Goal: Task Accomplishment & Management: Manage account settings

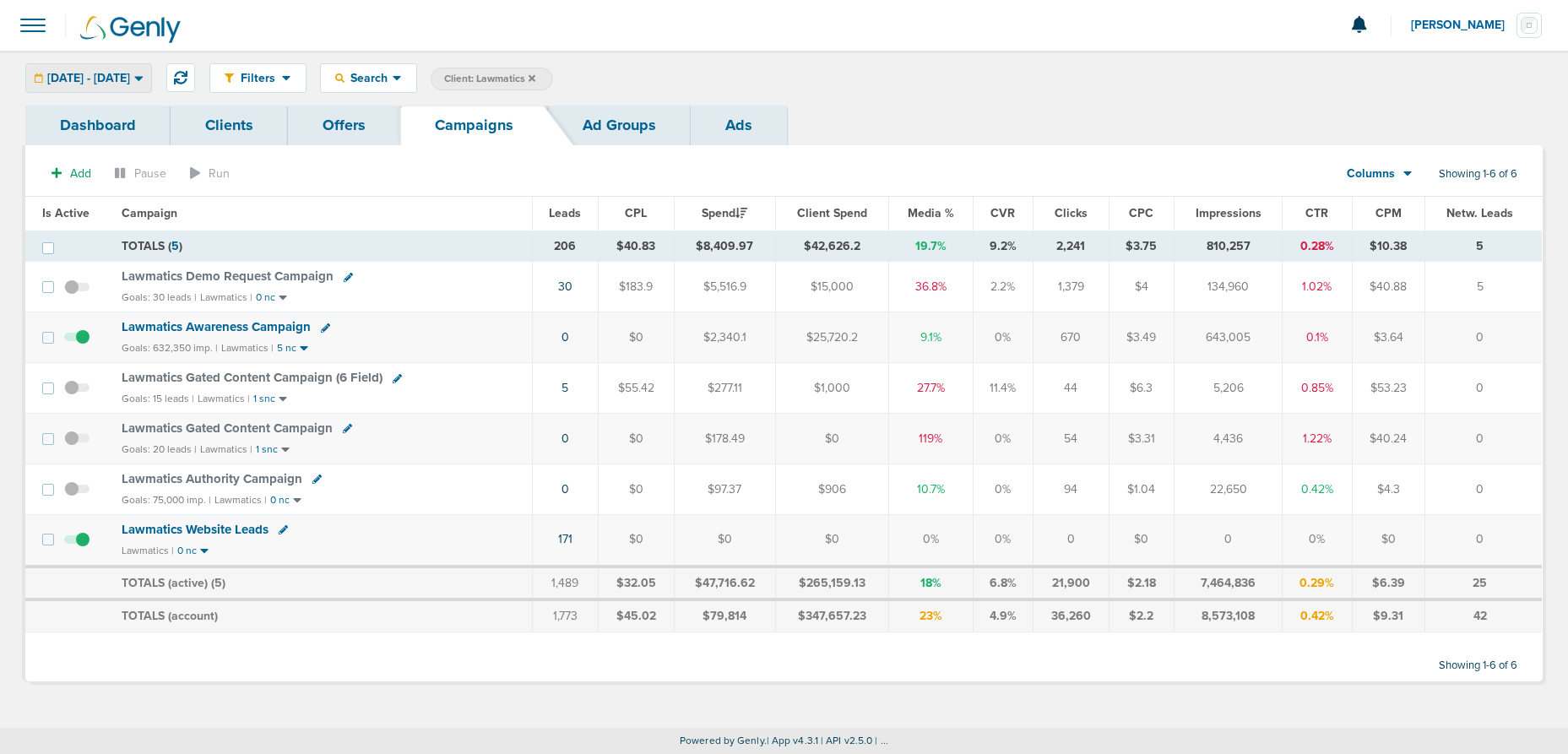
drag, startPoint x: 128, startPoint y: 70, endPoint x: 119, endPoint y: 91, distance: 22.8
click at [129, 73] on span "[DATE] - [DATE]" at bounding box center [88, 78] width 83 height 12
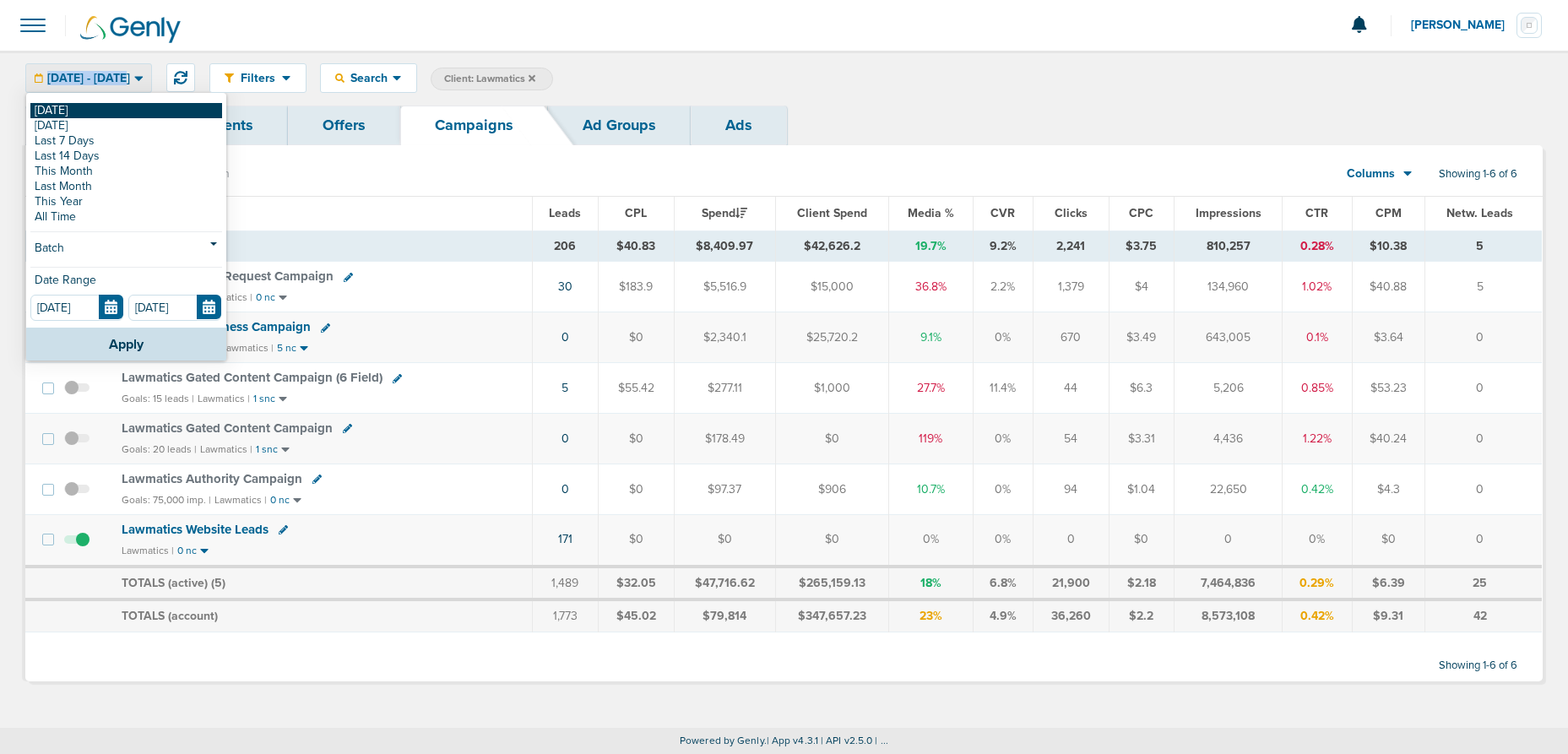
click at [107, 106] on link "[DATE]" at bounding box center [126, 110] width 192 height 15
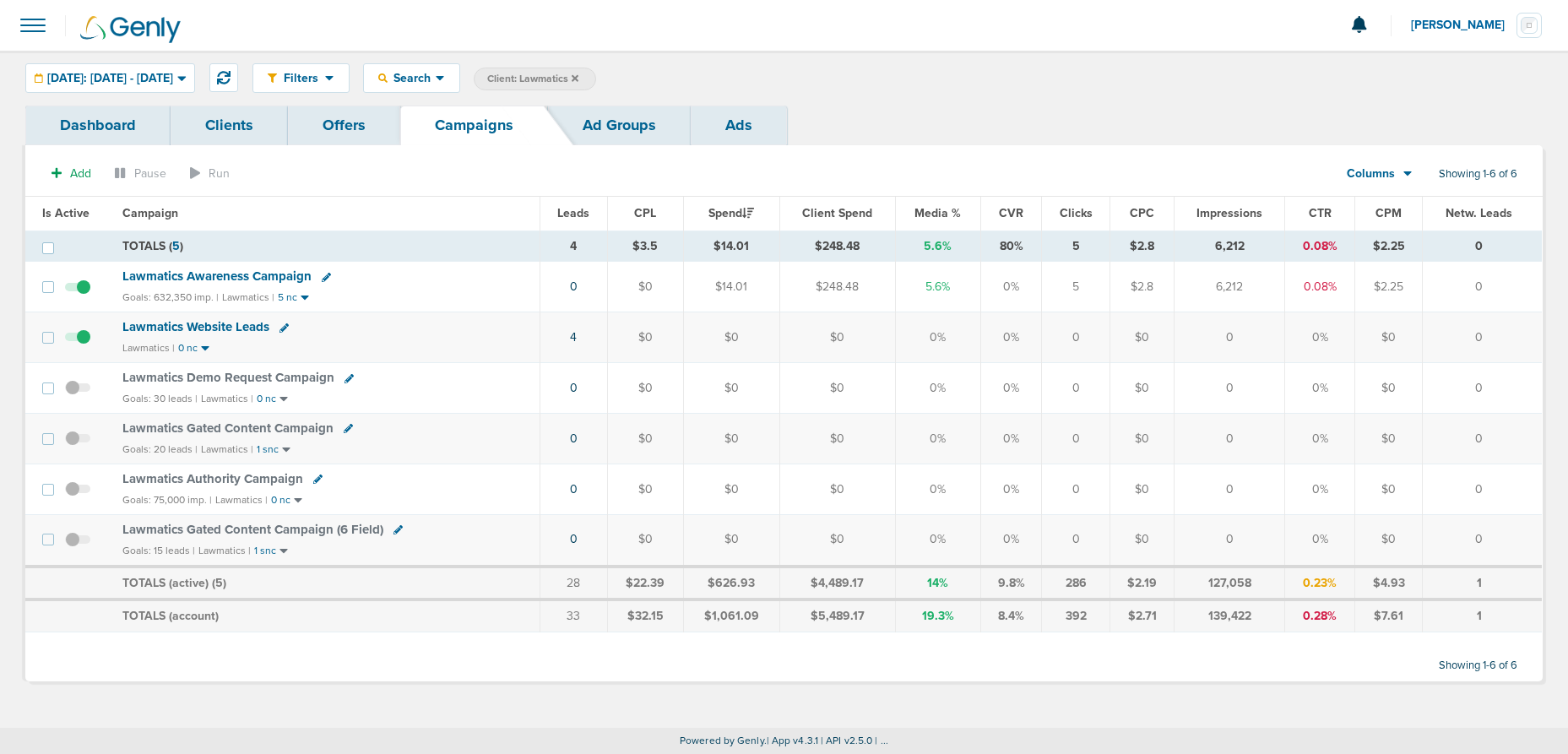
click at [344, 377] on icon at bounding box center [349, 378] width 9 height 9
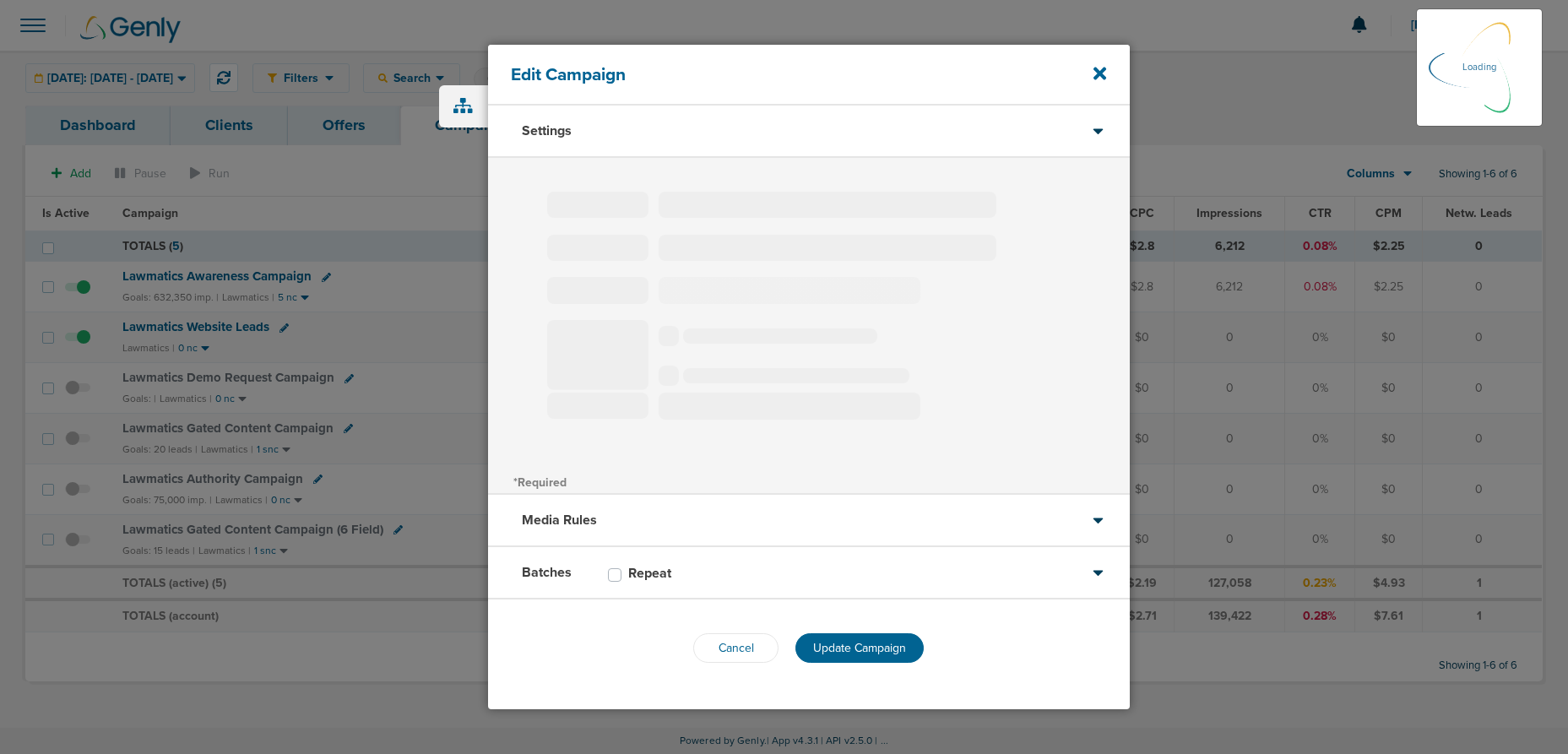
type input "Lawmatics Demo Request Campaign"
select select "Leads"
radio input "true"
select select "readWrite"
select select "1"
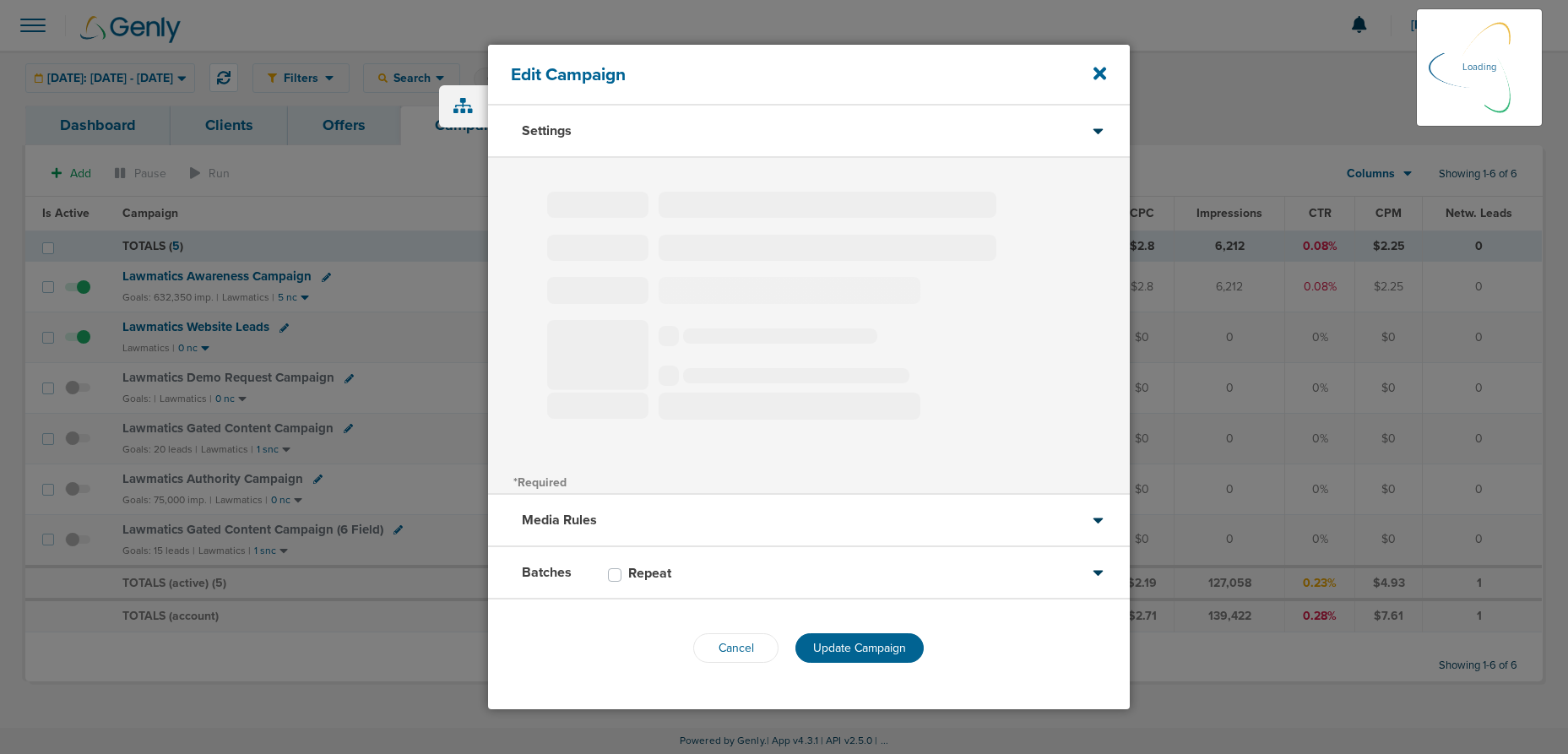
select select "1"
select select "2"
select select "3"
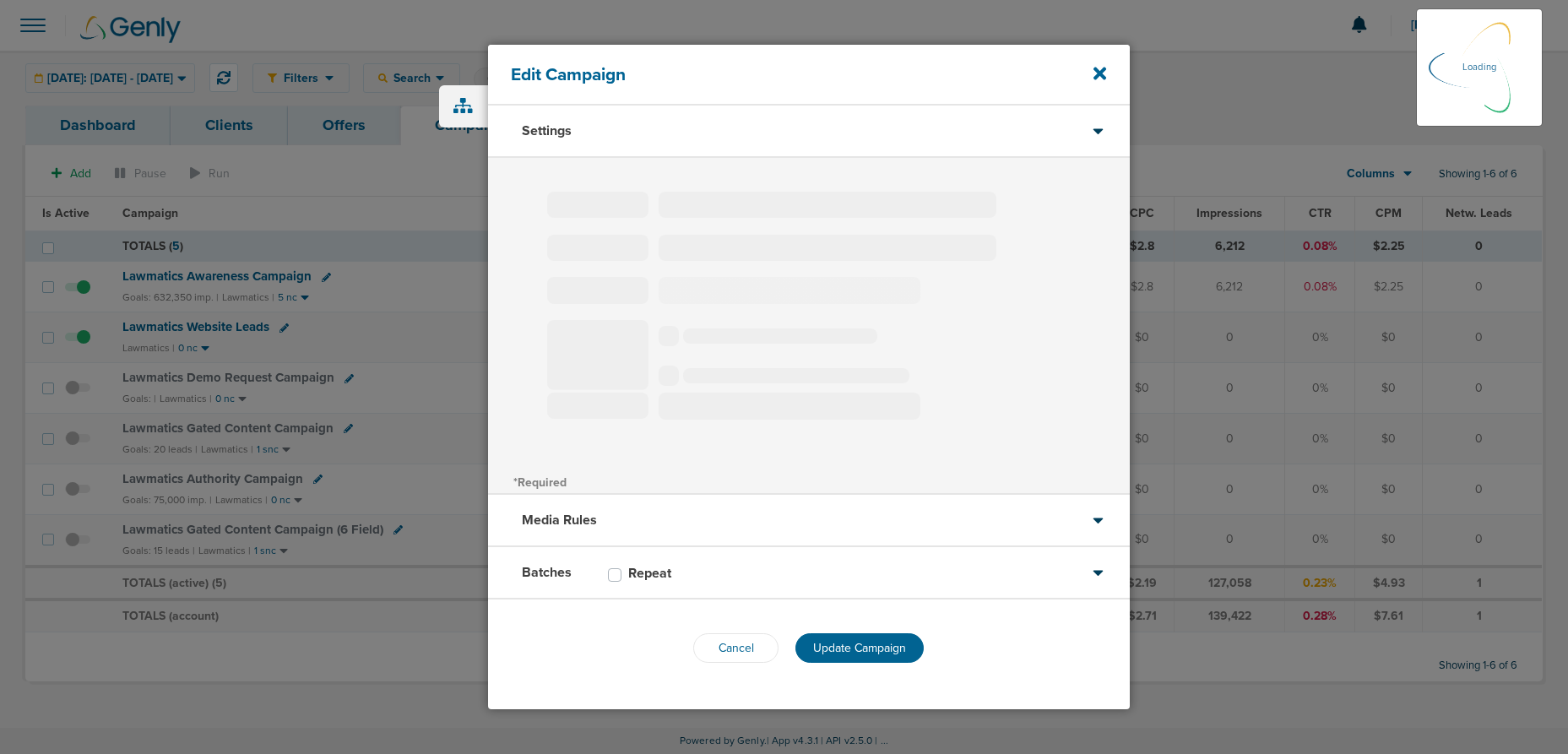
select select "4"
select select "6"
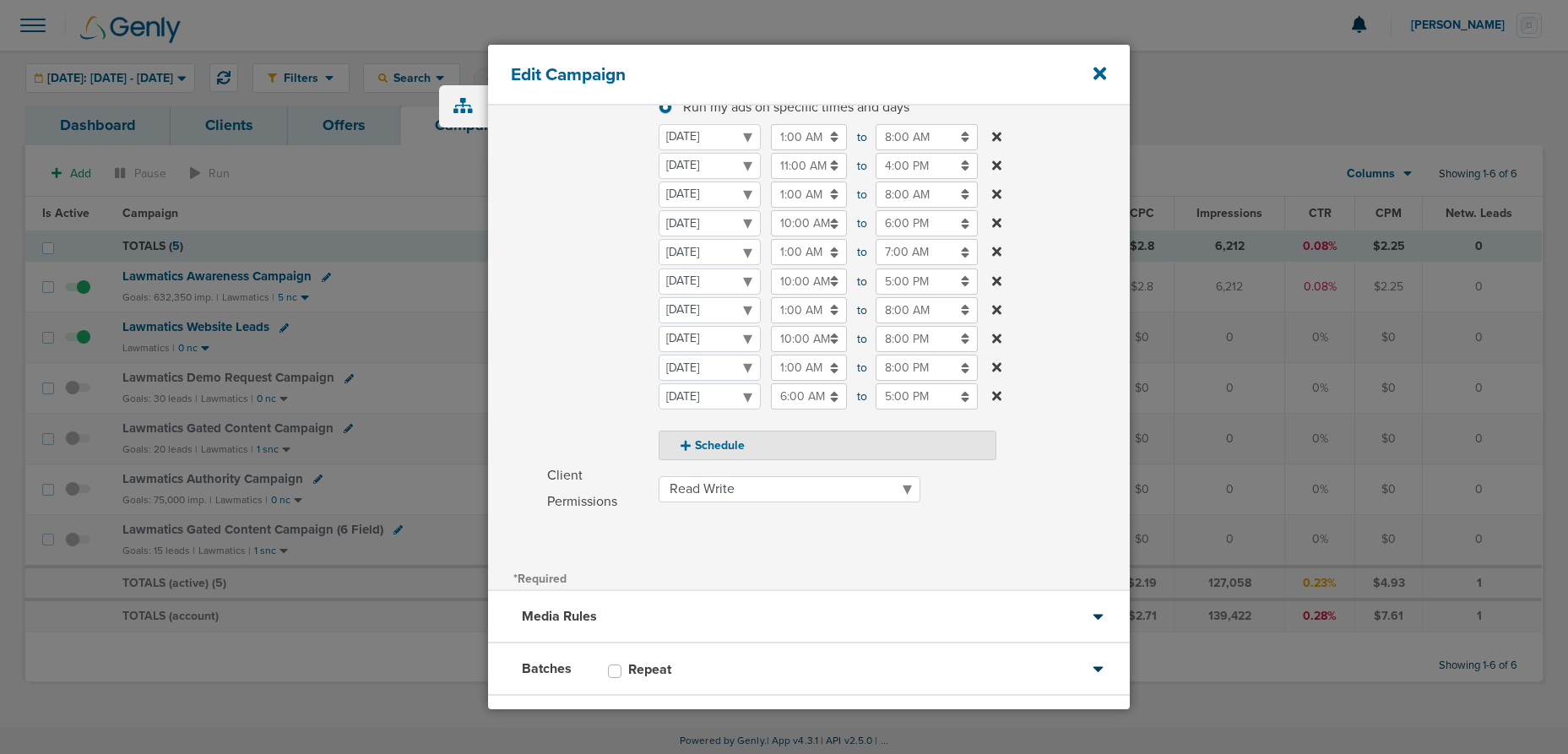
scroll to position [353, 0]
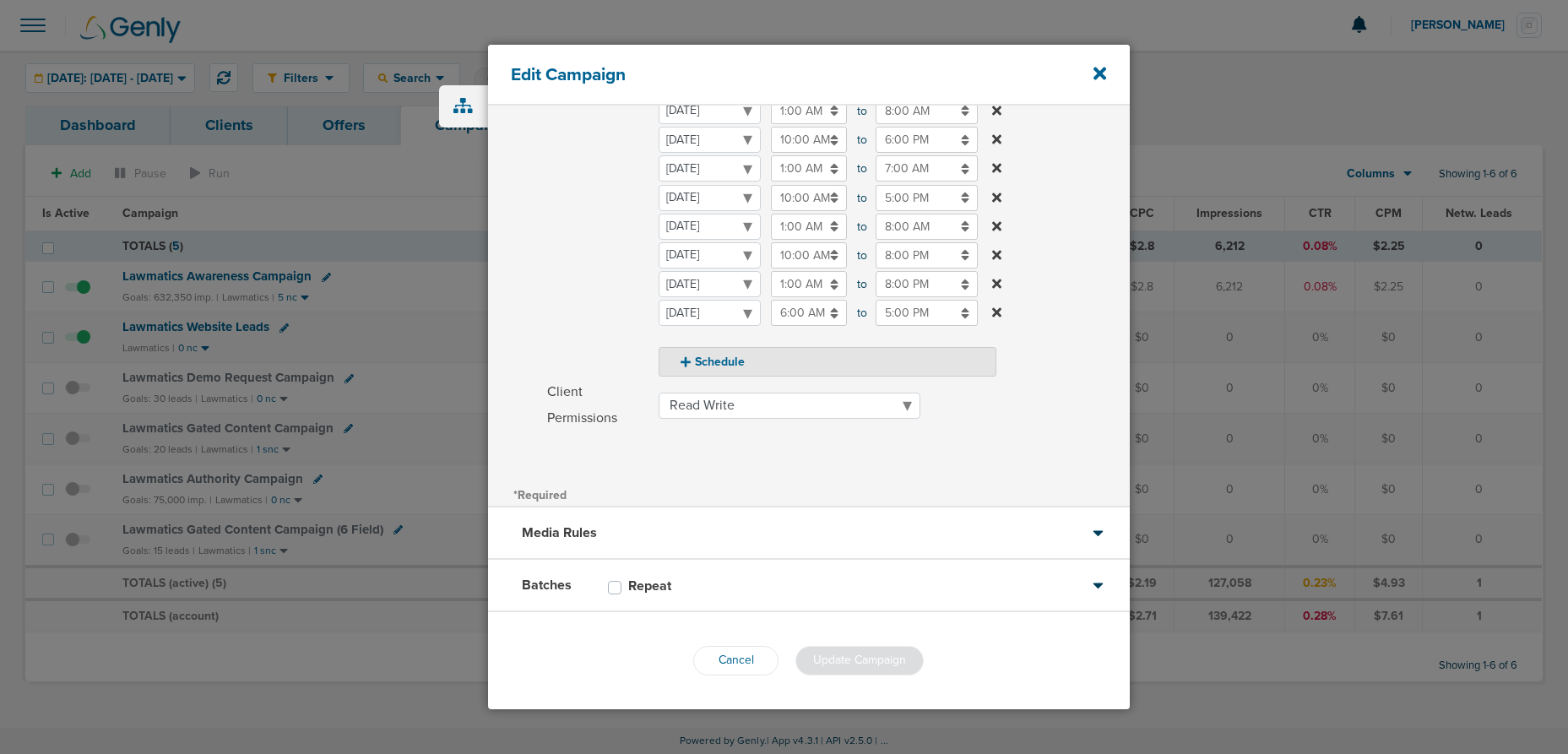
click at [754, 579] on div "Batches Repeat" at bounding box center [809, 585] width 642 height 52
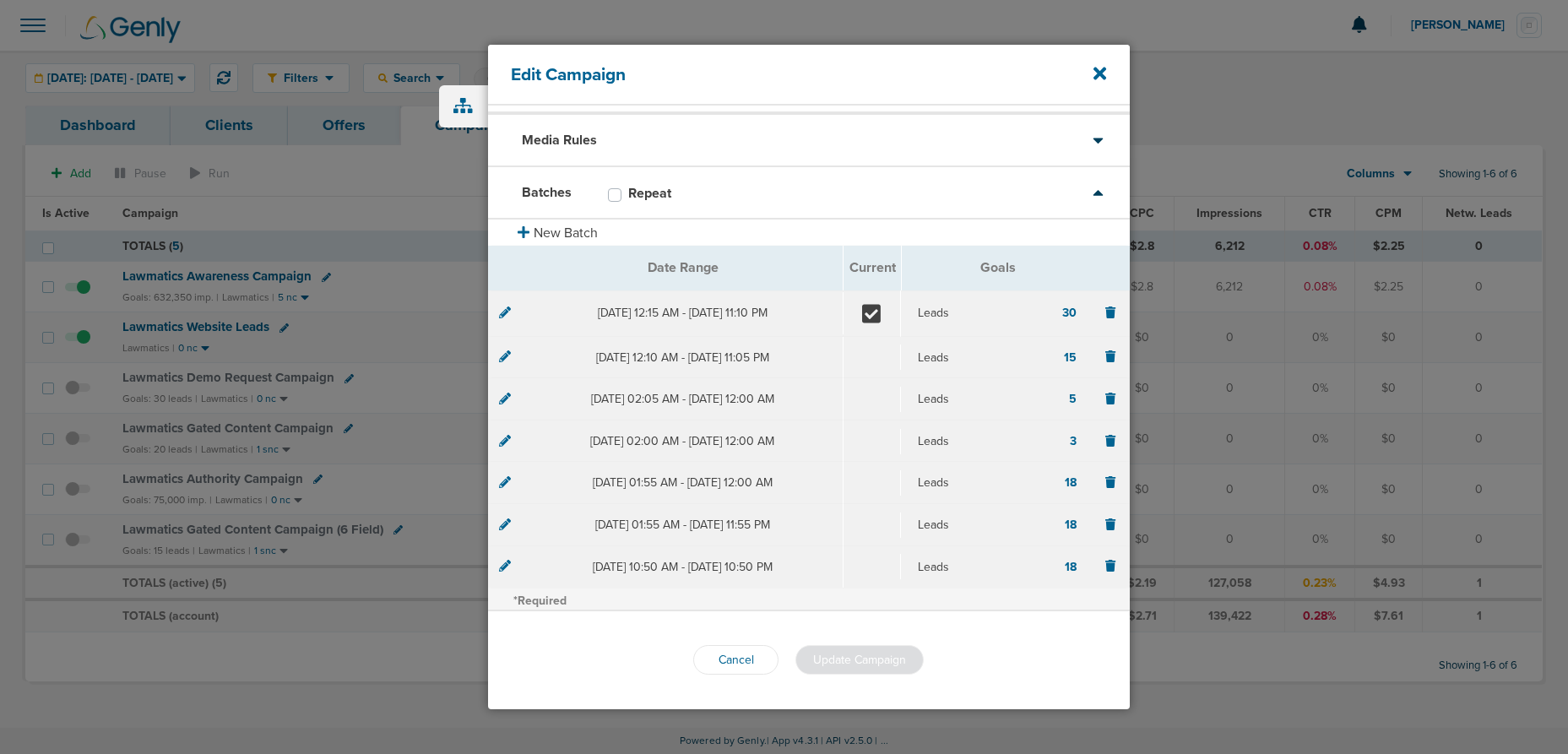
scroll to position [44, 0]
click at [504, 314] on icon at bounding box center [504, 310] width 12 height 12
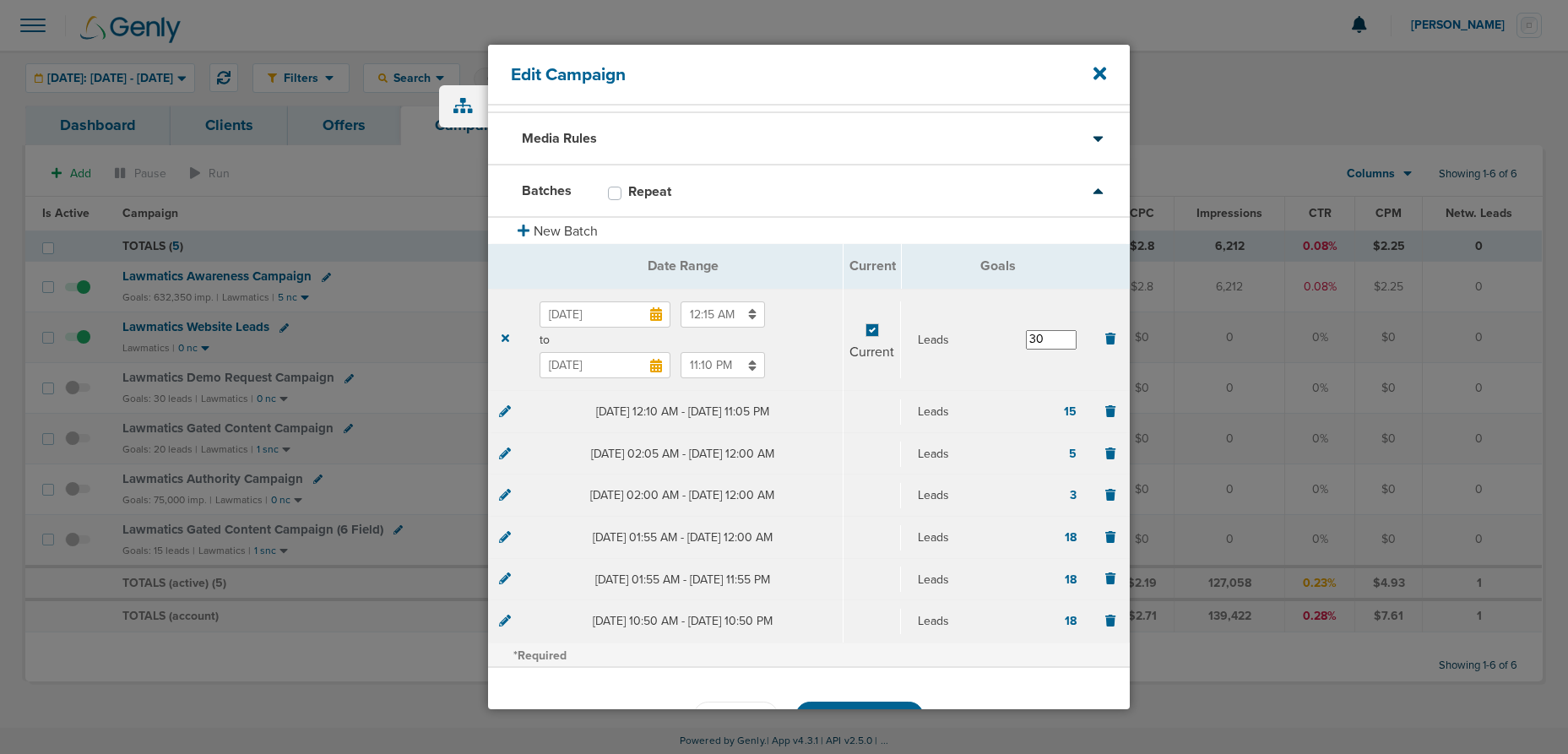
scroll to position [100, 0]
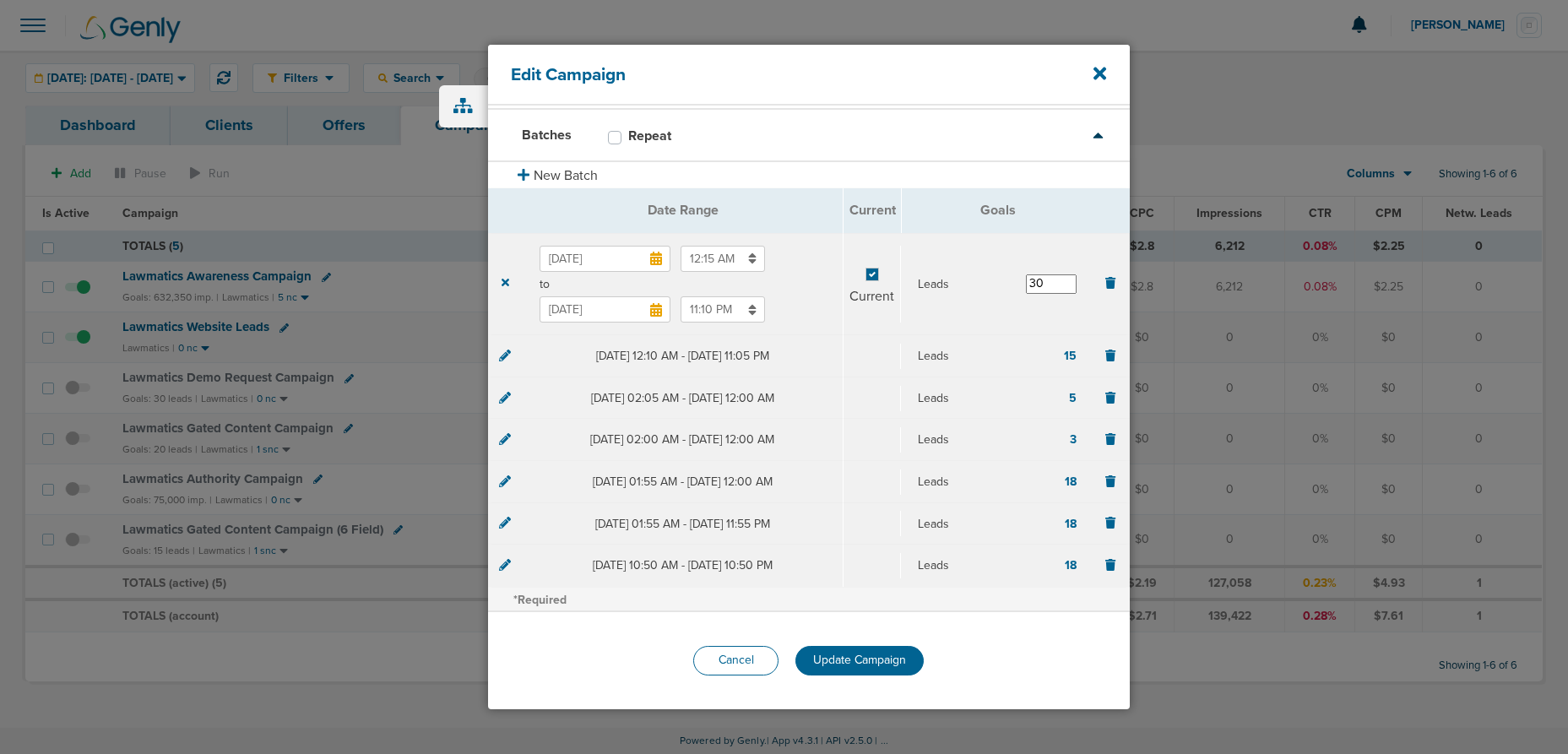
click at [714, 664] on button "Cancel" at bounding box center [736, 660] width 85 height 29
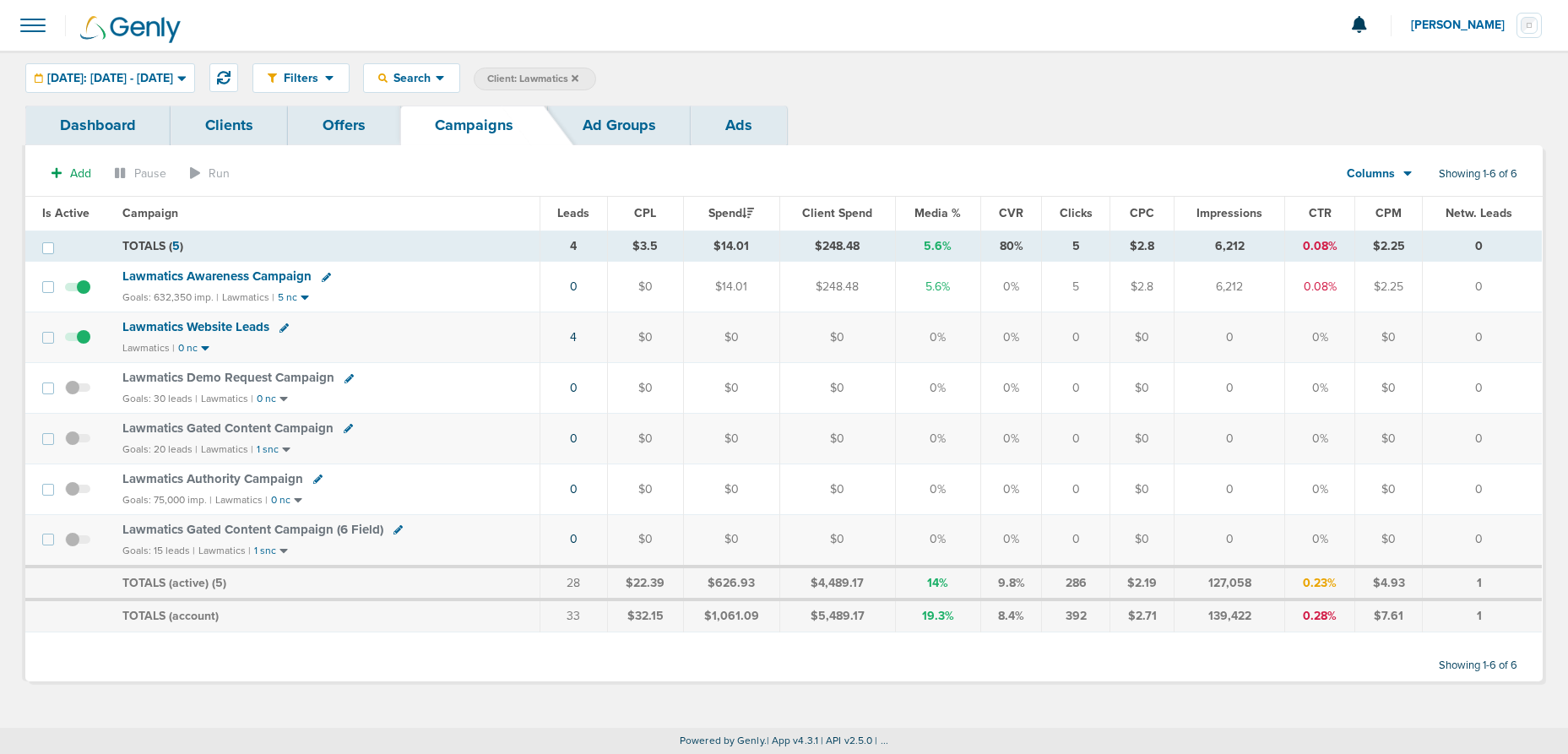
click at [346, 378] on icon at bounding box center [349, 378] width 9 height 9
select select
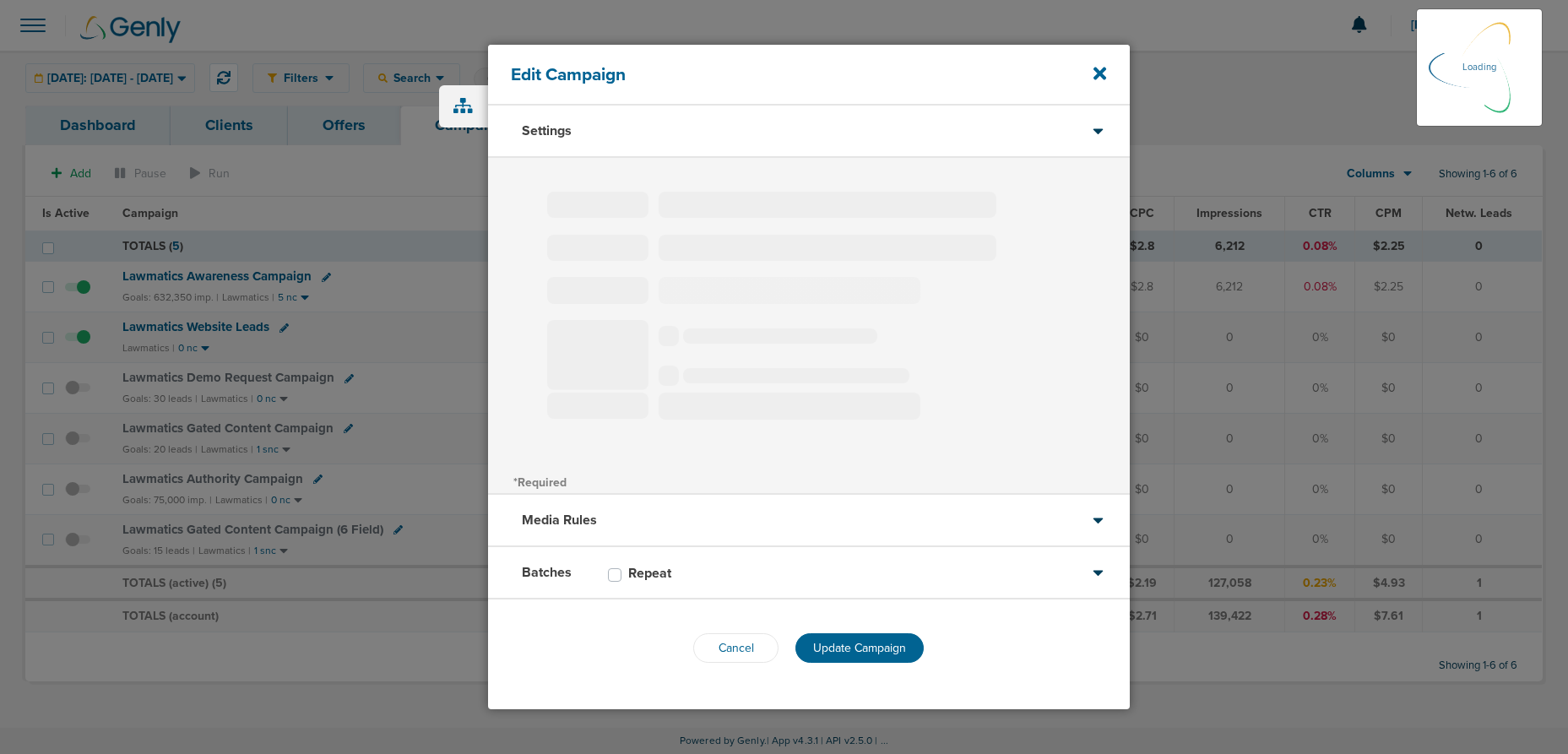
select select "1"
select select "2"
select select "3"
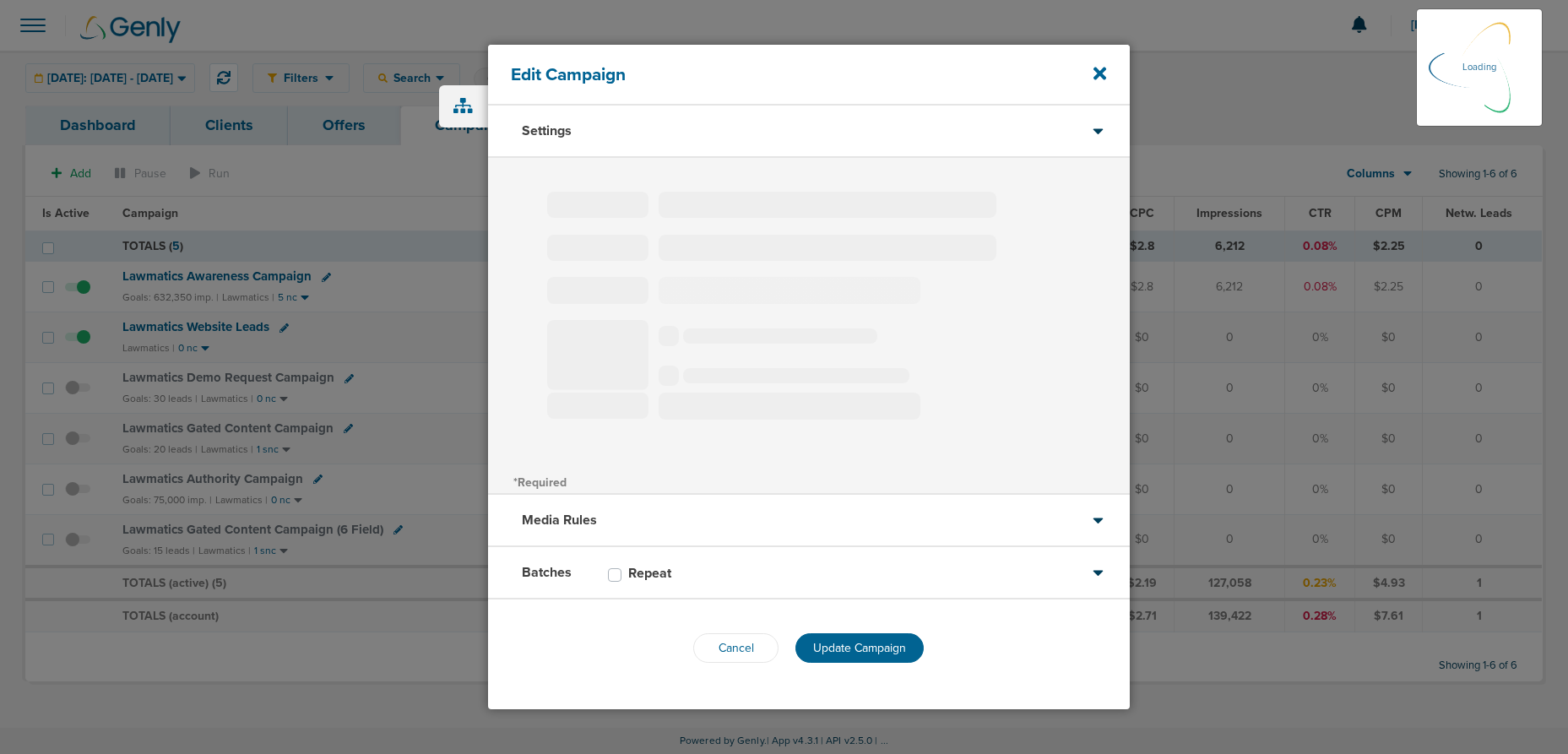
select select "3"
select select "4"
select select "6"
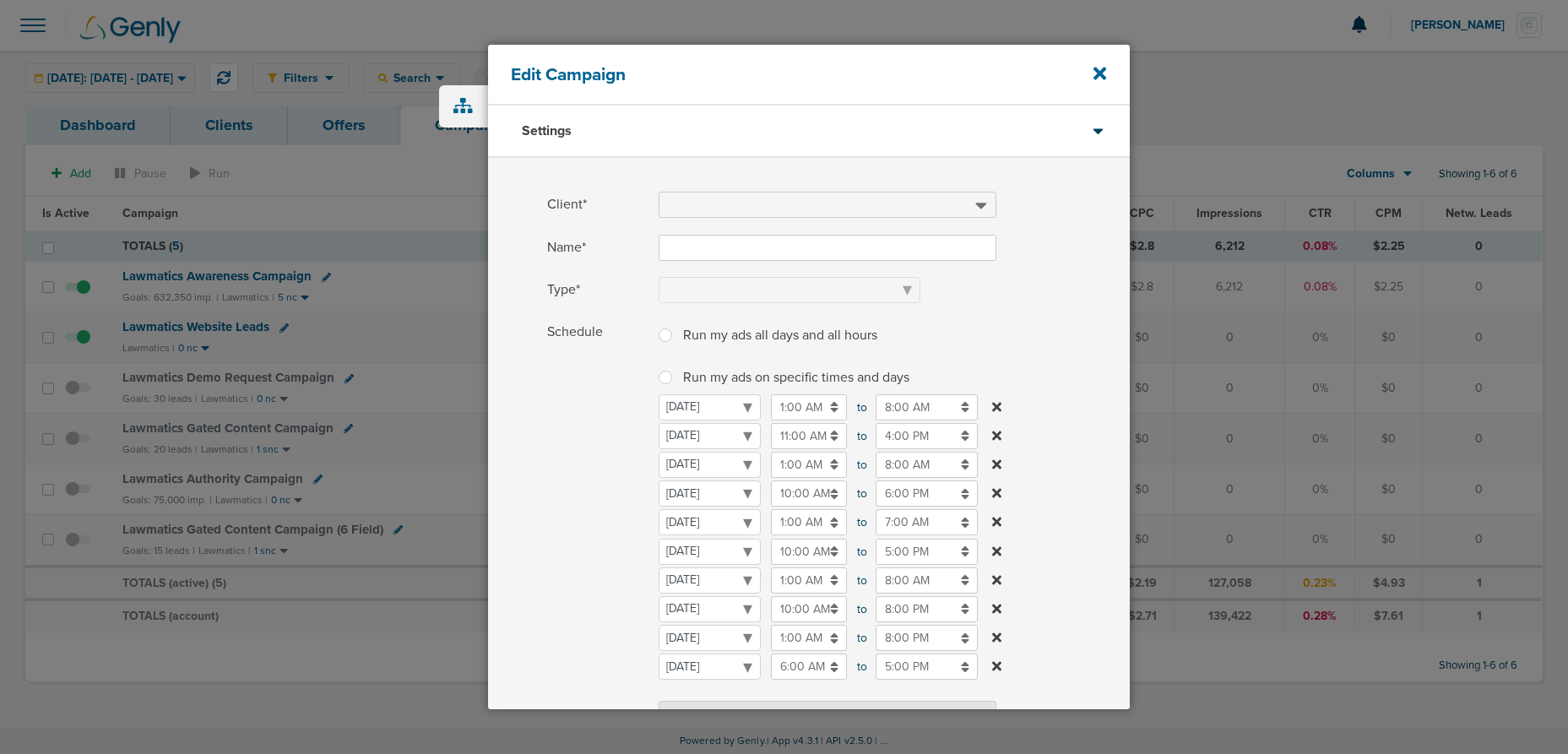
type input "Lawmatics Demo Request Campaign"
select select "Leads"
radio input "true"
select select "readWrite"
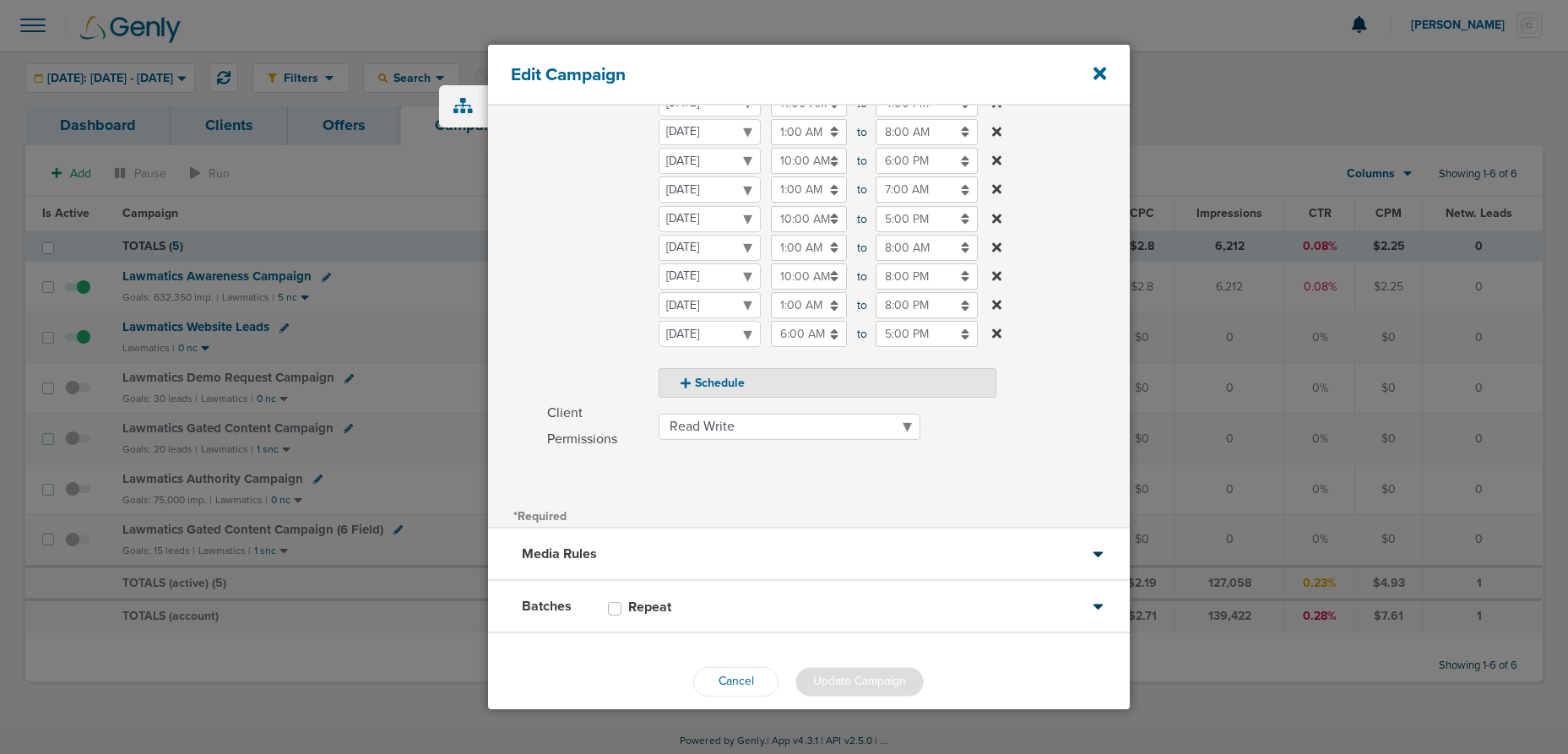
scroll to position [353, 0]
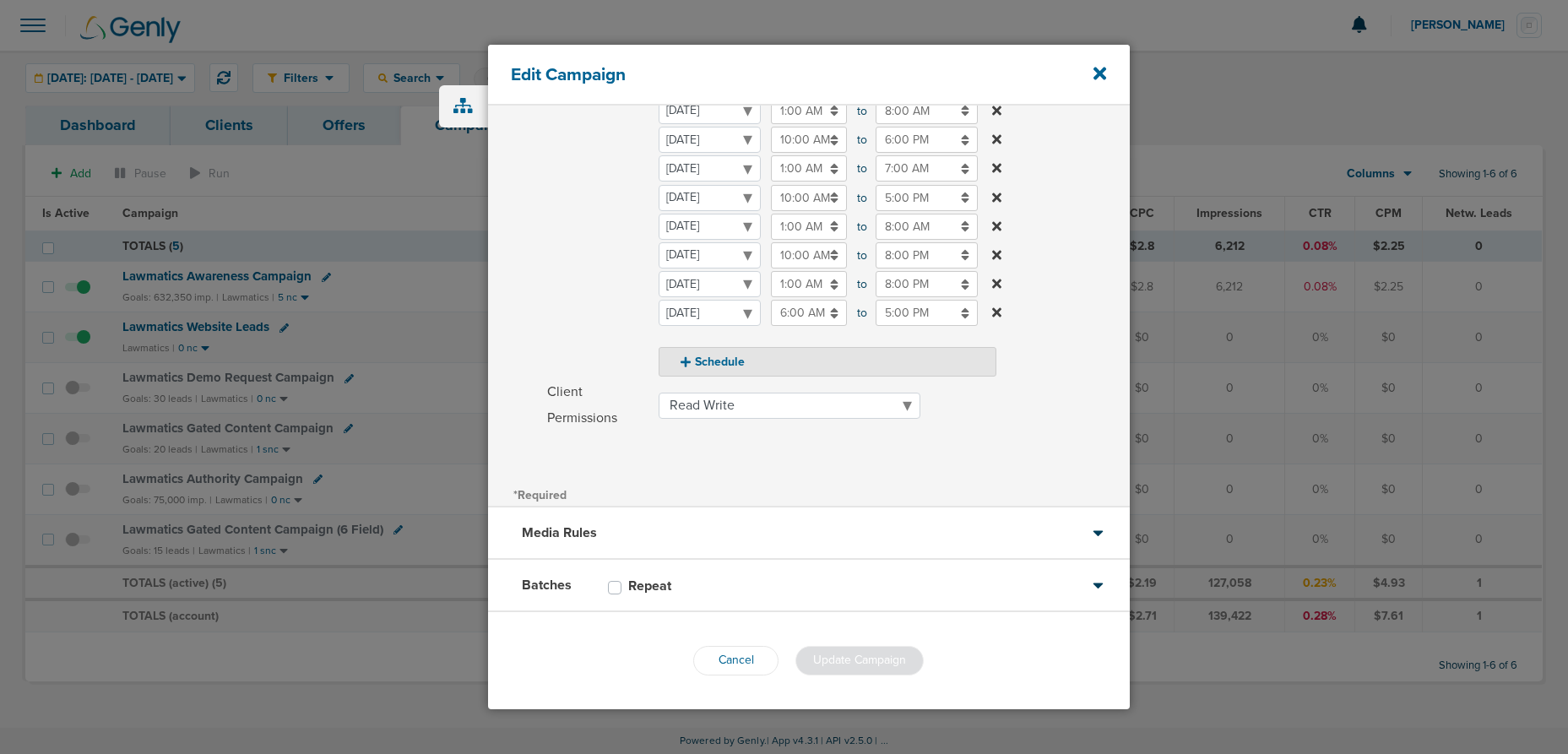
click at [827, 584] on div "Batches Repeat" at bounding box center [809, 585] width 642 height 52
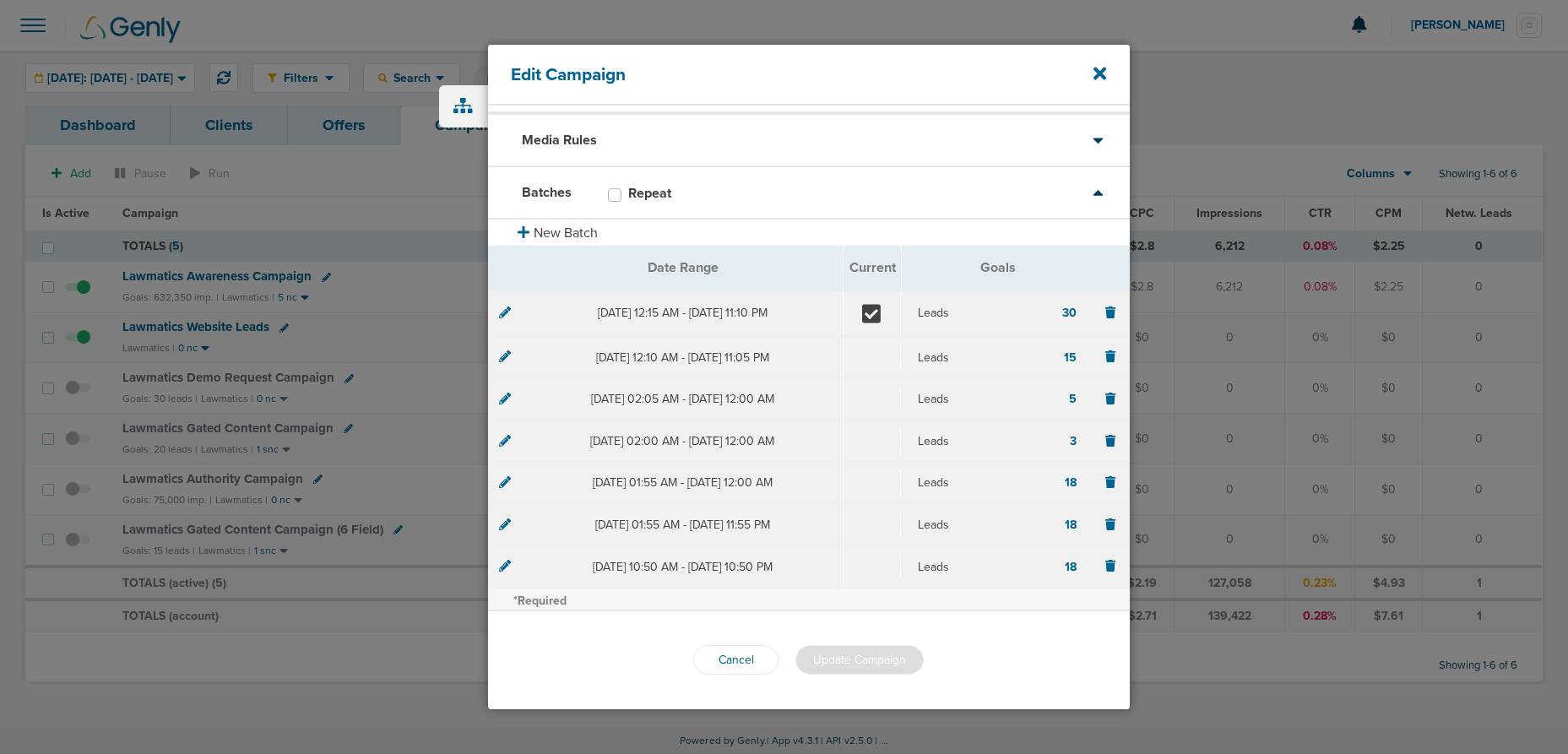
scroll to position [44, 0]
click at [557, 234] on button "New Batch" at bounding box center [809, 230] width 642 height 26
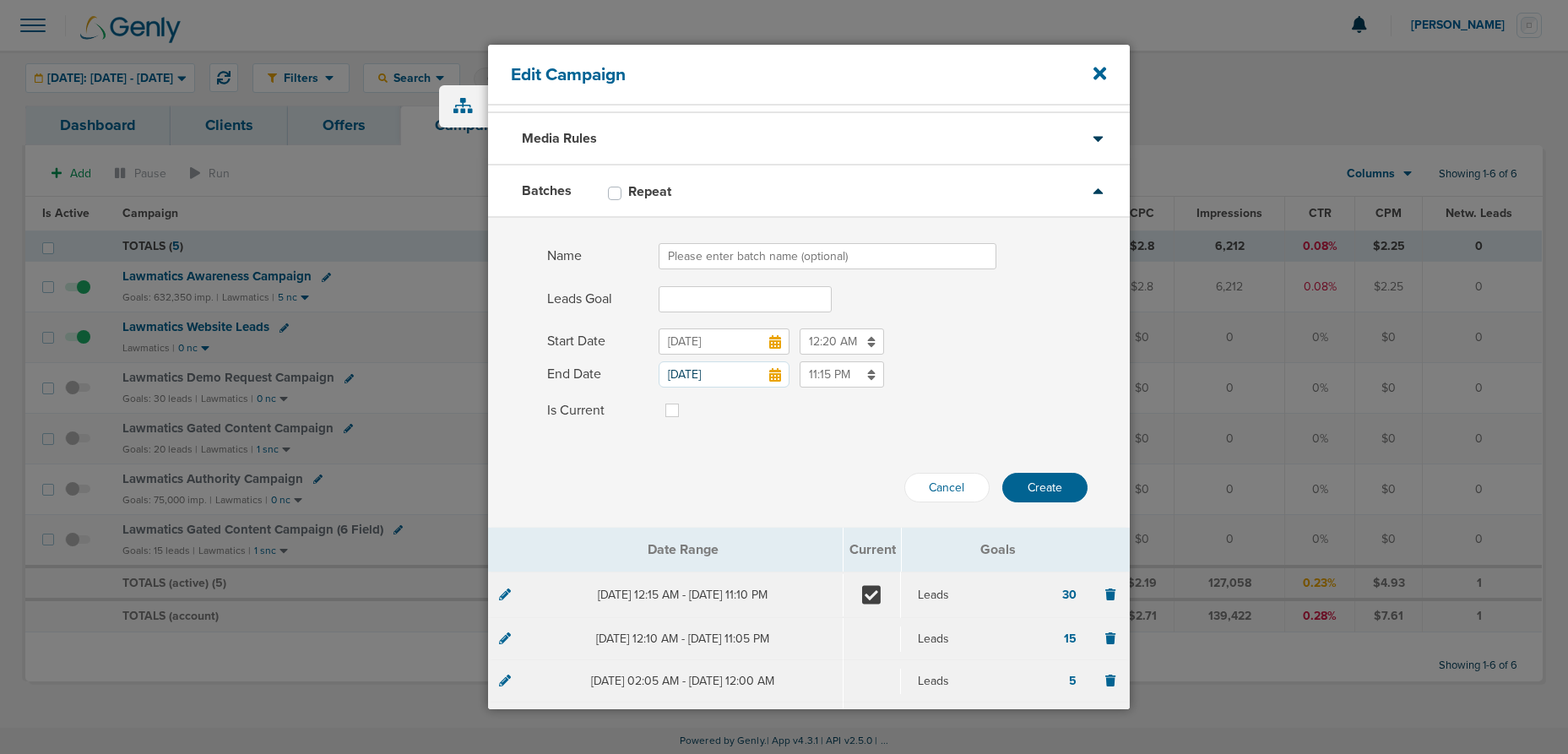
click at [699, 263] on input "Name" at bounding box center [828, 256] width 337 height 26
type input "[DATE]"
click at [715, 301] on input "Leads Goal" at bounding box center [745, 298] width 173 height 26
type input "30"
click at [715, 427] on section "Name [DATE] Leads Goal 30 Start Date [DATE] 12:20 AM End Date [DATE] 11:15 PM I…" at bounding box center [809, 372] width 642 height 310
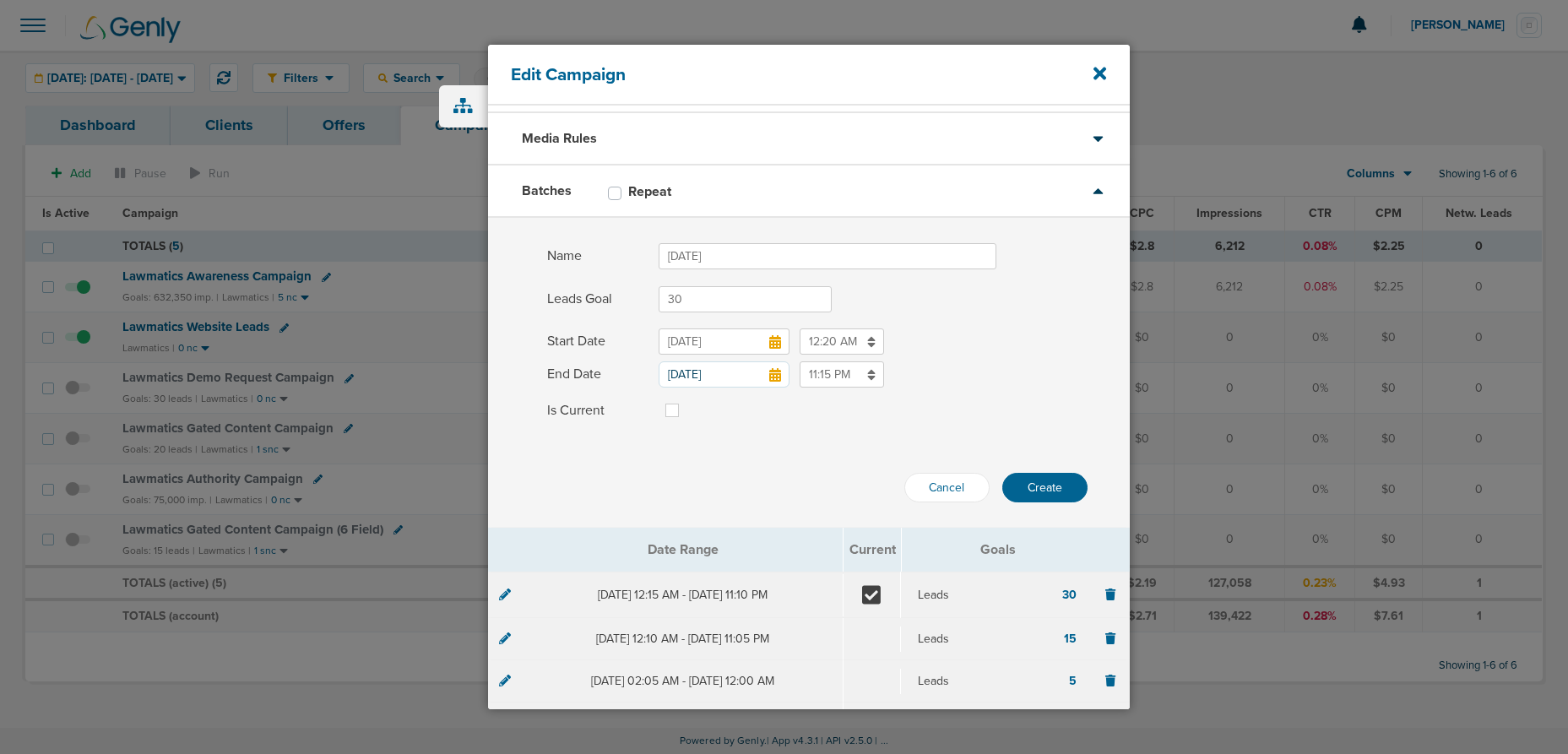
click at [781, 345] on input "[DATE]" at bounding box center [724, 341] width 131 height 26
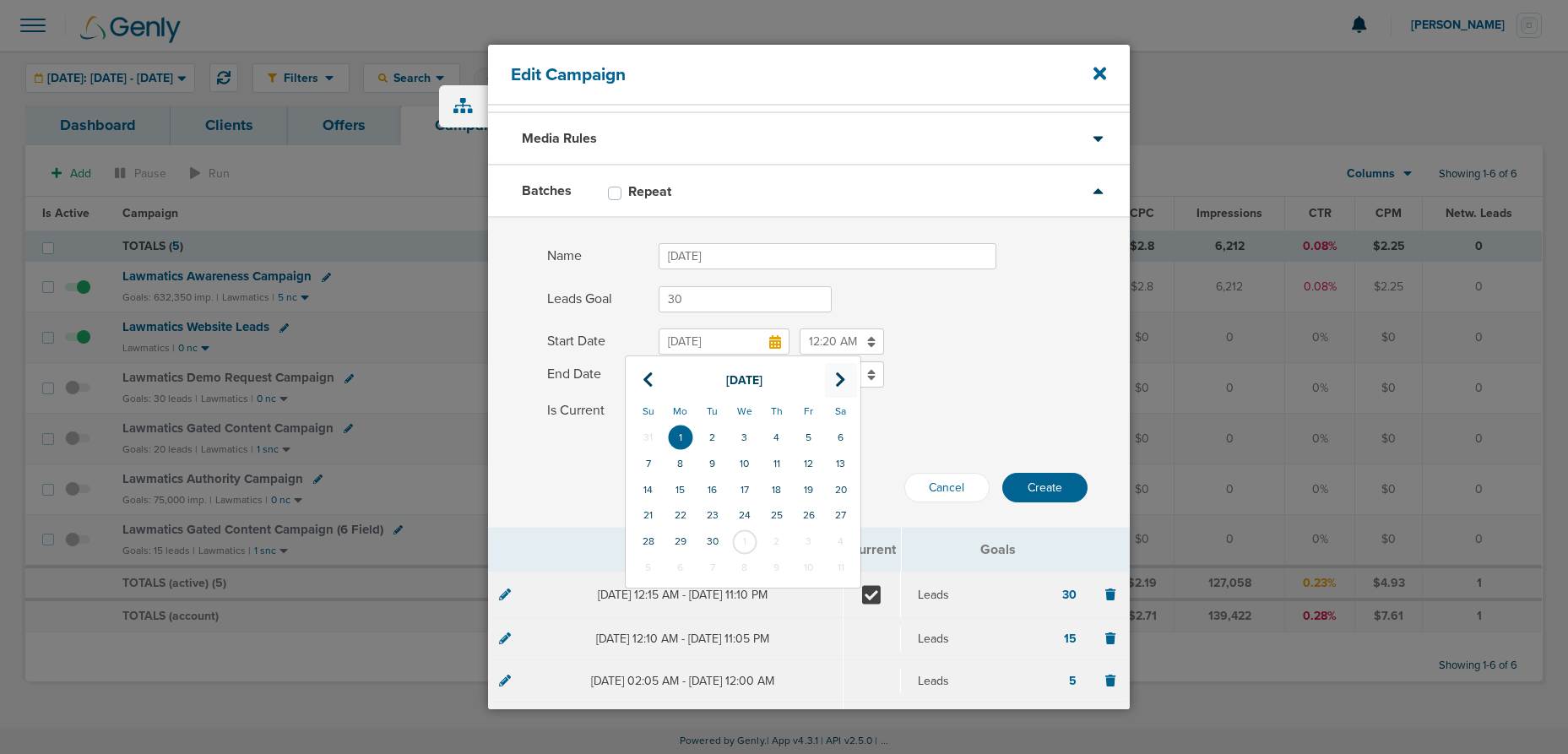
click at [847, 380] on th at bounding box center [841, 380] width 32 height 35
click at [748, 433] on td "1" at bounding box center [745, 437] width 32 height 26
type input "[DATE]"
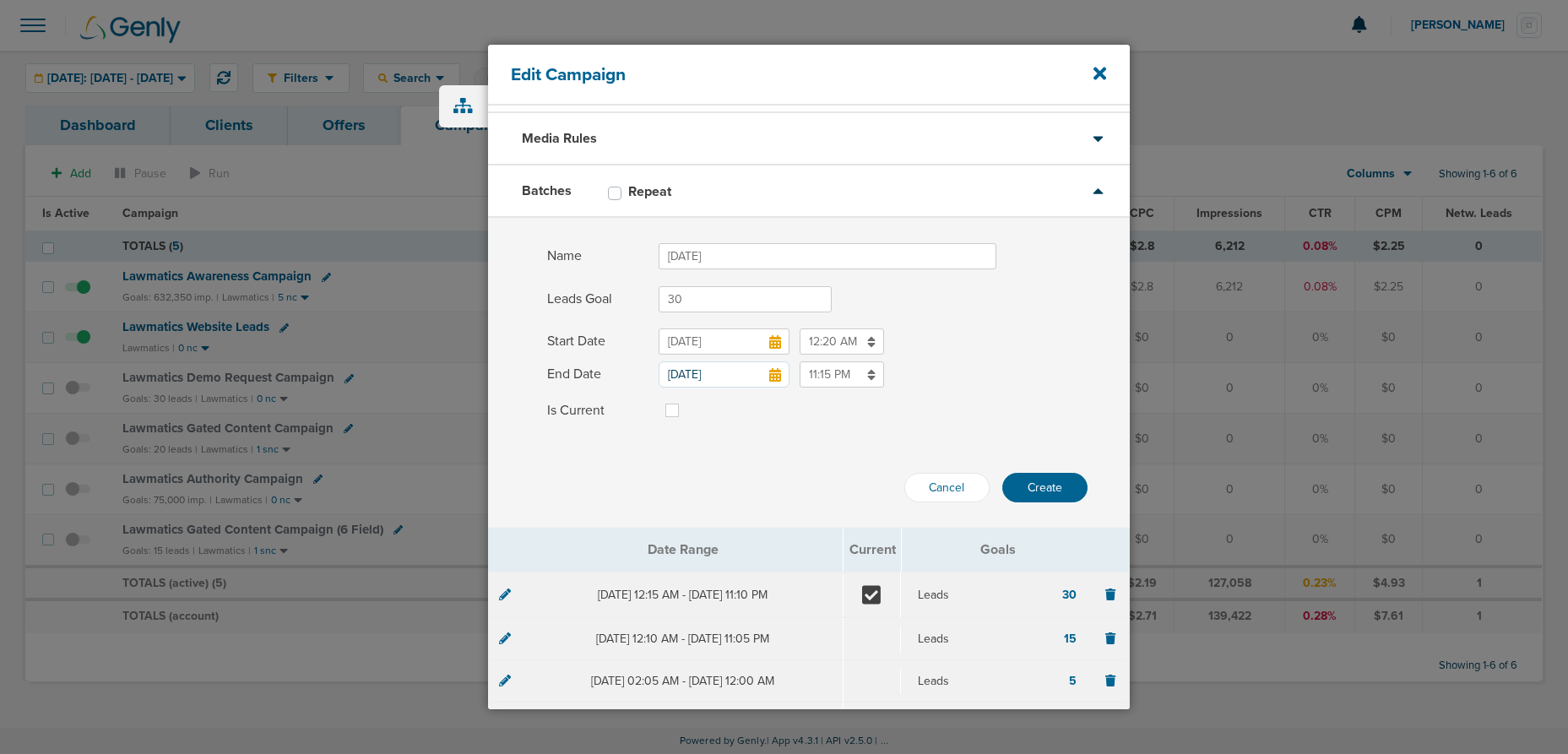
click at [775, 372] on icon at bounding box center [774, 375] width 12 height 13
click at [775, 372] on input "[DATE]" at bounding box center [724, 374] width 131 height 26
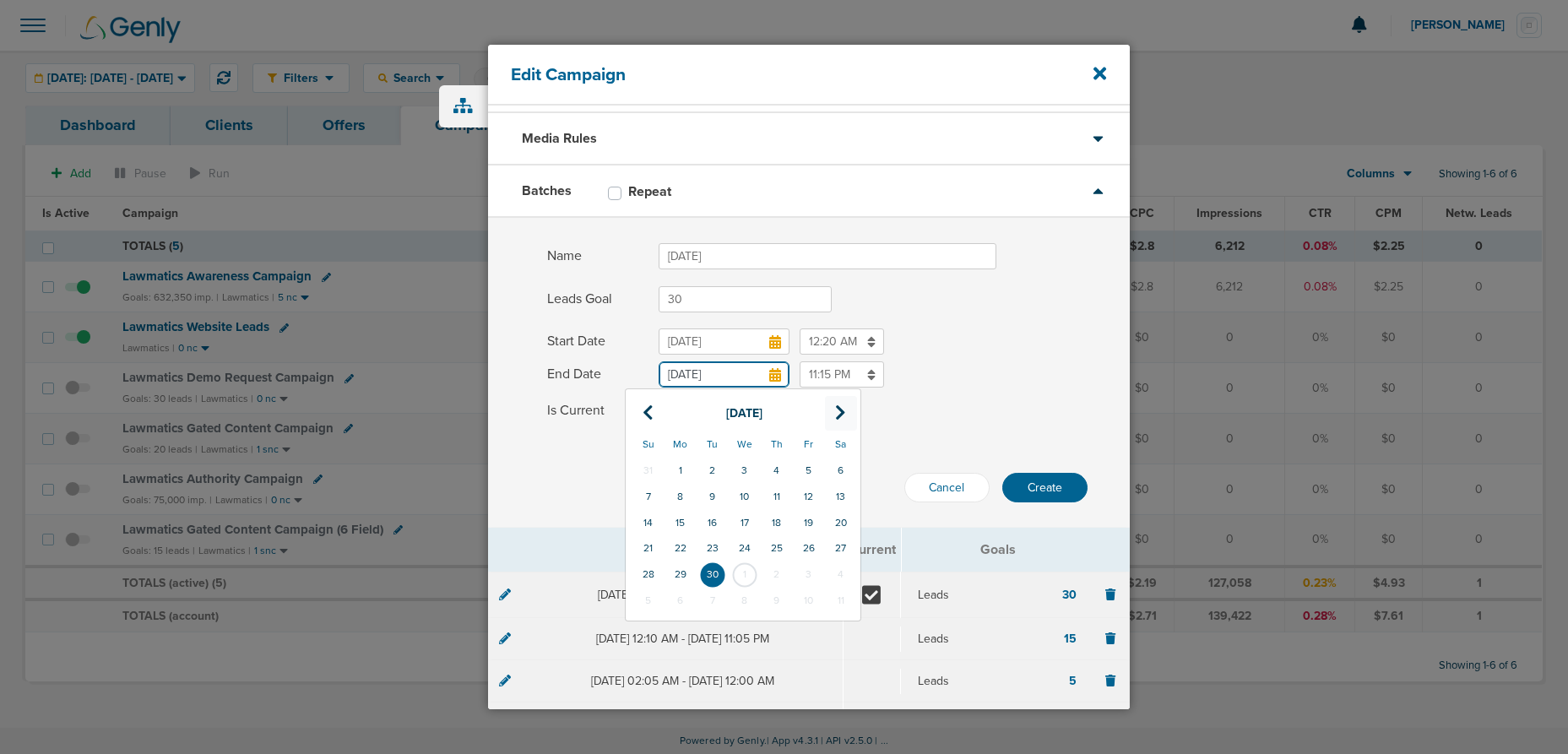
click at [836, 408] on icon at bounding box center [841, 413] width 11 height 17
click at [808, 574] on td "31" at bounding box center [809, 574] width 32 height 26
type input "[DATE]"
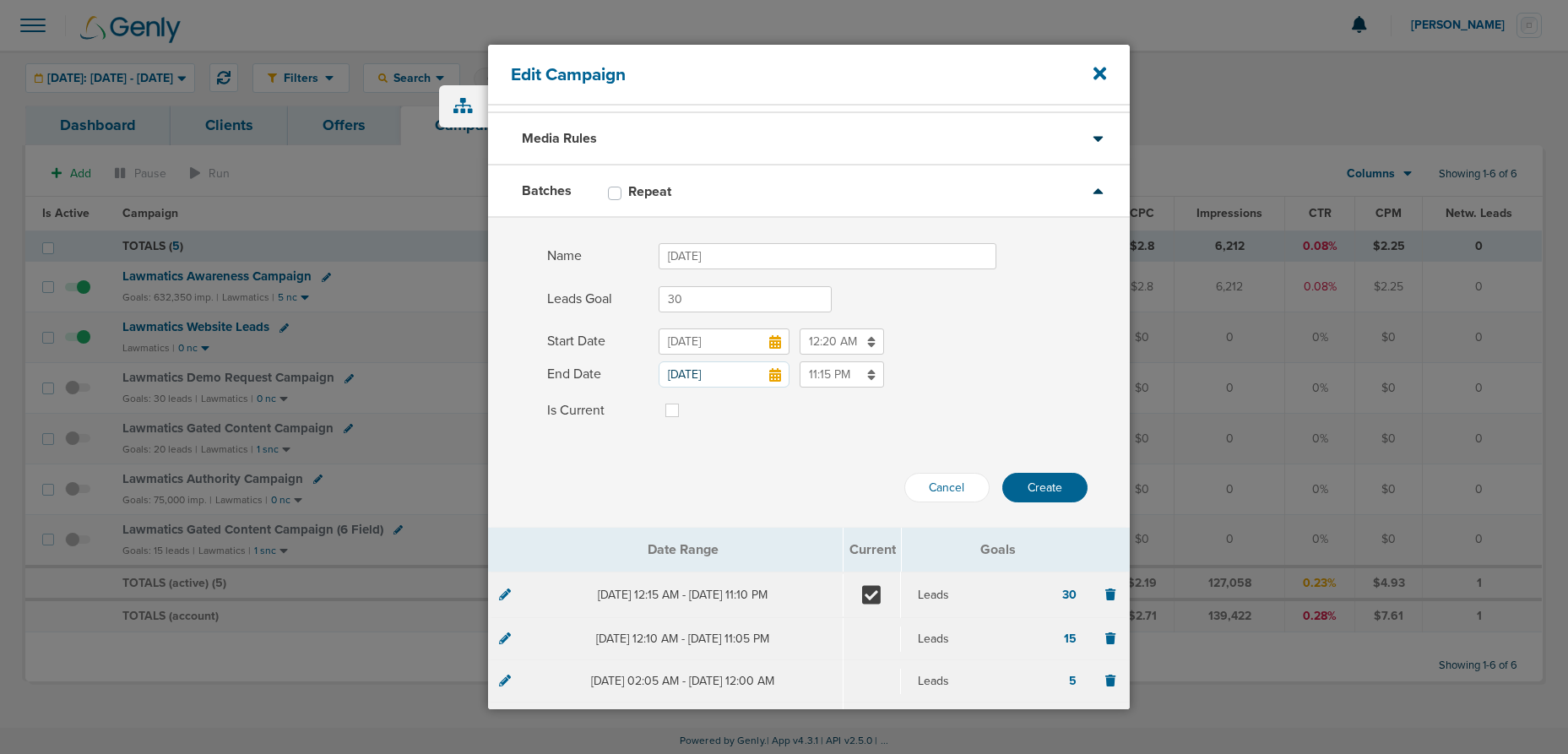
click at [685, 401] on label at bounding box center [685, 401] width 0 height 0
click at [674, 409] on input "Is Current" at bounding box center [671, 409] width 13 height 17
checkbox input "true"
click at [1029, 488] on button "Create" at bounding box center [1045, 488] width 85 height 29
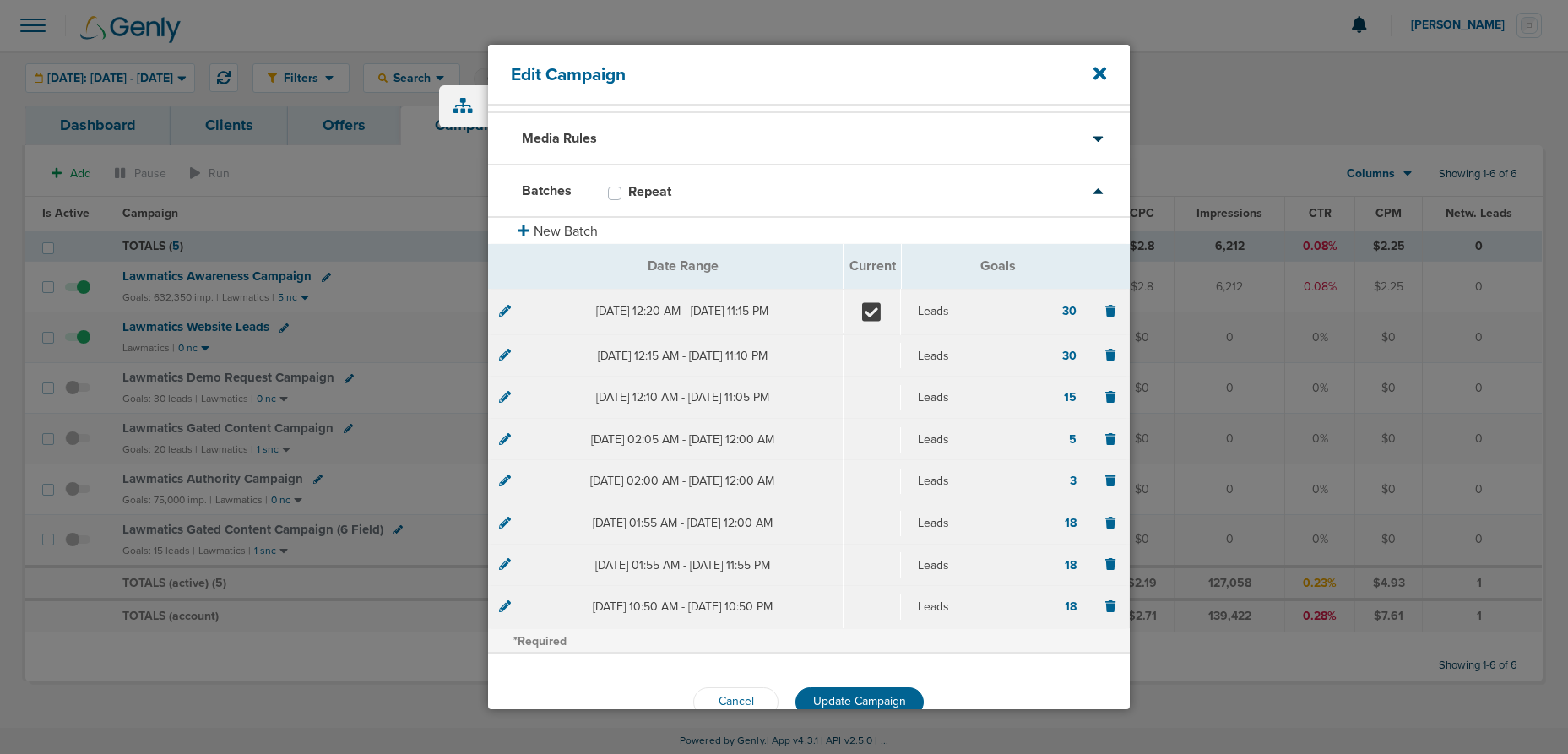
click at [503, 317] on div at bounding box center [504, 311] width 12 height 17
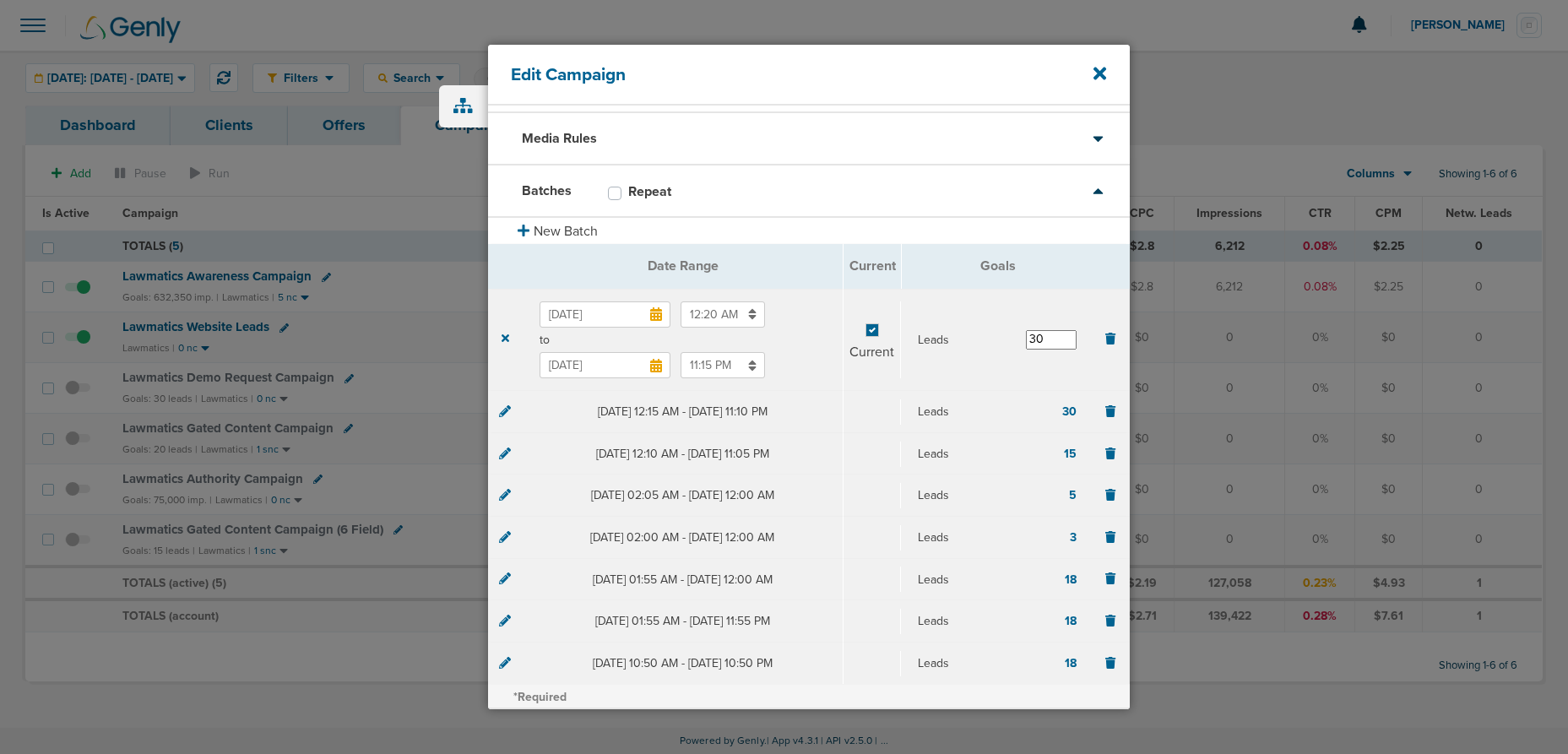
scroll to position [142, 0]
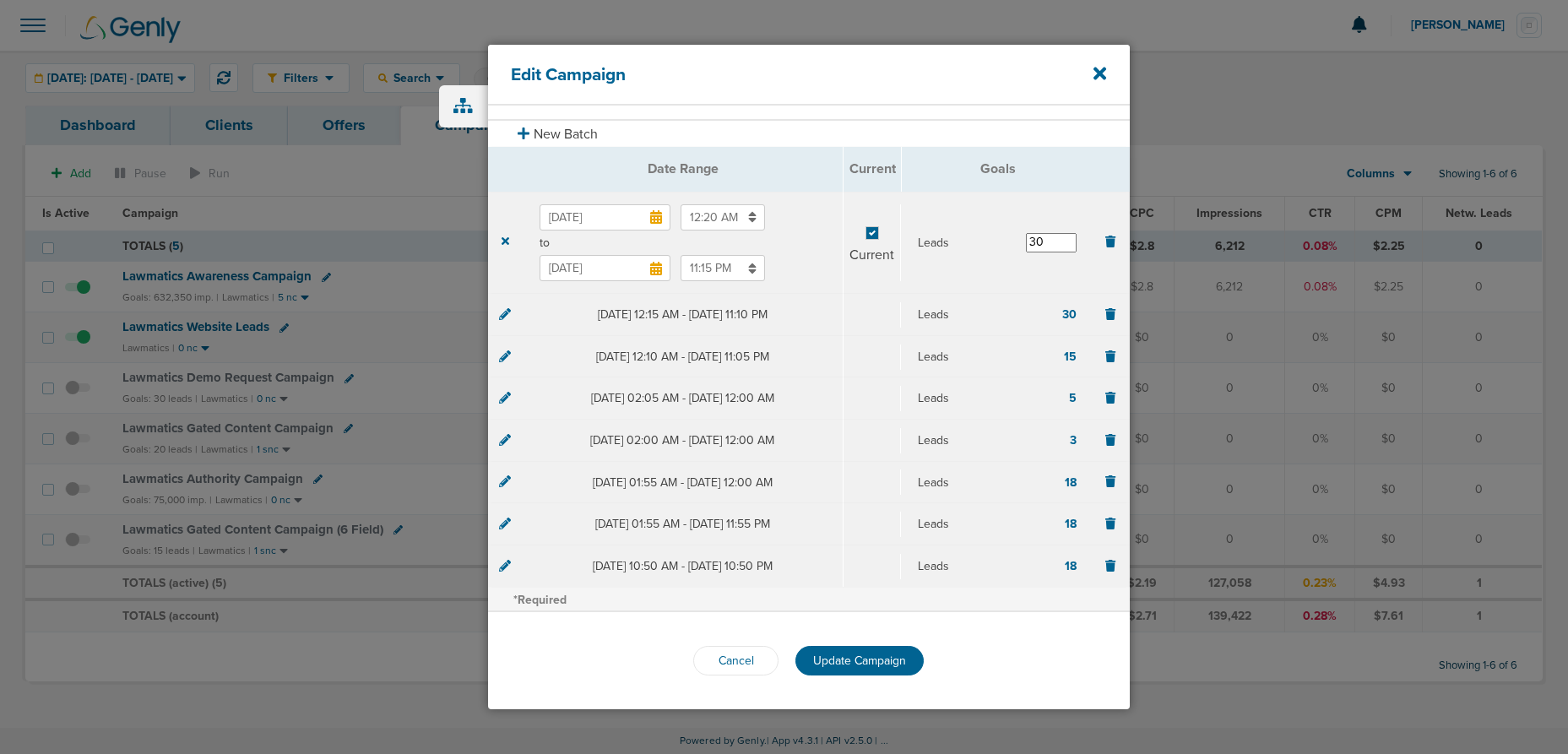
click at [844, 664] on span "Update Campaign" at bounding box center [859, 661] width 93 height 14
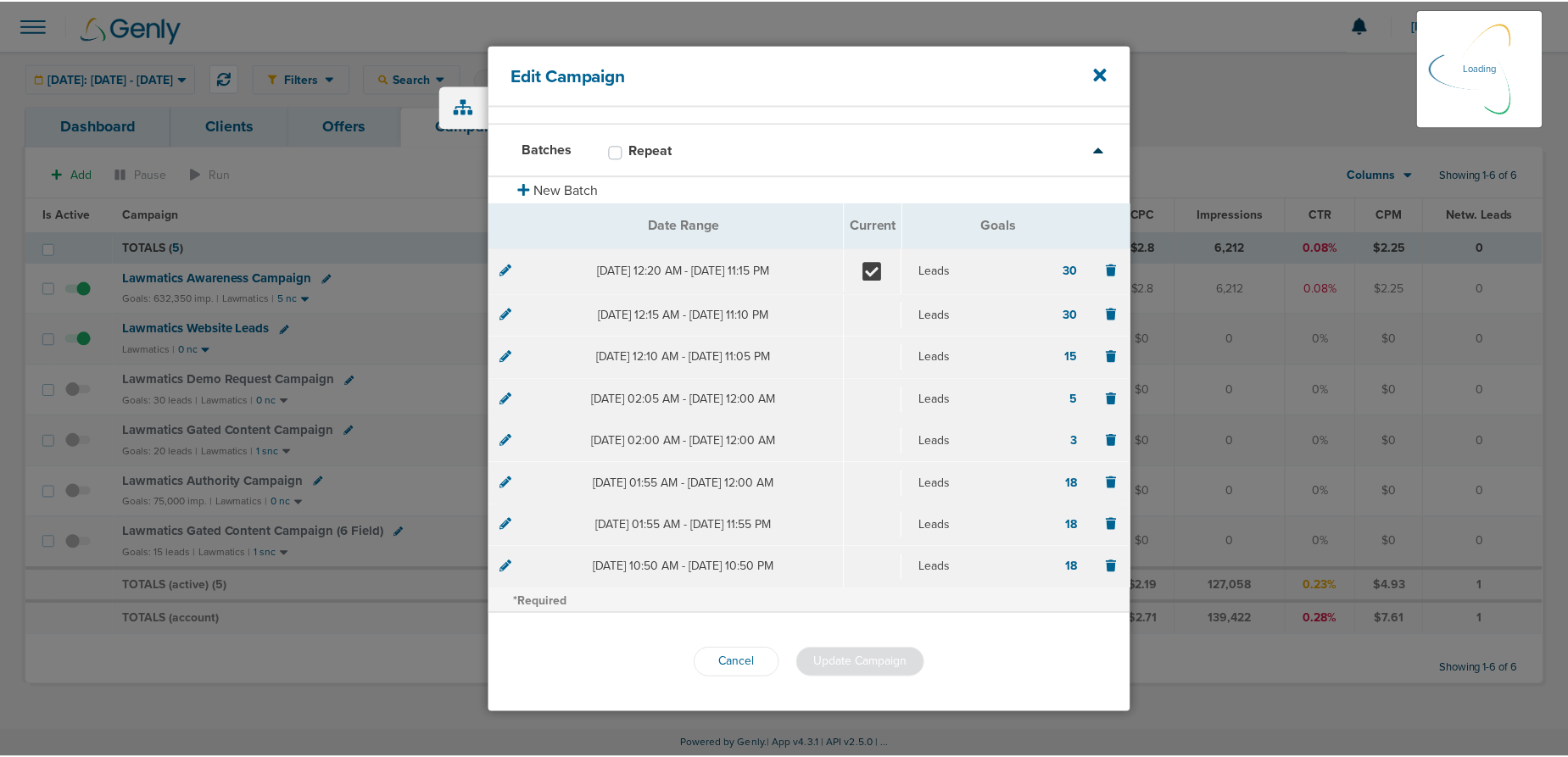
scroll to position [87, 0]
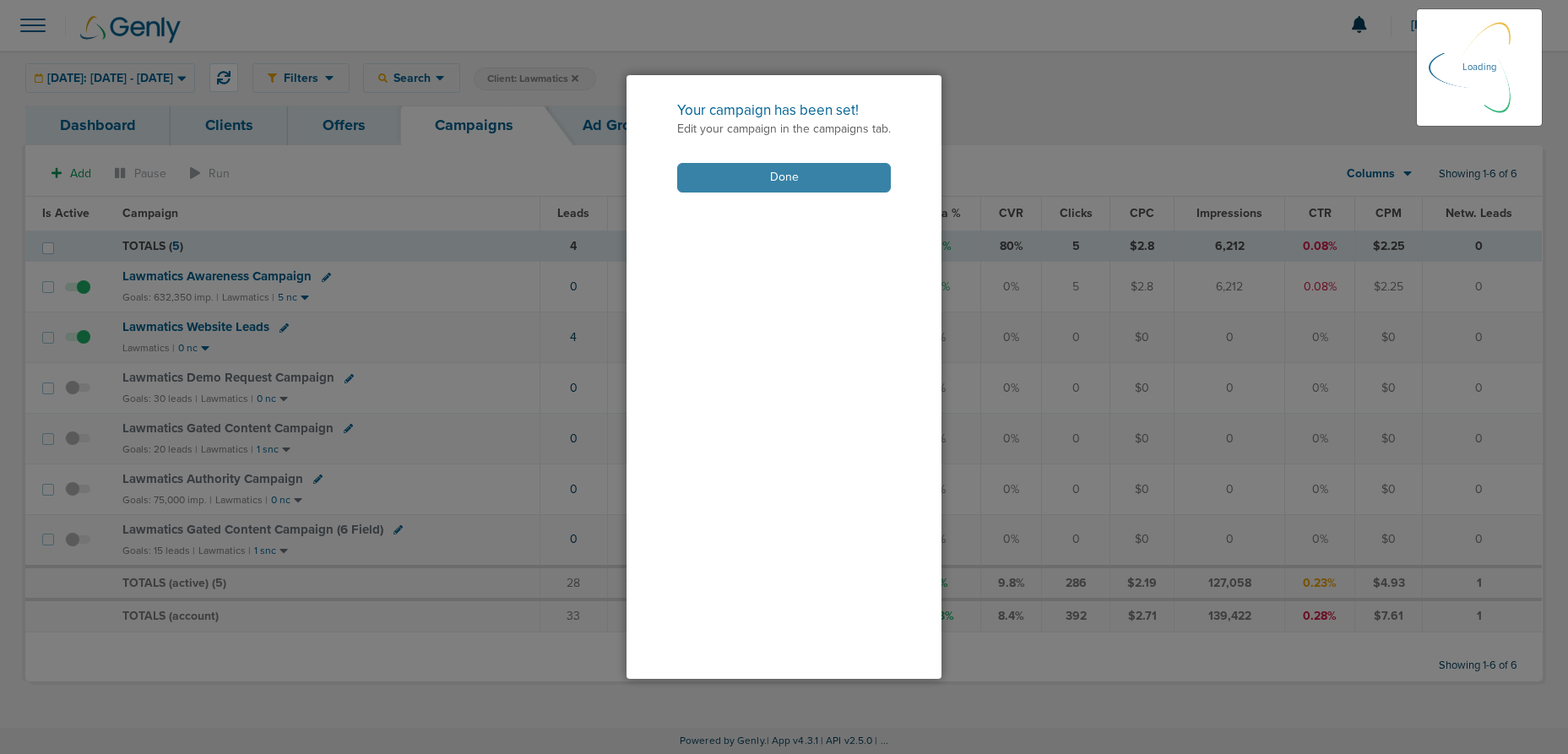
click at [756, 181] on button "Done" at bounding box center [784, 178] width 214 height 29
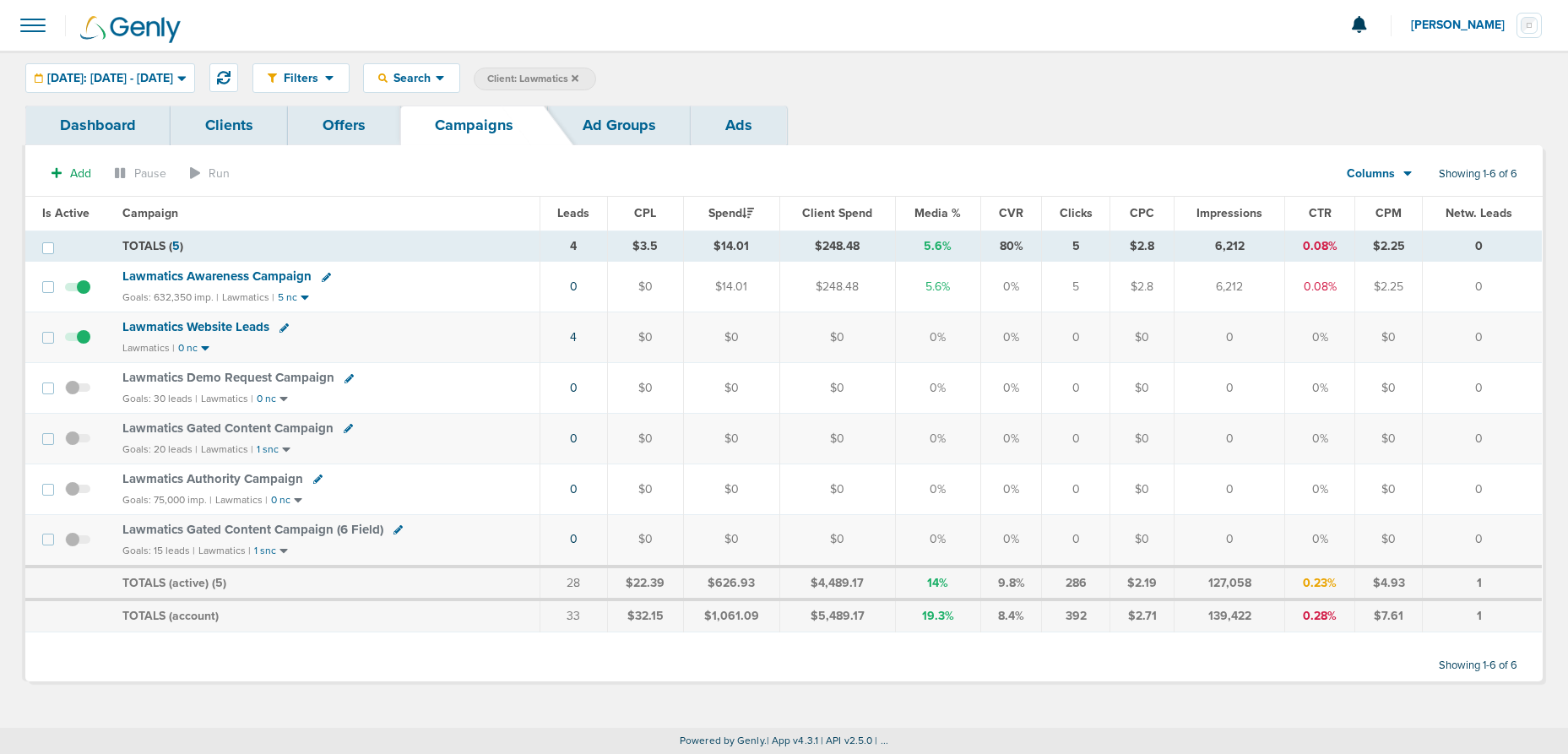
click at [218, 275] on span "Lawmatics Awareness Campaign" at bounding box center [217, 275] width 189 height 15
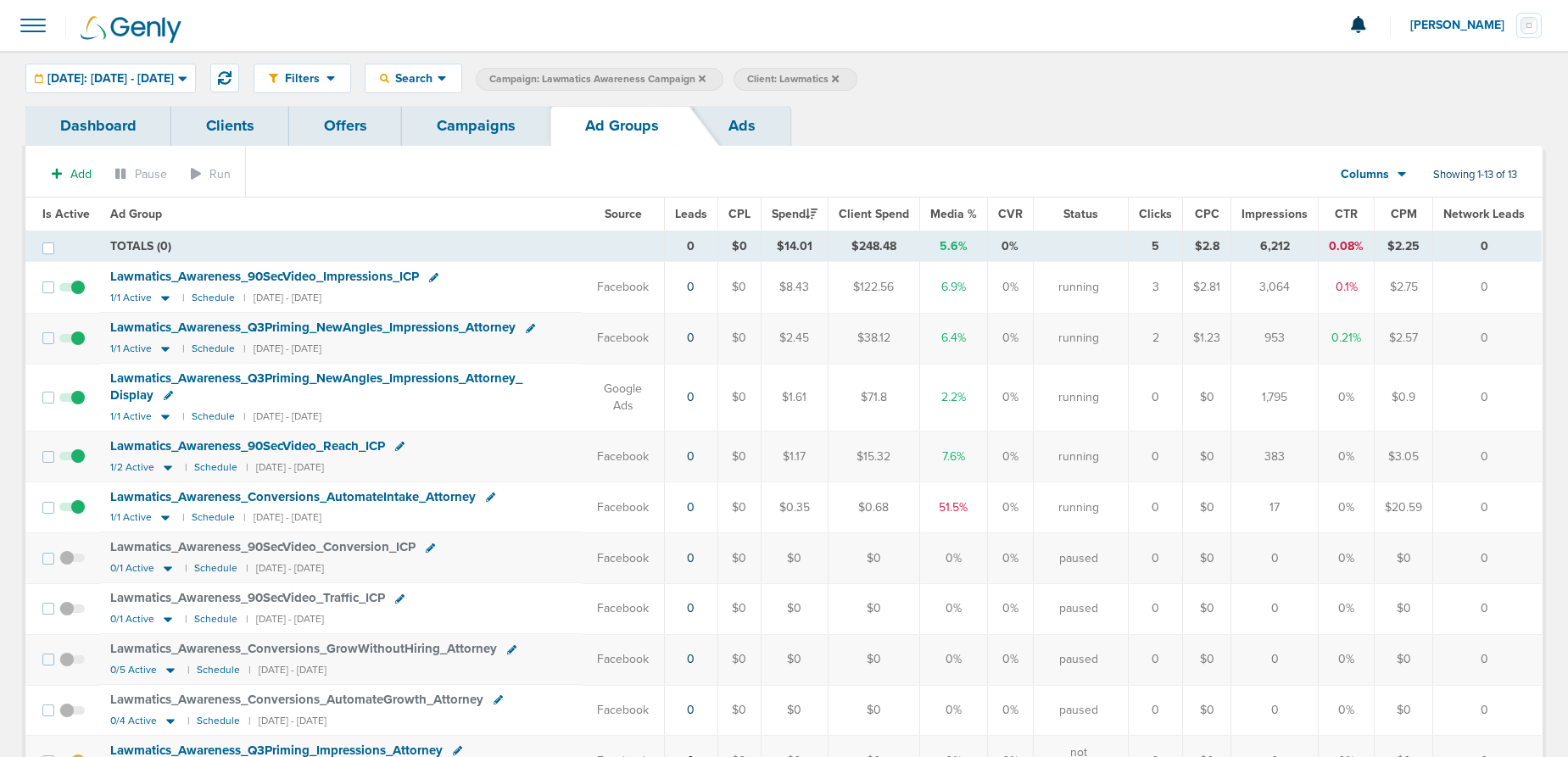
click at [78, 407] on span at bounding box center [72, 407] width 26 height 0
click at [72, 401] on input "checkbox" at bounding box center [72, 401] width 0 height 0
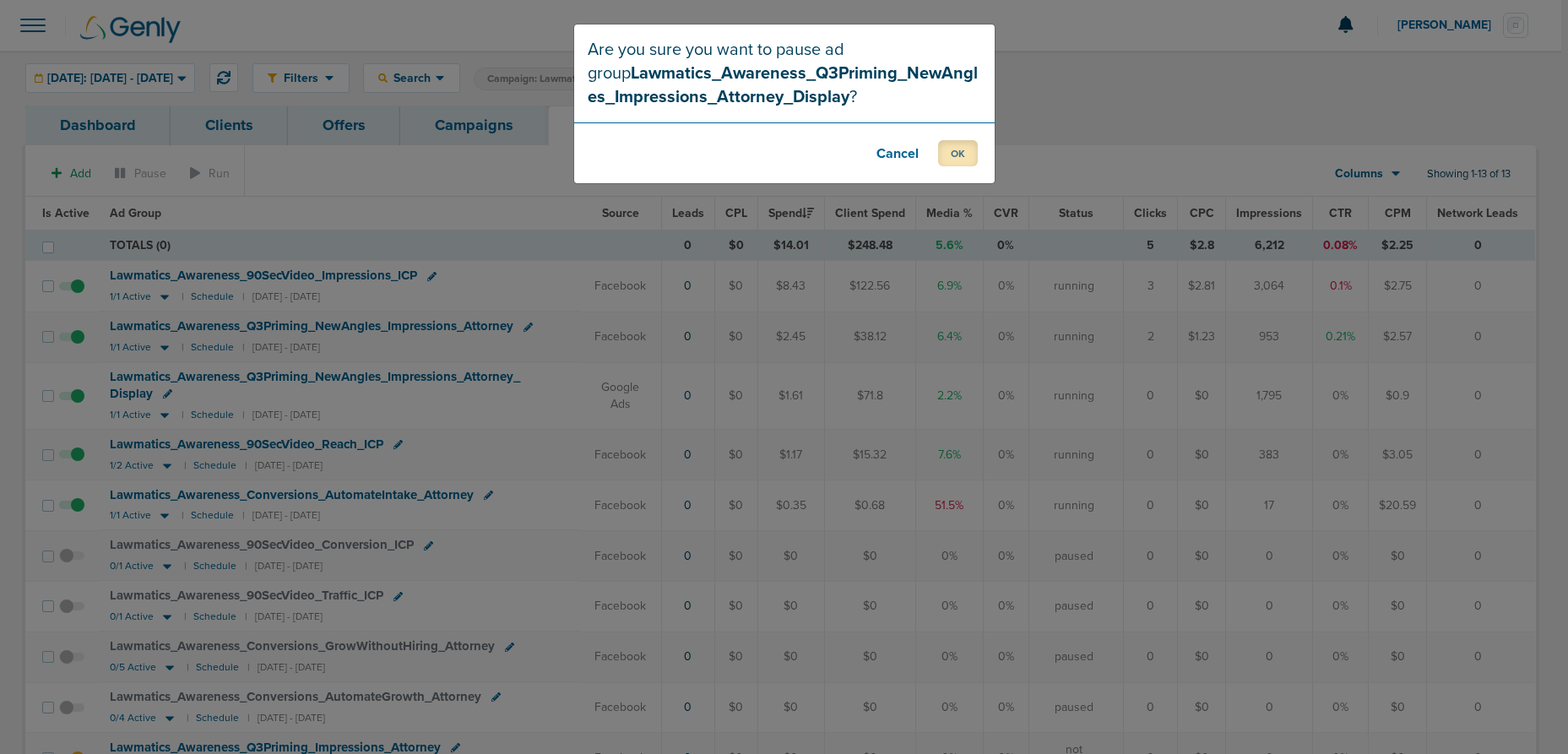
click at [945, 152] on button "OK" at bounding box center [958, 153] width 40 height 26
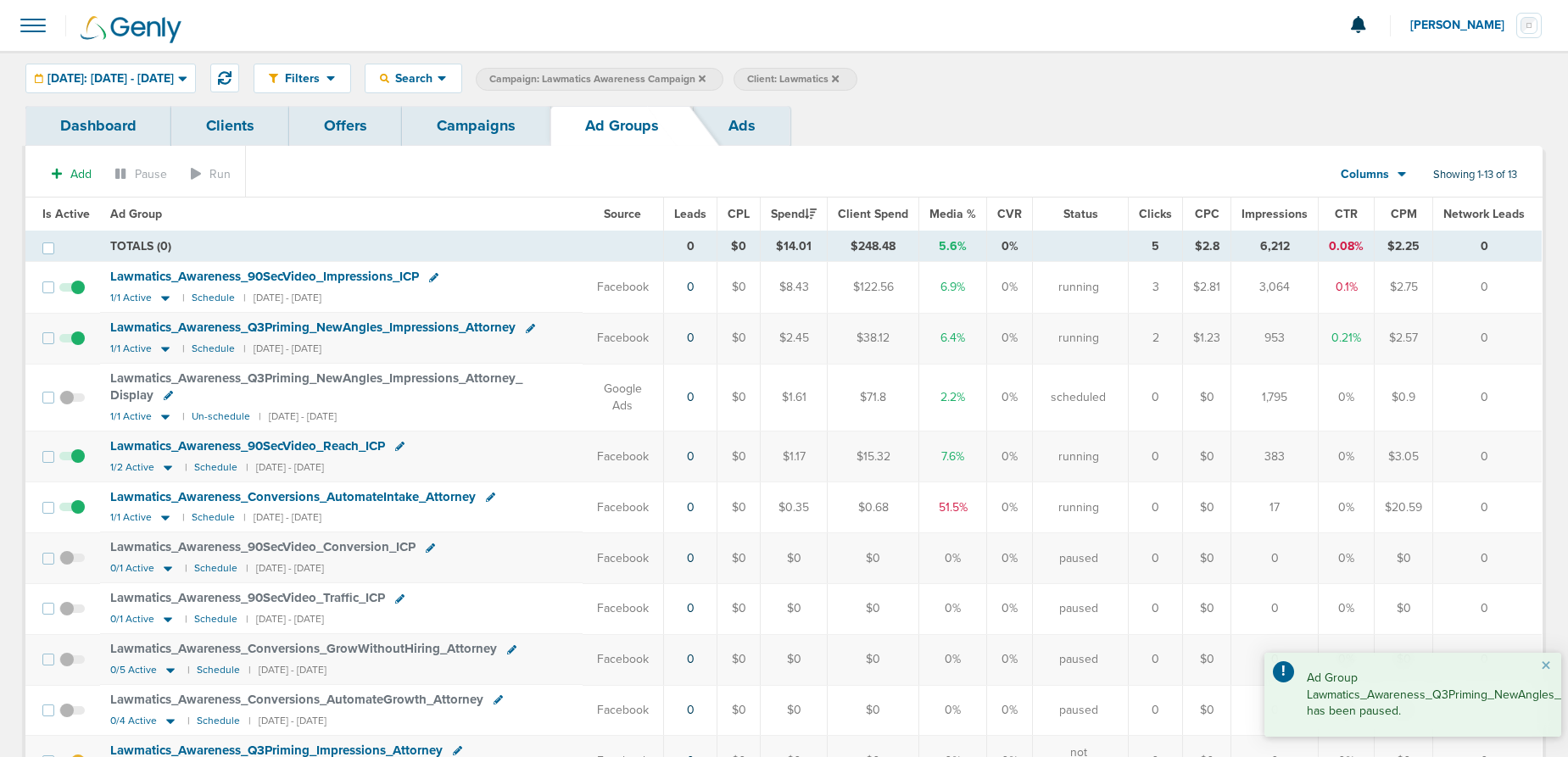
click at [78, 347] on span at bounding box center [72, 347] width 26 height 0
click at [72, 341] on input "checkbox" at bounding box center [72, 341] width 0 height 0
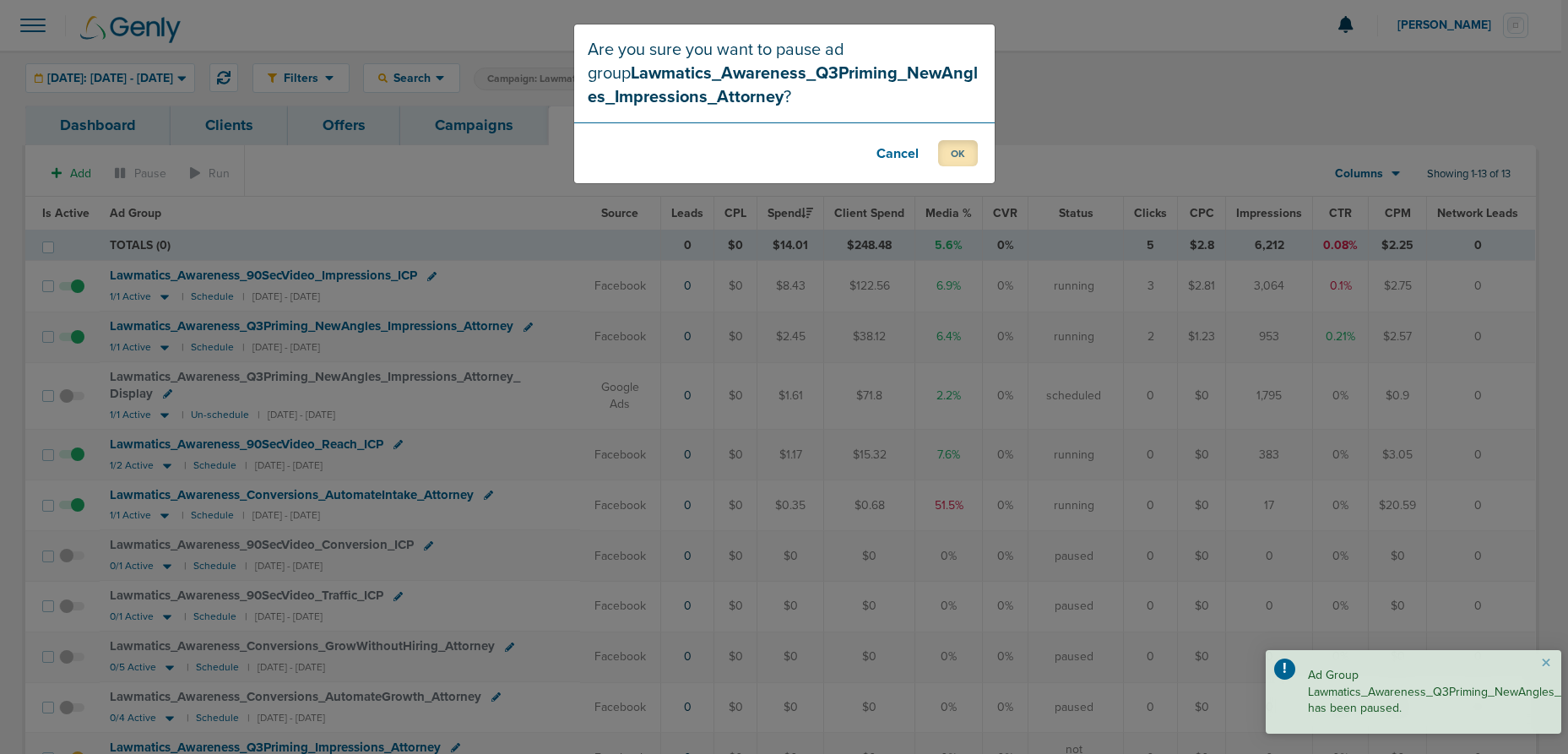
click at [956, 151] on button "OK" at bounding box center [958, 153] width 40 height 26
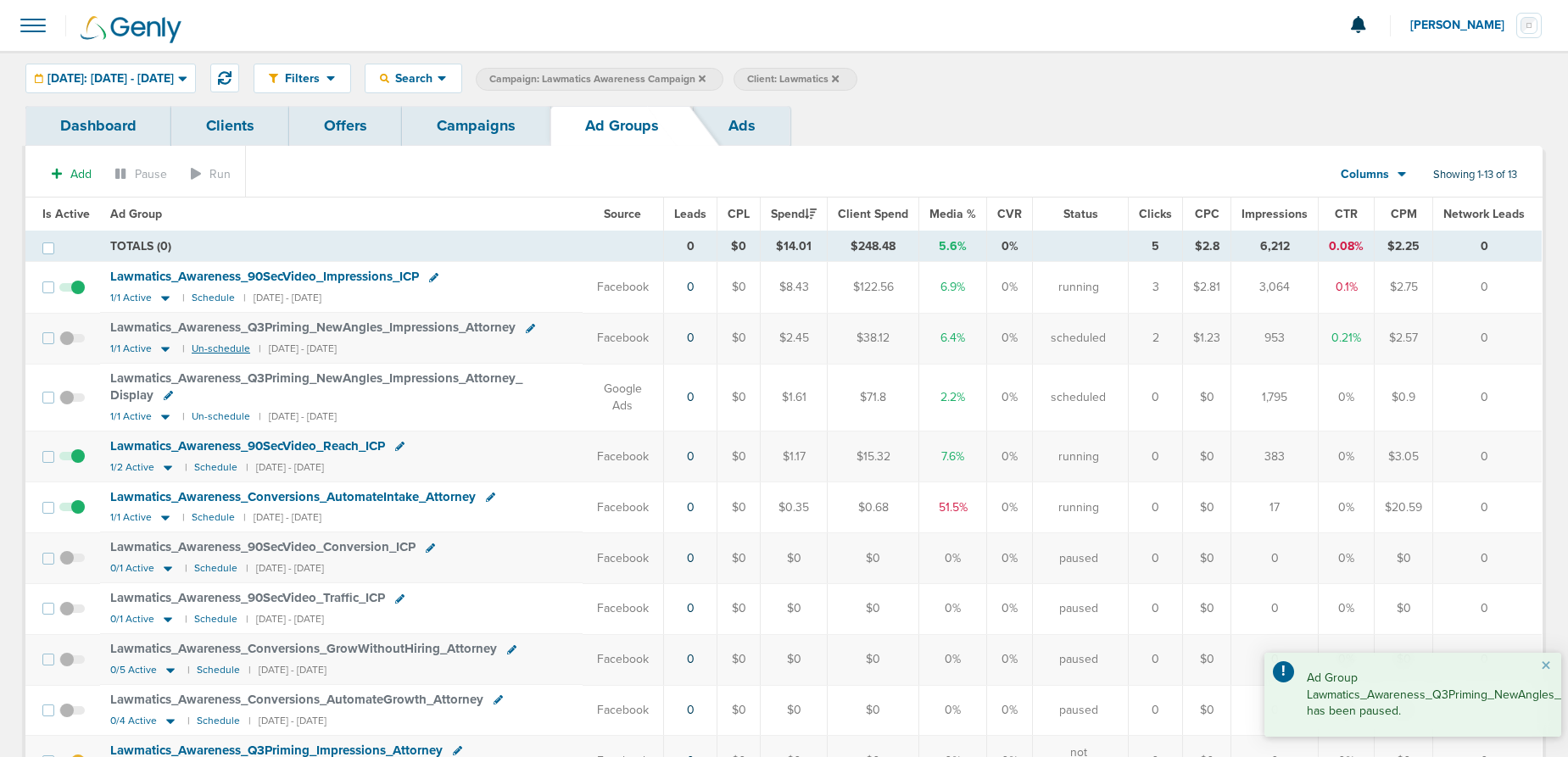
click at [216, 348] on small "Un-schedule" at bounding box center [221, 349] width 59 height 12
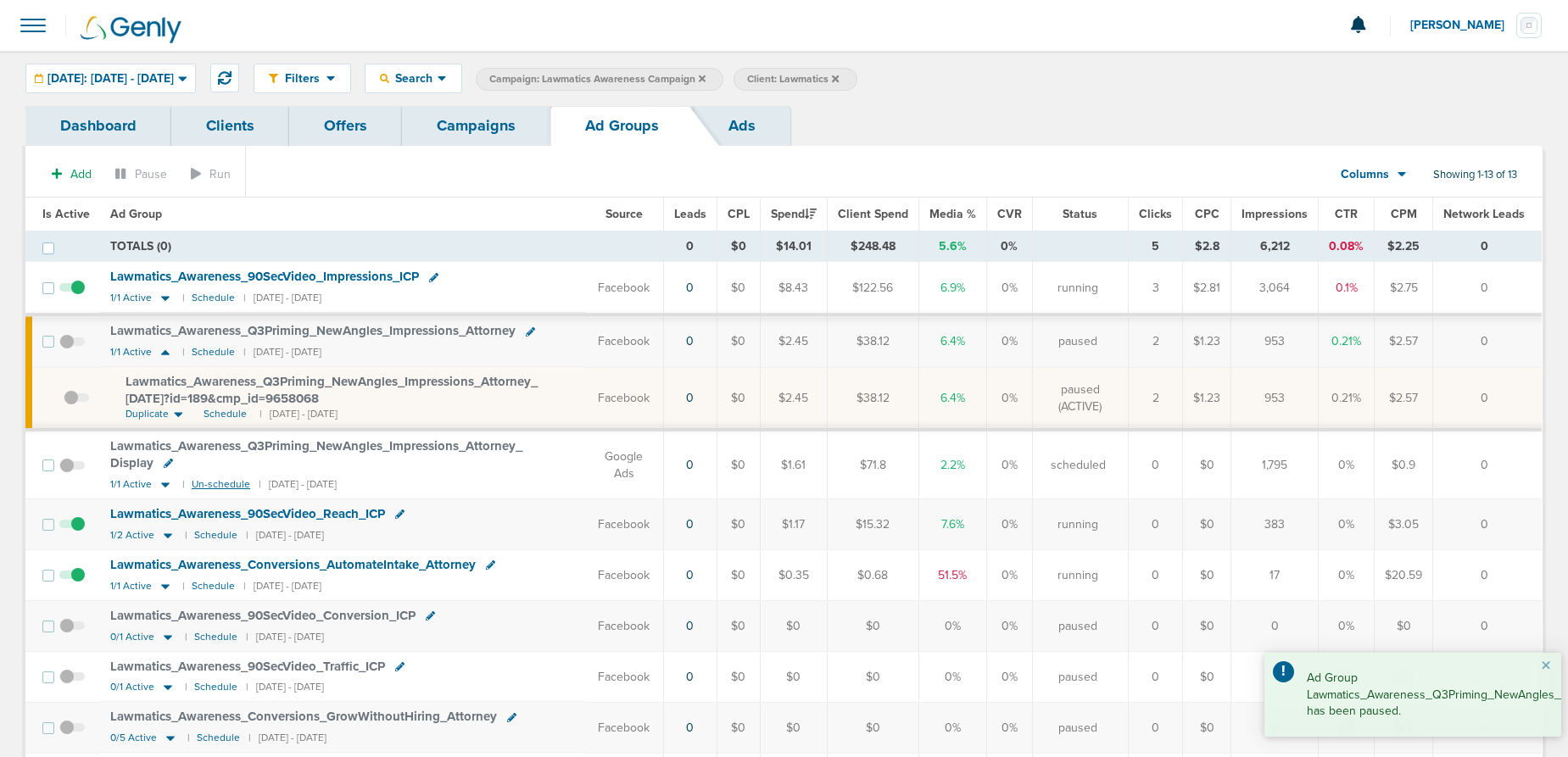
click at [208, 483] on small "Un-schedule" at bounding box center [221, 484] width 59 height 12
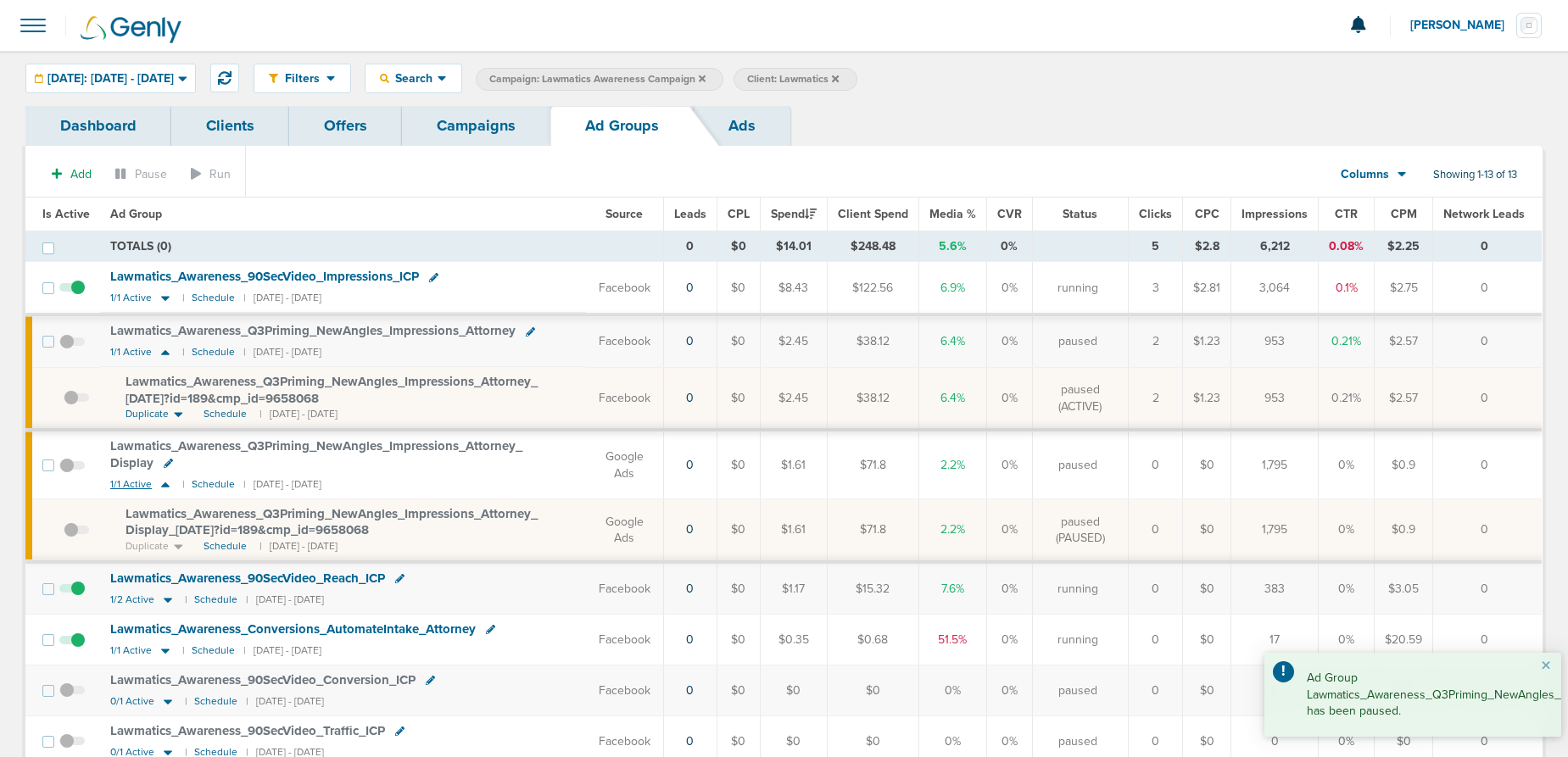
click at [164, 484] on icon at bounding box center [166, 485] width 9 height 5
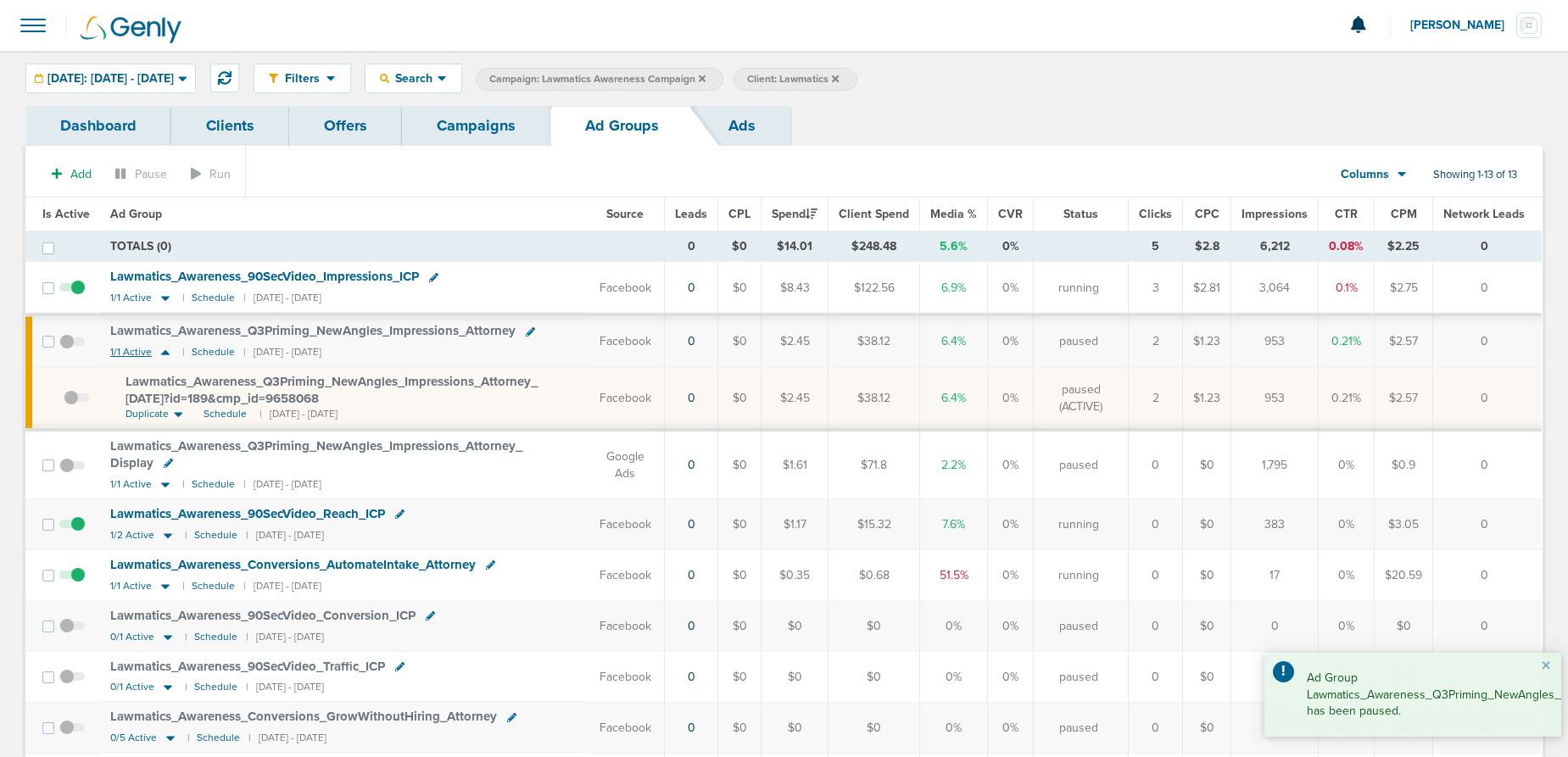
click at [161, 354] on icon at bounding box center [166, 353] width 9 height 5
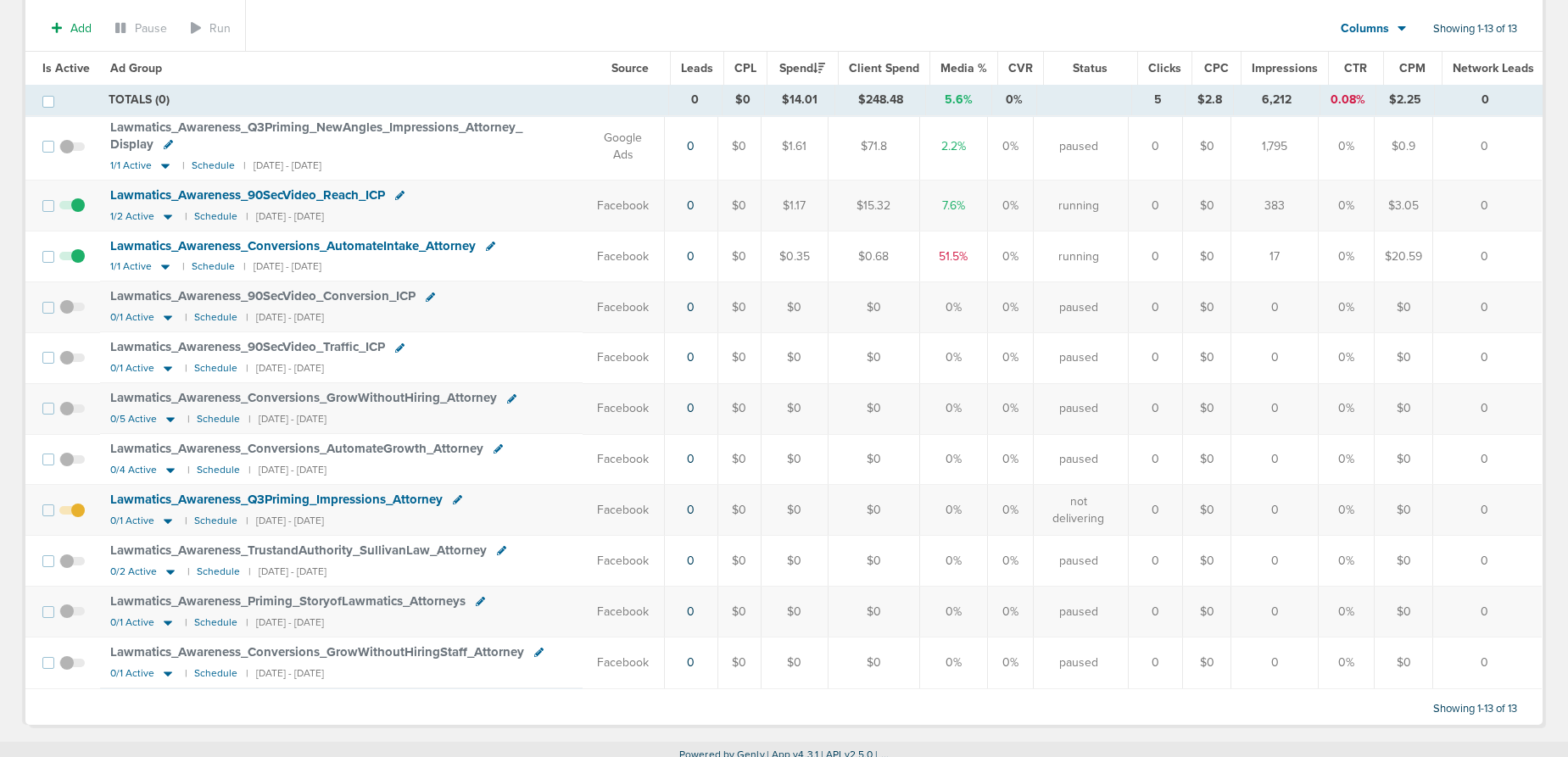
scroll to position [252, 0]
click at [176, 520] on div "0/1 Active | Schedule | [DATE] - [DATE]" at bounding box center [218, 523] width 214 height 14
click at [168, 523] on icon at bounding box center [168, 523] width 17 height 14
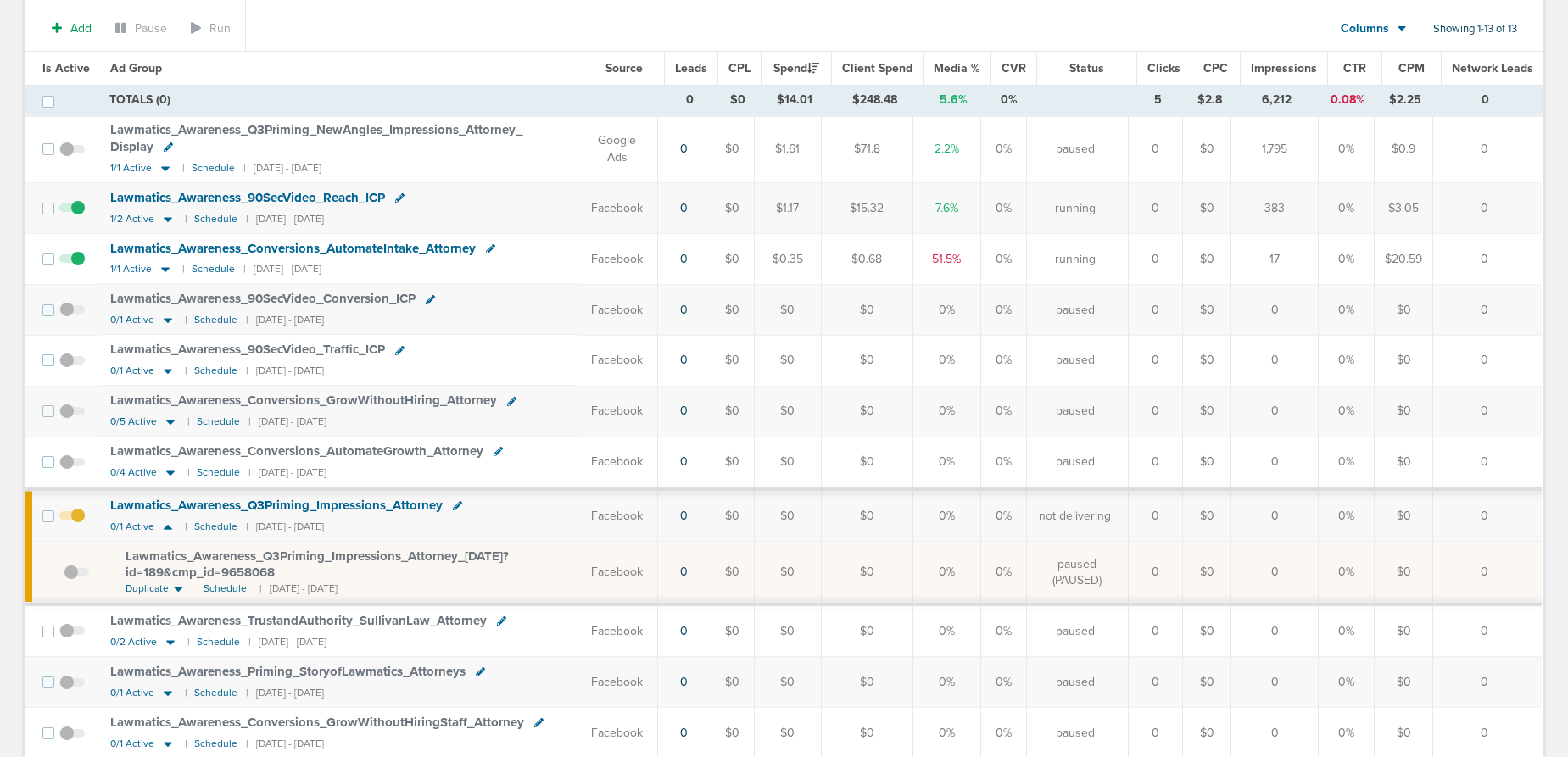
click at [74, 580] on span at bounding box center [76, 580] width 26 height 0
click at [63, 576] on input "checkbox" at bounding box center [63, 576] width 0 height 0
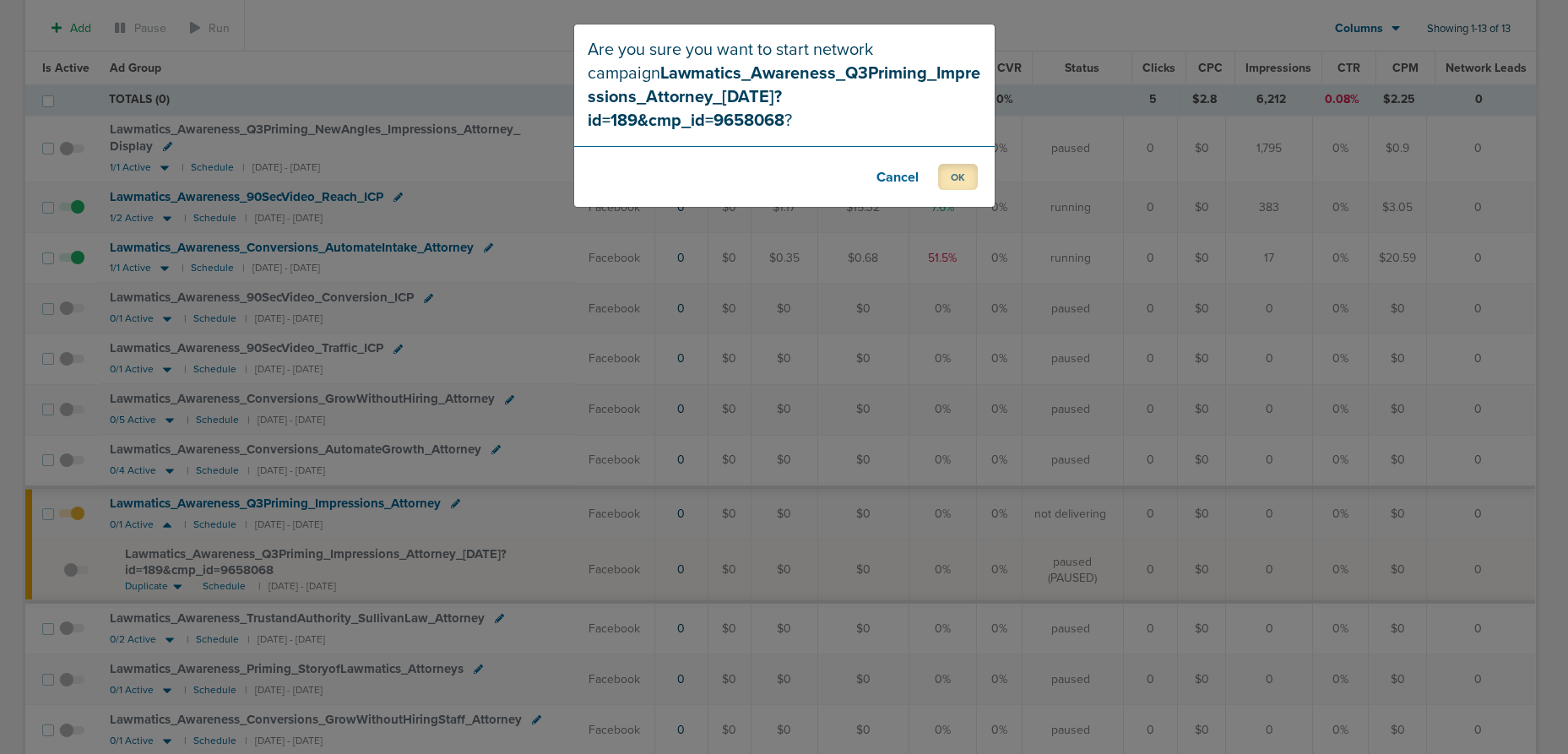
drag, startPoint x: 956, startPoint y: 152, endPoint x: 870, endPoint y: 177, distance: 89.6
click at [943, 163] on button "OK" at bounding box center [958, 176] width 40 height 26
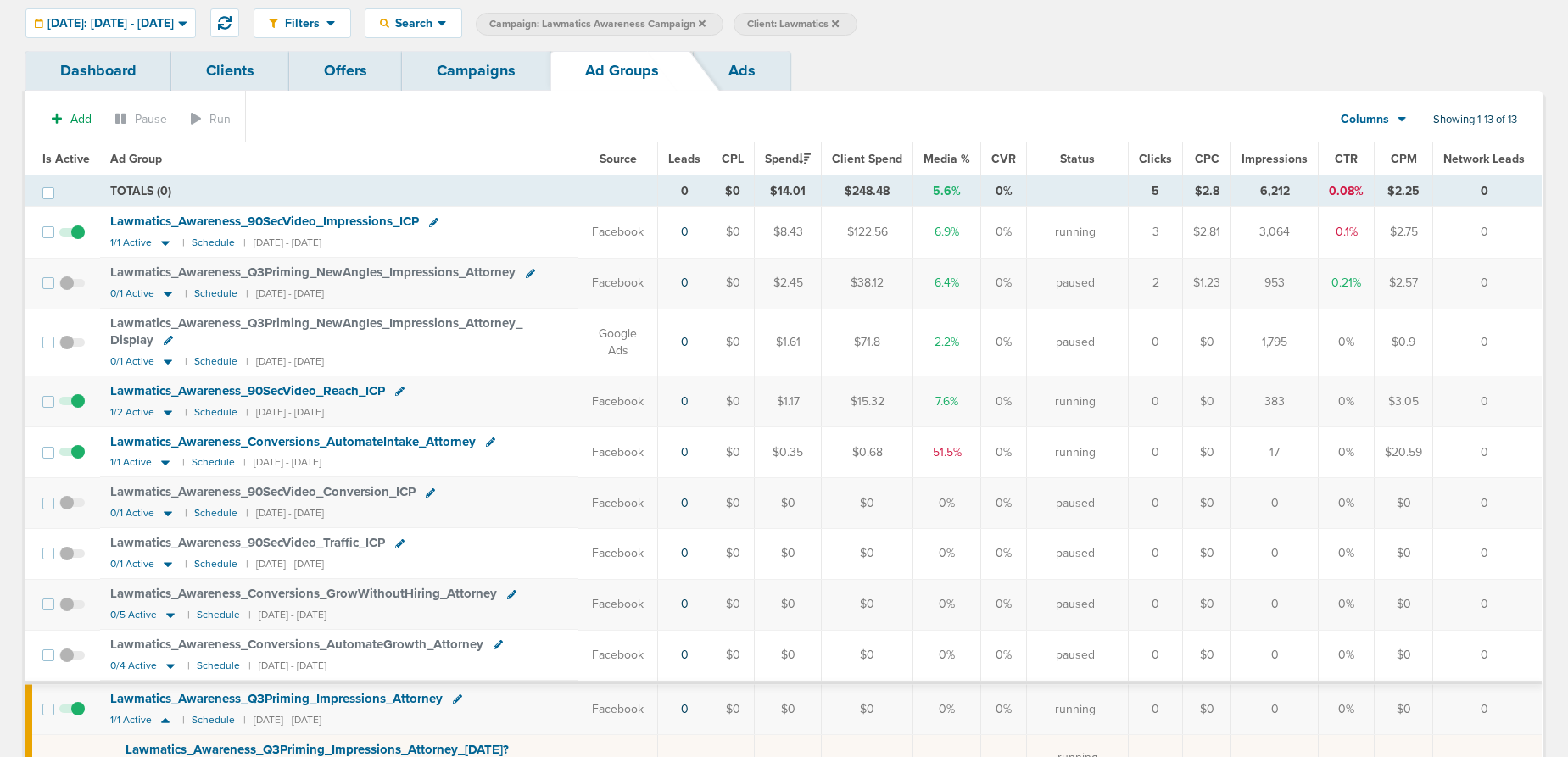
scroll to position [53, 0]
click at [71, 462] on span at bounding box center [72, 462] width 26 height 0
click at [72, 458] on input "checkbox" at bounding box center [72, 458] width 0 height 0
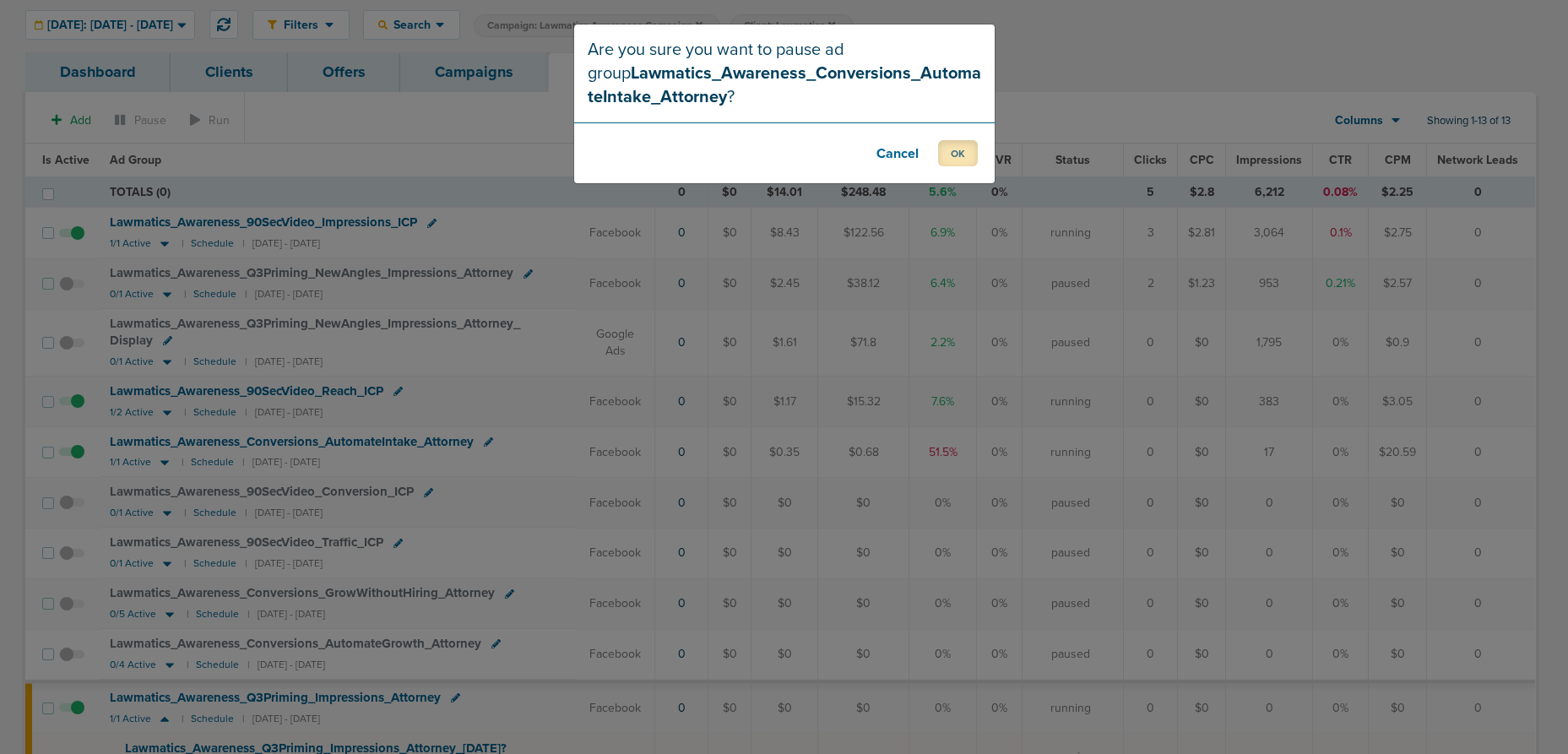
click at [961, 161] on button "OK" at bounding box center [958, 153] width 40 height 26
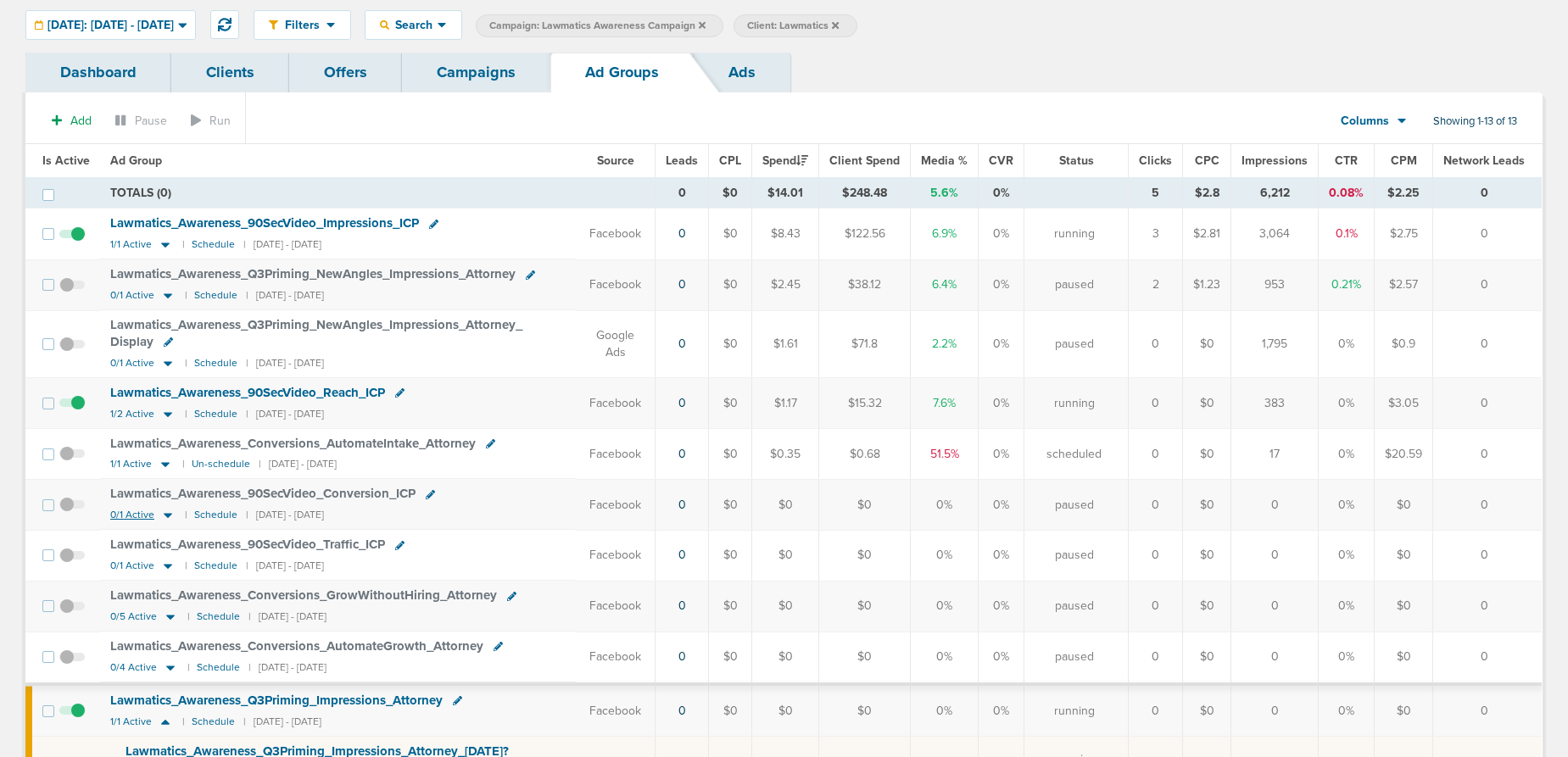
click at [166, 514] on icon at bounding box center [169, 516] width 9 height 5
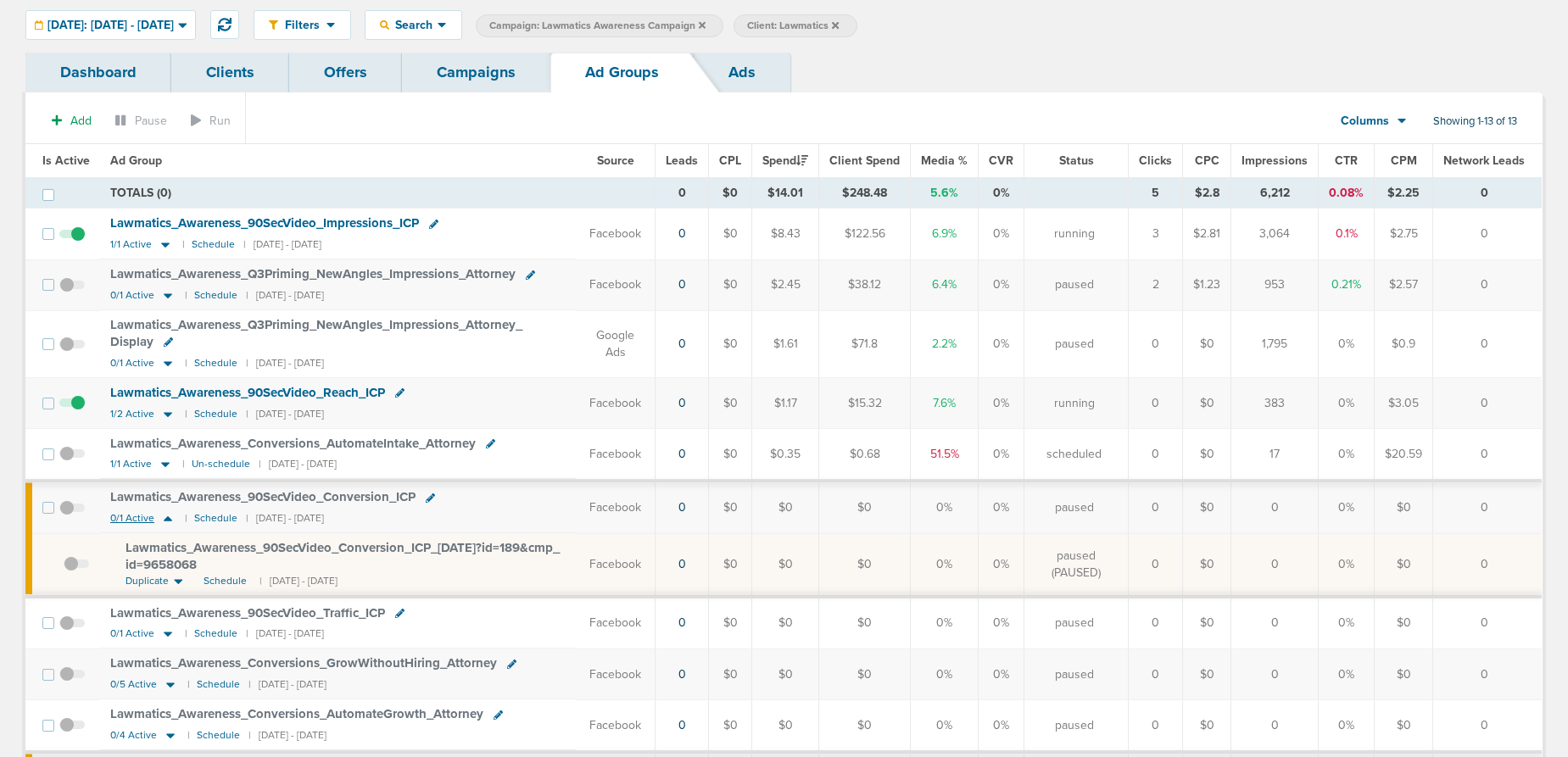
click at [166, 514] on icon at bounding box center [168, 518] width 17 height 14
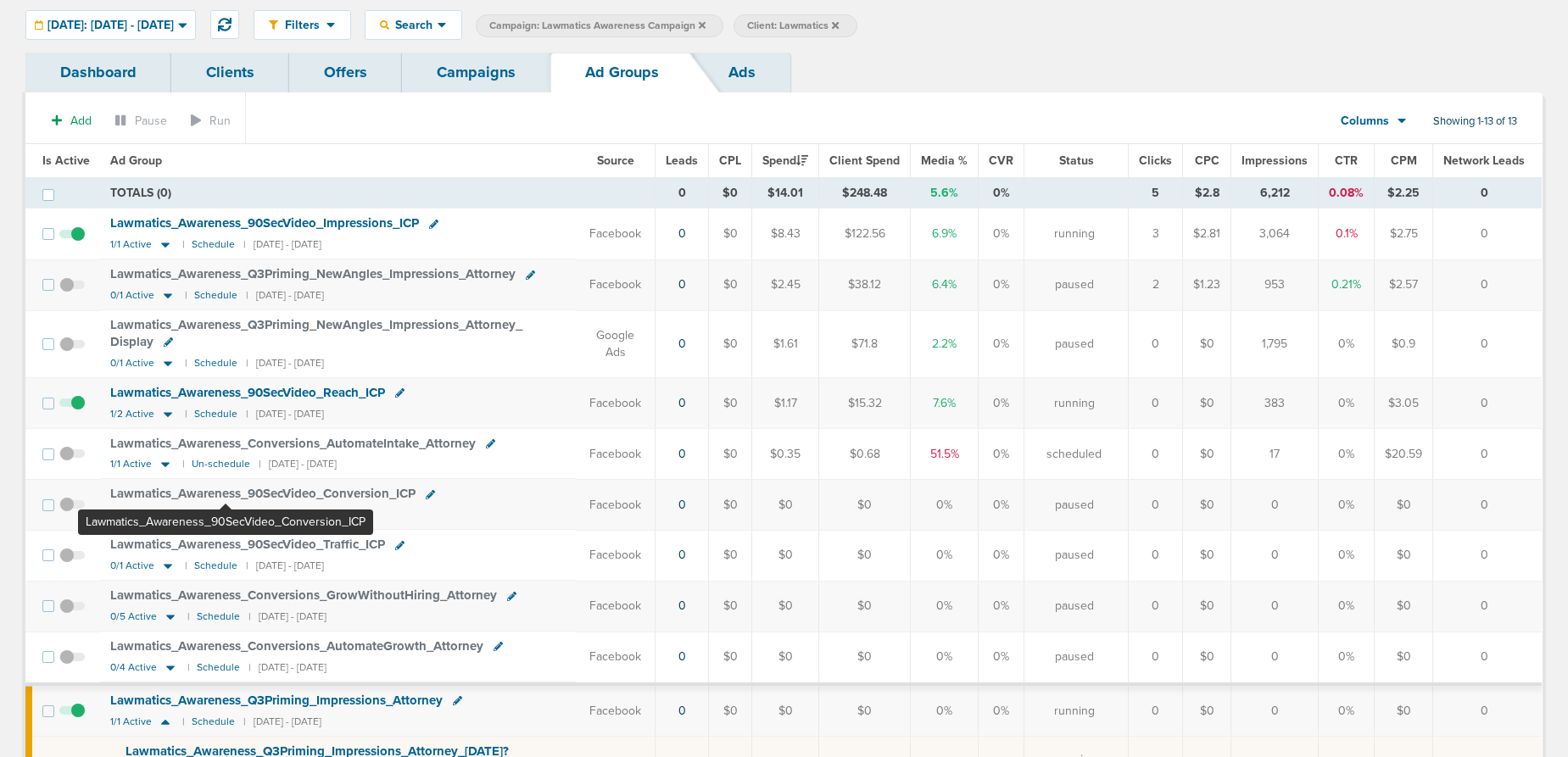
scroll to position [0, 0]
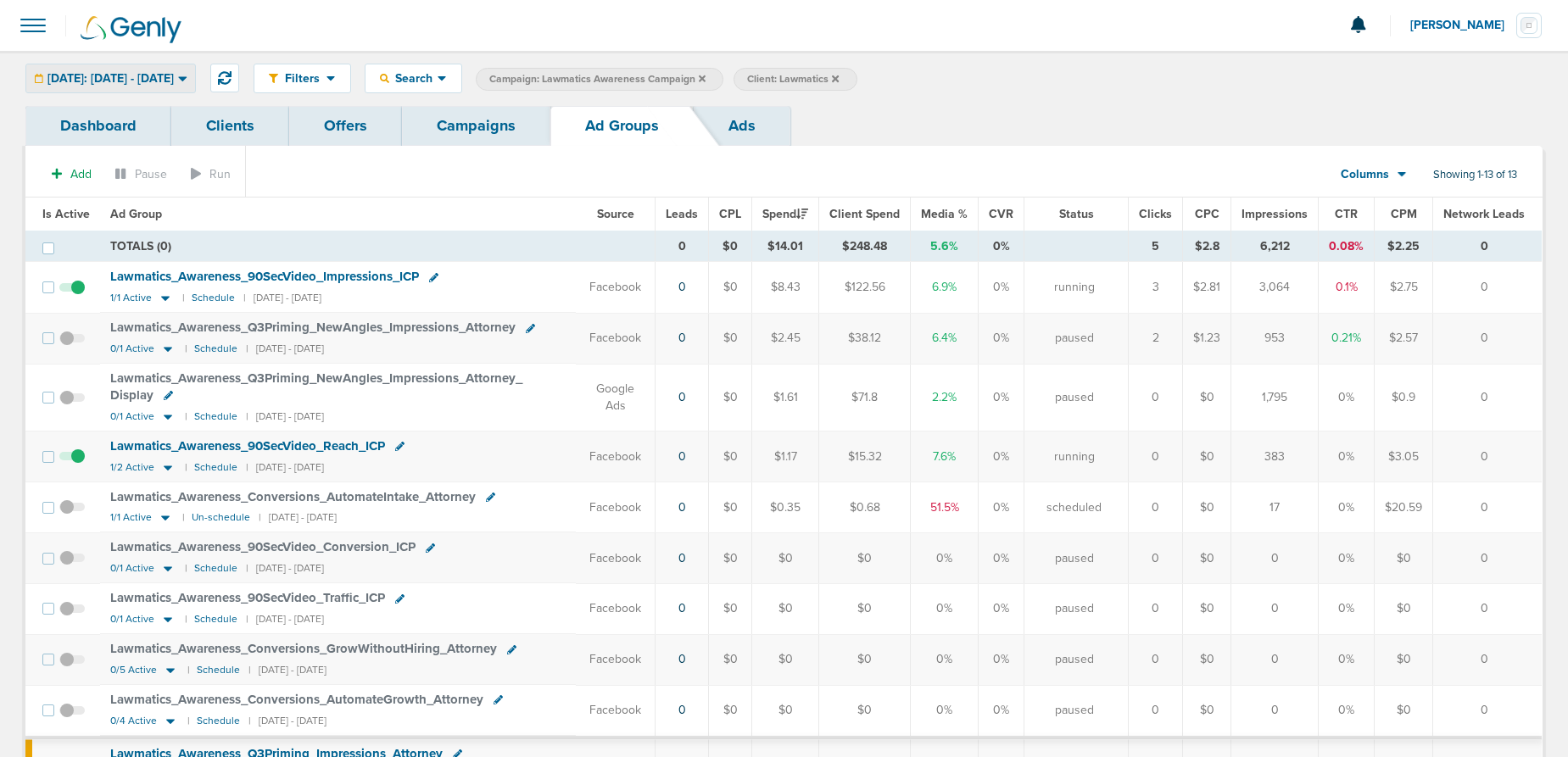
click at [152, 83] on span "[DATE]: [DATE] - [DATE]" at bounding box center [111, 78] width 127 height 12
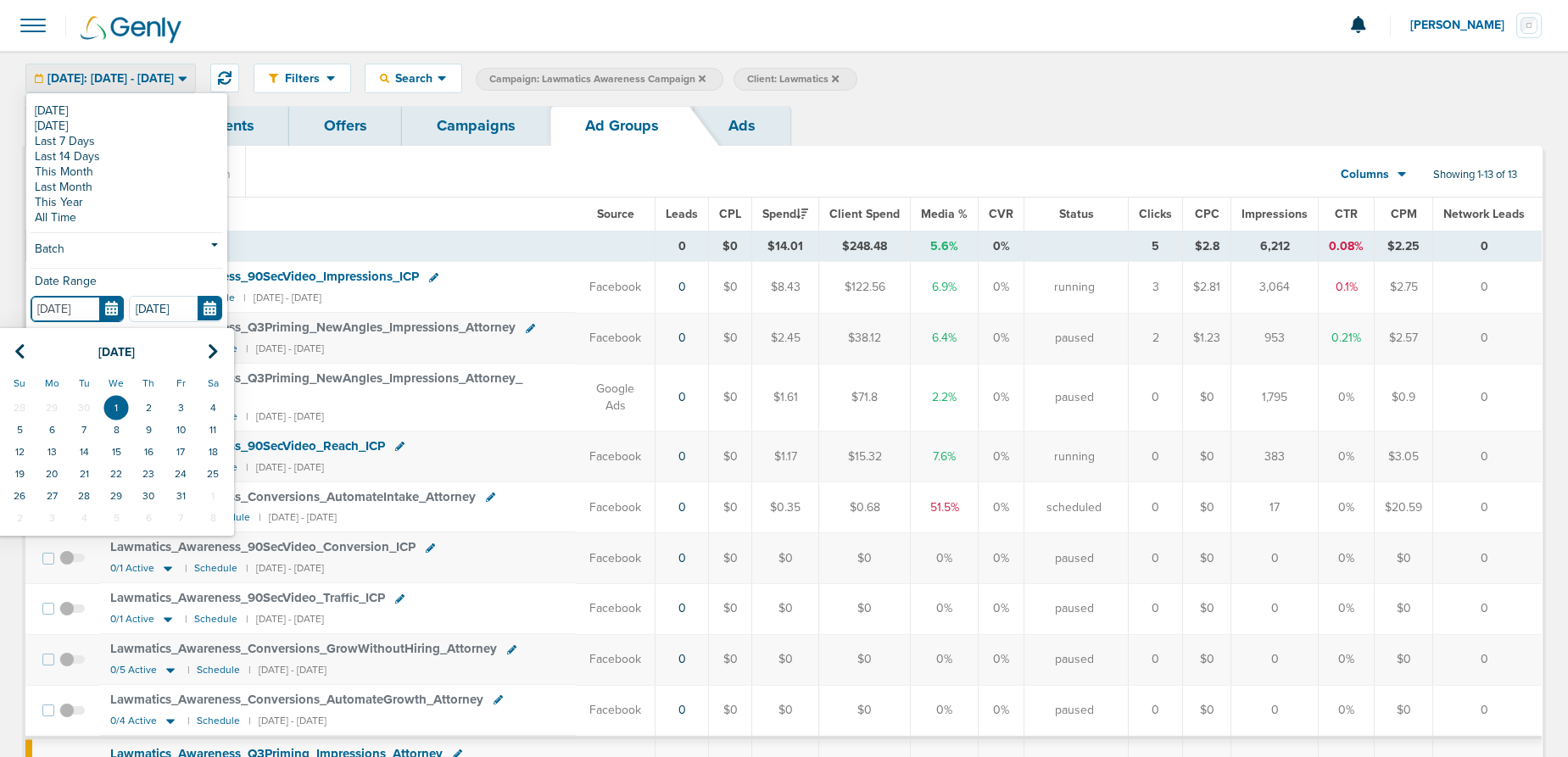
click at [117, 309] on input "[DATE]" at bounding box center [77, 309] width 94 height 26
click at [13, 338] on th at bounding box center [20, 352] width 32 height 35
click at [14, 339] on th at bounding box center [20, 352] width 32 height 35
click at [95, 407] on td "1" at bounding box center [84, 407] width 32 height 22
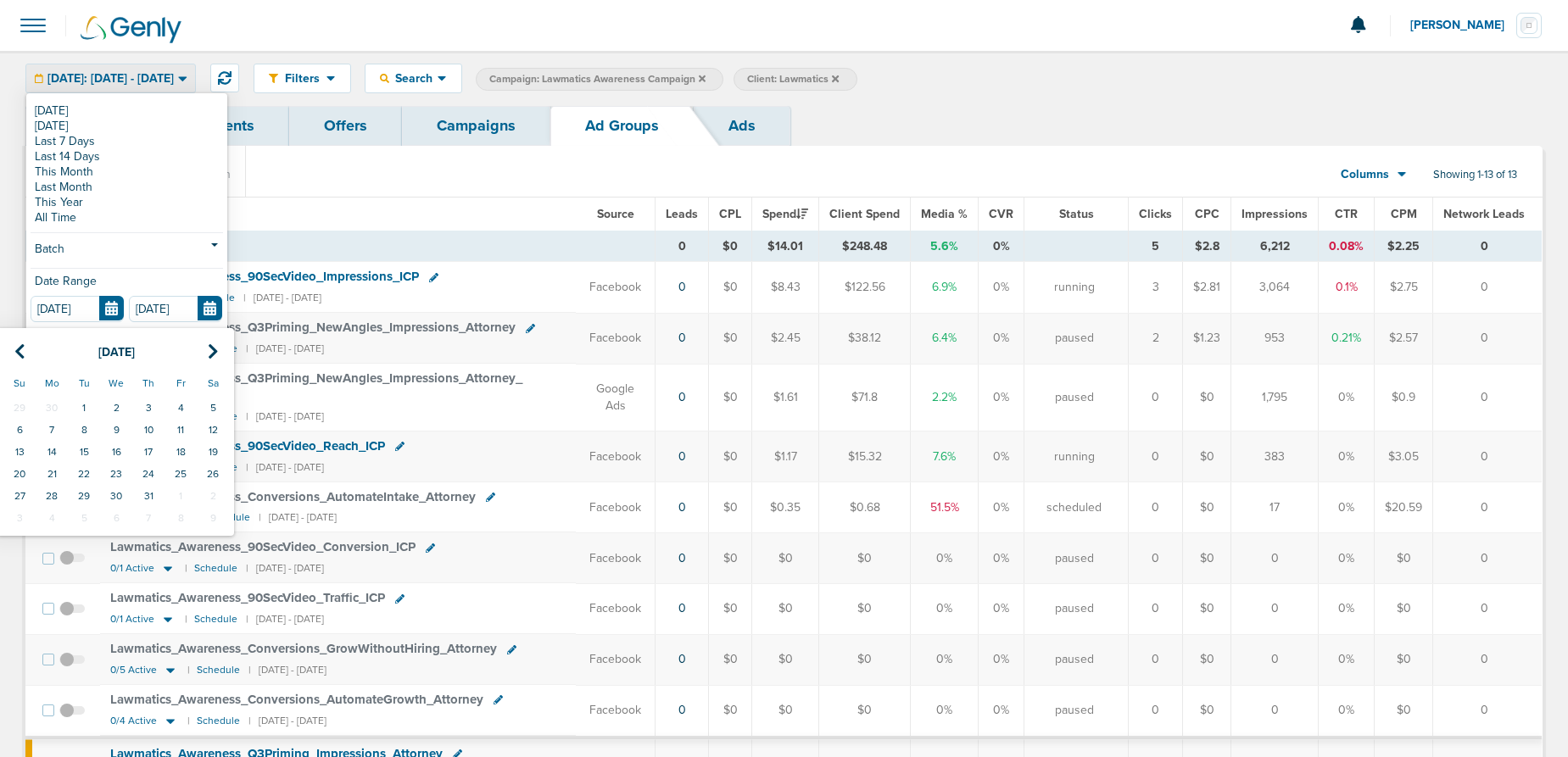
type input "[DATE]"
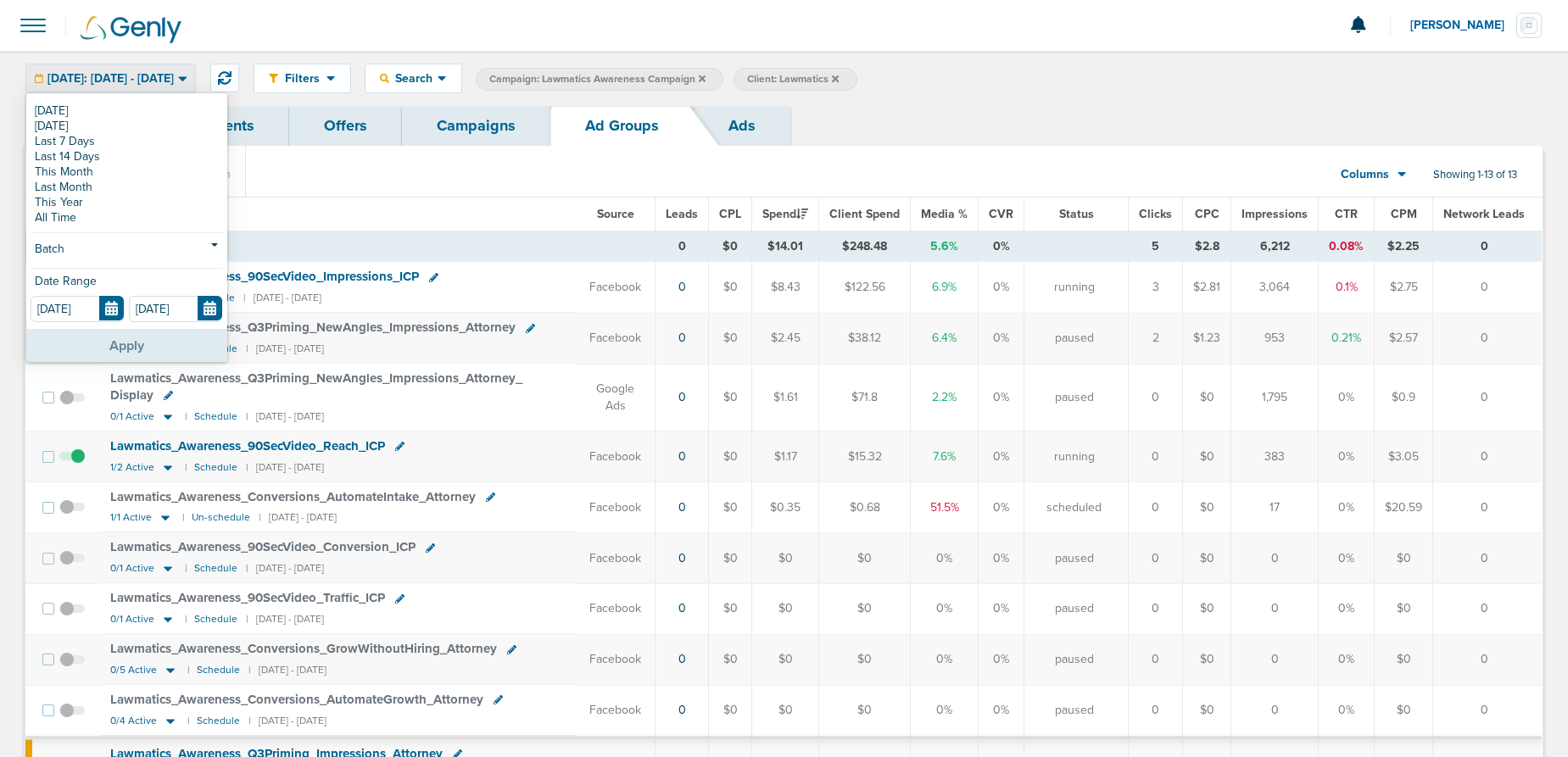
click at [155, 355] on button "Apply" at bounding box center [126, 345] width 201 height 33
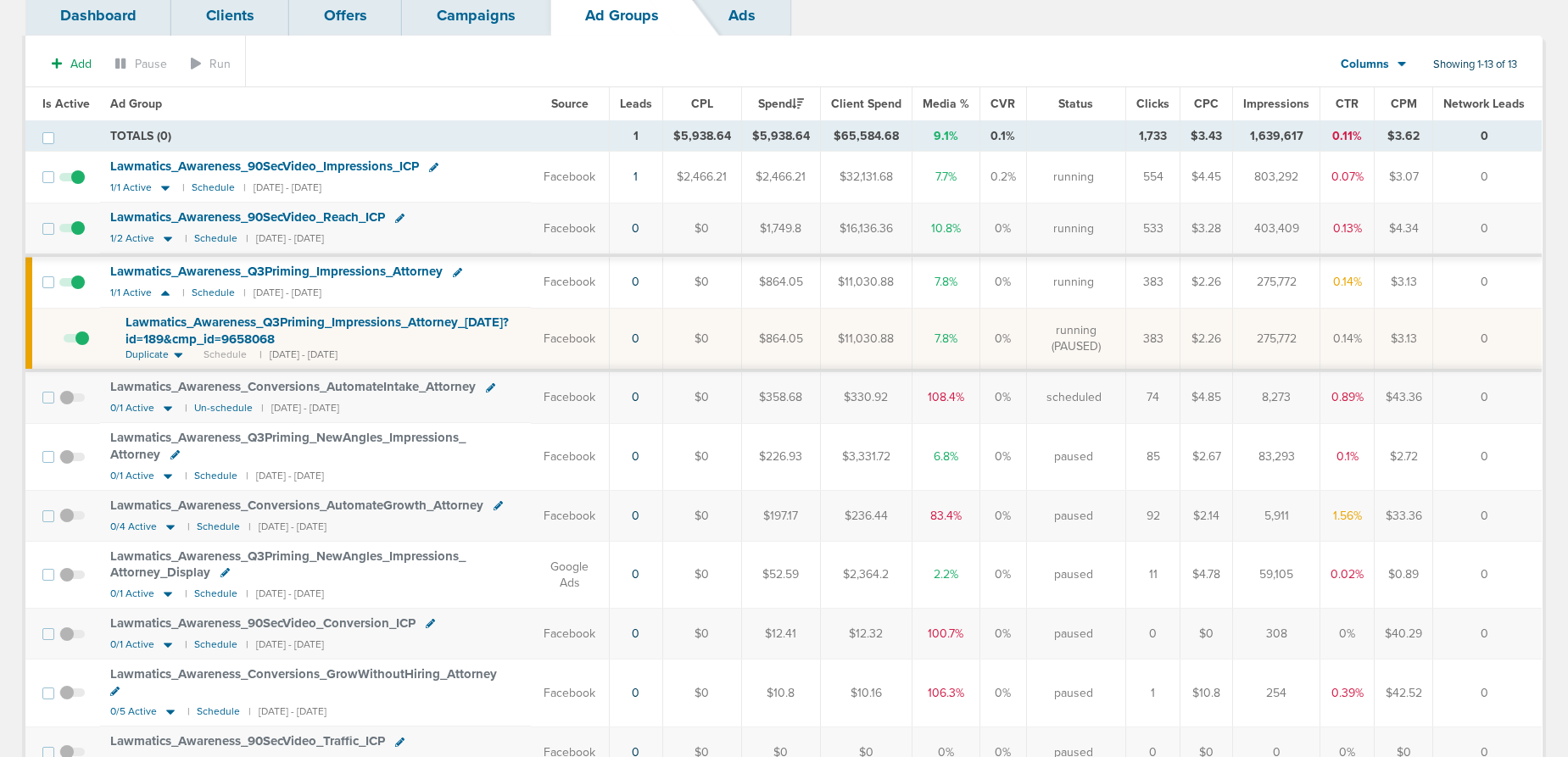
scroll to position [110, 0]
click at [165, 407] on icon at bounding box center [168, 409] width 17 height 14
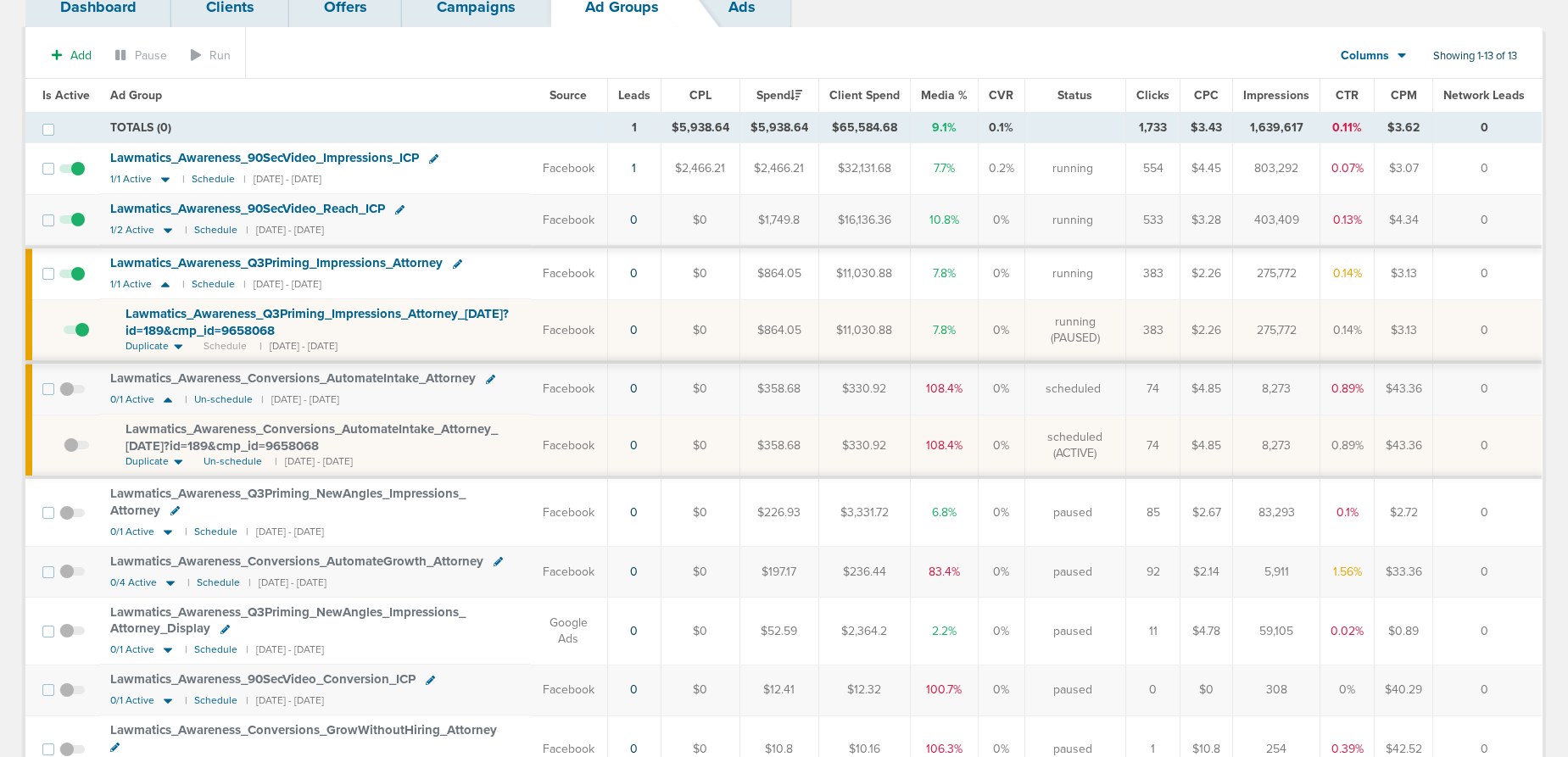
scroll to position [0, 0]
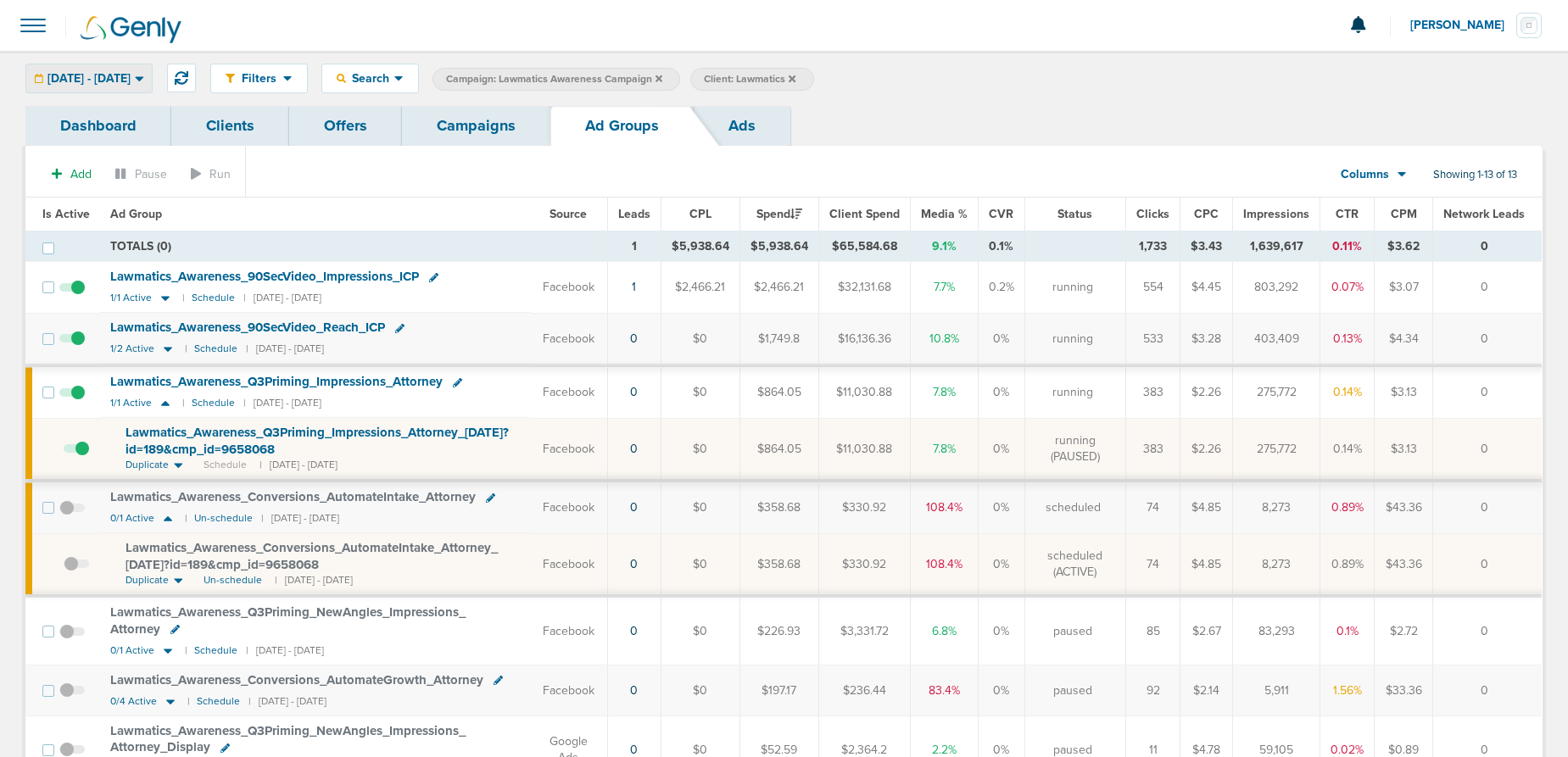
click at [96, 86] on div "[DATE] - [DATE]" at bounding box center [88, 78] width 126 height 28
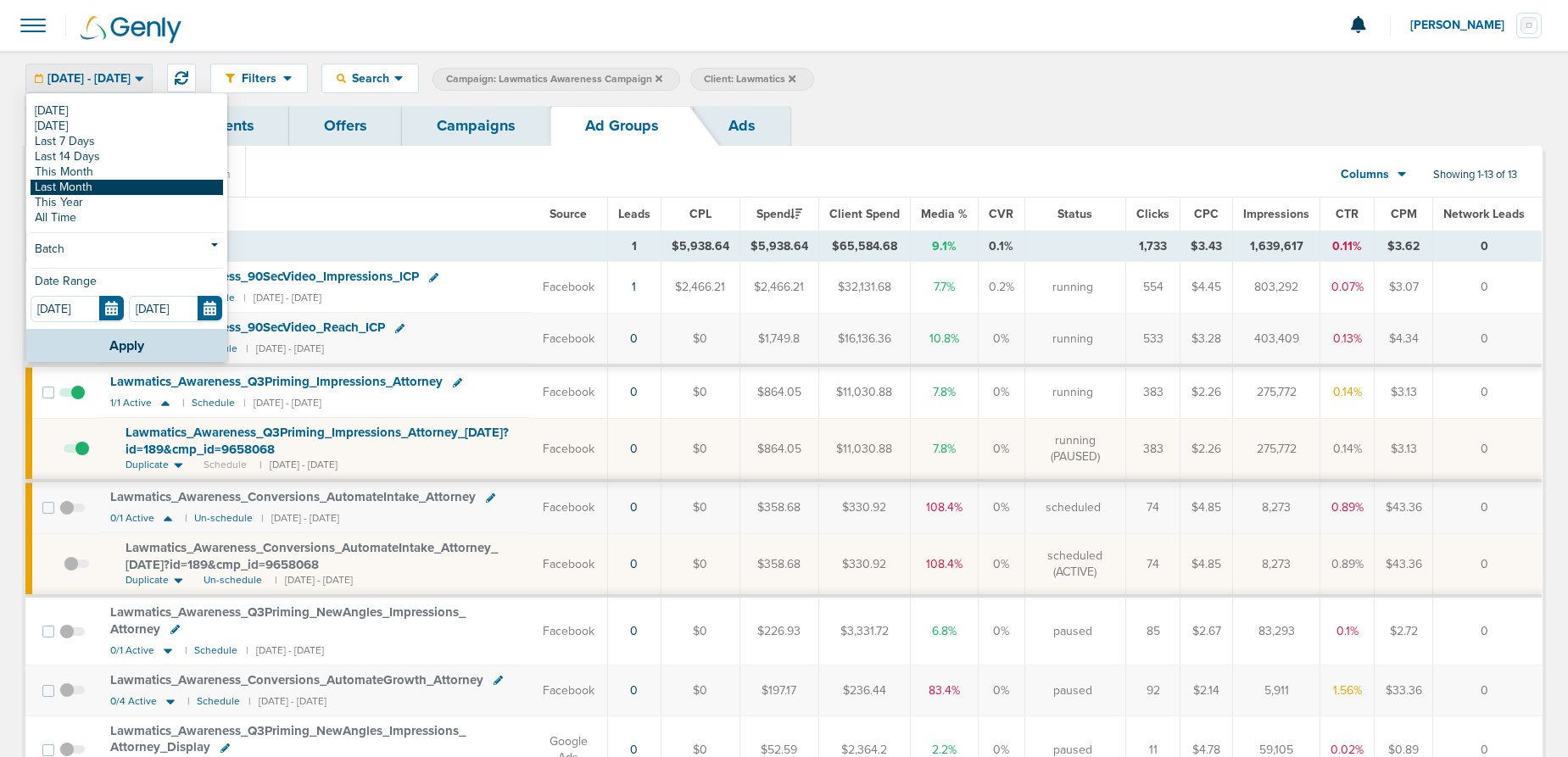
click at [60, 188] on link "Last Month" at bounding box center [127, 187] width 193 height 15
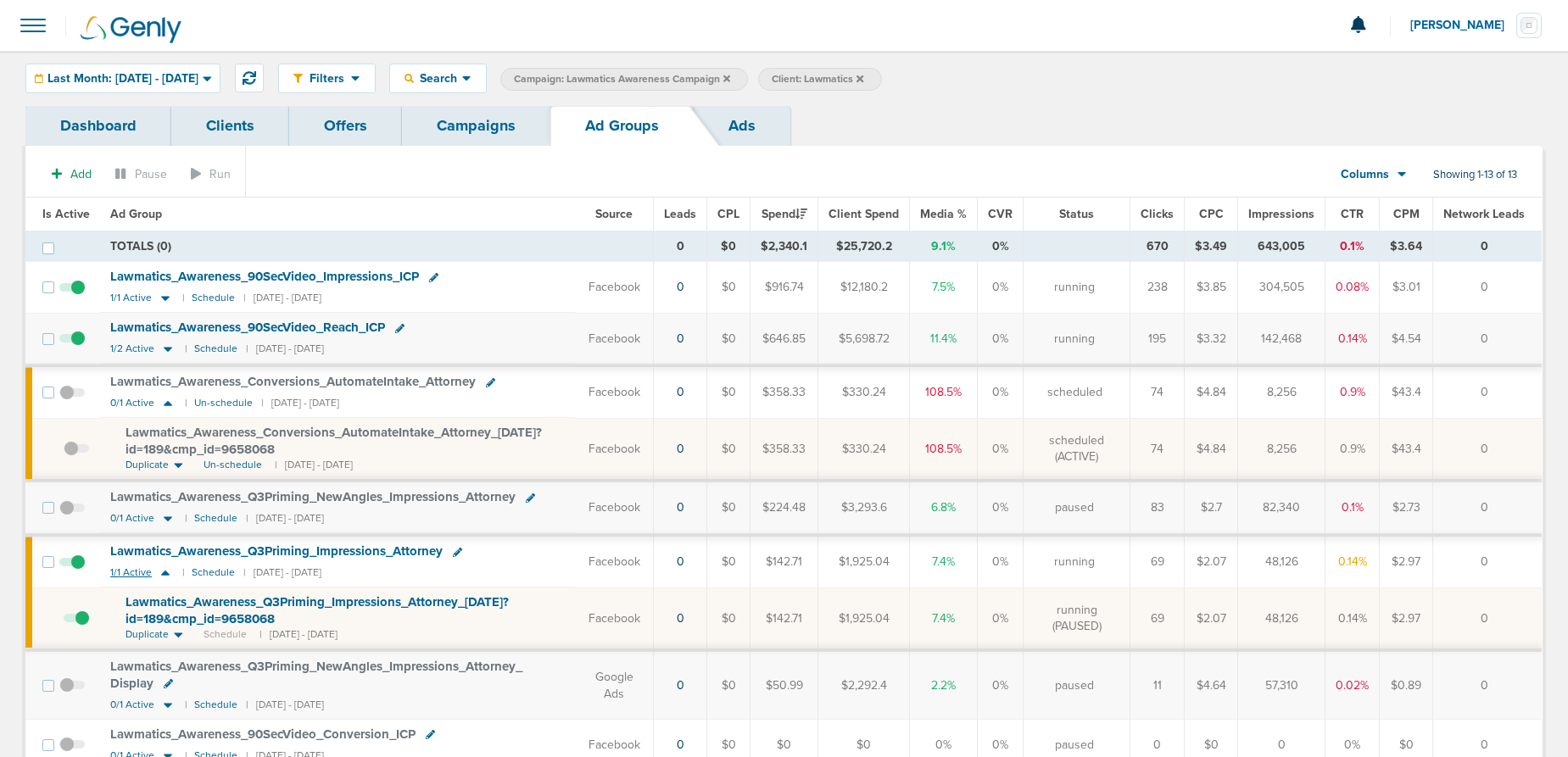
click at [162, 572] on icon at bounding box center [166, 573] width 9 height 5
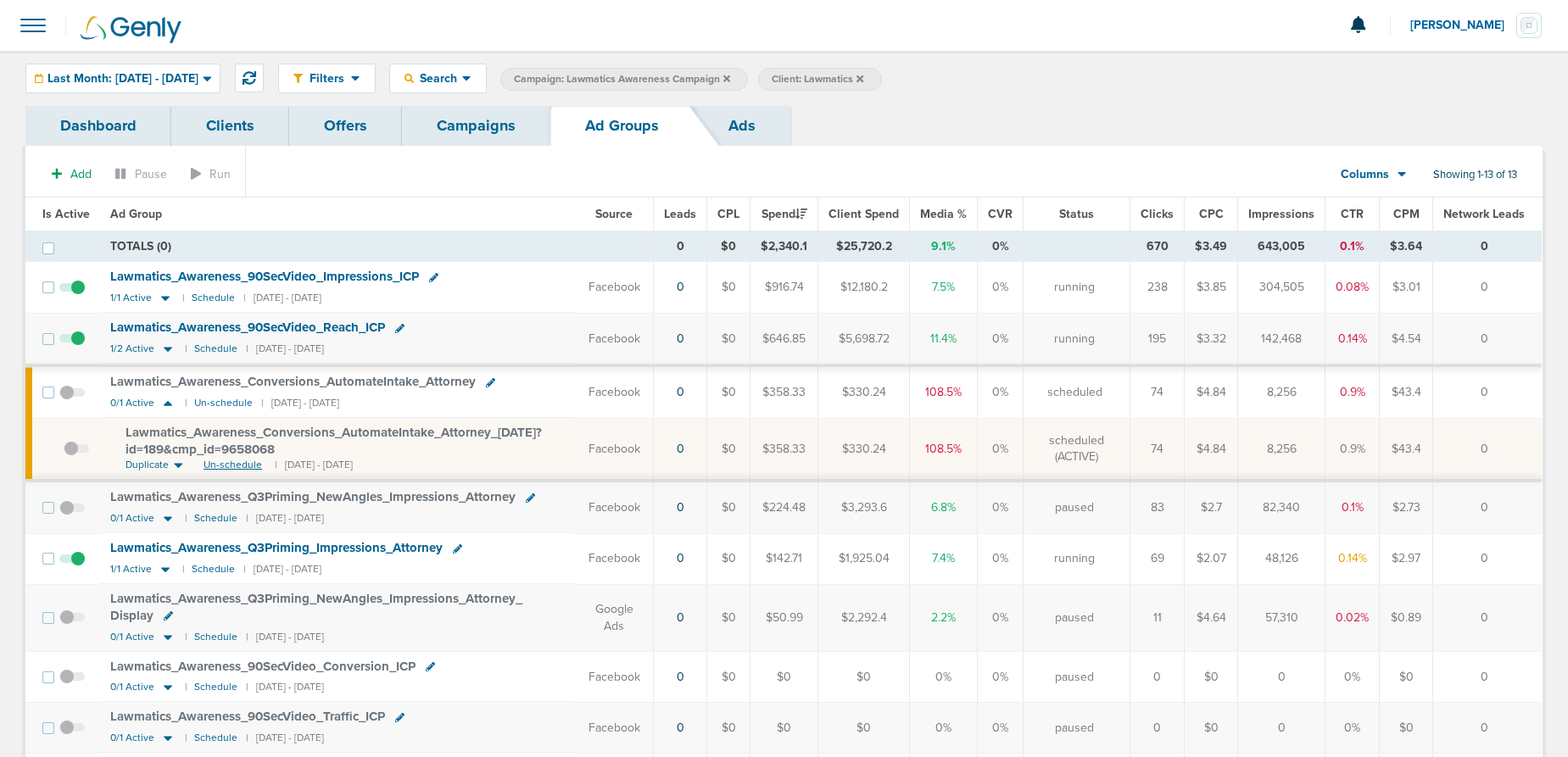
click at [232, 464] on span "Un-schedule" at bounding box center [233, 465] width 59 height 14
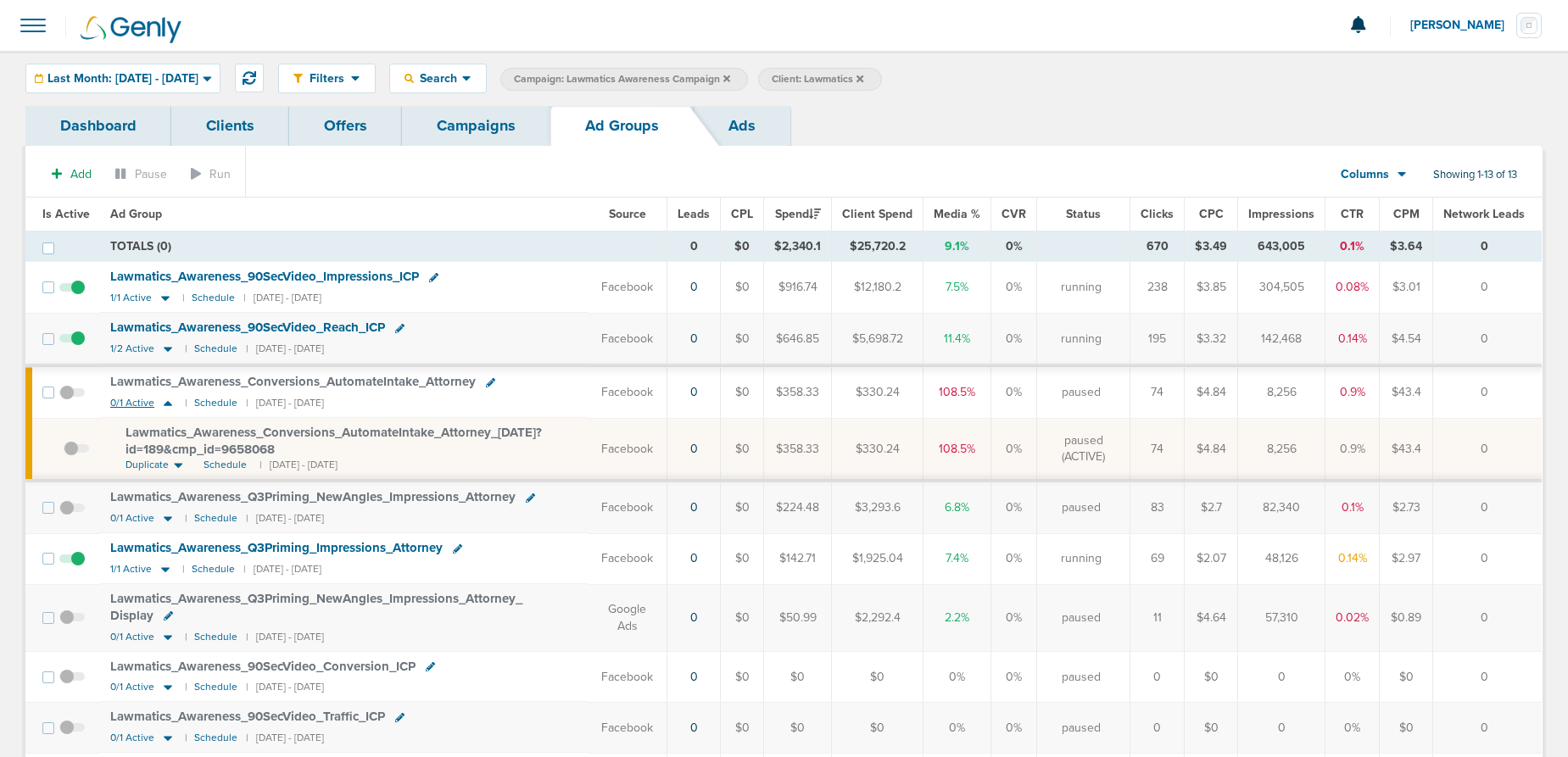
click at [165, 401] on icon at bounding box center [169, 404] width 9 height 5
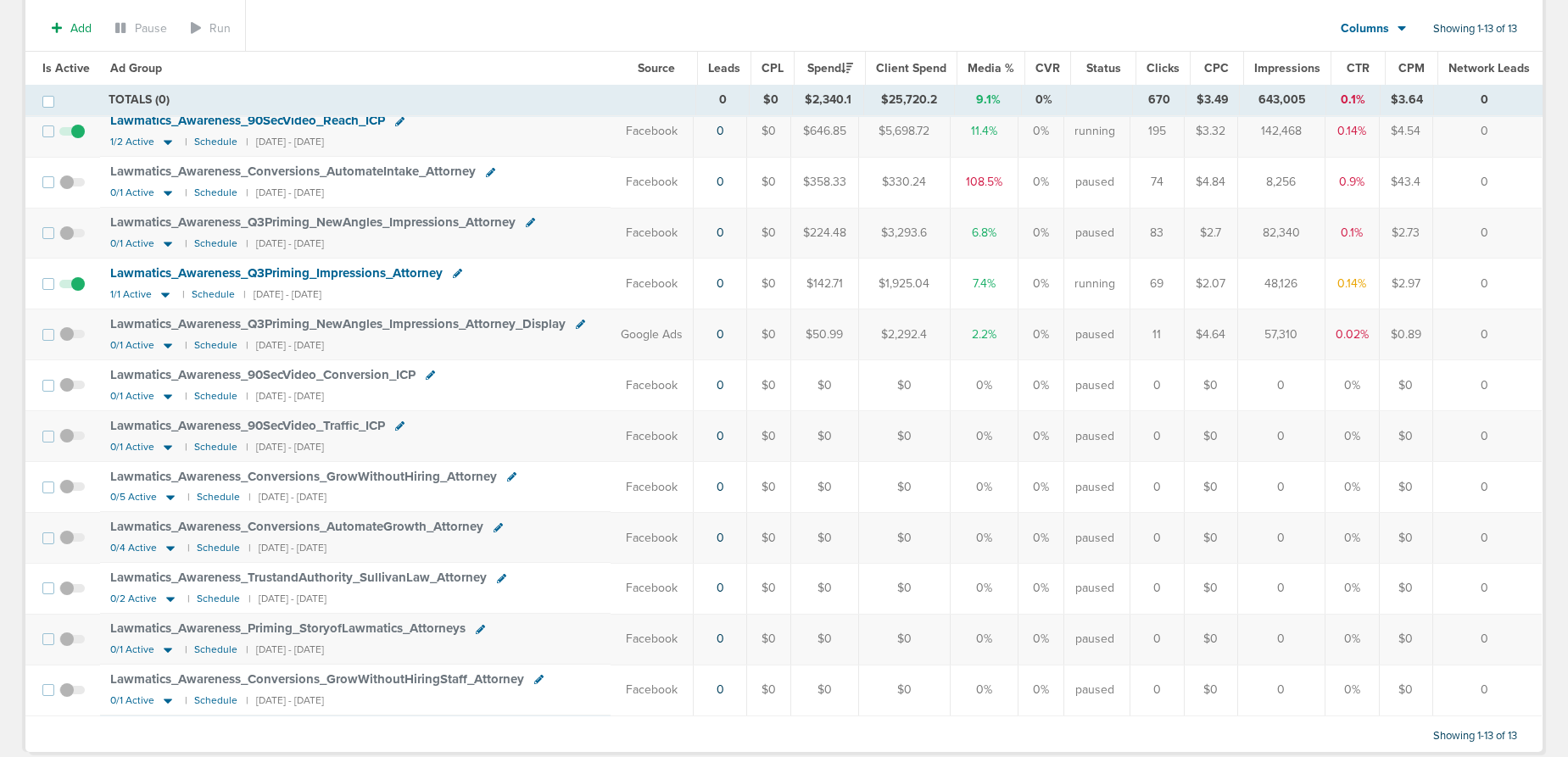
scroll to position [214, 0]
click at [166, 546] on icon at bounding box center [170, 547] width 9 height 5
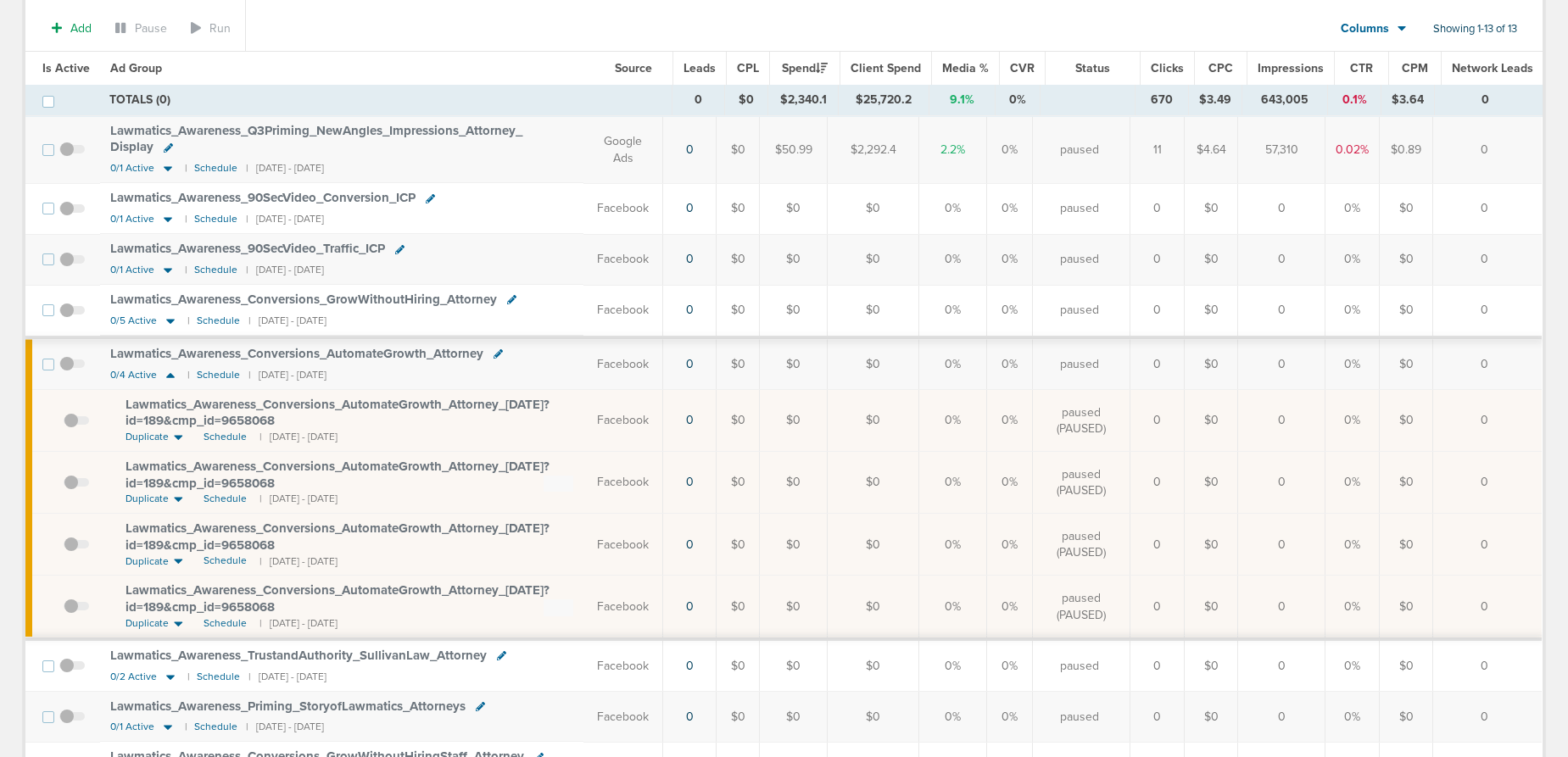
scroll to position [425, 0]
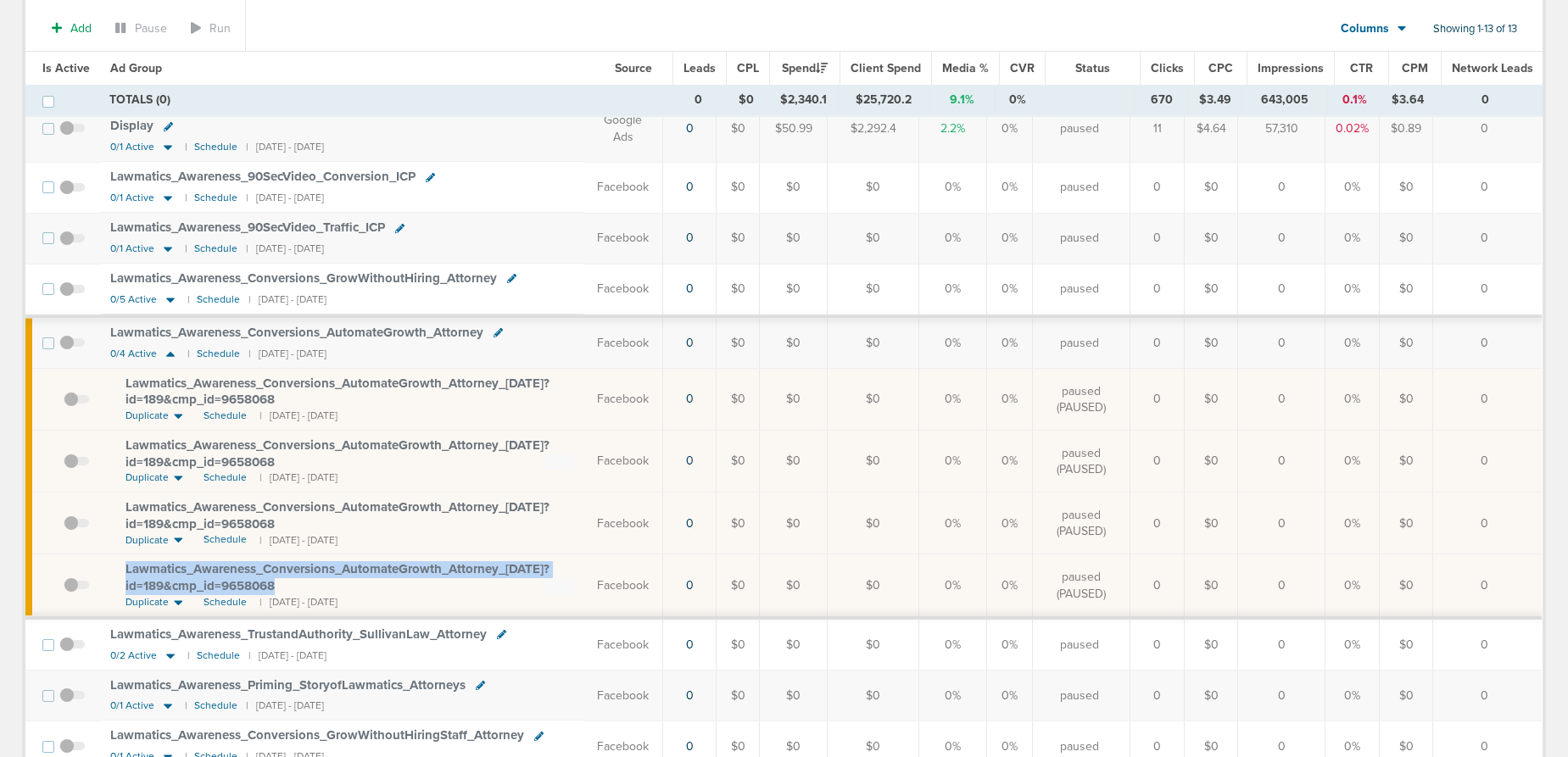
drag, startPoint x: 115, startPoint y: 562, endPoint x: 314, endPoint y: 582, distance: 200.0
click at [314, 582] on td "Lawmatics_ Awareness_ Conversions_ AutomateGrowth_ Attorney_ [DATE]?id=189&cmp_…" at bounding box center [342, 586] width 483 height 63
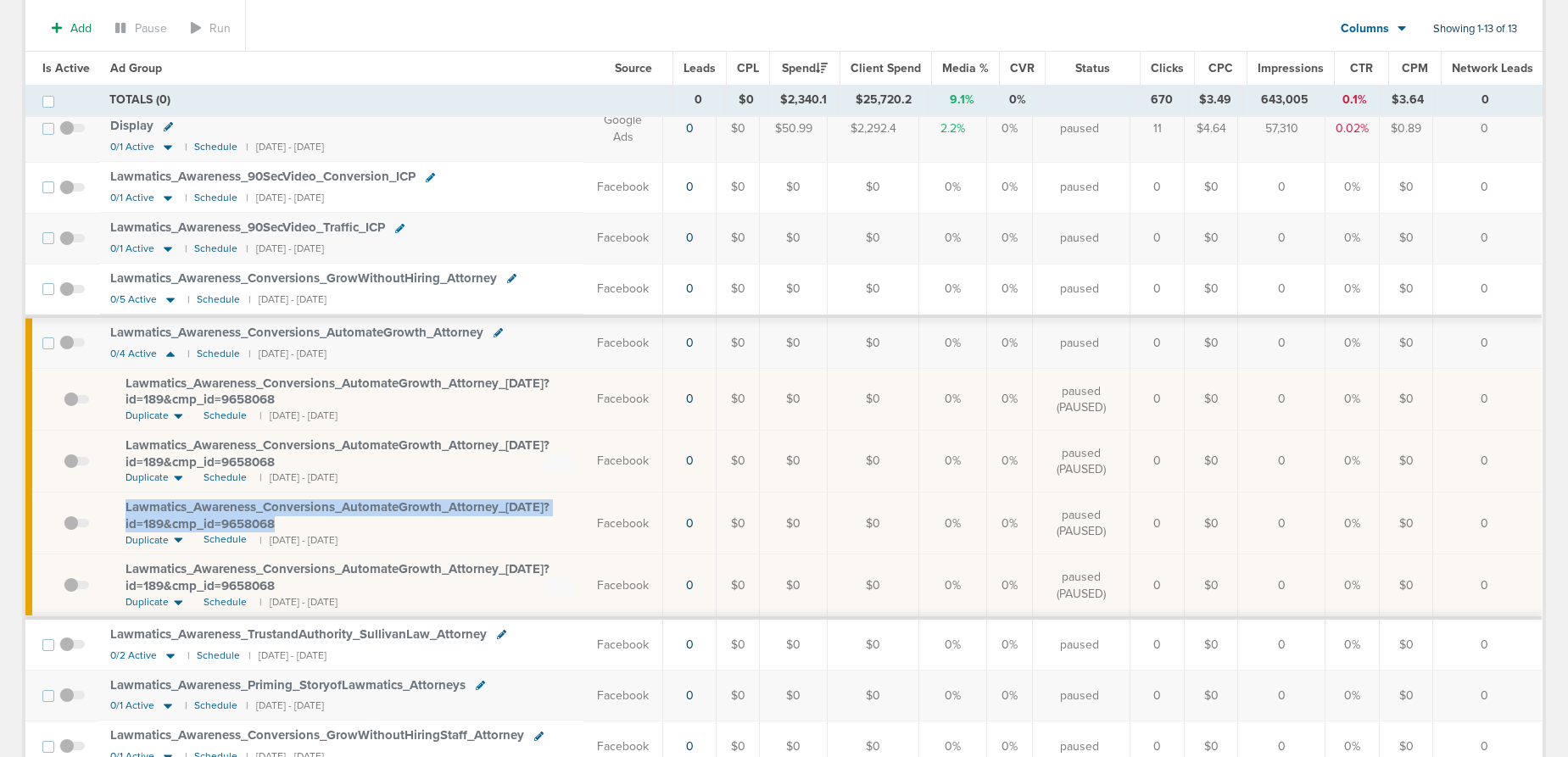
drag, startPoint x: 111, startPoint y: 501, endPoint x: 278, endPoint y: 525, distance: 168.7
click at [278, 525] on td "Lawmatics_ Awareness_ Conversions_ AutomateGrowth_ Attorney_ [DATE]?id=189&cmp_…" at bounding box center [342, 523] width 483 height 62
copy span "Lawmatics_ Awareness_ Conversions_ AutomateGrowth_ Attorney_ [DATE]?id=189&cmp_…"
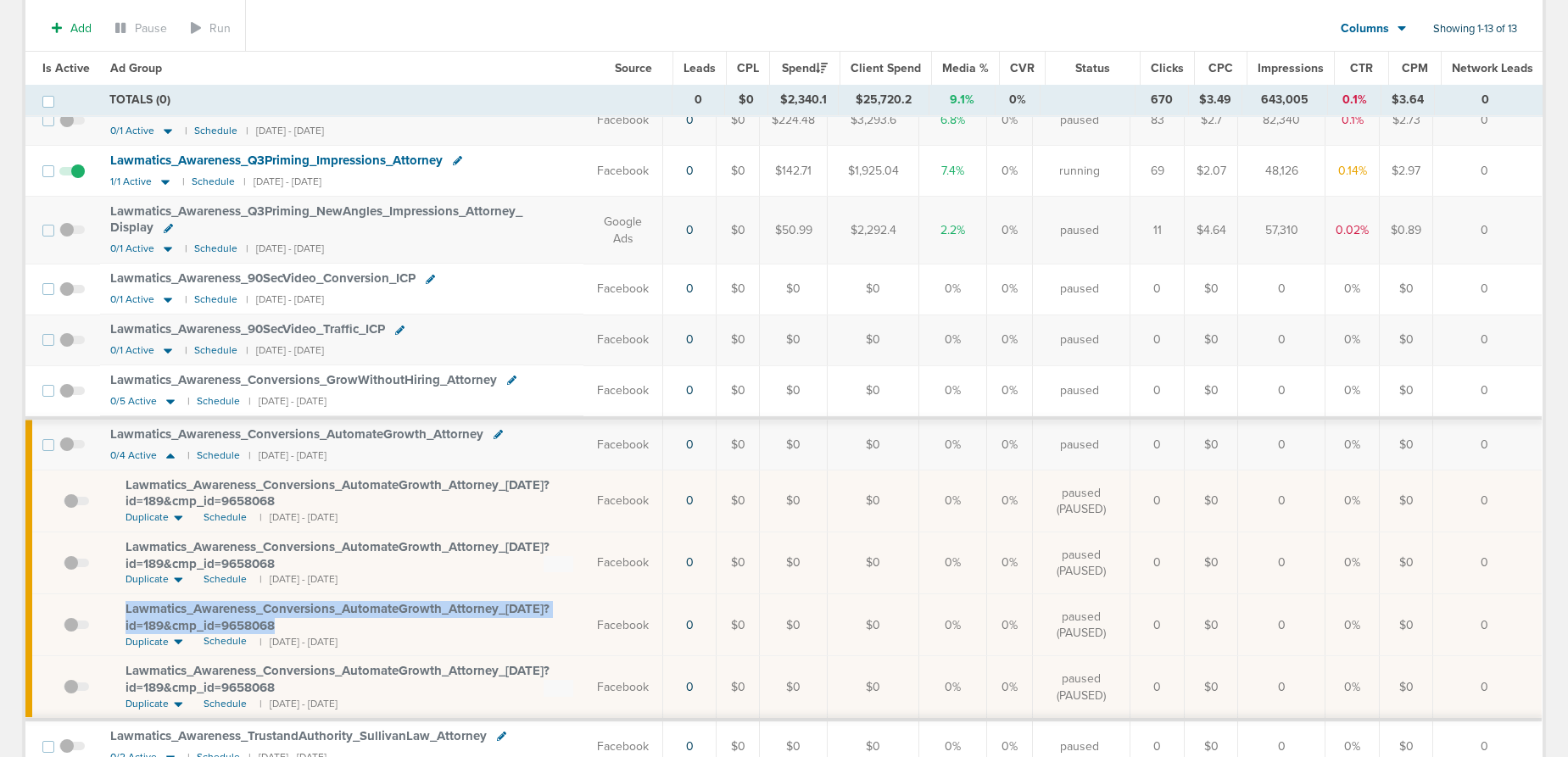
scroll to position [0, 0]
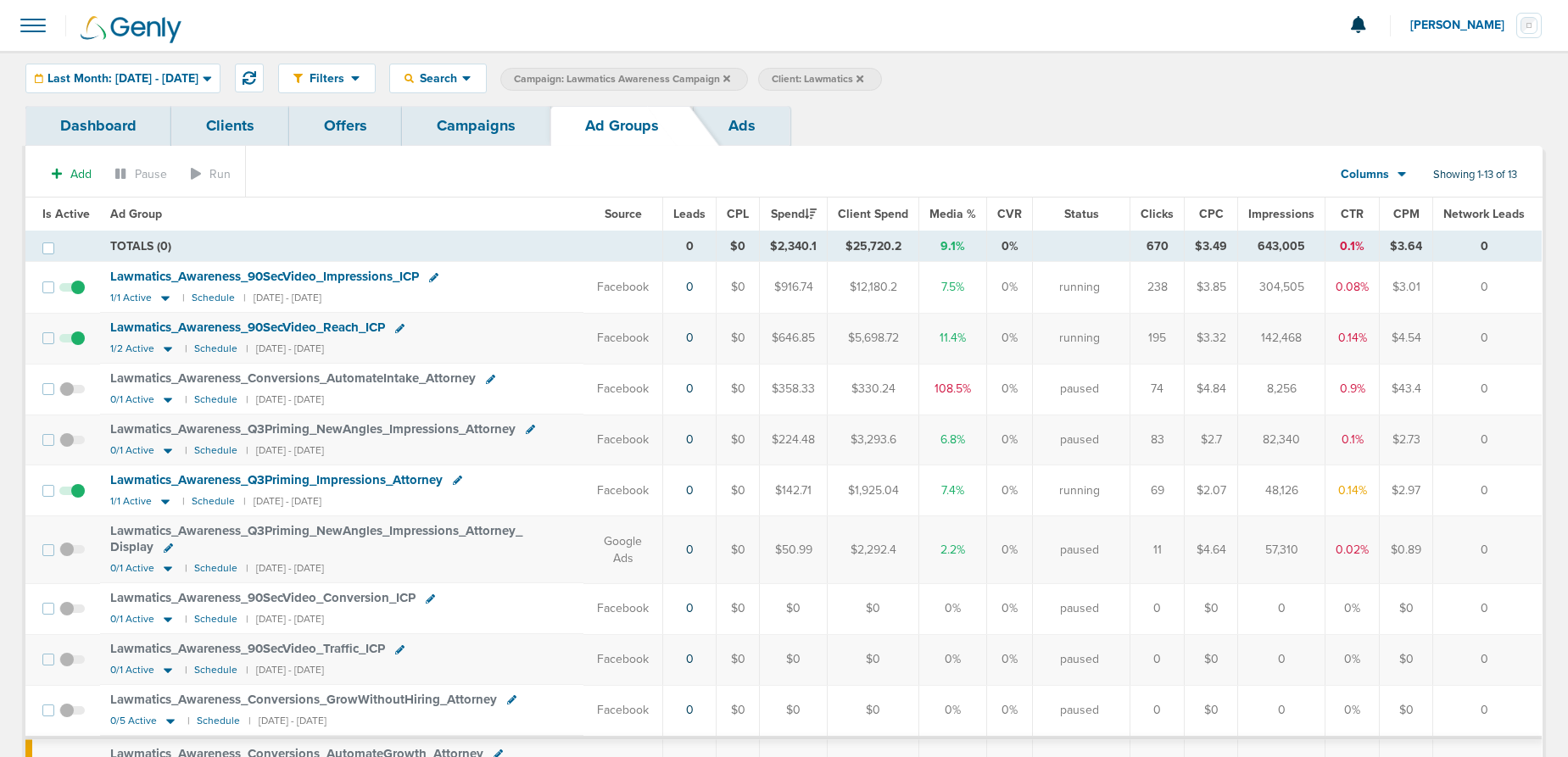
click at [474, 115] on link "Campaigns" at bounding box center [476, 126] width 148 height 40
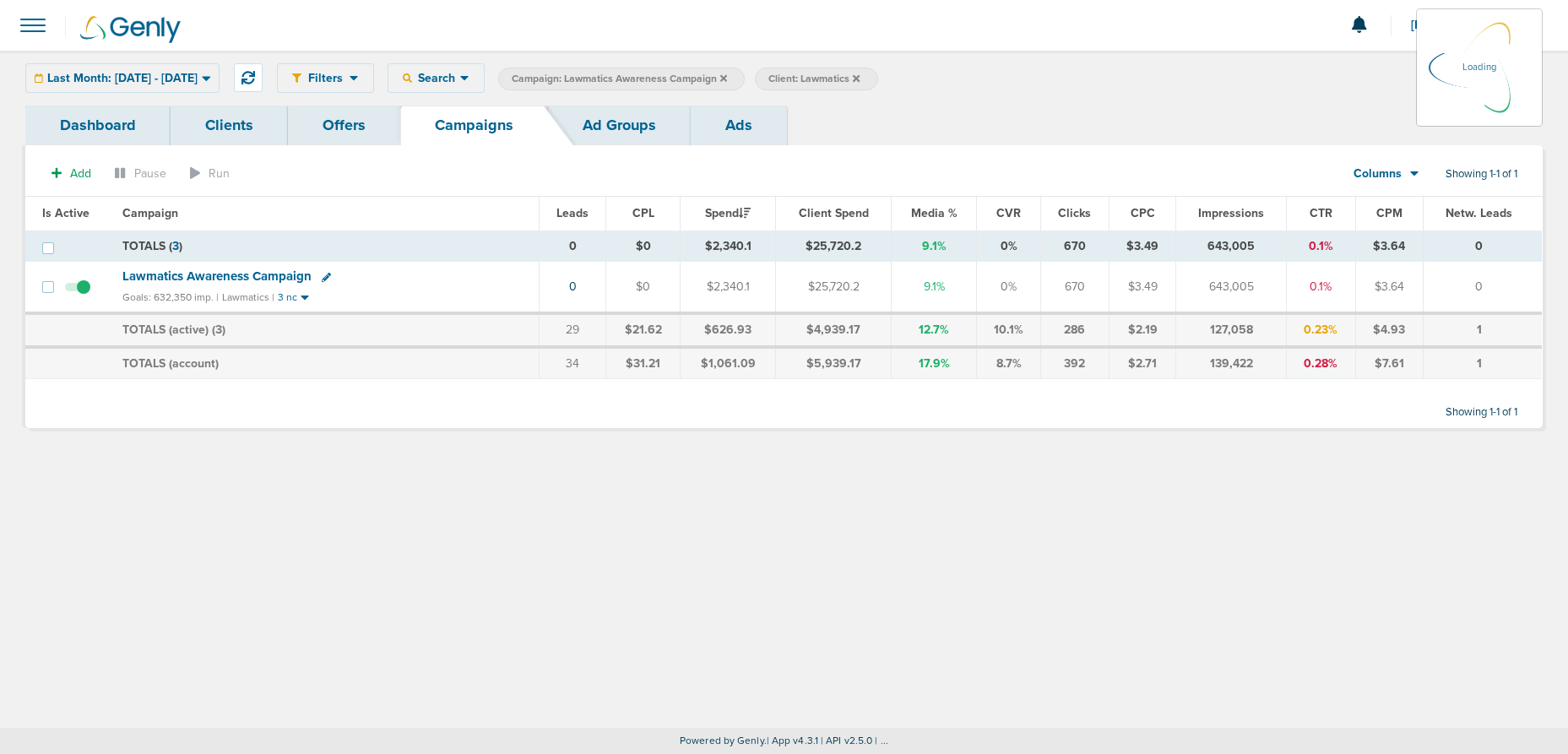
click at [727, 79] on icon at bounding box center [724, 78] width 7 height 10
click at [727, 78] on icon at bounding box center [724, 78] width 7 height 7
click at [727, 79] on icon at bounding box center [724, 78] width 7 height 7
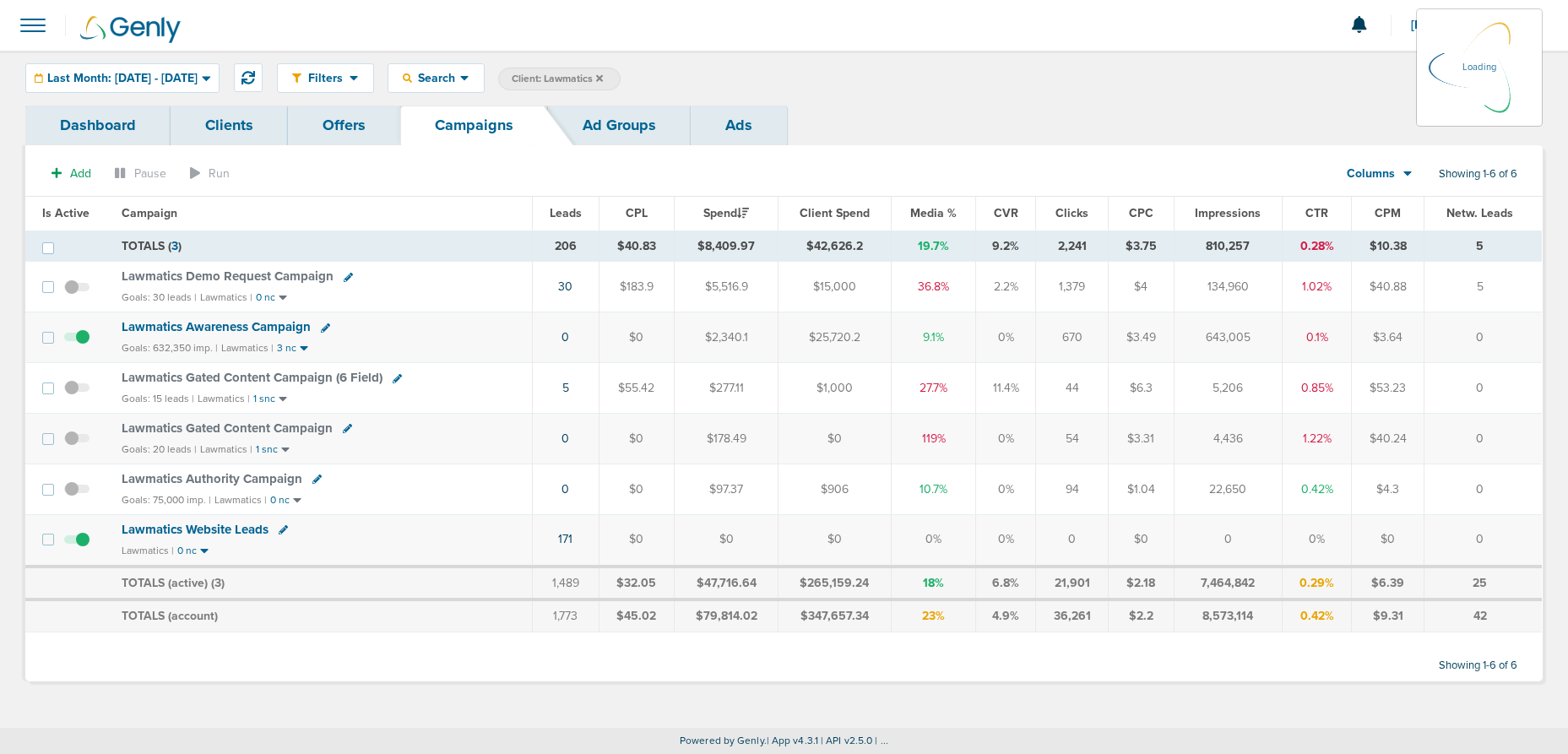
click at [603, 79] on span "Client: Lawmatics" at bounding box center [557, 79] width 91 height 14
click at [785, 78] on icon at bounding box center [782, 80] width 7 height 7
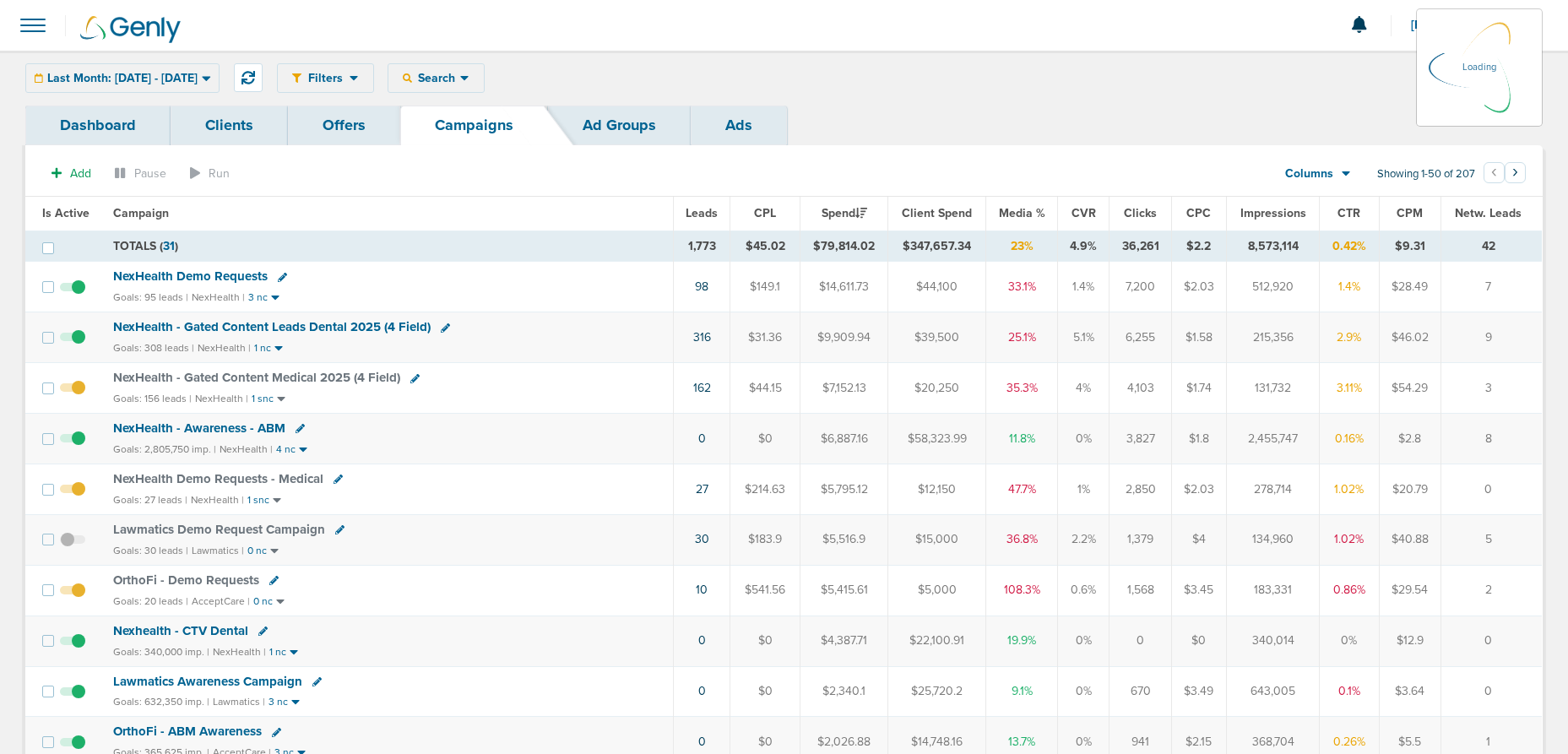
click at [834, 78] on div "Filters Active Only Settings Status Active Inactive Objectives MQL SQL Traffic …" at bounding box center [910, 77] width 1266 height 29
click at [93, 79] on span "Last Month: [DATE] - [DATE]" at bounding box center [122, 78] width 150 height 12
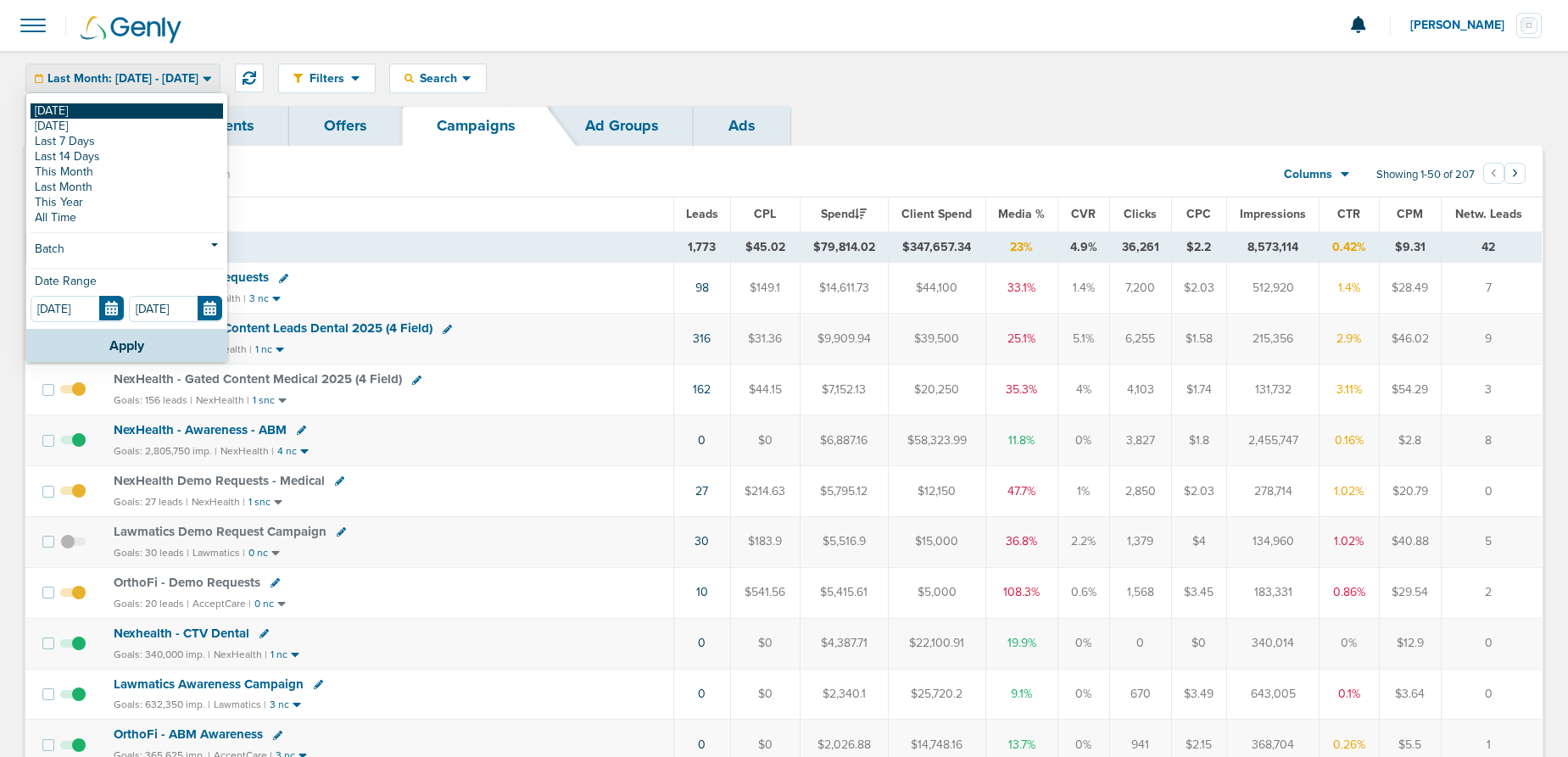
click at [95, 108] on link "[DATE]" at bounding box center [127, 111] width 193 height 15
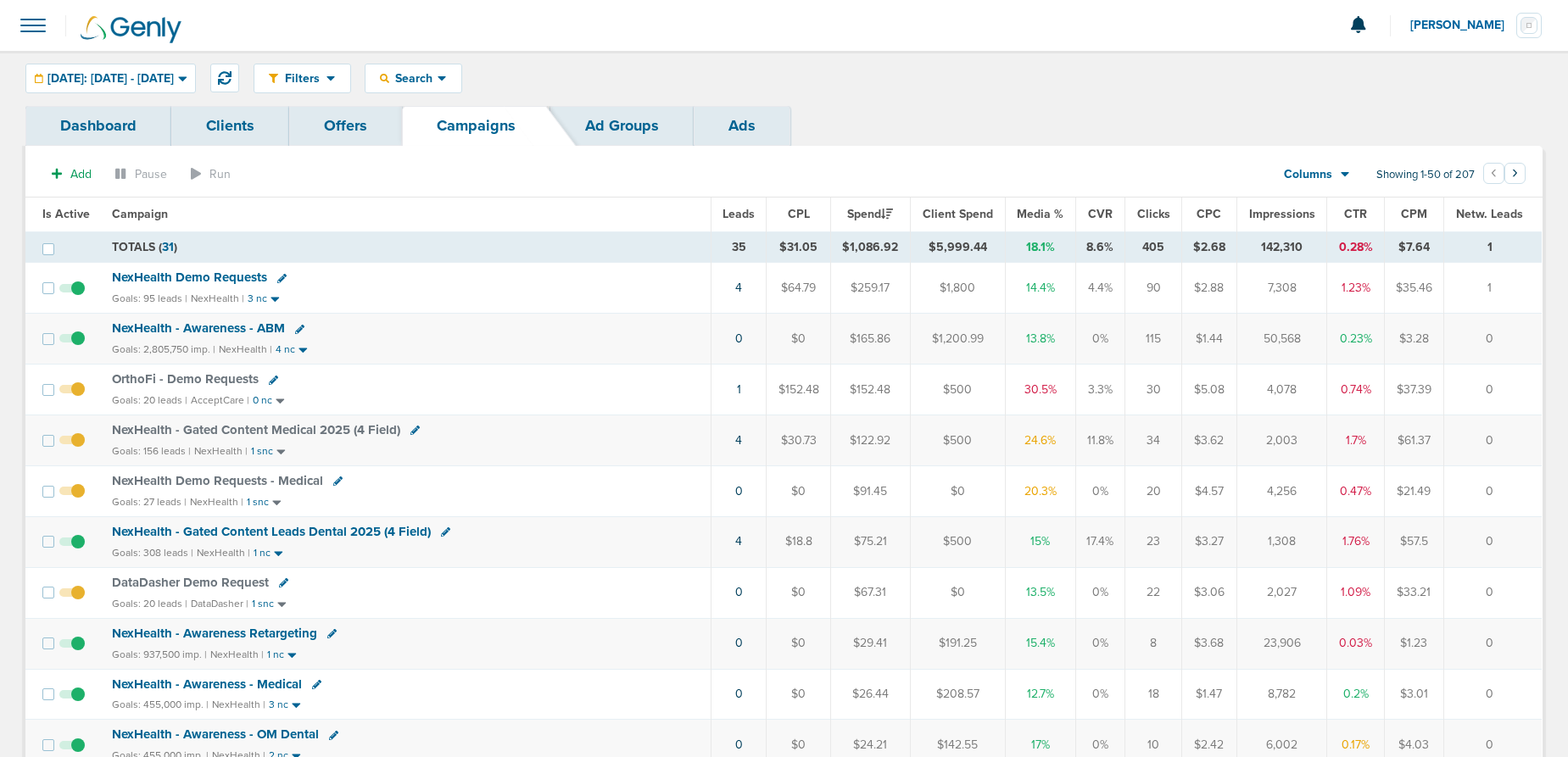
click at [191, 280] on span "NexHealth Demo Requests" at bounding box center [190, 276] width 155 height 15
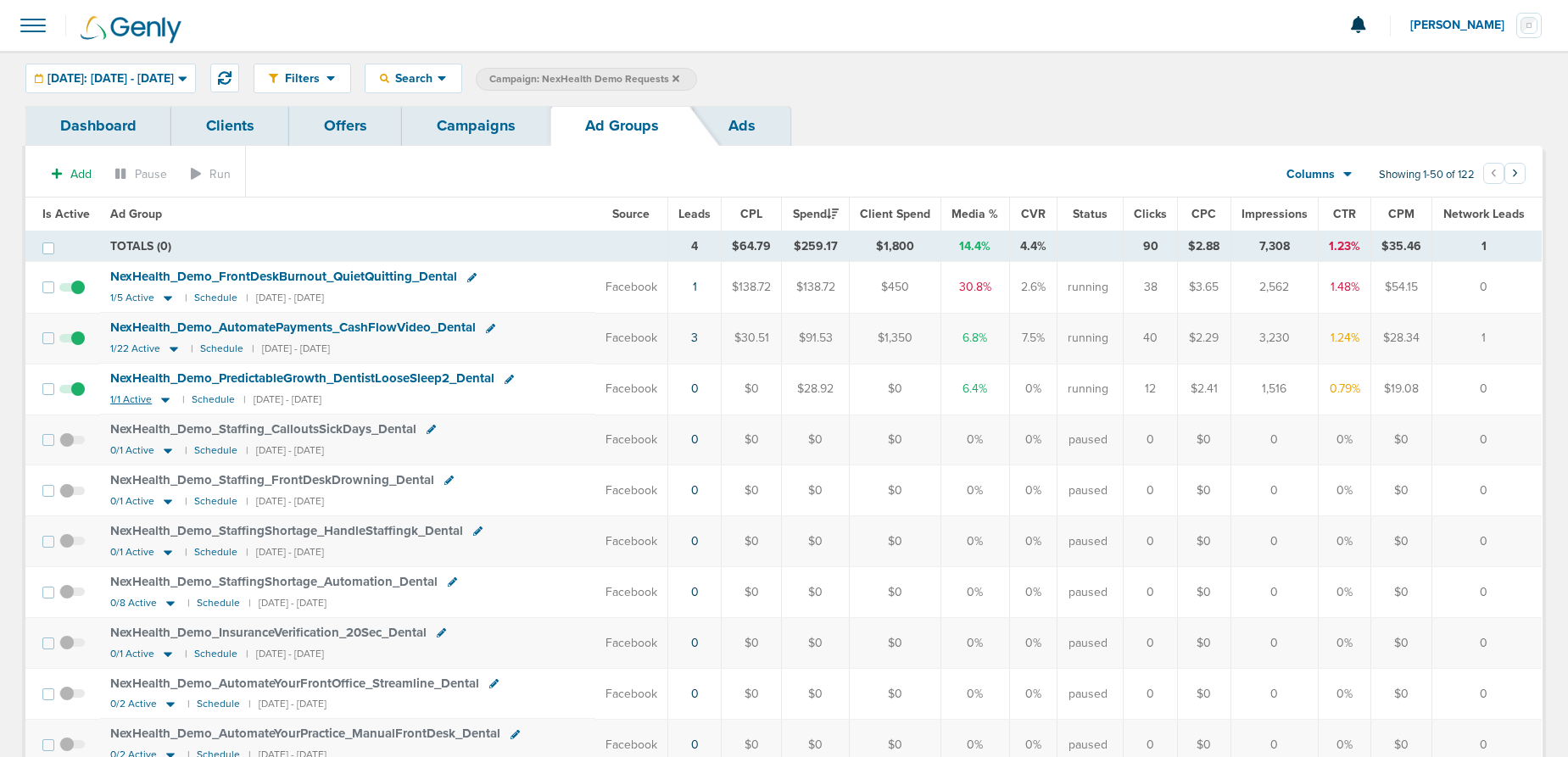
click at [165, 400] on icon at bounding box center [165, 399] width 17 height 14
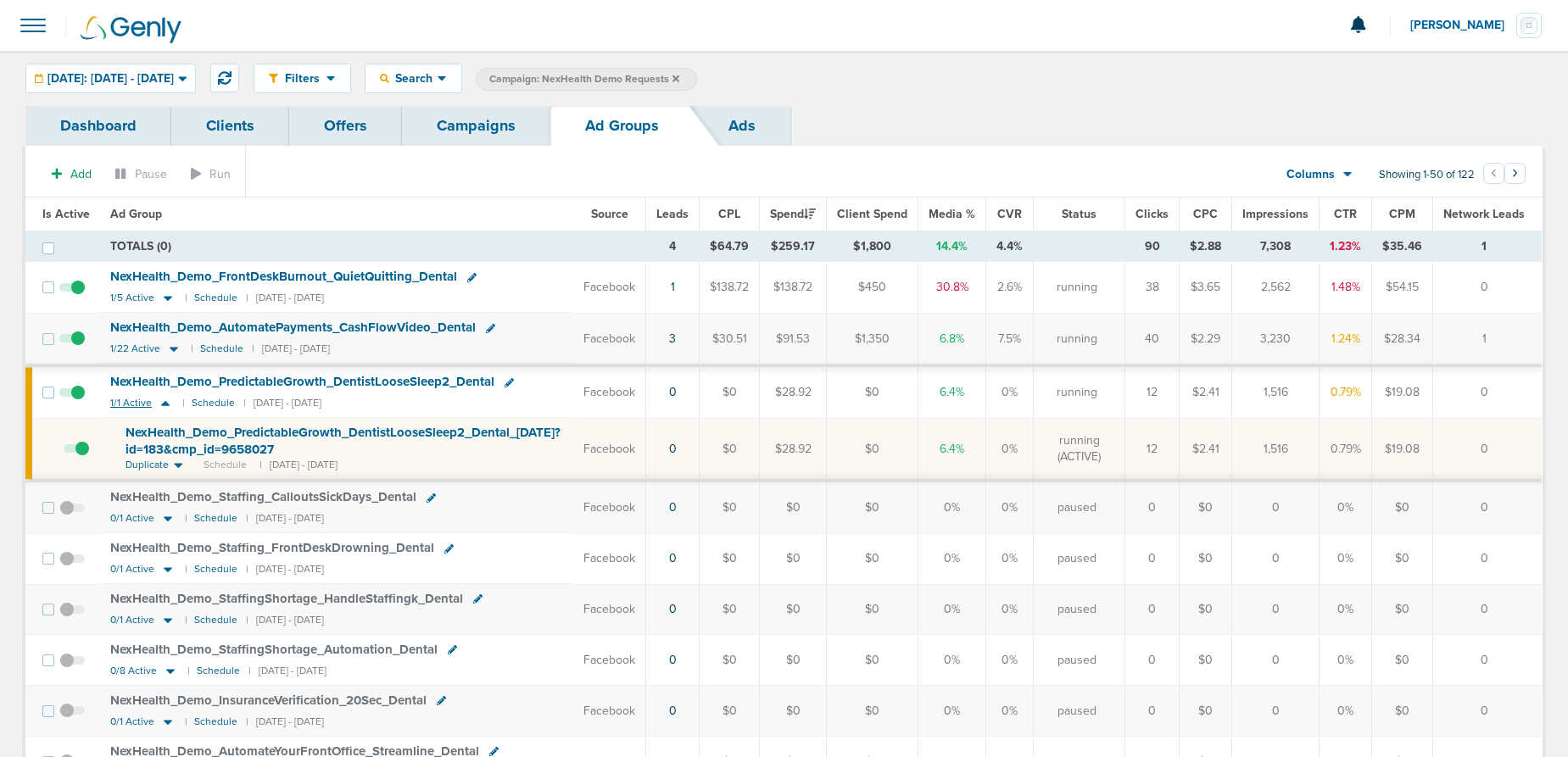
click at [165, 400] on icon at bounding box center [165, 403] width 17 height 14
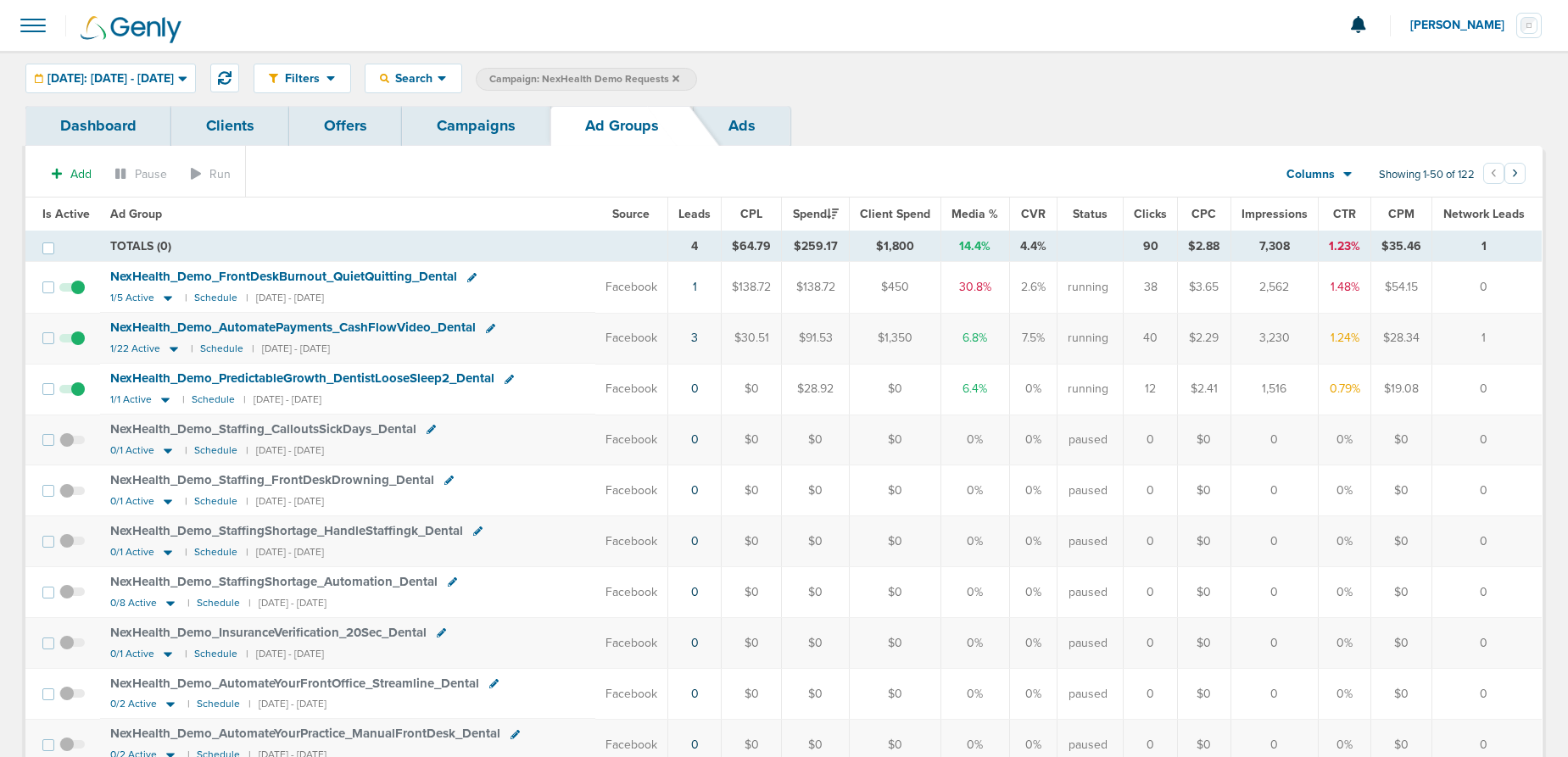
click at [79, 398] on span at bounding box center [72, 398] width 26 height 0
click at [72, 392] on input "checkbox" at bounding box center [72, 392] width 0 height 0
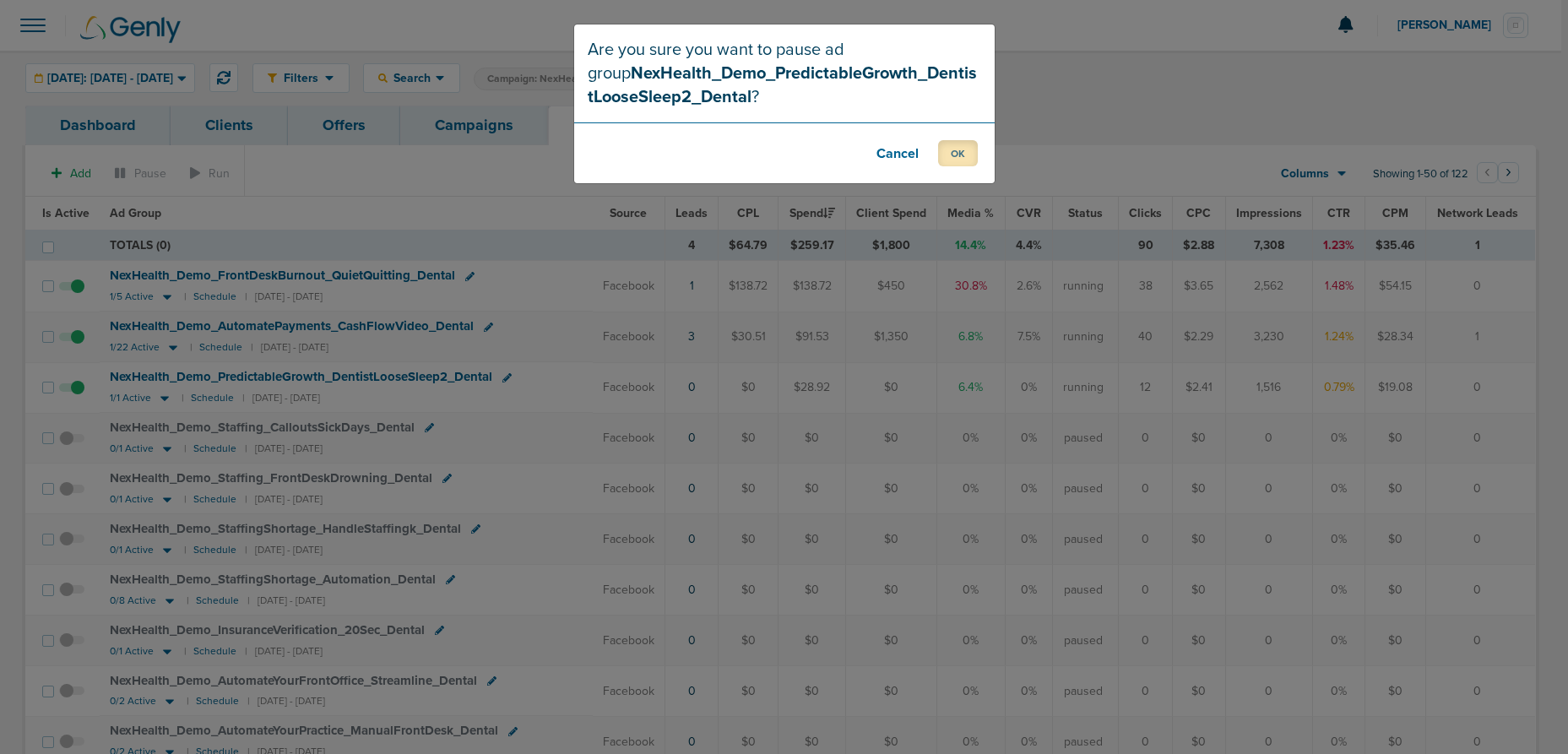
click at [959, 147] on button "OK" at bounding box center [958, 153] width 40 height 26
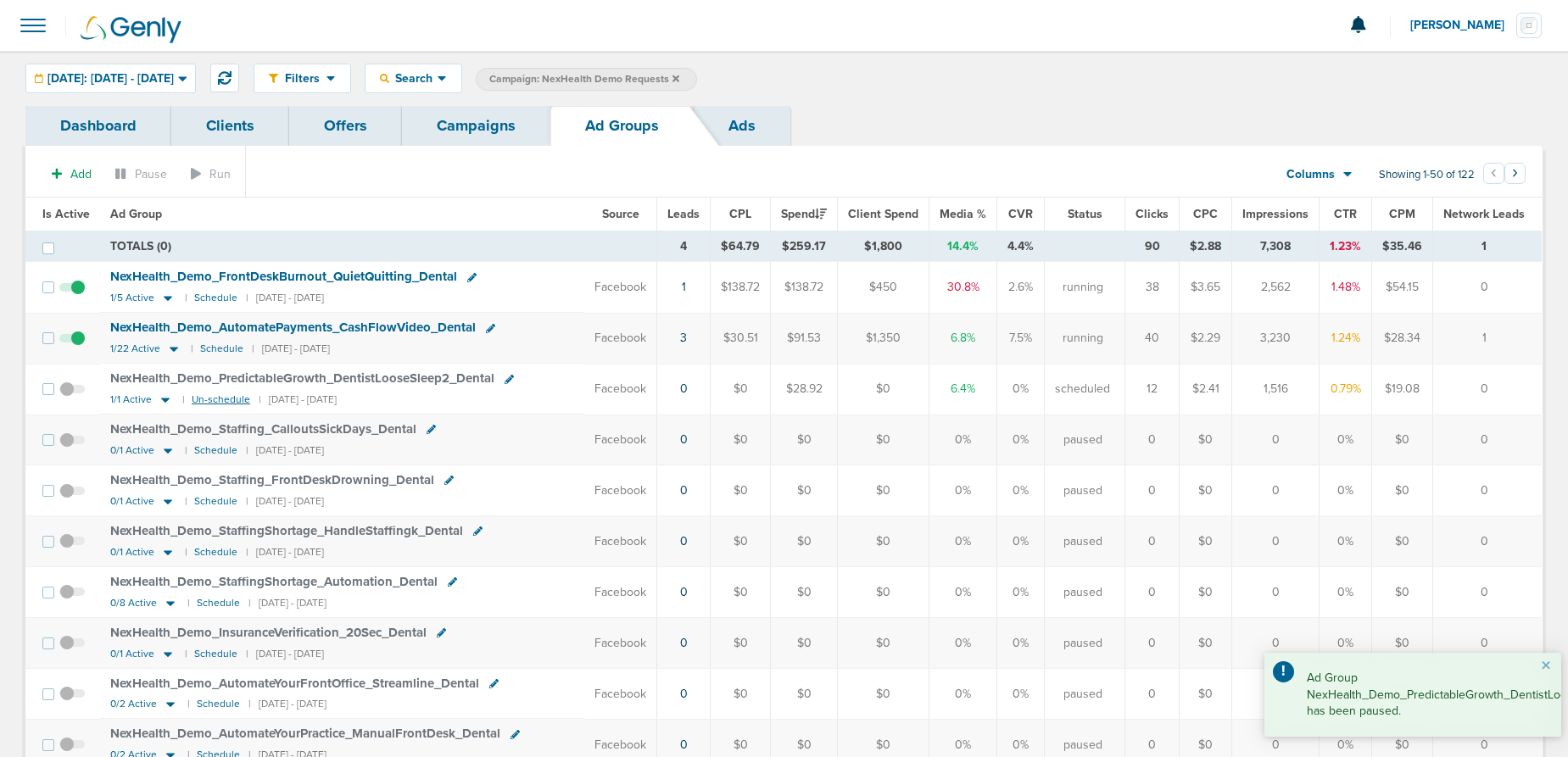
click at [204, 401] on small "Un-schedule" at bounding box center [221, 399] width 59 height 12
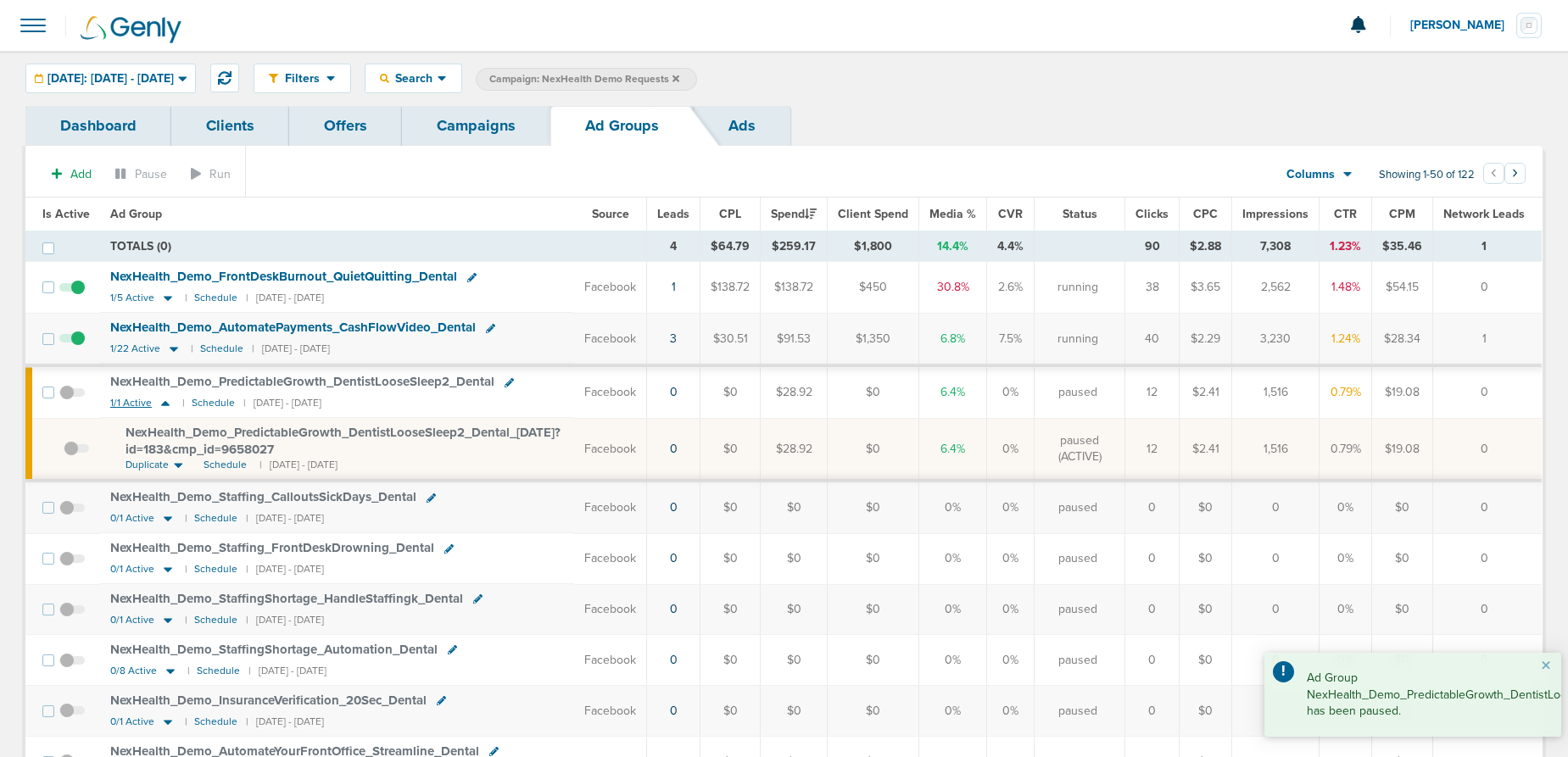
click at [164, 405] on icon at bounding box center [166, 404] width 9 height 5
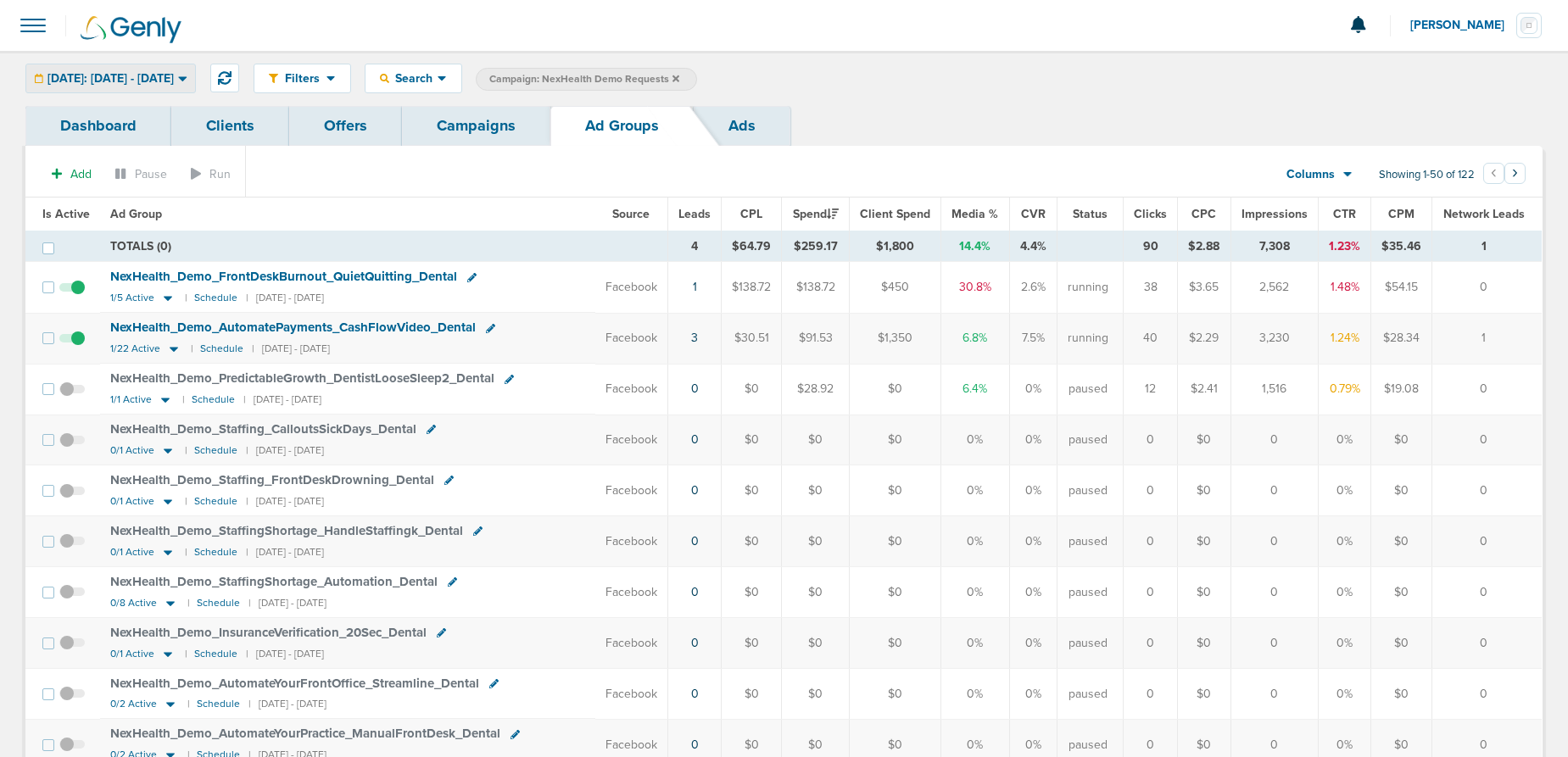
click at [131, 75] on span "[DATE]: [DATE] - [DATE]" at bounding box center [111, 78] width 127 height 12
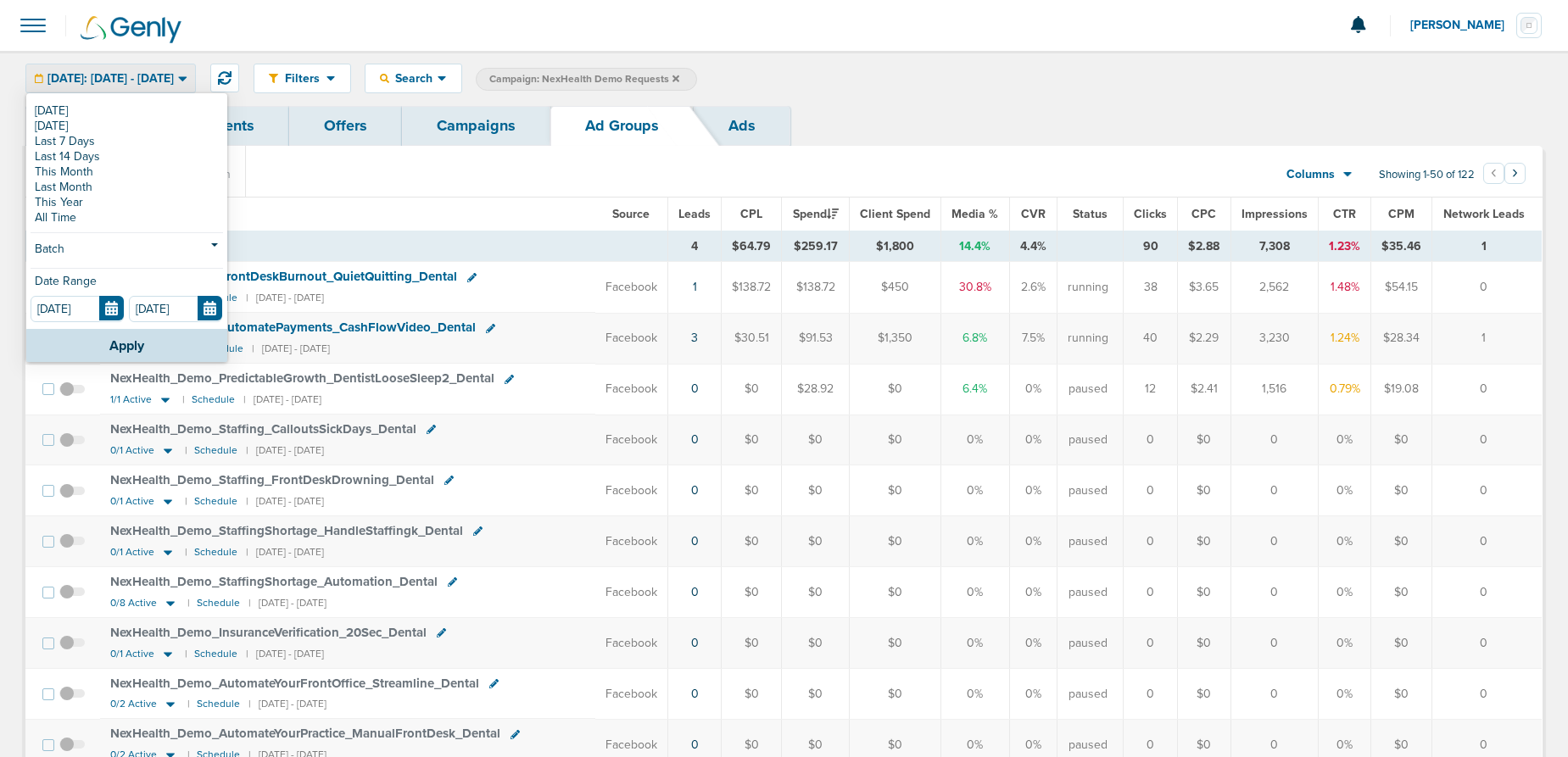
click at [959, 107] on div "Dashboard Clients Offers Campaigns Ad Groups Ads" at bounding box center [784, 126] width 1517 height 40
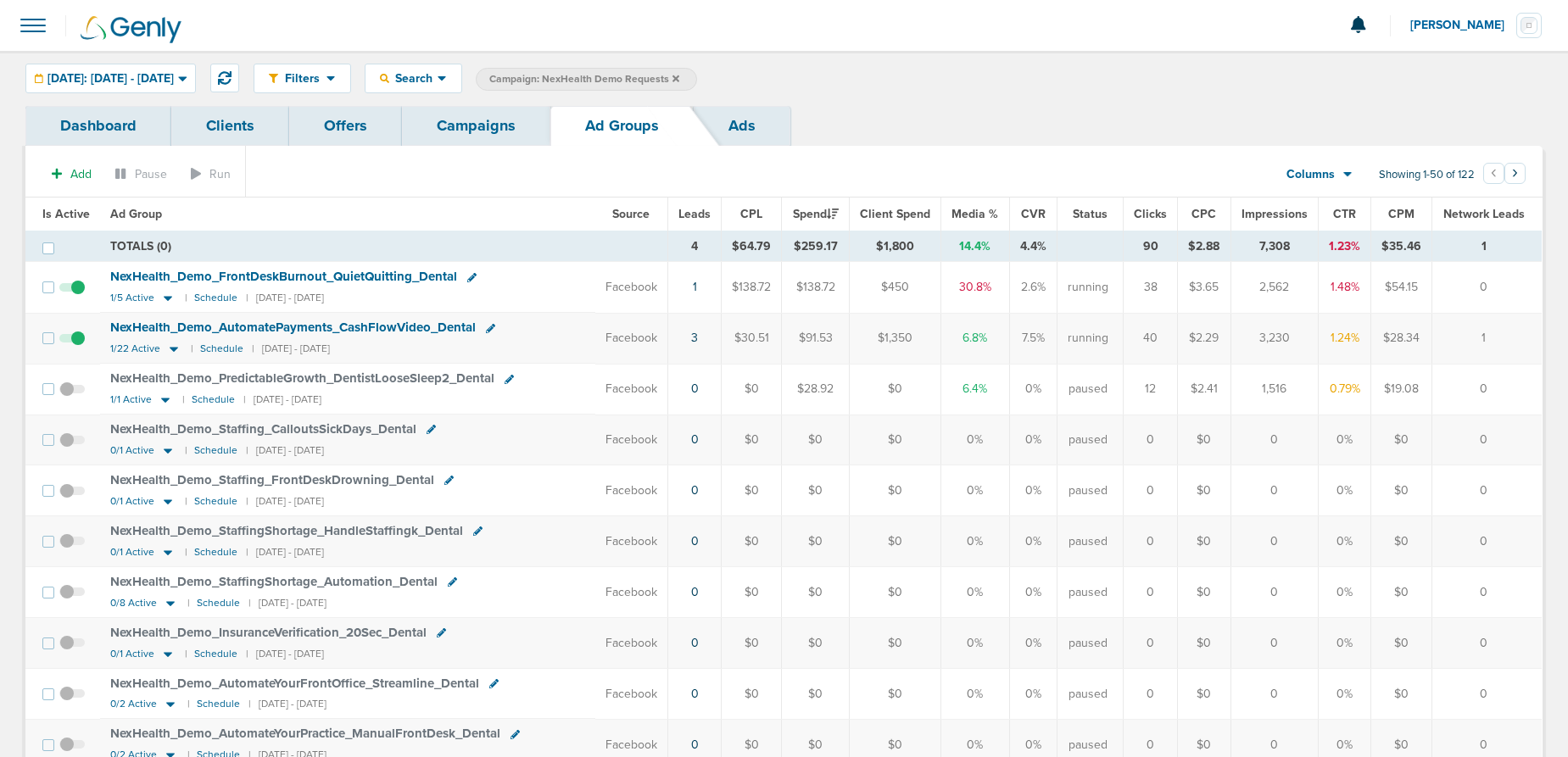
click at [491, 116] on link "Campaigns" at bounding box center [476, 126] width 148 height 40
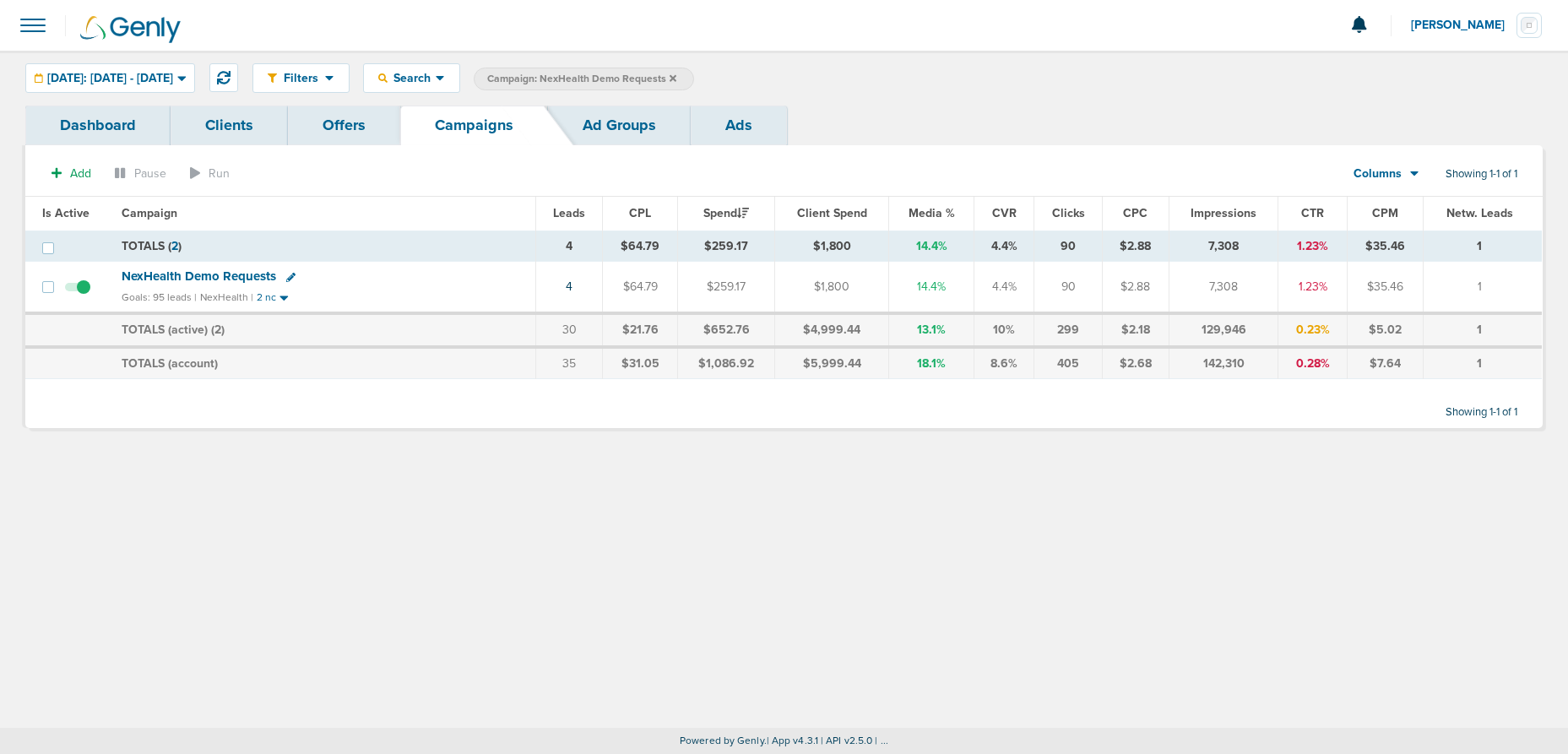
click at [677, 77] on icon at bounding box center [673, 78] width 7 height 10
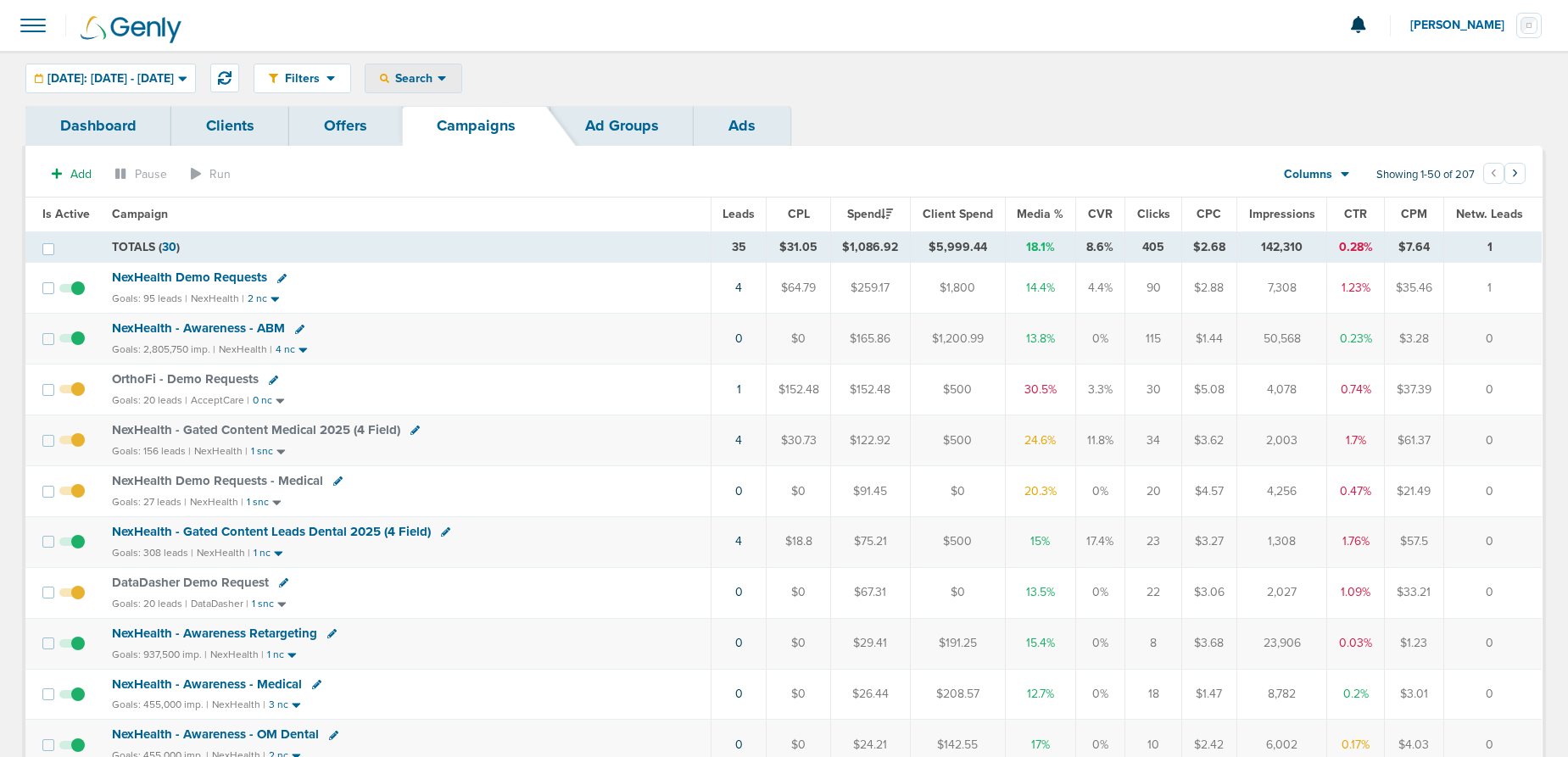
drag, startPoint x: 448, startPoint y: 66, endPoint x: 447, endPoint y: 91, distance: 25.0
click at [448, 67] on div "Search" at bounding box center [413, 78] width 95 height 28
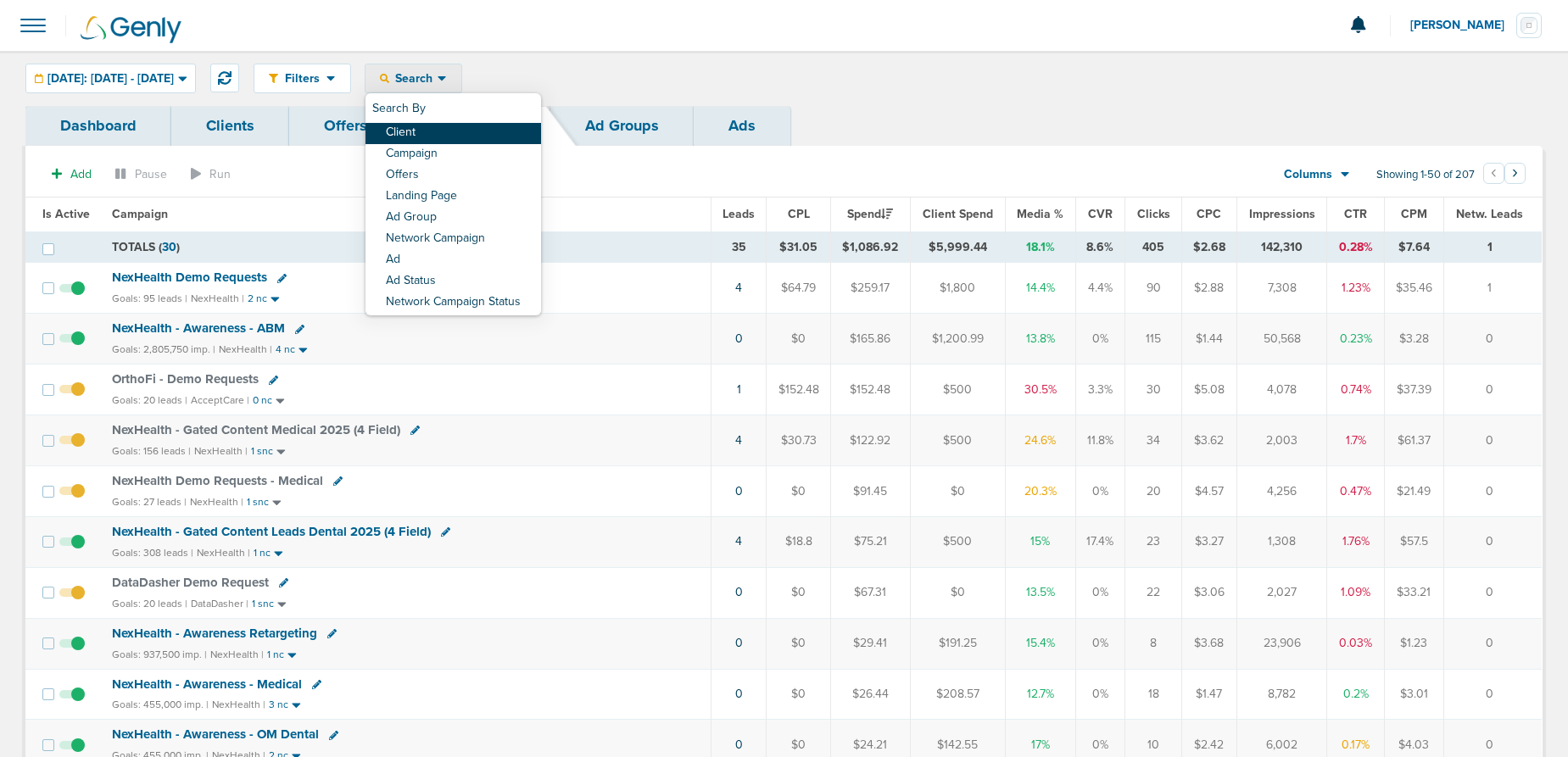
click at [457, 129] on link "Client" at bounding box center [453, 134] width 176 height 21
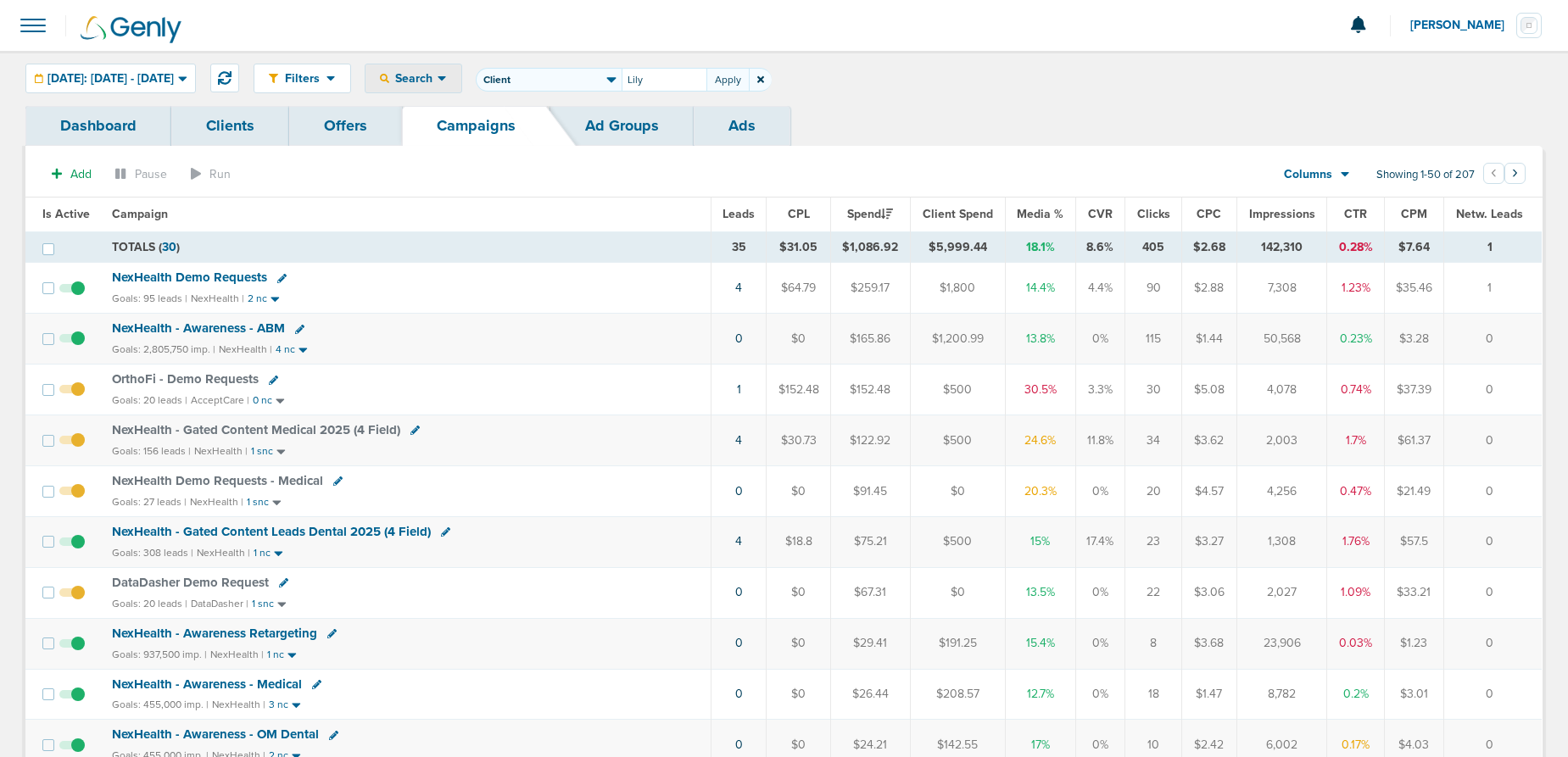
type input "Lily"
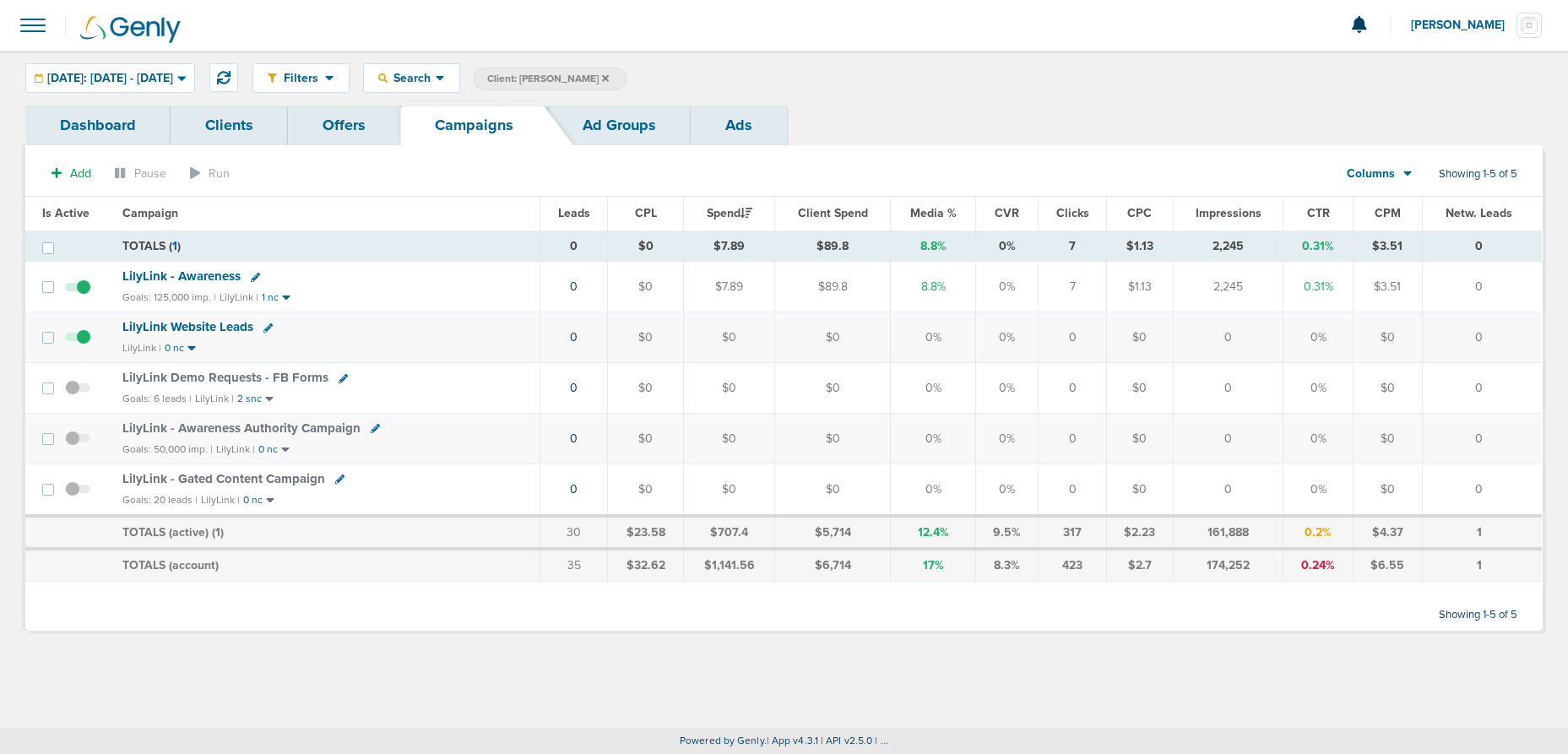
click at [254, 276] on icon at bounding box center [255, 277] width 9 height 9
select select
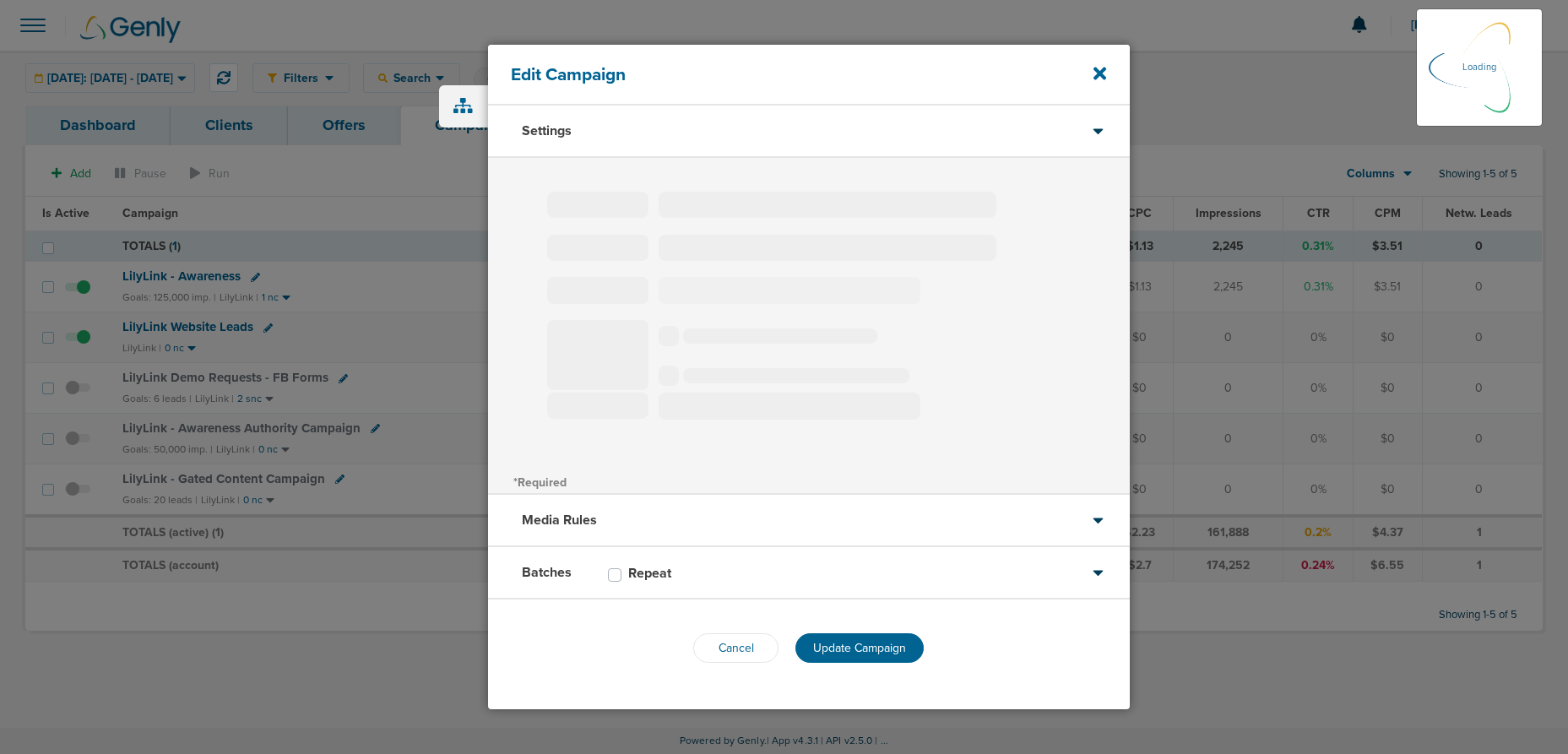
type input "LilyLink - Awareness"
select select "Awareness"
radio input "true"
select select "readOnly"
checkbox input "true"
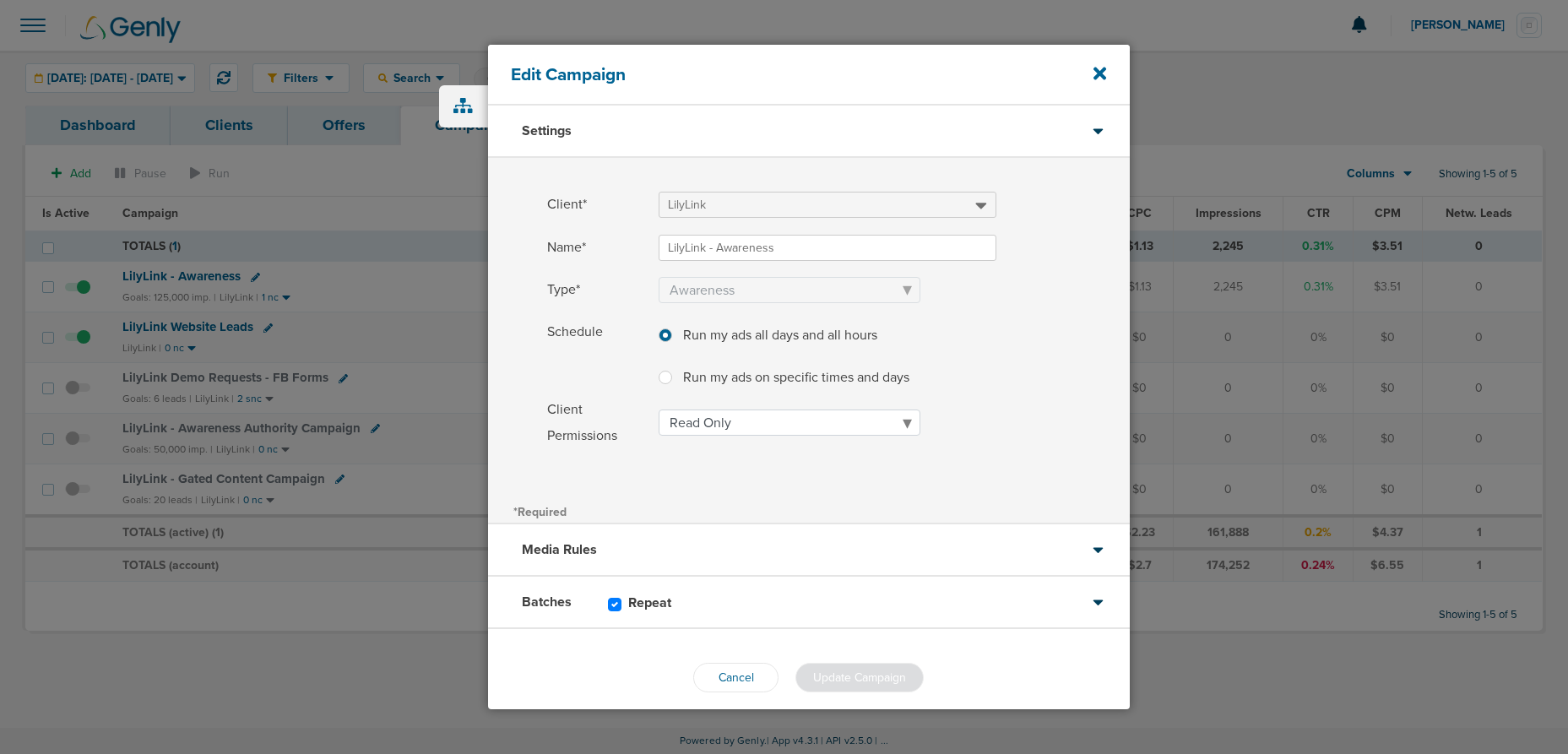
click at [734, 607] on div "Batches Repeat" at bounding box center [809, 603] width 642 height 52
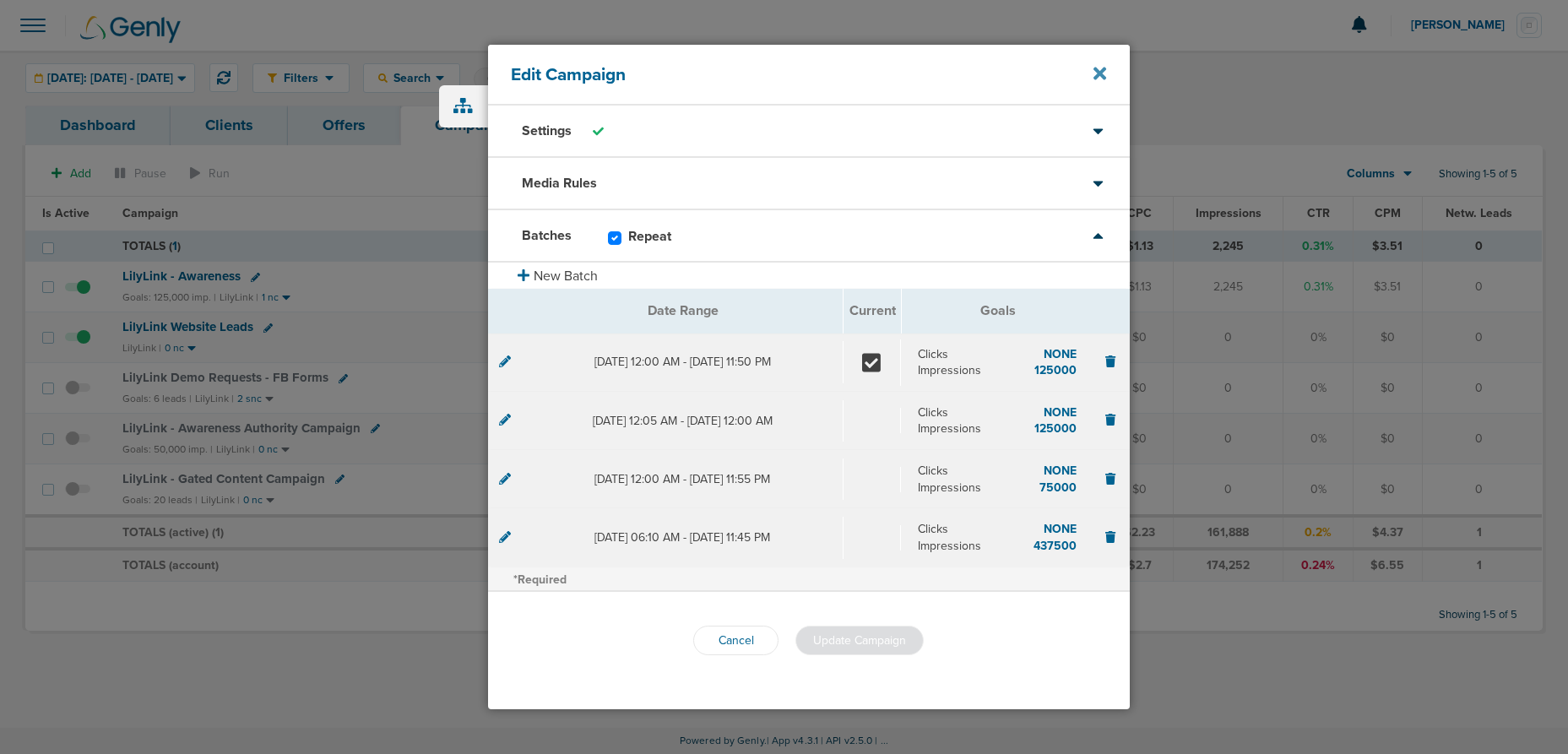
click at [1101, 73] on icon at bounding box center [1100, 73] width 12 height 12
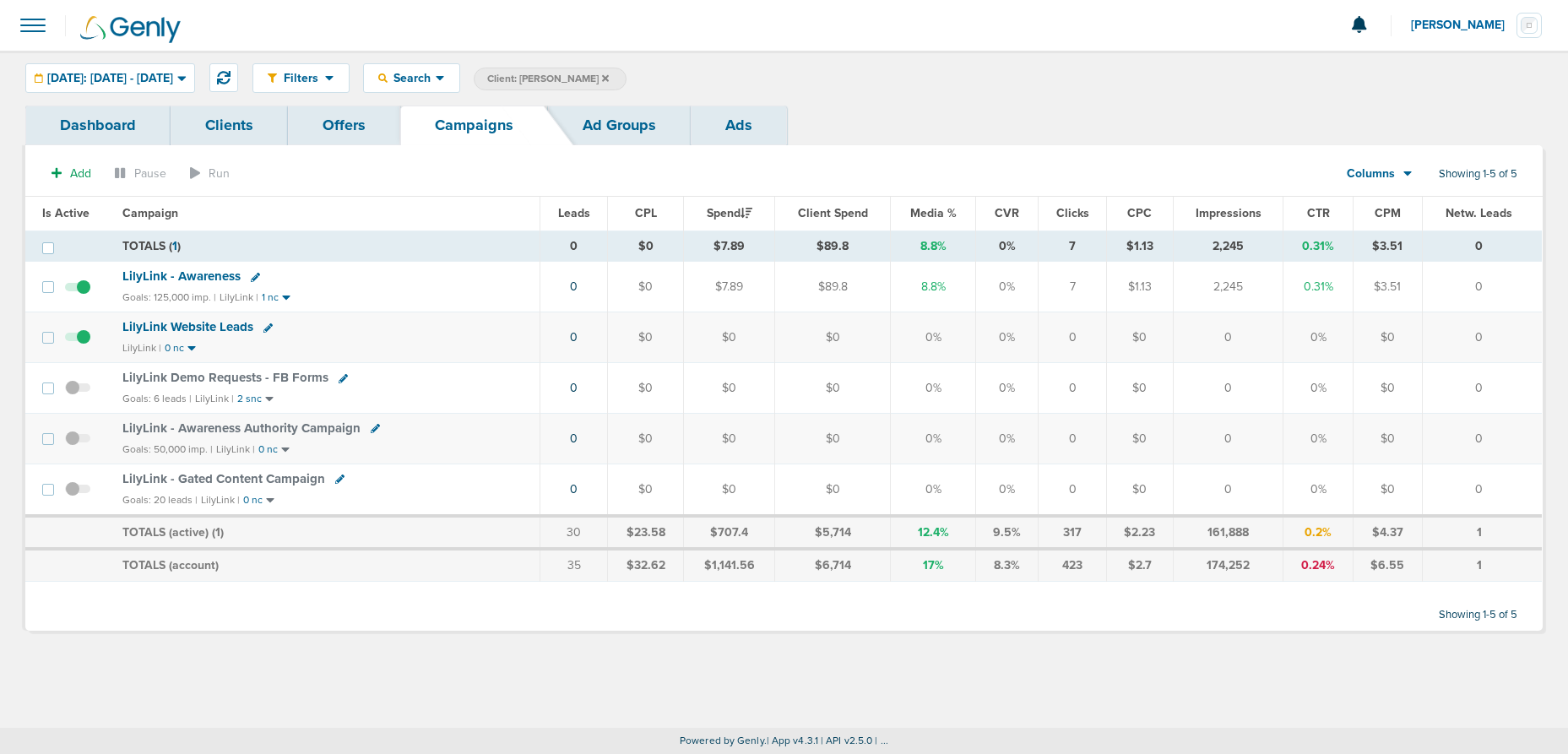
click at [338, 378] on icon at bounding box center [343, 378] width 9 height 9
select select
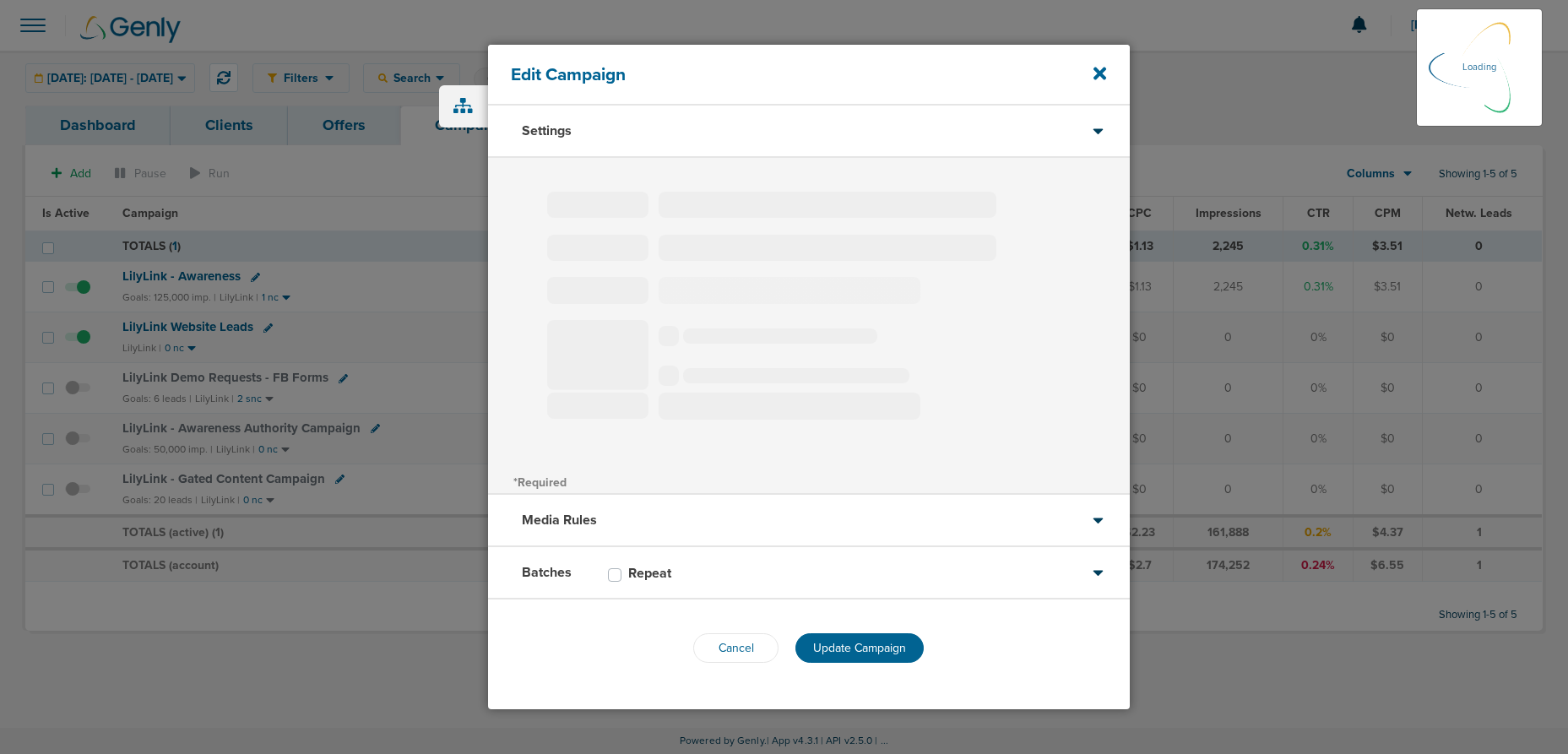
type input "LilyLink Demo Requests - FB Forms"
select select "Leads"
radio input "true"
select select "readOnly"
select select "1"
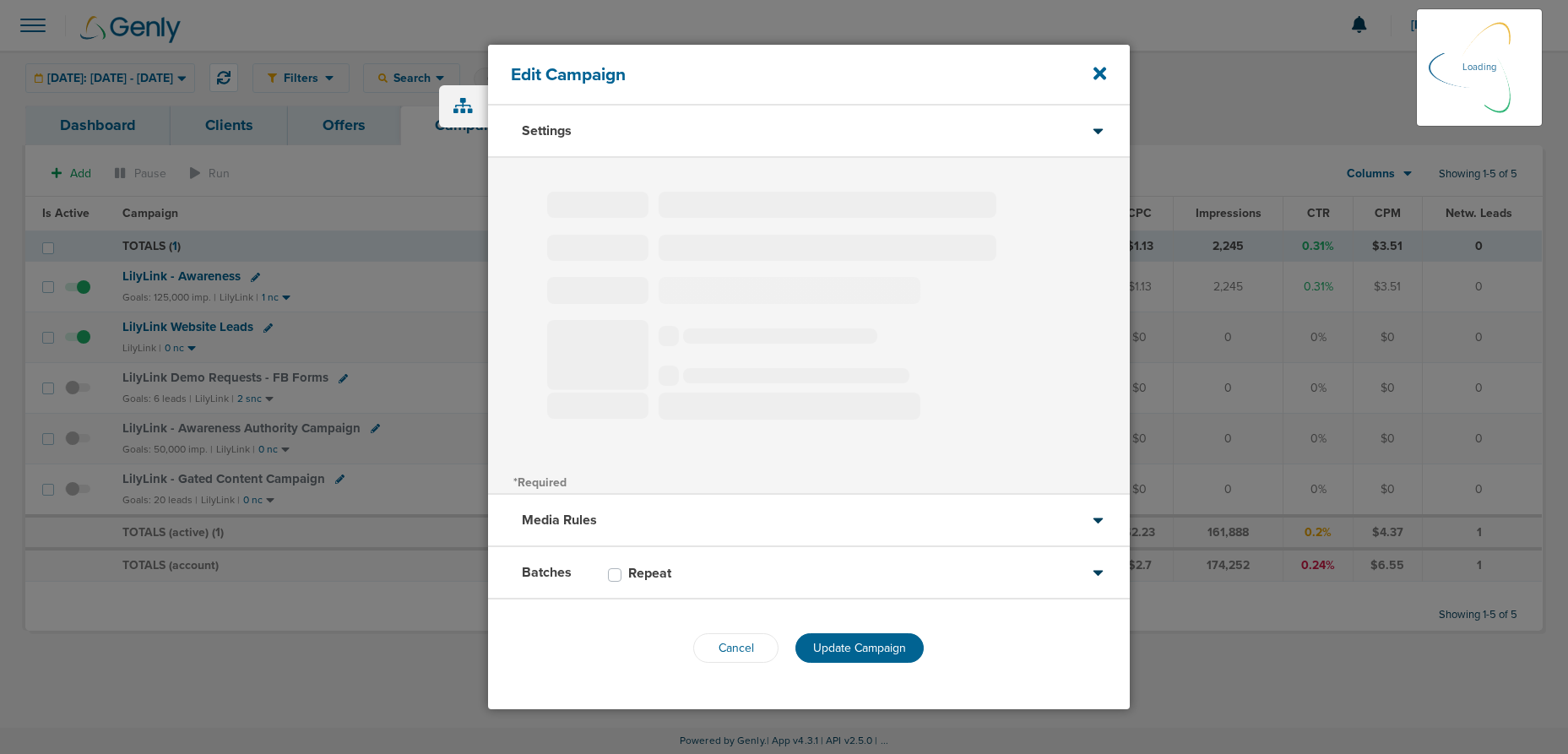
select select "2"
select select "3"
select select "6"
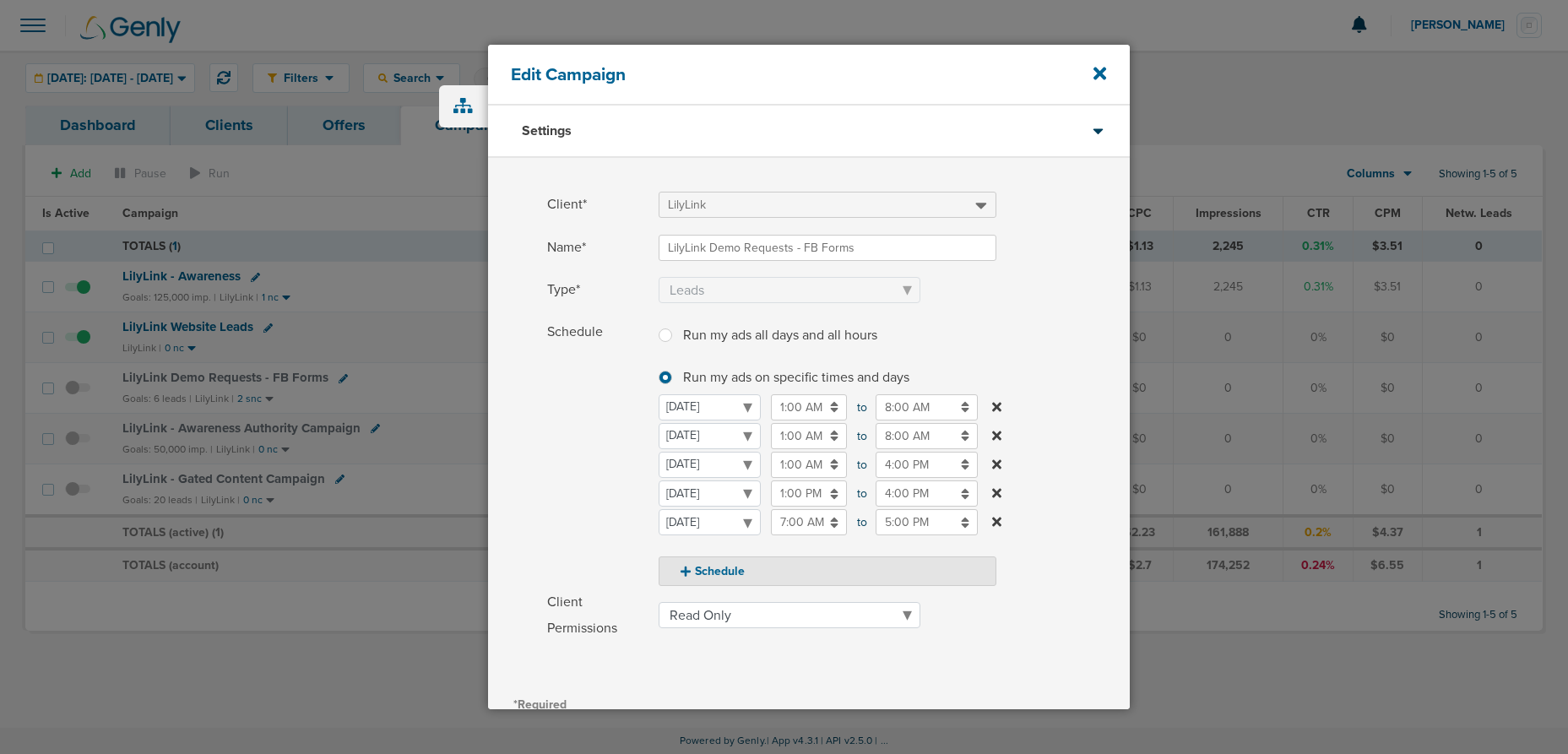
scroll to position [210, 0]
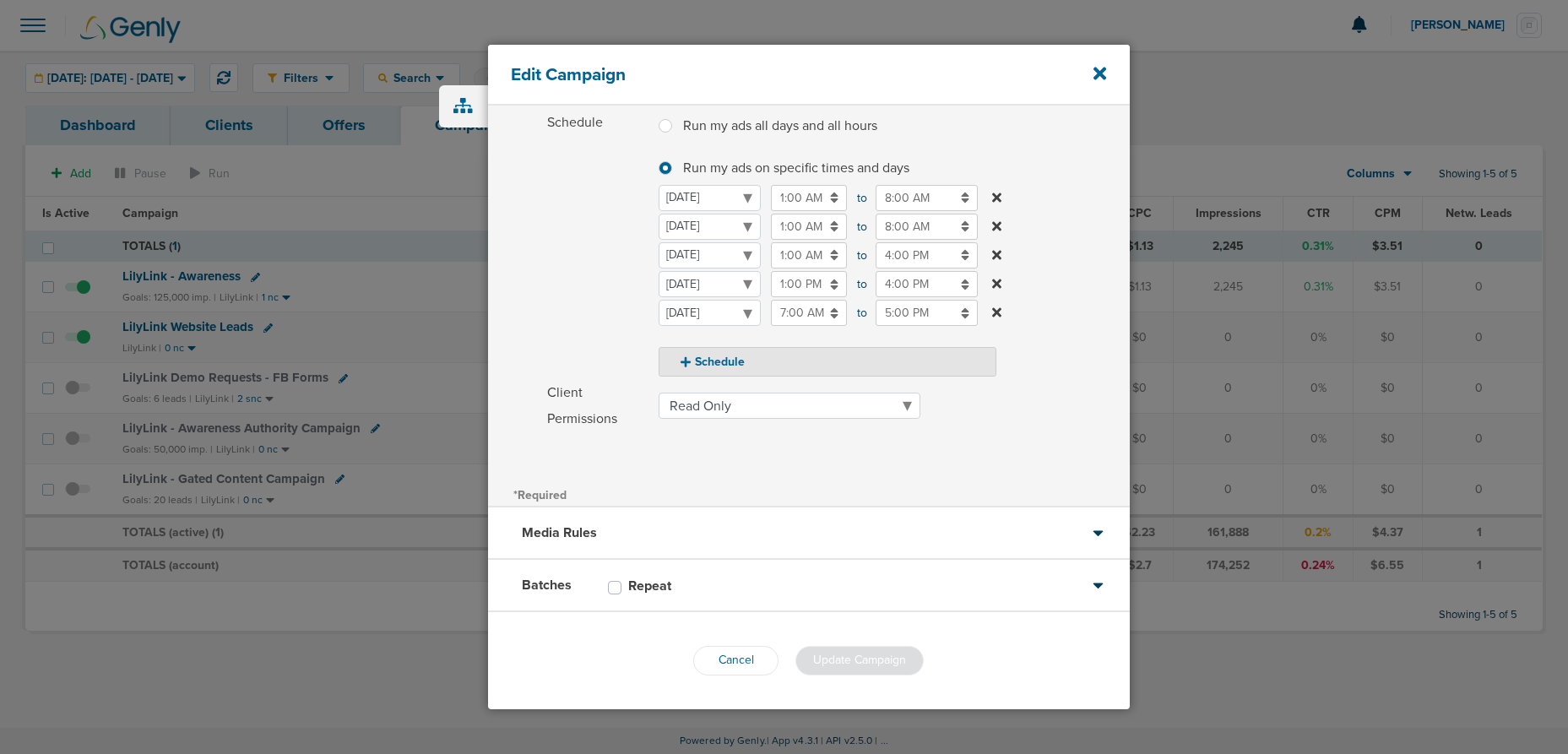
click at [735, 581] on div "Batches Repeat" at bounding box center [809, 585] width 642 height 52
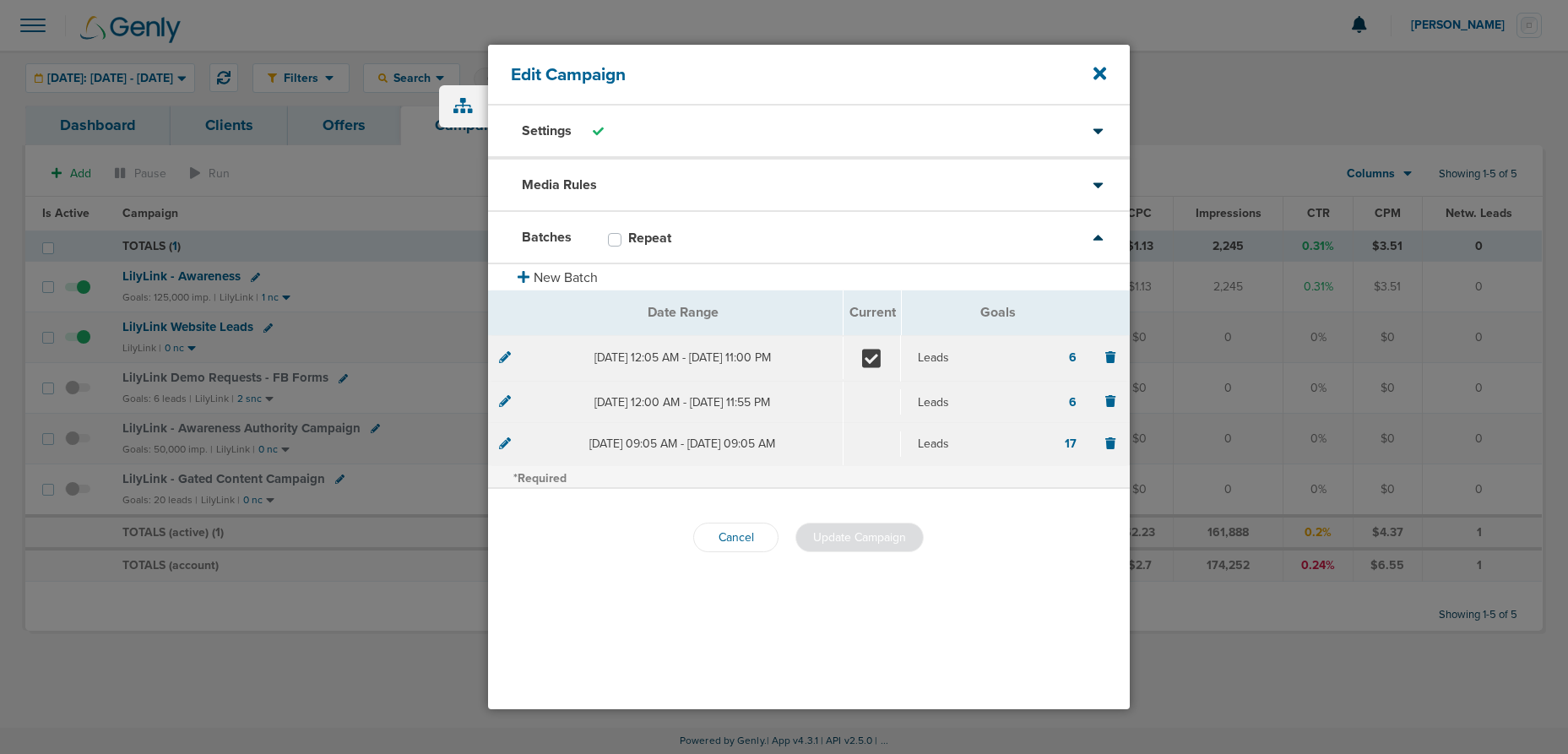
scroll to position [0, 0]
click at [552, 268] on button "New Batch" at bounding box center [809, 275] width 642 height 26
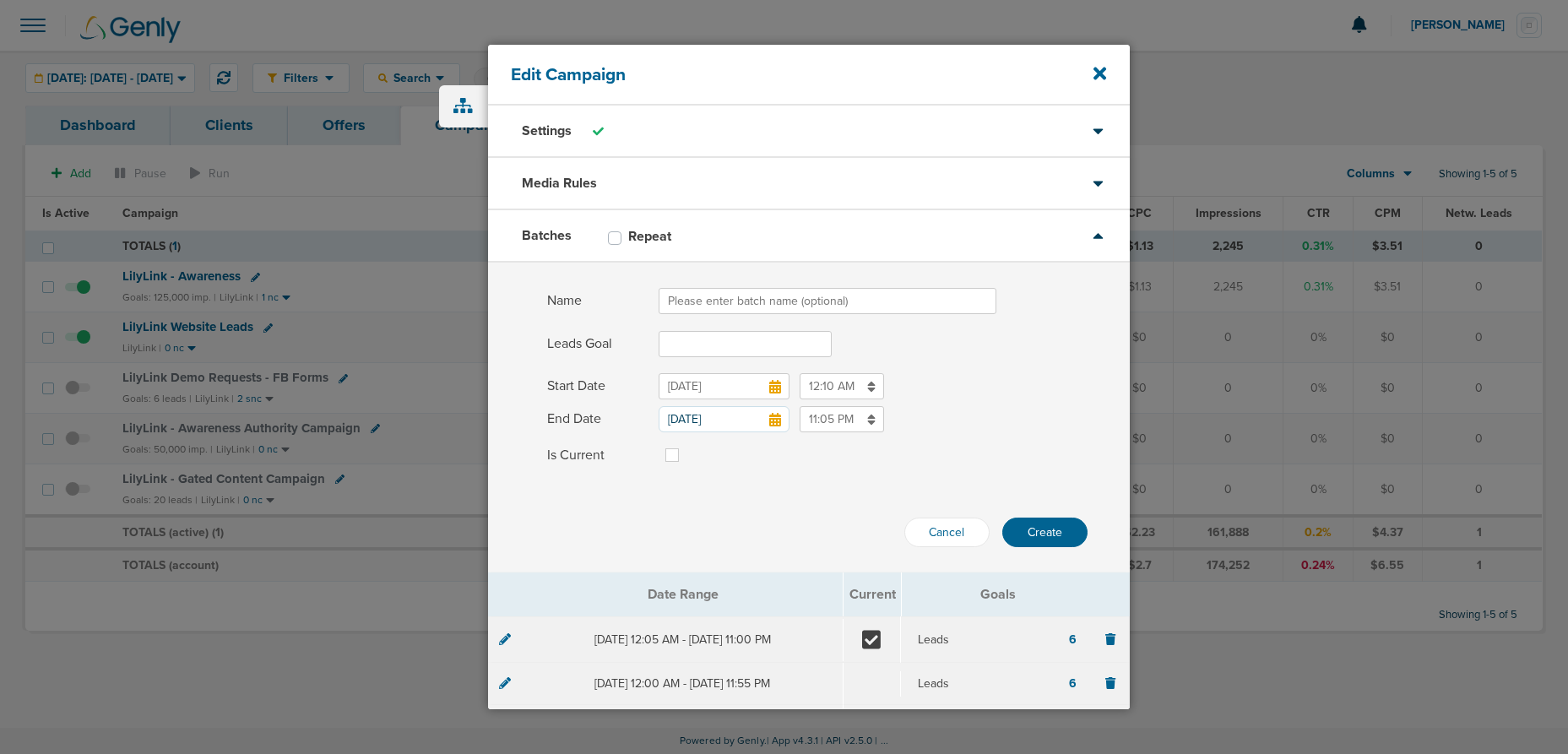
click at [702, 310] on input "Name" at bounding box center [828, 300] width 337 height 26
type input "[DATE]"
click at [677, 345] on input "Leads Goal" at bounding box center [745, 344] width 173 height 26
type input "6"
click at [612, 495] on div "Cancel Create" at bounding box center [809, 511] width 642 height 72
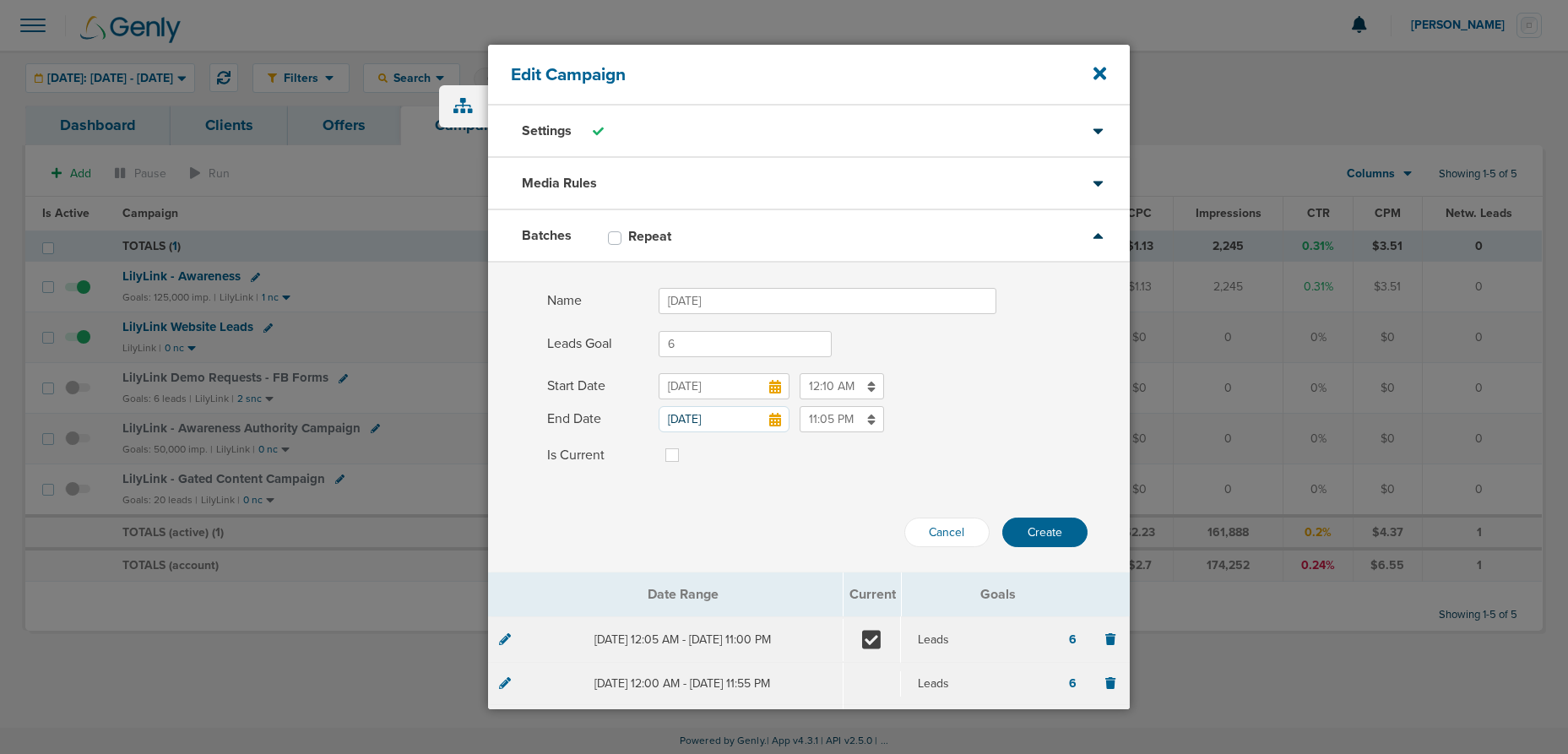
click at [769, 389] on icon at bounding box center [774, 386] width 12 height 13
click at [768, 389] on input "[DATE]" at bounding box center [724, 385] width 131 height 26
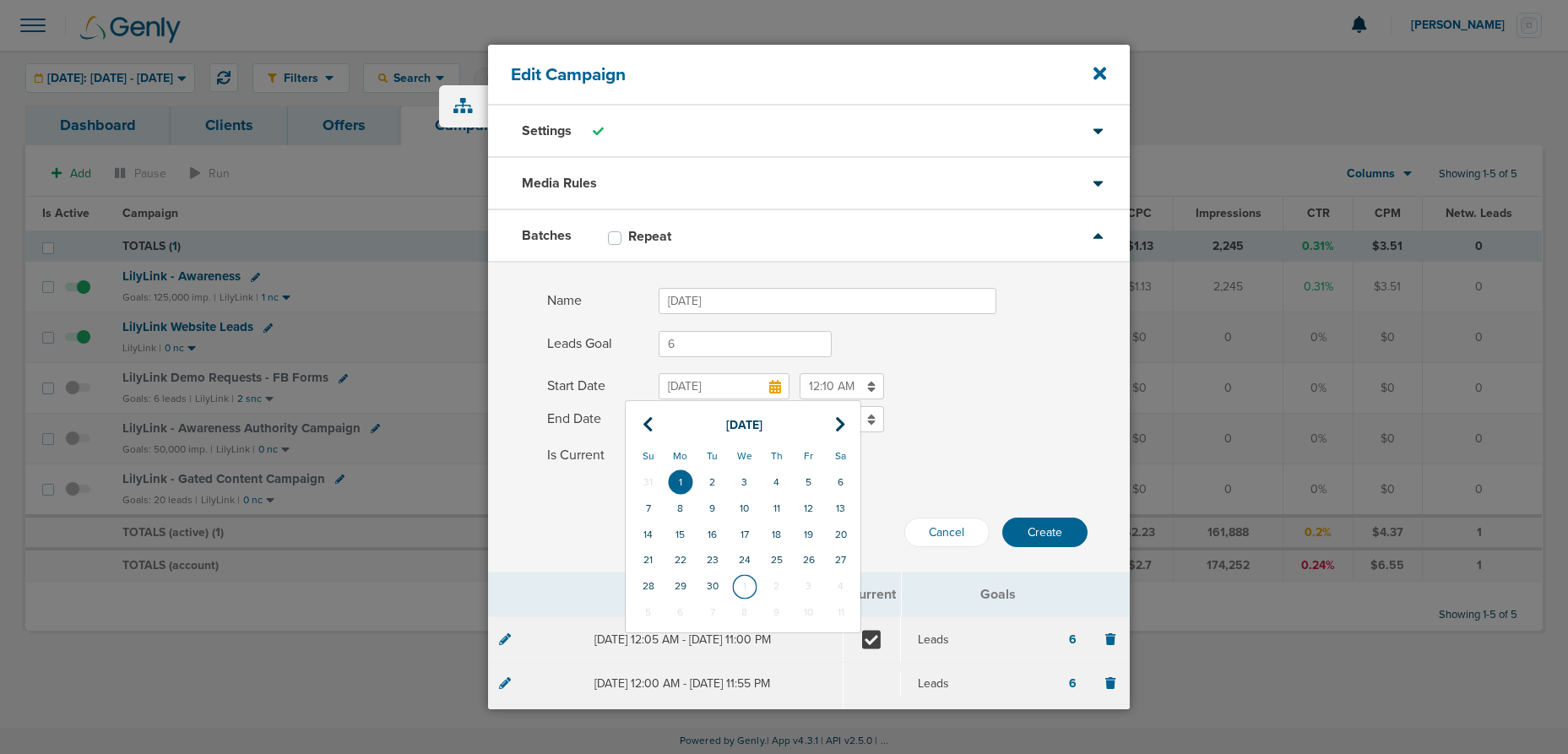
click at [743, 584] on td "1" at bounding box center [745, 586] width 32 height 26
type input "[DATE]"
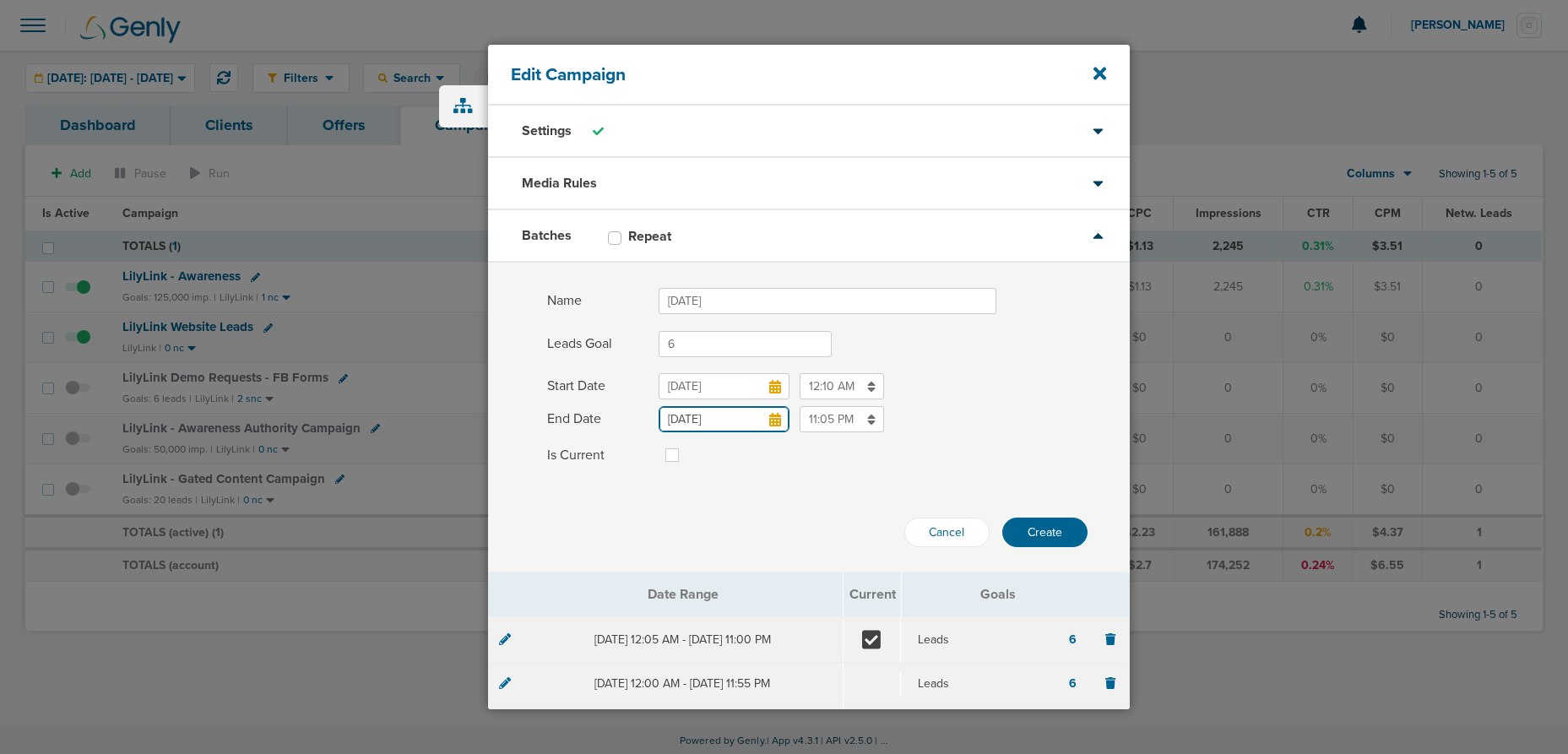
click at [730, 426] on input "[DATE]" at bounding box center [724, 418] width 131 height 26
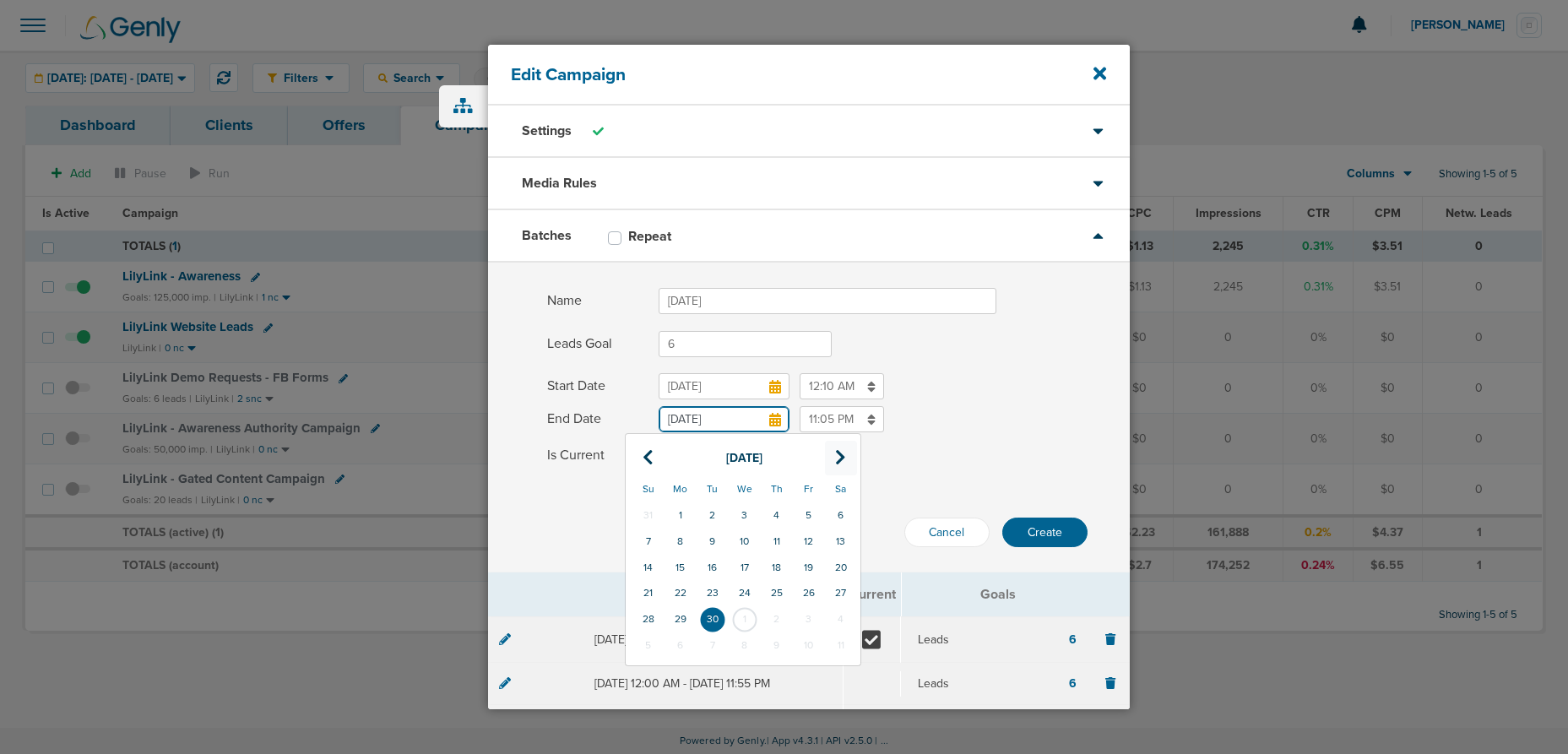
click at [846, 453] on icon at bounding box center [841, 457] width 11 height 17
click at [809, 624] on td "31" at bounding box center [809, 619] width 32 height 26
type input "[DATE]"
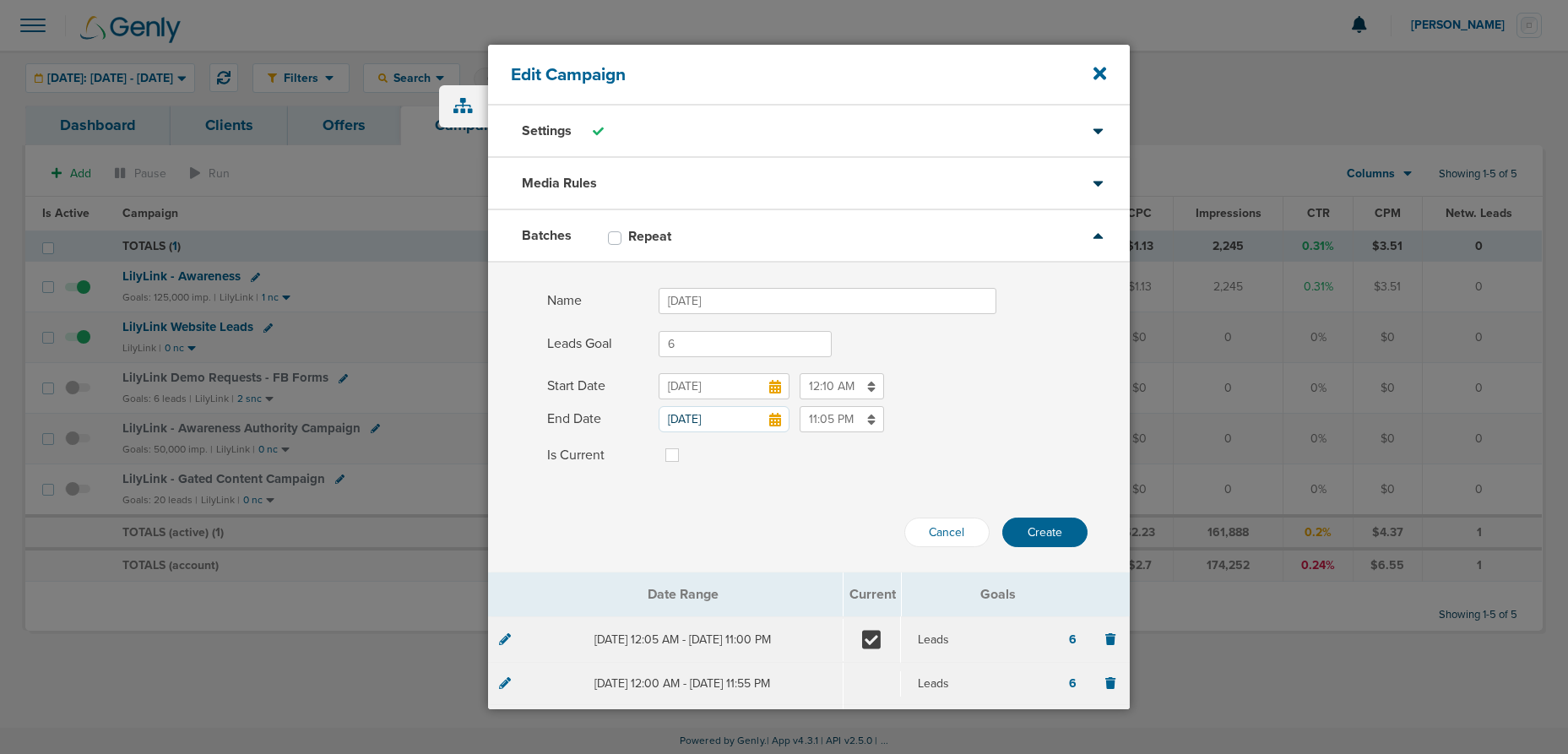
click at [685, 445] on label at bounding box center [685, 445] width 0 height 0
click at [669, 456] on input "Is Current" at bounding box center [671, 453] width 13 height 17
checkbox input "true"
click at [1043, 530] on button "Create" at bounding box center [1045, 532] width 85 height 29
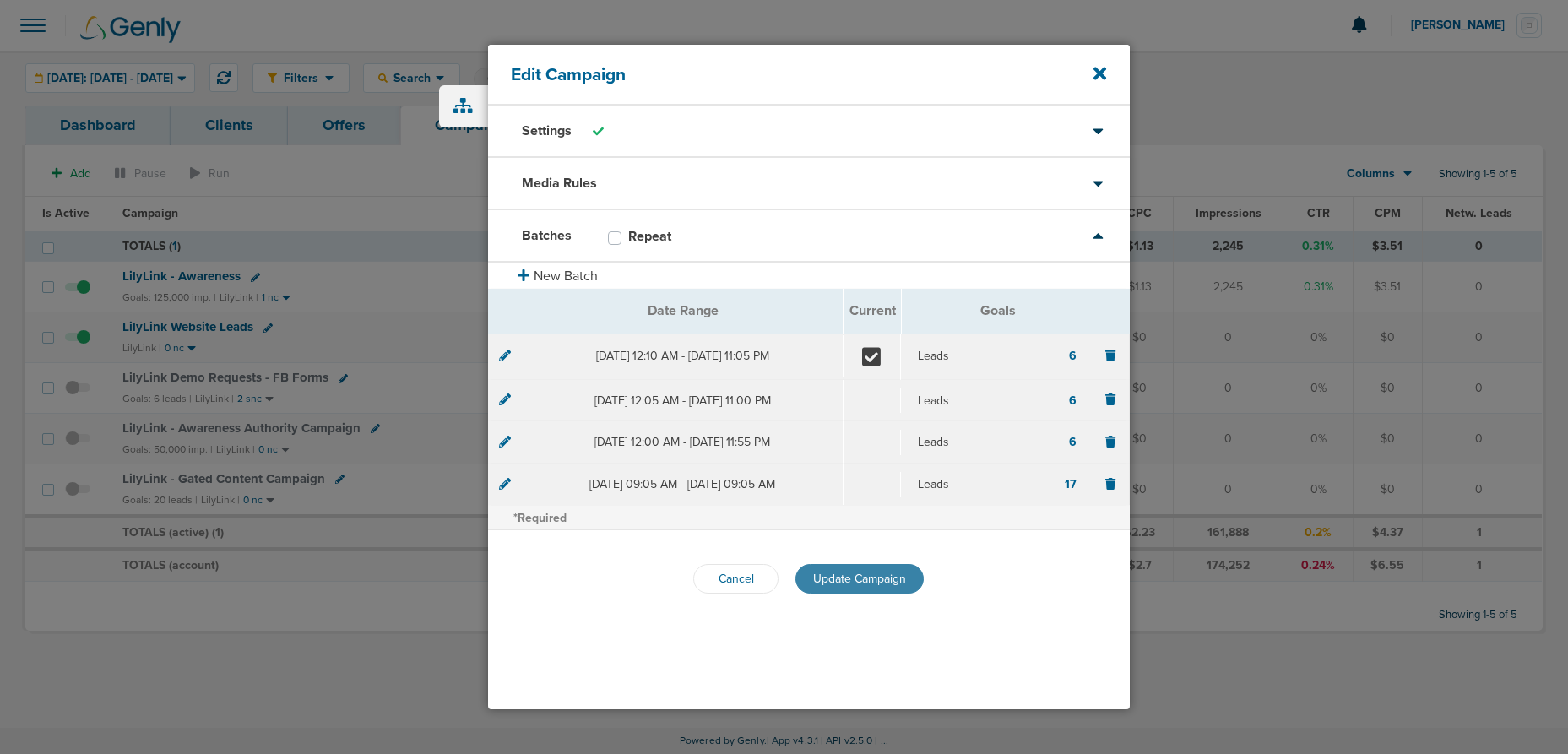
click at [860, 577] on span "Update Campaign" at bounding box center [859, 579] width 93 height 14
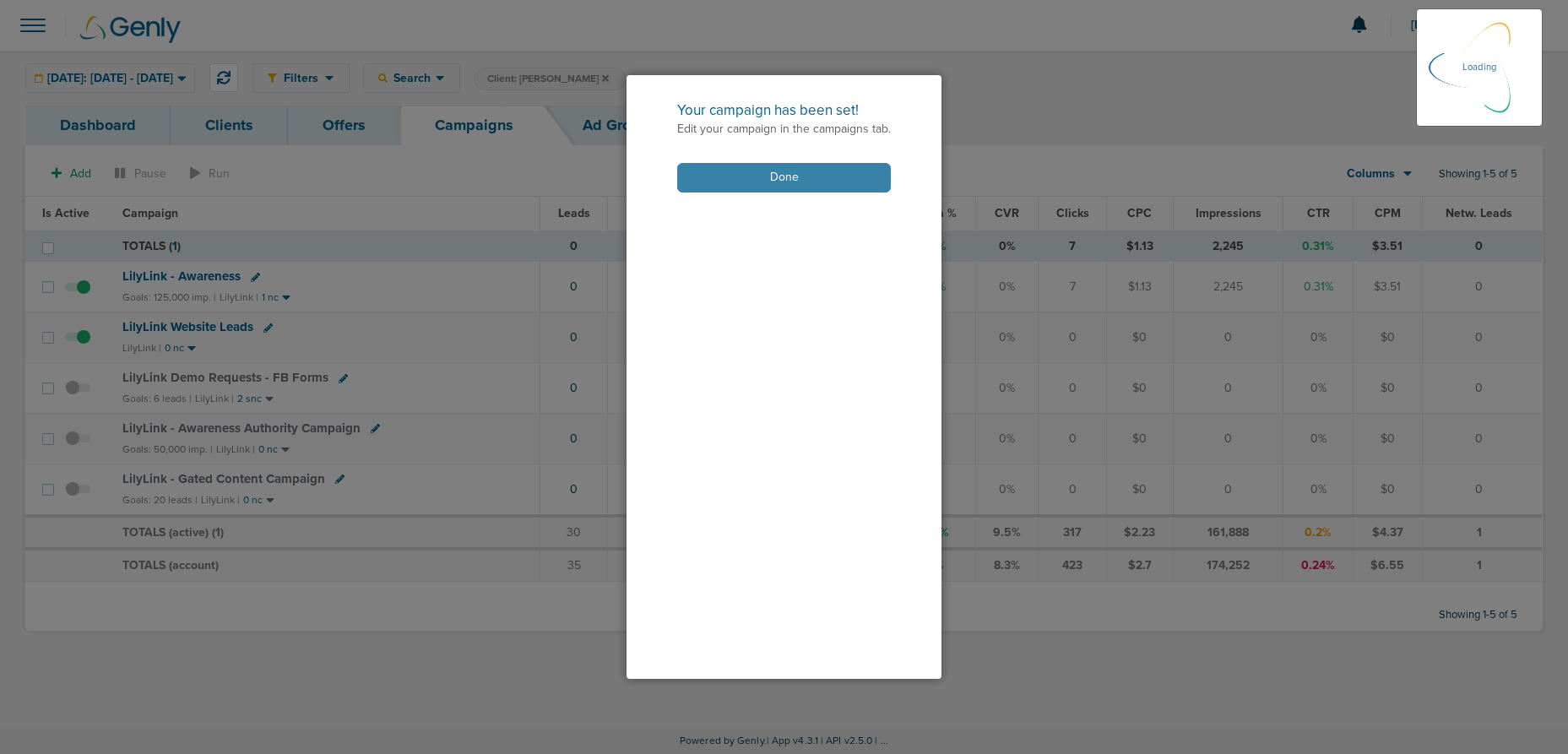
click at [735, 170] on button "Done" at bounding box center [784, 178] width 214 height 29
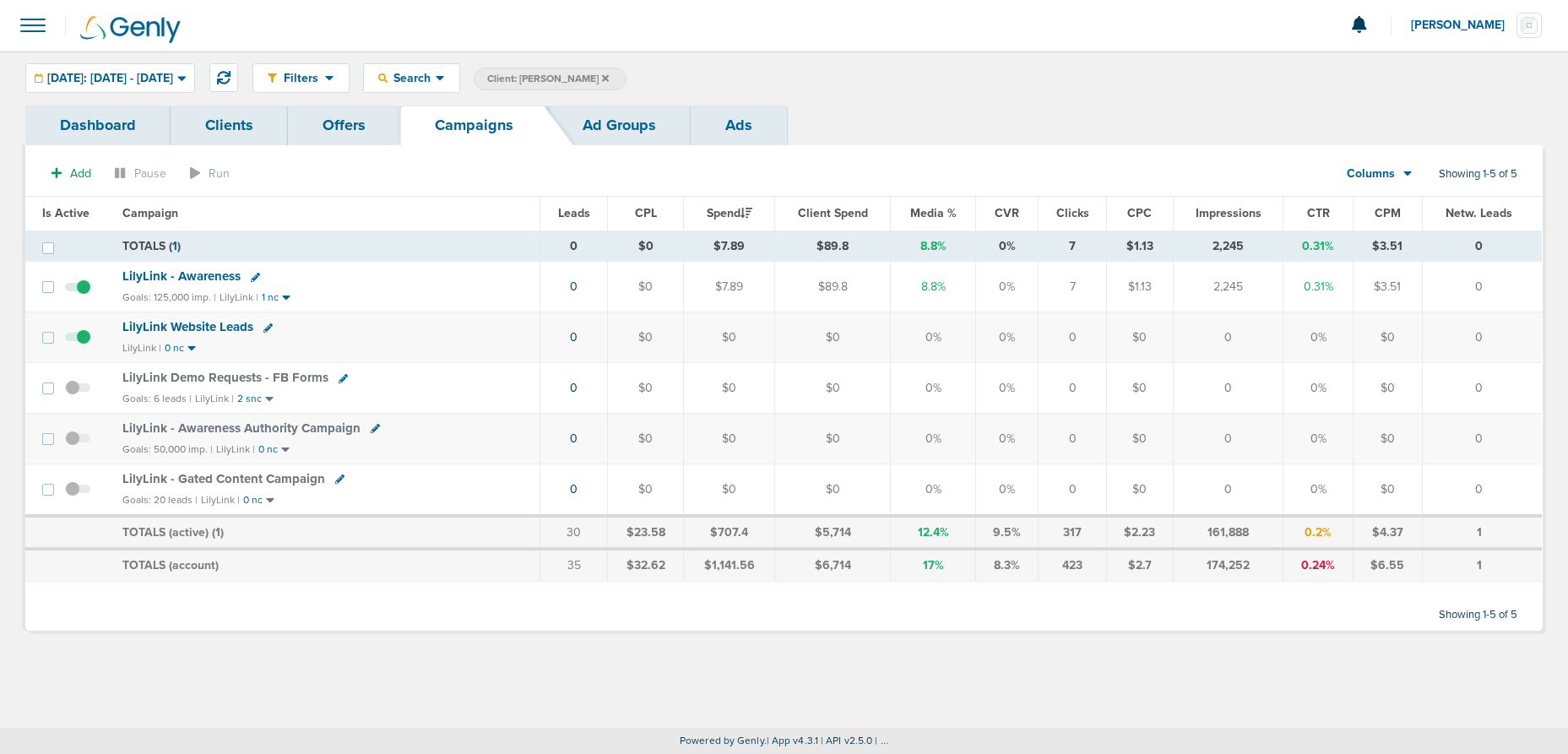
click at [336, 479] on icon at bounding box center [340, 479] width 9 height 9
select select
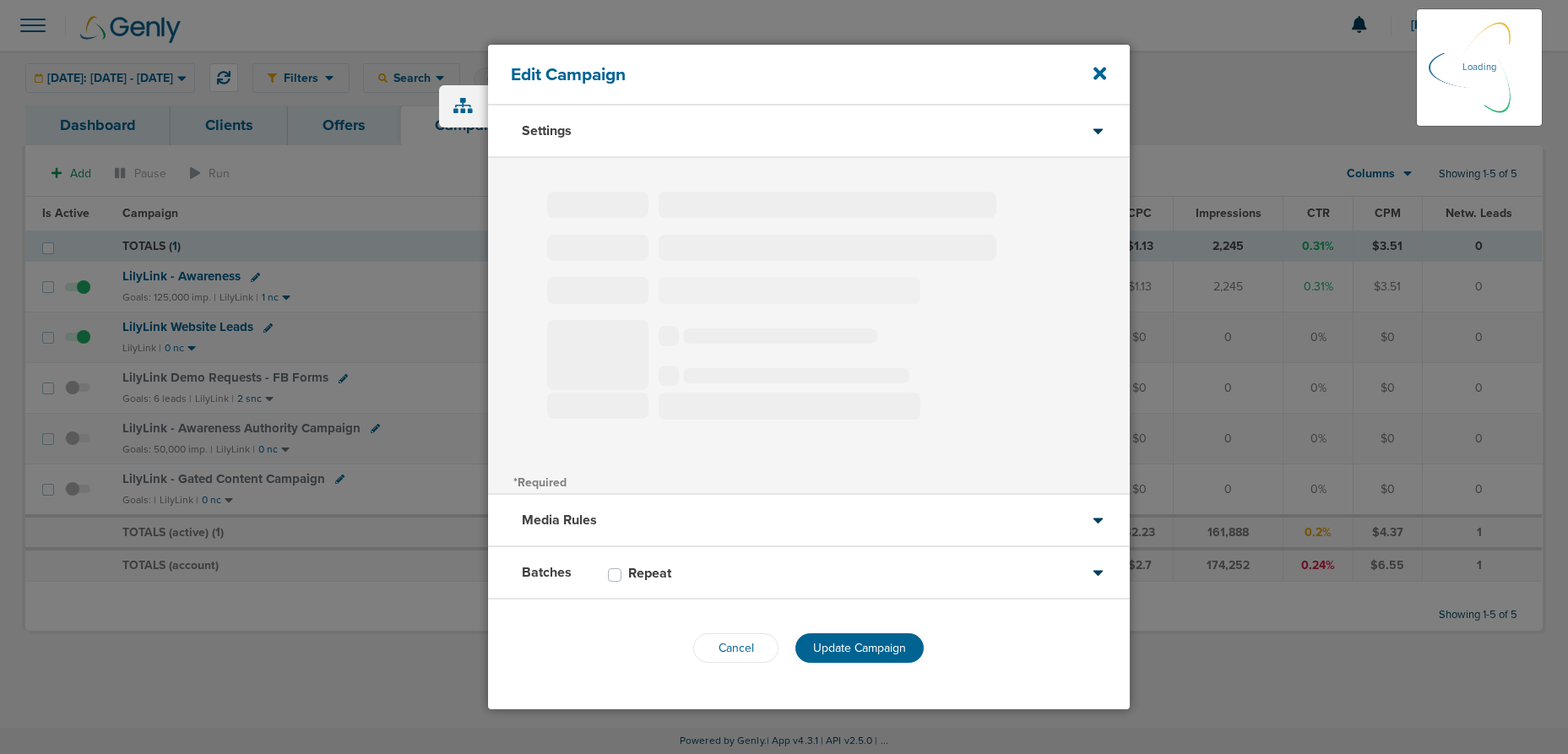
type input "LilyLink - Gated Content Campaign"
select select "Leads"
radio input "true"
select select "readOnly"
select select "1"
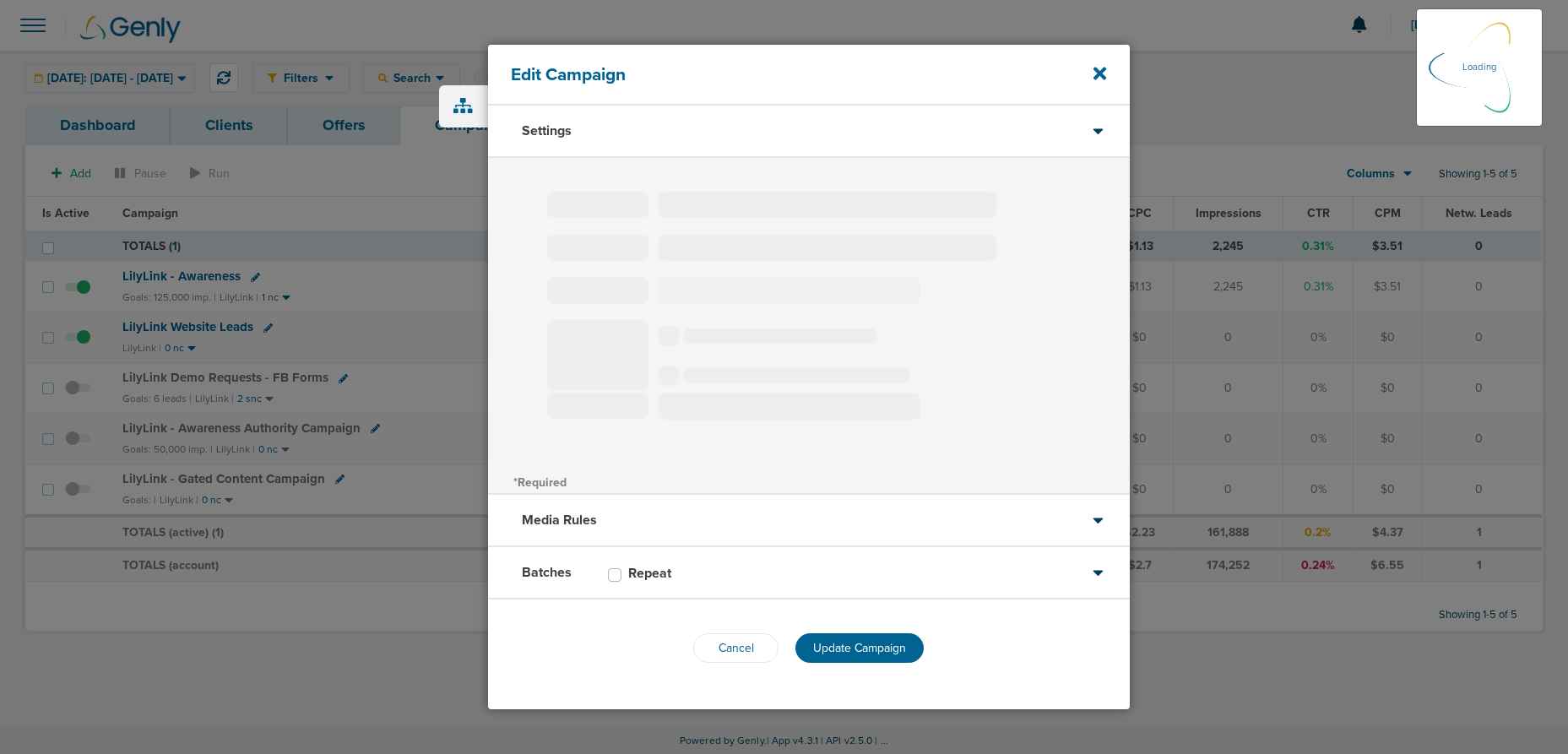
select select "2"
select select "3"
select select "4"
select select "6"
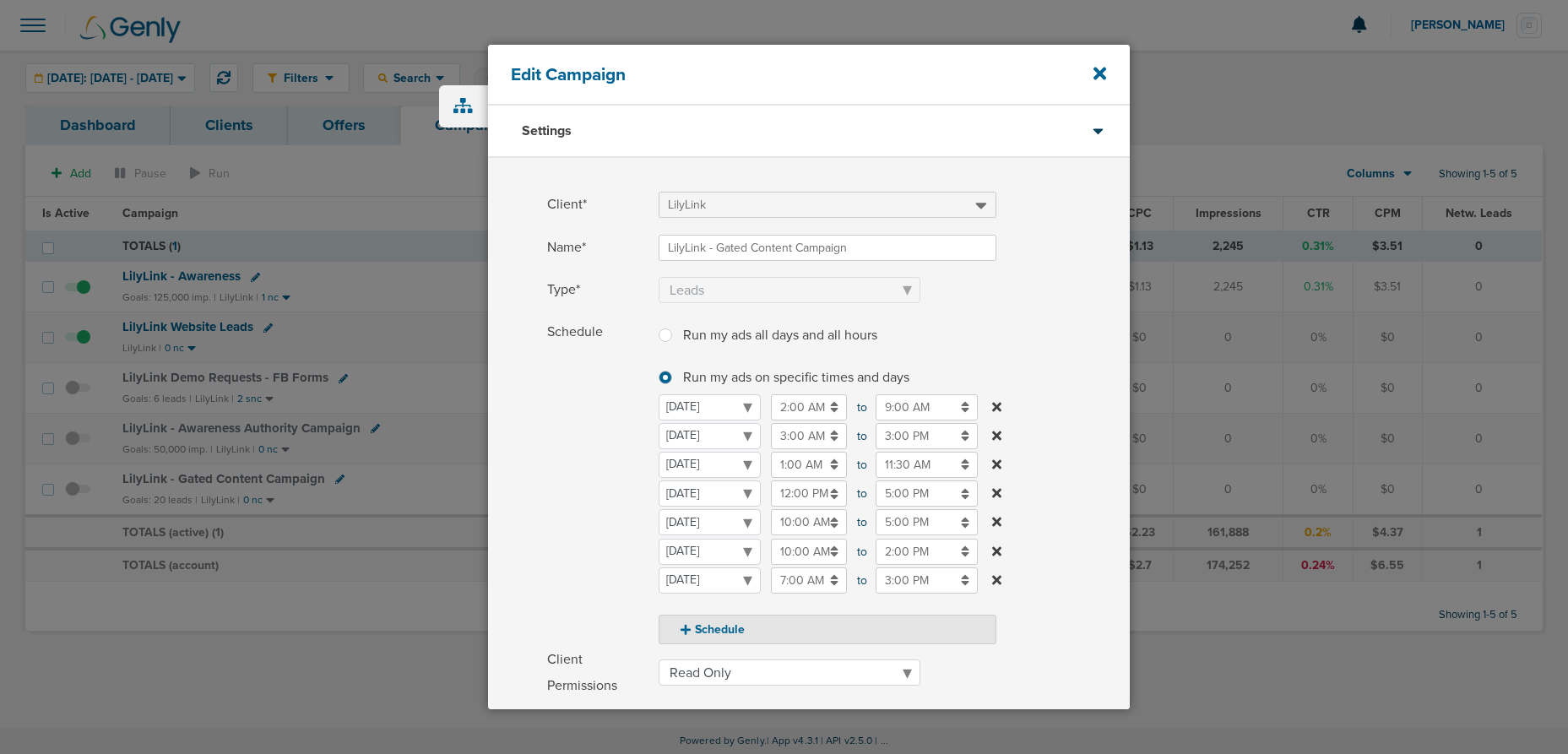
scroll to position [267, 0]
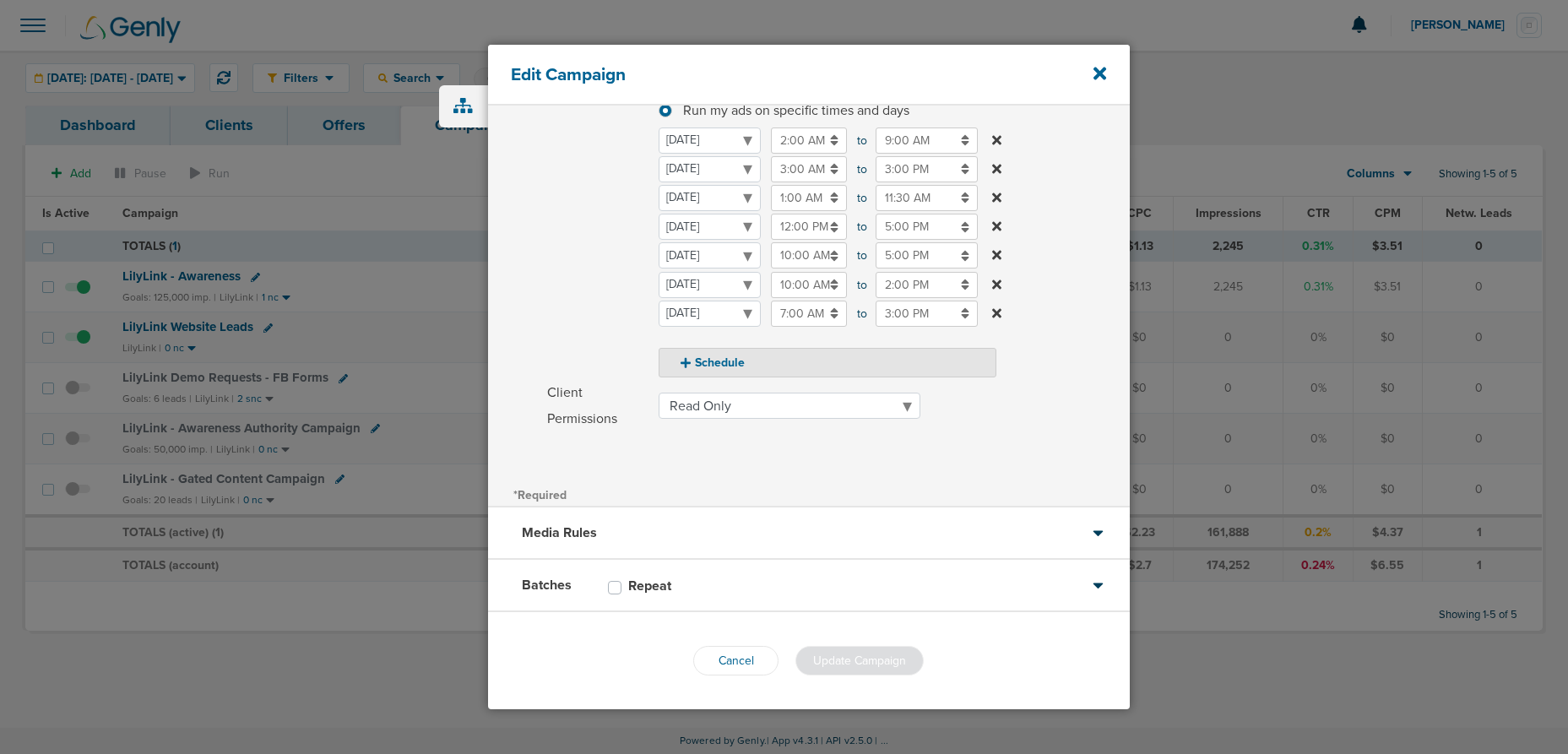
click at [756, 593] on div "Batches Repeat" at bounding box center [809, 585] width 642 height 52
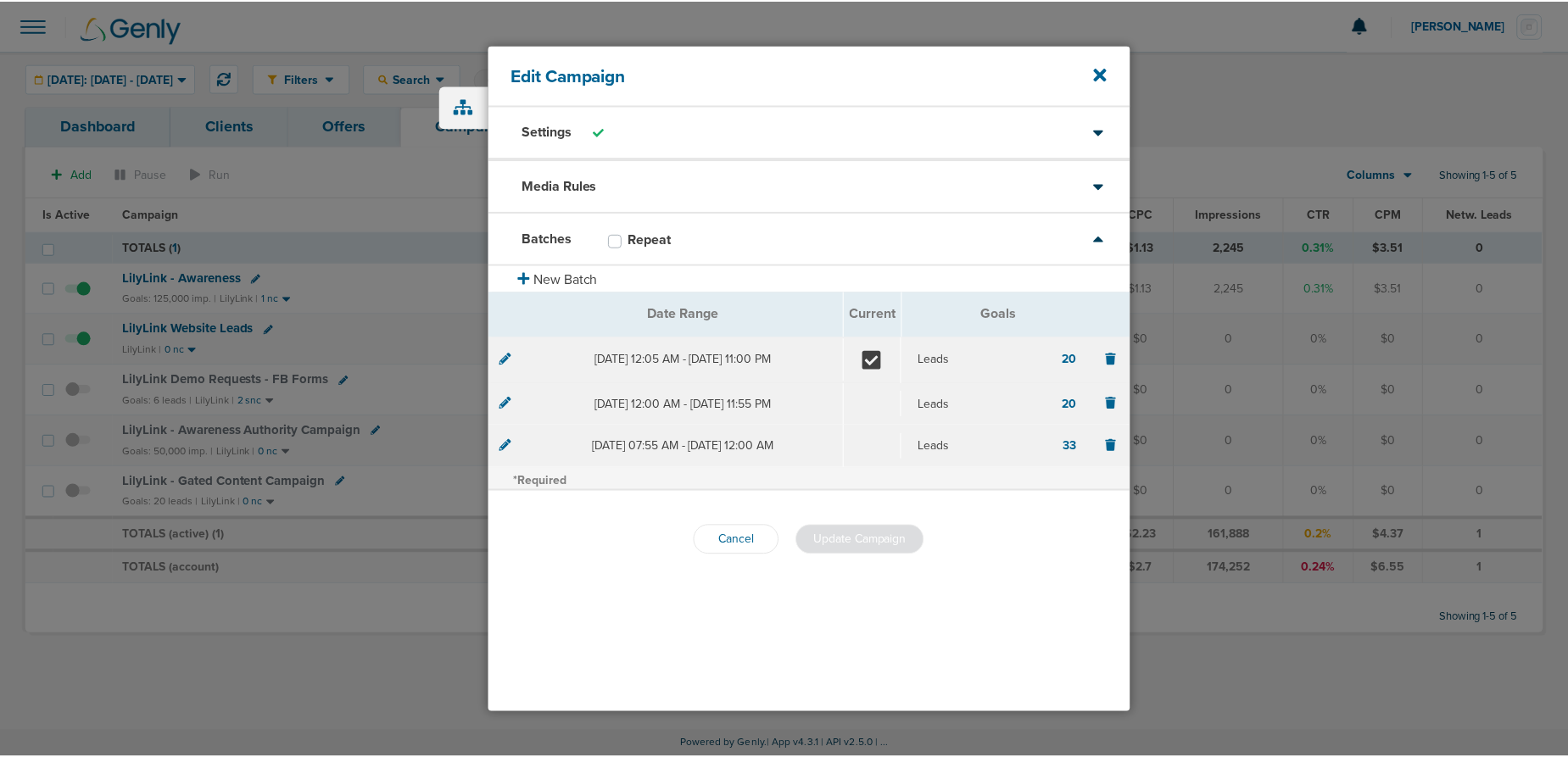
scroll to position [0, 0]
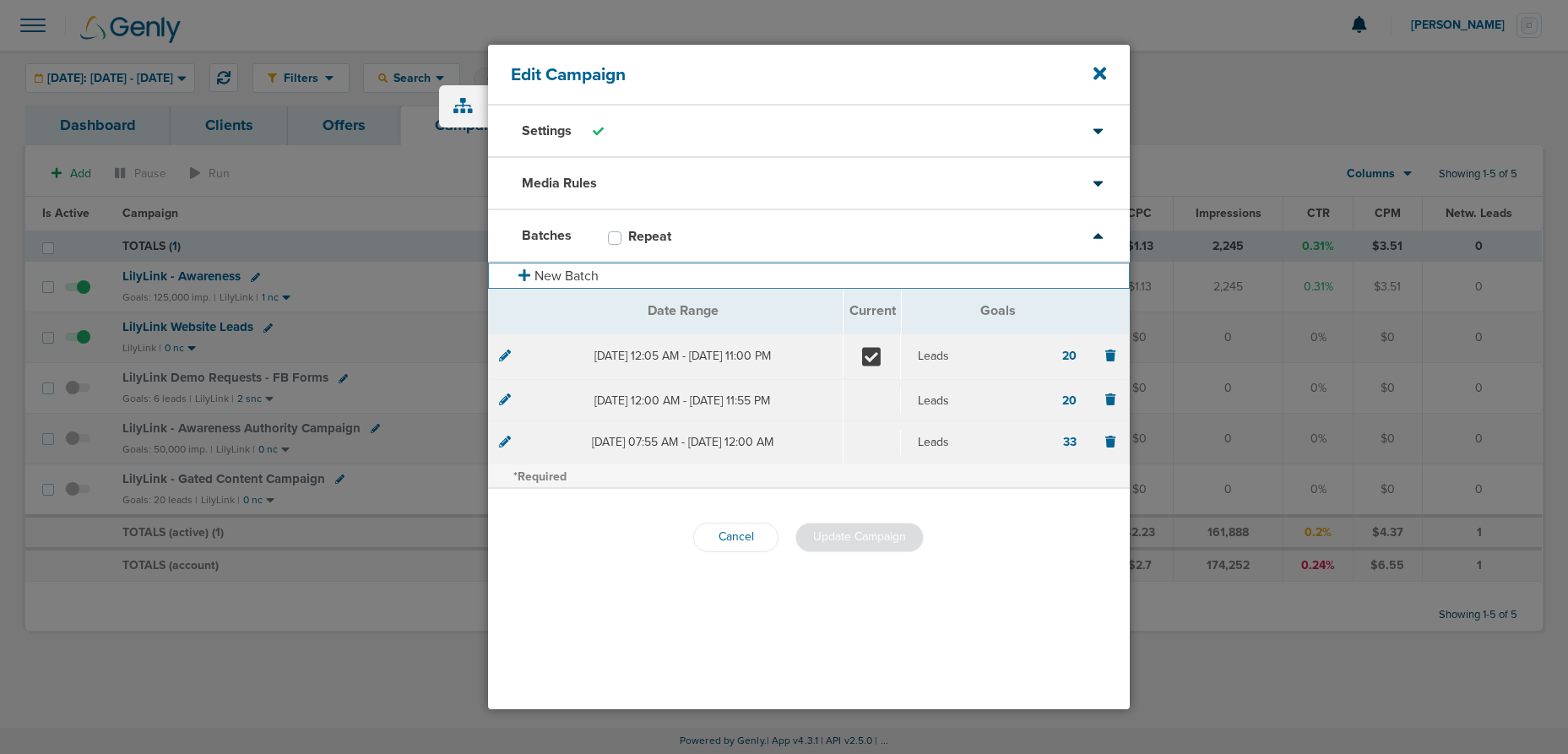
click at [558, 271] on button "New Batch" at bounding box center [809, 275] width 642 height 26
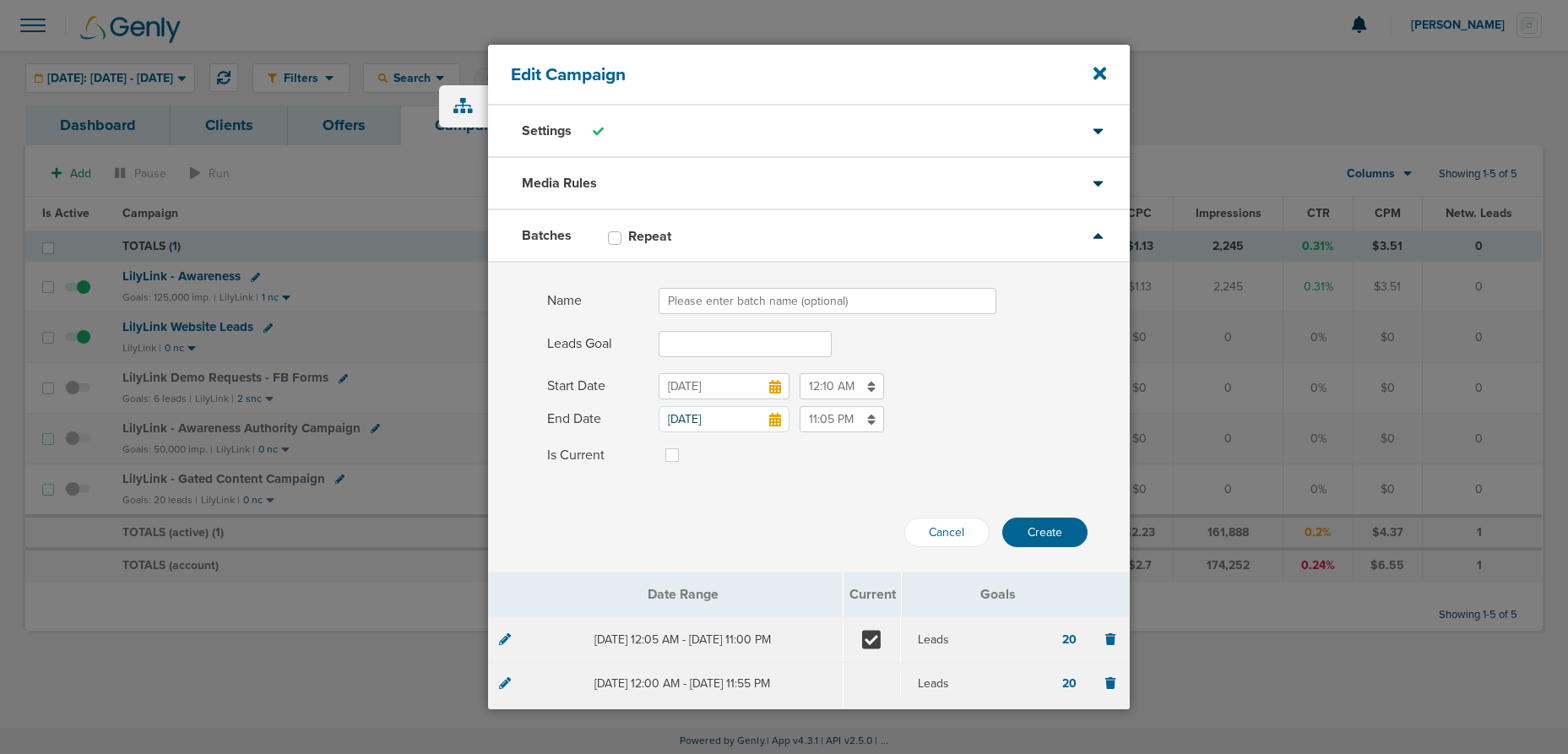
click at [688, 303] on input "Name" at bounding box center [828, 300] width 337 height 26
type input "[DATE]"
click at [682, 345] on input "Leads Goal" at bounding box center [745, 344] width 173 height 26
type input "20"
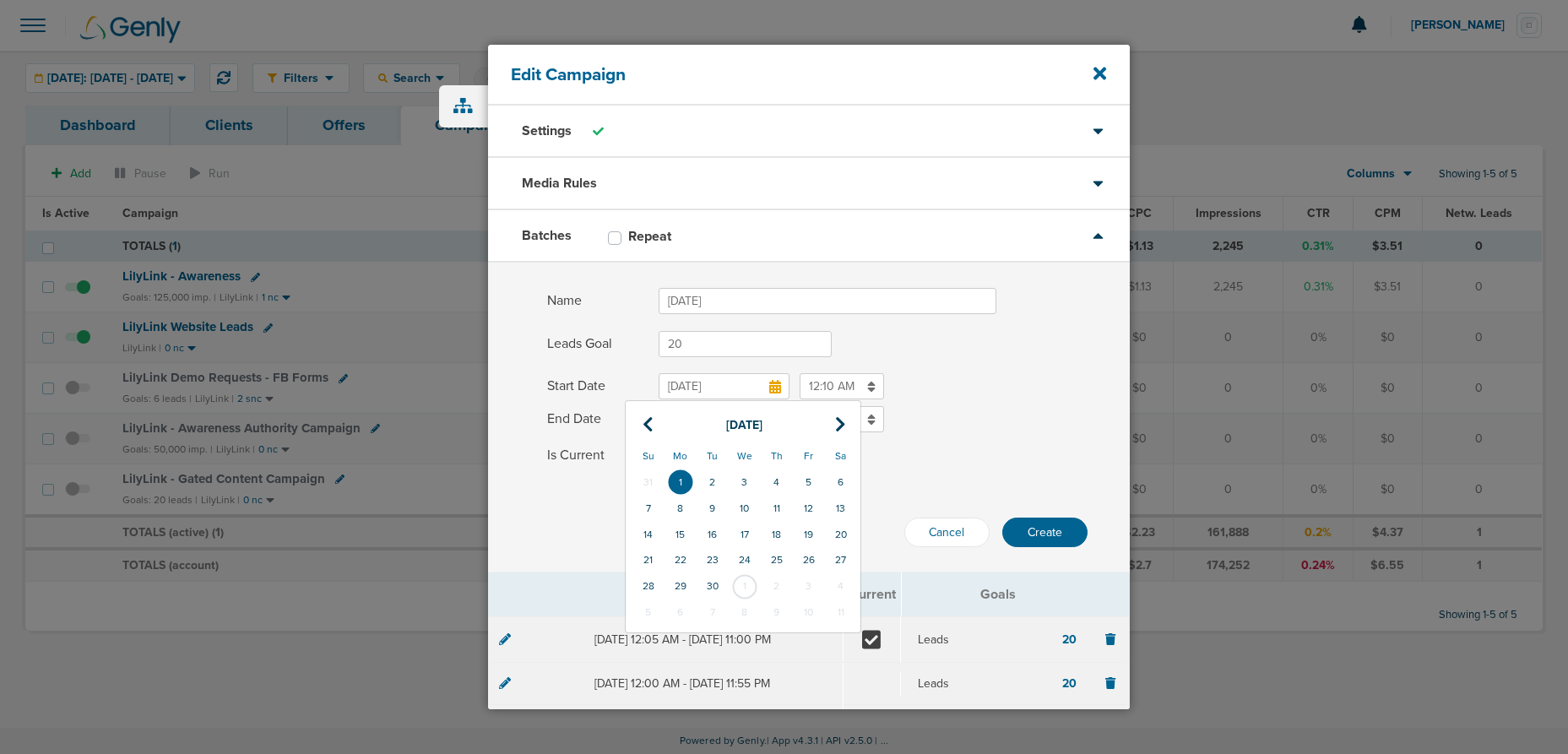
click at [692, 374] on input "[DATE]" at bounding box center [724, 385] width 131 height 26
click at [752, 583] on td "1" at bounding box center [745, 586] width 32 height 26
type input "[DATE]"
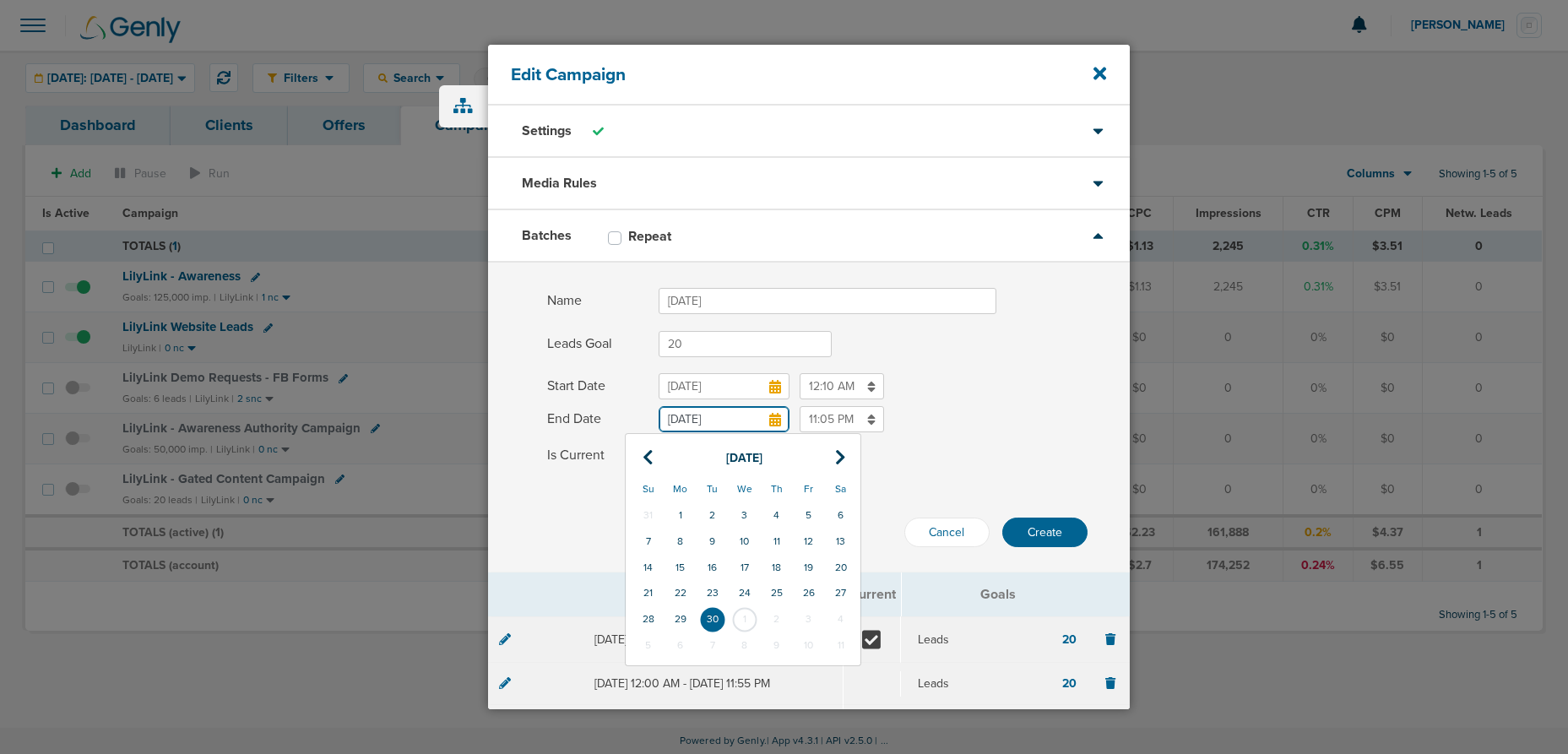
click at [740, 417] on input "[DATE]" at bounding box center [724, 418] width 131 height 26
click at [839, 458] on icon at bounding box center [841, 457] width 11 height 17
click at [804, 627] on td "31" at bounding box center [809, 619] width 32 height 26
type input "[DATE]"
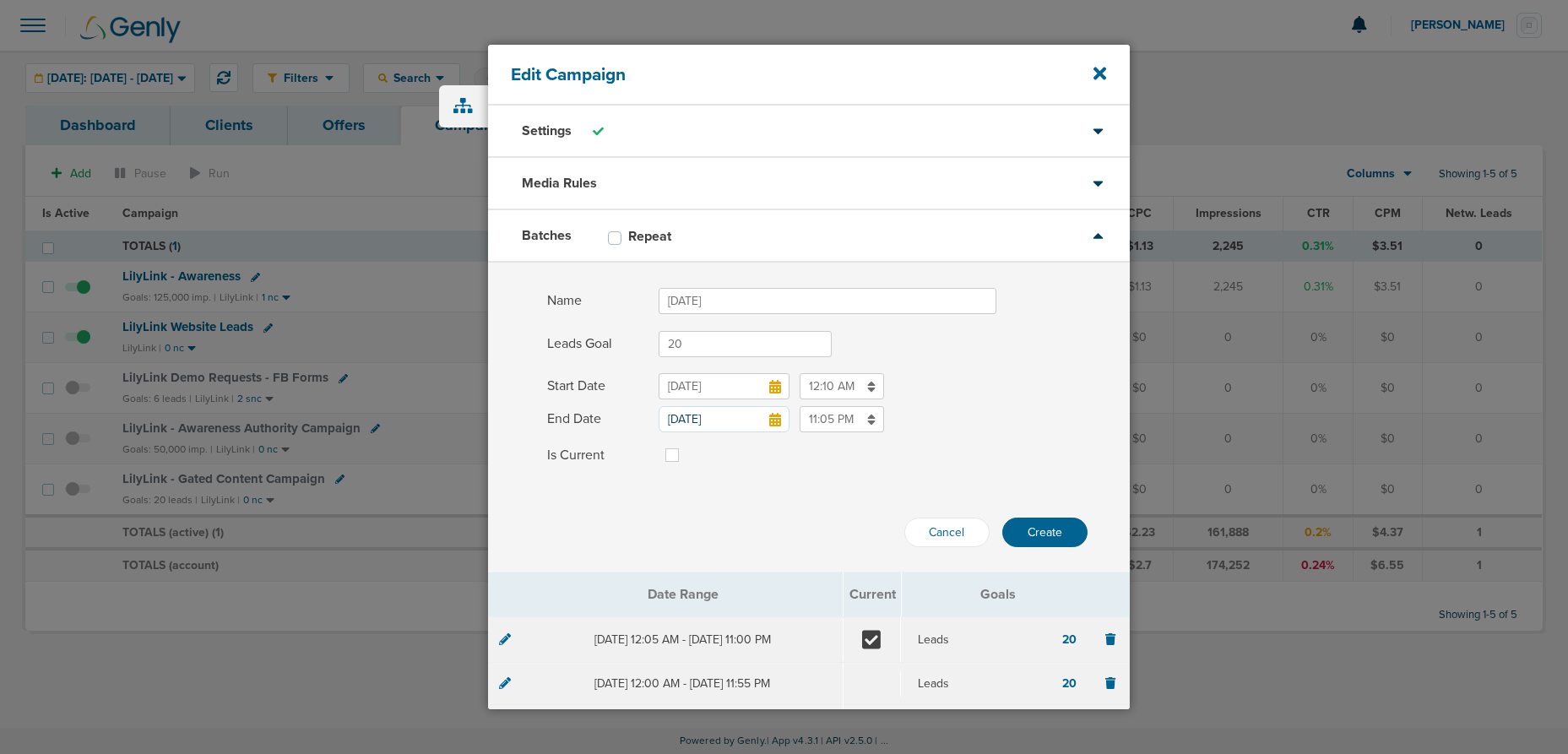
click at [685, 445] on label at bounding box center [685, 445] width 0 height 0
click at [675, 453] on input "Is Current" at bounding box center [671, 453] width 13 height 17
checkbox input "true"
click at [1047, 530] on button "Create" at bounding box center [1045, 532] width 85 height 29
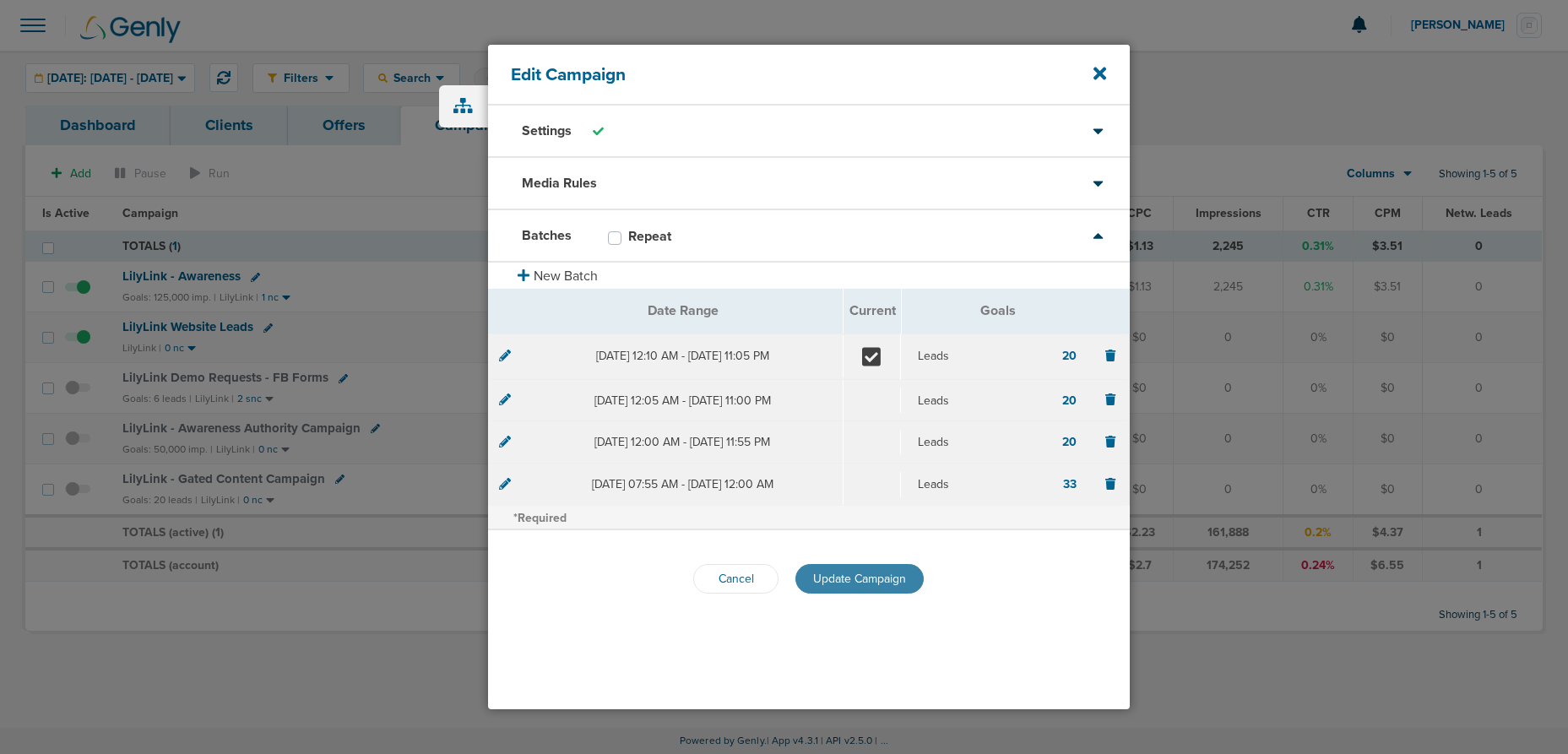
click at [841, 581] on span "Update Campaign" at bounding box center [859, 579] width 93 height 14
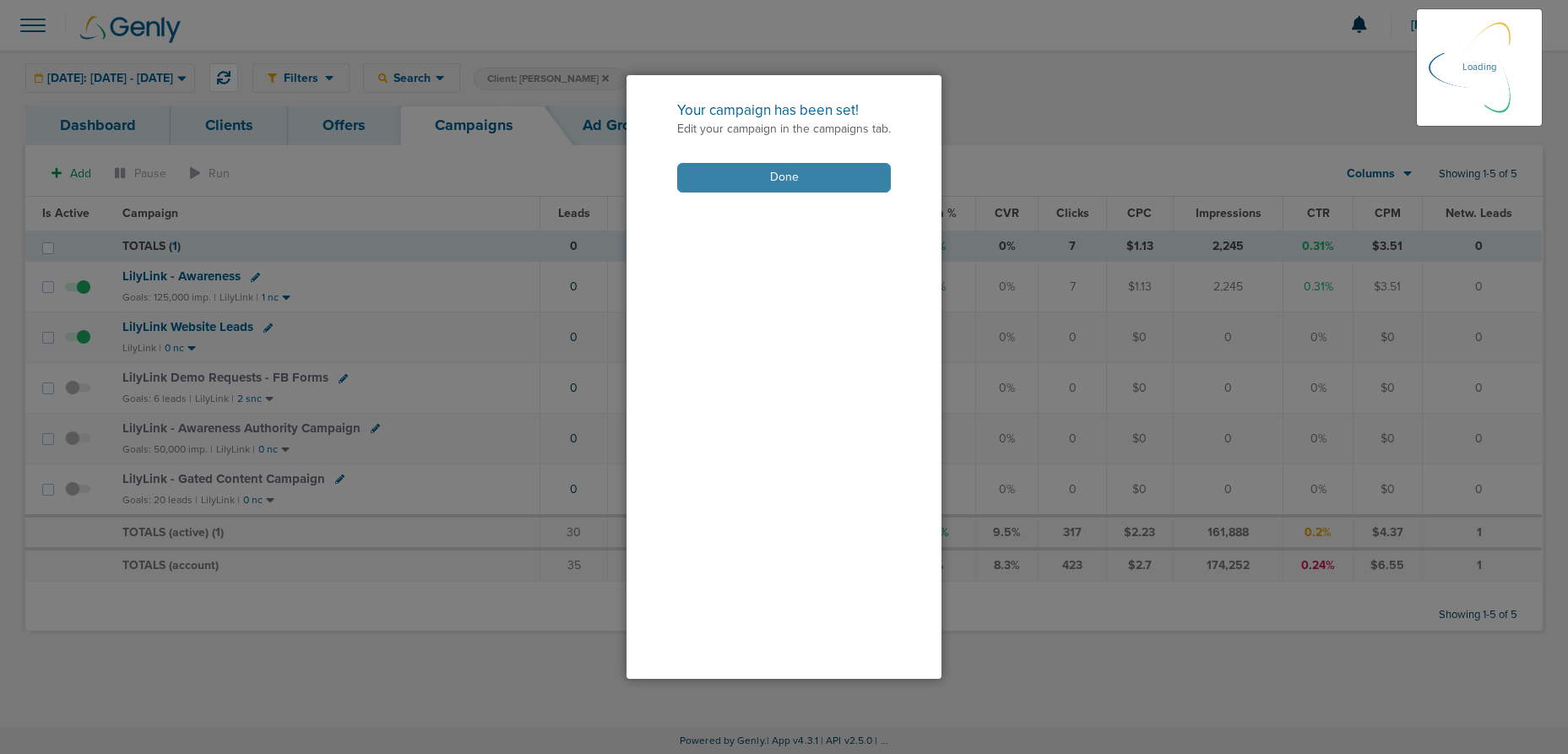
click at [820, 173] on button "Done" at bounding box center [784, 178] width 214 height 29
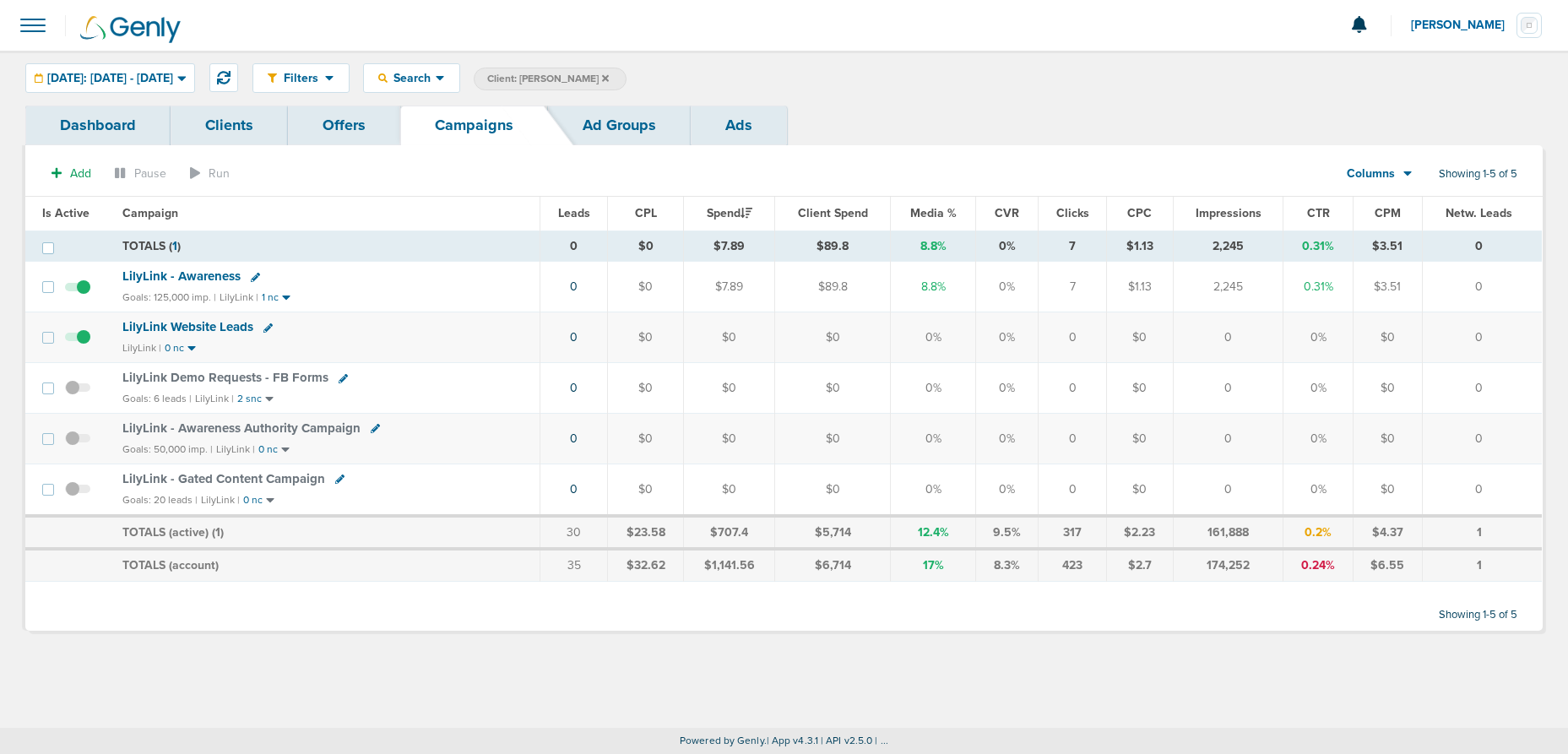
click at [154, 480] on span "LilyLink - Gated Content Campaign" at bounding box center [224, 479] width 202 height 15
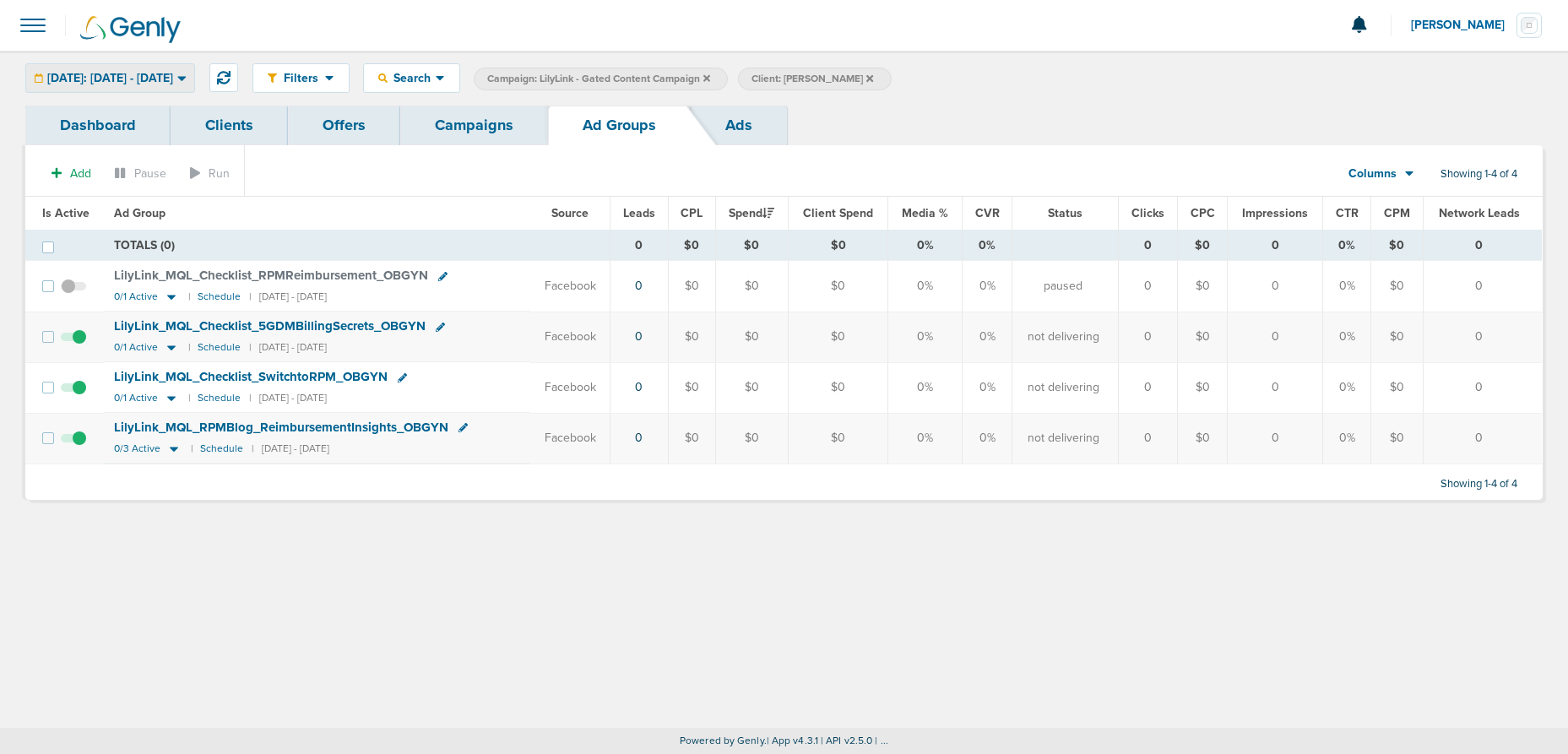
click at [140, 80] on span "[DATE]: [DATE] - [DATE]" at bounding box center [110, 78] width 126 height 12
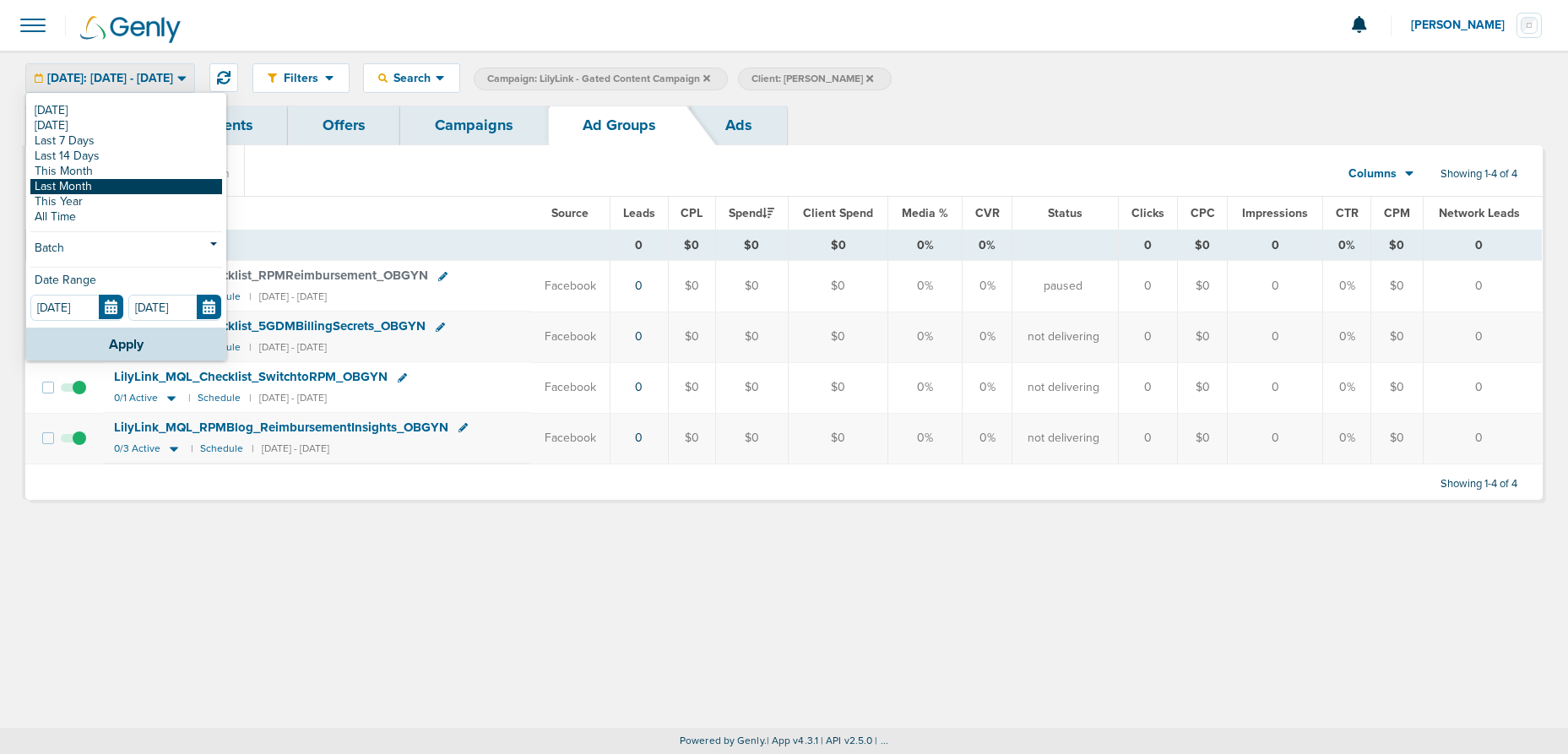
click at [99, 181] on link "Last Month" at bounding box center [126, 187] width 192 height 15
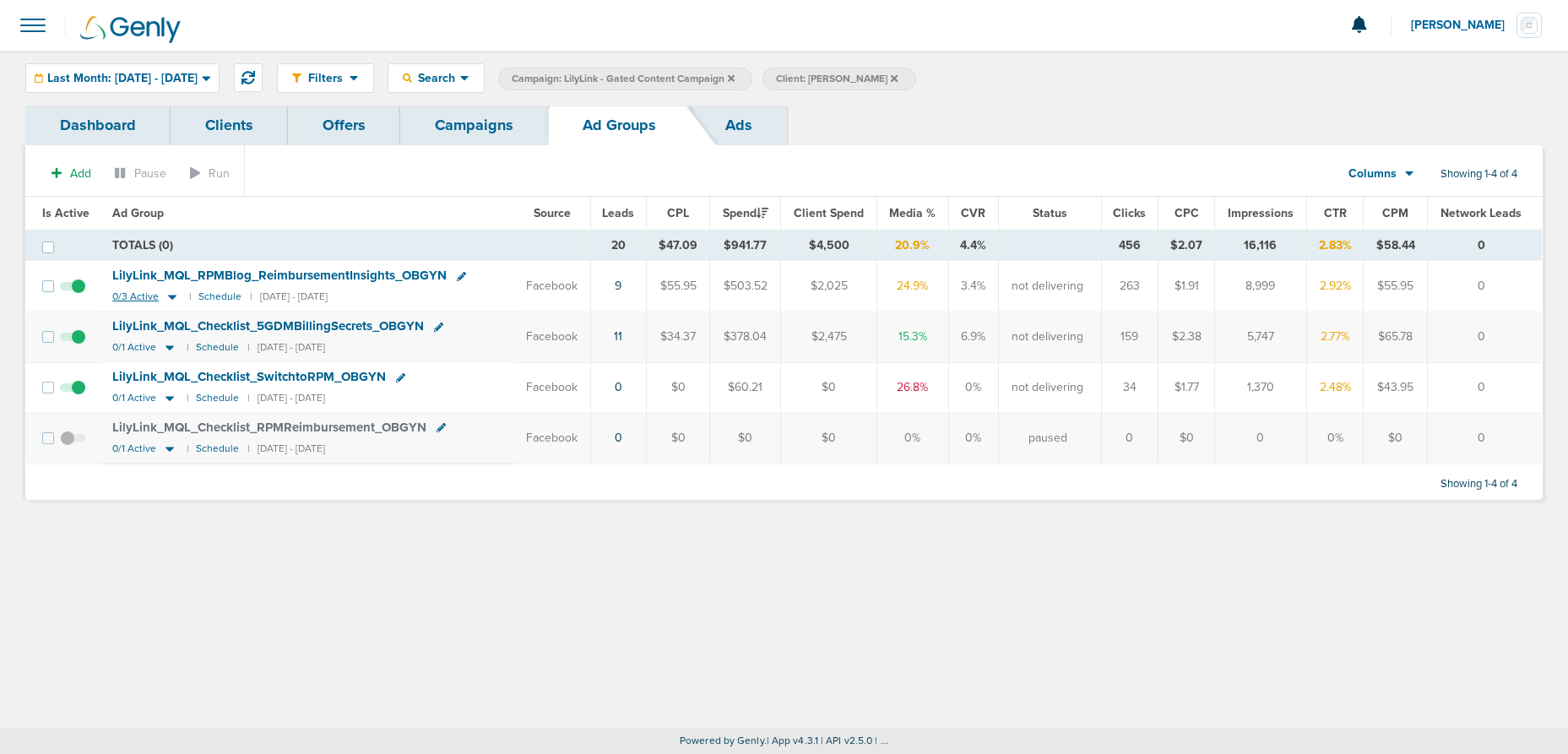
click at [168, 296] on icon at bounding box center [172, 298] width 9 height 5
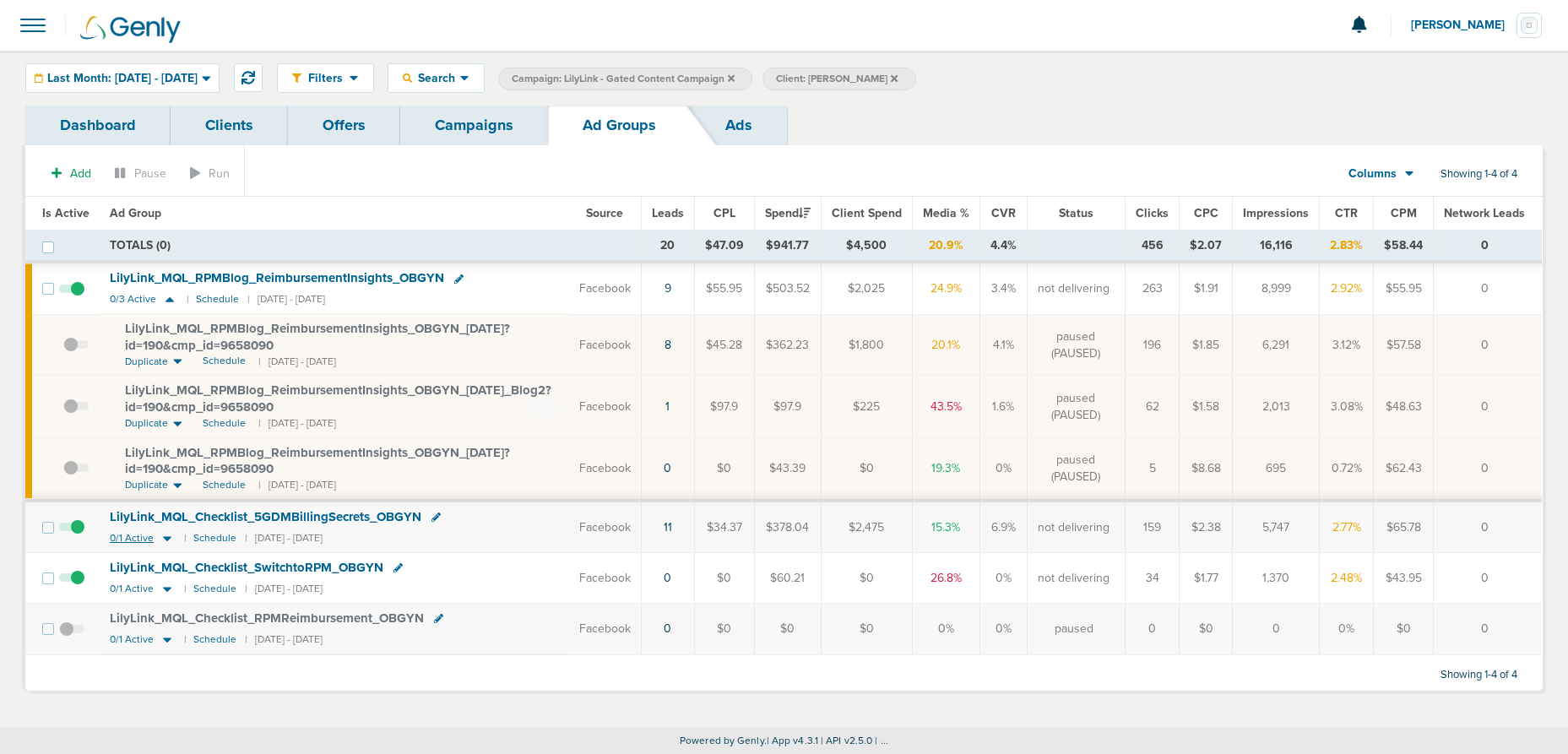
click at [167, 540] on icon at bounding box center [167, 538] width 17 height 14
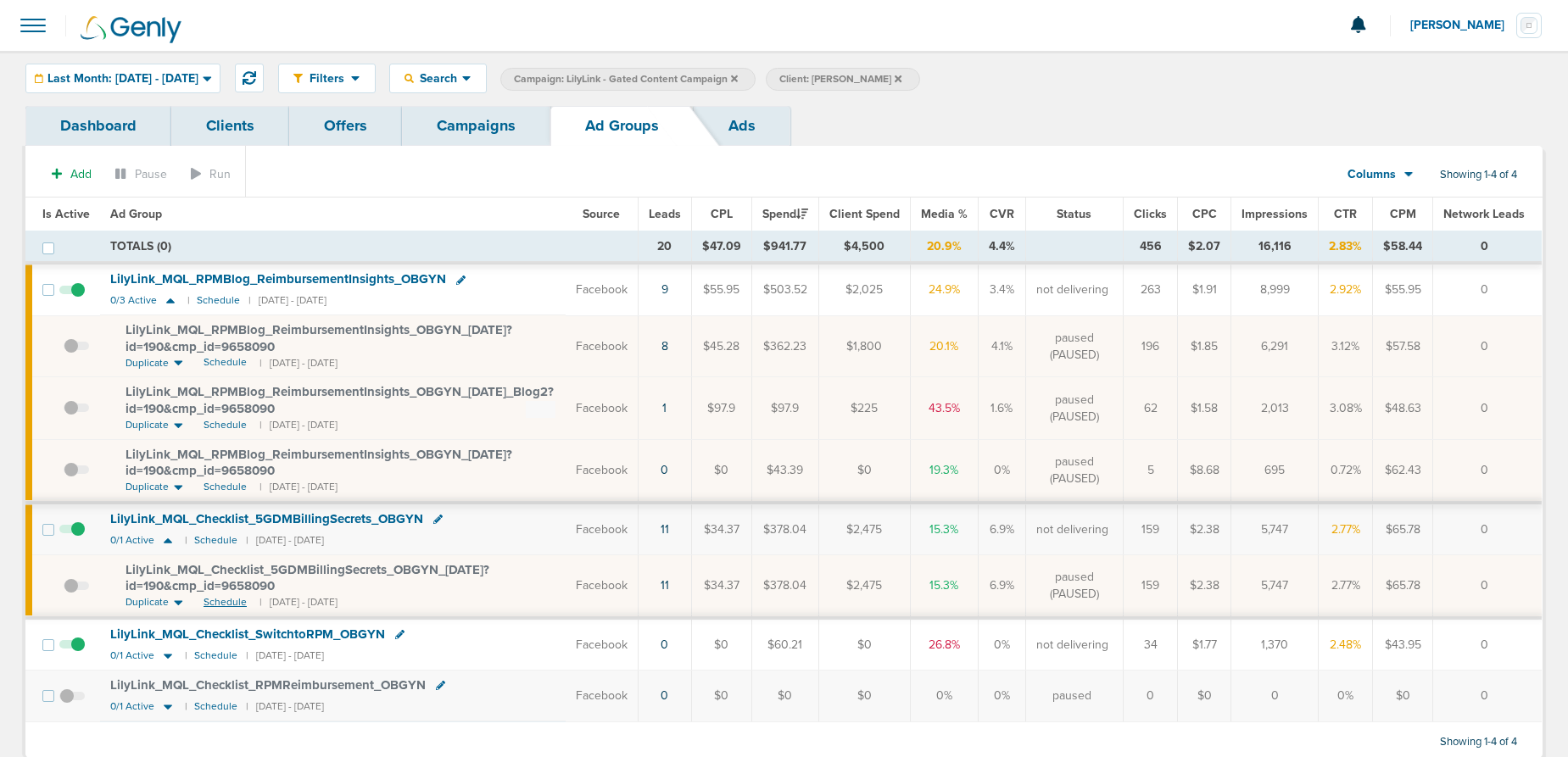
click at [212, 603] on span "Schedule" at bounding box center [225, 603] width 43 height 14
click at [72, 595] on span at bounding box center [76, 595] width 26 height 0
click at [63, 589] on input "checkbox" at bounding box center [63, 589] width 0 height 0
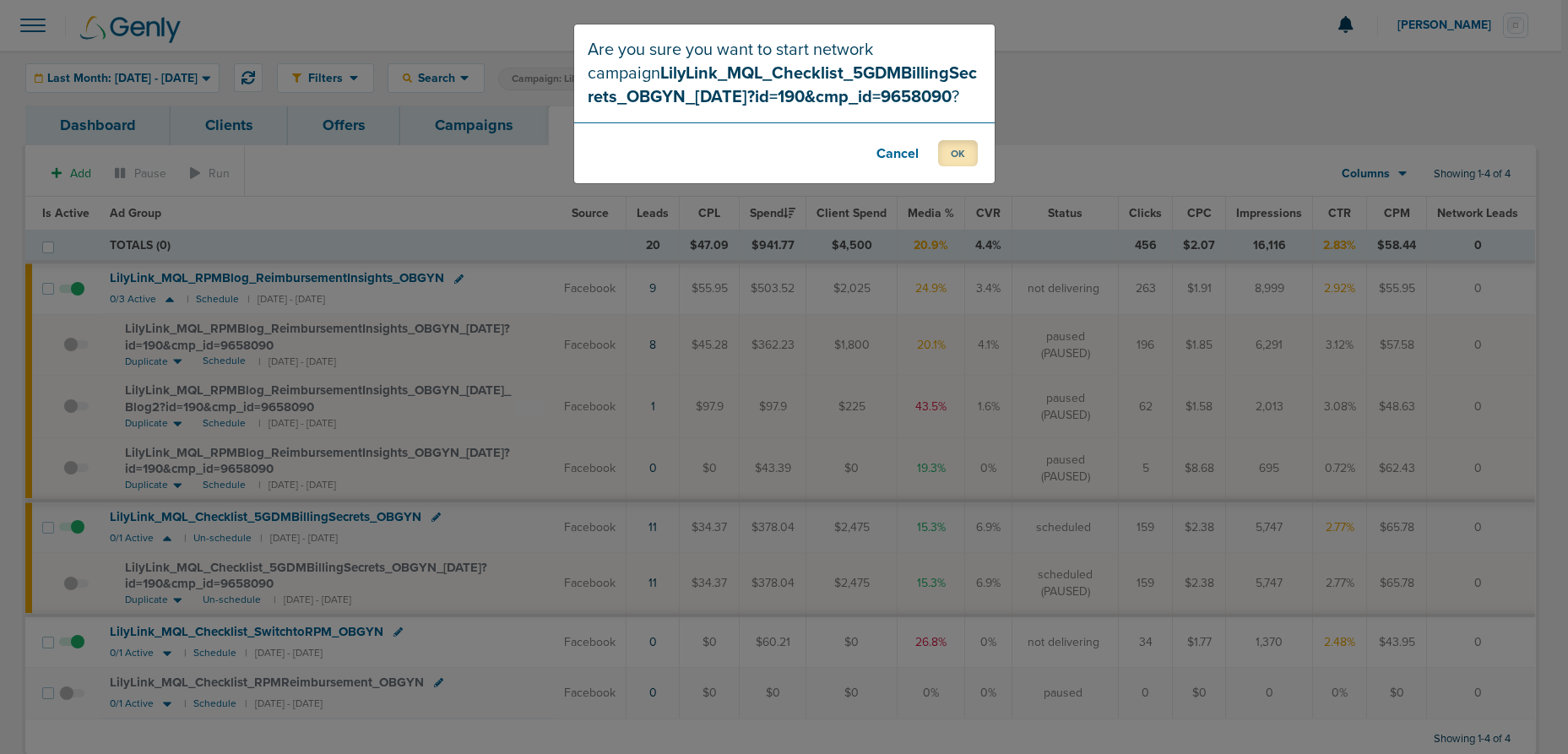
click at [962, 150] on button "OK" at bounding box center [958, 153] width 40 height 26
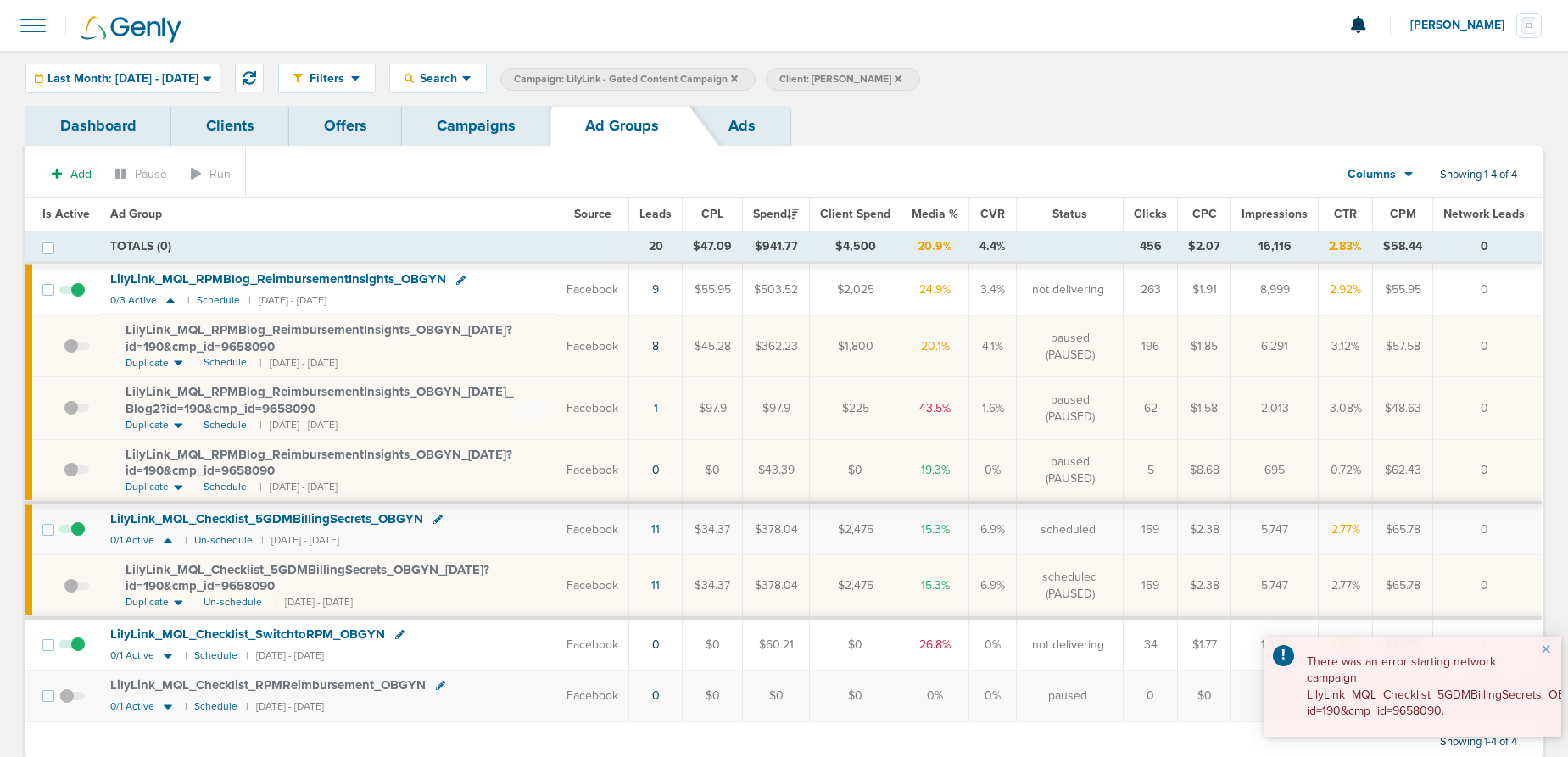
click at [493, 142] on link "Campaigns" at bounding box center [476, 126] width 148 height 40
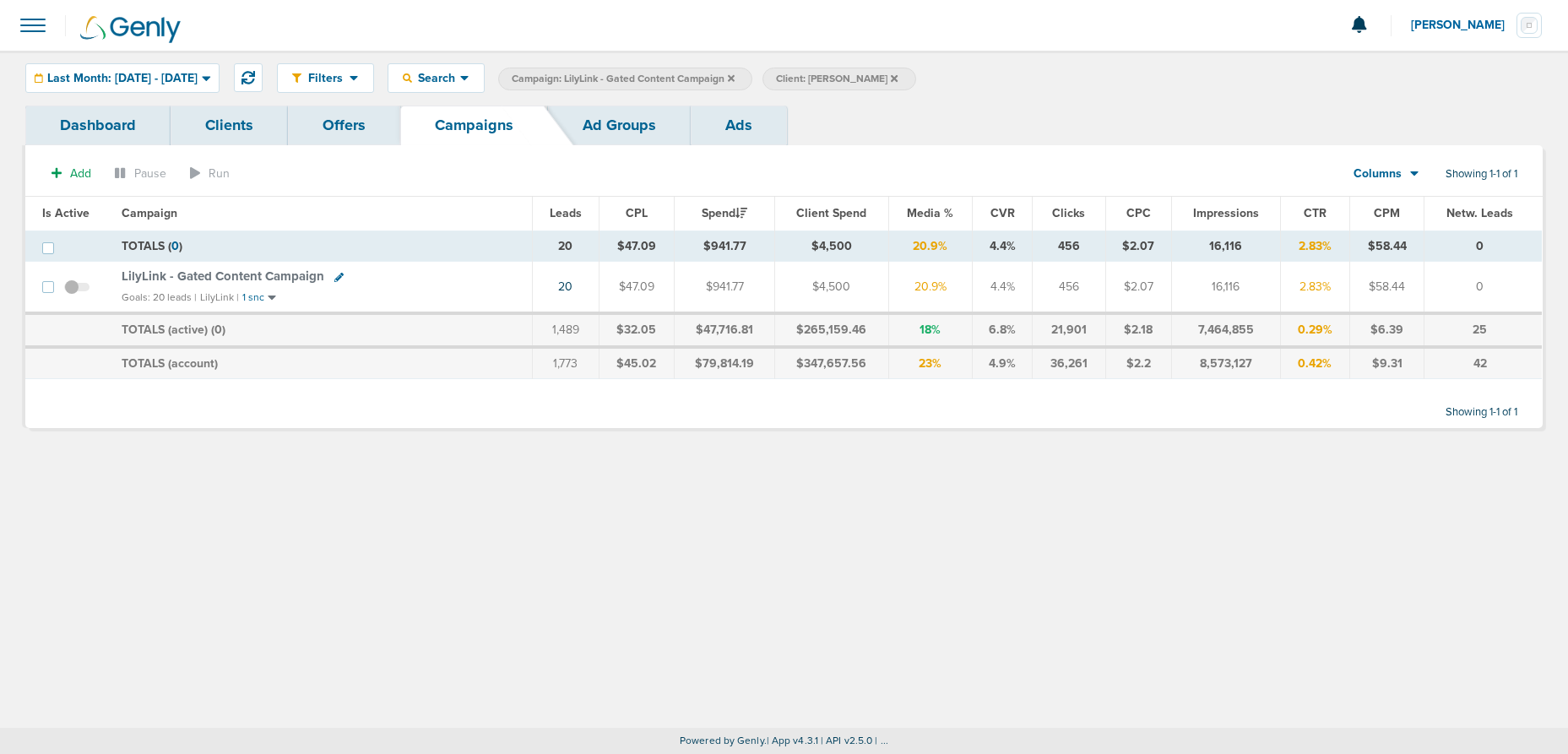
click at [68, 296] on span at bounding box center [76, 296] width 26 height 0
click at [77, 290] on input "checkbox" at bounding box center [77, 290] width 0 height 0
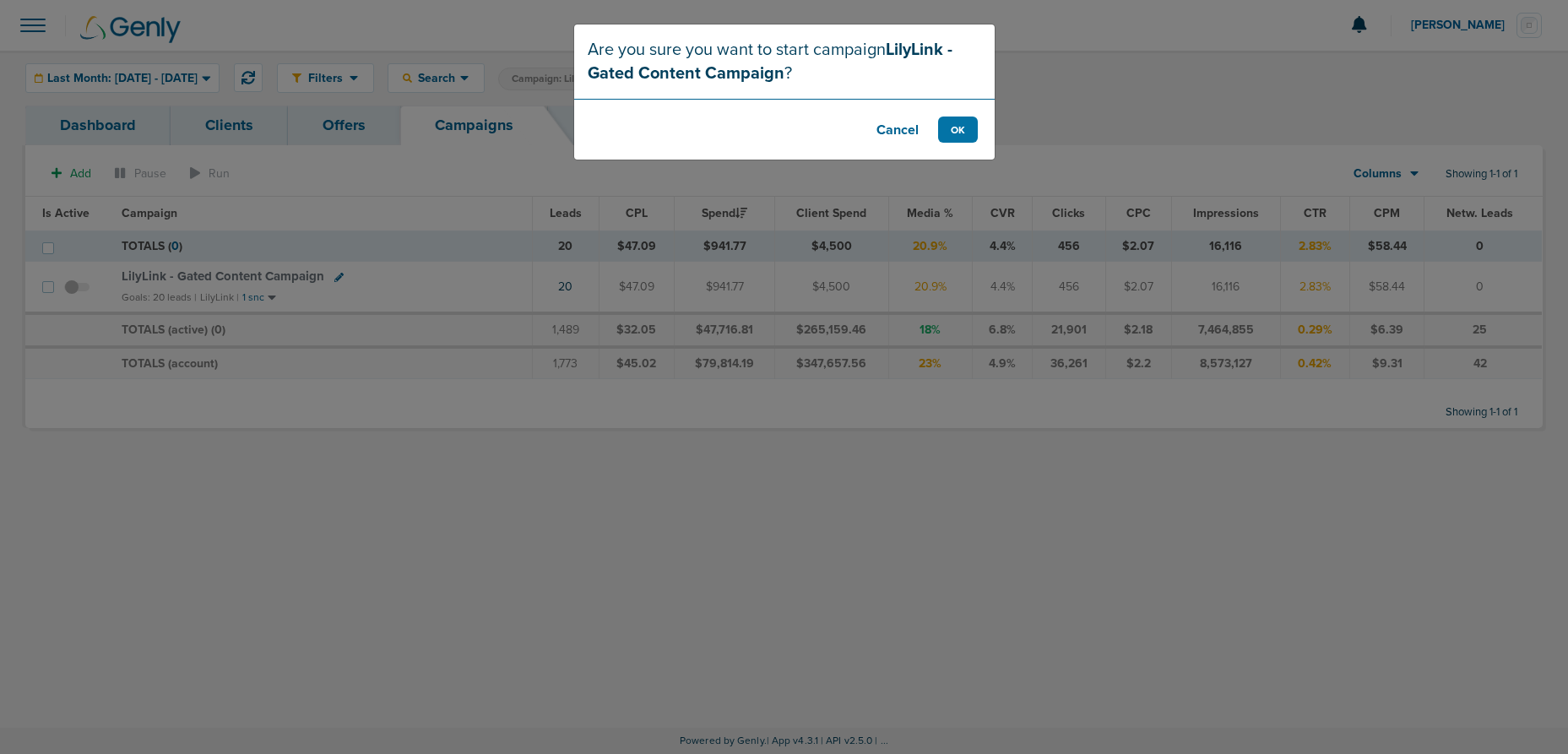
click at [954, 144] on footer "Cancel OK" at bounding box center [785, 129] width 421 height 60
click at [960, 131] on button "OK" at bounding box center [958, 129] width 40 height 26
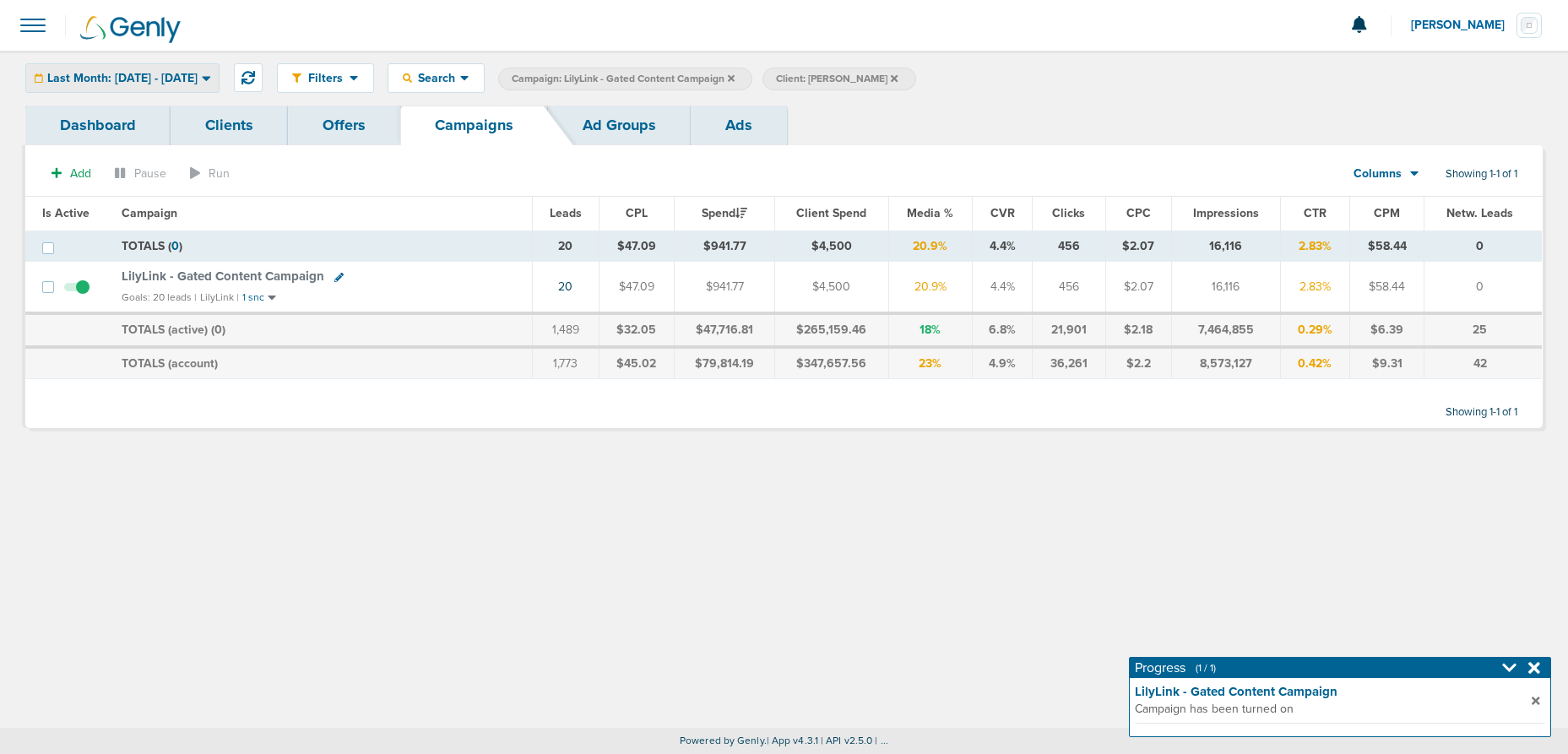
click at [156, 77] on span "Last Month: [DATE] - [DATE]" at bounding box center [122, 78] width 150 height 12
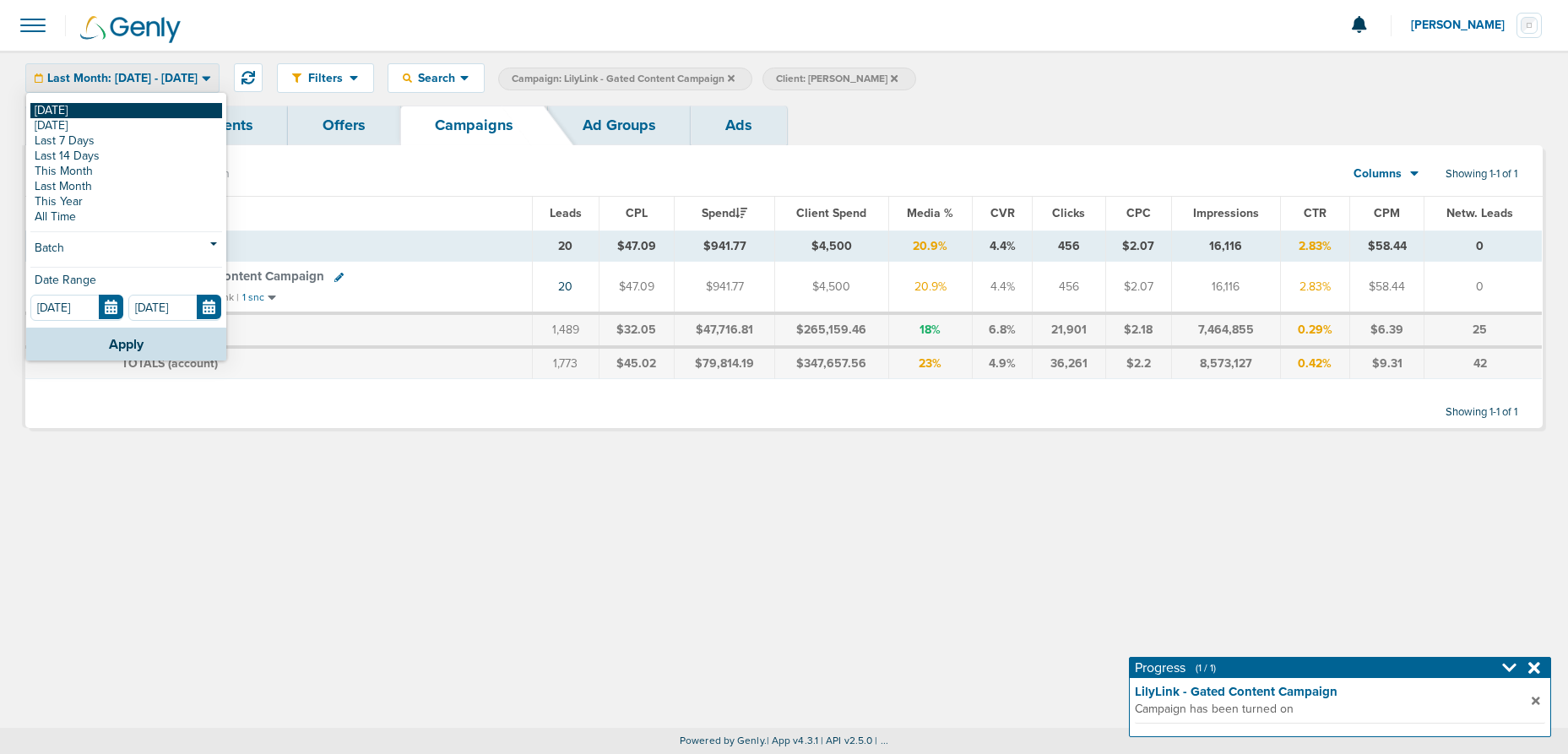
click at [117, 111] on link "[DATE]" at bounding box center [126, 110] width 192 height 15
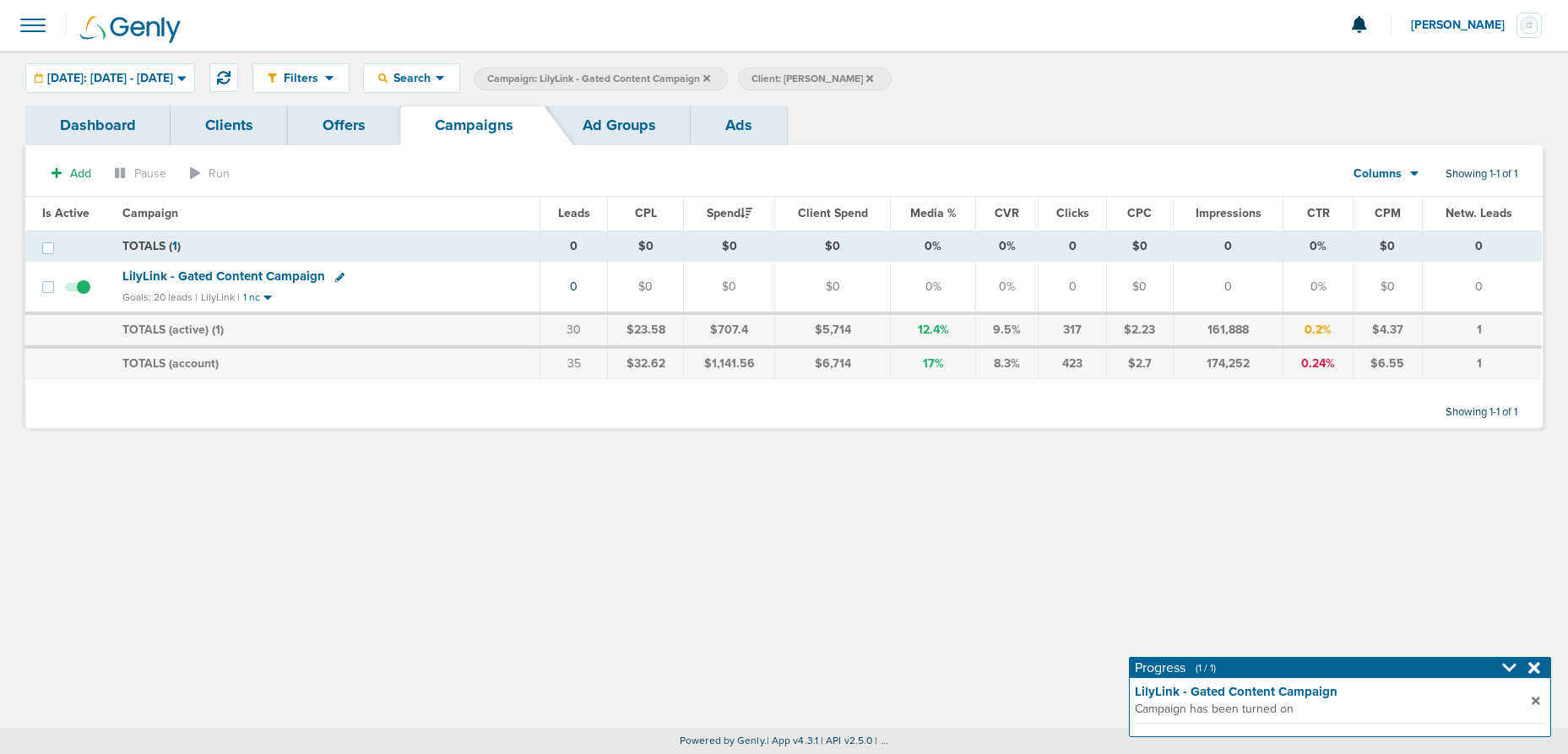
click at [710, 81] on icon at bounding box center [707, 78] width 7 height 10
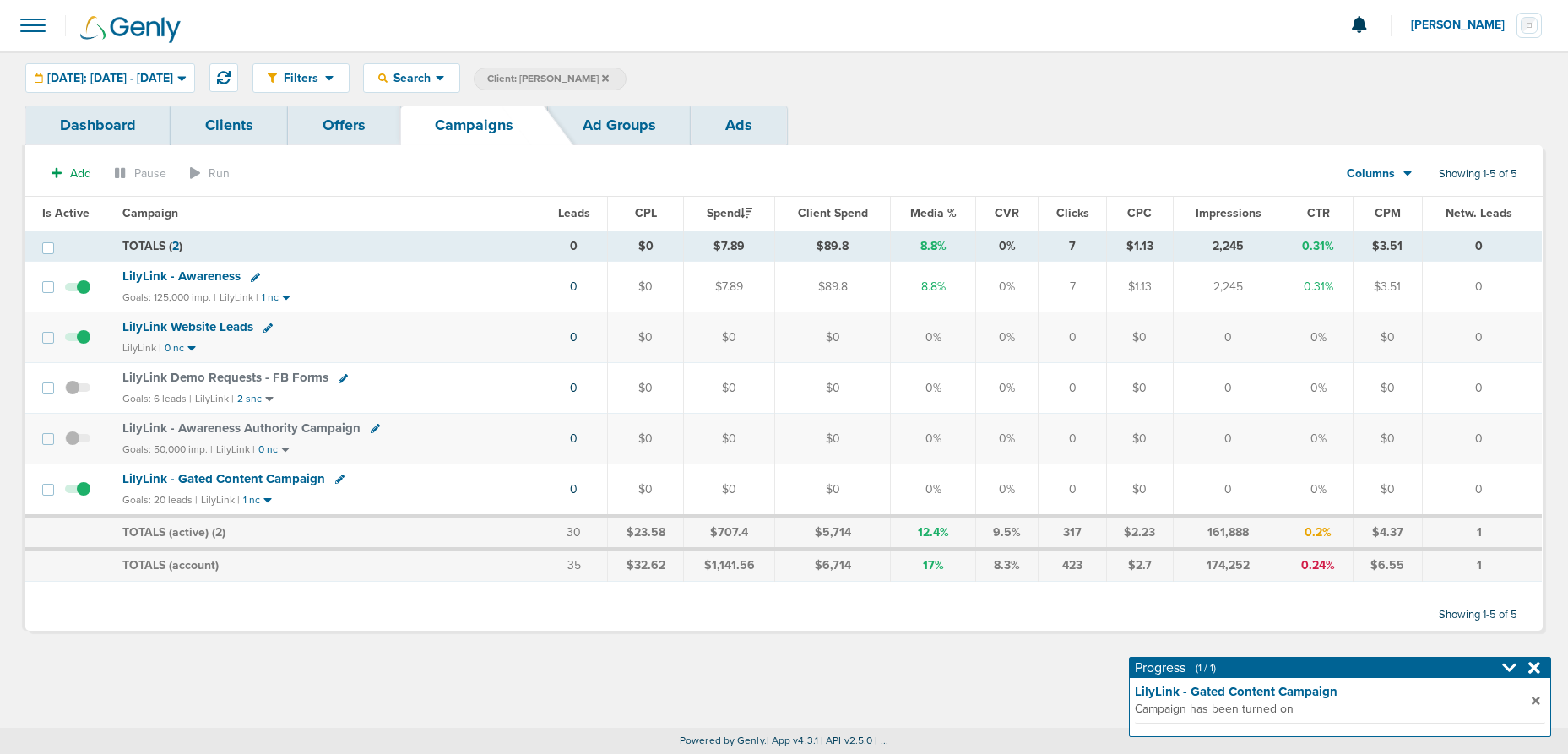
click at [602, 76] on icon at bounding box center [606, 78] width 7 height 7
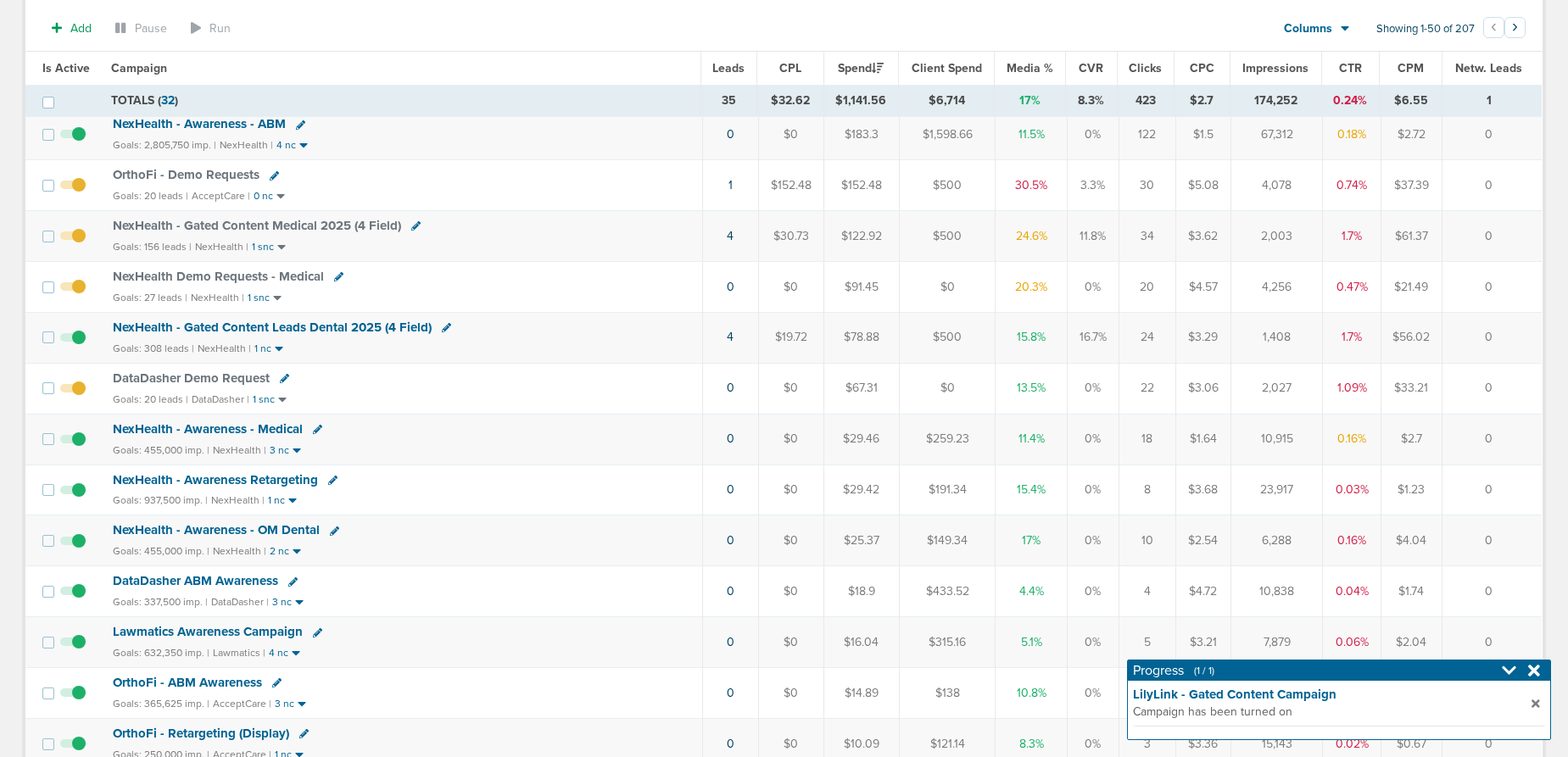
scroll to position [150, 0]
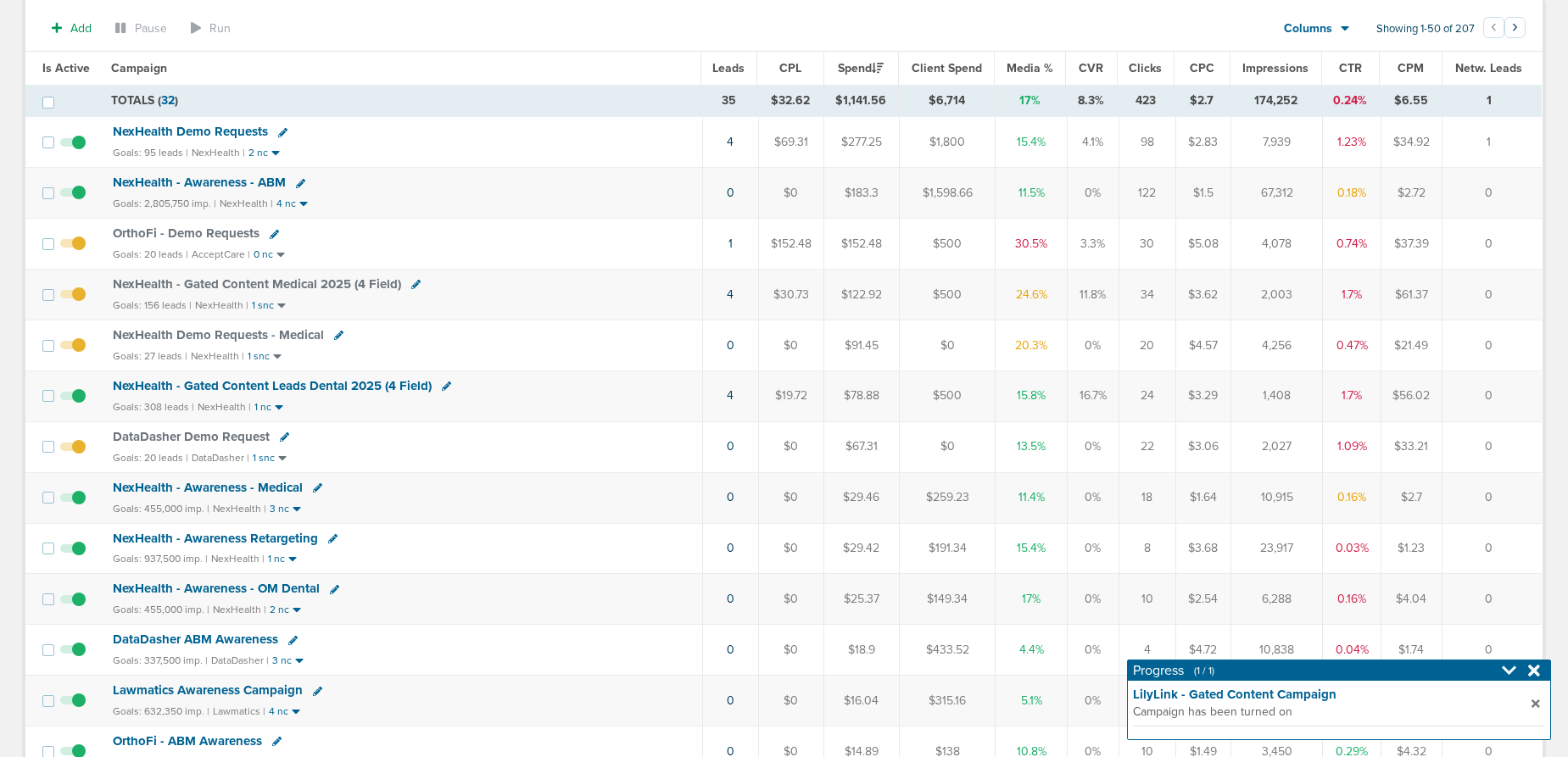
click at [283, 435] on icon at bounding box center [285, 437] width 9 height 9
select select
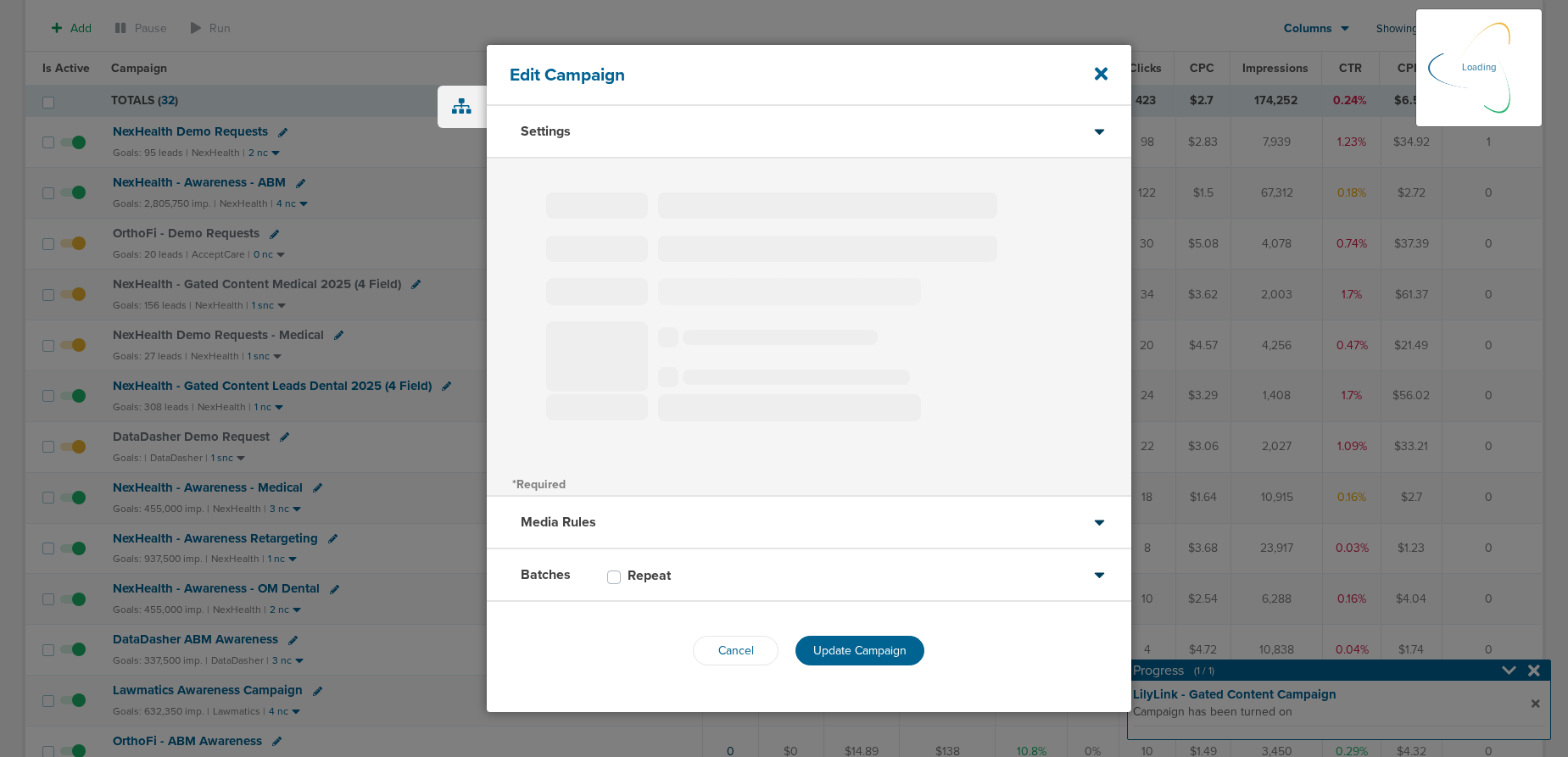
type input "DataDasher Demo Request"
select select "Leads"
radio input "true"
select select "readOnly"
select select "1"
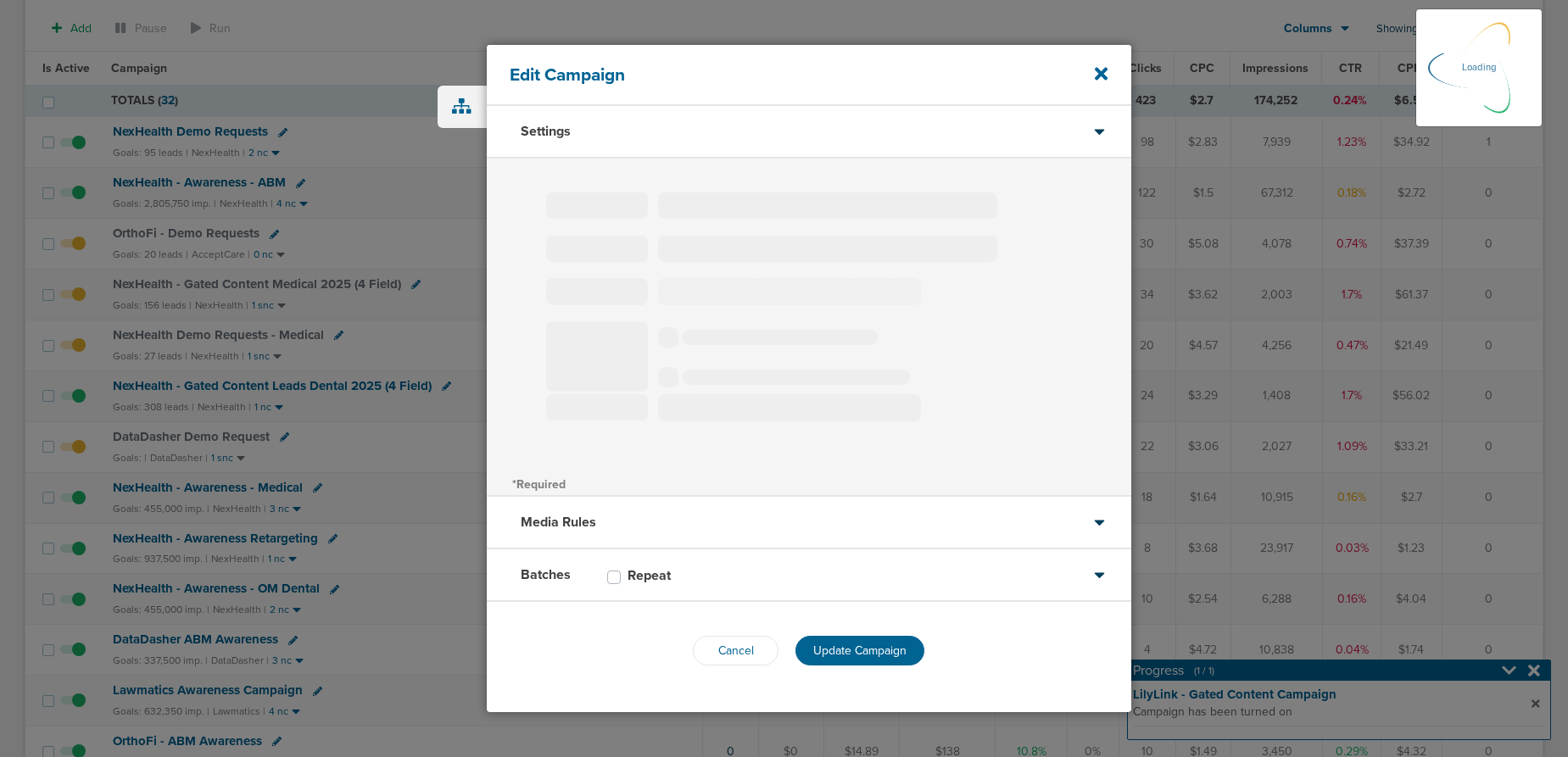
select select "1"
select select "2"
select select "3"
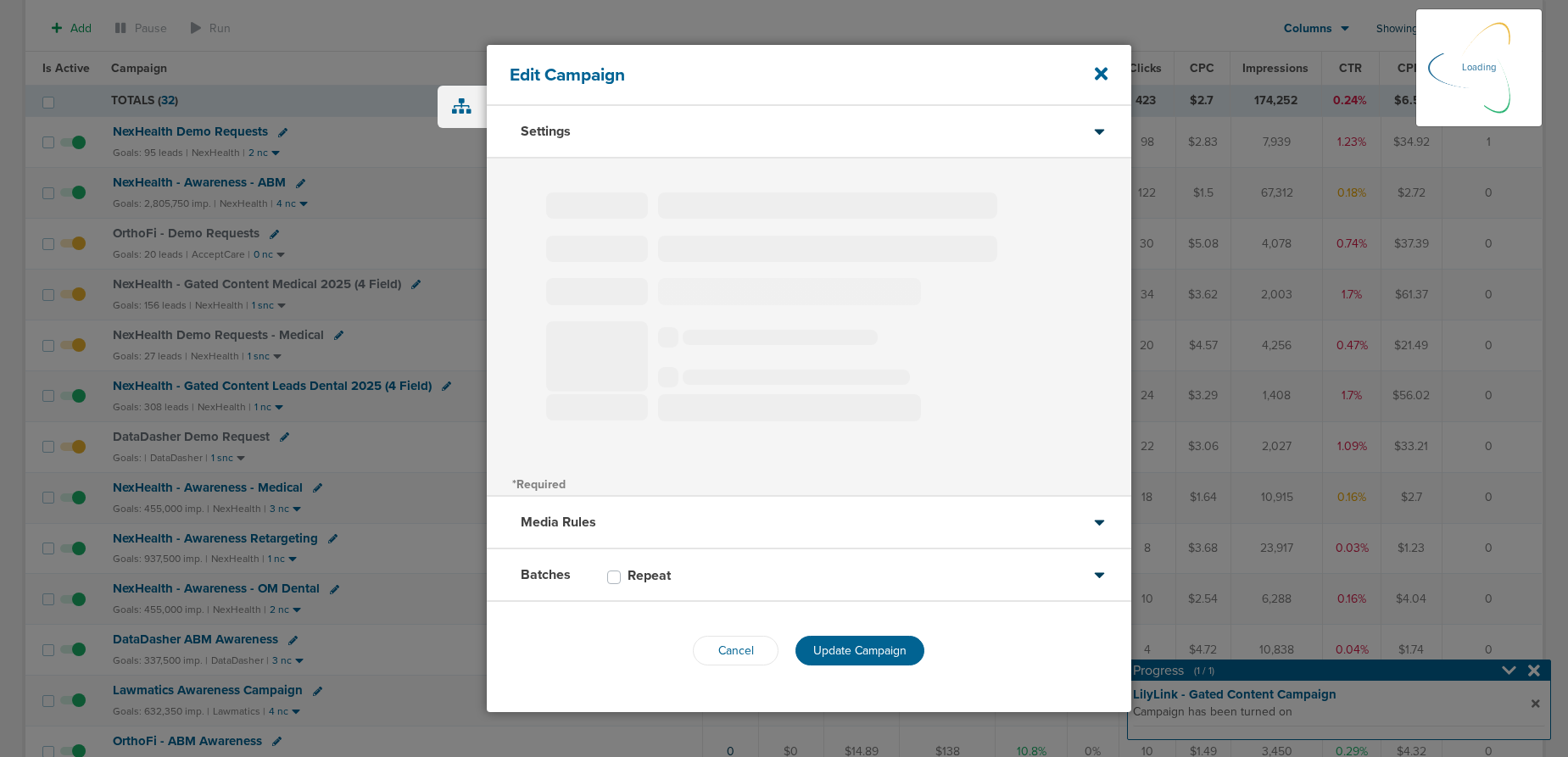
select select "5"
select select "6"
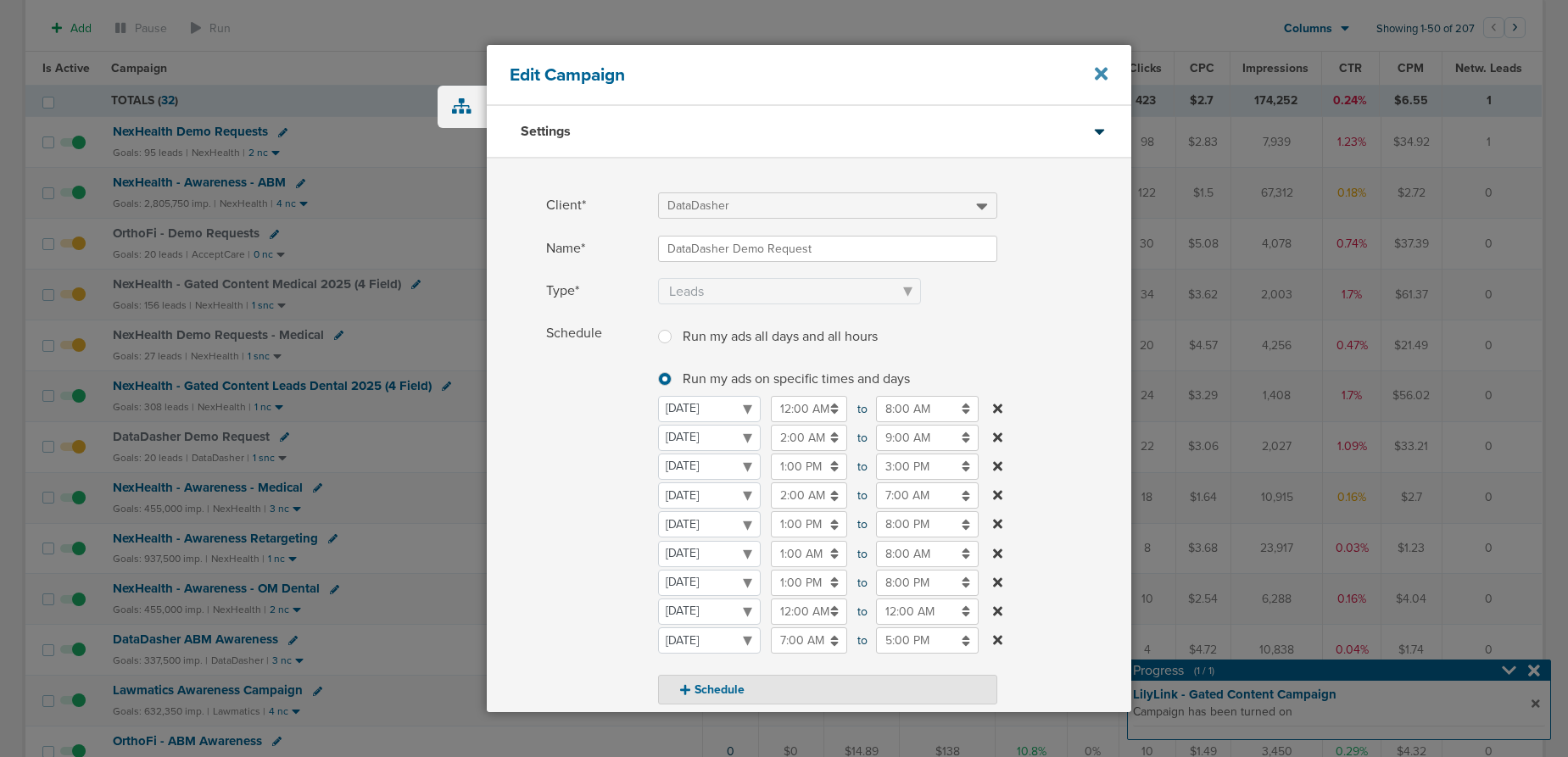
click at [1101, 71] on icon at bounding box center [1102, 73] width 12 height 12
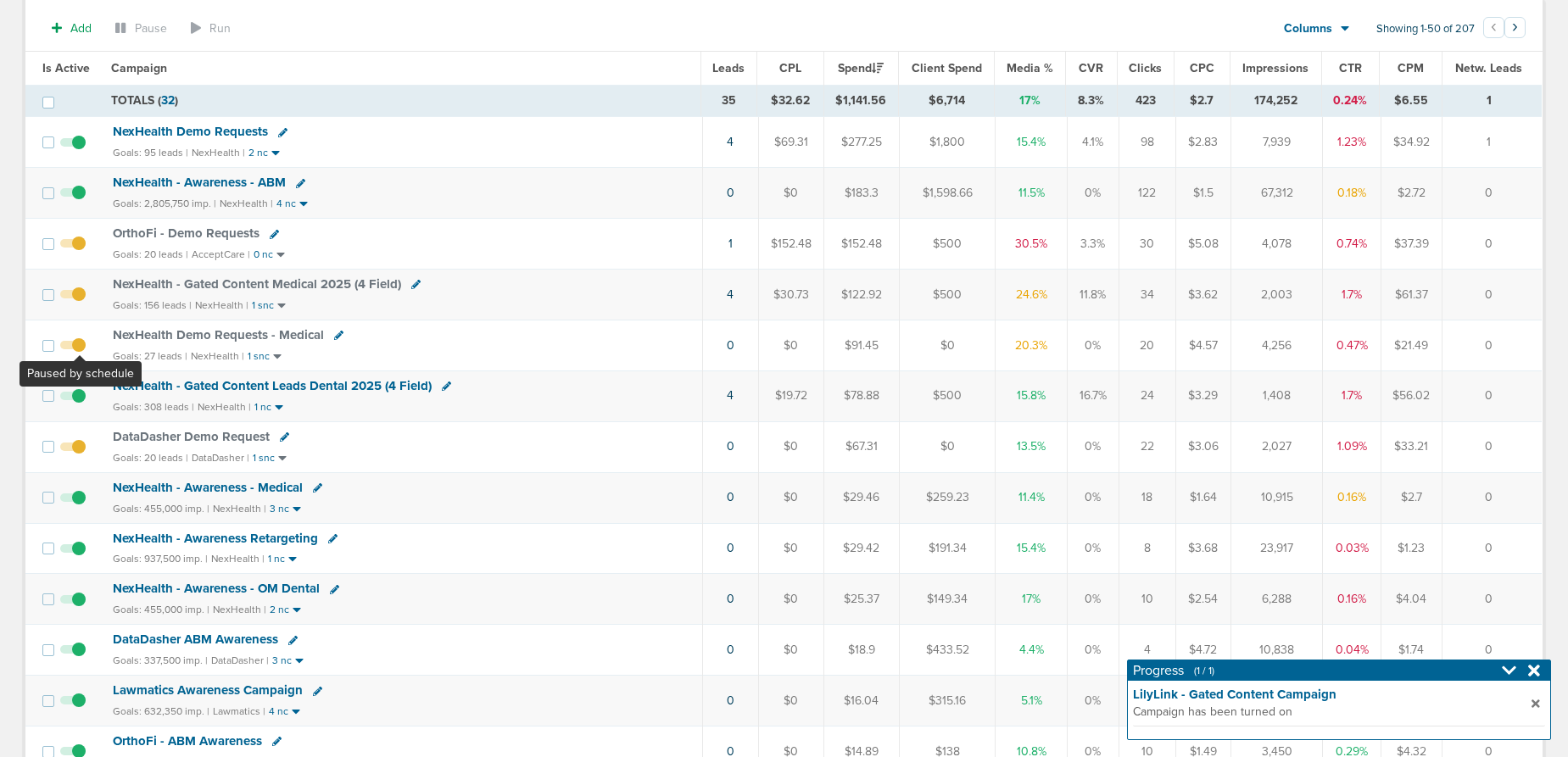
click at [79, 354] on span at bounding box center [73, 354] width 26 height 0
click at [73, 350] on input "checkbox" at bounding box center [73, 350] width 0 height 0
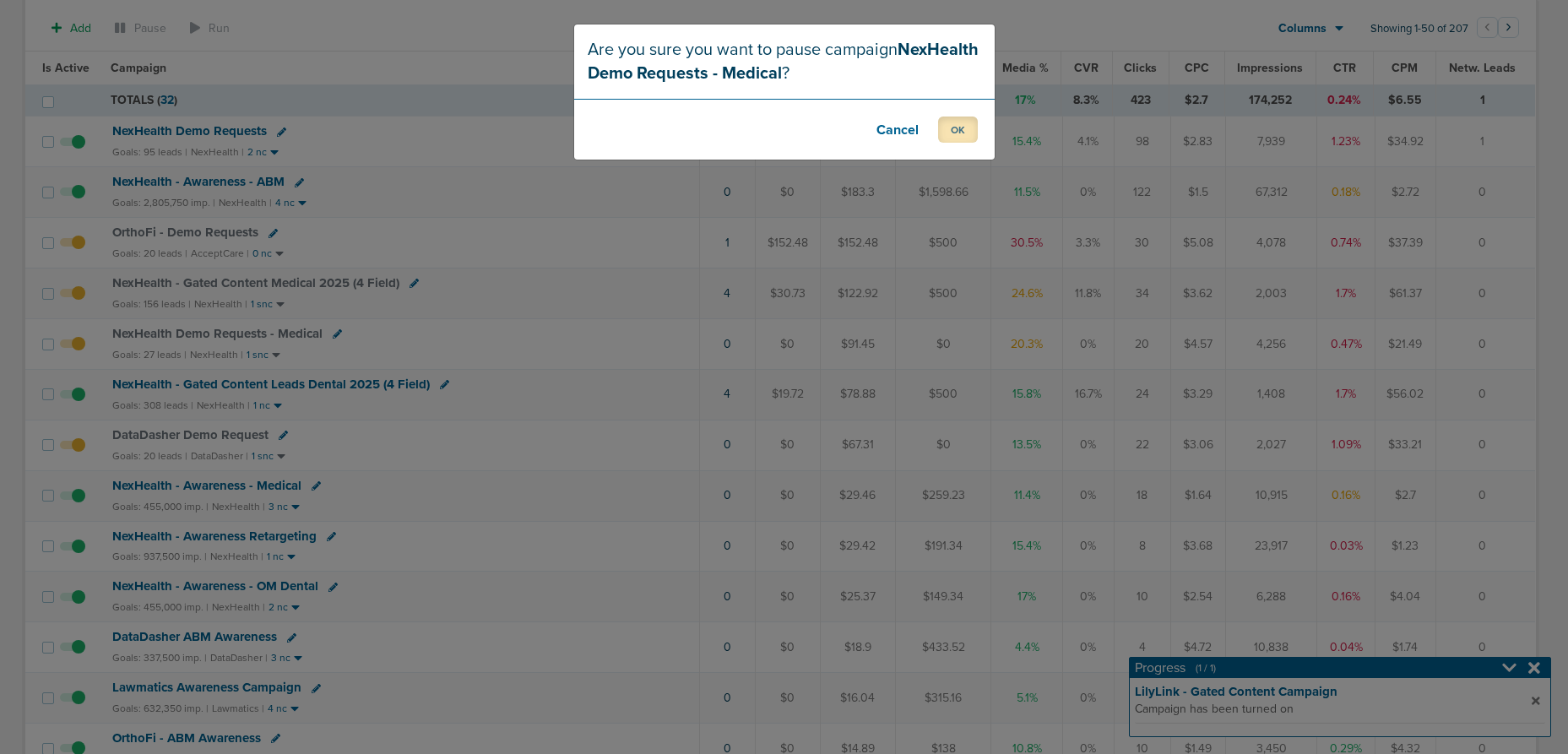
click at [938, 129] on button "OK" at bounding box center [958, 129] width 40 height 26
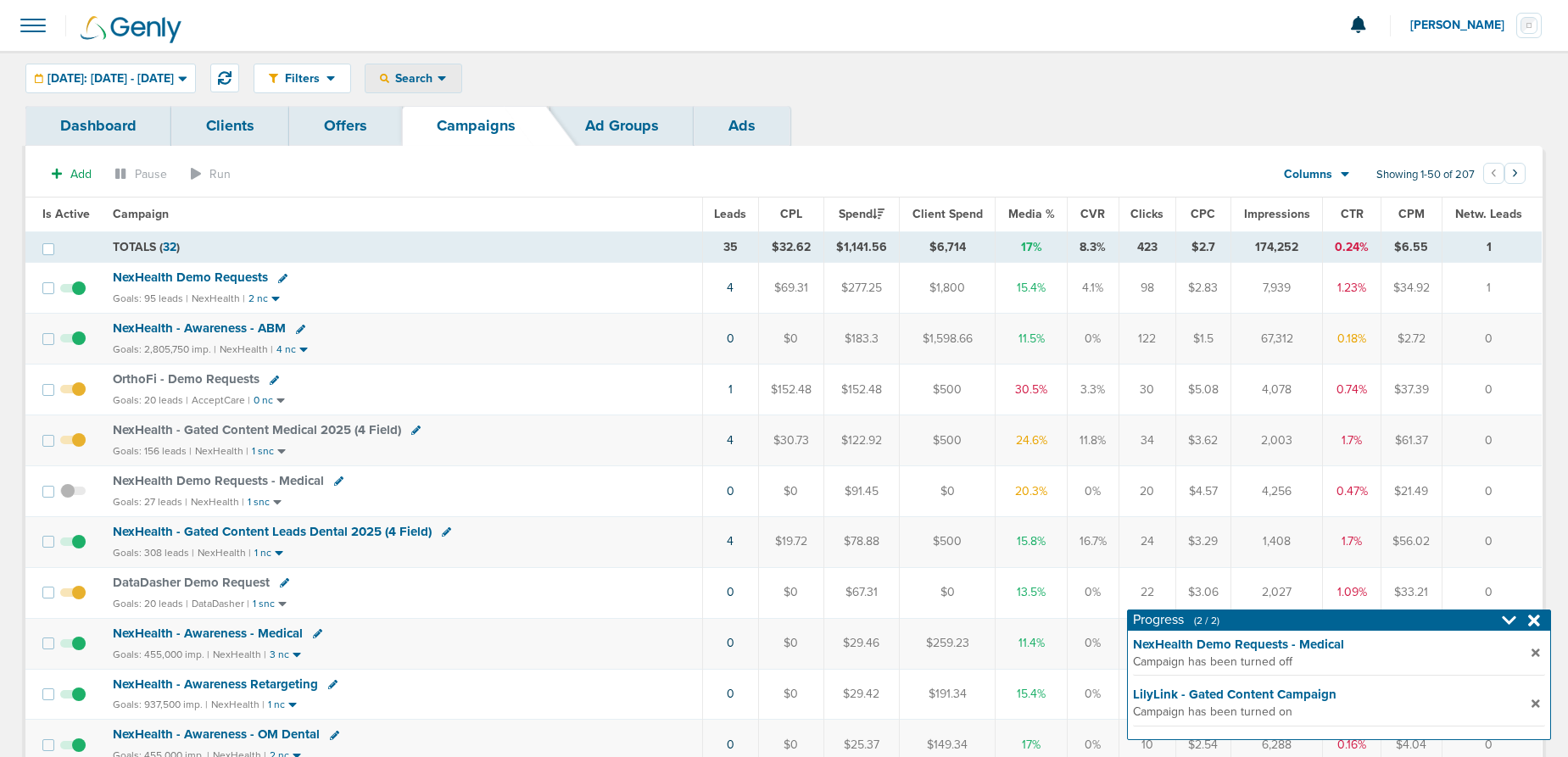
drag, startPoint x: 458, startPoint y: 65, endPoint x: 456, endPoint y: 86, distance: 21.1
click at [458, 65] on div "Search" at bounding box center [413, 78] width 95 height 28
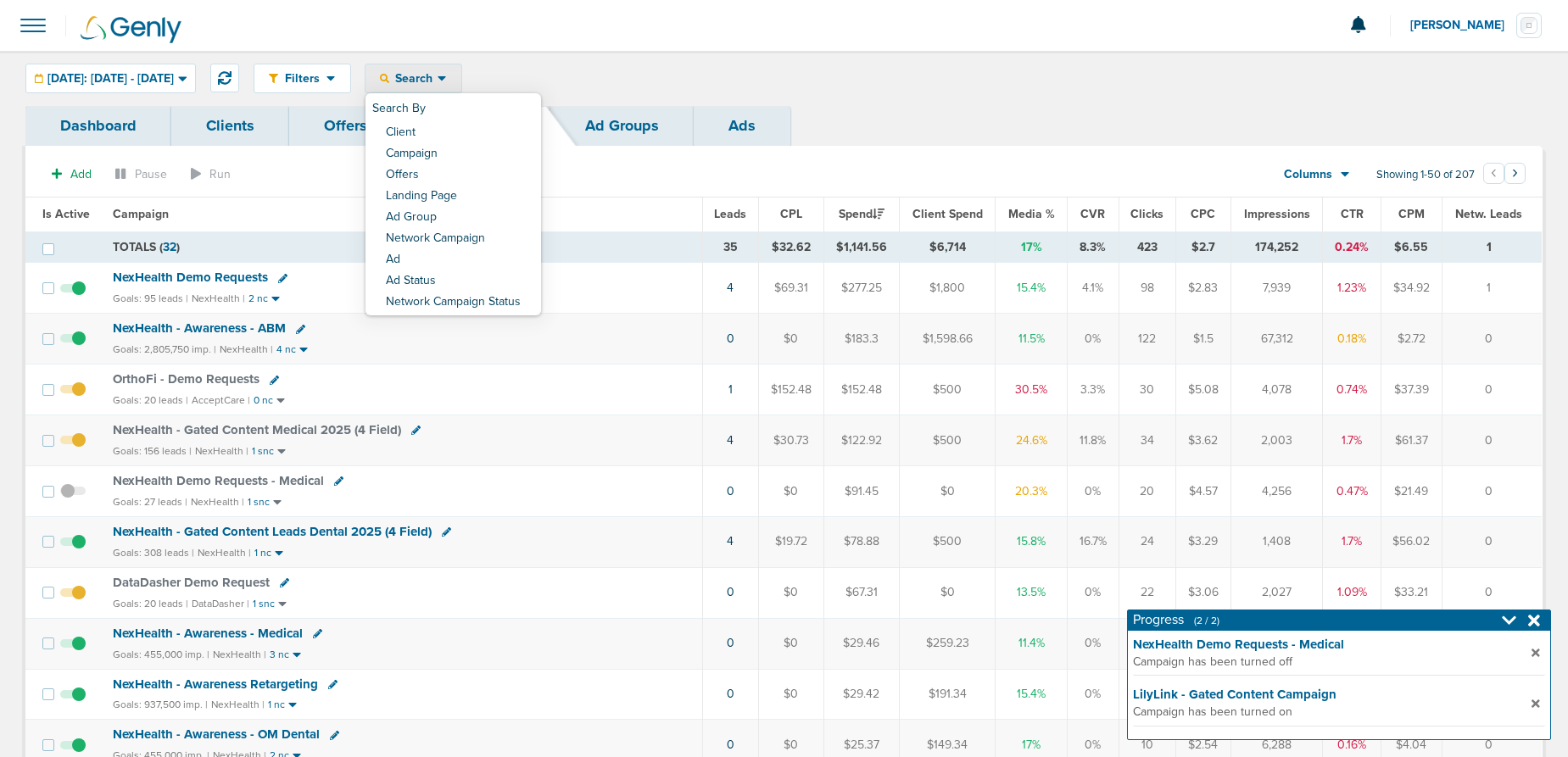
click at [458, 125] on link "Client" at bounding box center [453, 134] width 176 height 21
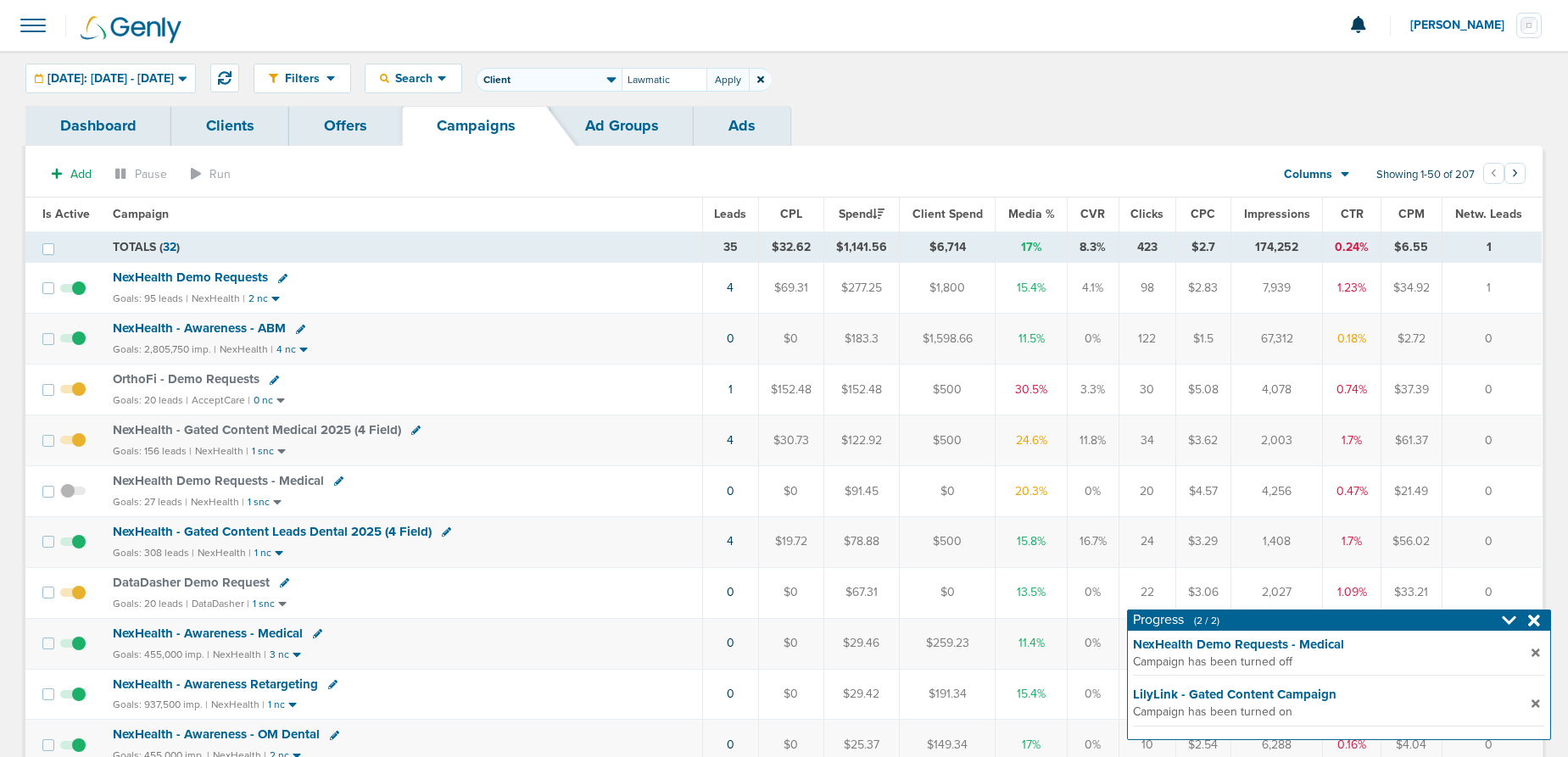
type input "Lawmatic"
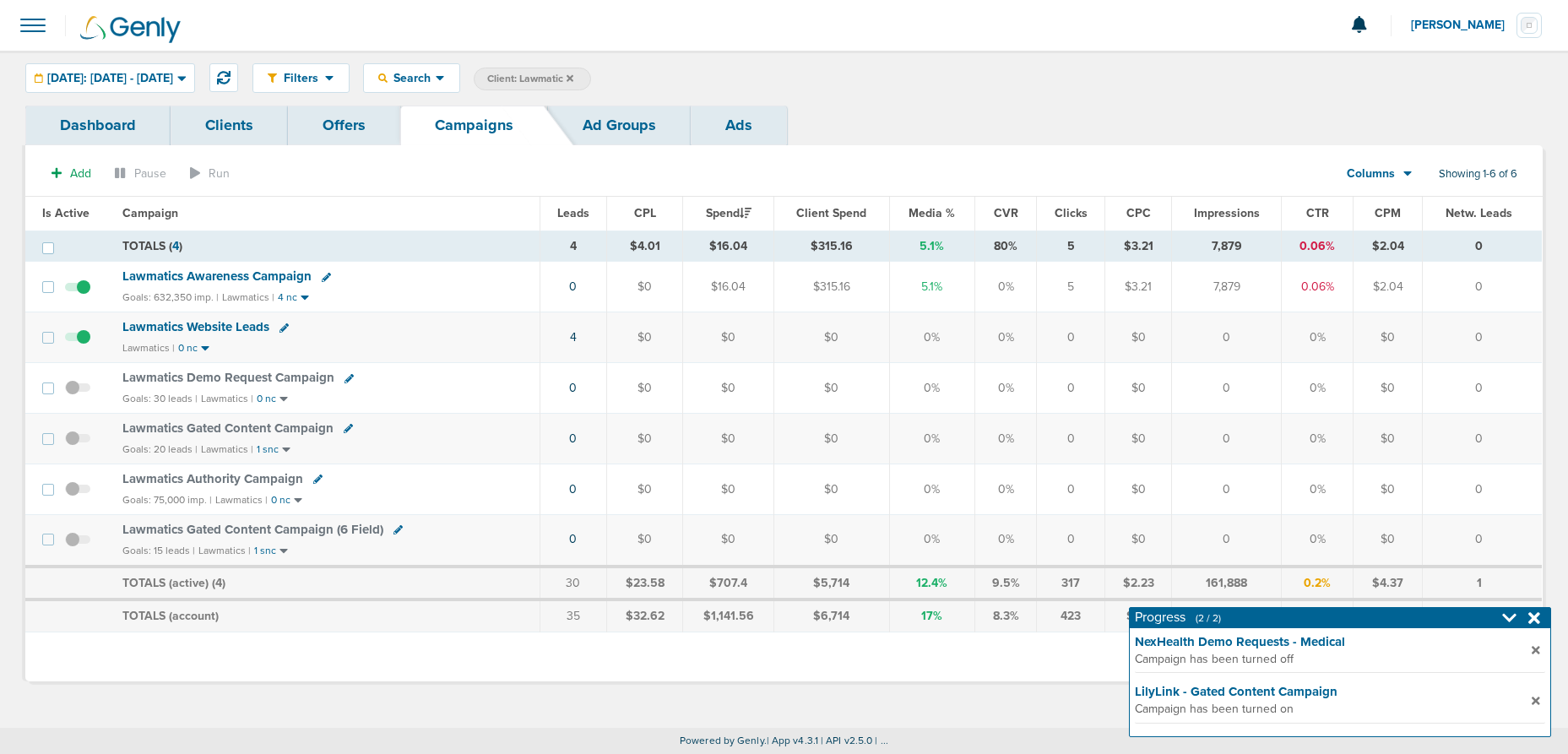
click at [344, 379] on icon at bounding box center [349, 378] width 9 height 9
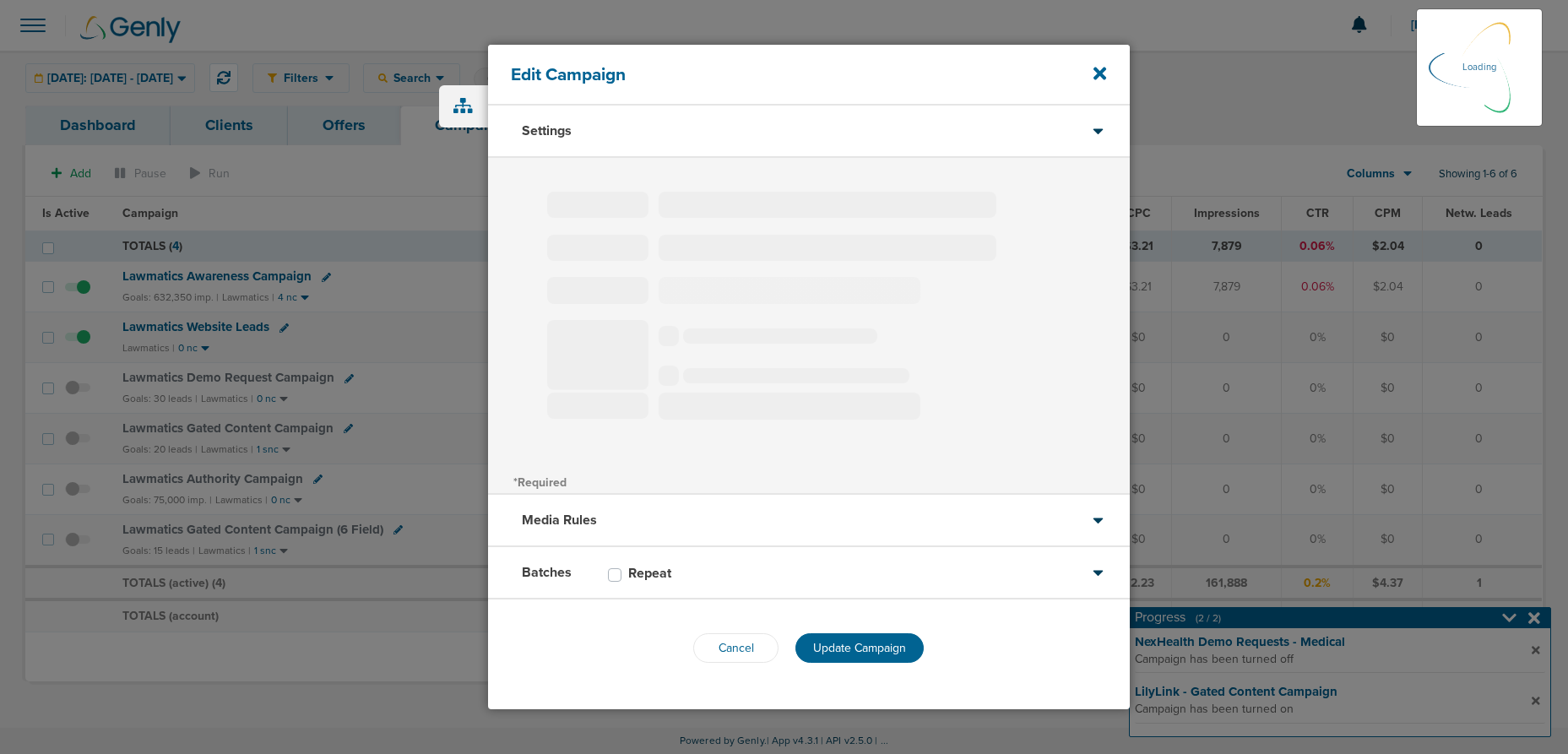
type input "Lawmatics Demo Request Campaign"
select select "Leads"
radio input "true"
select select "readWrite"
select select "1"
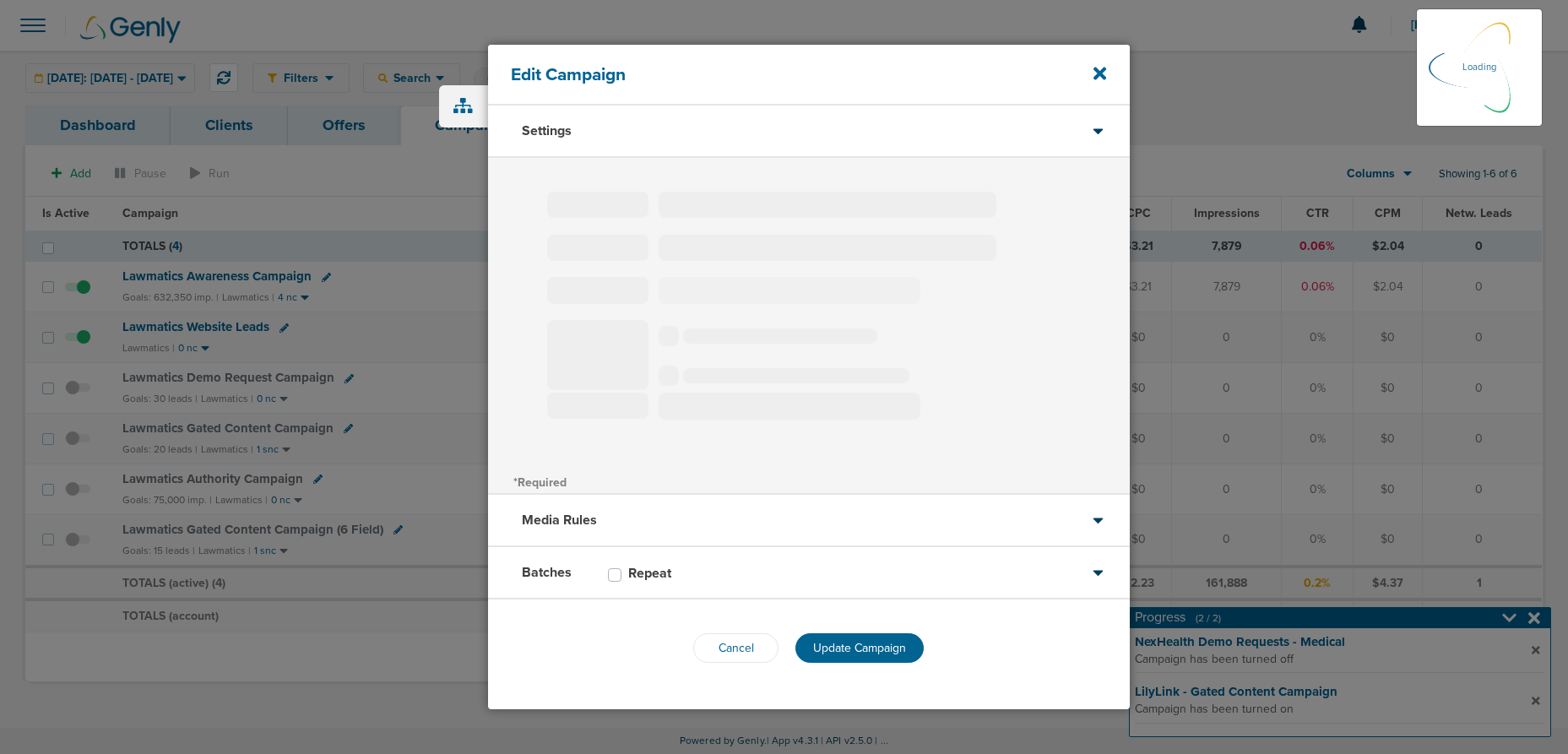
select select "1"
select select "2"
select select "3"
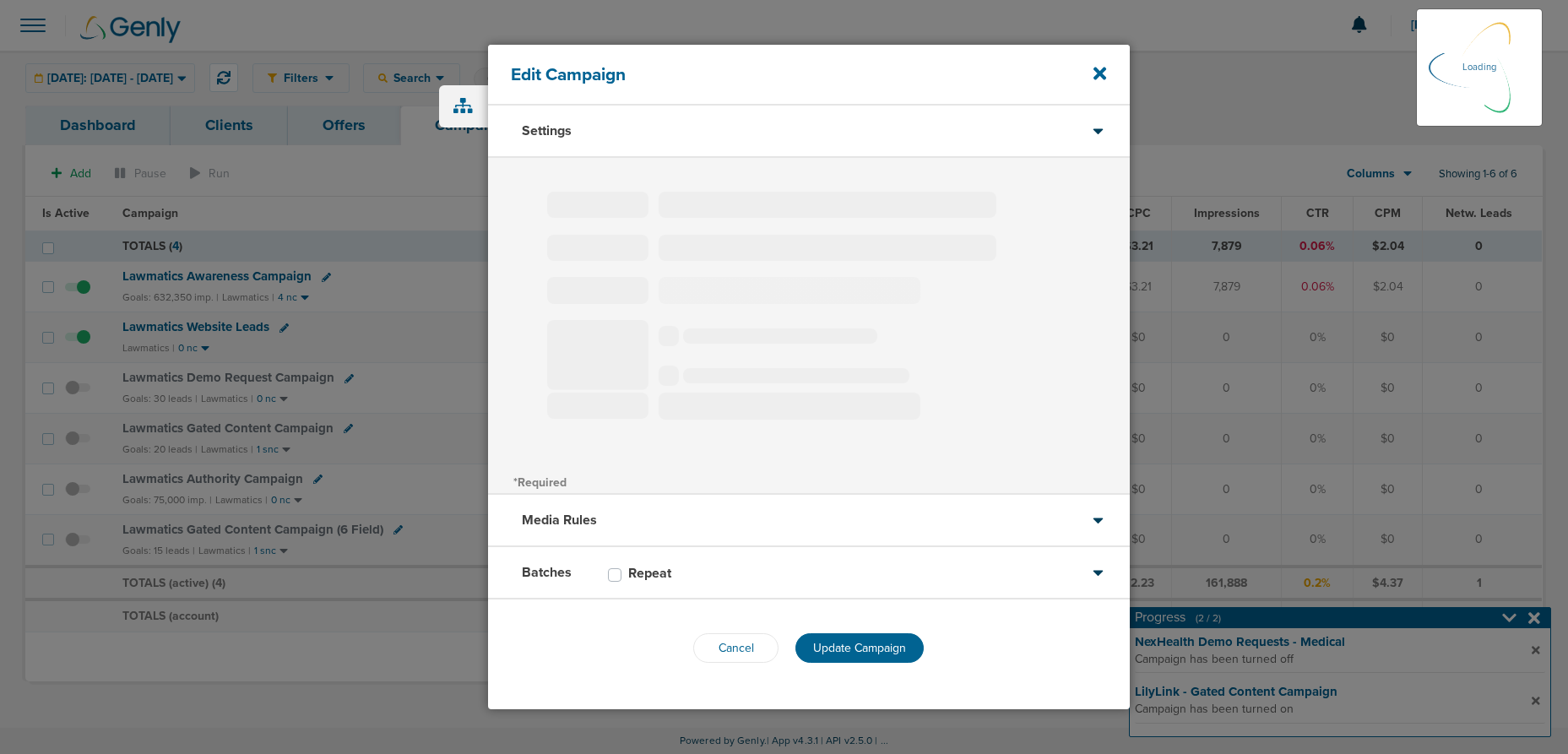
select select "4"
select select "6"
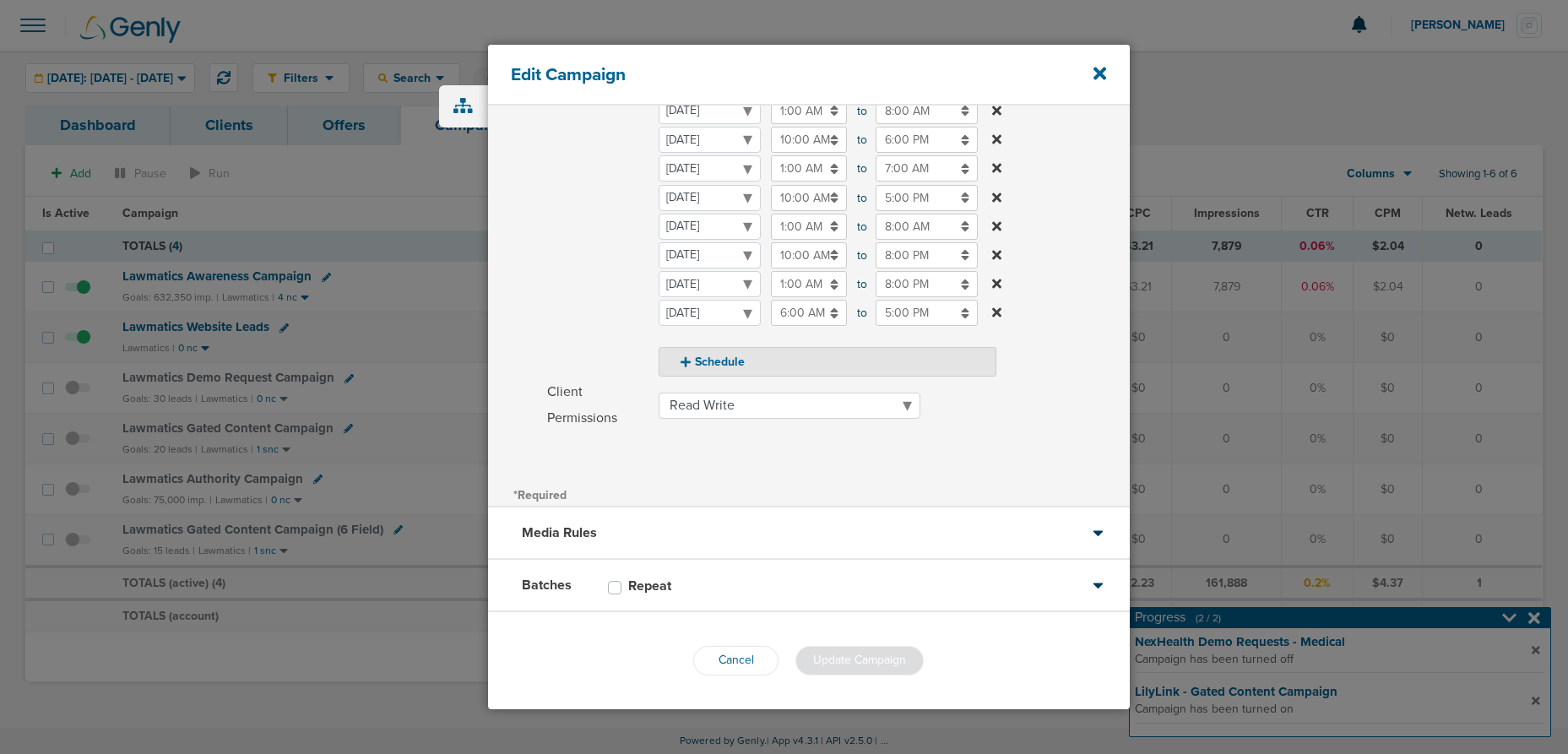
click at [770, 578] on div "Batches Repeat" at bounding box center [809, 585] width 642 height 52
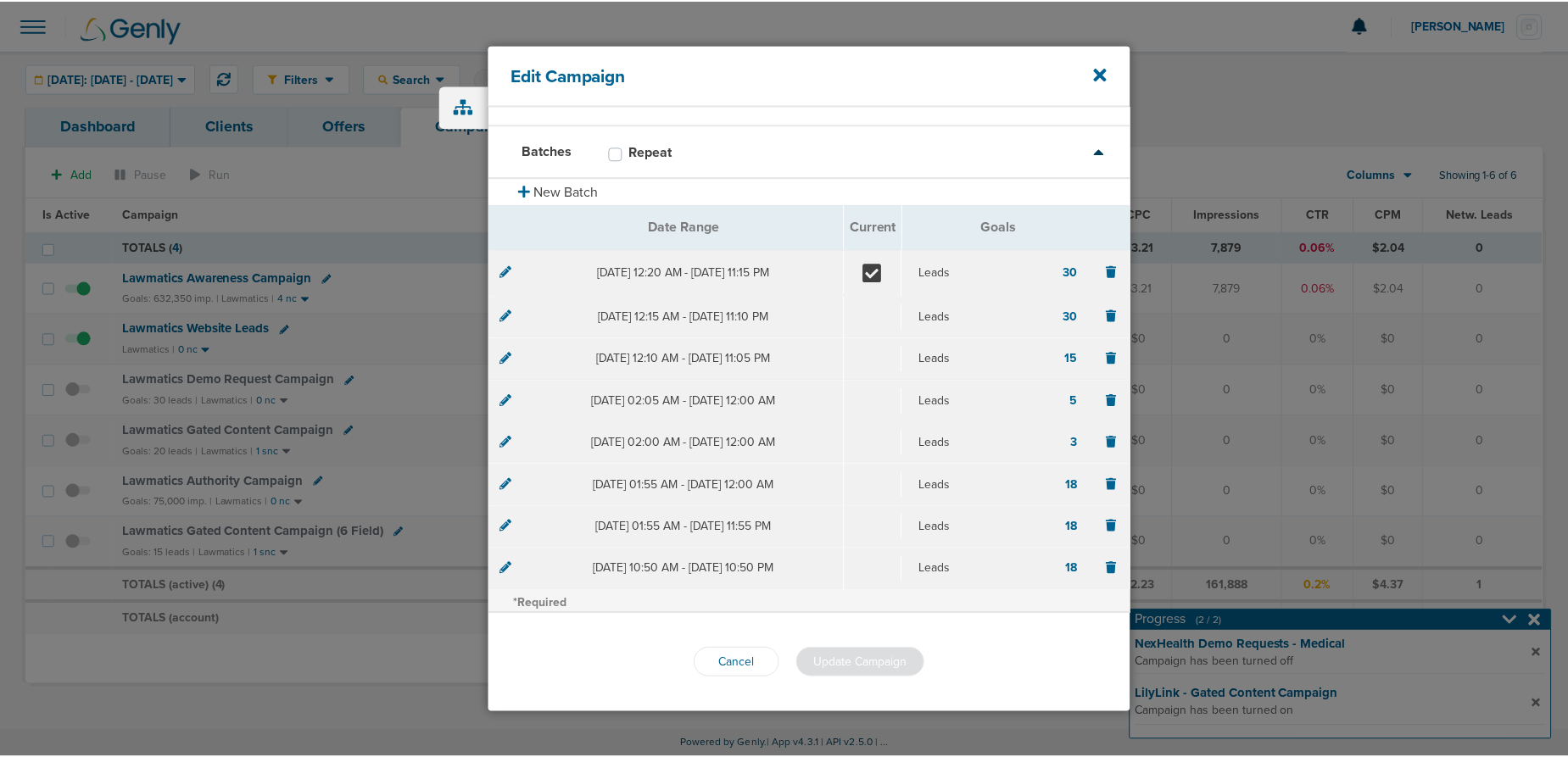
scroll to position [87, 0]
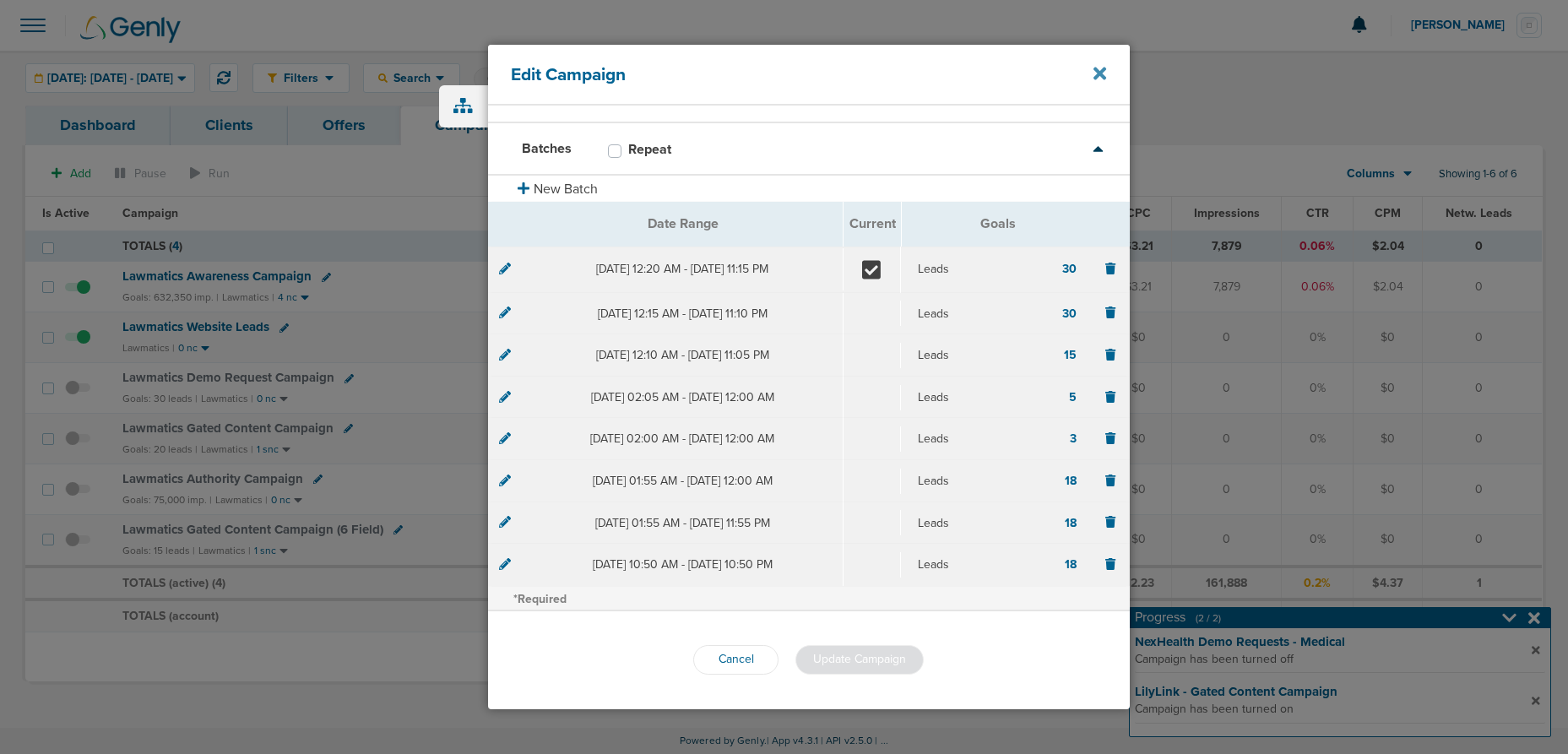
click at [1100, 67] on icon at bounding box center [1100, 73] width 12 height 19
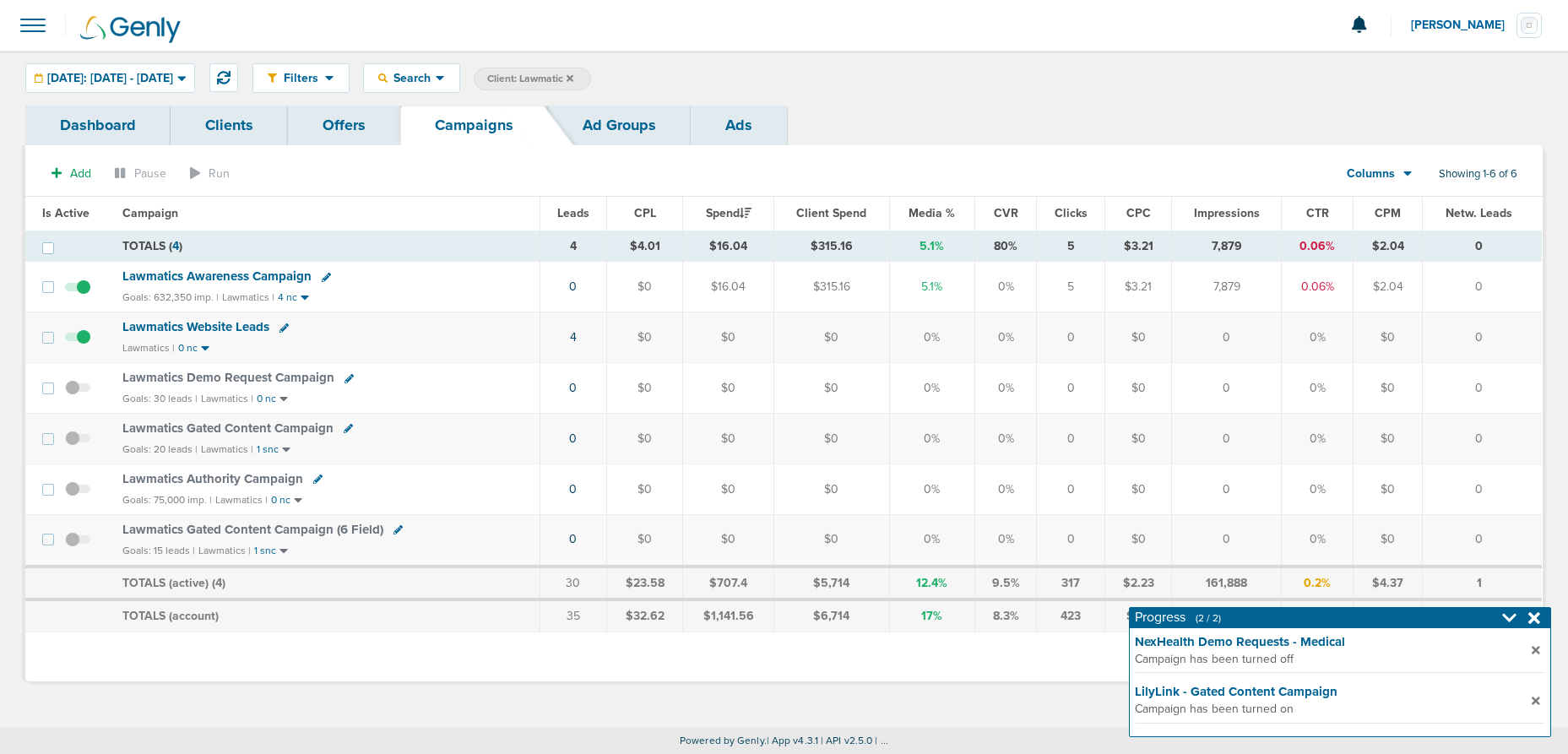
click at [574, 76] on icon at bounding box center [570, 78] width 7 height 7
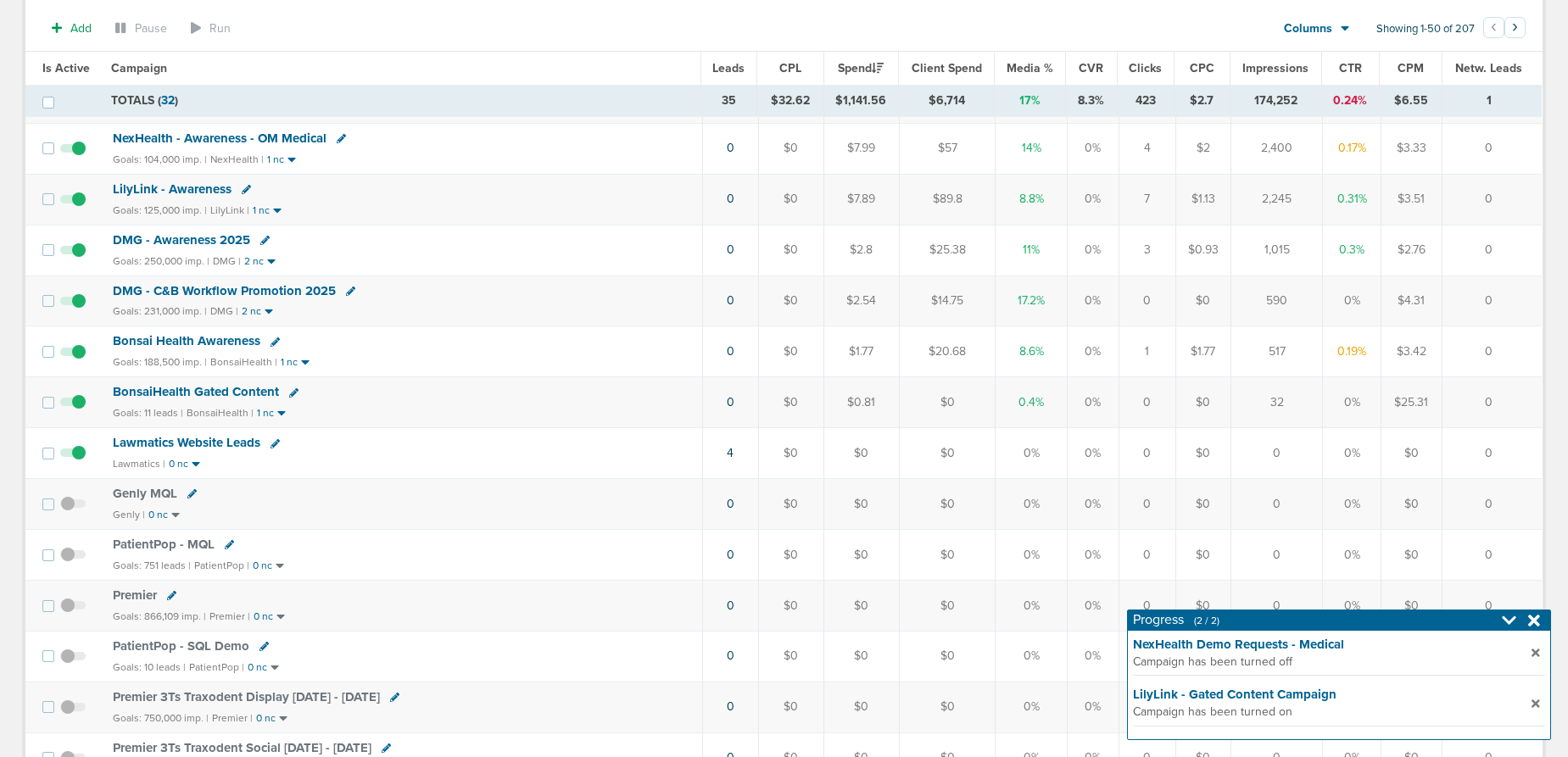
scroll to position [917, 0]
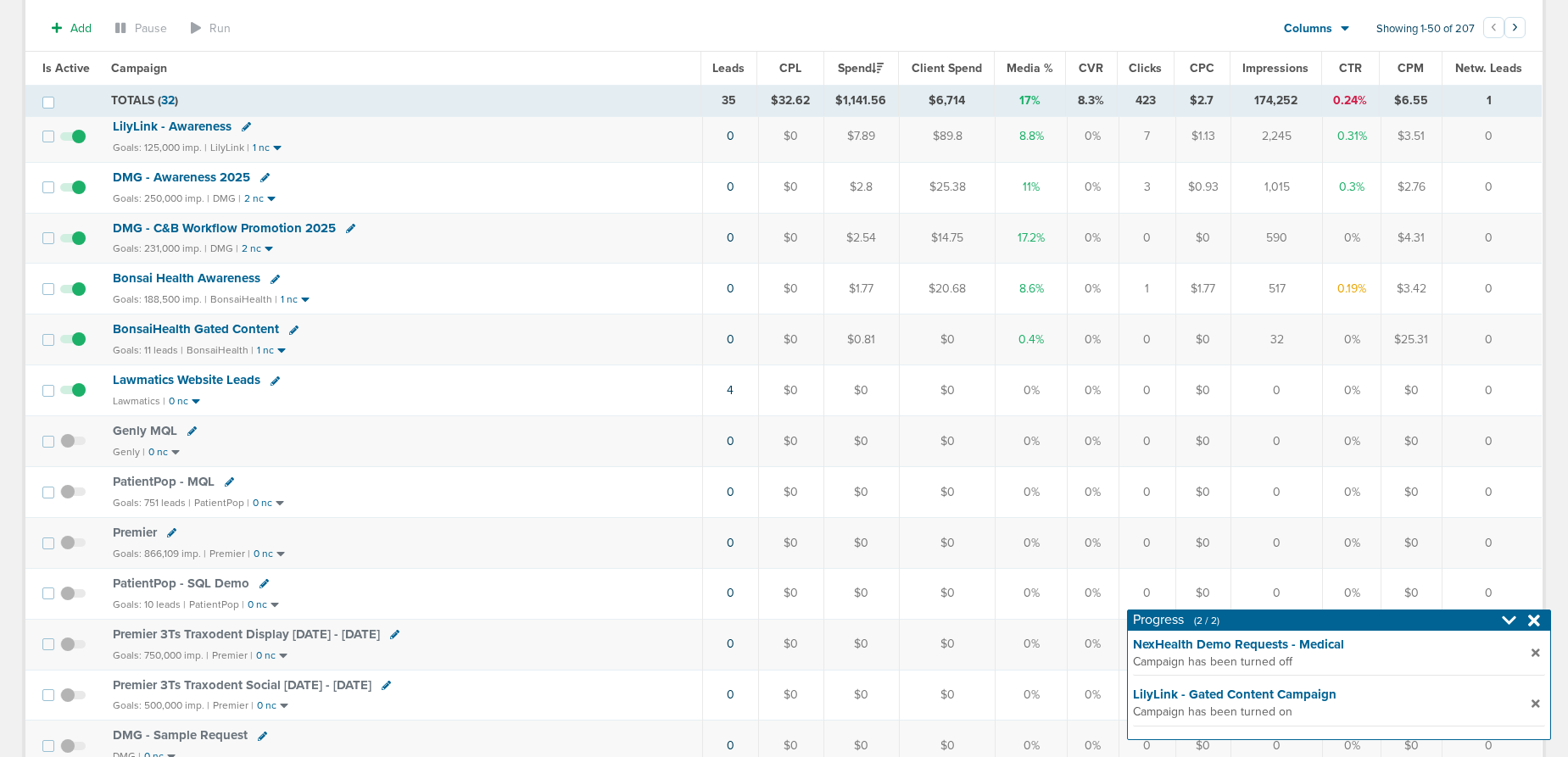
click at [186, 329] on span "BonsaiHealth Gated Content" at bounding box center [195, 328] width 166 height 15
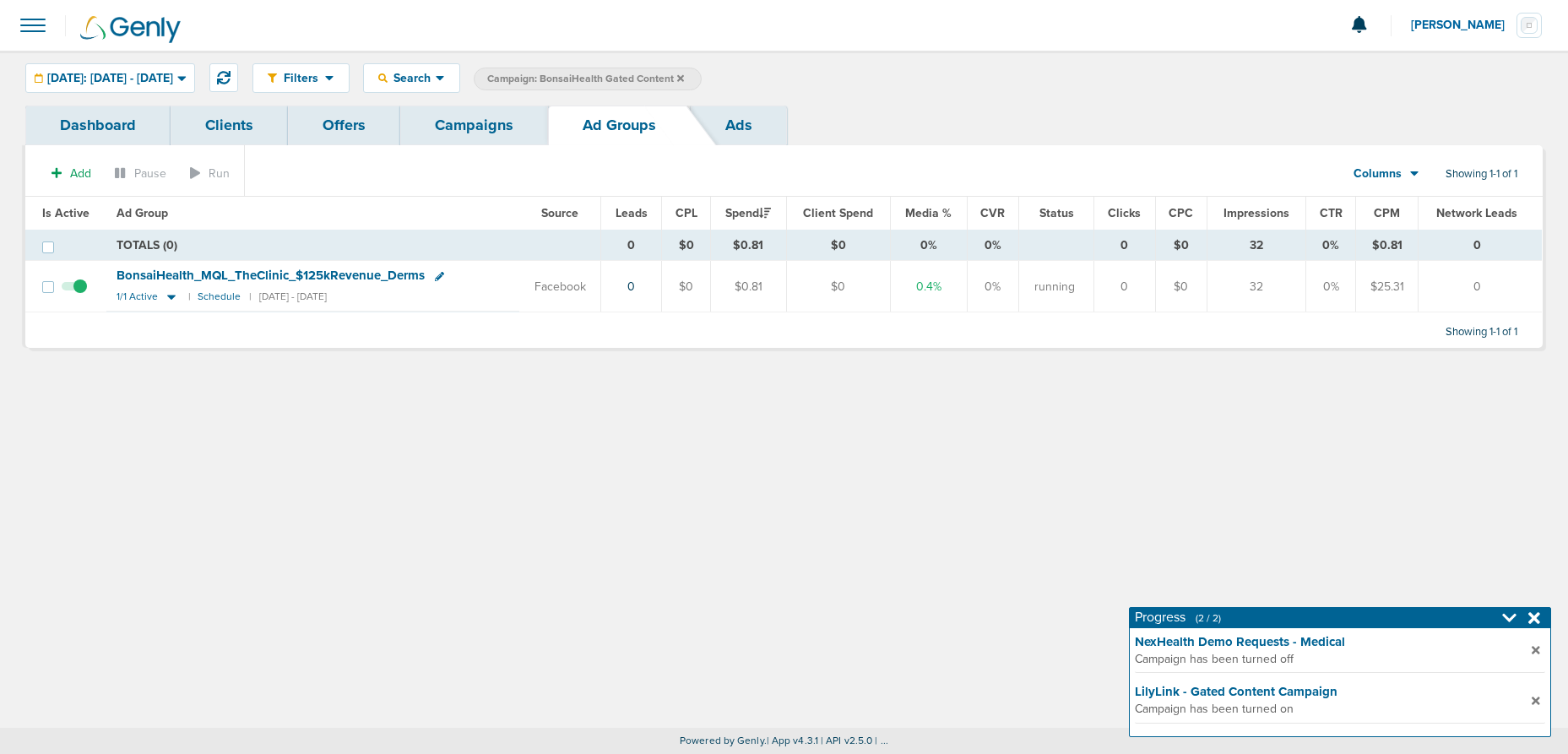
click at [449, 128] on link "Campaigns" at bounding box center [474, 125] width 147 height 40
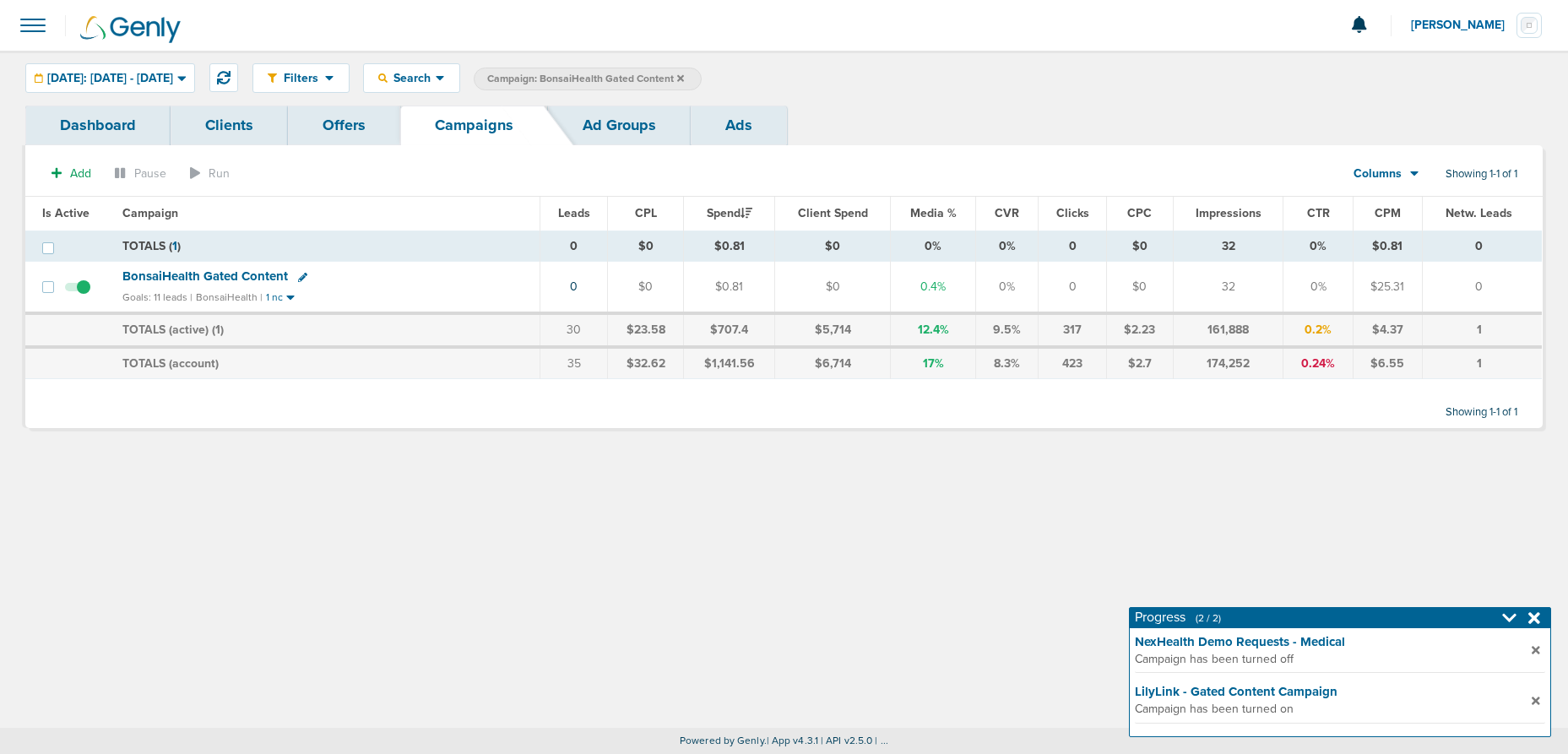
click at [701, 83] on label "Campaign: BonsaiHealth Gated Content" at bounding box center [587, 79] width 228 height 23
click at [701, 78] on label "Campaign: BonsaiHealth Gated Content" at bounding box center [587, 79] width 228 height 23
click at [684, 77] on icon at bounding box center [681, 78] width 7 height 10
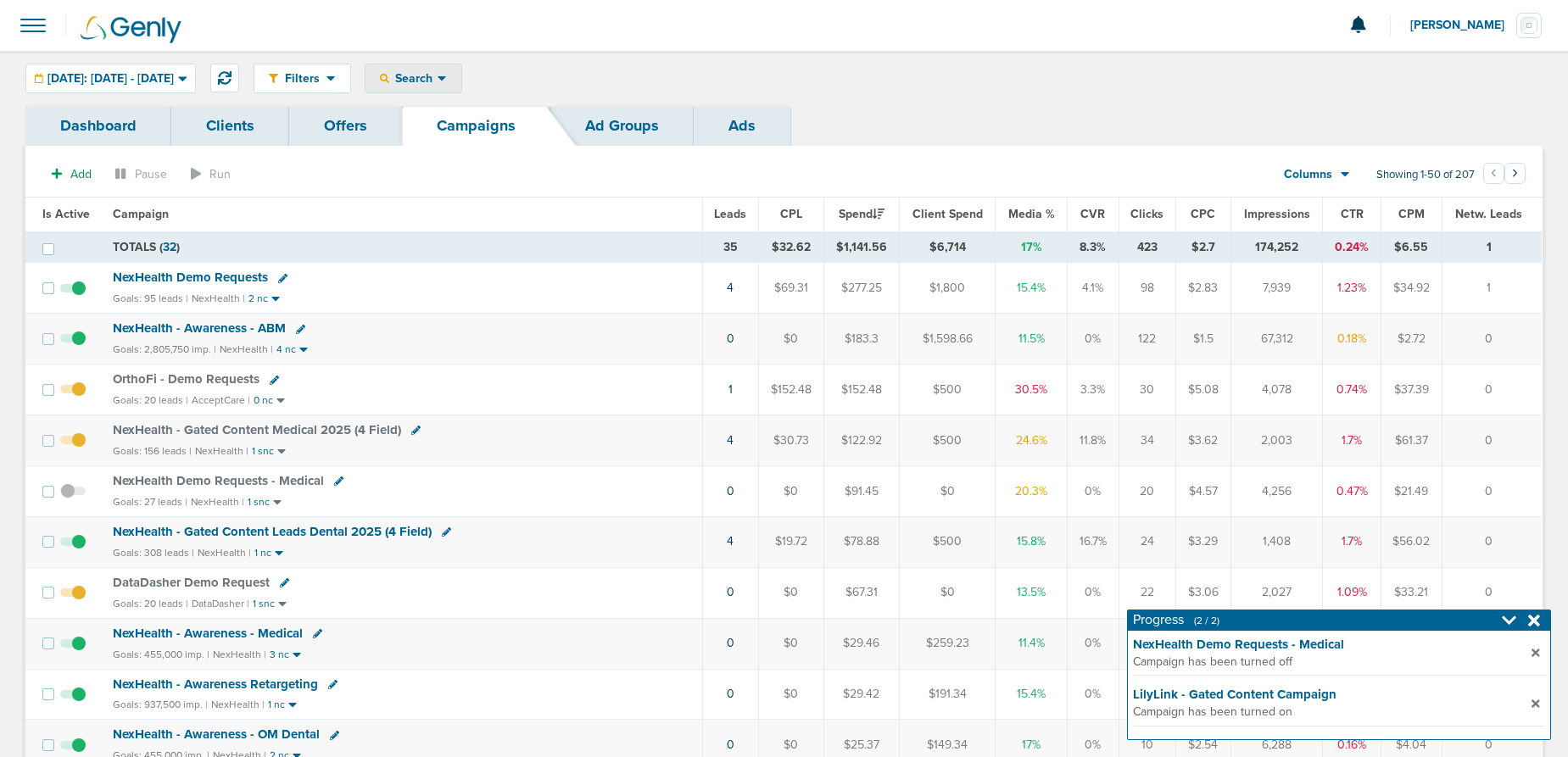
click at [438, 72] on span "Search" at bounding box center [413, 78] width 48 height 14
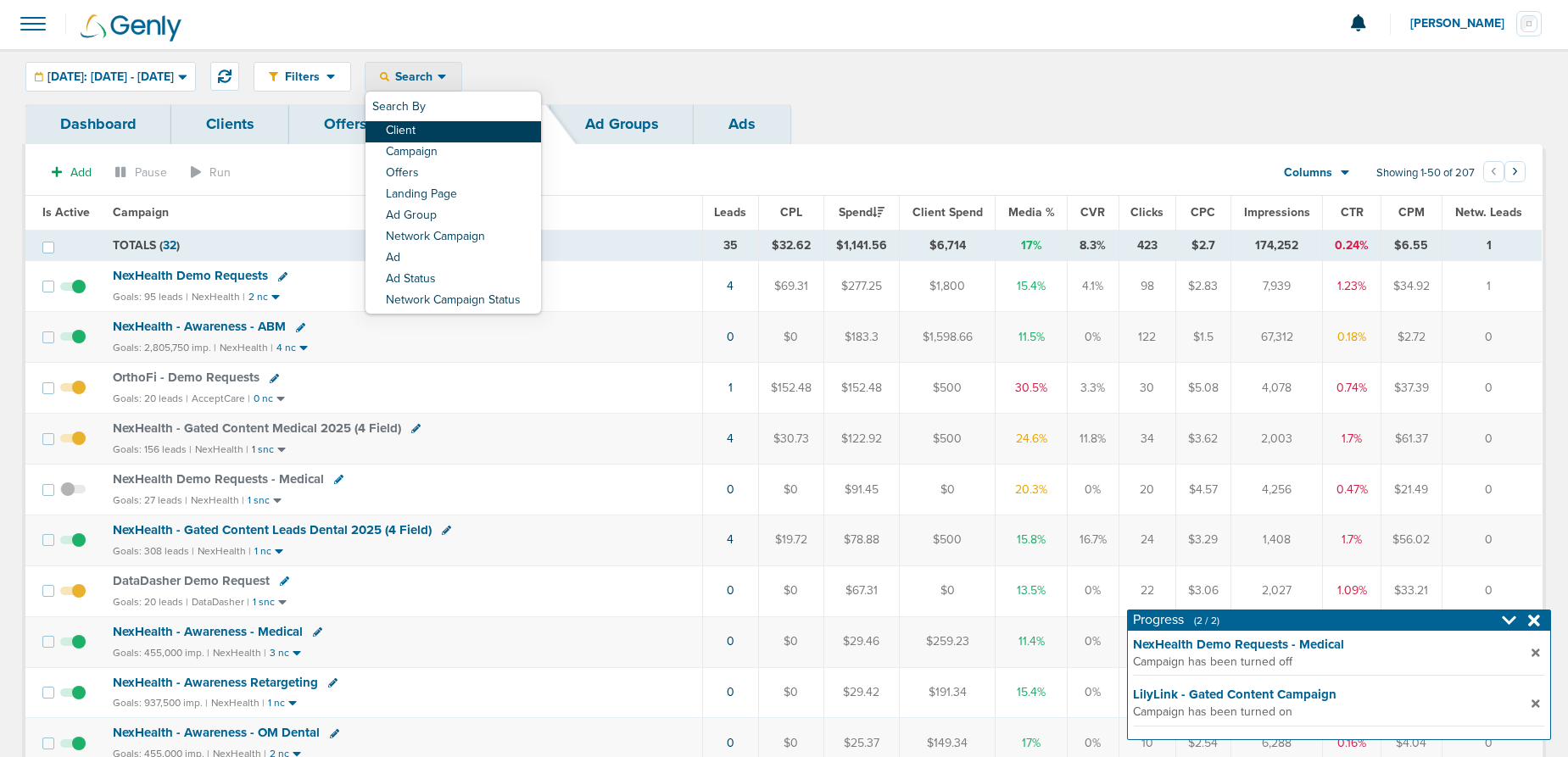
click at [464, 129] on link "Client" at bounding box center [453, 132] width 176 height 21
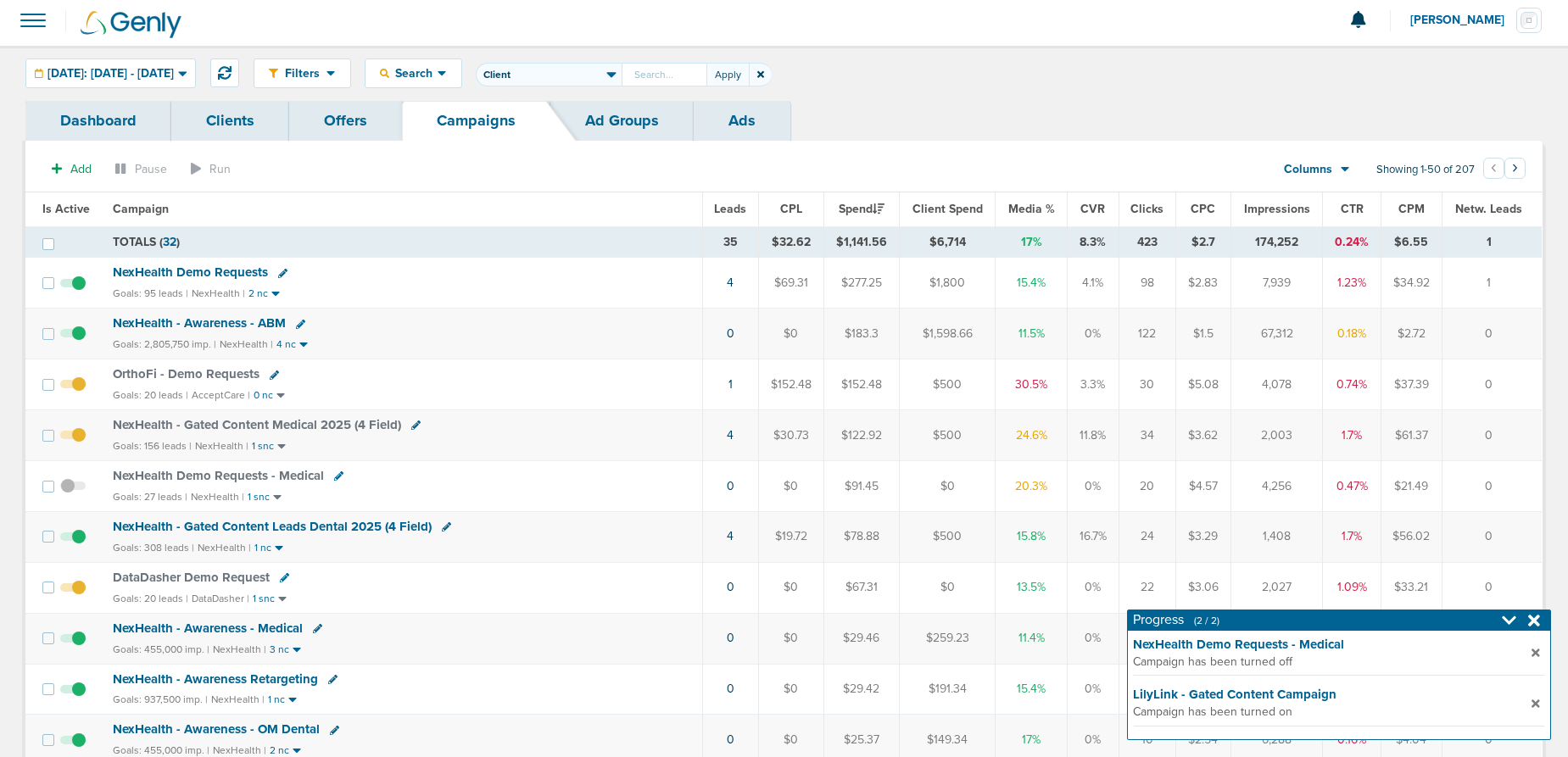
type input "C"
type input "D"
type input "Bonsai"
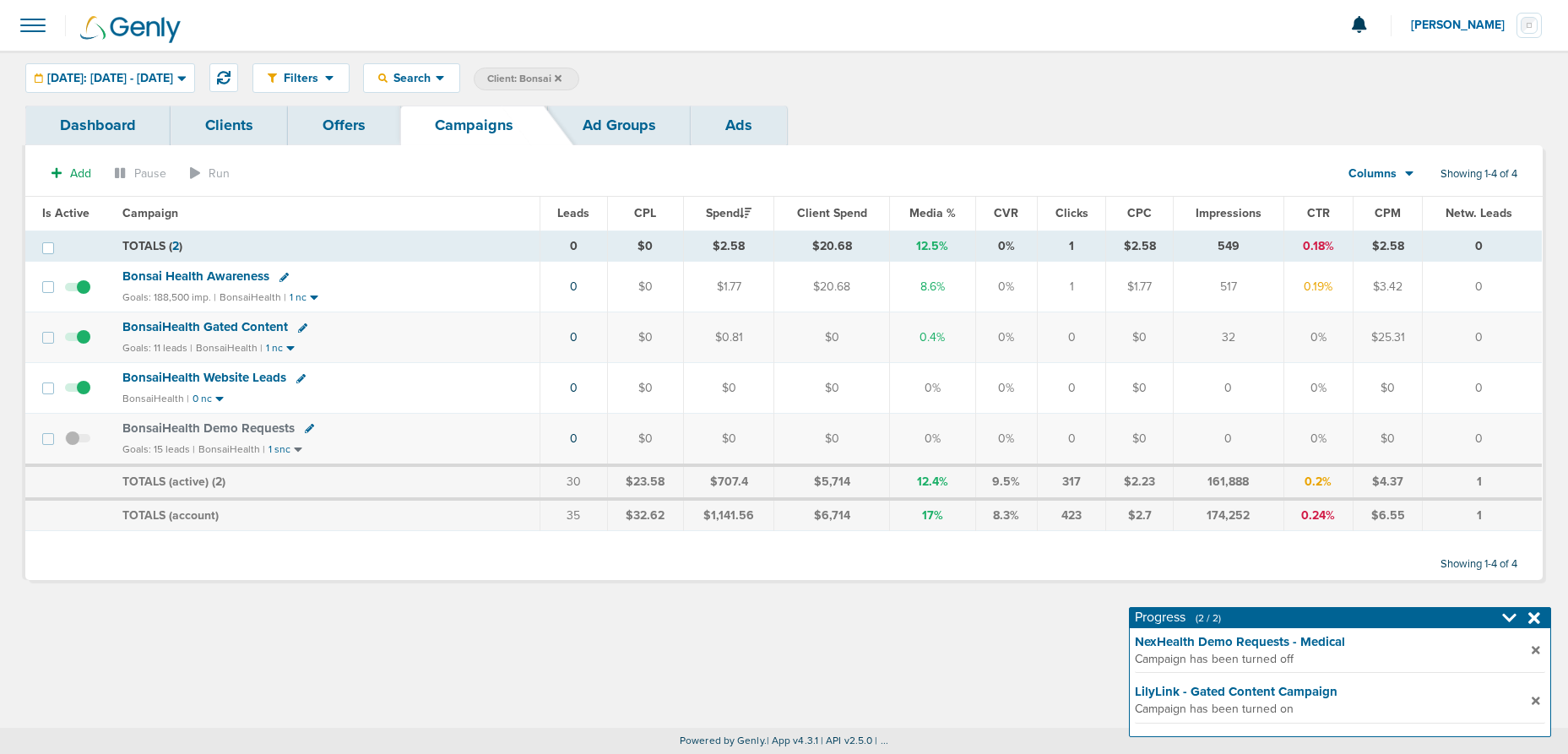
click at [309, 427] on icon at bounding box center [309, 428] width 9 height 9
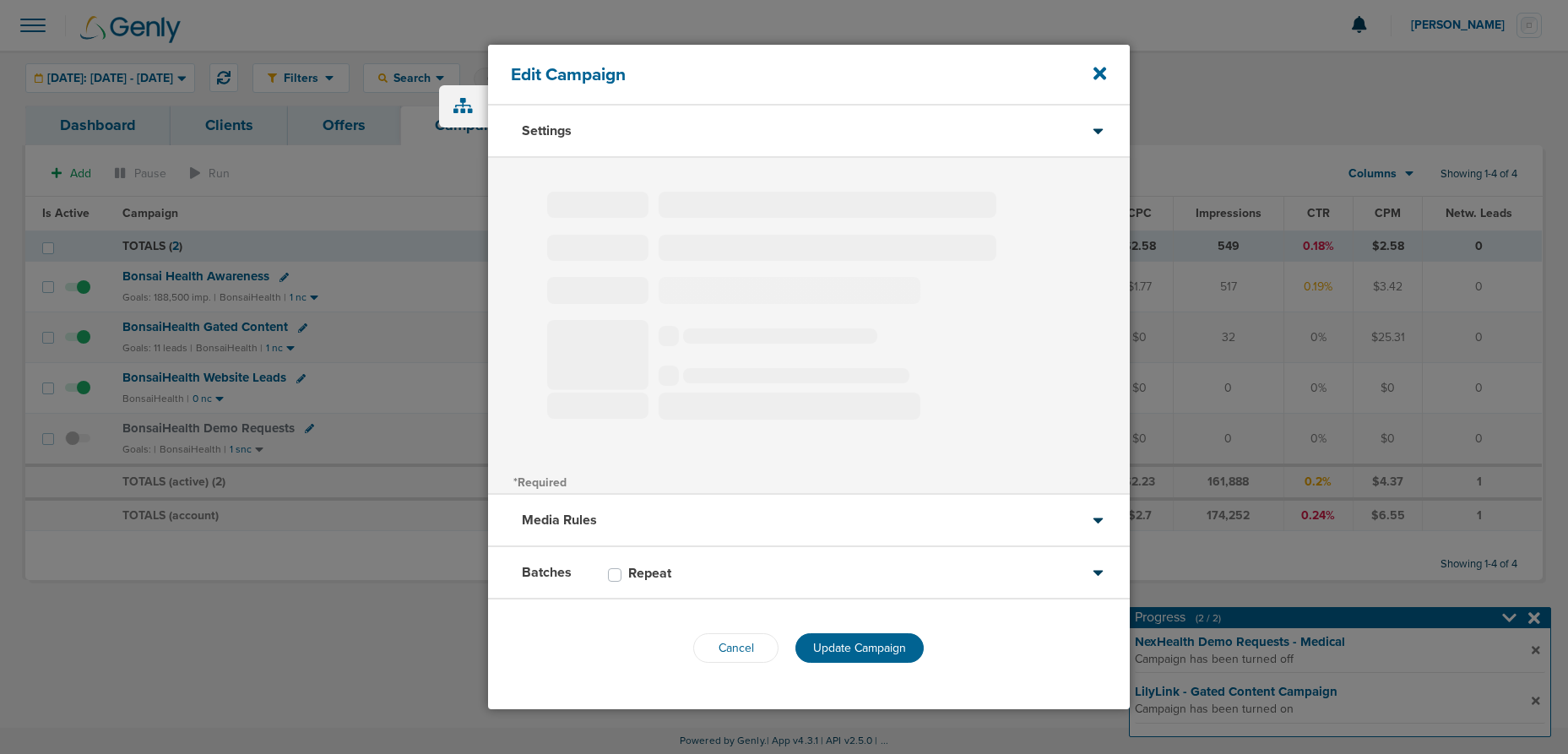
type input "BonsaiHealth Demo Requests"
select select "Leads"
radio input "true"
select select "readOnly"
select select "2"
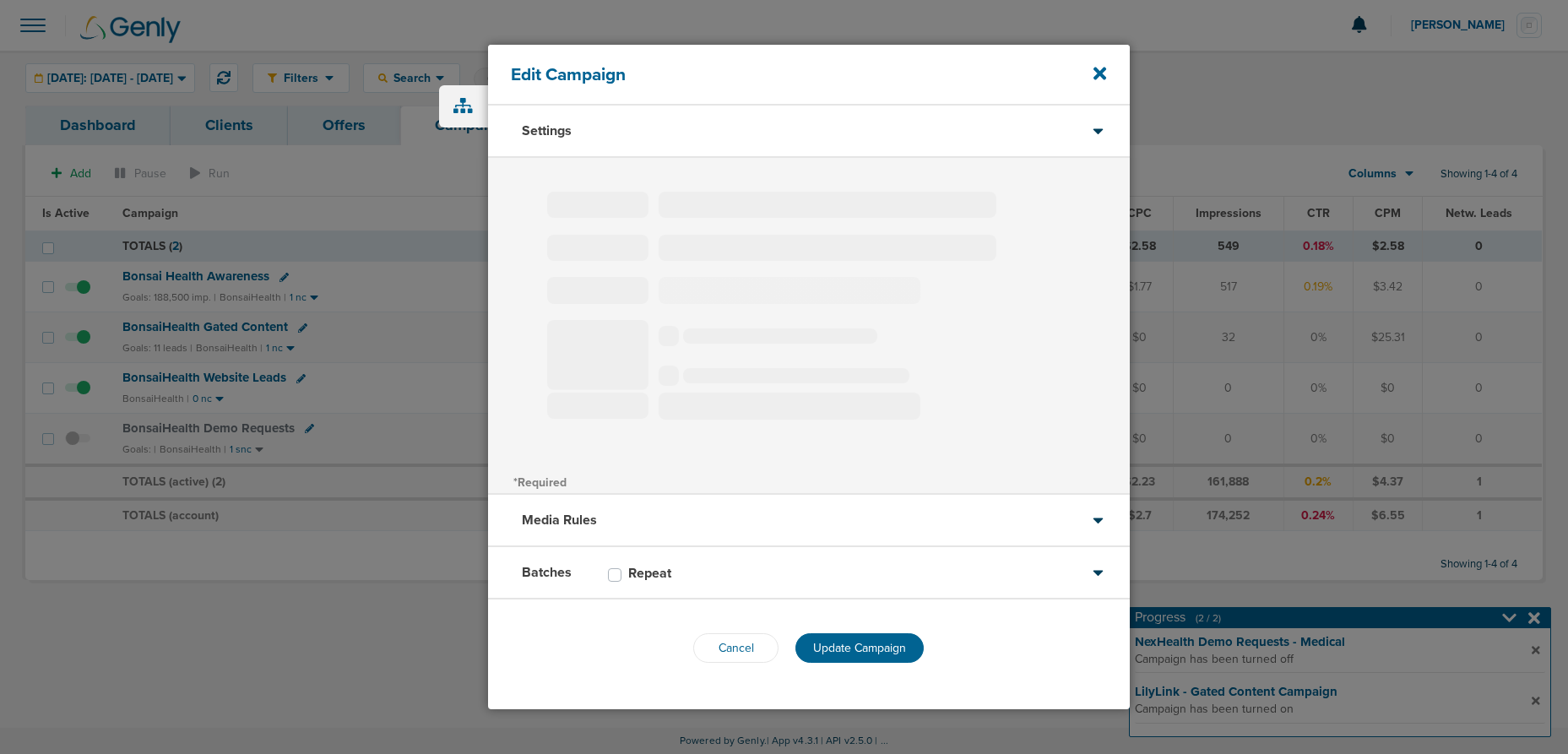
select select "3"
select select "4"
select select "6"
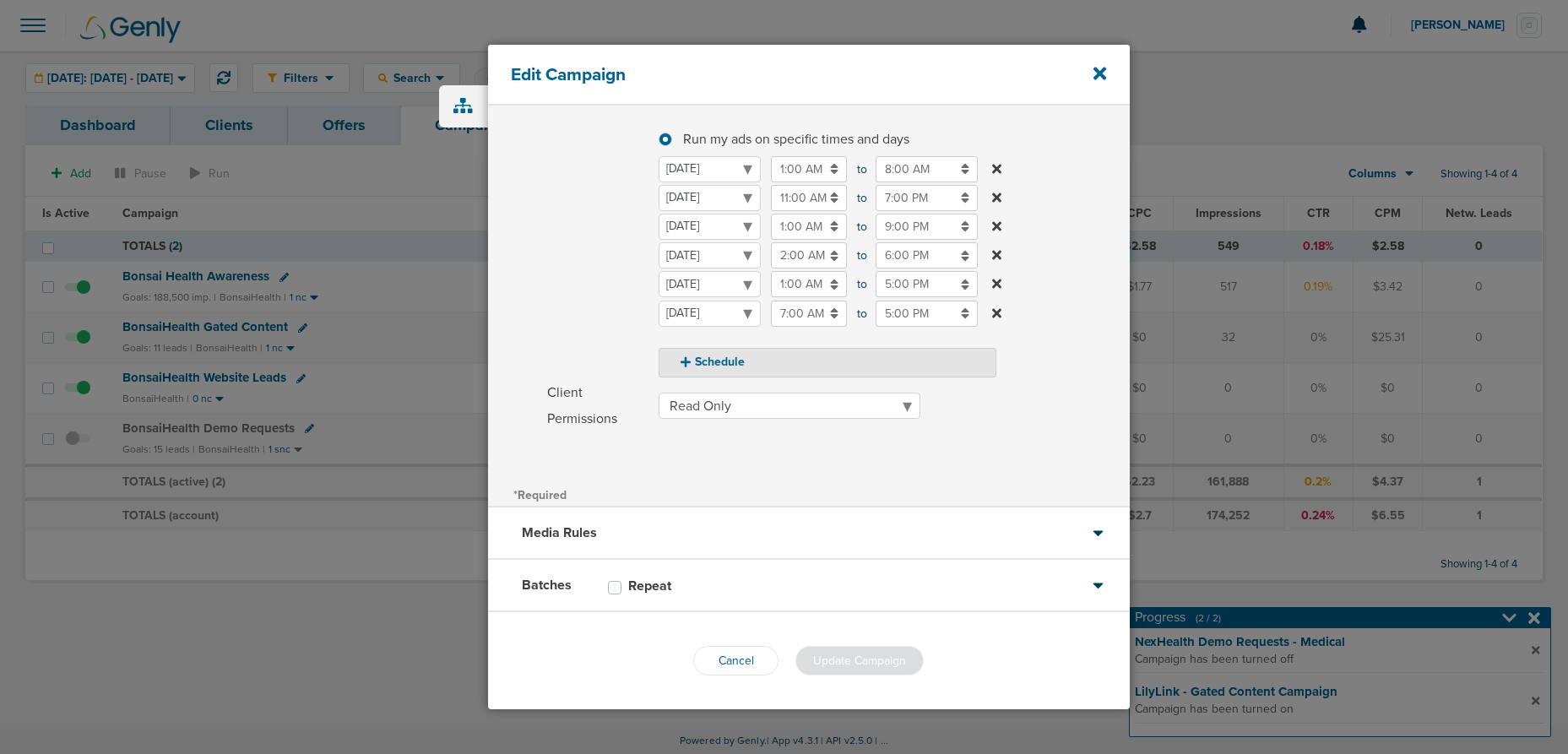
click at [718, 590] on div "Batches Repeat" at bounding box center [809, 585] width 642 height 52
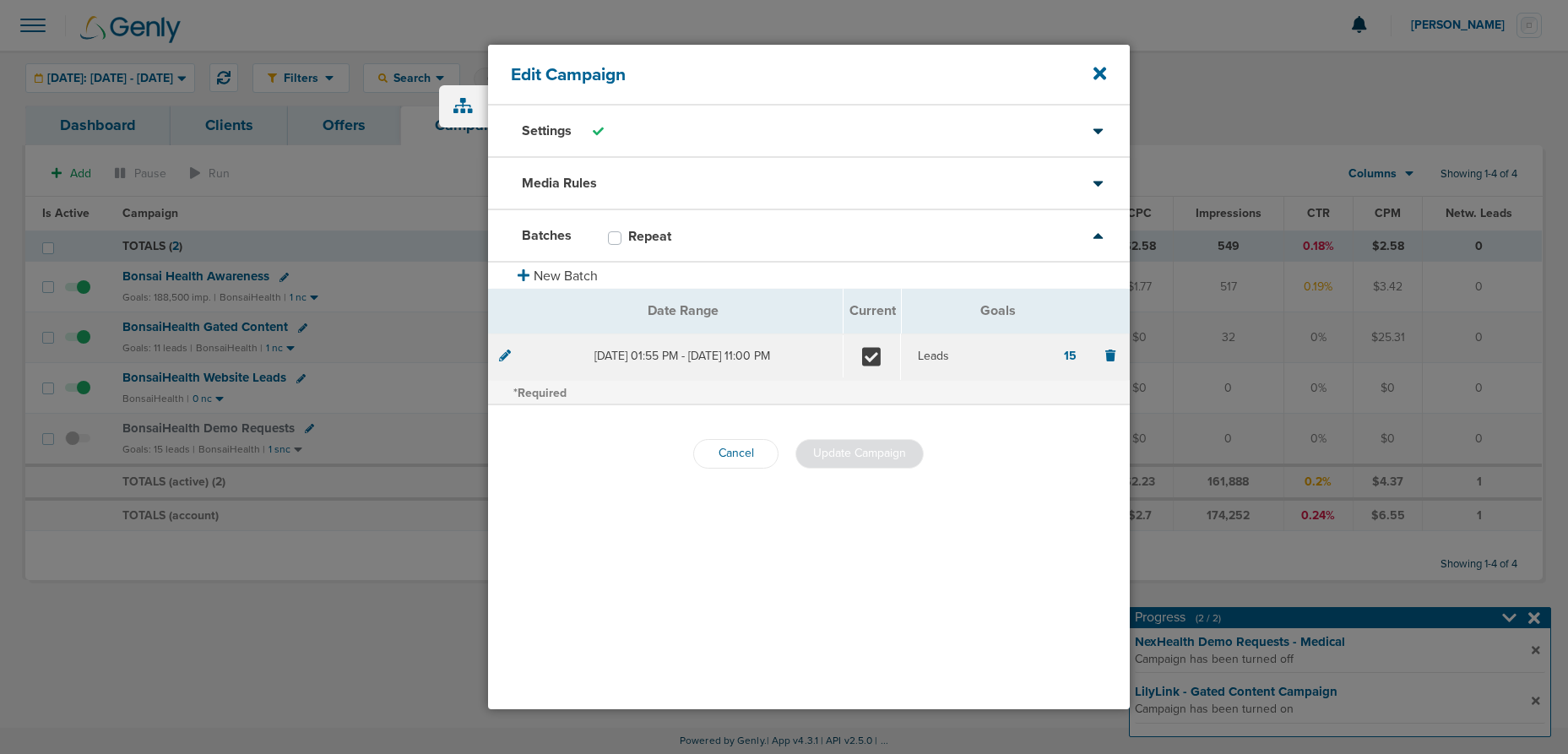
click at [508, 356] on icon at bounding box center [504, 355] width 12 height 12
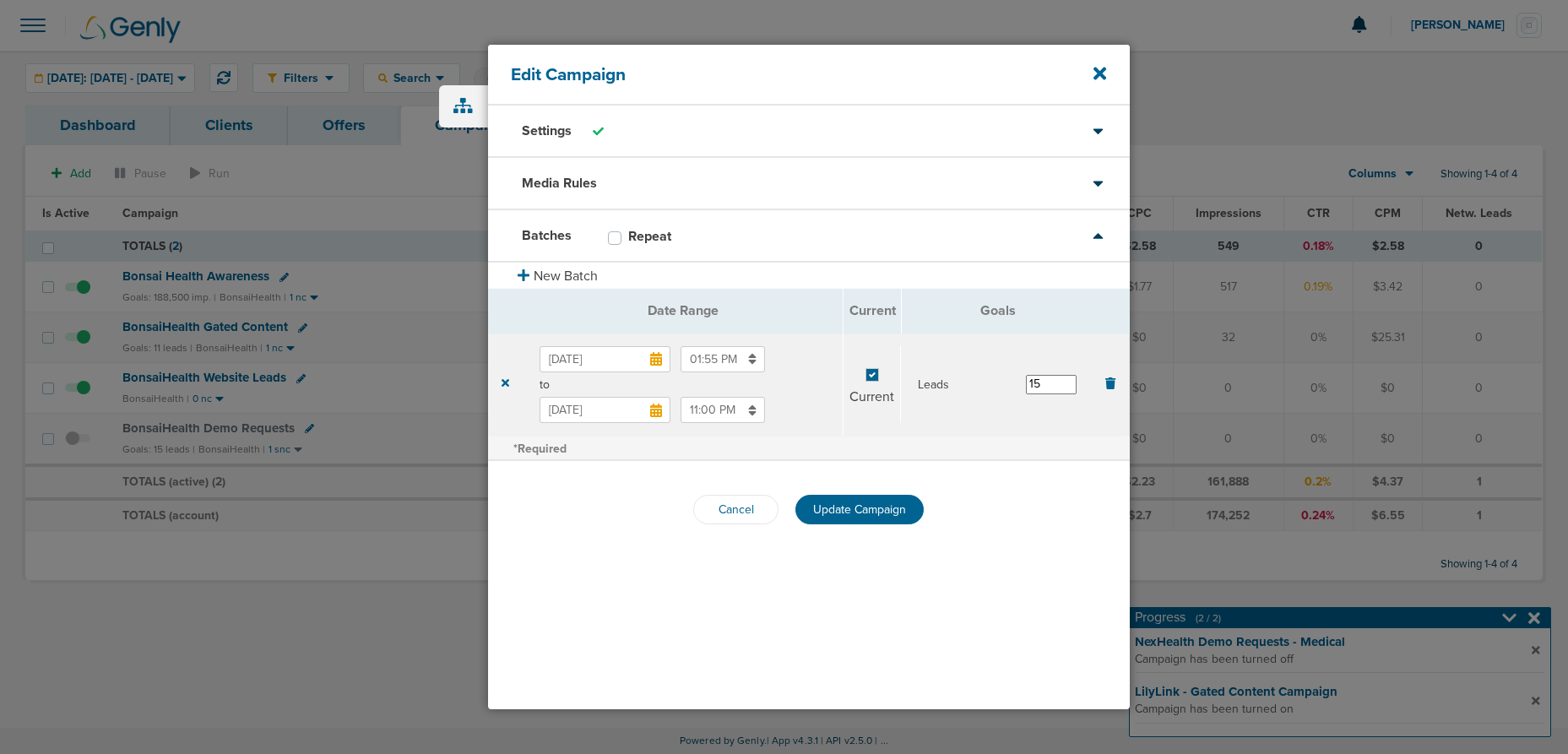
click at [662, 417] on input "[DATE]" at bounding box center [605, 409] width 131 height 26
click at [723, 450] on icon at bounding box center [722, 448] width 11 height 17
click at [691, 611] on td "31" at bounding box center [690, 609] width 32 height 26
type input "[DATE]"
click at [1053, 387] on input "15" at bounding box center [1050, 384] width 51 height 19
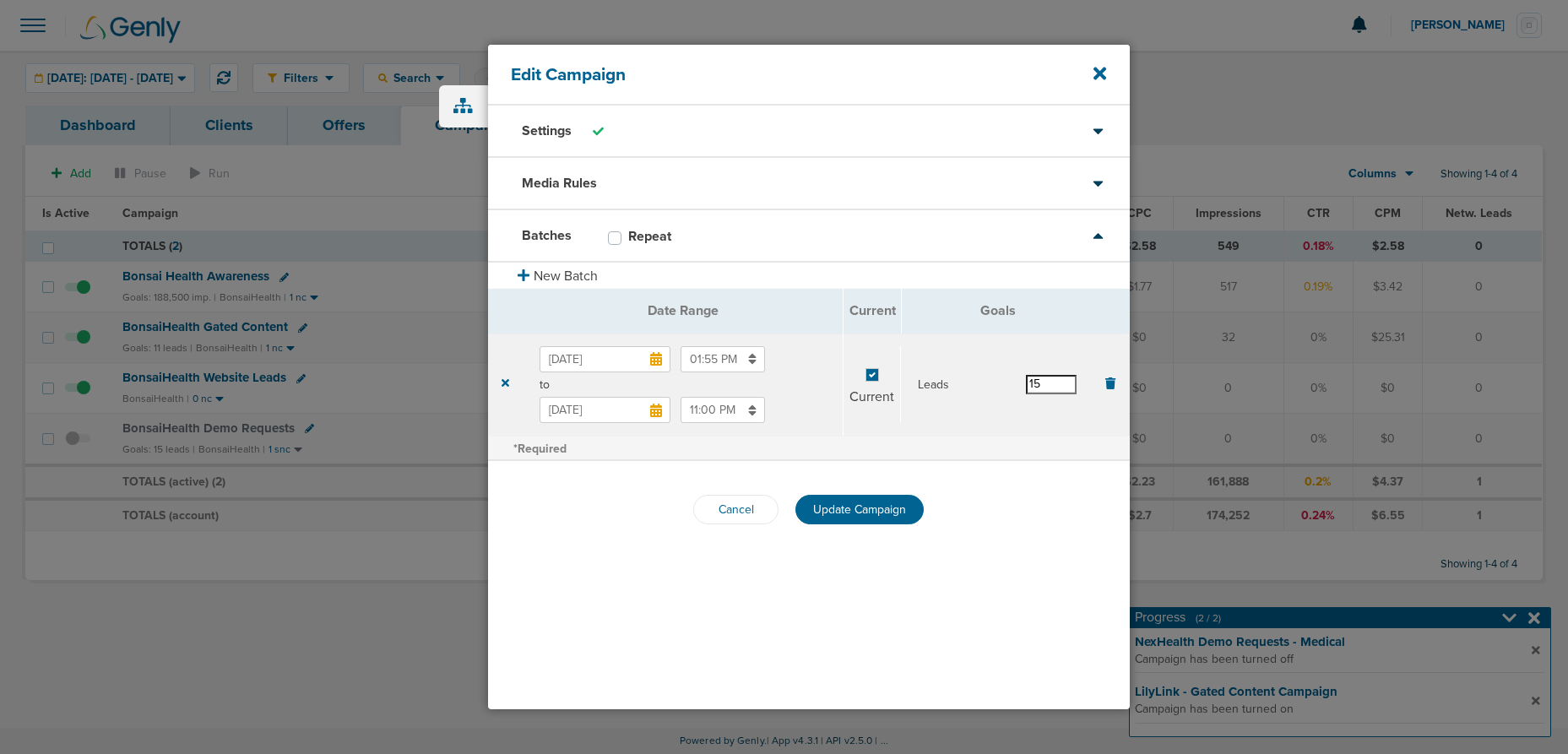
type input "1"
type input "8"
click at [852, 509] on span "Update Campaign" at bounding box center [859, 510] width 93 height 14
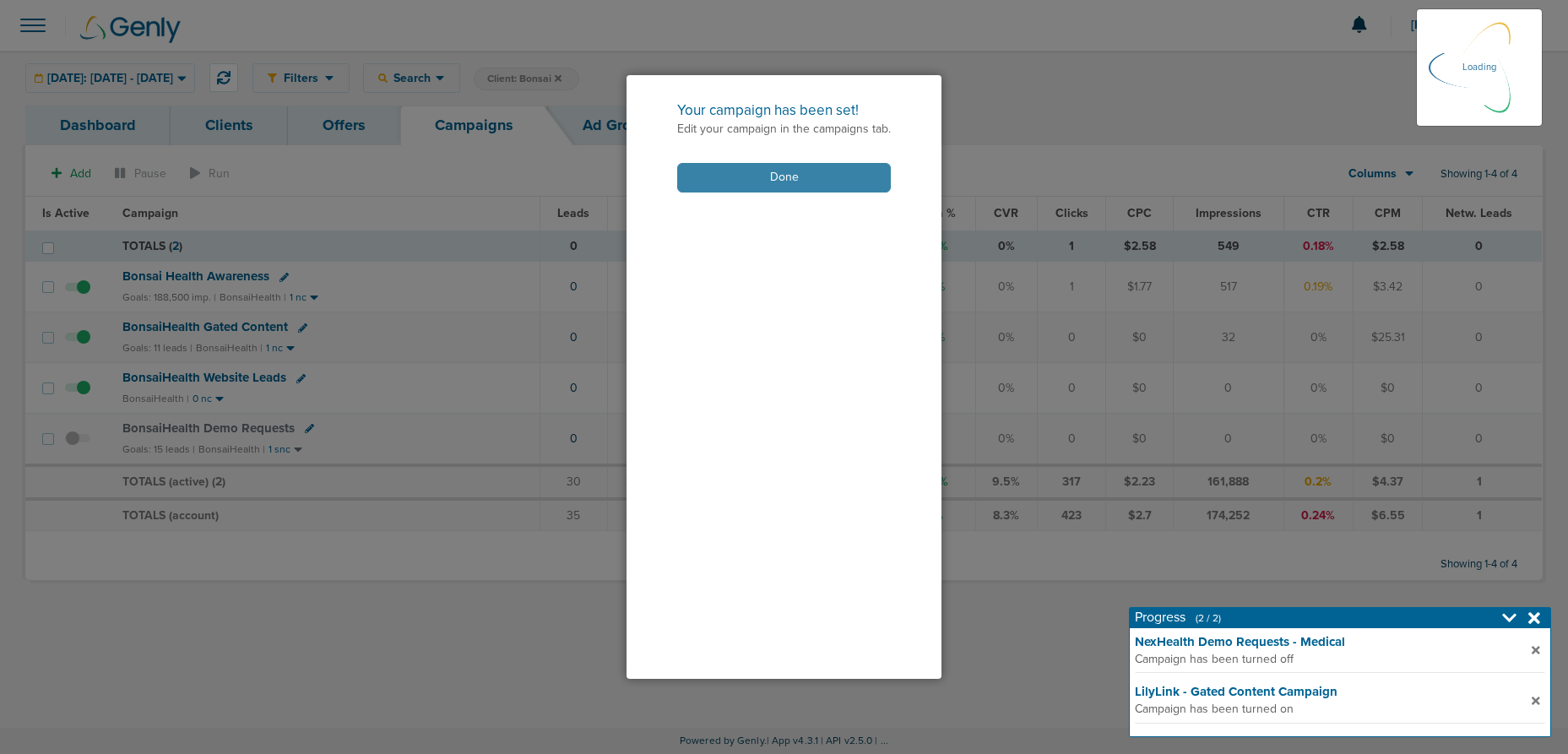
click at [708, 171] on button "Done" at bounding box center [784, 178] width 214 height 29
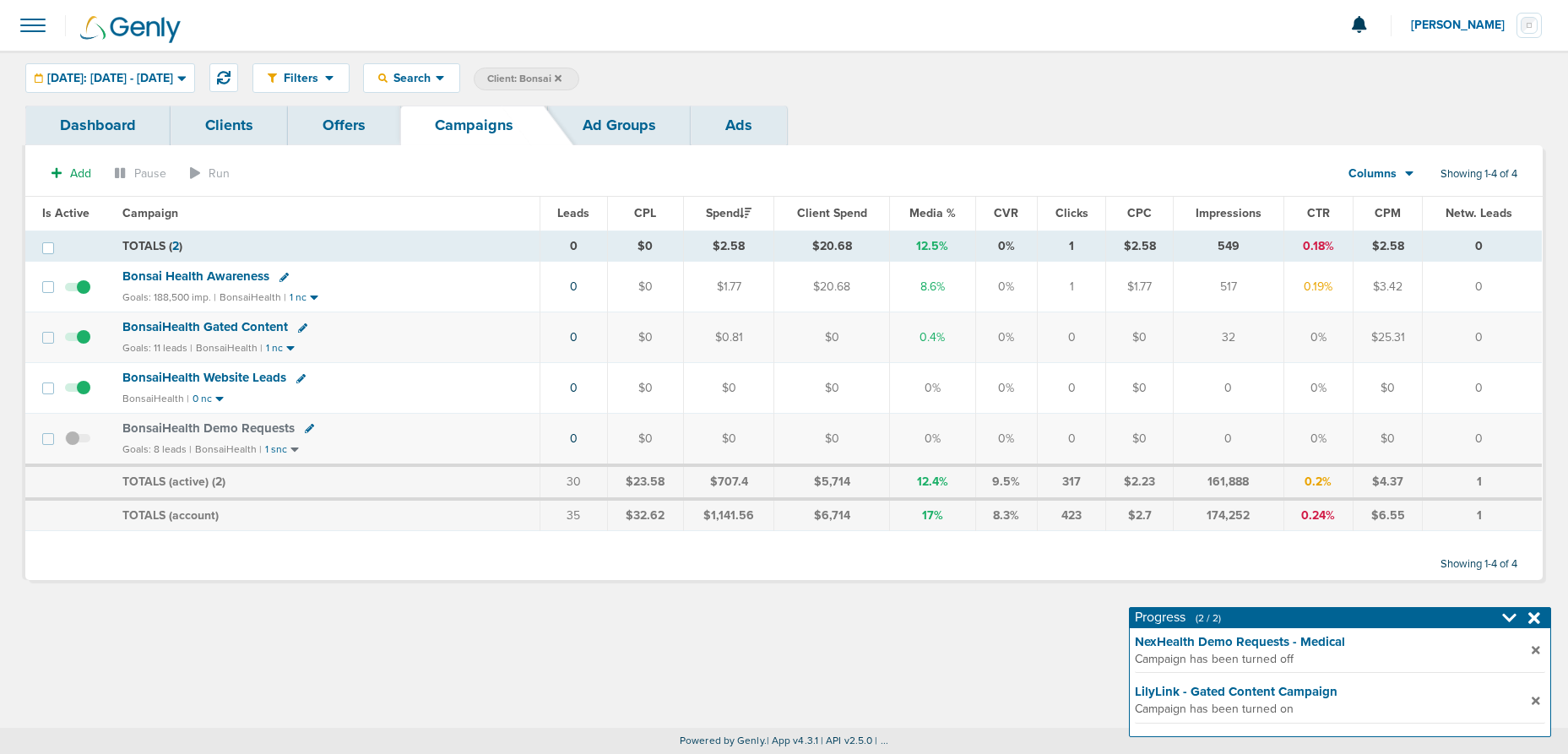
click at [299, 327] on icon at bounding box center [303, 328] width 9 height 9
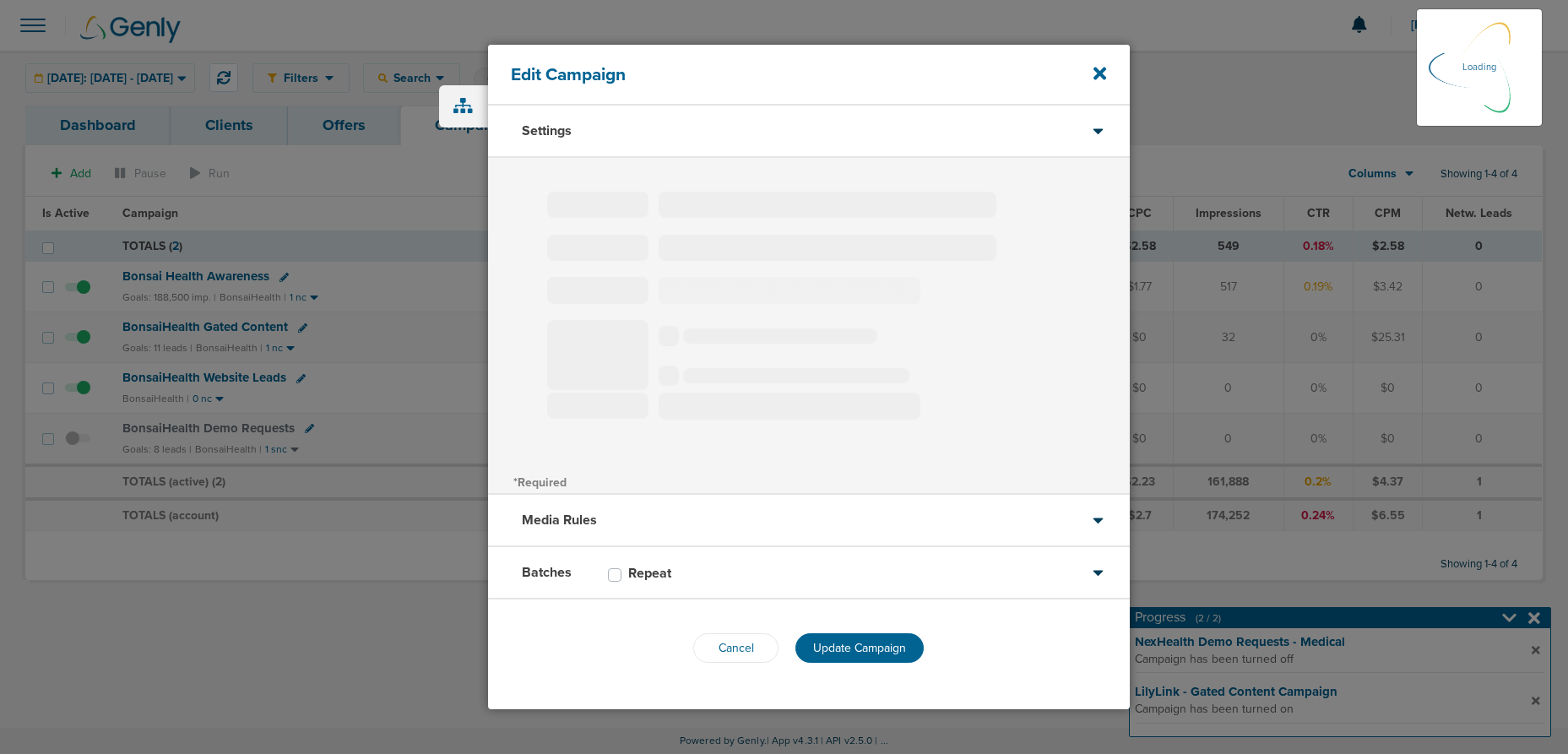
type input "BonsaiHealth Gated Content"
select select "Leads"
radio input "true"
select select "readOnly"
select select "1"
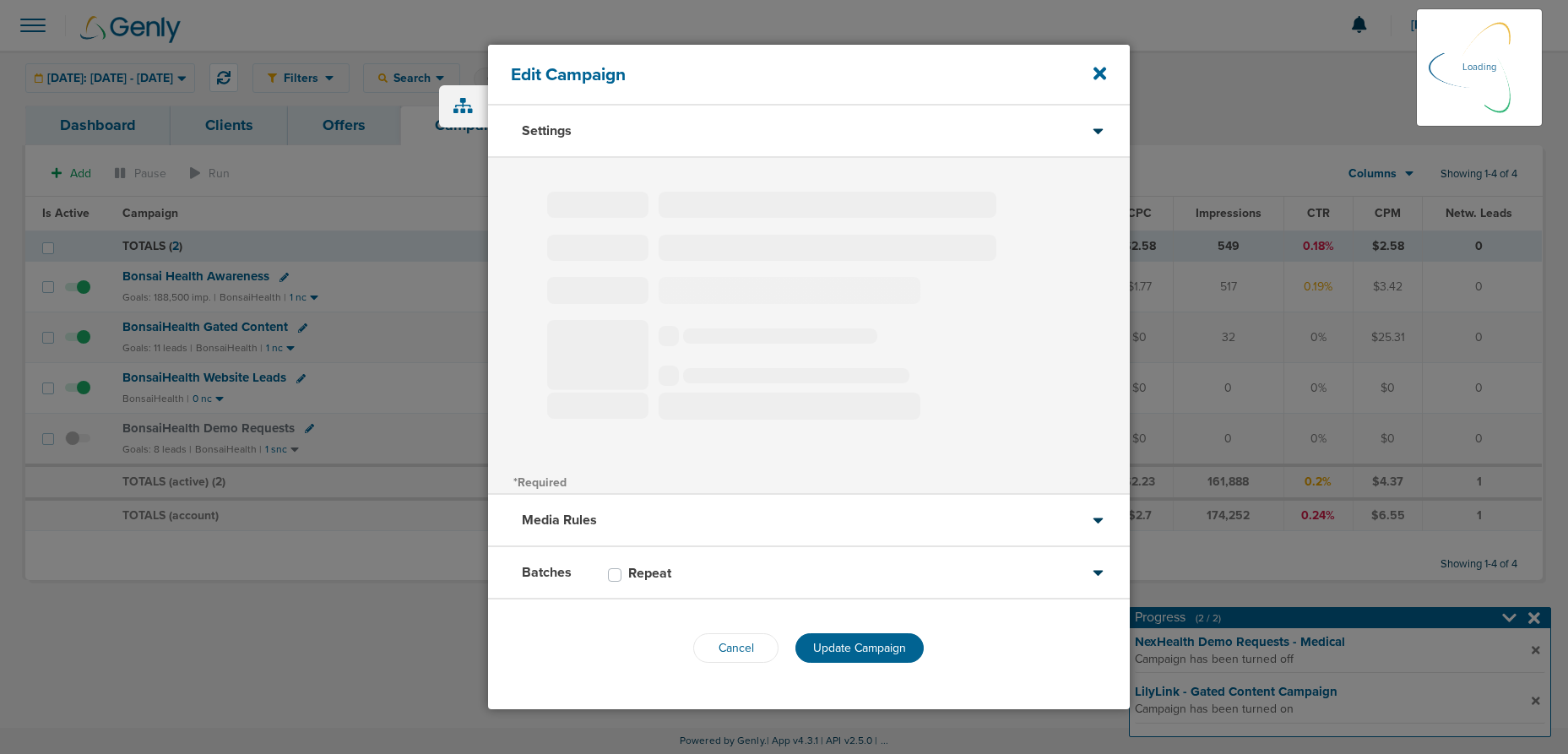
select select "2"
select select "3"
select select "4"
select select "5"
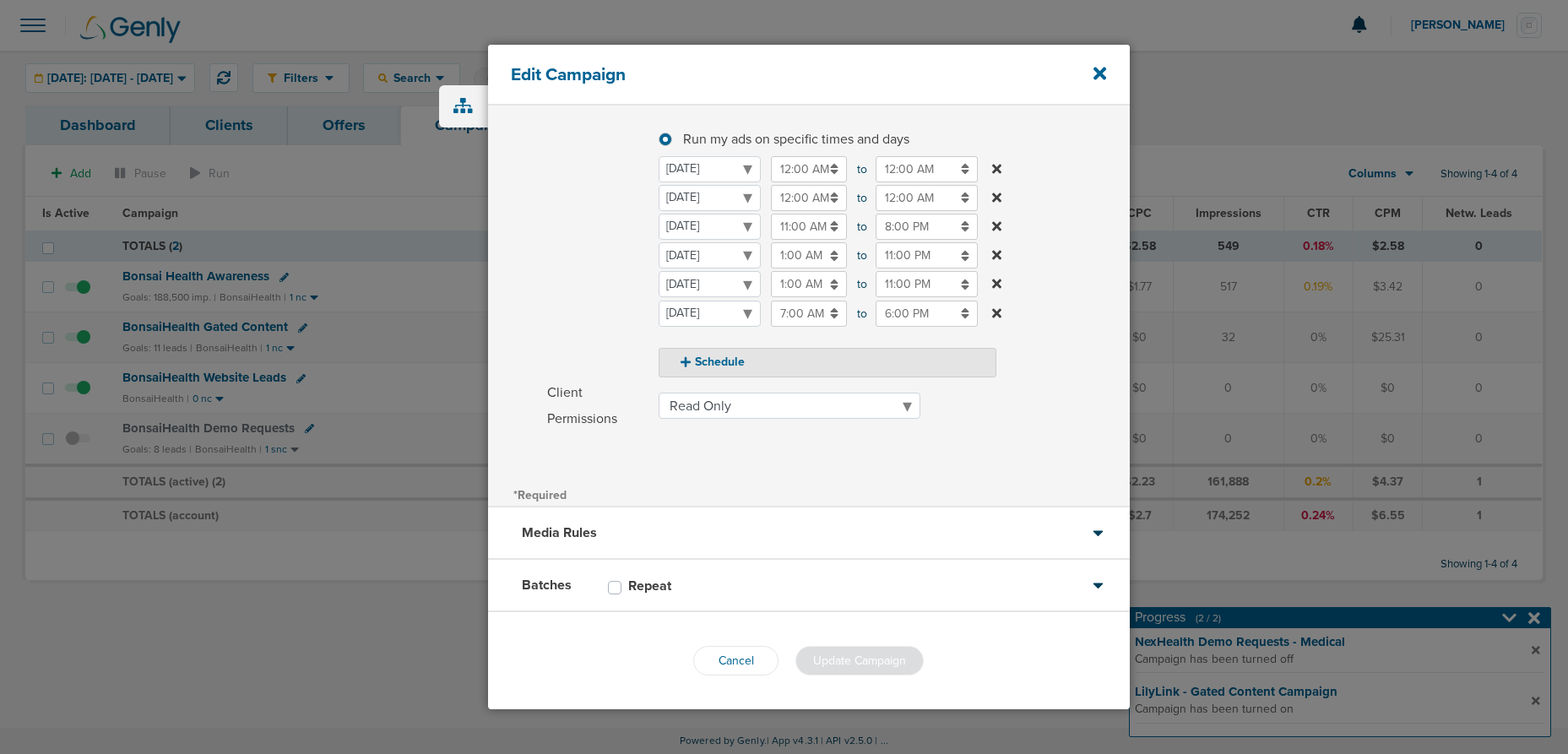
click at [762, 577] on div "Batches Repeat" at bounding box center [809, 585] width 642 height 52
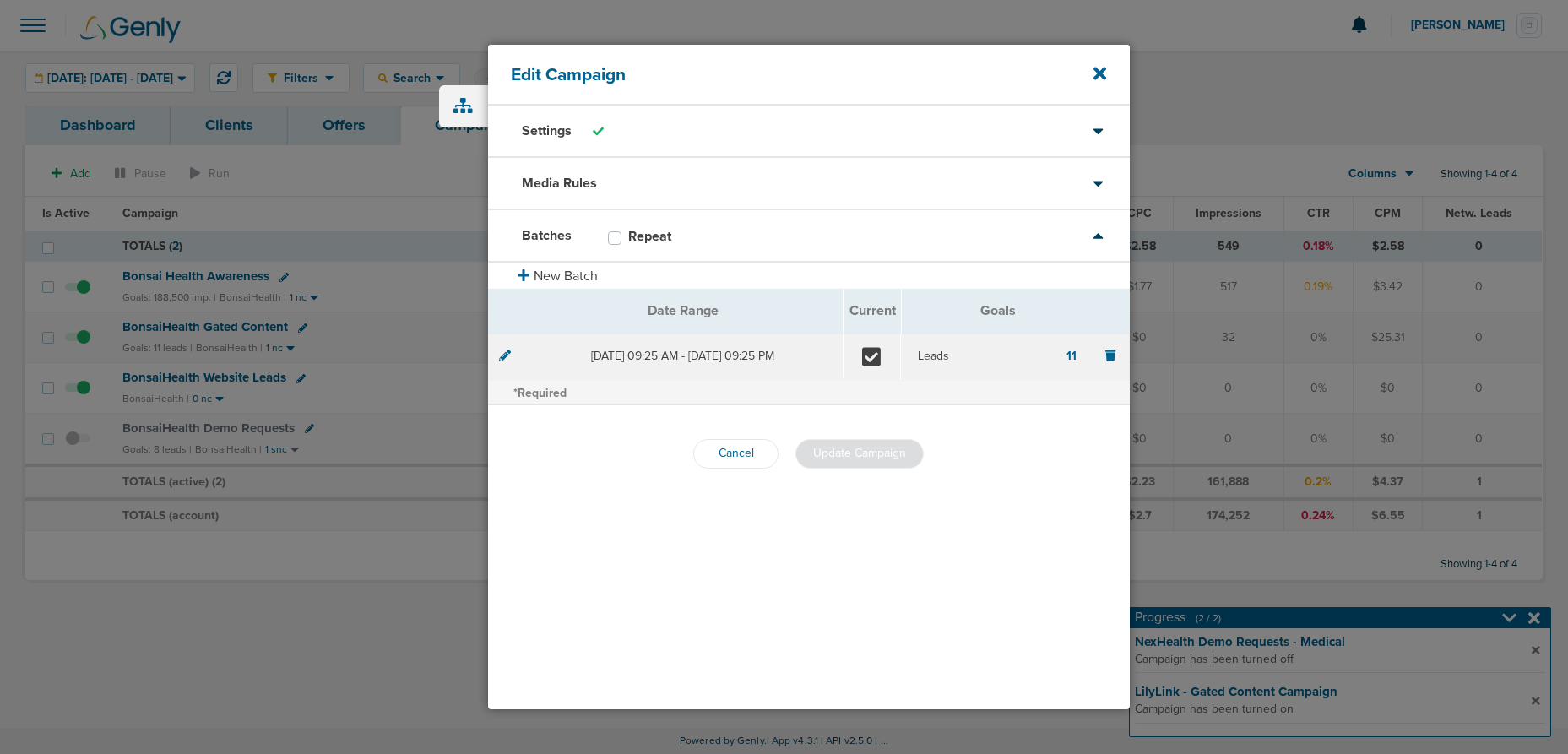
click at [508, 355] on icon at bounding box center [504, 355] width 12 height 12
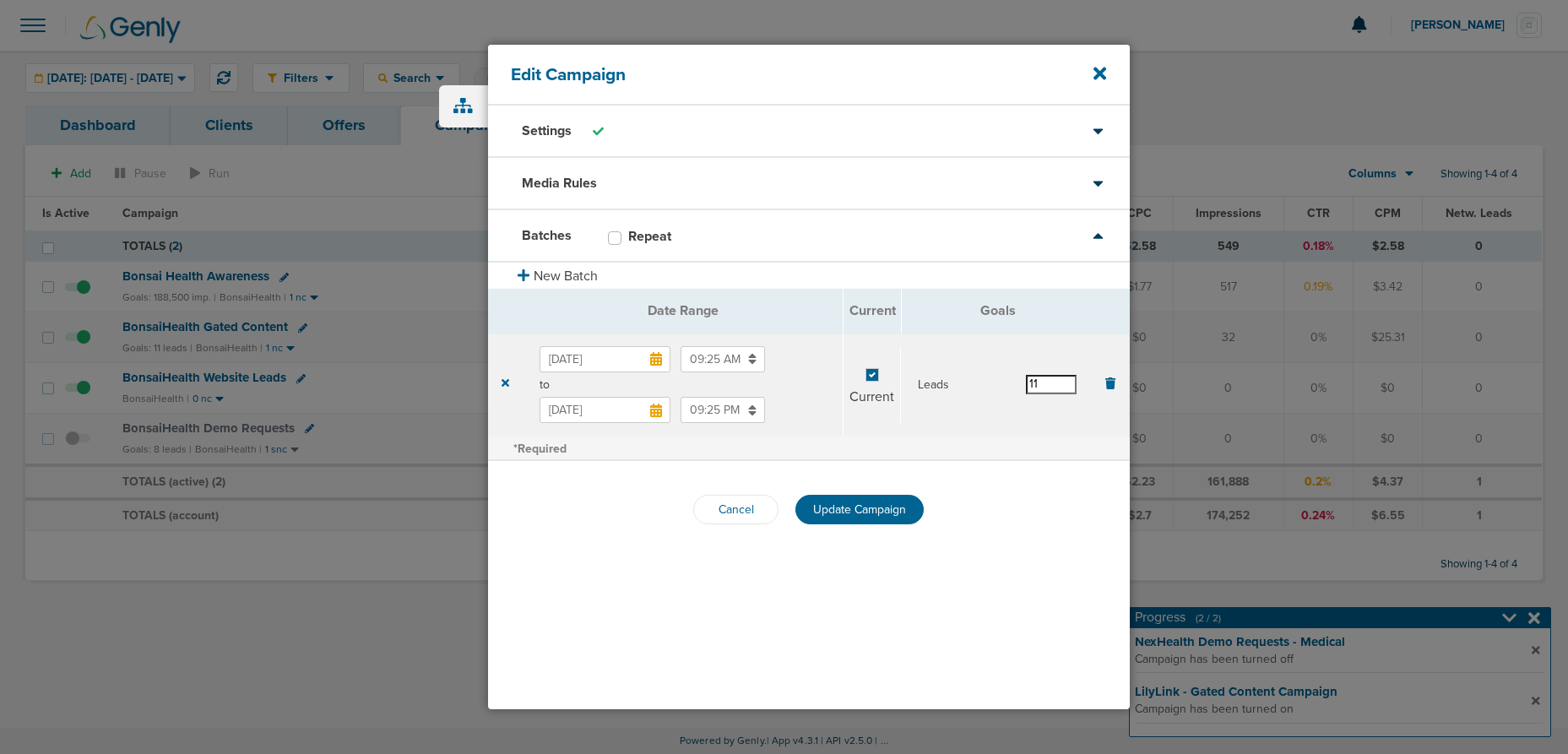
click at [1057, 387] on input "11" at bounding box center [1050, 384] width 51 height 19
type input "15"
click at [966, 528] on div "Cancel Update Campaign" at bounding box center [809, 509] width 642 height 97
click at [836, 515] on span "Update Campaign" at bounding box center [859, 510] width 93 height 14
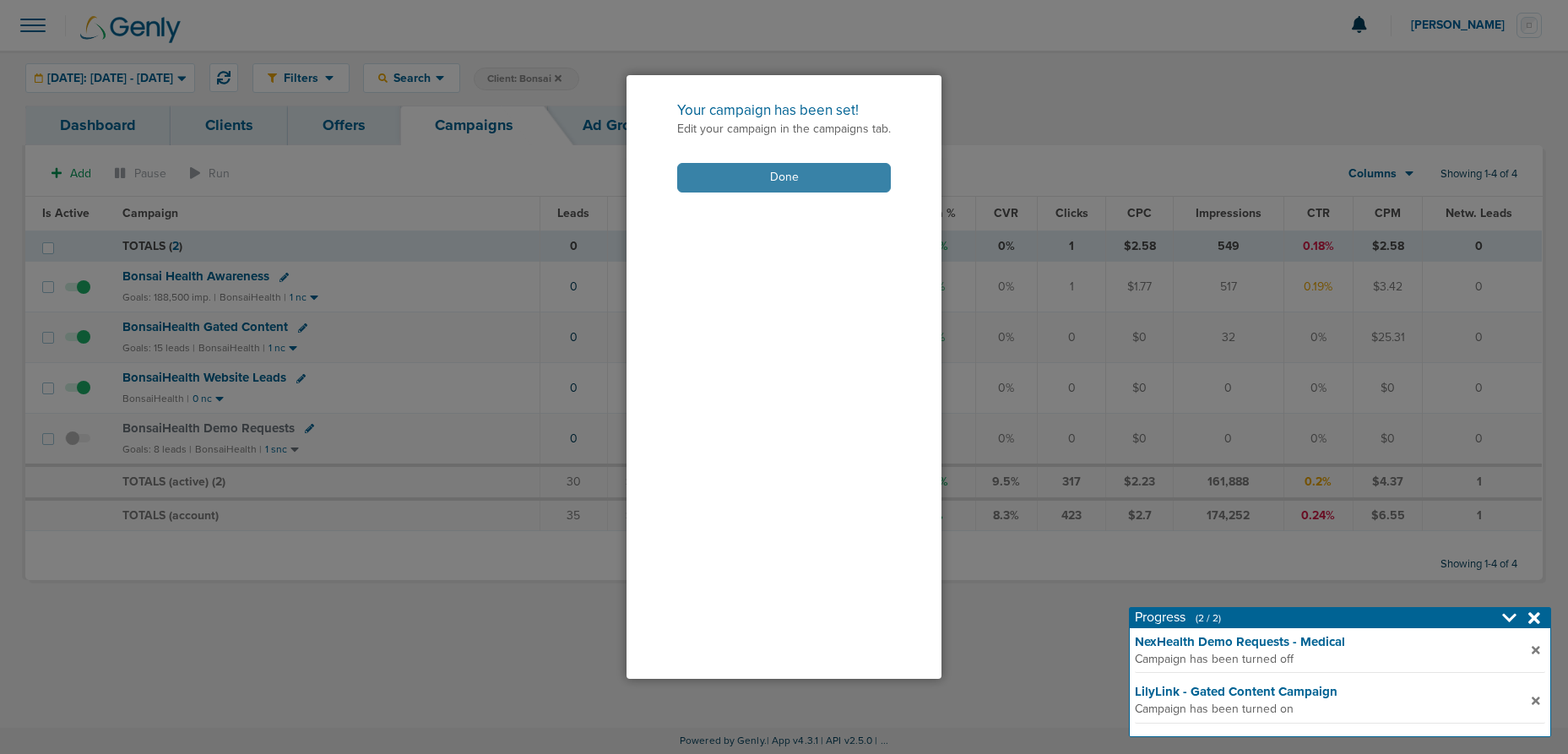
click at [764, 185] on button "Done" at bounding box center [784, 178] width 214 height 29
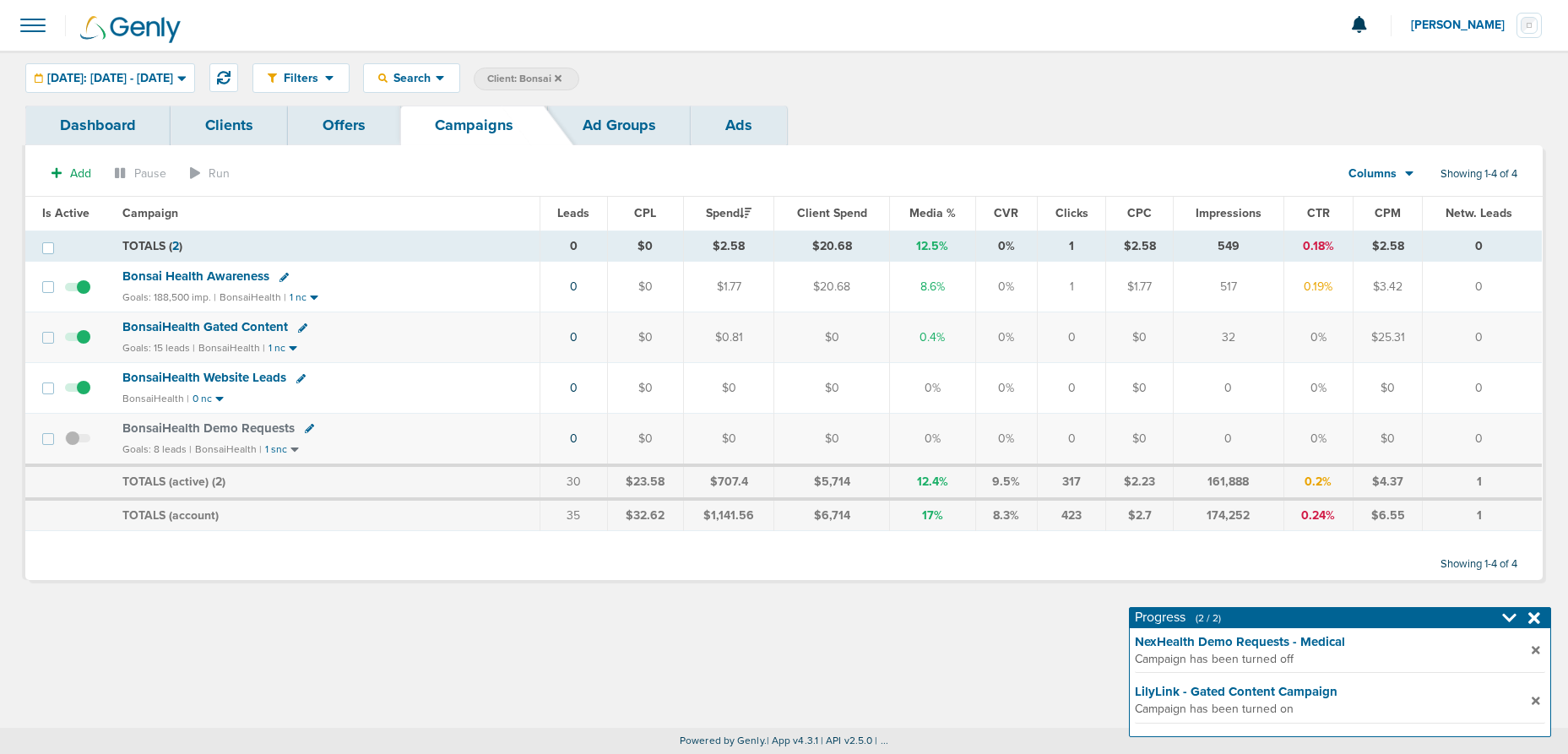
click at [561, 76] on icon at bounding box center [558, 78] width 7 height 7
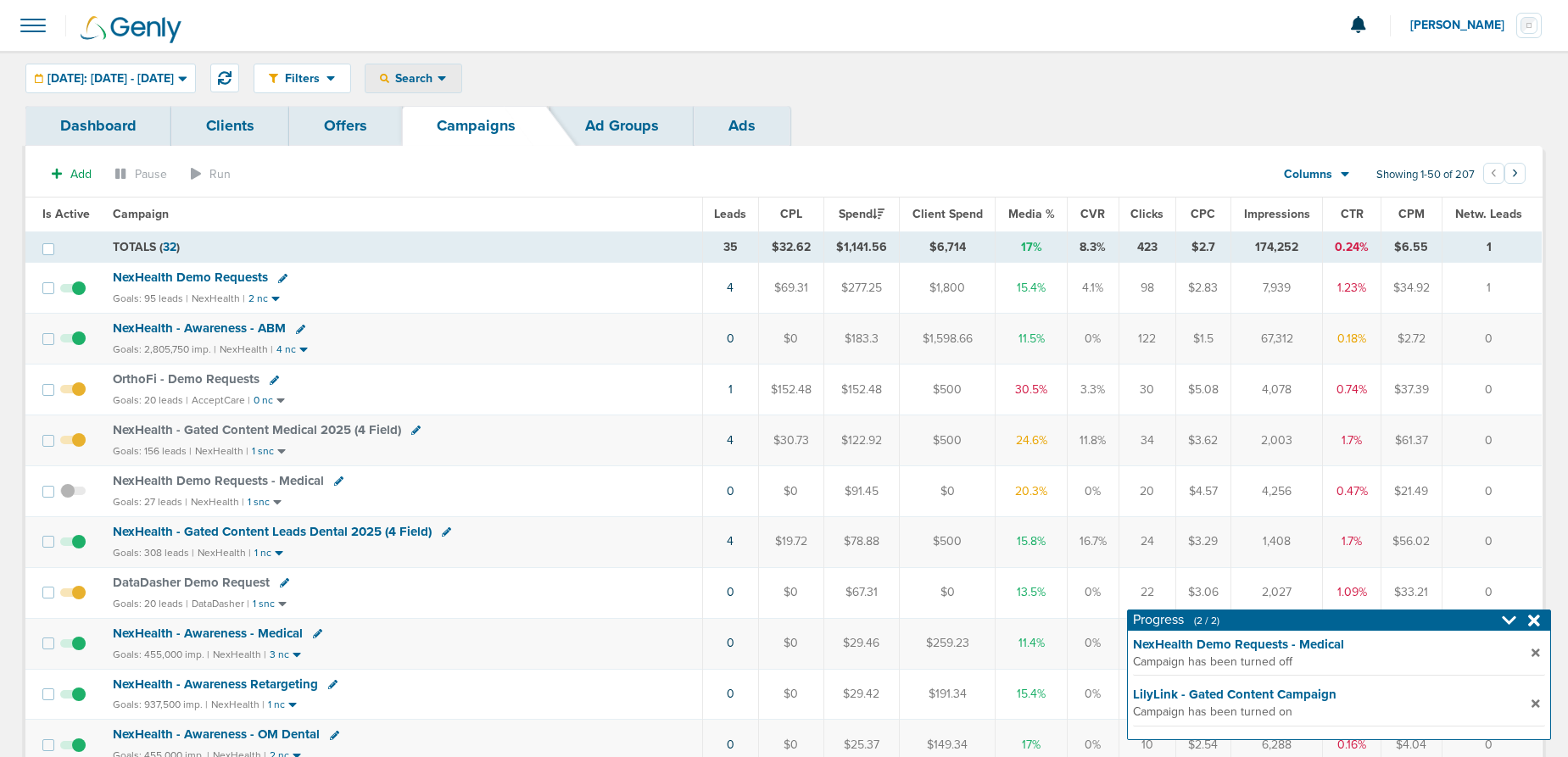
click at [438, 80] on span "Search" at bounding box center [413, 78] width 48 height 14
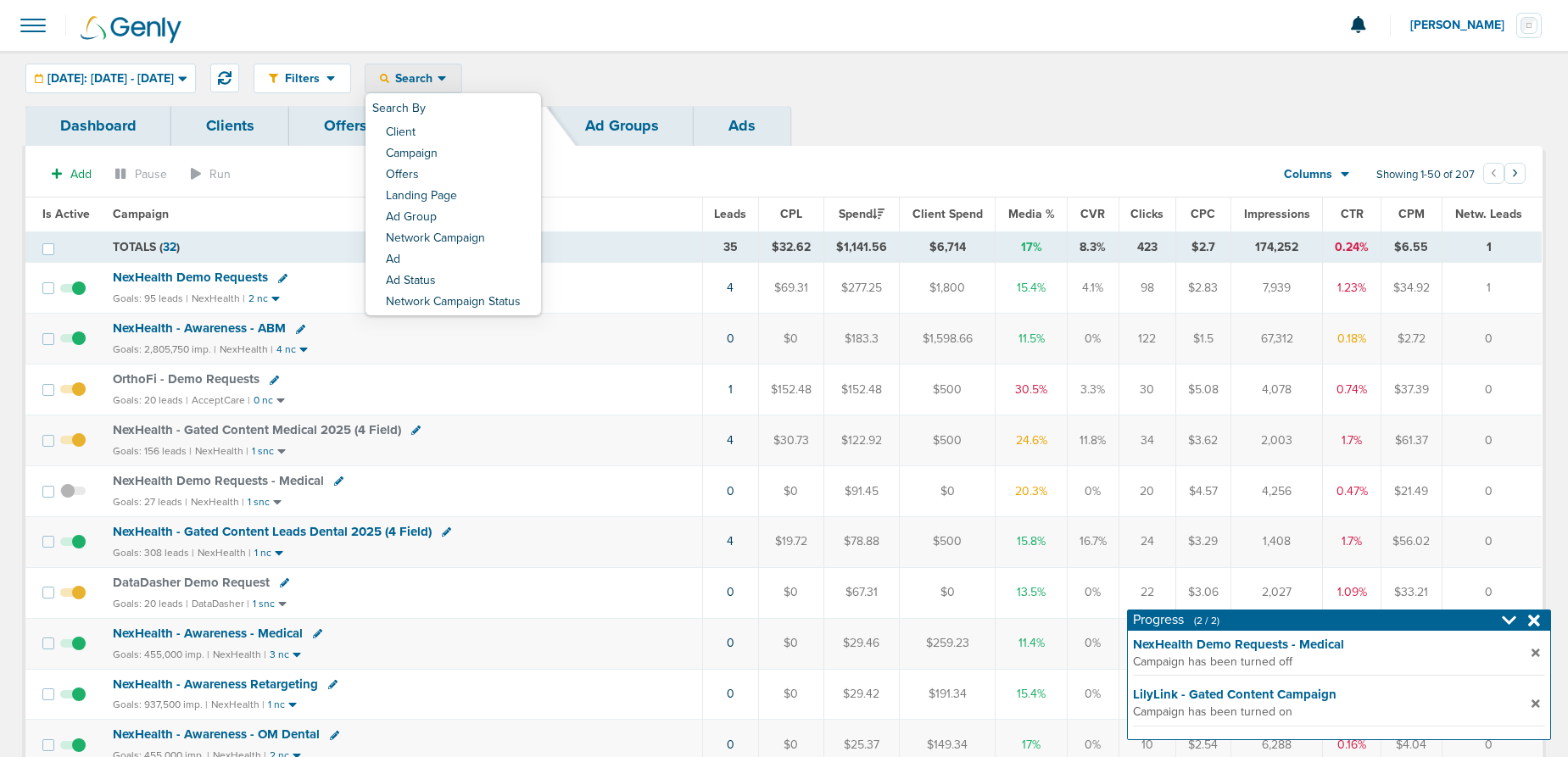
click at [454, 127] on link "Client" at bounding box center [453, 134] width 176 height 21
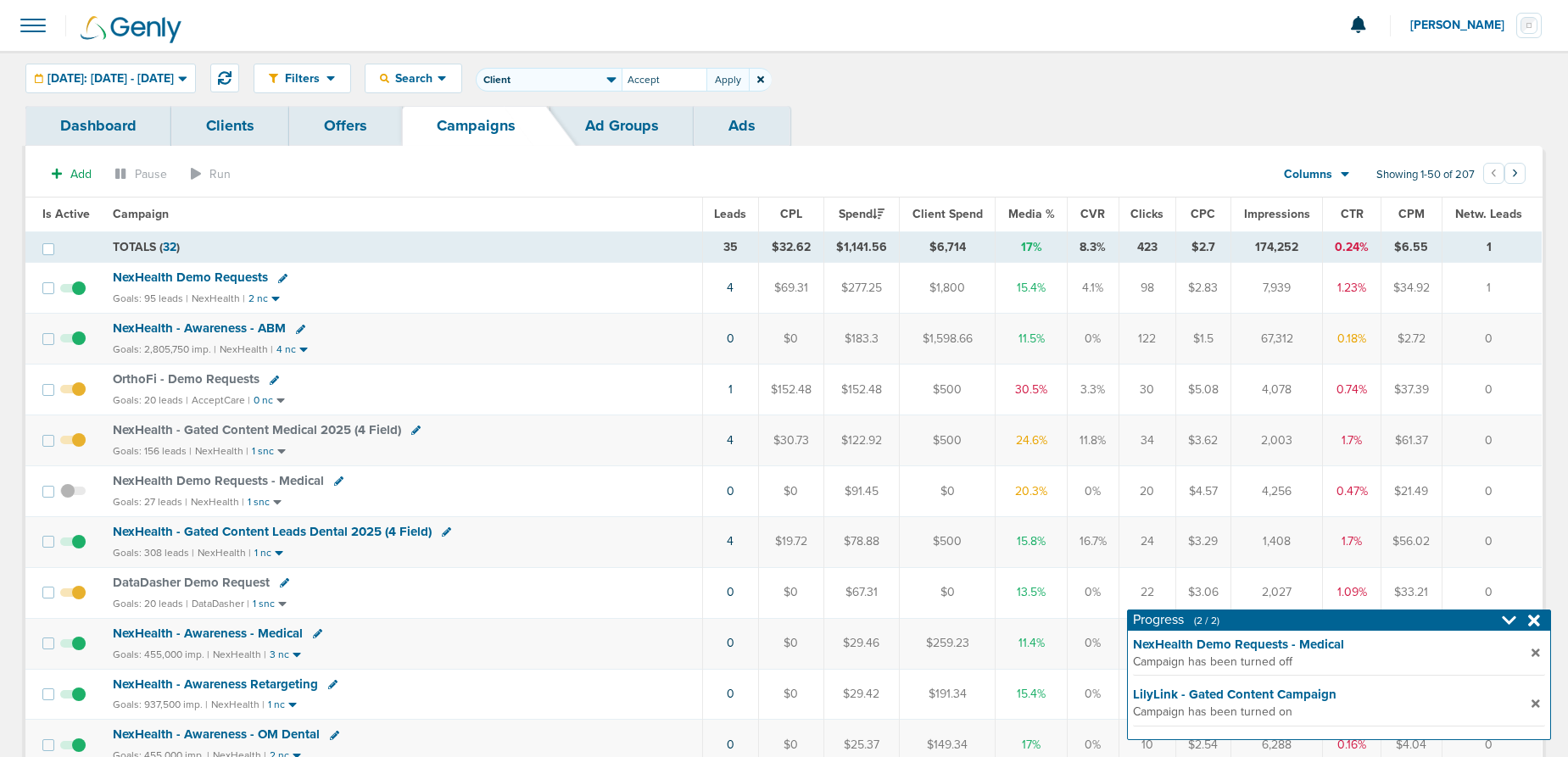
type input "Accept"
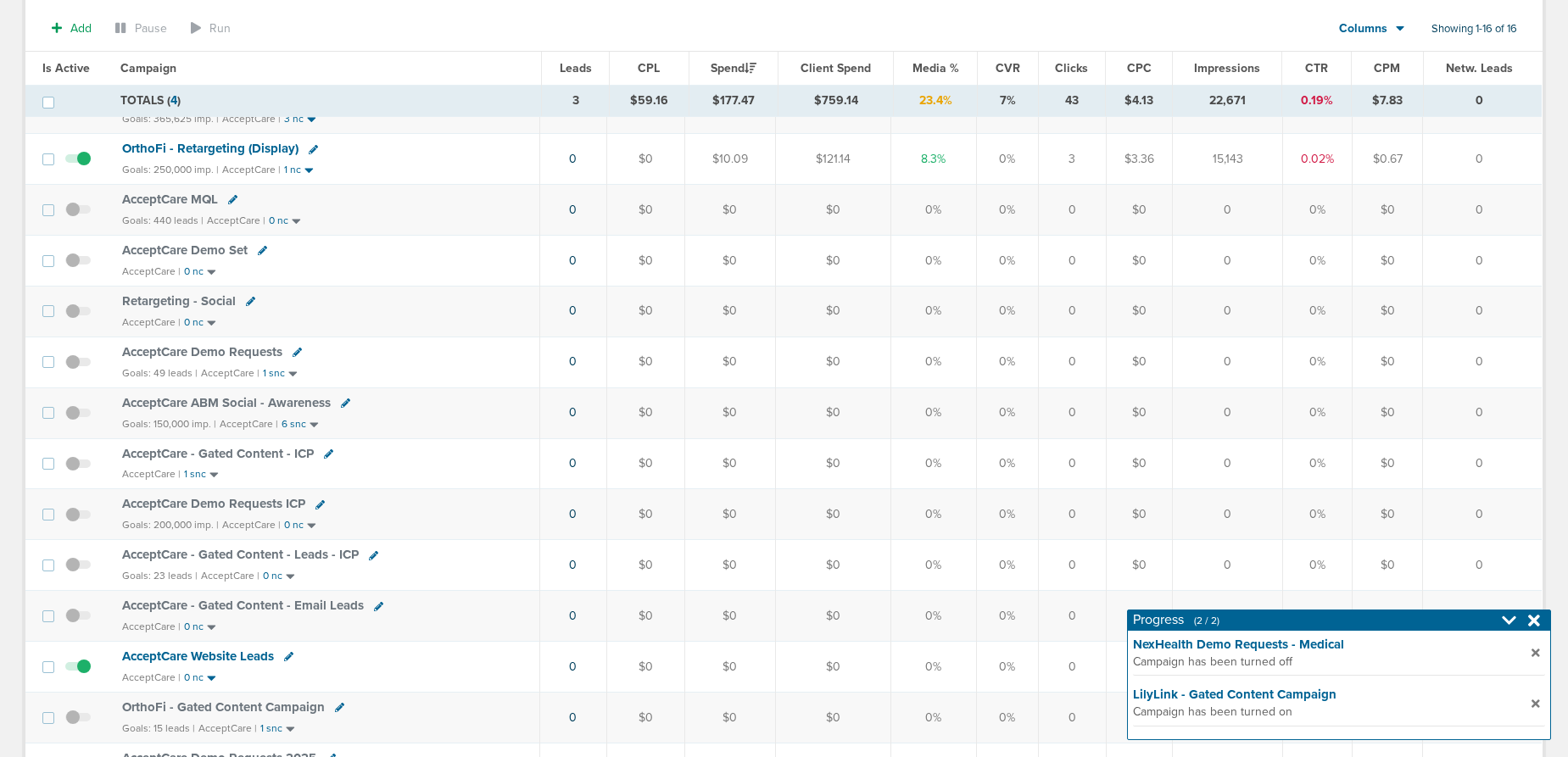
scroll to position [356, 0]
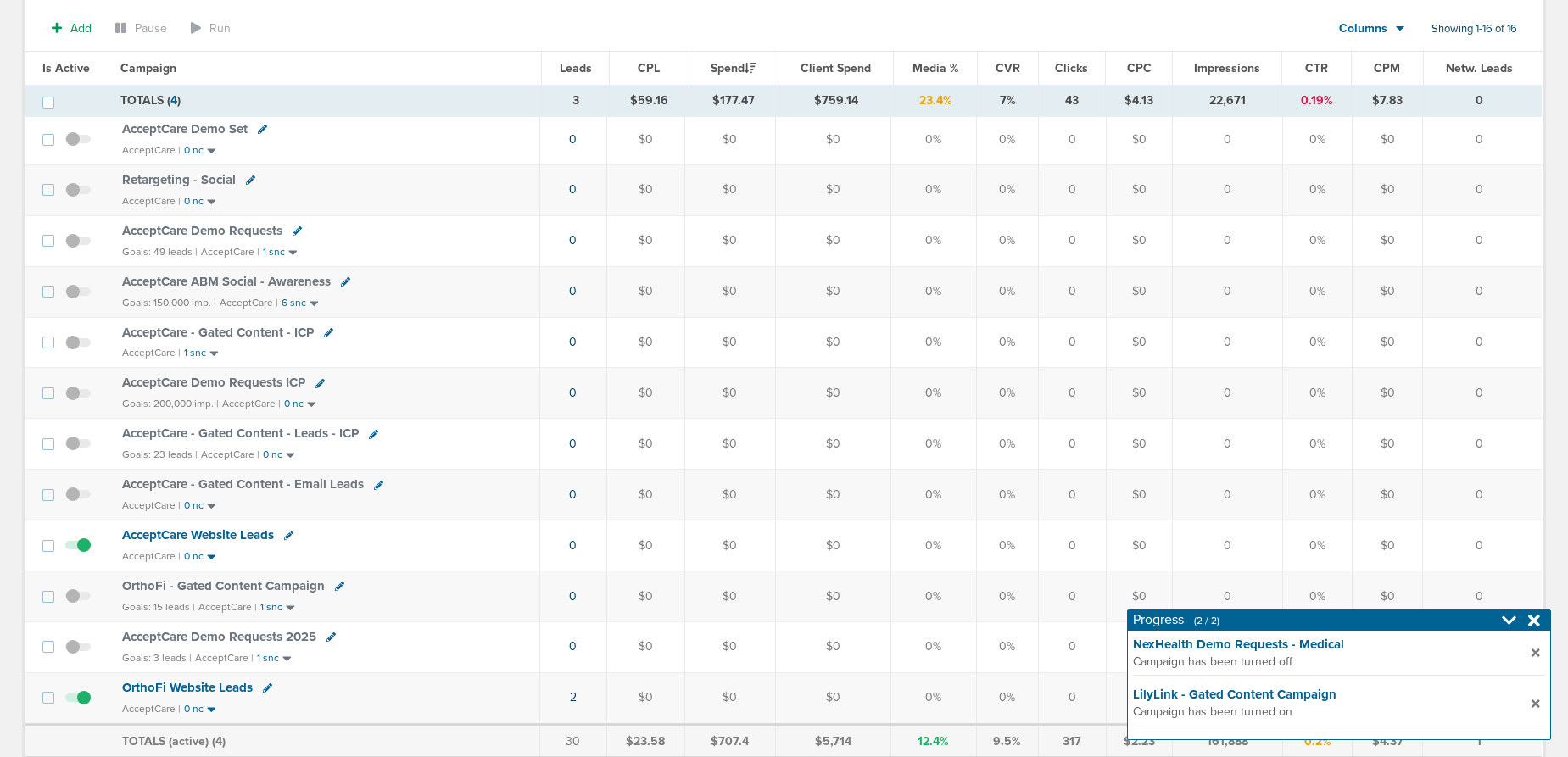
click at [154, 688] on span "OrthoFi Website Leads" at bounding box center [187, 687] width 130 height 15
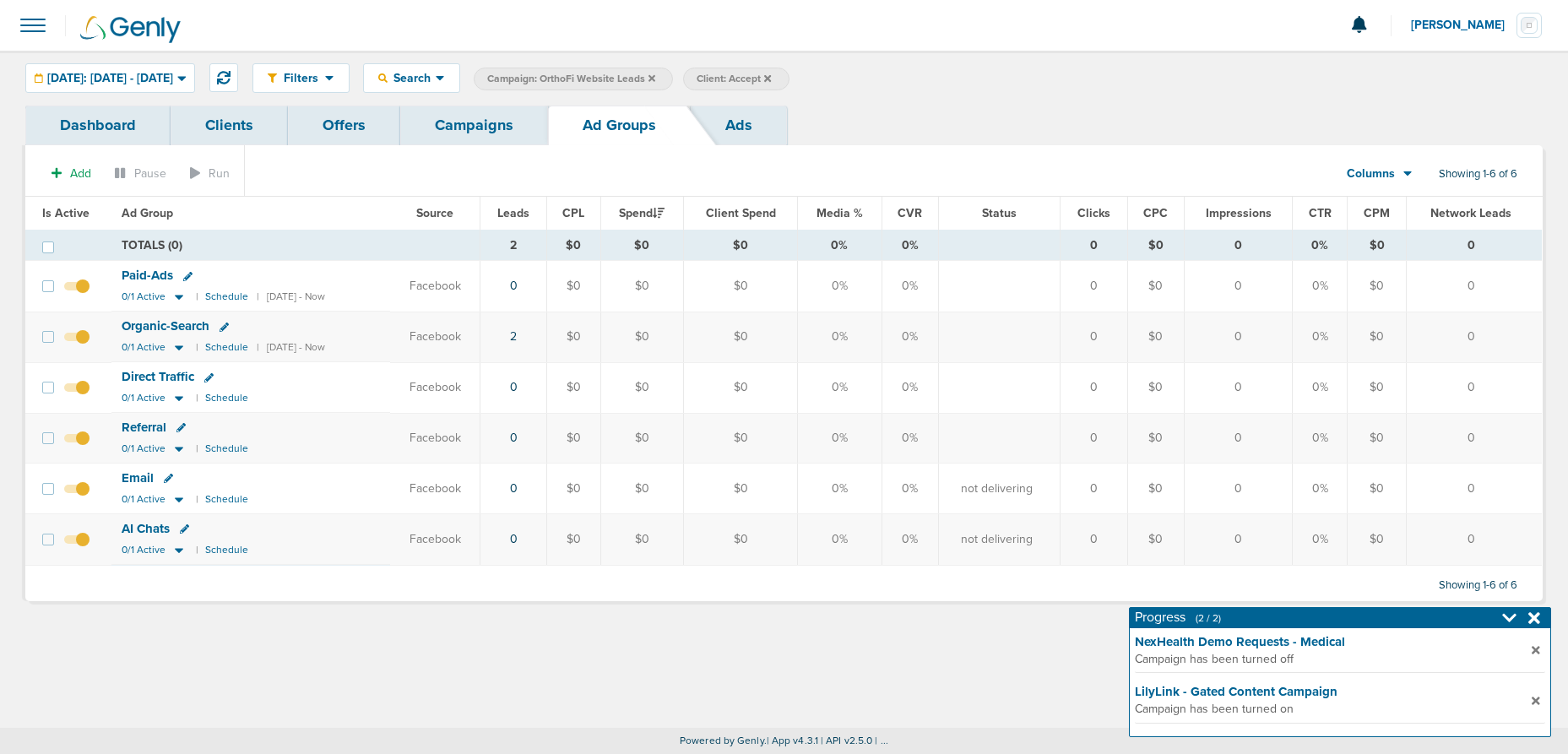
click at [447, 127] on link "Campaigns" at bounding box center [474, 125] width 147 height 40
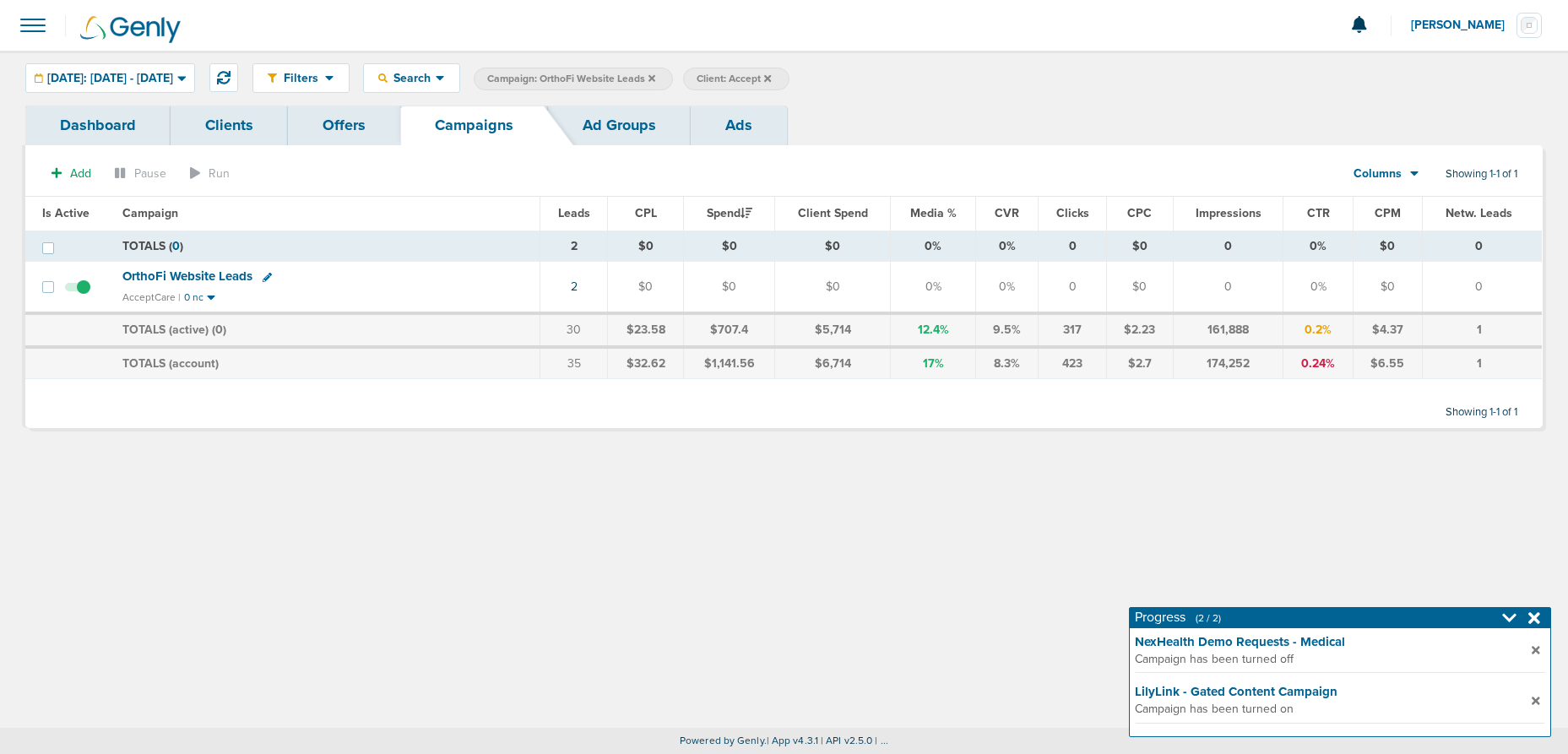
click at [655, 77] on icon at bounding box center [652, 78] width 7 height 7
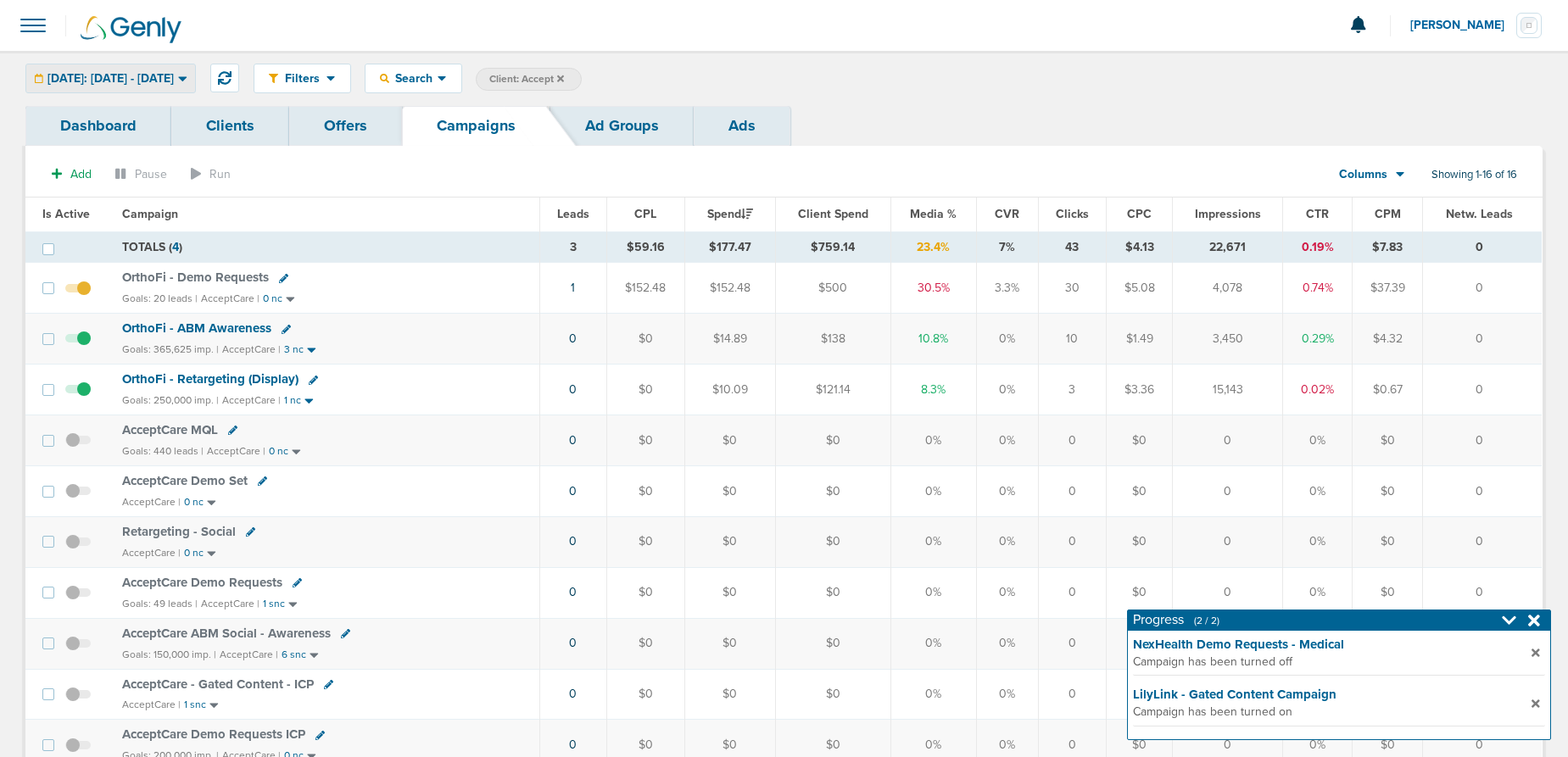
click at [107, 81] on span "[DATE]: [DATE] - [DATE]" at bounding box center [111, 78] width 127 height 12
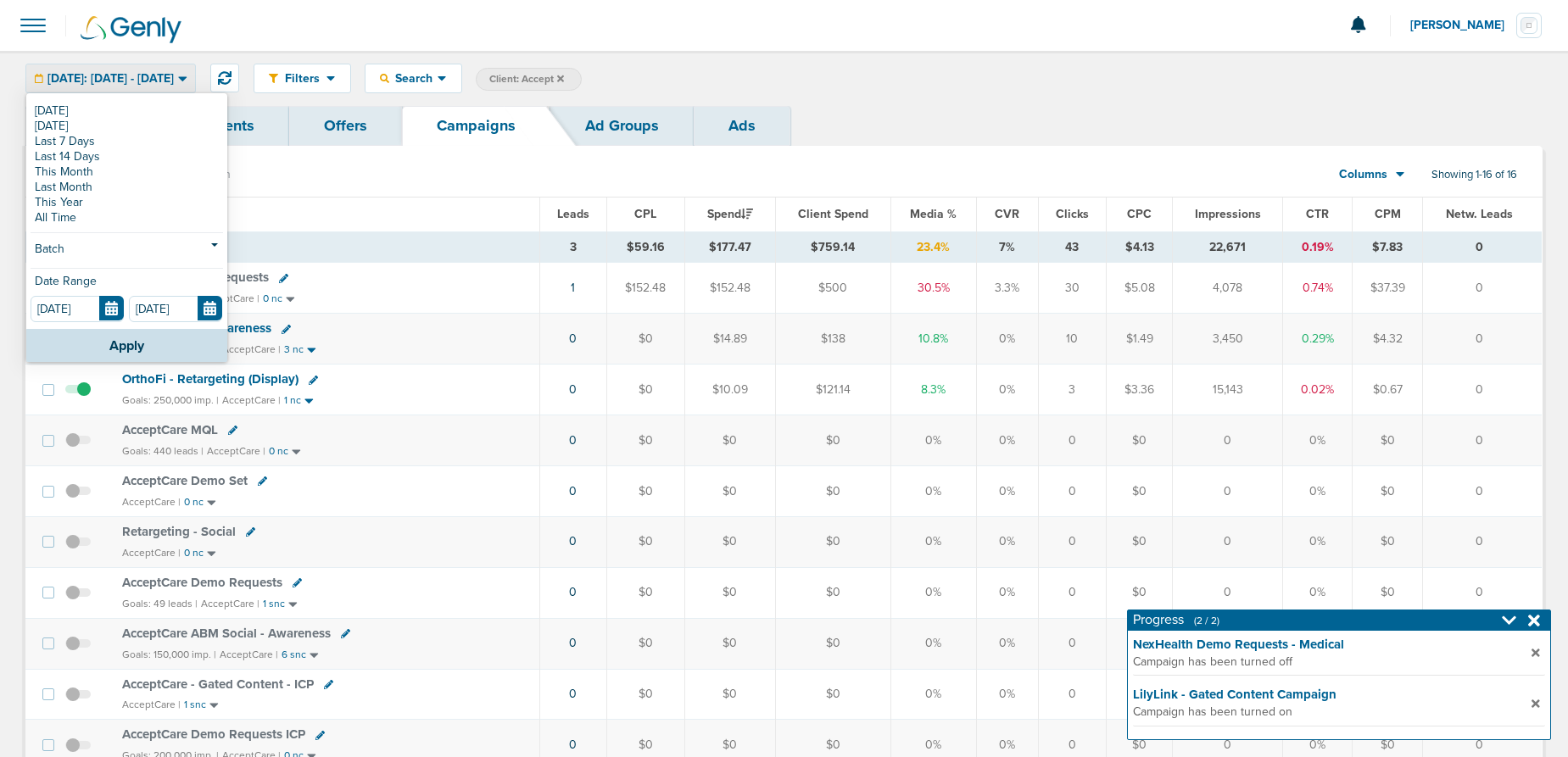
click at [108, 66] on div "[DATE]: [DATE] - [DATE]" at bounding box center [110, 78] width 169 height 28
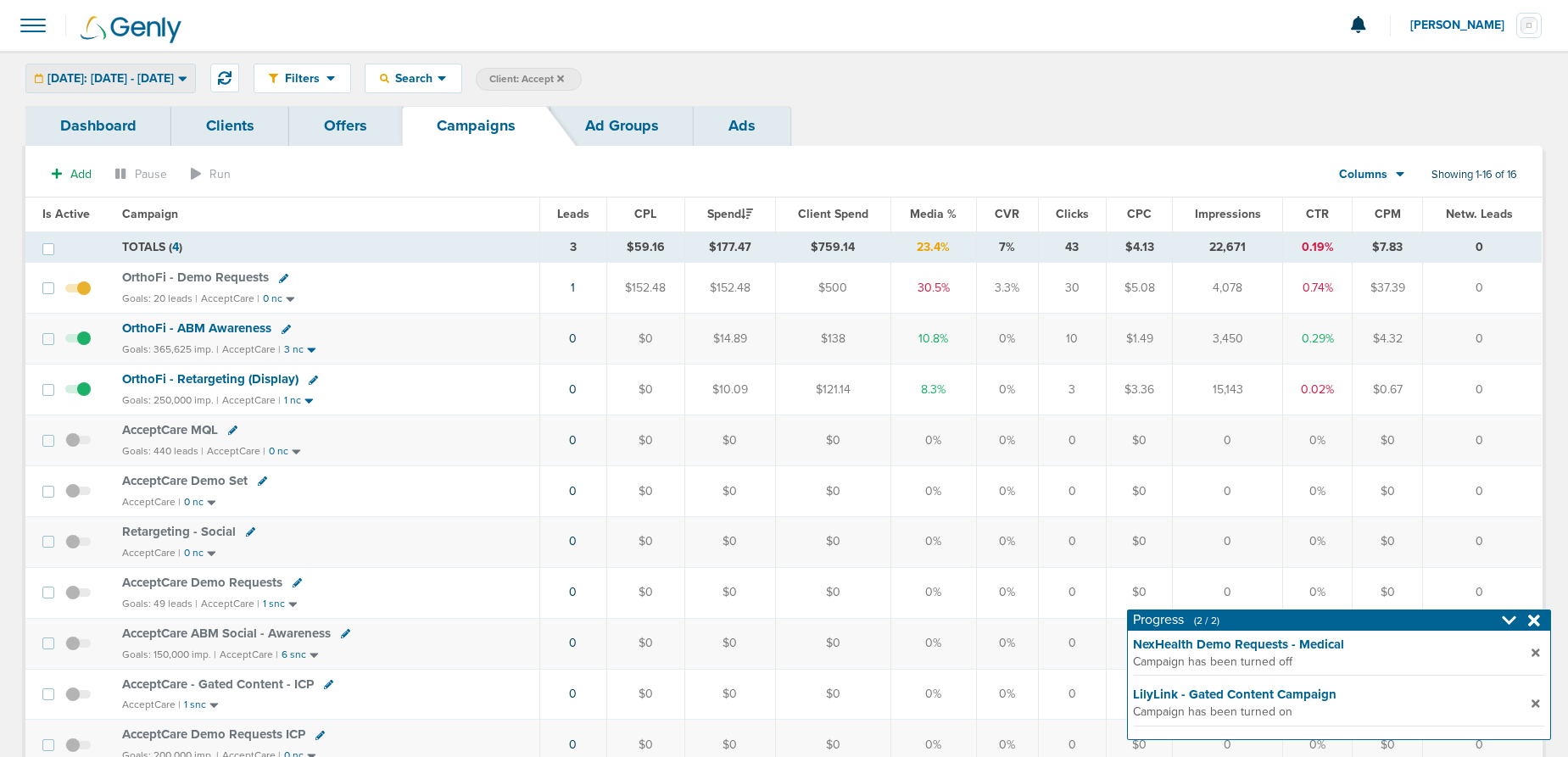
click at [158, 78] on span "[DATE]: [DATE] - [DATE]" at bounding box center [111, 78] width 127 height 12
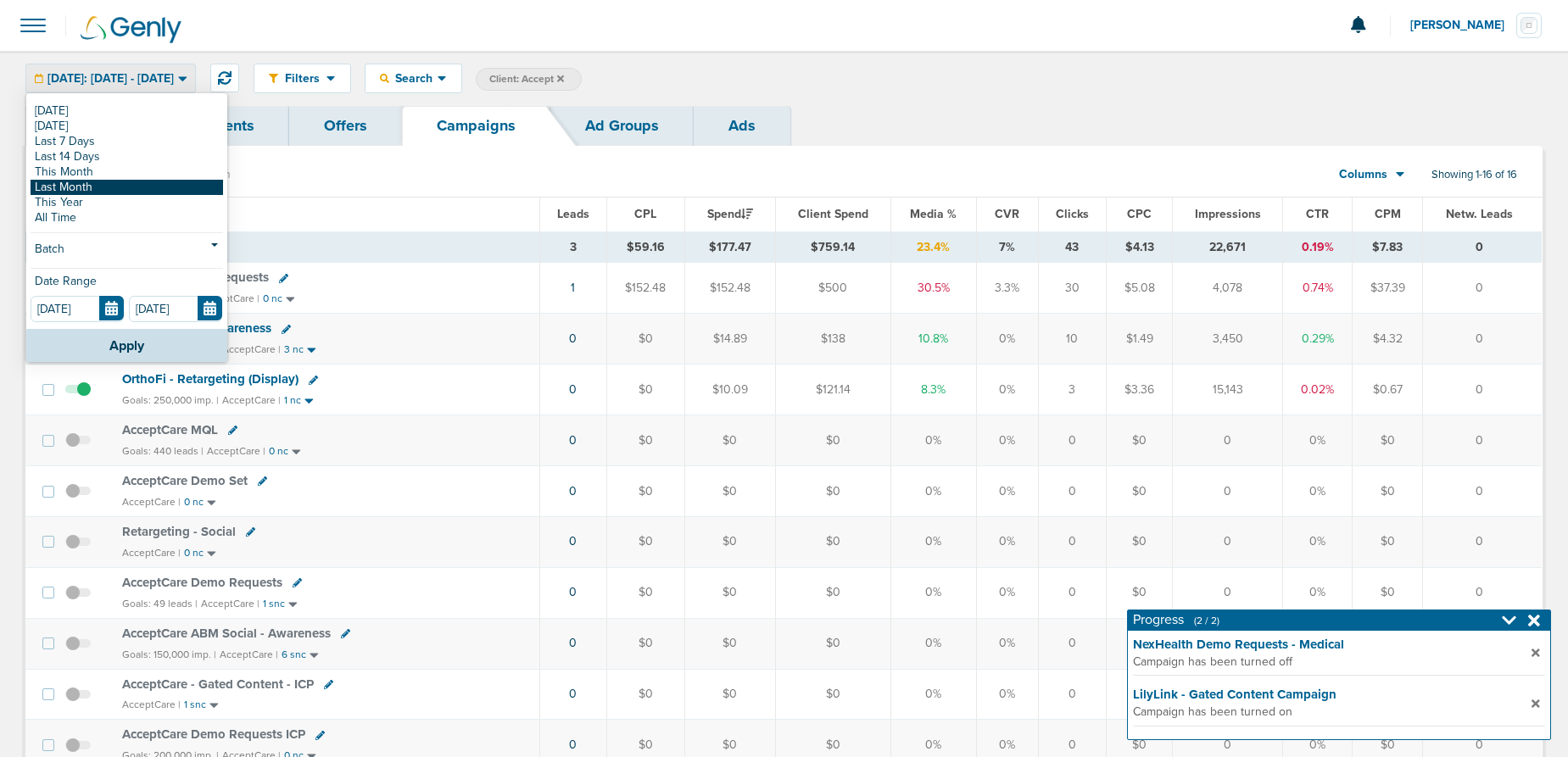
click at [138, 189] on link "Last Month" at bounding box center [127, 187] width 193 height 15
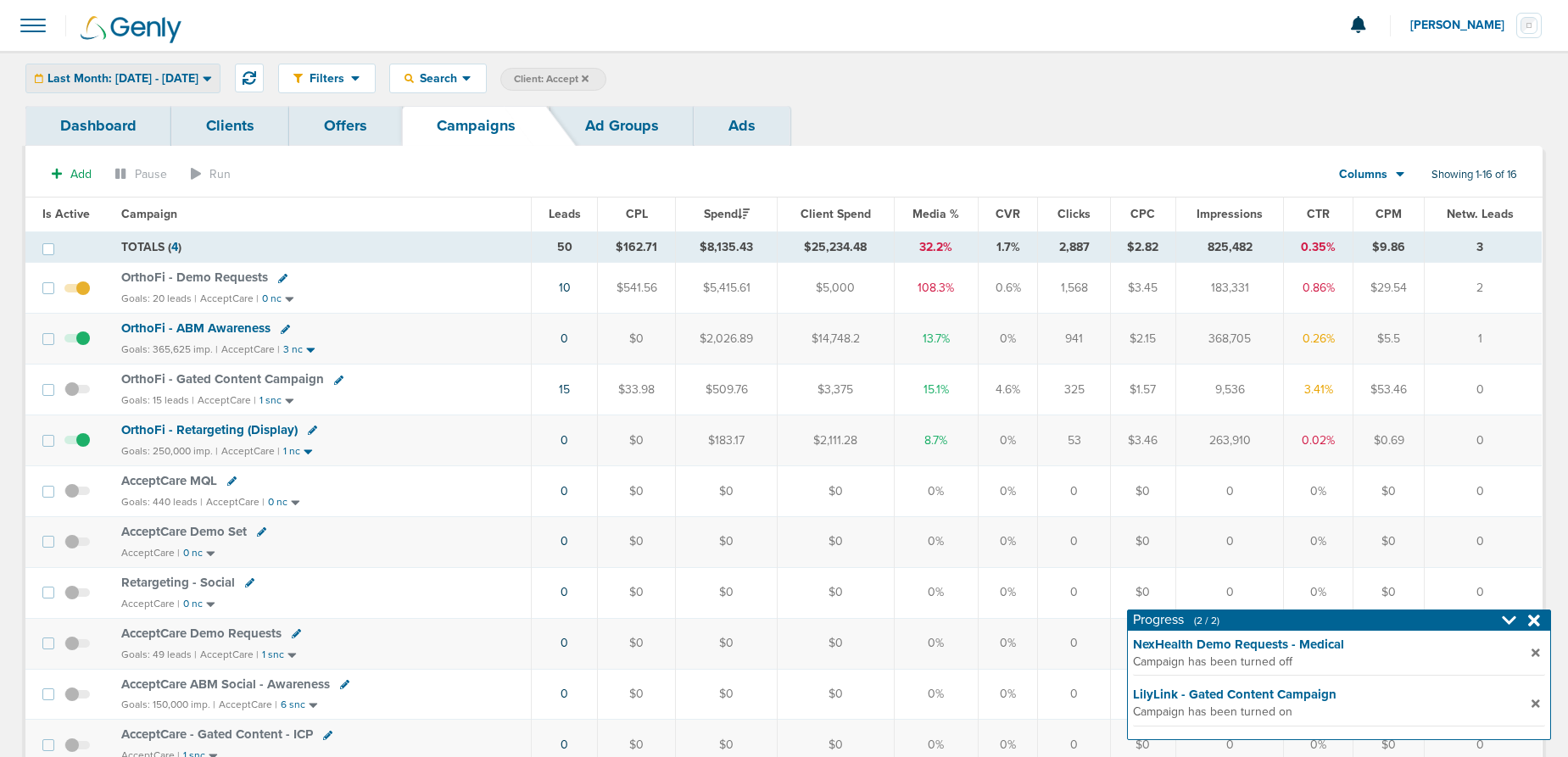
click at [138, 73] on span "Last Month: [DATE] - [DATE]" at bounding box center [122, 78] width 151 height 12
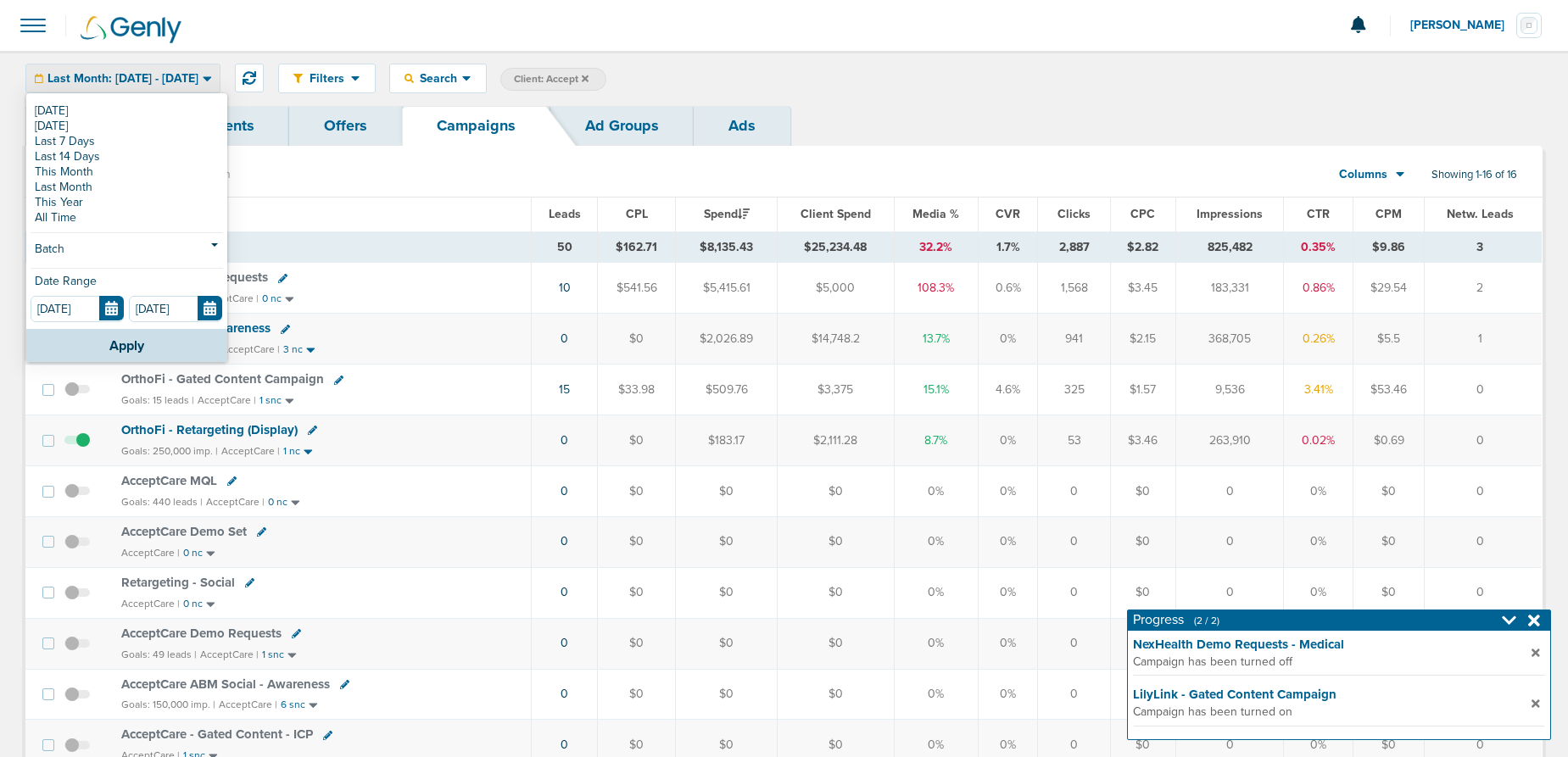
click at [138, 73] on span "Last Month: [DATE] - [DATE]" at bounding box center [122, 78] width 151 height 12
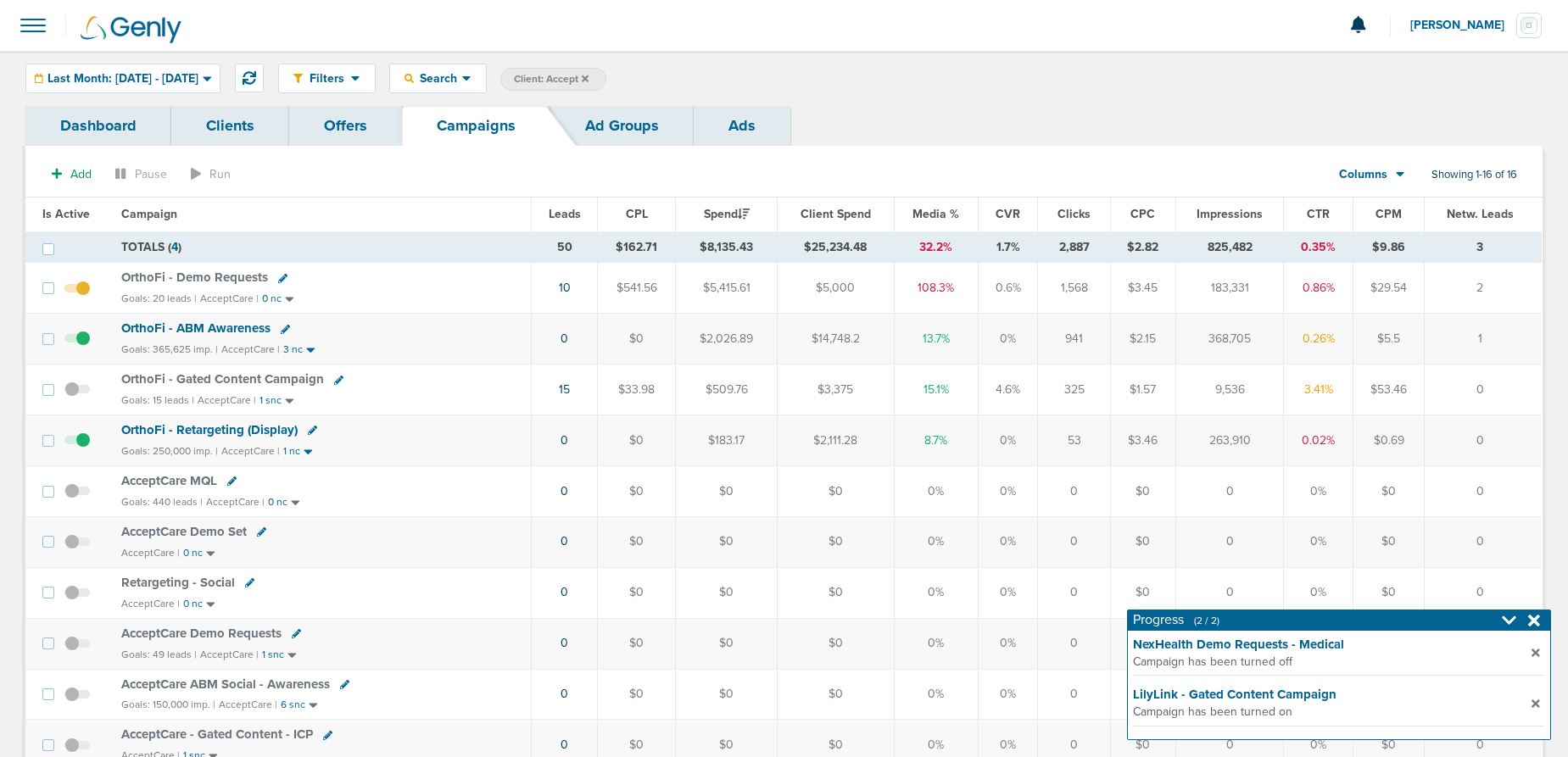
click at [224, 276] on span "OrthoFi - Demo Requests" at bounding box center [194, 276] width 147 height 15
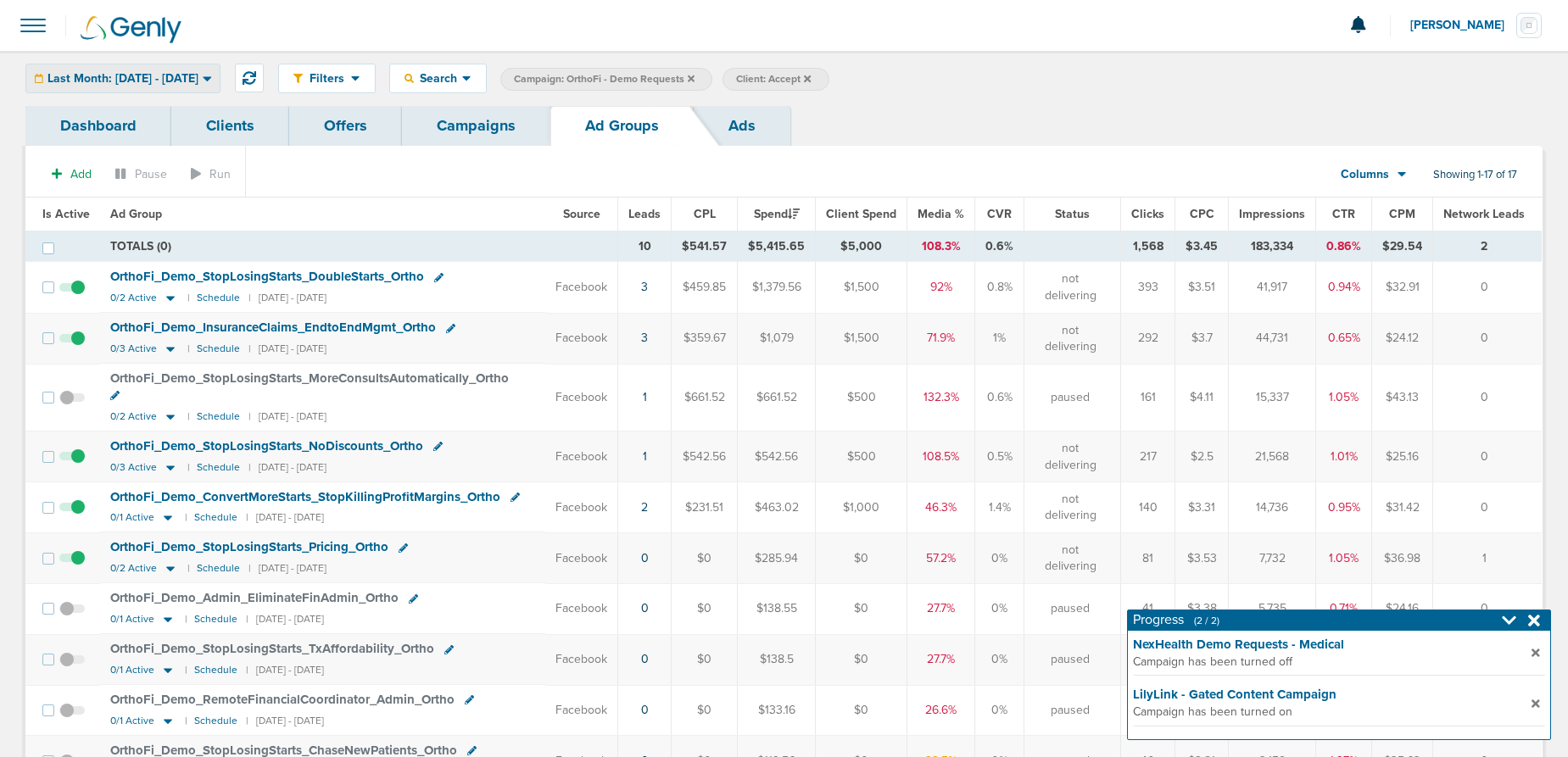
click at [177, 78] on span "Last Month: [DATE] - [DATE]" at bounding box center [122, 78] width 151 height 12
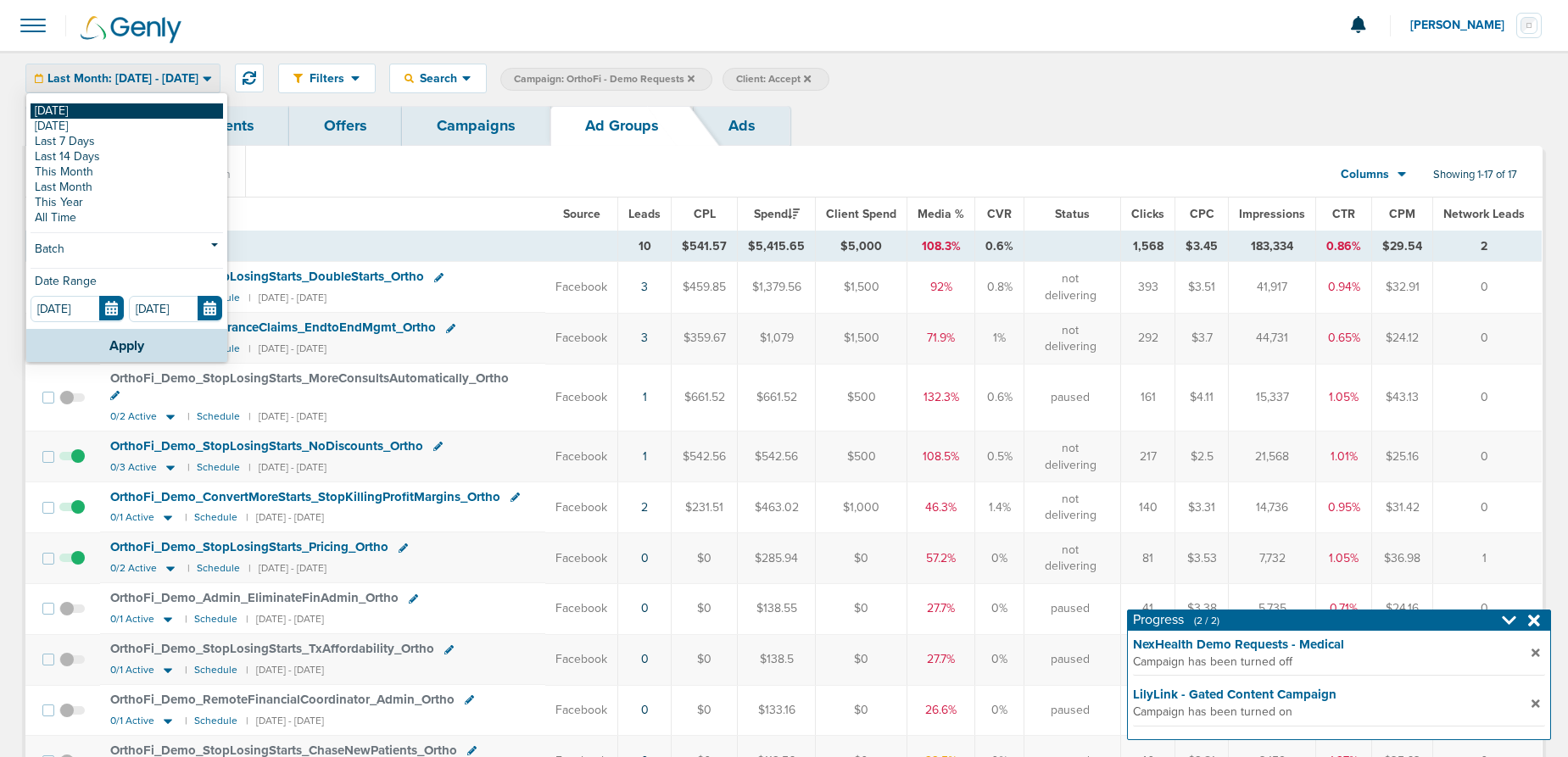
click at [134, 110] on link "[DATE]" at bounding box center [127, 111] width 193 height 15
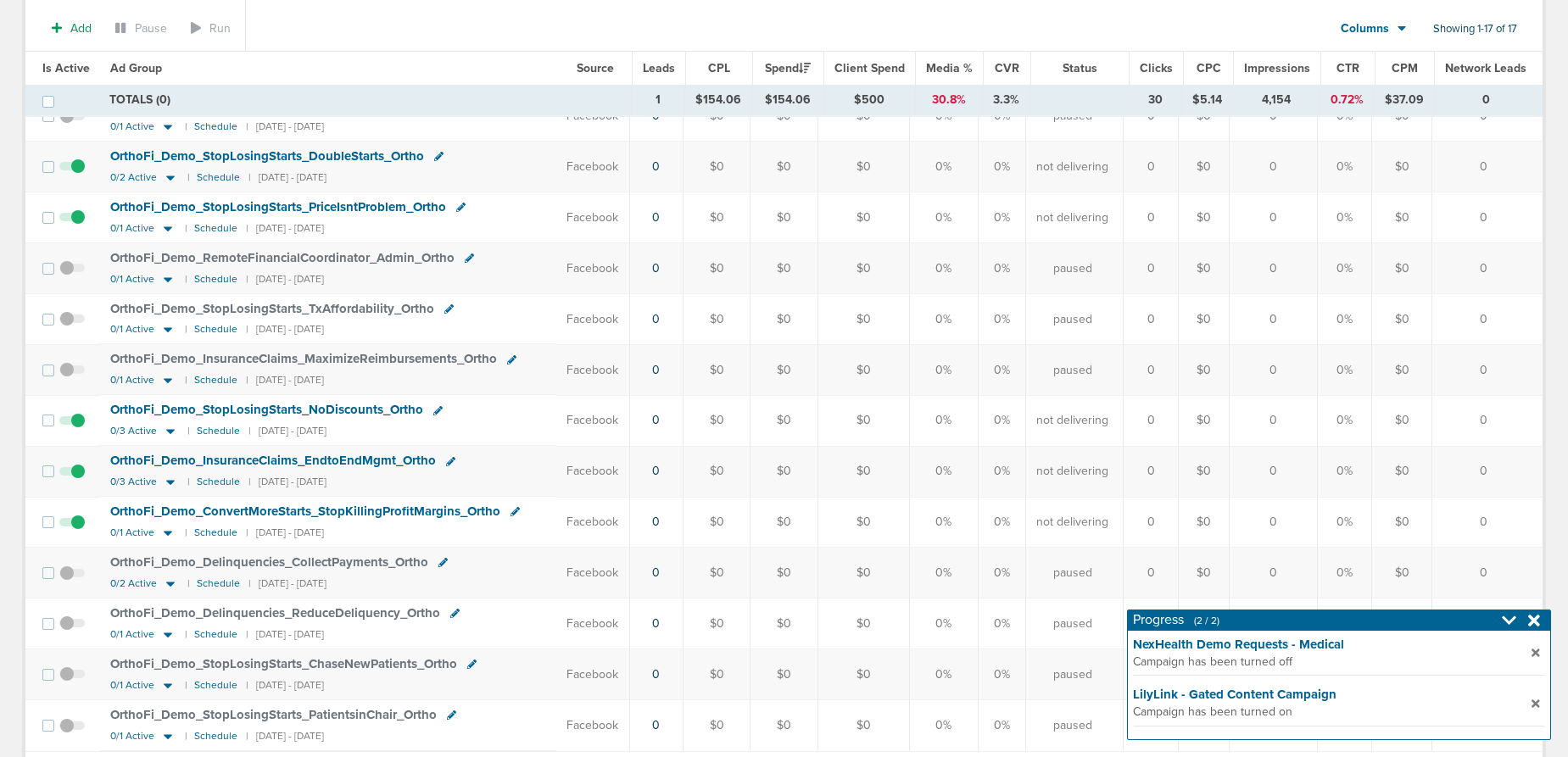
scroll to position [385, 0]
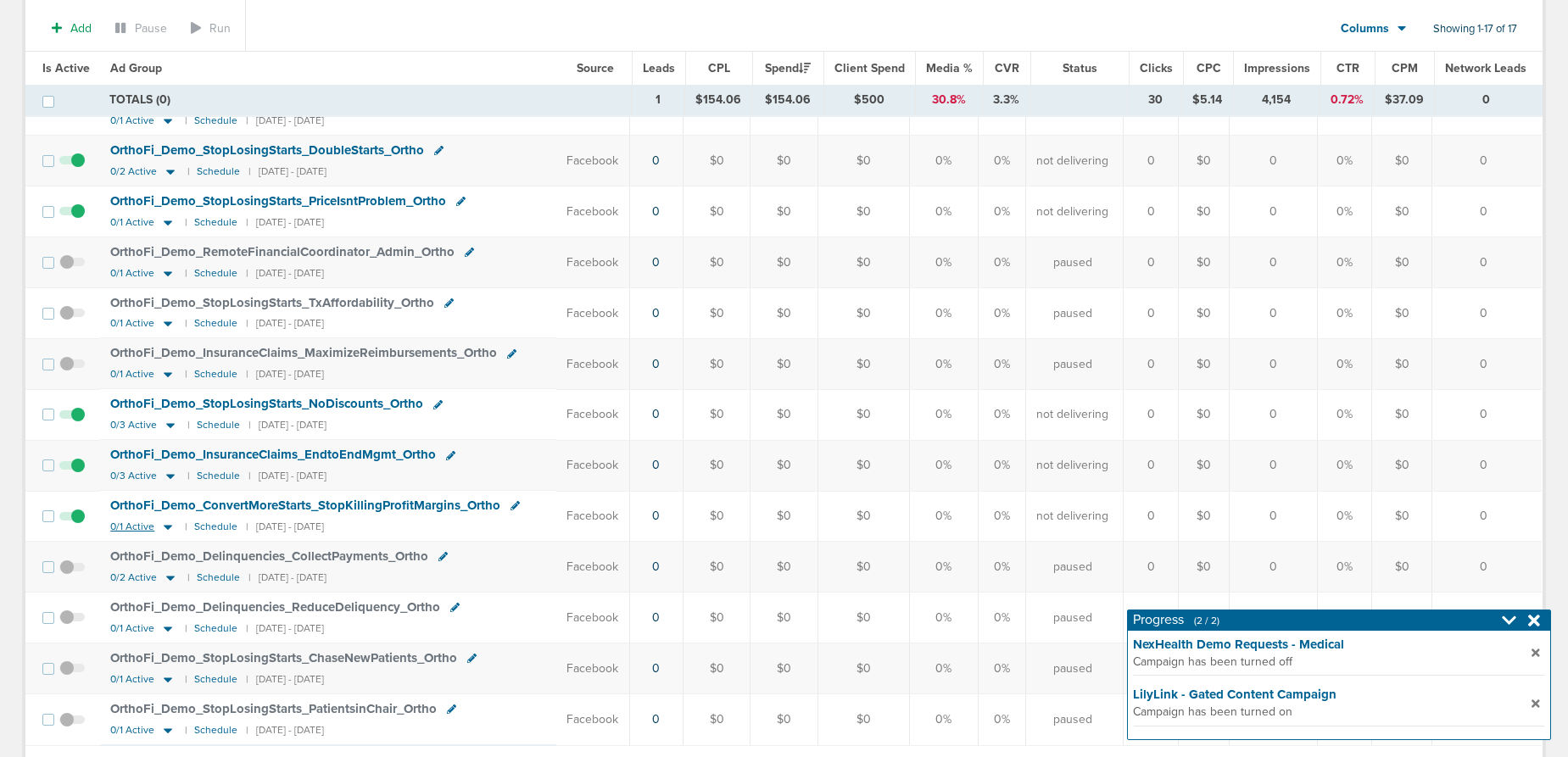
click at [164, 528] on icon at bounding box center [169, 528] width 9 height 5
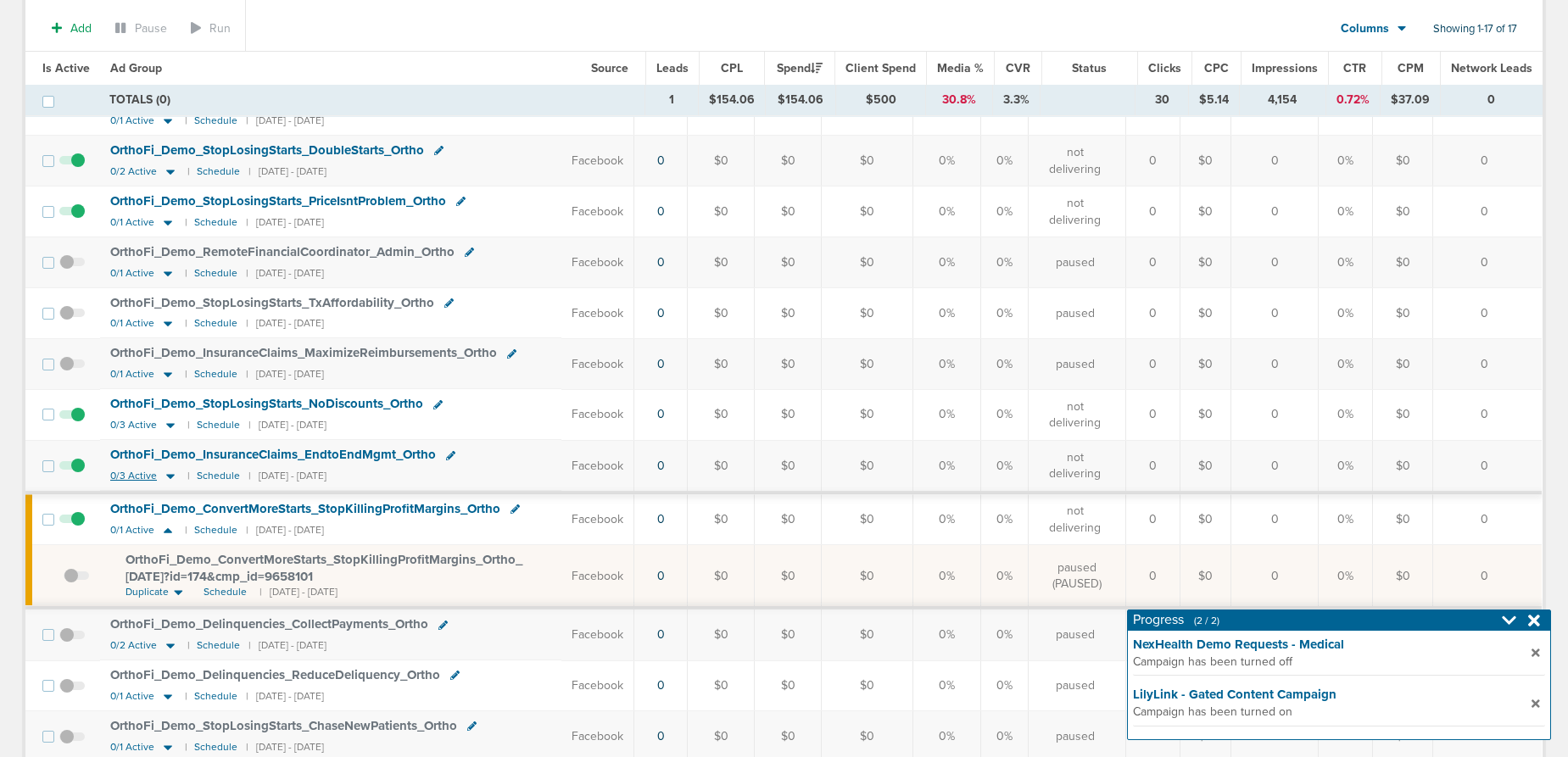
click at [166, 474] on icon at bounding box center [170, 477] width 9 height 5
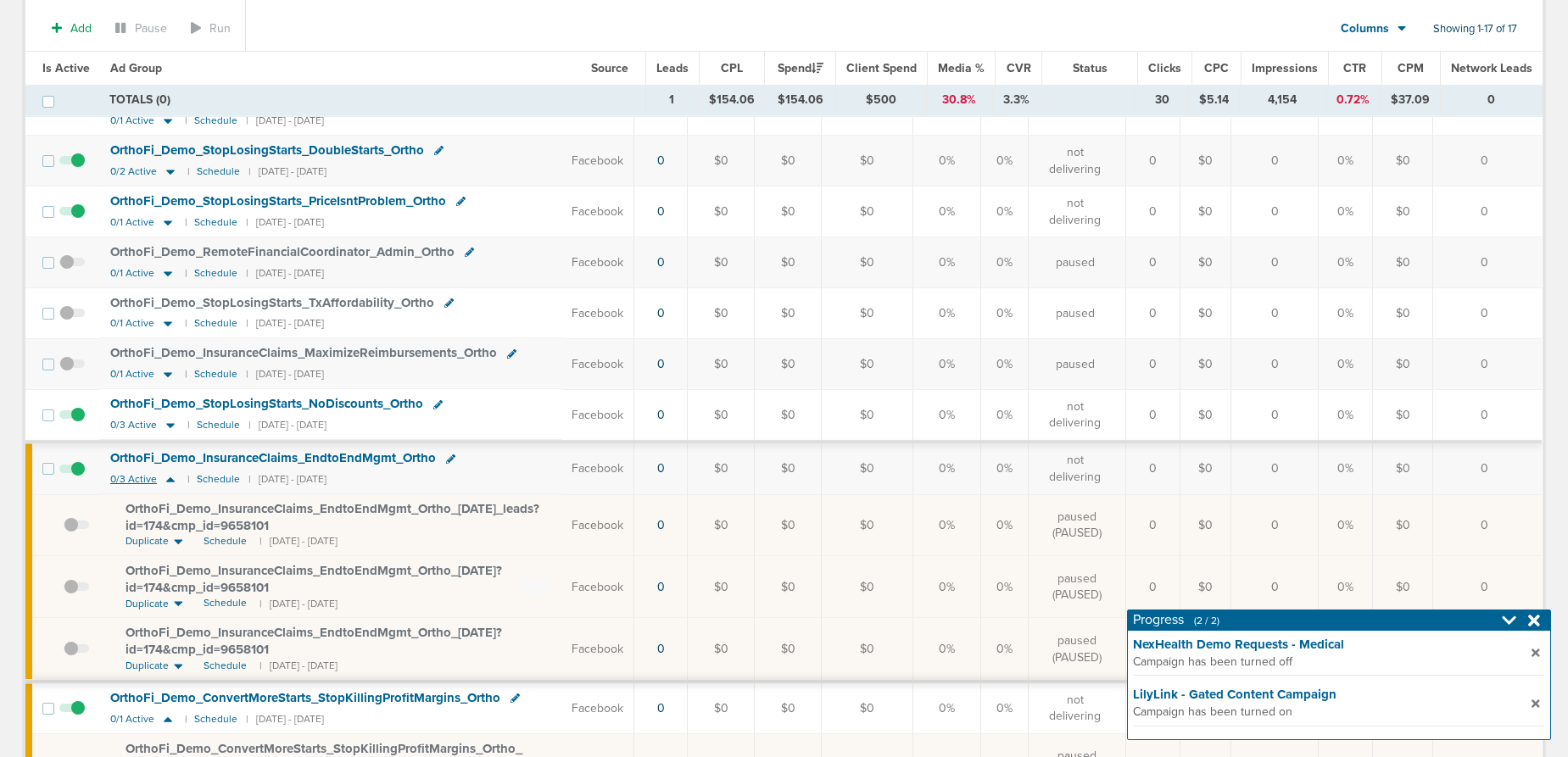
scroll to position [386, 0]
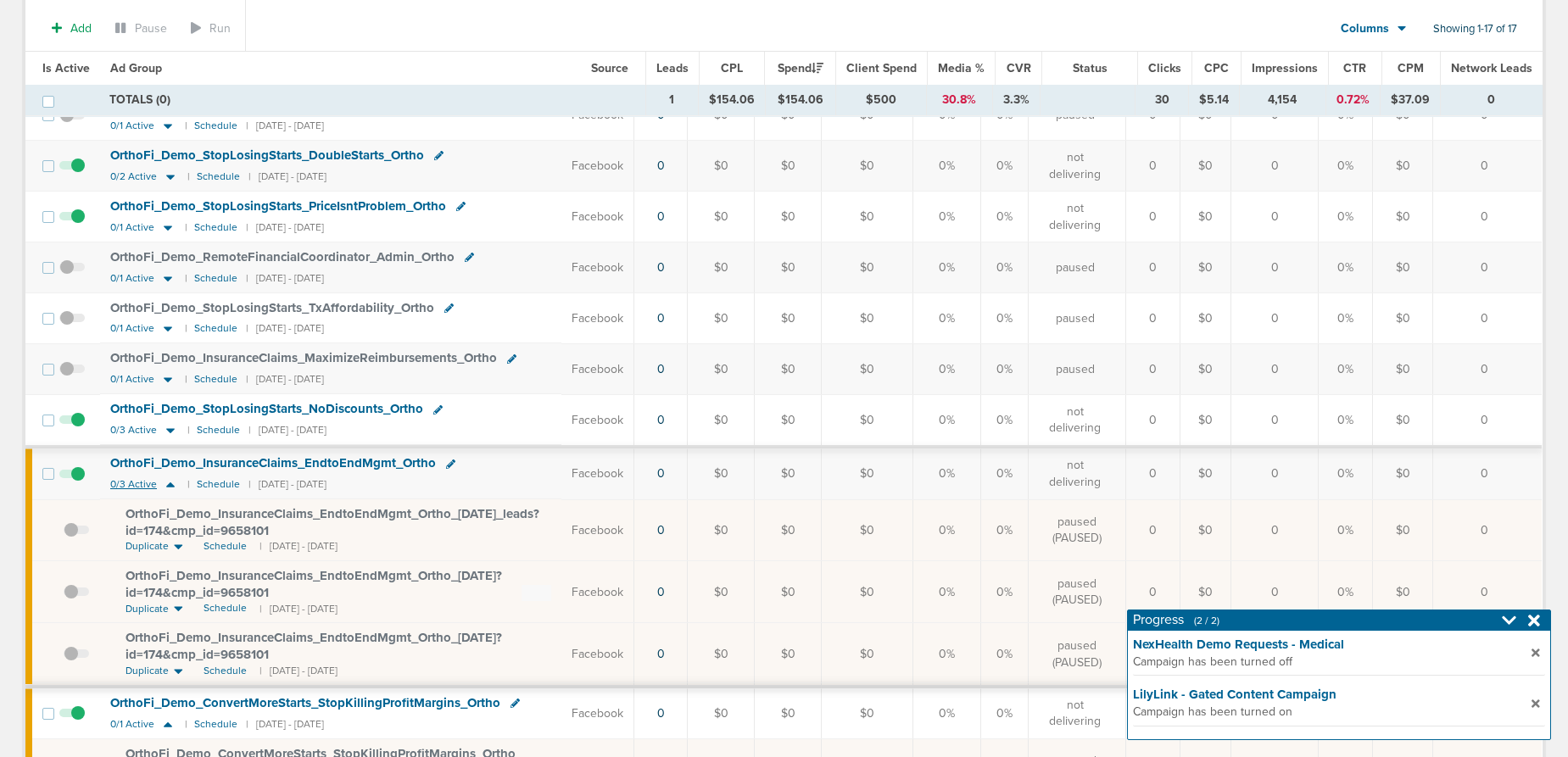
click at [166, 475] on td "OrthoFi_ Demo_ InsuranceClaims_ EndtoEndMgmt_ Ortho 0/3 Active | Schedule | [DA…" at bounding box center [330, 473] width 461 height 51
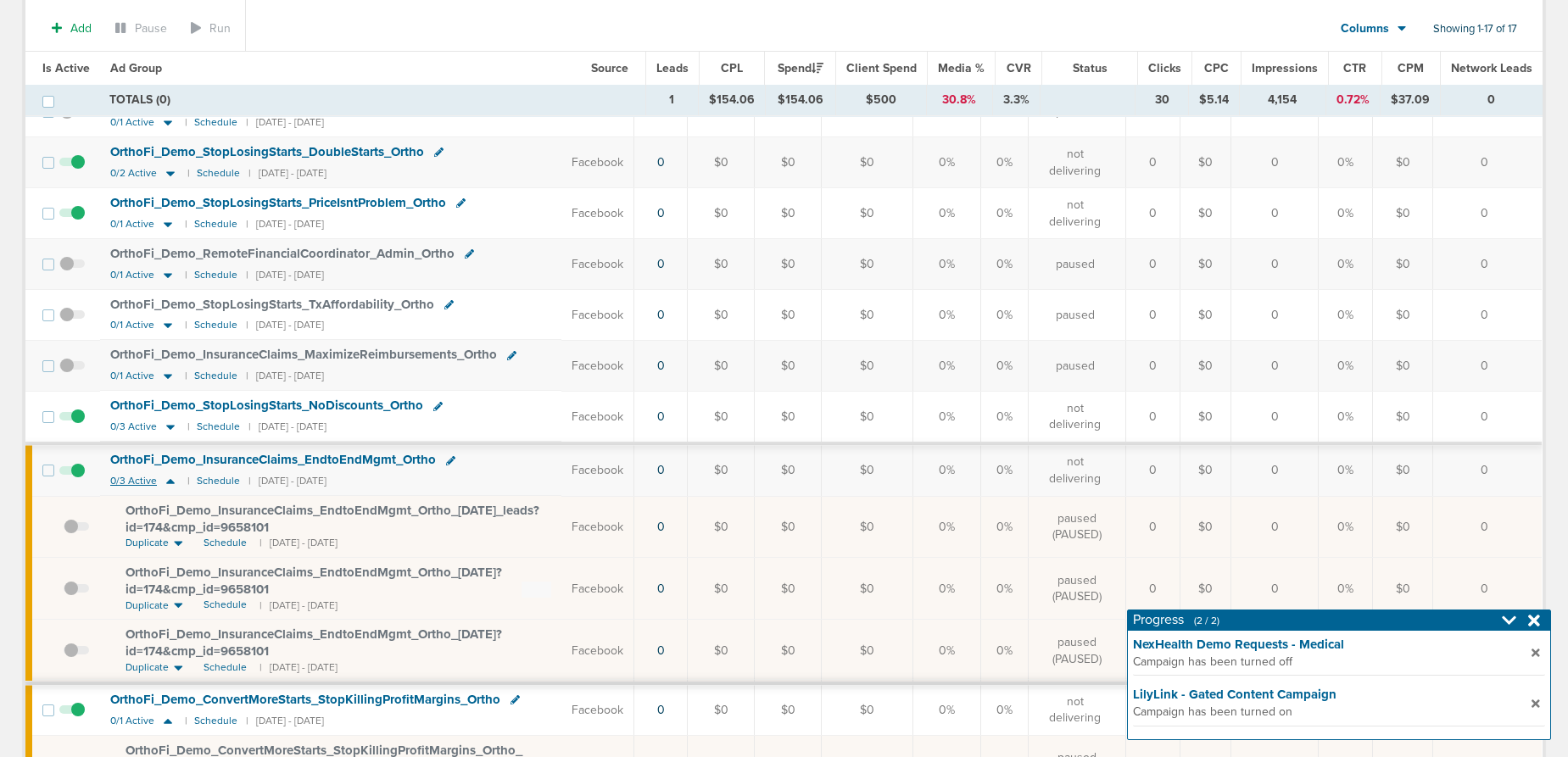
click at [167, 479] on icon at bounding box center [170, 481] width 17 height 14
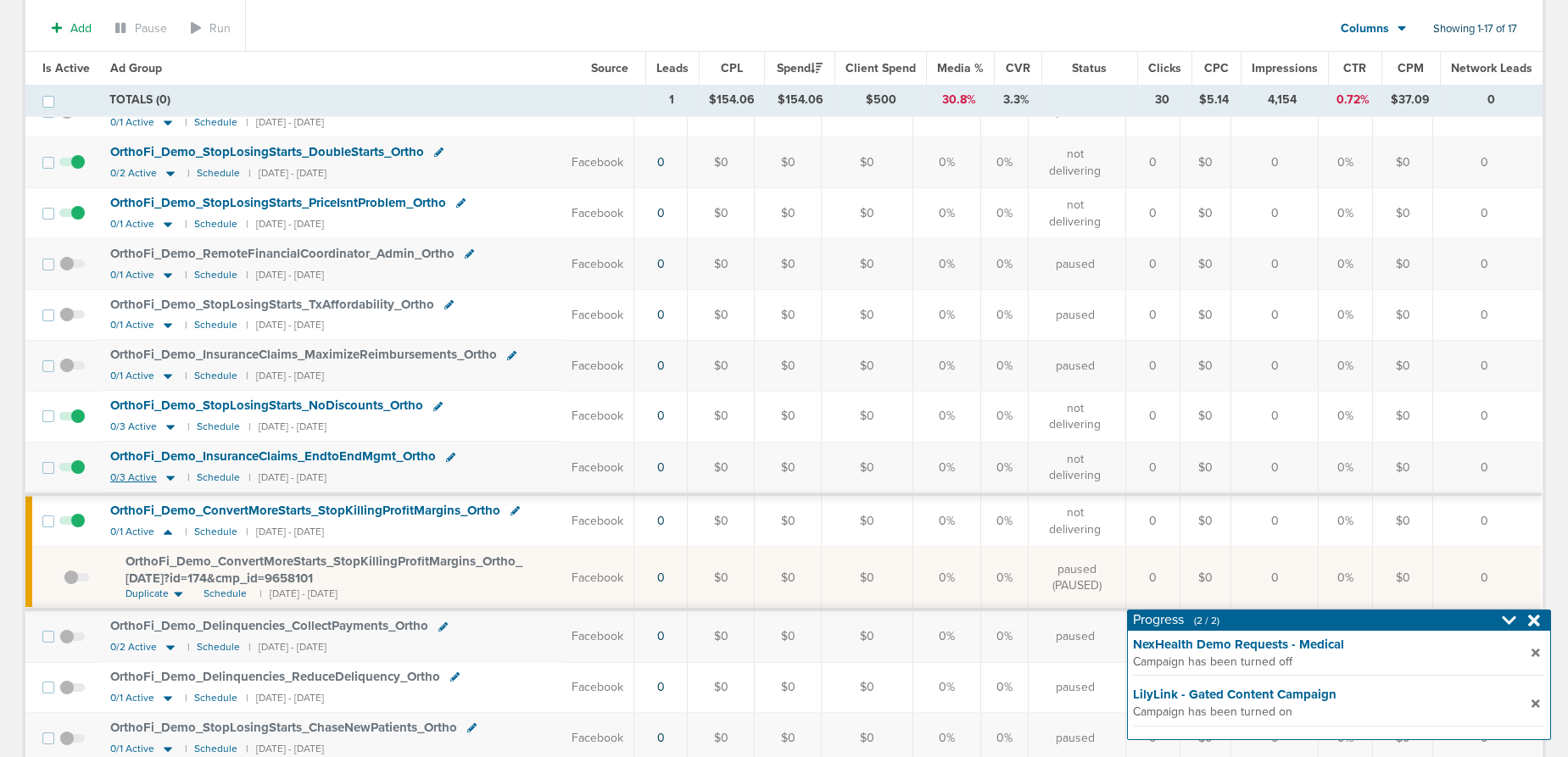
scroll to position [387, 0]
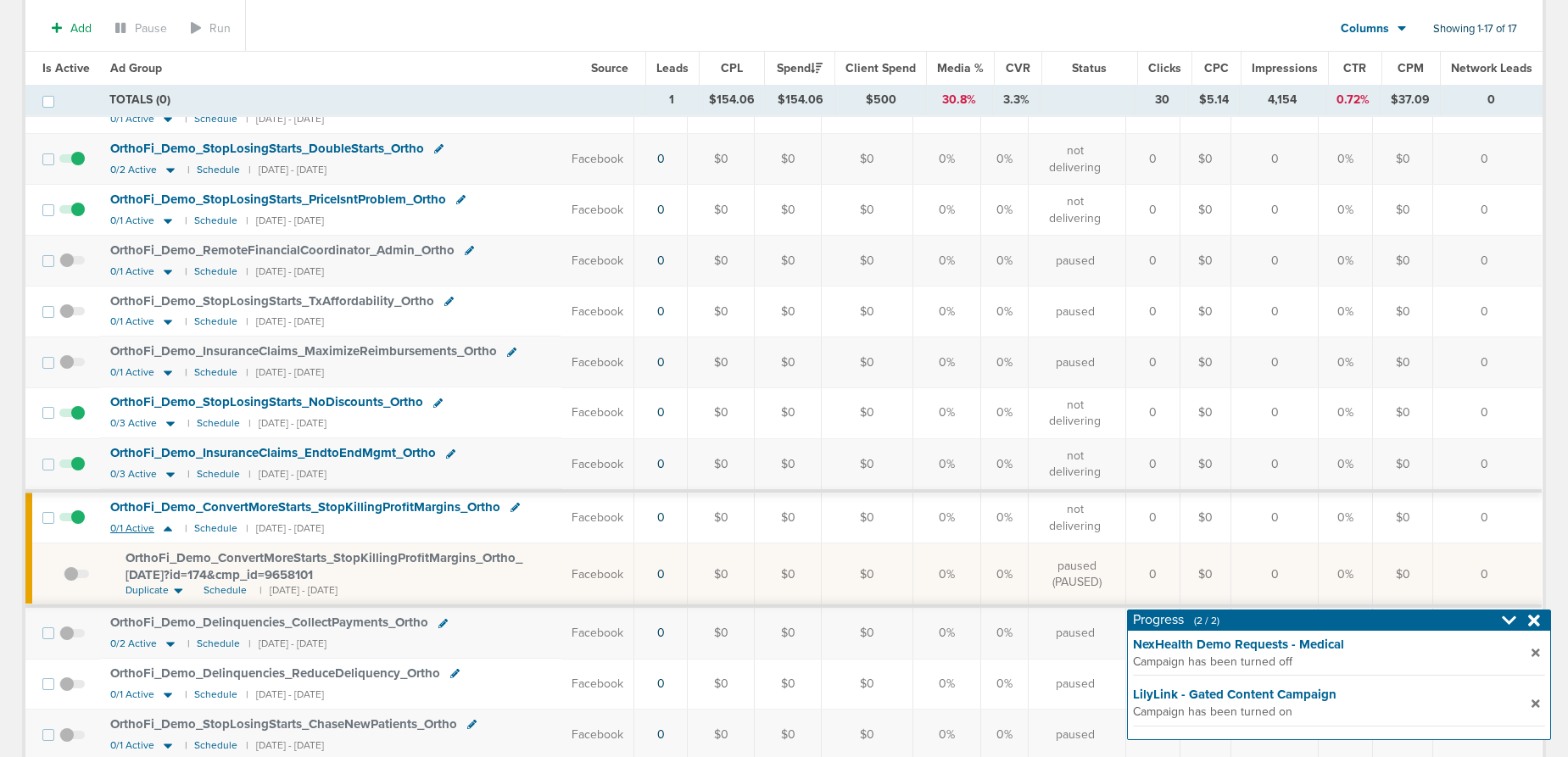
click at [163, 528] on icon at bounding box center [168, 529] width 17 height 14
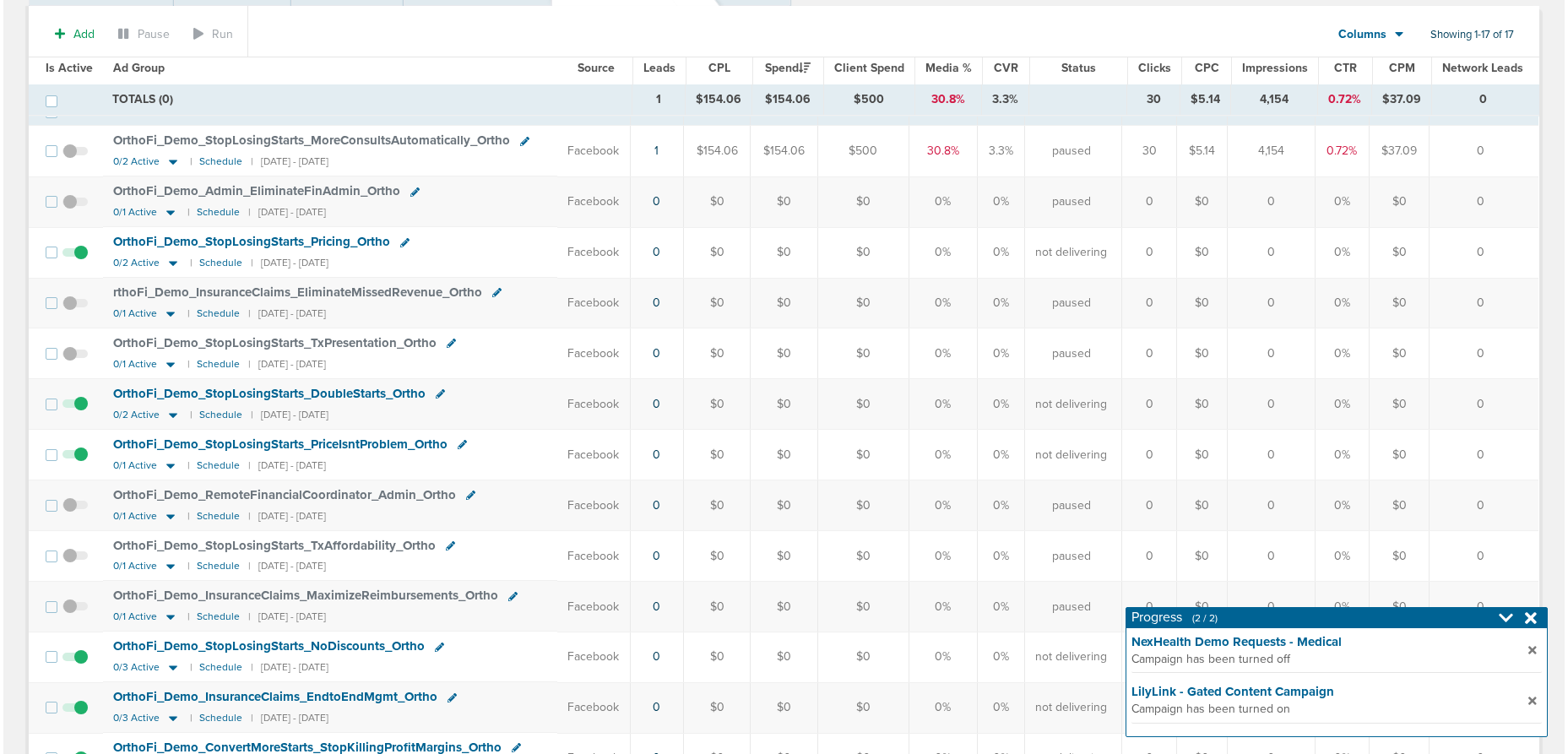
scroll to position [0, 0]
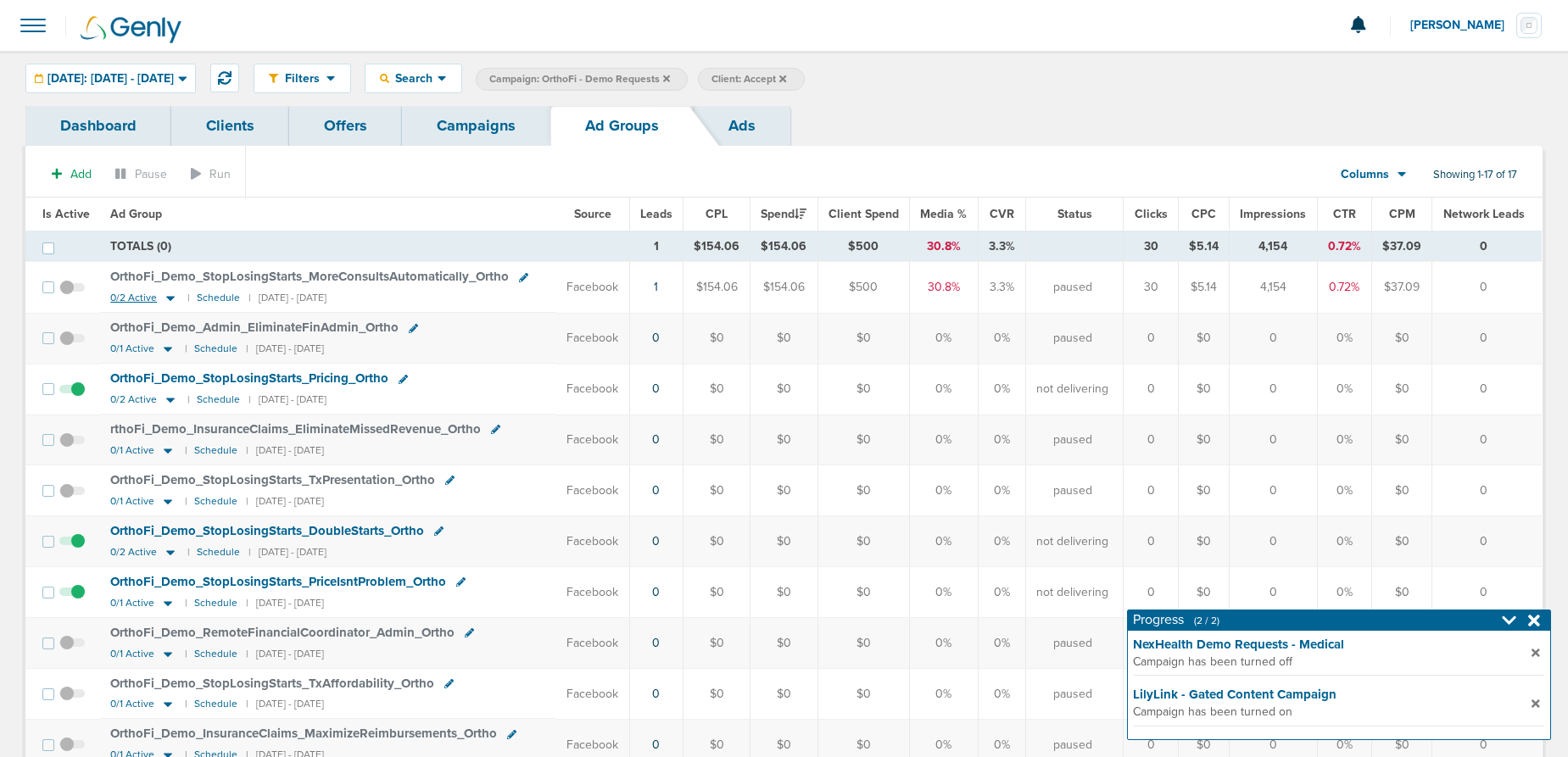
click at [170, 300] on icon at bounding box center [170, 298] width 17 height 14
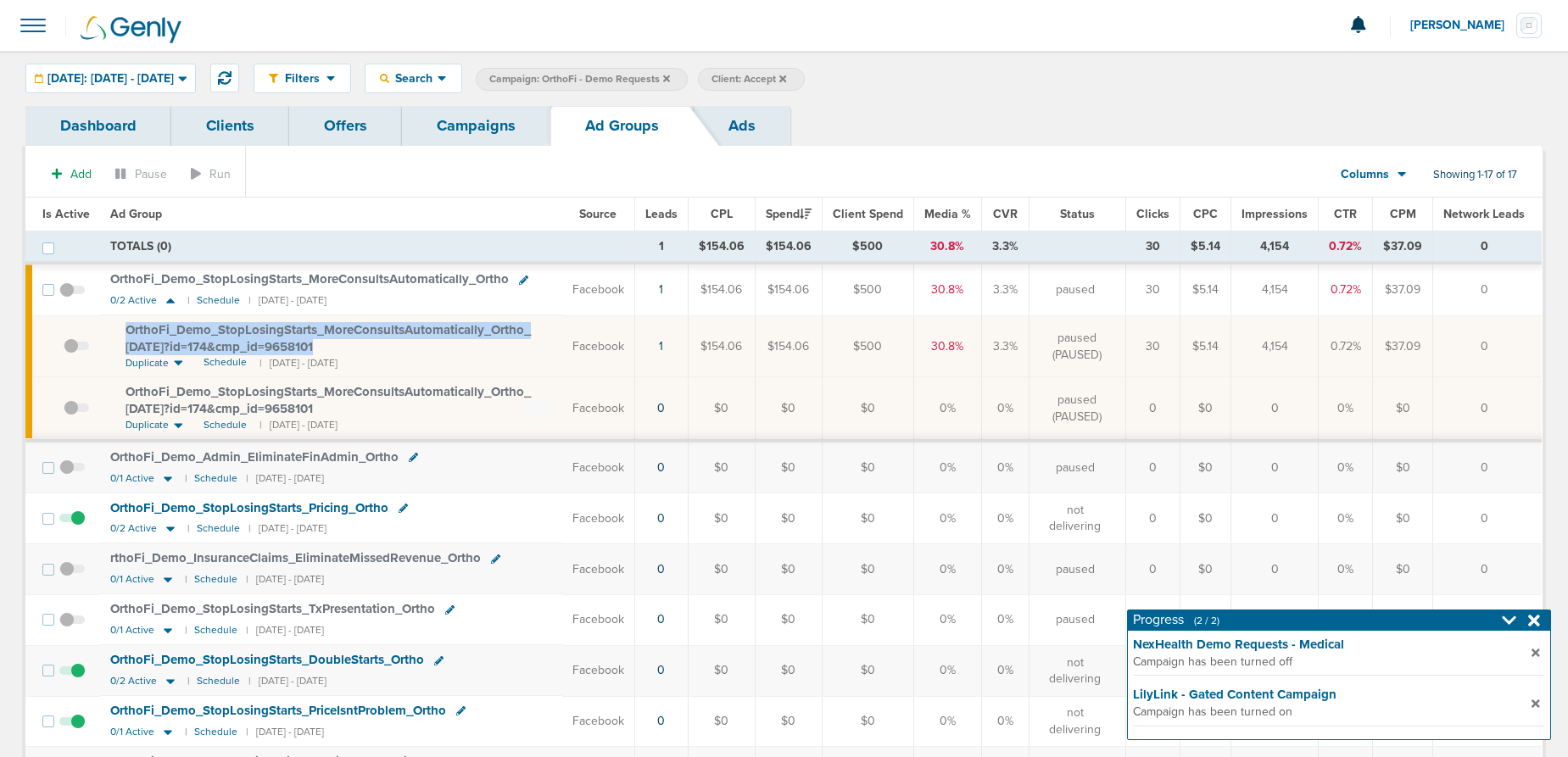
drag, startPoint x: 119, startPoint y: 328, endPoint x: 333, endPoint y: 352, distance: 215.3
click at [333, 352] on td "OrthoFi_ Demo_ StopLosingStarts_ MoreConsultsAutomatically_ Ortho_ [DATE]?id=17…" at bounding box center [331, 346] width 462 height 62
copy span "OrthoFi_ Demo_ StopLosingStarts_ MoreConsultsAutomatically_ Ortho_ [DATE]?id=17…"
click at [491, 117] on link "Campaigns" at bounding box center [476, 126] width 148 height 40
click at [465, 134] on link "Campaigns" at bounding box center [476, 126] width 148 height 40
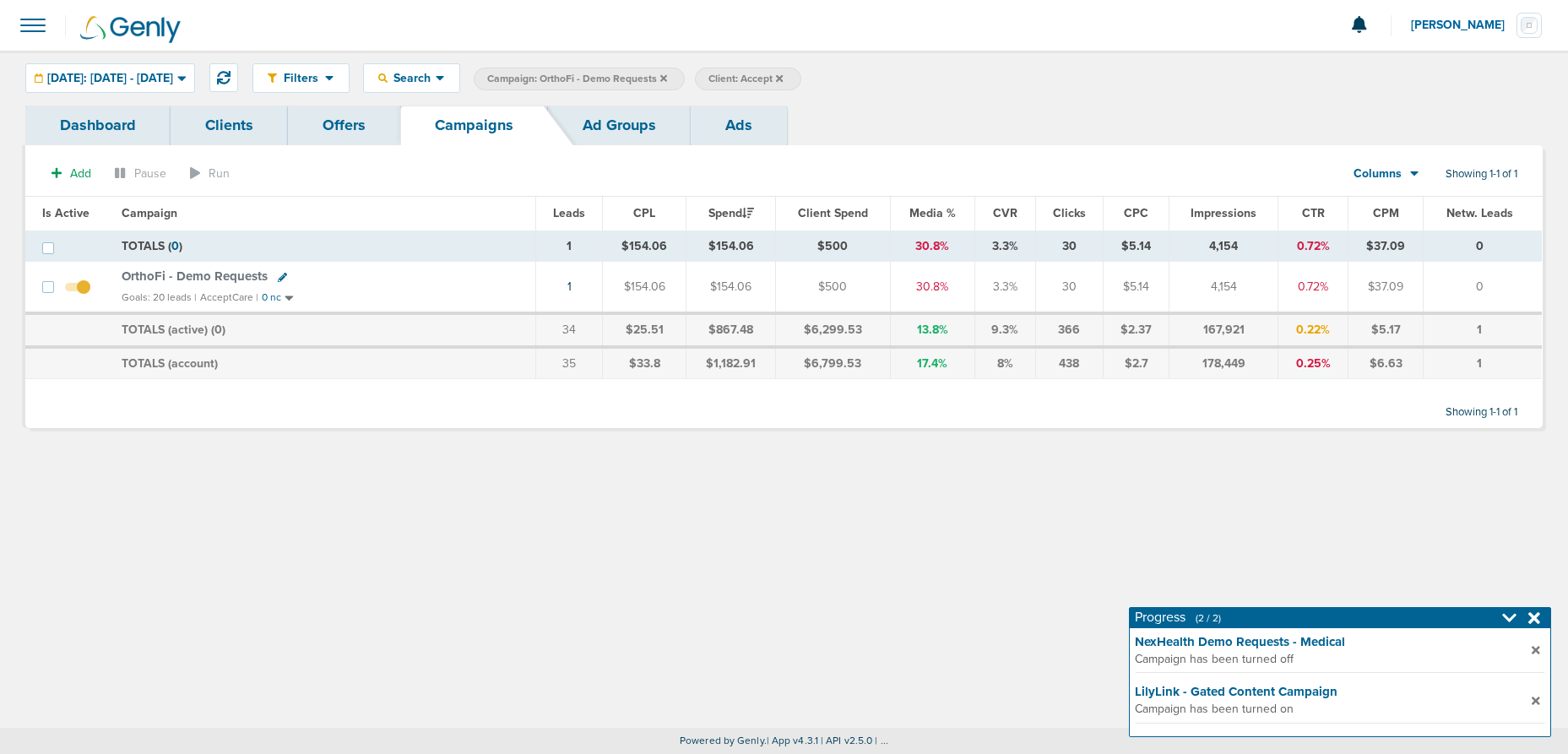
click at [278, 275] on icon at bounding box center [282, 277] width 9 height 9
select select
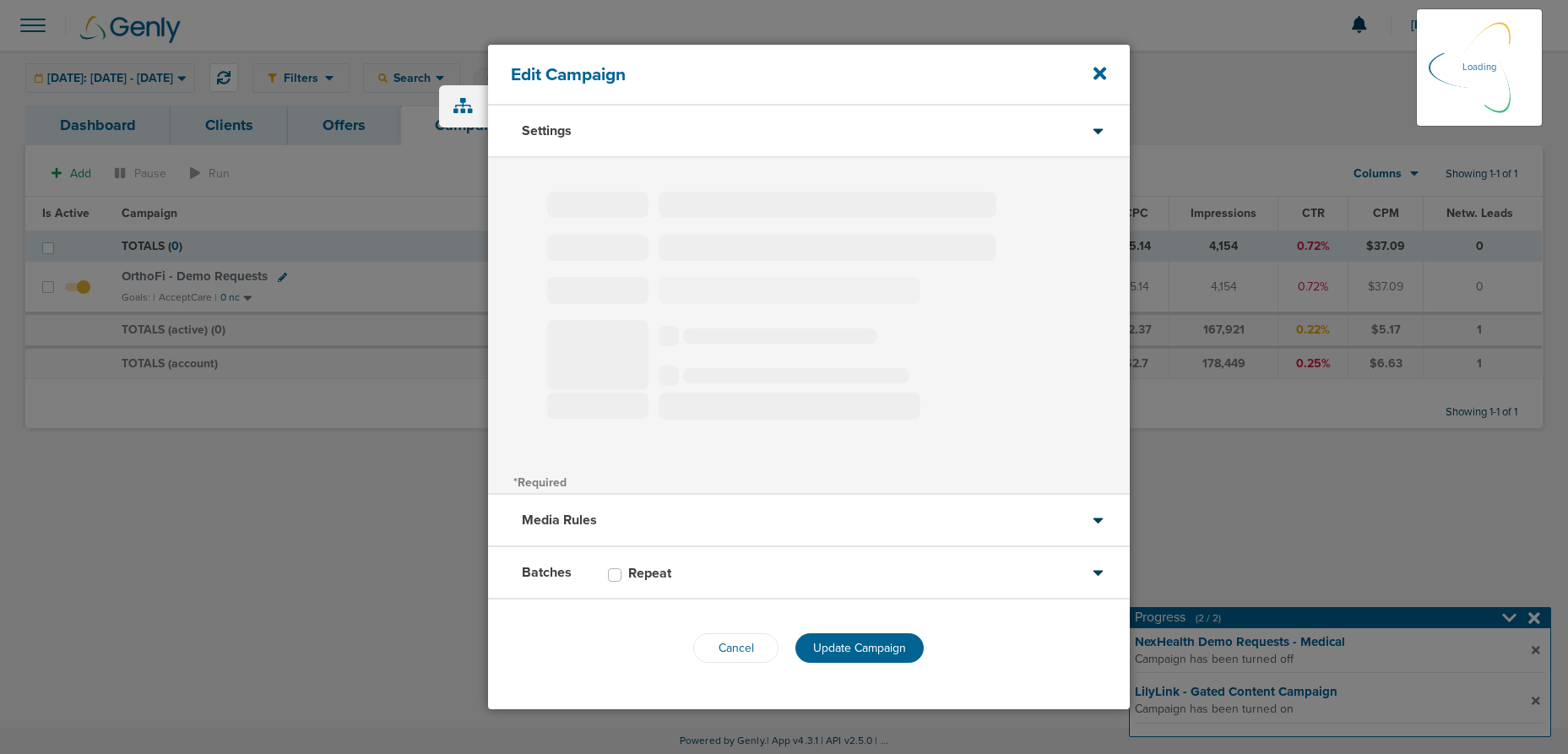
type input "OrthoFi - Demo Requests"
select select "Leads"
radio input "true"
select select "readOnly"
select select "1"
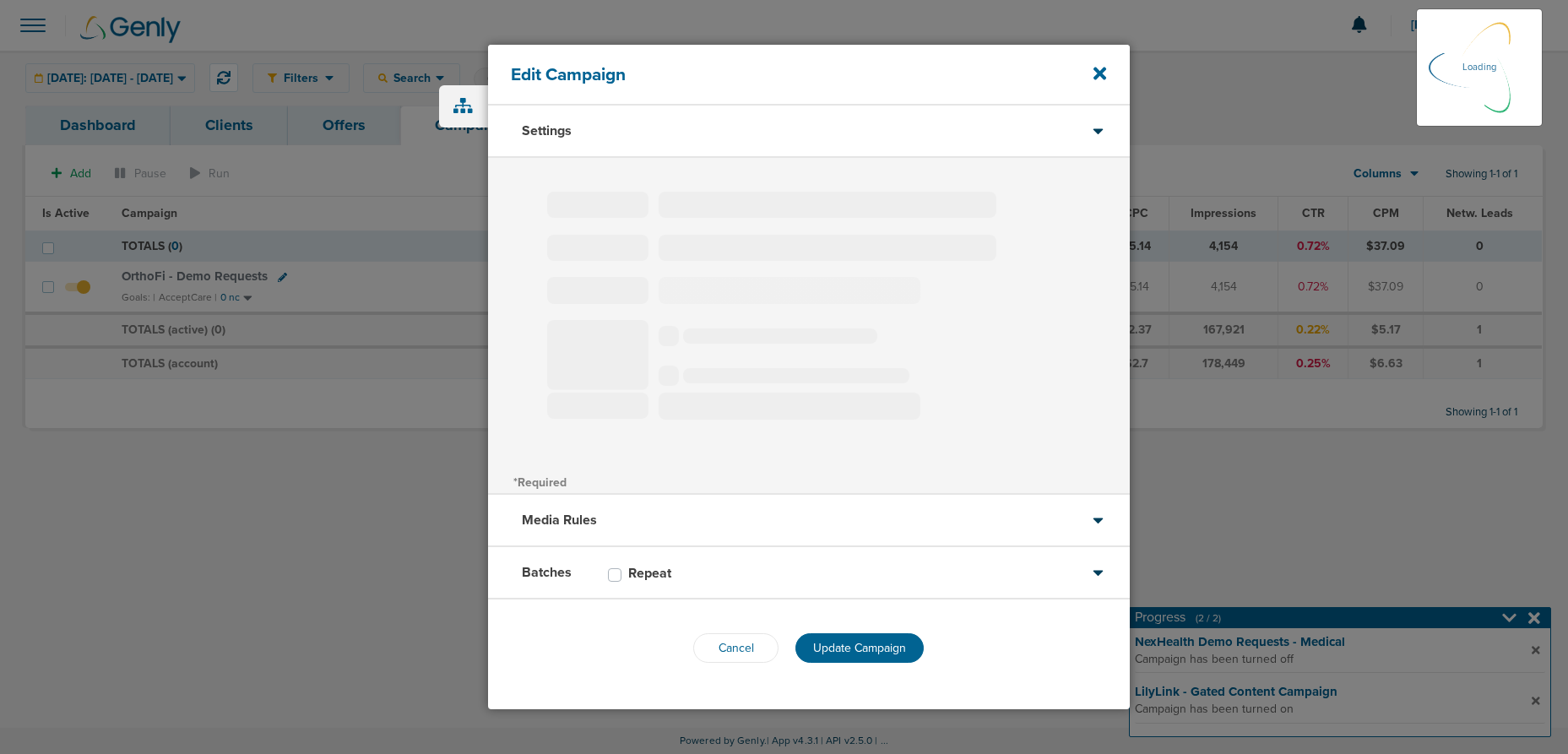
select select "2"
select select "3"
select select "4"
select select "6"
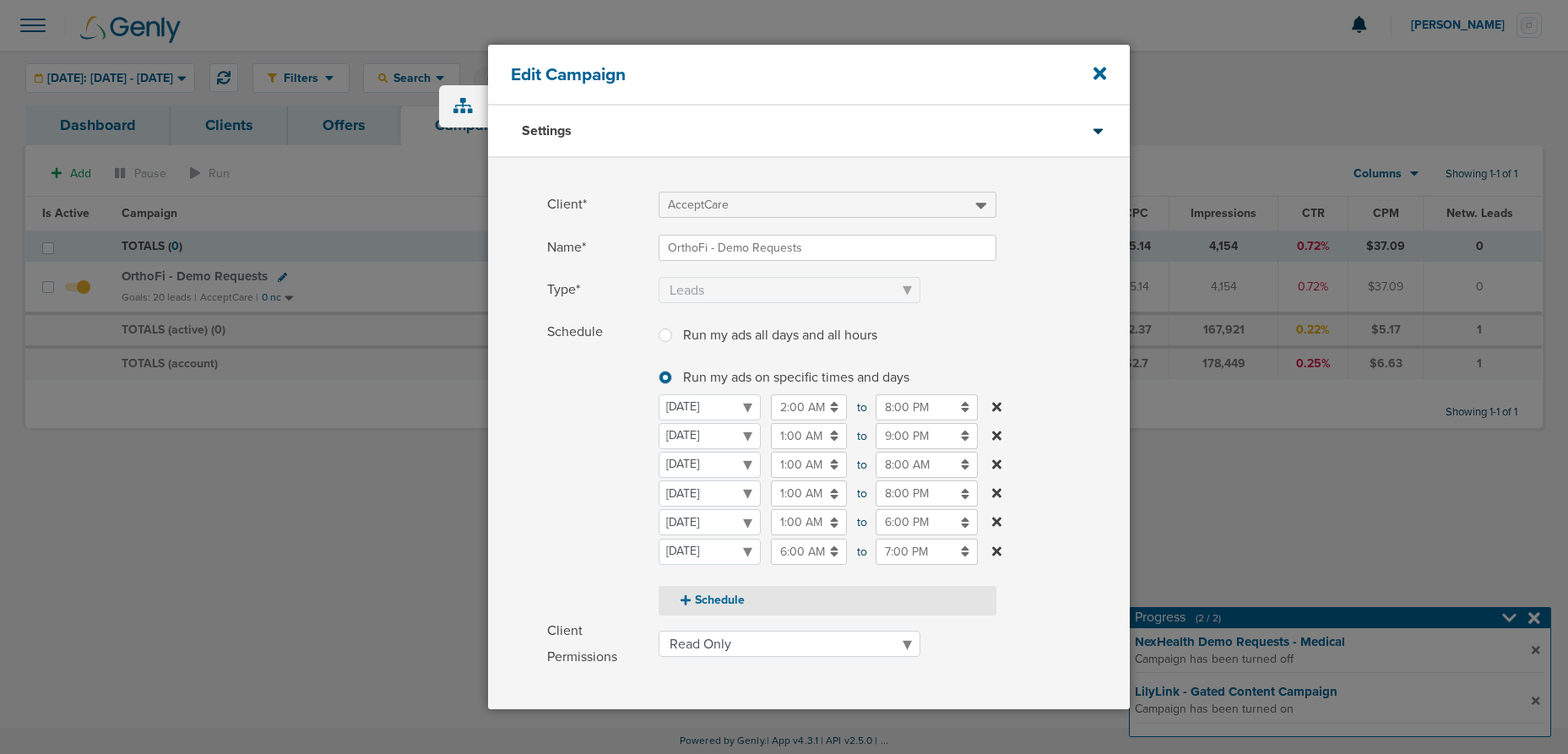
click at [709, 604] on button "Schedule" at bounding box center [828, 600] width 337 height 29
select select "5"
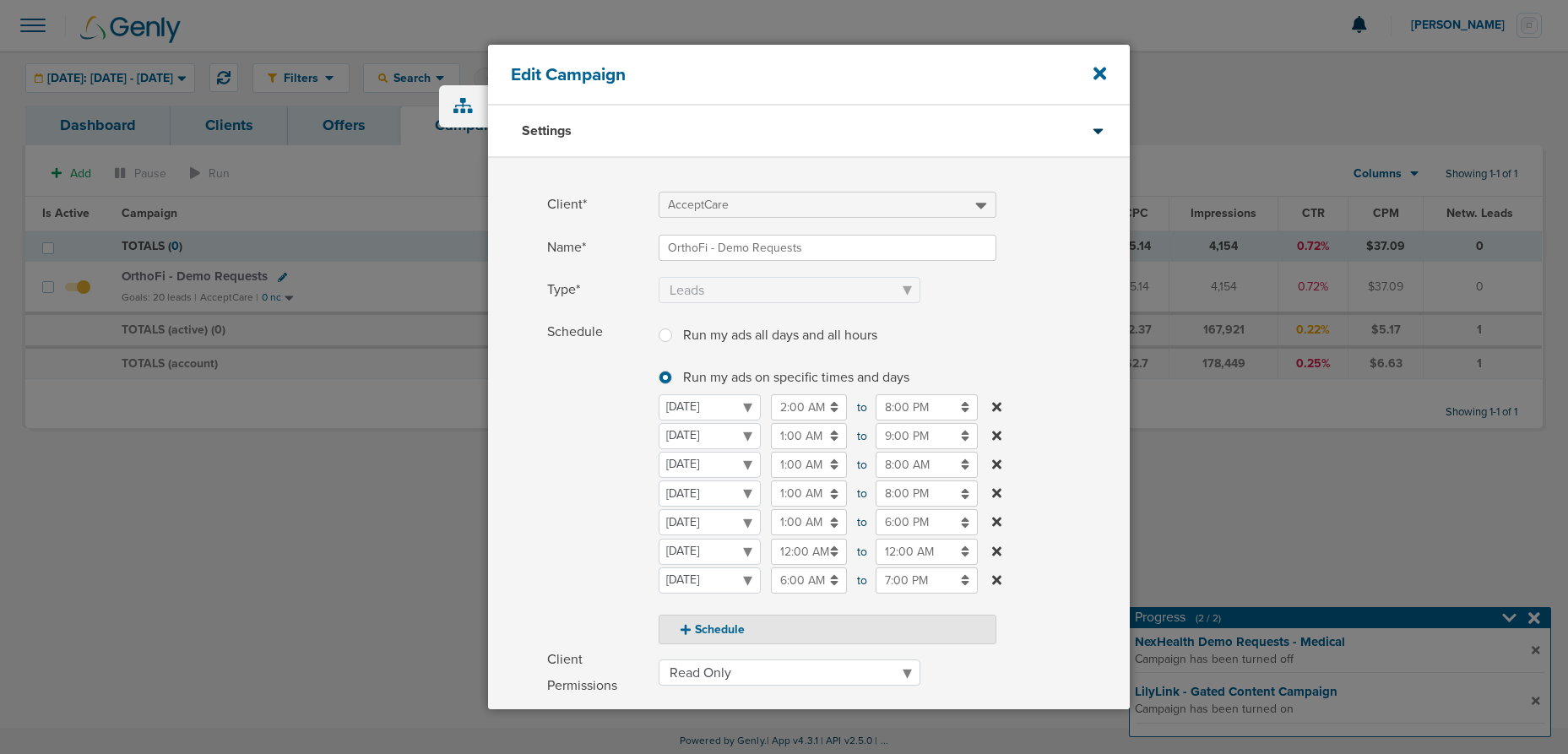
click at [997, 550] on icon at bounding box center [996, 551] width 9 height 9
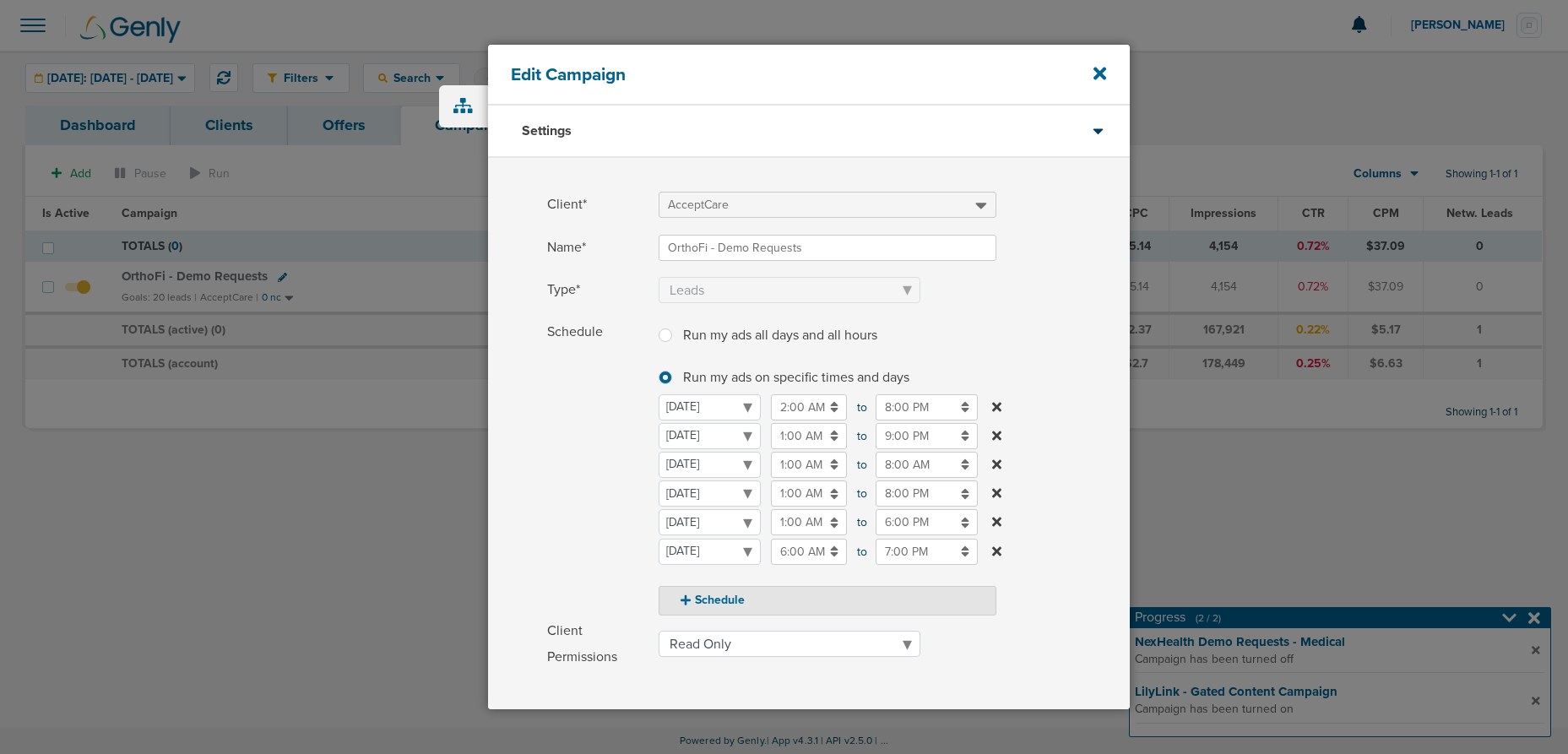
click at [896, 467] on input "8:00 AM" at bounding box center [926, 464] width 102 height 26
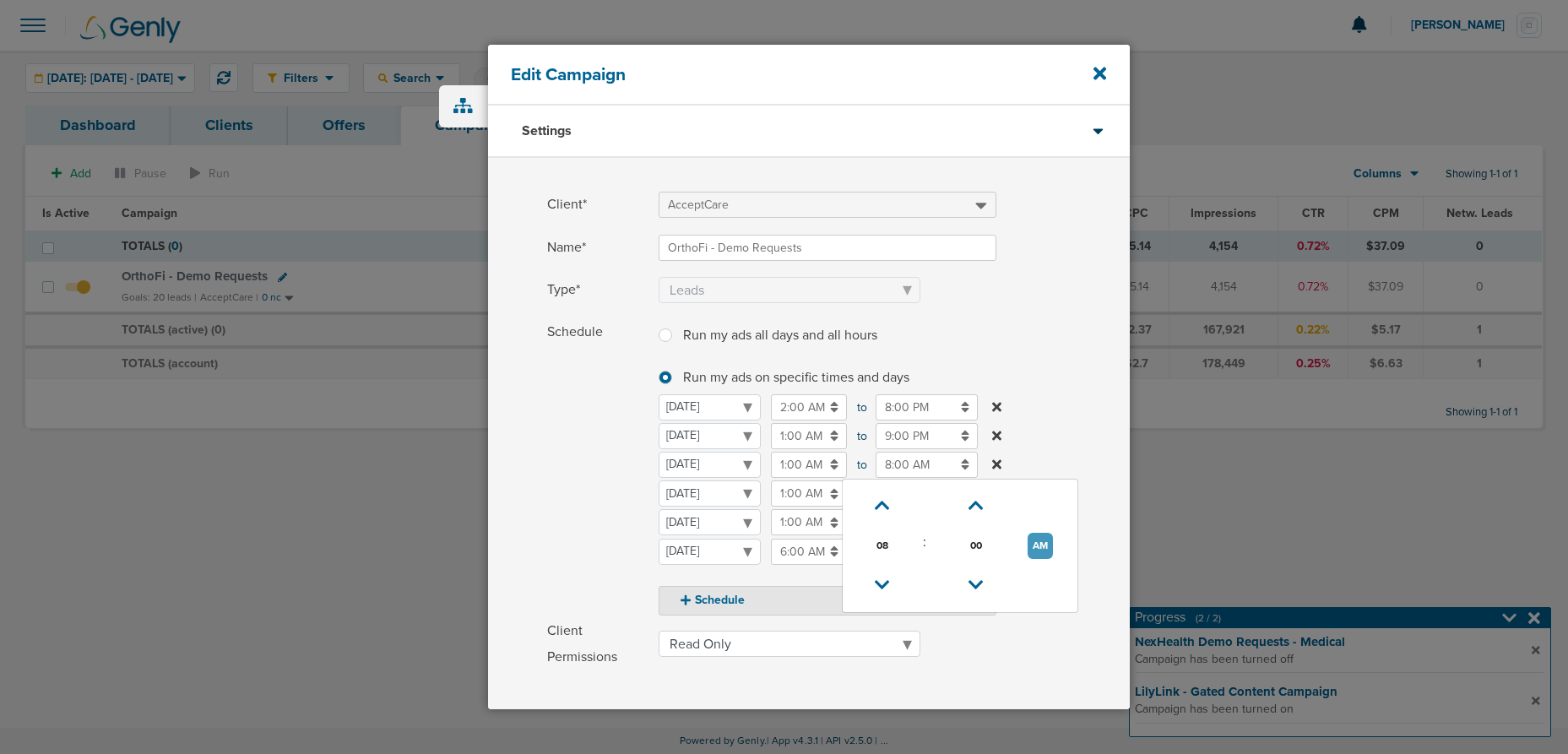
click at [1046, 549] on button "AM" at bounding box center [1040, 545] width 26 height 26
type input "8:00 PM"
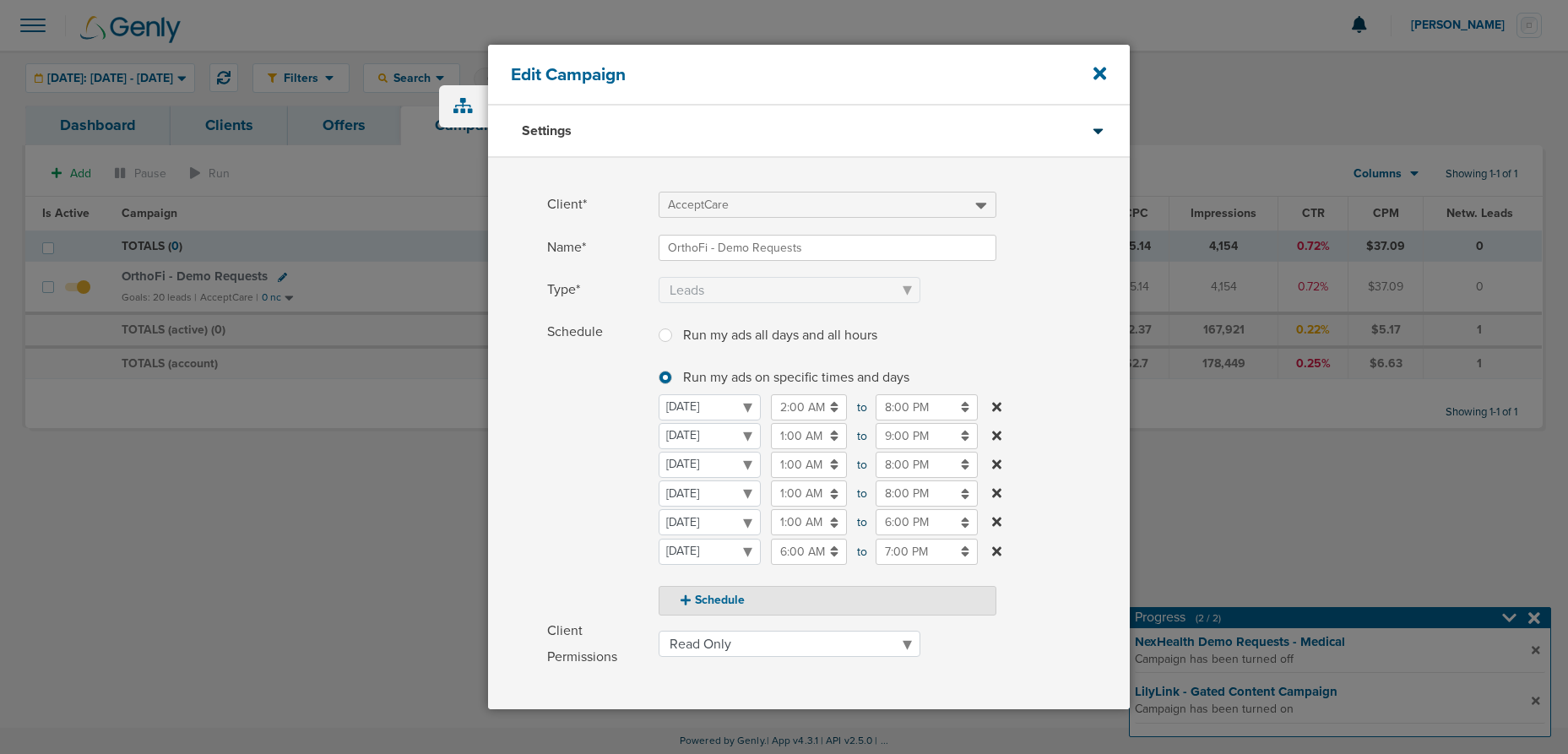
click at [535, 483] on div "Schedule Run my ads all days and all hours Run my ads all days and all hours Ru…" at bounding box center [809, 466] width 642 height 296
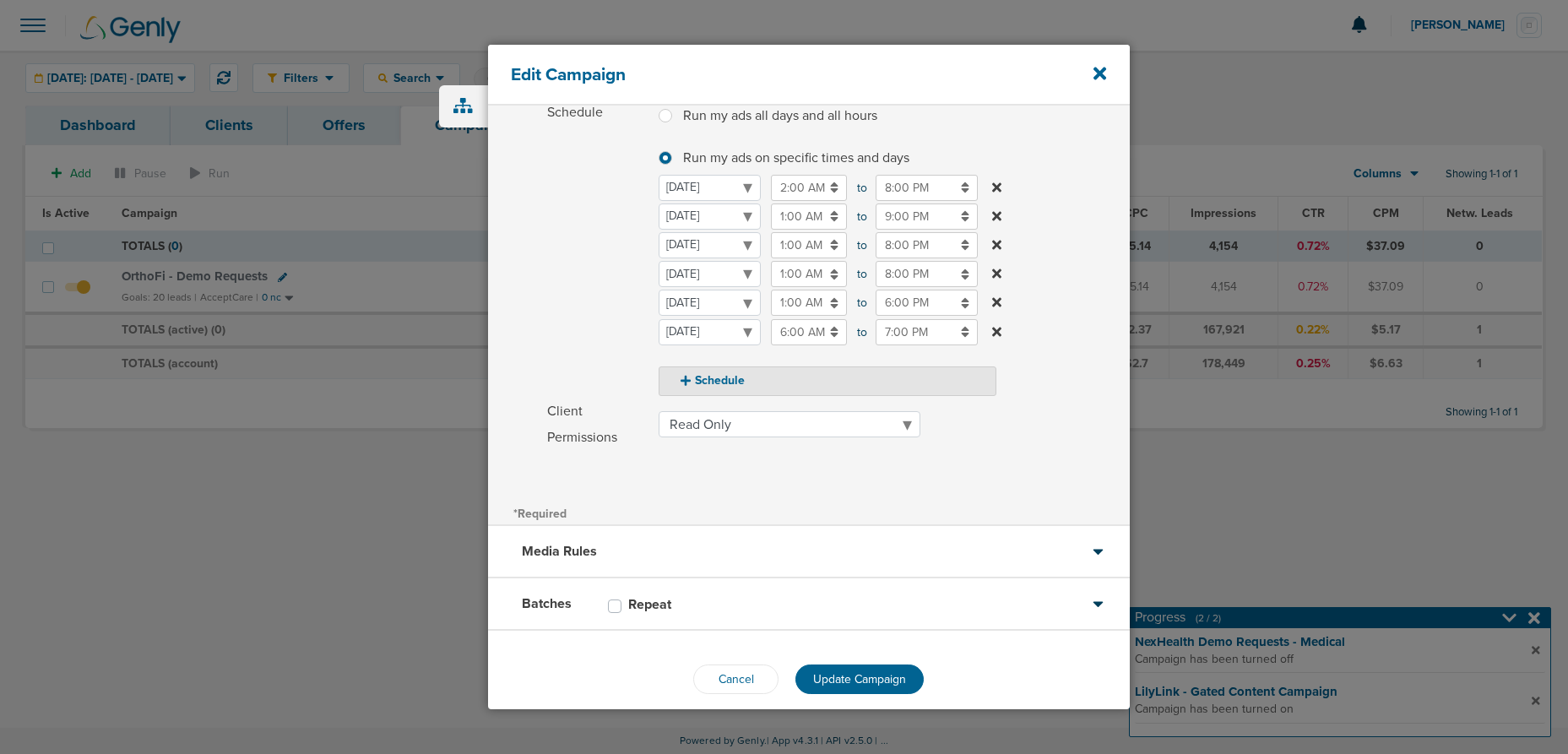
scroll to position [238, 0]
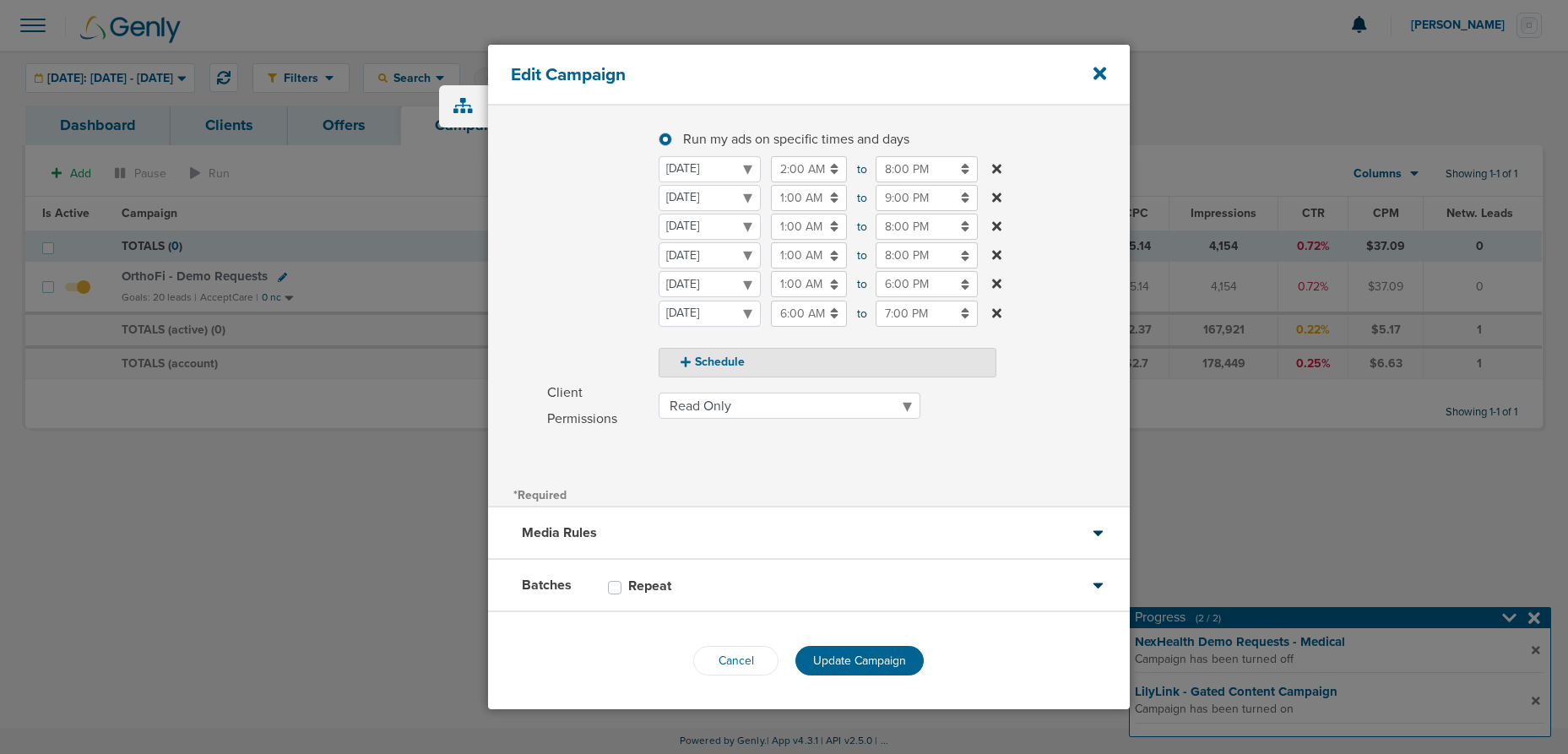
click at [818, 660] on span "Update Campaign" at bounding box center [859, 661] width 93 height 14
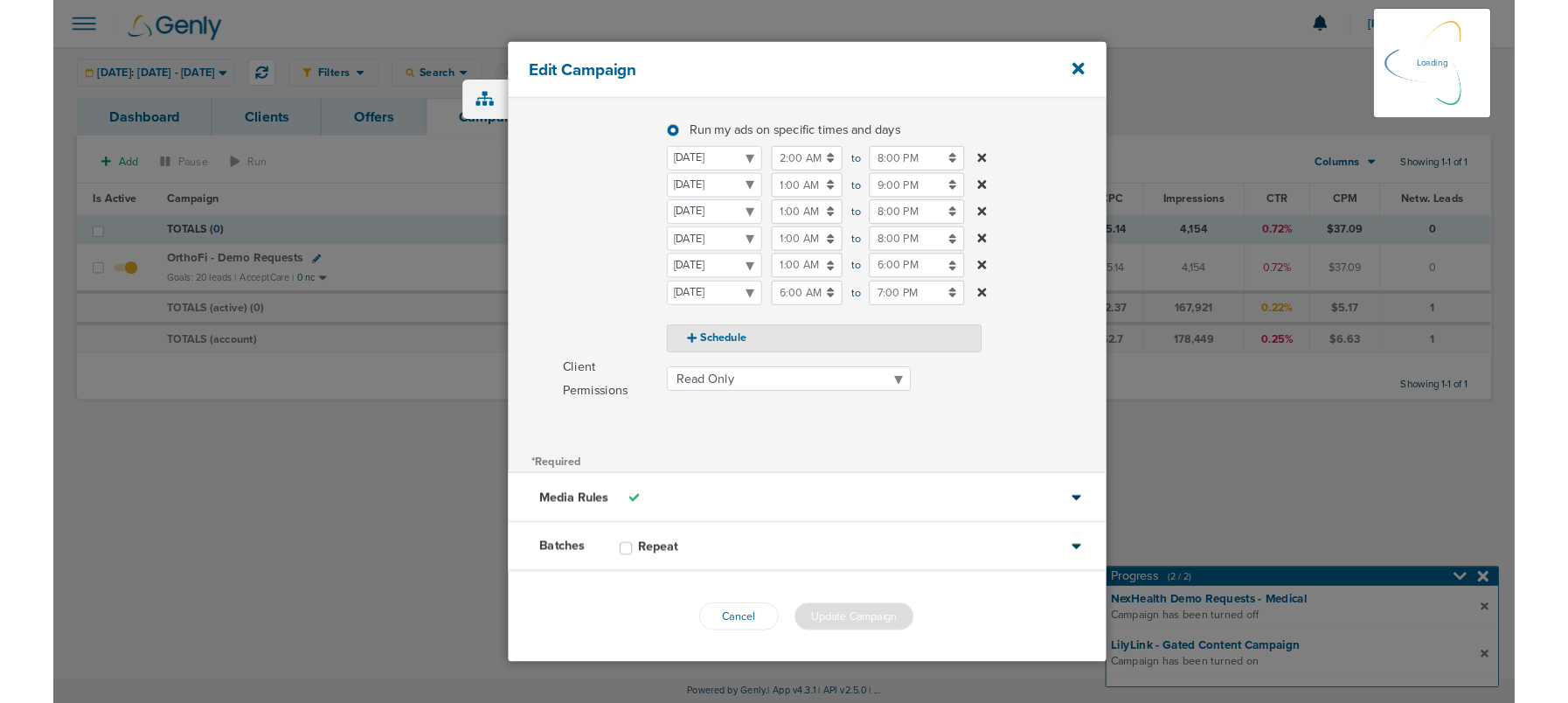
scroll to position [192, 0]
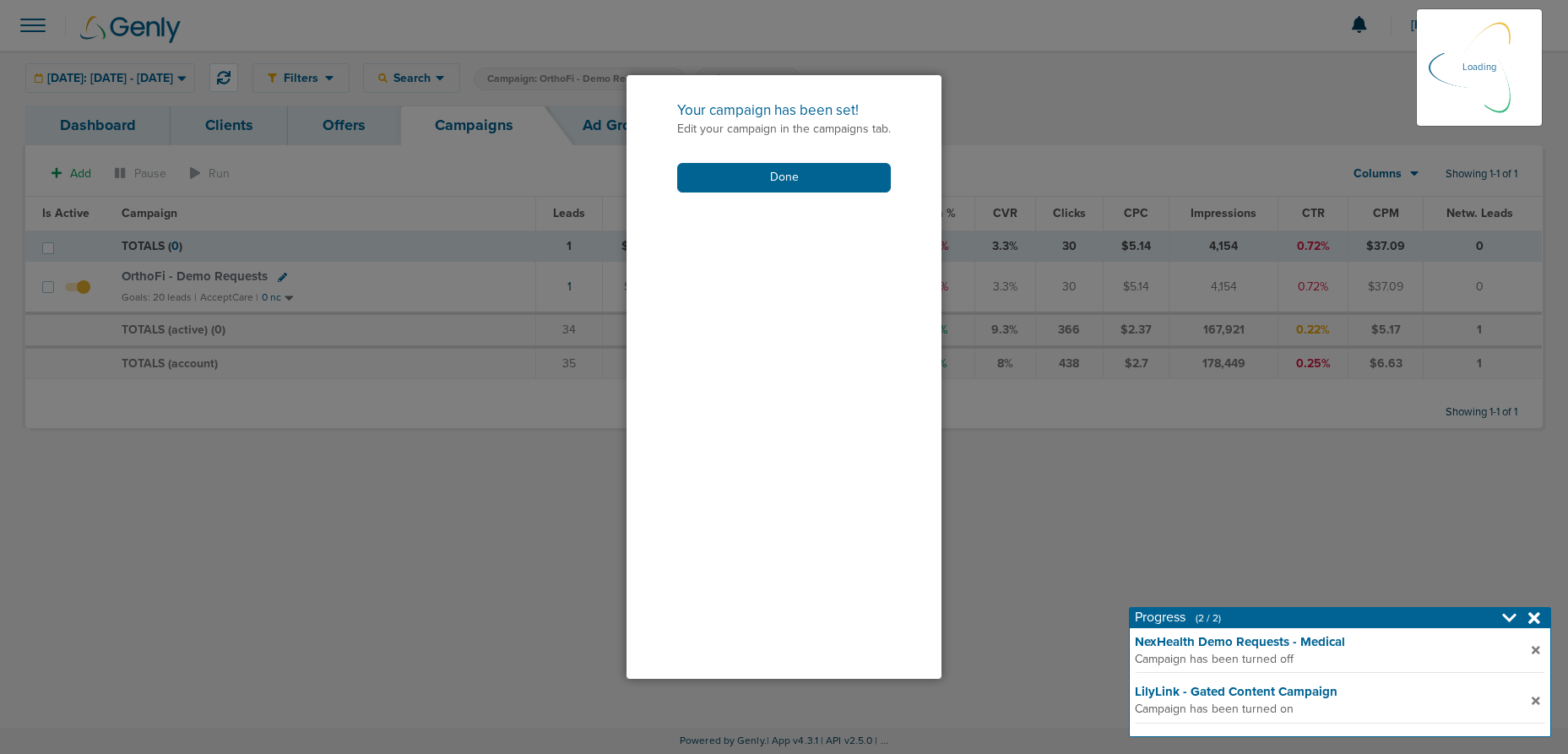
drag, startPoint x: 732, startPoint y: 173, endPoint x: 688, endPoint y: 205, distance: 54.4
click at [732, 174] on button "Done" at bounding box center [784, 178] width 214 height 29
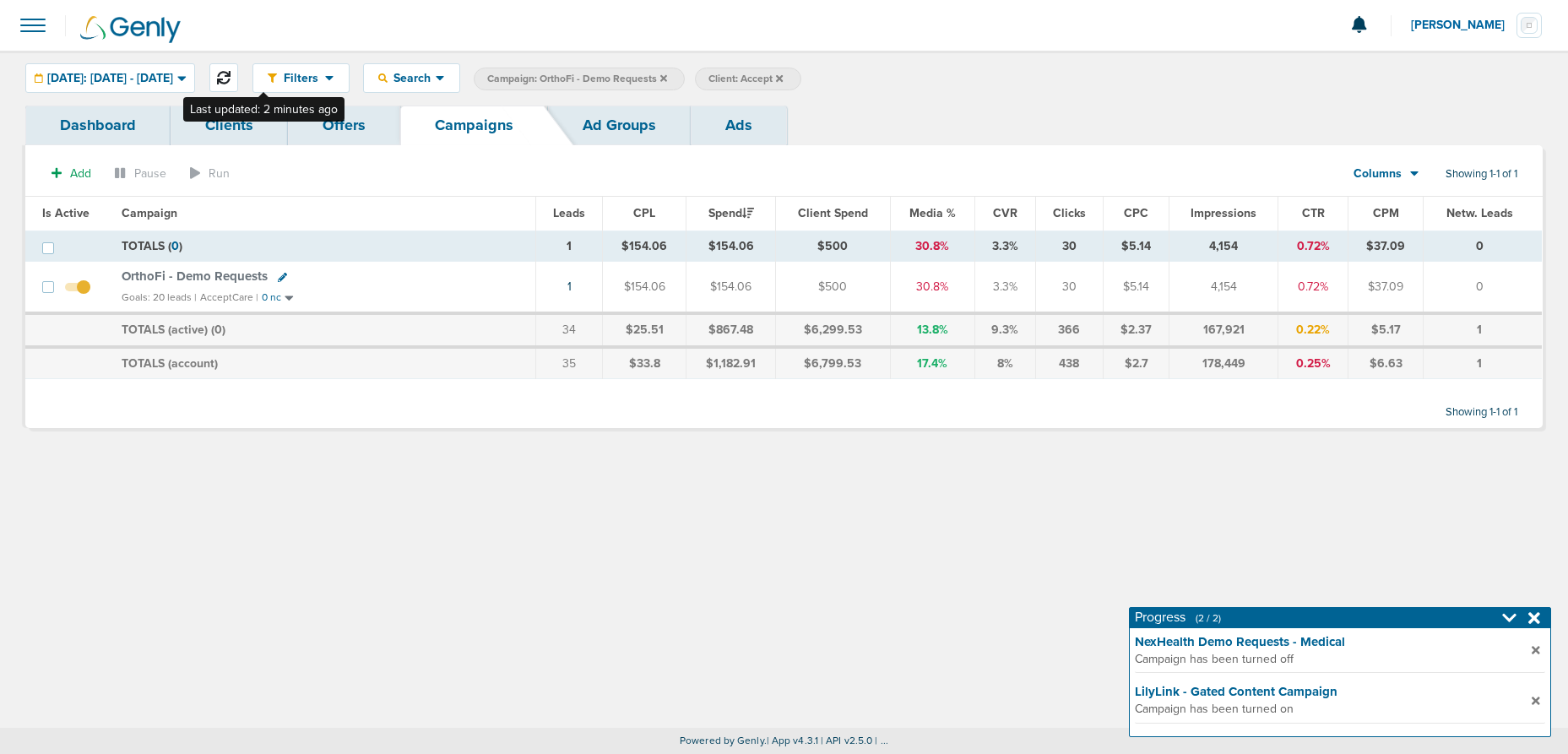
click at [231, 76] on icon at bounding box center [223, 77] width 13 height 13
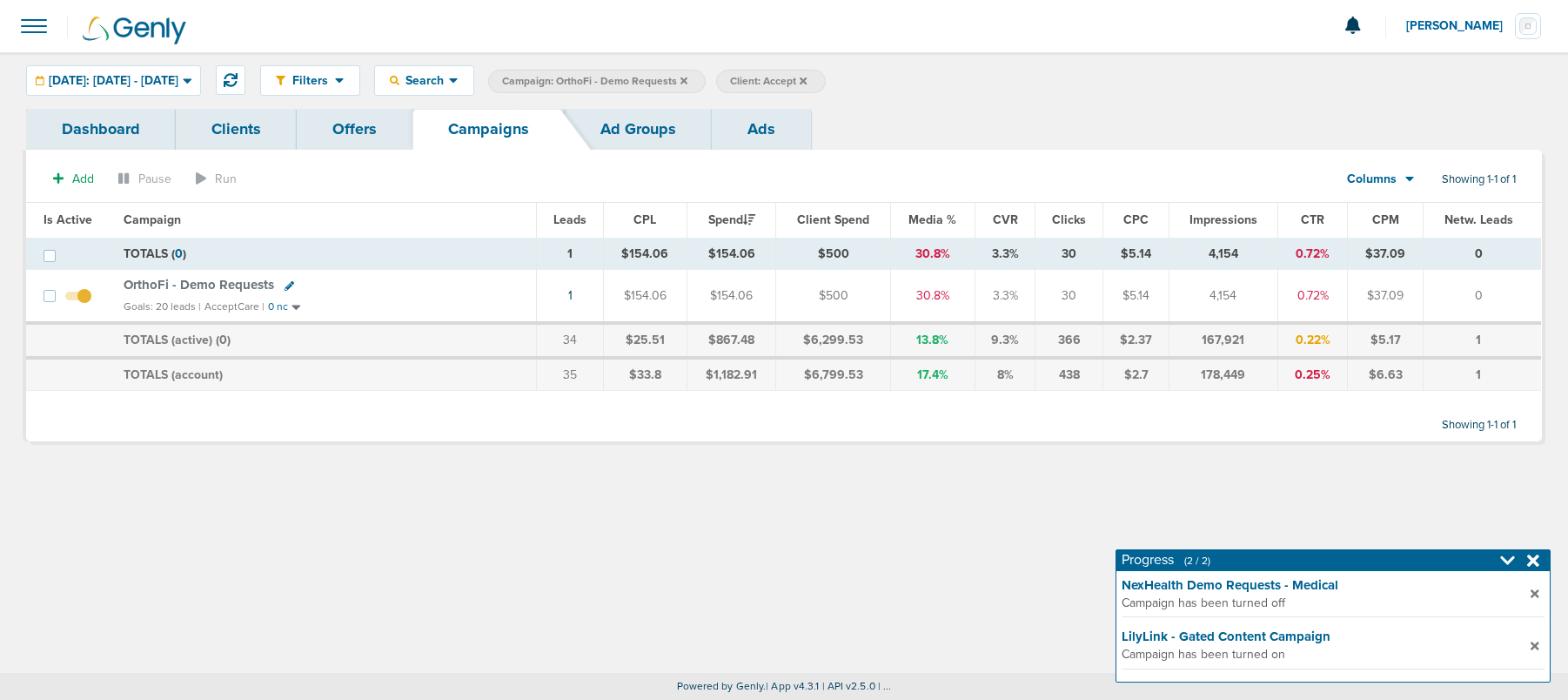
click at [237, 285] on span "OrthoFi - Demo Requests" at bounding box center [199, 284] width 151 height 16
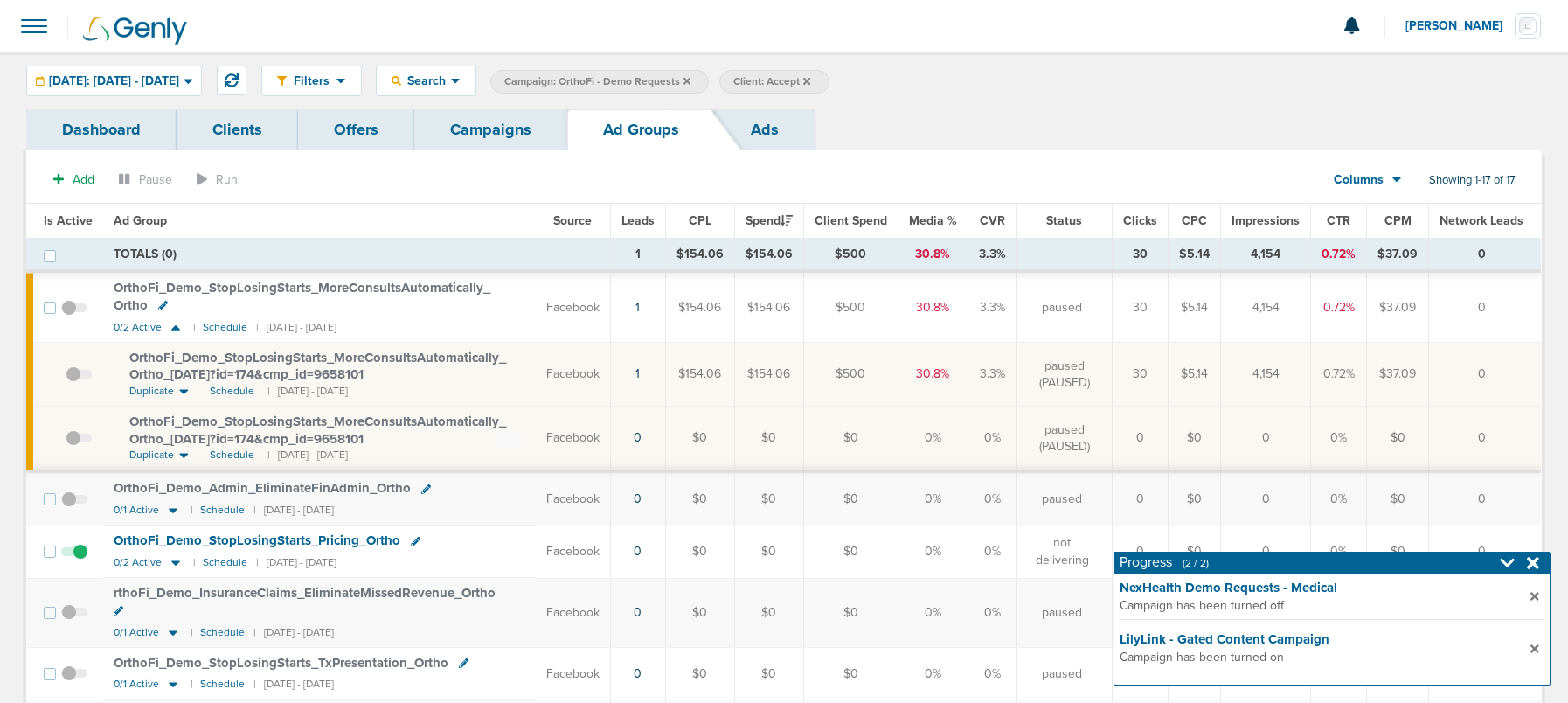
click at [467, 131] on link "Campaigns" at bounding box center [491, 130] width 153 height 41
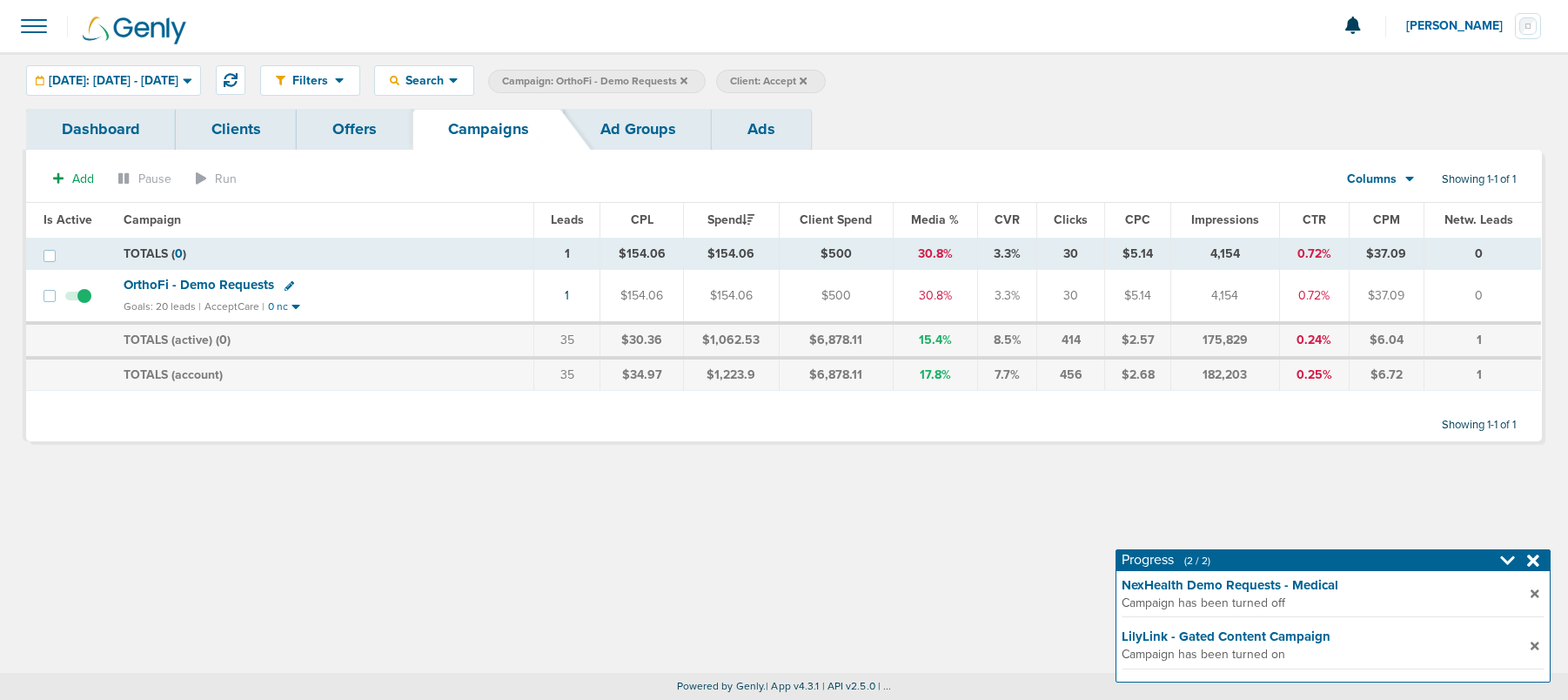
click at [687, 80] on icon at bounding box center [684, 81] width 7 height 7
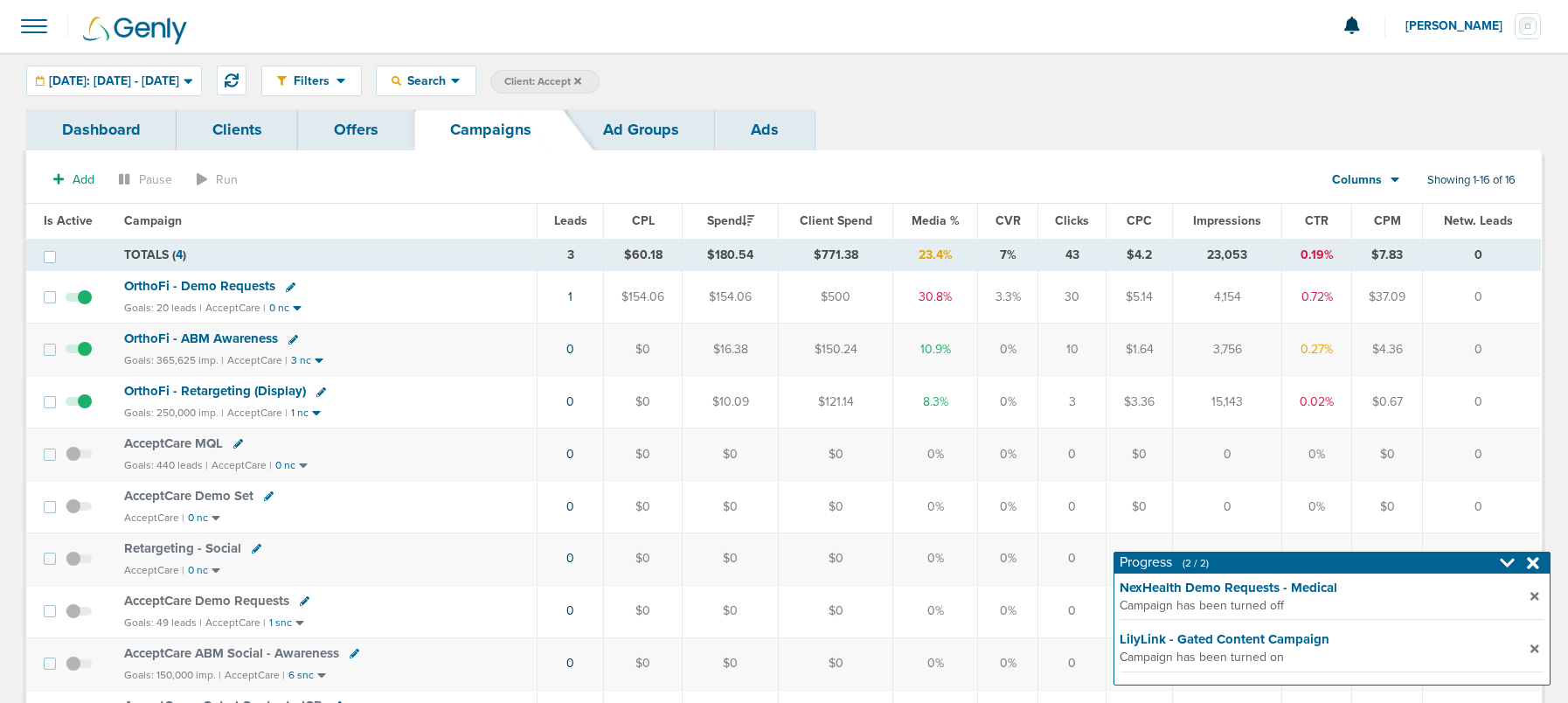
click at [581, 80] on icon at bounding box center [578, 81] width 7 height 7
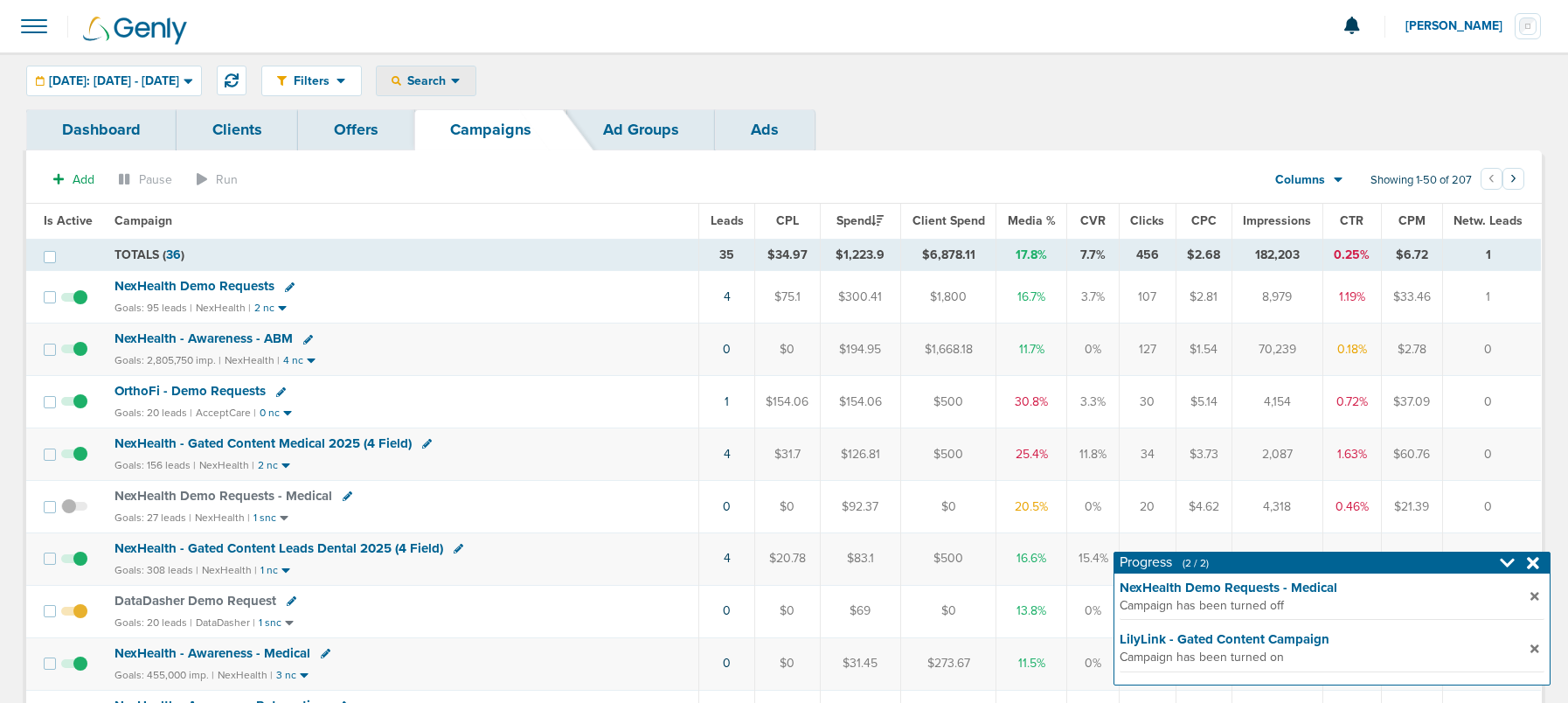
drag, startPoint x: 481, startPoint y: 80, endPoint x: 481, endPoint y: 114, distance: 34.0
click at [451, 80] on span "Search" at bounding box center [426, 81] width 50 height 15
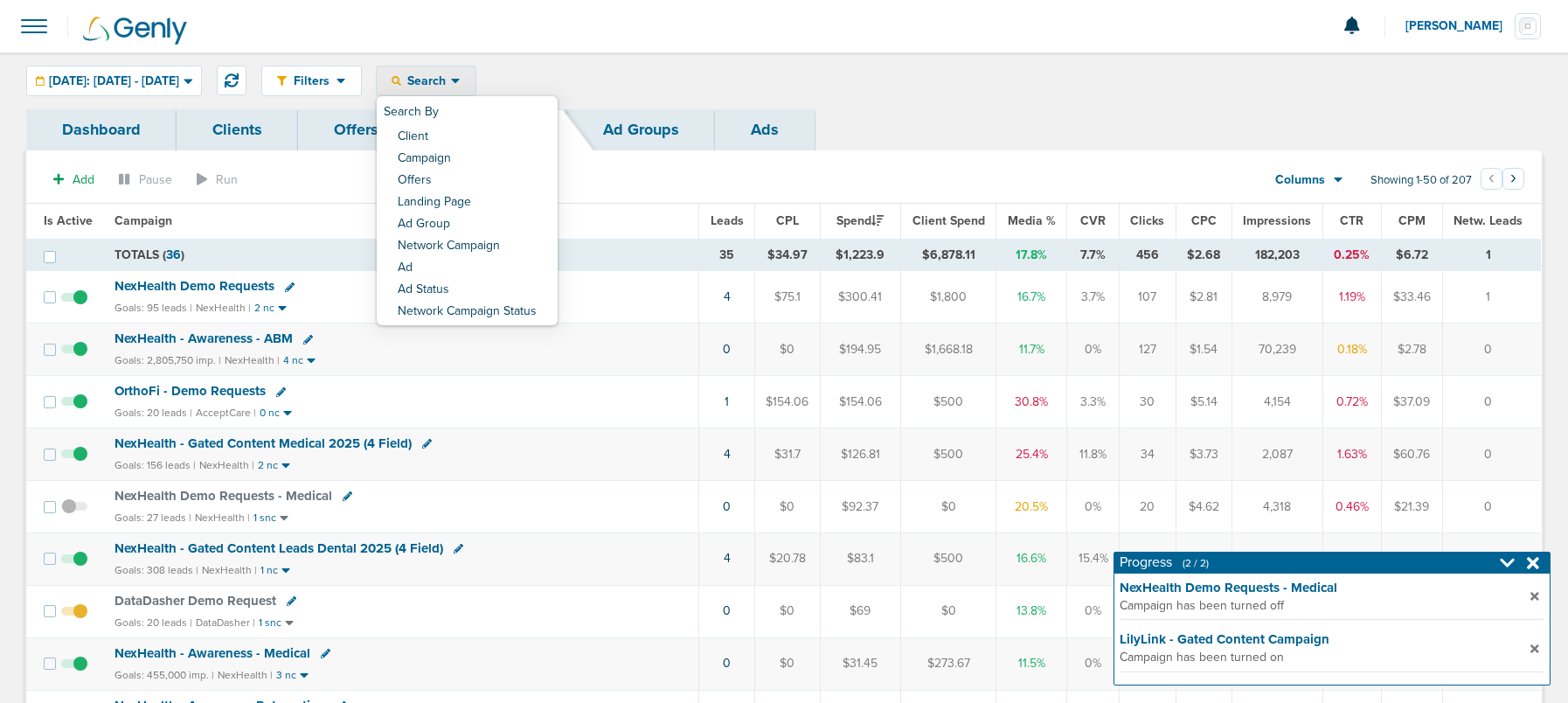
click at [479, 134] on link "Client" at bounding box center [467, 138] width 181 height 22
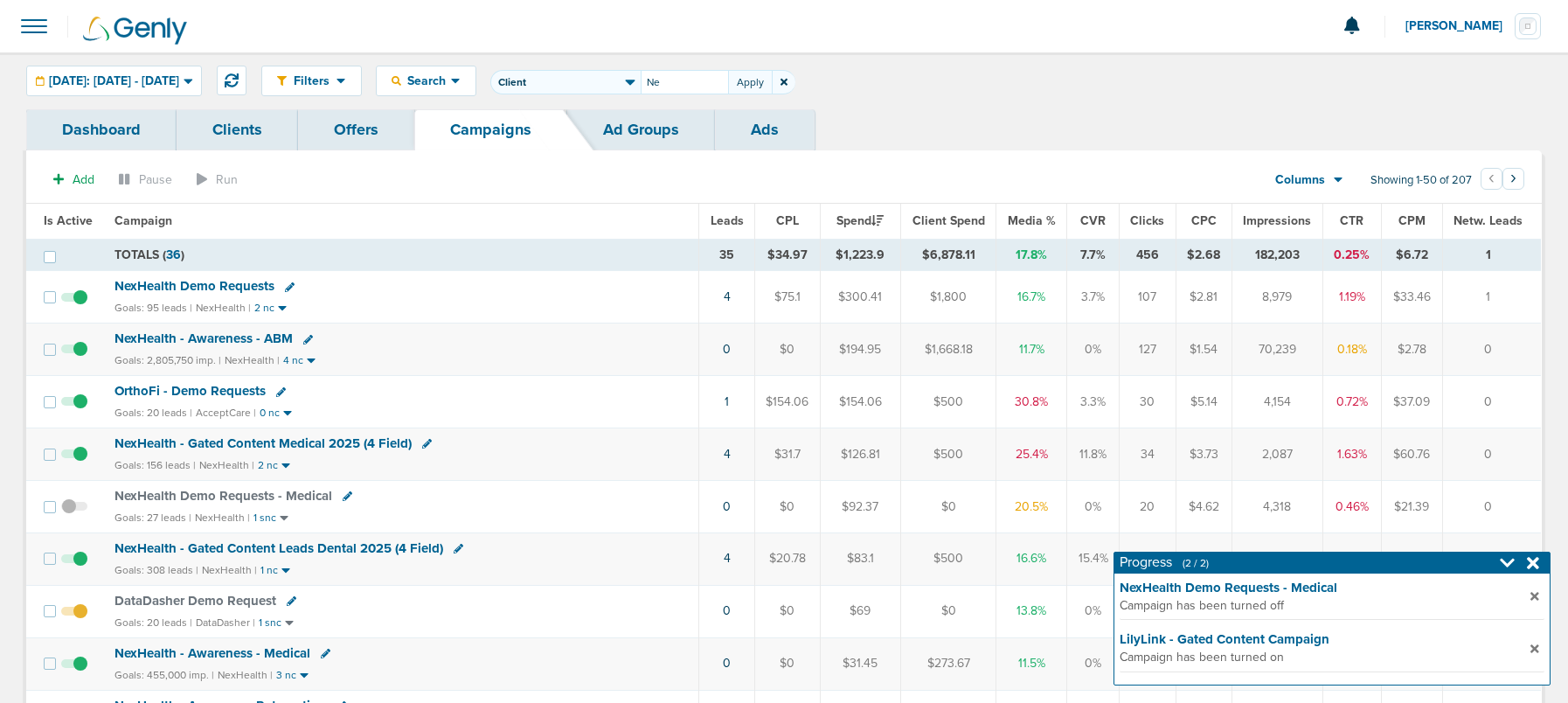
type input "N"
type input "Accept"
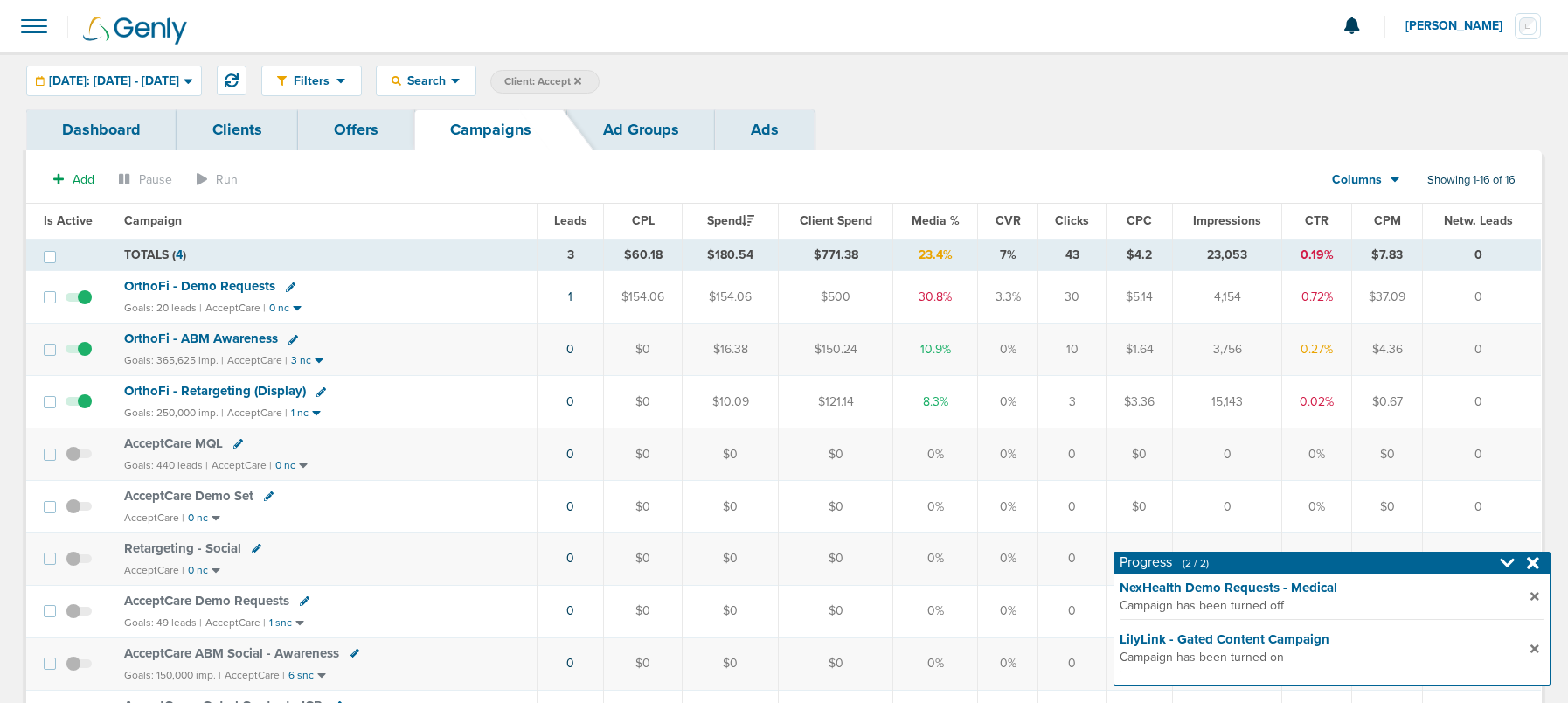
click at [286, 289] on icon at bounding box center [290, 287] width 9 height 9
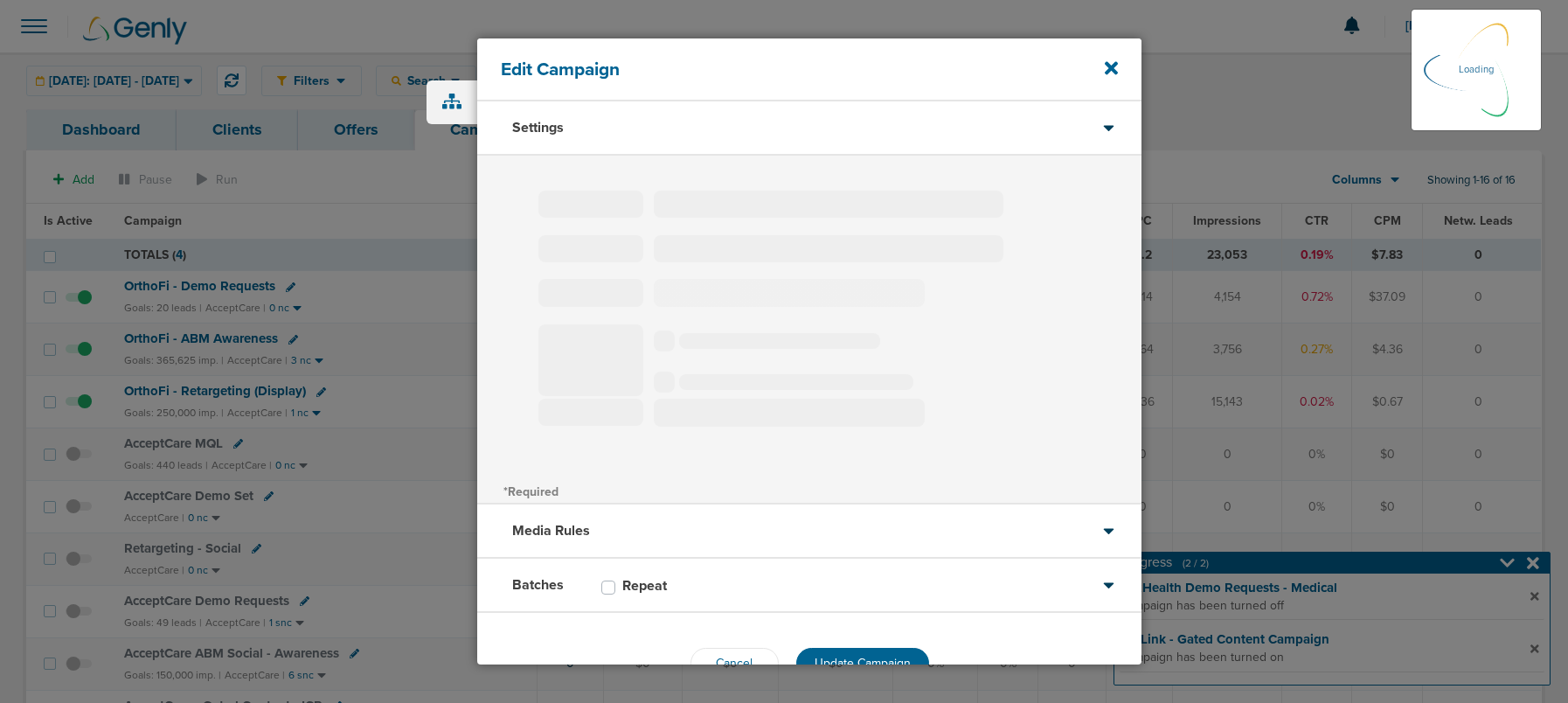
type input "OrthoFi - Demo Requests"
select select "Leads"
radio input "true"
select select "readOnly"
select select "1"
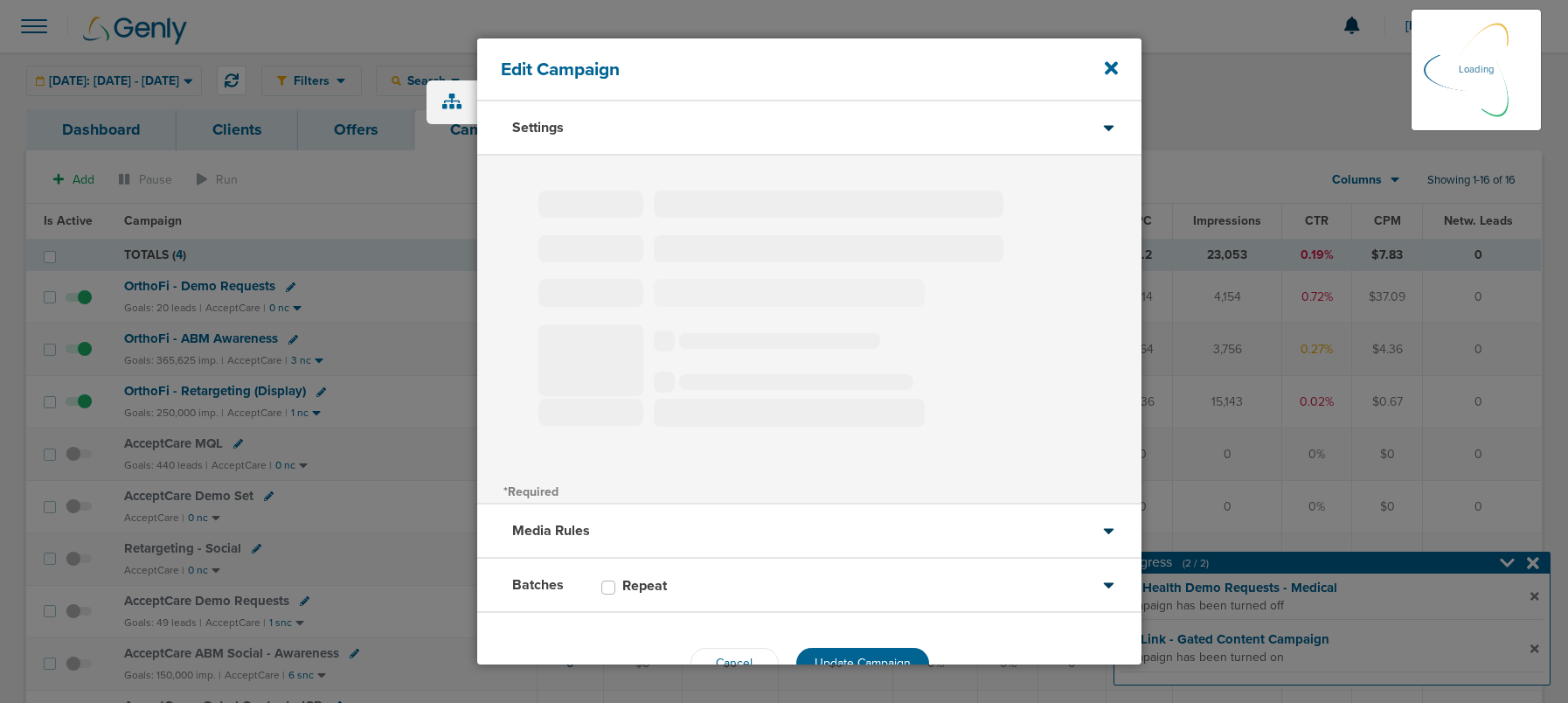
select select "2"
select select "3"
select select "4"
select select "6"
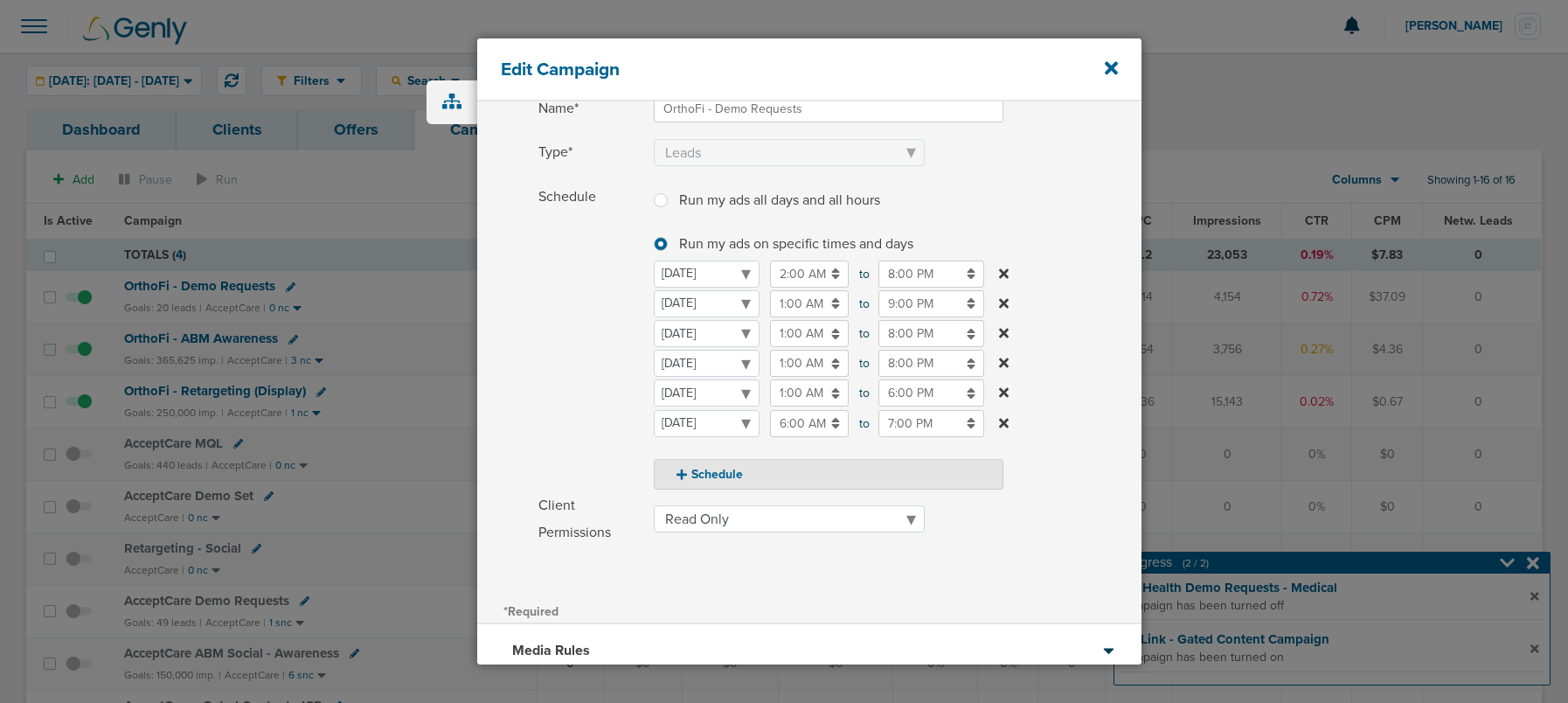
scroll to position [309, 0]
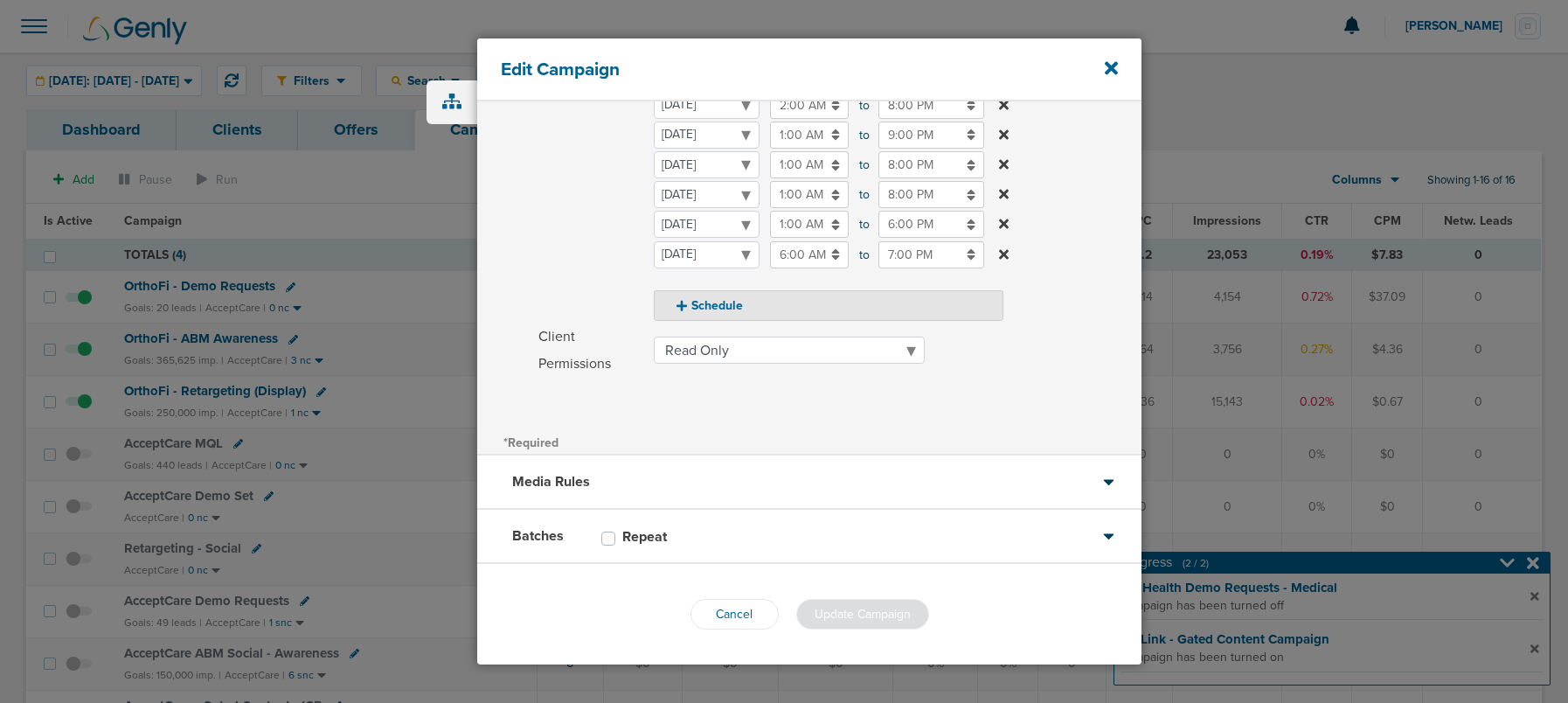
click at [1102, 539] on icon at bounding box center [1108, 535] width 13 height 17
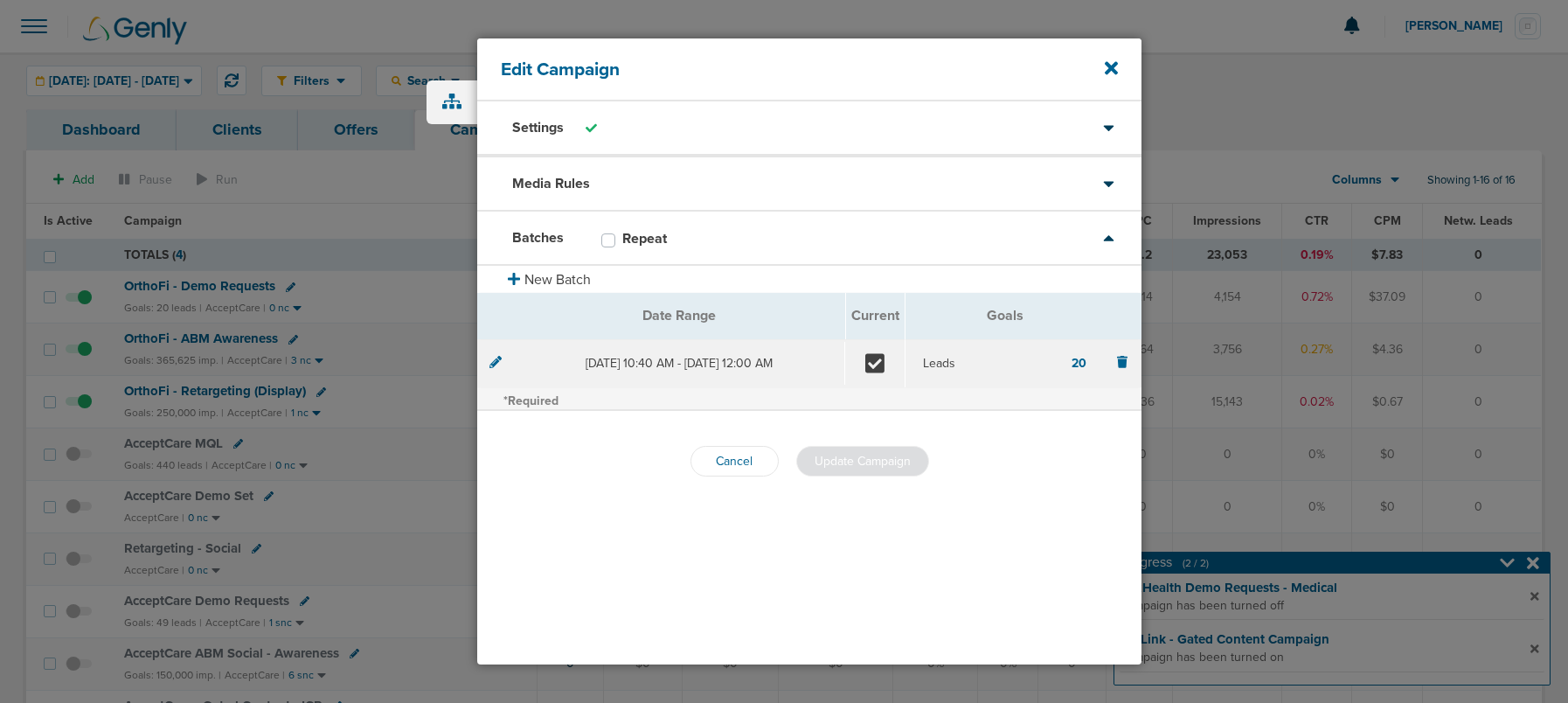
scroll to position [0, 0]
click at [496, 362] on icon at bounding box center [495, 359] width 12 height 12
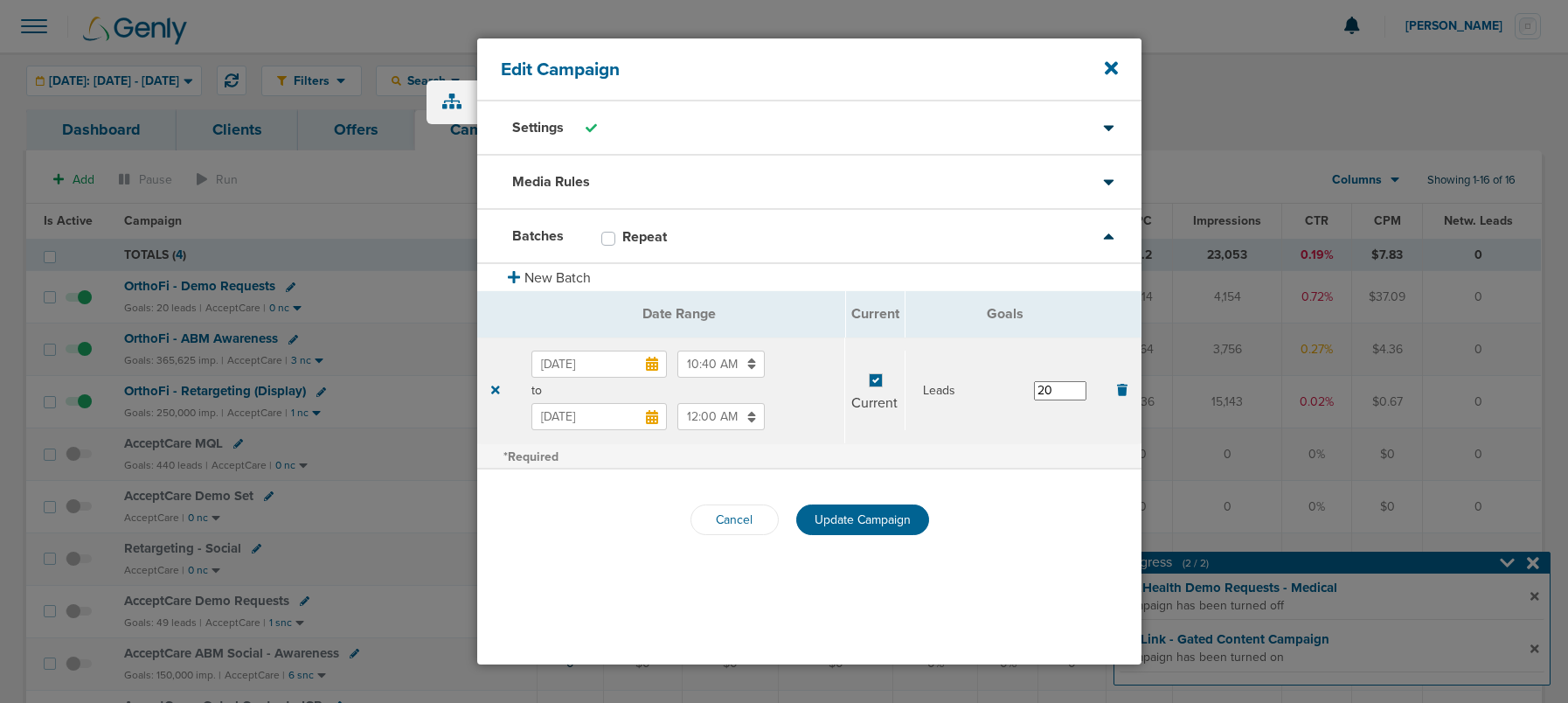
click at [651, 414] on icon at bounding box center [652, 416] width 12 height 14
click at [651, 414] on input "[DATE]" at bounding box center [598, 415] width 135 height 27
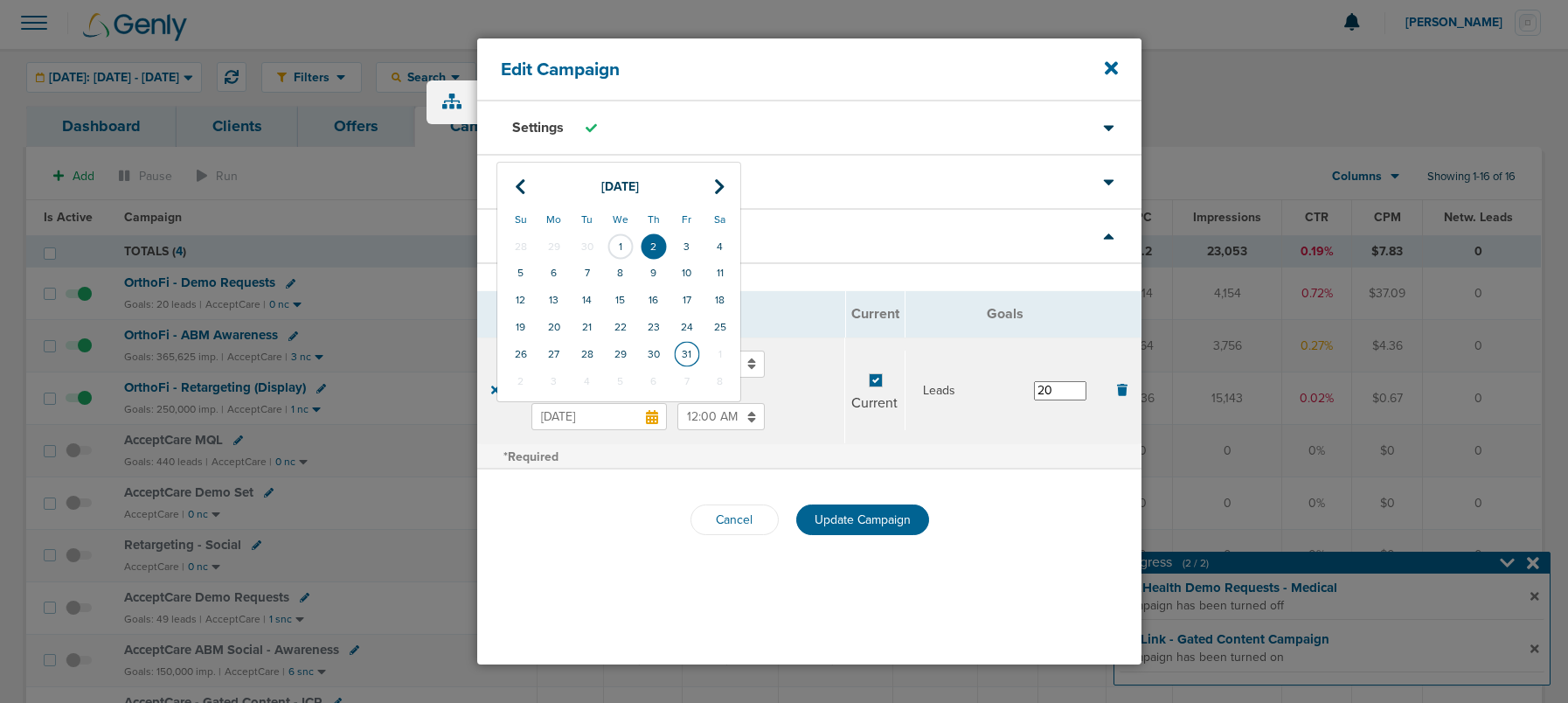
click at [681, 357] on td "31" at bounding box center [687, 354] width 33 height 27
type input "[DATE]"
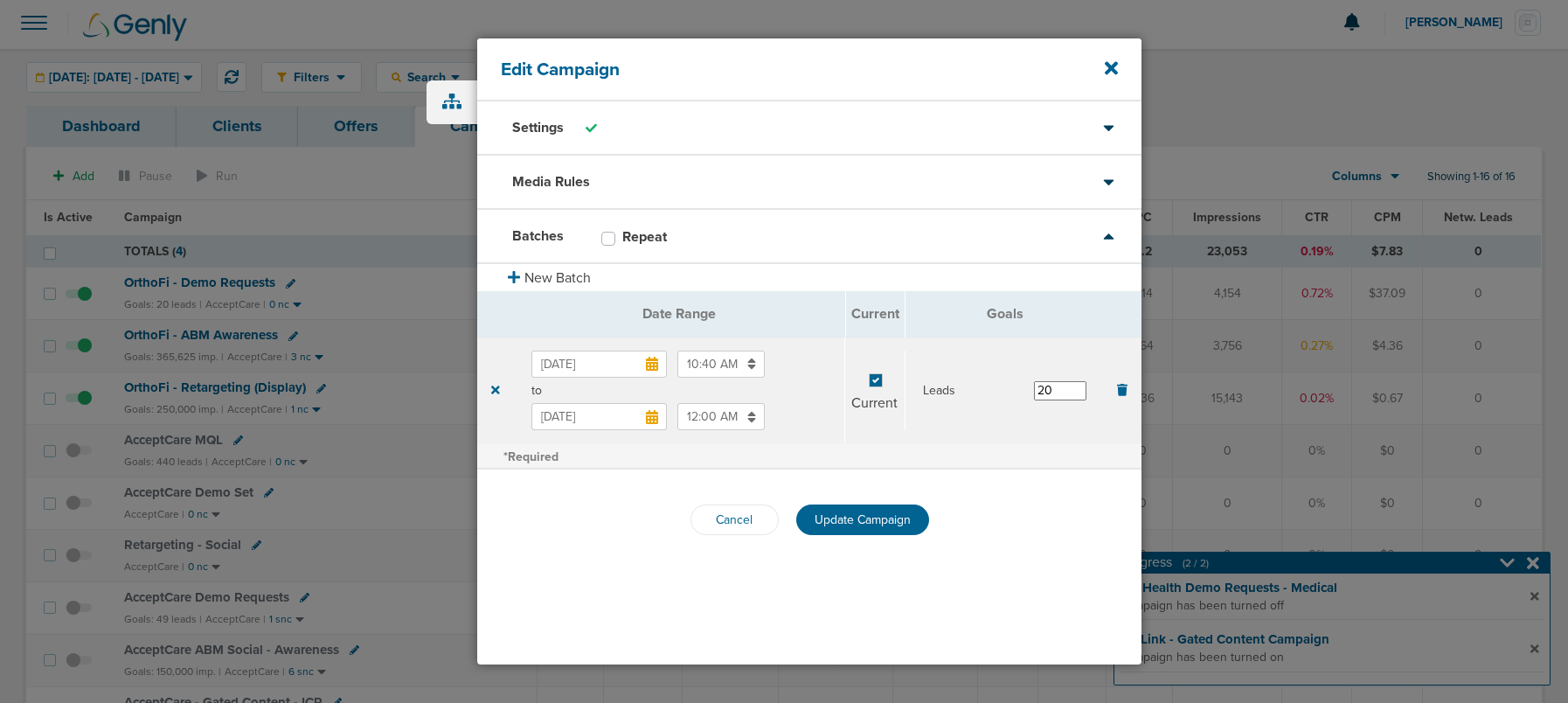
scroll to position [9, 0]
click at [1043, 393] on input "20" at bounding box center [1060, 391] width 52 height 19
type input "30"
click at [856, 512] on span "Update Campaign" at bounding box center [862, 519] width 97 height 15
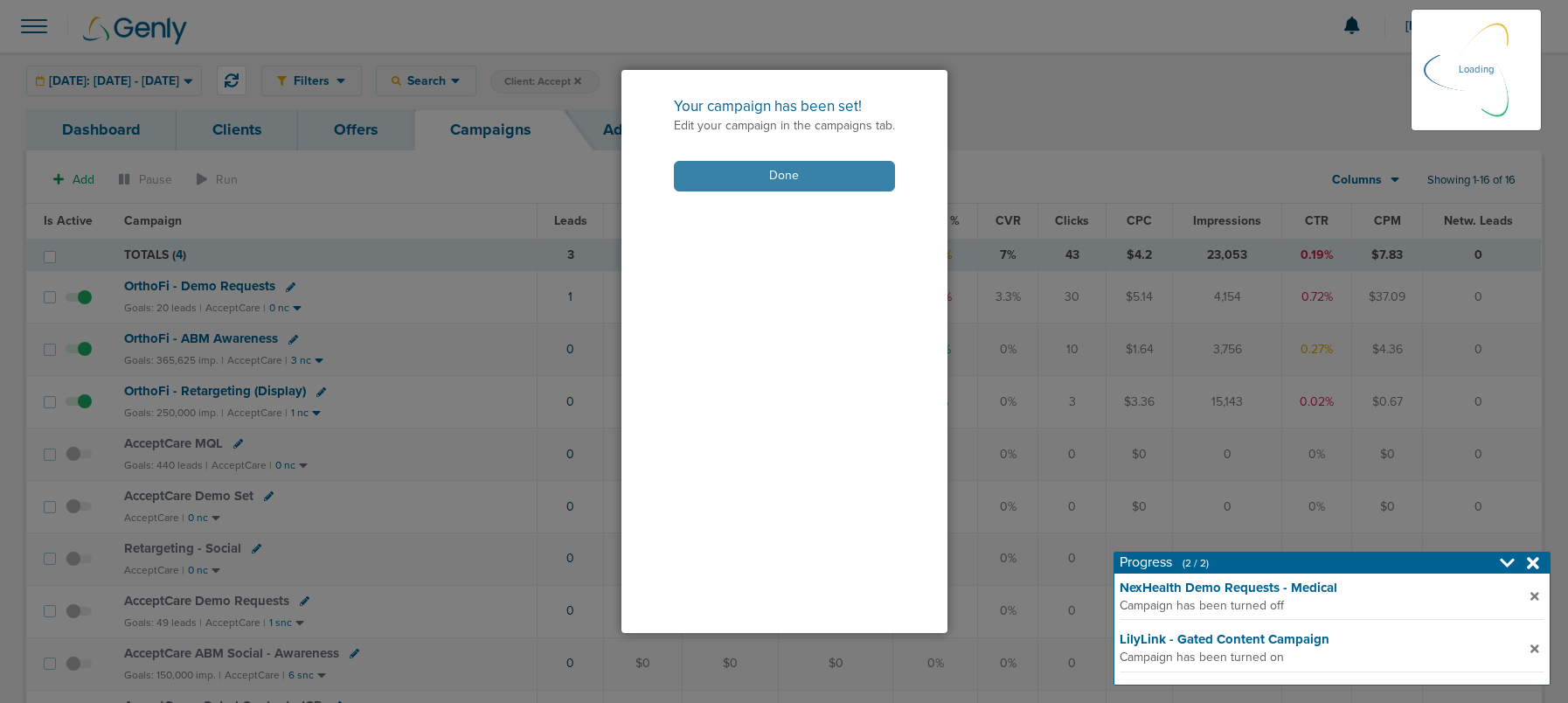
click at [764, 177] on button "Done" at bounding box center [784, 176] width 222 height 30
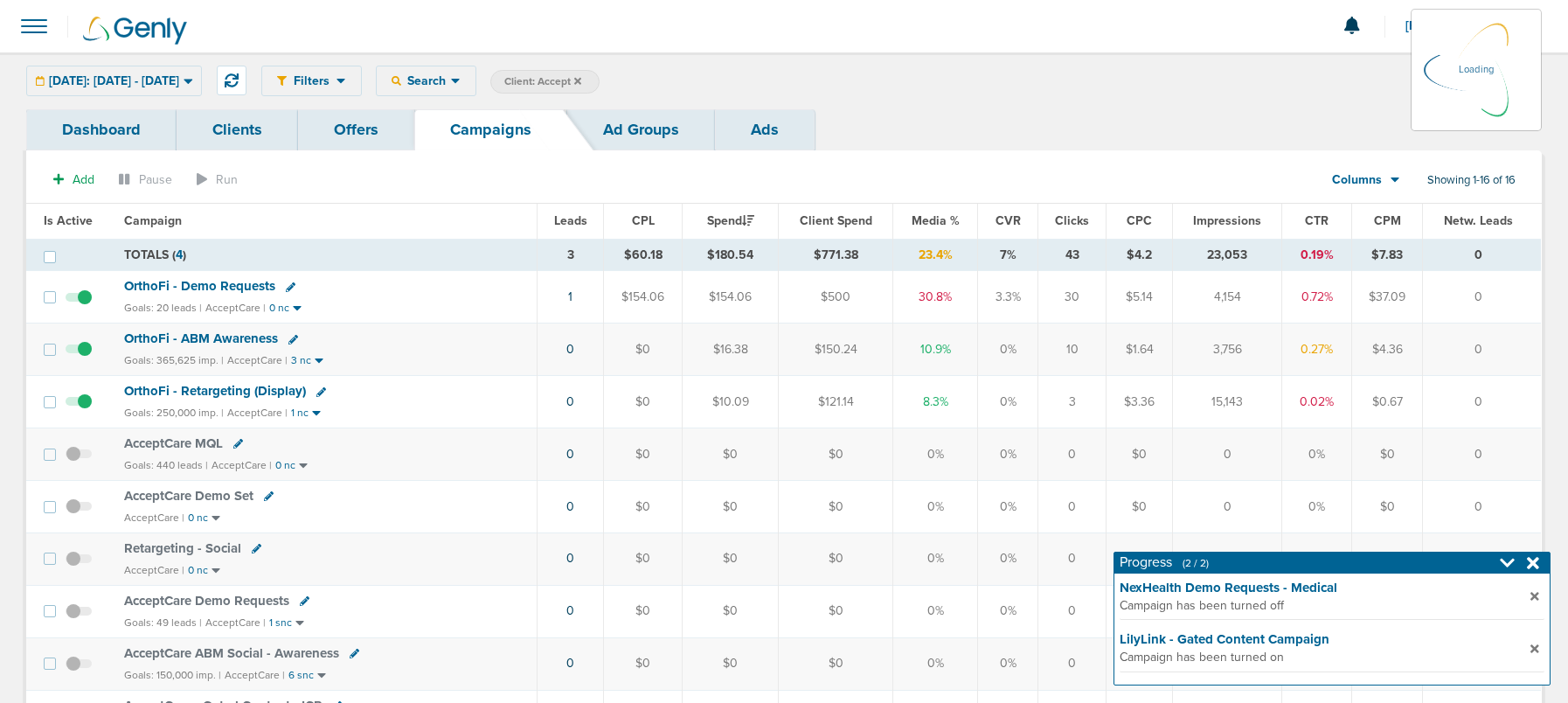
click at [1022, 119] on div "Dashboard Clients Offers Campaigns Ad Groups Ads" at bounding box center [784, 130] width 1516 height 41
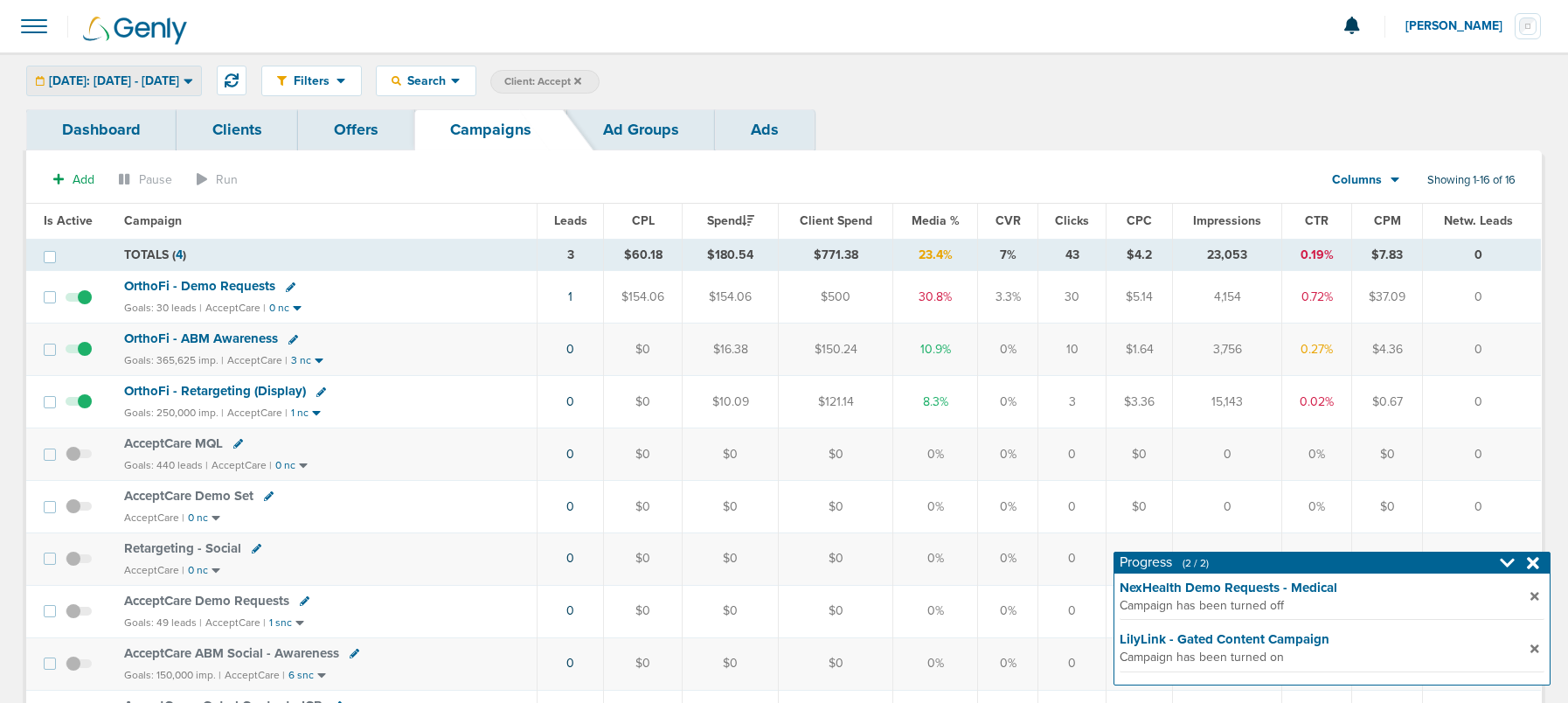
click at [166, 81] on span "[DATE]: [DATE] - [DATE]" at bounding box center [114, 81] width 131 height 12
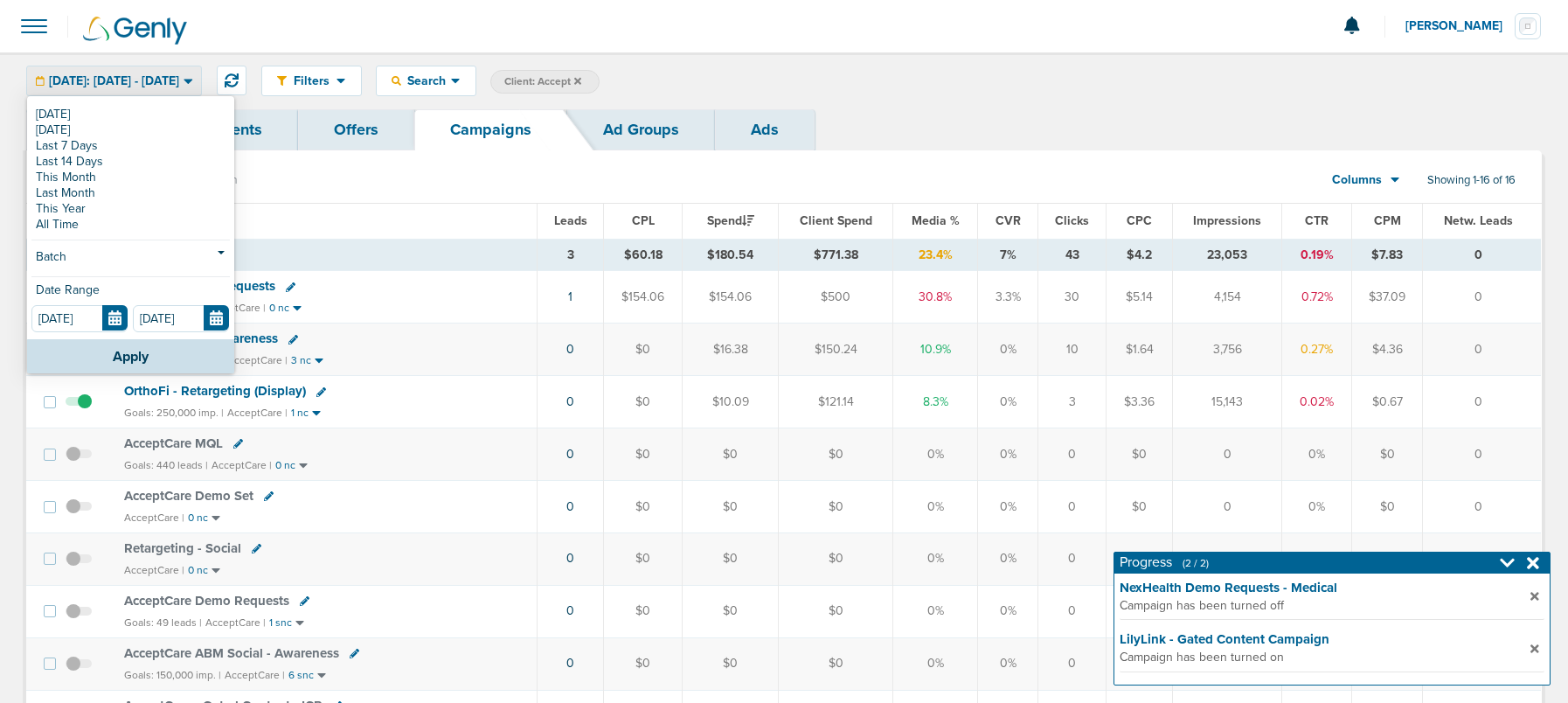
click at [166, 81] on span "[DATE]: [DATE] - [DATE]" at bounding box center [114, 81] width 131 height 12
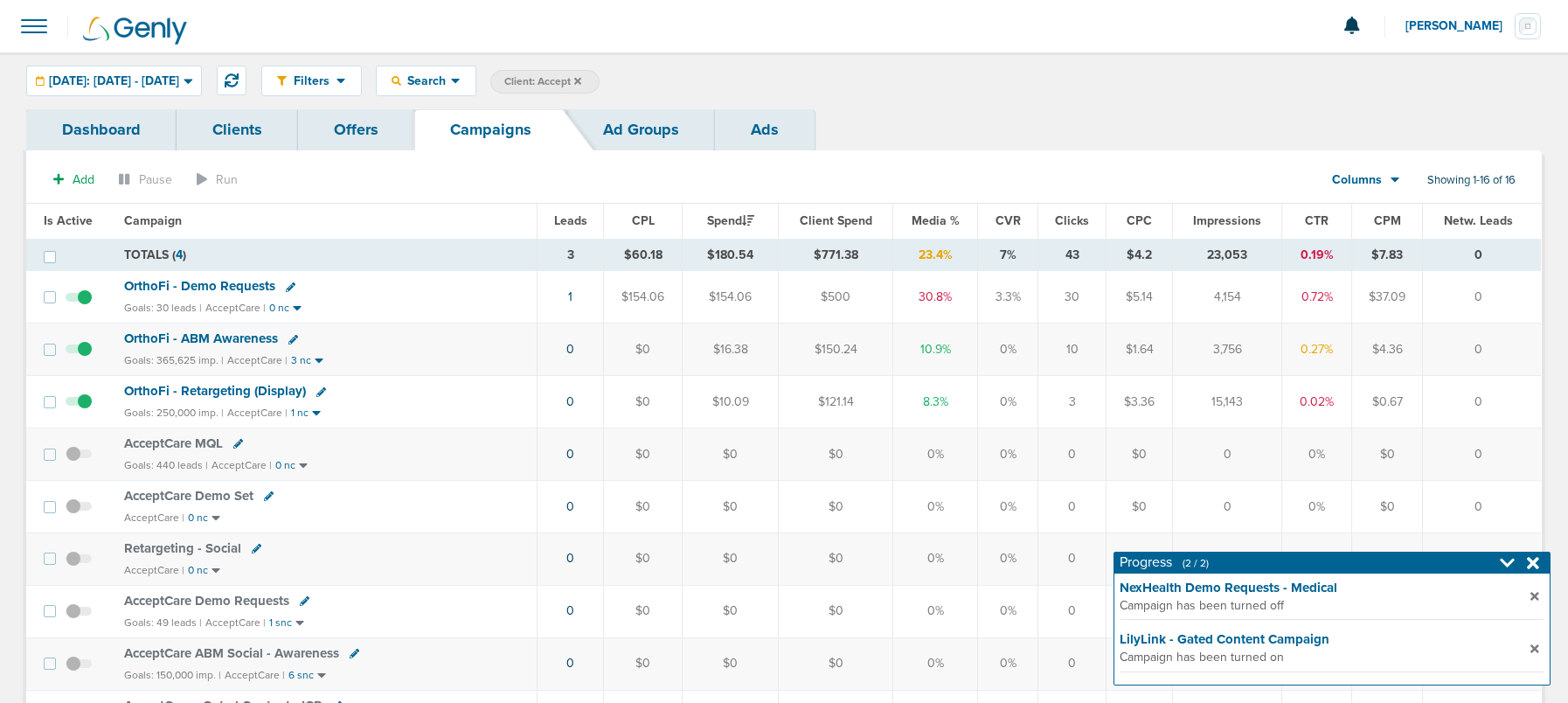
click at [162, 285] on span "OrthoFi - Demo Requests" at bounding box center [199, 285] width 152 height 16
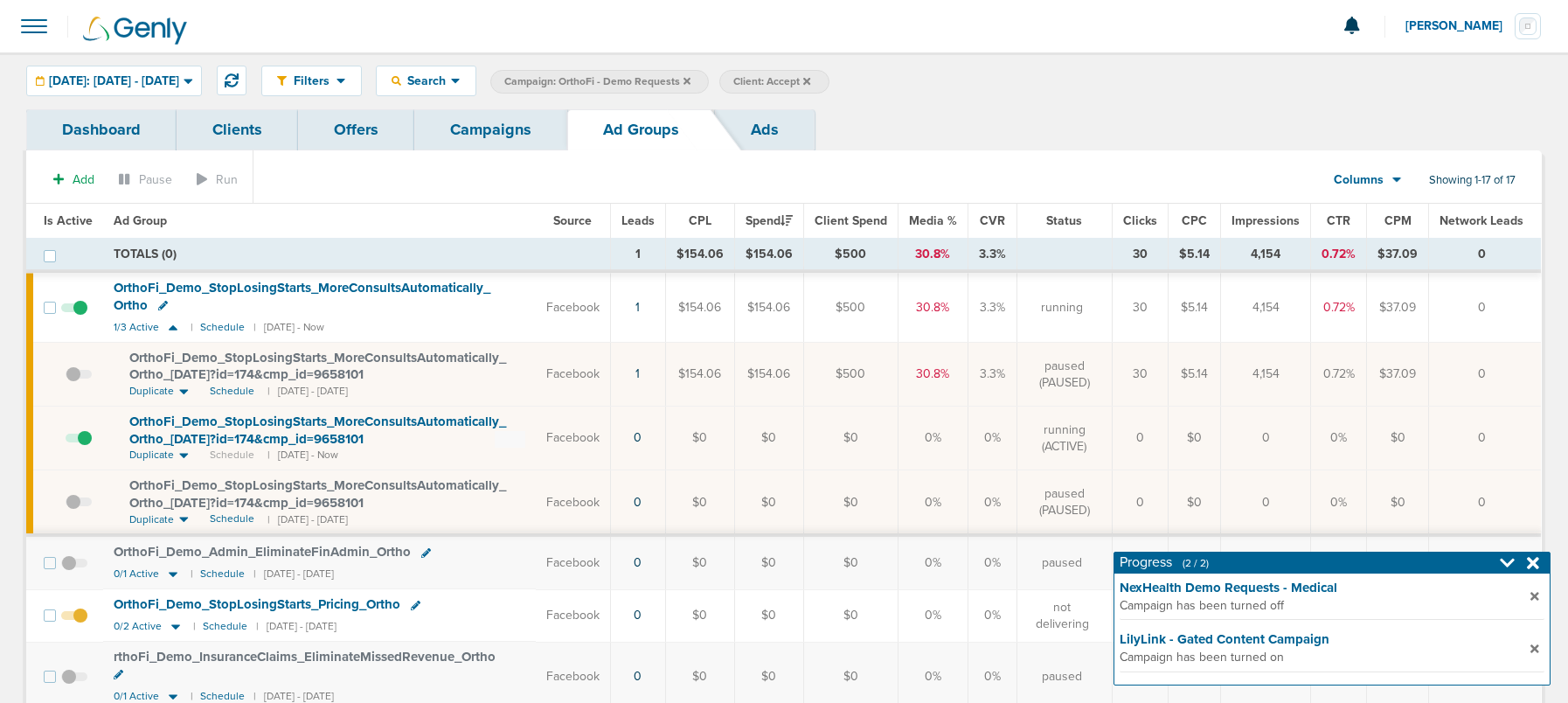
click at [748, 142] on link "Ads" at bounding box center [765, 130] width 99 height 41
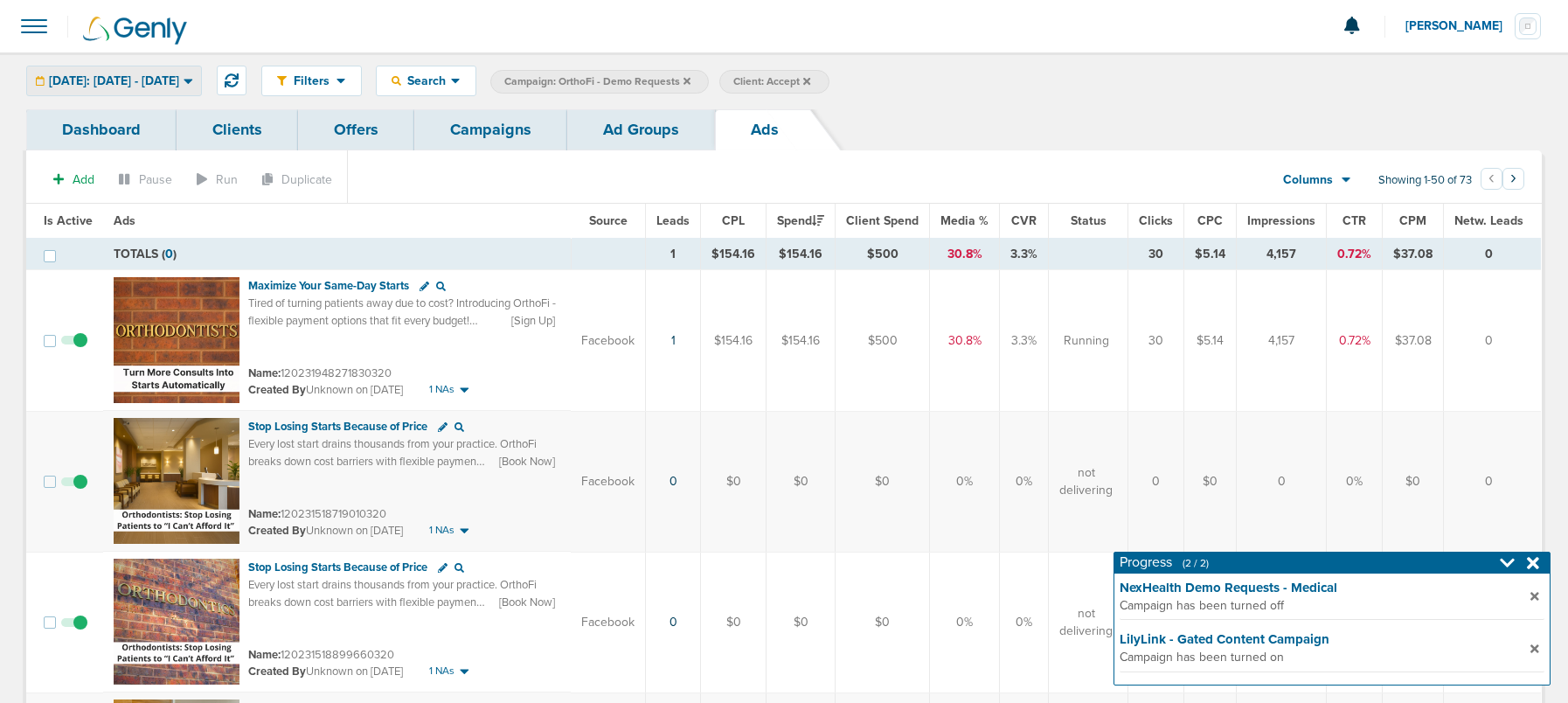
click at [172, 84] on span "[DATE]: [DATE] - [DATE]" at bounding box center [114, 81] width 131 height 12
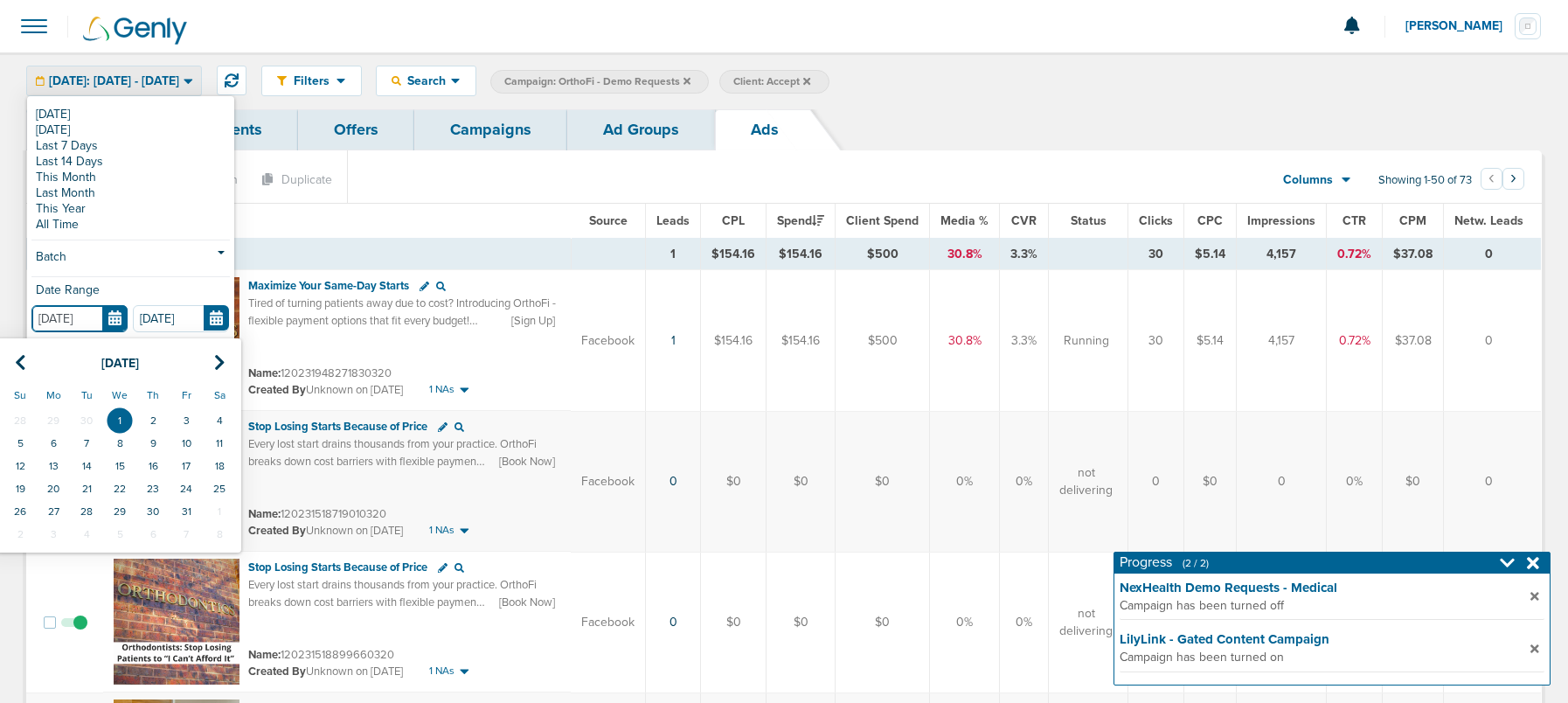
click at [114, 313] on input "[DATE]" at bounding box center [79, 318] width 97 height 27
click at [19, 359] on icon at bounding box center [20, 362] width 11 height 17
click at [48, 419] on td "1" at bounding box center [53, 420] width 33 height 23
type input "[DATE]"
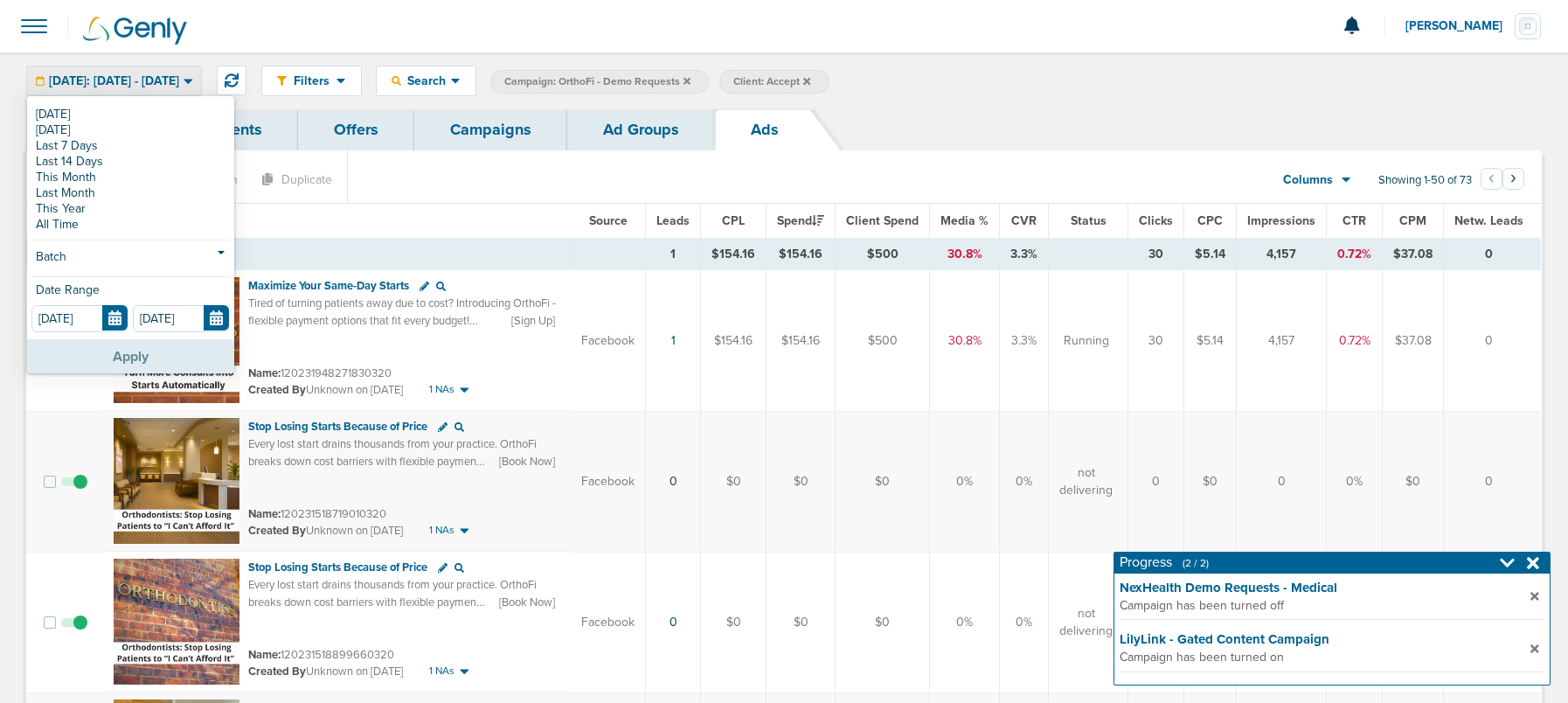
click at [97, 352] on button "Apply" at bounding box center [130, 356] width 207 height 34
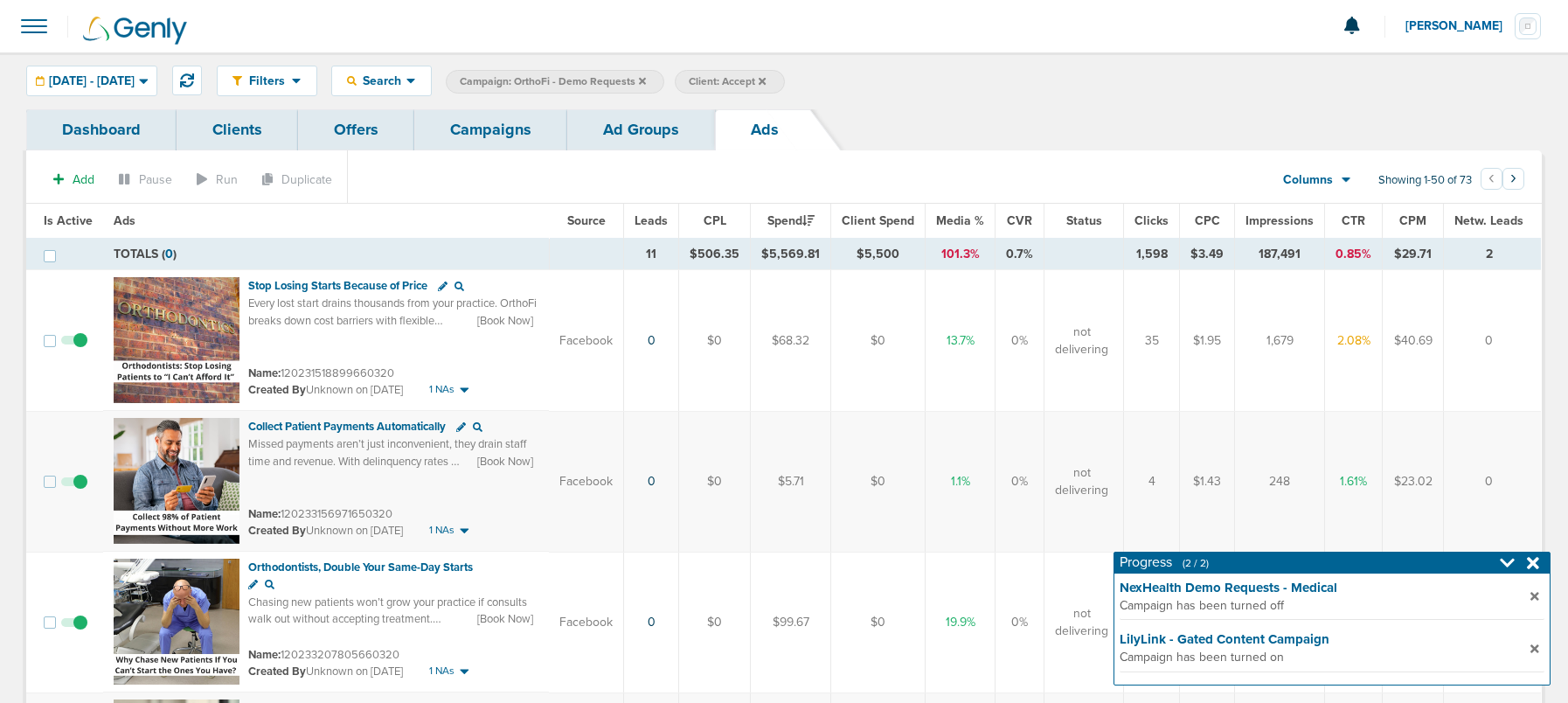
click at [657, 222] on span "Leads" at bounding box center [651, 221] width 33 height 15
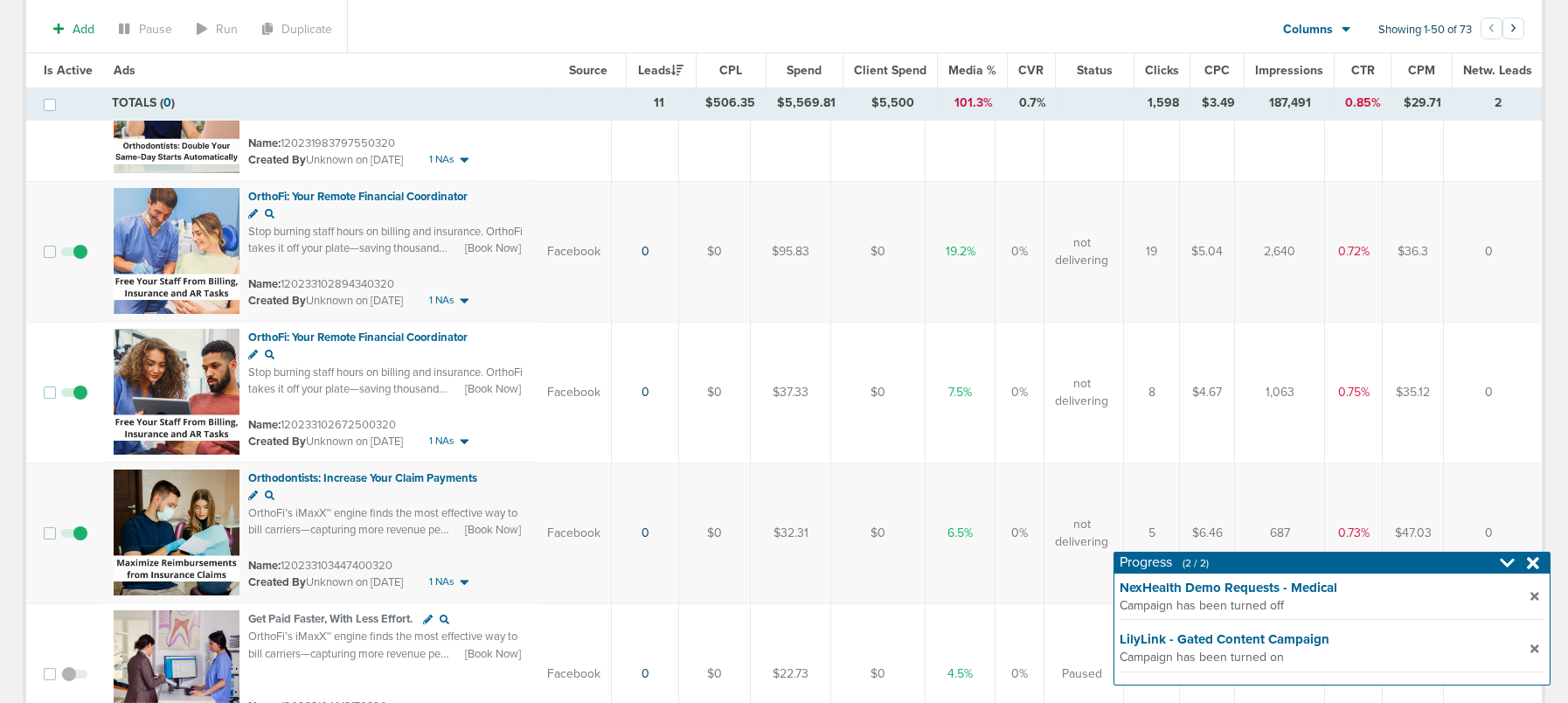
scroll to position [2531, 0]
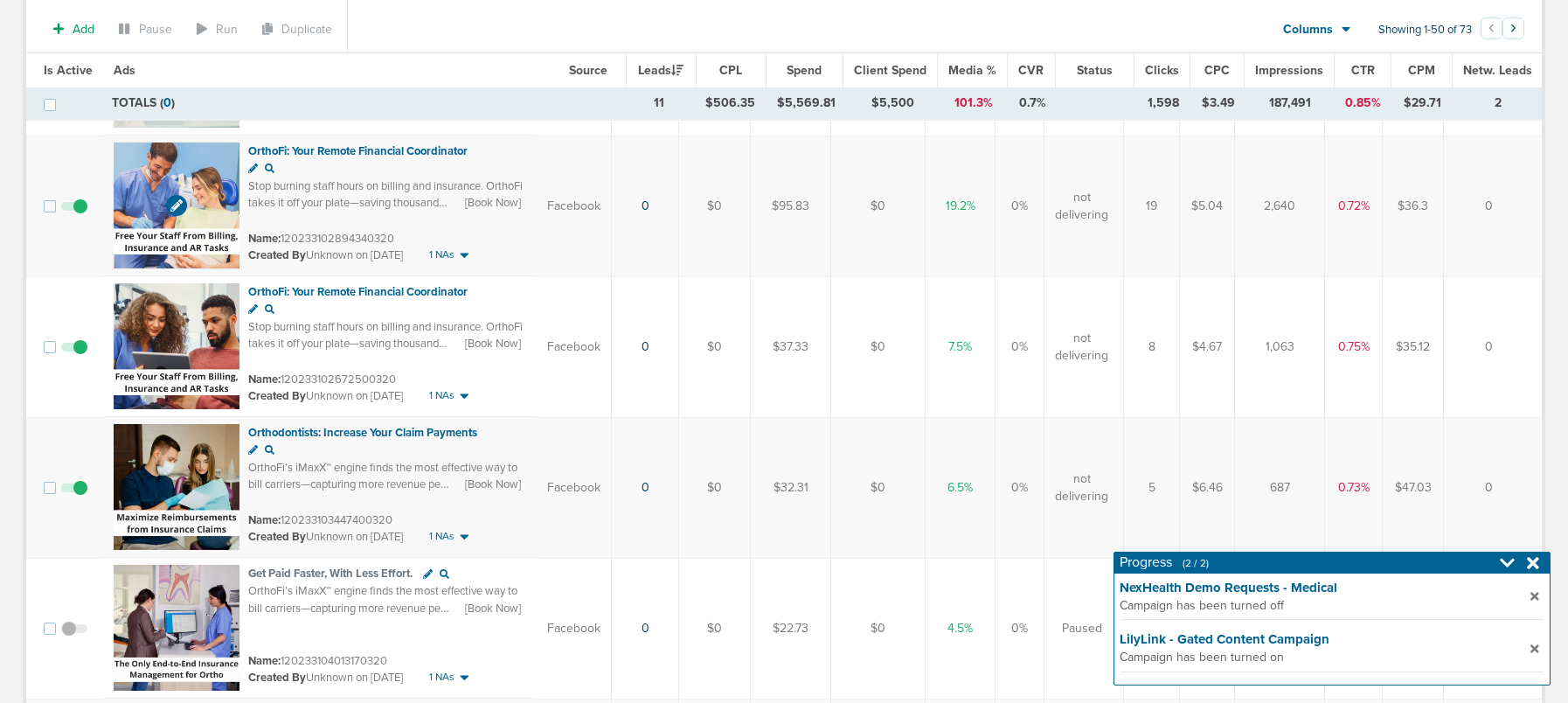
click at [187, 171] on img at bounding box center [176, 205] width 126 height 126
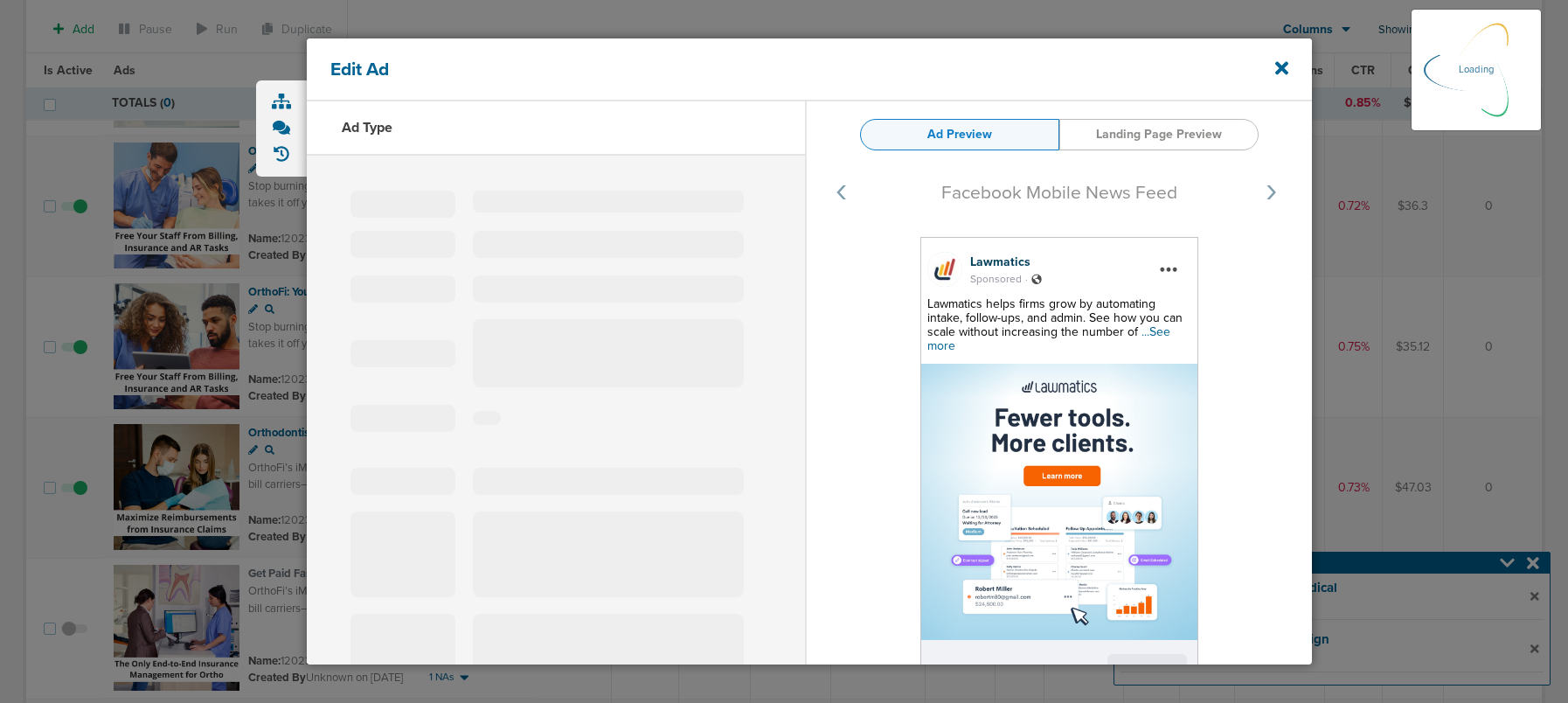
select select "learn_more"
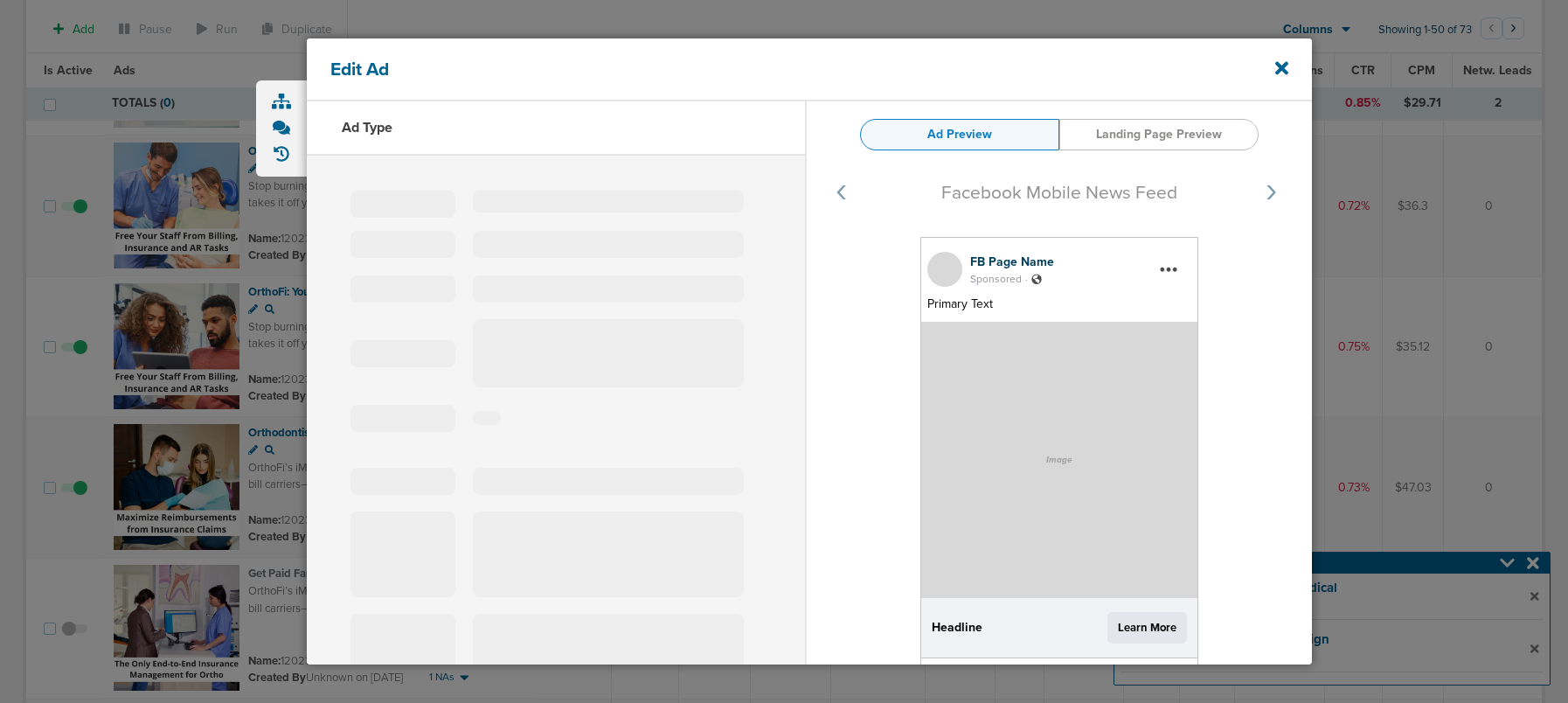
type input "120233102894340320"
type input "OrthoFi: Your Remote Financial Coordinator"
type textarea "Stop burning staff hours on billing and insurance. OrthoFi takes it off your pl…"
select select "book_travel"
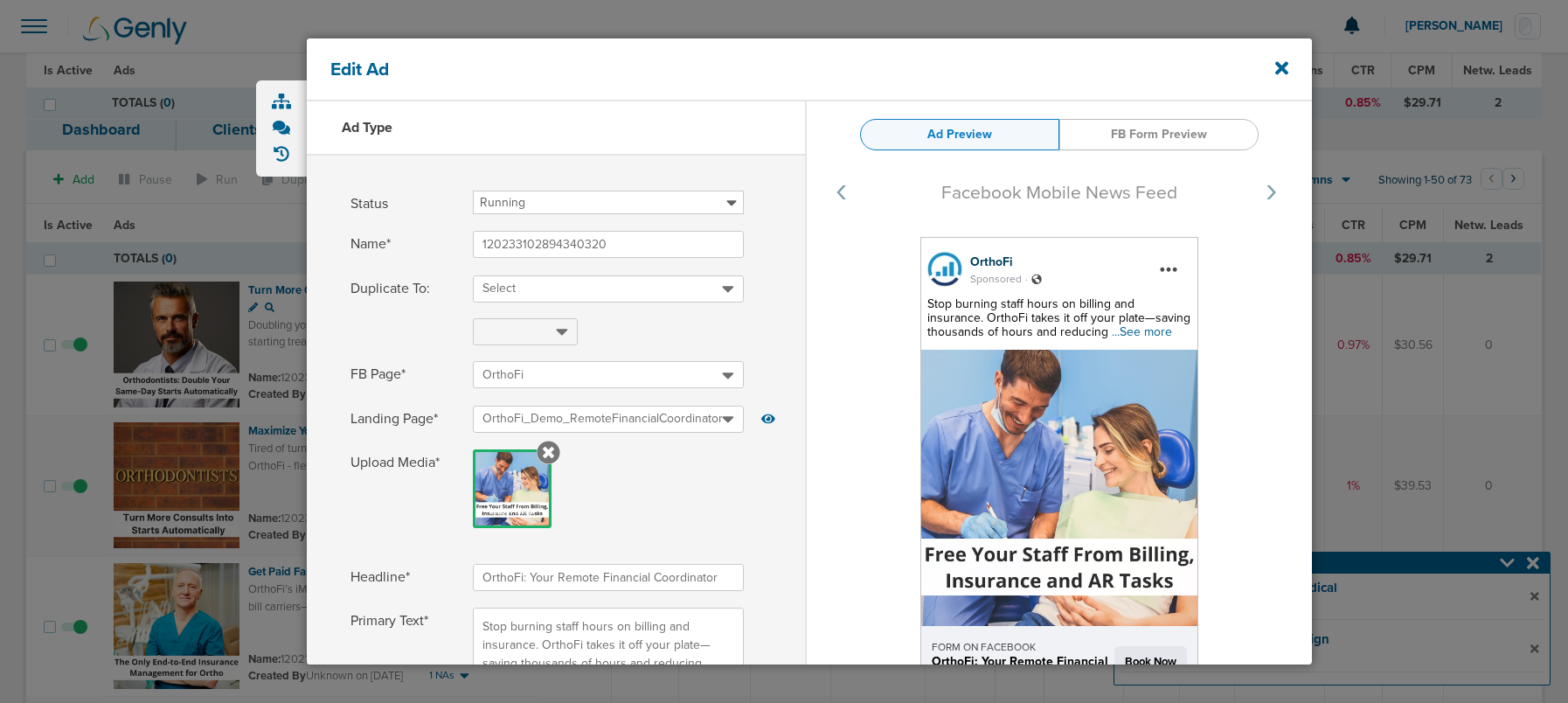
select select "book_travel"
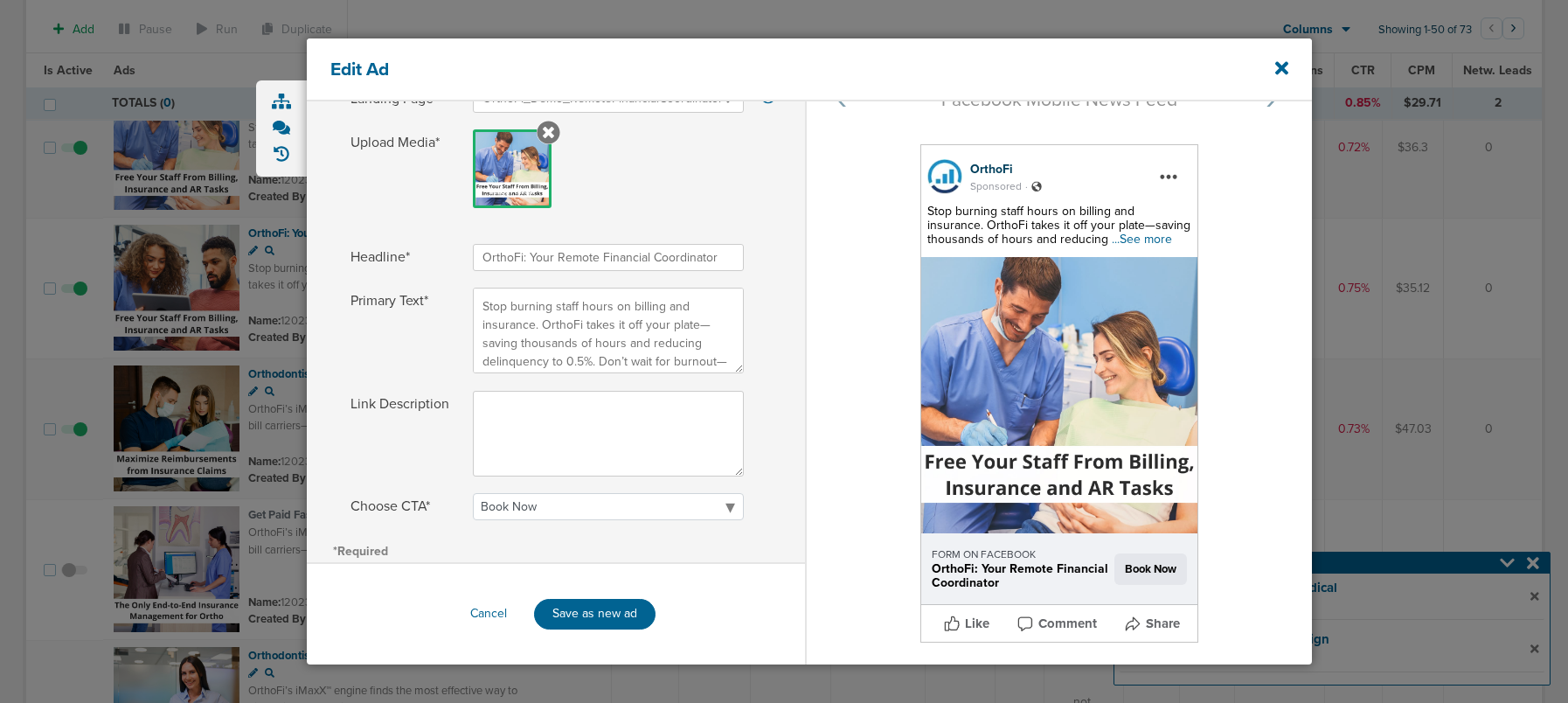
scroll to position [2602, 0]
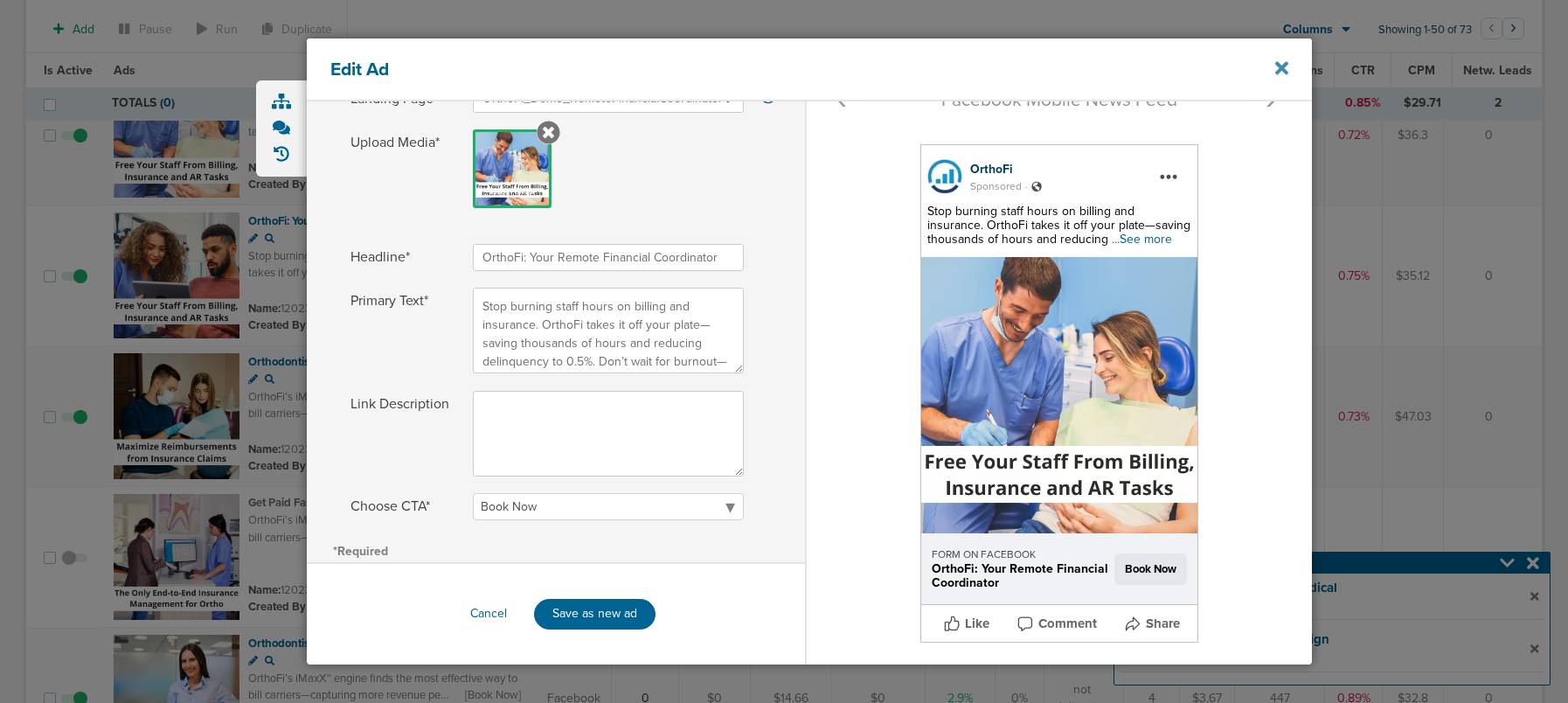
click at [1285, 65] on icon at bounding box center [1281, 68] width 13 height 13
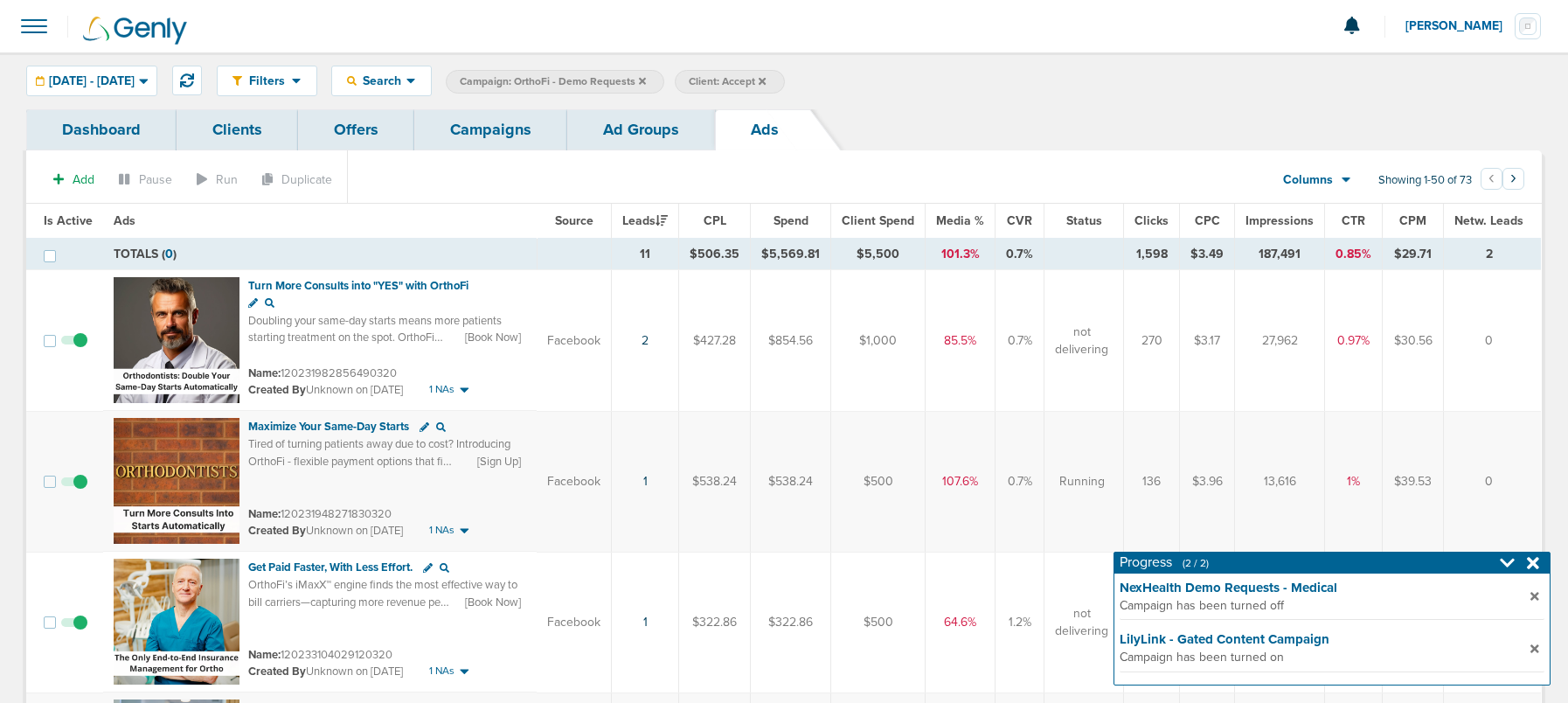
drag, startPoint x: 635, startPoint y: 120, endPoint x: 614, endPoint y: 124, distance: 21.4
click at [634, 120] on link "Ad Groups" at bounding box center [641, 130] width 148 height 41
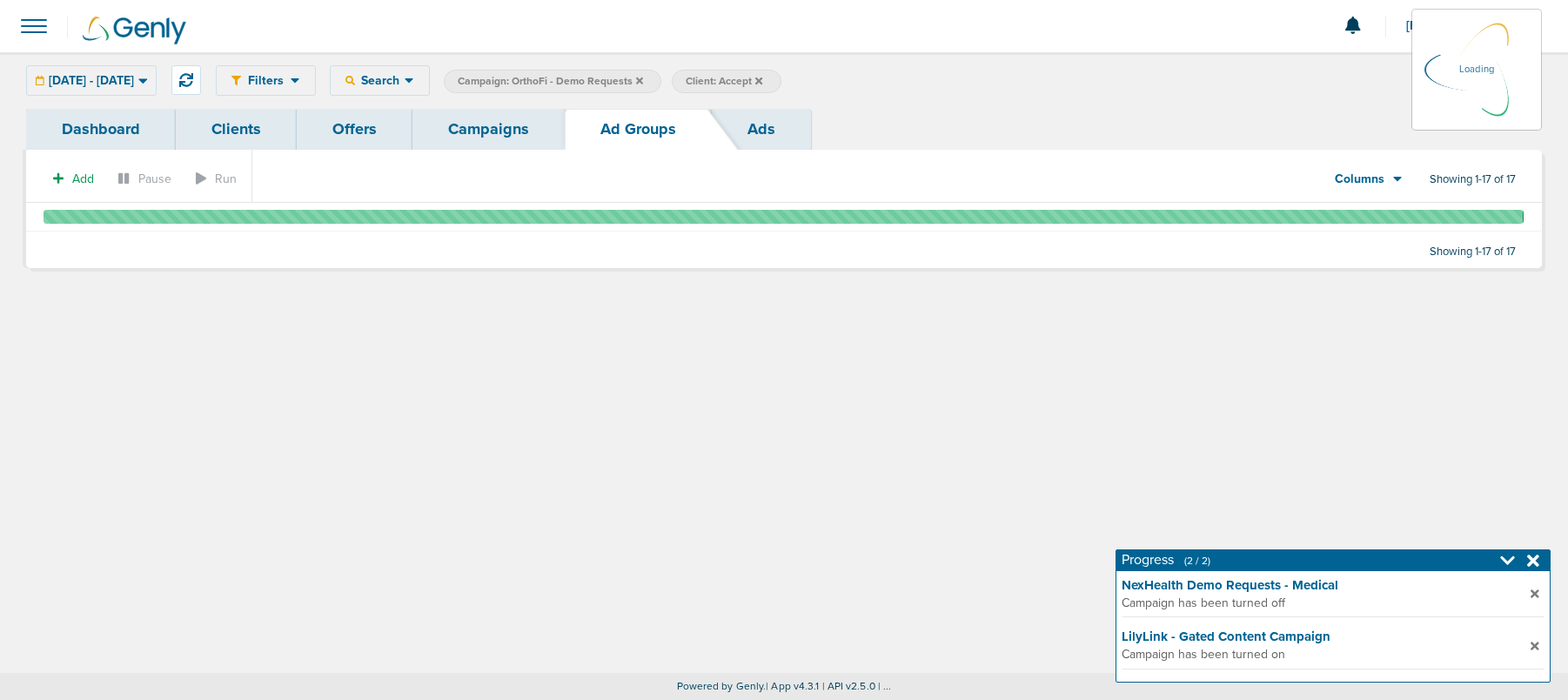
click at [528, 129] on link "Campaigns" at bounding box center [489, 129] width 152 height 41
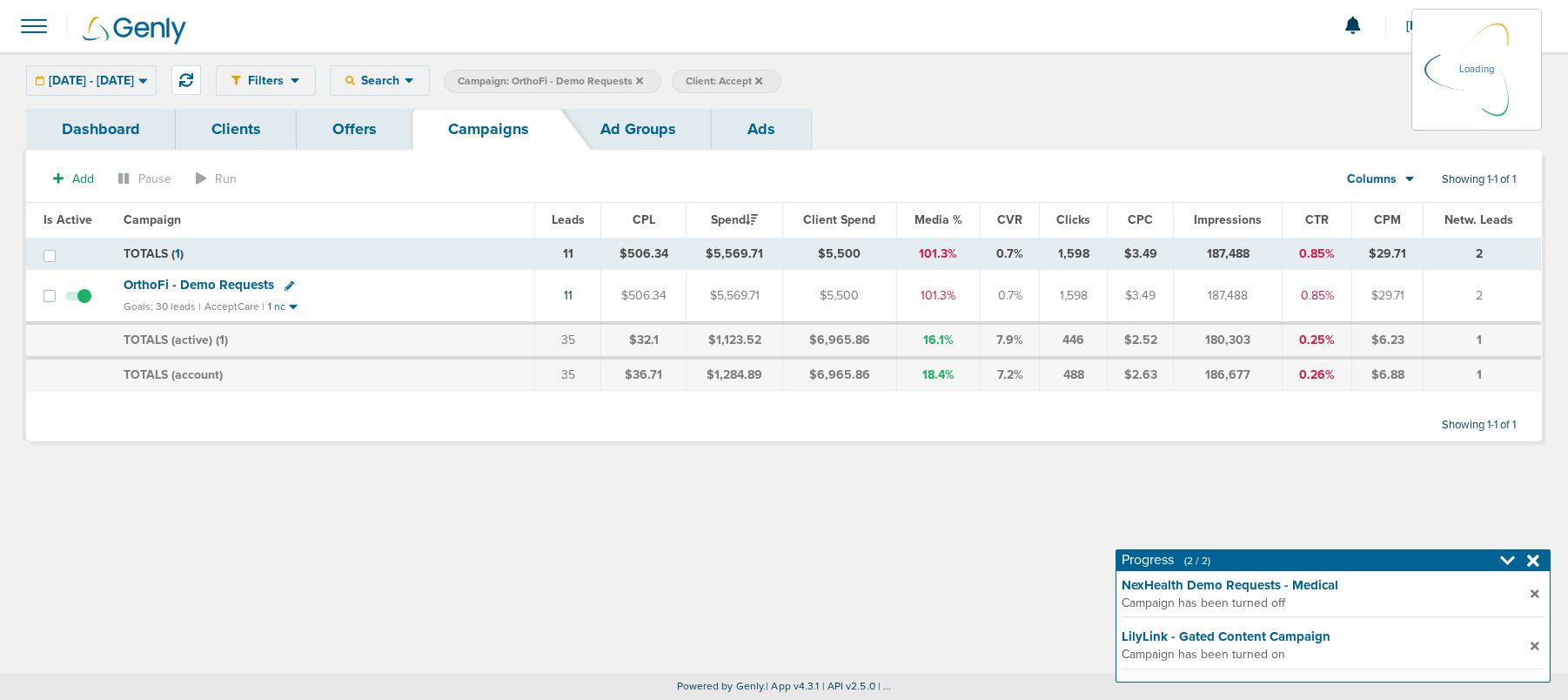
click at [643, 80] on icon at bounding box center [639, 81] width 7 height 7
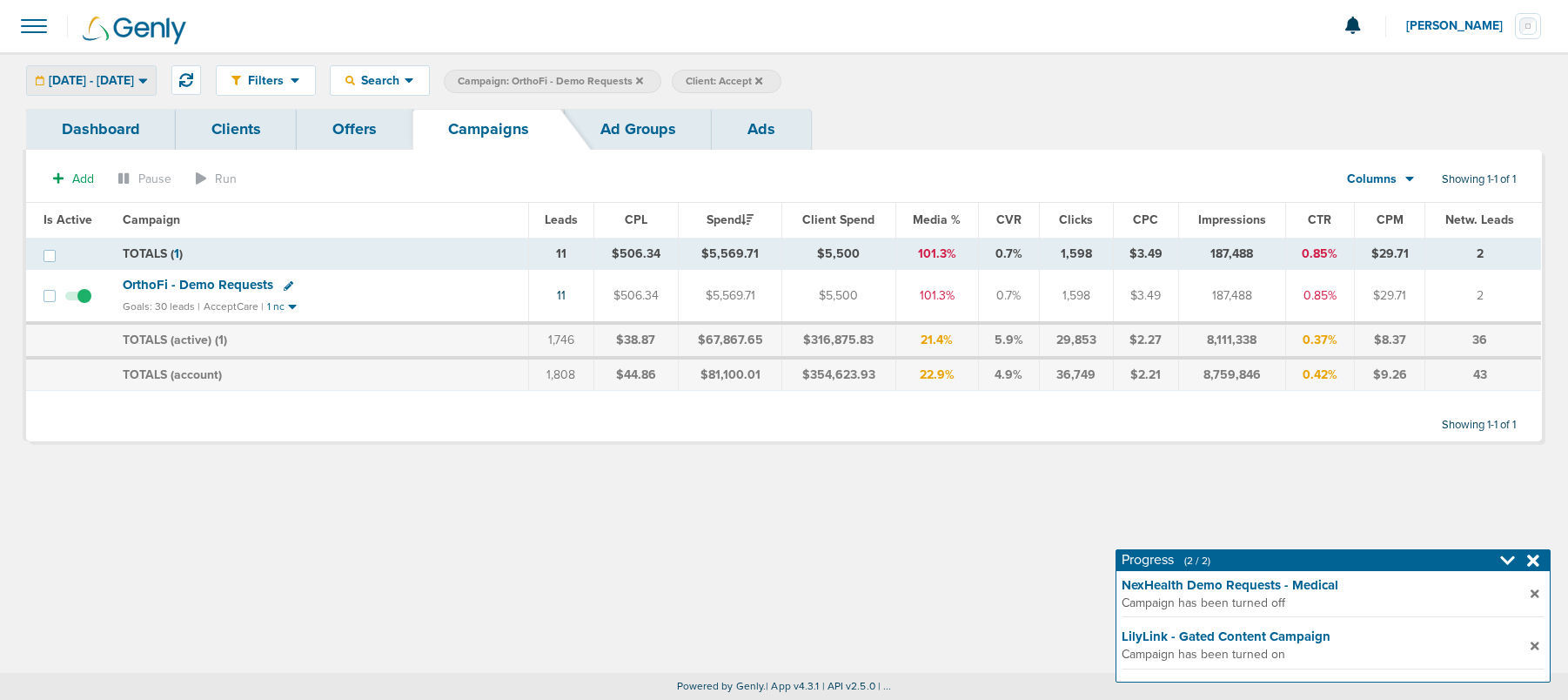
click at [134, 80] on span "[DATE] - [DATE]" at bounding box center [91, 81] width 85 height 12
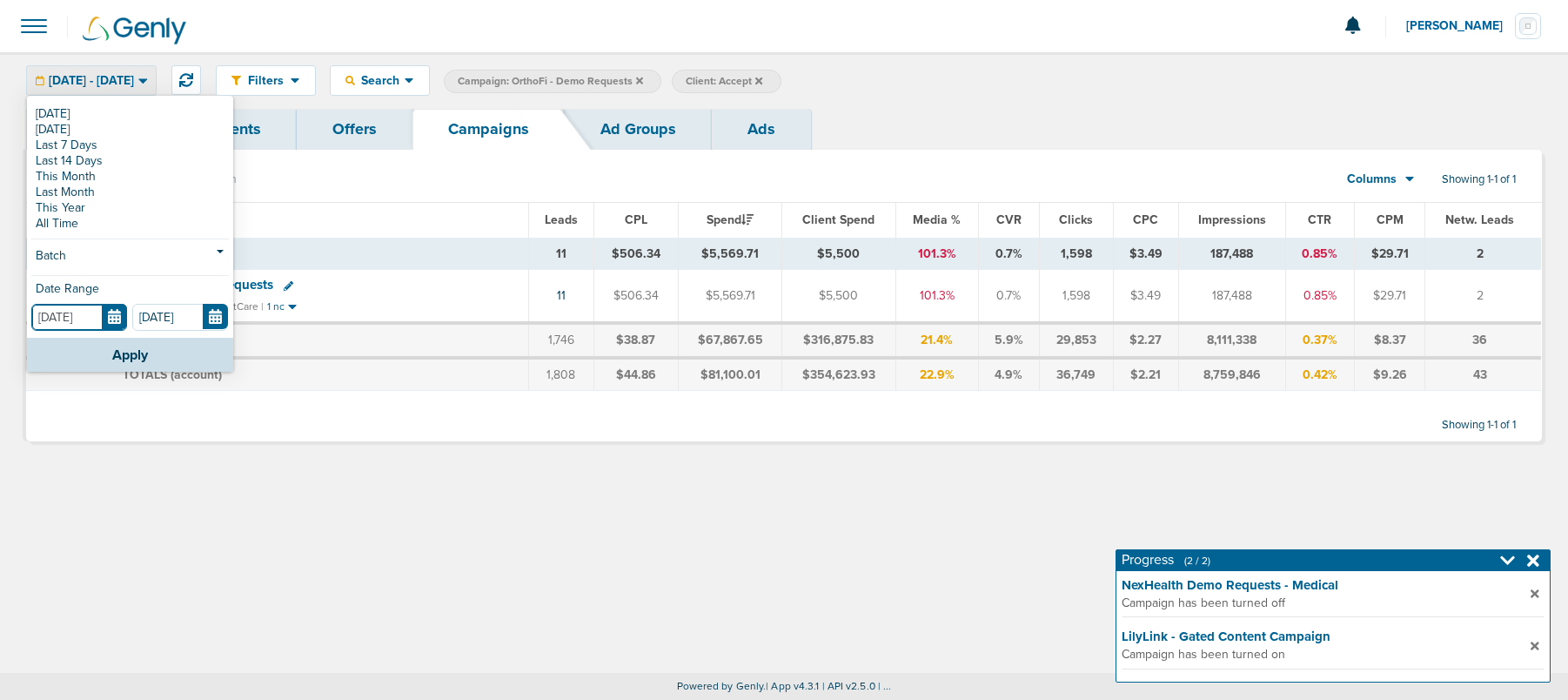
click at [113, 322] on input "[DATE]" at bounding box center [79, 317] width 96 height 27
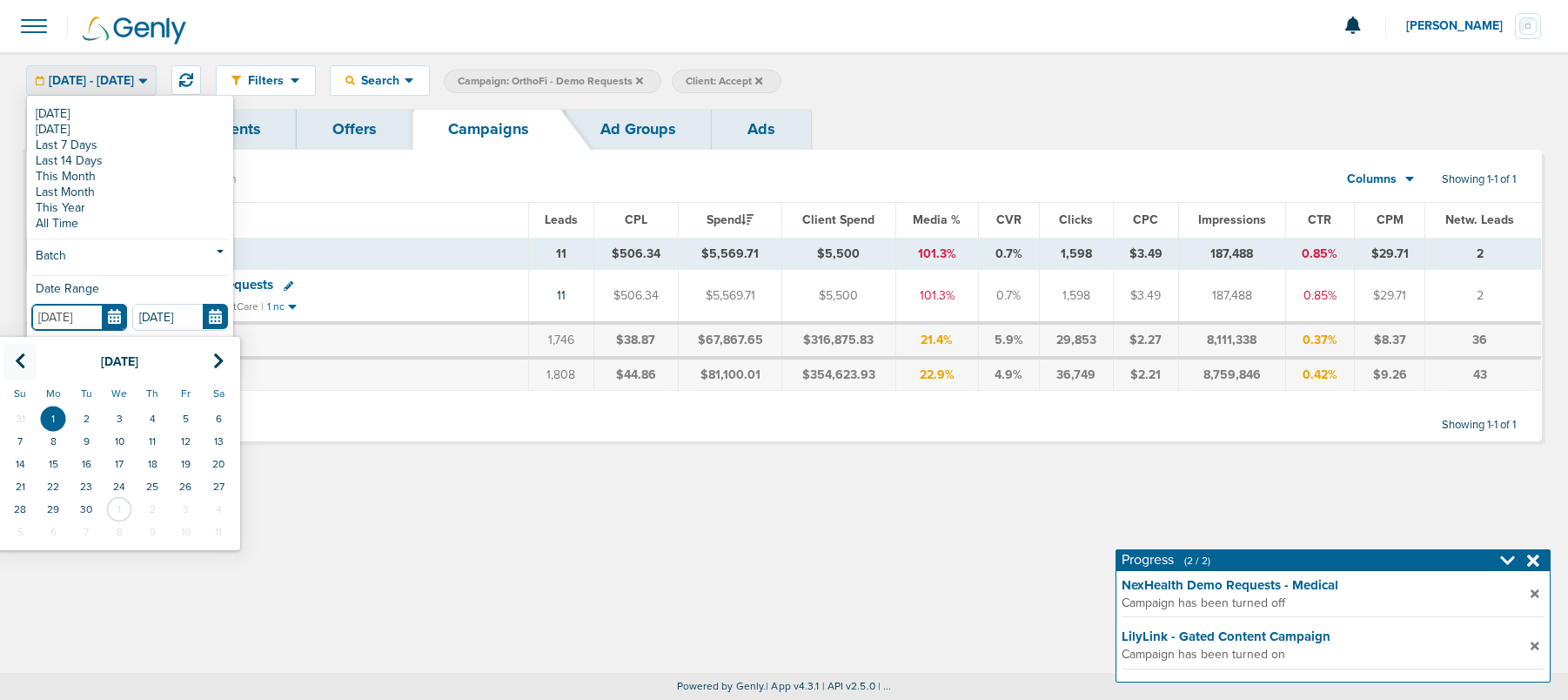
click at [15, 361] on icon at bounding box center [20, 361] width 11 height 17
click at [105, 461] on td "13" at bounding box center [119, 464] width 33 height 23
type input "08.13.2025"
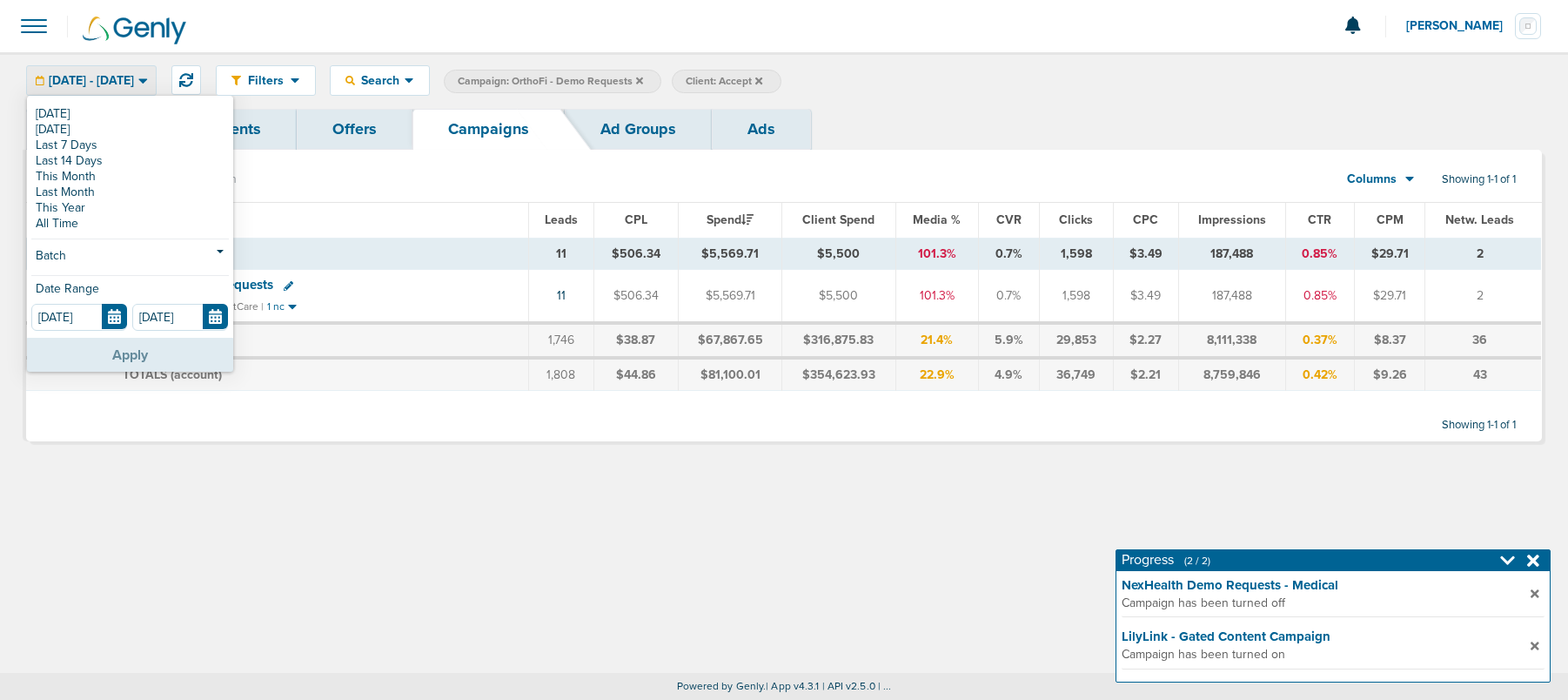
click at [115, 347] on button "Apply" at bounding box center [129, 354] width 206 height 34
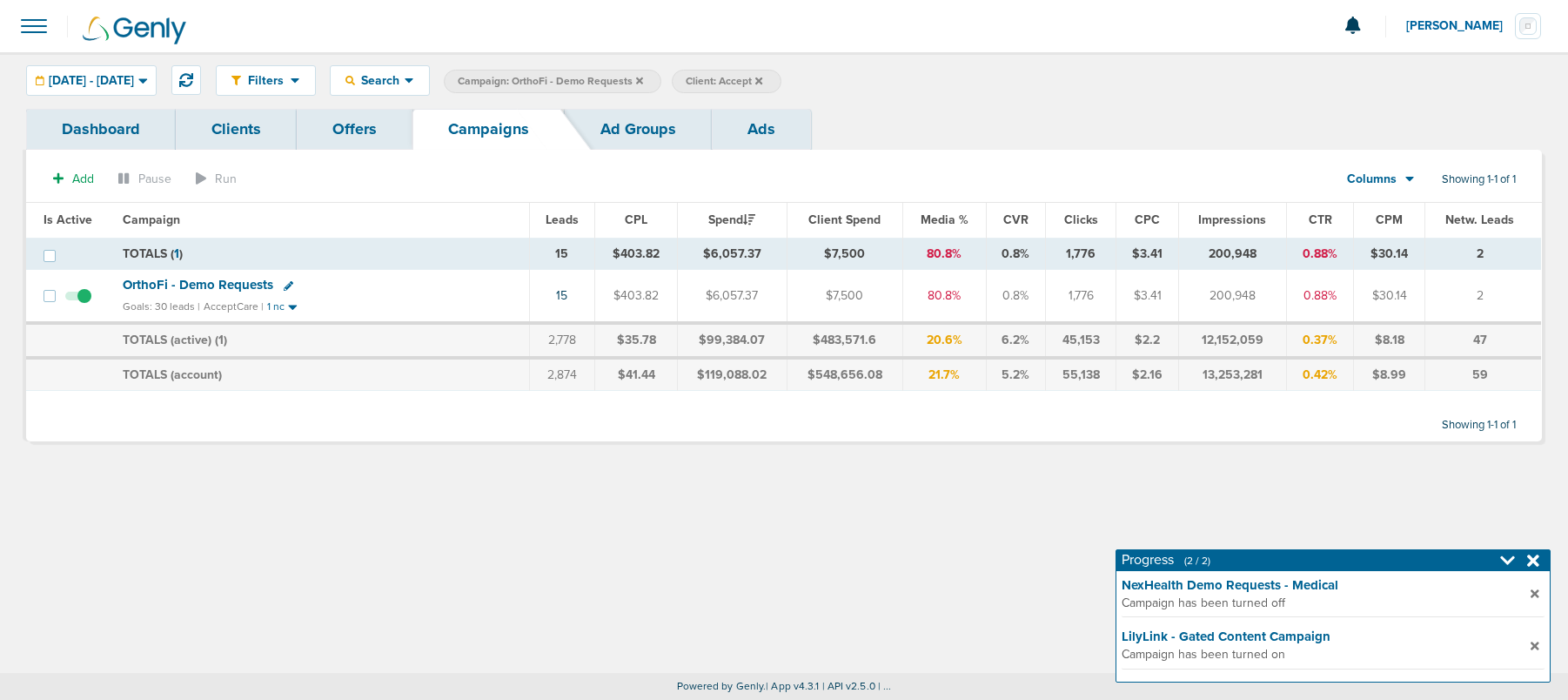
click at [643, 81] on icon at bounding box center [639, 81] width 7 height 7
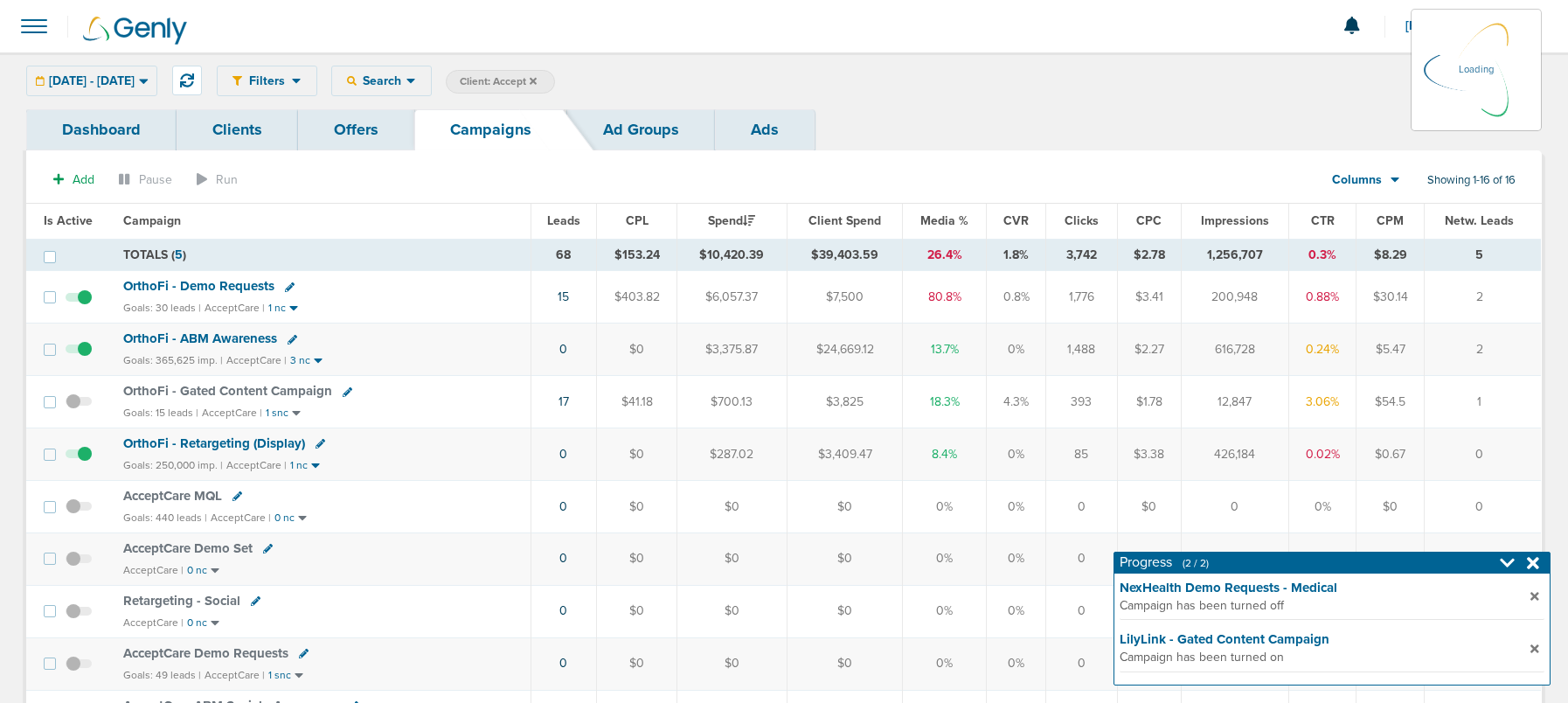
drag, startPoint x: 59, startPoint y: 69, endPoint x: 61, endPoint y: 78, distance: 9.2
click at [59, 72] on div "08.13.2025 - 10.01.2025 Today Yesterday Last 7 Days Last 14 Days This Month Las…" at bounding box center [92, 80] width 131 height 30
click at [61, 80] on div "08.13.2025 - 10.01.2025 Today Yesterday Last 7 Days Last 14 Days This Month Las…" at bounding box center [92, 80] width 131 height 30
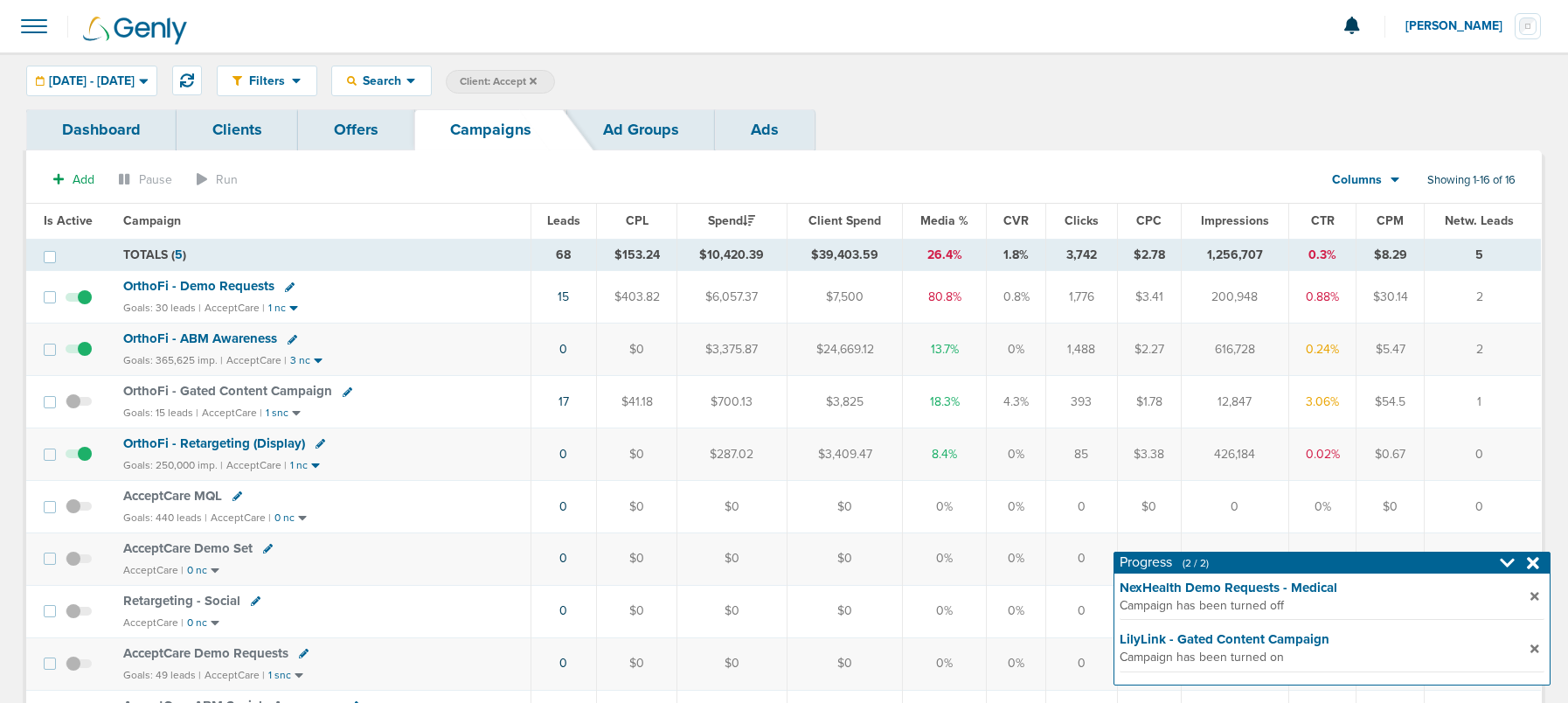
click at [134, 83] on span "08.13.2025 - 10.01.2025" at bounding box center [91, 81] width 85 height 12
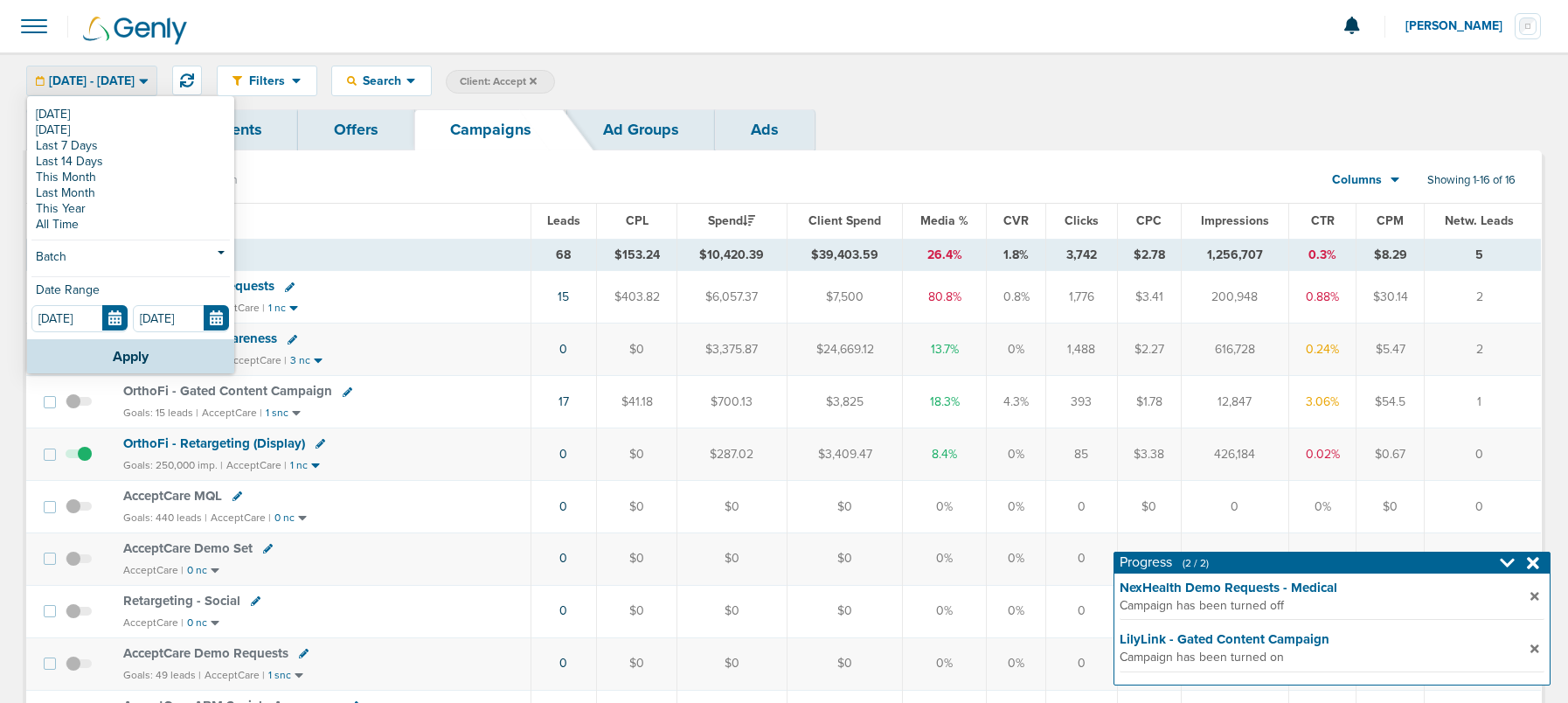
drag, startPoint x: 84, startPoint y: 112, endPoint x: 152, endPoint y: 106, distance: 68.3
click at [85, 112] on link "[DATE]" at bounding box center [131, 114] width 199 height 16
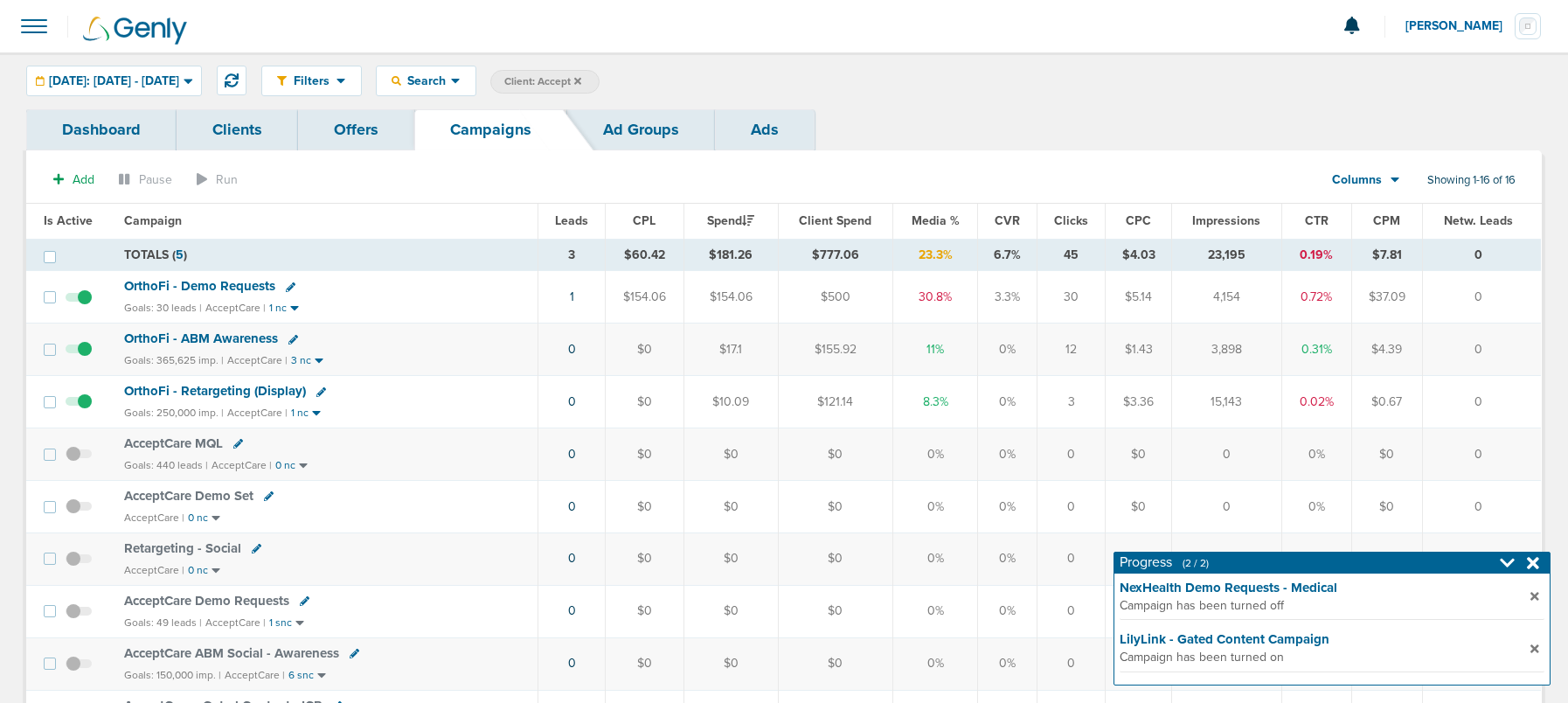
click at [581, 80] on icon at bounding box center [578, 81] width 7 height 7
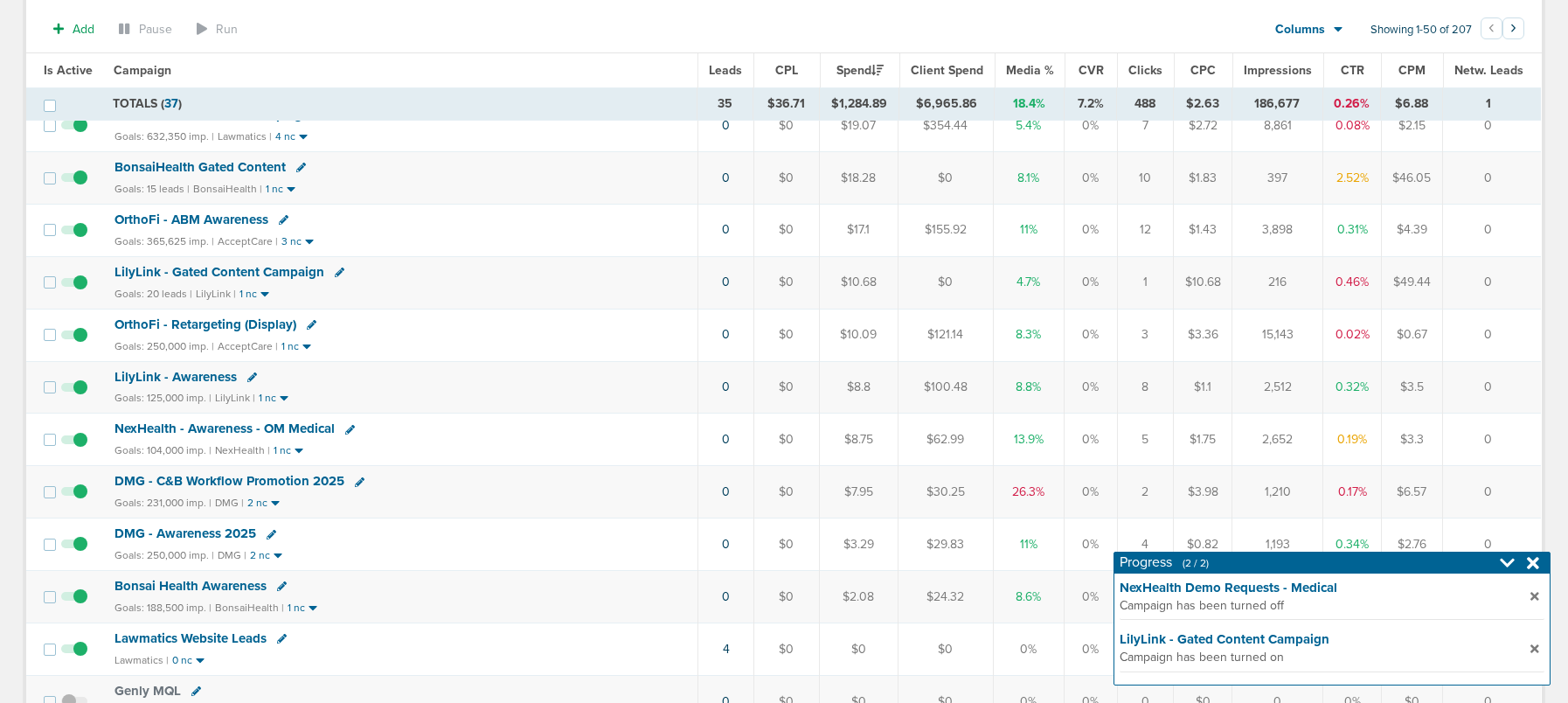
scroll to position [802, 0]
click at [249, 485] on span "DMG - C&B Workflow Promotion 2025" at bounding box center [230, 482] width 230 height 16
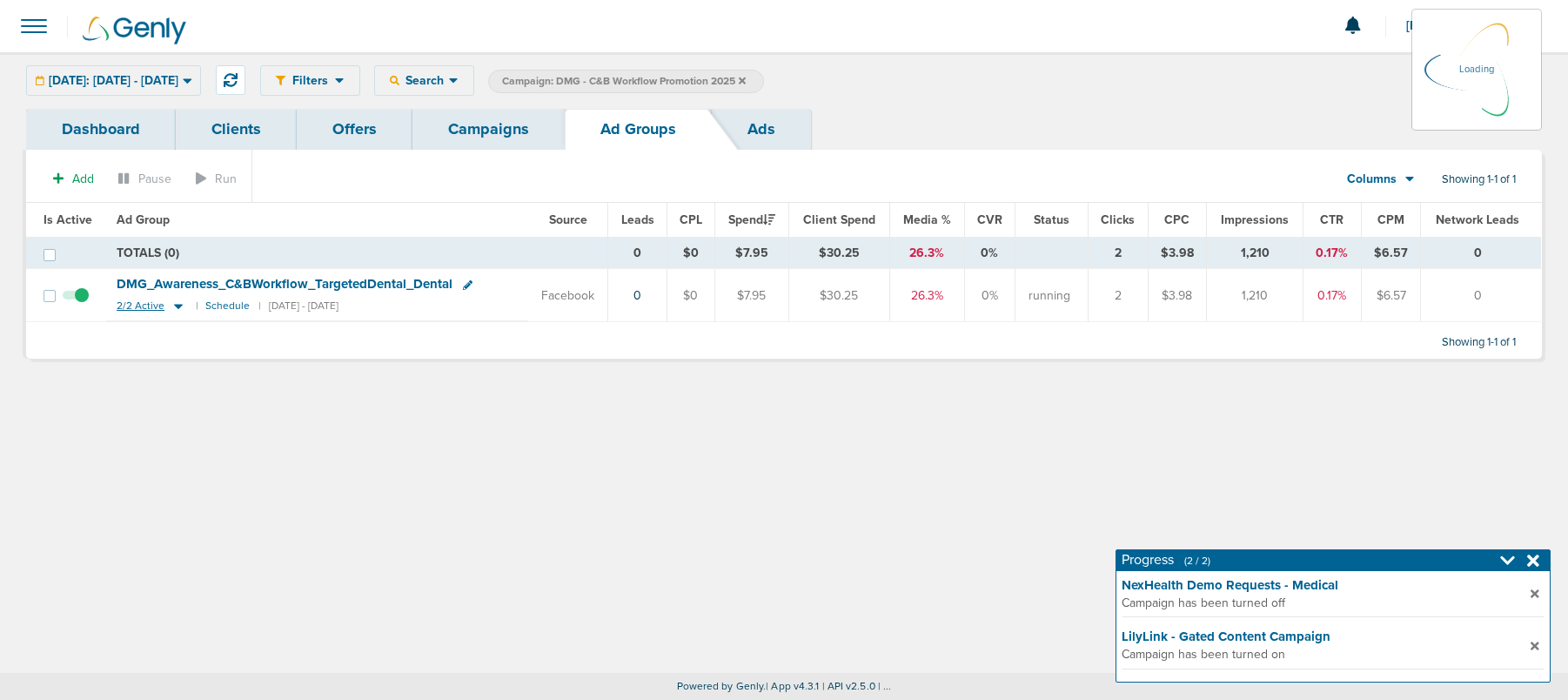
click at [173, 301] on icon at bounding box center [177, 306] width 17 height 15
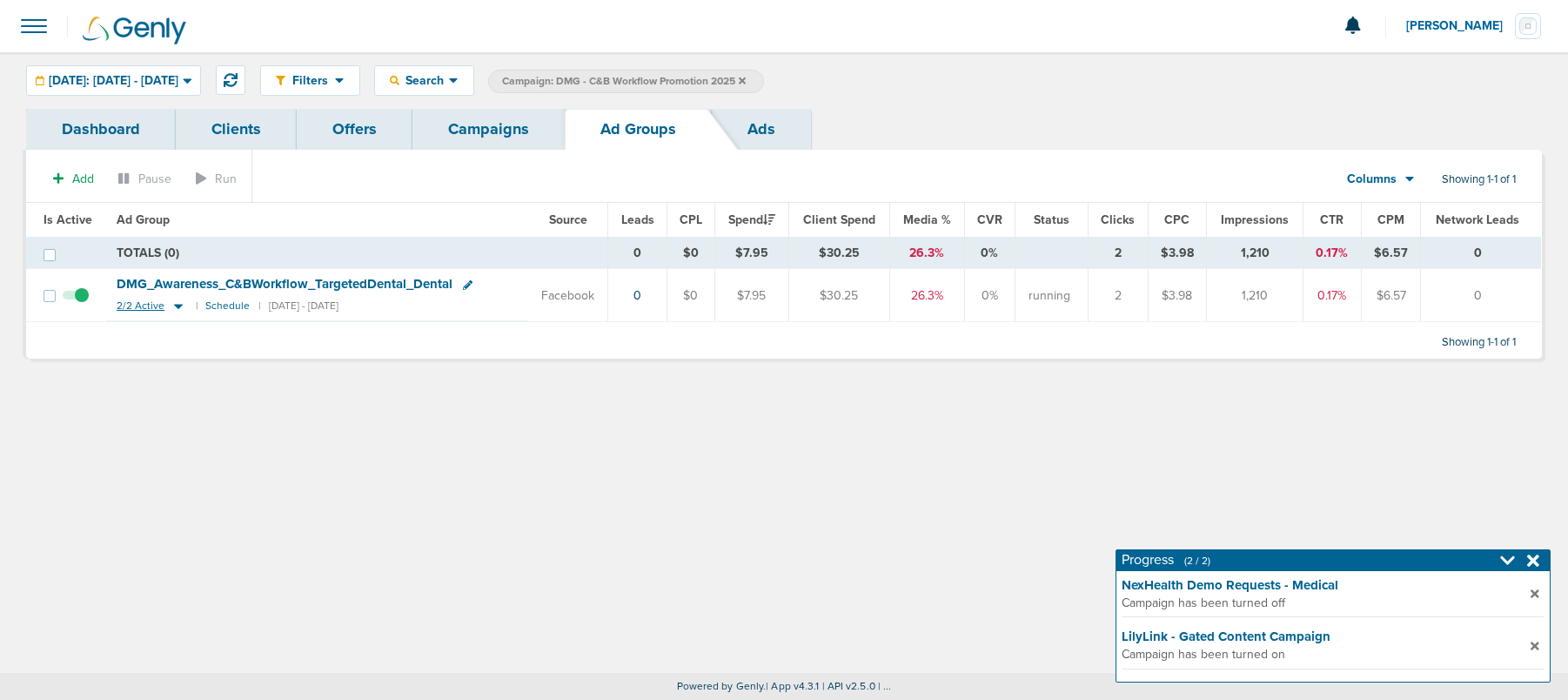
click at [178, 307] on icon at bounding box center [177, 306] width 17 height 15
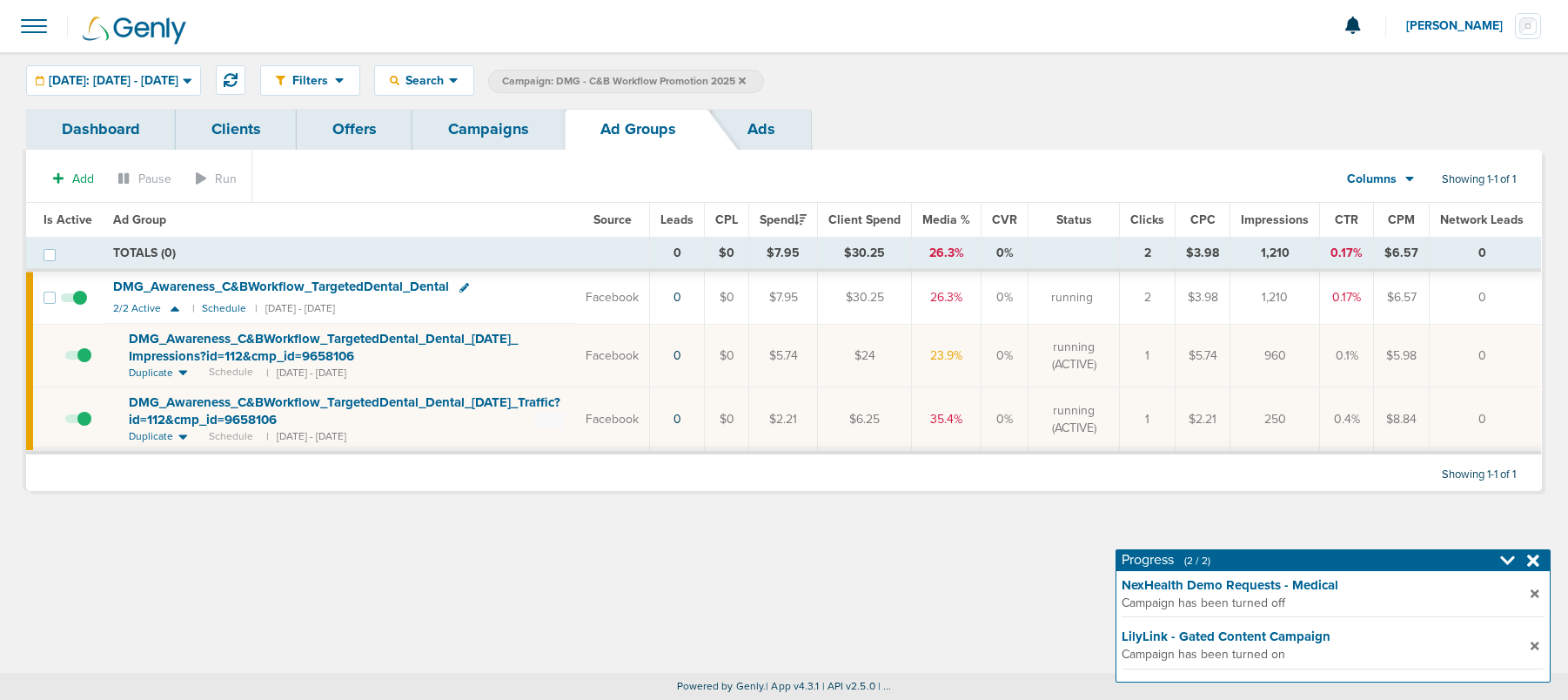
click at [491, 136] on link "Campaigns" at bounding box center [489, 129] width 152 height 41
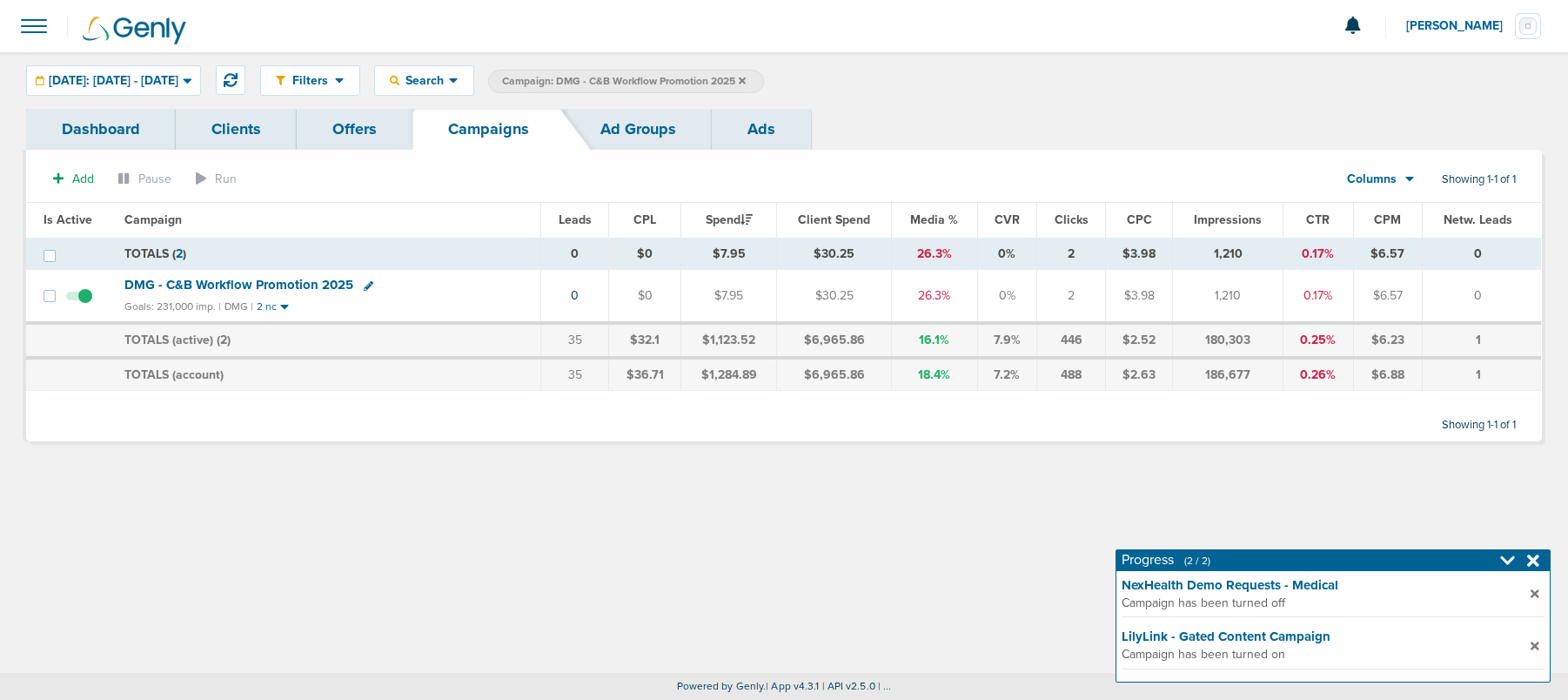
click at [364, 285] on icon at bounding box center [369, 285] width 9 height 9
select select
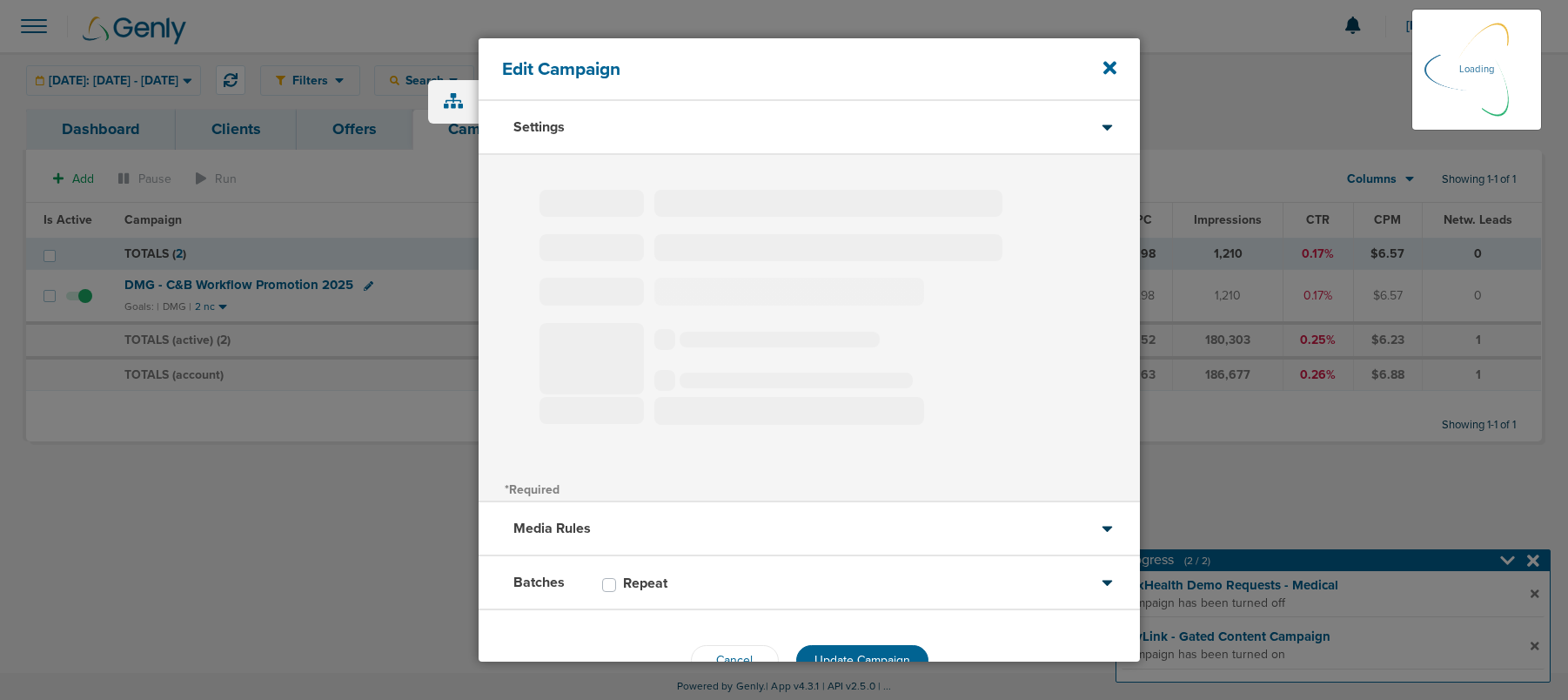
type input "DMG - C&B Workflow Promotion 2025"
select select "Awareness"
radio input "true"
select select "readOnly"
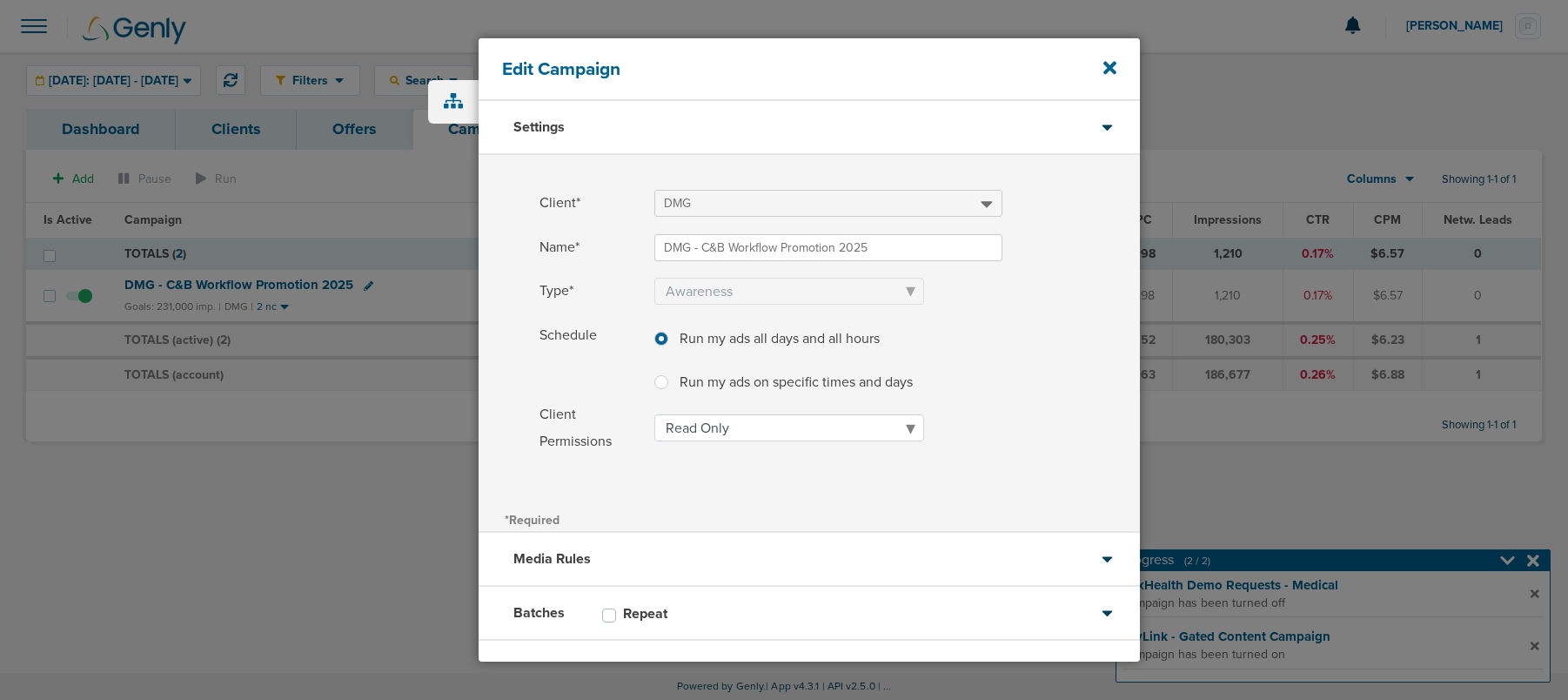
scroll to position [80, 0]
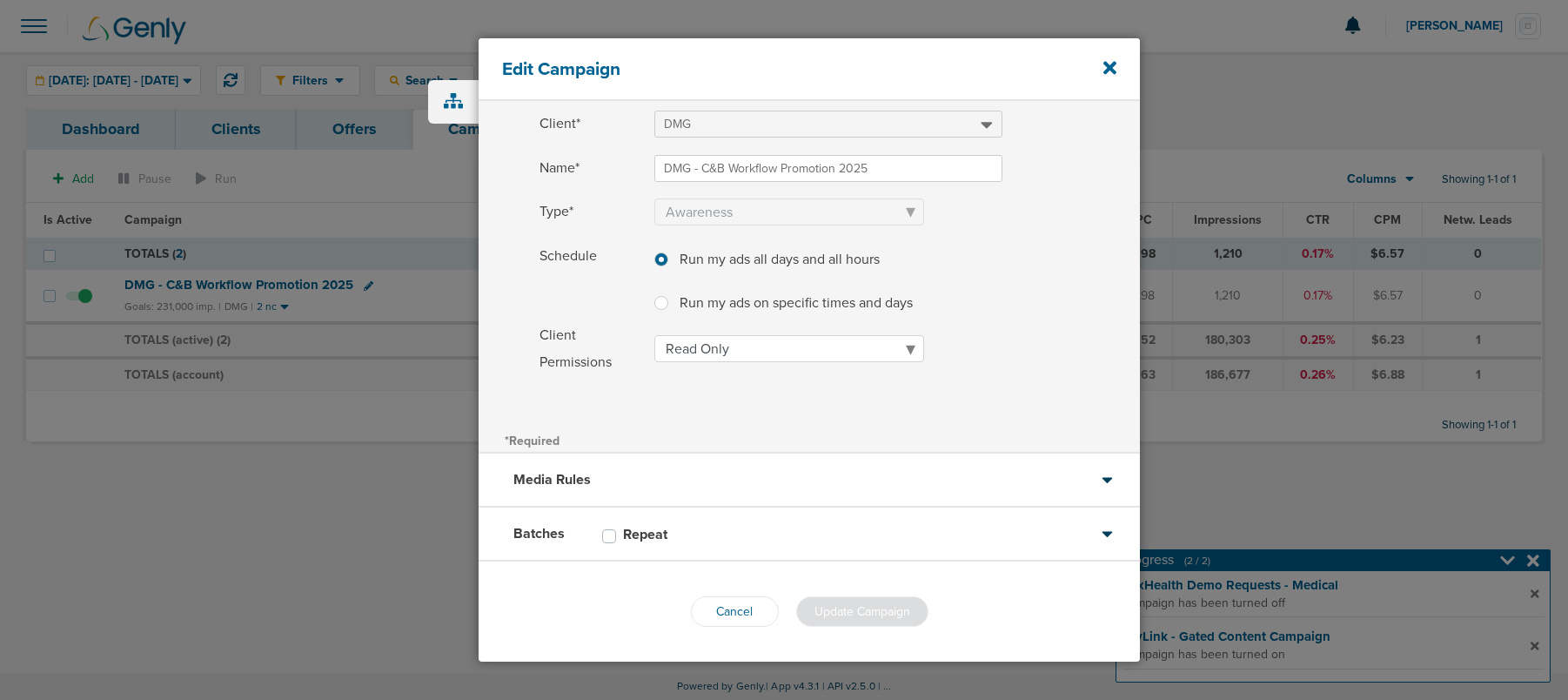
click at [700, 533] on div "Batches Repeat" at bounding box center [809, 533] width 661 height 54
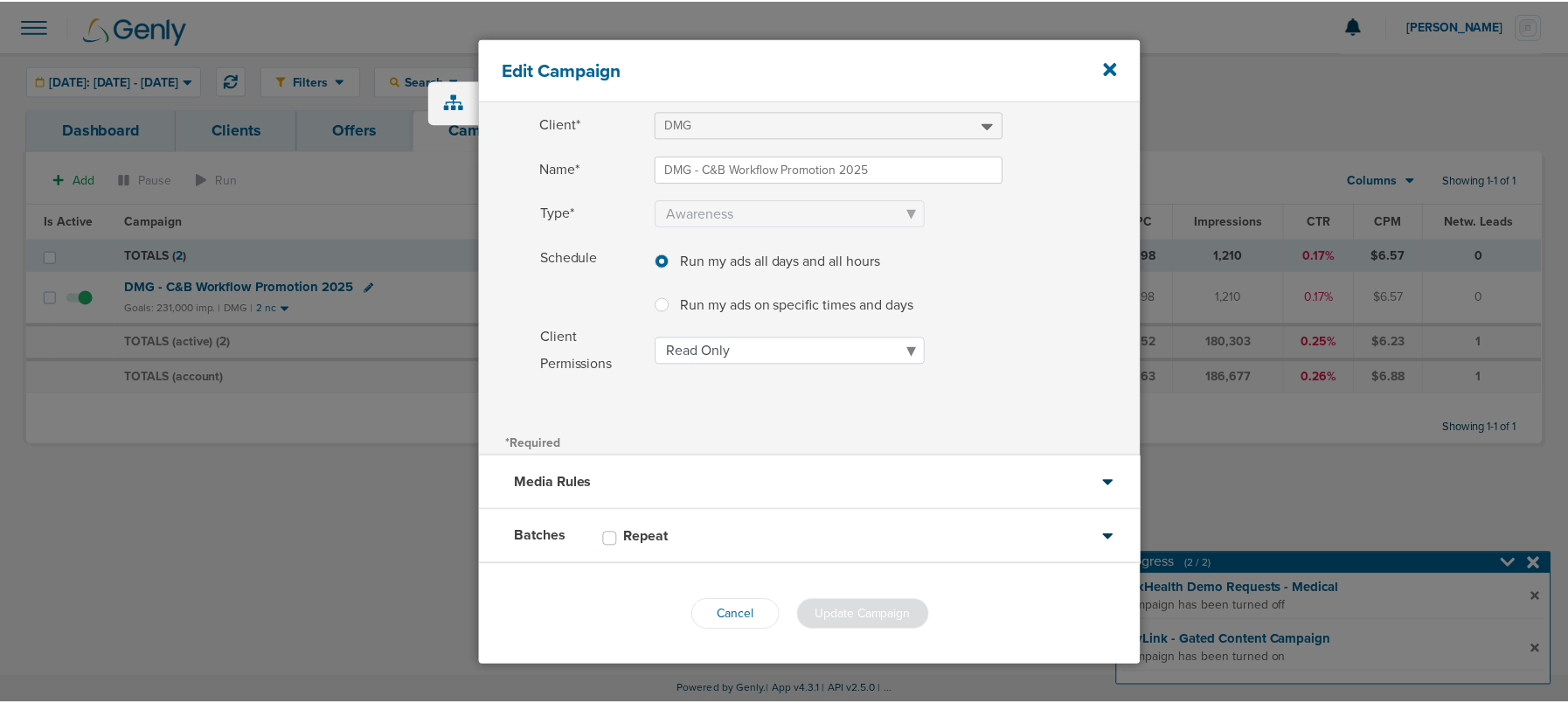
scroll to position [0, 0]
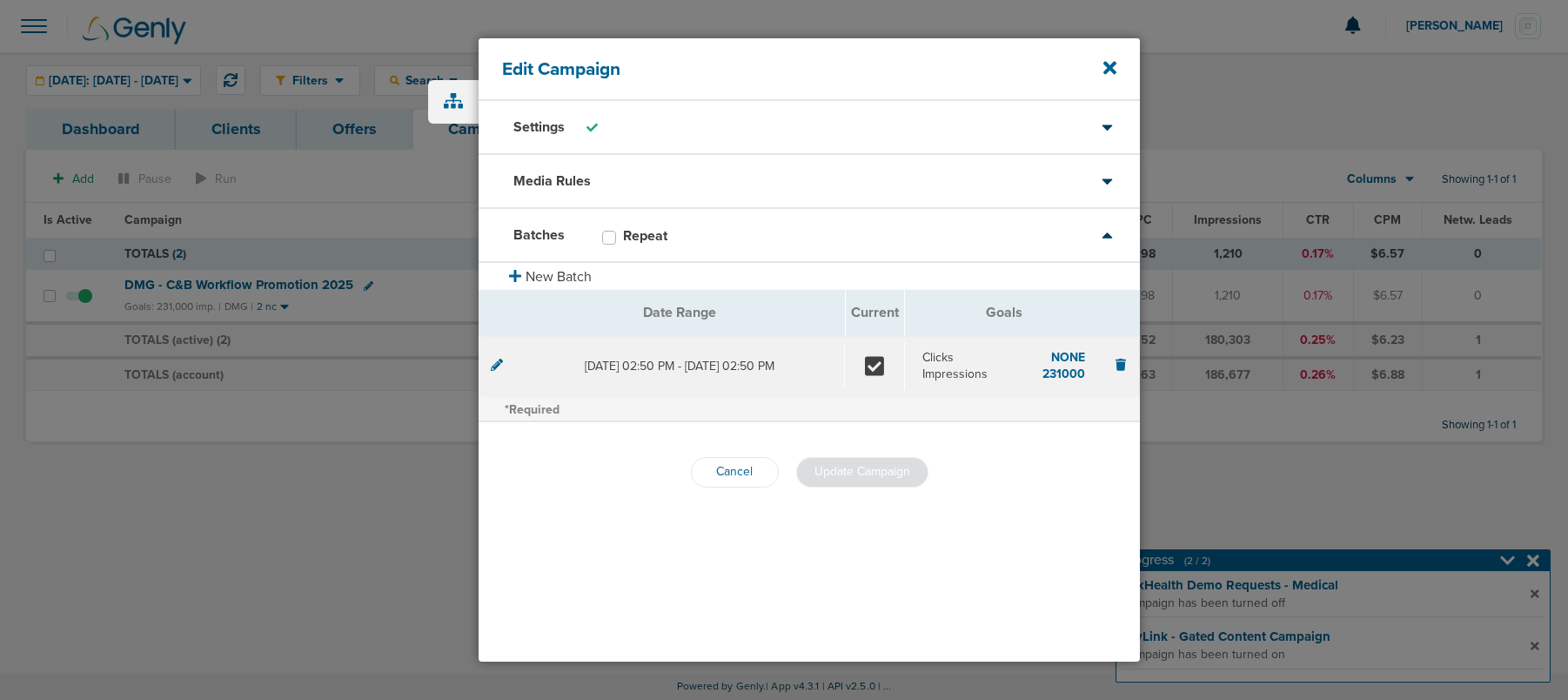
click at [648, 172] on div "Media Rules" at bounding box center [809, 181] width 661 height 54
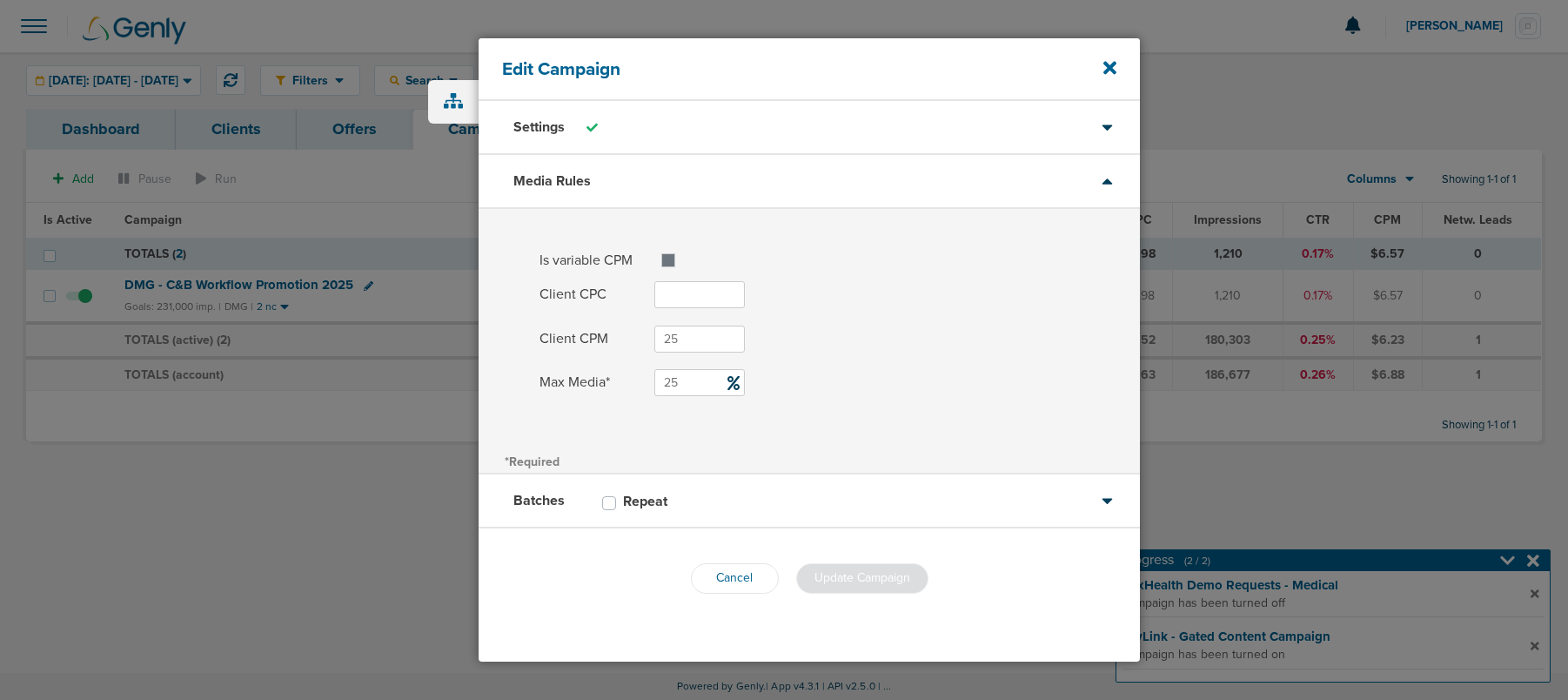
drag, startPoint x: 693, startPoint y: 382, endPoint x: 596, endPoint y: 379, distance: 97.0
click at [604, 379] on label "Max Media* 25" at bounding box center [840, 382] width 600 height 27
type input "30"
click at [853, 577] on span "Update Campaign" at bounding box center [862, 577] width 96 height 15
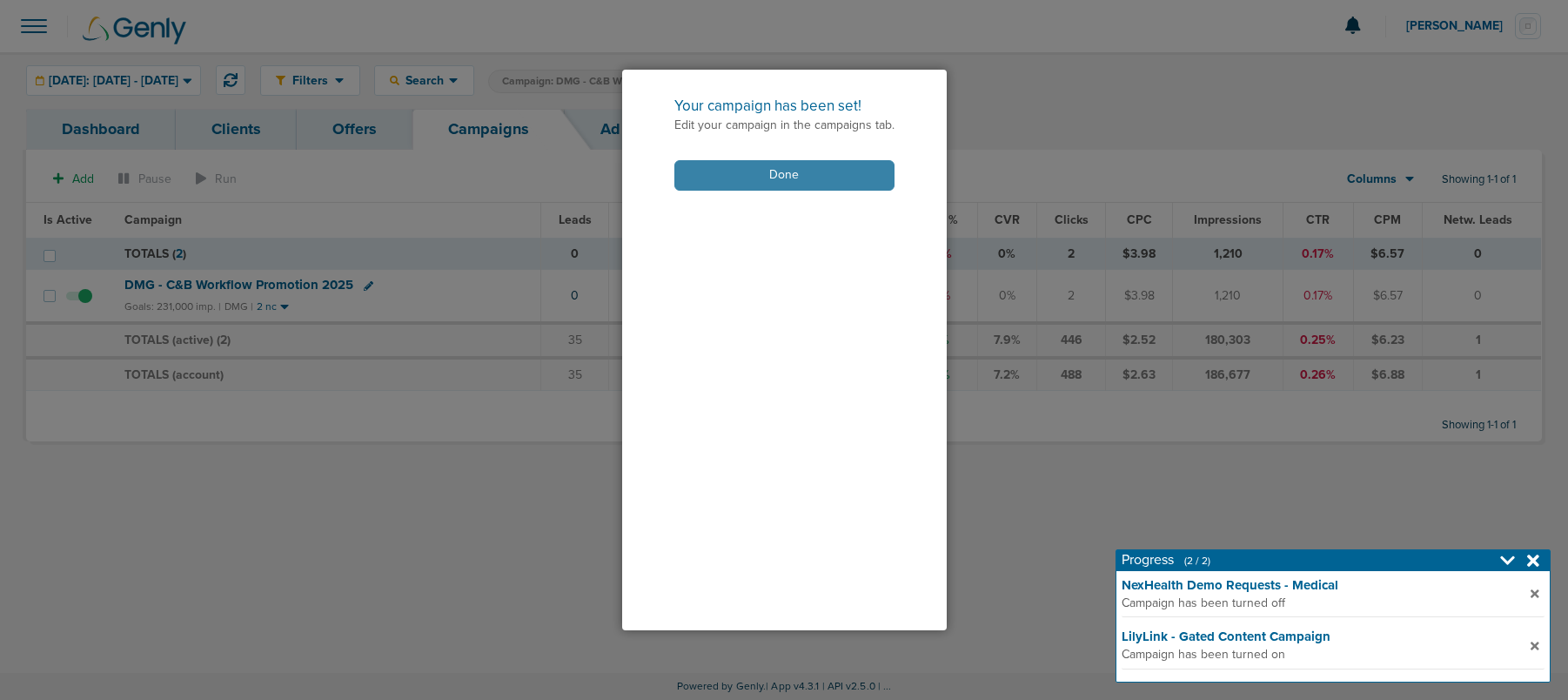
click at [717, 178] on button "Done" at bounding box center [784, 175] width 220 height 30
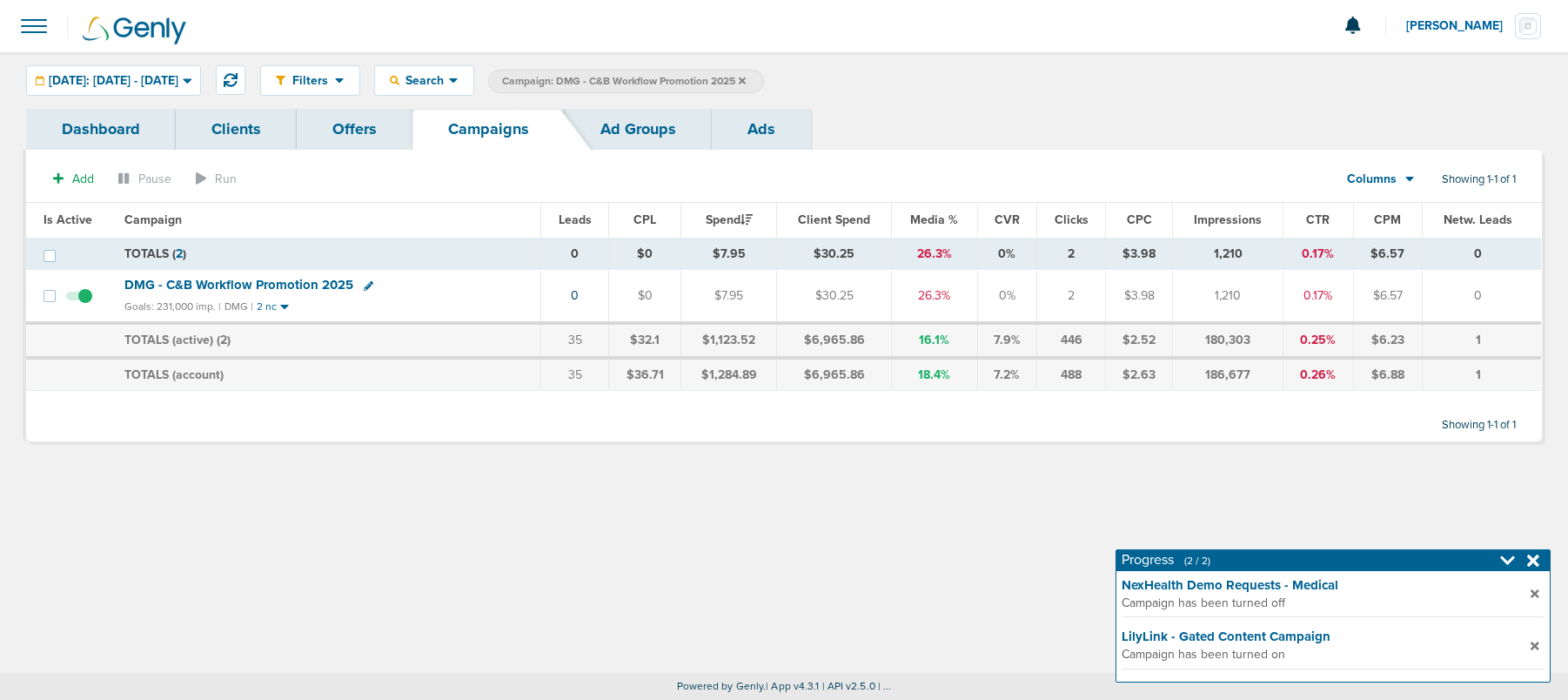
click at [746, 78] on icon at bounding box center [742, 81] width 7 height 7
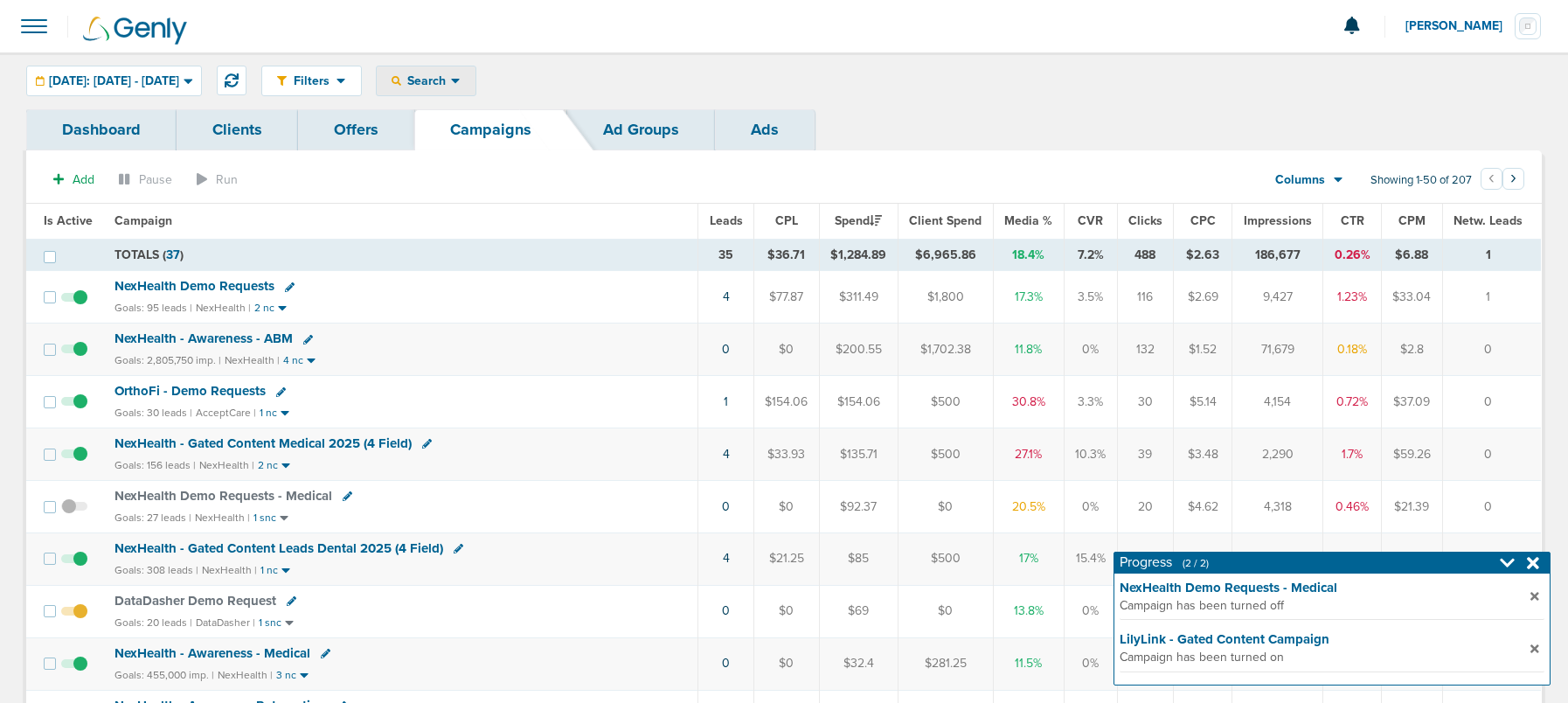
click at [447, 81] on span "Search" at bounding box center [426, 81] width 50 height 15
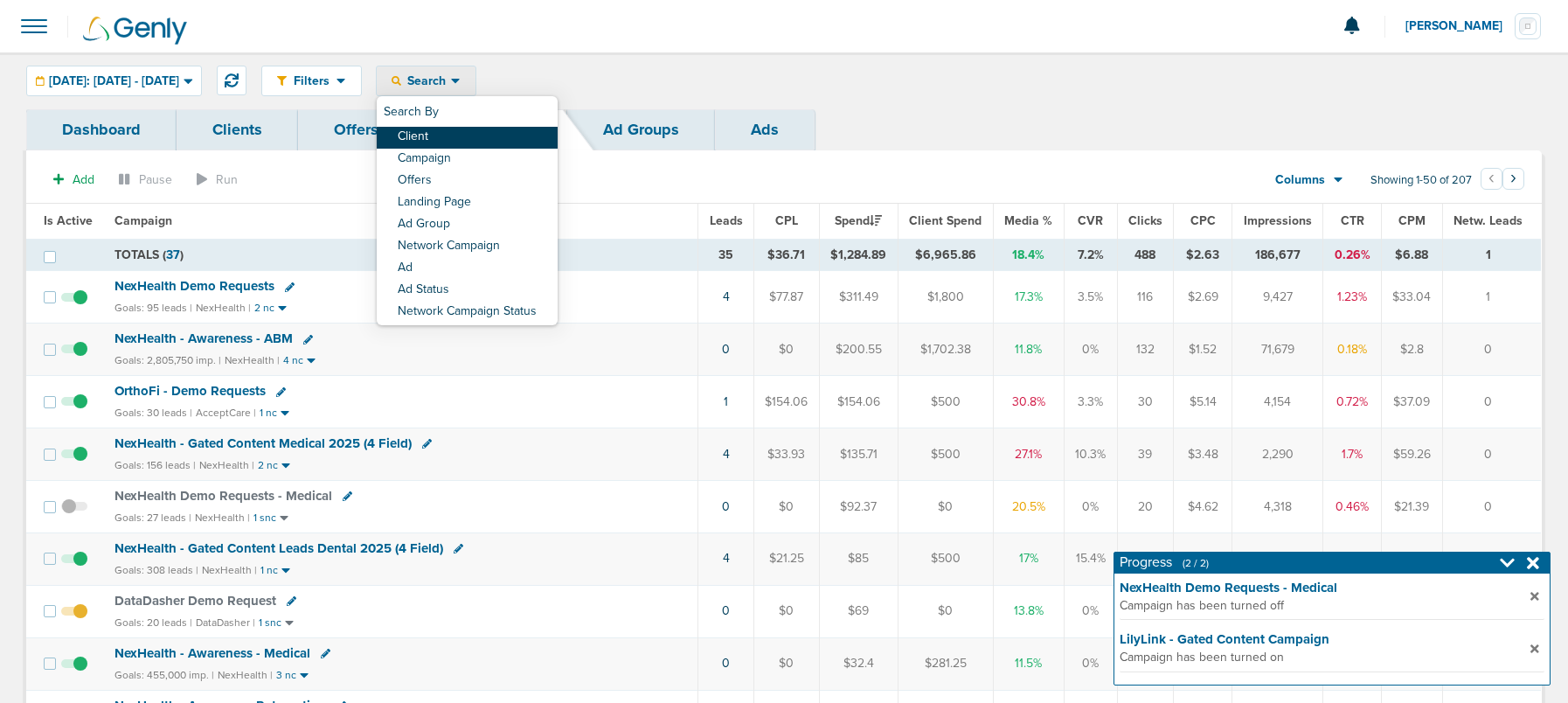
click at [458, 142] on link "Client" at bounding box center [467, 138] width 181 height 22
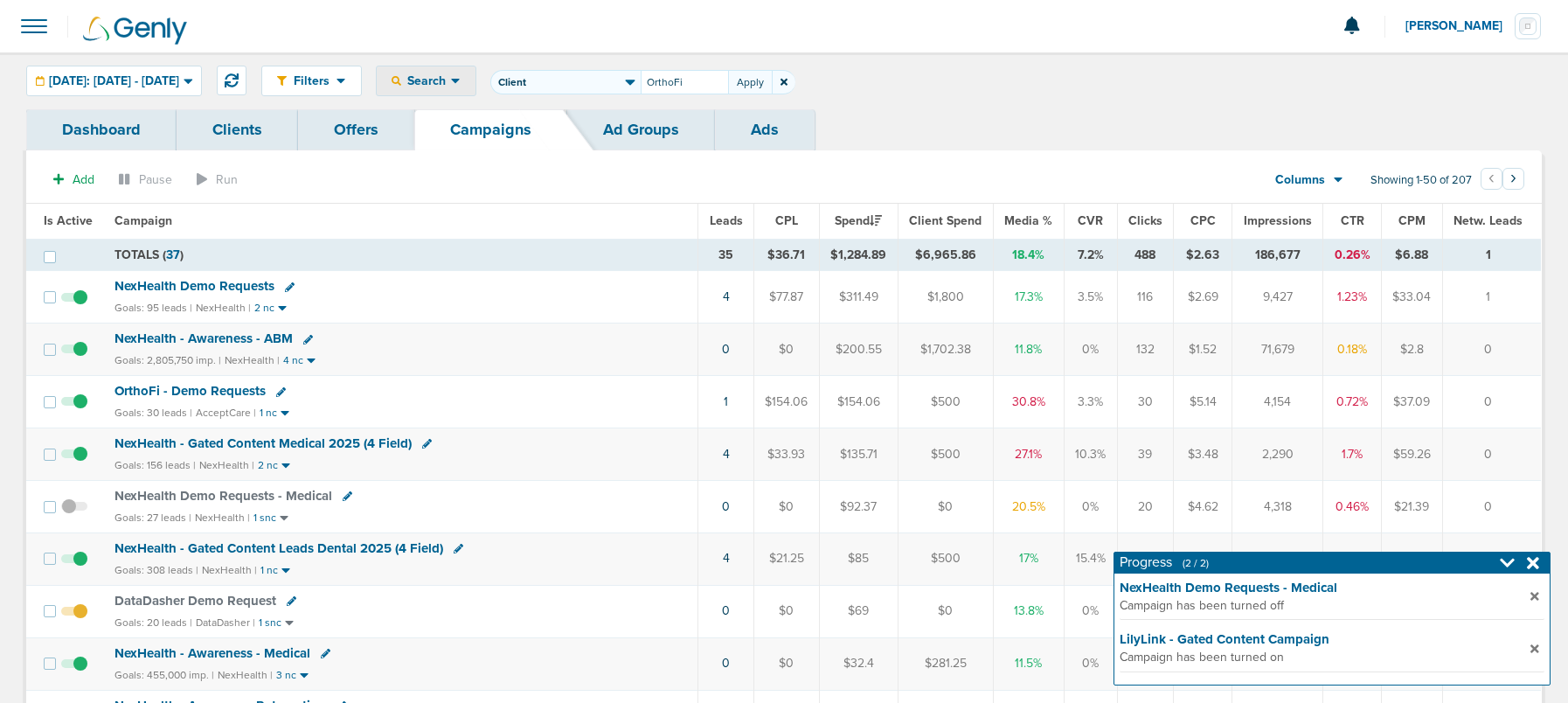
type input "OrthoFi"
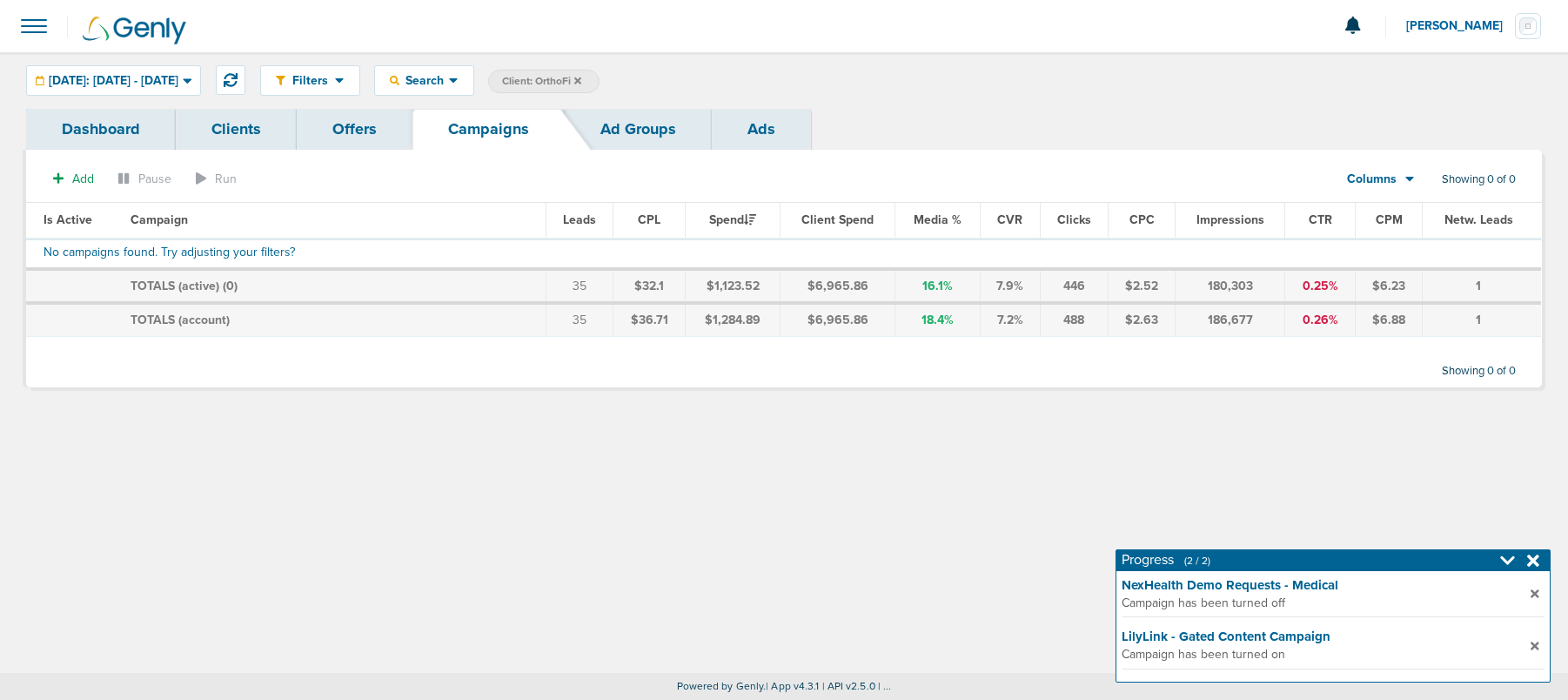
click at [581, 80] on icon at bounding box center [578, 81] width 7 height 10
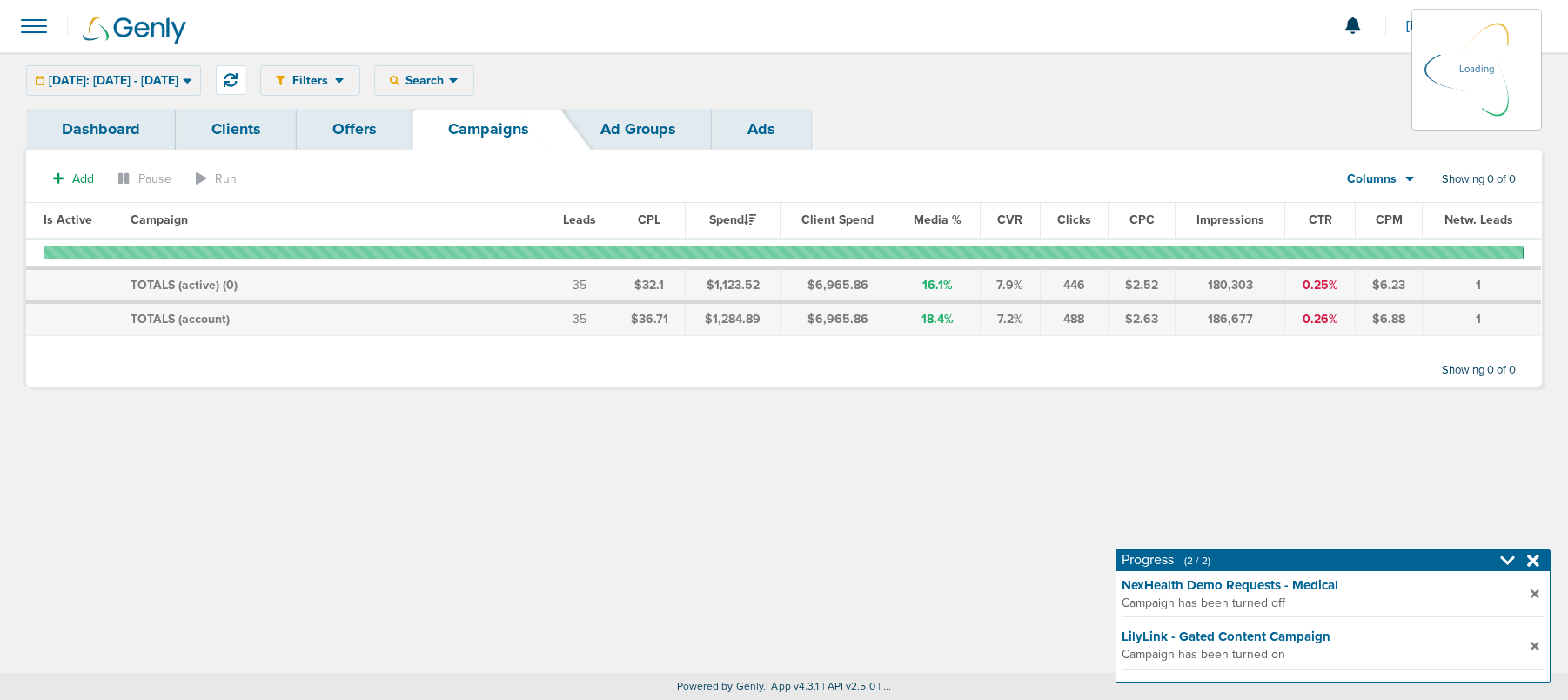
click at [473, 83] on div "Filters Active Only Settings Status Active Inactive Objectives MQL SQL Traffic …" at bounding box center [900, 80] width 1282 height 30
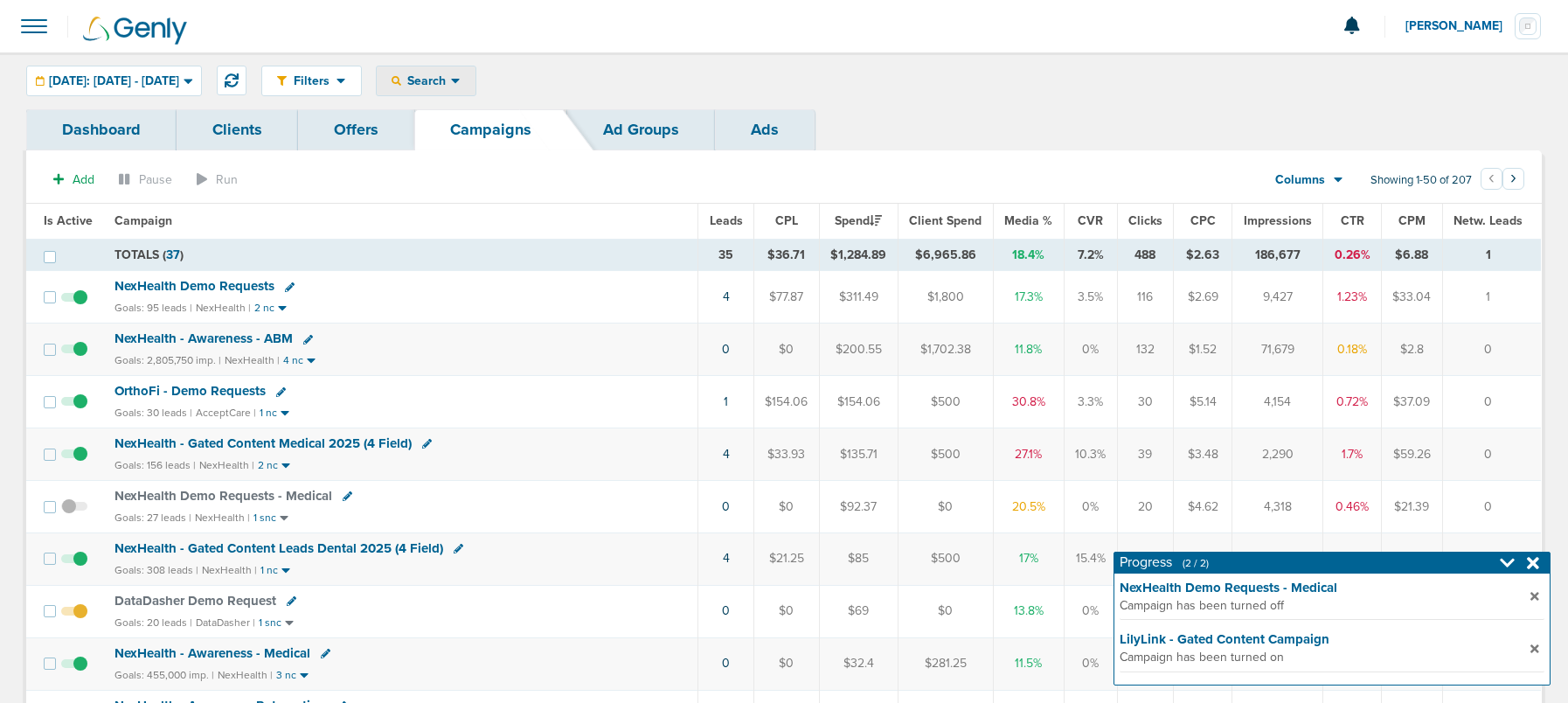
click at [451, 82] on span "Search" at bounding box center [426, 81] width 50 height 15
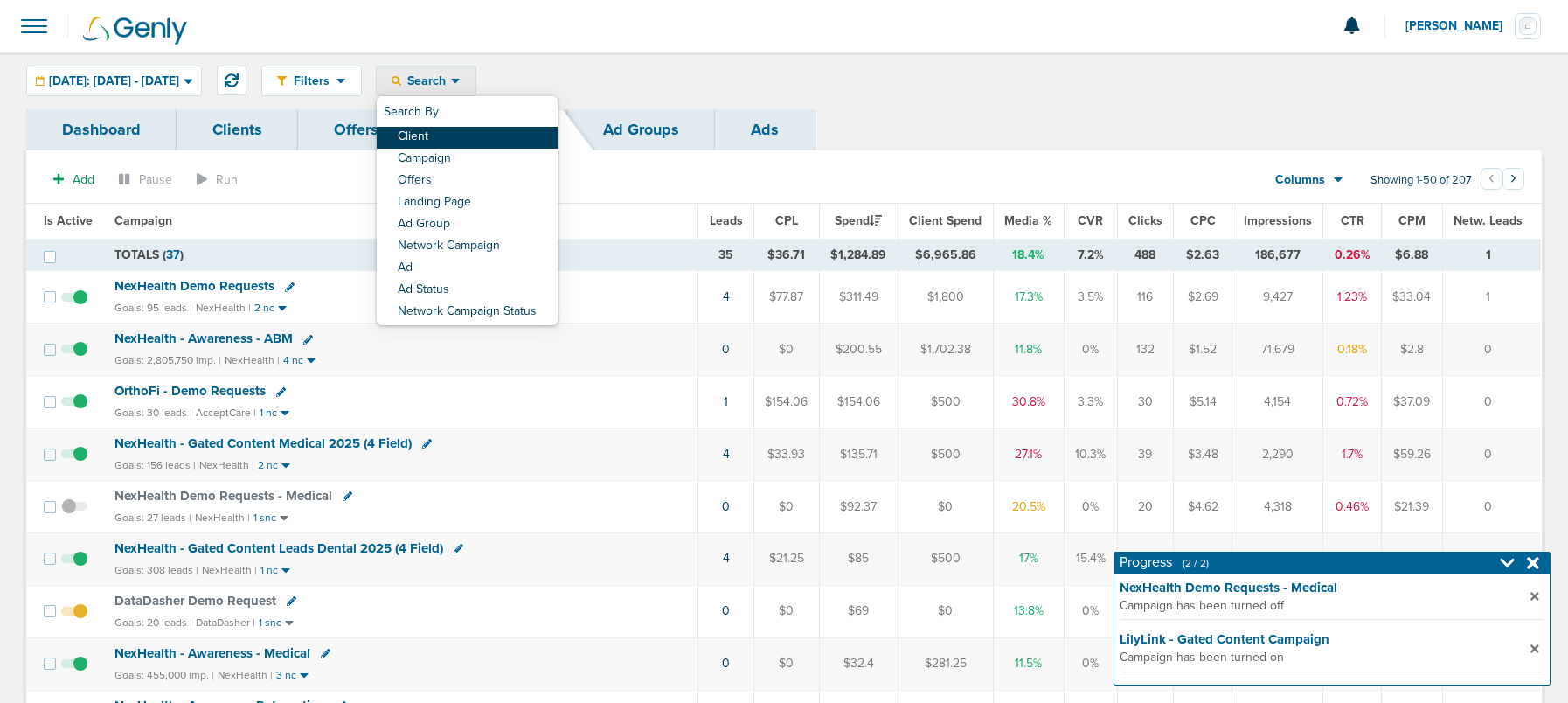
click at [479, 136] on link "Client" at bounding box center [467, 138] width 181 height 22
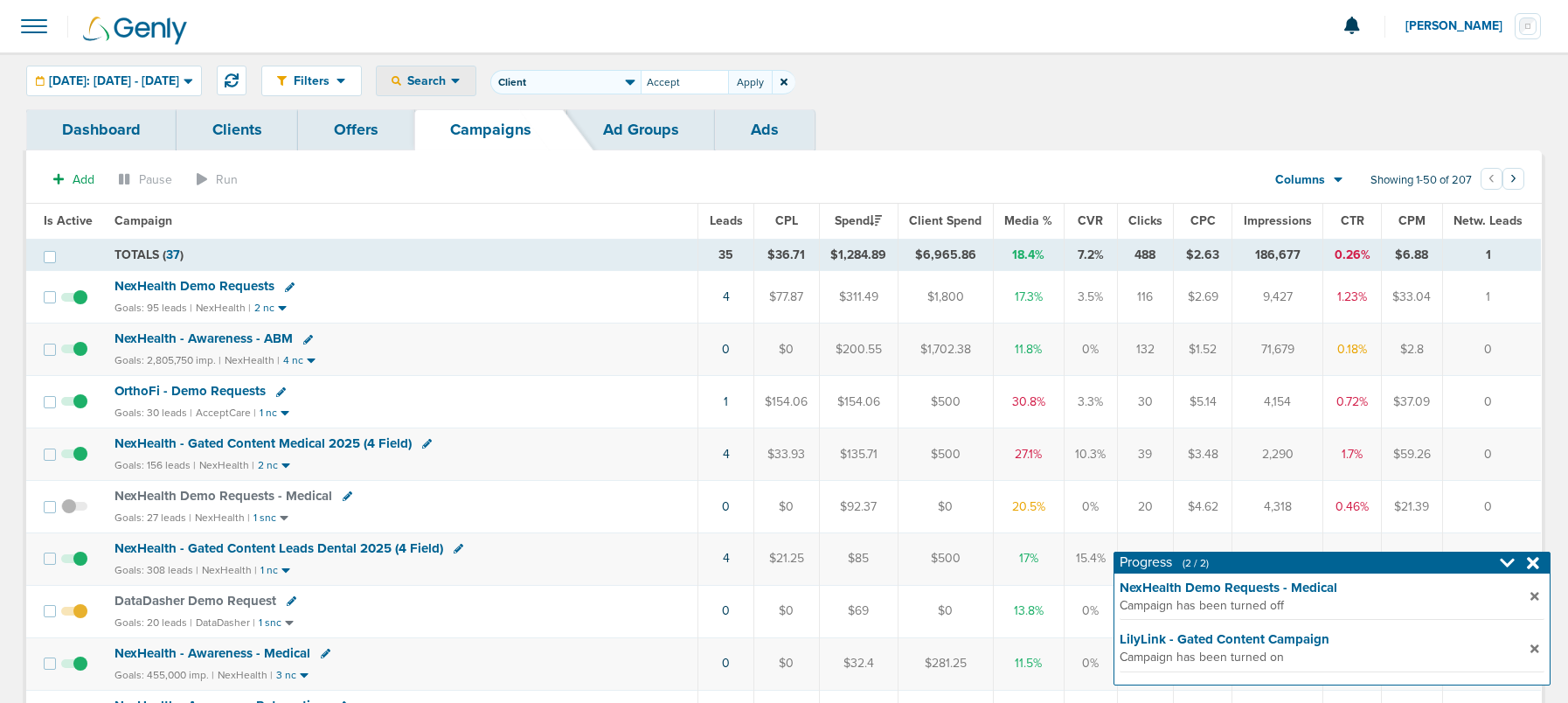
type input "Accept"
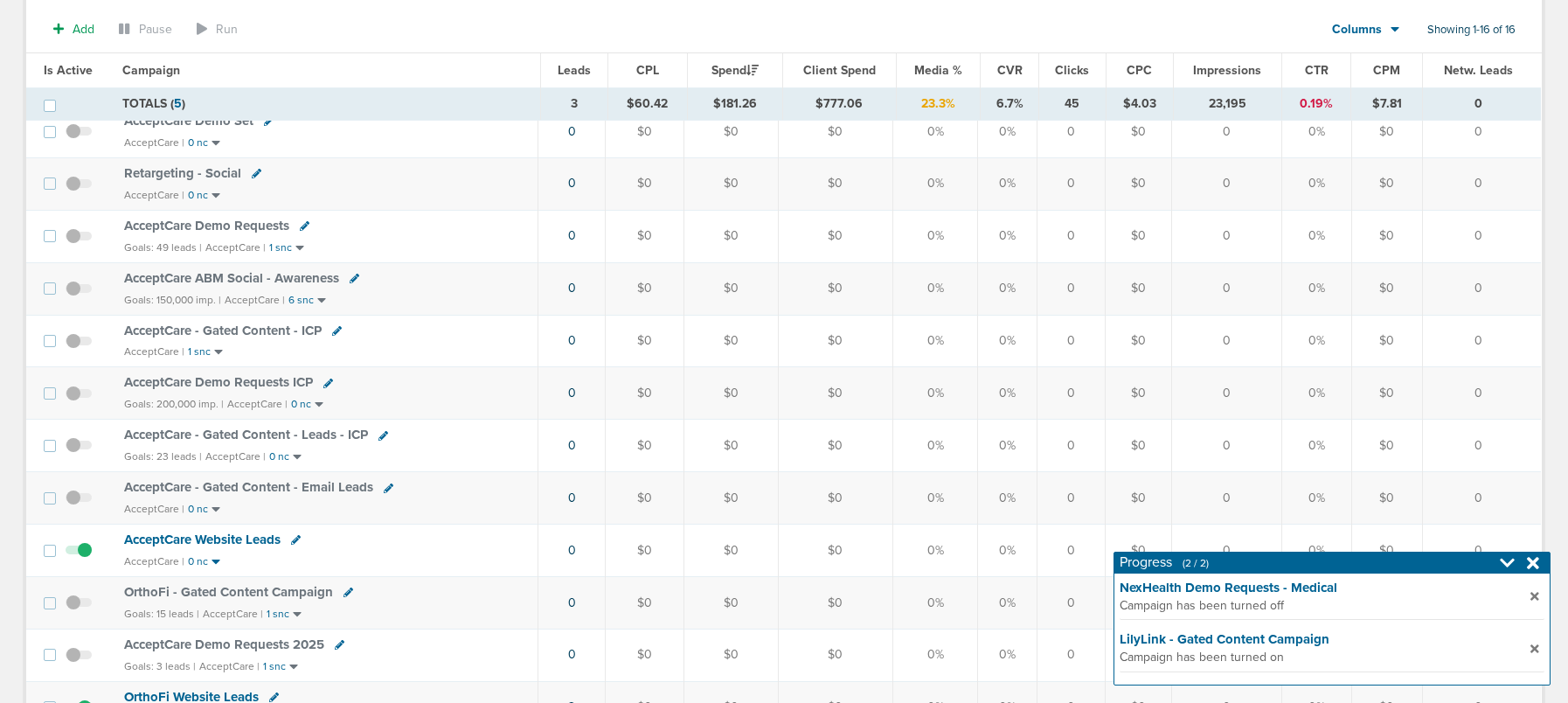
scroll to position [514, 0]
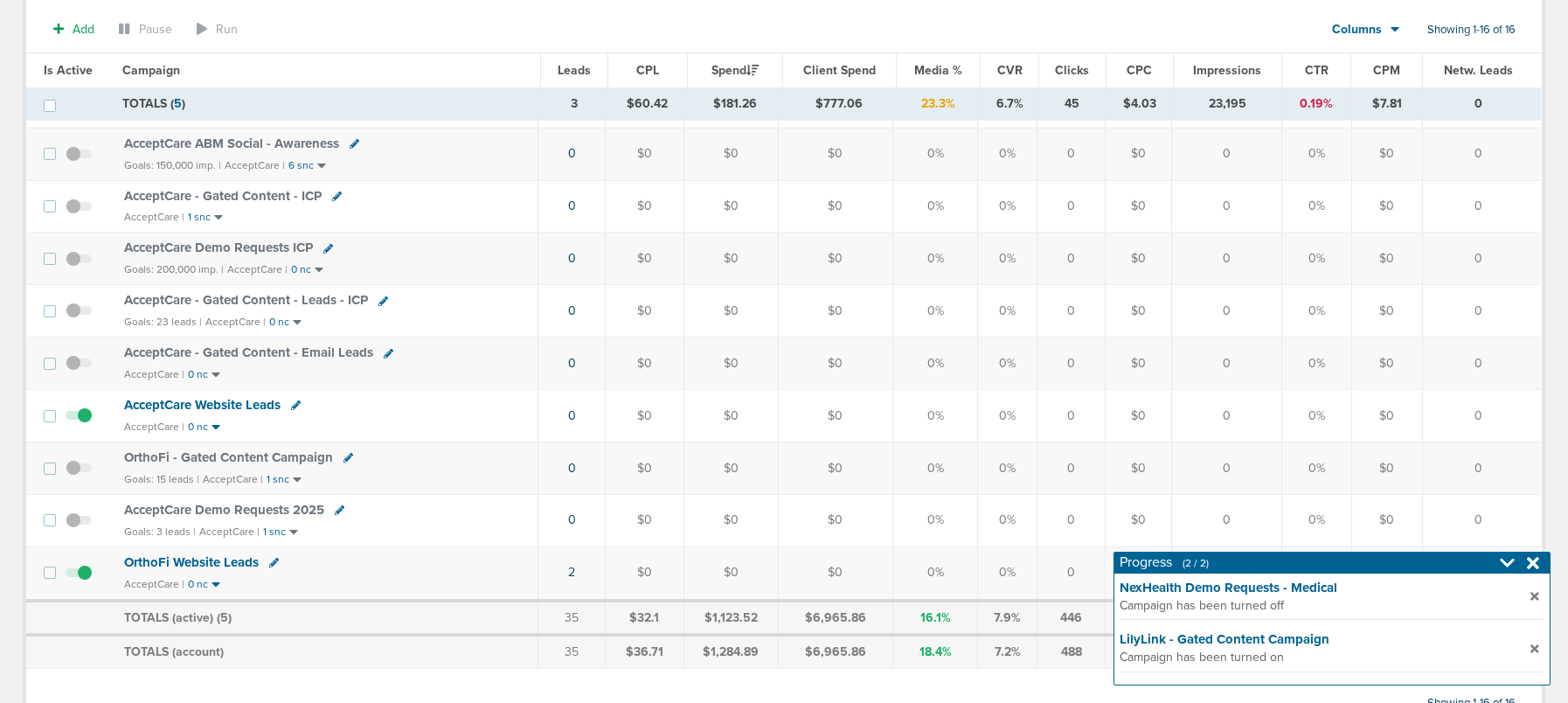
click at [346, 456] on icon at bounding box center [348, 458] width 9 height 9
select select
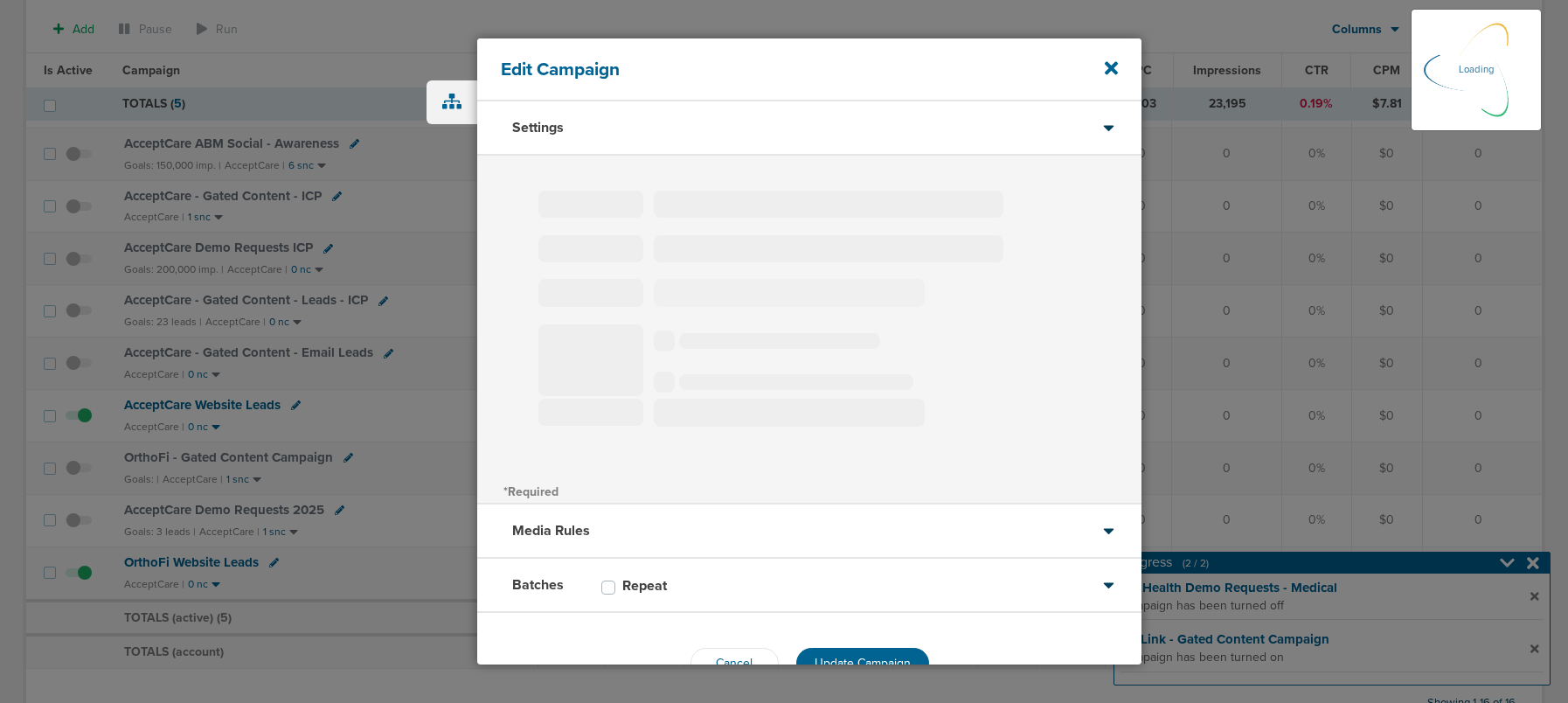
type input "OrthoFi - Gated Content Campaign"
select select "Leads"
radio input "true"
select select "readWrite"
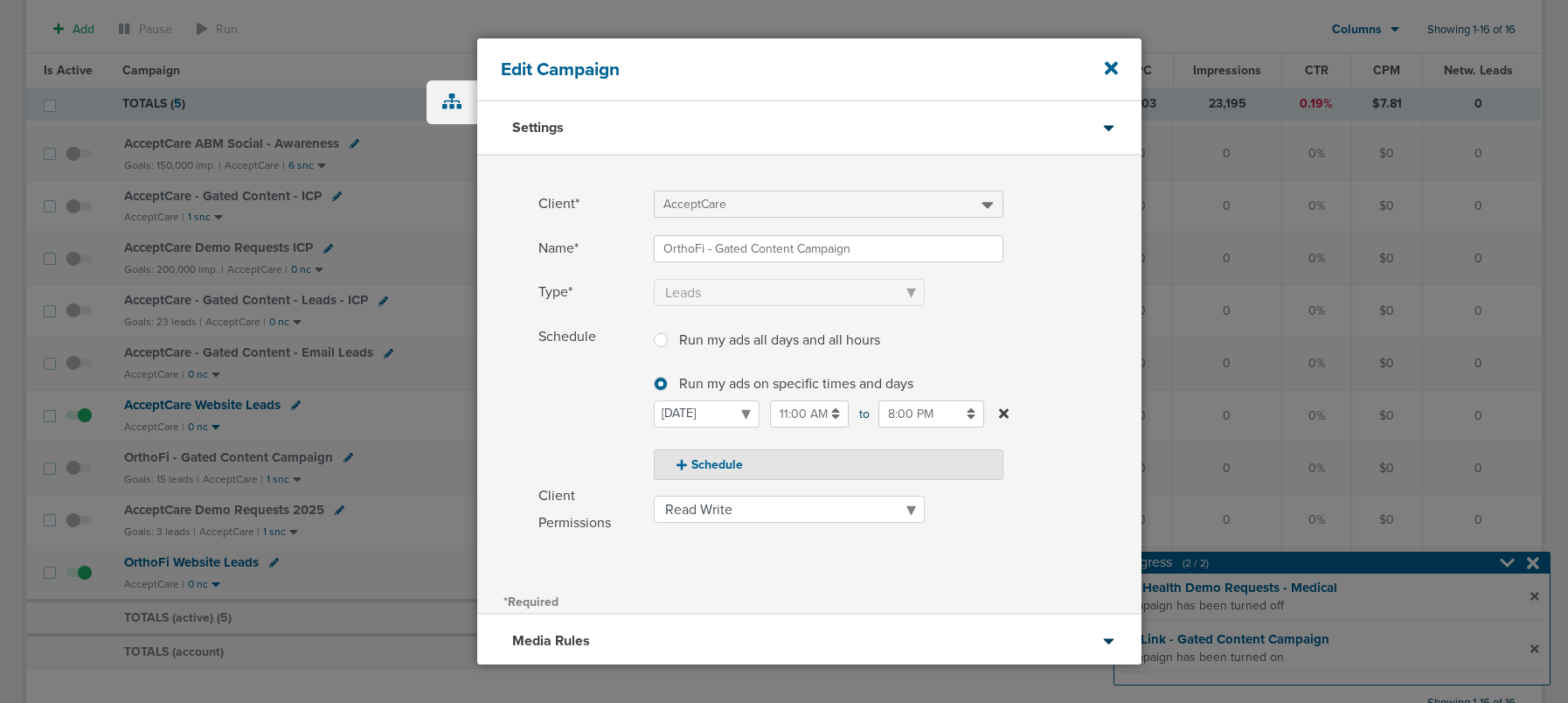
scroll to position [159, 0]
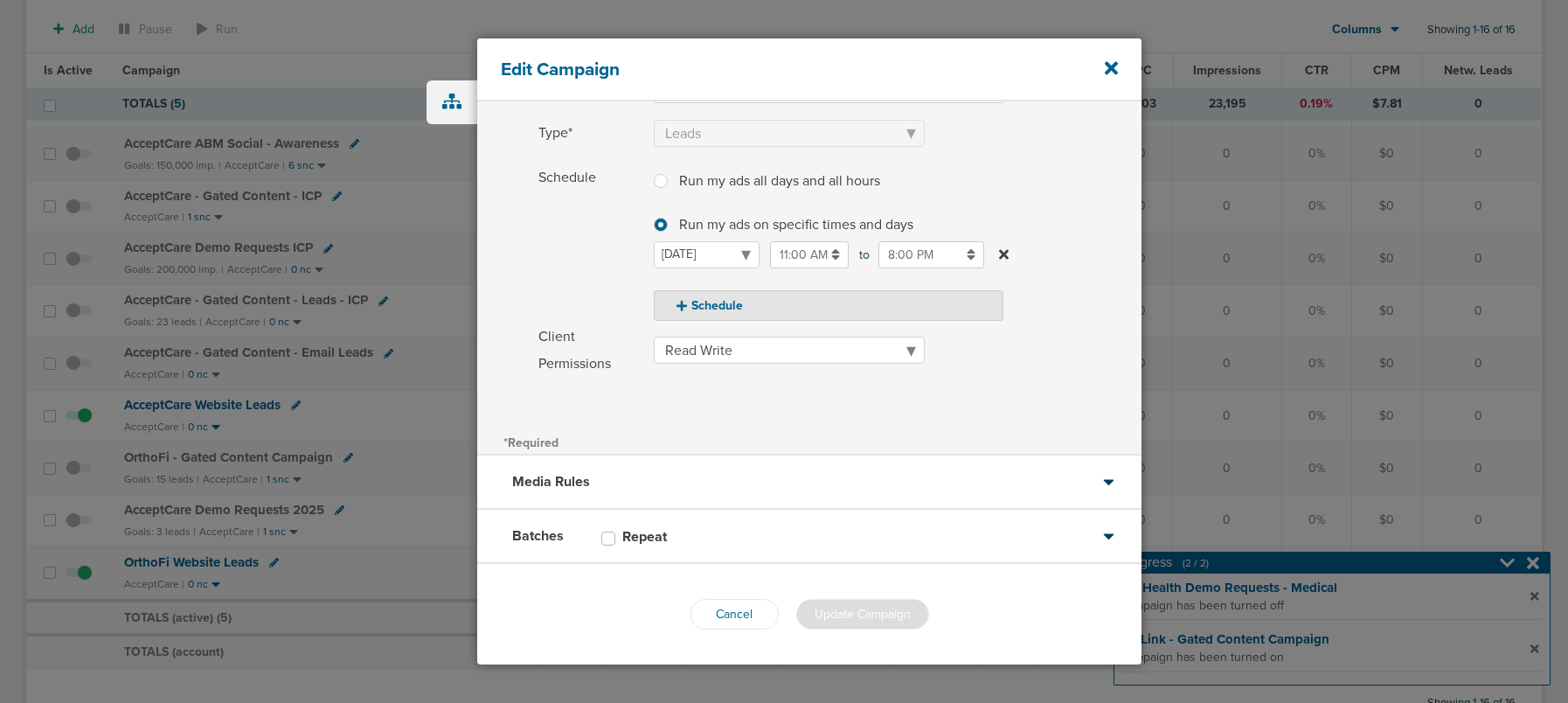
click at [707, 544] on div "Batches Repeat" at bounding box center [809, 536] width 665 height 54
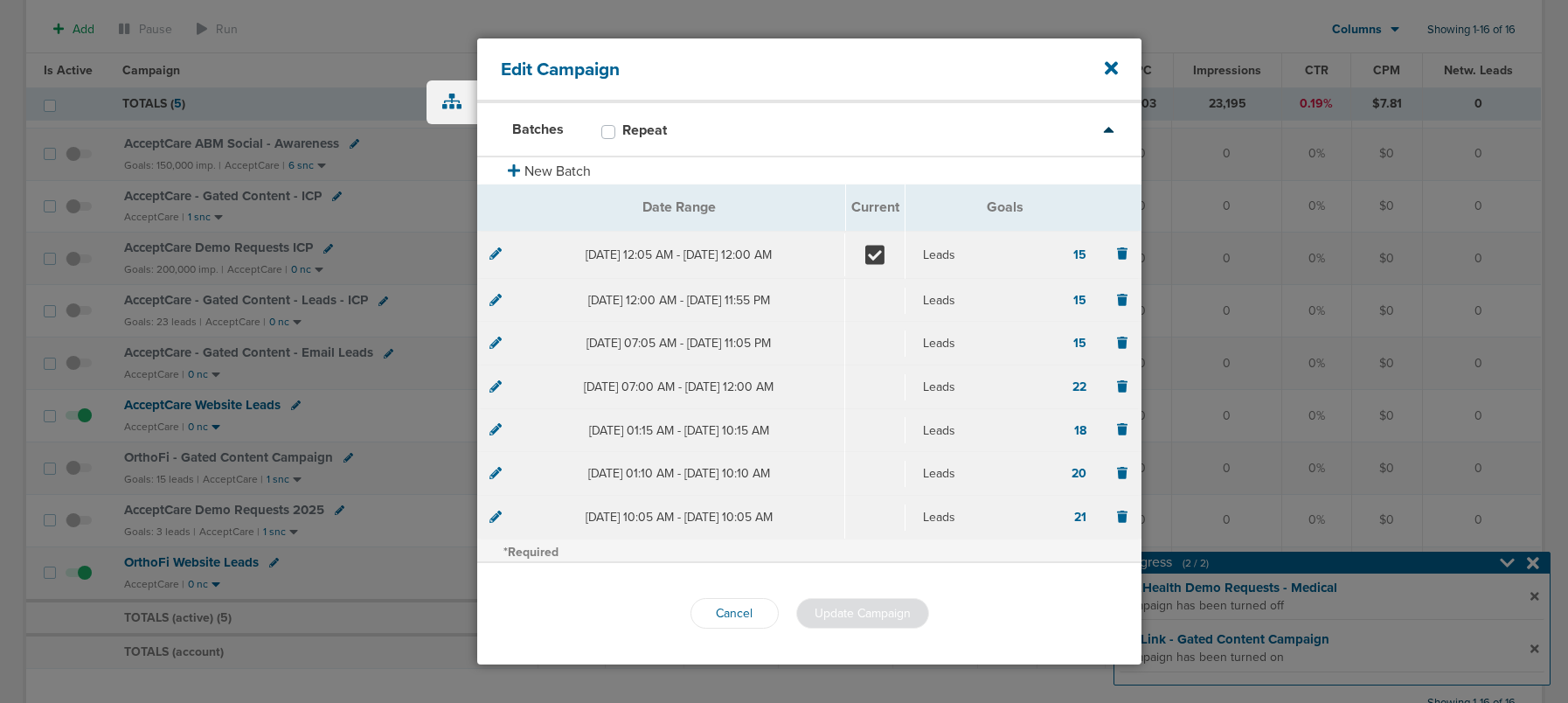
scroll to position [108, 0]
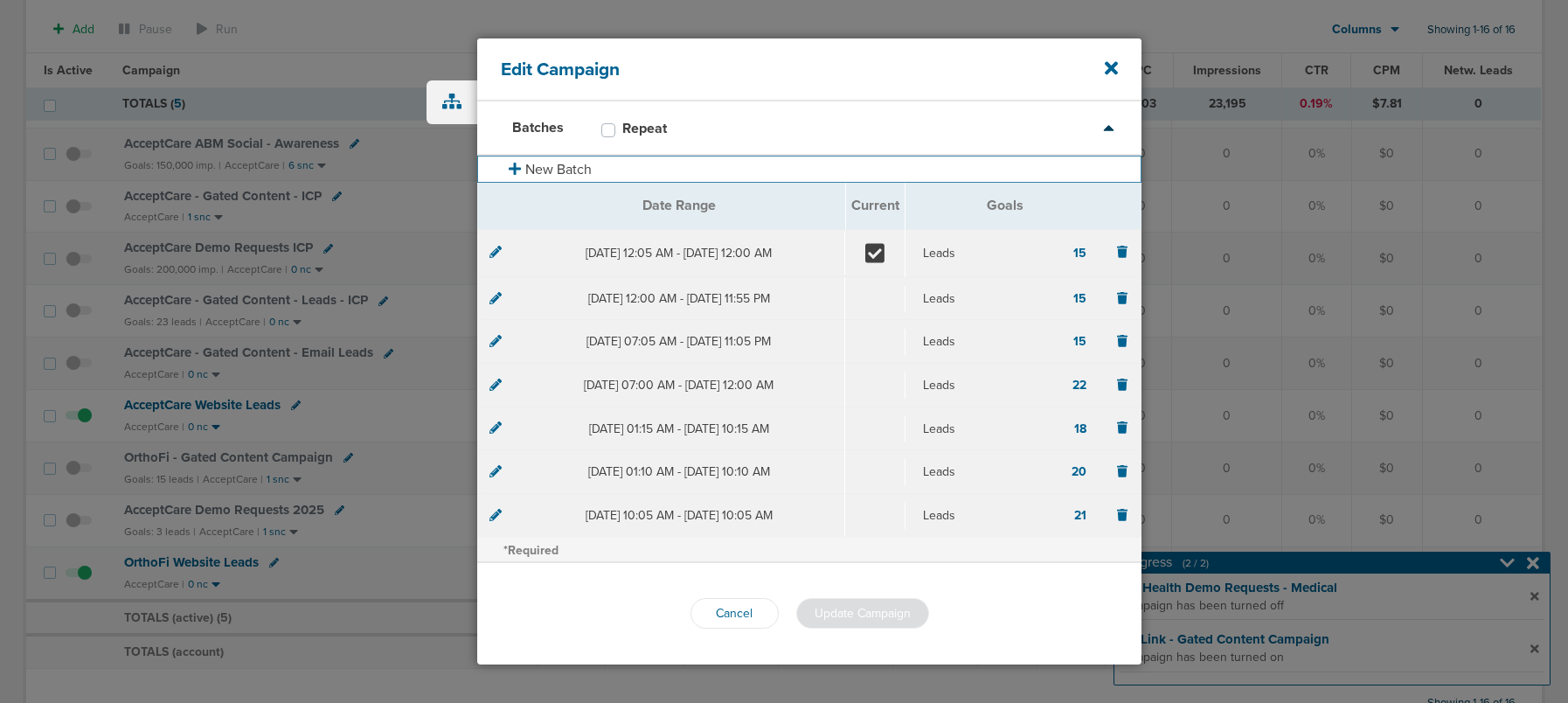
click at [534, 164] on button "New Batch" at bounding box center [809, 168] width 665 height 27
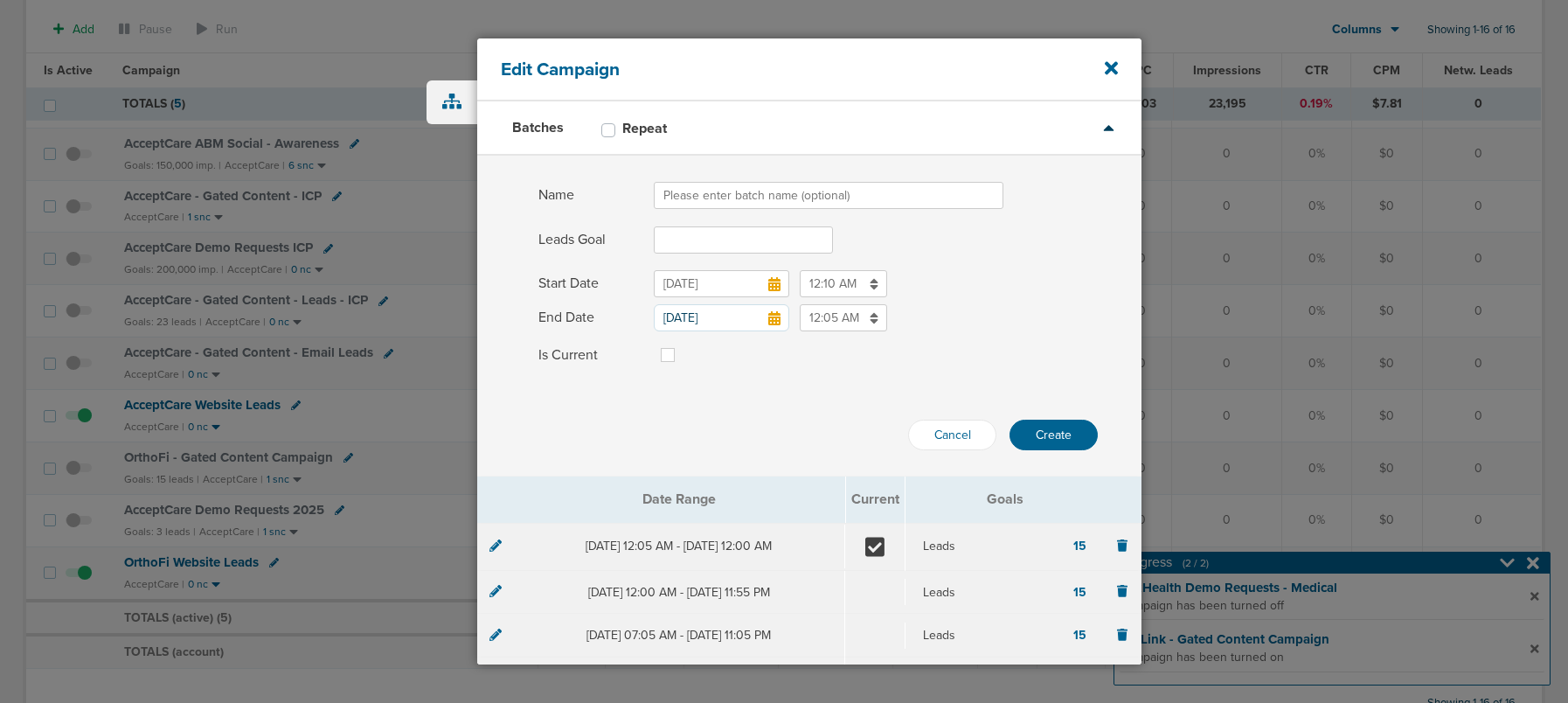
click at [699, 197] on input "Name" at bounding box center [828, 195] width 349 height 27
type input "O"
type input "B"
type input "U"
type input "A"
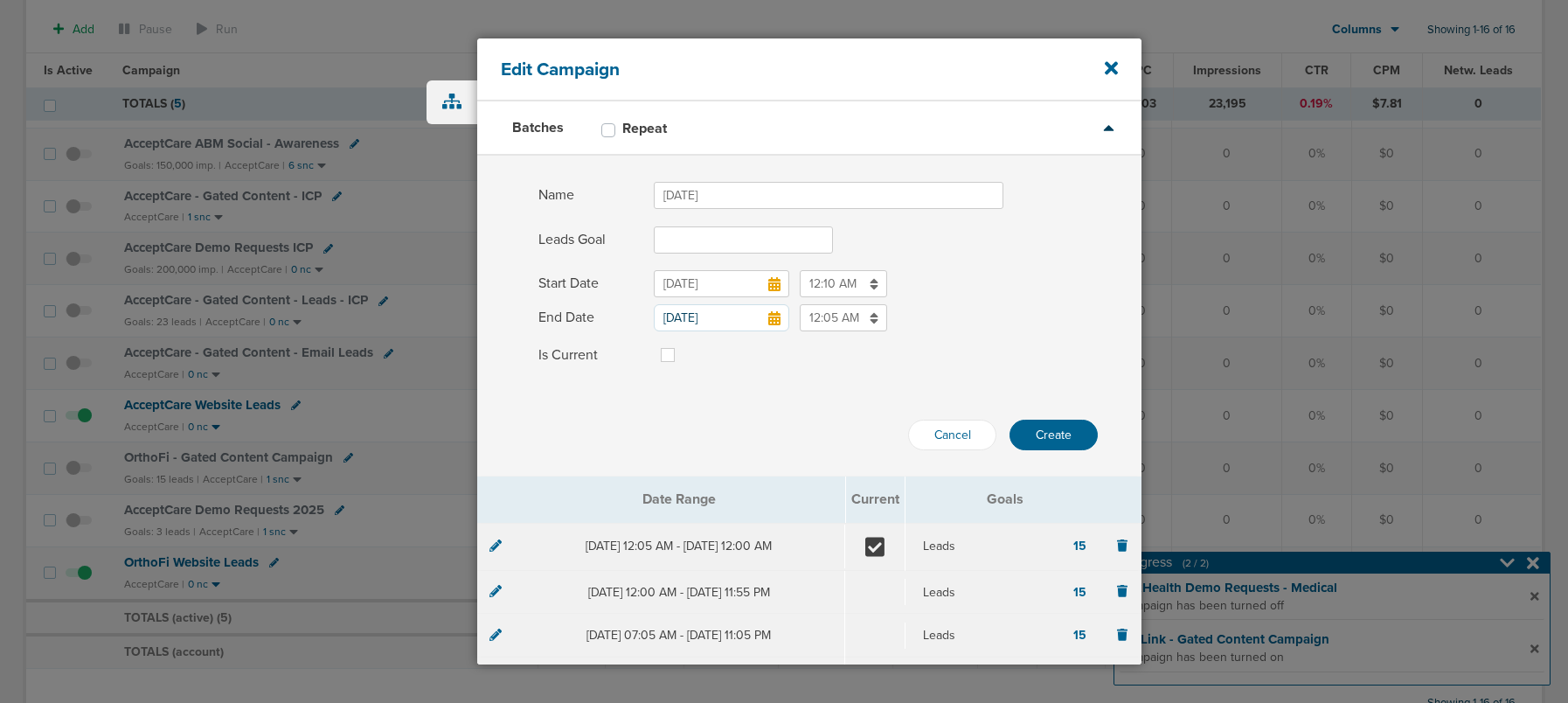
type input "[DATE]"
click at [700, 238] on input "Leads Goal" at bounding box center [743, 239] width 179 height 27
click at [776, 282] on icon at bounding box center [774, 283] width 12 height 14
click at [776, 282] on input "[DATE]" at bounding box center [721, 283] width 135 height 27
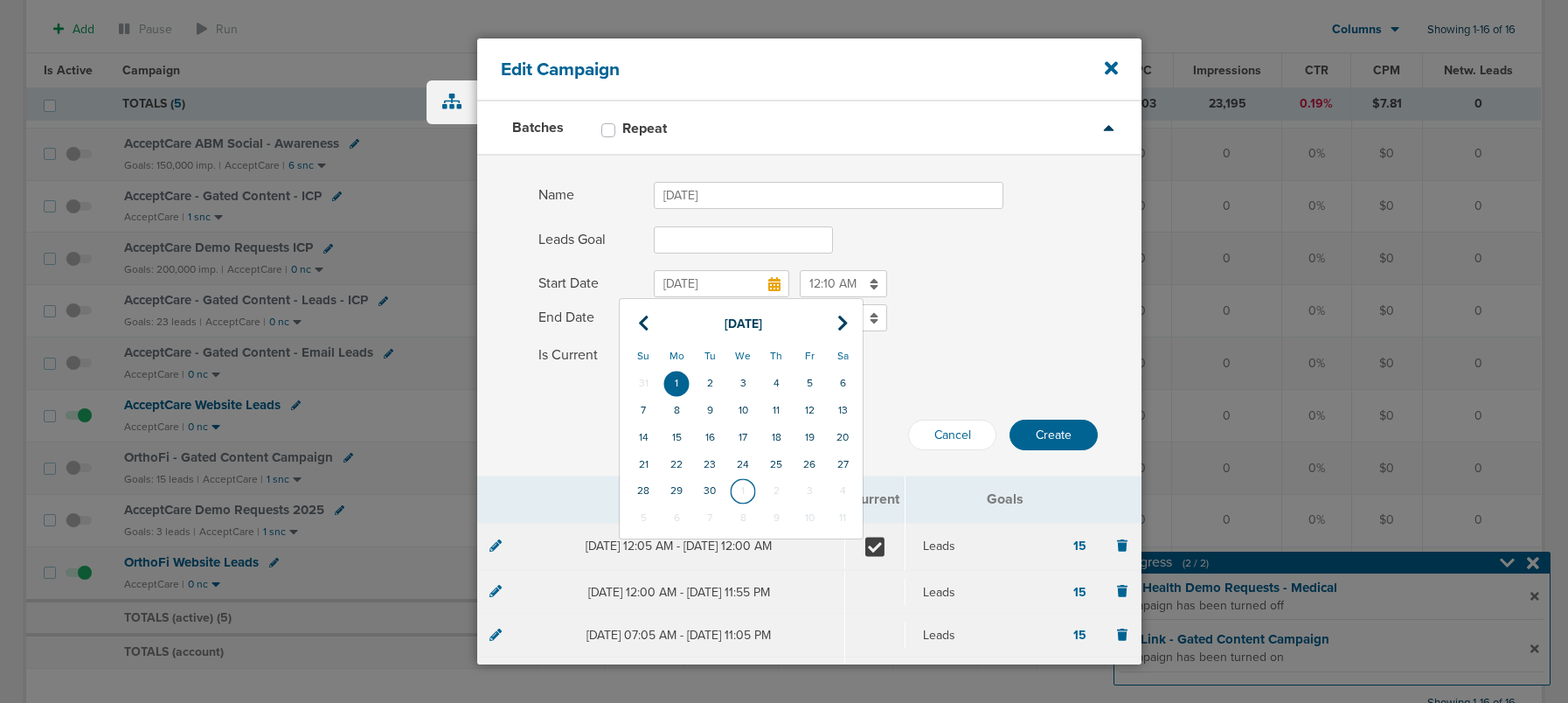
click at [736, 492] on td "1" at bounding box center [743, 490] width 33 height 27
type input "[DATE]"
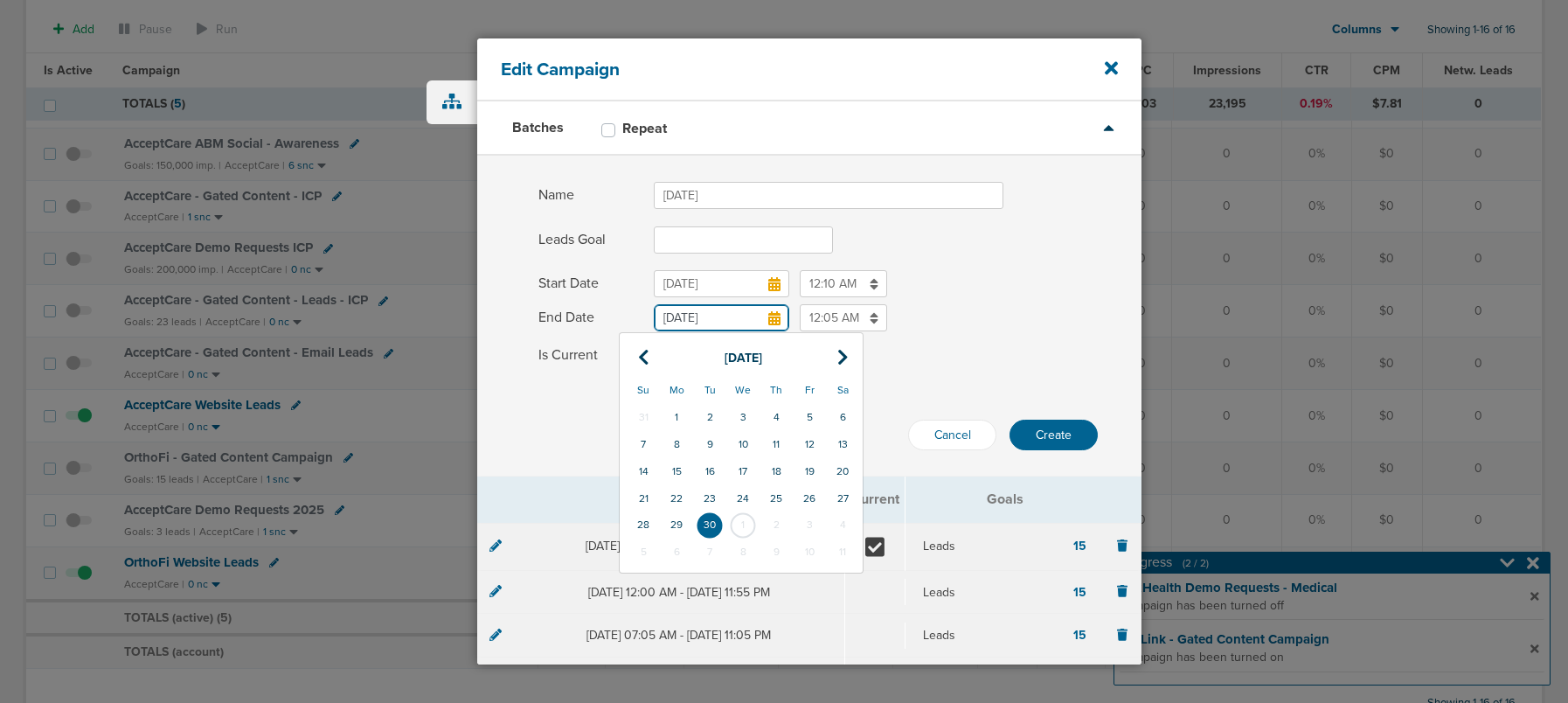
drag, startPoint x: 733, startPoint y: 327, endPoint x: 745, endPoint y: 336, distance: 15.0
click at [733, 327] on input "[DATE]" at bounding box center [721, 317] width 135 height 27
click at [833, 360] on th at bounding box center [843, 357] width 33 height 36
click at [820, 532] on td "31" at bounding box center [810, 524] width 33 height 27
type input "[DATE]"
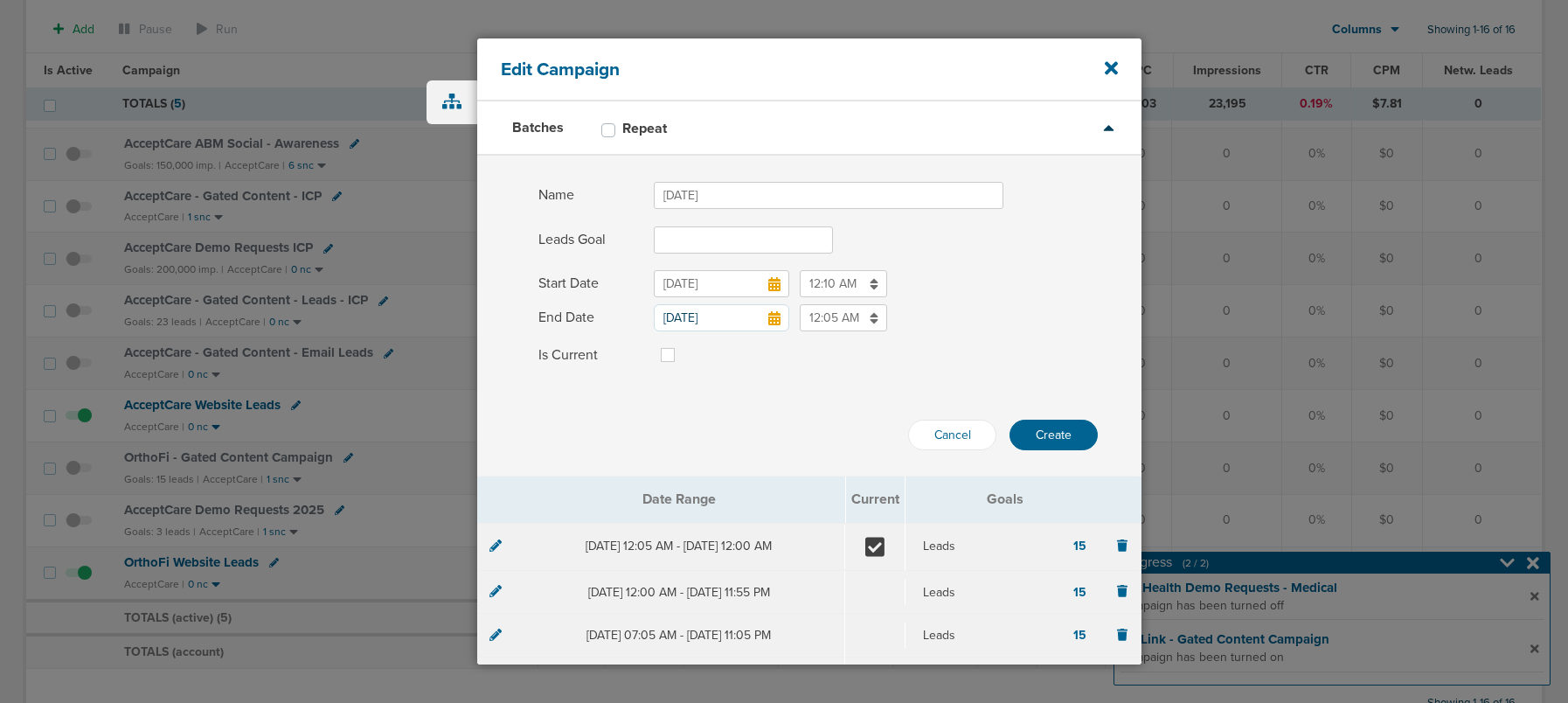
click at [682, 345] on label at bounding box center [682, 345] width 0 height 0
click at [666, 352] on input "Is Current" at bounding box center [667, 353] width 14 height 17
checkbox input "true"
click at [841, 318] on input "12:05 AM" at bounding box center [843, 317] width 87 height 27
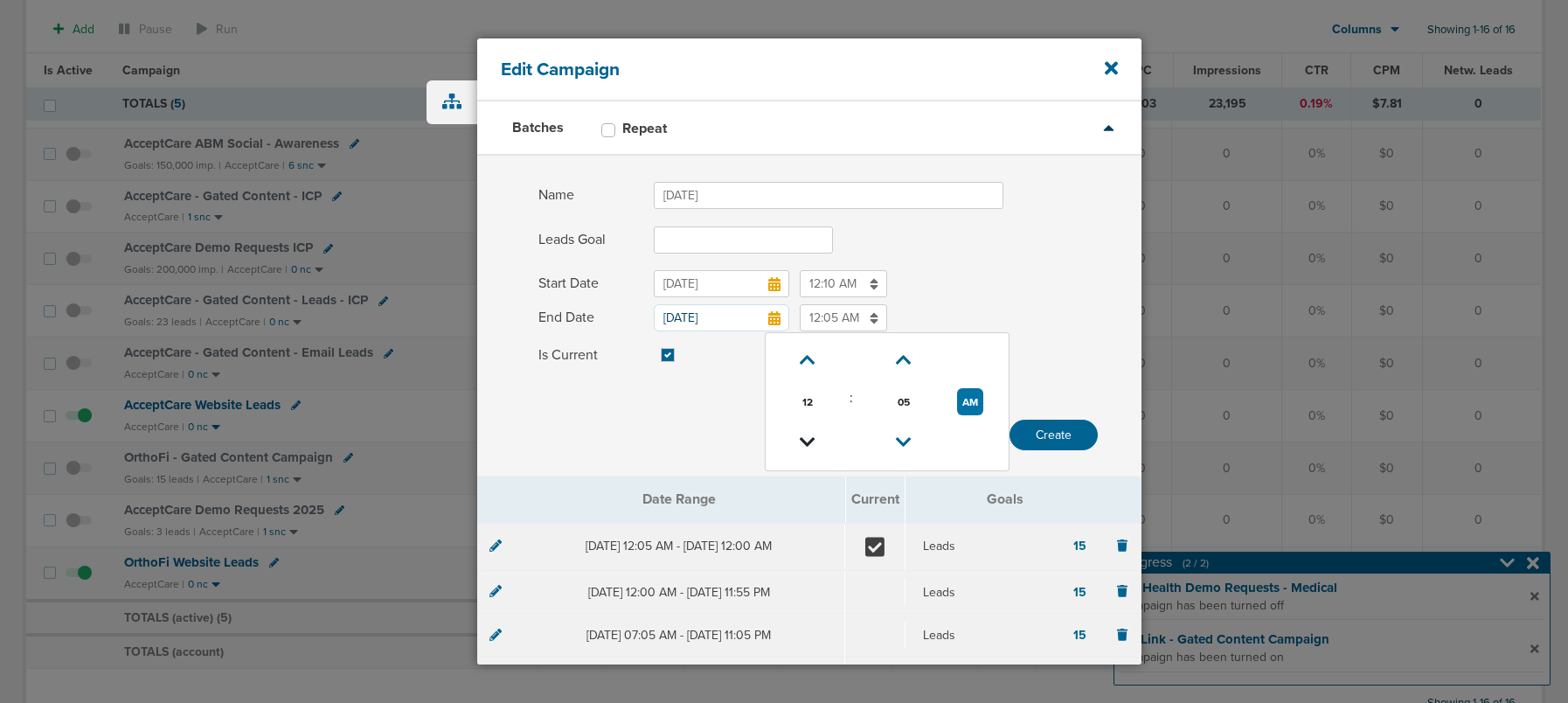
click at [810, 437] on icon at bounding box center [807, 441] width 16 height 10
type input "11:05 PM"
click at [721, 414] on div "Cancel Create" at bounding box center [809, 413] width 665 height 74
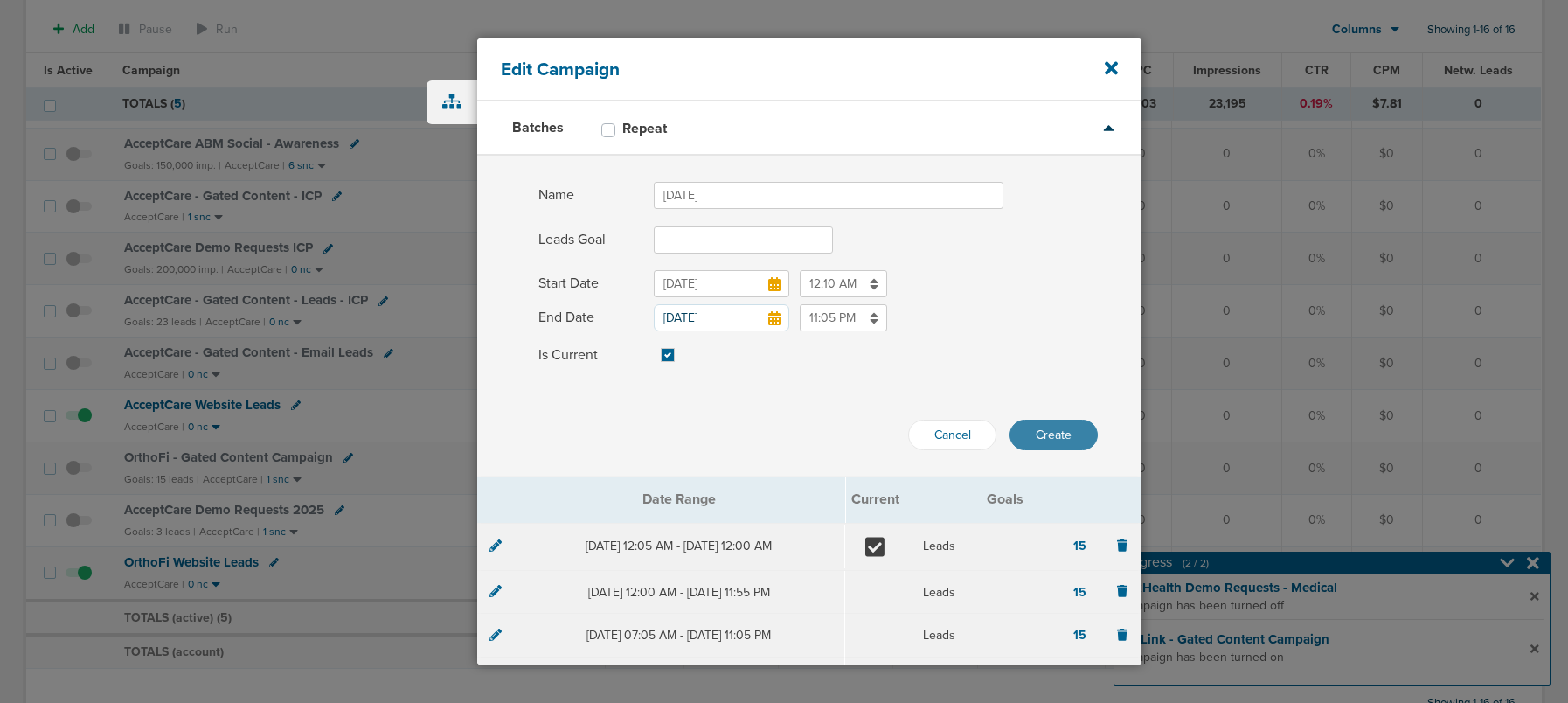
click at [1056, 432] on button "Create" at bounding box center [1053, 434] width 88 height 30
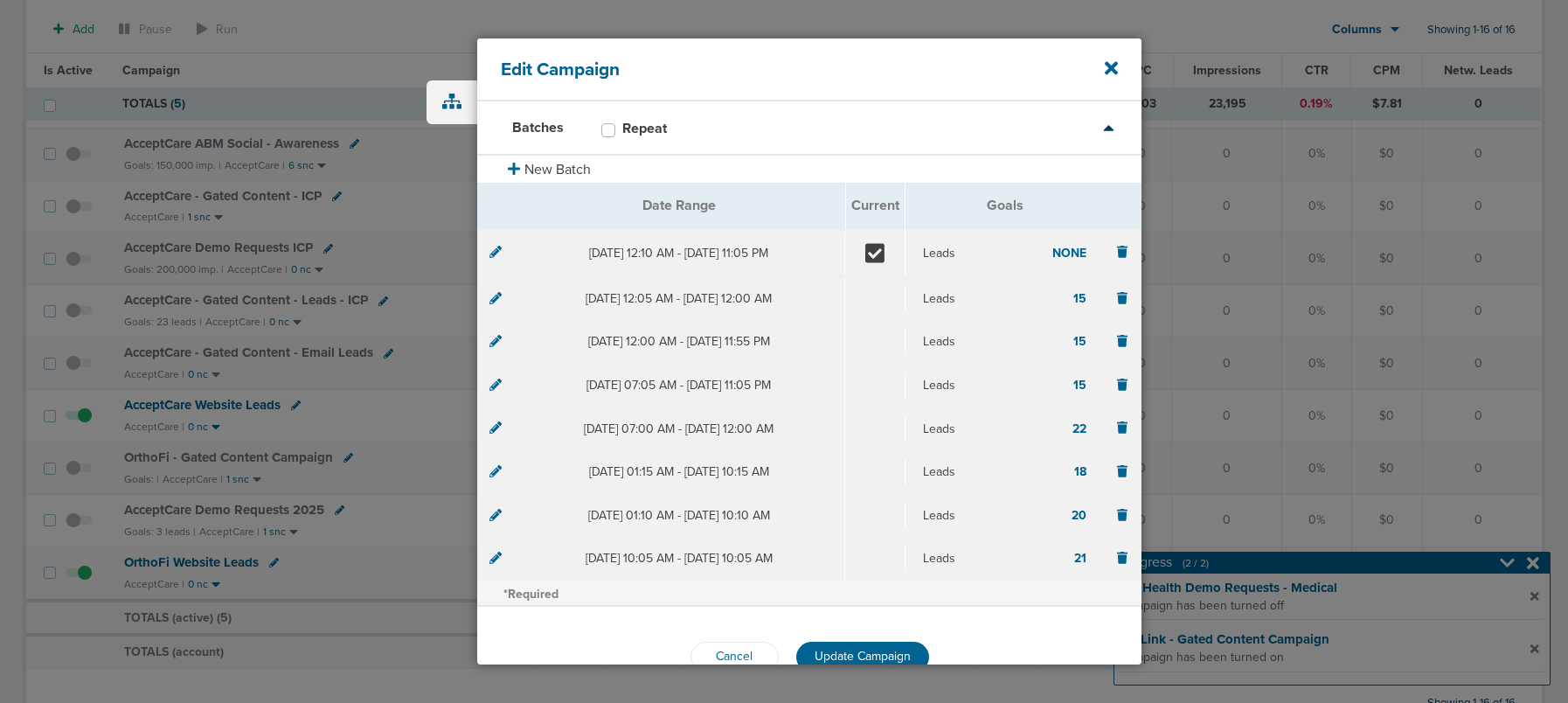
click at [498, 250] on icon at bounding box center [495, 251] width 12 height 12
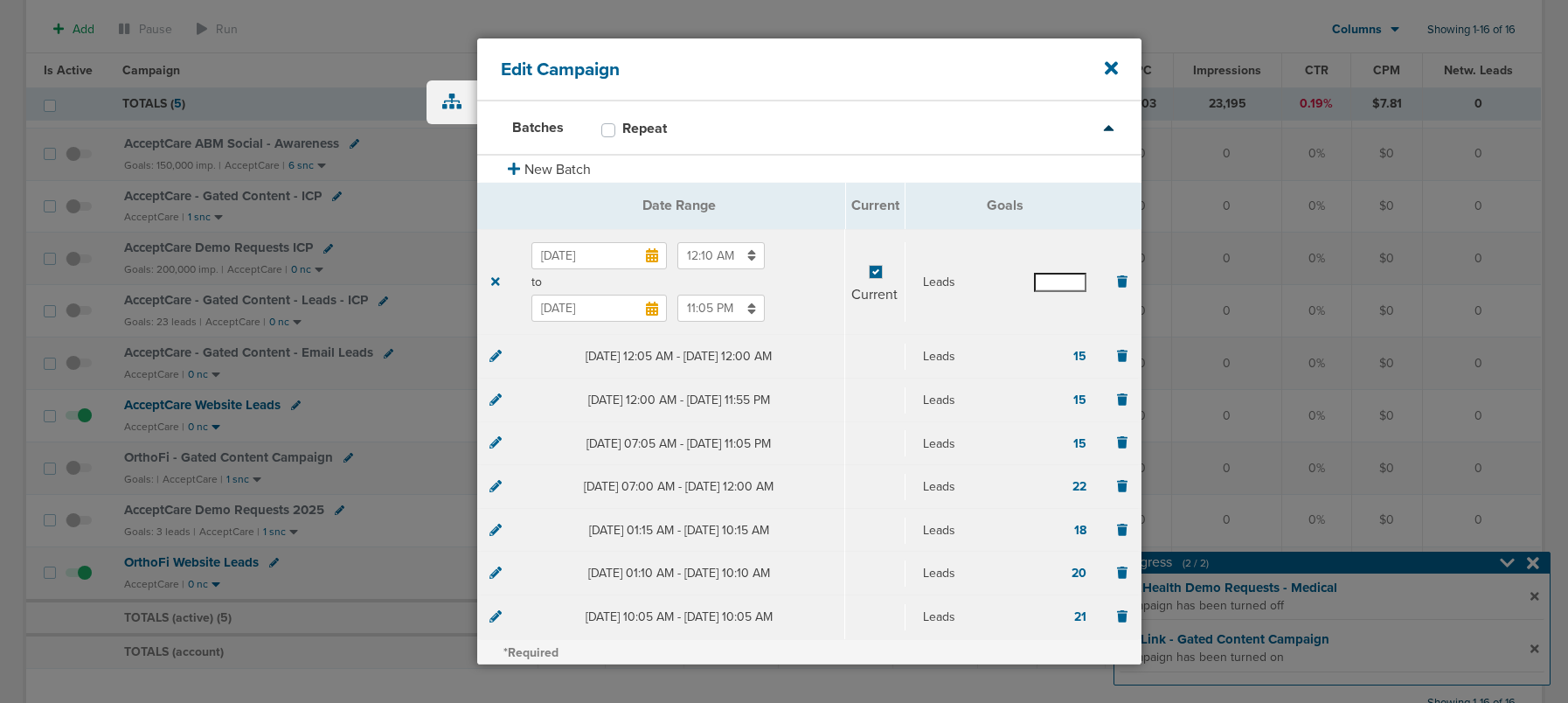
click at [1047, 281] on input "text" at bounding box center [1060, 282] width 52 height 19
type input "15"
click at [984, 307] on section "Oct 1, 2025 12:10 AM to Oct 31, 2025 11:05 PM Current Leads 15" at bounding box center [809, 282] width 664 height 107
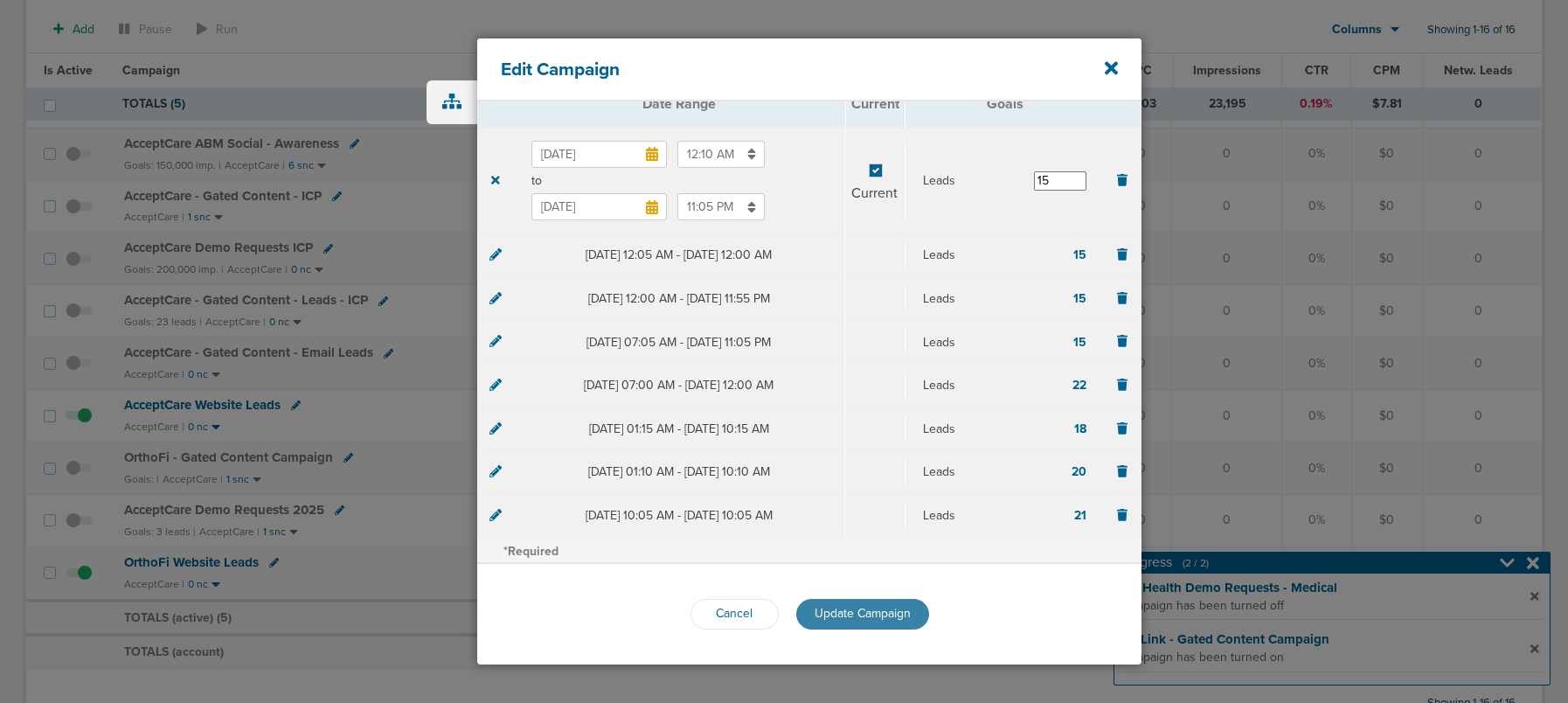
click at [842, 613] on span "Update Campaign" at bounding box center [862, 613] width 97 height 15
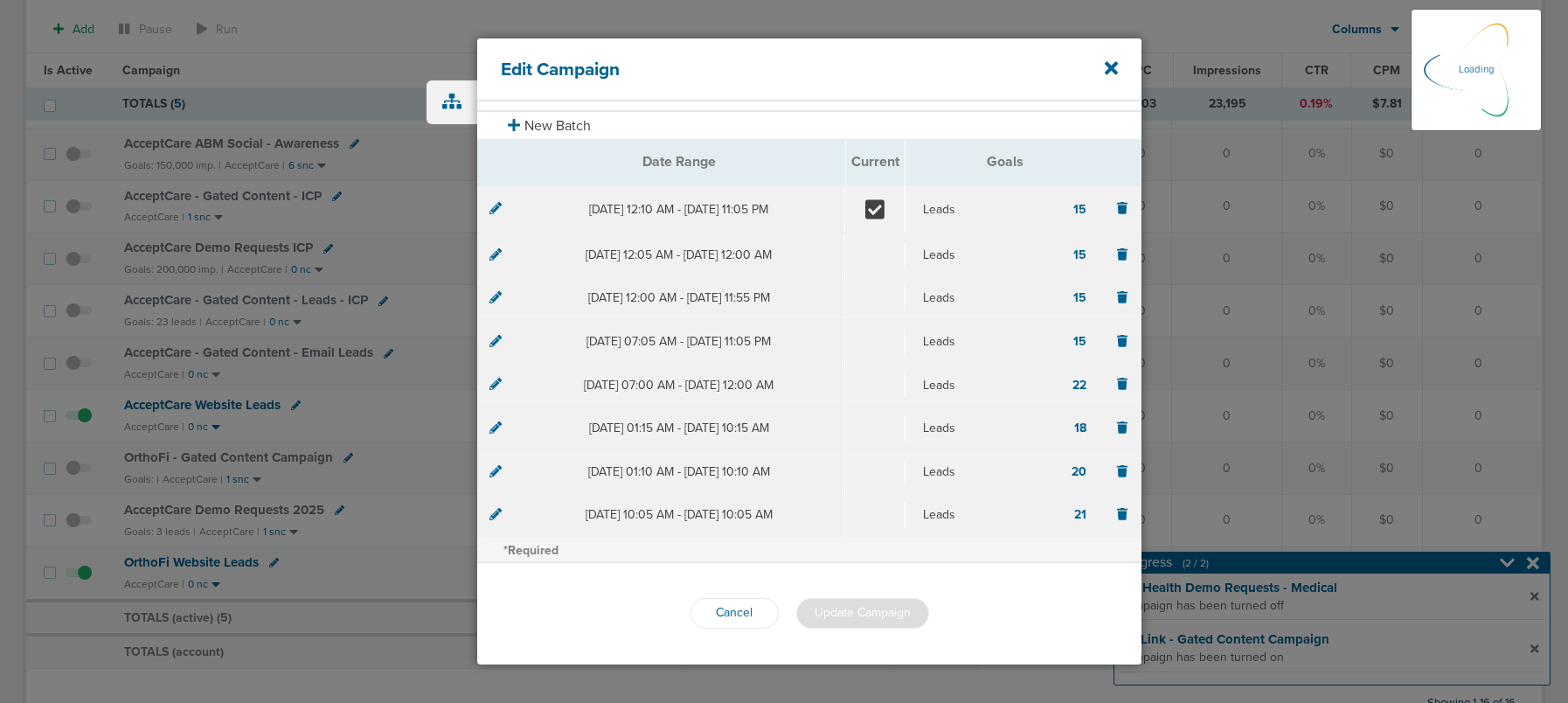
scroll to position [152, 0]
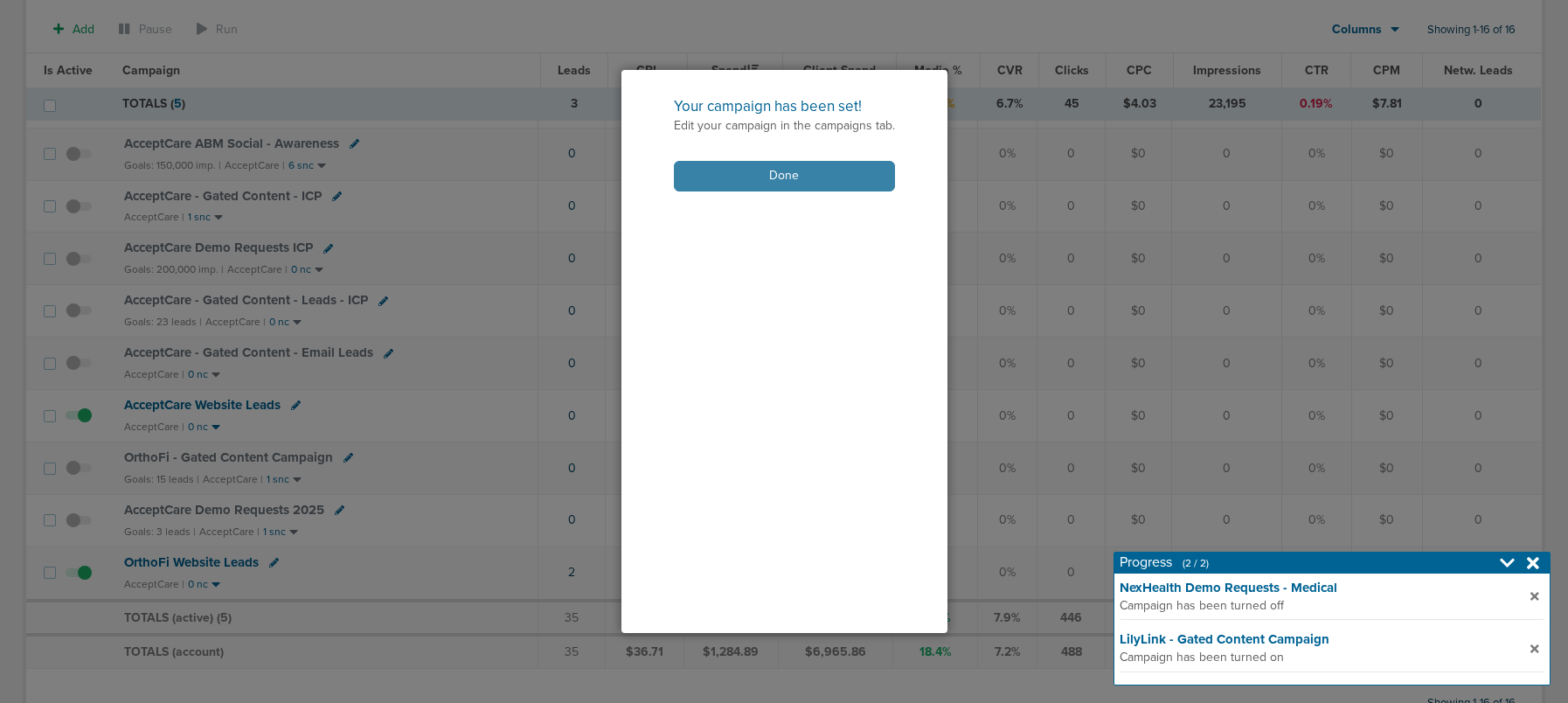
click at [790, 175] on button "Done" at bounding box center [784, 176] width 222 height 30
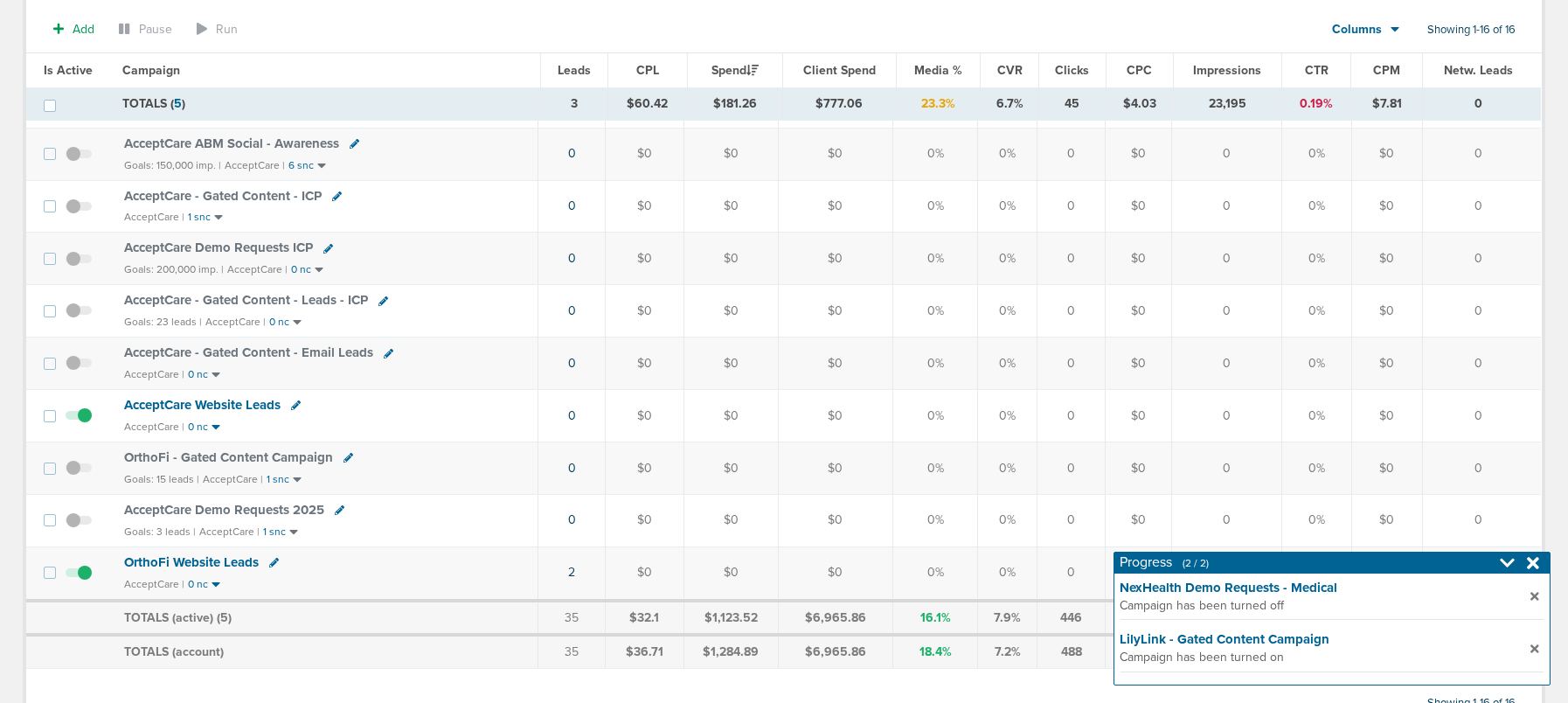
click at [295, 456] on span "OrthoFi - Gated Content Campaign" at bounding box center [228, 457] width 209 height 16
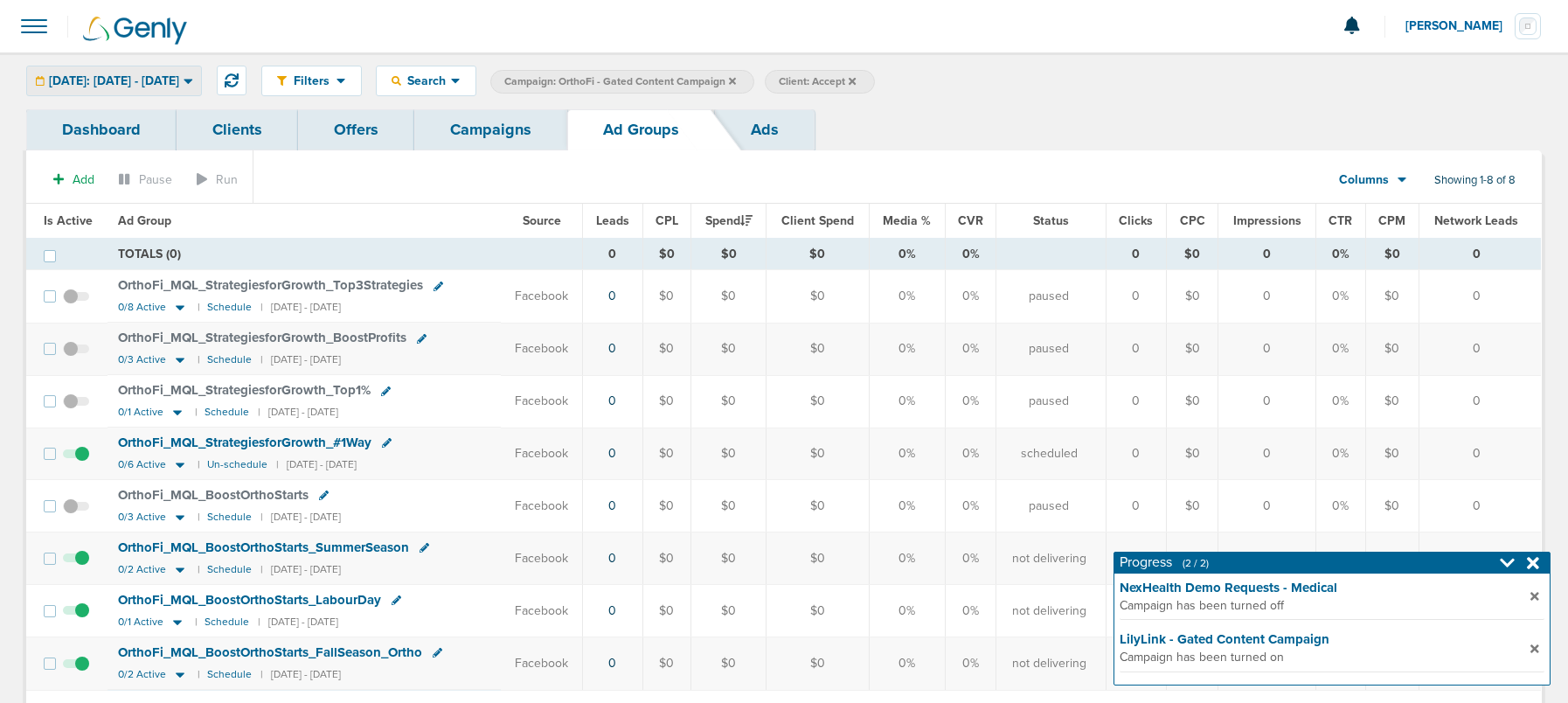
click at [126, 86] on div "[DATE]: [DATE] - [DATE]" at bounding box center [113, 80] width 174 height 28
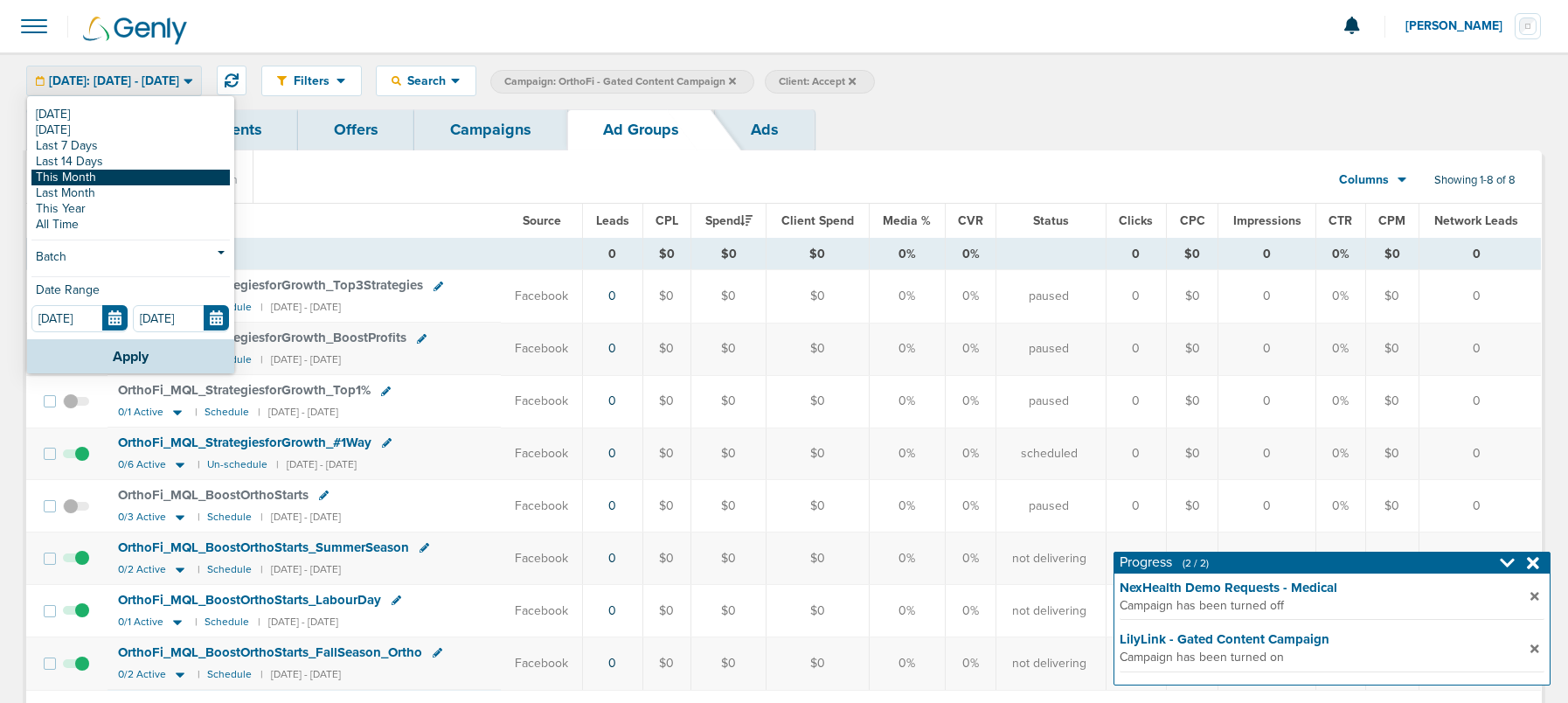
click at [123, 174] on link "This Month" at bounding box center [131, 176] width 199 height 16
type input "10.31.2025"
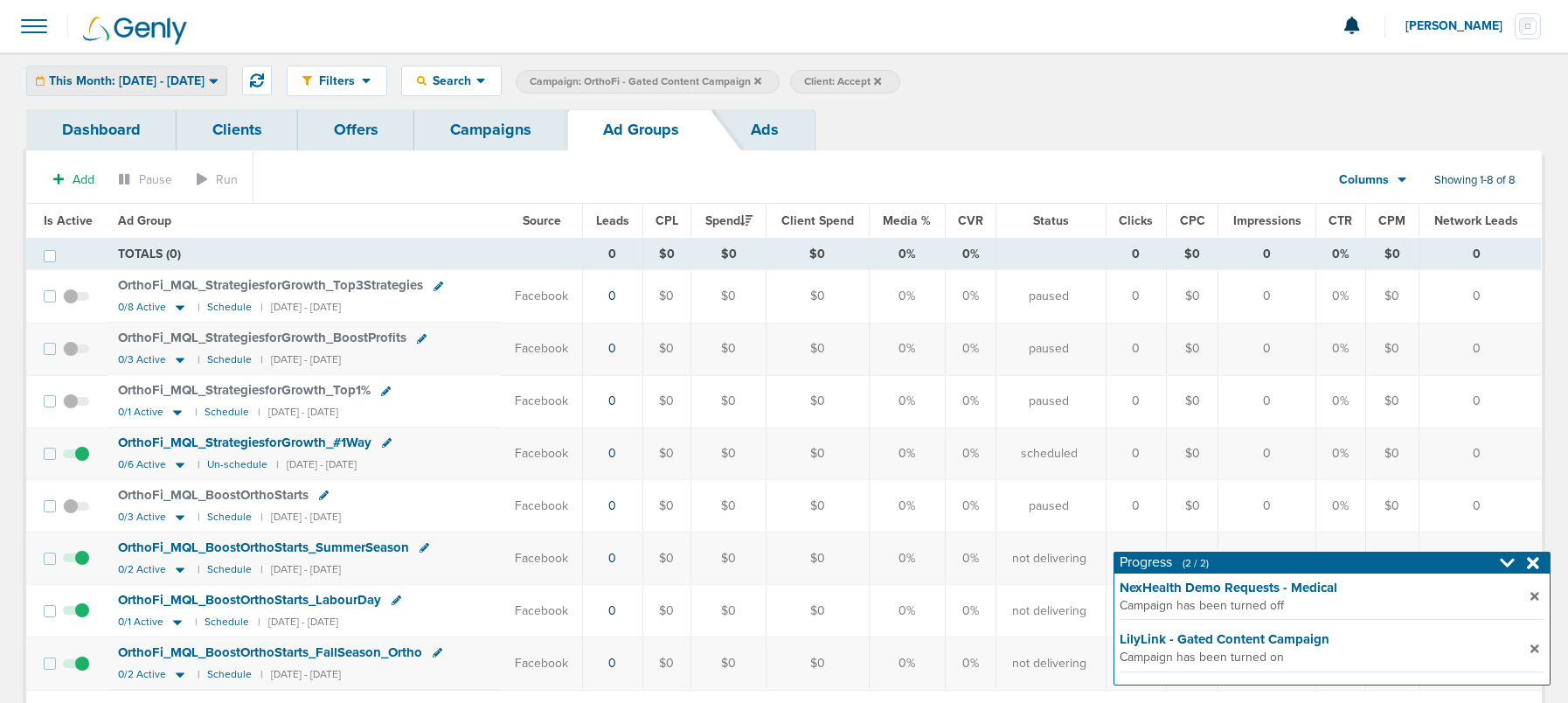
click at [122, 75] on span "This Month: 10.01.2025 - 10.31.2025" at bounding box center [126, 81] width 155 height 12
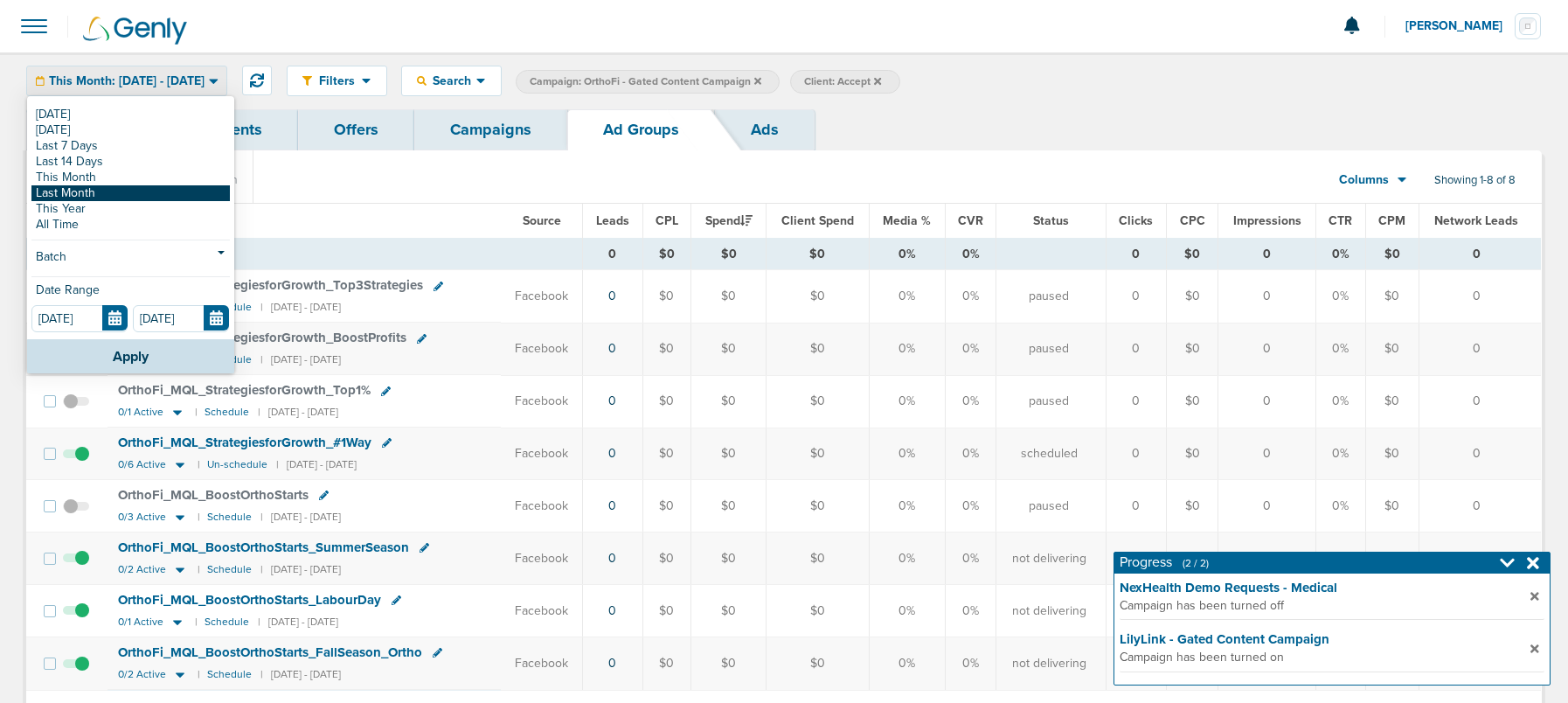
click at [110, 193] on link "Last Month" at bounding box center [131, 193] width 199 height 16
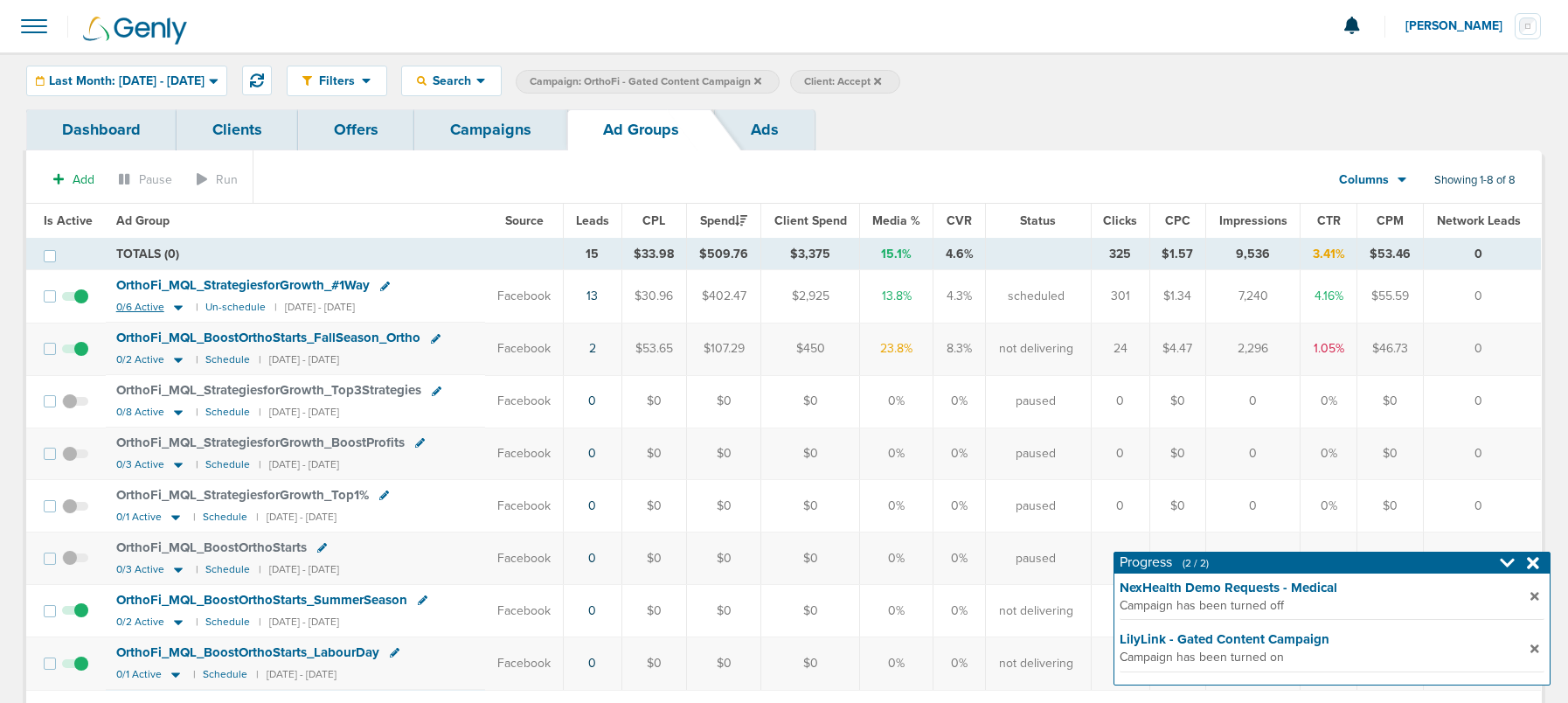
click at [172, 305] on icon at bounding box center [177, 307] width 17 height 15
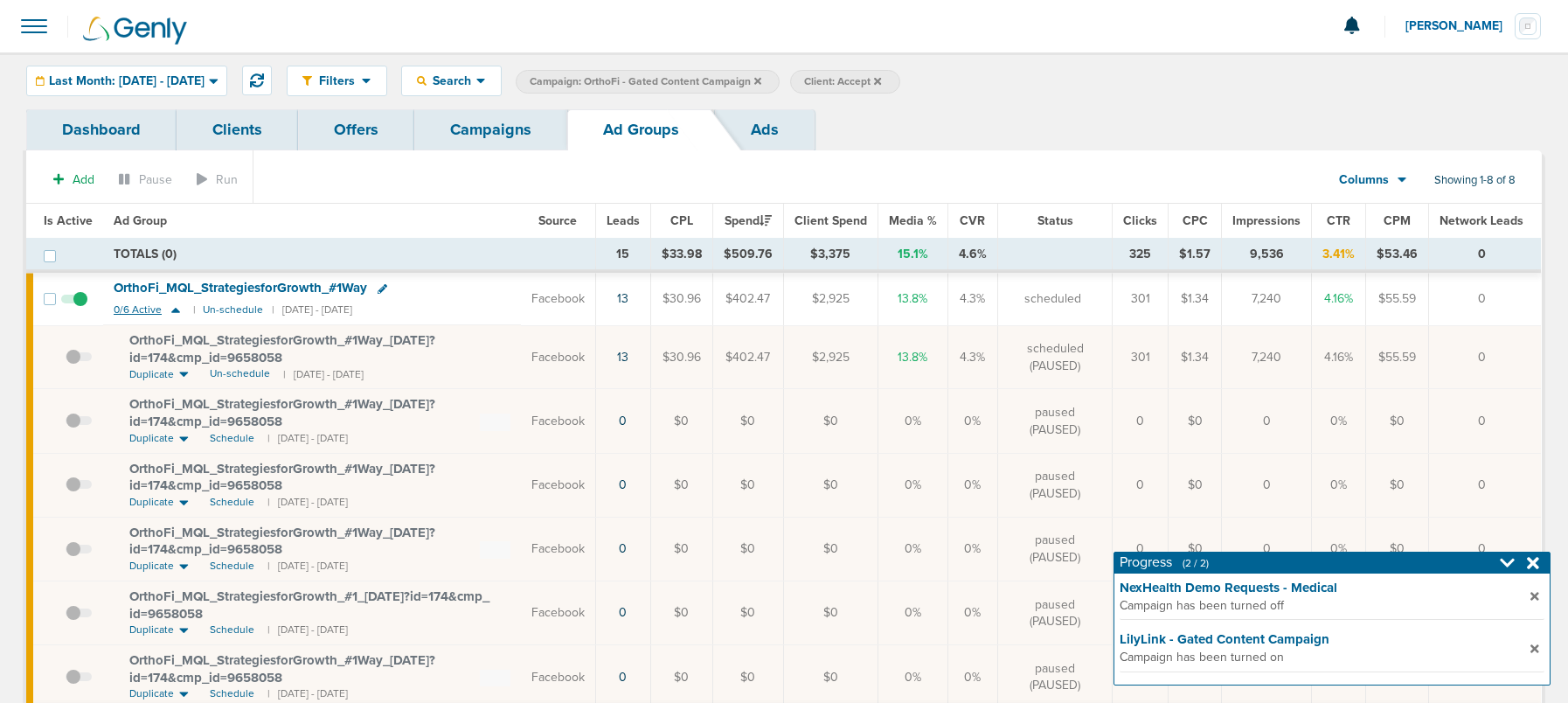
click at [179, 307] on icon at bounding box center [176, 310] width 17 height 15
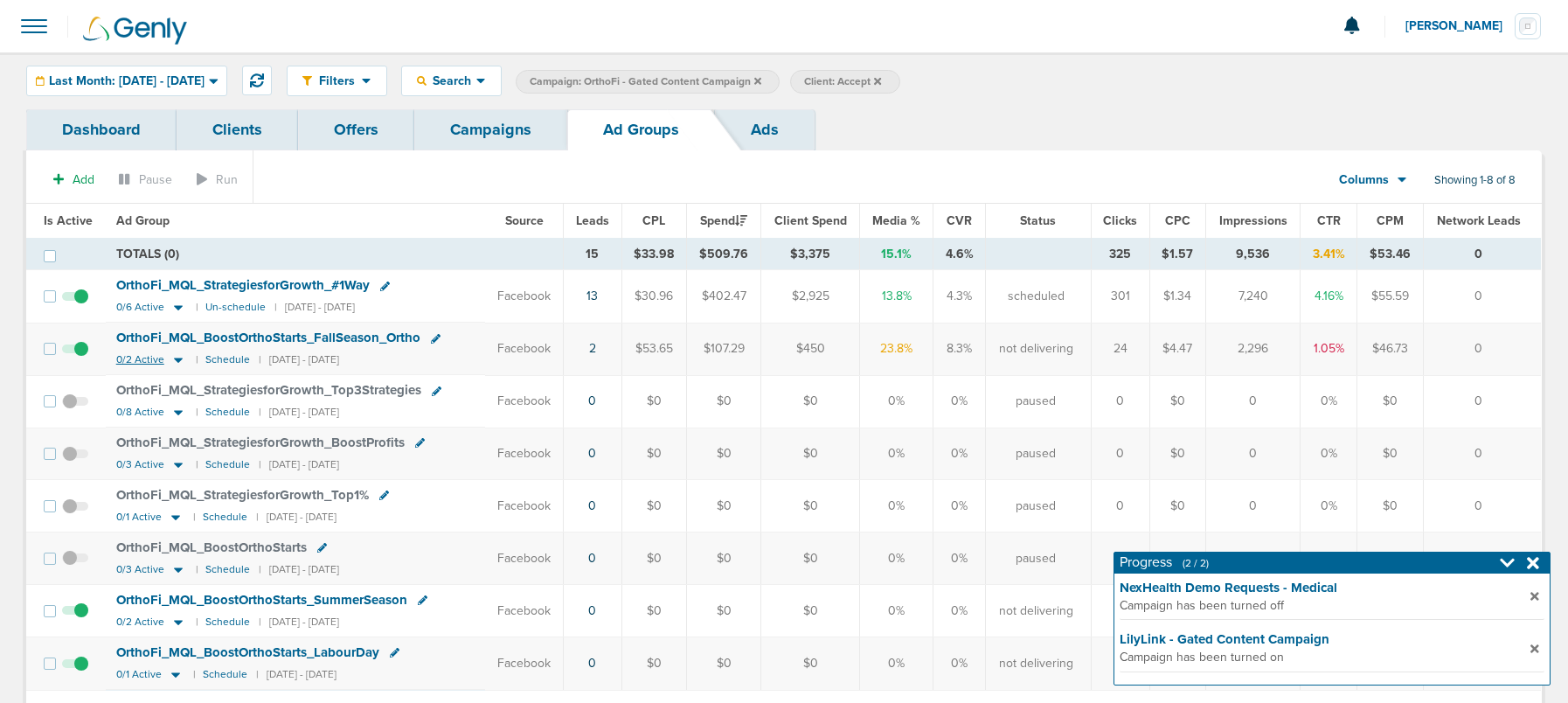
click at [176, 361] on icon at bounding box center [178, 361] width 9 height 6
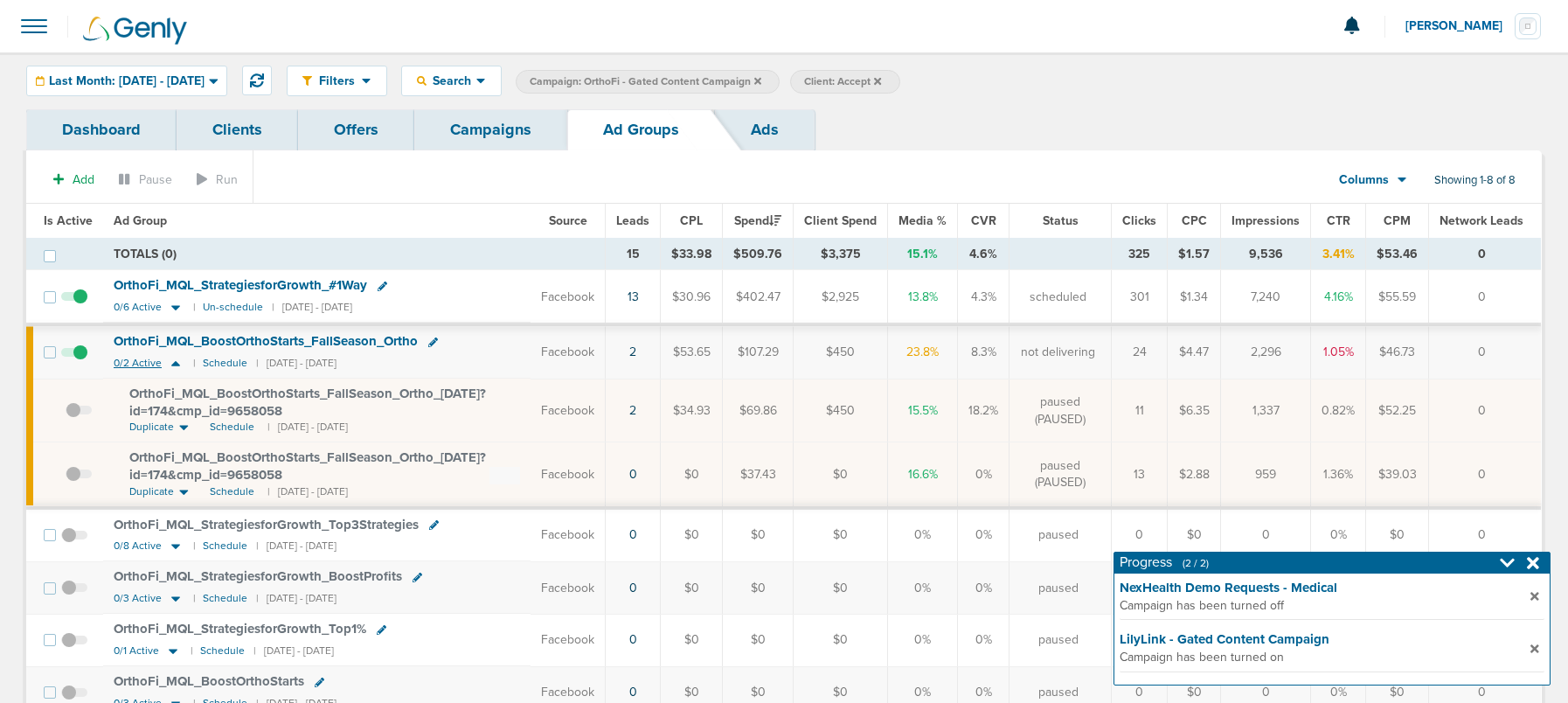
click at [176, 361] on icon at bounding box center [176, 363] width 17 height 15
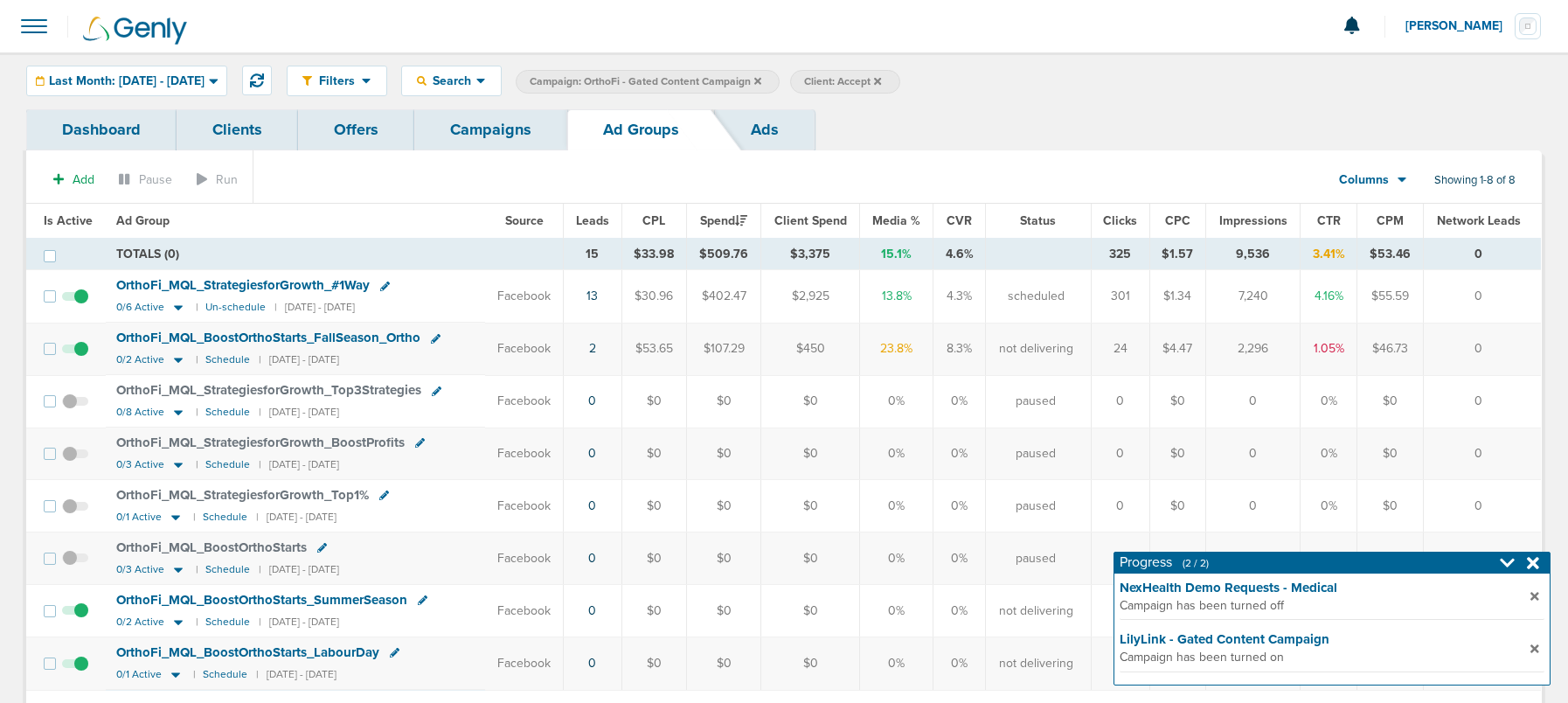
click at [490, 141] on link "Campaigns" at bounding box center [491, 130] width 153 height 41
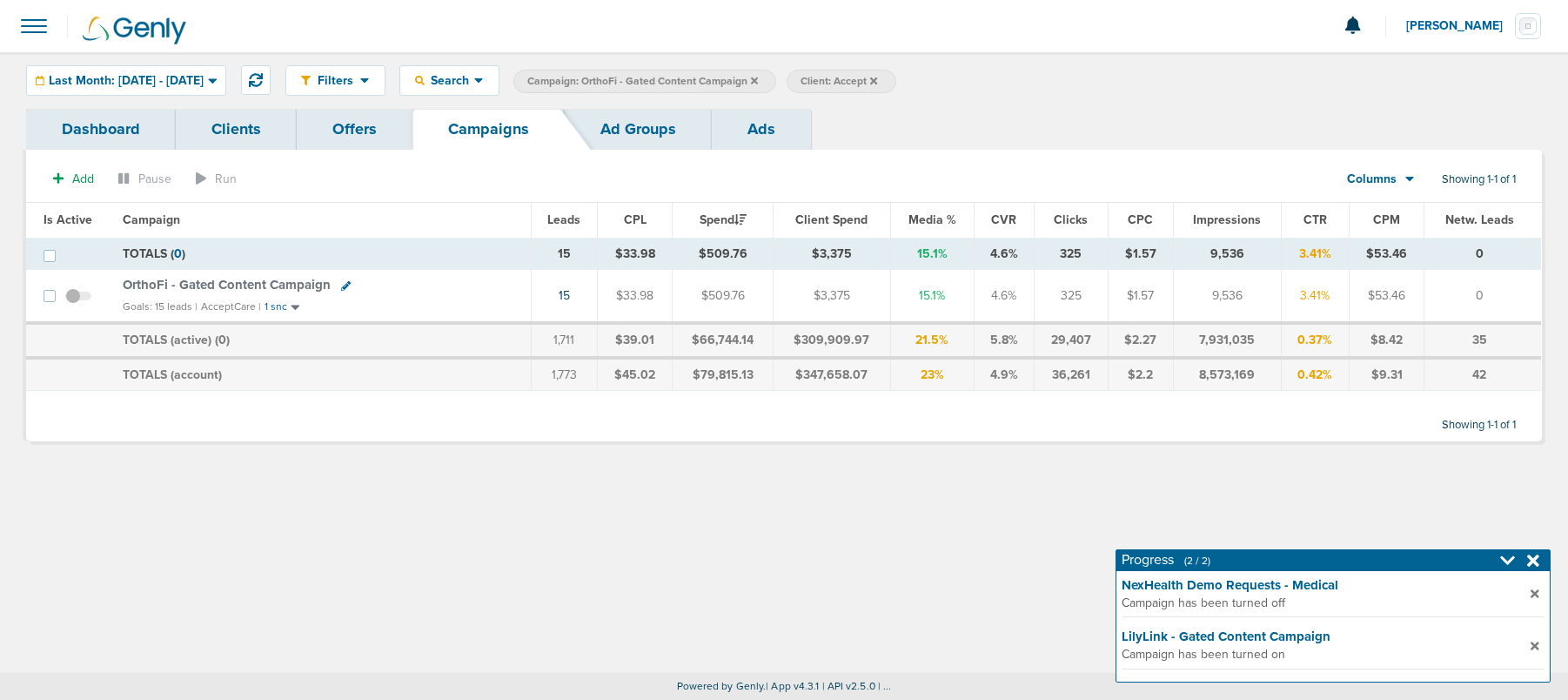
click at [341, 287] on icon at bounding box center [346, 285] width 9 height 9
select select
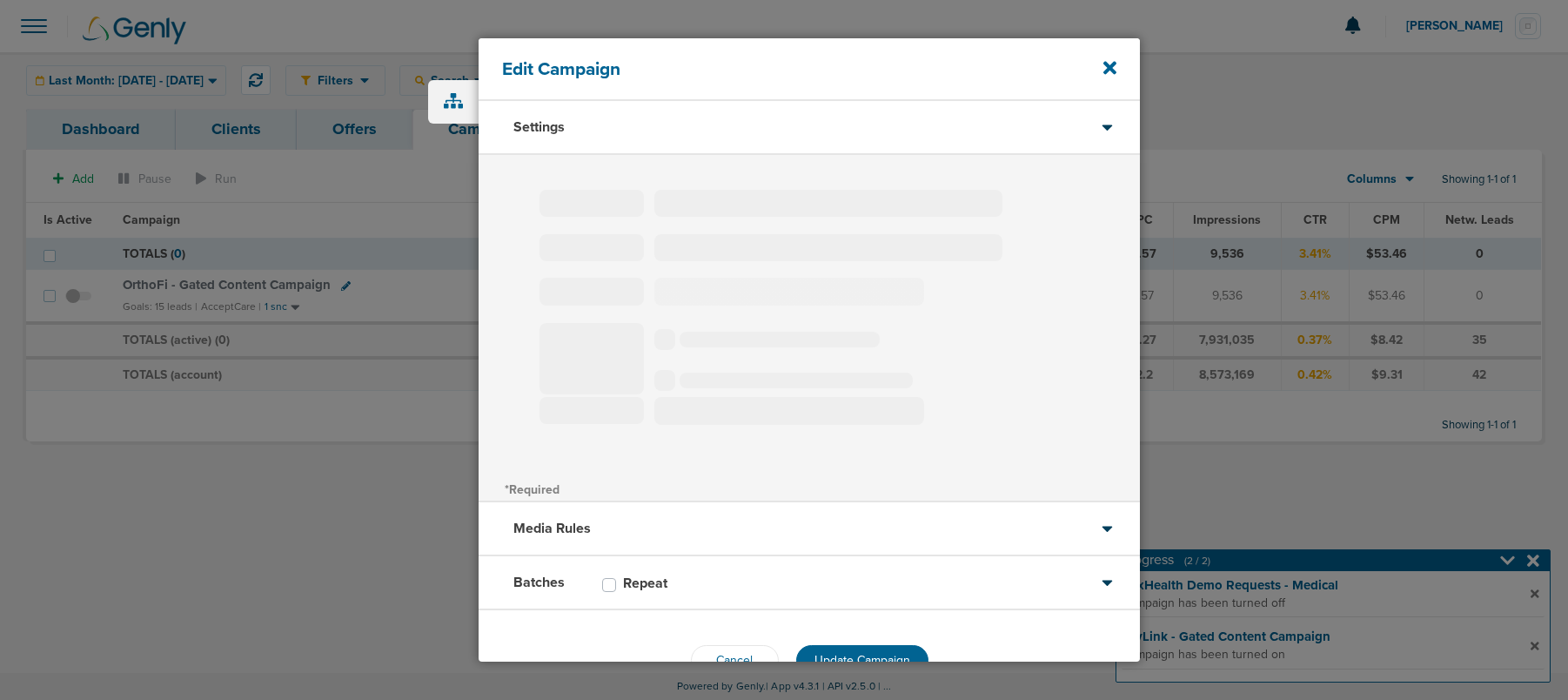
type input "OrthoFi - Gated Content Campaign"
select select "Leads"
radio input "true"
select select "readWrite"
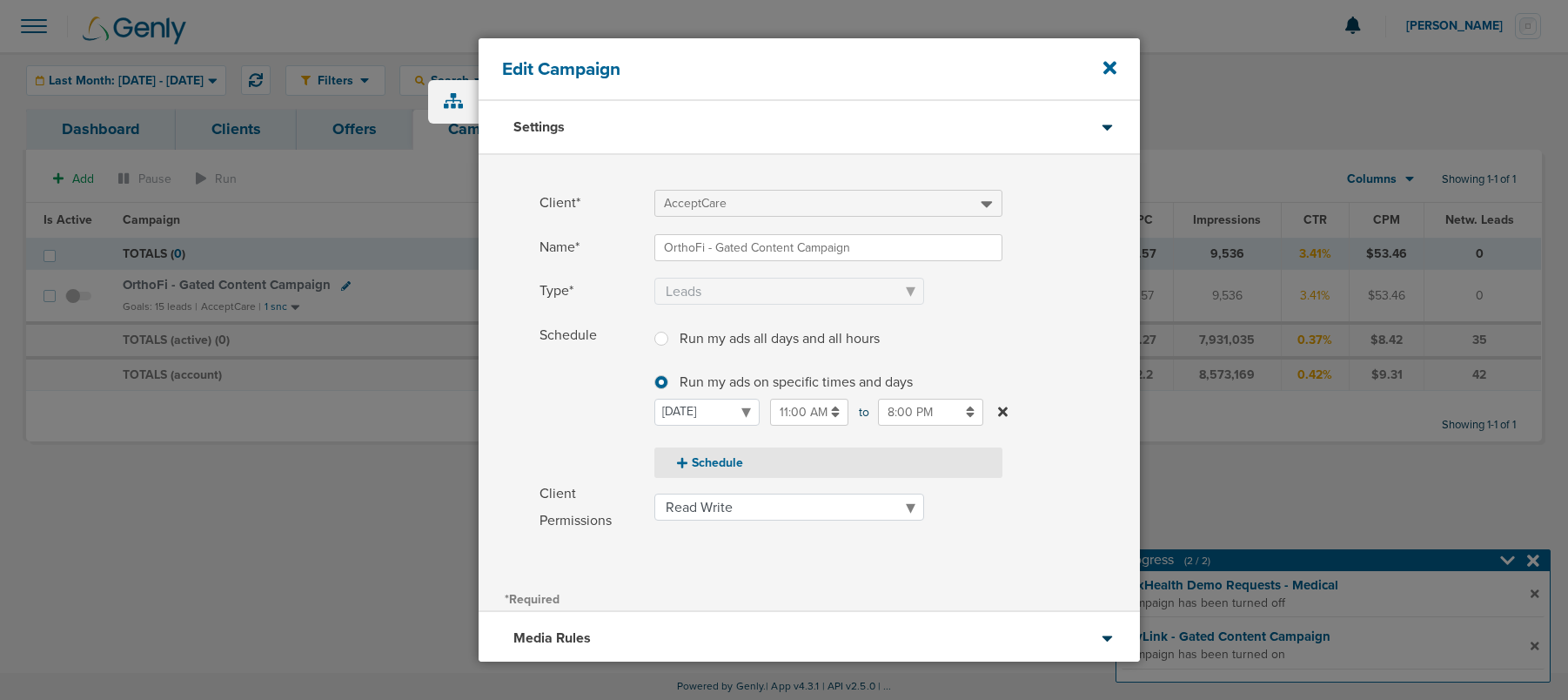
click at [684, 466] on icon at bounding box center [682, 462] width 10 height 12
select select "1"
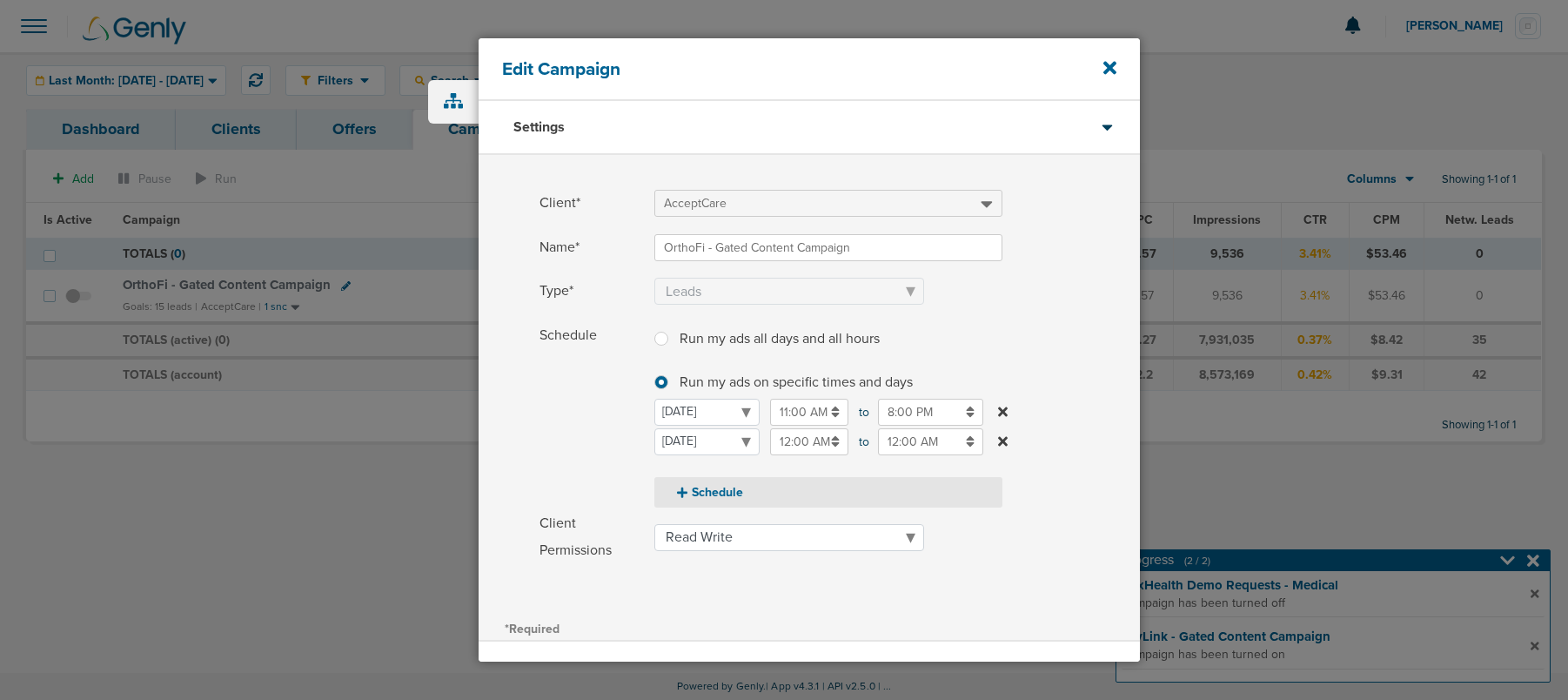
click at [712, 496] on button "Schedule" at bounding box center [828, 491] width 348 height 30
select select "2"
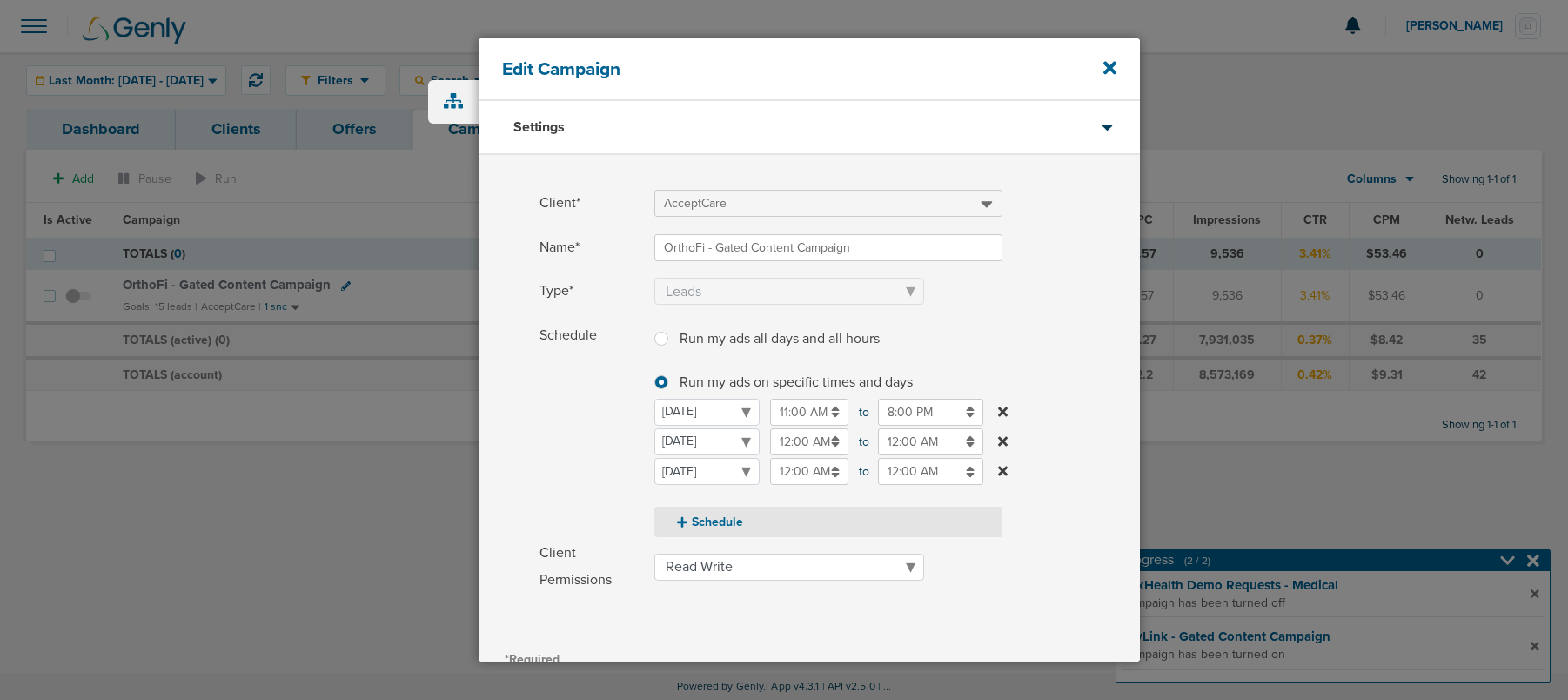
click at [708, 516] on button "Schedule" at bounding box center [828, 521] width 348 height 30
select select "3"
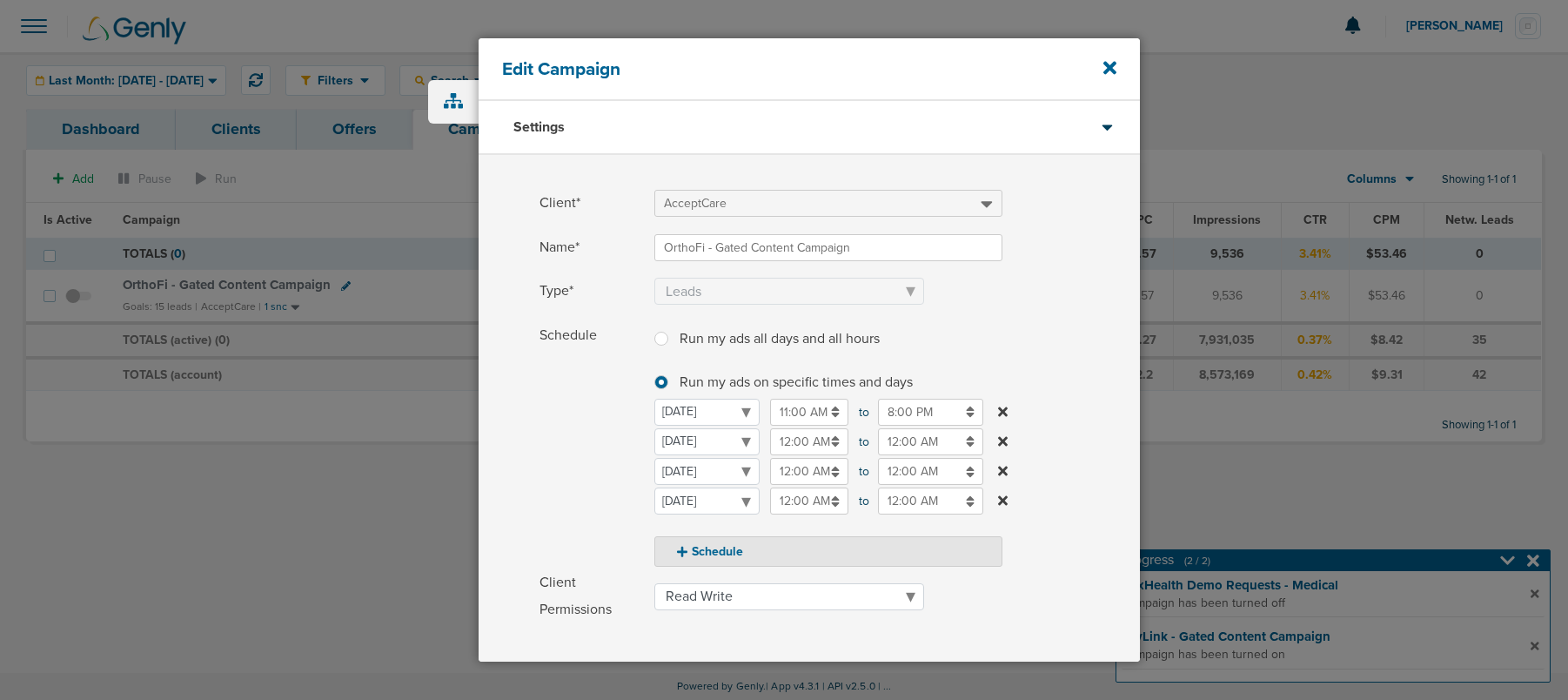
click at [701, 552] on button "Schedule" at bounding box center [828, 551] width 348 height 30
select select "4"
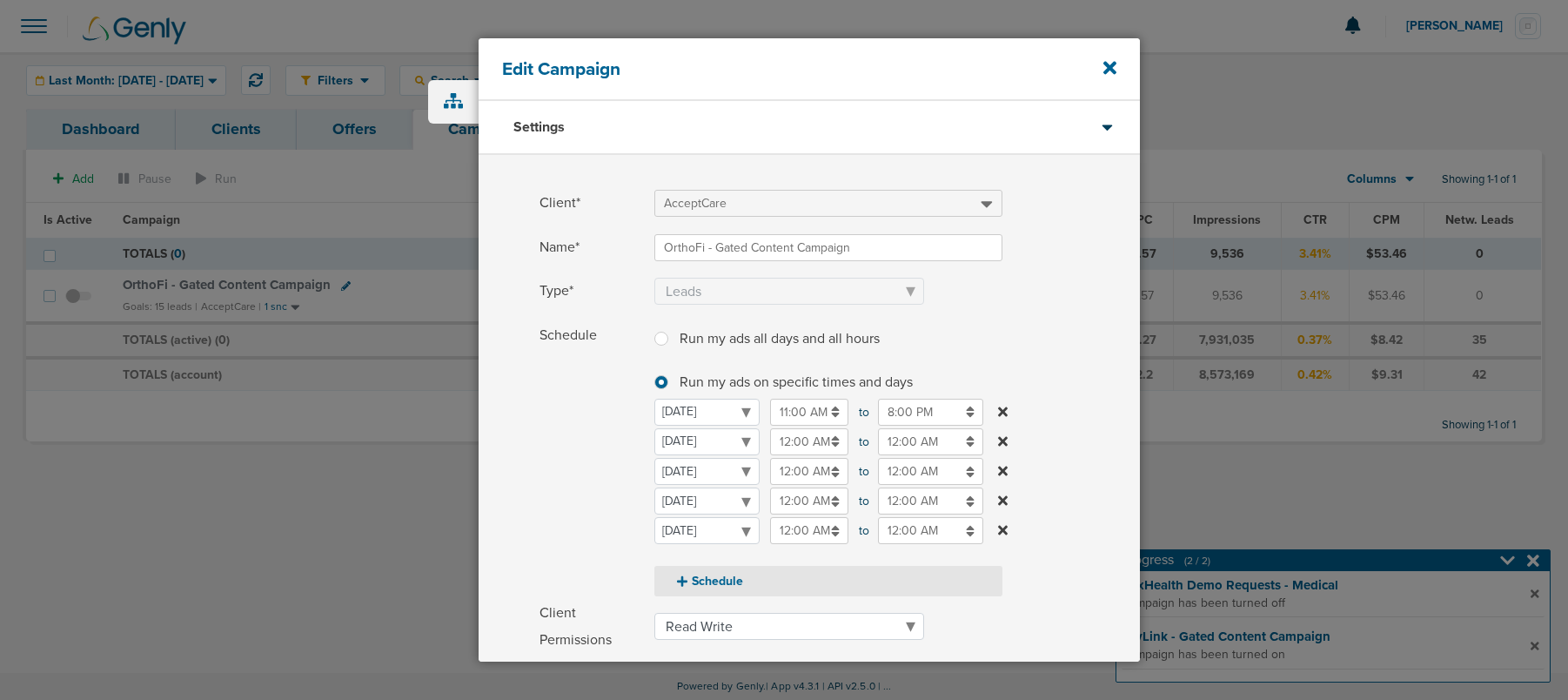
click at [695, 580] on button "Schedule" at bounding box center [828, 580] width 348 height 30
select select "5"
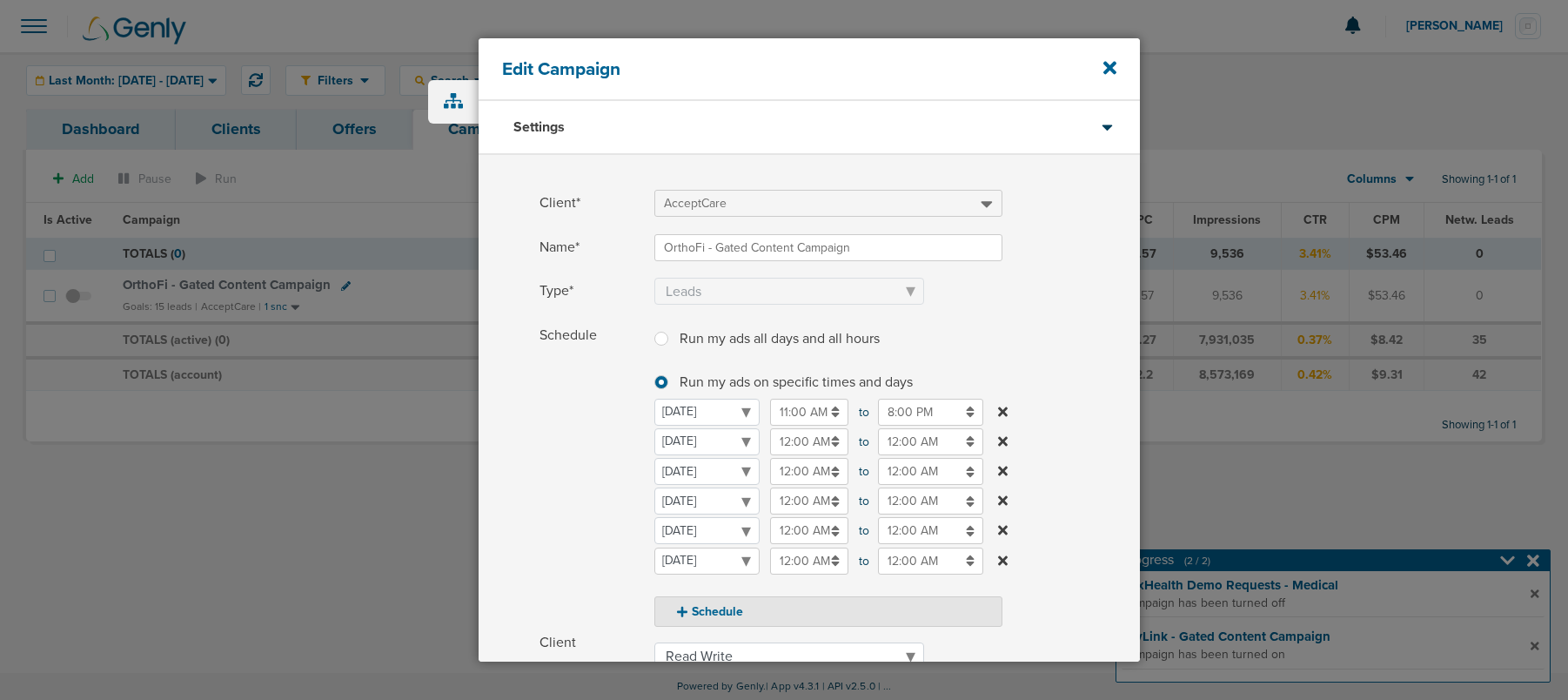
click at [711, 570] on select "Monday Tuesday Wednesday Thursday Friday Saturday Sunday" at bounding box center [706, 560] width 105 height 27
select select "6"
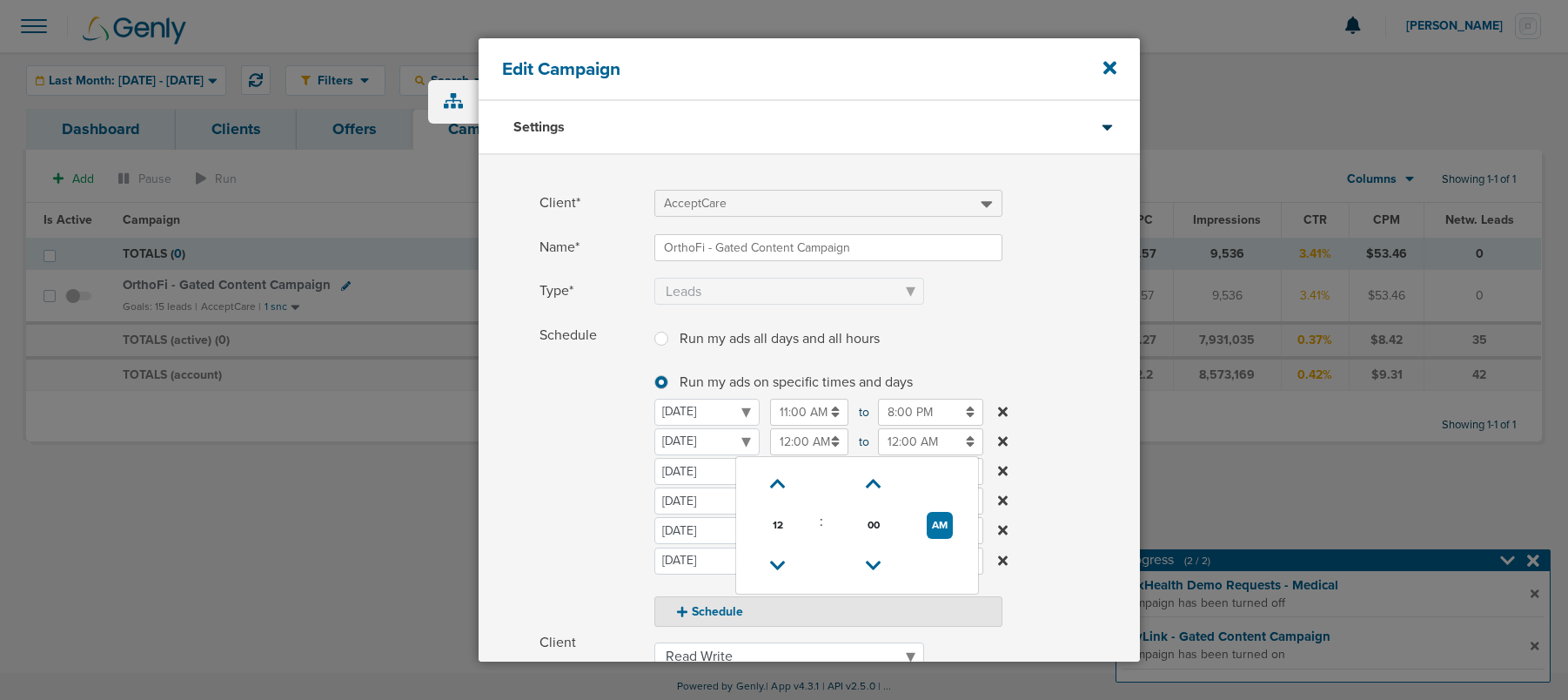
click at [797, 439] on input "12:00 AM" at bounding box center [810, 441] width 79 height 27
click at [782, 480] on icon at bounding box center [778, 483] width 16 height 10
click at [777, 479] on icon at bounding box center [778, 483] width 16 height 10
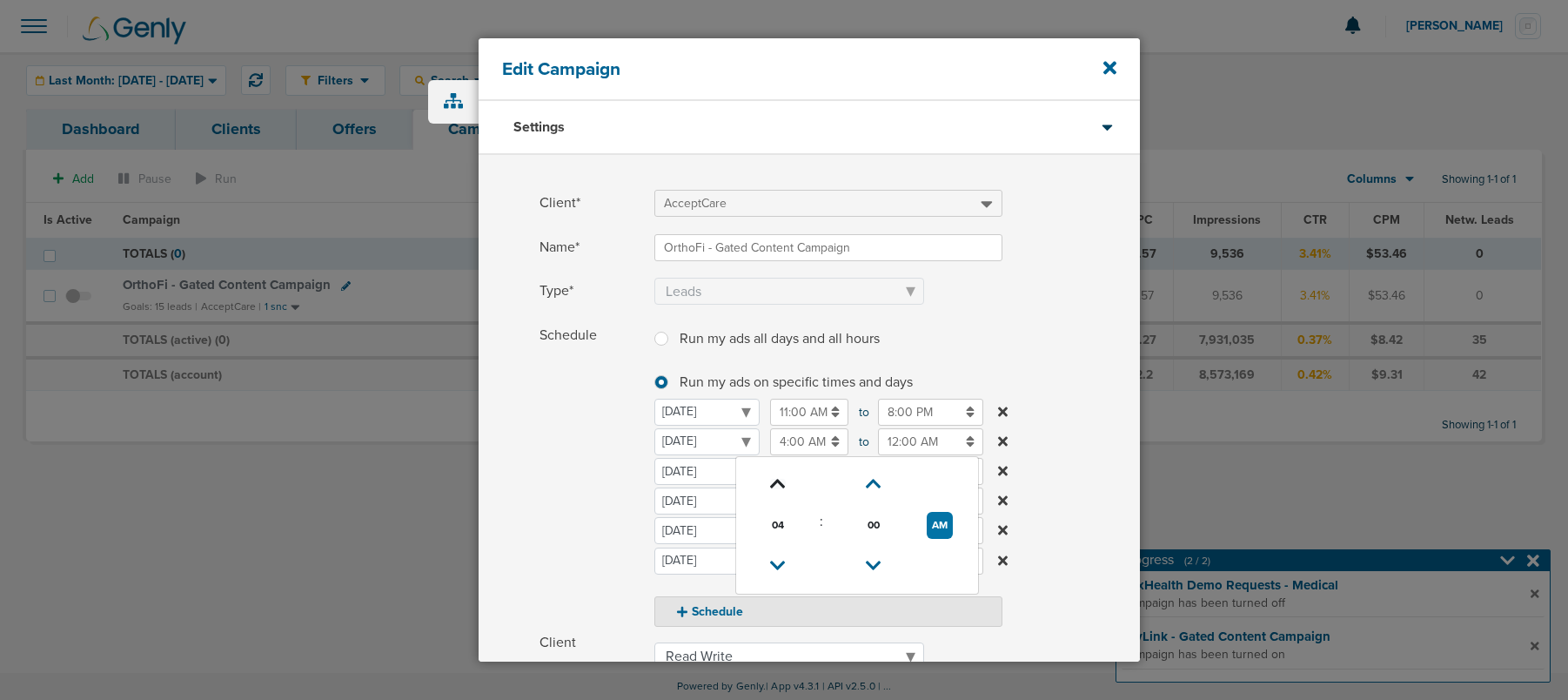
click at [777, 479] on icon at bounding box center [778, 483] width 16 height 10
click at [778, 566] on icon at bounding box center [778, 565] width 16 height 10
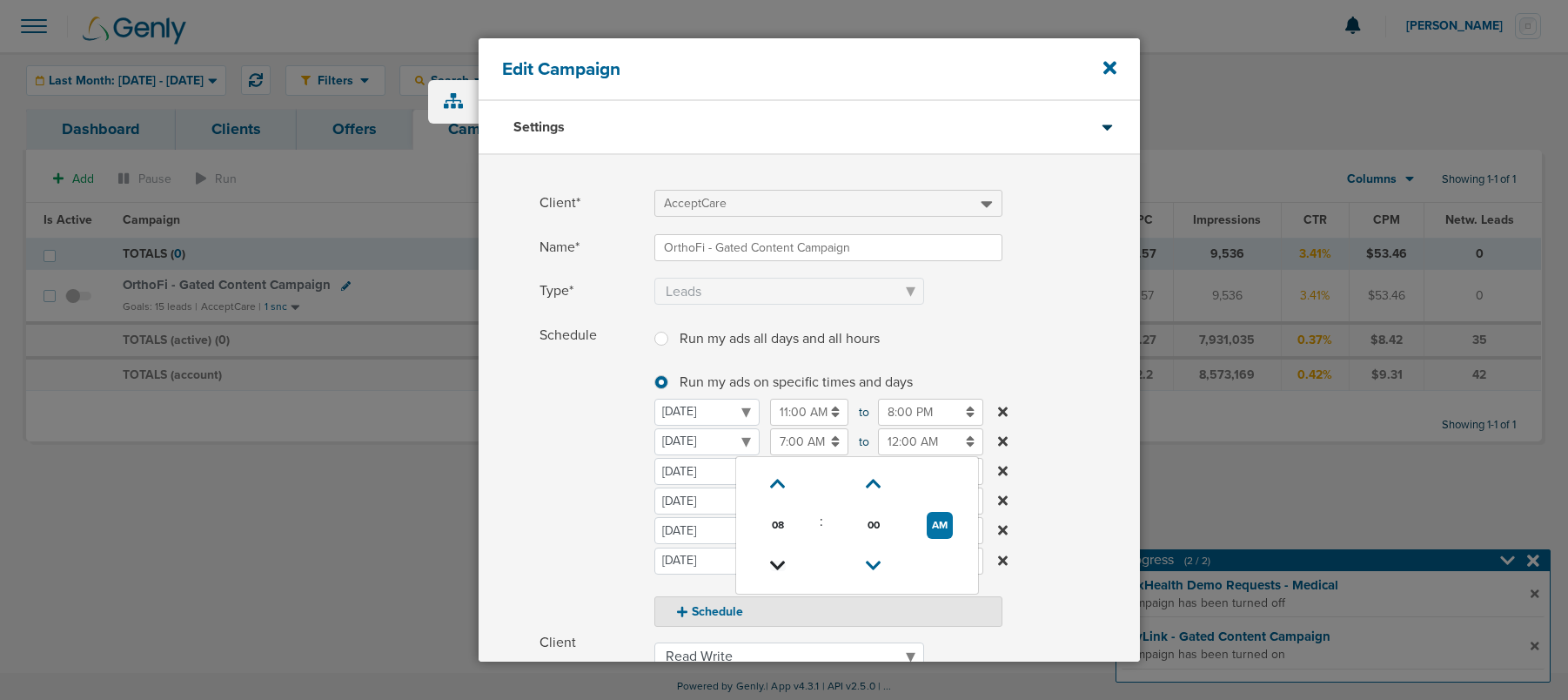
click at [778, 566] on icon at bounding box center [778, 565] width 16 height 10
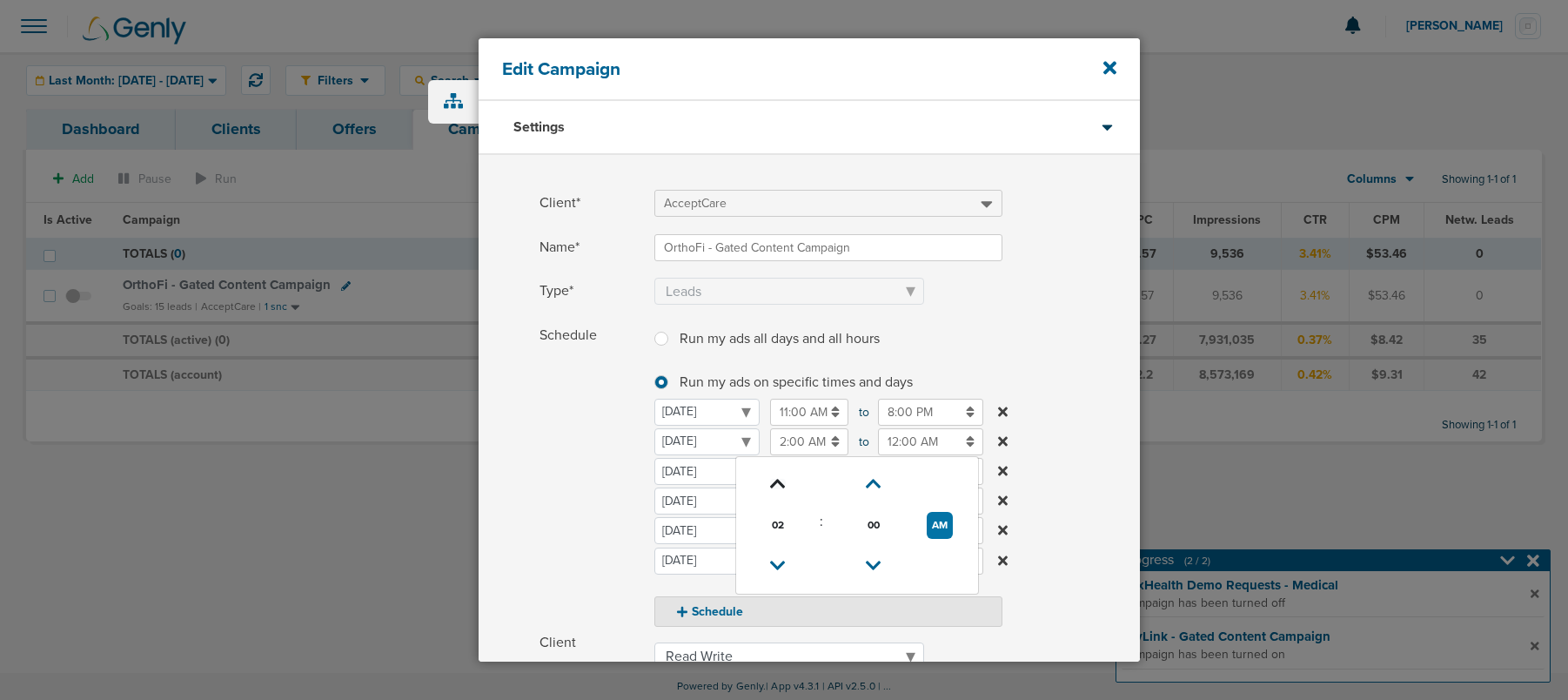
click at [783, 480] on icon at bounding box center [778, 483] width 16 height 10
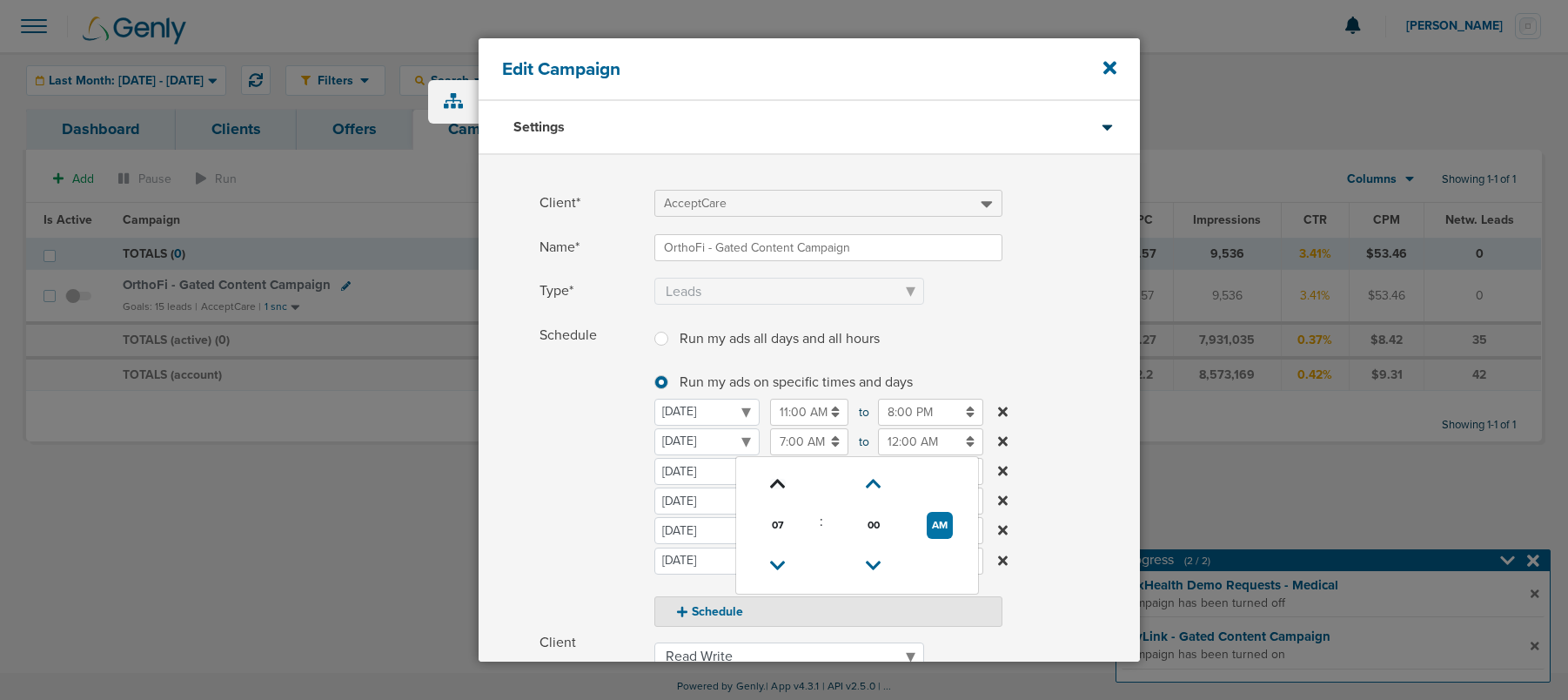
click at [783, 480] on icon at bounding box center [778, 483] width 16 height 10
click at [783, 480] on icon at bounding box center [778, 481] width 16 height 10
type input "10:00 AM"
click at [572, 485] on span "Schedule" at bounding box center [592, 474] width 104 height 305
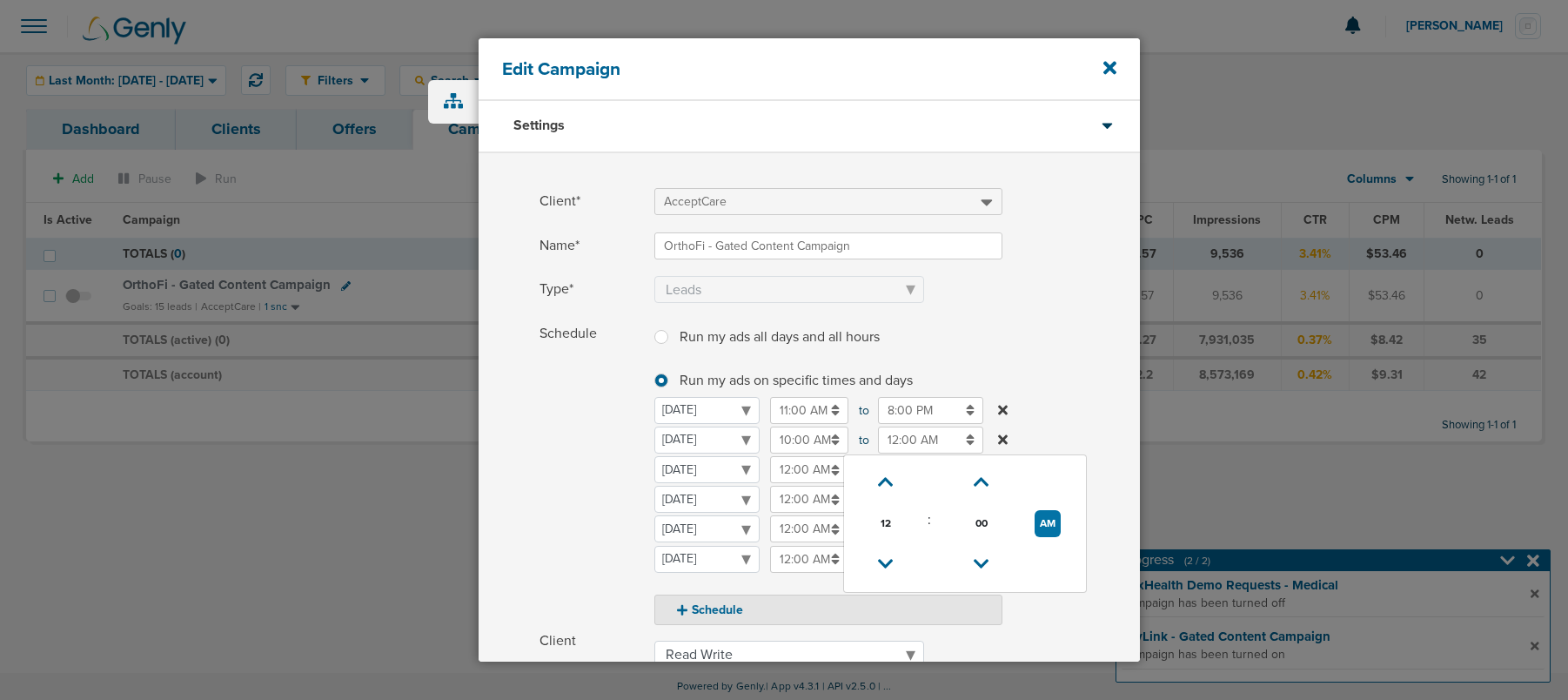
click at [904, 449] on input "12:00 AM" at bounding box center [930, 439] width 105 height 27
click at [885, 559] on icon at bounding box center [886, 561] width 16 height 10
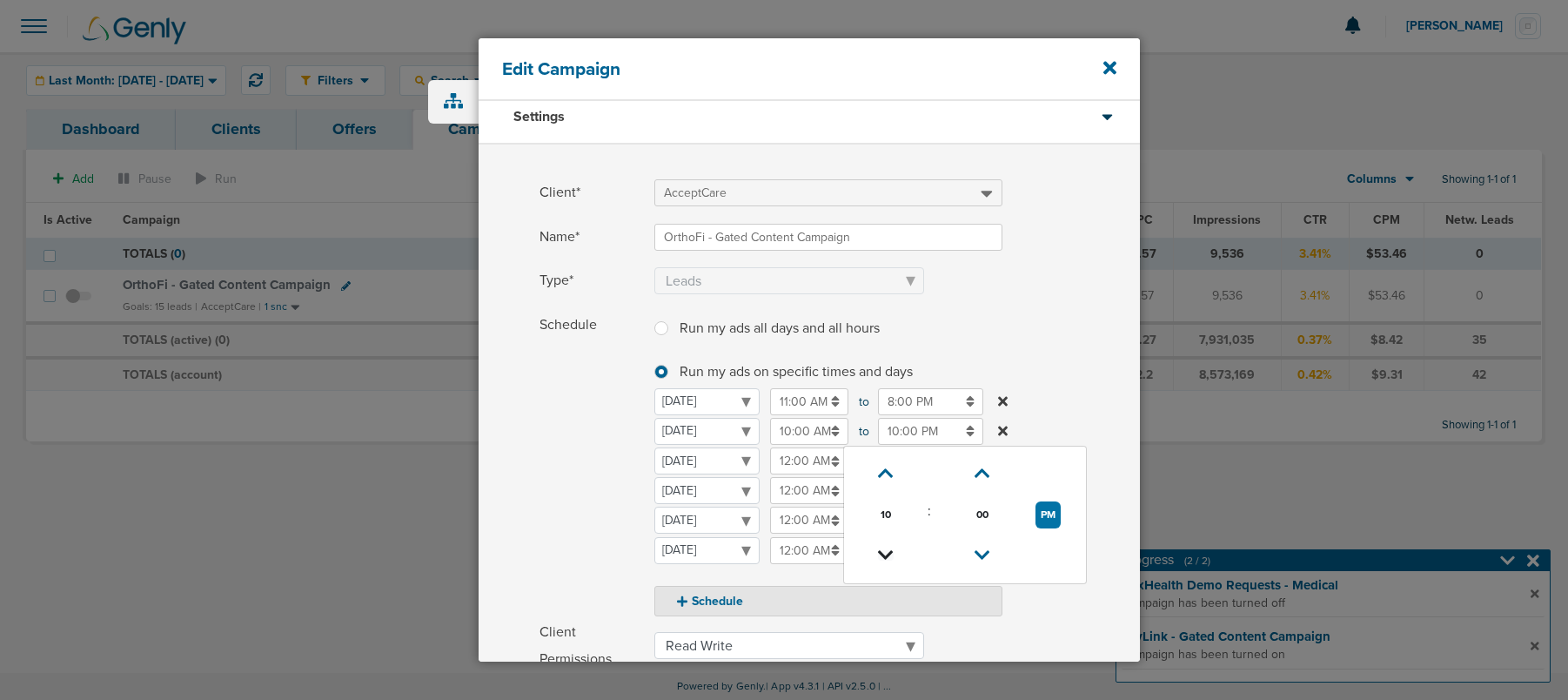
click at [886, 554] on icon at bounding box center [886, 555] width 16 height 10
click at [886, 554] on icon at bounding box center [886, 549] width 16 height 10
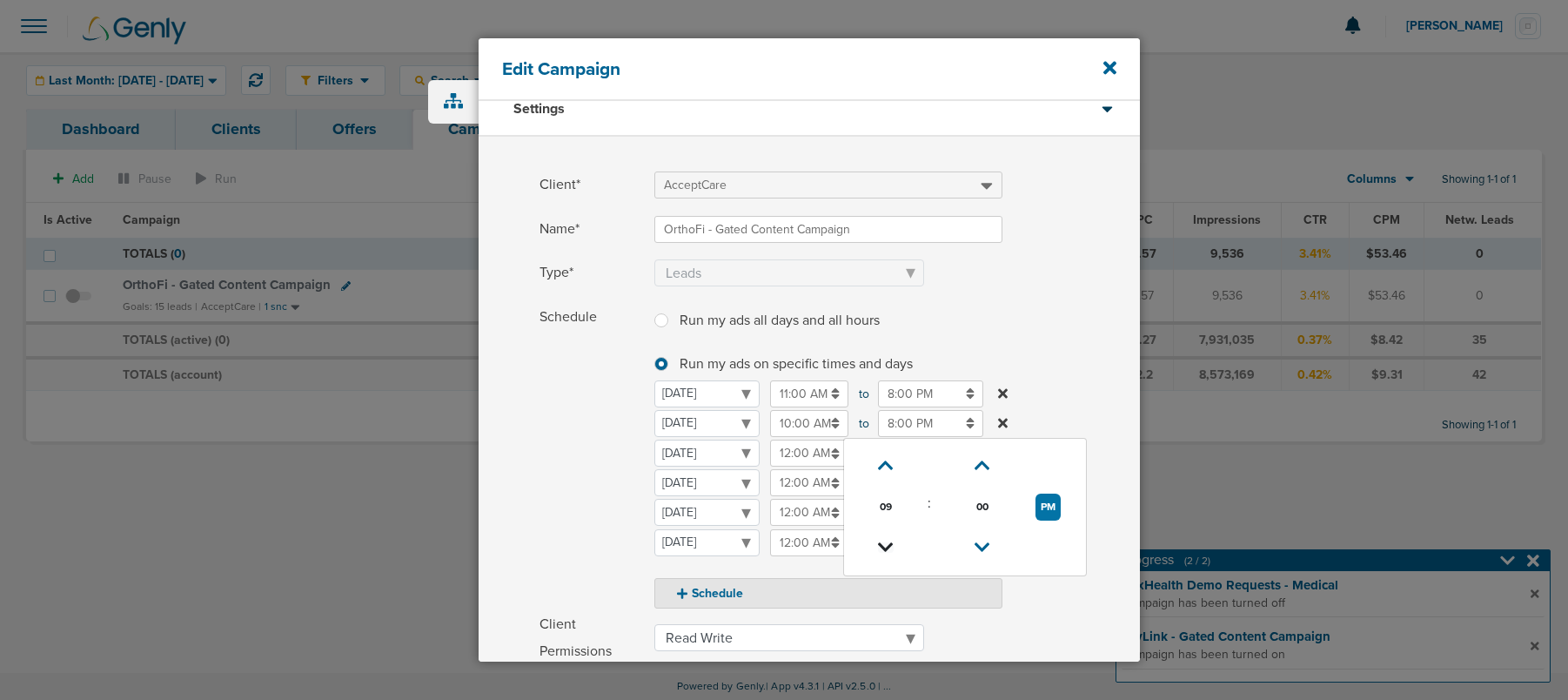
click at [886, 553] on icon at bounding box center [886, 546] width 16 height 10
type input "7:00 PM"
drag, startPoint x: 587, startPoint y: 473, endPoint x: 599, endPoint y: 477, distance: 12.6
click at [587, 473] on span "Schedule" at bounding box center [592, 451] width 104 height 305
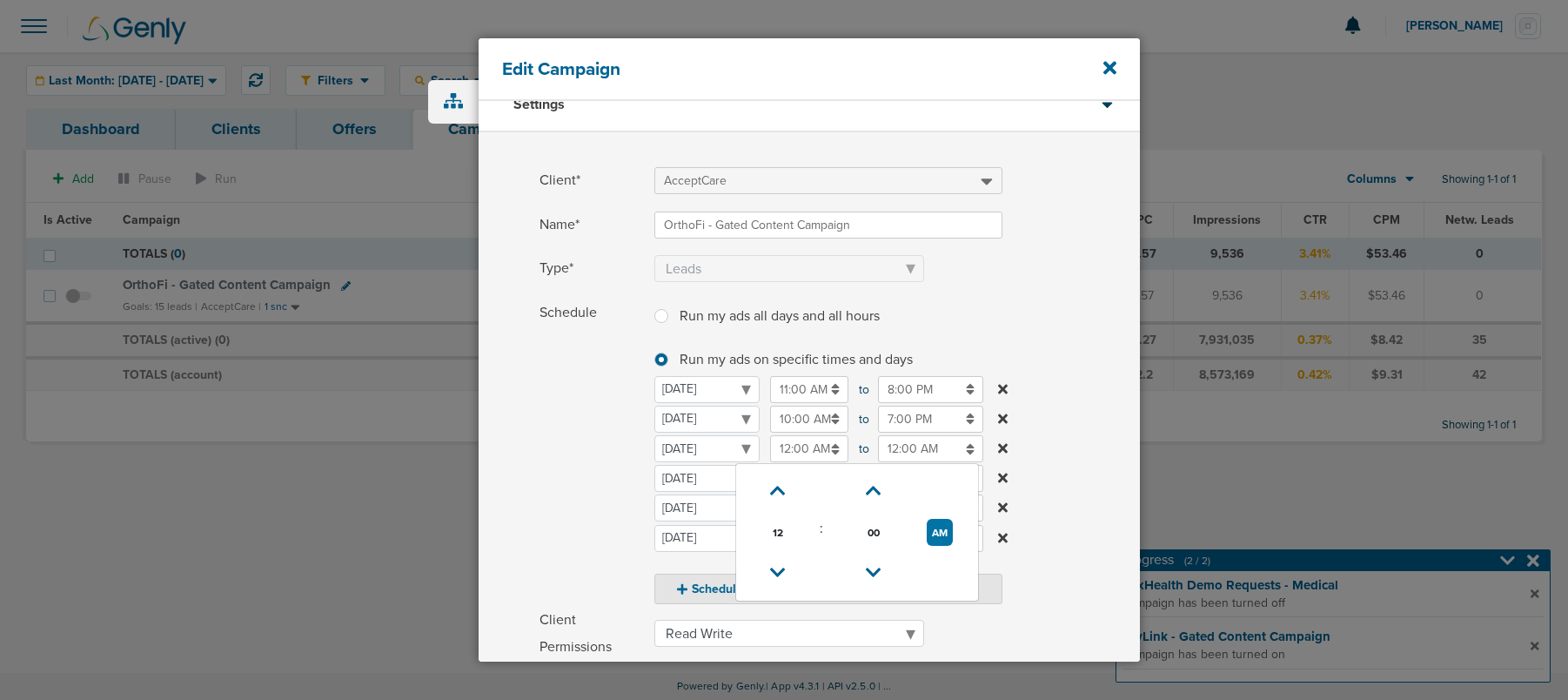
click at [806, 447] on input "12:00 AM" at bounding box center [810, 447] width 79 height 27
click at [773, 489] on icon at bounding box center [778, 490] width 16 height 10
click at [773, 489] on icon at bounding box center [778, 487] width 16 height 10
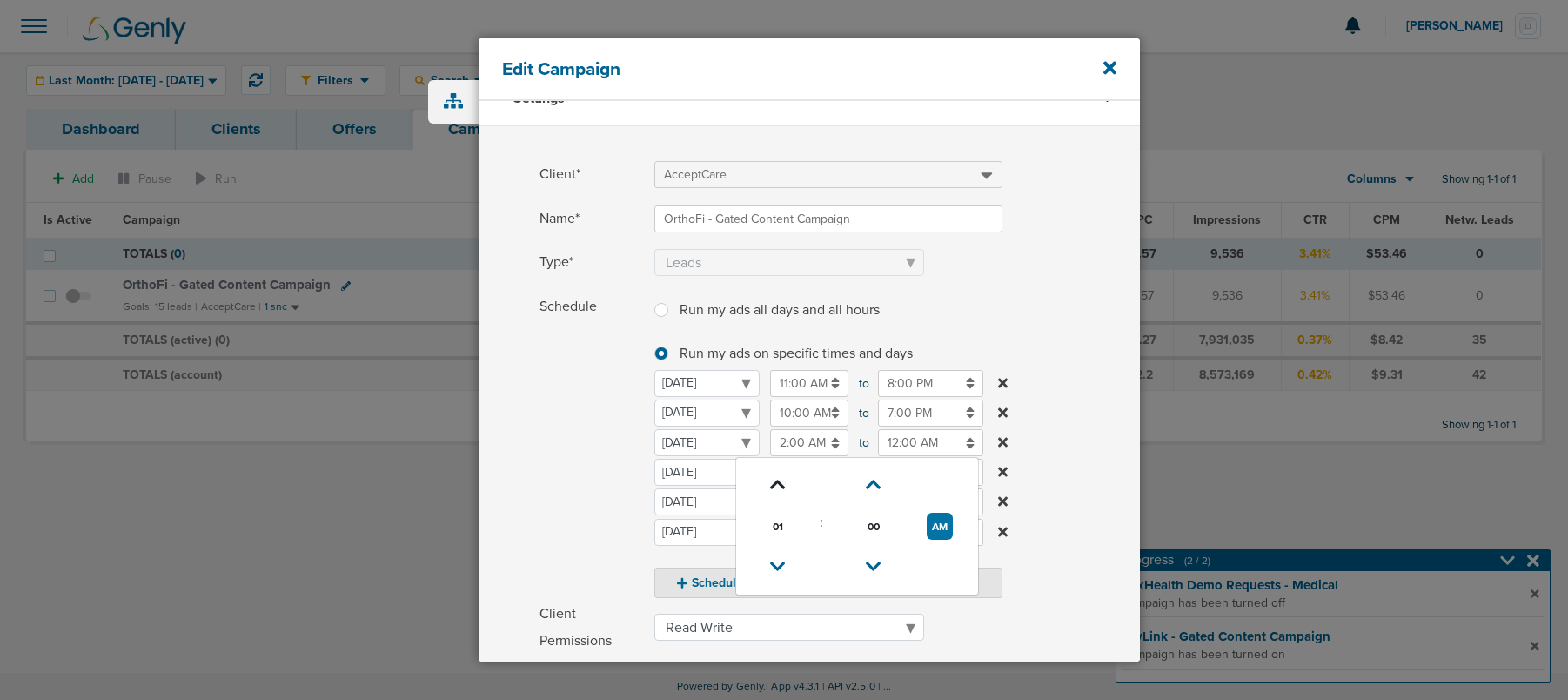
click at [773, 489] on icon at bounding box center [778, 484] width 16 height 10
click at [773, 488] on icon at bounding box center [778, 481] width 16 height 10
click at [773, 489] on link at bounding box center [777, 479] width 30 height 27
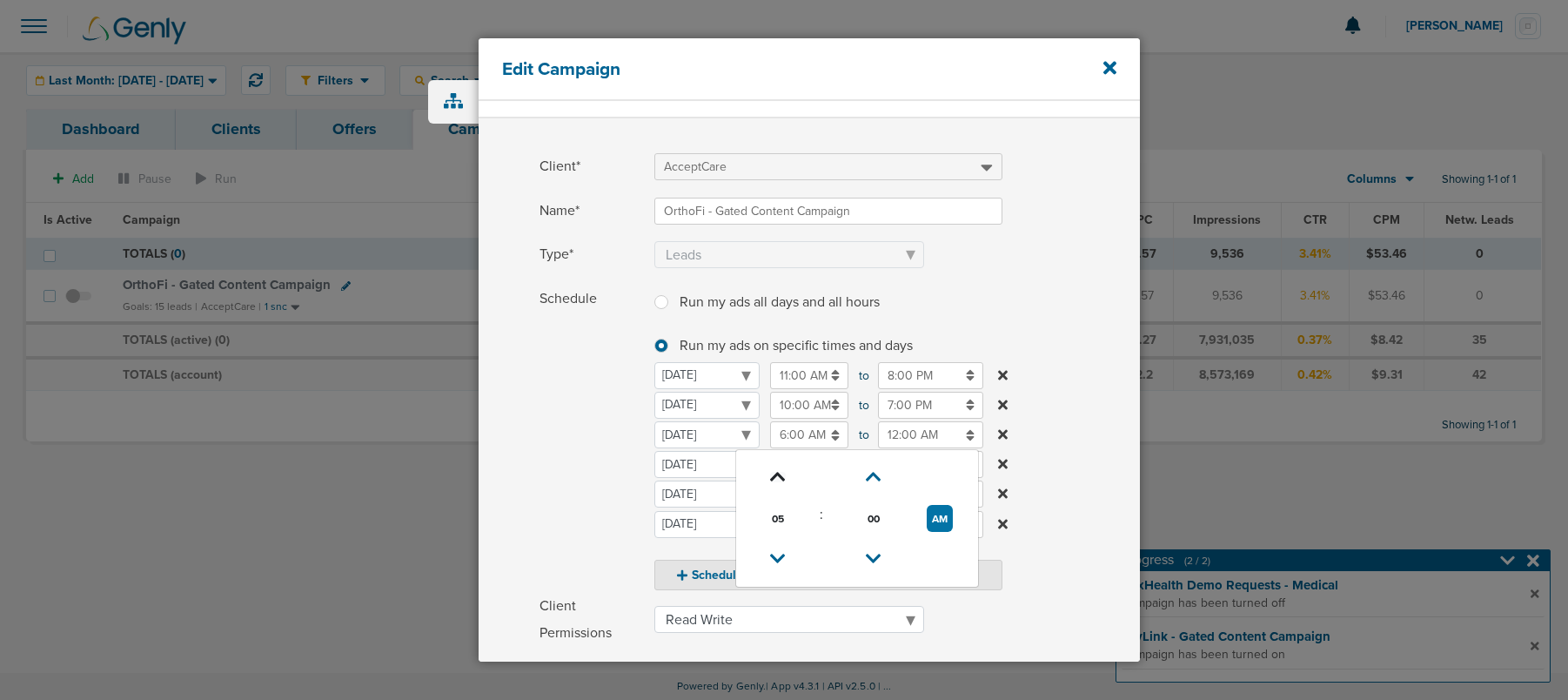
click at [773, 489] on link at bounding box center [777, 477] width 30 height 27
click at [773, 489] on link at bounding box center [777, 482] width 30 height 27
click at [773, 489] on link at bounding box center [777, 480] width 30 height 27
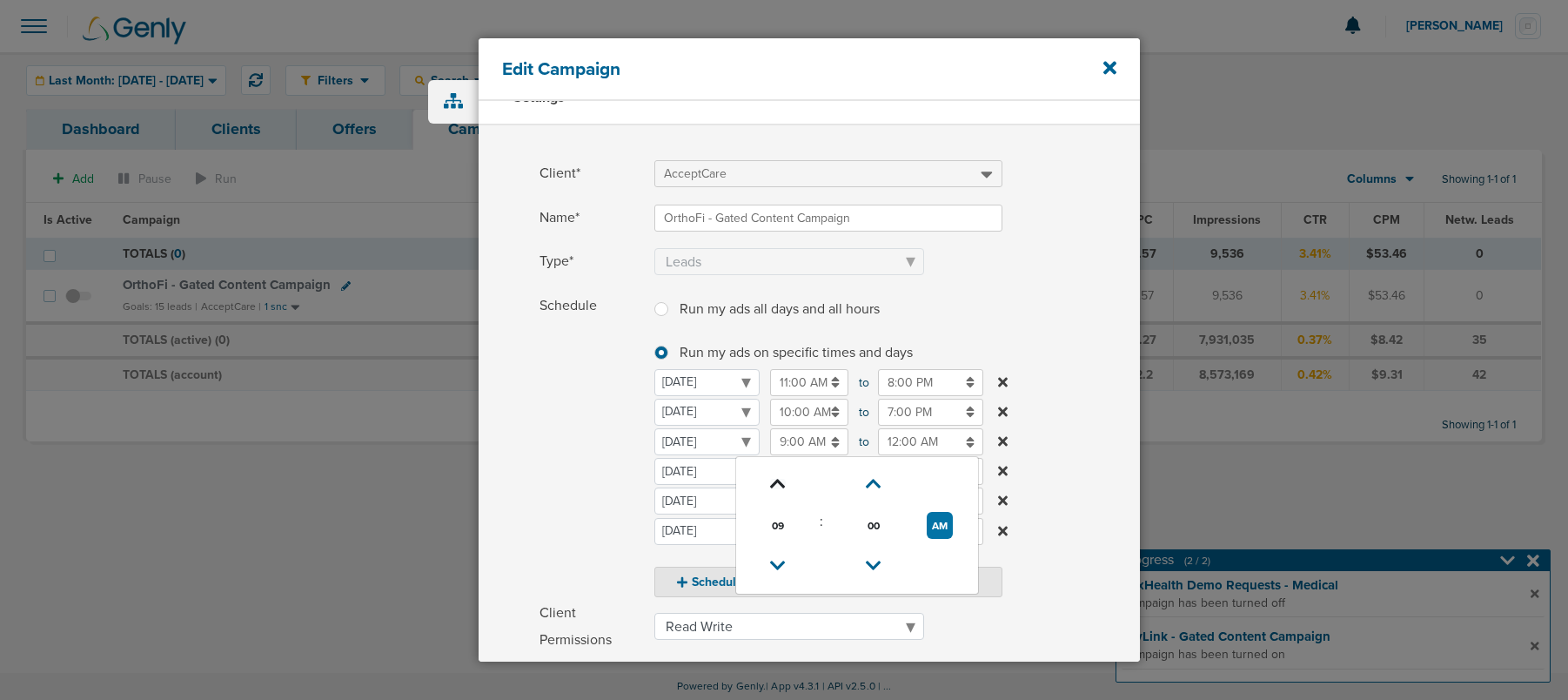
click at [773, 489] on icon at bounding box center [778, 483] width 16 height 10
type input "10:00 AM"
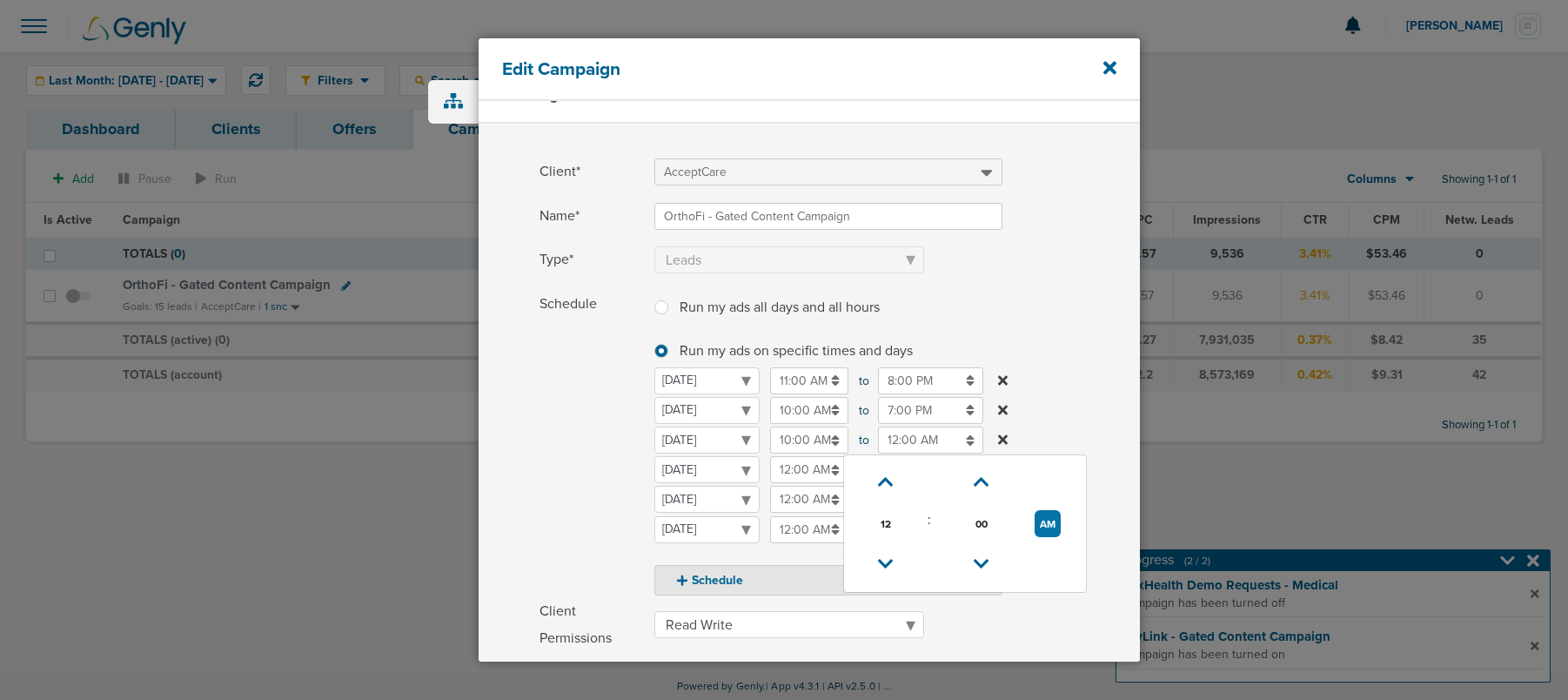
click at [919, 439] on input "12:00 AM" at bounding box center [930, 439] width 105 height 27
click at [884, 558] on icon at bounding box center [886, 563] width 16 height 10
click at [884, 557] on icon at bounding box center [886, 560] width 16 height 10
click at [884, 557] on icon at bounding box center [886, 558] width 16 height 10
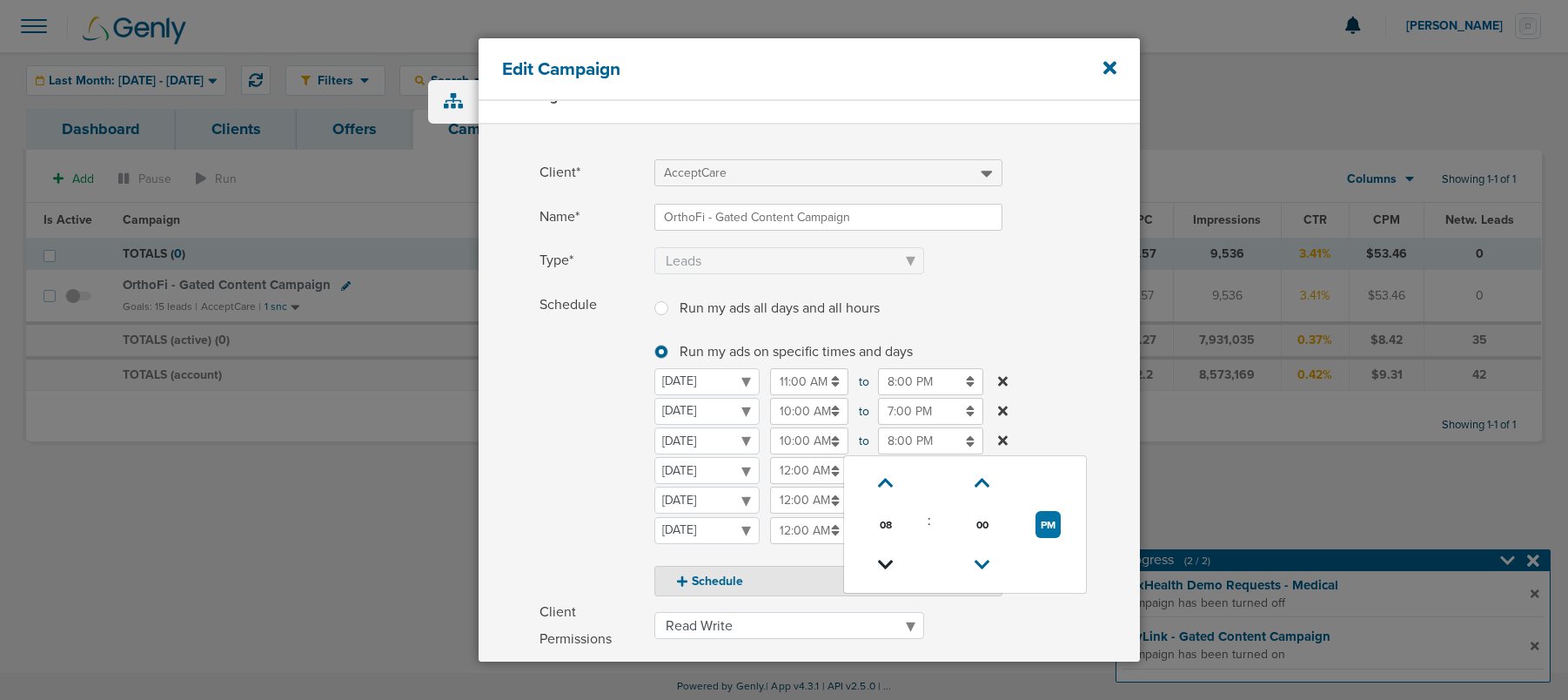
click at [884, 559] on icon at bounding box center [886, 564] width 16 height 10
type input "7:00 PM"
drag, startPoint x: 585, startPoint y: 483, endPoint x: 721, endPoint y: 462, distance: 137.6
click at [586, 483] on span "Schedule" at bounding box center [592, 438] width 104 height 305
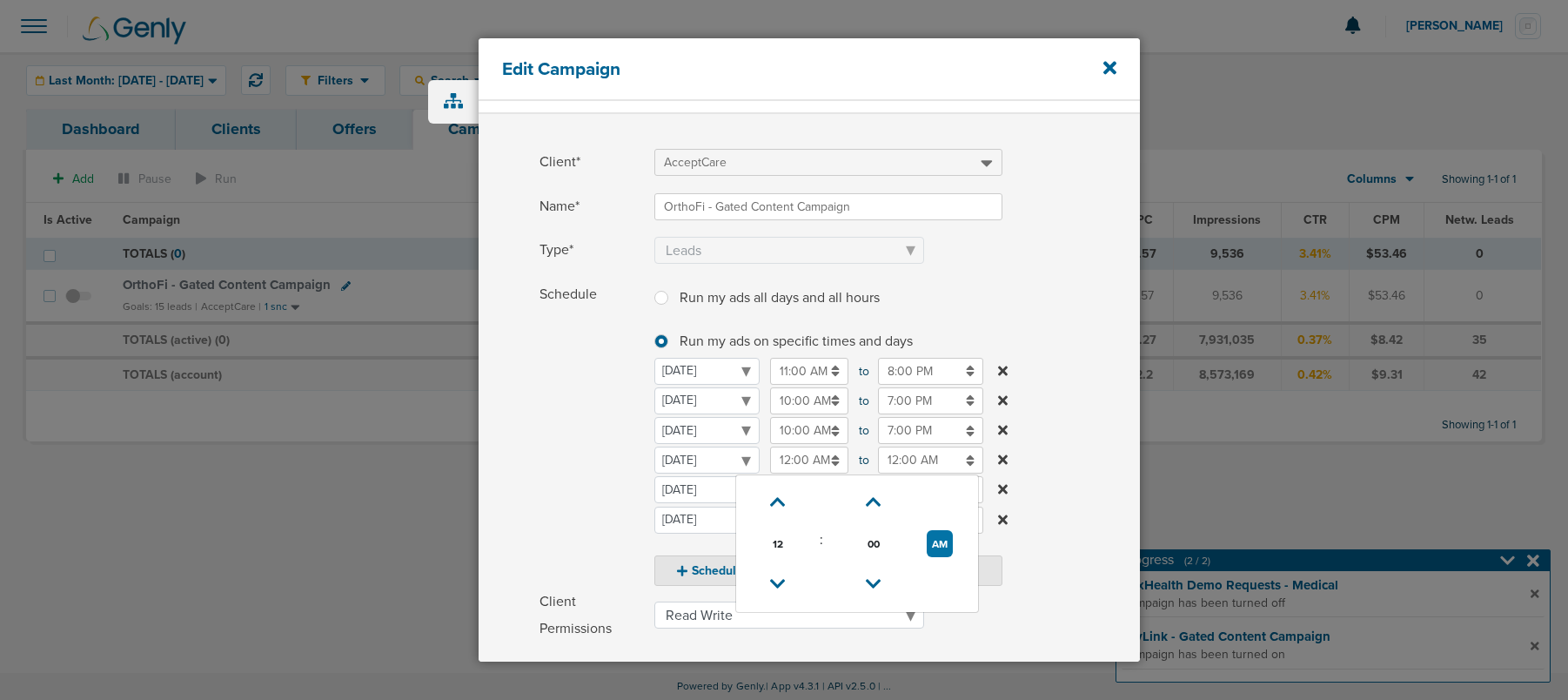
click at [785, 461] on input "12:00 AM" at bounding box center [810, 459] width 79 height 27
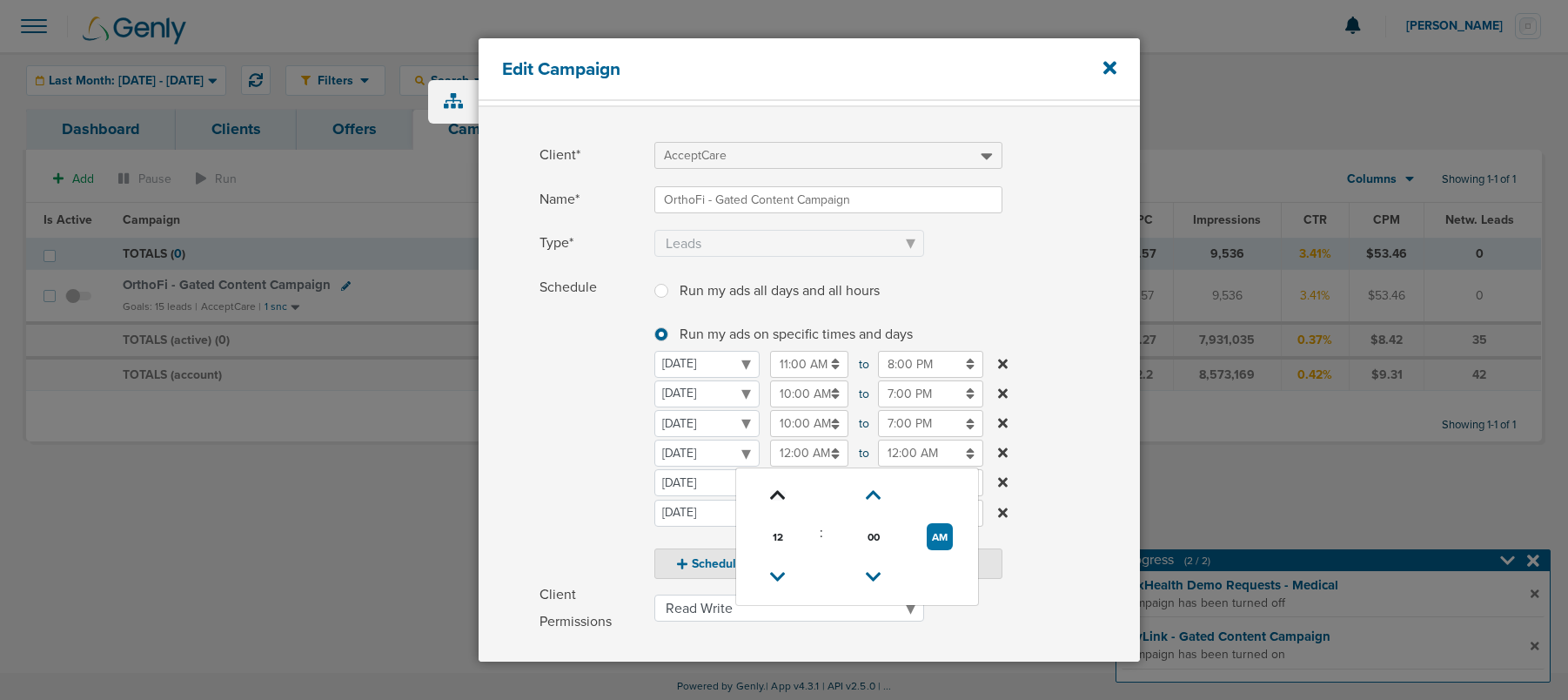
click at [780, 490] on icon at bounding box center [778, 494] width 16 height 10
click at [774, 490] on icon at bounding box center [778, 491] width 16 height 10
click at [774, 490] on icon at bounding box center [778, 489] width 16 height 10
click at [774, 490] on icon at bounding box center [778, 490] width 16 height 10
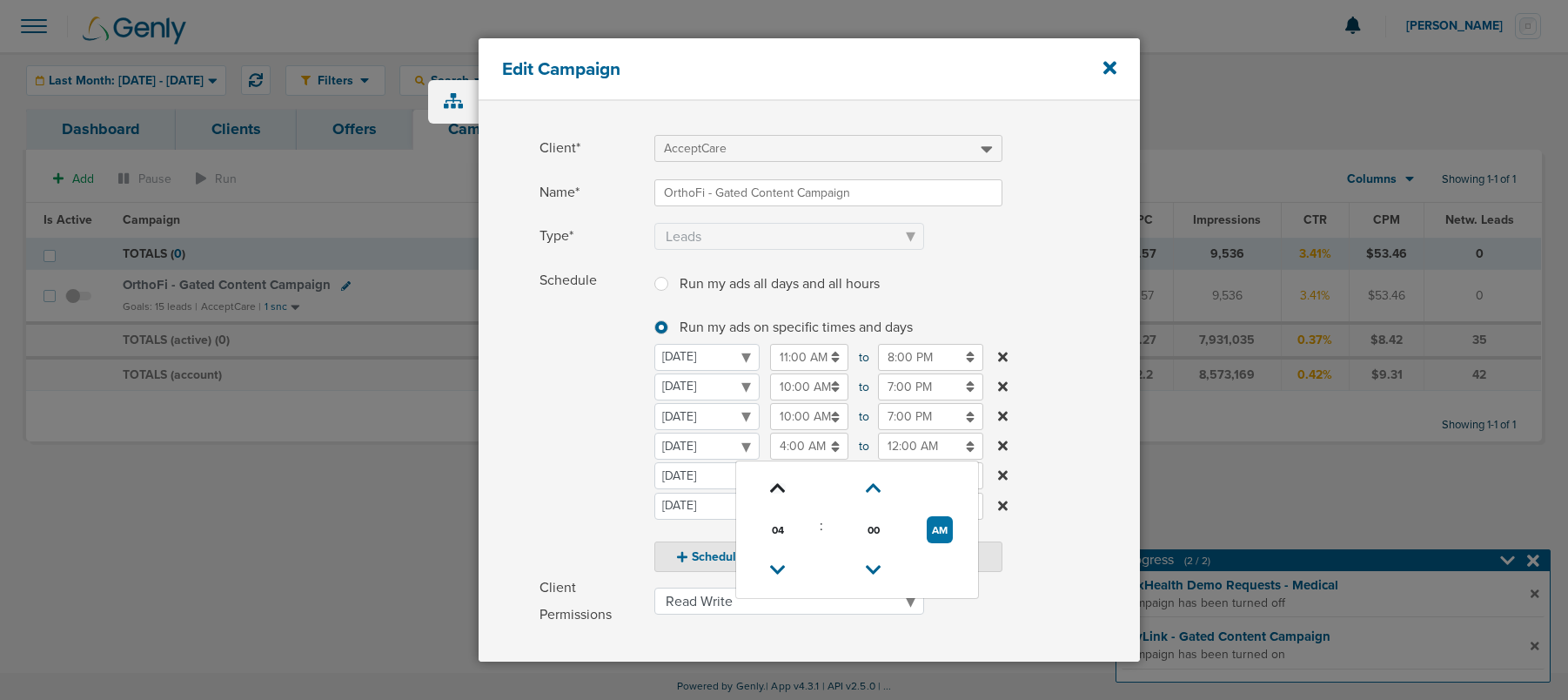
click at [774, 490] on icon at bounding box center [778, 488] width 16 height 10
click at [774, 490] on icon at bounding box center [778, 490] width 16 height 10
click at [774, 490] on icon at bounding box center [778, 490] width 16 height 10
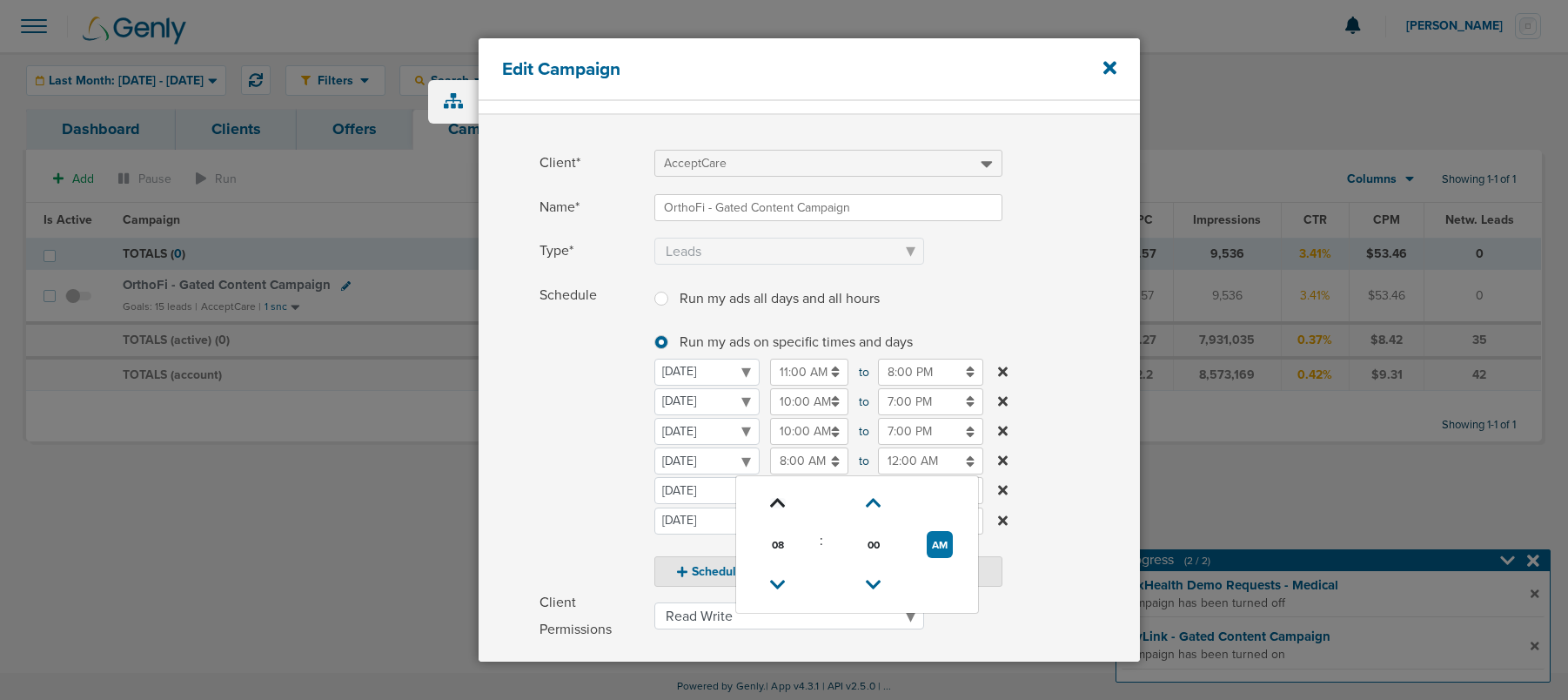
click at [774, 490] on link at bounding box center [777, 502] width 30 height 27
click at [774, 494] on link at bounding box center [777, 507] width 30 height 27
type input "10:00 AM"
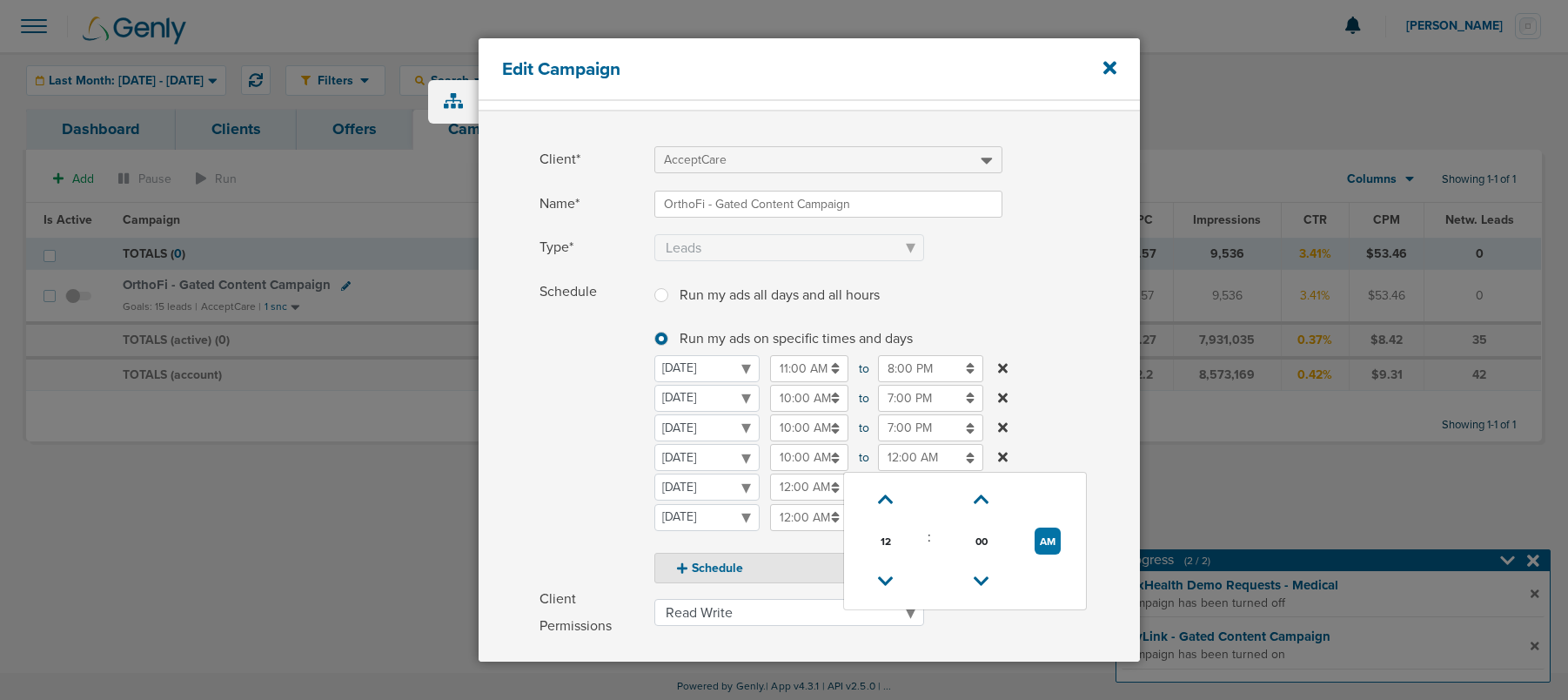
click at [931, 465] on input "12:00 AM" at bounding box center [930, 457] width 105 height 27
click at [884, 573] on link at bounding box center [885, 584] width 30 height 27
click at [884, 577] on icon at bounding box center [886, 582] width 16 height 10
click at [884, 573] on link at bounding box center [886, 585] width 30 height 27
click at [884, 575] on icon at bounding box center [886, 579] width 16 height 10
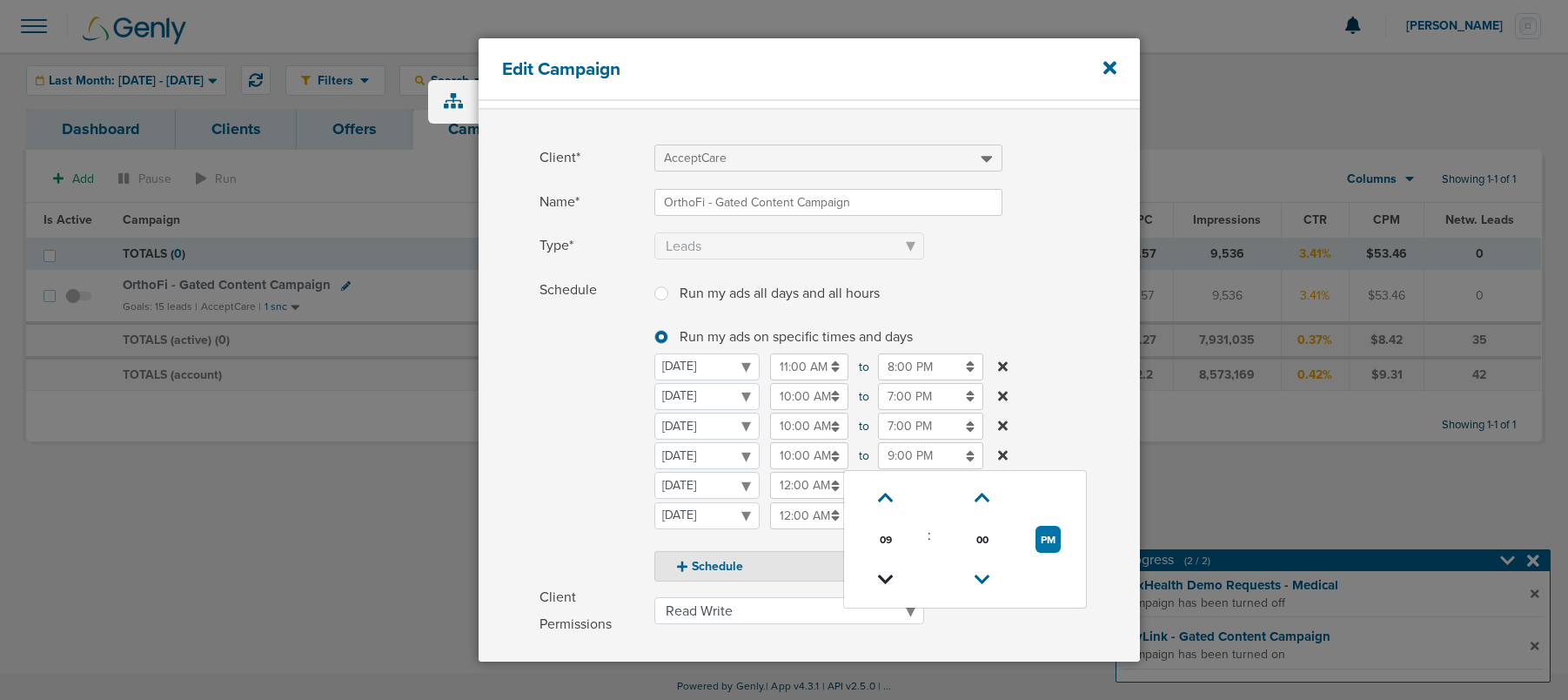
type input "8:00 PM"
click at [611, 471] on span "Schedule" at bounding box center [592, 424] width 104 height 305
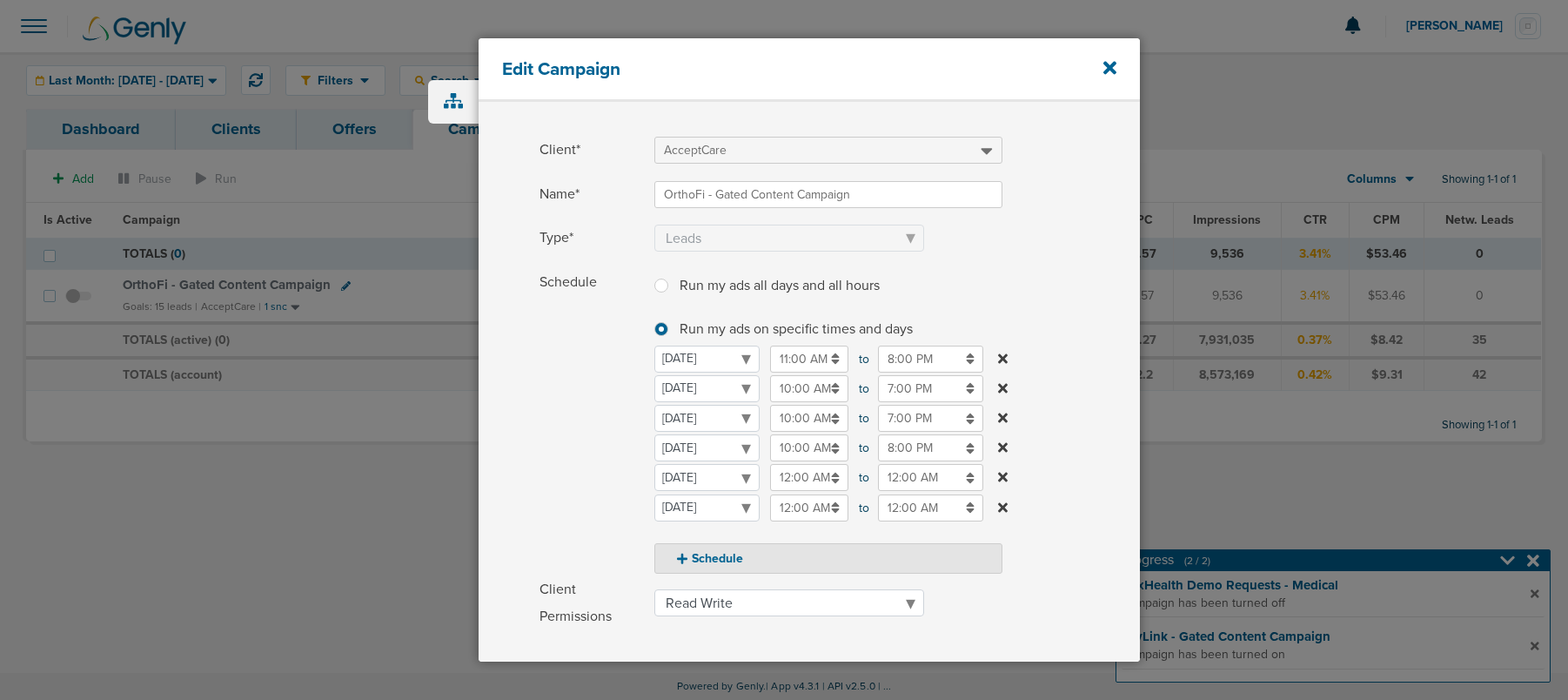
click at [789, 478] on input "12:00 AM" at bounding box center [810, 477] width 79 height 27
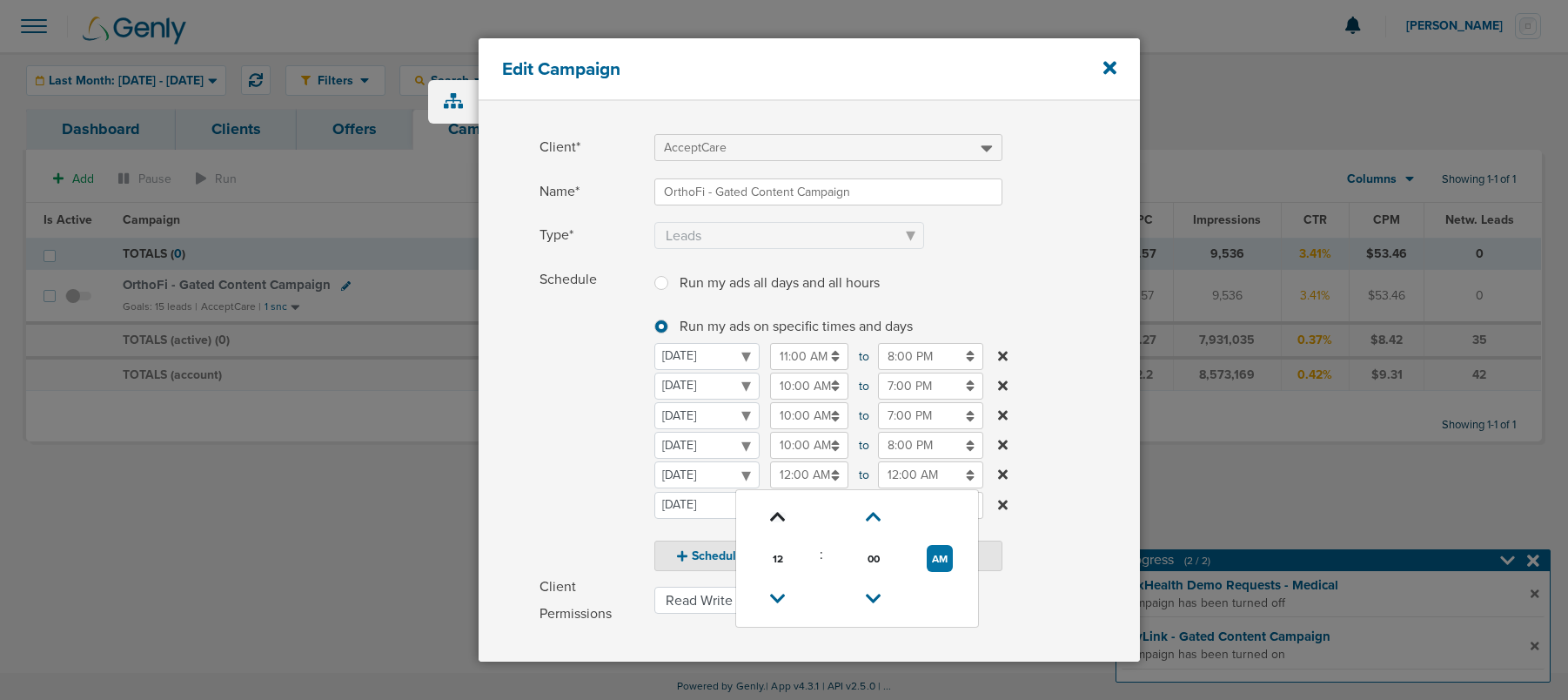
click at [780, 515] on icon at bounding box center [778, 516] width 16 height 10
click at [780, 515] on icon at bounding box center [778, 513] width 16 height 10
click at [780, 515] on icon at bounding box center [778, 512] width 16 height 10
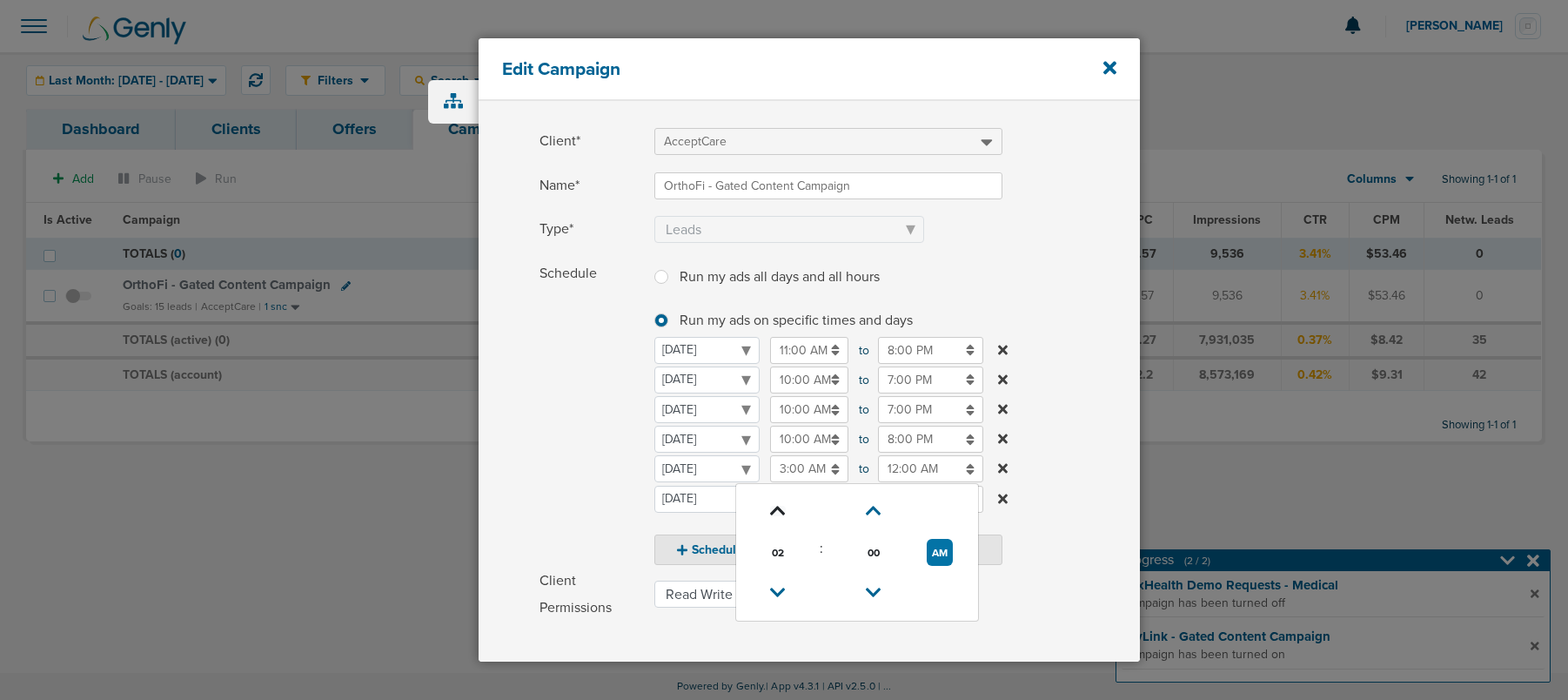
click at [780, 515] on icon at bounding box center [778, 511] width 16 height 10
click at [780, 514] on icon at bounding box center [778, 509] width 16 height 10
click at [780, 513] on icon at bounding box center [778, 508] width 16 height 10
click at [780, 515] on icon at bounding box center [778, 511] width 16 height 10
click at [780, 514] on icon at bounding box center [778, 509] width 16 height 10
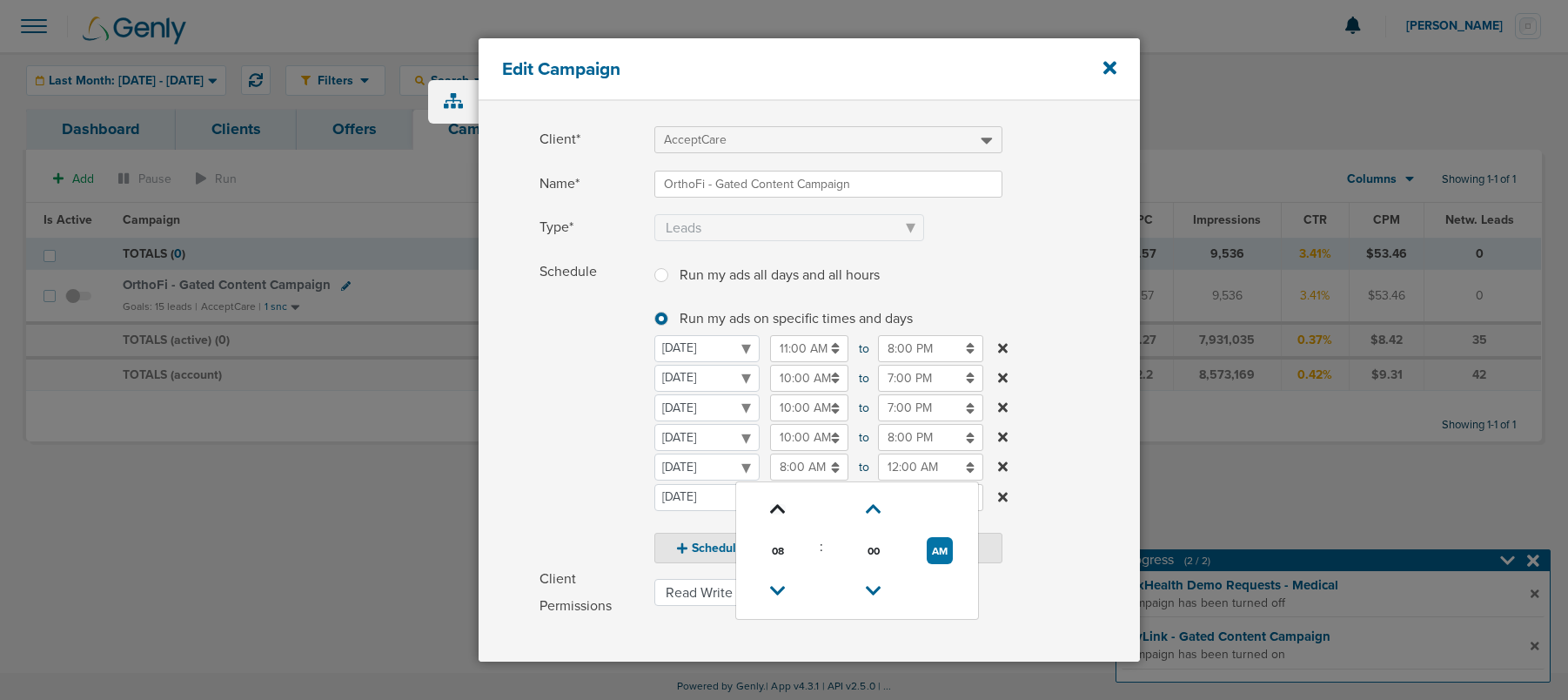
click at [780, 514] on icon at bounding box center [778, 509] width 16 height 10
click at [780, 515] on link at bounding box center [777, 505] width 30 height 27
type input "10:00 AM"
click at [909, 467] on input "12:00 AM" at bounding box center [930, 463] width 105 height 27
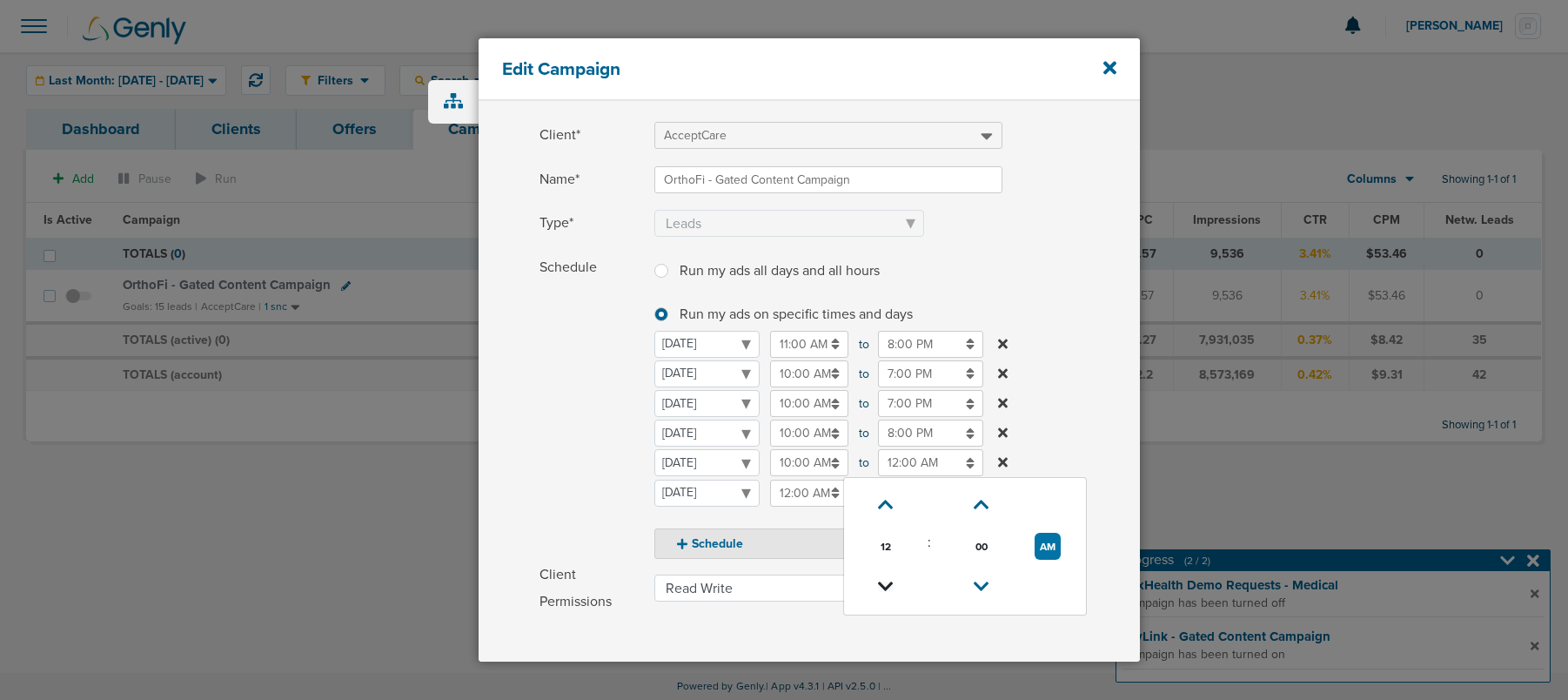
click at [880, 587] on icon at bounding box center [886, 586] width 16 height 10
click at [880, 587] on icon at bounding box center [886, 584] width 16 height 10
click at [880, 587] on icon at bounding box center [886, 582] width 16 height 10
click at [880, 587] on icon at bounding box center [886, 585] width 16 height 10
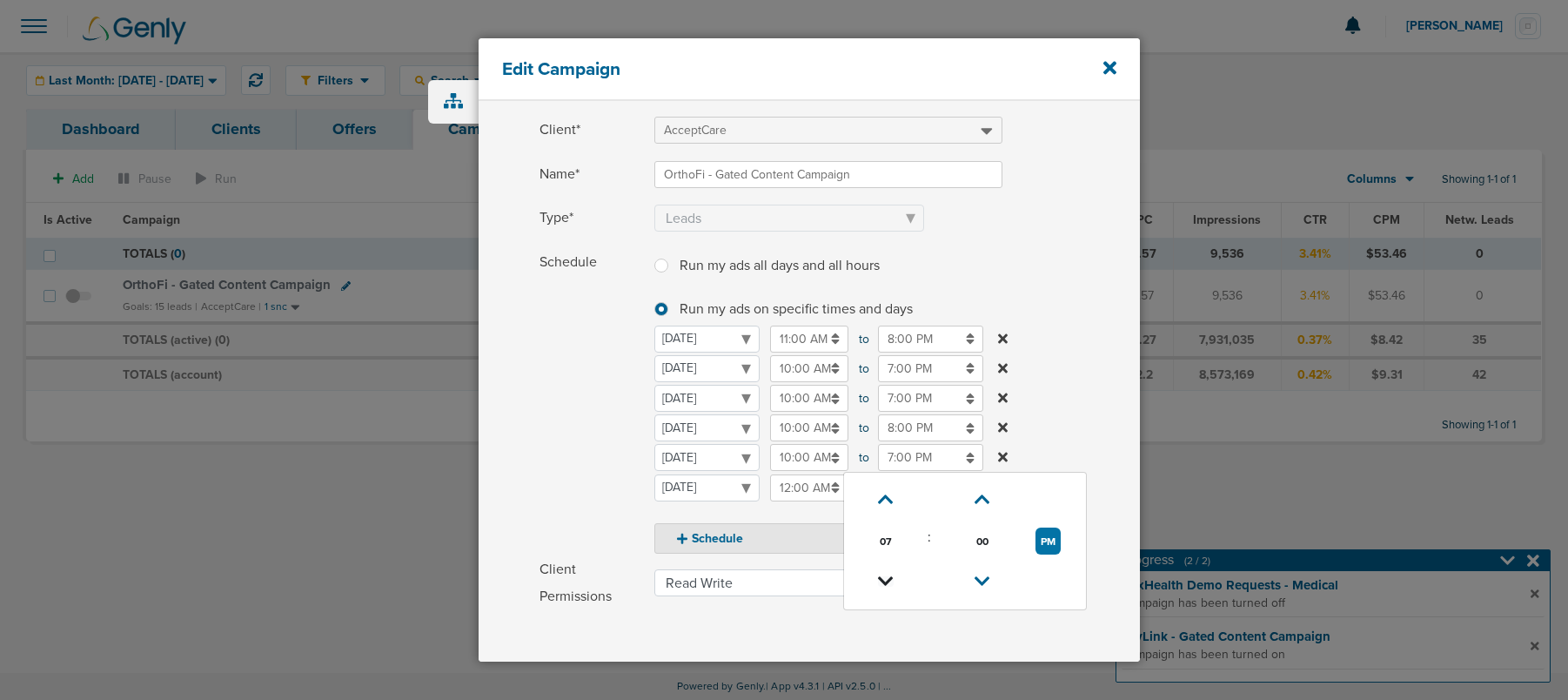
click at [880, 587] on icon at bounding box center [886, 581] width 16 height 10
type input "6:00 PM"
drag, startPoint x: 601, startPoint y: 455, endPoint x: 656, endPoint y: 458, distance: 55.1
click at [611, 456] on span "Schedule" at bounding box center [592, 397] width 104 height 305
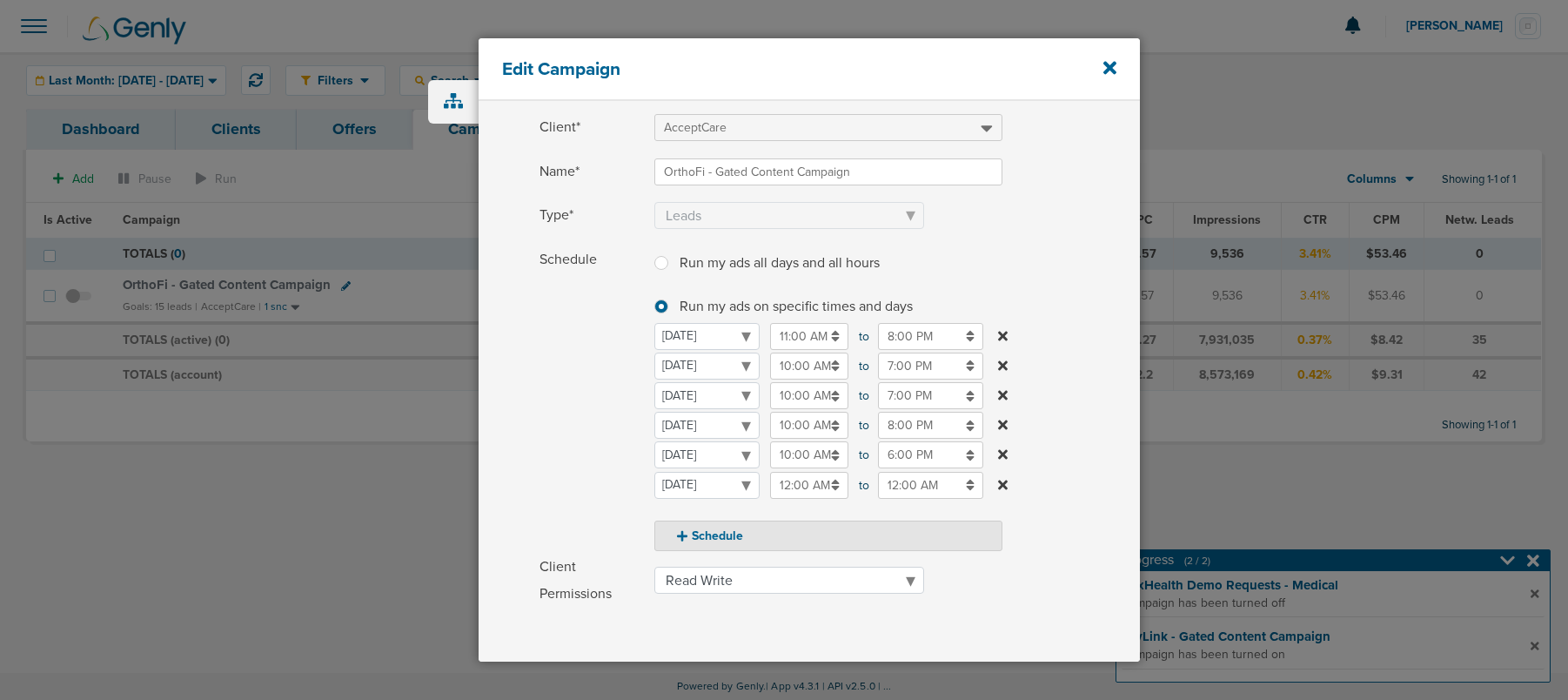
click at [772, 480] on input "12:00 AM" at bounding box center [810, 484] width 79 height 27
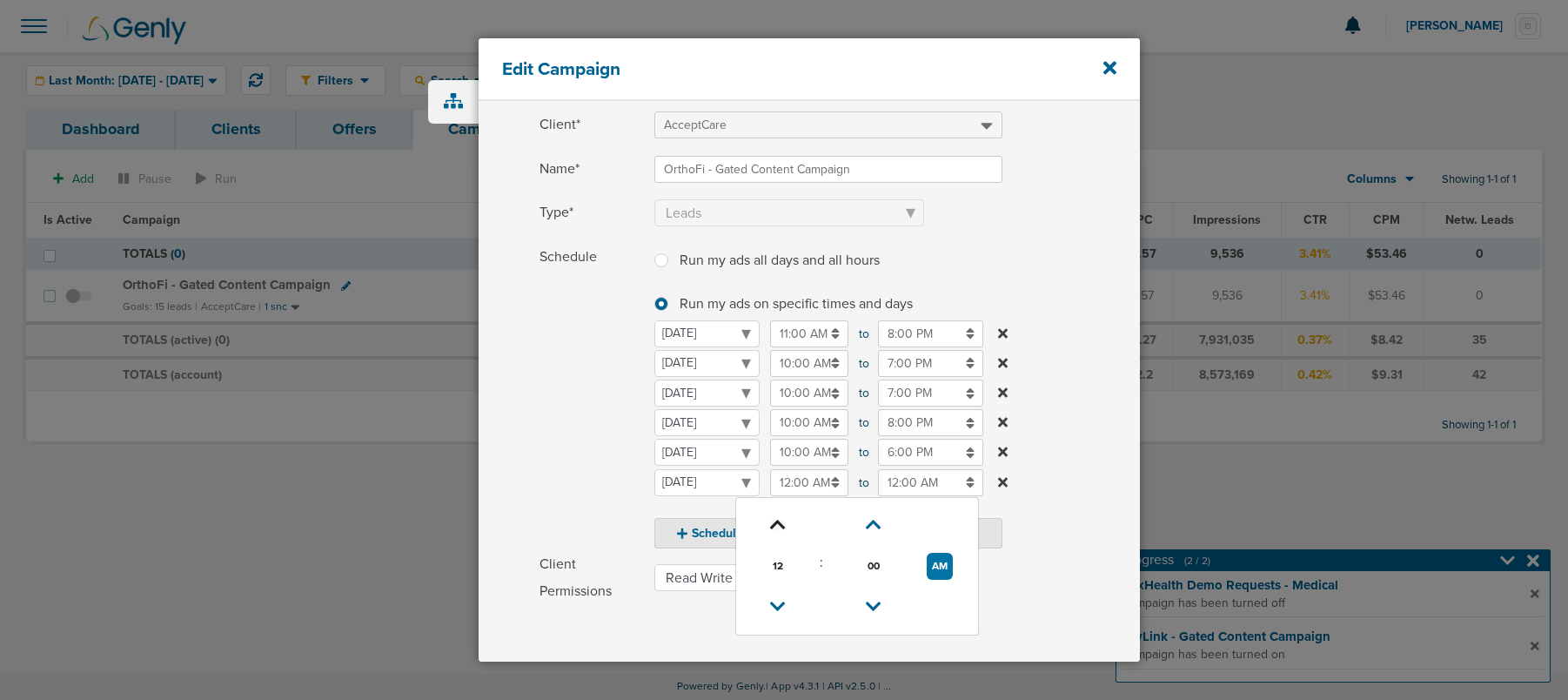
click at [779, 520] on icon at bounding box center [778, 524] width 16 height 10
click at [779, 520] on icon at bounding box center [778, 521] width 16 height 10
click at [779, 520] on icon at bounding box center [778, 519] width 16 height 10
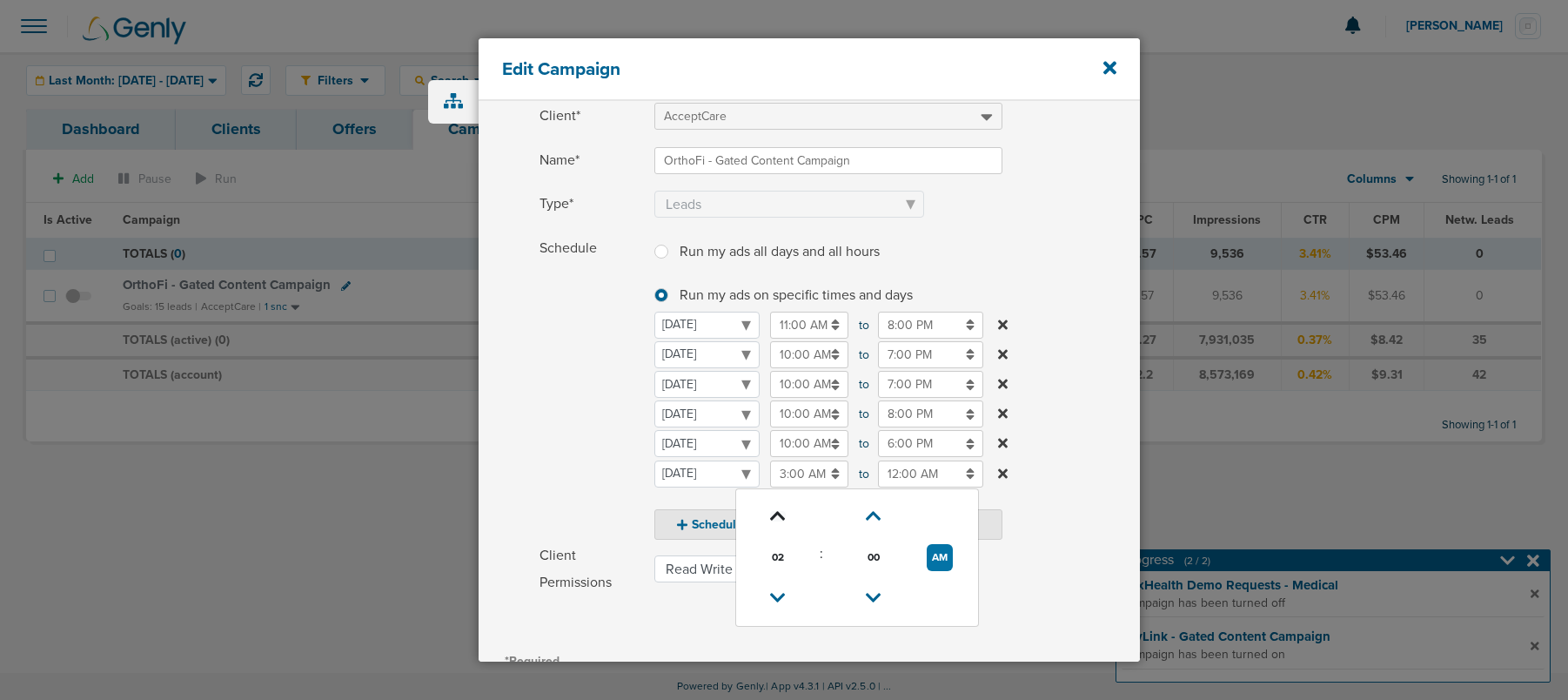
click at [779, 520] on icon at bounding box center [778, 515] width 16 height 10
click at [779, 519] on icon at bounding box center [778, 512] width 16 height 10
click at [779, 520] on icon at bounding box center [778, 519] width 16 height 10
click at [779, 520] on icon at bounding box center [778, 518] width 16 height 10
type input "7:00 AM"
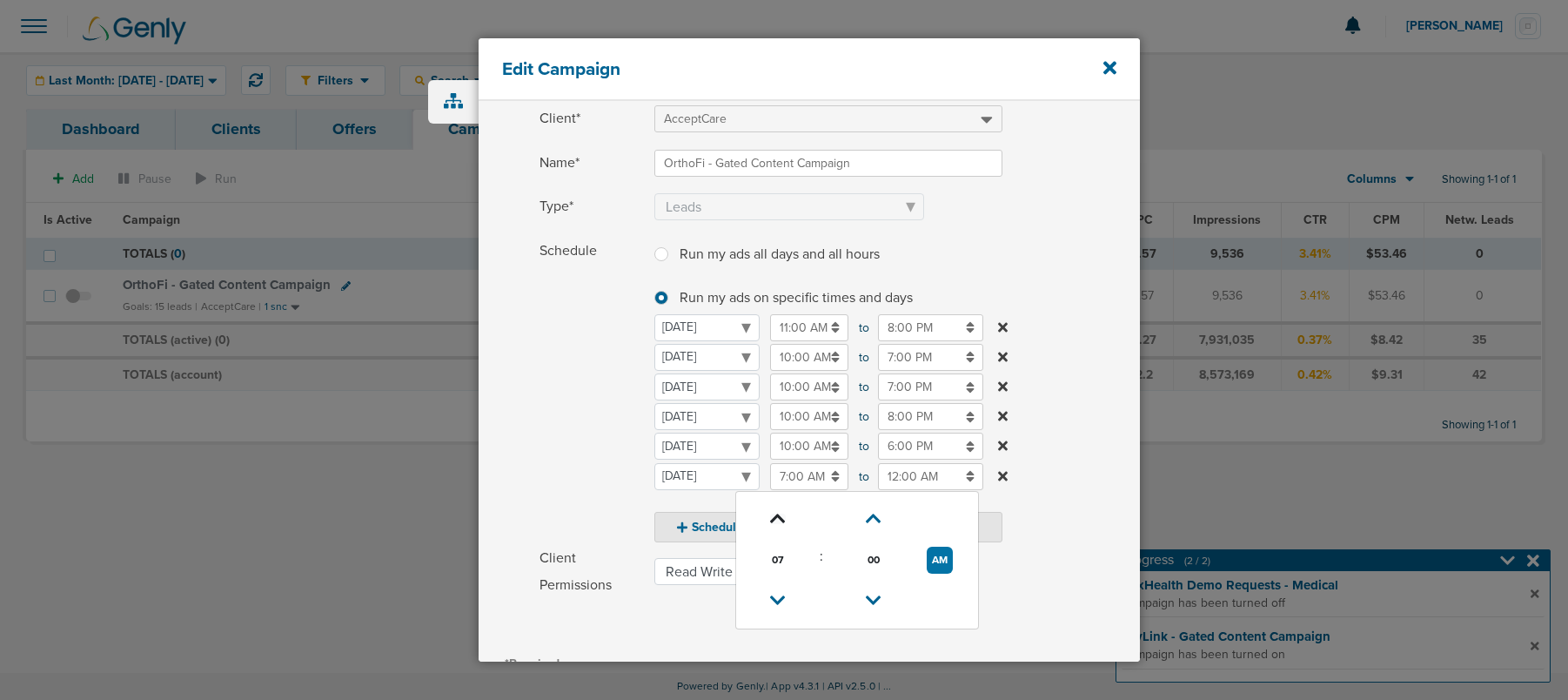
scroll to position [90, 0]
click at [920, 482] on input "12:00 AM" at bounding box center [930, 470] width 105 height 27
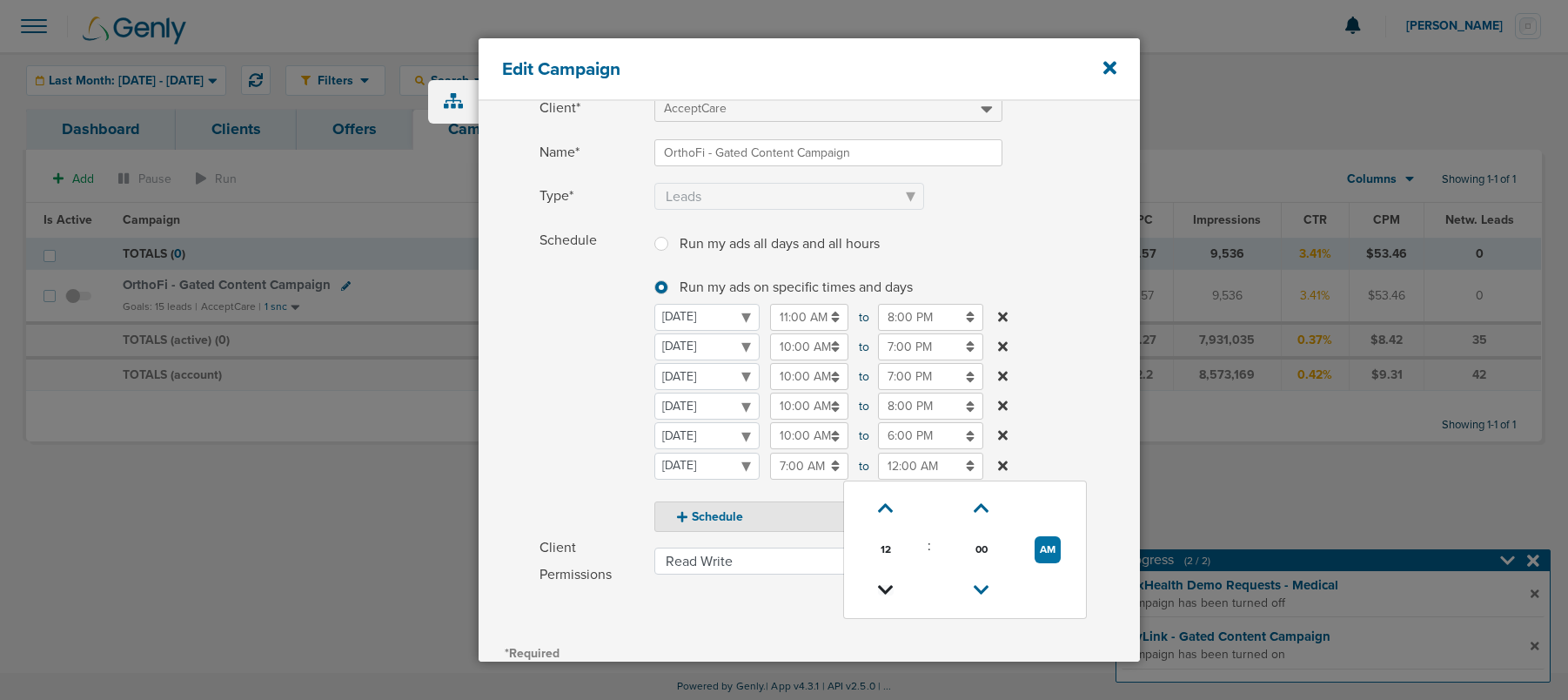
click at [882, 594] on icon at bounding box center [886, 589] width 16 height 10
click at [882, 591] on icon at bounding box center [886, 585] width 16 height 10
click at [882, 594] on link at bounding box center [886, 584] width 30 height 27
click at [882, 594] on link at bounding box center [886, 585] width 30 height 27
type input "8:00 PM"
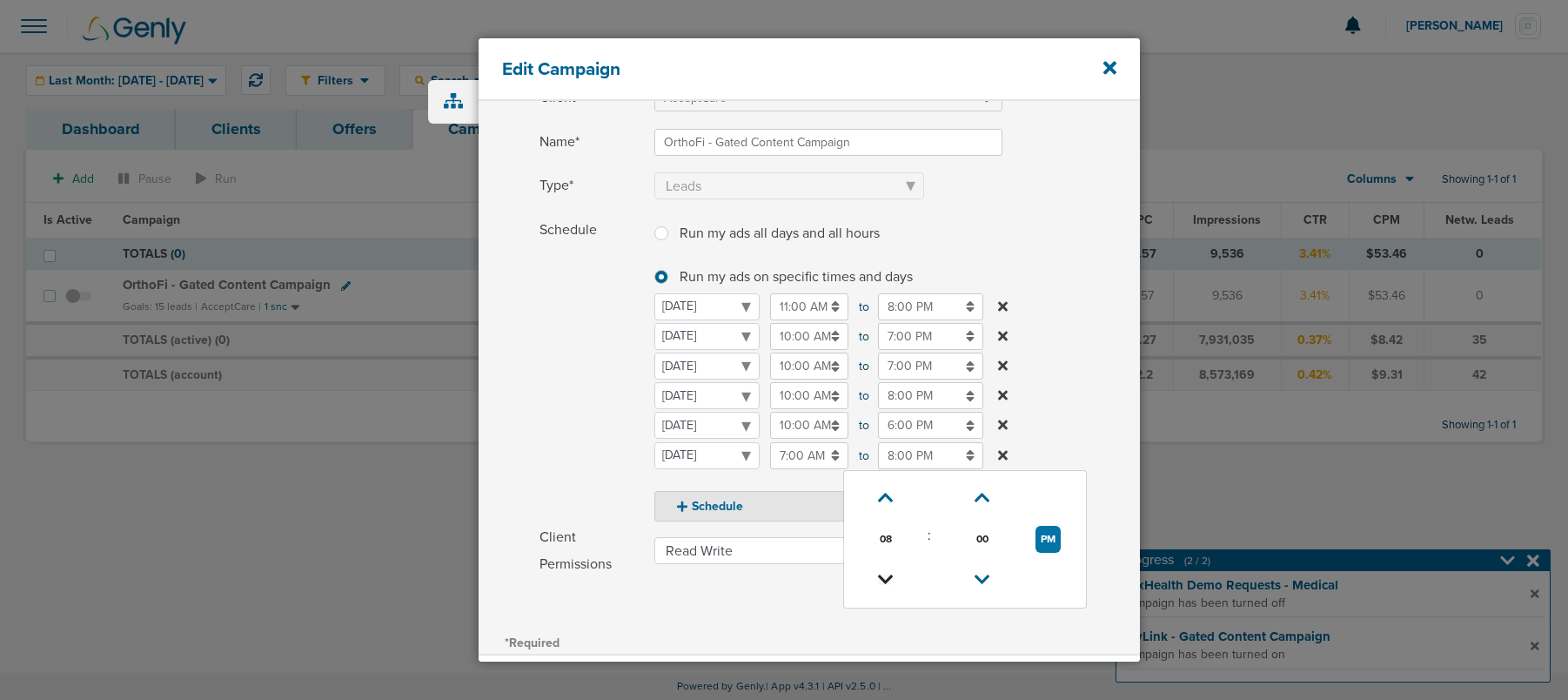
click at [882, 594] on td at bounding box center [886, 579] width 70 height 41
click at [759, 469] on select "Monday Tuesday Wednesday Thursday Friday Saturday Sunday" at bounding box center [706, 455] width 105 height 27
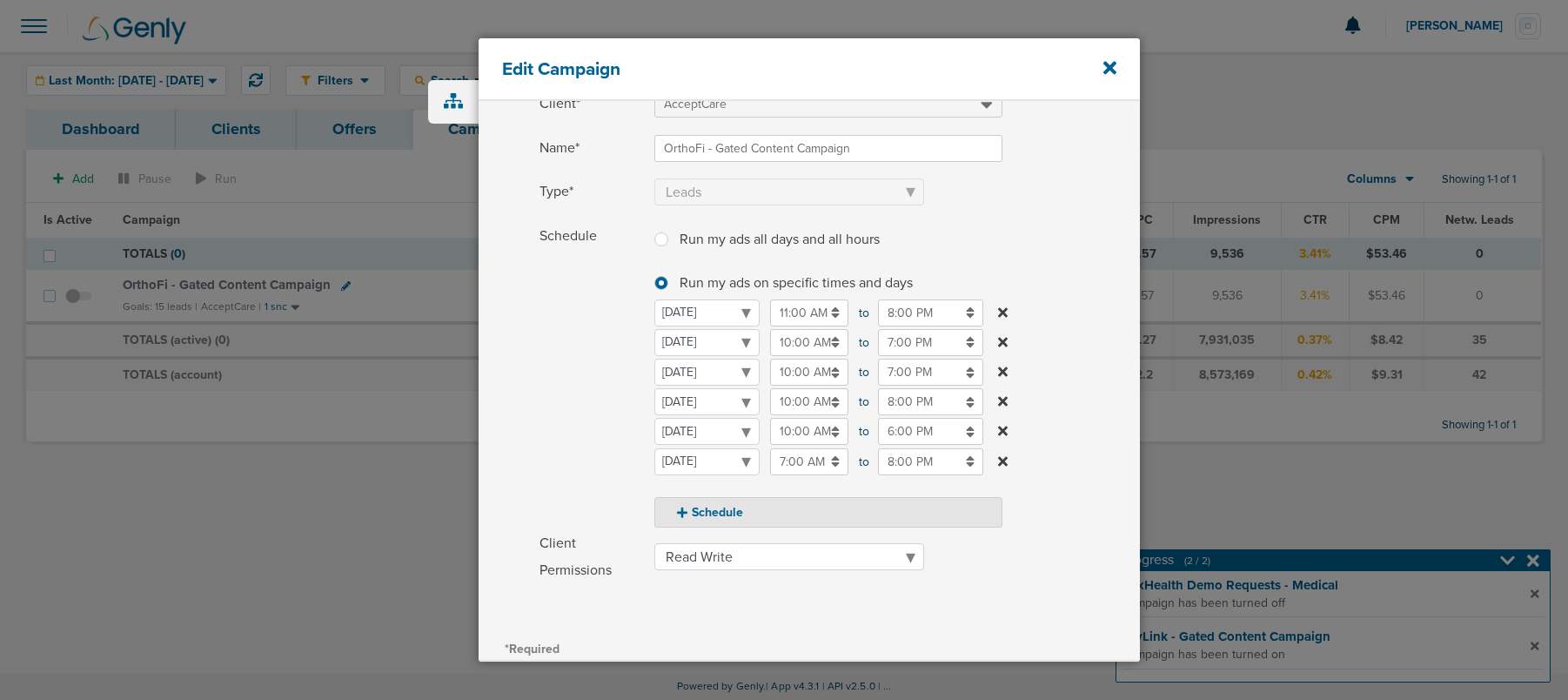
click at [1002, 456] on icon at bounding box center [1003, 460] width 9 height 14
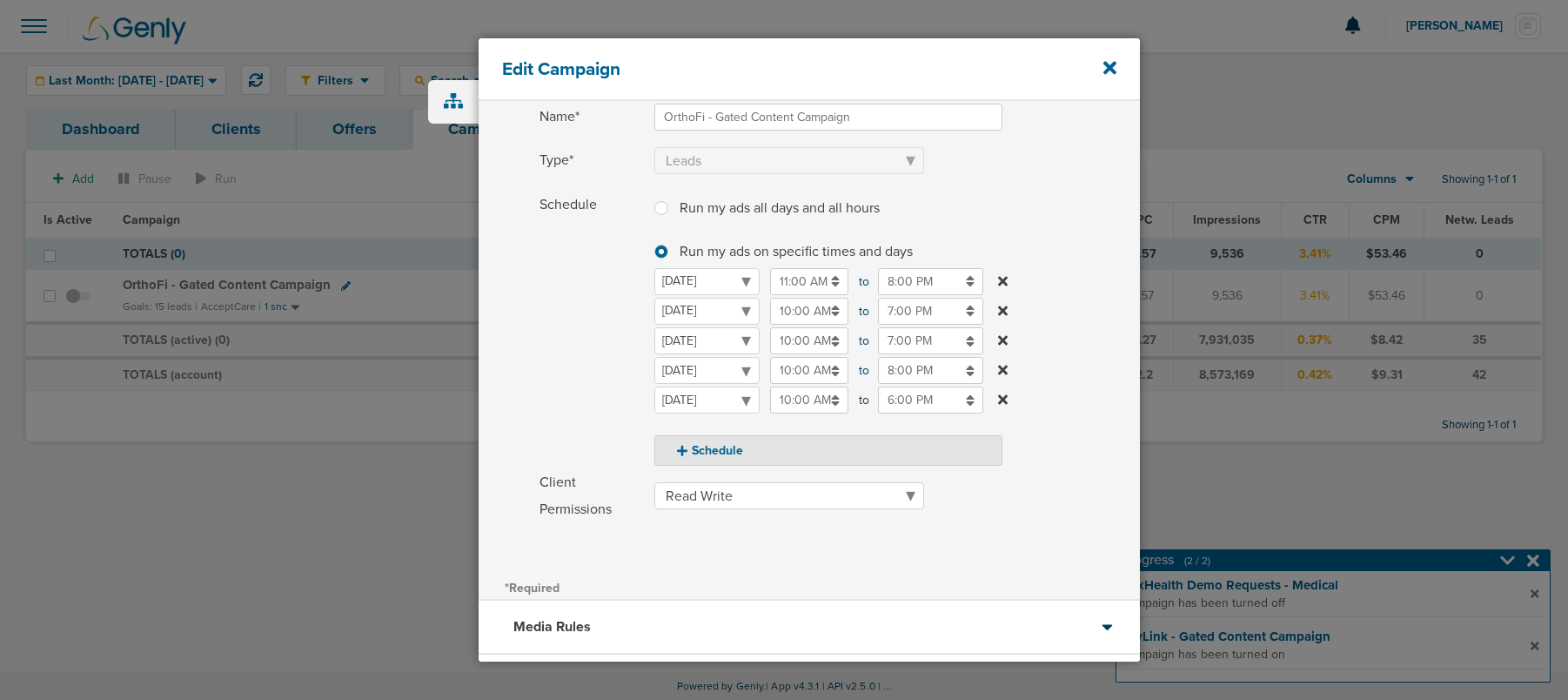
scroll to position [277, 0]
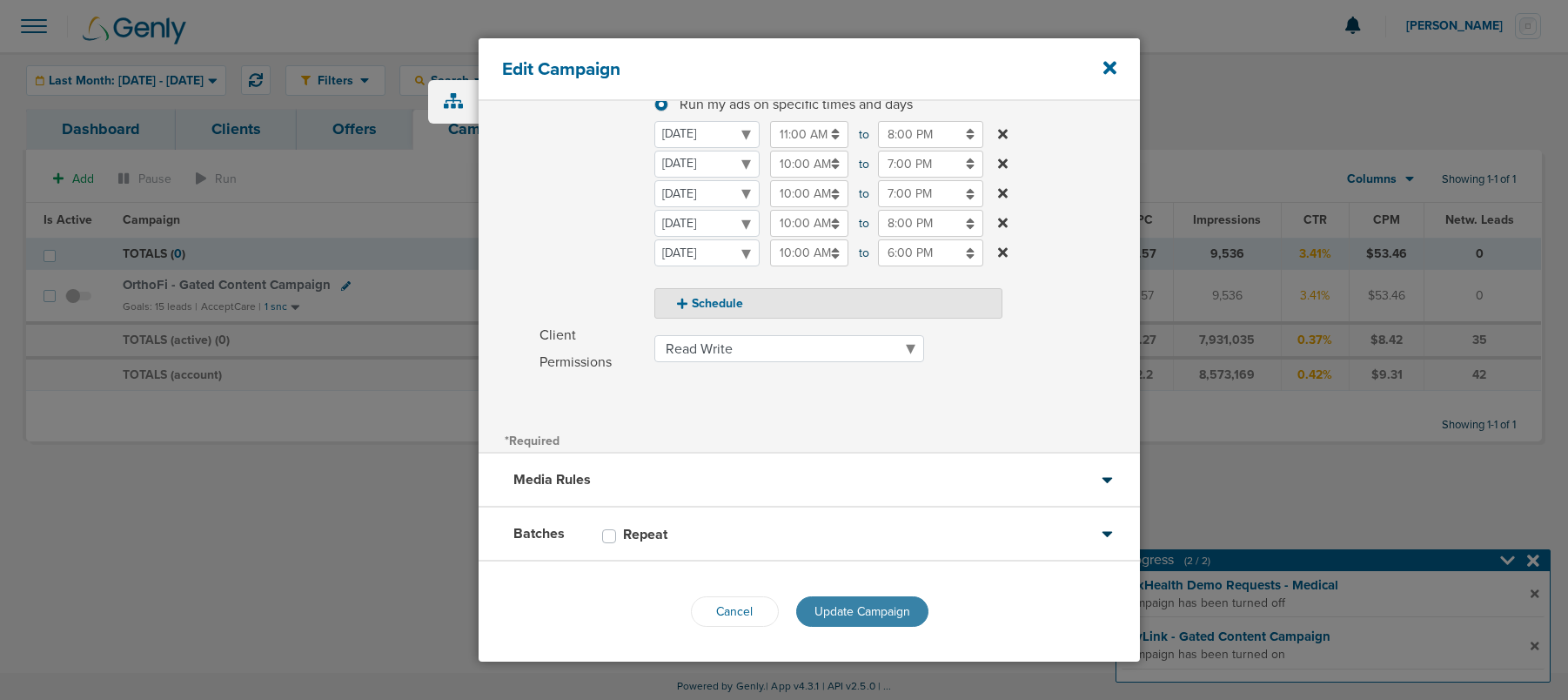
click at [846, 605] on span "Update Campaign" at bounding box center [862, 611] width 96 height 15
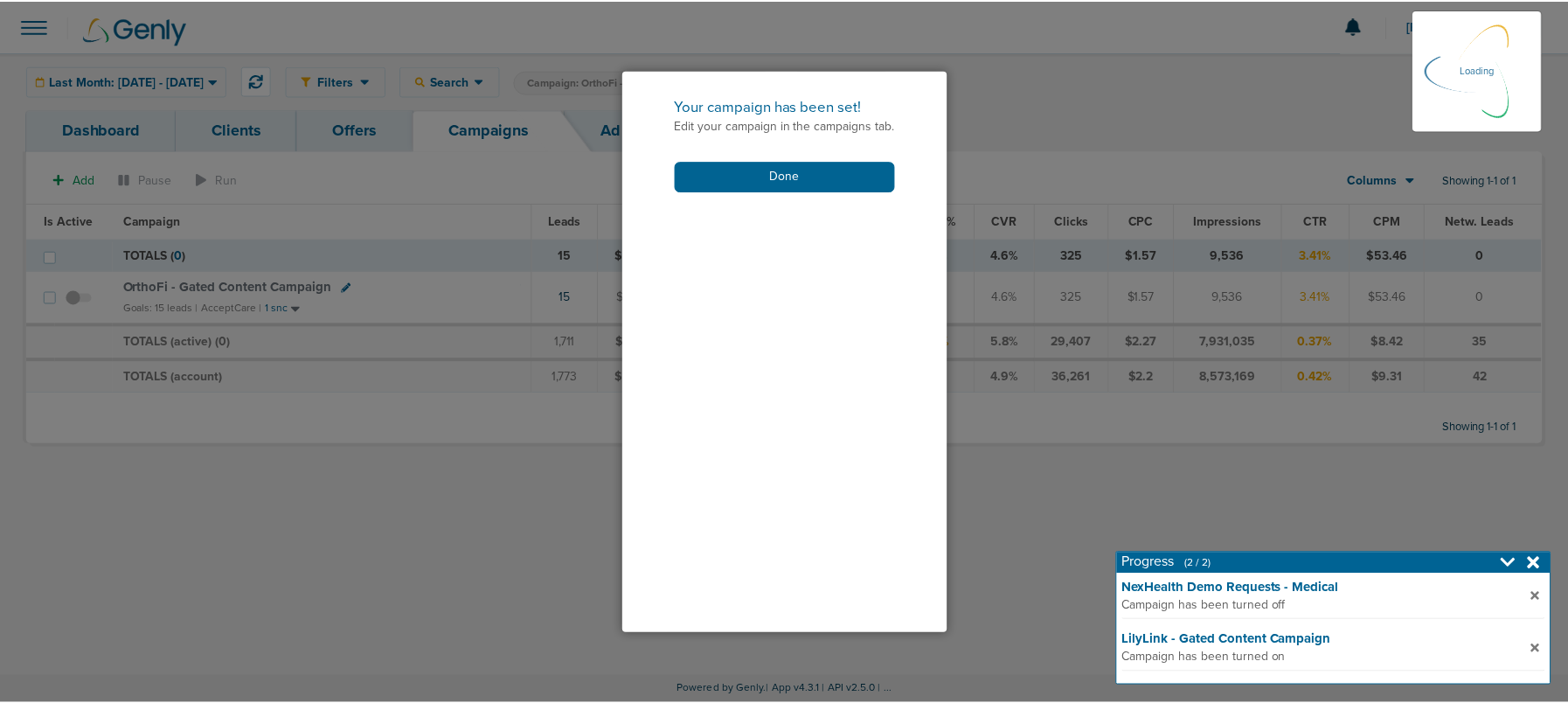
scroll to position [224, 0]
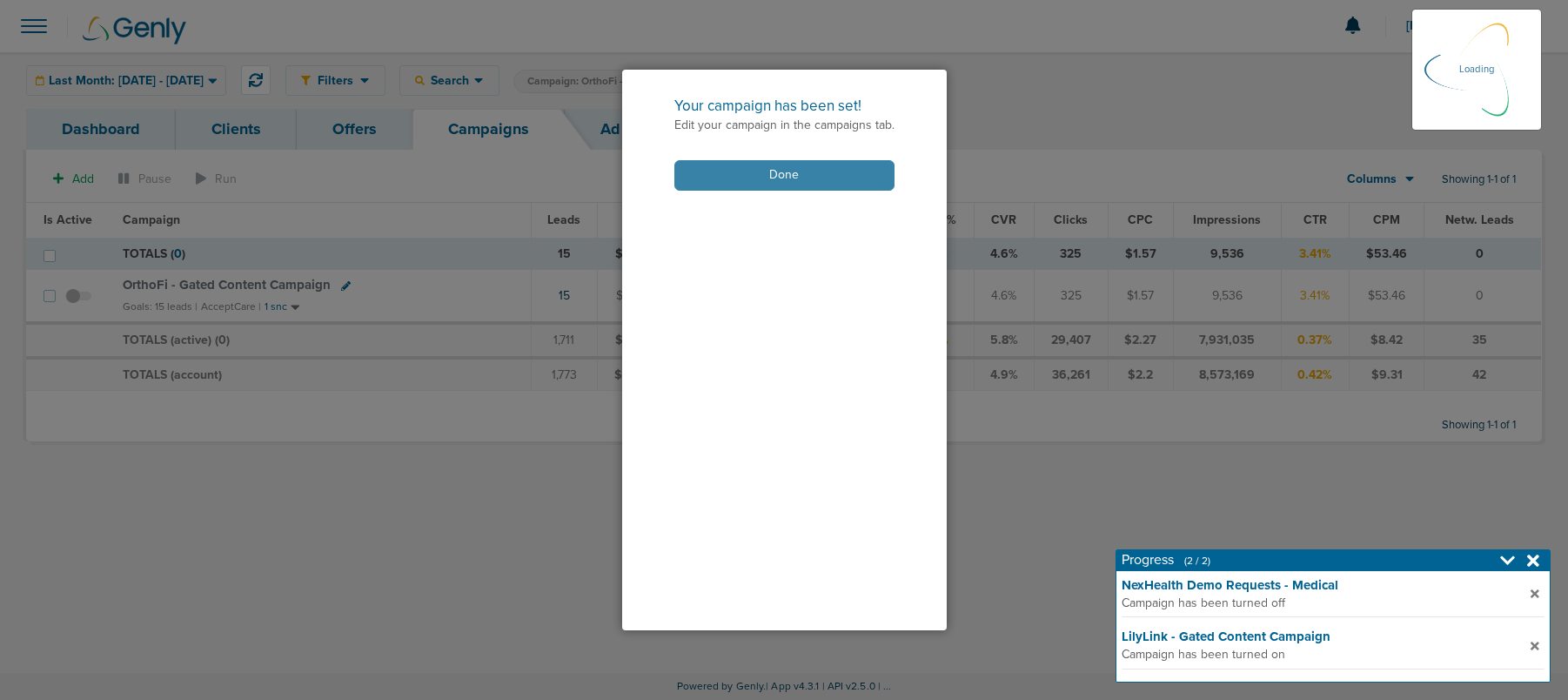
click at [716, 179] on button "Done" at bounding box center [784, 175] width 220 height 30
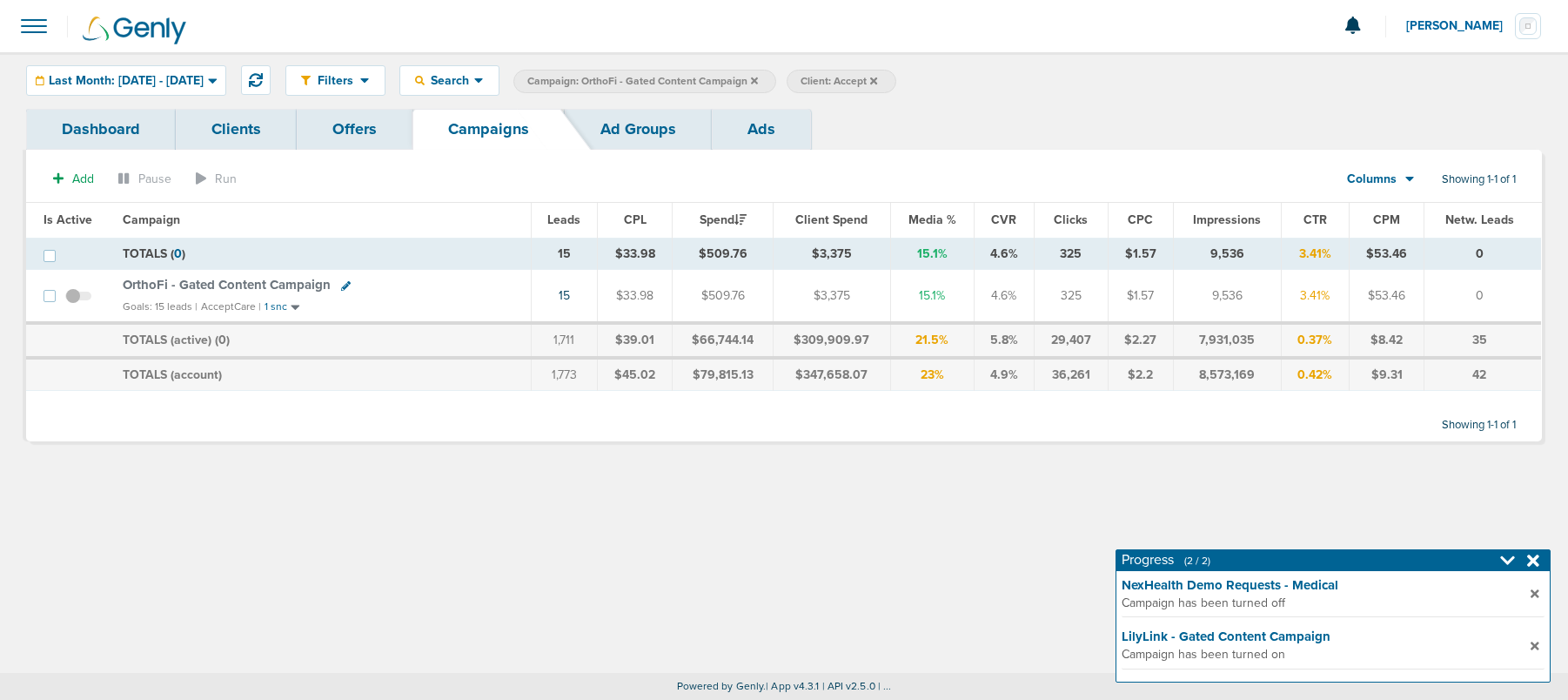
click at [757, 80] on icon at bounding box center [755, 81] width 7 height 10
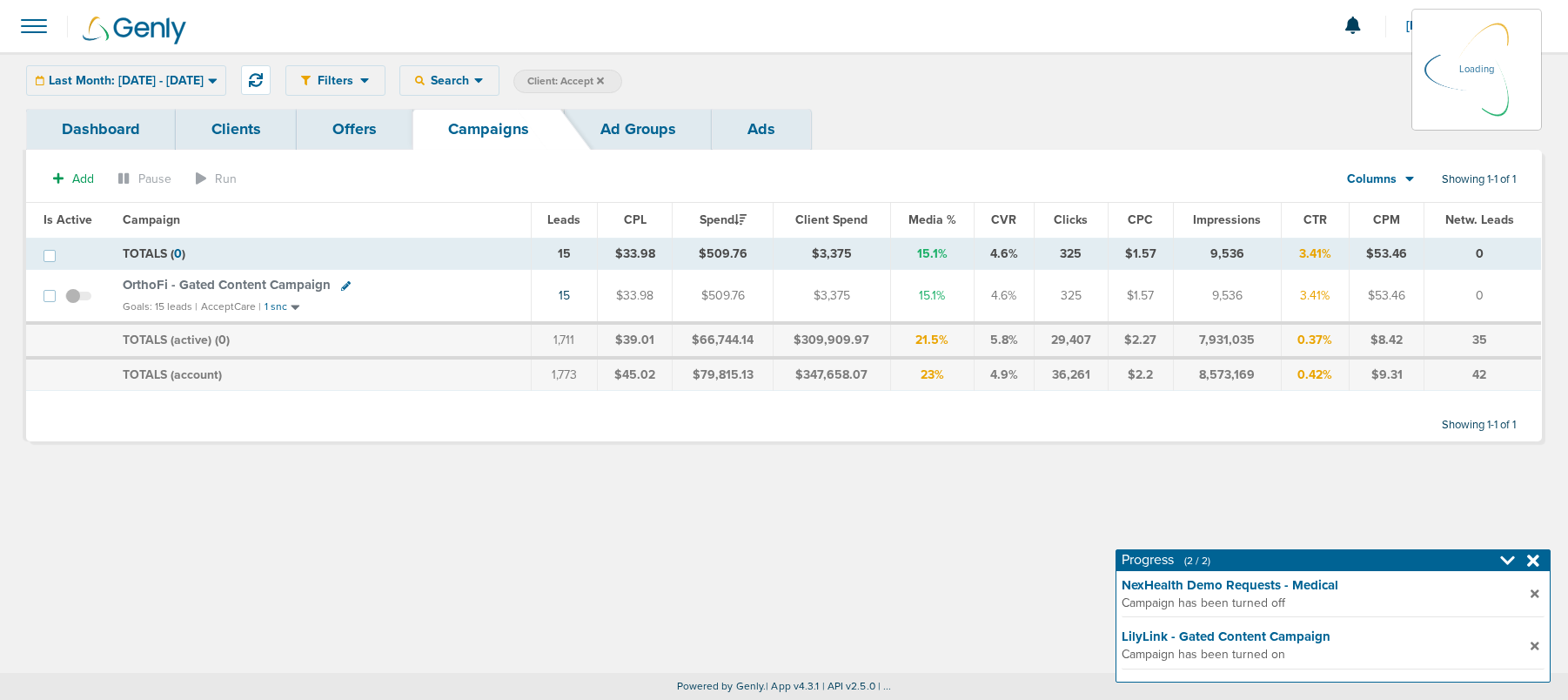
click at [604, 77] on icon at bounding box center [600, 81] width 7 height 10
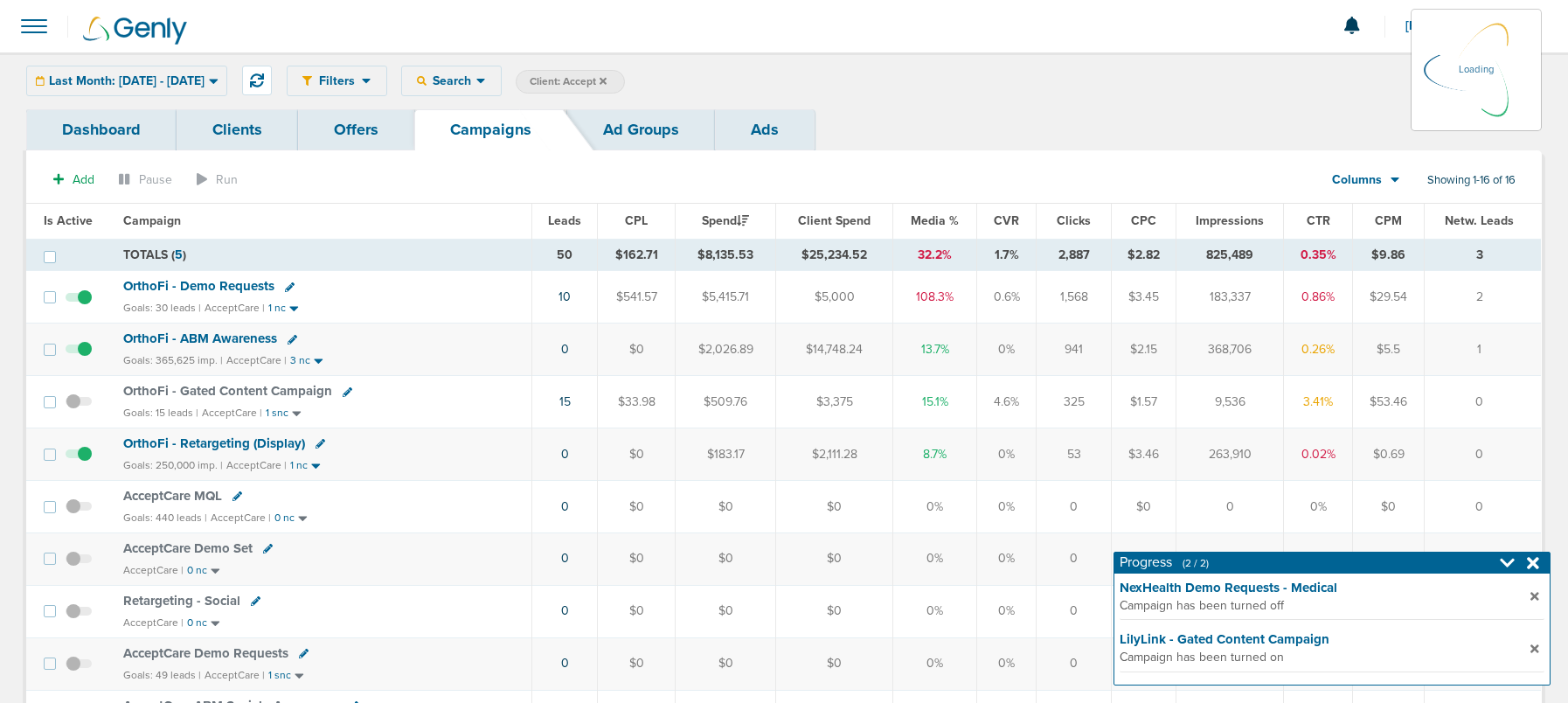
click at [607, 80] on icon at bounding box center [603, 81] width 7 height 10
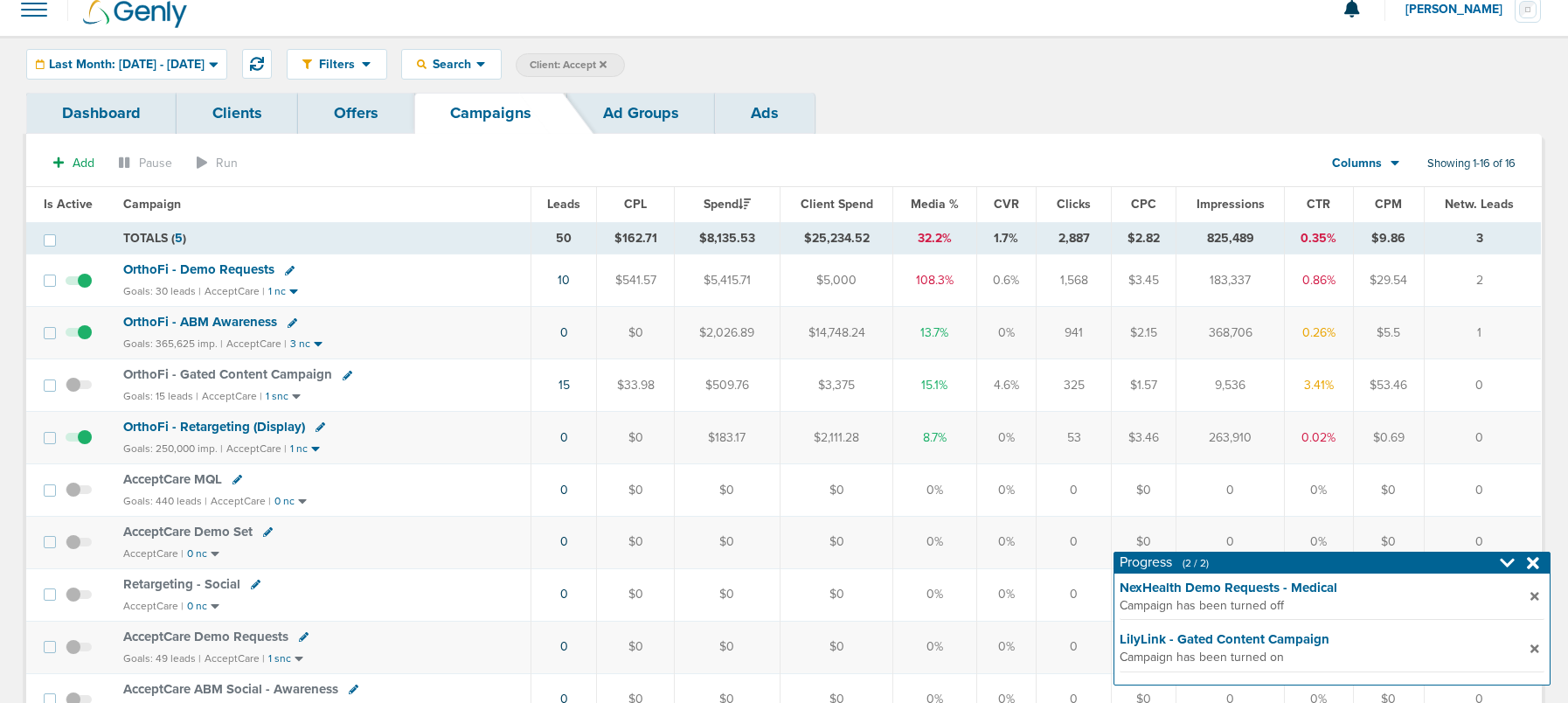
scroll to position [14, 0]
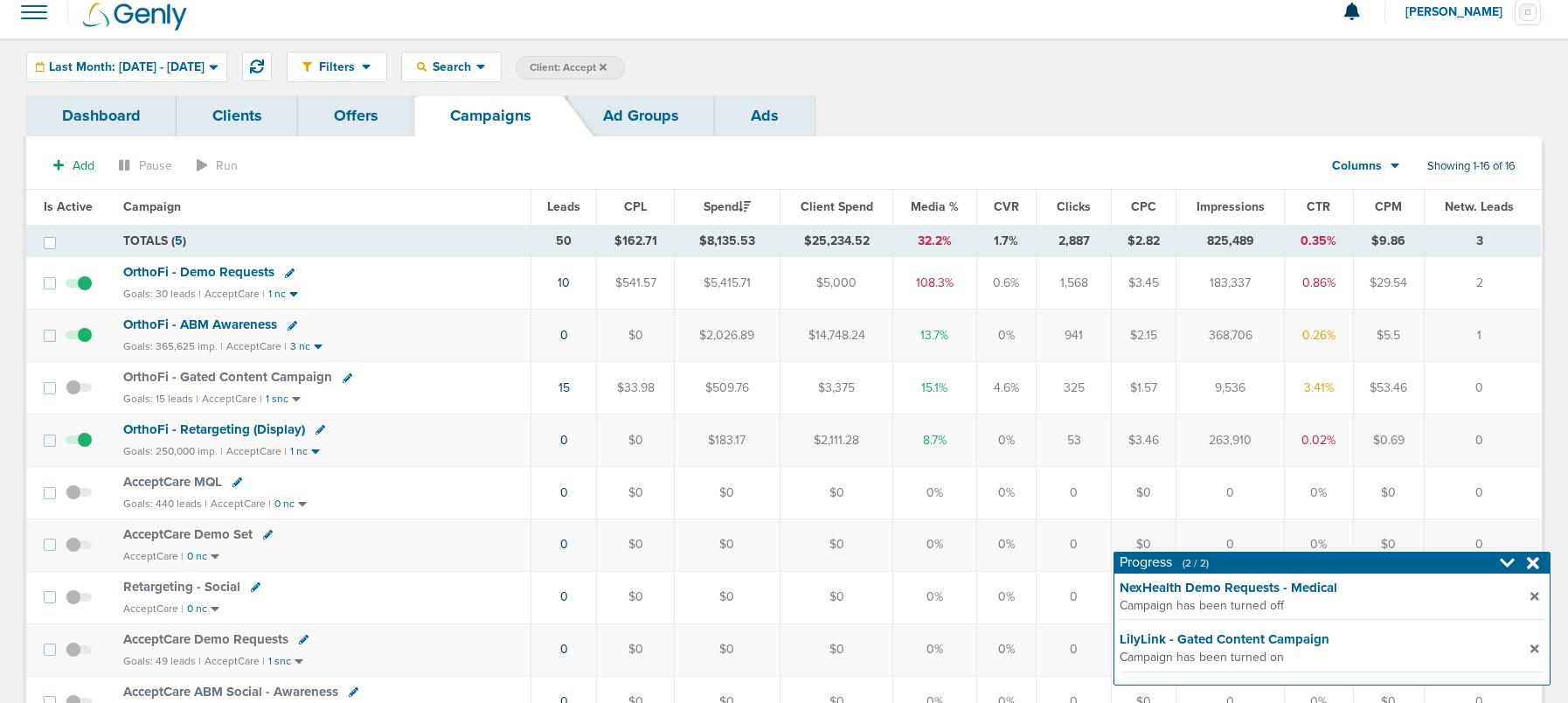
click at [607, 64] on icon at bounding box center [603, 66] width 7 height 7
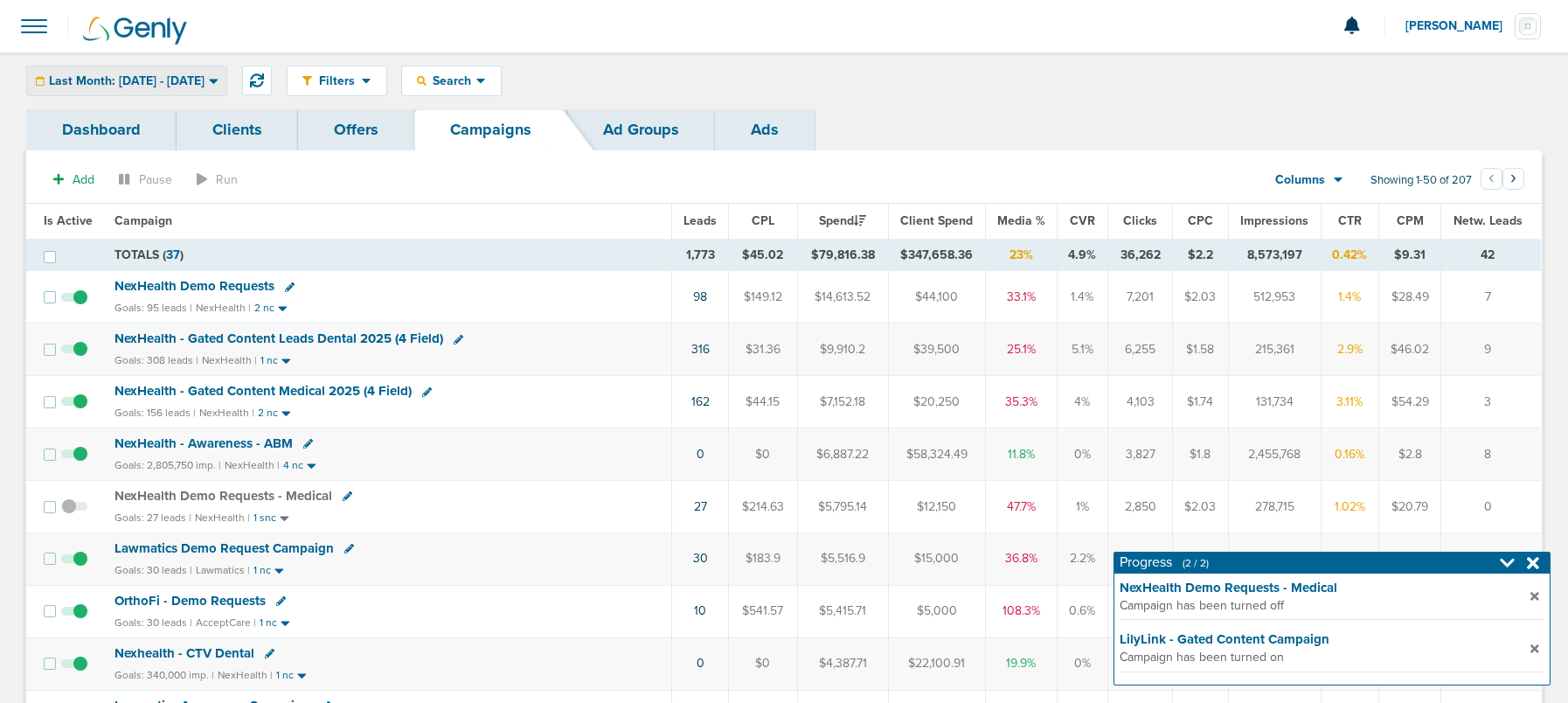
click at [69, 75] on span "Last Month: [DATE] - [DATE]" at bounding box center [126, 81] width 155 height 12
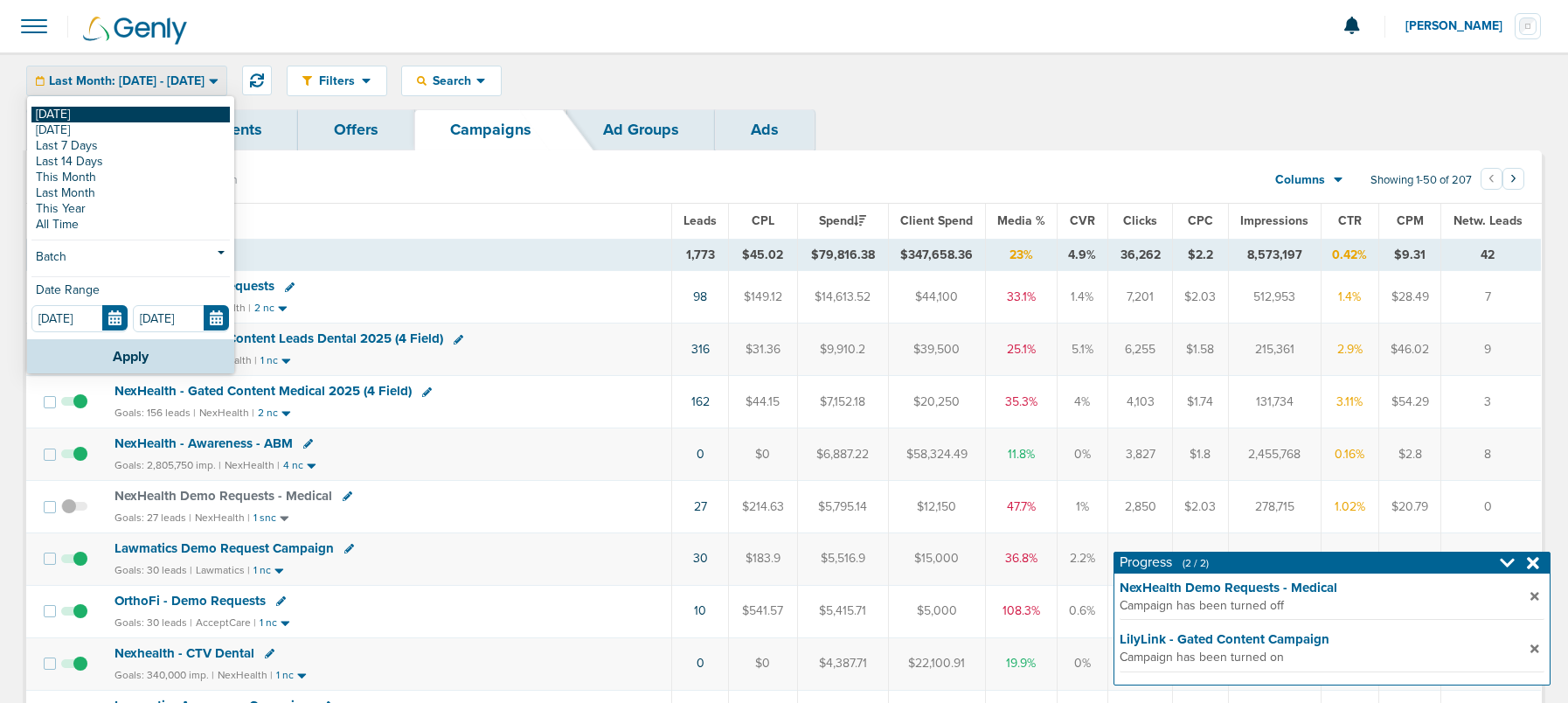
click at [72, 116] on link "[DATE]" at bounding box center [131, 114] width 199 height 16
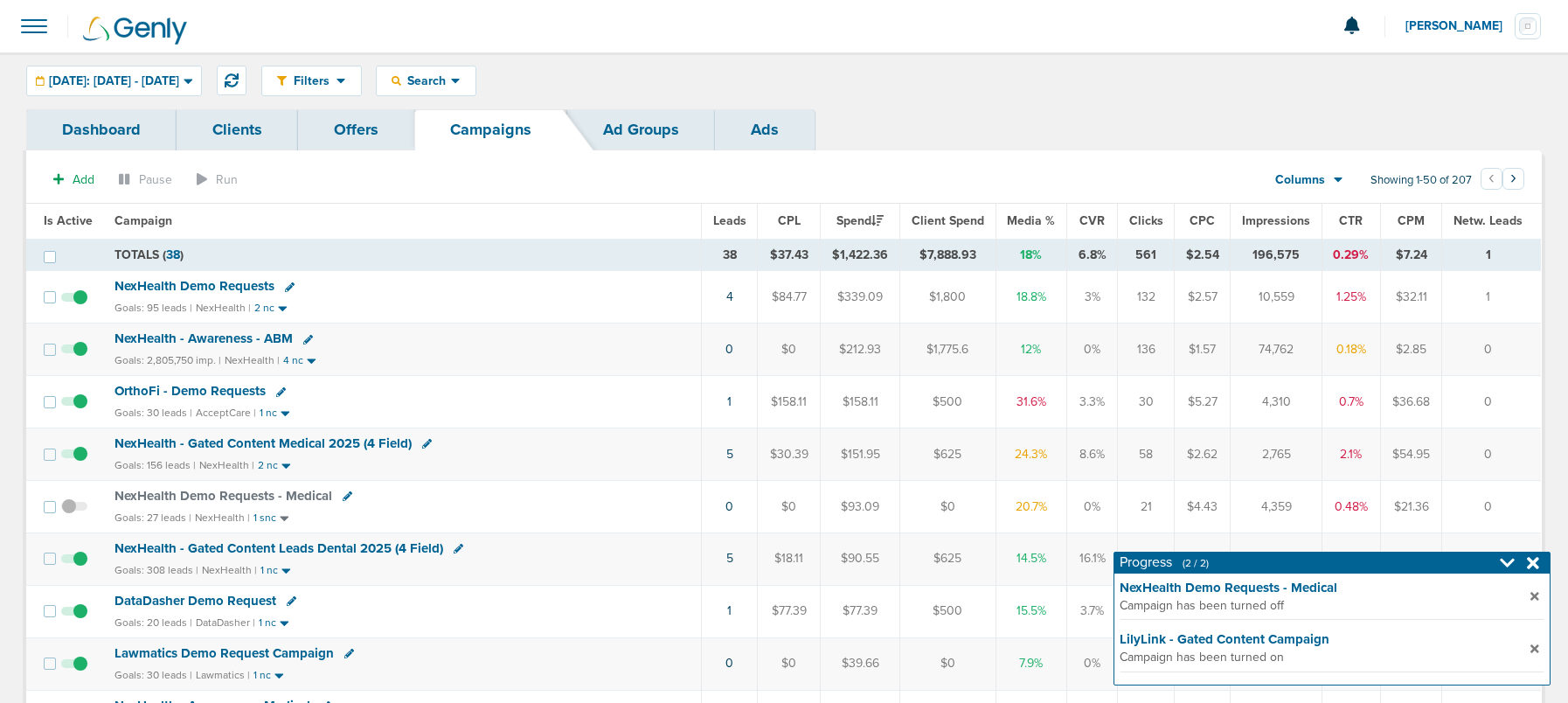
click at [220, 96] on div "Filters Active Only Settings Status Active Inactive Objectives MQL SQL Traffic …" at bounding box center [784, 81] width 1568 height 57
click at [474, 136] on link "Campaigns" at bounding box center [491, 130] width 153 height 41
click at [239, 81] on icon at bounding box center [231, 80] width 14 height 14
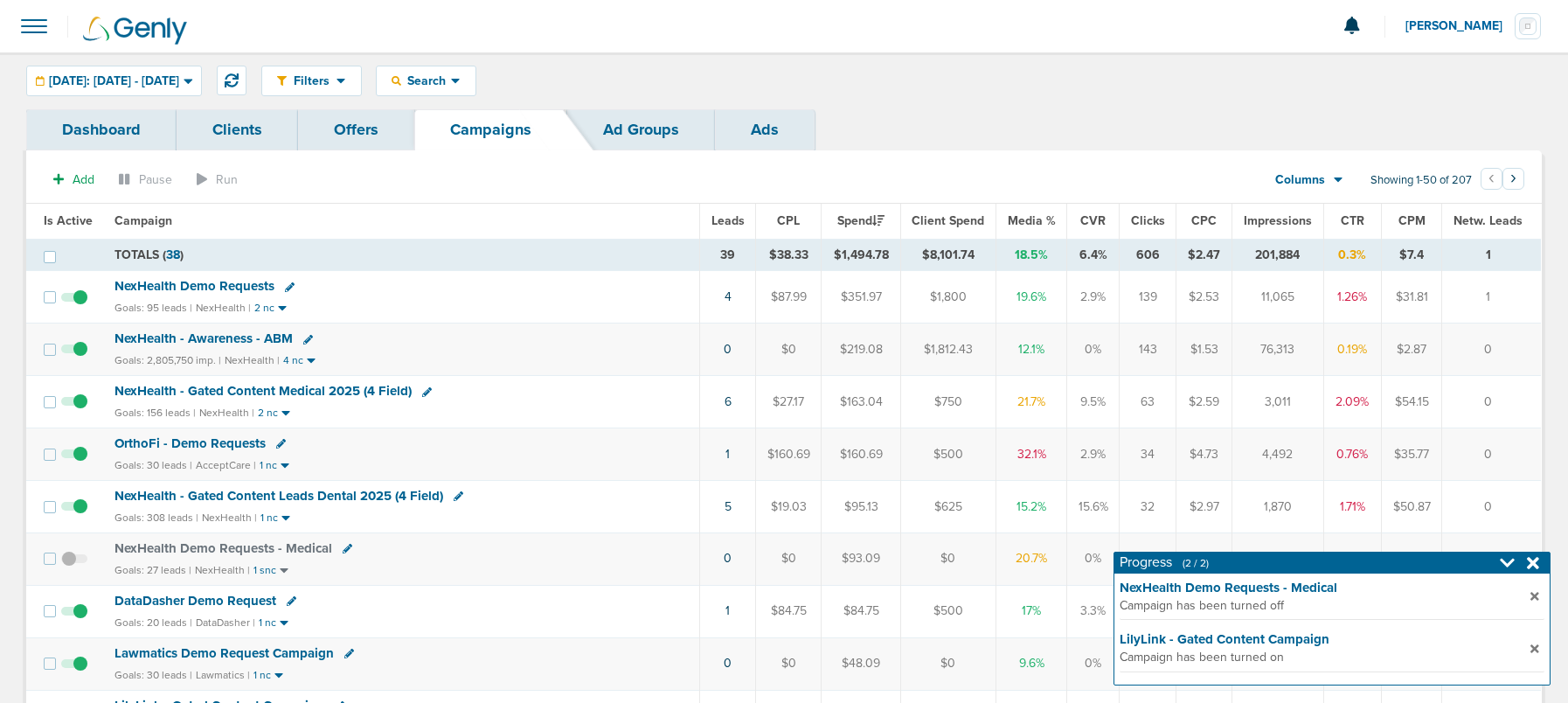
click at [145, 437] on span "OrthoFi - Demo Requests" at bounding box center [190, 443] width 152 height 16
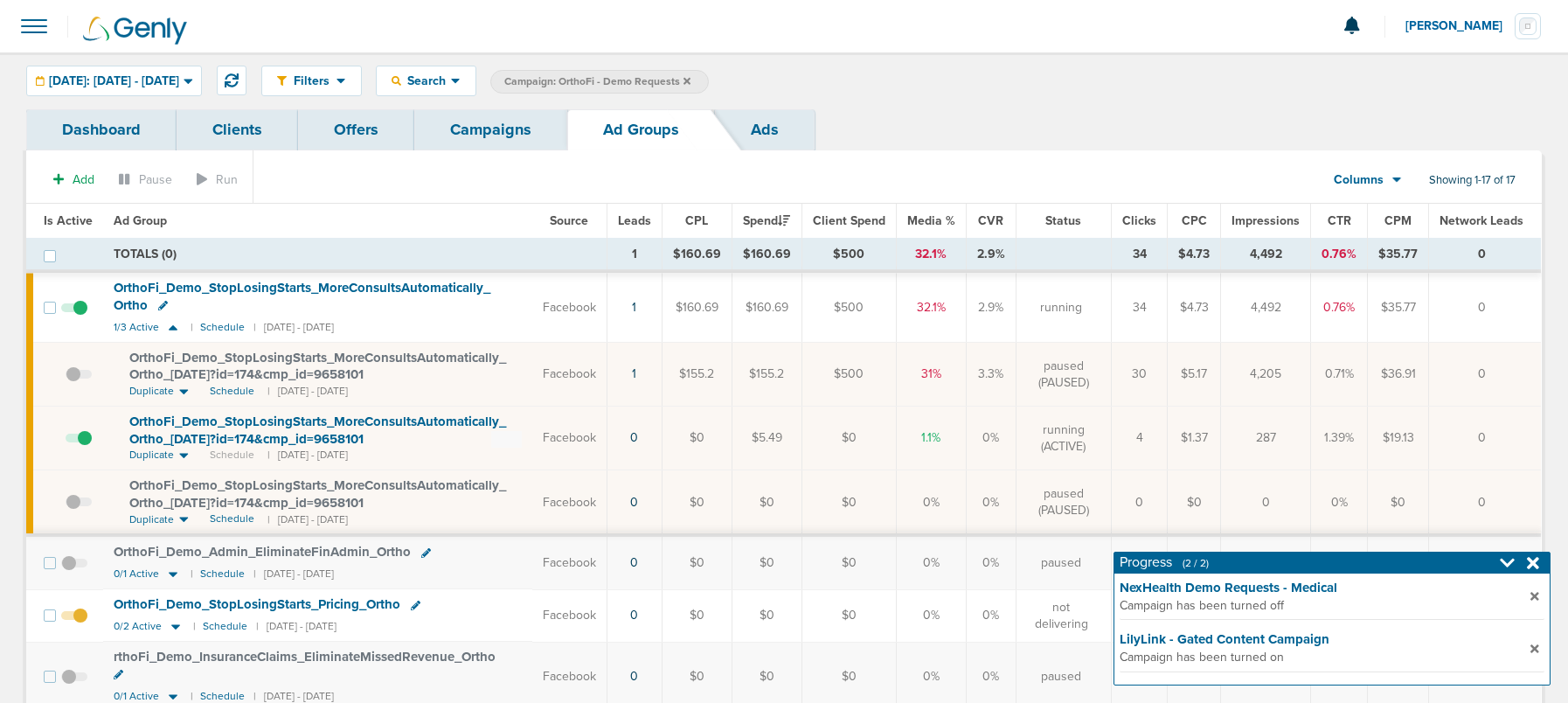
click at [501, 130] on link "Campaigns" at bounding box center [491, 130] width 153 height 41
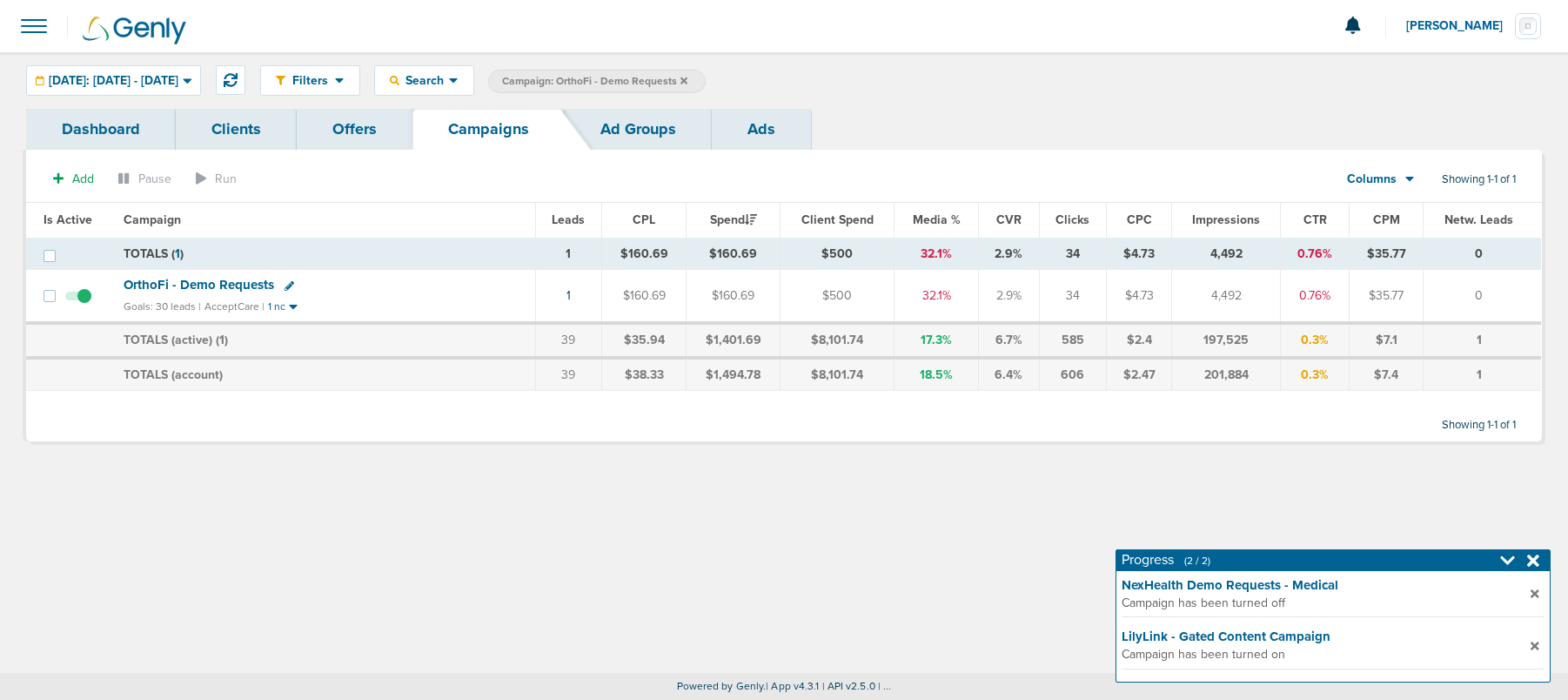
click at [687, 78] on icon at bounding box center [684, 81] width 7 height 10
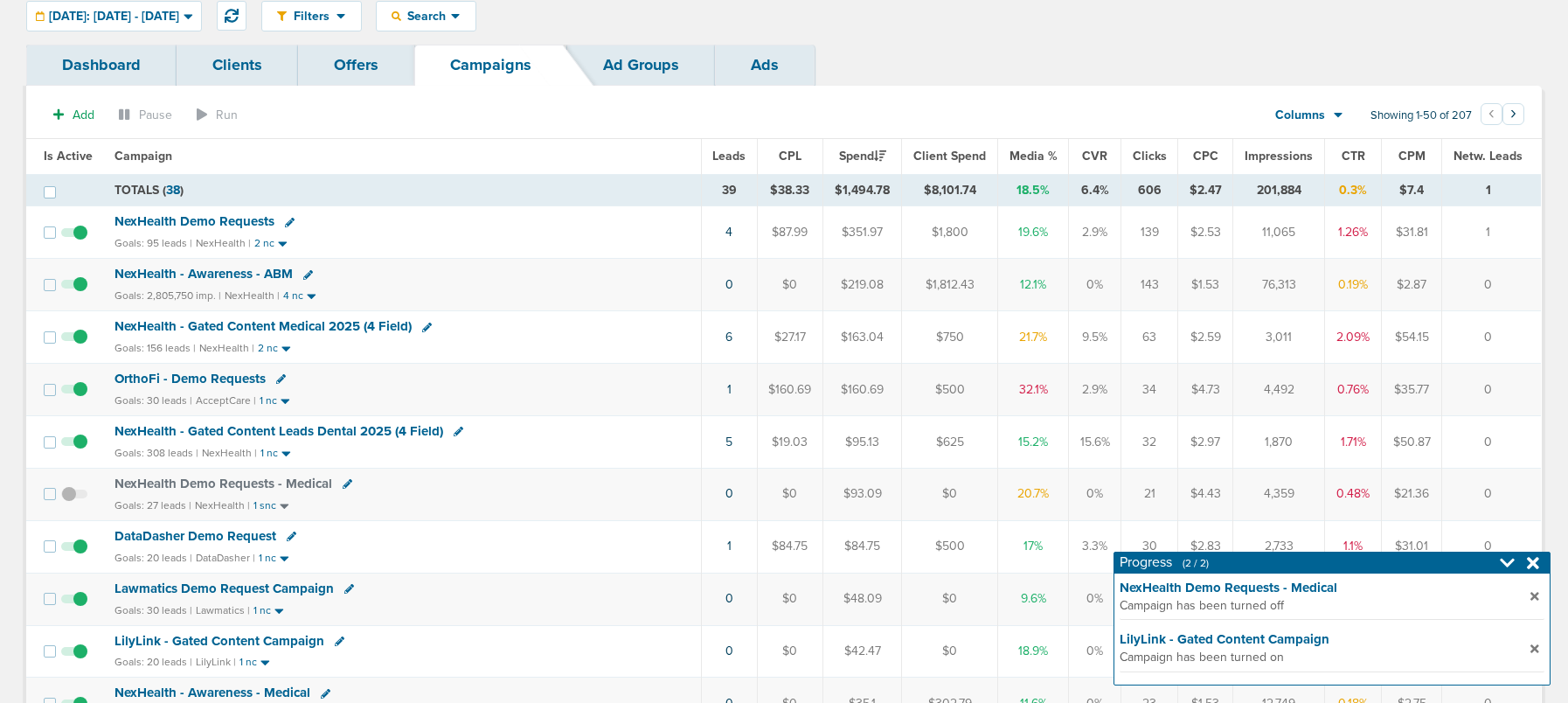
scroll to position [116, 0]
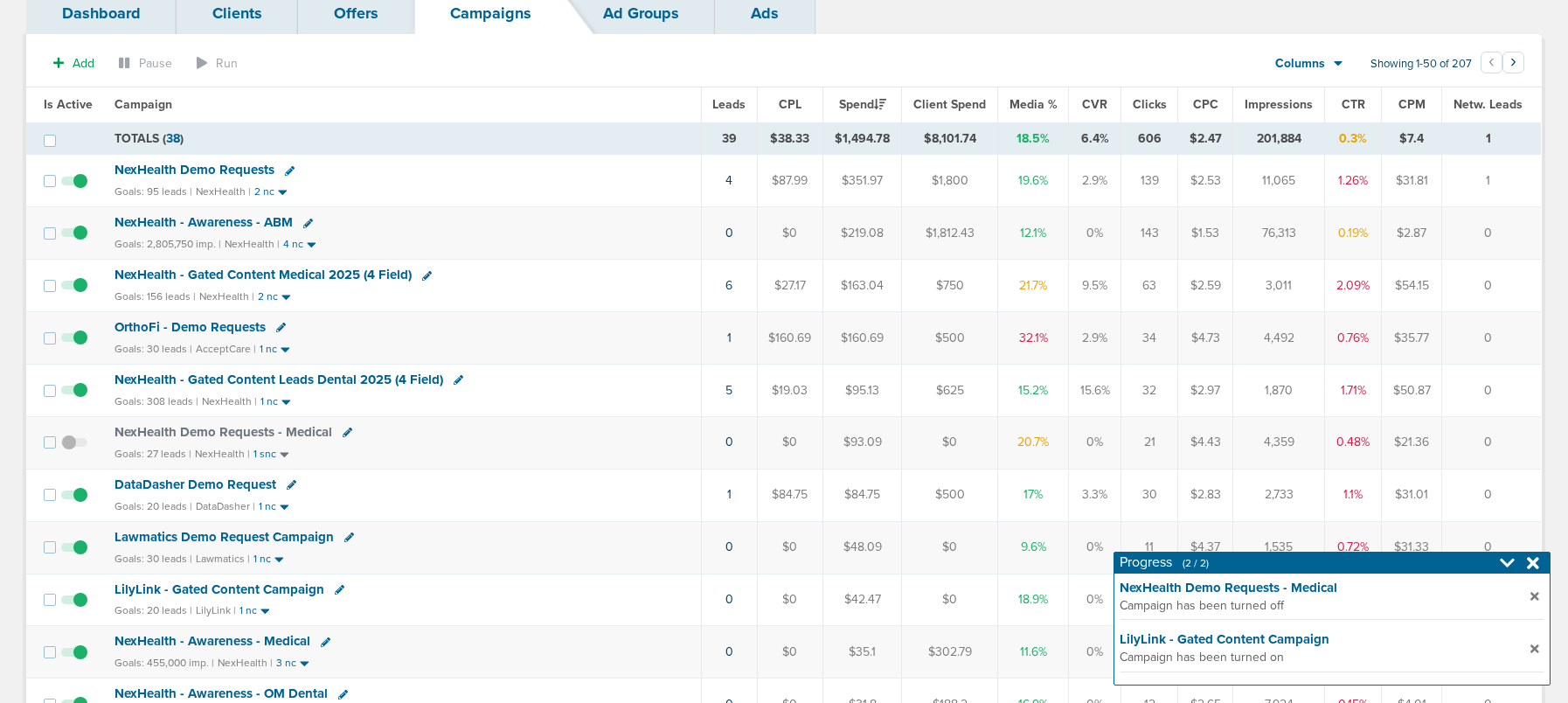
click at [290, 484] on icon at bounding box center [291, 484] width 9 height 9
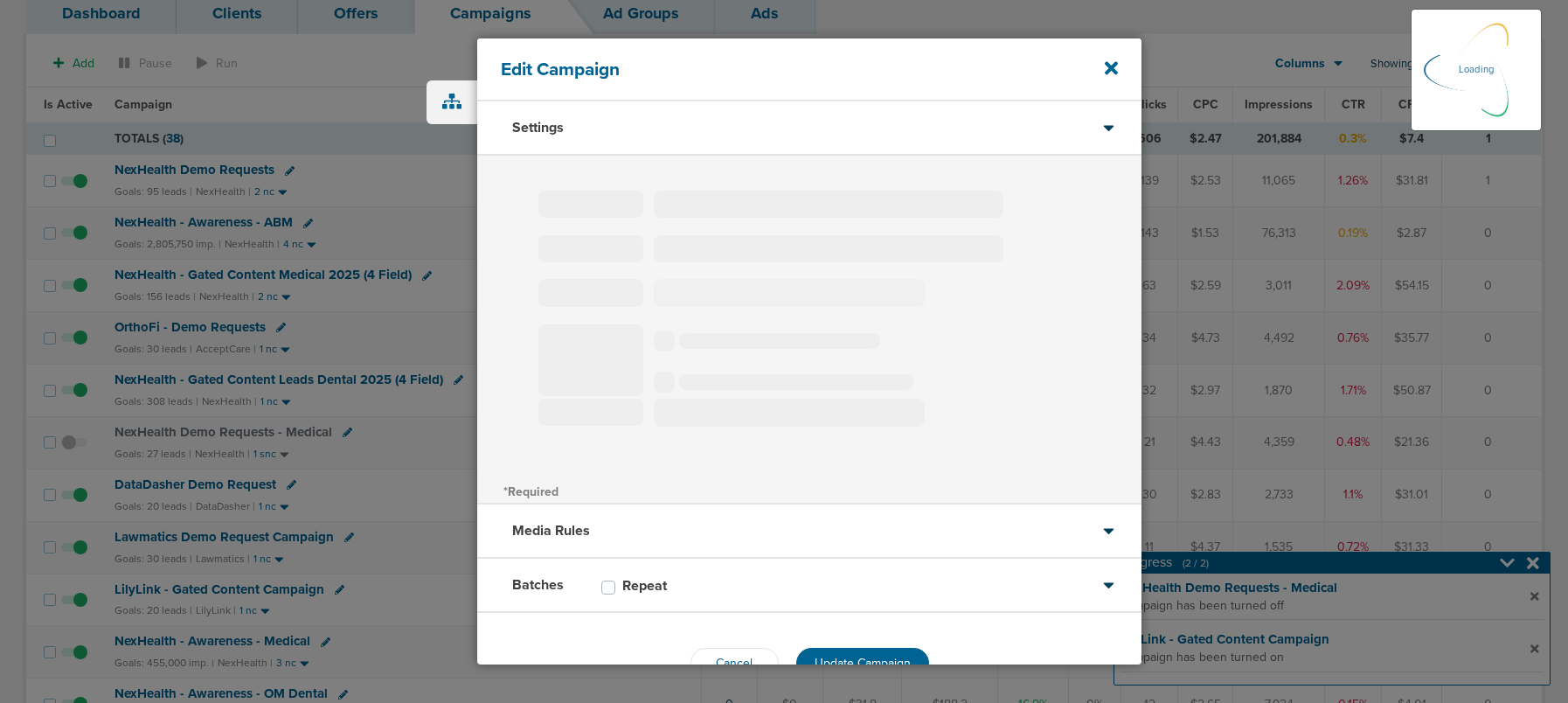
type input "DataDasher Demo Request"
select select "Leads"
radio input "true"
select select "readOnly"
select select "1"
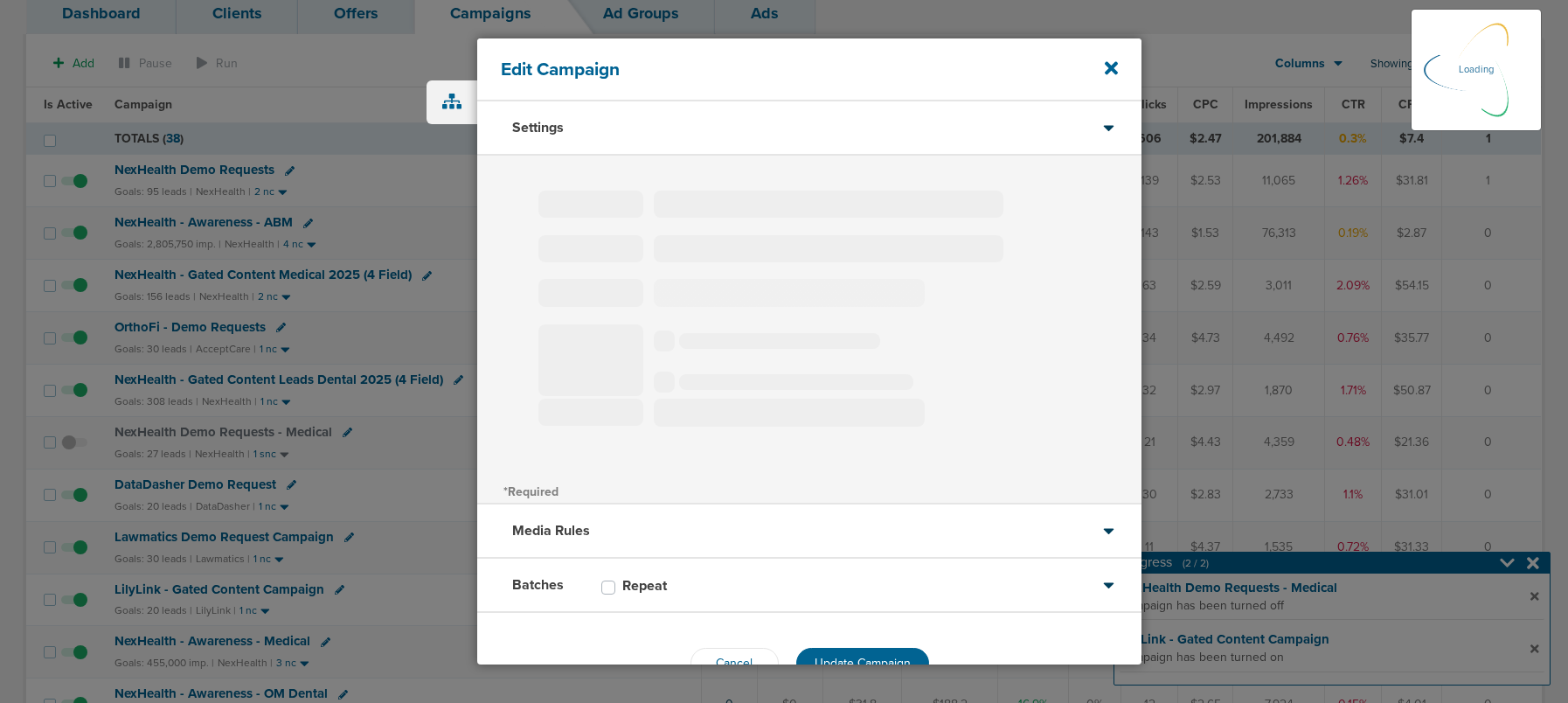
select select "1"
select select "2"
select select "3"
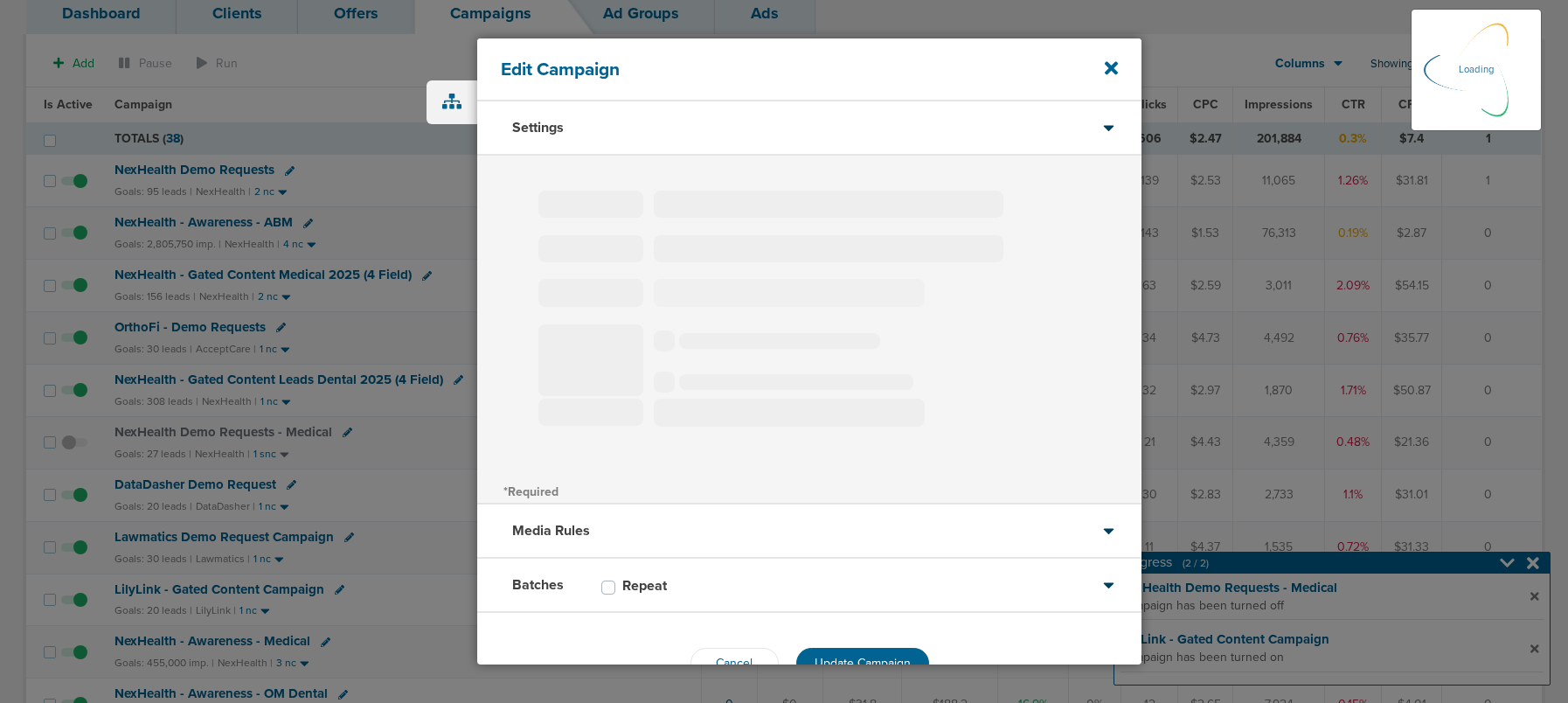
select select "5"
select select "6"
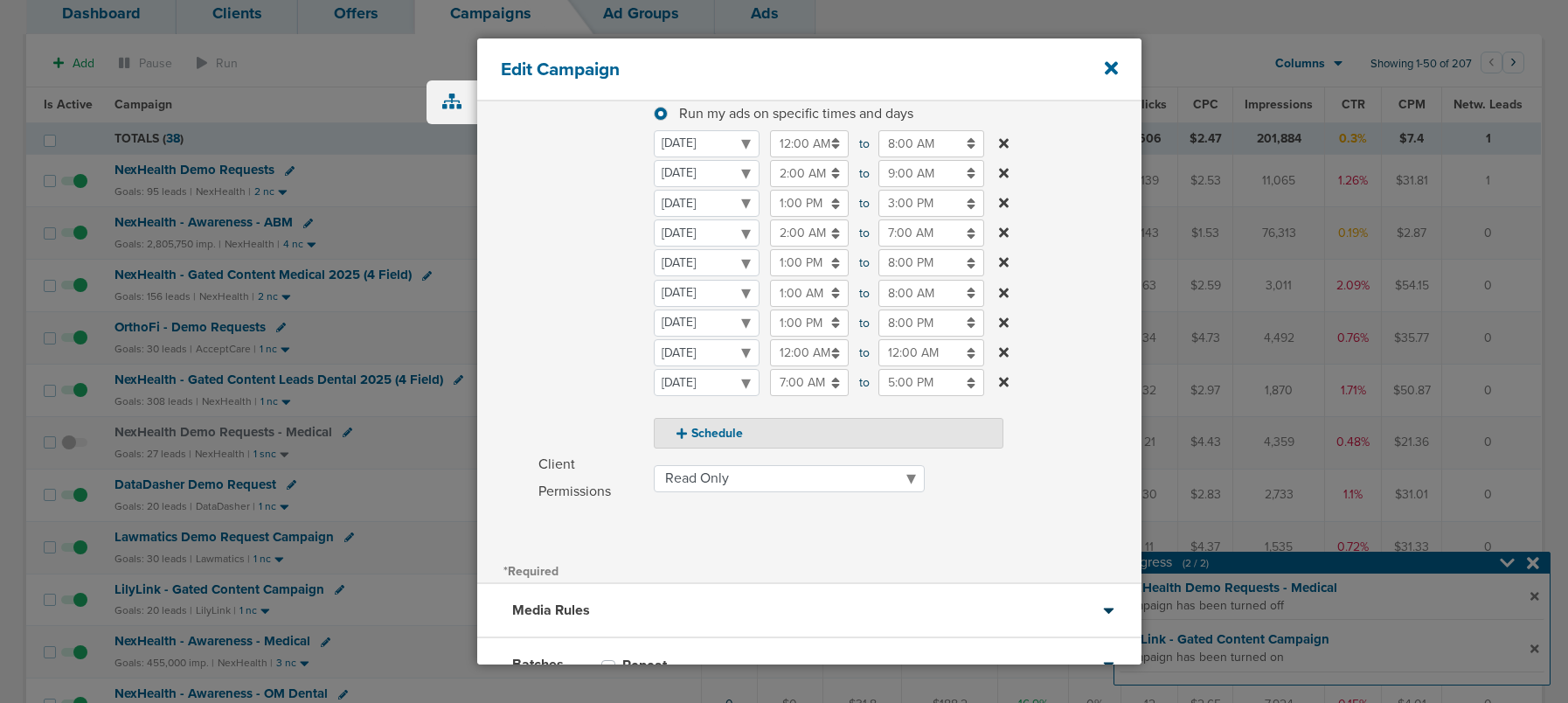
scroll to position [399, 0]
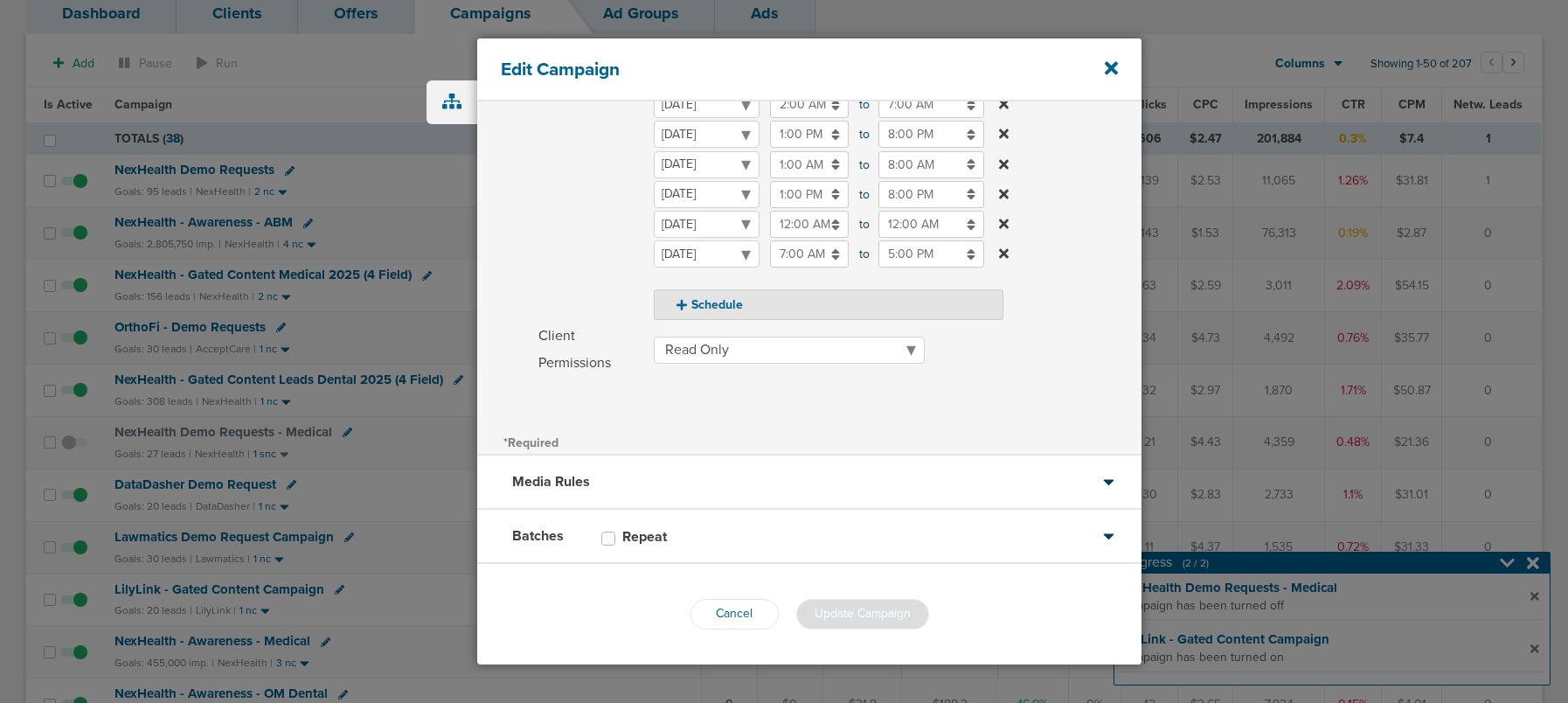
click at [754, 538] on div "Batches Repeat" at bounding box center [809, 536] width 665 height 54
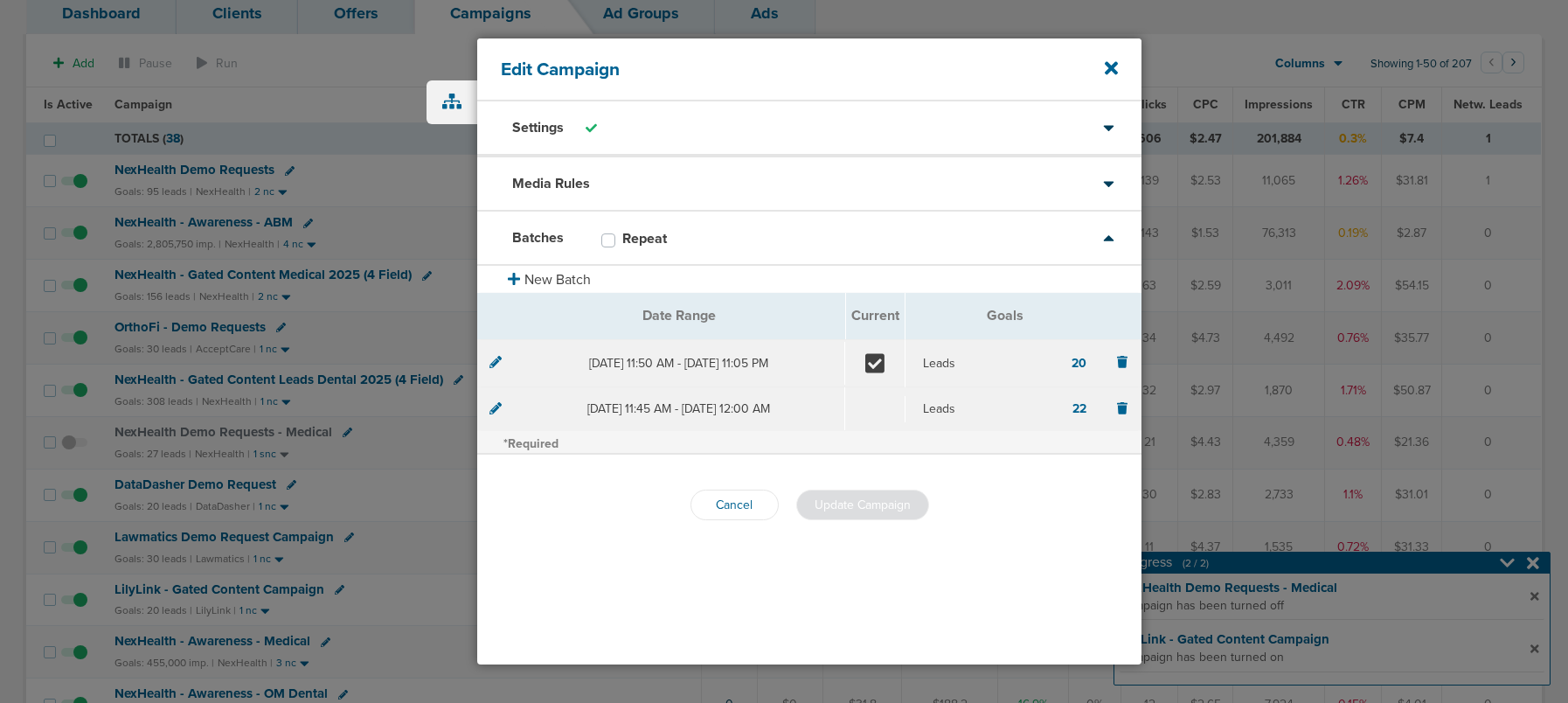
scroll to position [0, 0]
click at [1111, 62] on icon at bounding box center [1111, 68] width 13 height 19
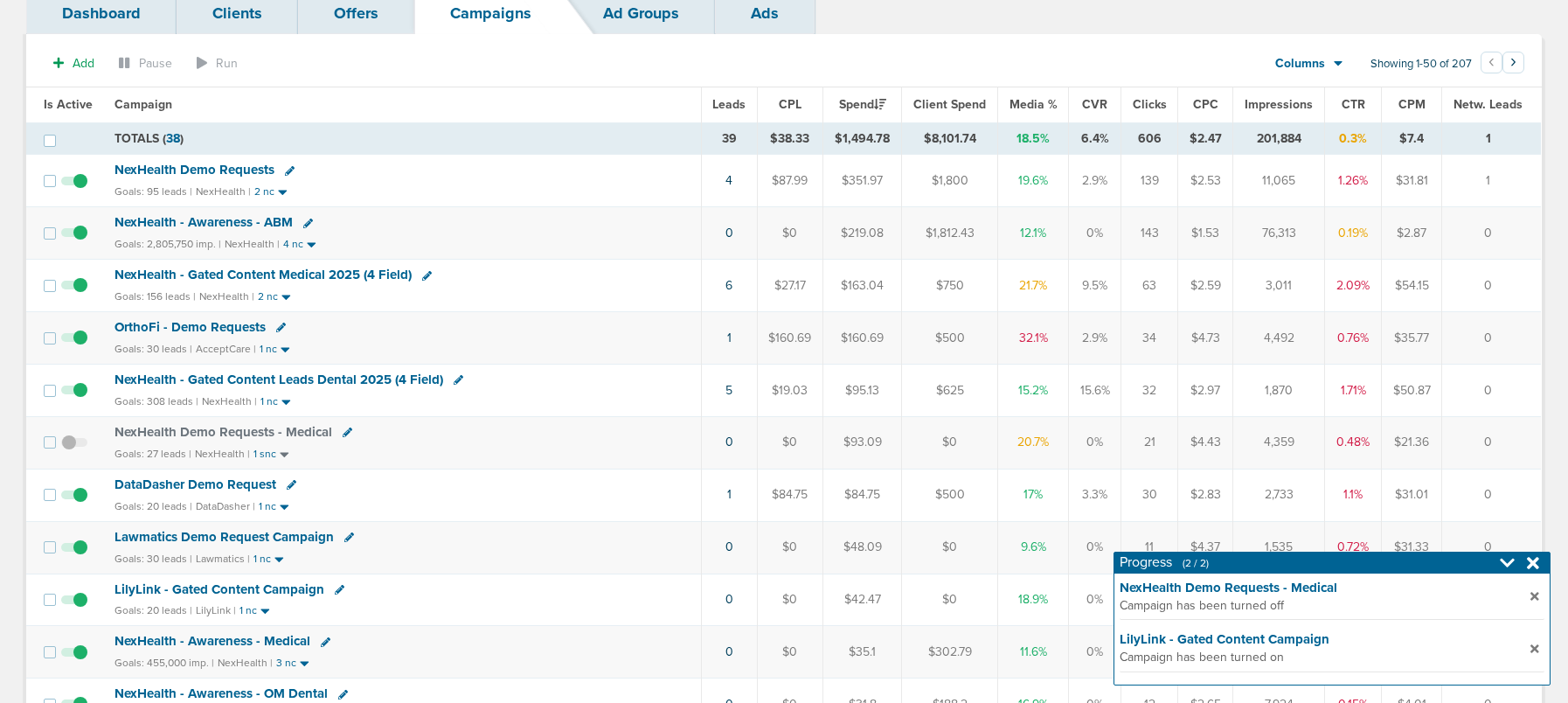
click at [201, 483] on span "DataDasher Demo Request" at bounding box center [196, 483] width 162 height 16
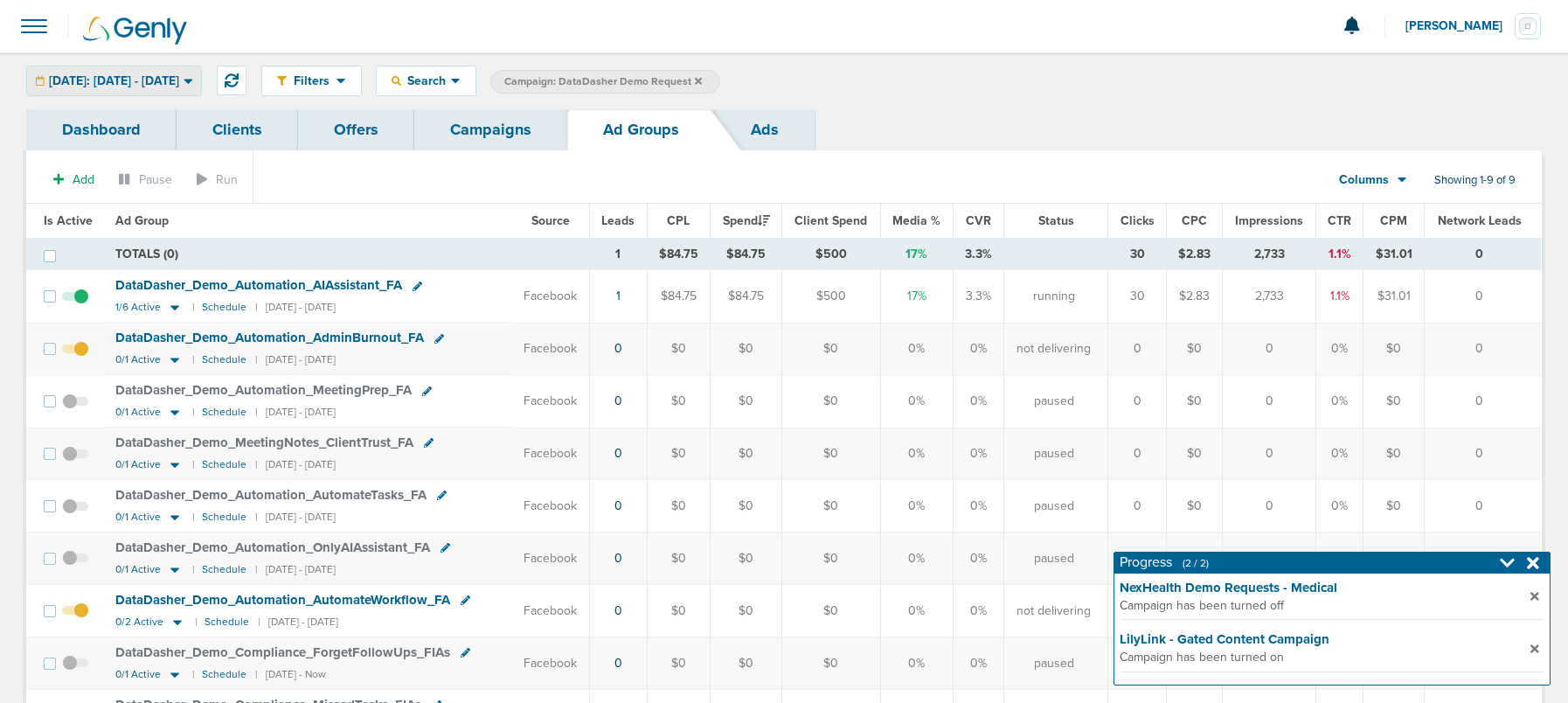
click at [109, 84] on span "[DATE]: [DATE] - [DATE]" at bounding box center [114, 81] width 131 height 12
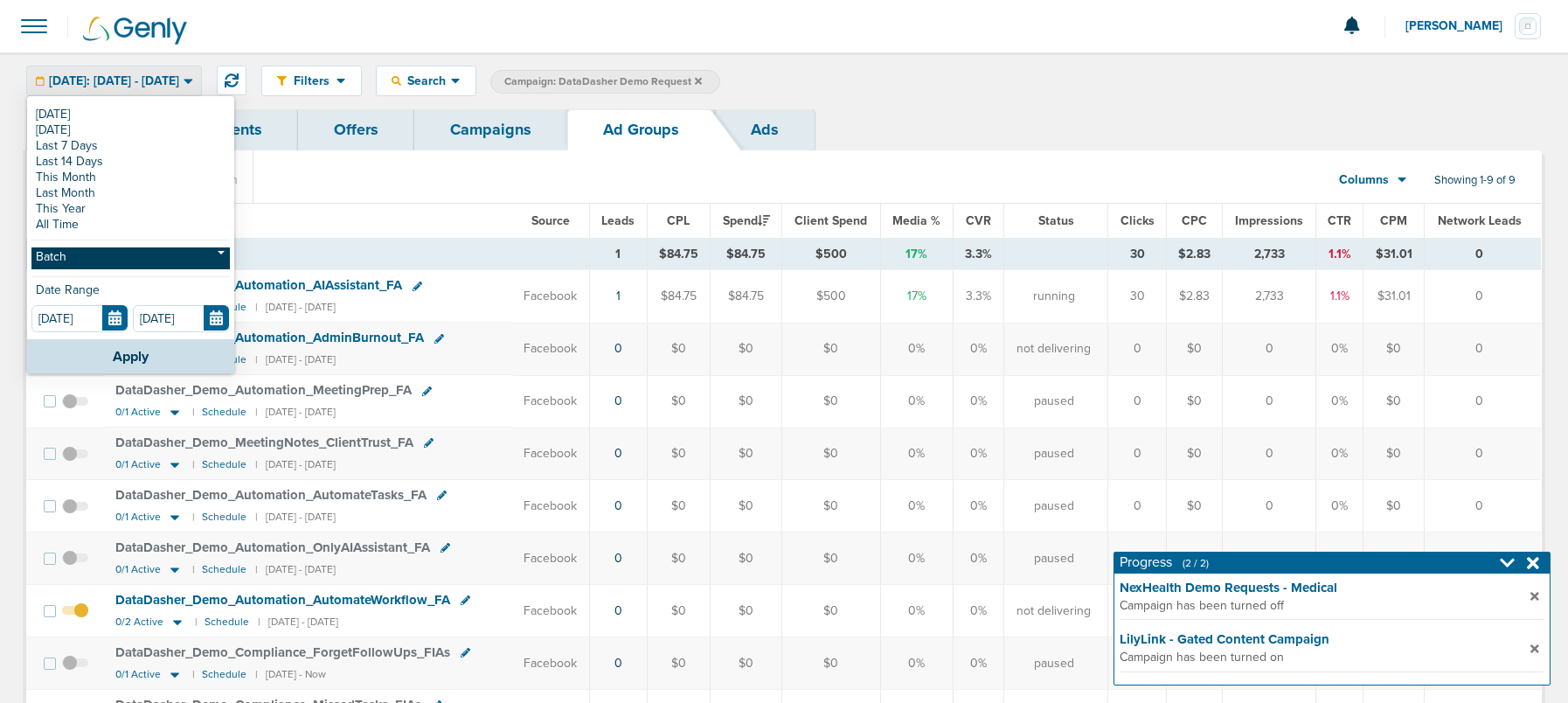
click at [119, 258] on link "Batch" at bounding box center [131, 258] width 199 height 22
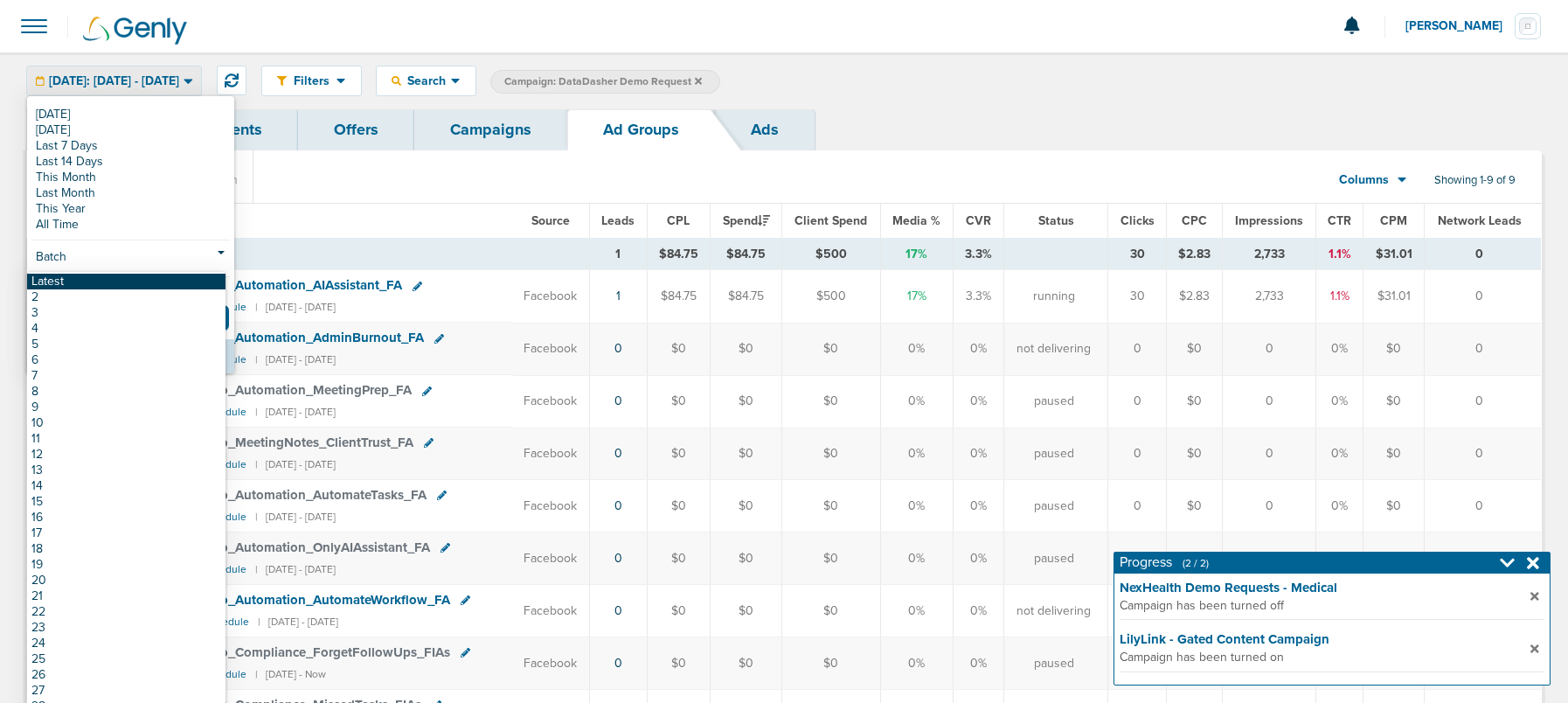
click at [121, 282] on link "Latest" at bounding box center [126, 281] width 199 height 16
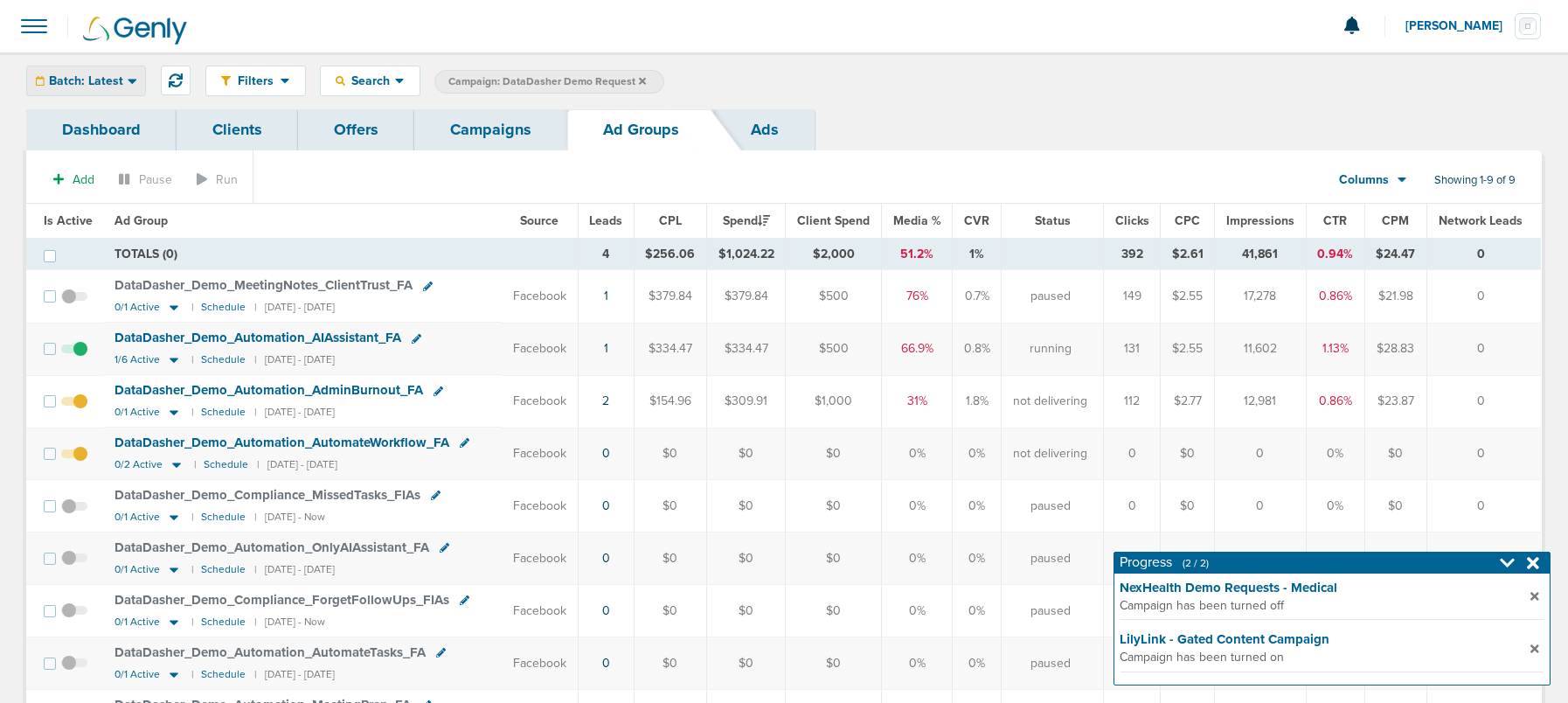
click at [81, 77] on span "Batch: Latest" at bounding box center [85, 81] width 74 height 12
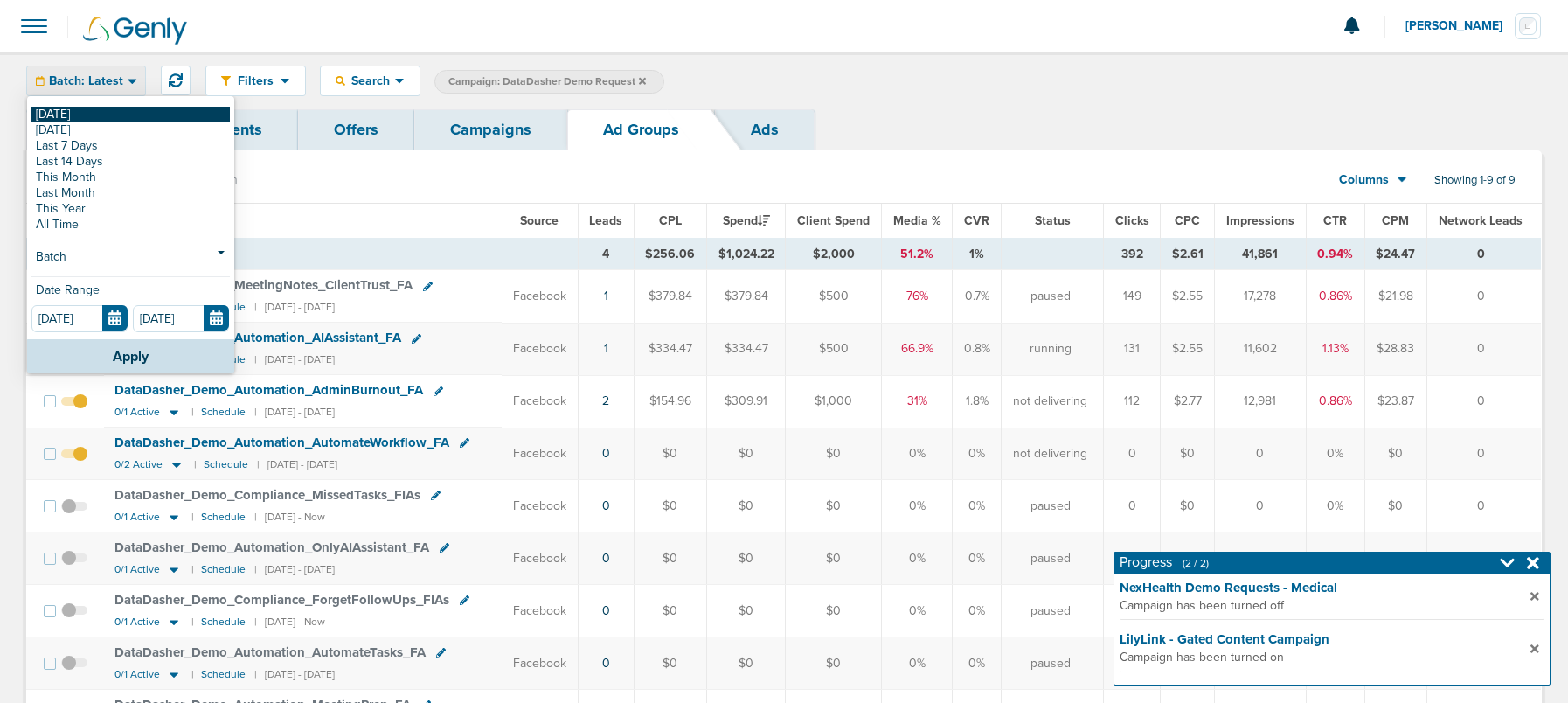
click at [93, 113] on link "[DATE]" at bounding box center [131, 114] width 199 height 16
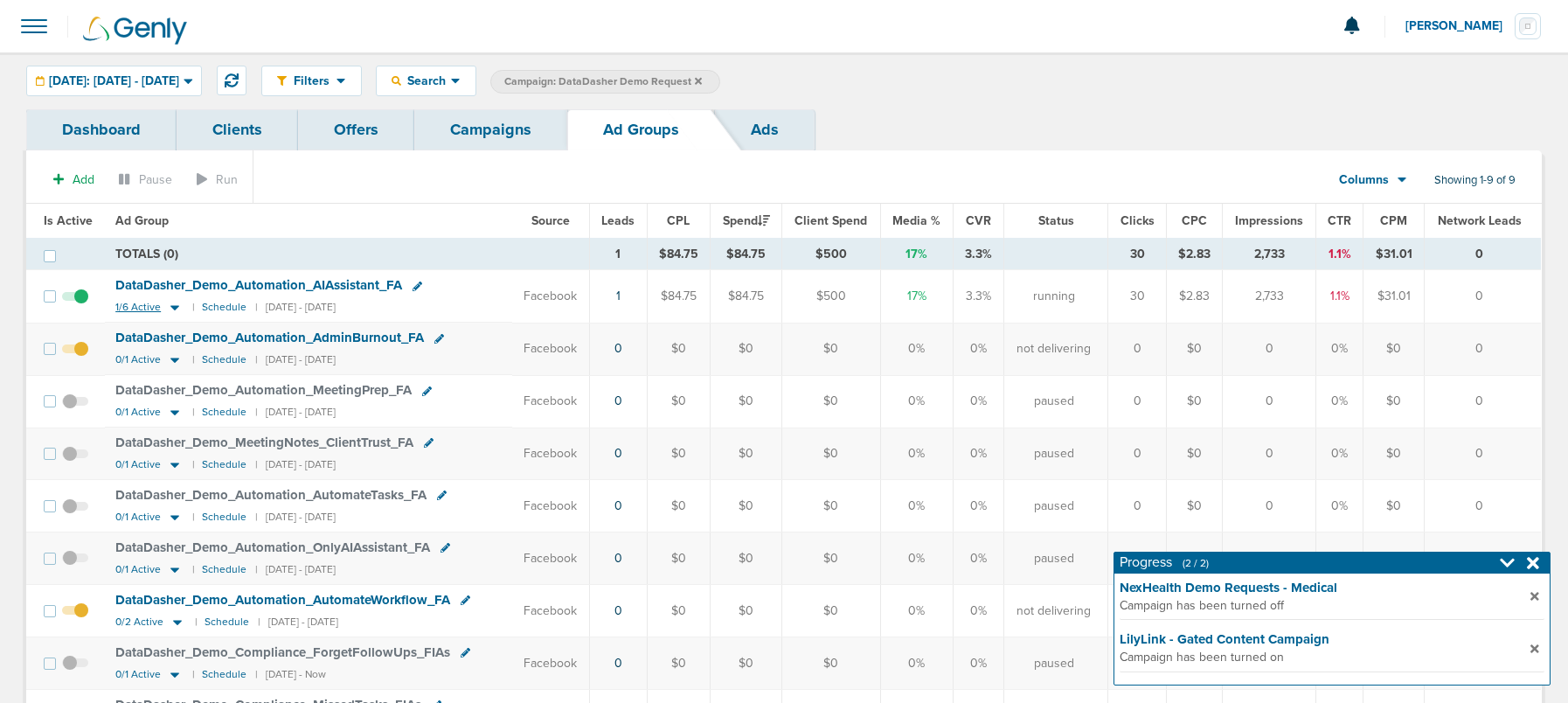
click at [171, 308] on icon at bounding box center [175, 309] width 9 height 6
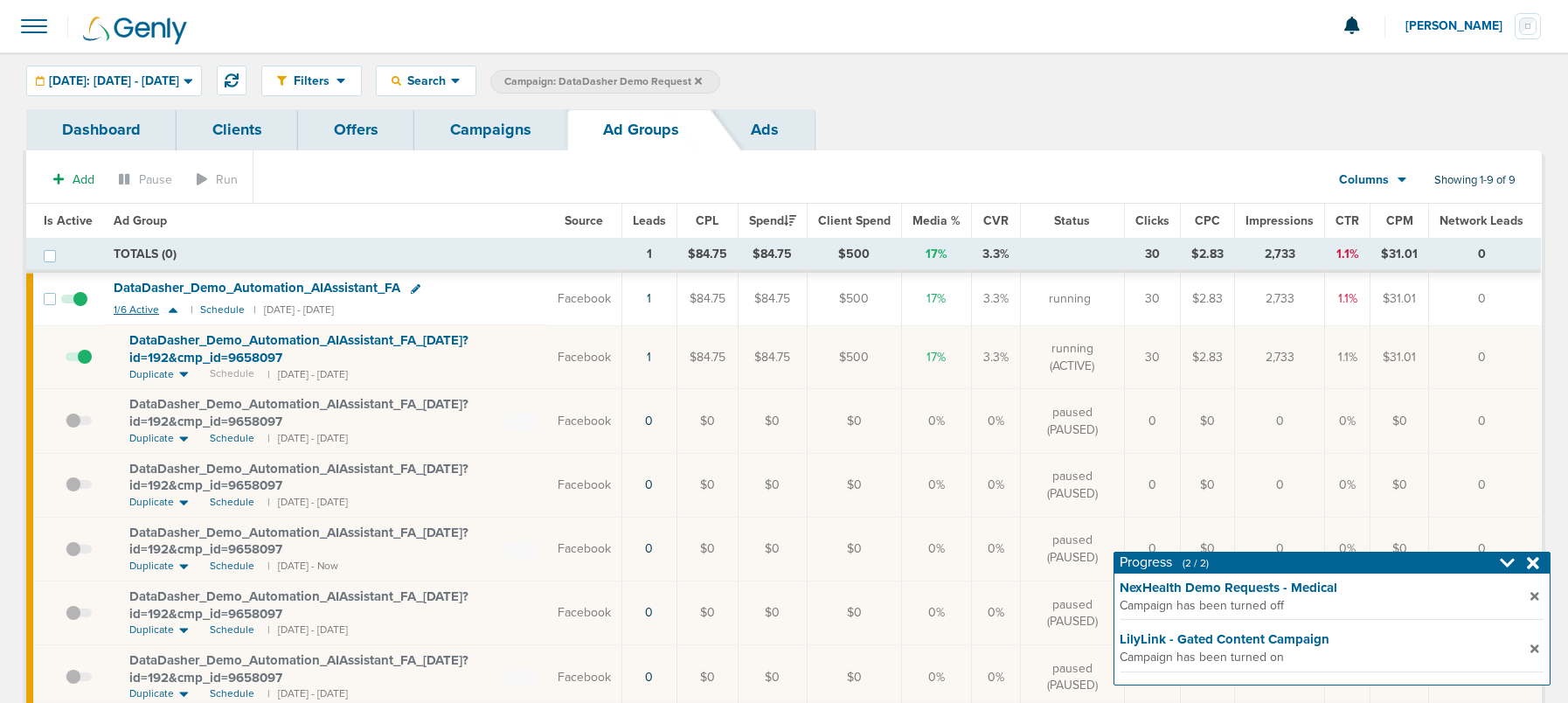
click at [171, 308] on icon at bounding box center [173, 310] width 17 height 15
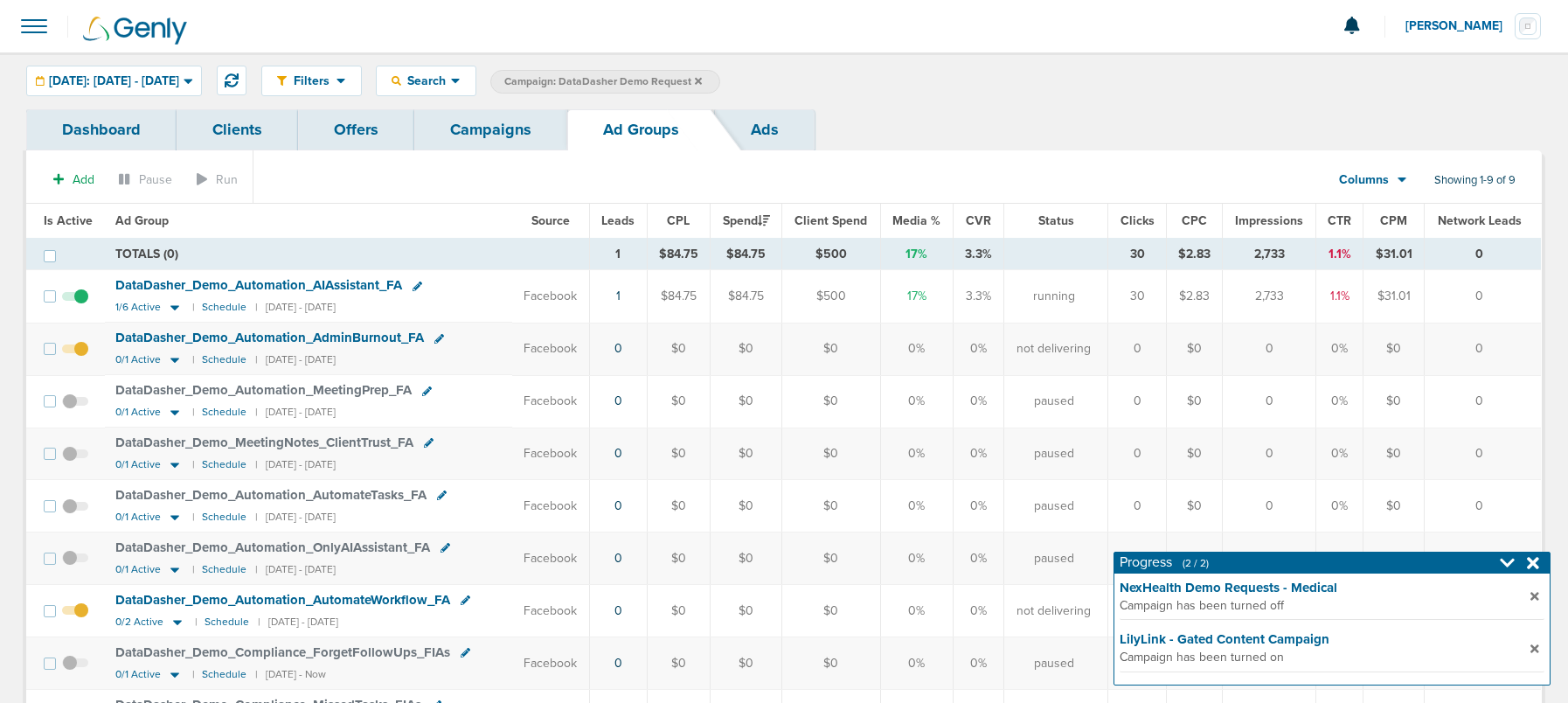
click at [500, 130] on link "Campaigns" at bounding box center [491, 130] width 153 height 41
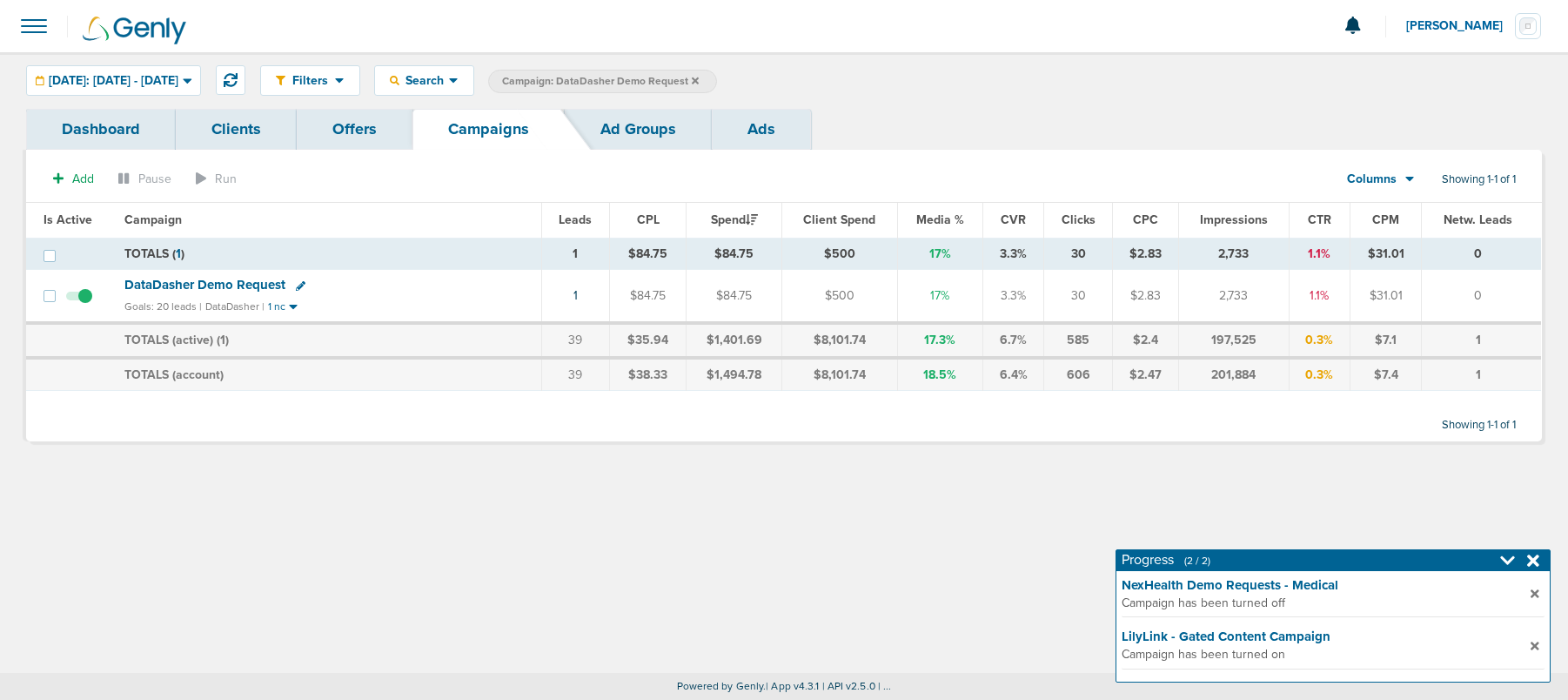
click at [699, 80] on icon at bounding box center [695, 81] width 7 height 7
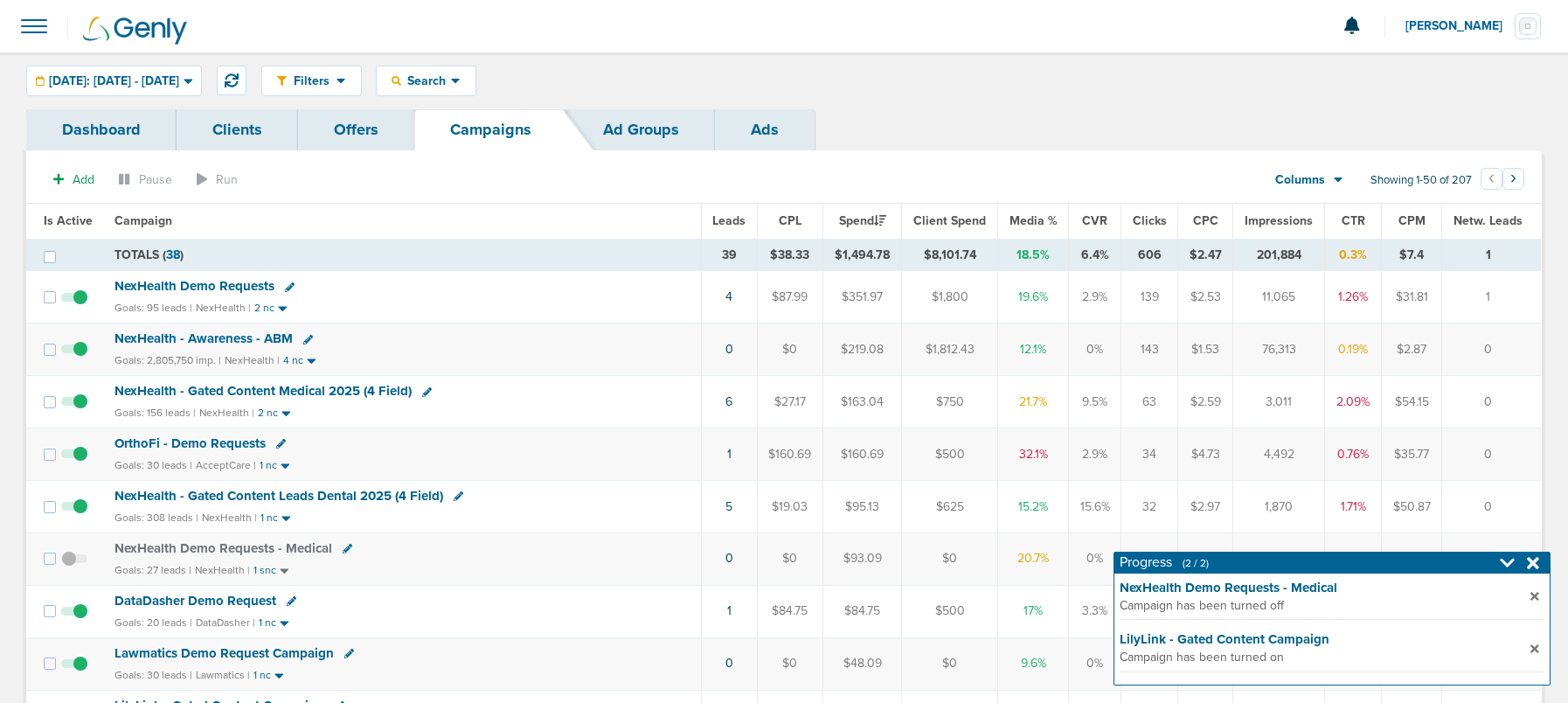
click at [1535, 564] on icon at bounding box center [1532, 562] width 12 height 12
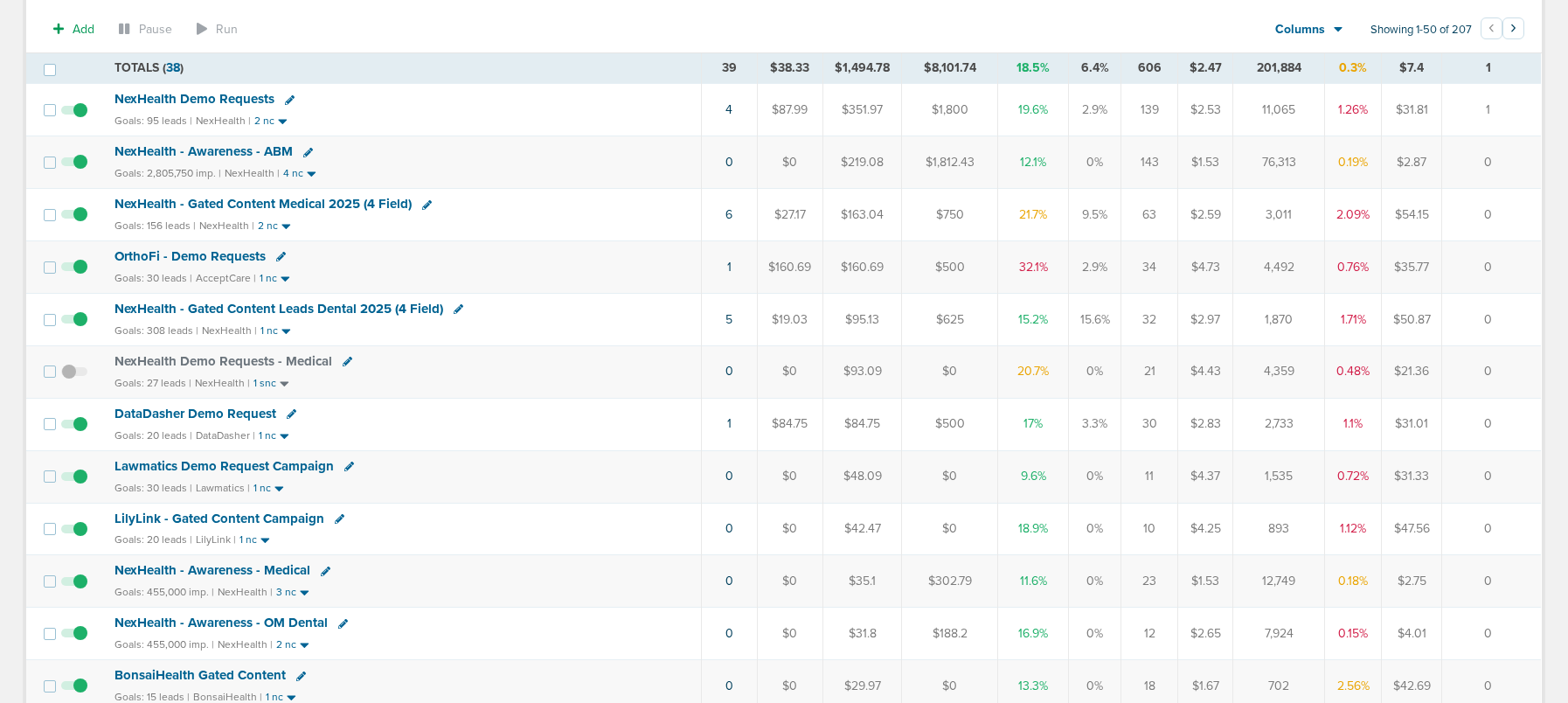
scroll to position [257, 0]
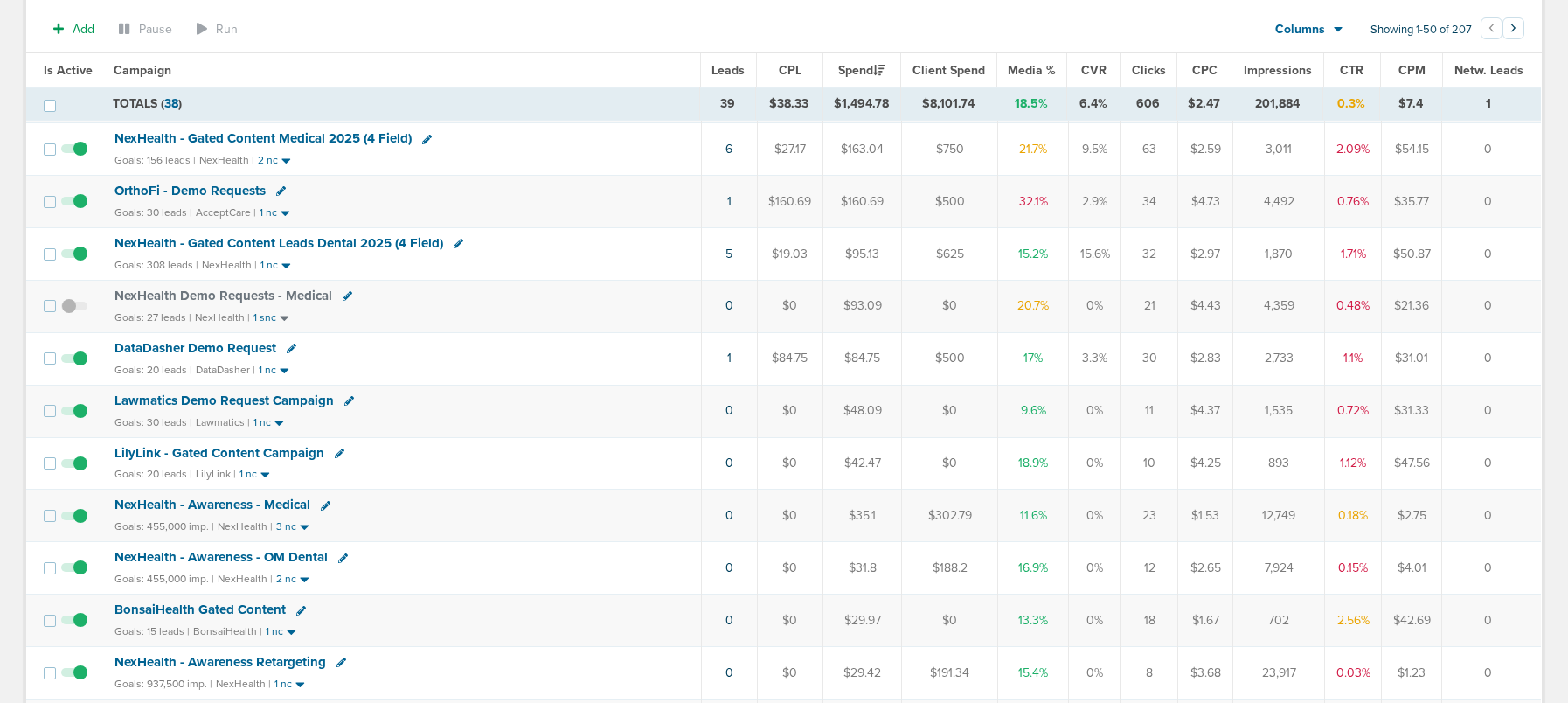
click at [240, 401] on span "Lawmatics Demo Request Campaign" at bounding box center [224, 400] width 220 height 16
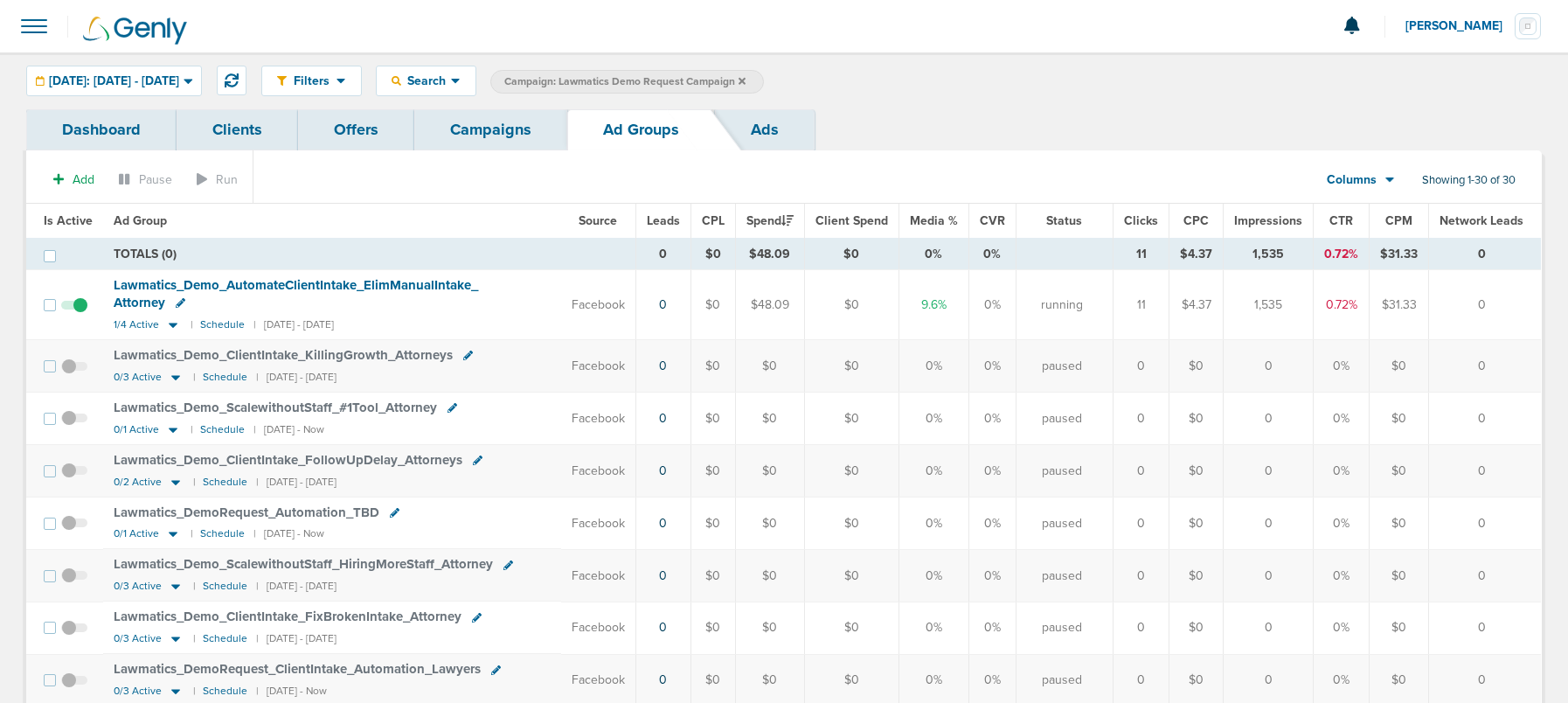
click at [453, 123] on link "Campaigns" at bounding box center [491, 130] width 153 height 41
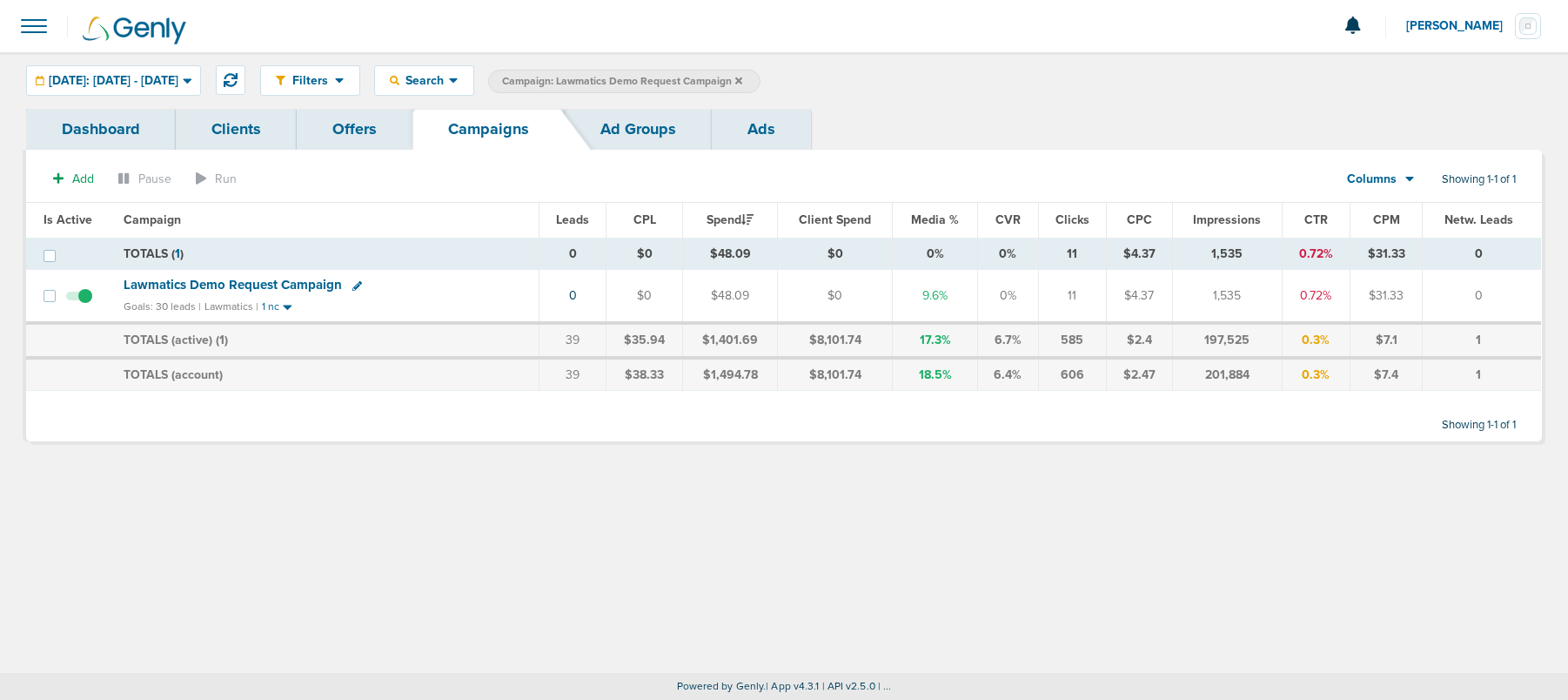
click at [742, 81] on icon at bounding box center [739, 81] width 7 height 10
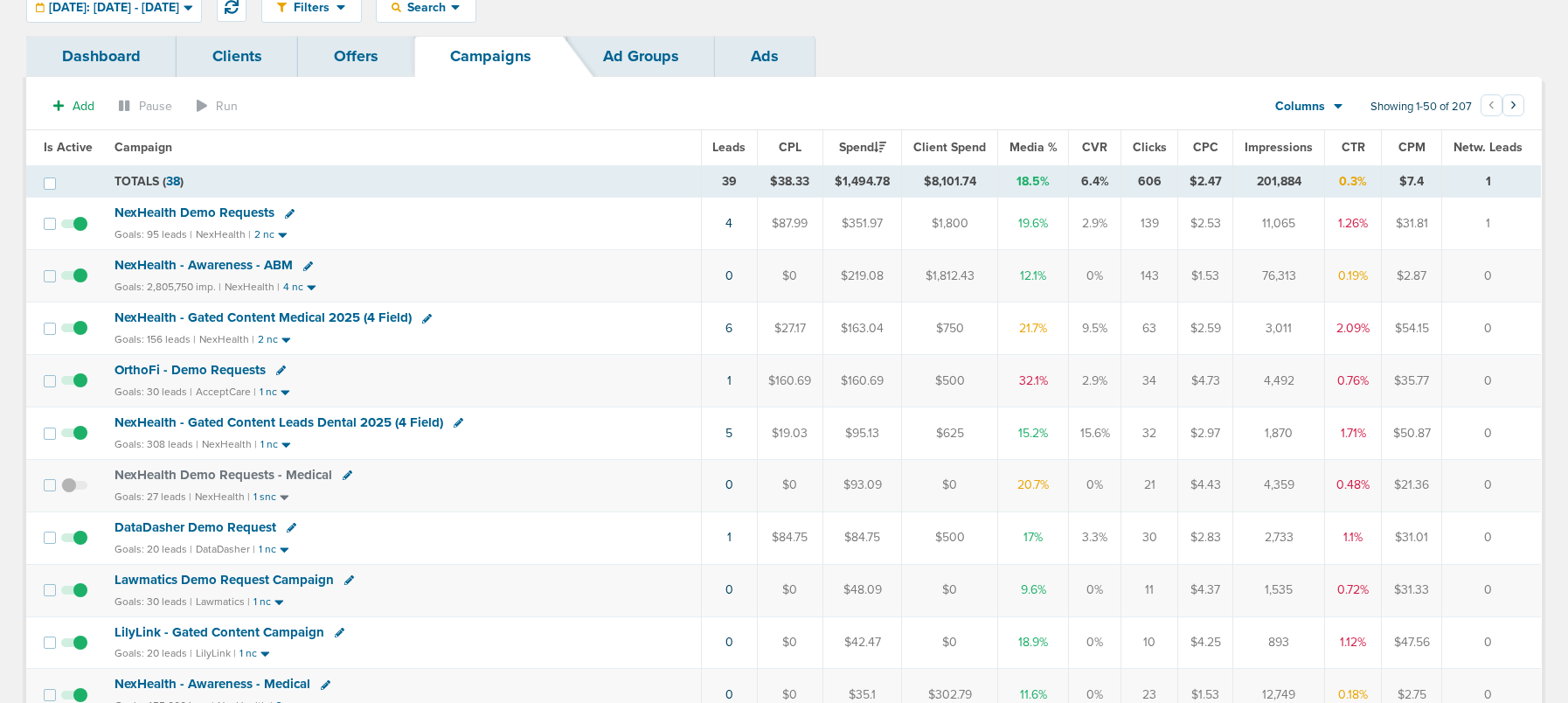
scroll to position [241, 0]
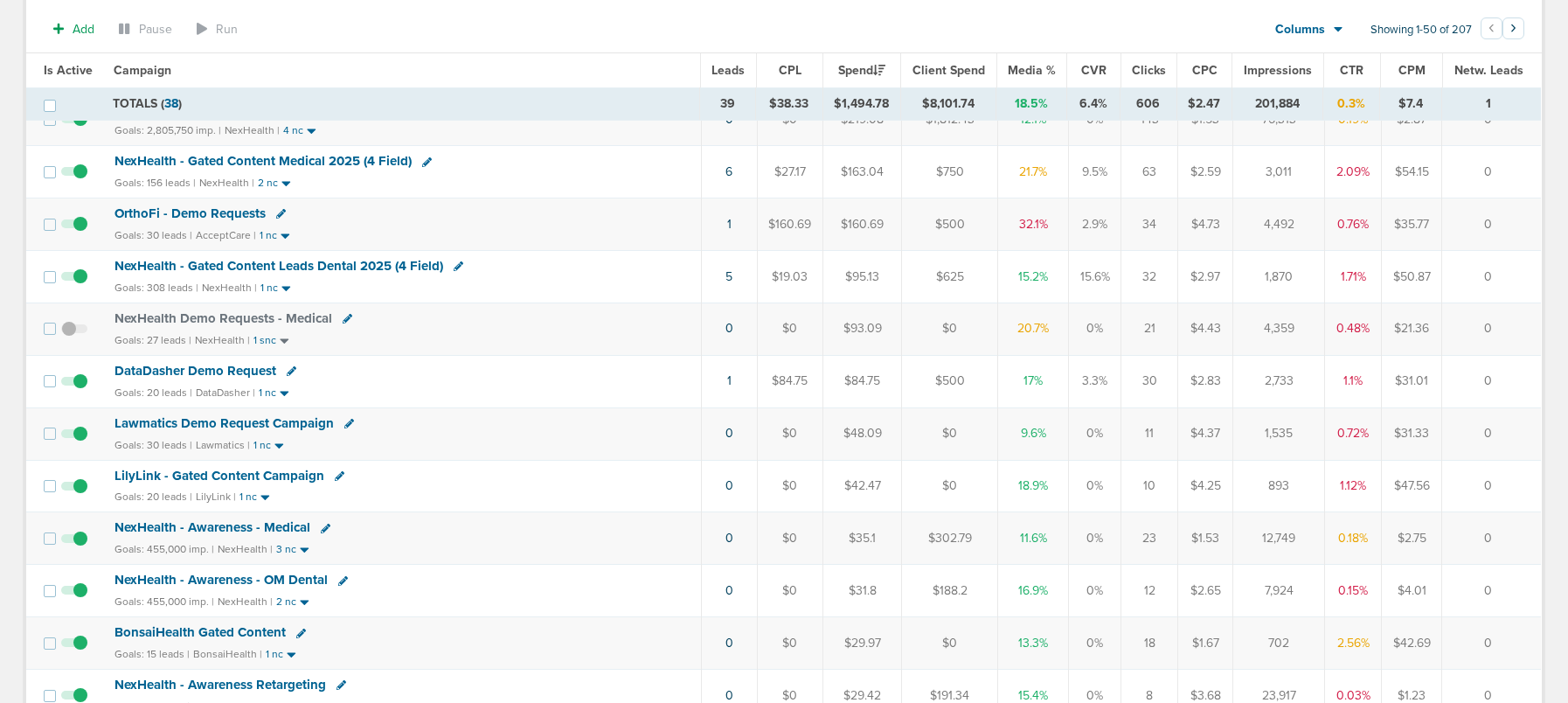
click at [290, 372] on link at bounding box center [291, 372] width 9 height 13
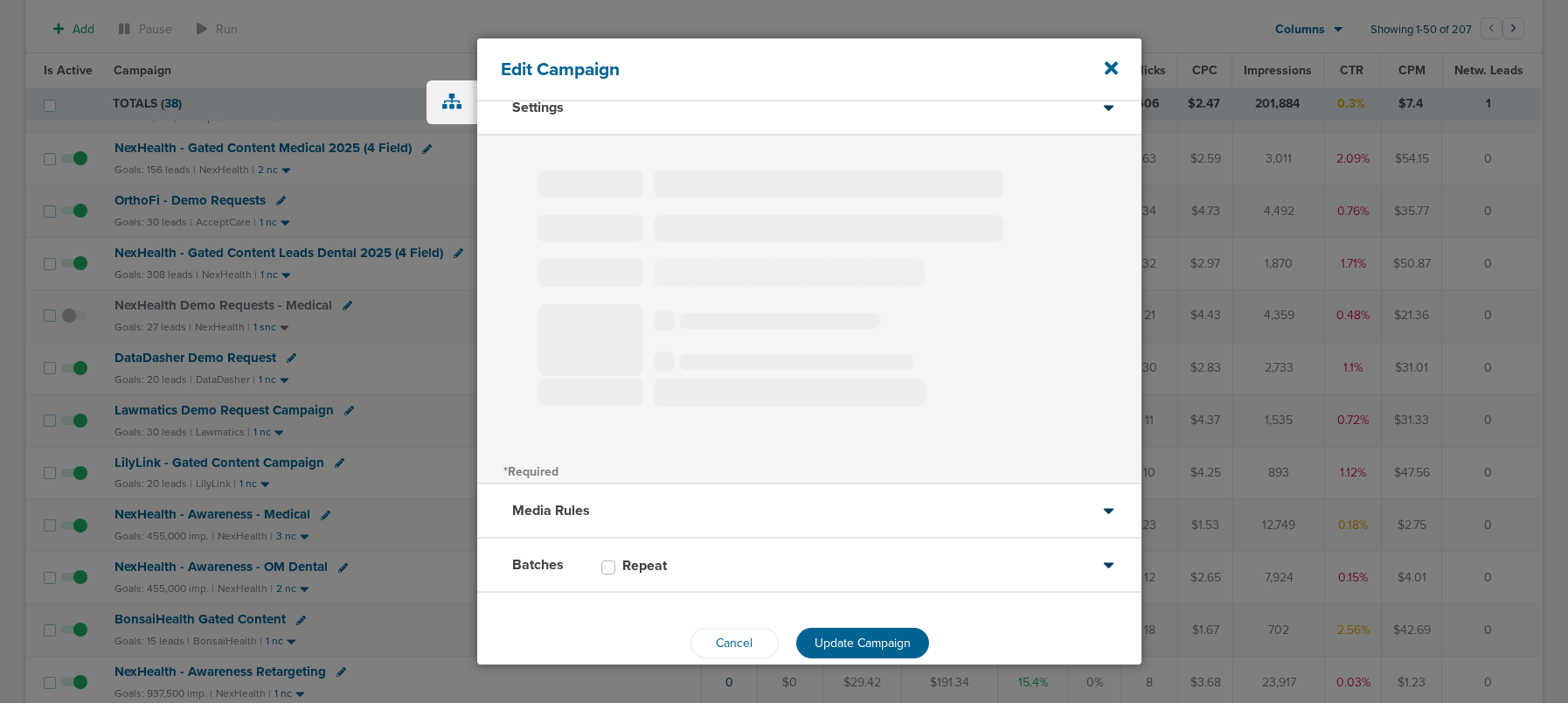
scroll to position [27, 0]
type input "DataDasher Demo Request"
select select "Leads"
radio input "true"
select select "readOnly"
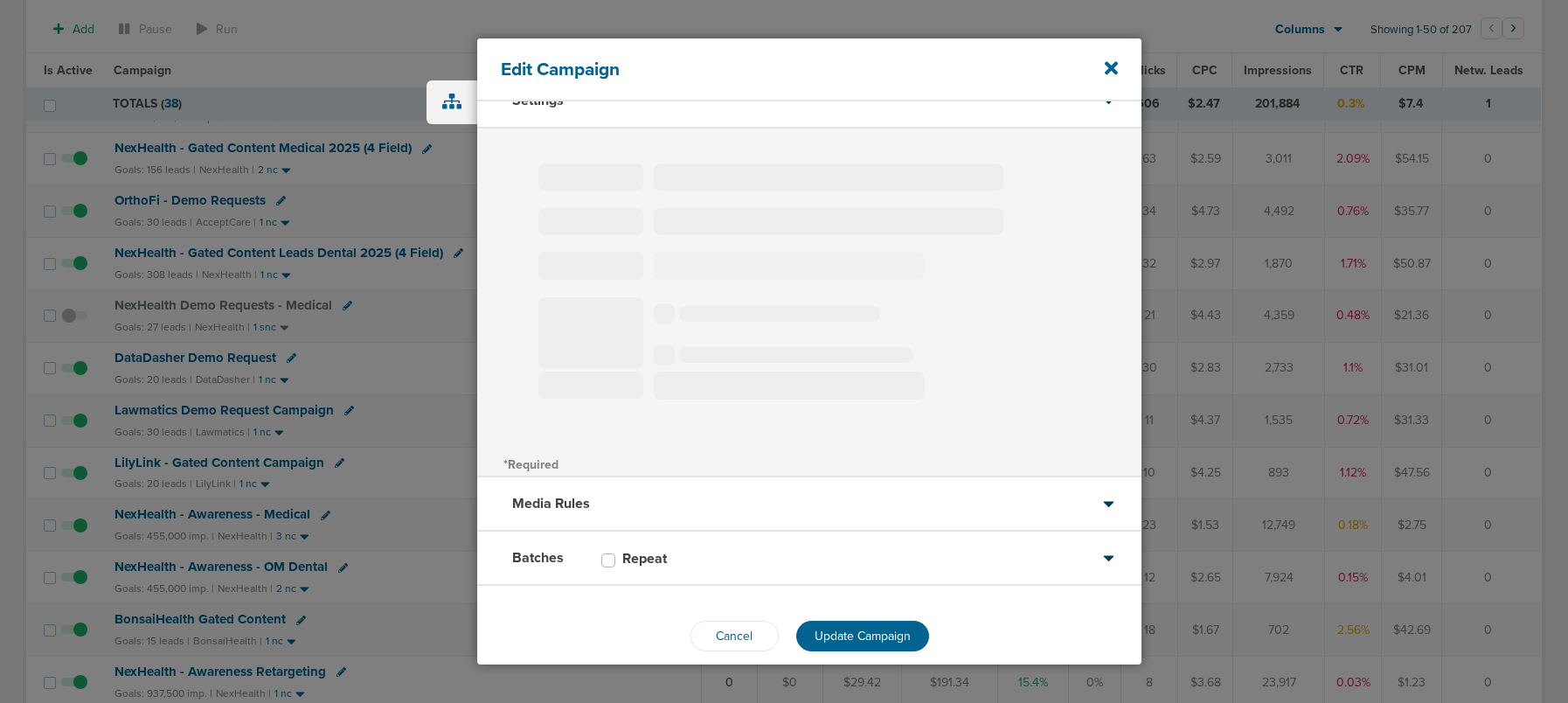
select select "1"
select select "2"
select select "3"
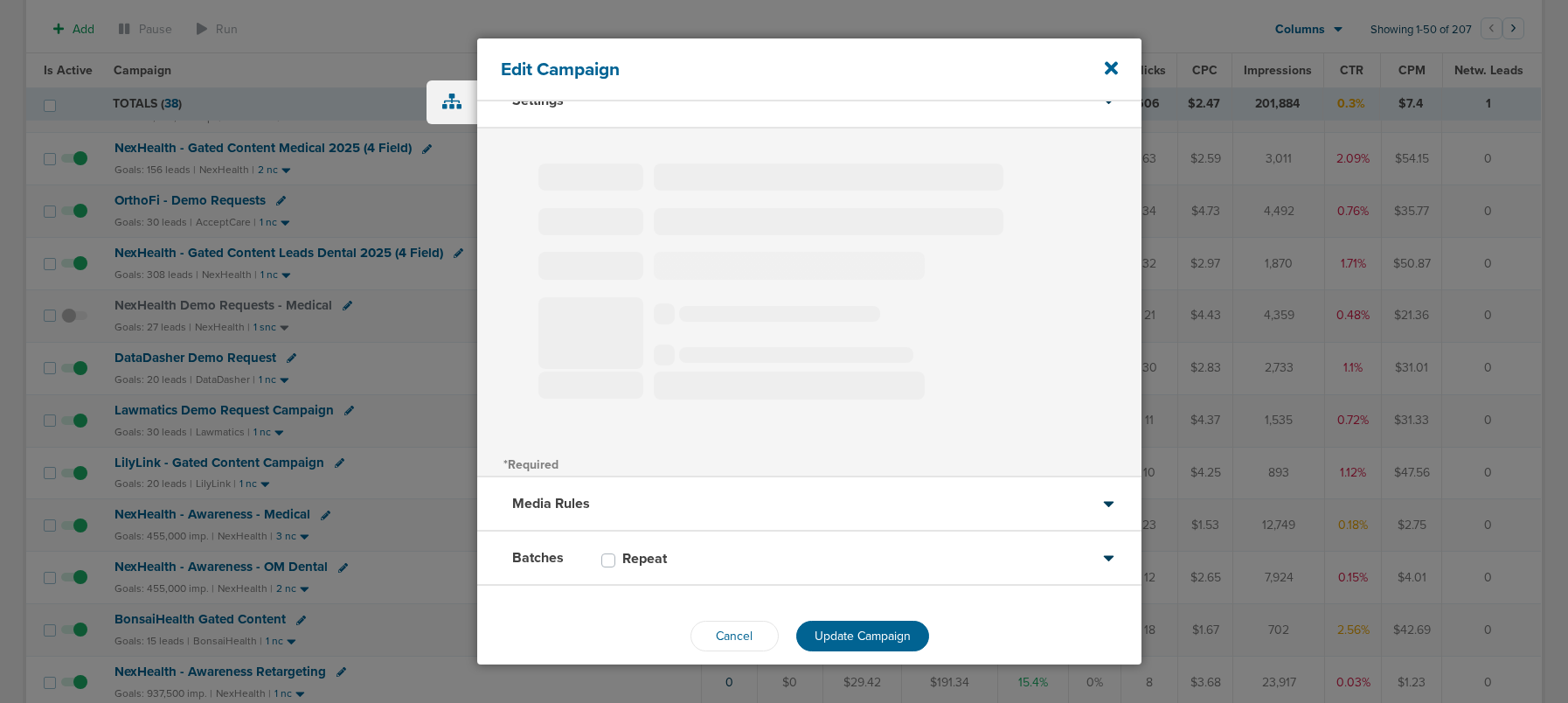
select select "3"
select select "5"
select select "6"
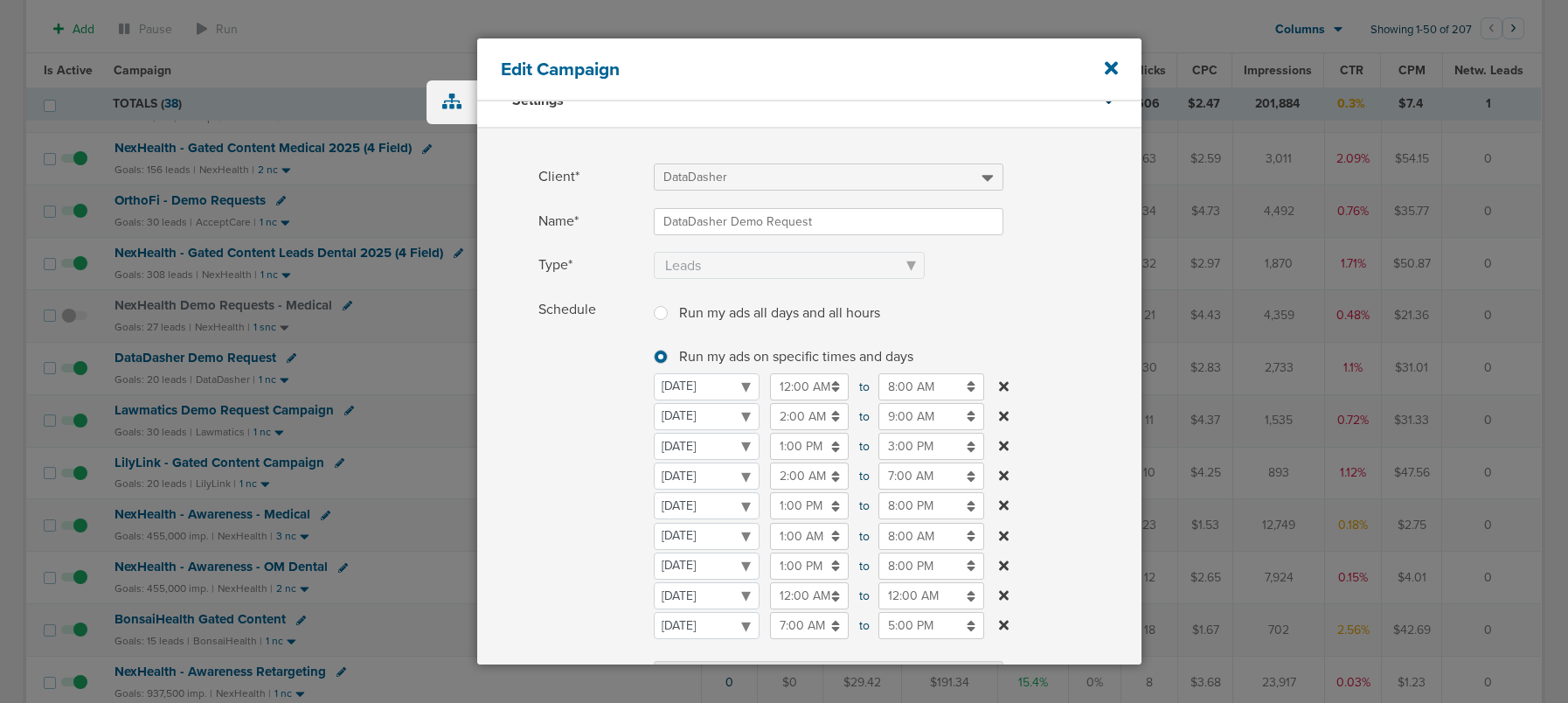
click at [901, 510] on input "8:00 PM" at bounding box center [931, 505] width 106 height 27
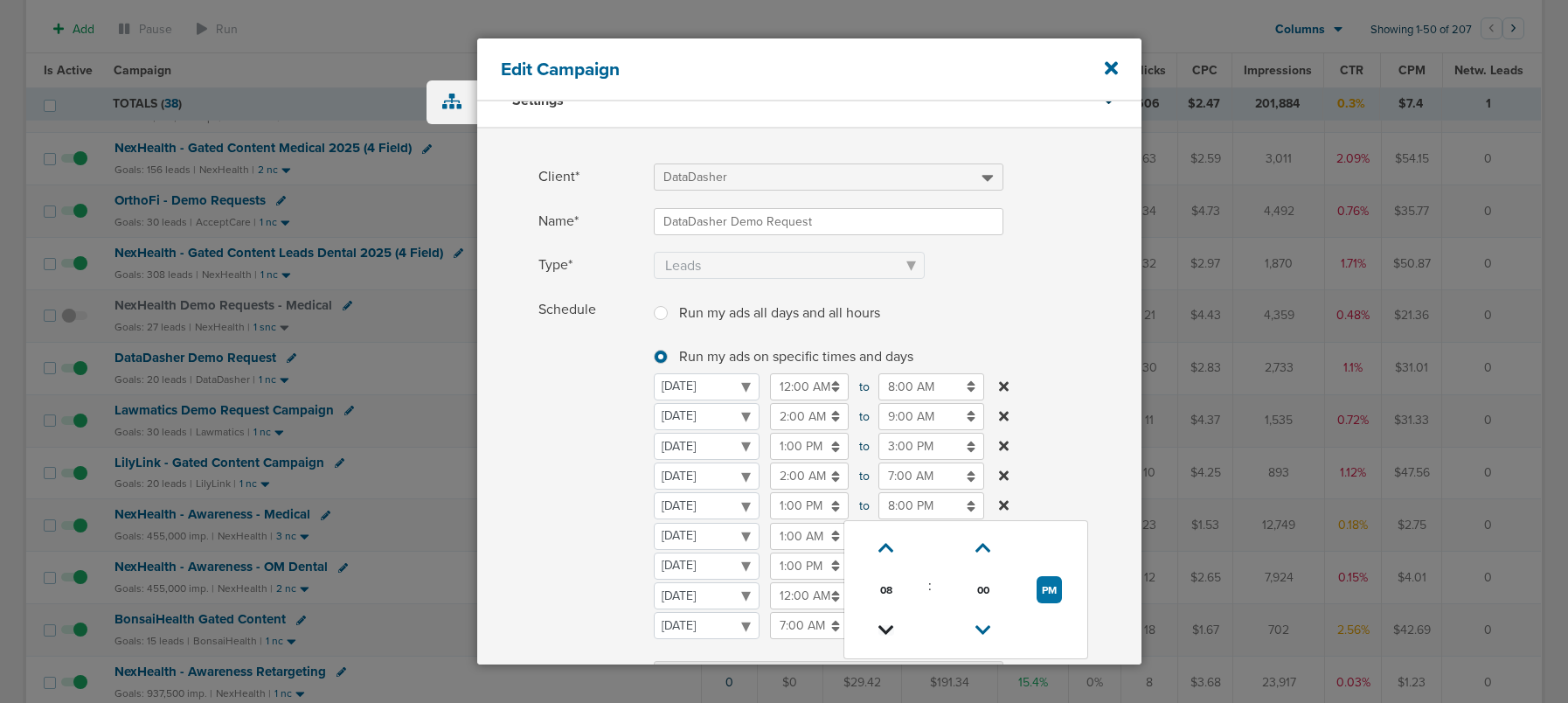
click at [888, 625] on icon at bounding box center [886, 629] width 16 height 10
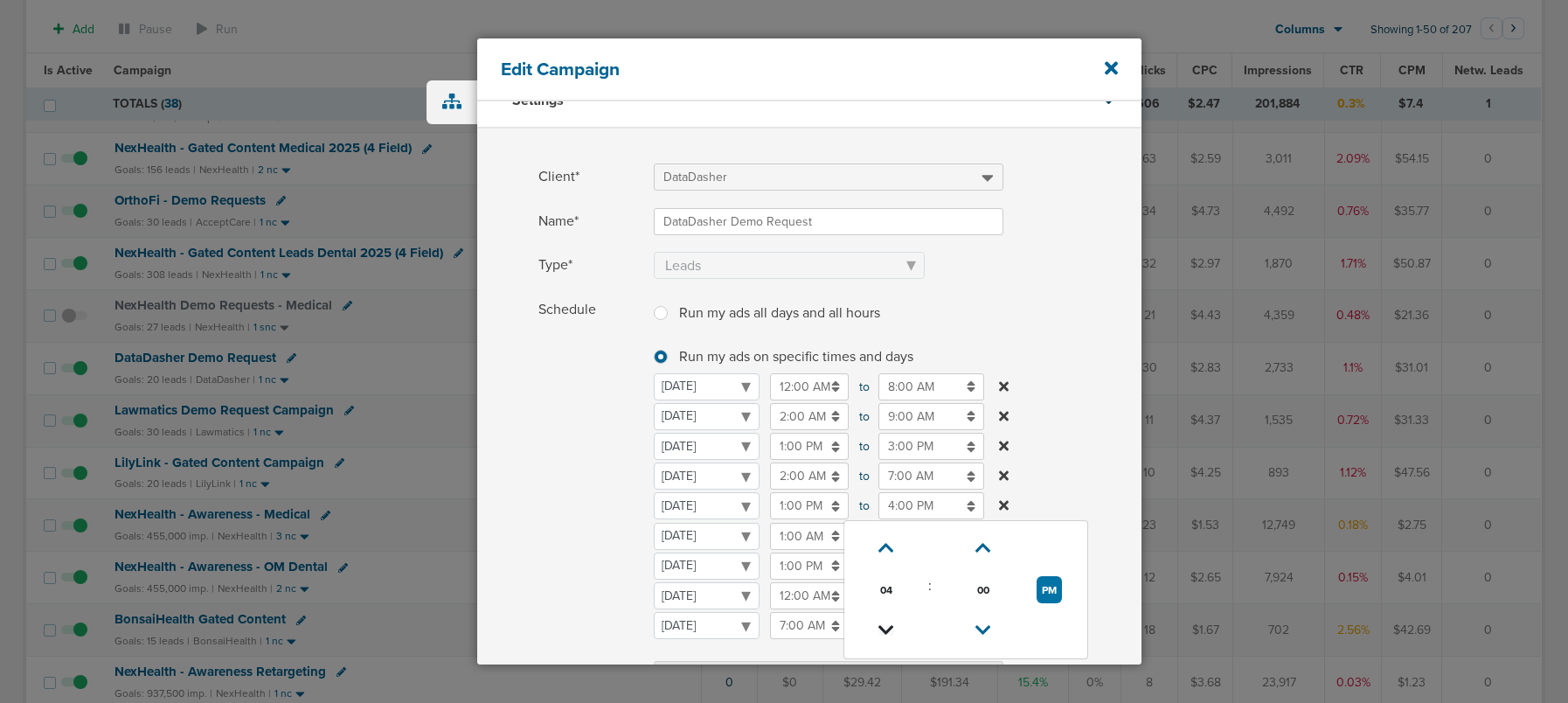
type input "3:00 PM"
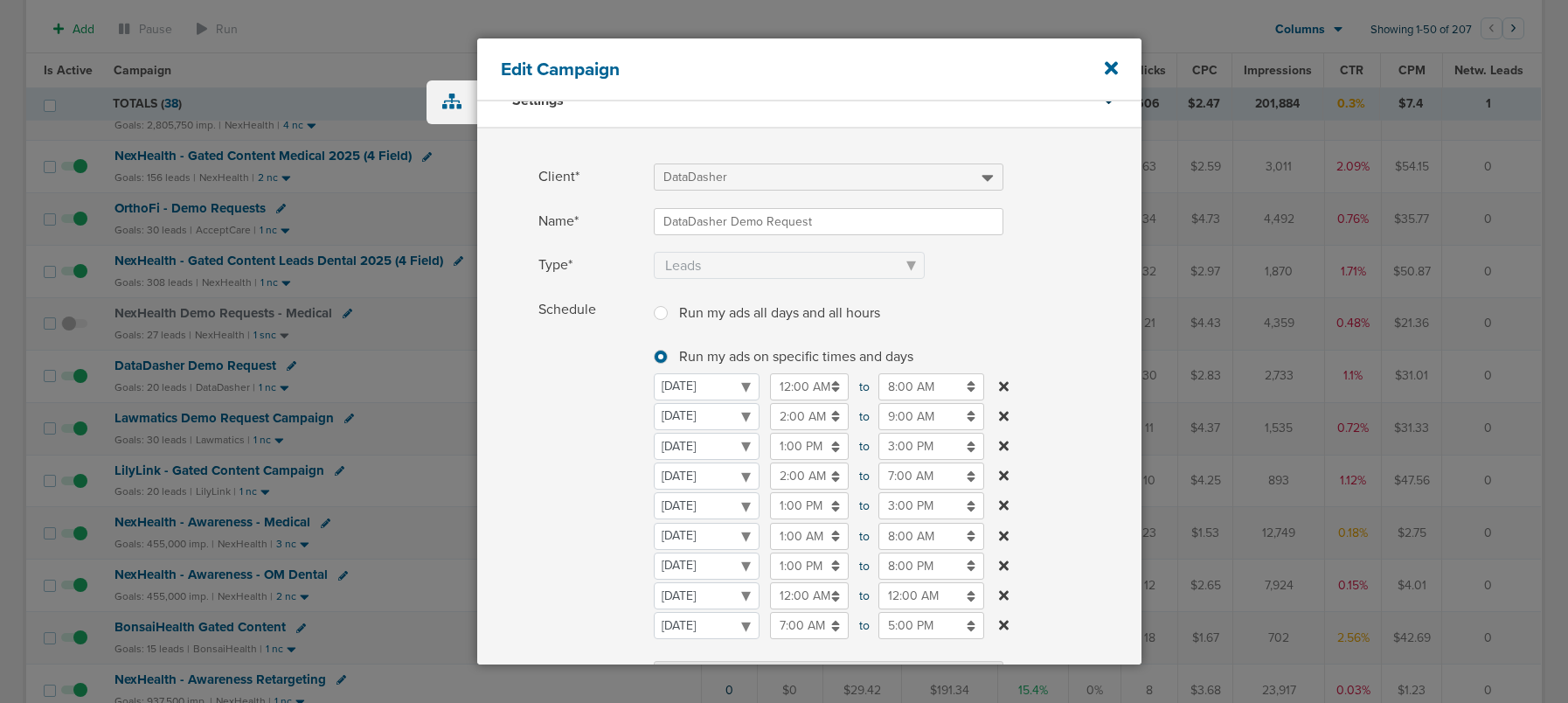
click at [575, 550] on span "Schedule" at bounding box center [591, 493] width 105 height 396
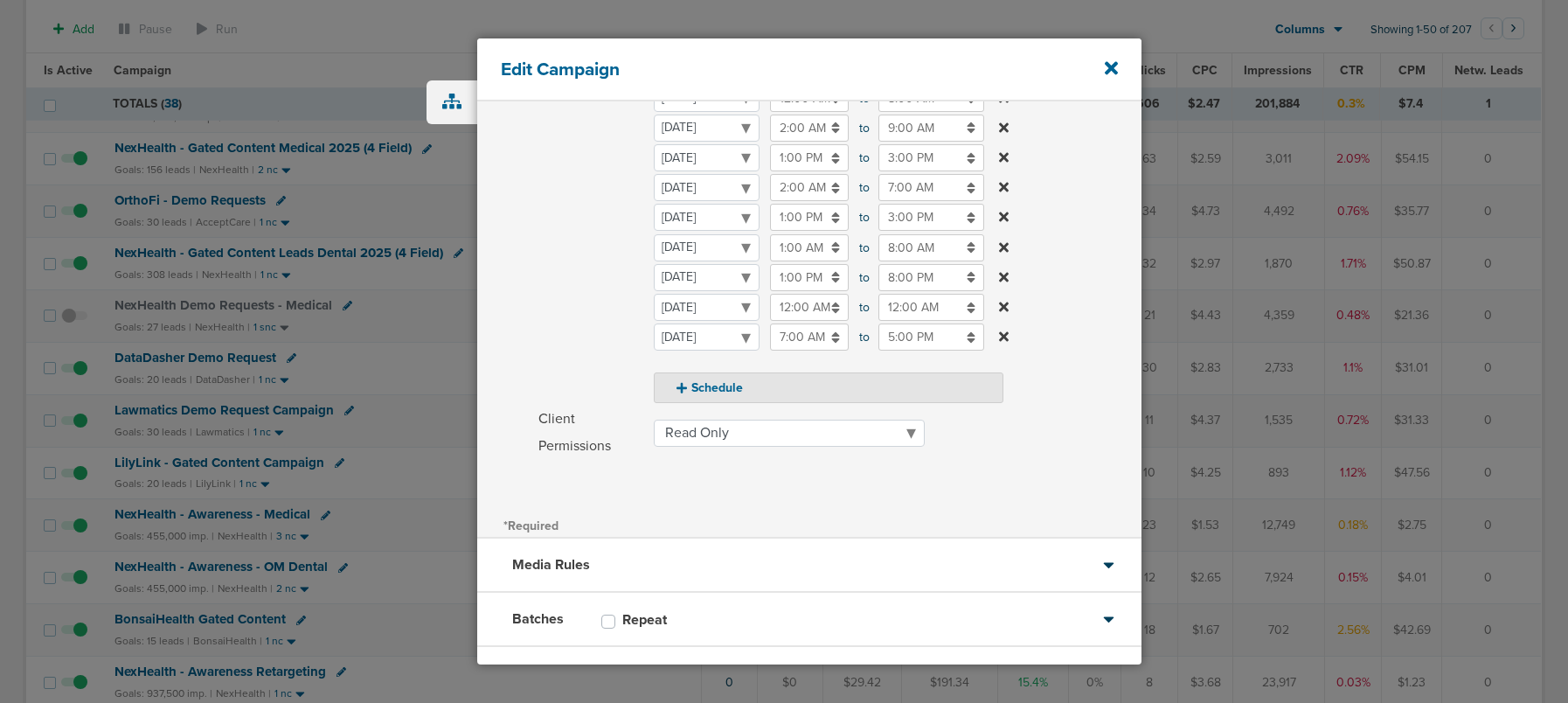
scroll to position [399, 0]
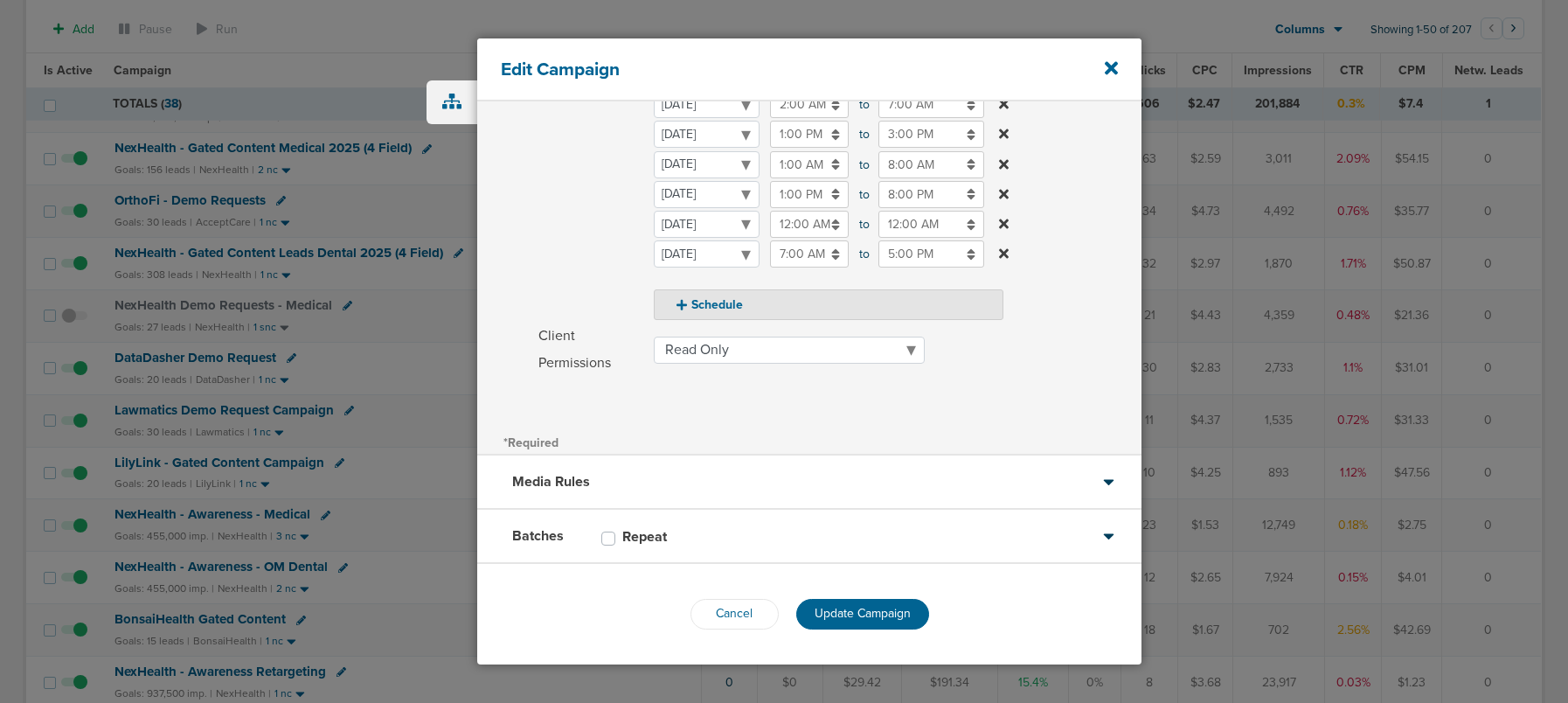
click at [824, 613] on span "Update Campaign" at bounding box center [862, 613] width 97 height 15
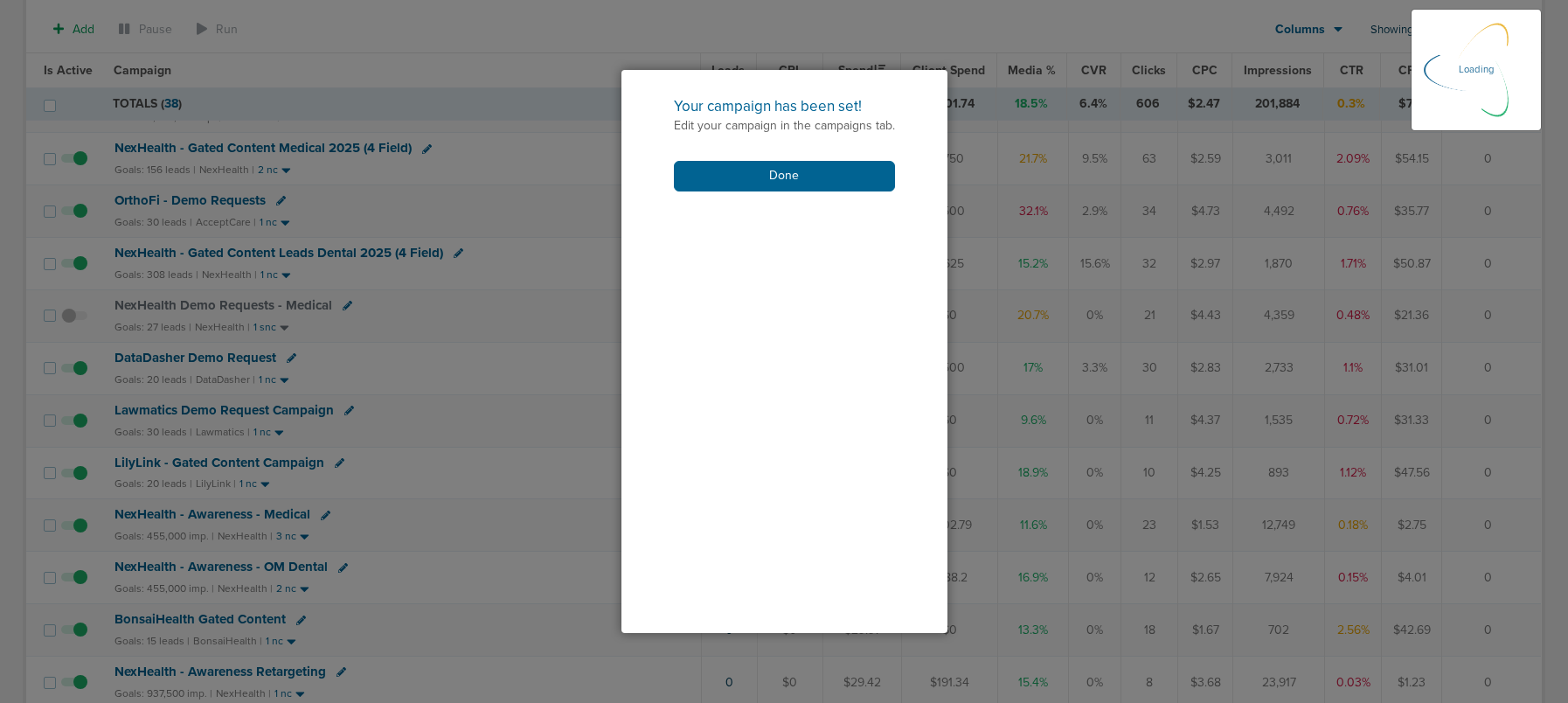
scroll to position [345, 0]
click at [752, 176] on button "Done" at bounding box center [784, 176] width 222 height 30
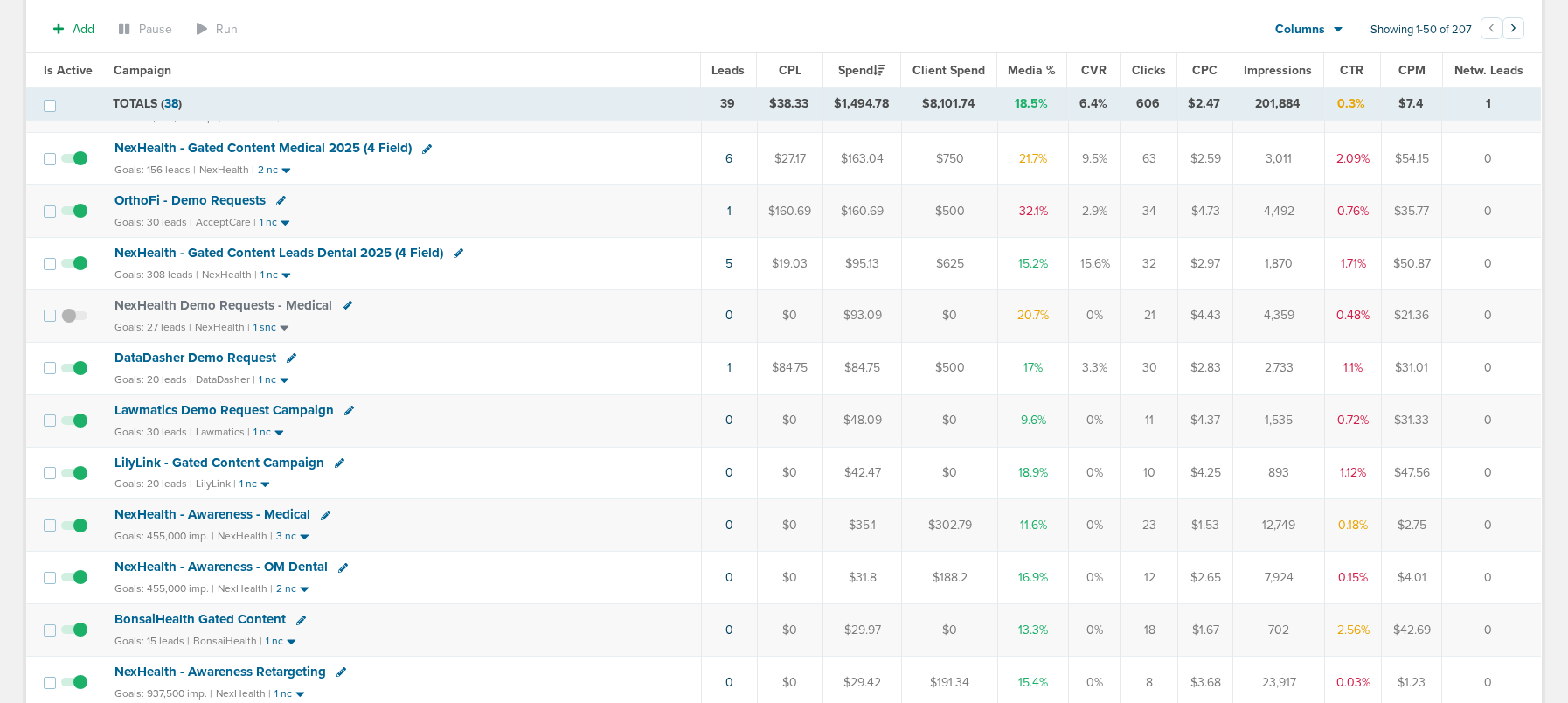
click at [271, 465] on span "LilyLink - Gated Content Campaign" at bounding box center [220, 462] width 210 height 16
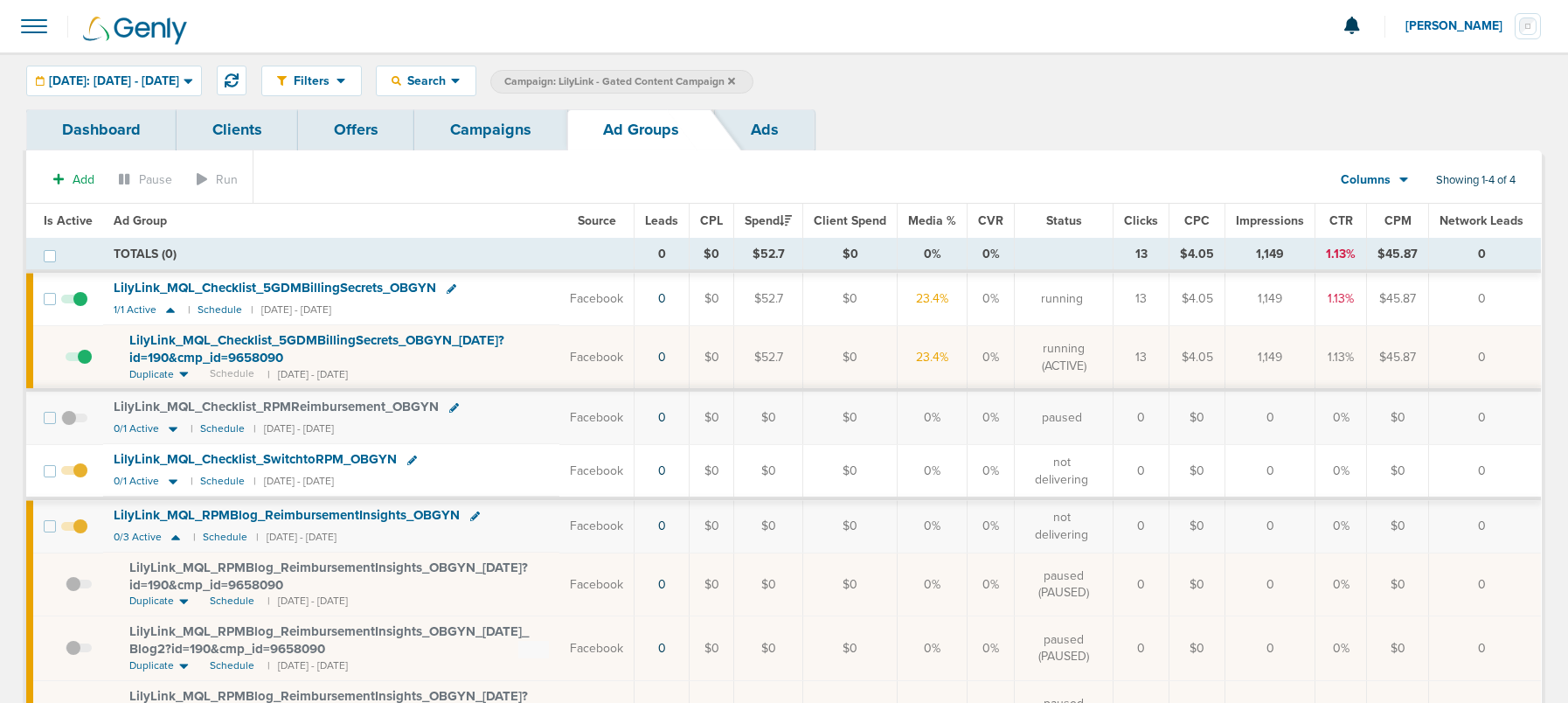
click at [85, 366] on span at bounding box center [78, 366] width 27 height 0
click at [65, 361] on input "checkbox" at bounding box center [65, 361] width 0 height 0
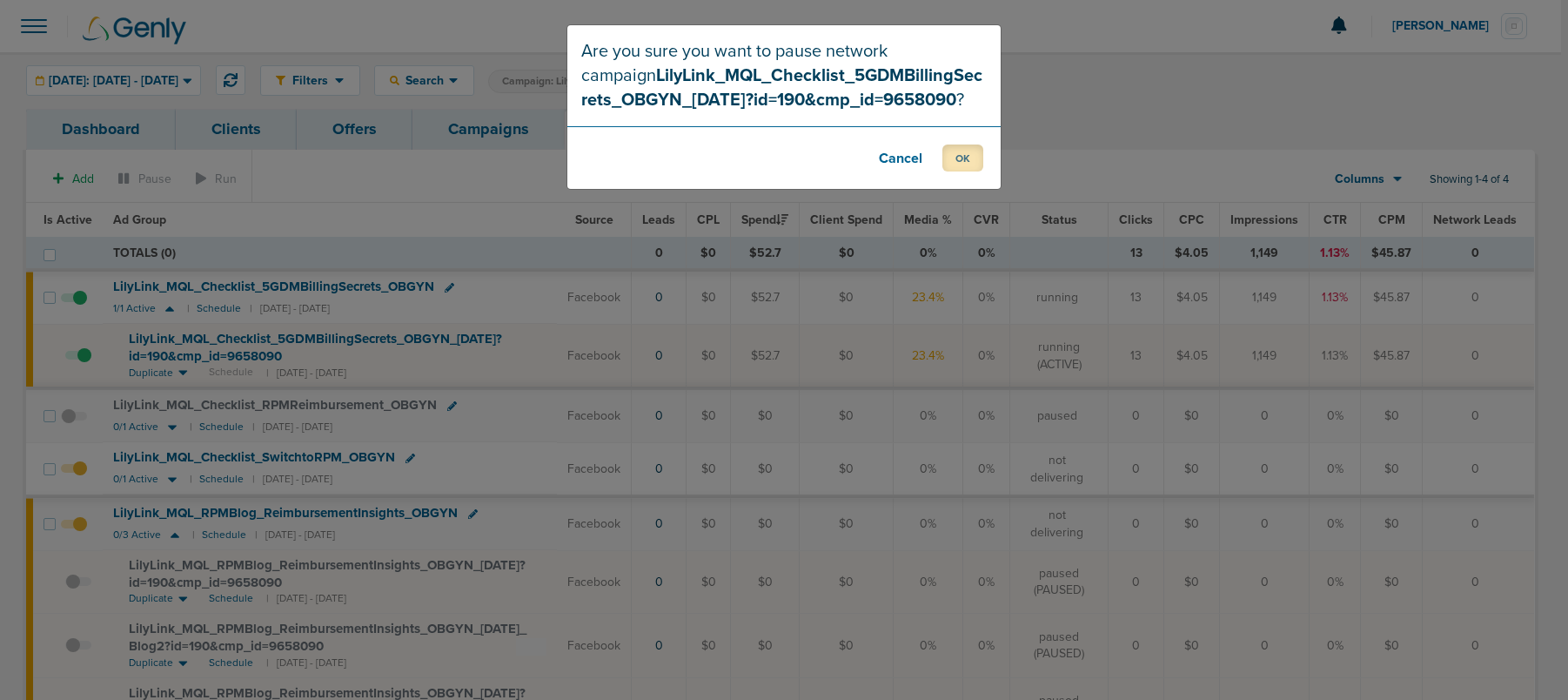
click at [958, 167] on button "OK" at bounding box center [962, 157] width 41 height 27
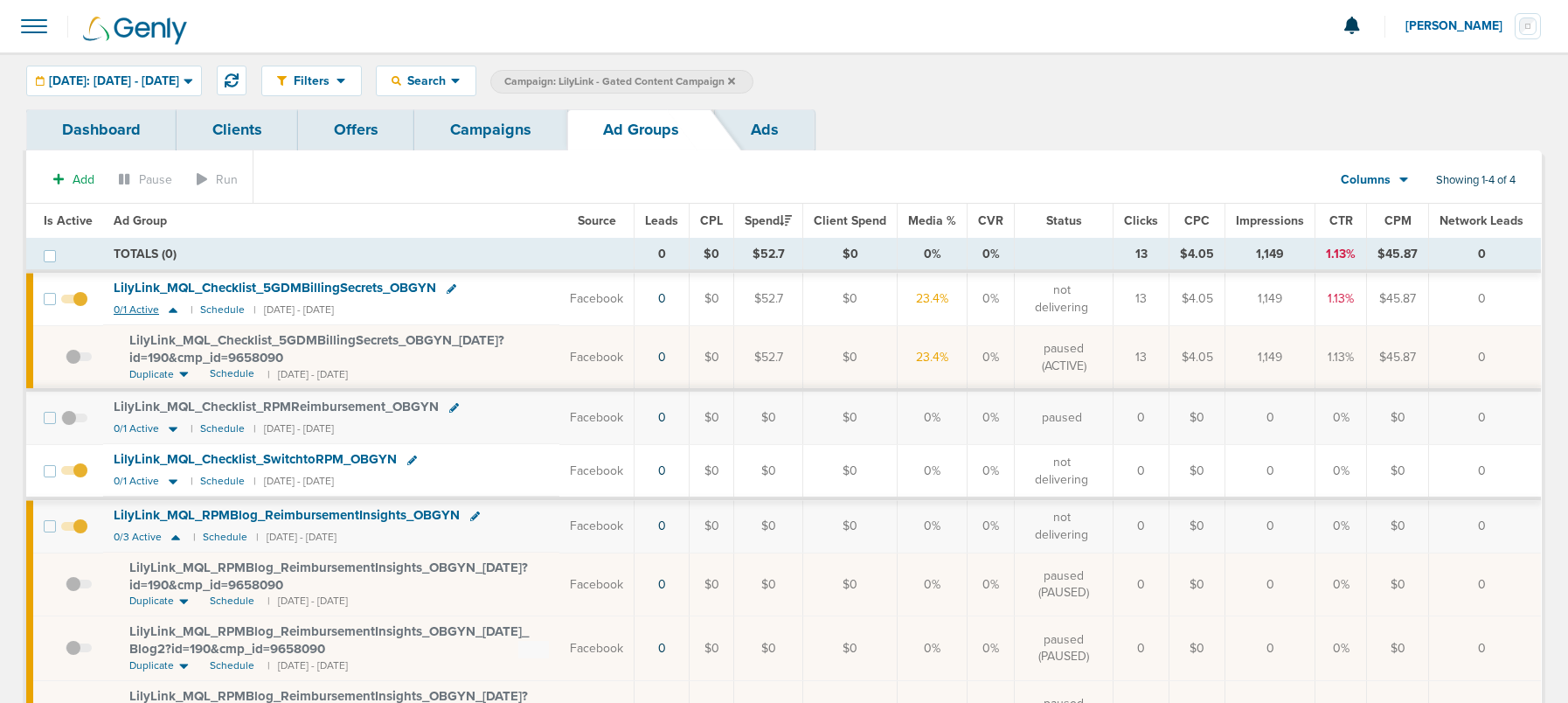
click at [176, 312] on icon at bounding box center [173, 310] width 17 height 15
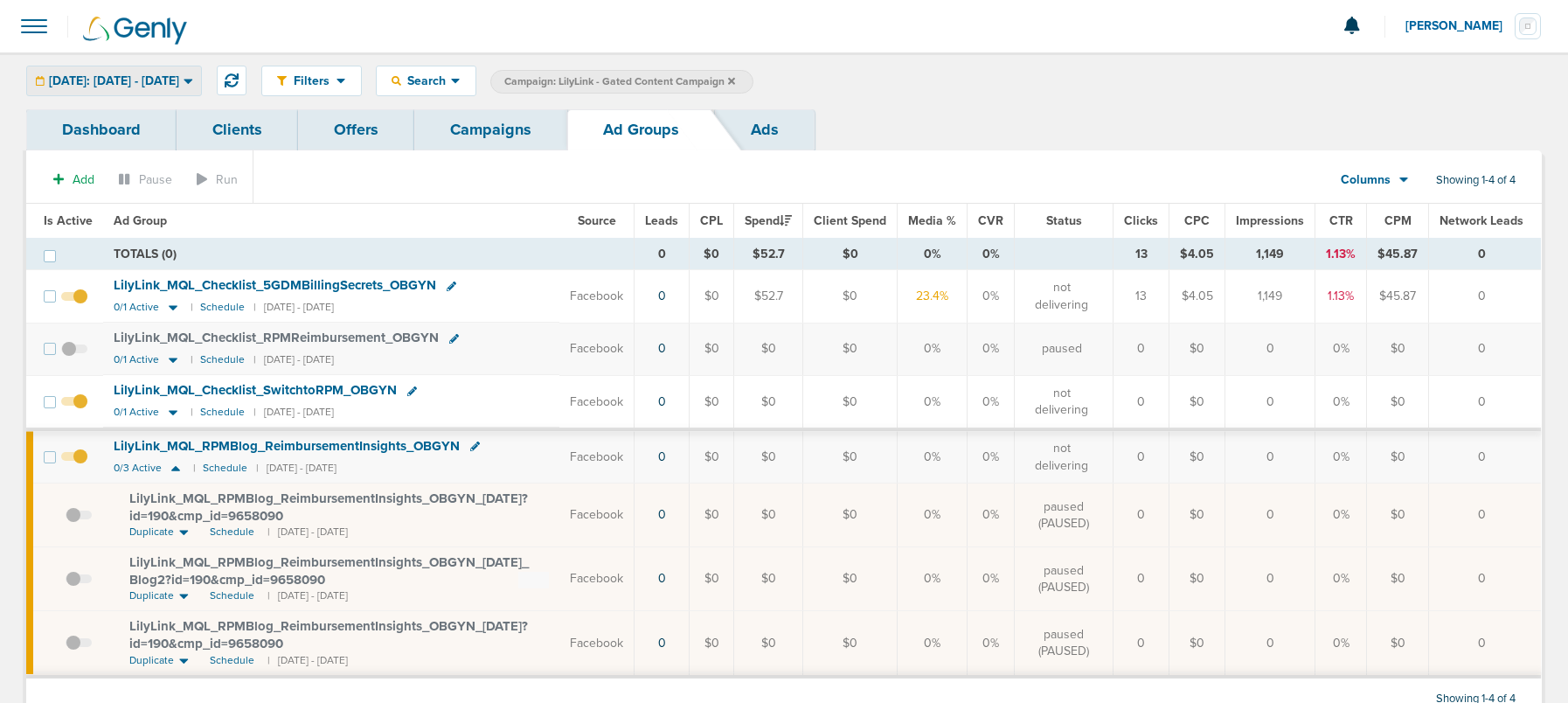
click at [171, 80] on span "[DATE]: [DATE] - [DATE]" at bounding box center [114, 81] width 131 height 12
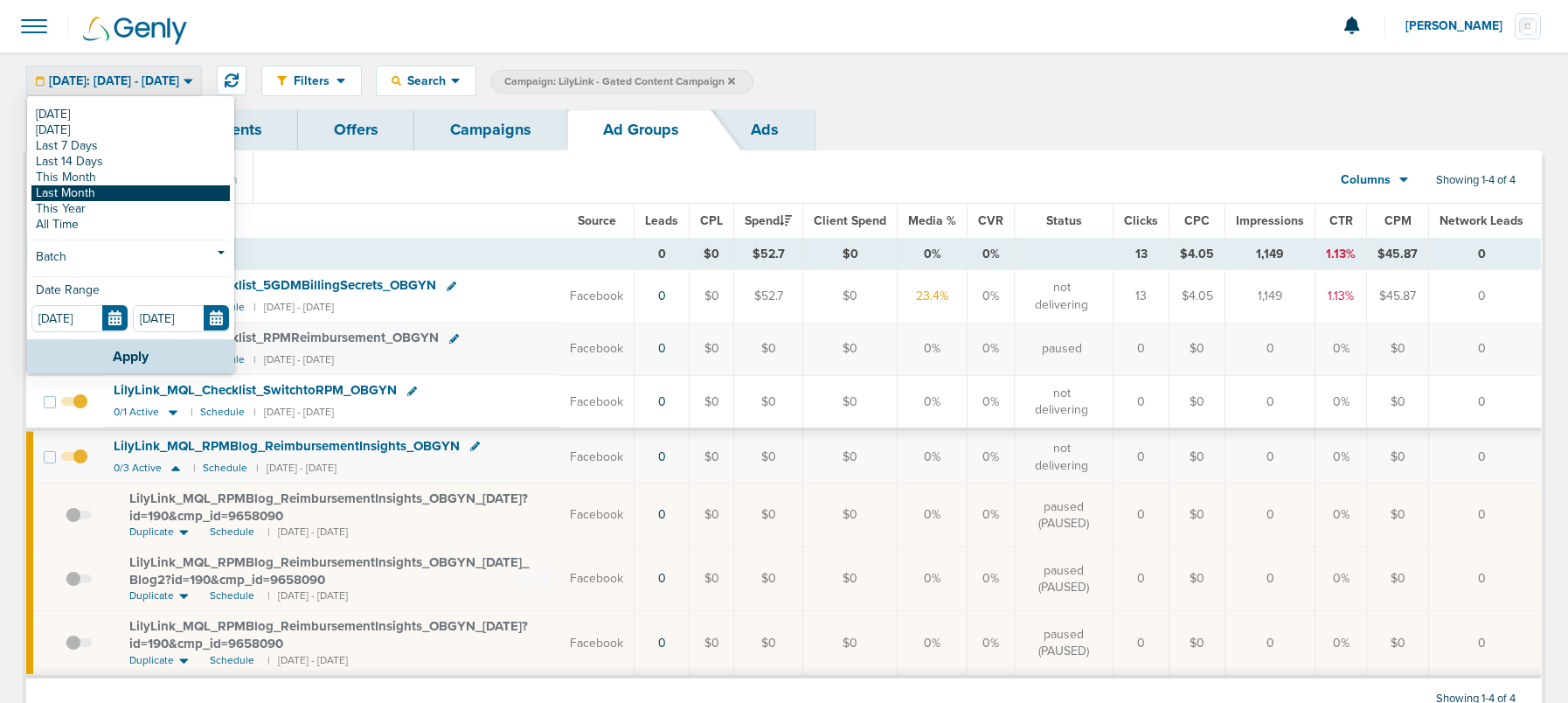
click at [152, 192] on link "Last Month" at bounding box center [131, 193] width 199 height 16
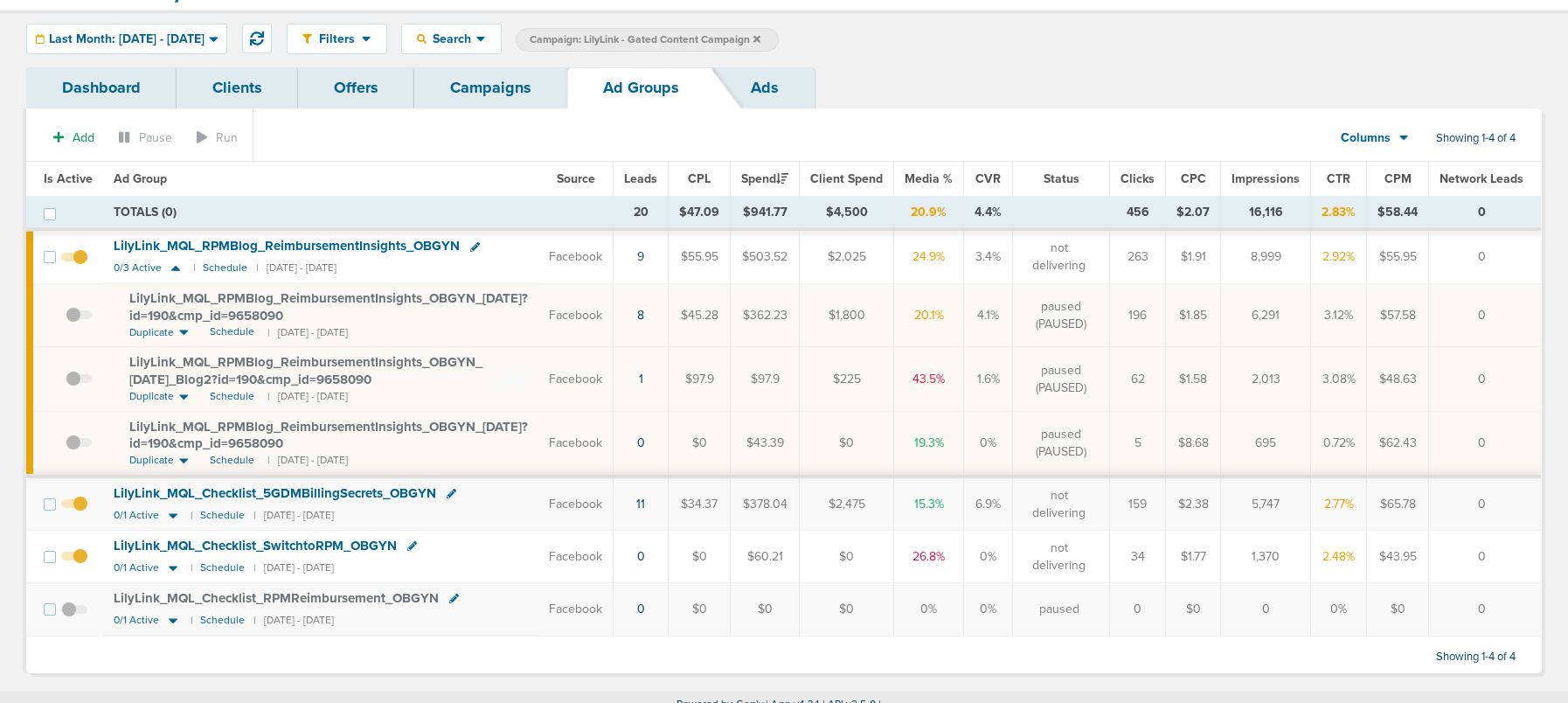
scroll to position [57, 0]
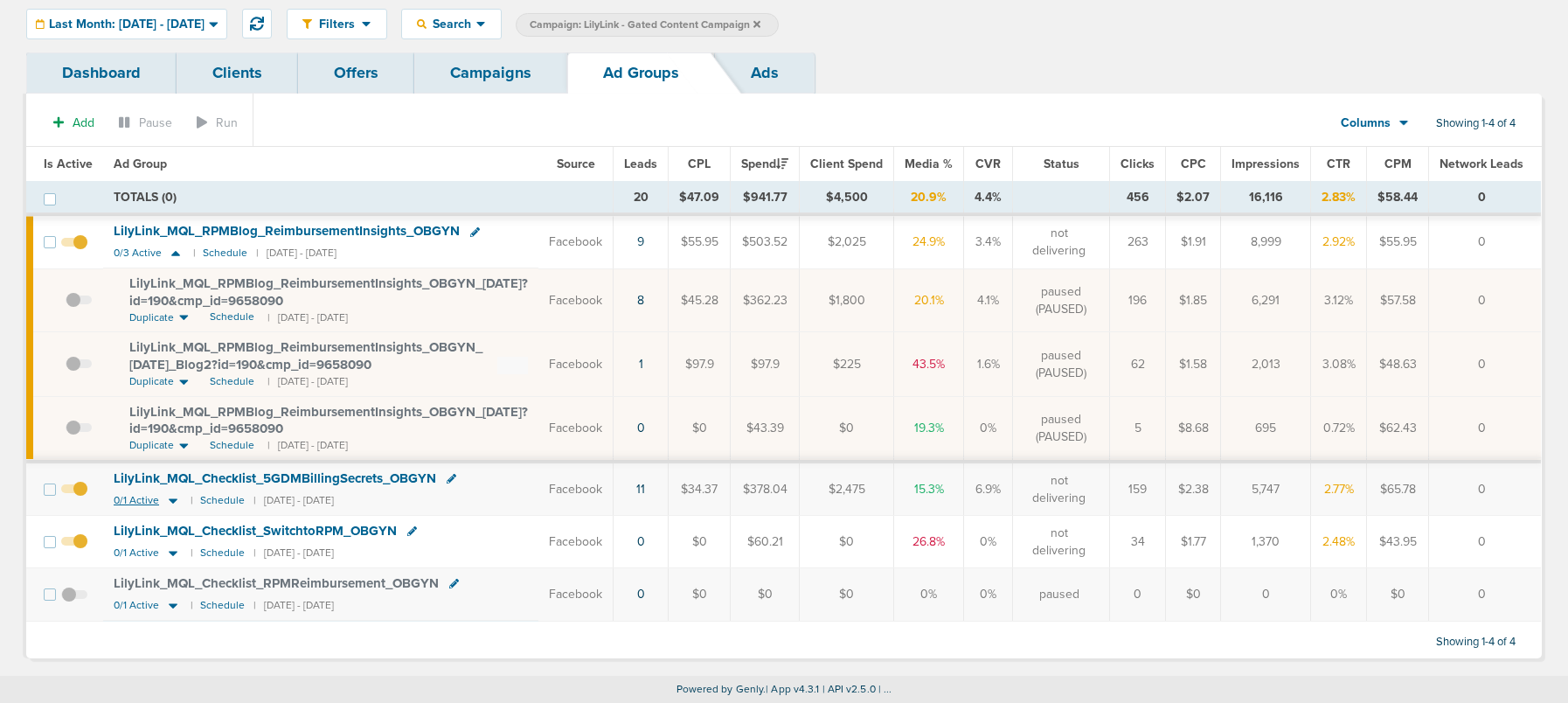
click at [171, 500] on icon at bounding box center [174, 501] width 9 height 6
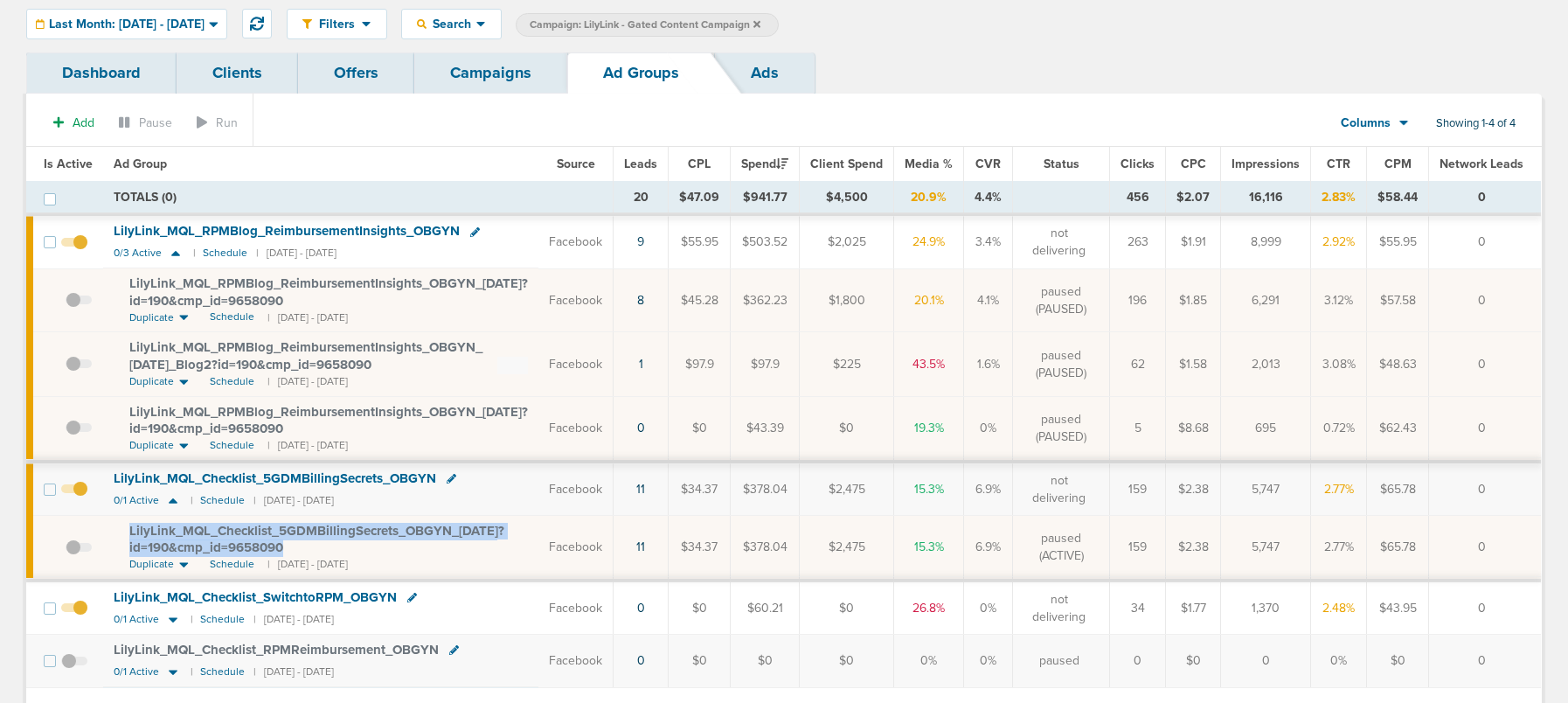
drag, startPoint x: 121, startPoint y: 527, endPoint x: 315, endPoint y: 553, distance: 195.7
click at [315, 553] on td "LilyLink_ MQL_ Checklist_ 5GDMBillingSecrets_ OBGYN_ 06.25.25?id=190&cmp_ id=96…" at bounding box center [321, 548] width 436 height 64
copy span "LilyLink_ MQL_ Checklist_ 5GDMBillingSecrets_ OBGYN_ 06.25.25?id=190&cmp_ id=96…"
click at [487, 70] on link "Campaigns" at bounding box center [491, 73] width 153 height 41
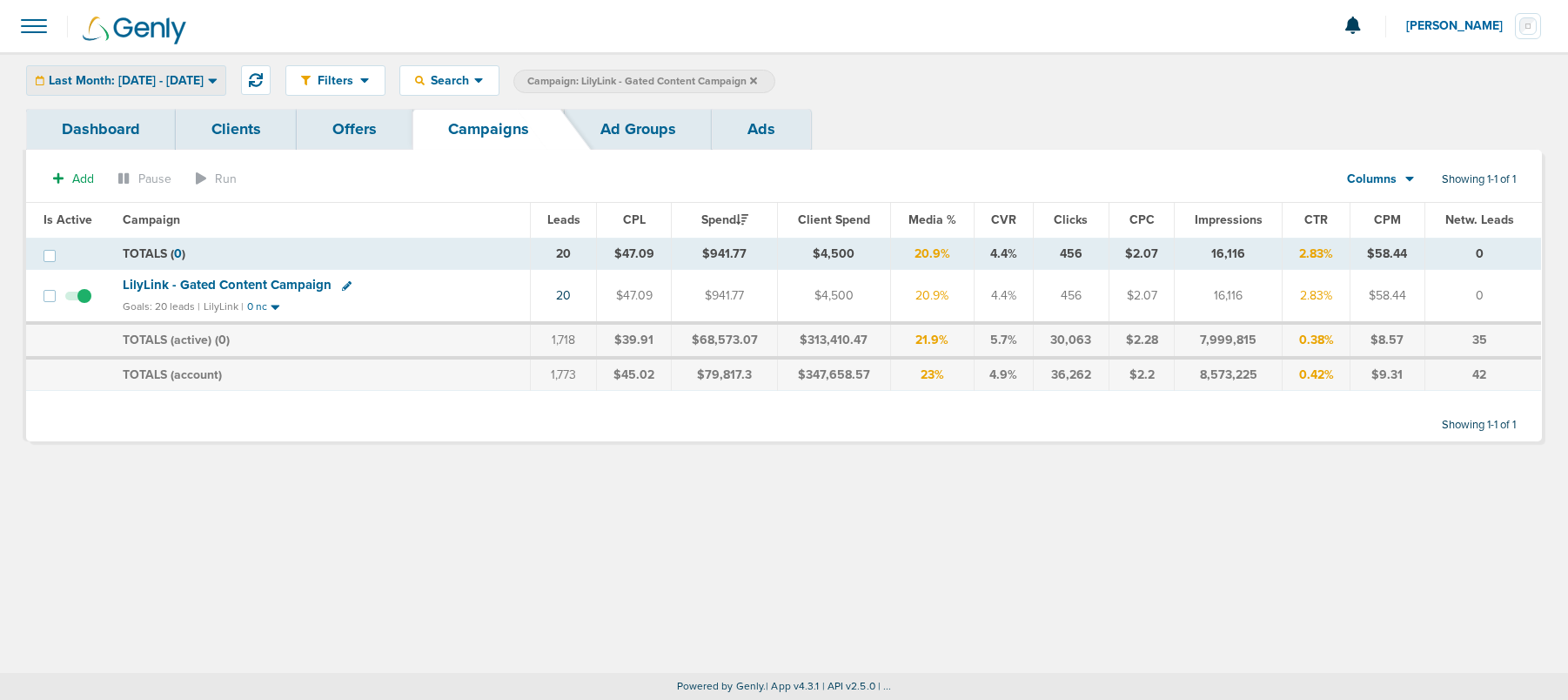
click at [112, 89] on div "Last Month: [DATE] - [DATE]" at bounding box center [125, 80] width 199 height 28
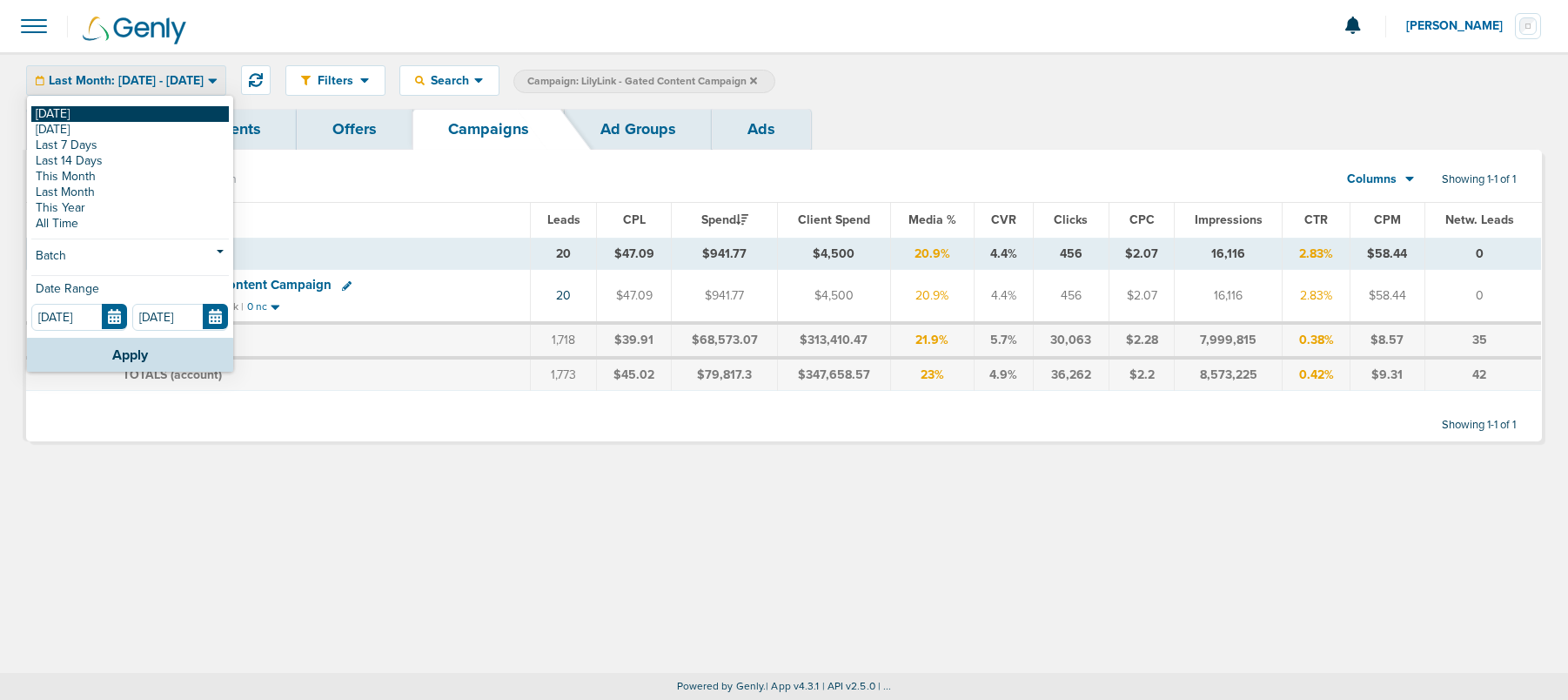
click at [96, 113] on link "[DATE]" at bounding box center [130, 113] width 198 height 16
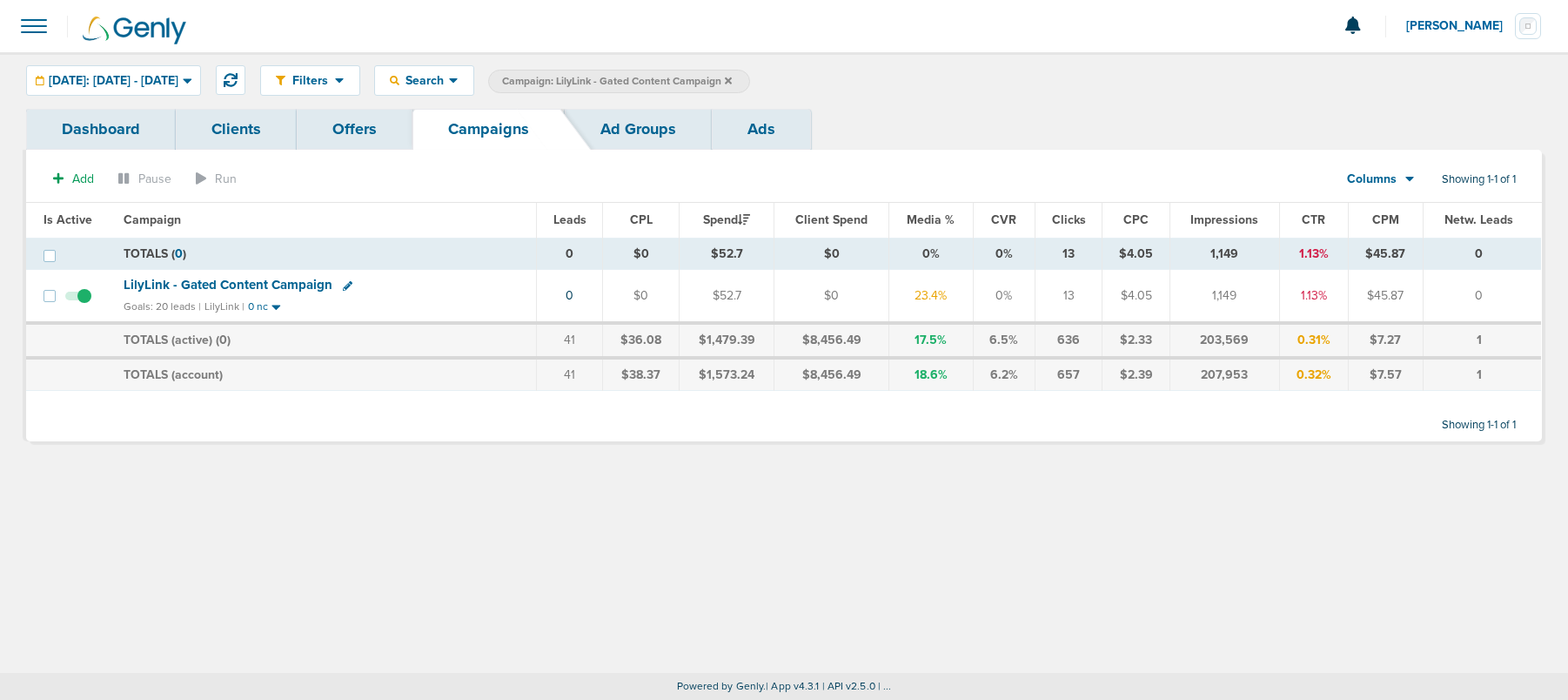
click at [732, 81] on icon at bounding box center [728, 81] width 7 height 10
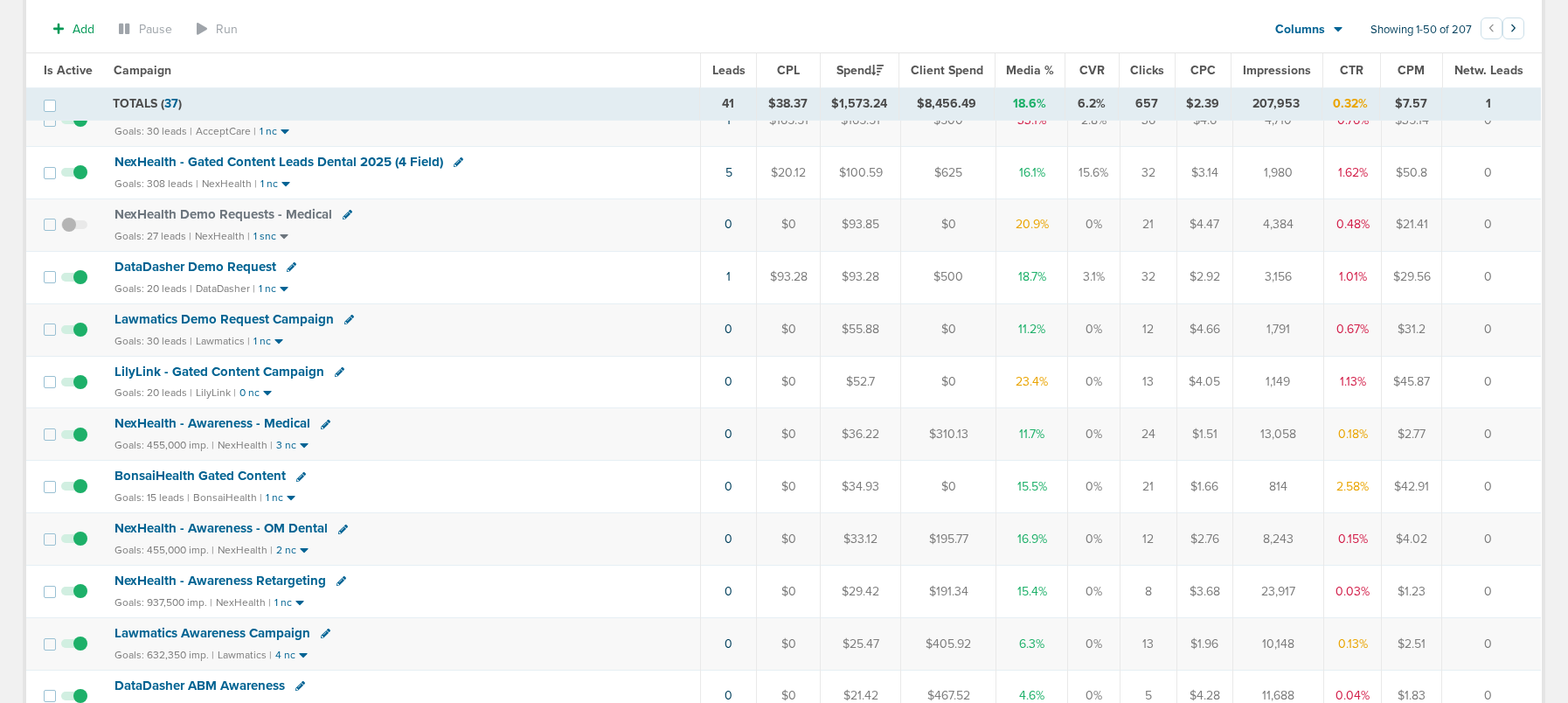
scroll to position [285, 0]
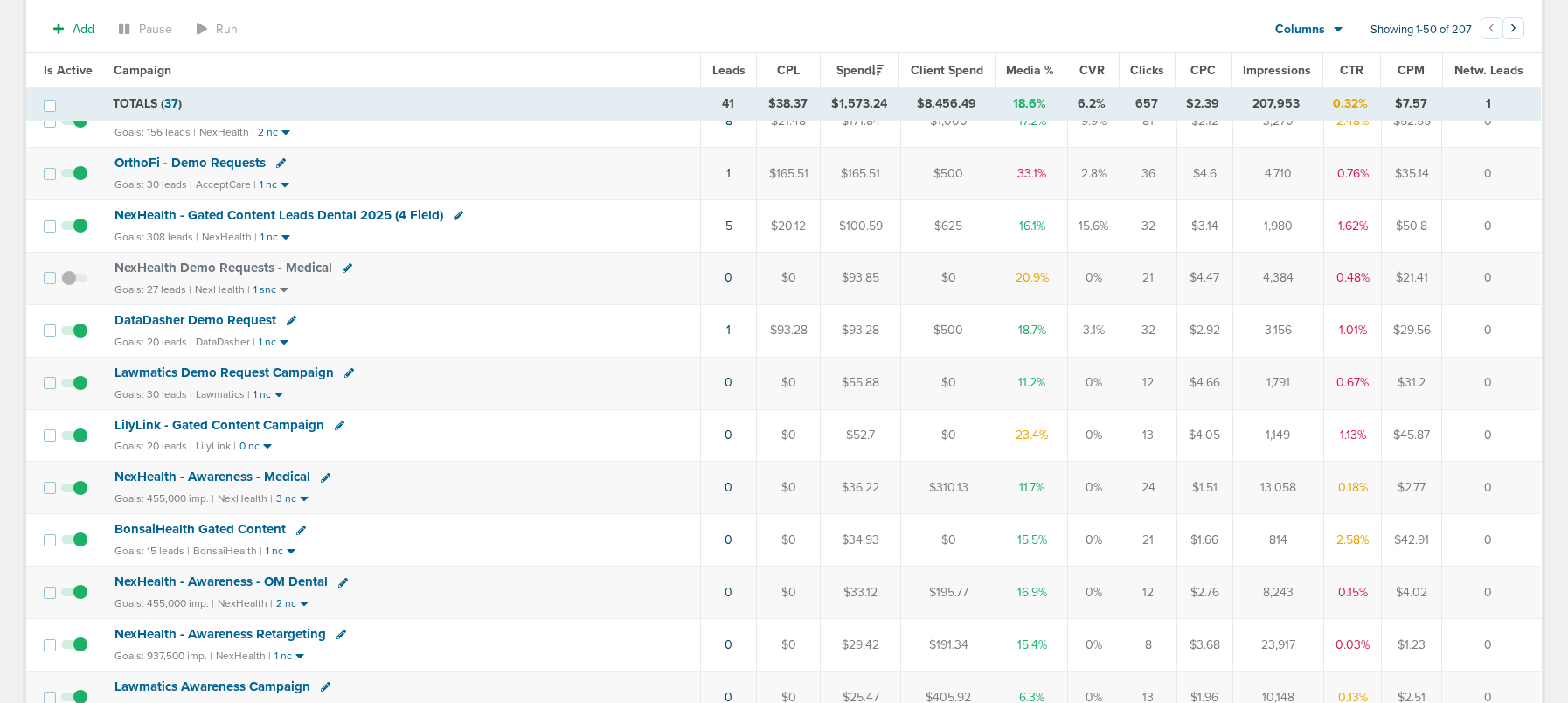
click at [337, 425] on icon at bounding box center [339, 425] width 9 height 9
select select
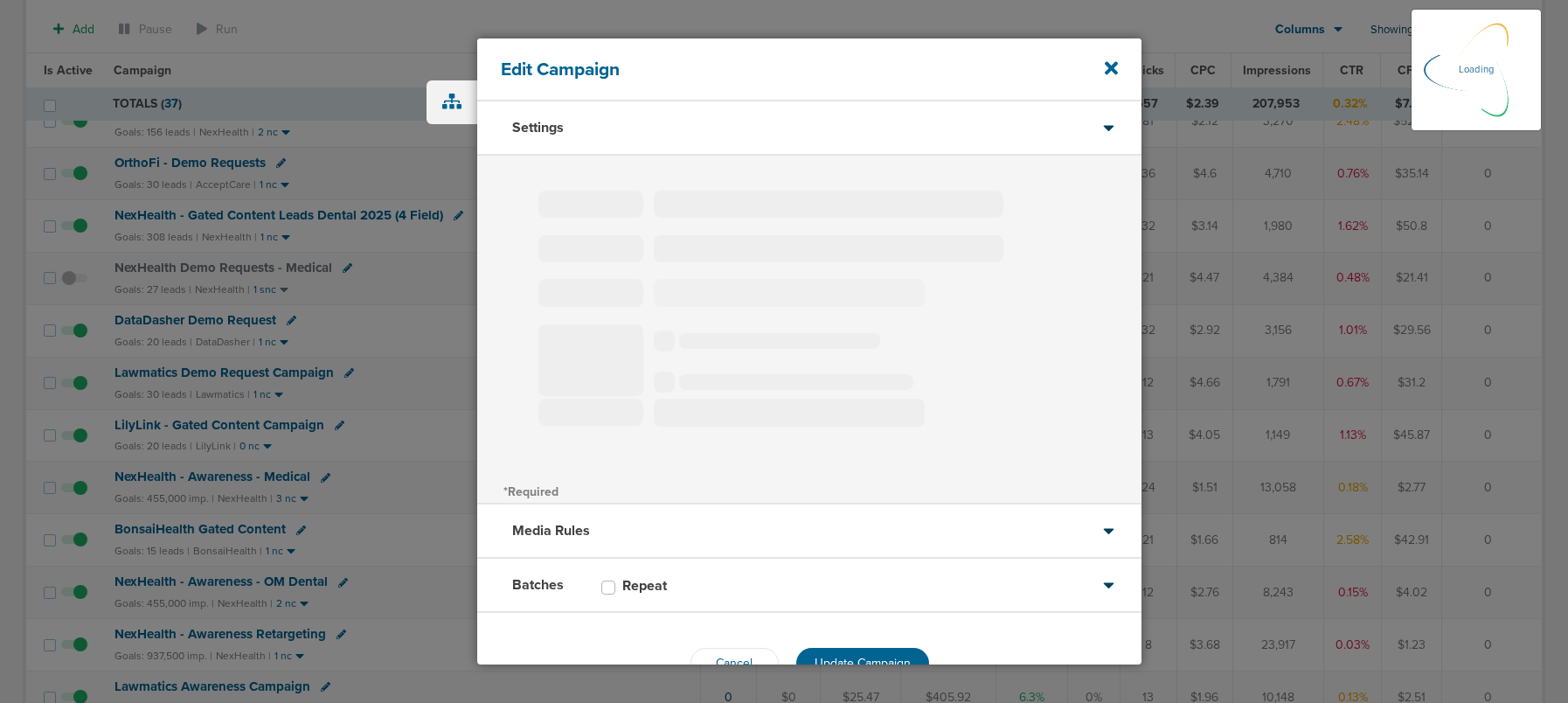
type input "LilyLink - Gated Content Campaign"
select select "Leads"
radio input "true"
select select "readOnly"
select select "1"
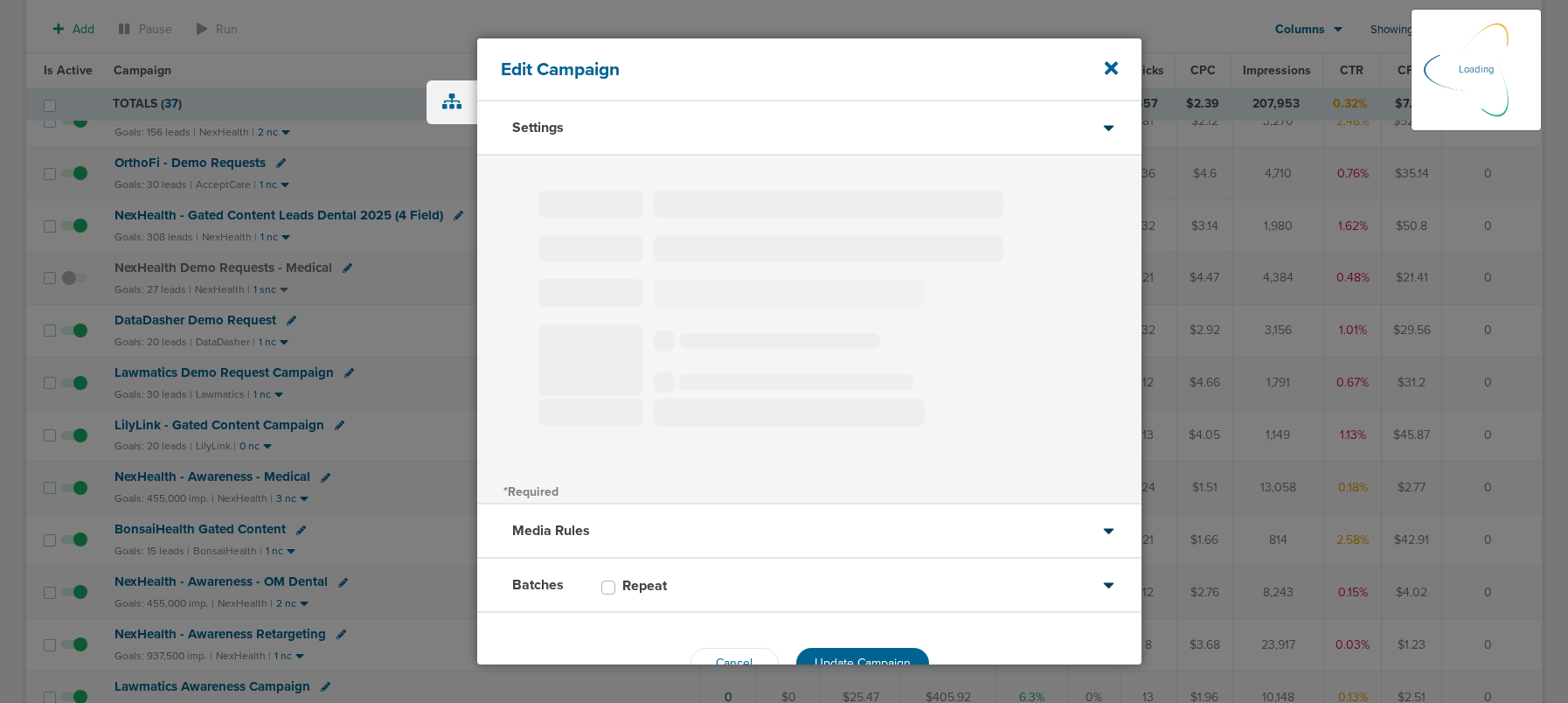
select select "2"
select select "3"
select select "4"
select select "6"
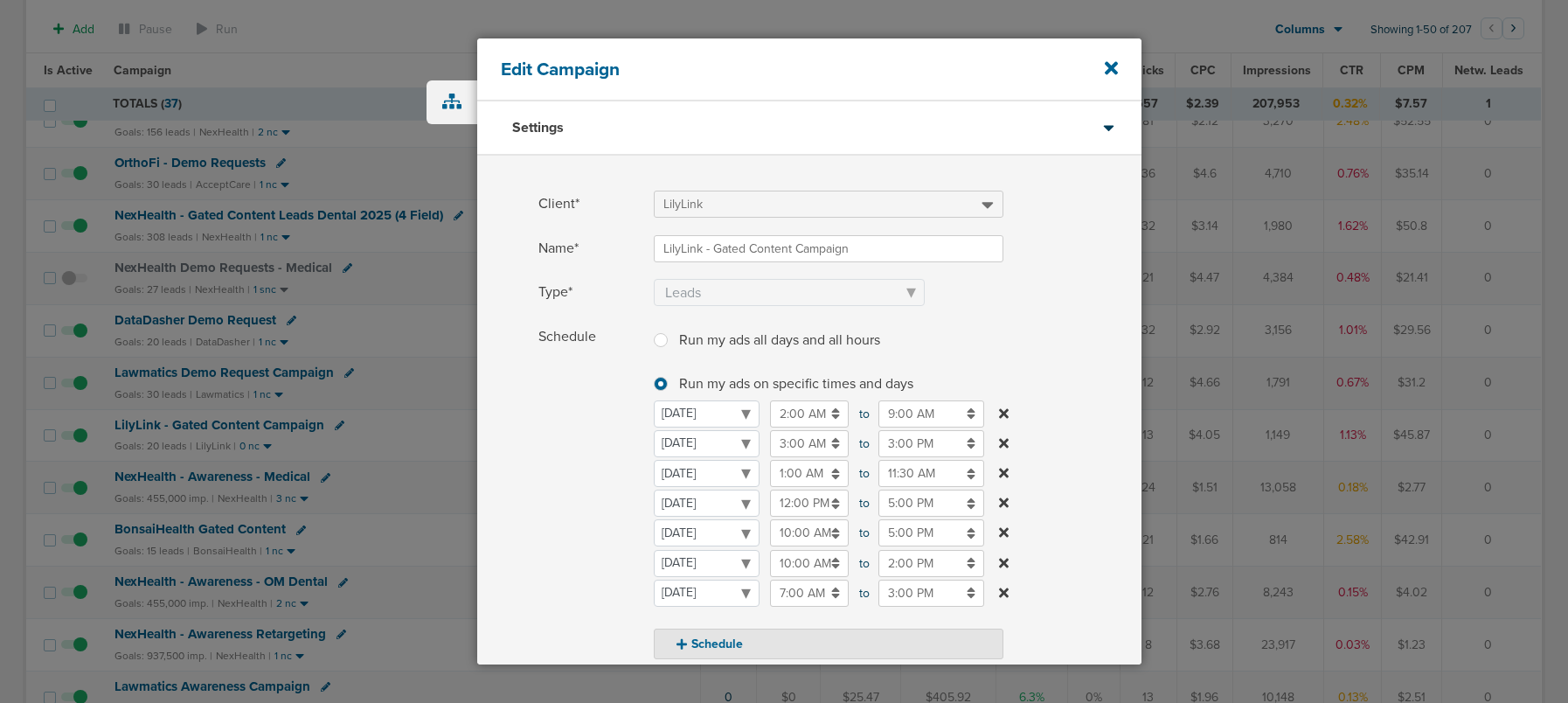
click at [1003, 502] on icon at bounding box center [1004, 503] width 9 height 9
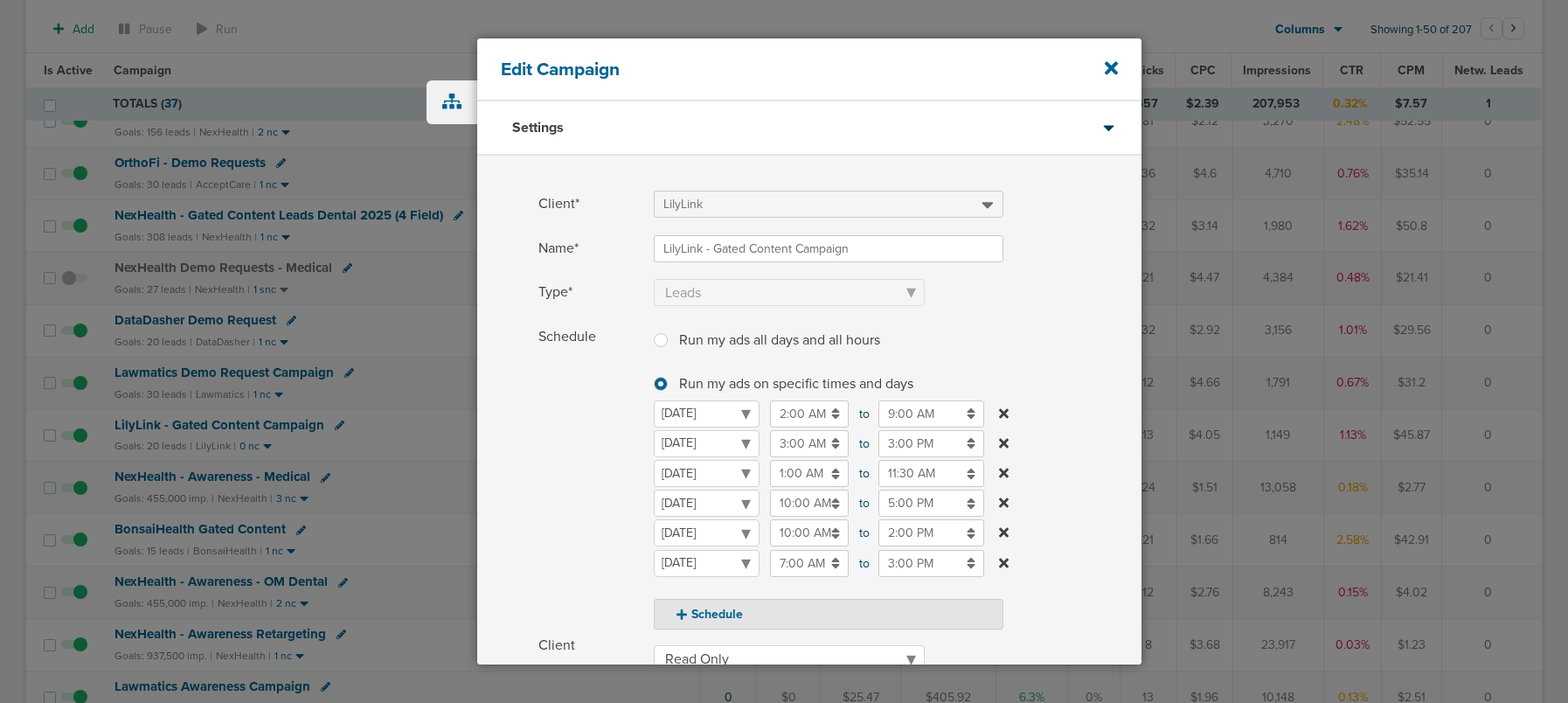
click at [597, 508] on span "Schedule" at bounding box center [591, 476] width 105 height 306
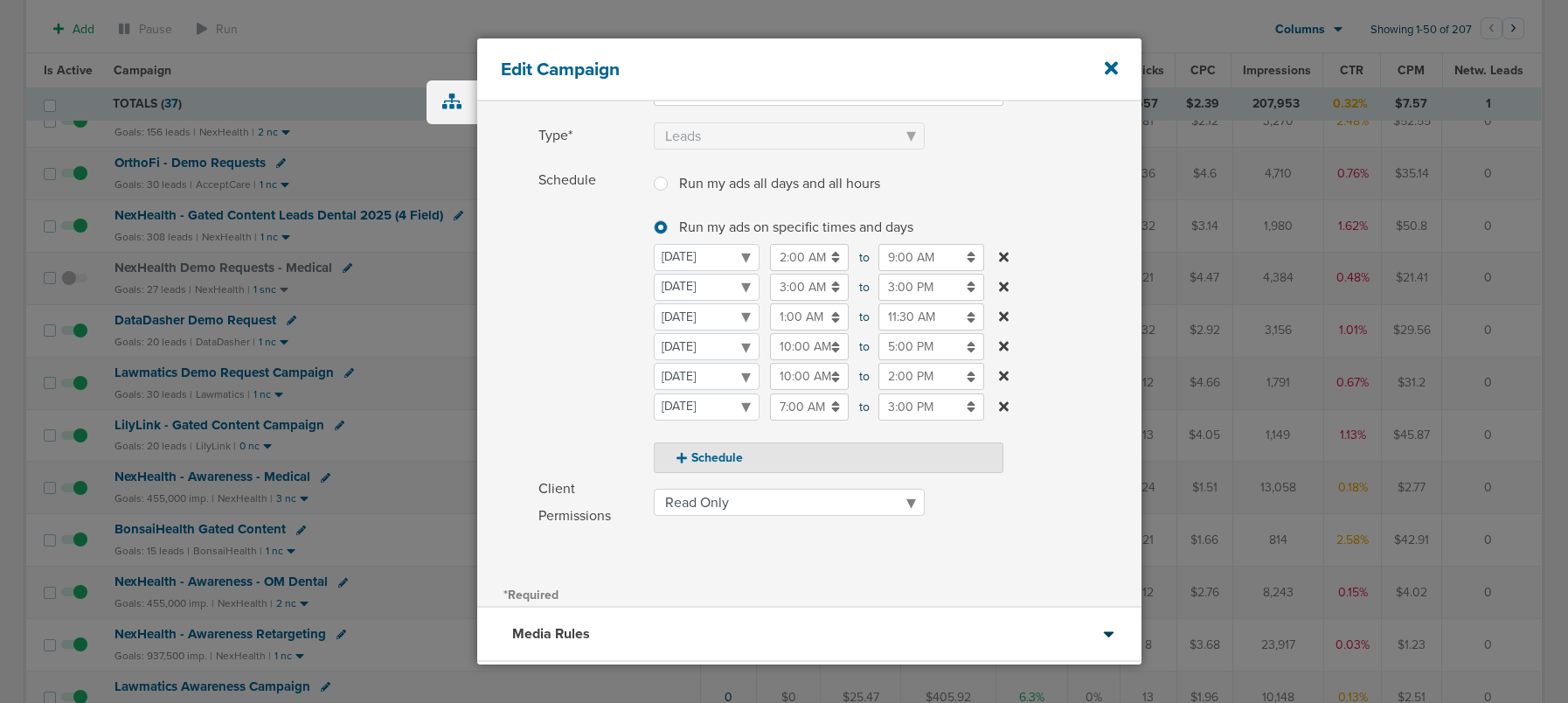
scroll to position [309, 0]
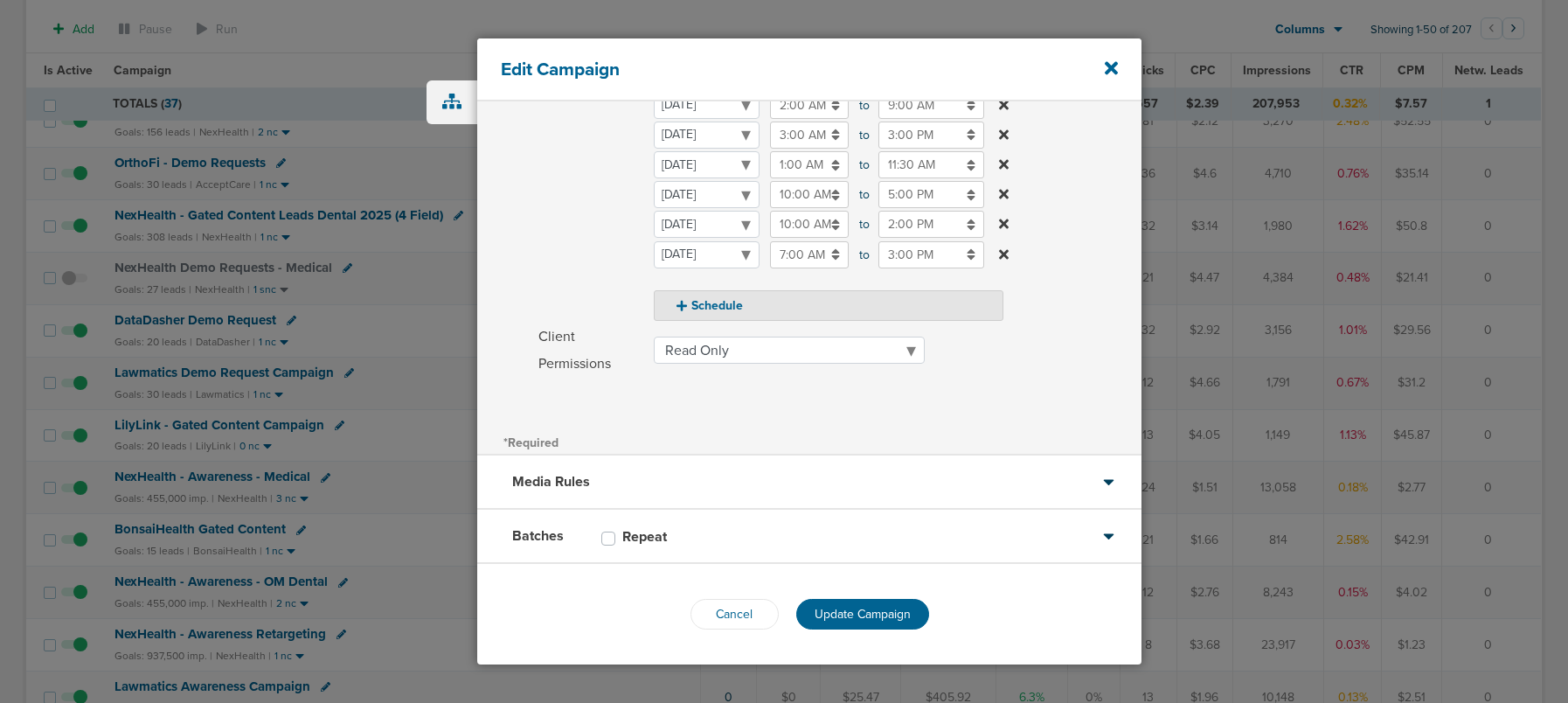
click at [896, 615] on span "Update Campaign" at bounding box center [862, 614] width 97 height 15
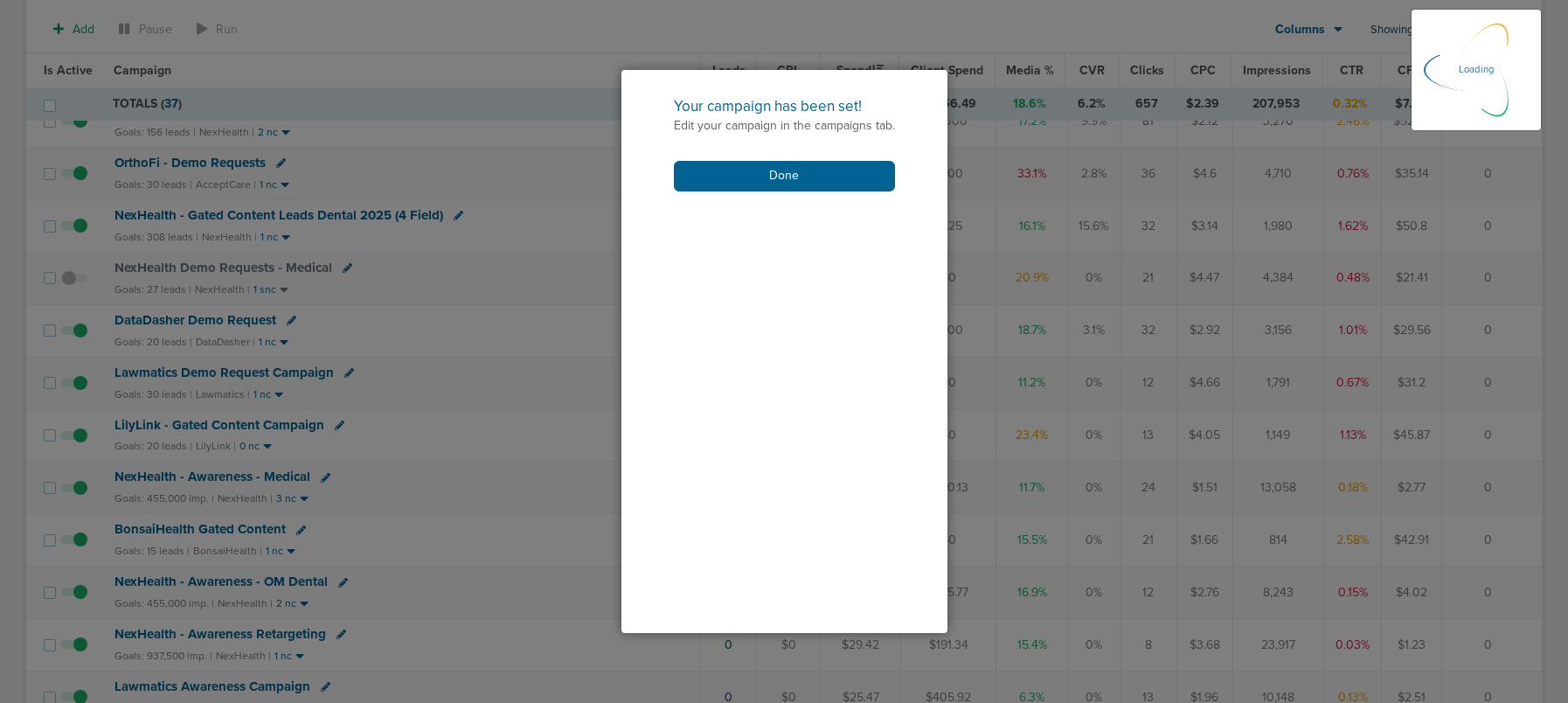
scroll to position [255, 0]
click at [752, 192] on div "Your campaign has been set! Edit your campaign in the campaigns tab. Done" at bounding box center [784, 143] width 326 height 147
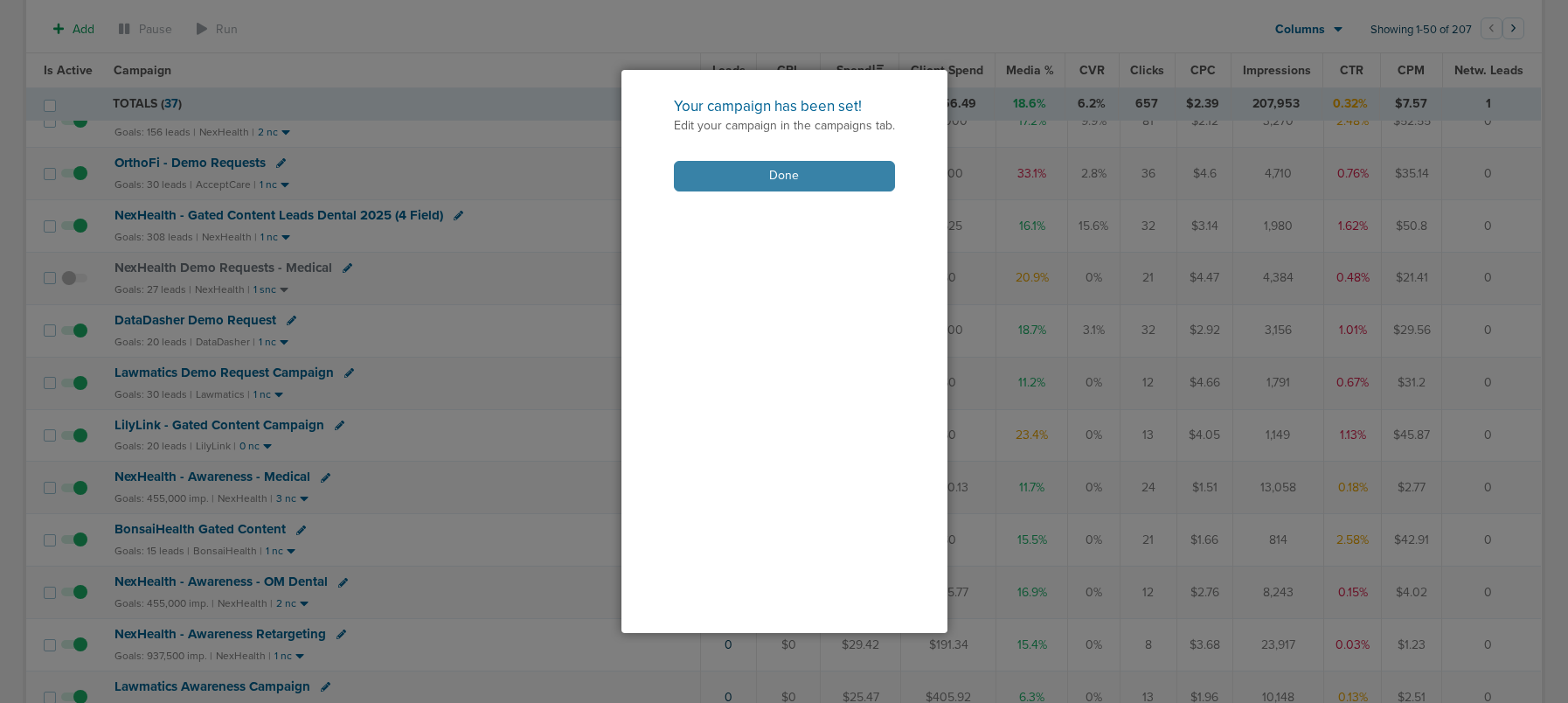
scroll to position [292, 0]
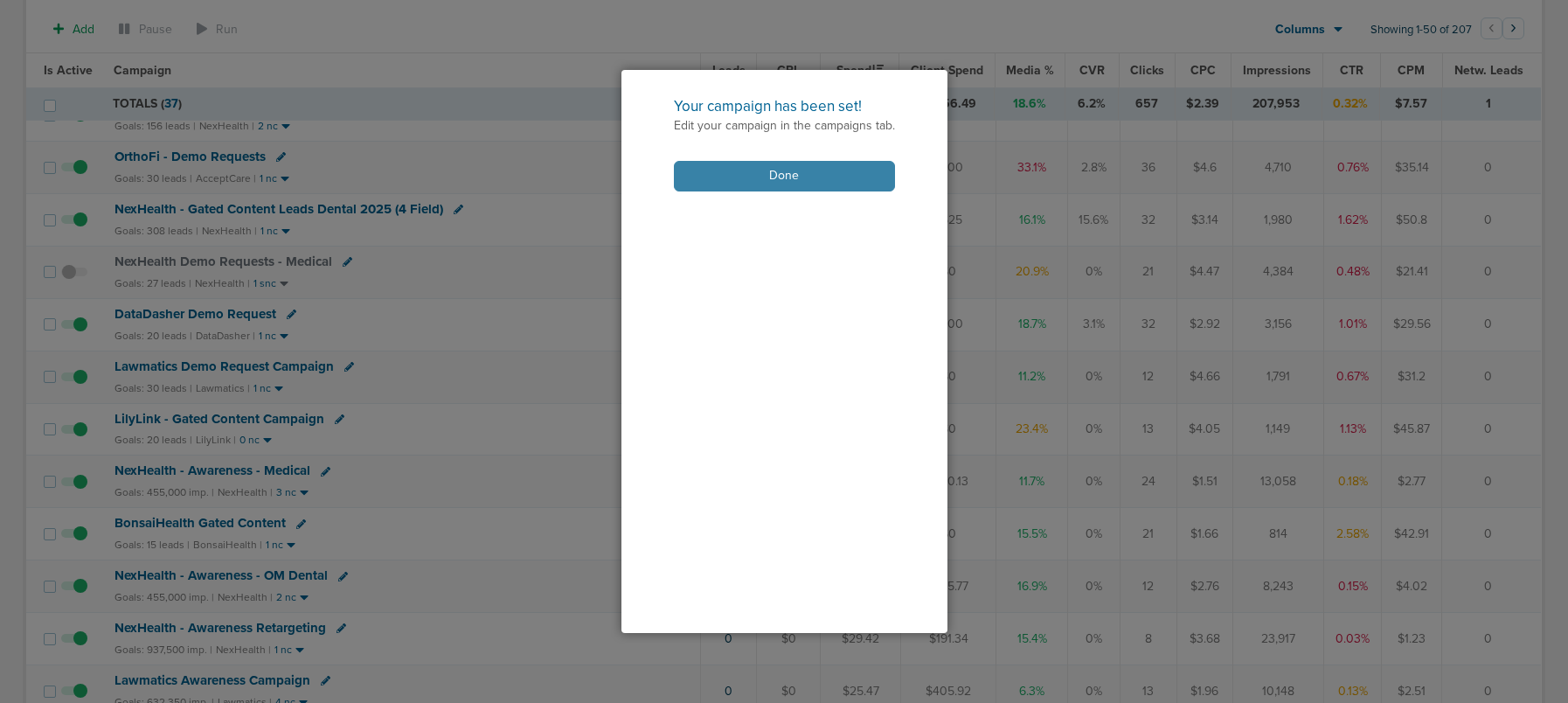
click at [736, 170] on button "Done" at bounding box center [784, 176] width 222 height 30
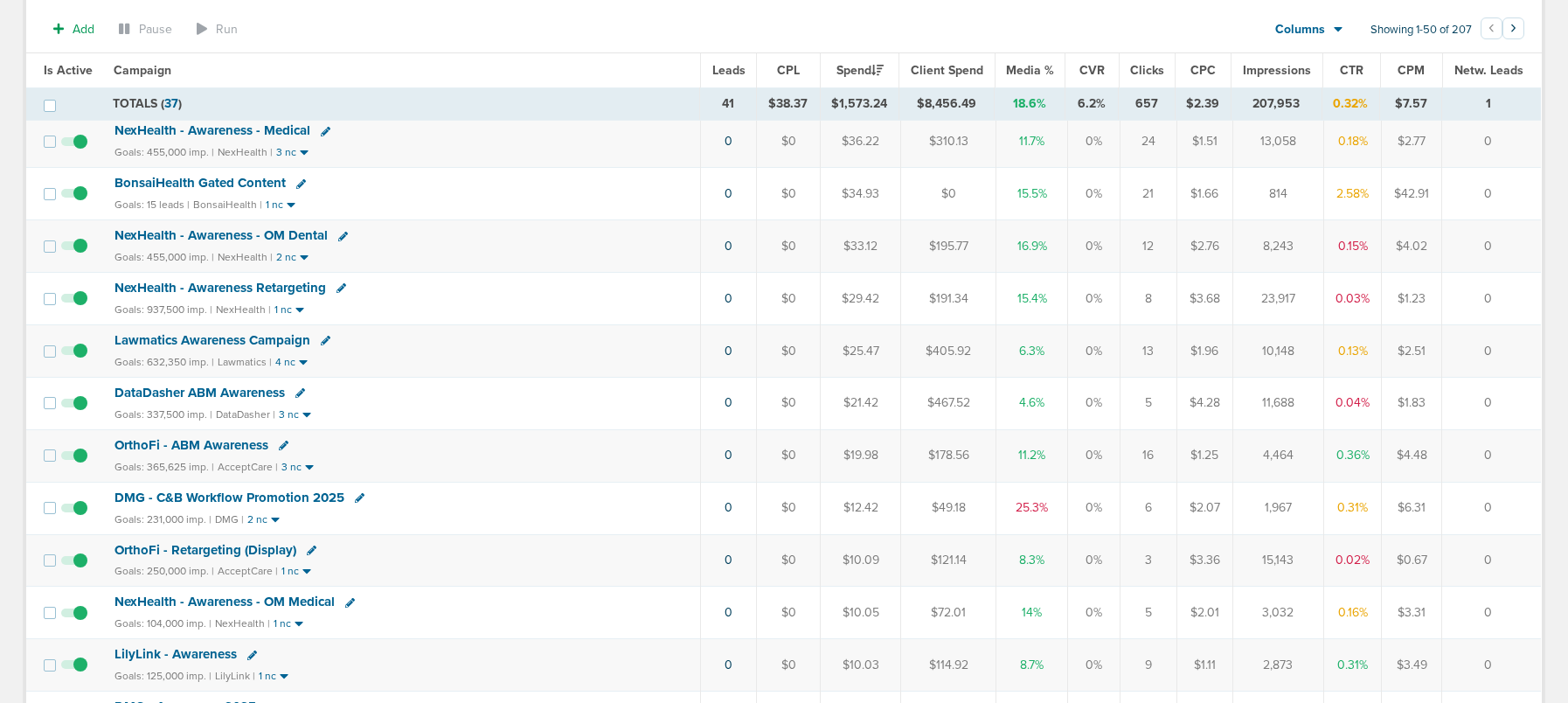
scroll to position [521, 0]
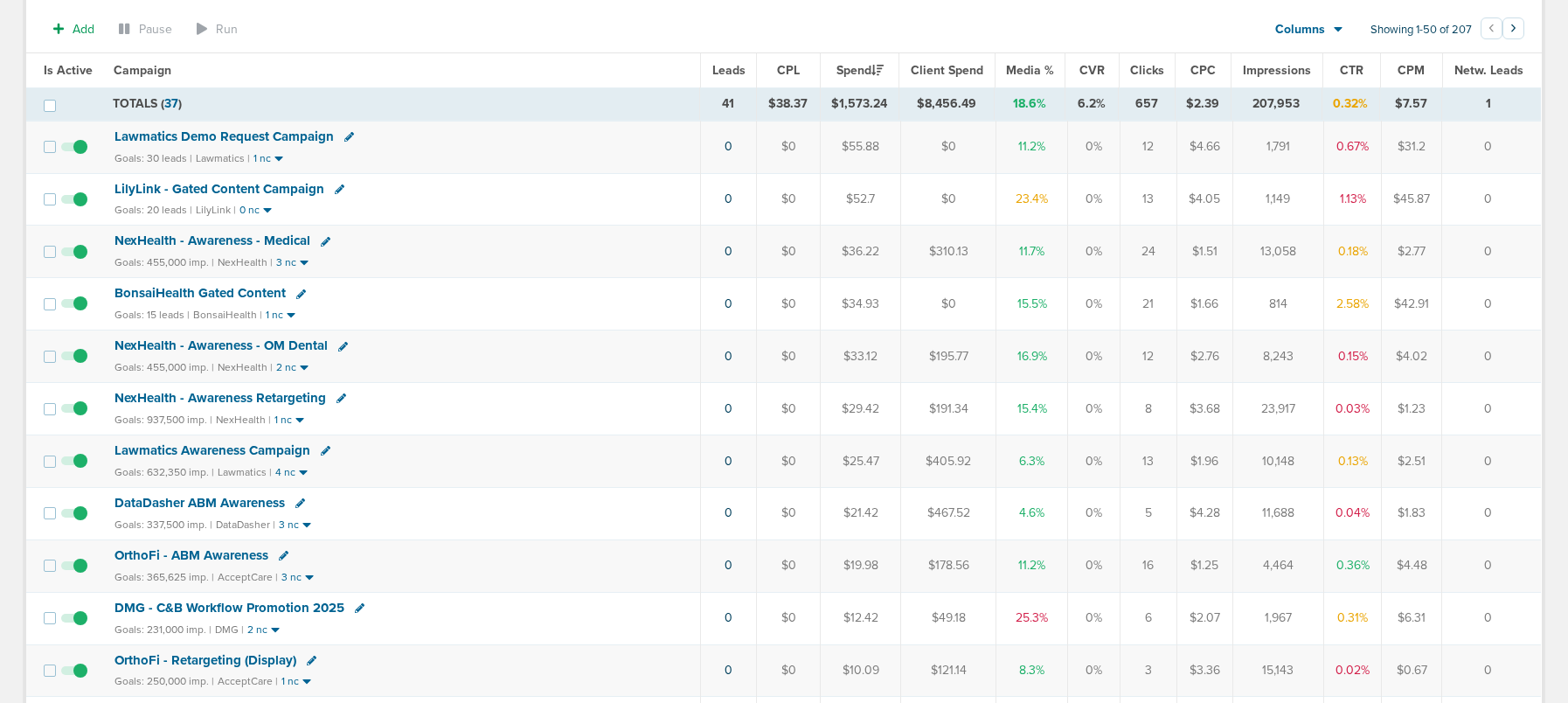
click at [241, 291] on span "BonsaiHealth Gated Content" at bounding box center [200, 292] width 171 height 16
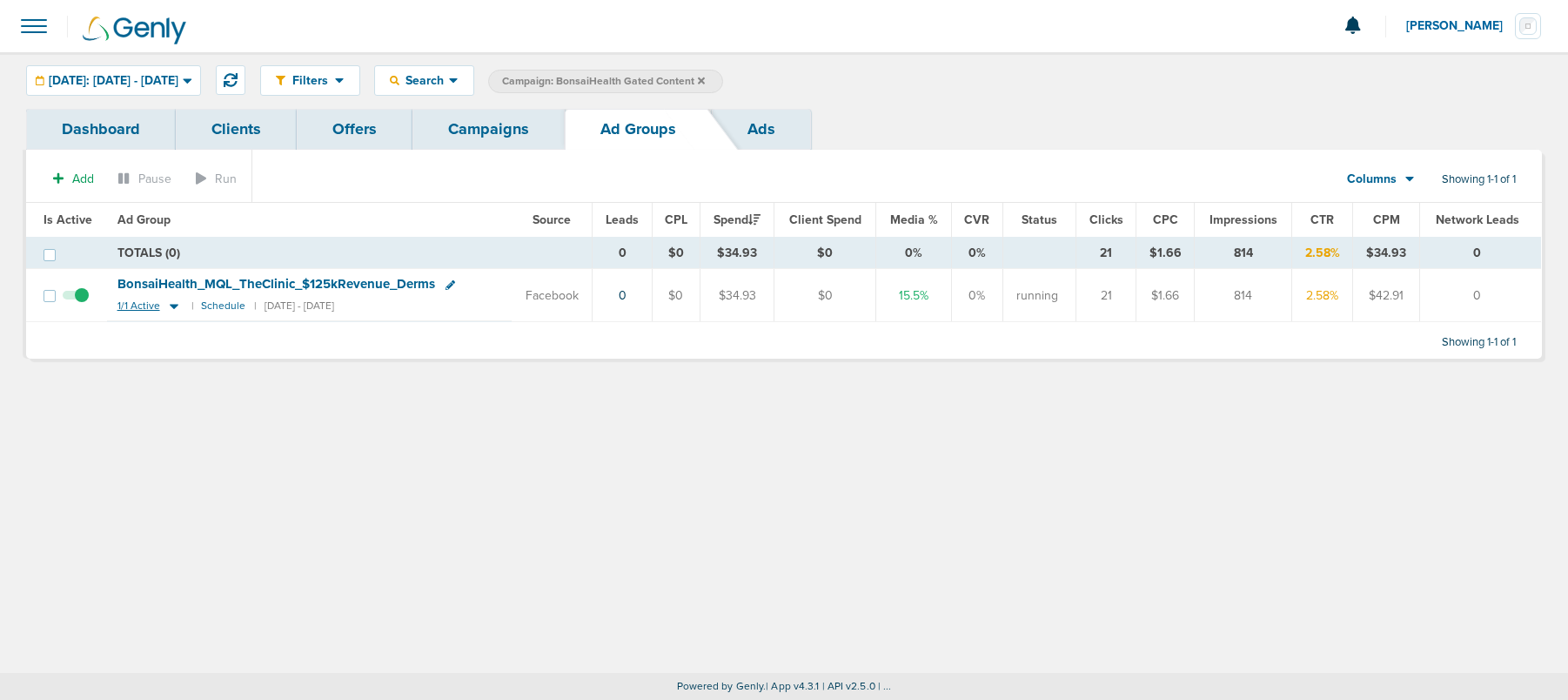
click at [169, 305] on icon at bounding box center [174, 307] width 9 height 5
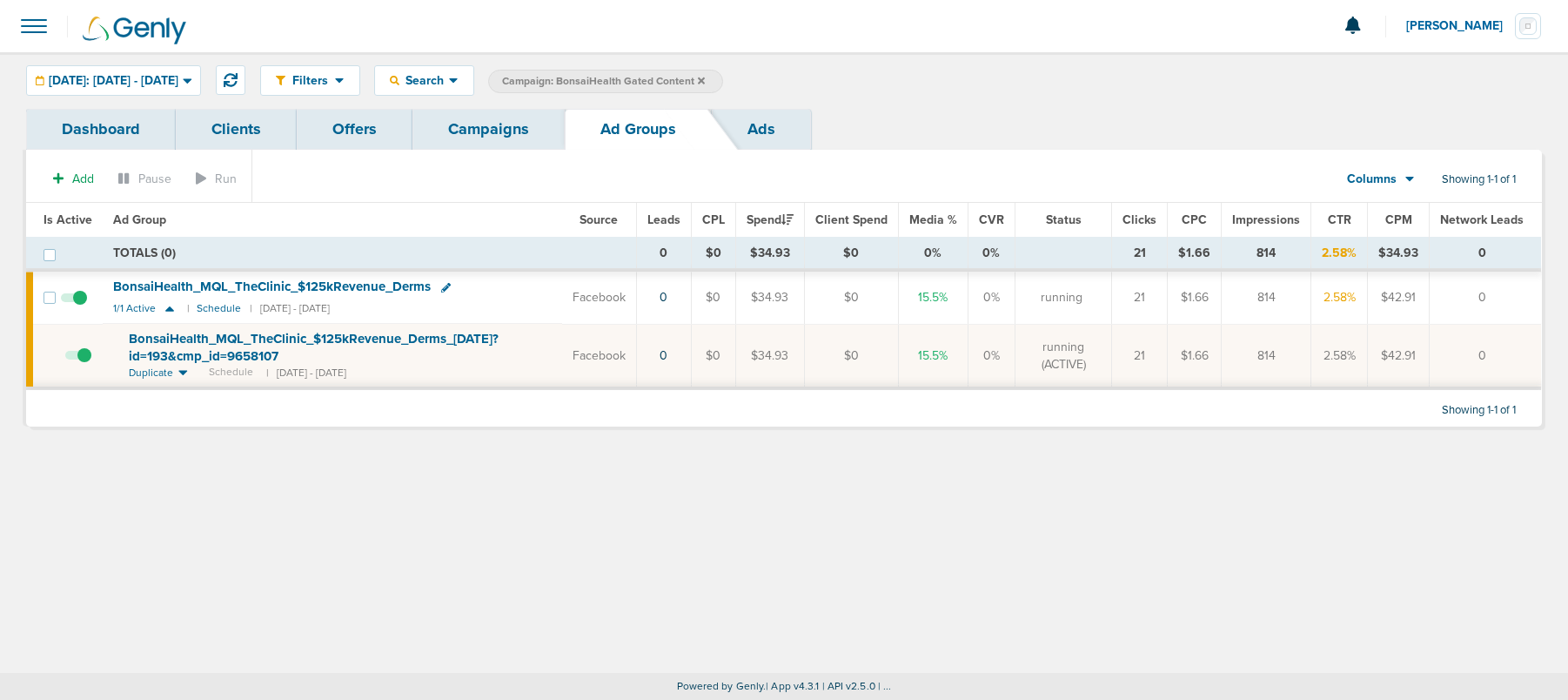
click at [233, 342] on span "BonsaiHealth_ MQL_ TheClinic_ $125kRevenue_ Derms_ 09.30.25?id=193&cmp_ id=9658…" at bounding box center [314, 347] width 370 height 33
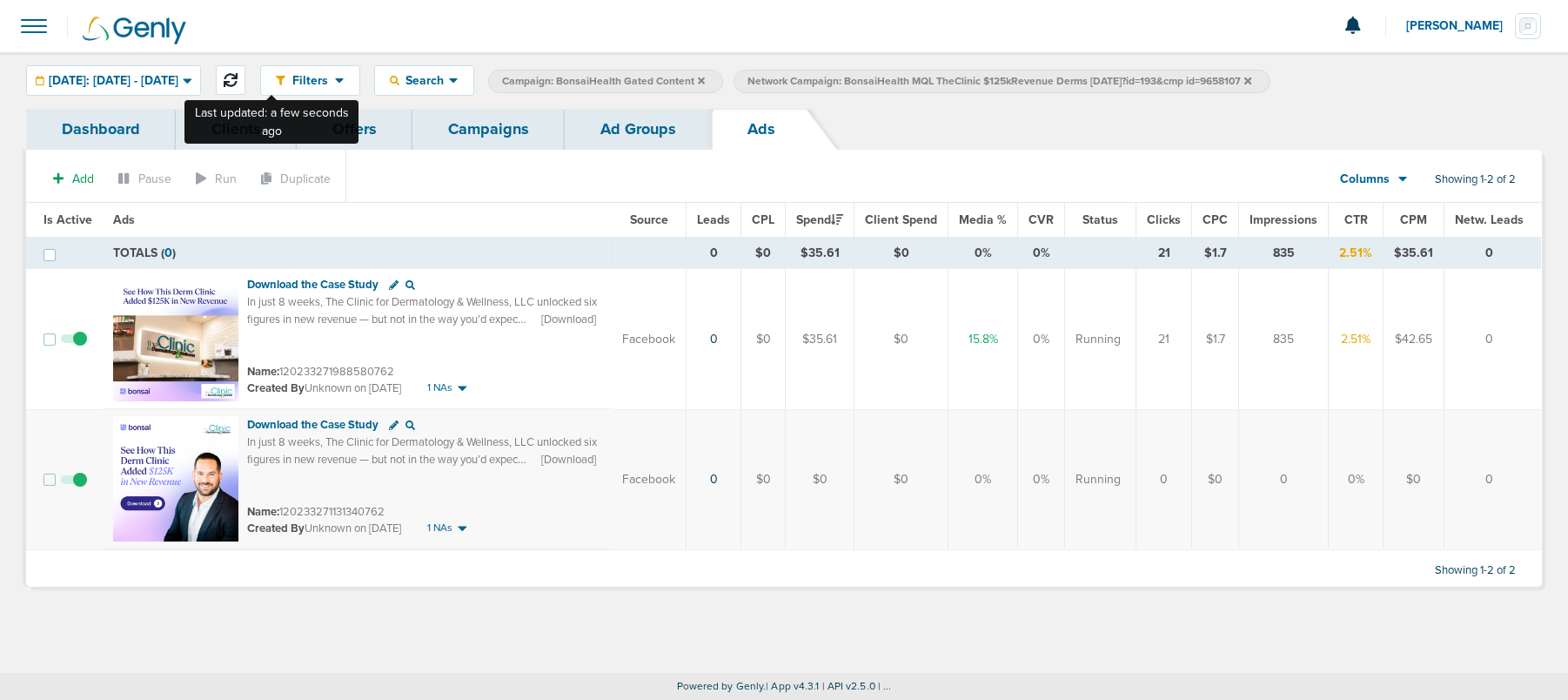
click at [238, 74] on icon at bounding box center [230, 80] width 14 height 14
click at [504, 132] on link "Campaigns" at bounding box center [489, 129] width 152 height 41
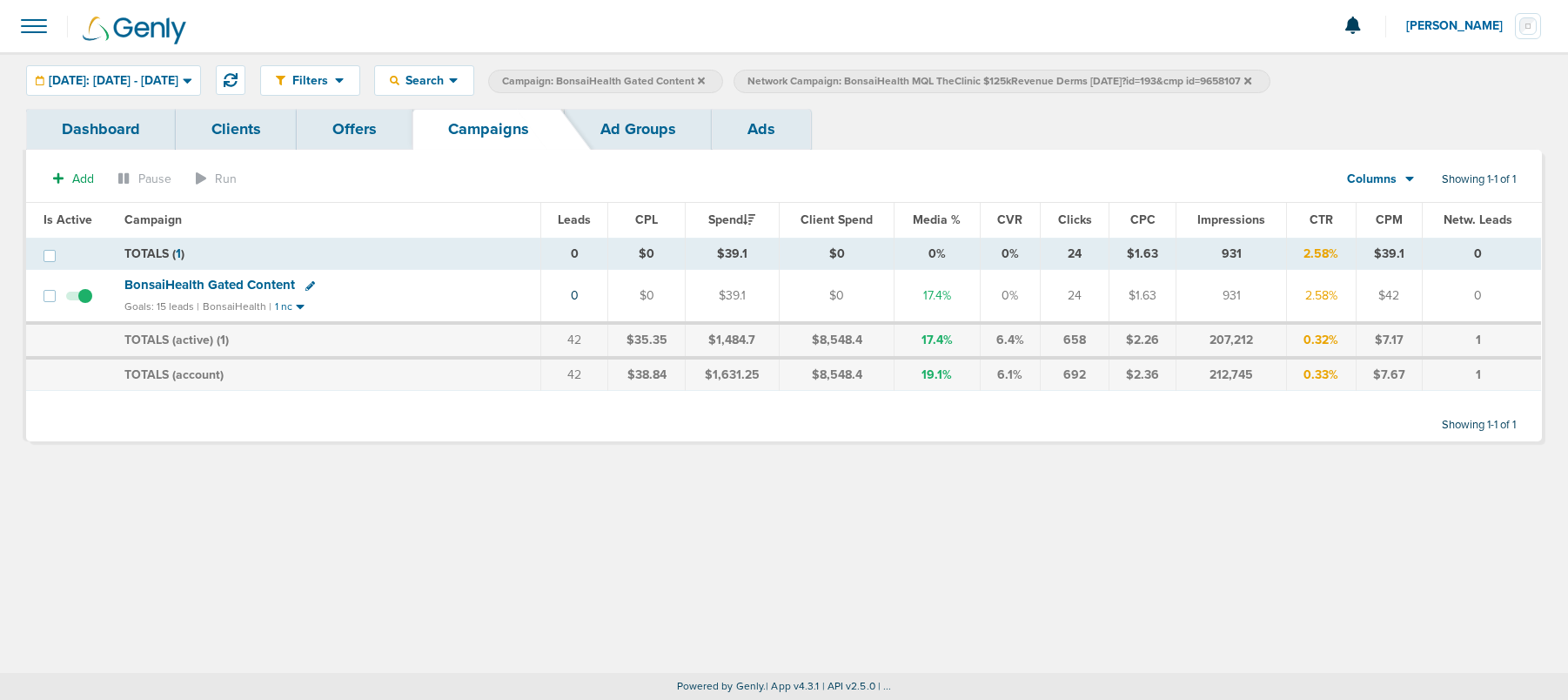
click at [1251, 81] on icon at bounding box center [1248, 81] width 7 height 10
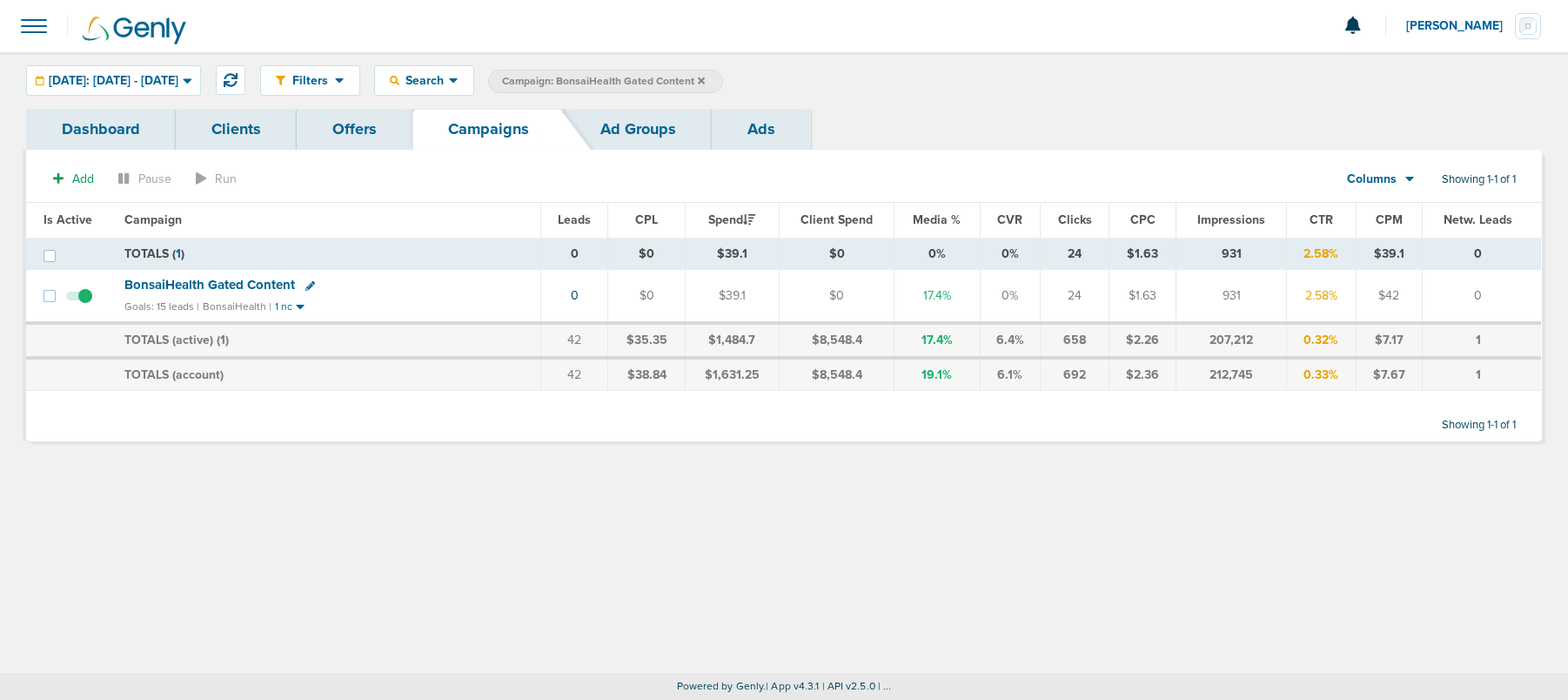
click at [704, 80] on span "Campaign: BonsaiHealth Gated Content" at bounding box center [604, 81] width 203 height 15
click at [704, 80] on icon at bounding box center [702, 81] width 7 height 7
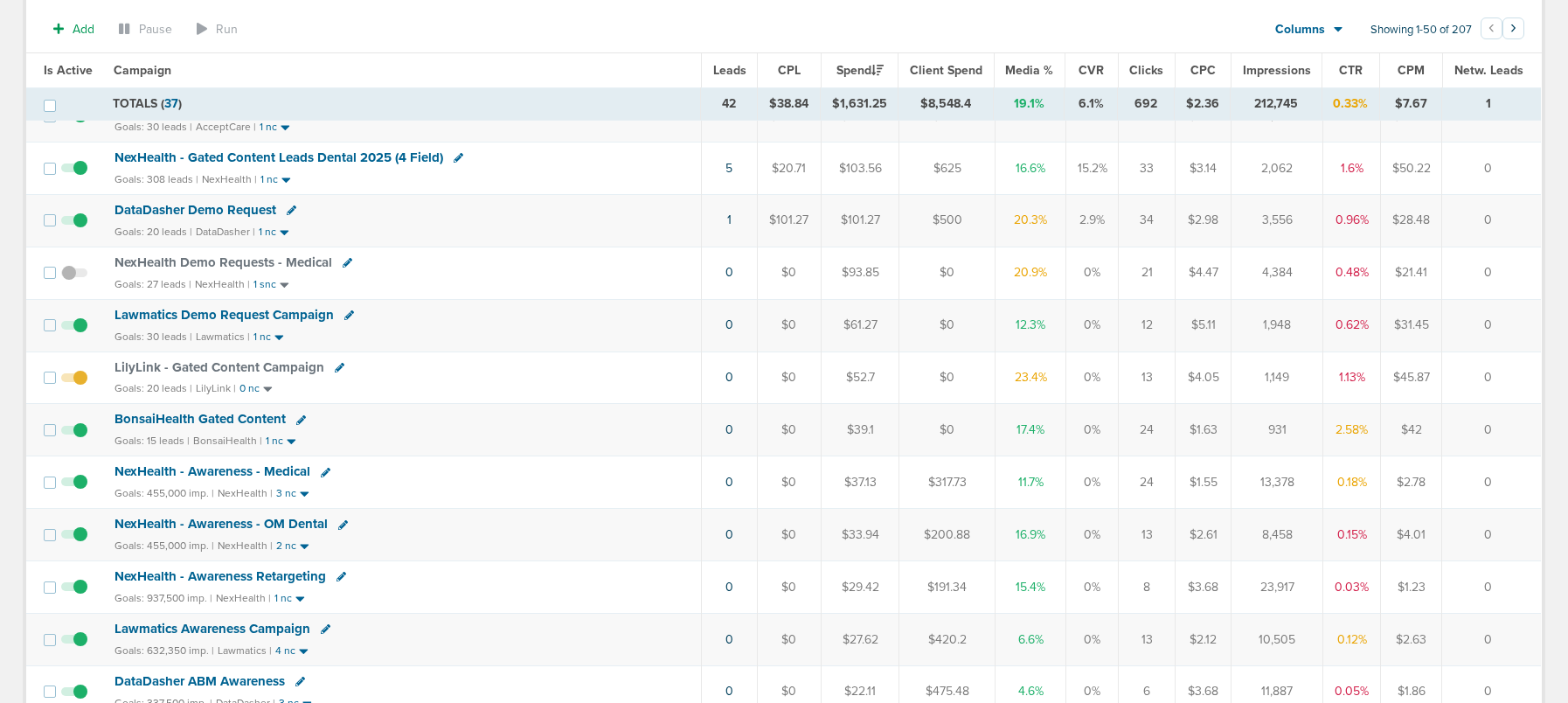
scroll to position [430, 0]
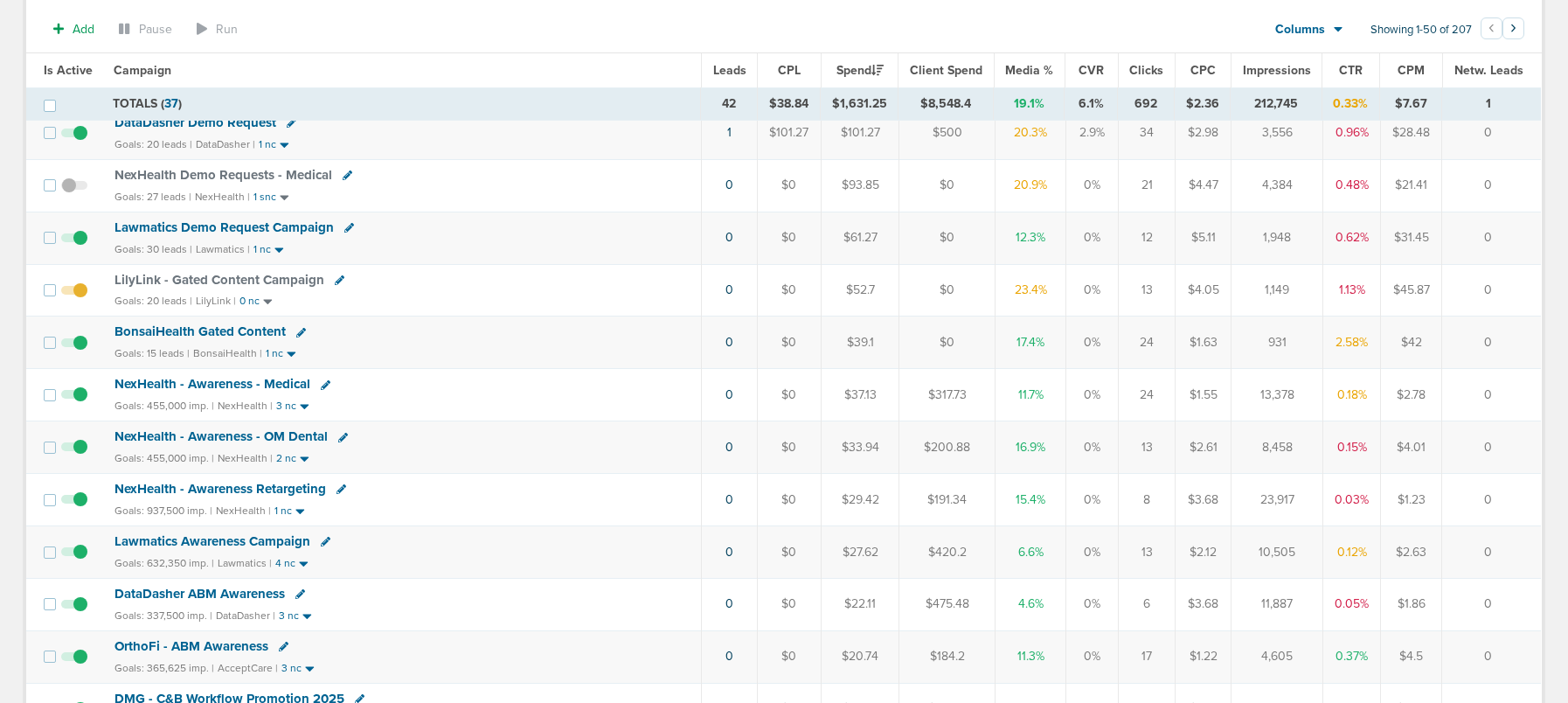
click at [291, 224] on span "Lawmatics Demo Request Campaign" at bounding box center [224, 227] width 220 height 16
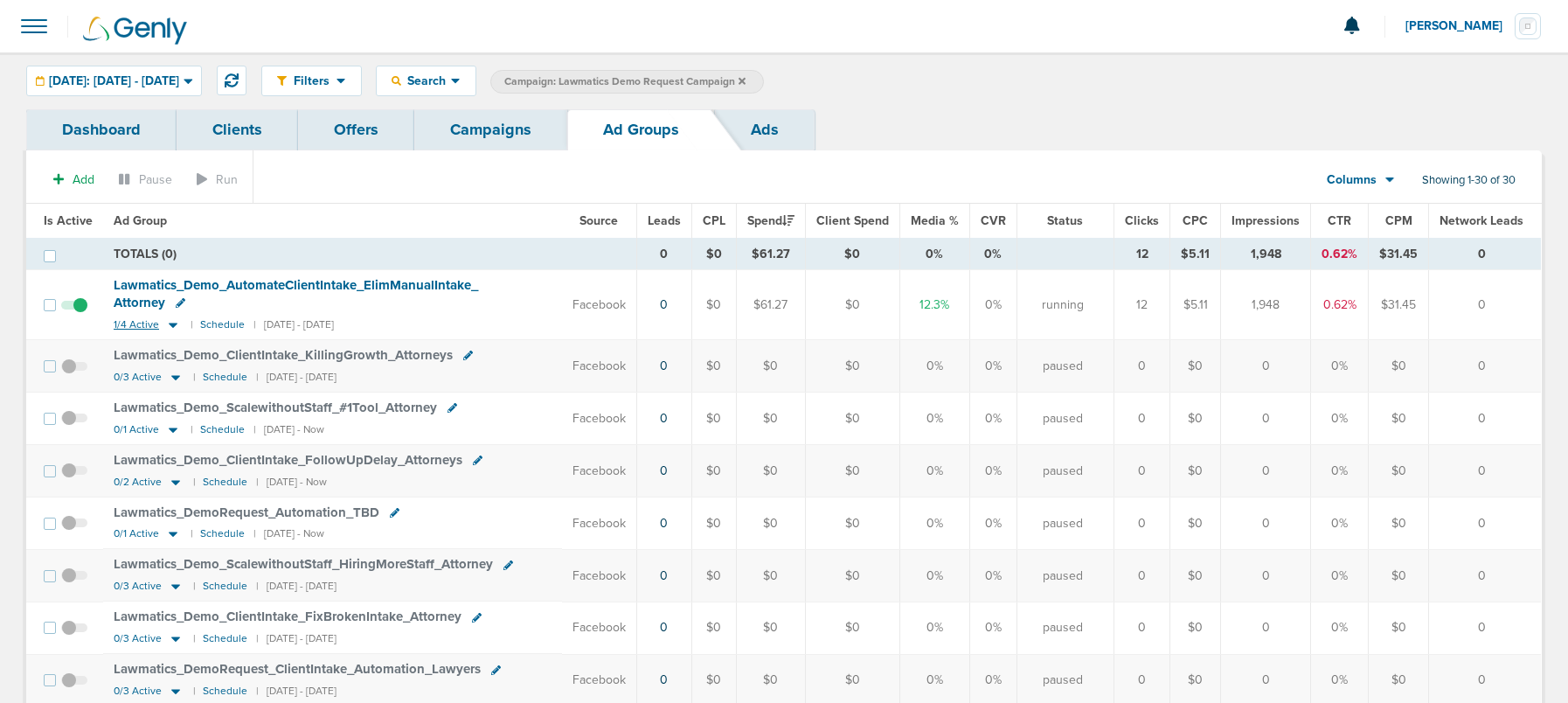
click at [165, 324] on icon at bounding box center [173, 324] width 17 height 15
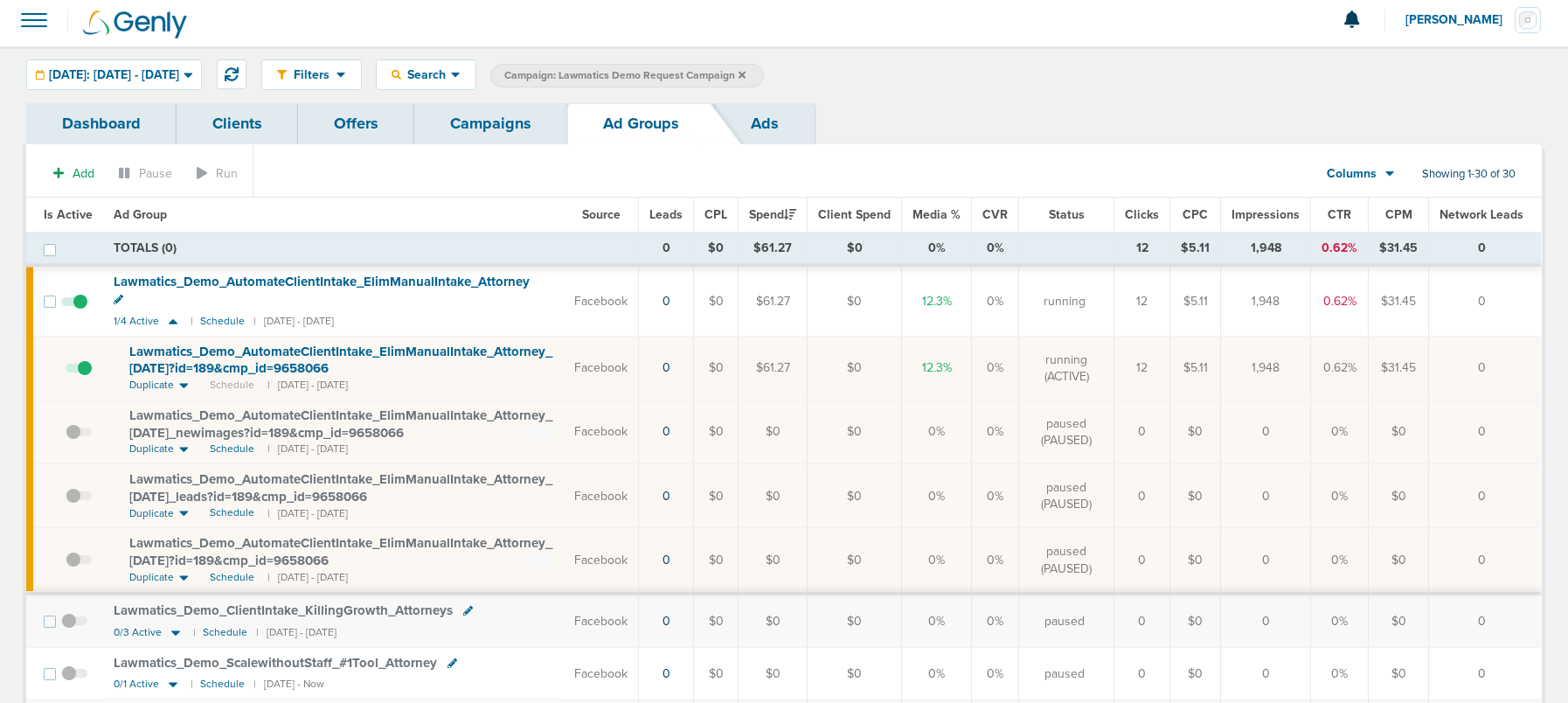
scroll to position [6, 0]
click at [84, 378] on span at bounding box center [78, 378] width 27 height 0
click at [65, 372] on input "checkbox" at bounding box center [65, 372] width 0 height 0
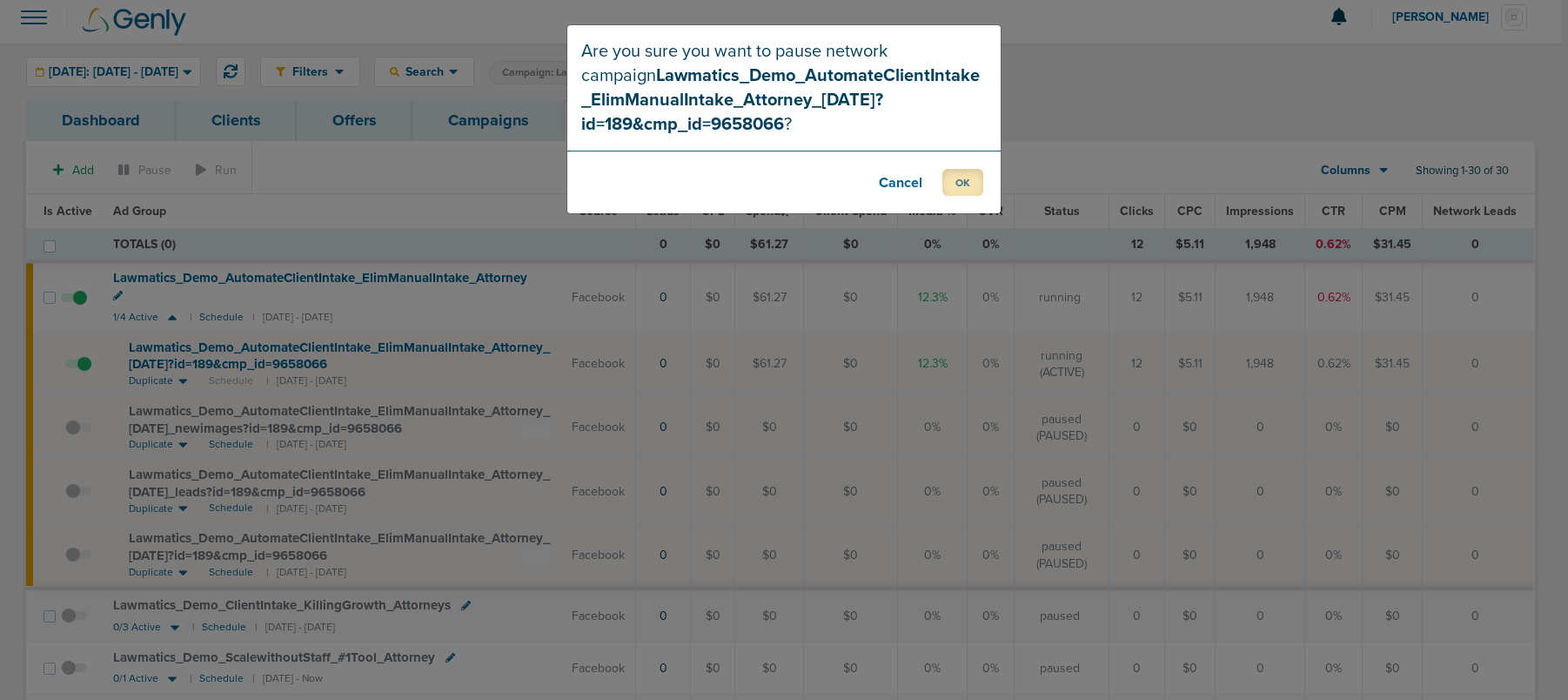
click at [954, 184] on button "OK" at bounding box center [962, 181] width 41 height 27
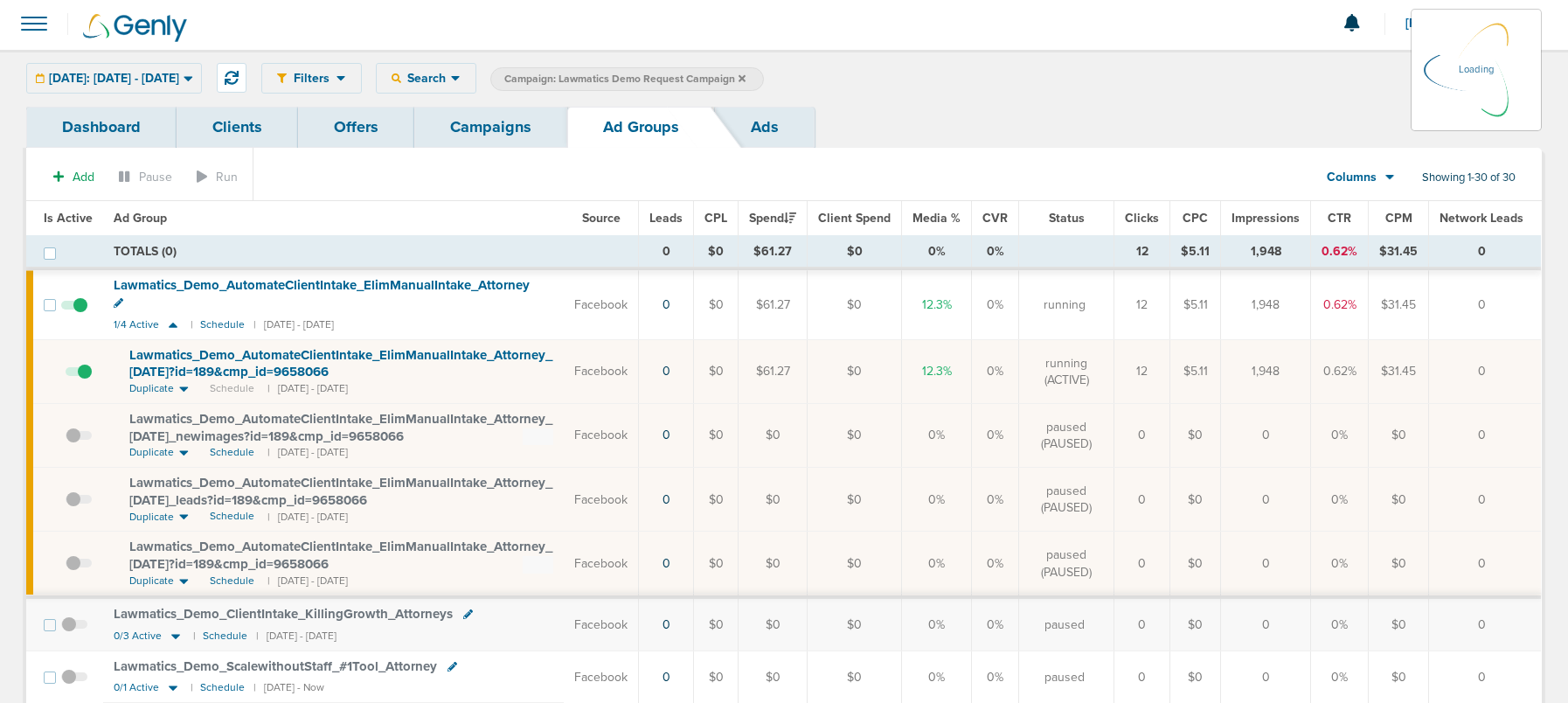
scroll to position [0, 0]
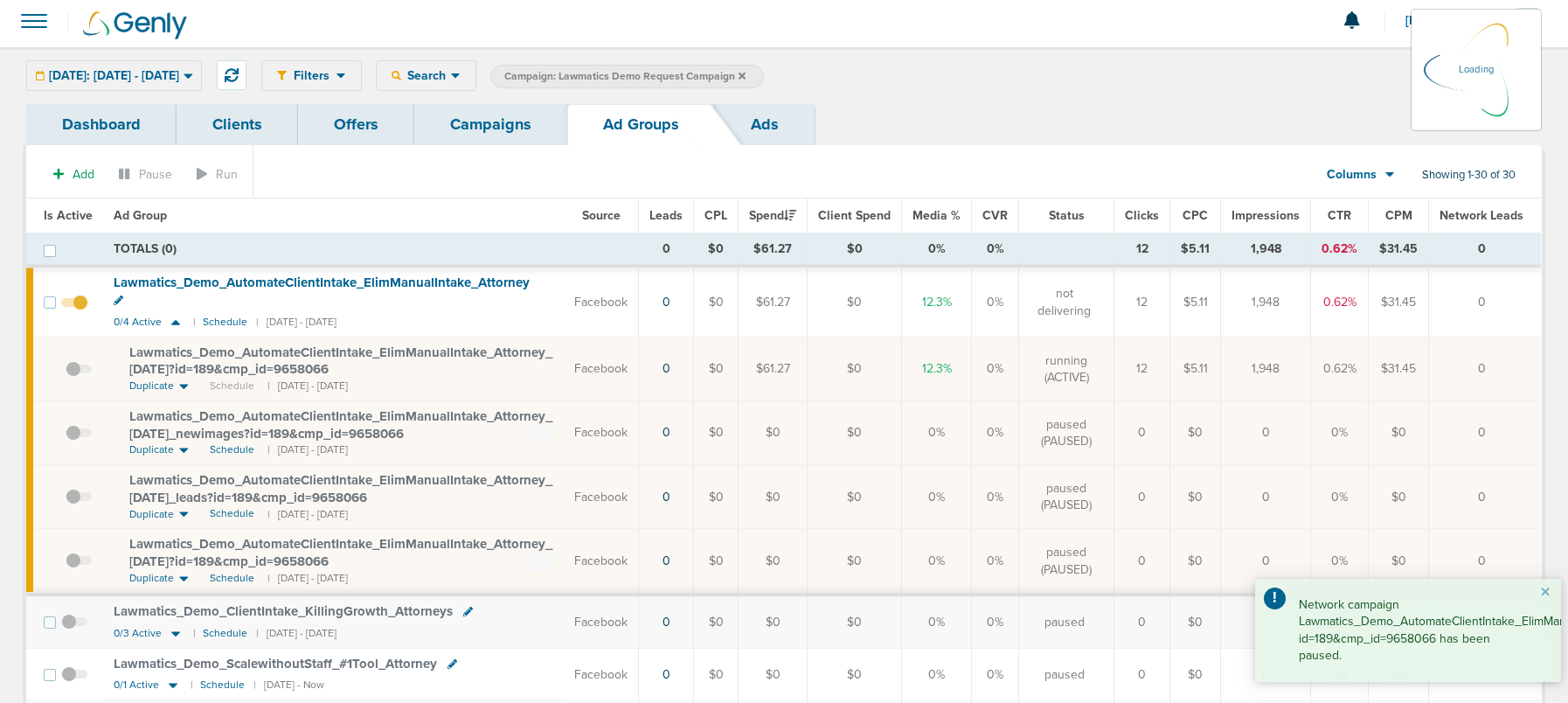
click at [142, 73] on div "Today: 10.01.2025 - 10.01.2025 Today Yesterday Last 7 Days Last 14 Days This Mo…" at bounding box center [114, 75] width 176 height 30
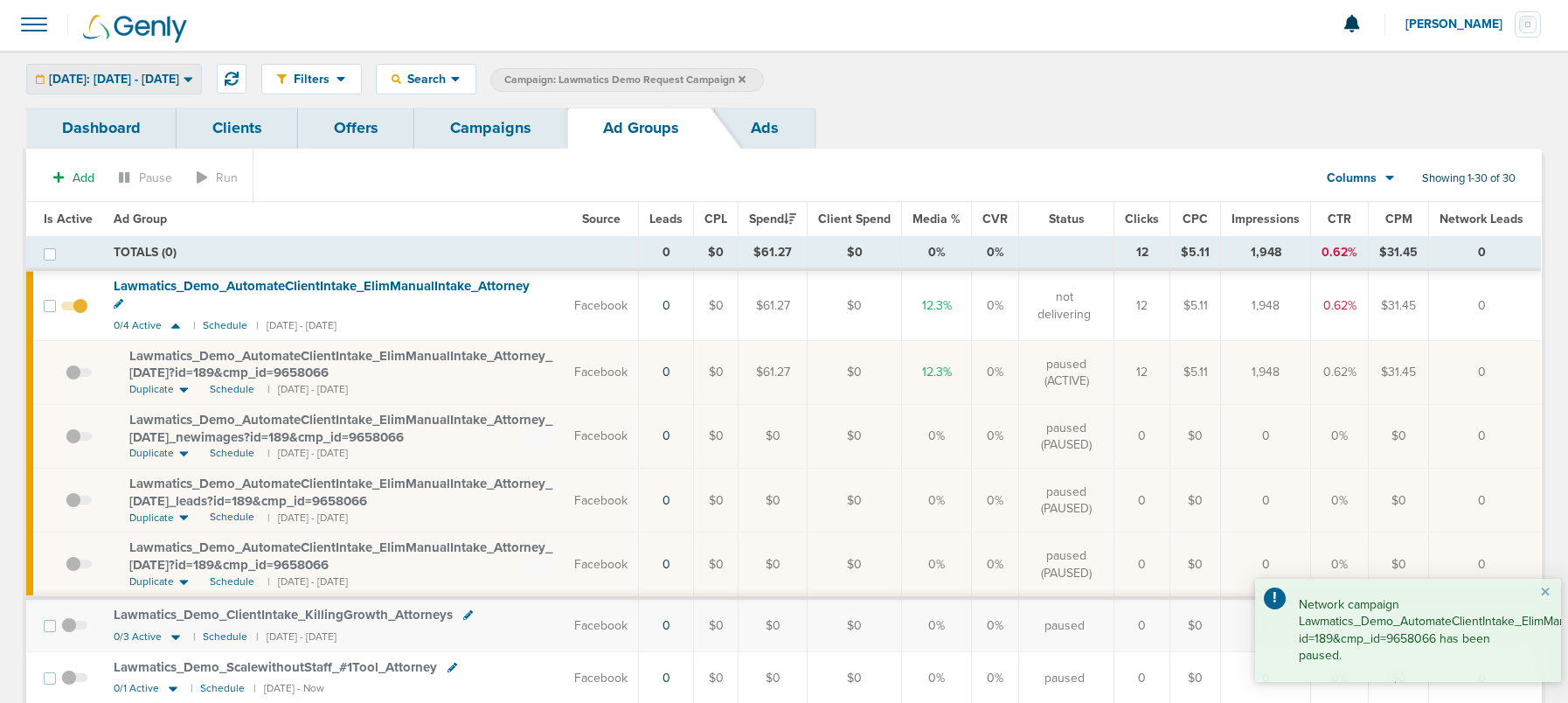
click at [135, 76] on span "[DATE]: [DATE] - [DATE]" at bounding box center [114, 79] width 131 height 12
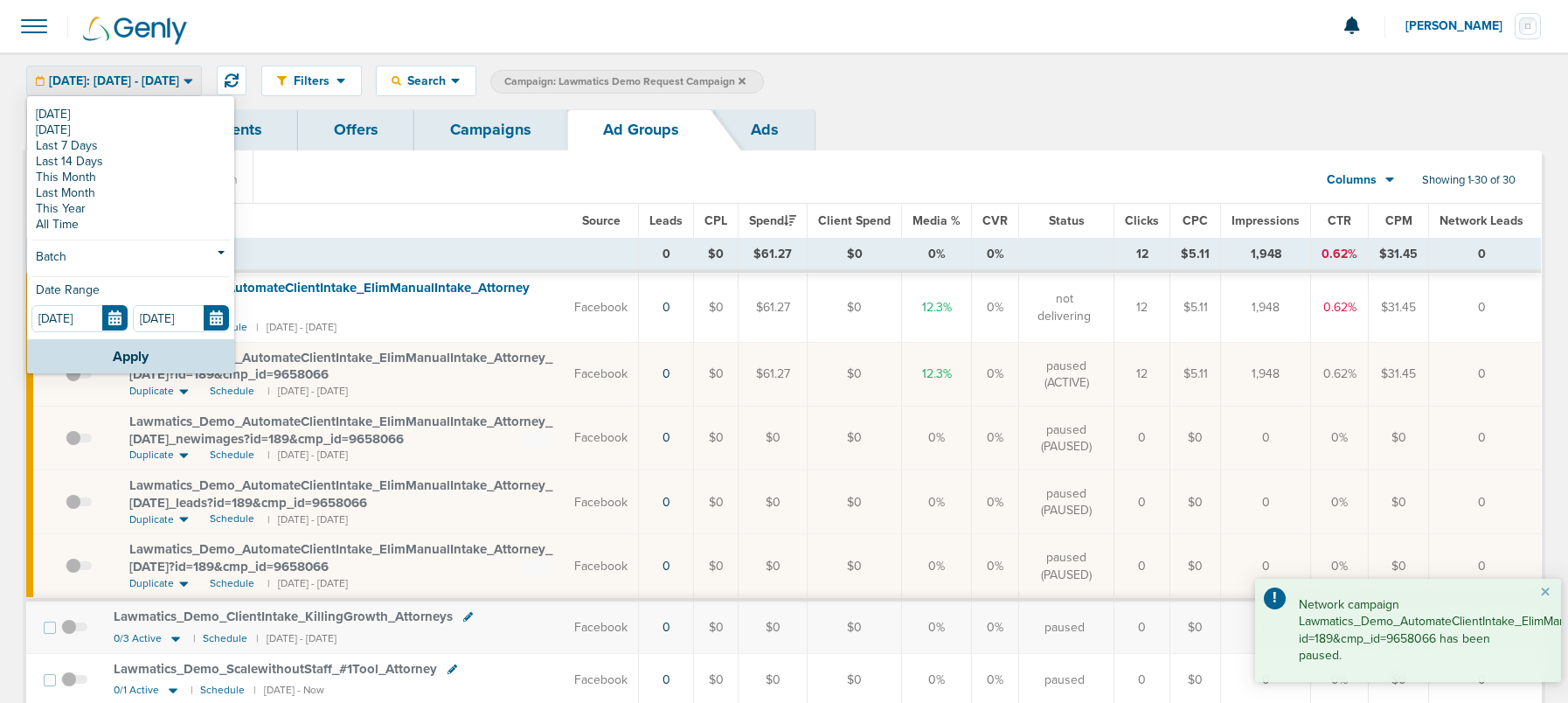
scroll to position [6, 0]
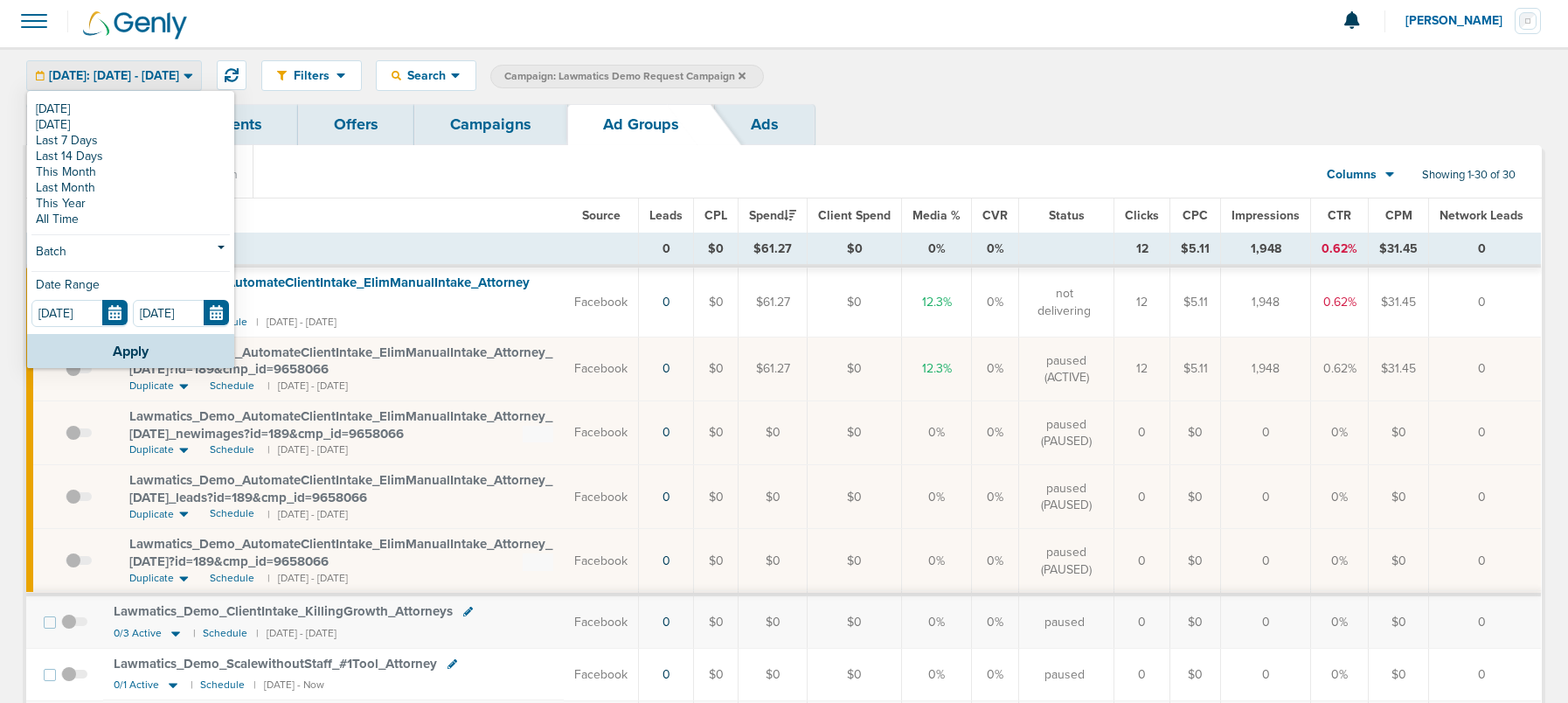
click at [89, 152] on link "Last 14 Days" at bounding box center [131, 156] width 199 height 16
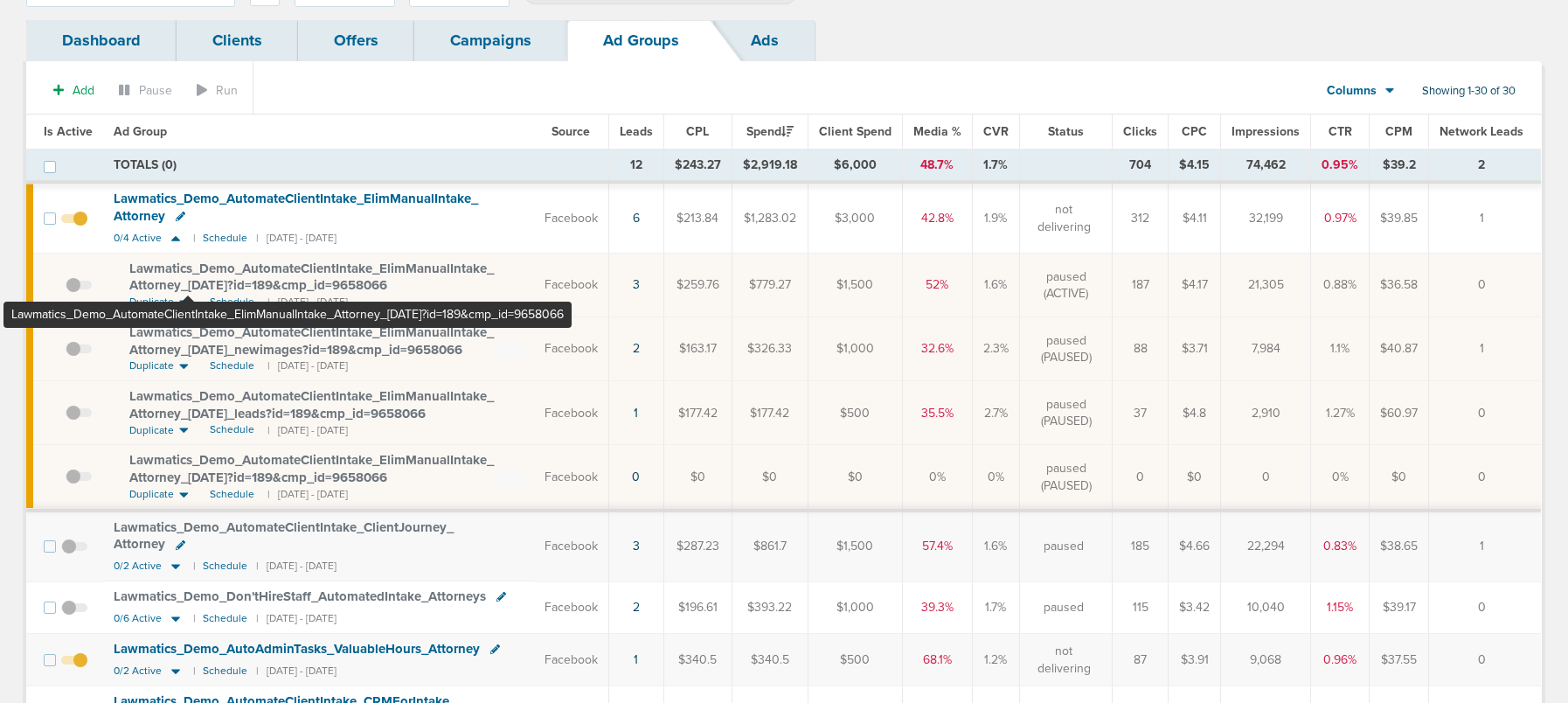
scroll to position [101, 0]
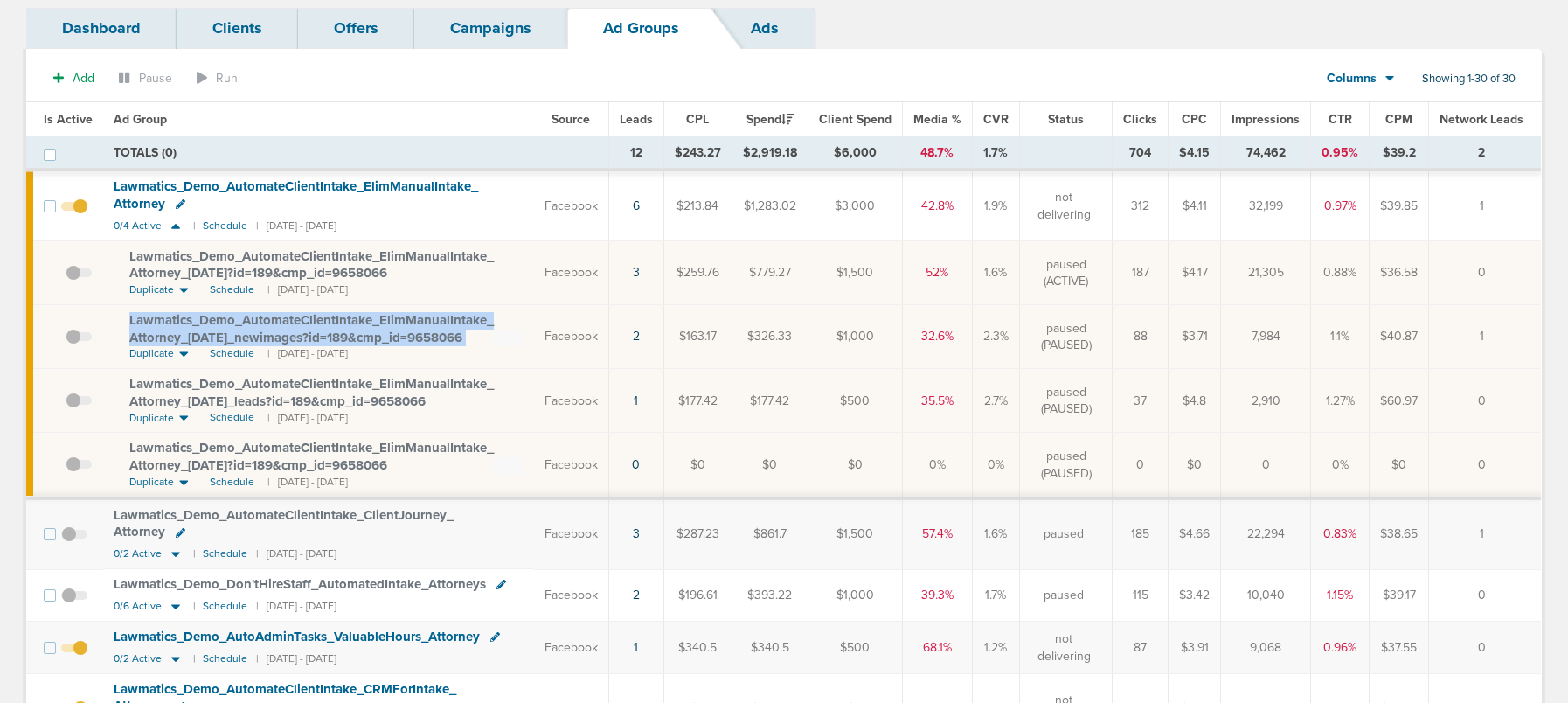
drag, startPoint x: 125, startPoint y: 311, endPoint x: 510, endPoint y: 334, distance: 385.7
click at [510, 334] on td "Lawmatics_ Demo_ AutomateClientIntake_ ElimManualIntake_ Attorney_ 09.23.25_ ne…" at bounding box center [318, 336] width 431 height 63
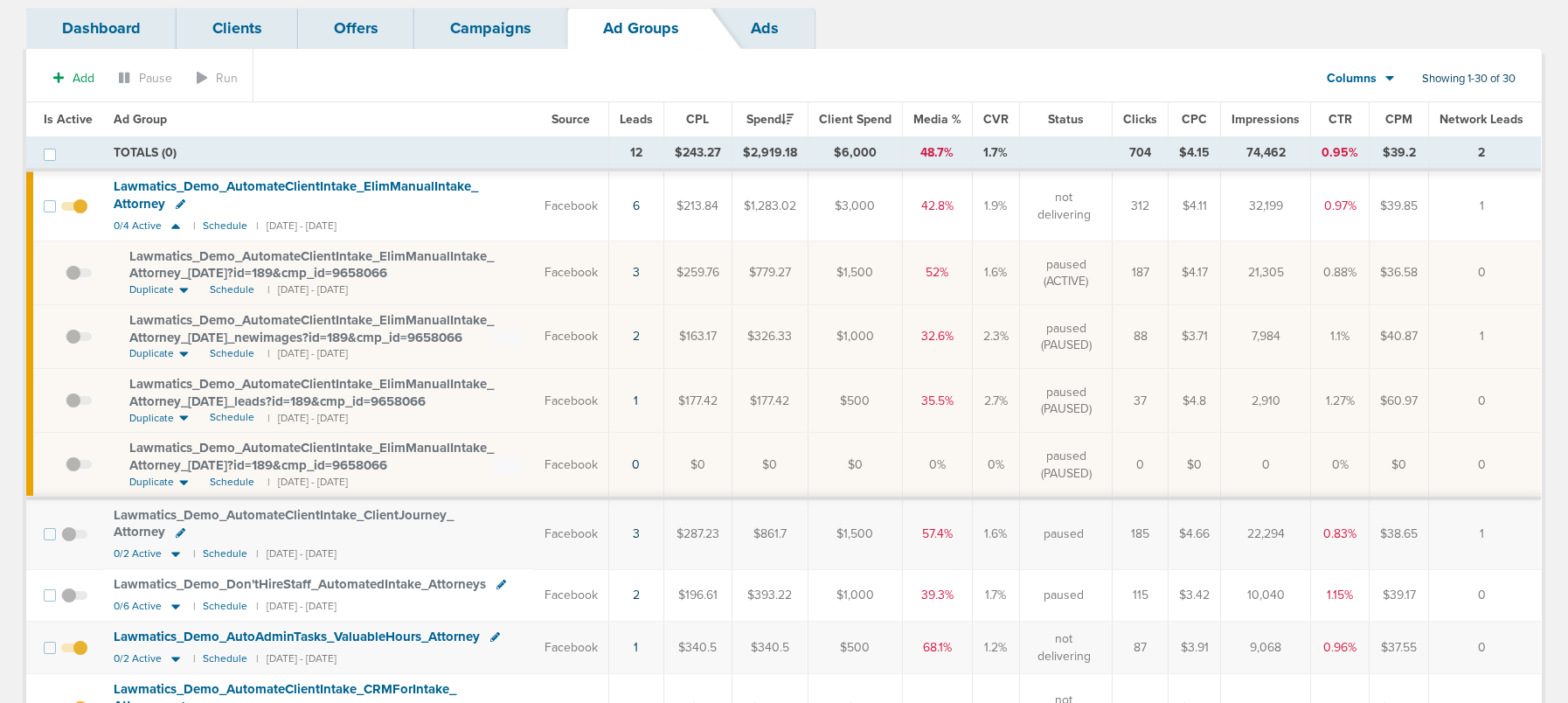
click at [505, 411] on td "Lawmatics_ Demo_ AutomateClientIntake_ ElimManualIntake_ Attorney_ 2025.09.28_ …" at bounding box center [318, 400] width 431 height 63
drag, startPoint x: 123, startPoint y: 380, endPoint x: 484, endPoint y: 402, distance: 361.7
click at [484, 402] on td "Lawmatics_ Demo_ AutomateClientIntake_ ElimManualIntake_ Attorney_ 2025.09.28_ …" at bounding box center [318, 400] width 431 height 63
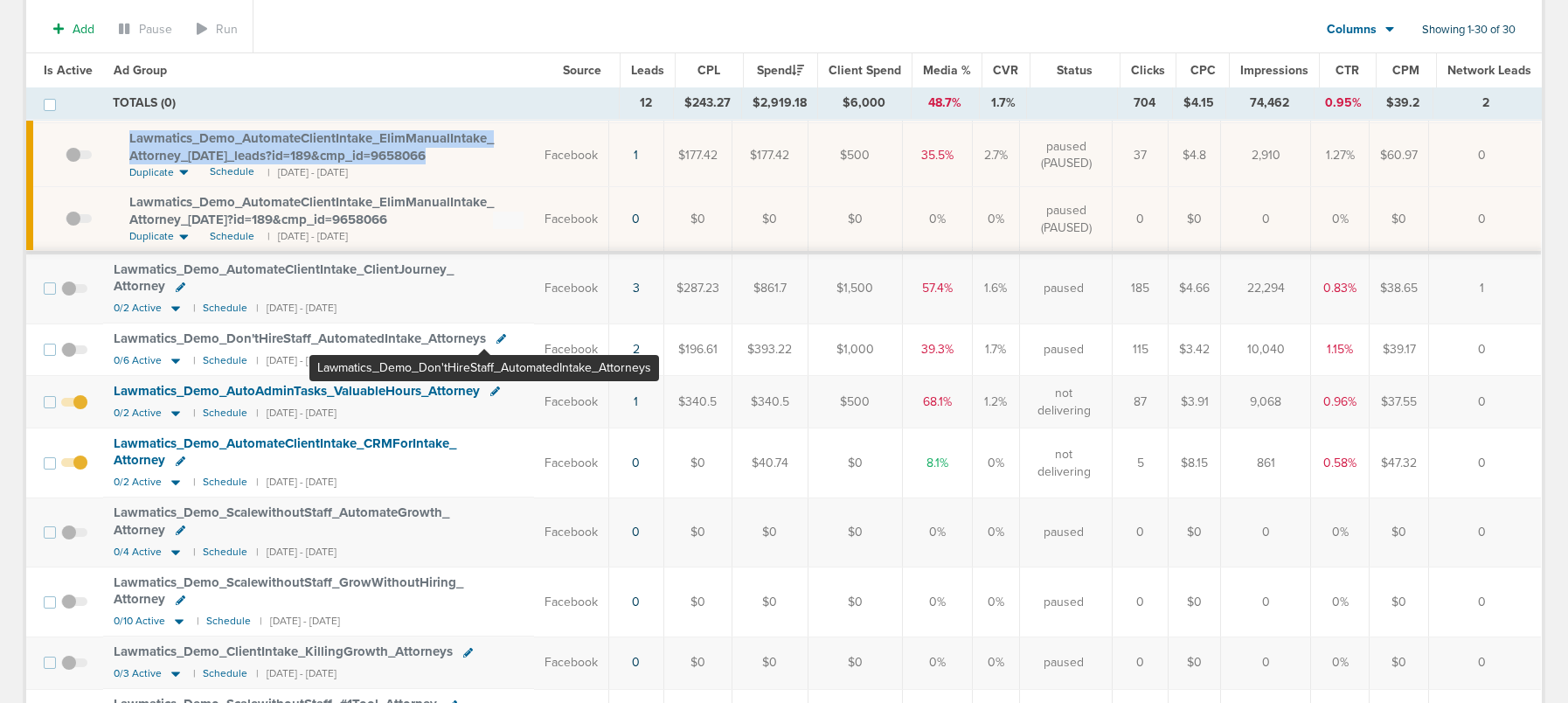
scroll to position [357, 0]
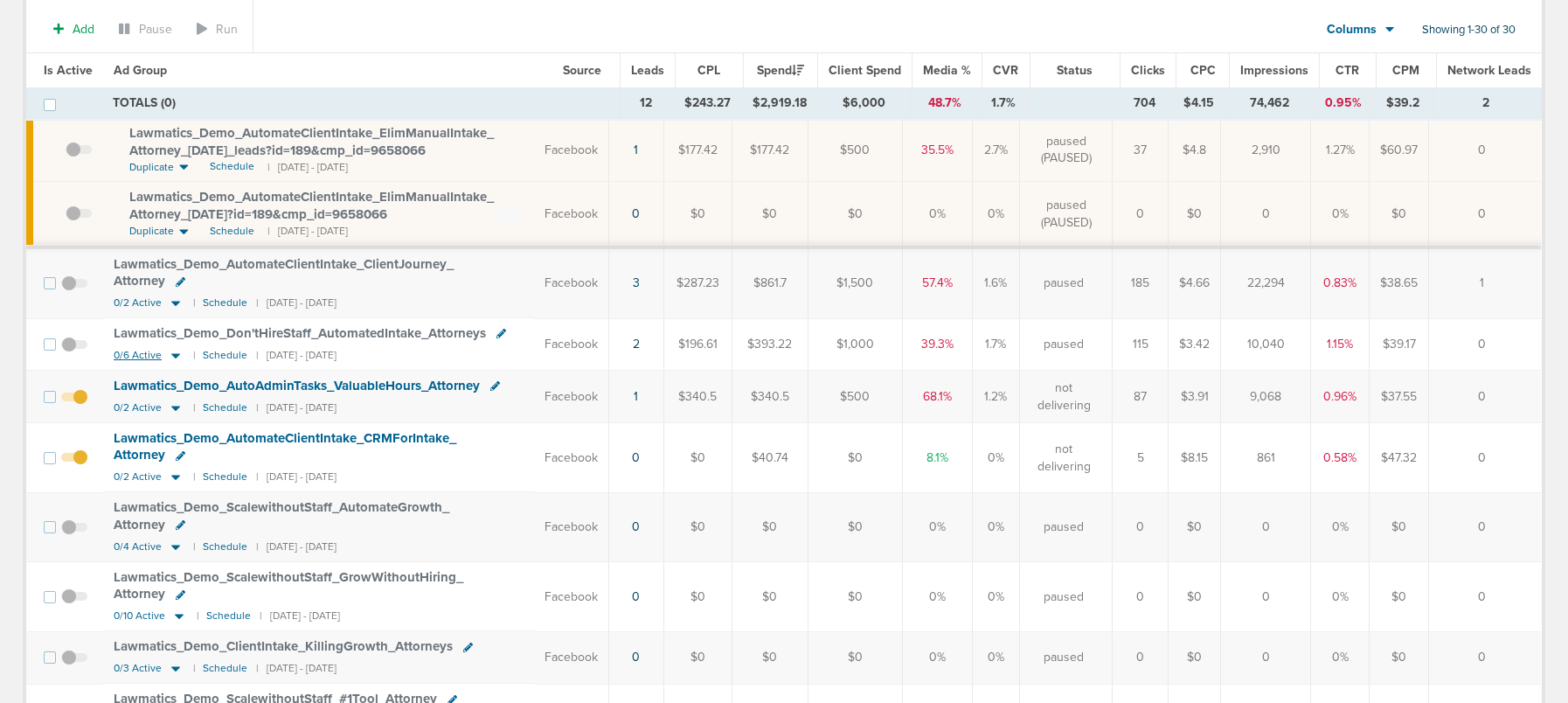
click at [176, 353] on icon at bounding box center [176, 356] width 9 height 6
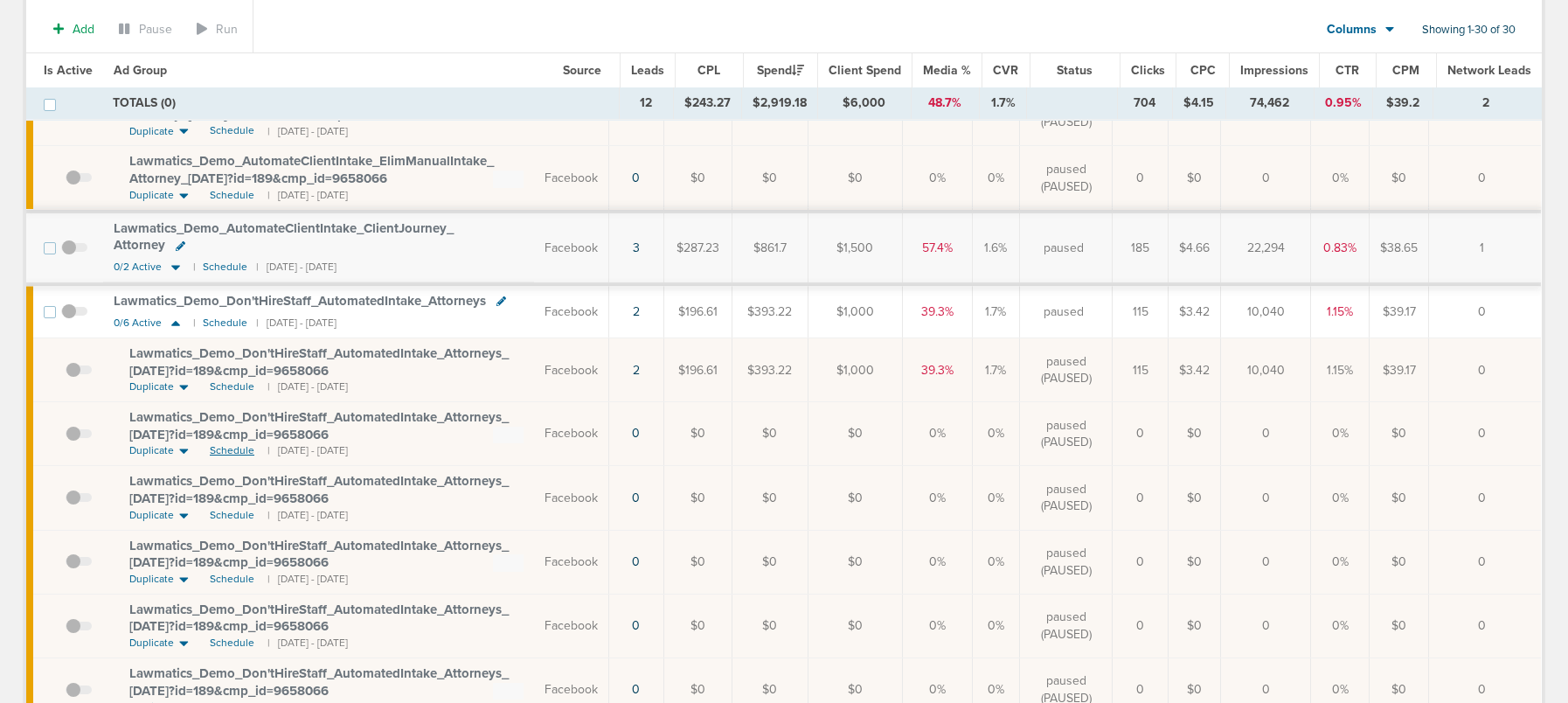
scroll to position [380, 0]
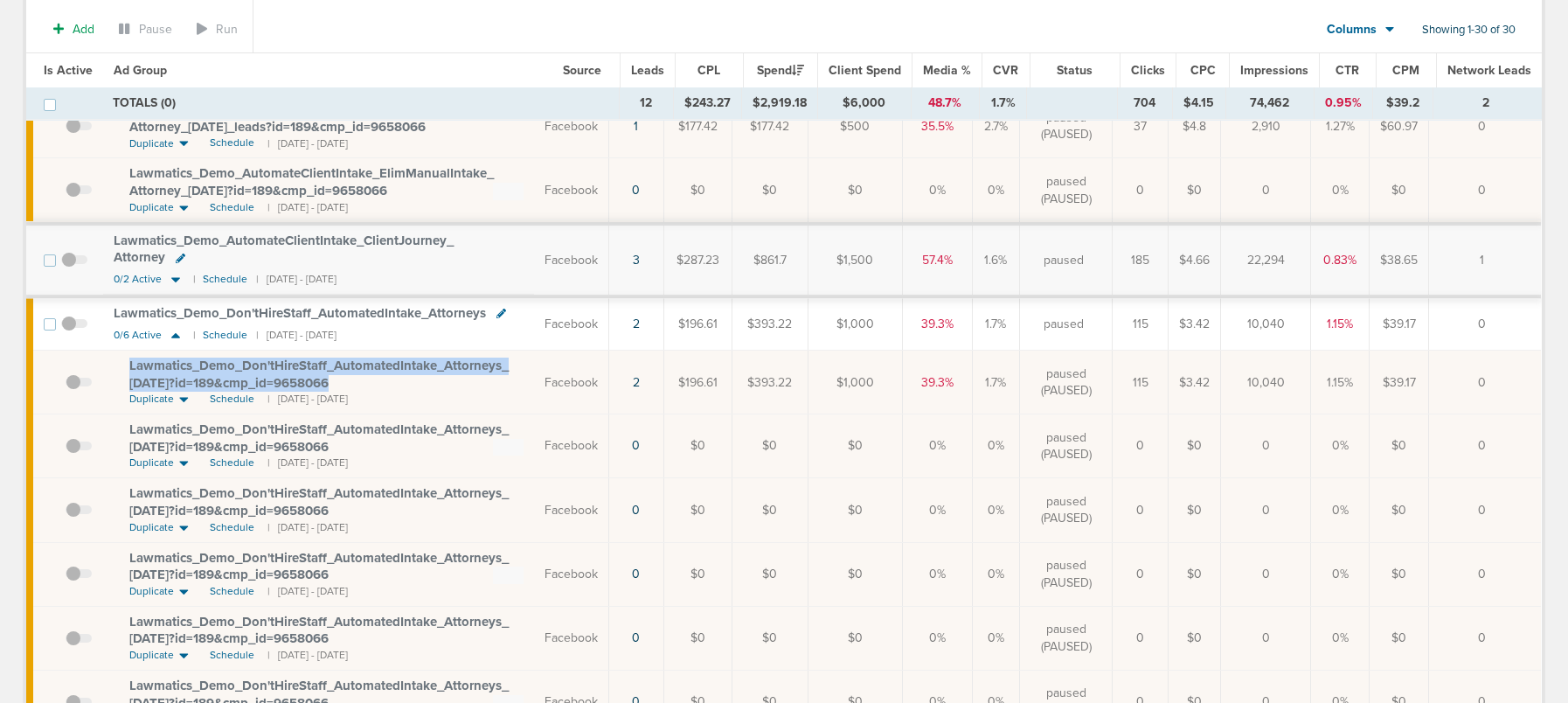
drag, startPoint x: 125, startPoint y: 357, endPoint x: 400, endPoint y: 383, distance: 276.2
click at [400, 383] on td "Lawmatics_ Demo_ Don'tHireStaff_ AutomatedIntake_ Attorneys_ 08.05.25?id=189&cm…" at bounding box center [318, 381] width 431 height 63
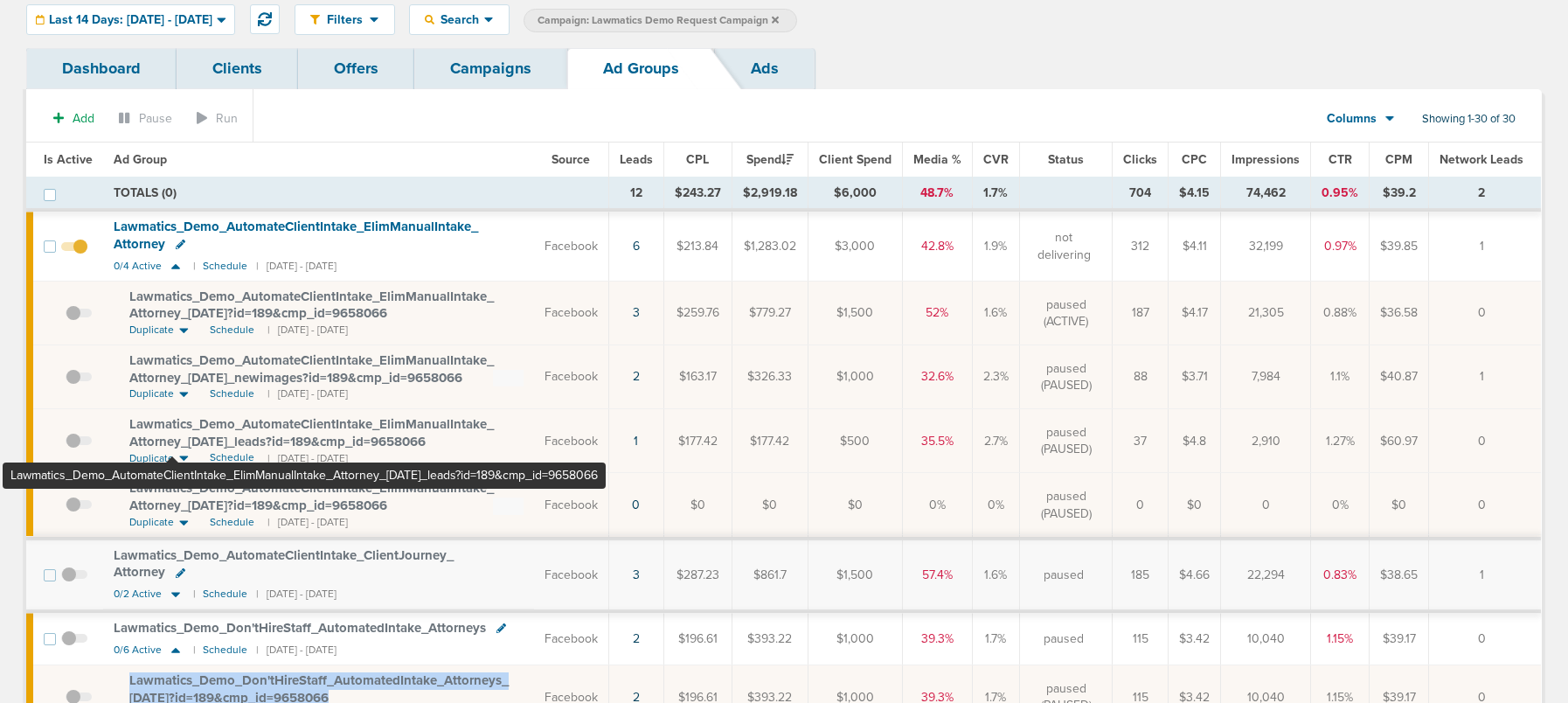
scroll to position [40, 0]
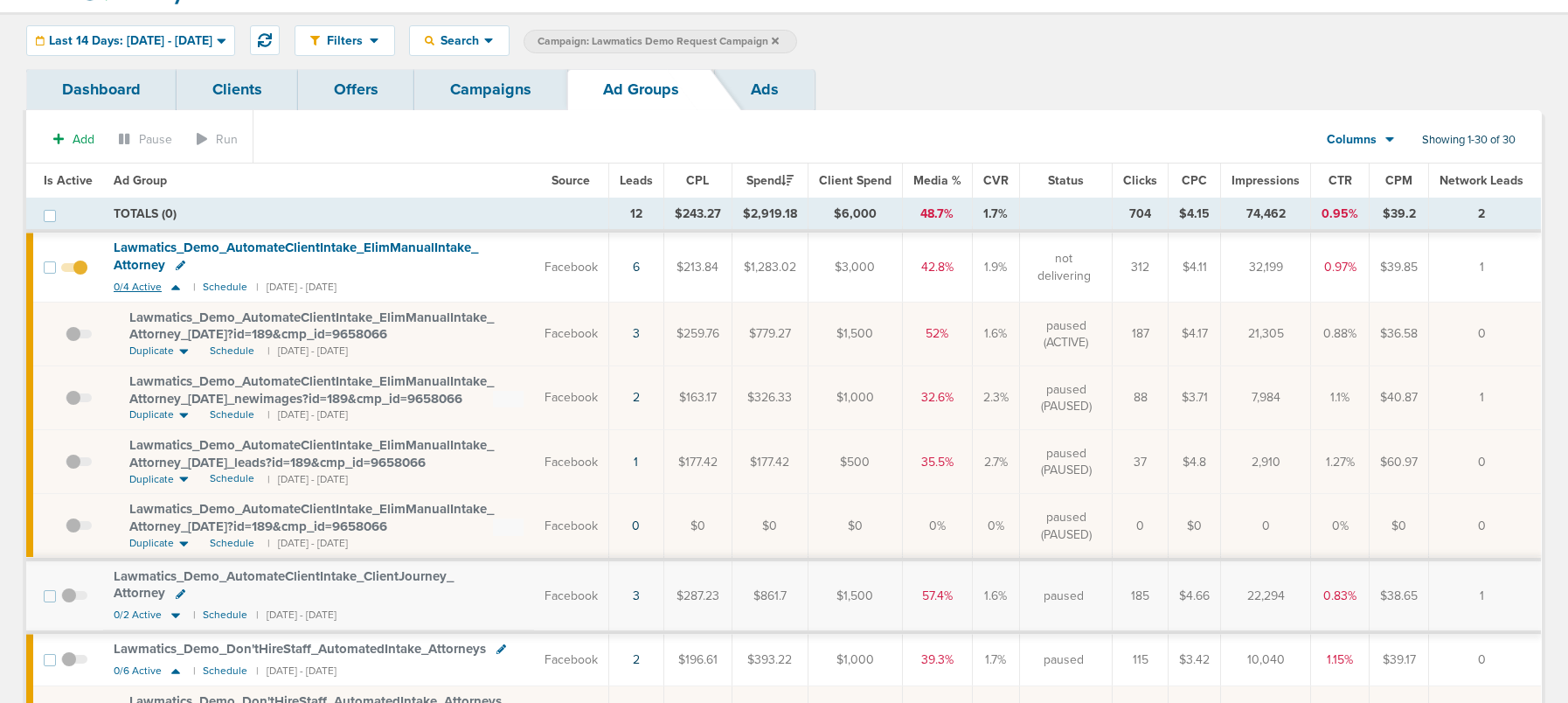
click at [169, 285] on icon at bounding box center [176, 287] width 17 height 15
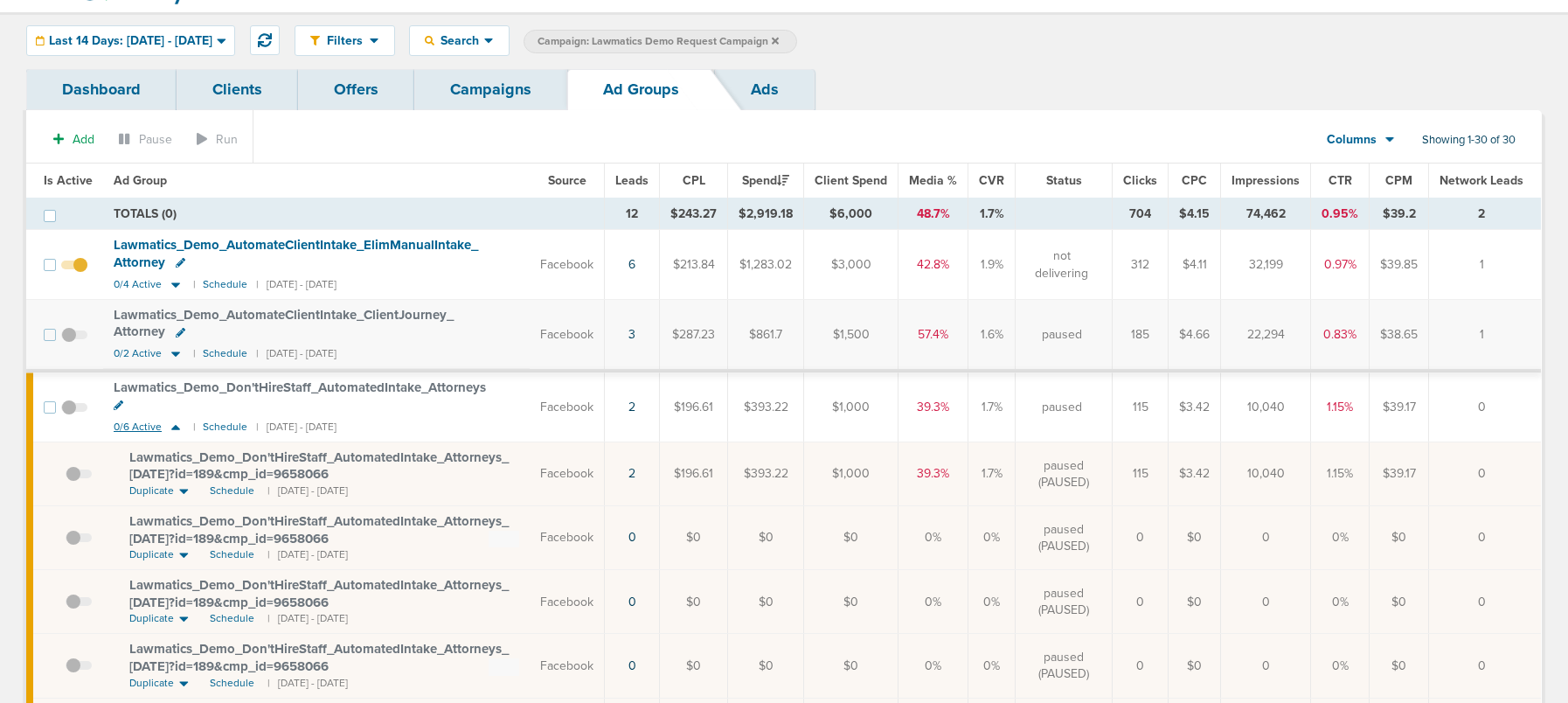
click at [176, 425] on icon at bounding box center [176, 427] width 9 height 6
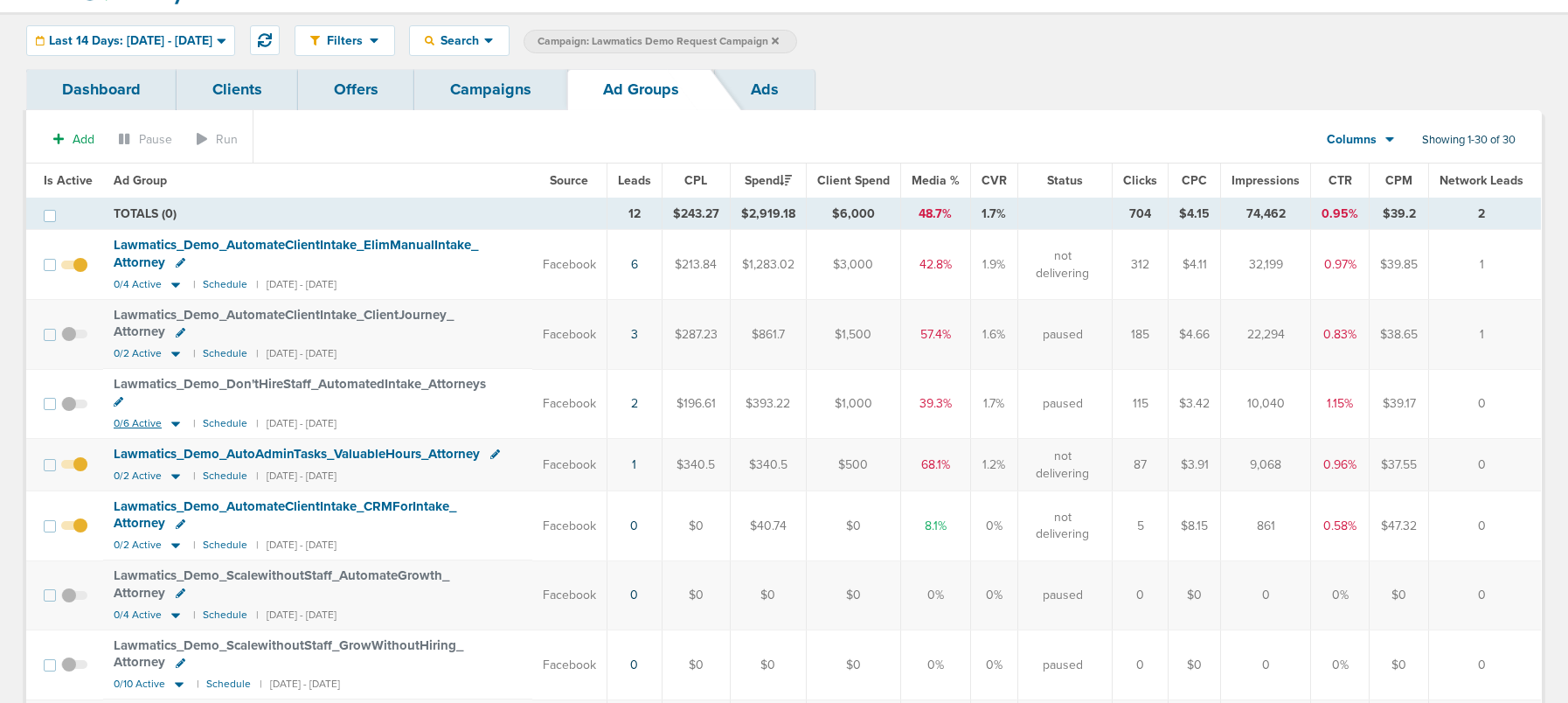
click at [174, 421] on icon at bounding box center [176, 424] width 9 height 6
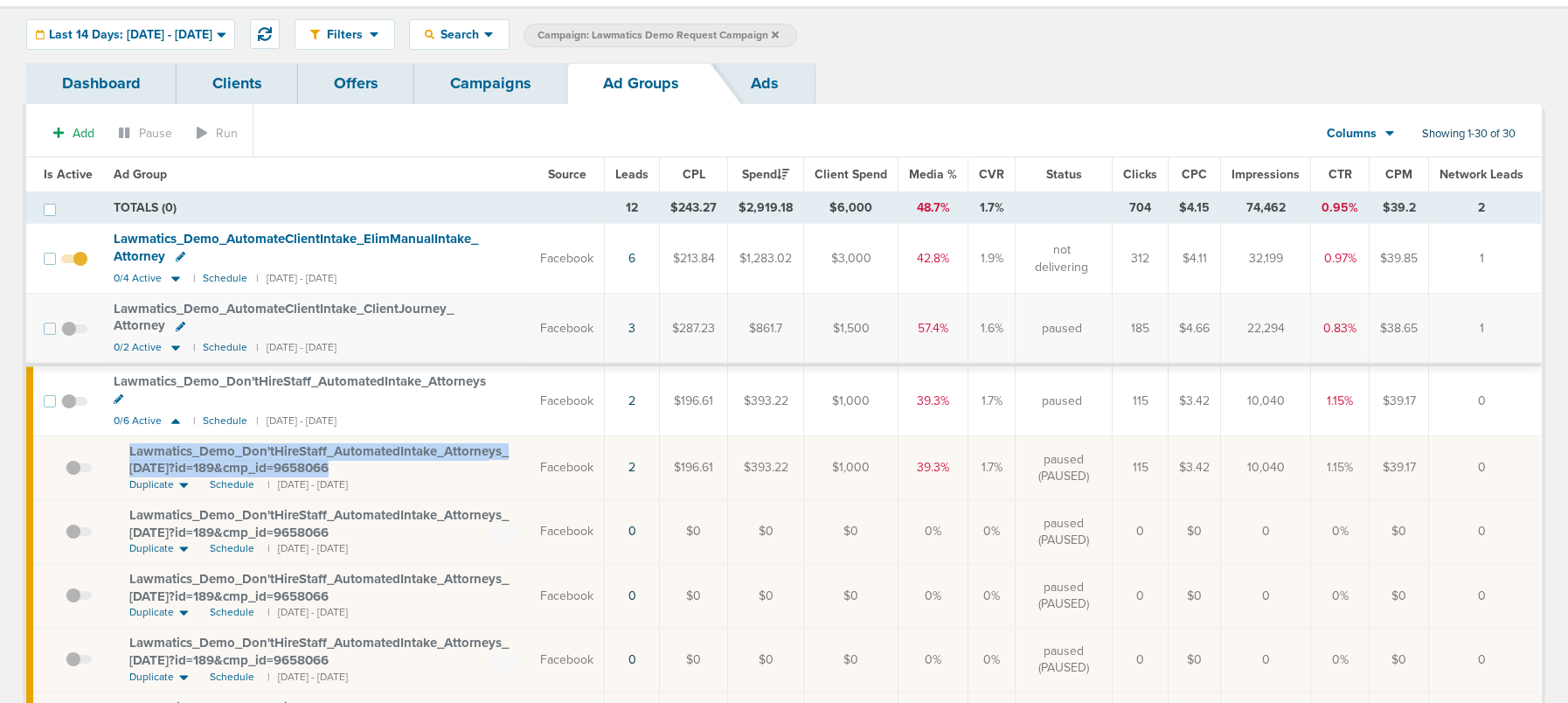
scroll to position [44, 0]
drag, startPoint x: 119, startPoint y: 435, endPoint x: 367, endPoint y: 454, distance: 248.7
click at [367, 454] on td "Lawmatics_ Demo_ Don'tHireStaff_ AutomatedIntake_ Attorneys_ 08.05.25?id=189&cm…" at bounding box center [316, 469] width 426 height 63
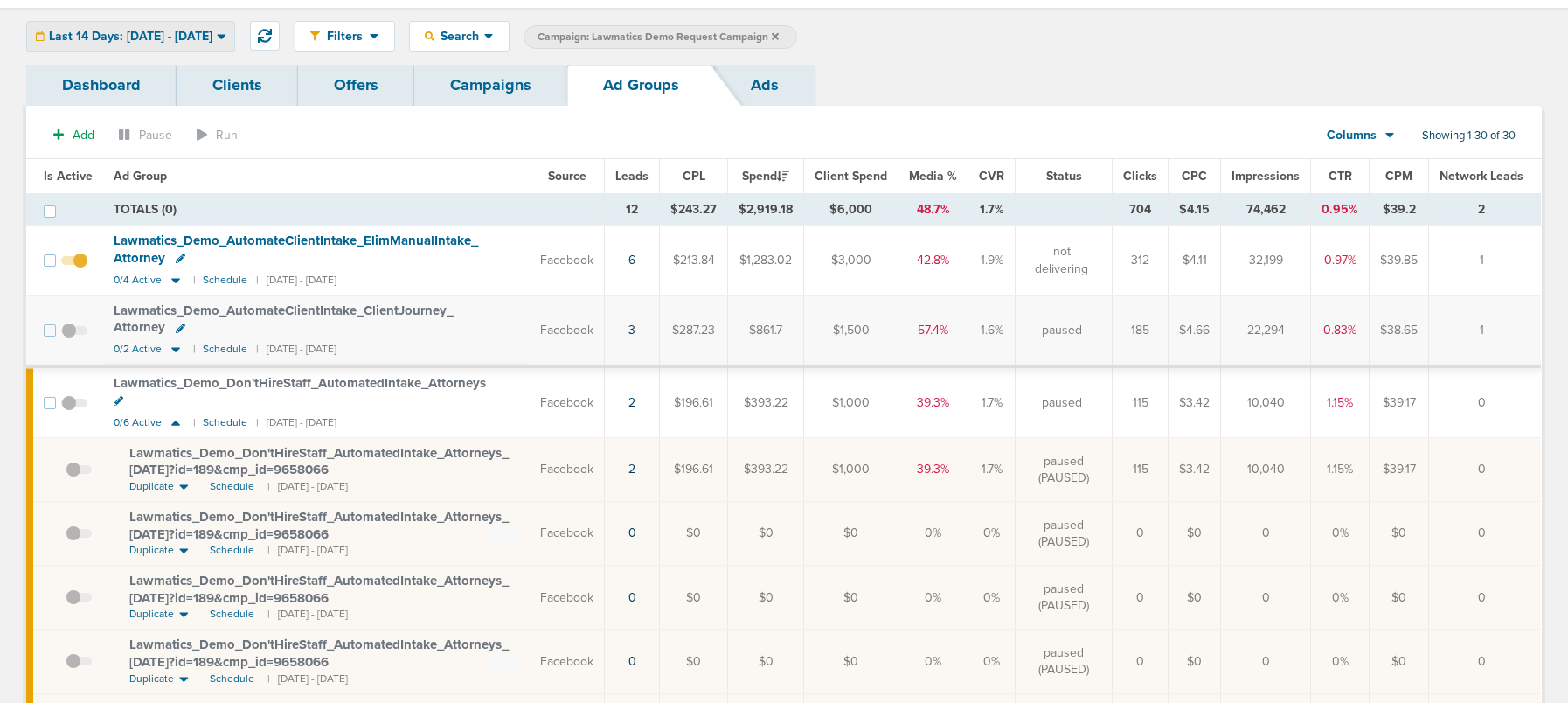
click at [154, 42] on span "Last 14 Days: 09.17.2025 - 10.01.2025" at bounding box center [131, 36] width 164 height 12
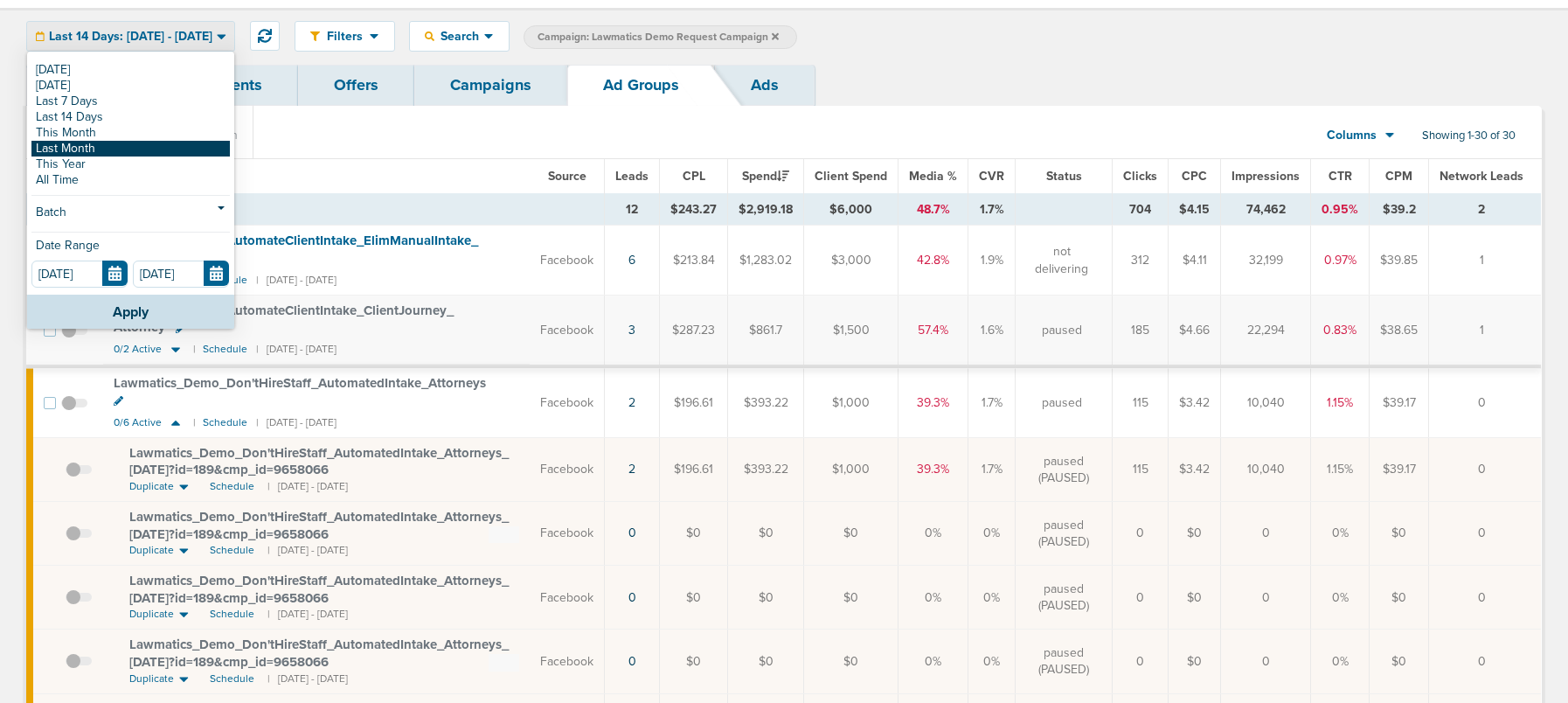
click at [135, 142] on link "Last Month" at bounding box center [131, 148] width 199 height 16
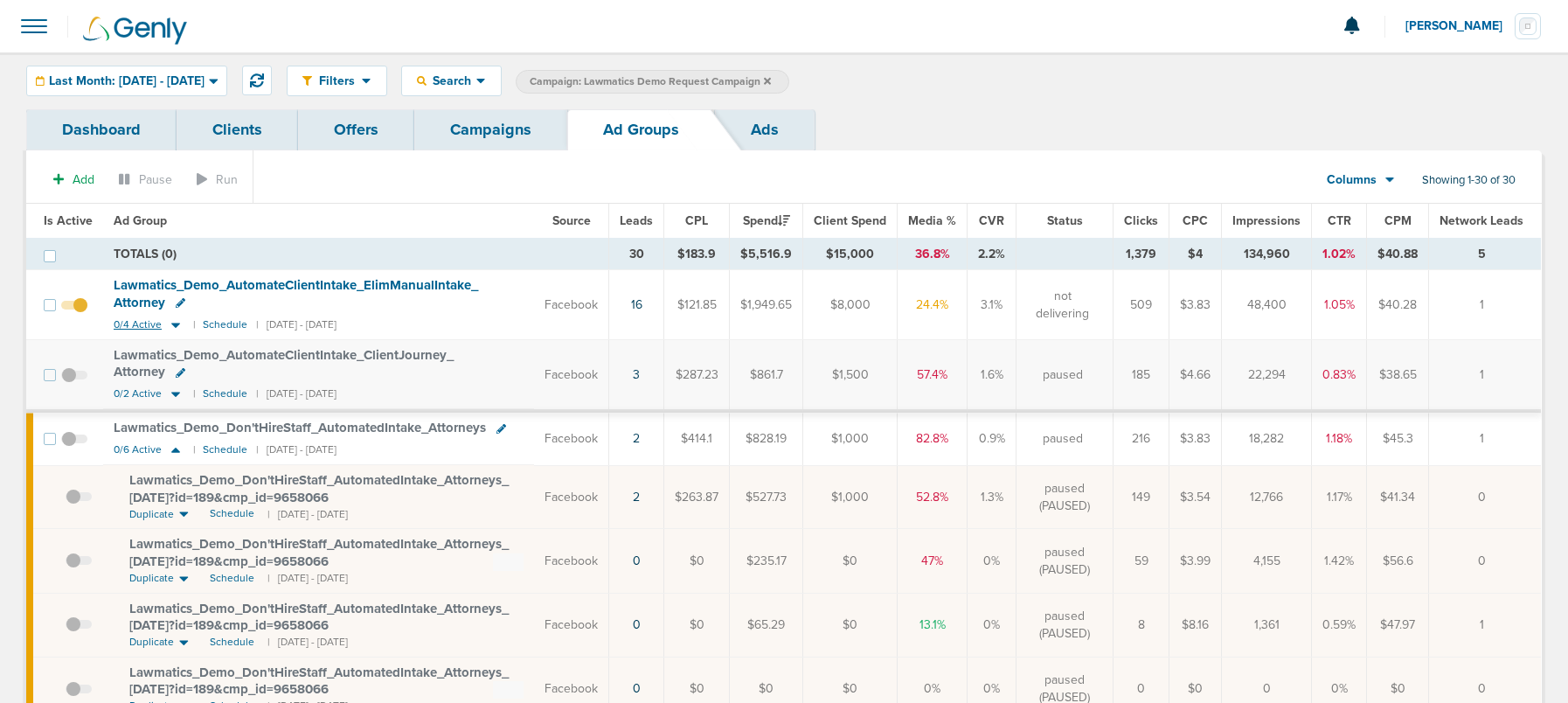
click at [176, 323] on icon at bounding box center [176, 325] width 9 height 6
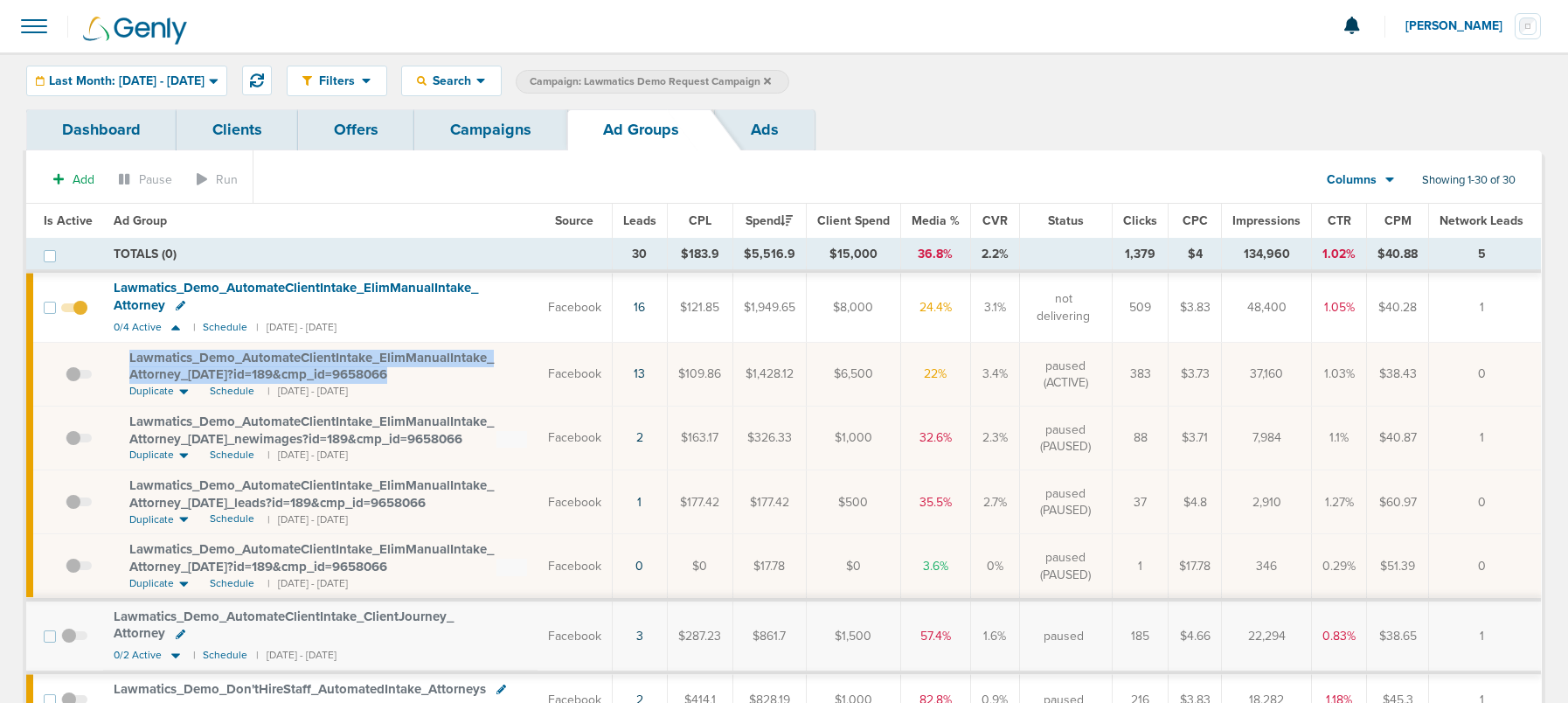
drag, startPoint x: 119, startPoint y: 353, endPoint x: 426, endPoint y: 378, distance: 308.0
click at [426, 378] on td "Lawmatics_ Demo_ AutomateClientIntake_ ElimManualIntake_ Attorney_ 09.08.25?id=…" at bounding box center [320, 374] width 435 height 63
copy span "Lawmatics_ Demo_ AutomateClientIntake_ ElimManualIntake_ Attorney_ 09.08.25?id=…"
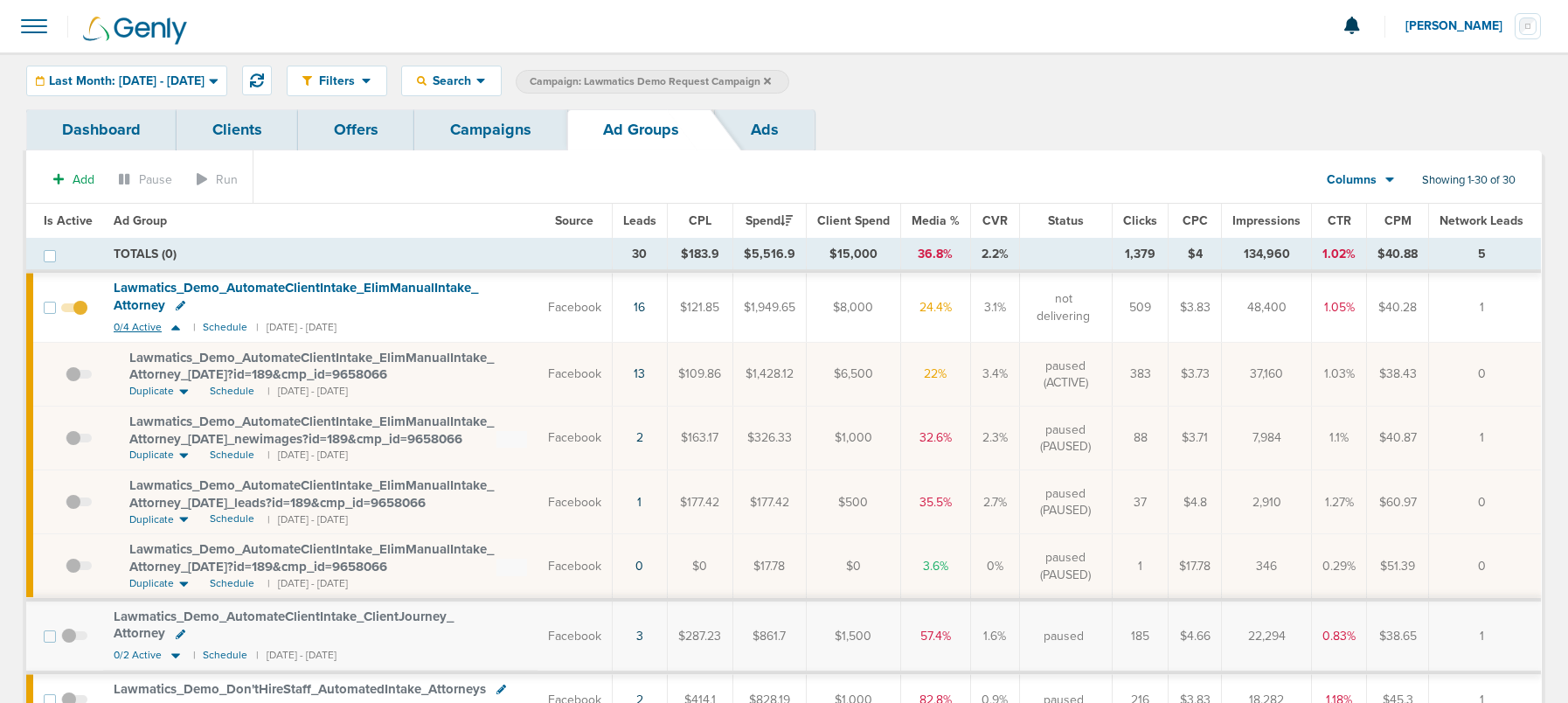
click at [174, 329] on icon at bounding box center [176, 328] width 9 height 6
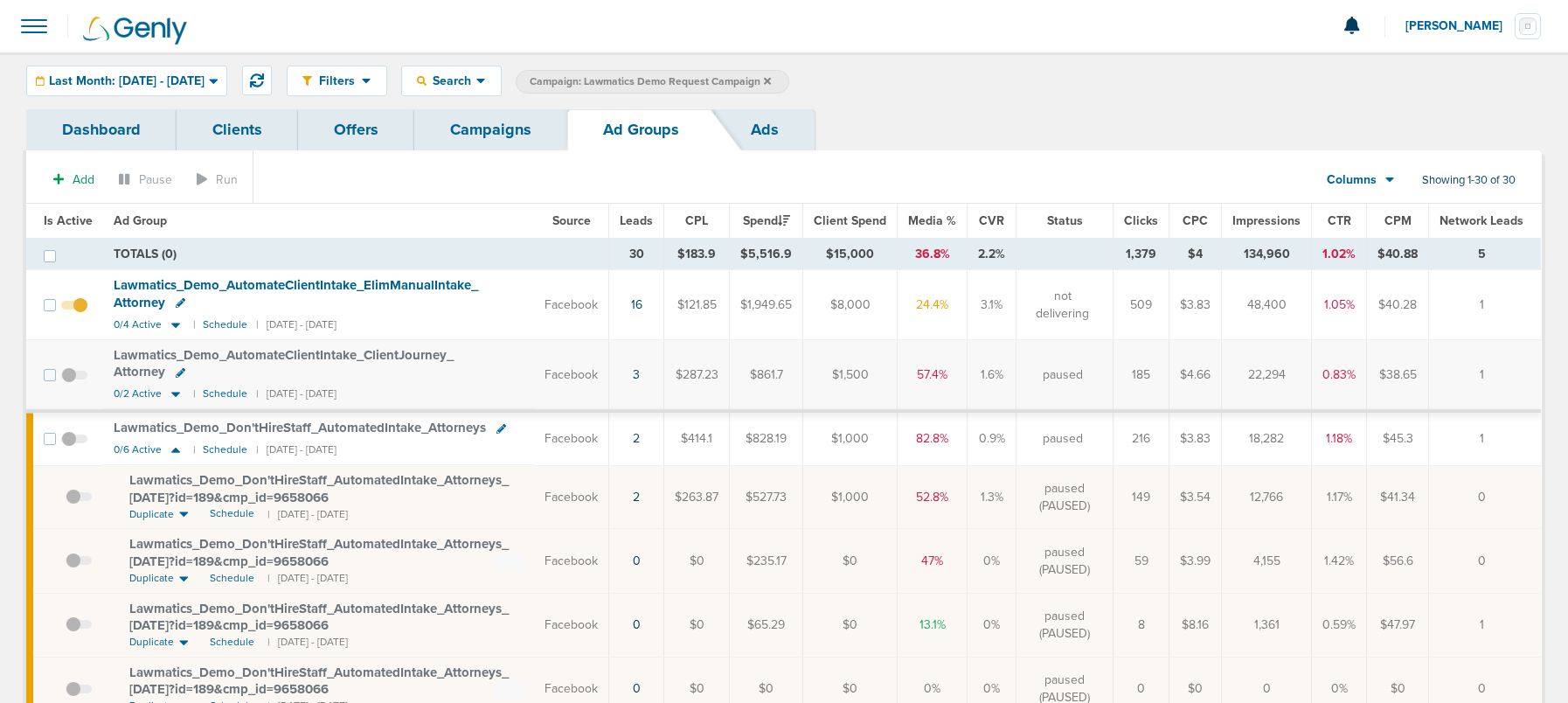
click at [482, 130] on link "Campaigns" at bounding box center [491, 130] width 153 height 41
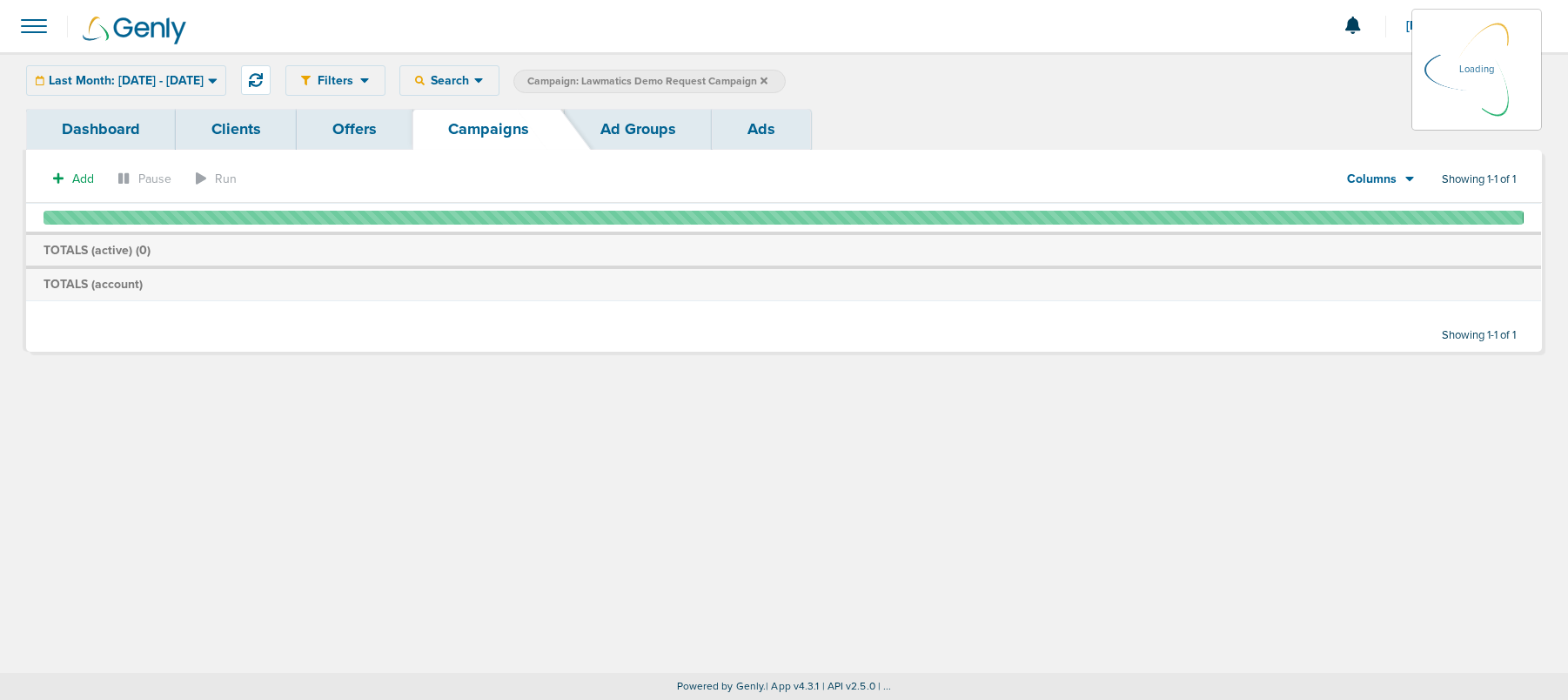
click at [768, 84] on icon at bounding box center [764, 81] width 7 height 10
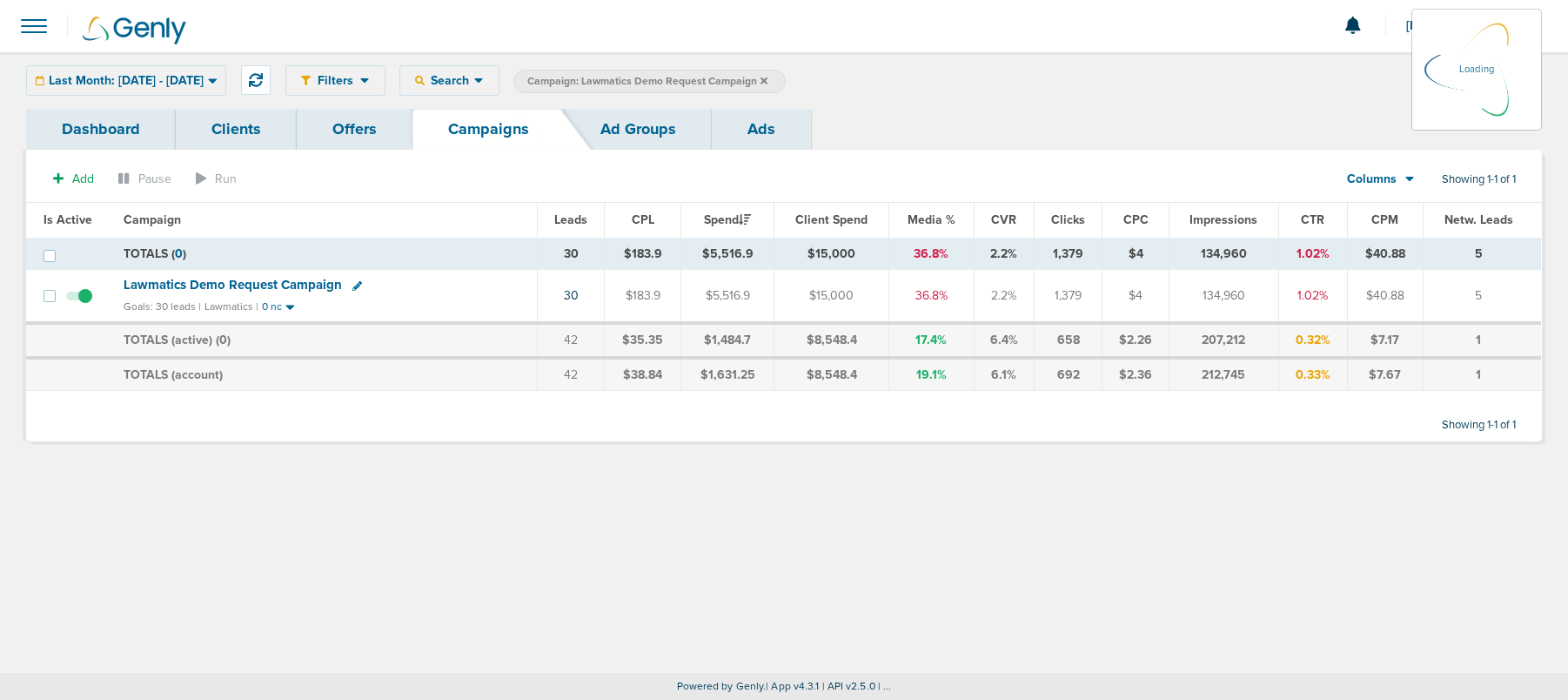
click at [768, 82] on icon at bounding box center [764, 81] width 7 height 10
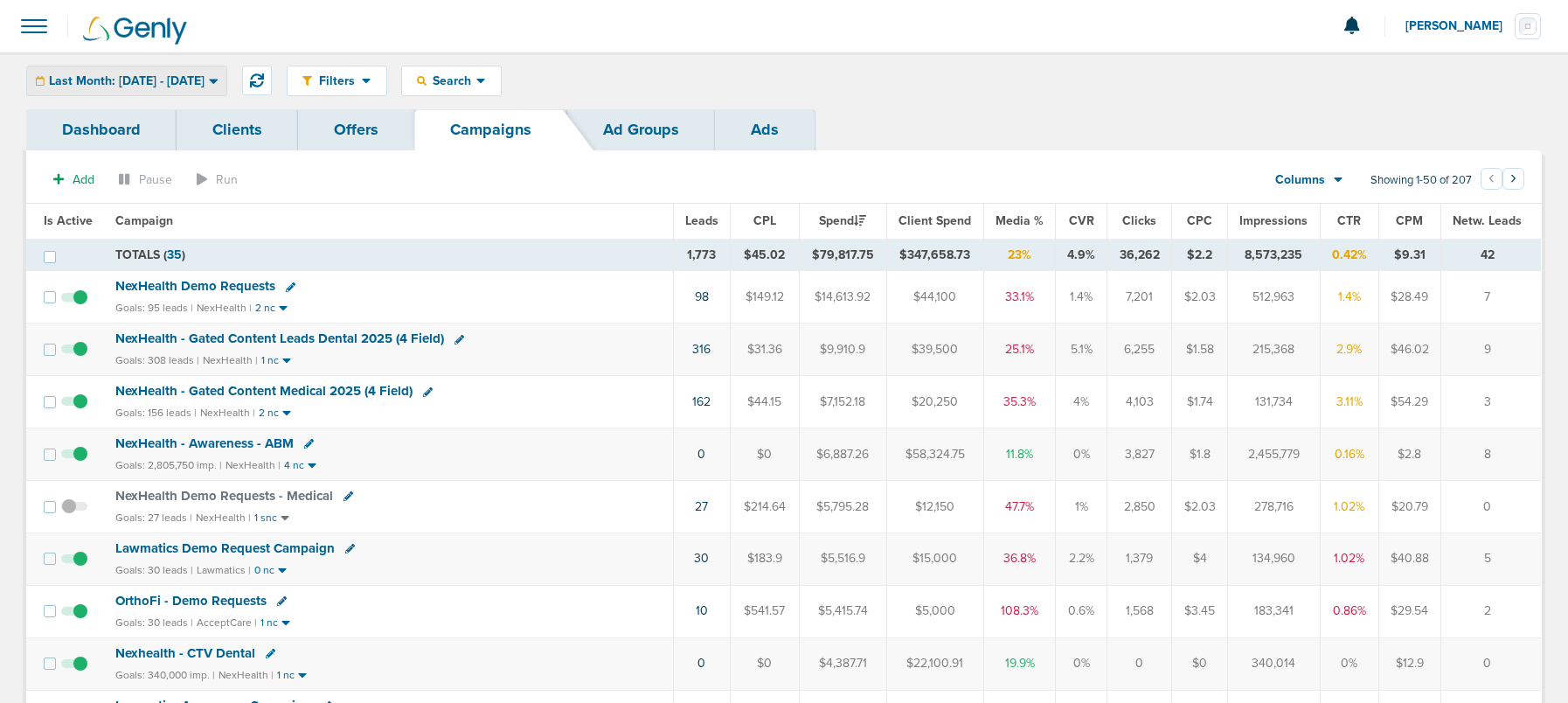
click at [127, 82] on span "Last Month: [DATE] - [DATE]" at bounding box center [126, 81] width 155 height 12
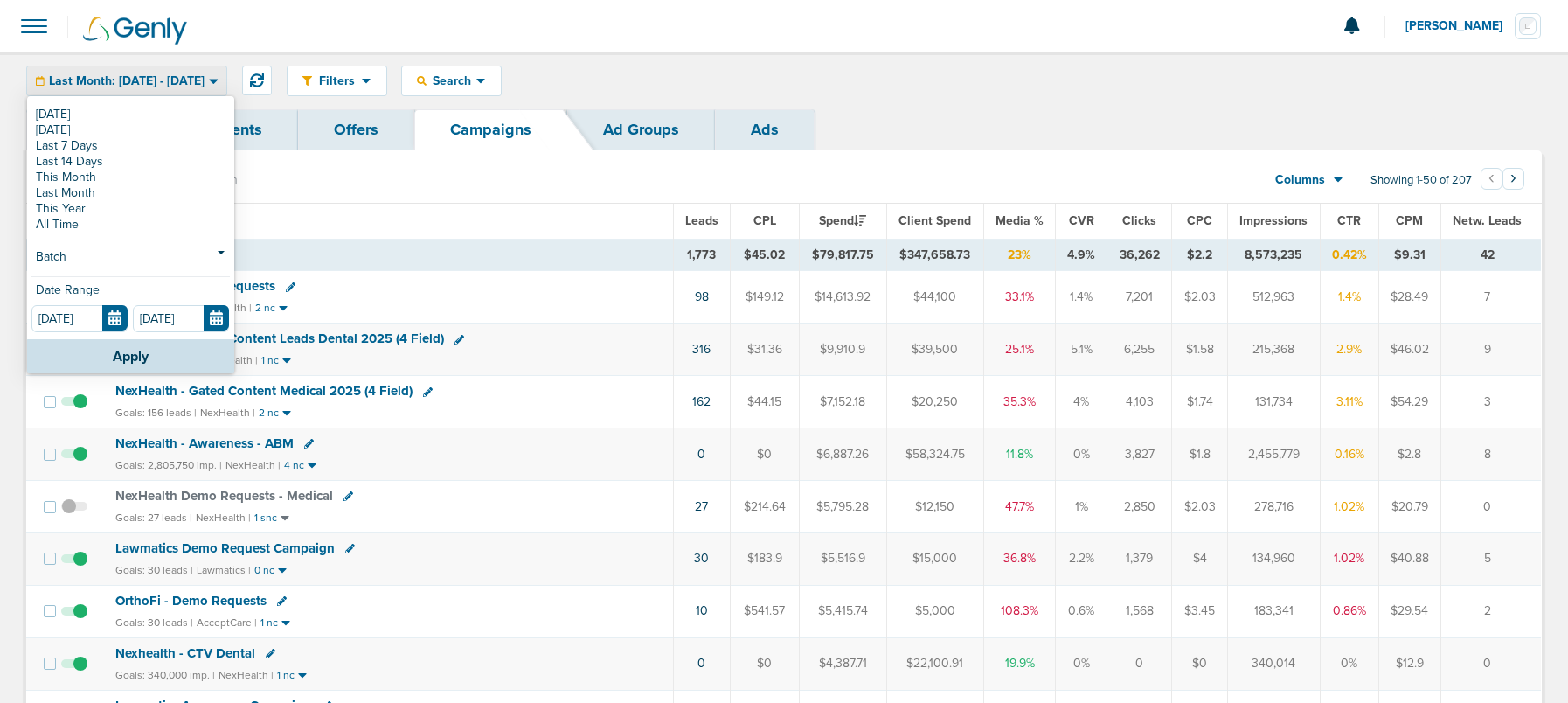
click at [127, 109] on link "[DATE]" at bounding box center [131, 114] width 199 height 16
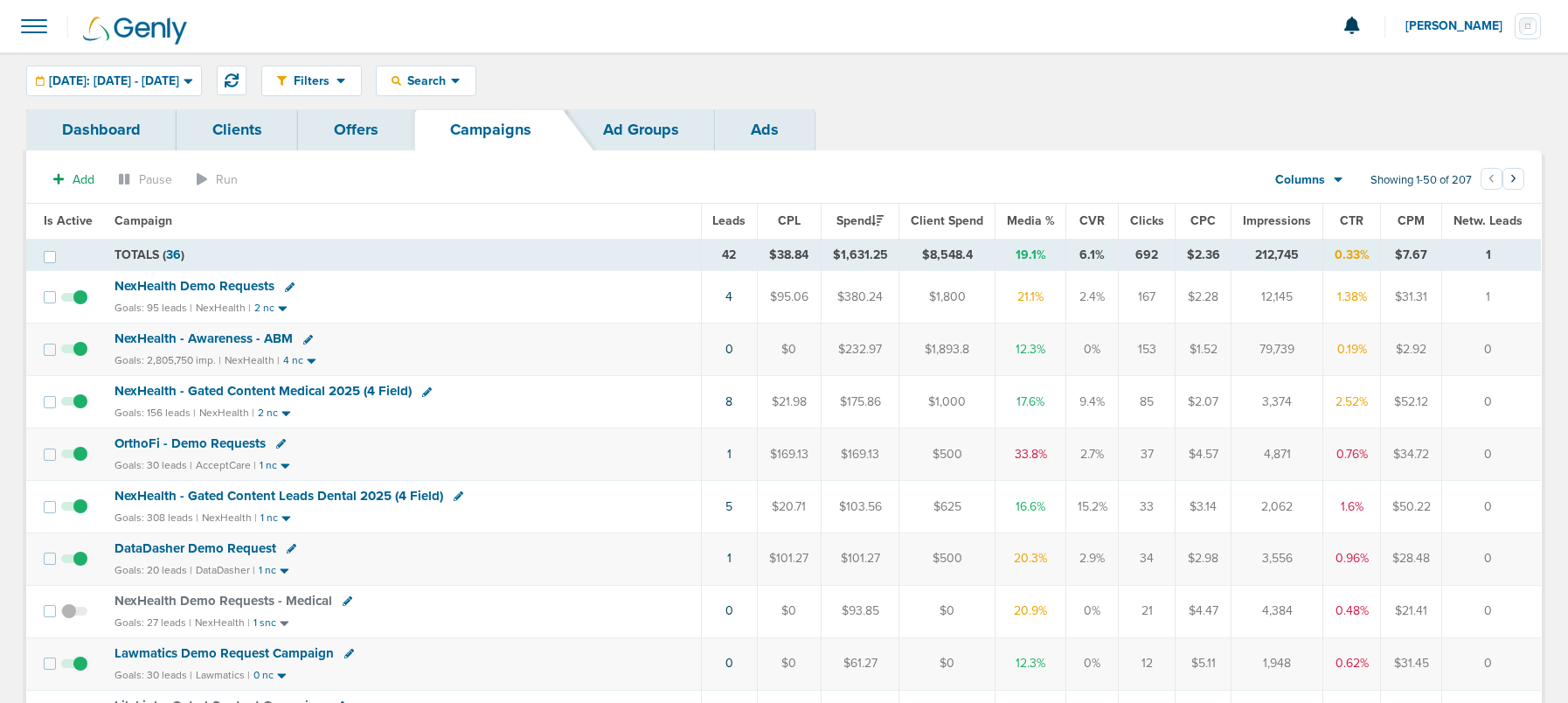
click at [290, 546] on icon at bounding box center [291, 549] width 9 height 9
select select
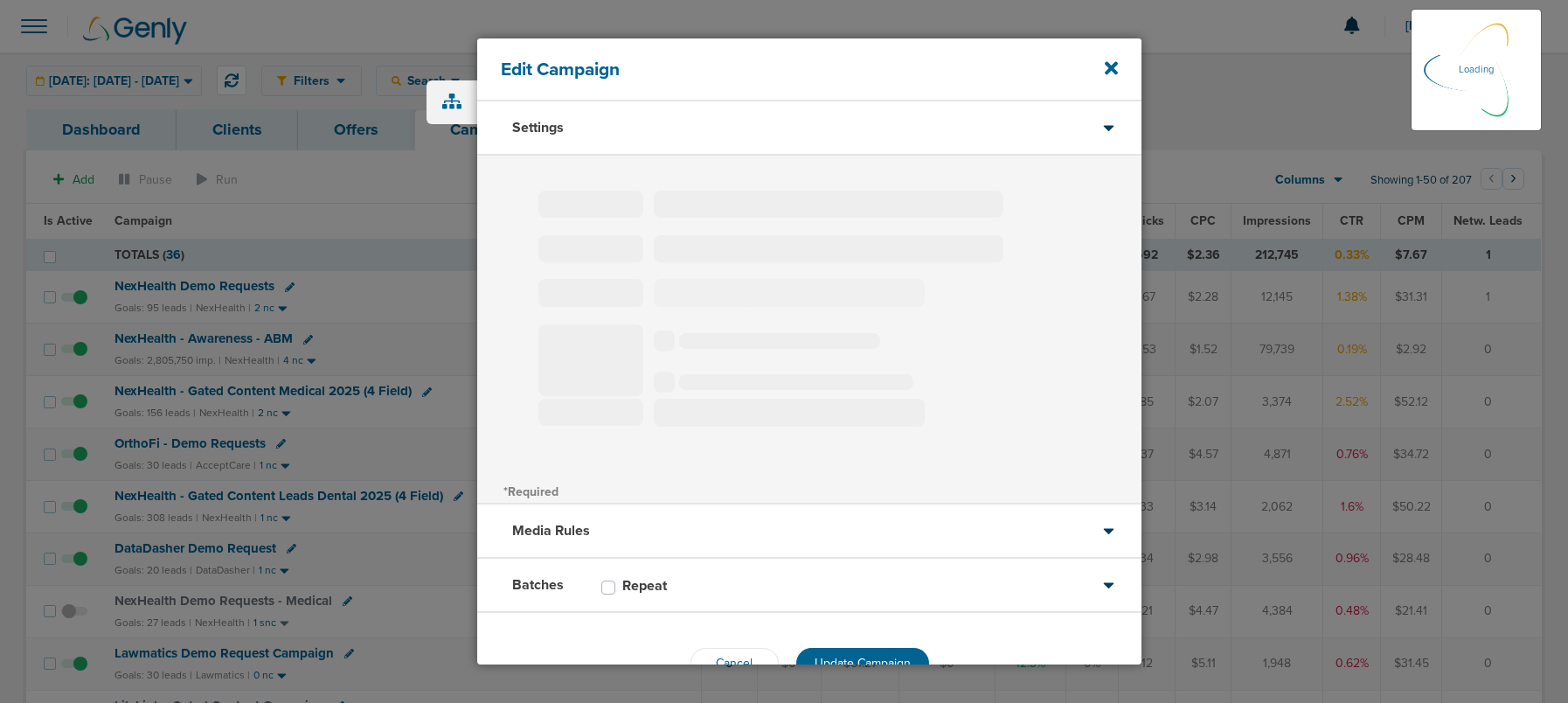
type input "DataDasher Demo Request"
select select "Leads"
radio input "true"
select select "readOnly"
select select "1"
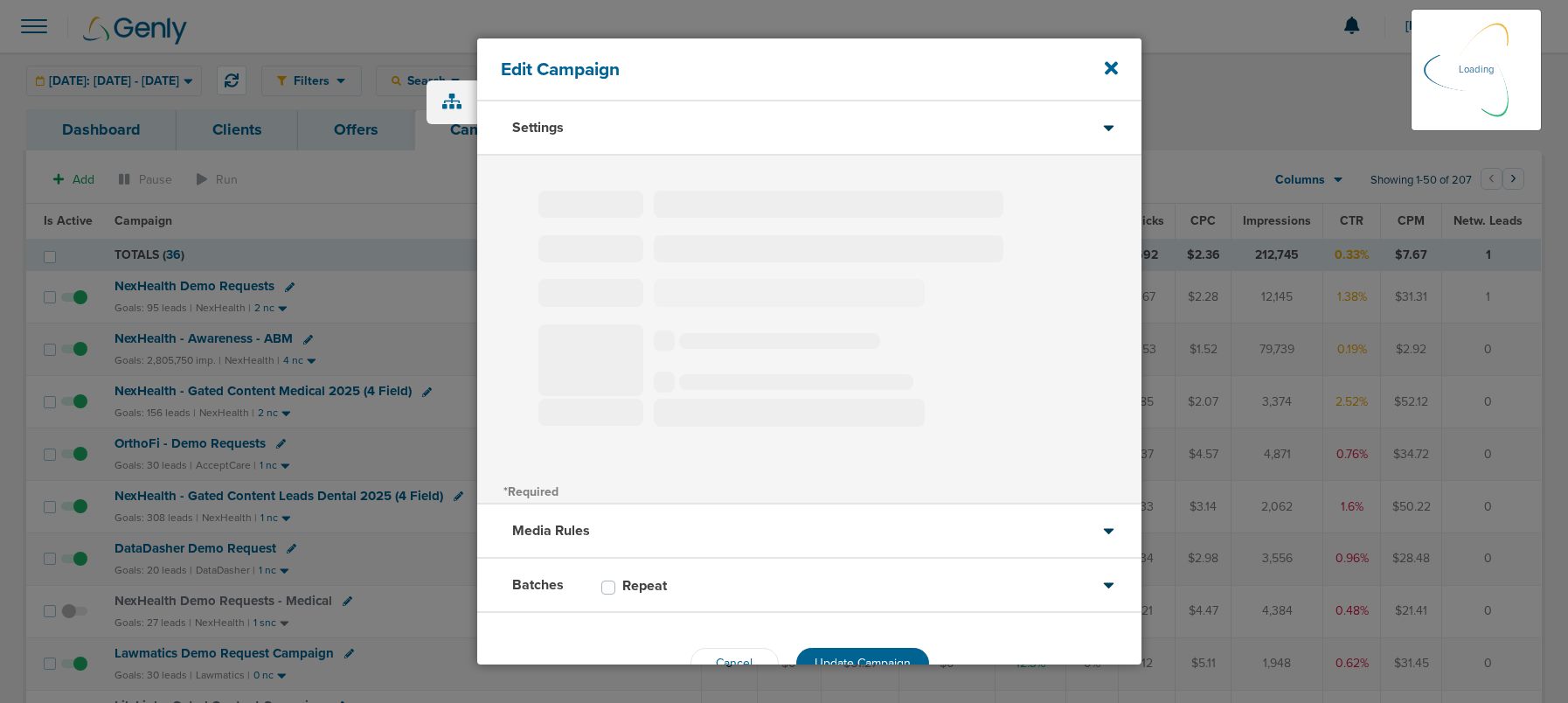
select select "1"
select select "2"
select select "3"
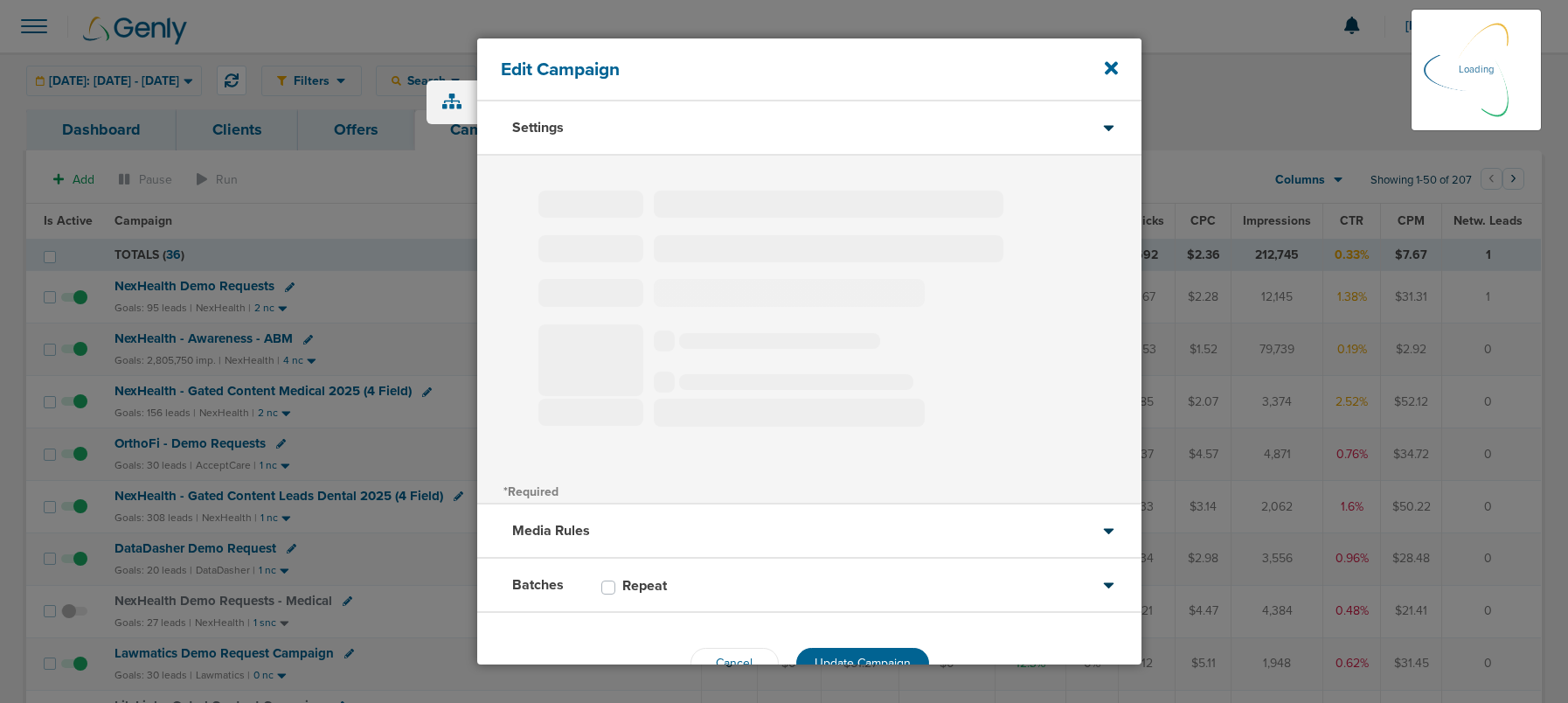
select select "5"
select select "6"
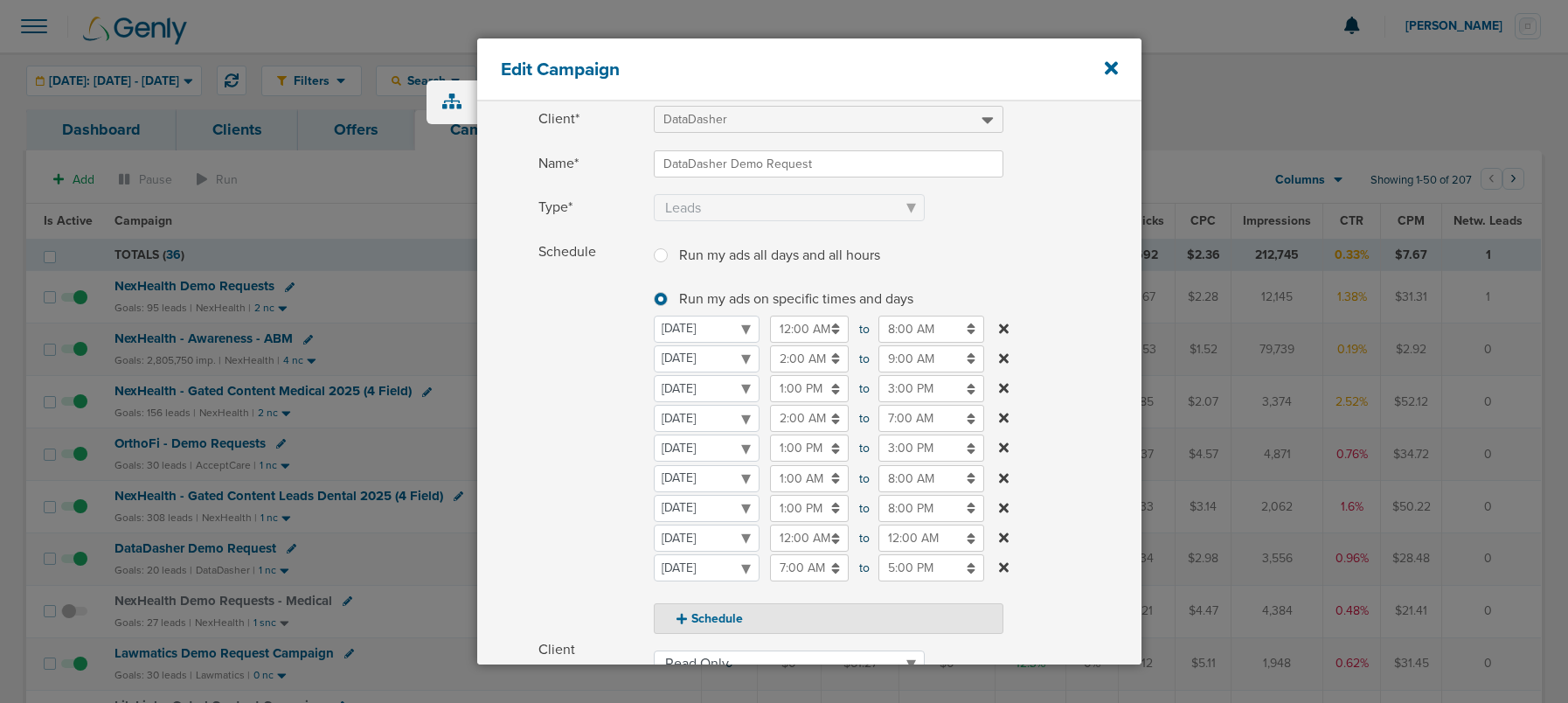
scroll to position [100, 0]
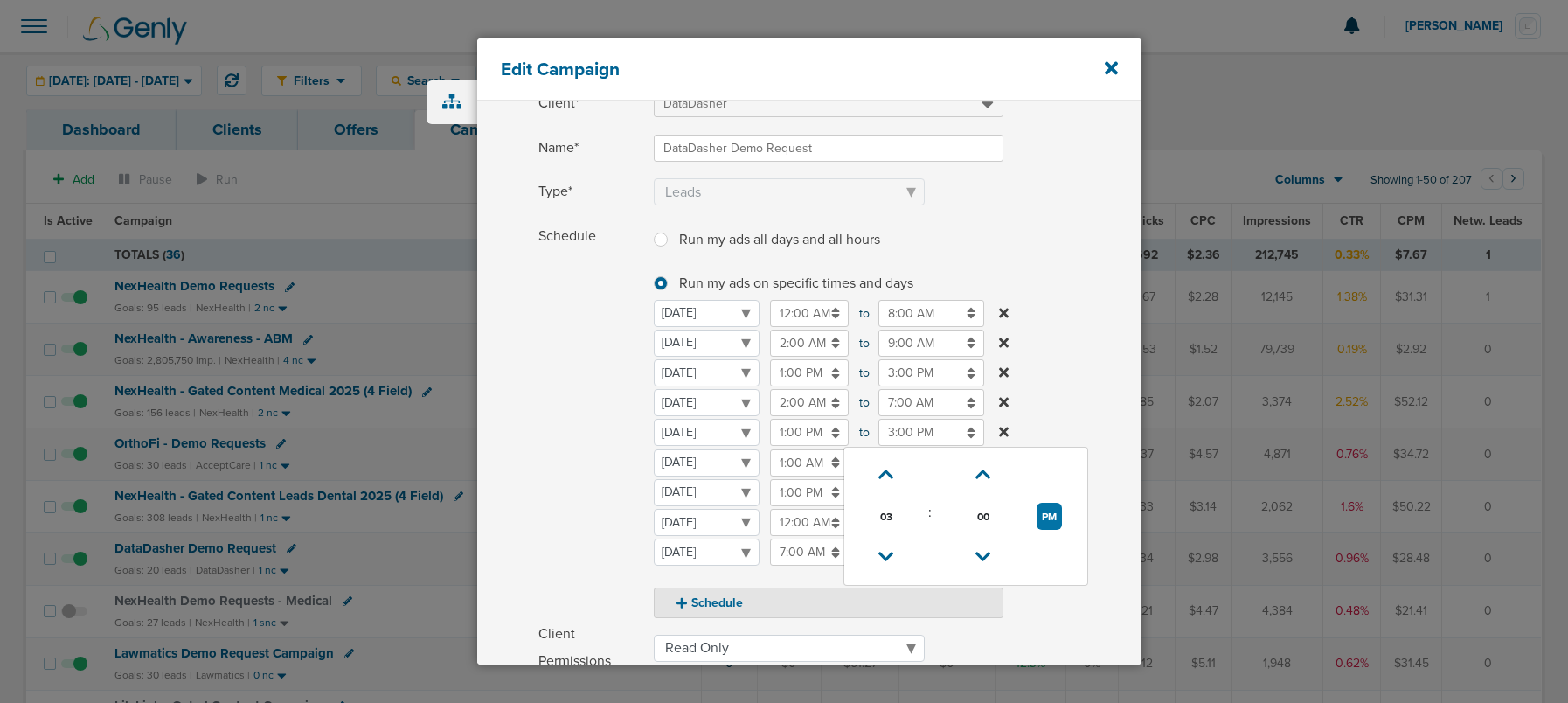
click at [907, 437] on input "3:00 PM" at bounding box center [931, 432] width 106 height 27
click at [886, 555] on icon at bounding box center [886, 556] width 16 height 10
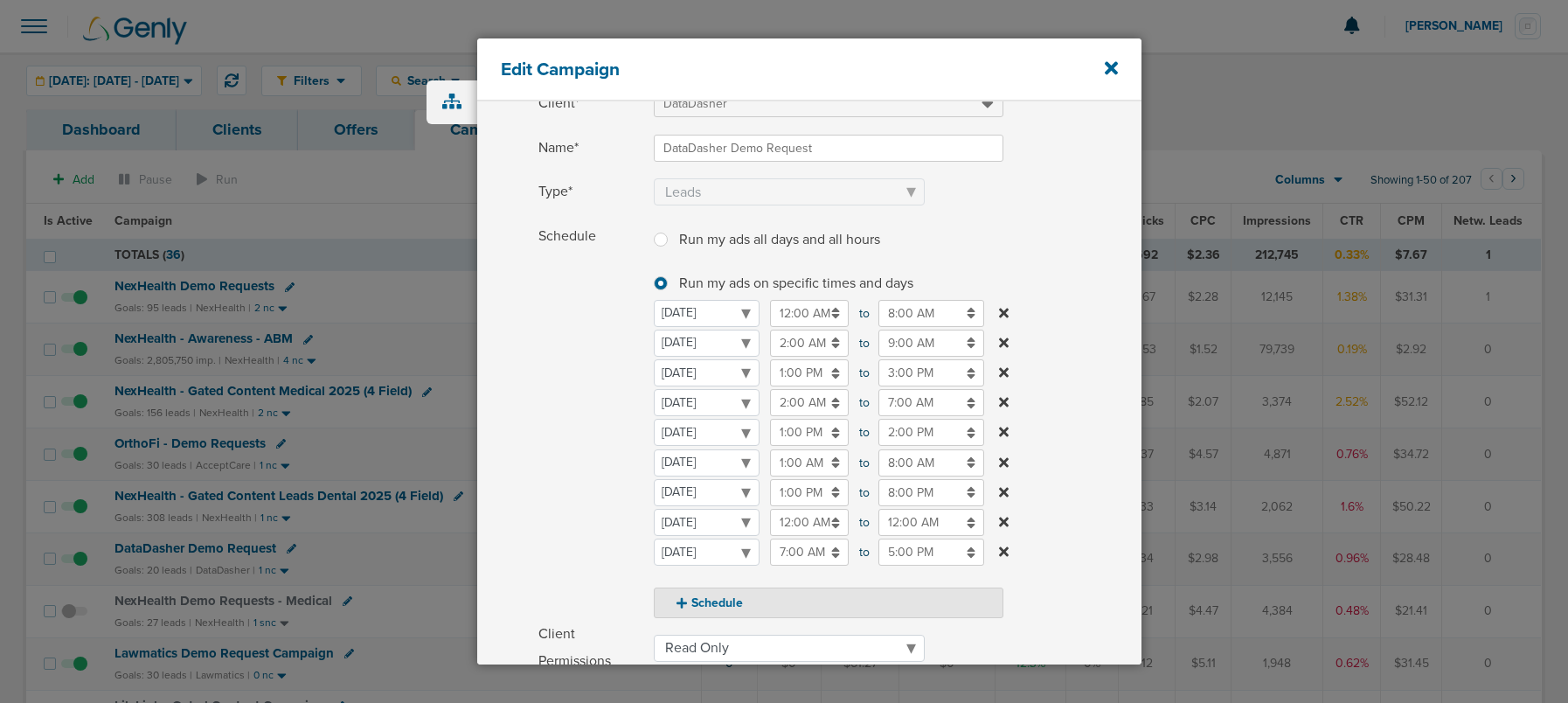
click at [600, 446] on span "Schedule" at bounding box center [591, 420] width 105 height 396
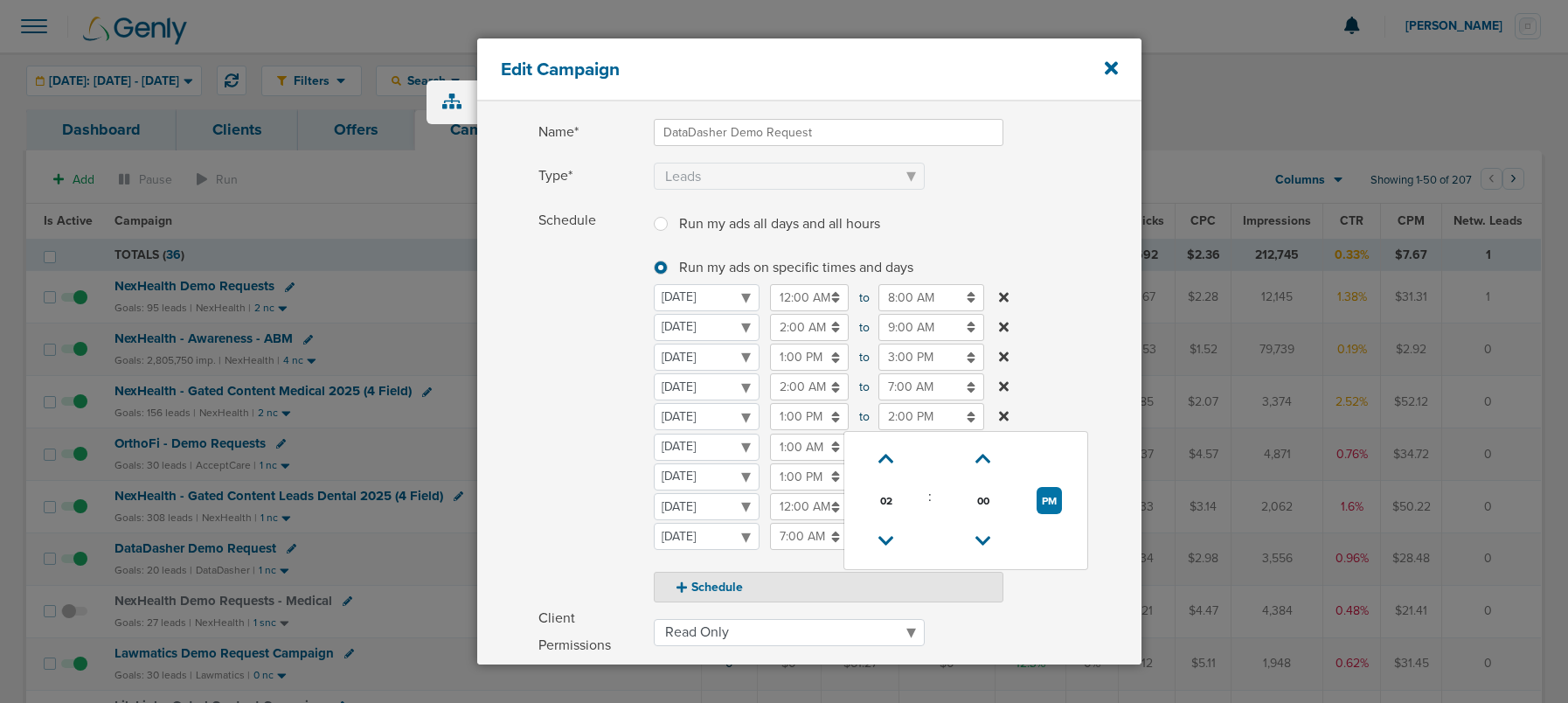
click at [916, 415] on input "2:00 PM" at bounding box center [931, 415] width 106 height 27
click at [894, 459] on link at bounding box center [886, 459] width 30 height 27
type input "3:00 PM"
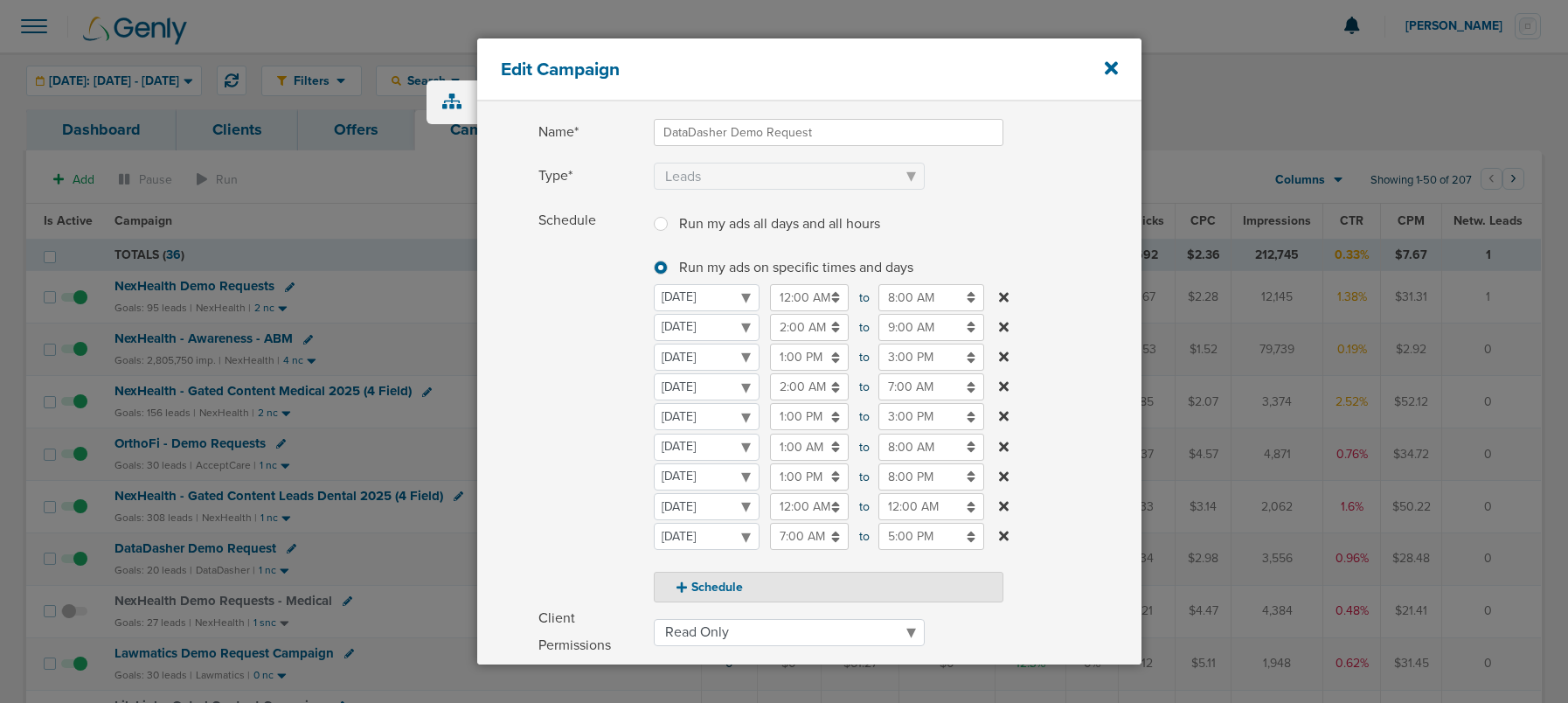
click at [519, 444] on div "Schedule Run my ads all days and all hours Run my ads all days and all hours Ru…" at bounding box center [809, 404] width 665 height 396
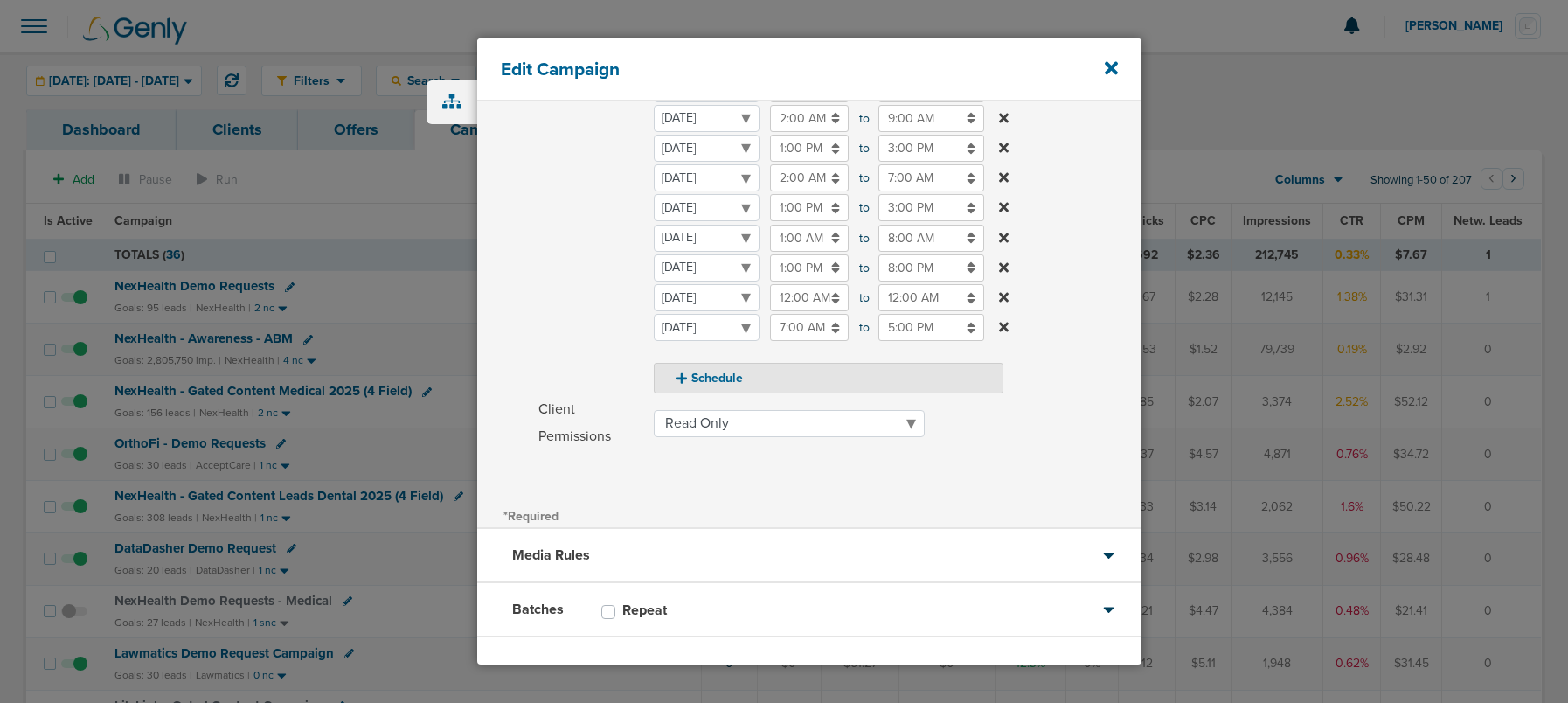
scroll to position [399, 0]
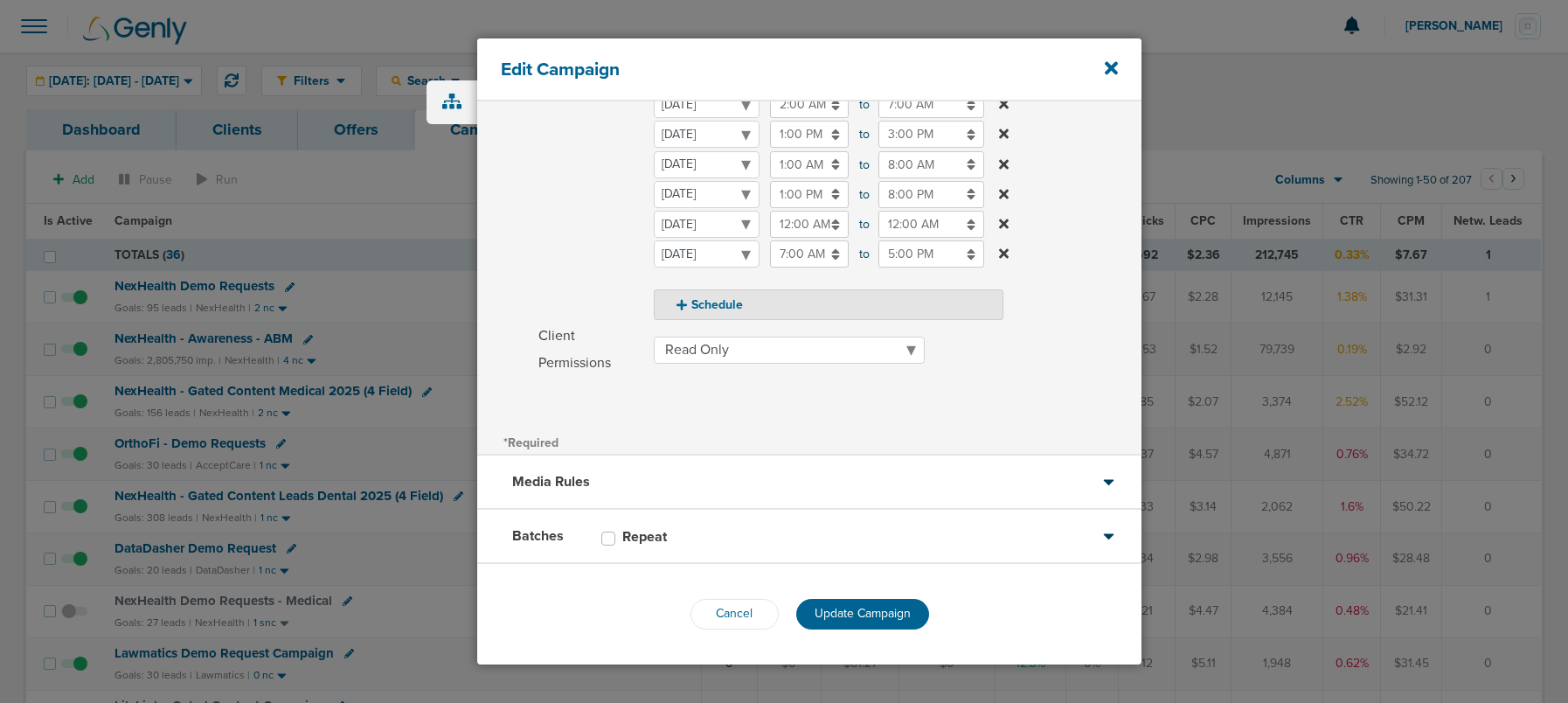
click at [846, 612] on span "Update Campaign" at bounding box center [862, 613] width 97 height 15
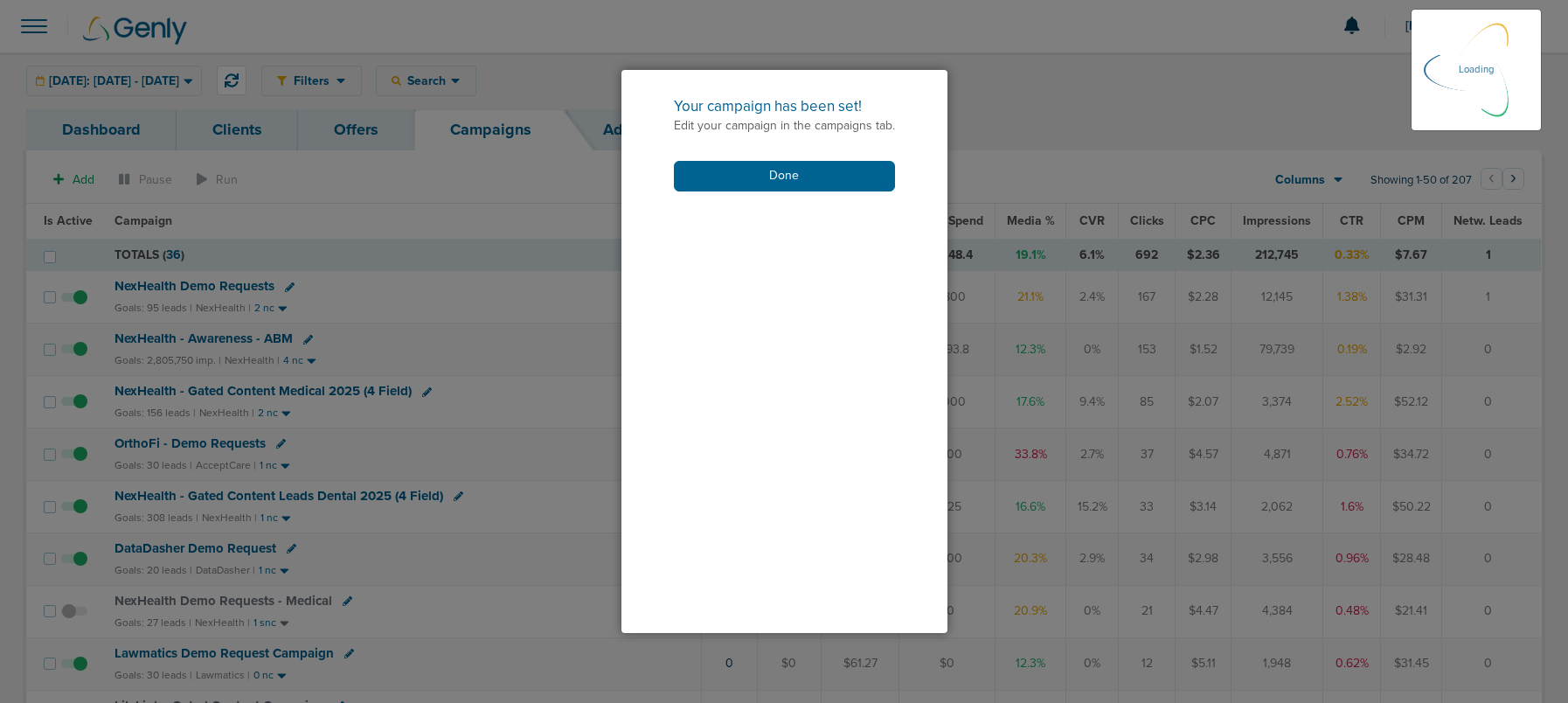
scroll to position [345, 0]
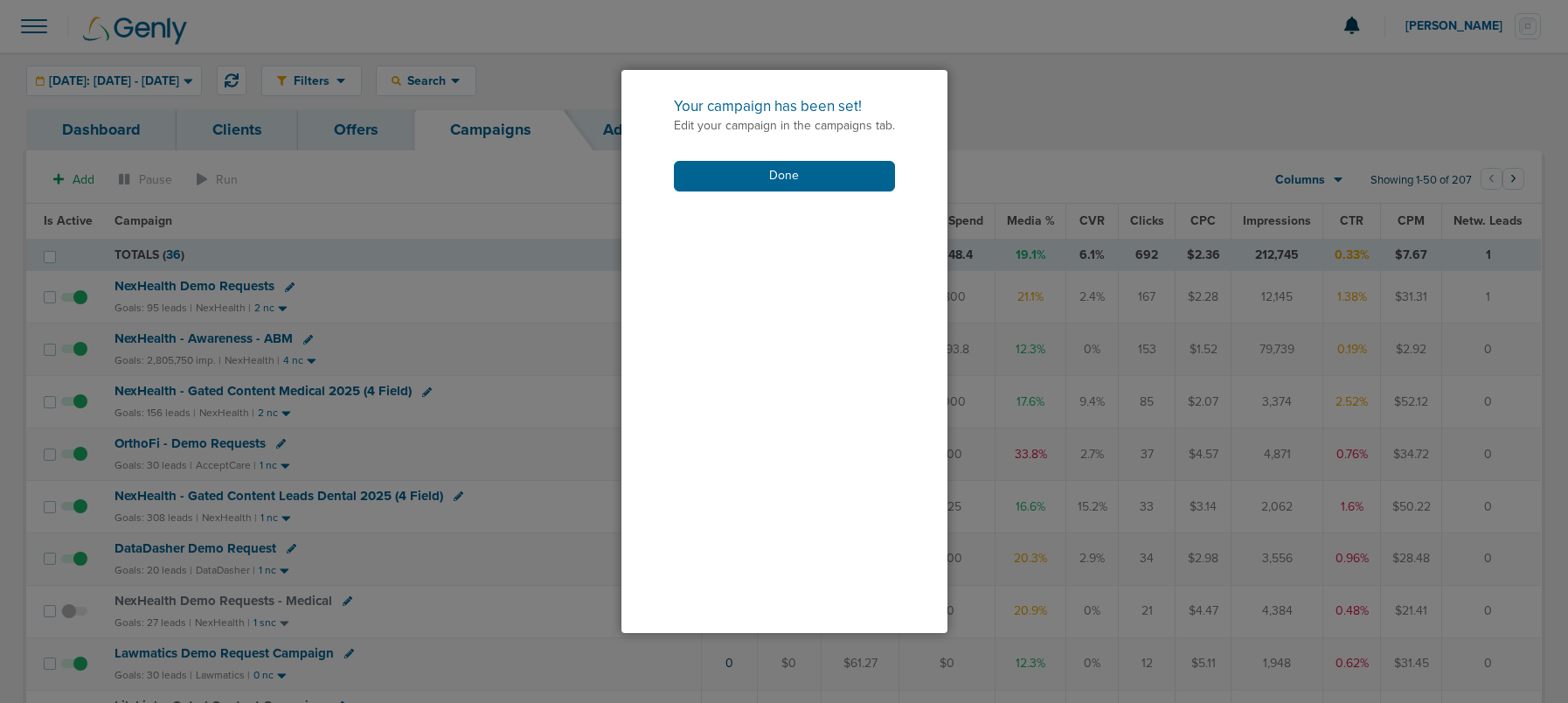
drag, startPoint x: 710, startPoint y: 176, endPoint x: 661, endPoint y: 228, distance: 71.4
click at [710, 176] on button "Done" at bounding box center [784, 176] width 222 height 30
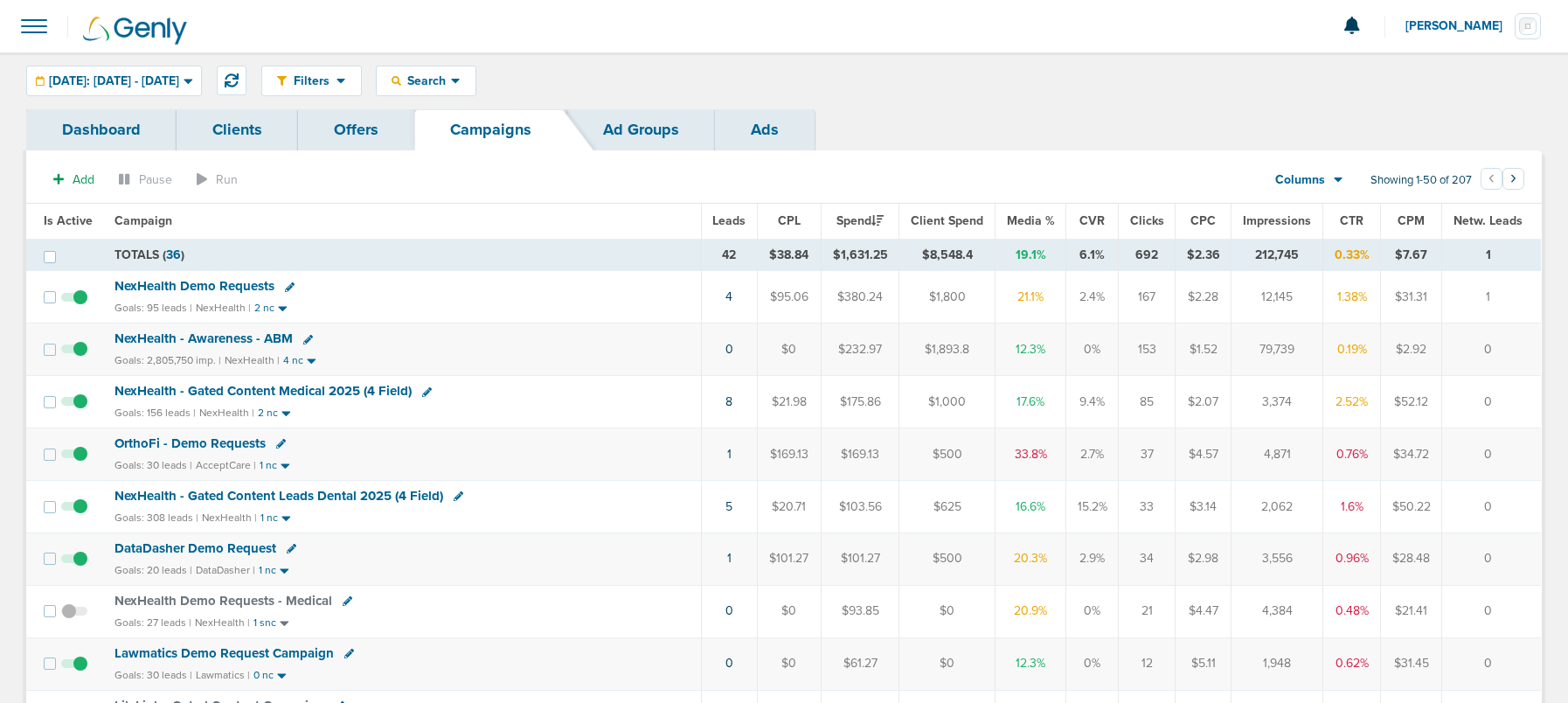
click at [193, 544] on span "DataDasher Demo Request" at bounding box center [196, 548] width 162 height 16
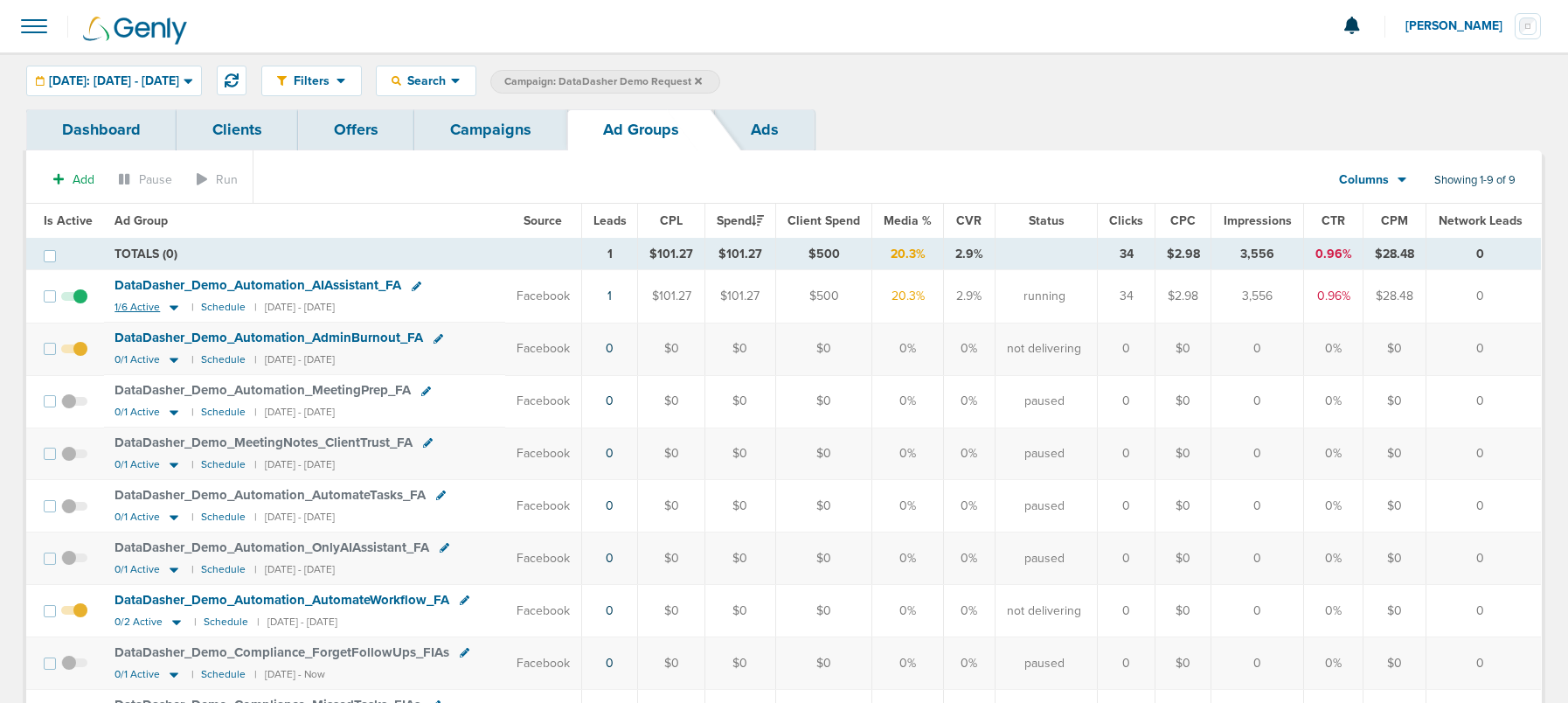
click at [173, 307] on icon at bounding box center [174, 309] width 9 height 6
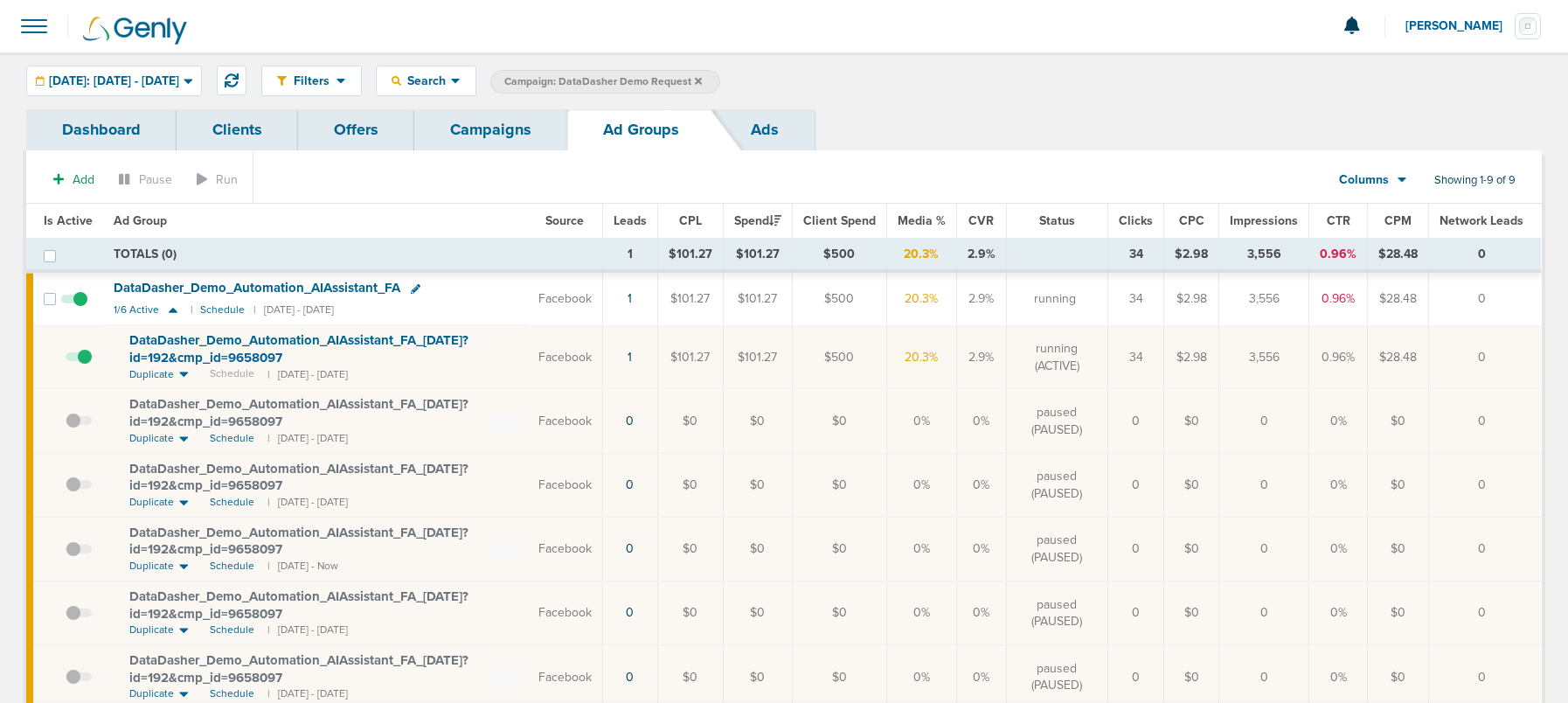
click at [240, 343] on span "DataDasher_ Demo_ Automation_ AIAssistant_ FA_ 09.30.25?id=192&cmp_ id=9658097" at bounding box center [299, 348] width 339 height 33
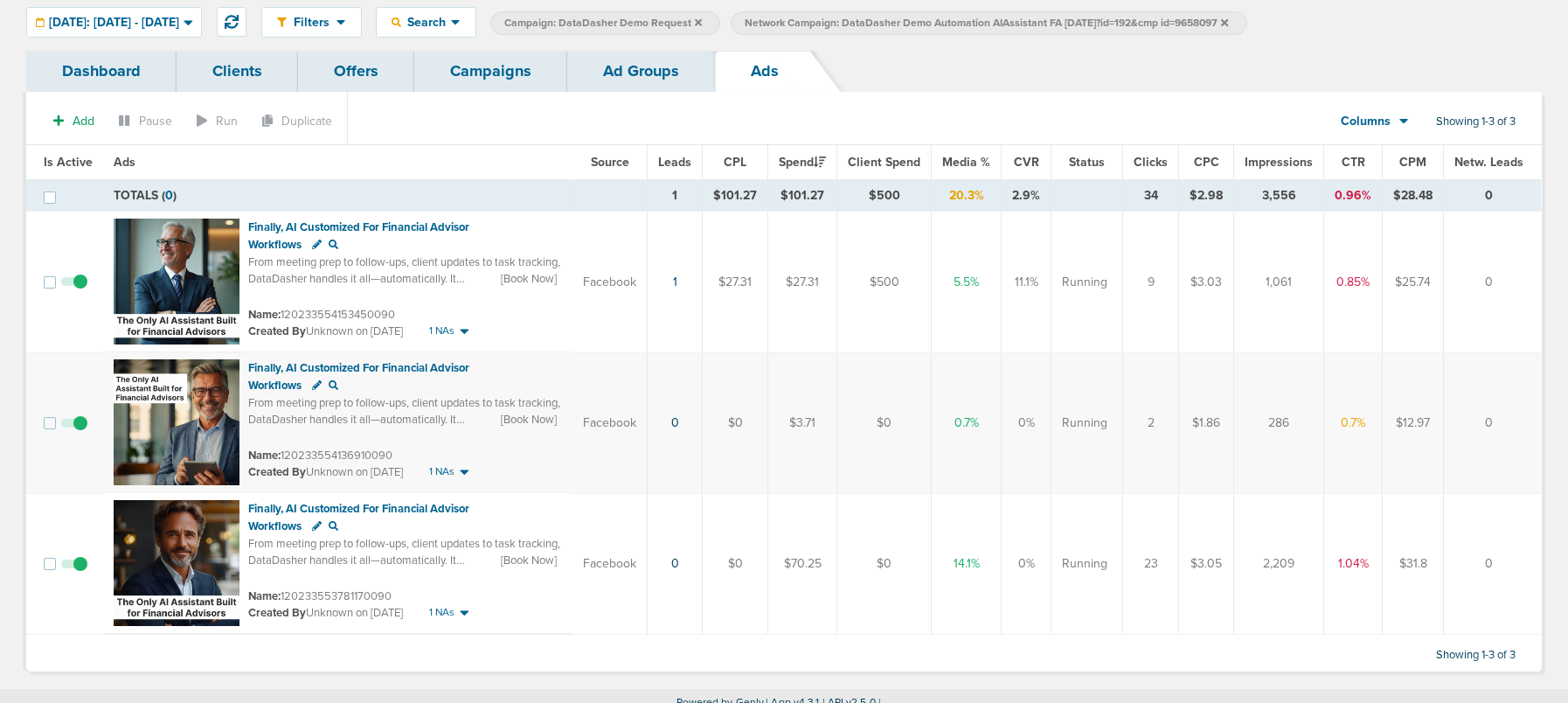
scroll to position [62, 0]
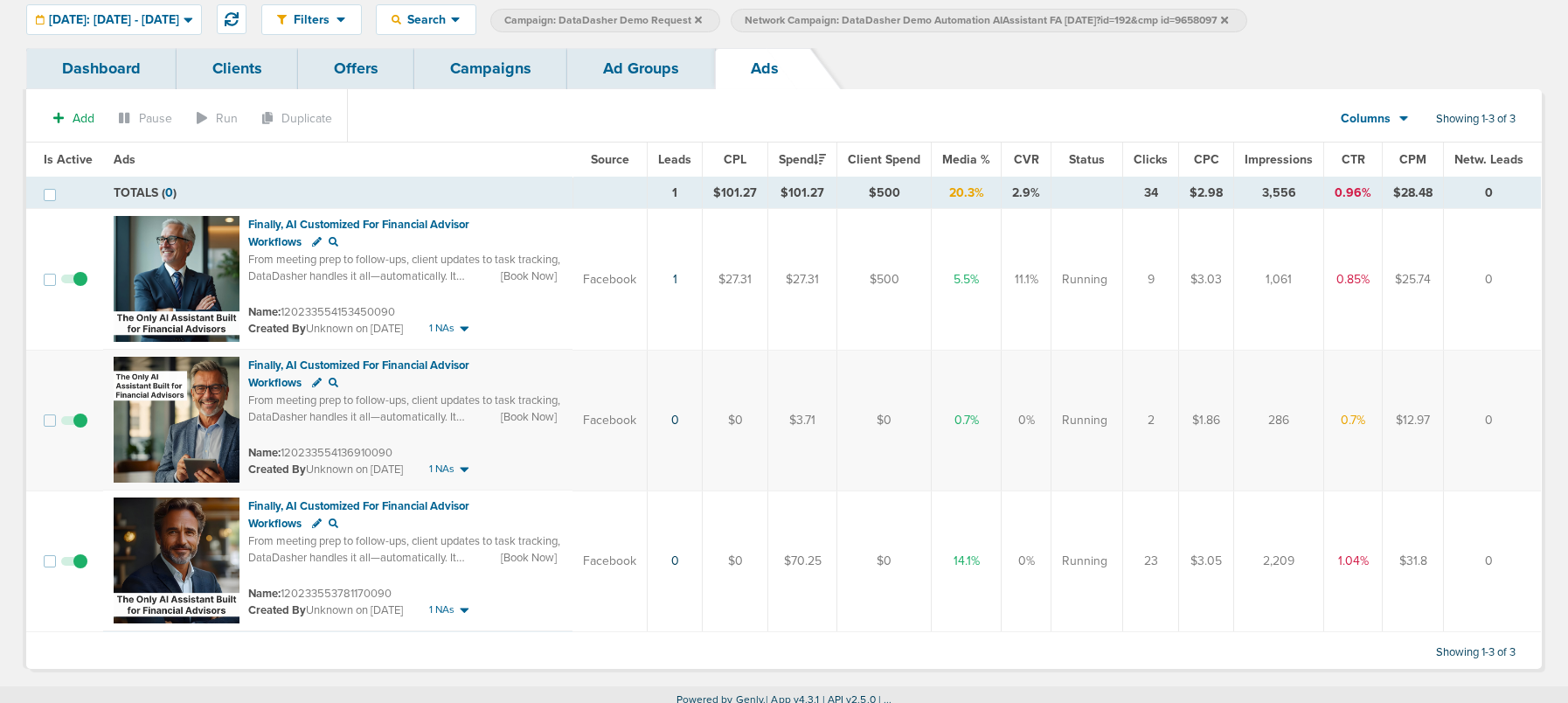
drag, startPoint x: 597, startPoint y: 73, endPoint x: 601, endPoint y: 86, distance: 13.6
click at [597, 73] on link "Ad Groups" at bounding box center [641, 68] width 148 height 41
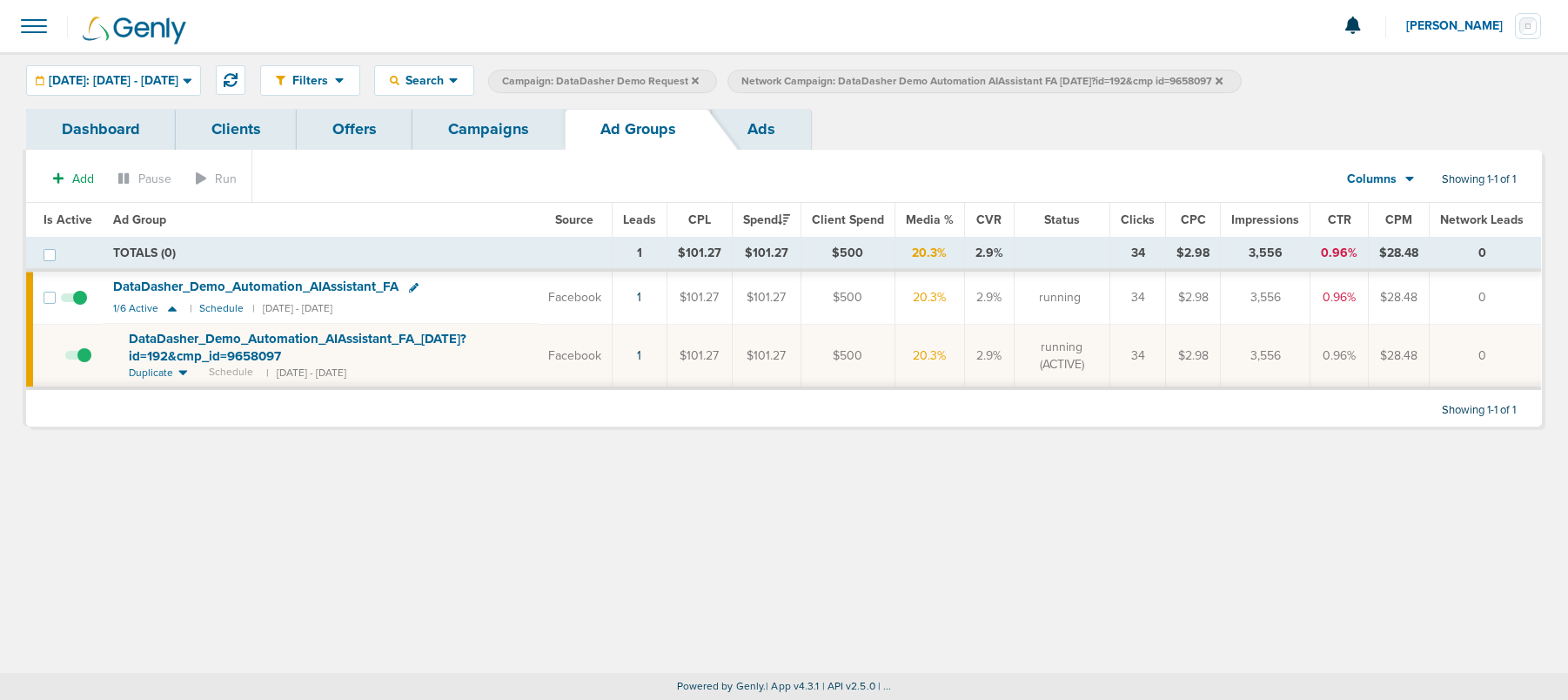
click at [490, 129] on link "Campaigns" at bounding box center [489, 129] width 152 height 41
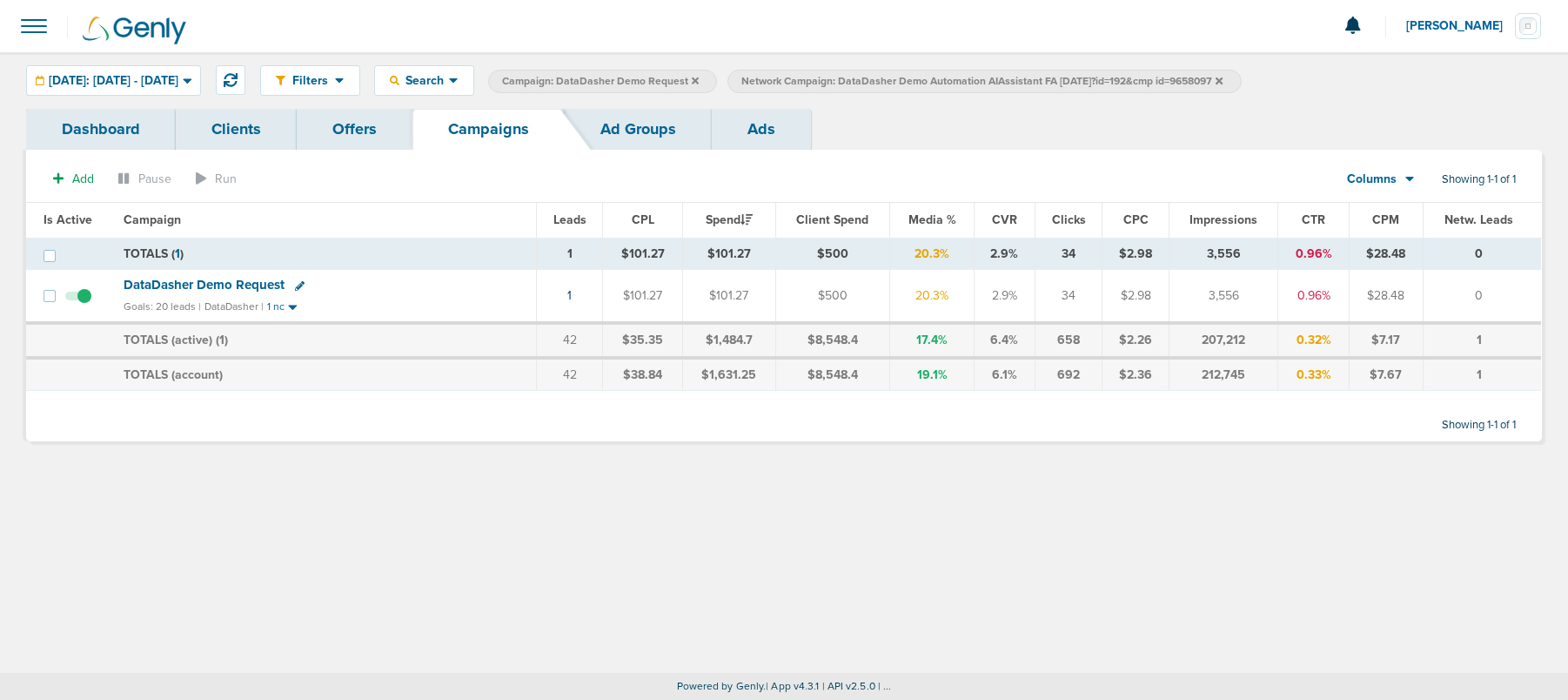
click at [297, 285] on icon at bounding box center [299, 285] width 9 height 9
select select
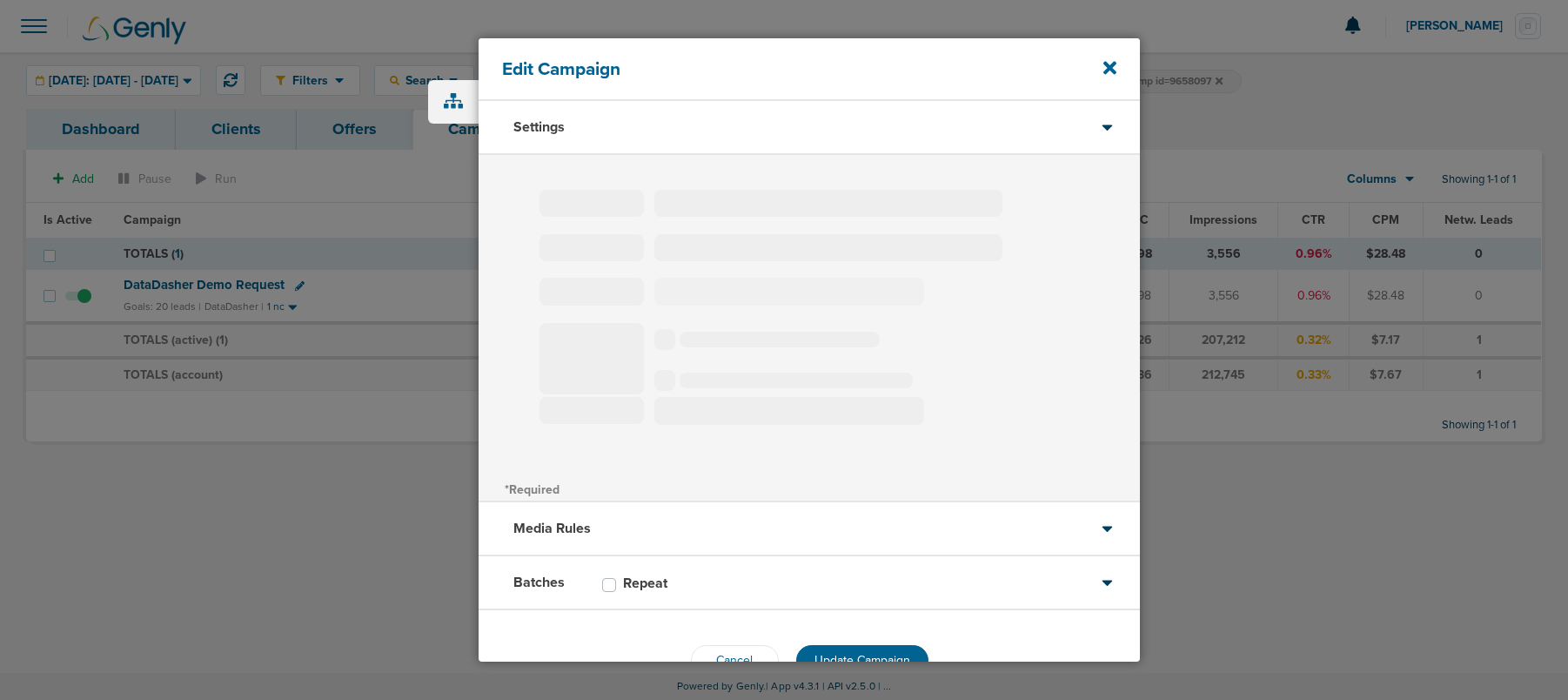
type input "DataDasher Demo Request"
select select "Leads"
radio input "true"
select select "readOnly"
select select "1"
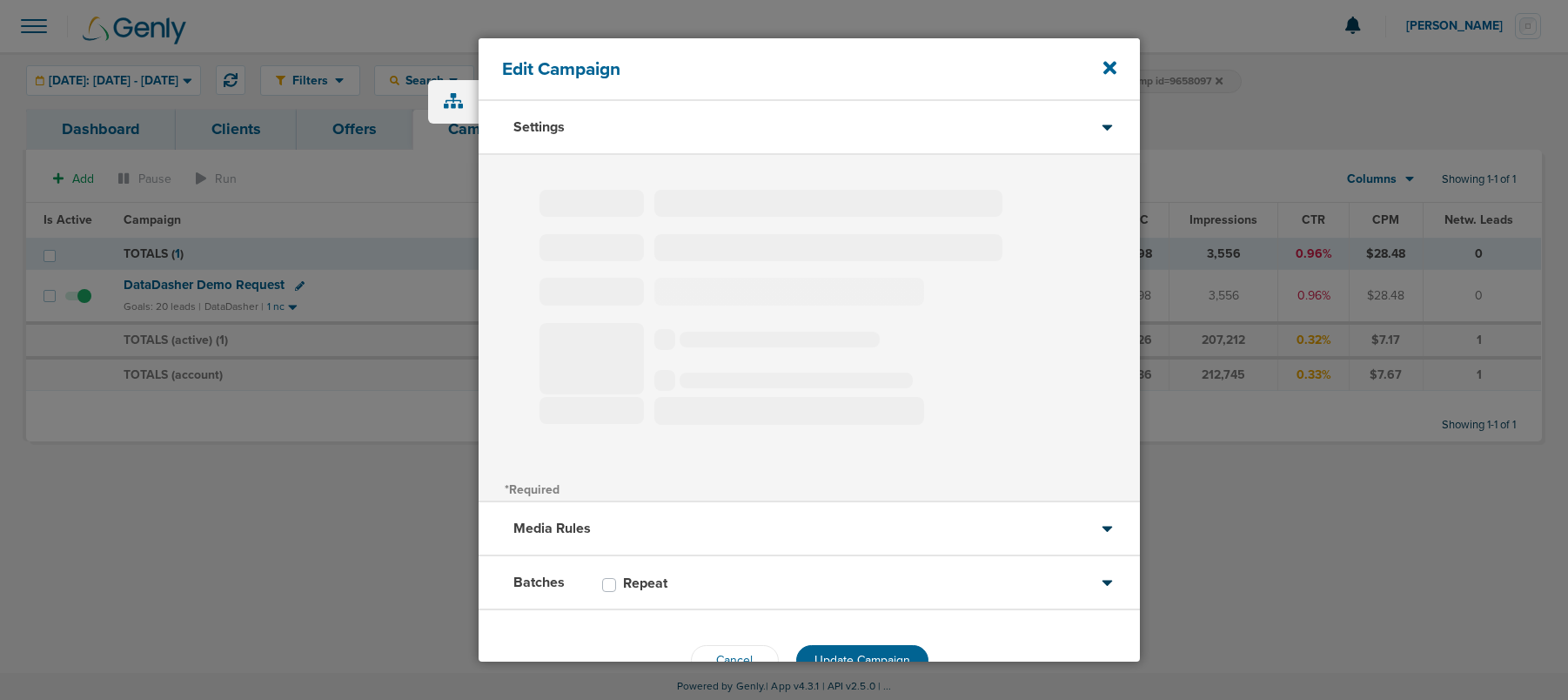
select select "1"
select select "2"
select select "3"
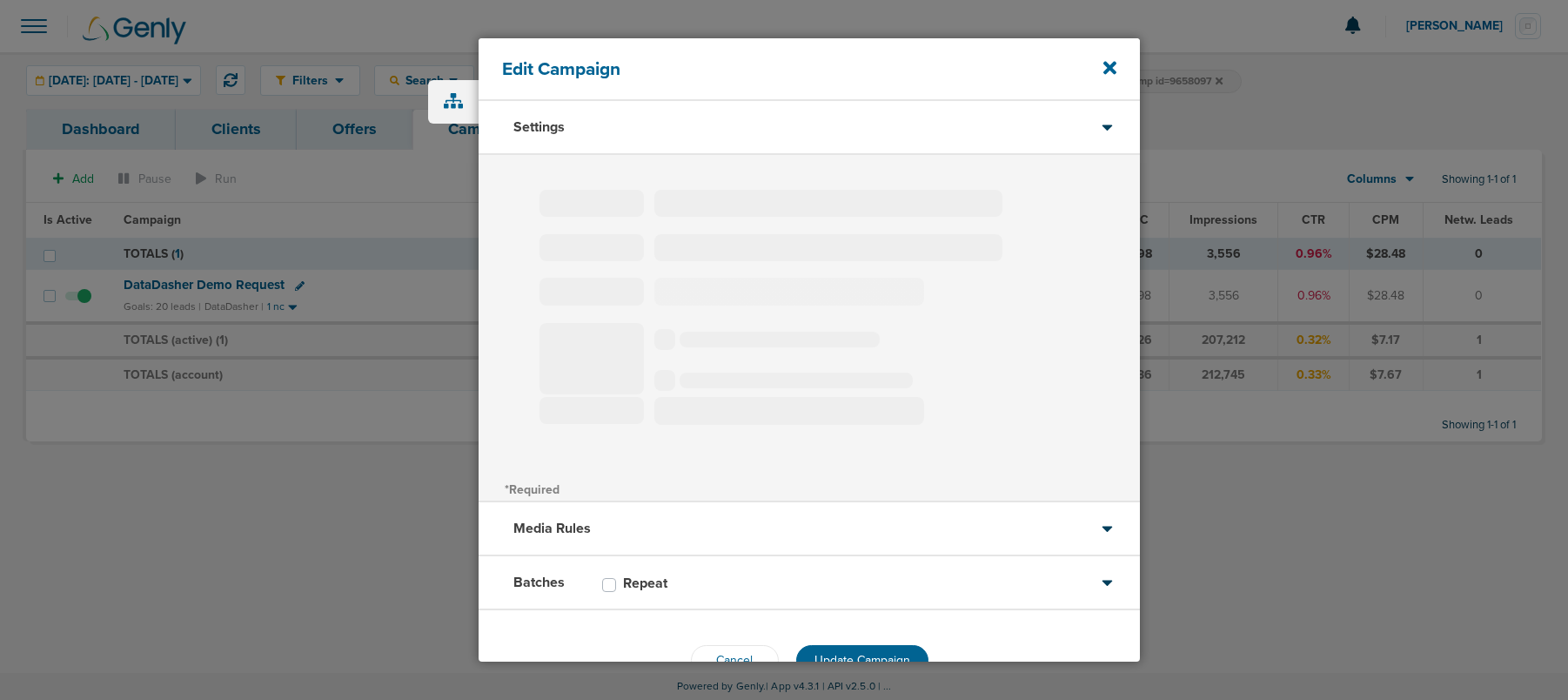
select select "5"
select select "6"
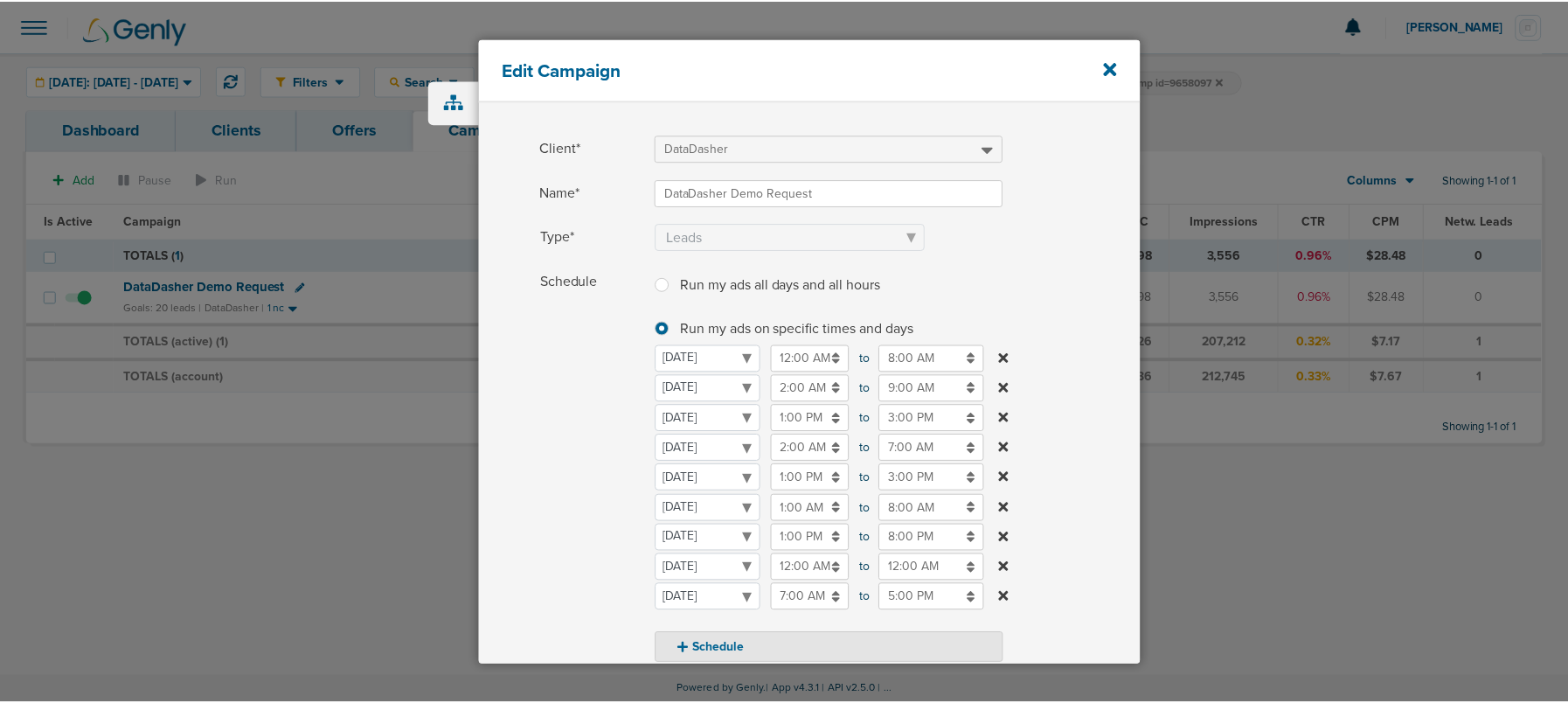
scroll to position [85, 0]
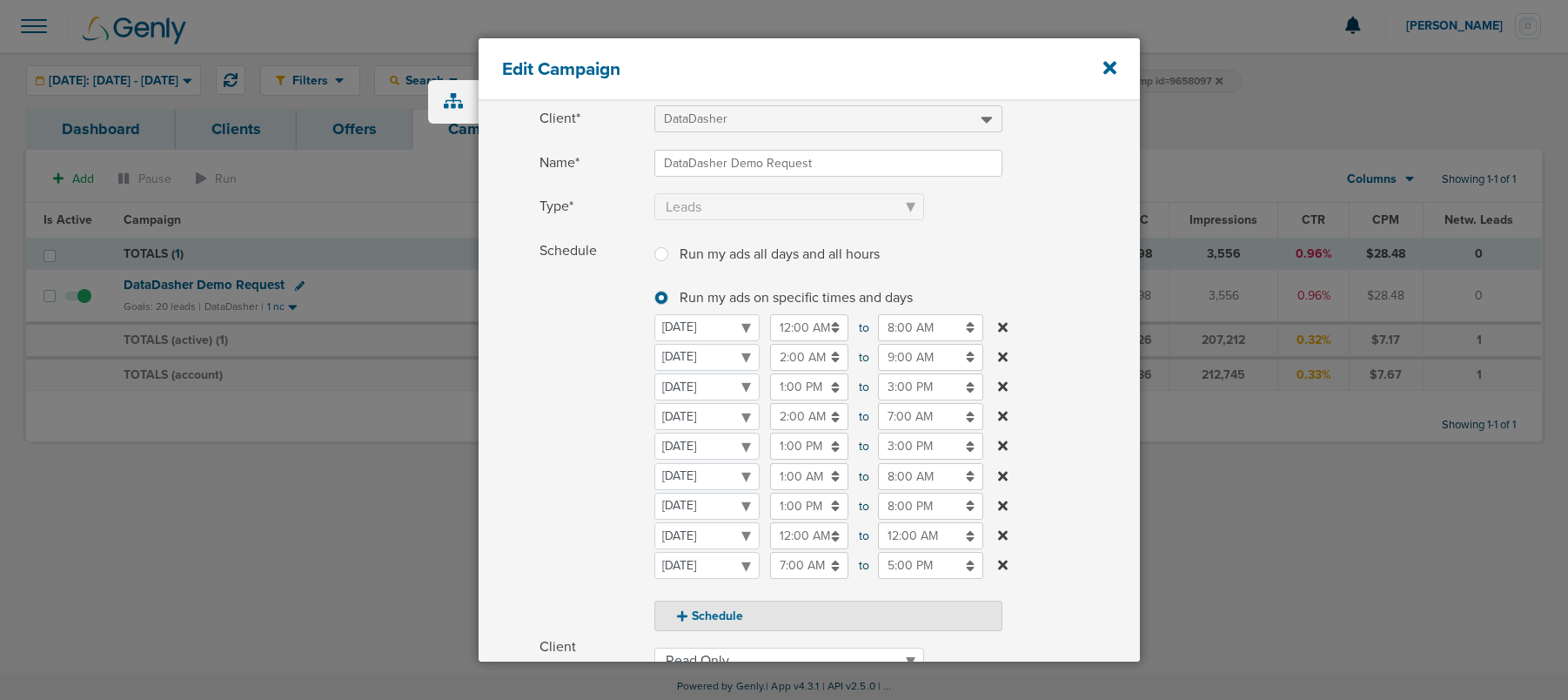
click at [887, 447] on input "3:00 PM" at bounding box center [930, 446] width 105 height 27
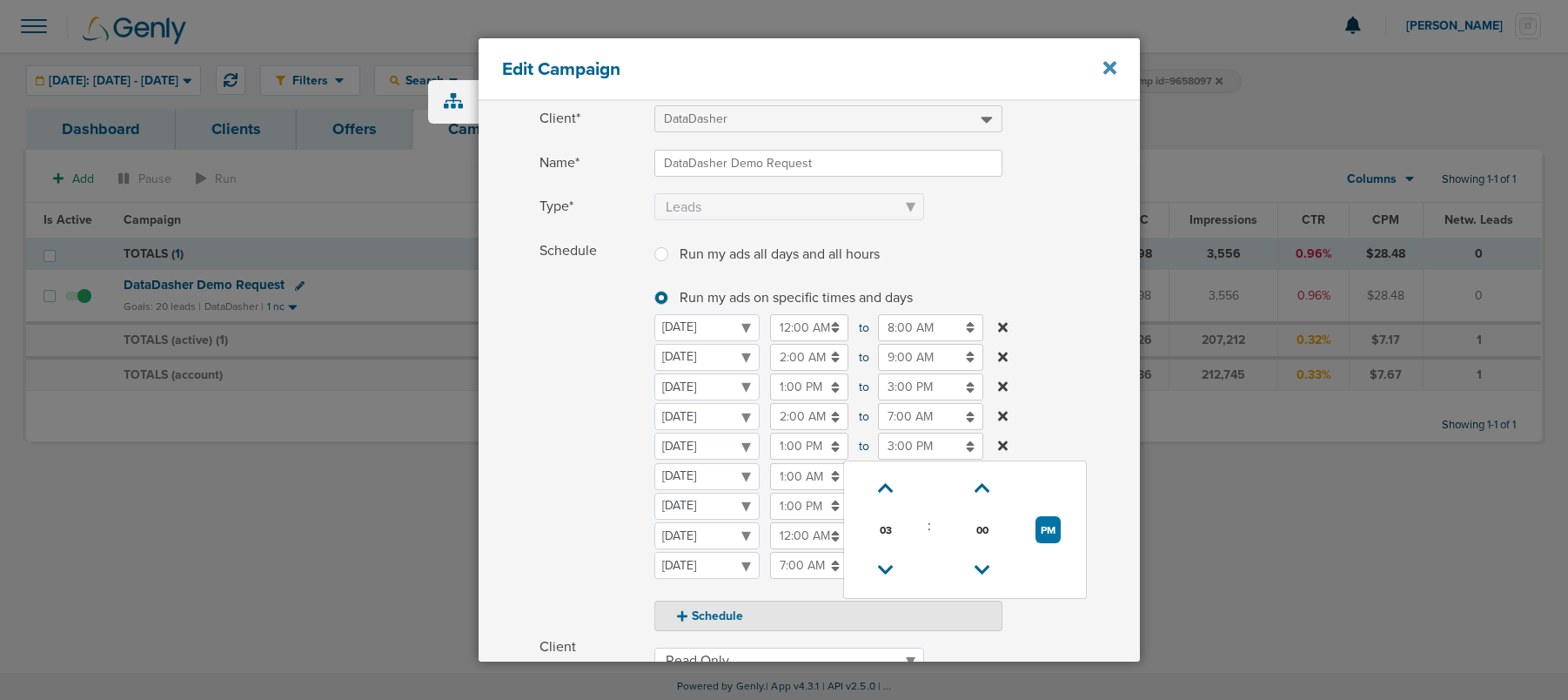
click at [1108, 66] on icon at bounding box center [1110, 68] width 13 height 13
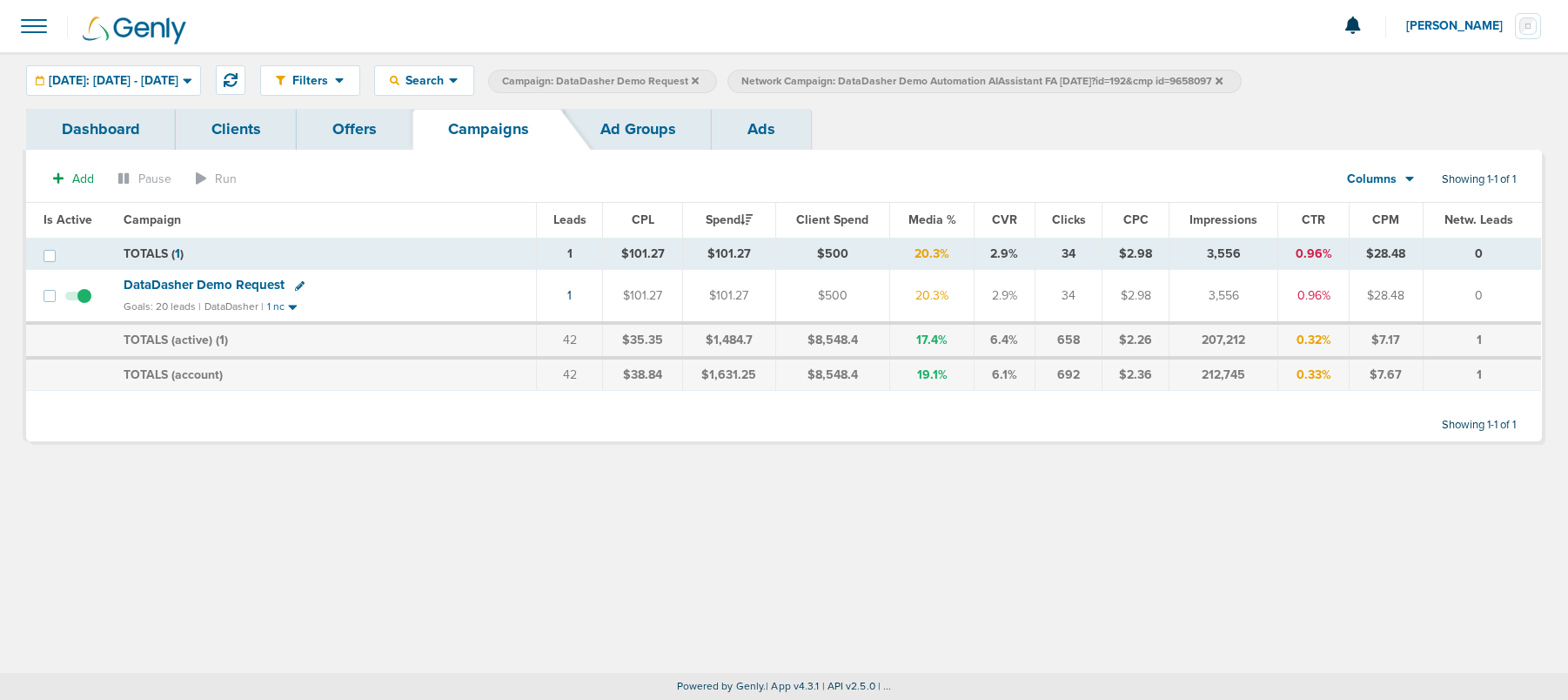
click at [1222, 86] on span "Network Campaign: DataDasher Demo Automation AIAssistant FA 09.30.25?id=192&cmp…" at bounding box center [982, 81] width 481 height 15
click at [1240, 86] on label "Network Campaign: DataDasher Demo Automation AIAssistant FA 09.30.25?id=192&cmp…" at bounding box center [983, 81] width 513 height 24
click at [1222, 81] on icon at bounding box center [1219, 81] width 7 height 10
click at [699, 81] on icon at bounding box center [695, 81] width 7 height 10
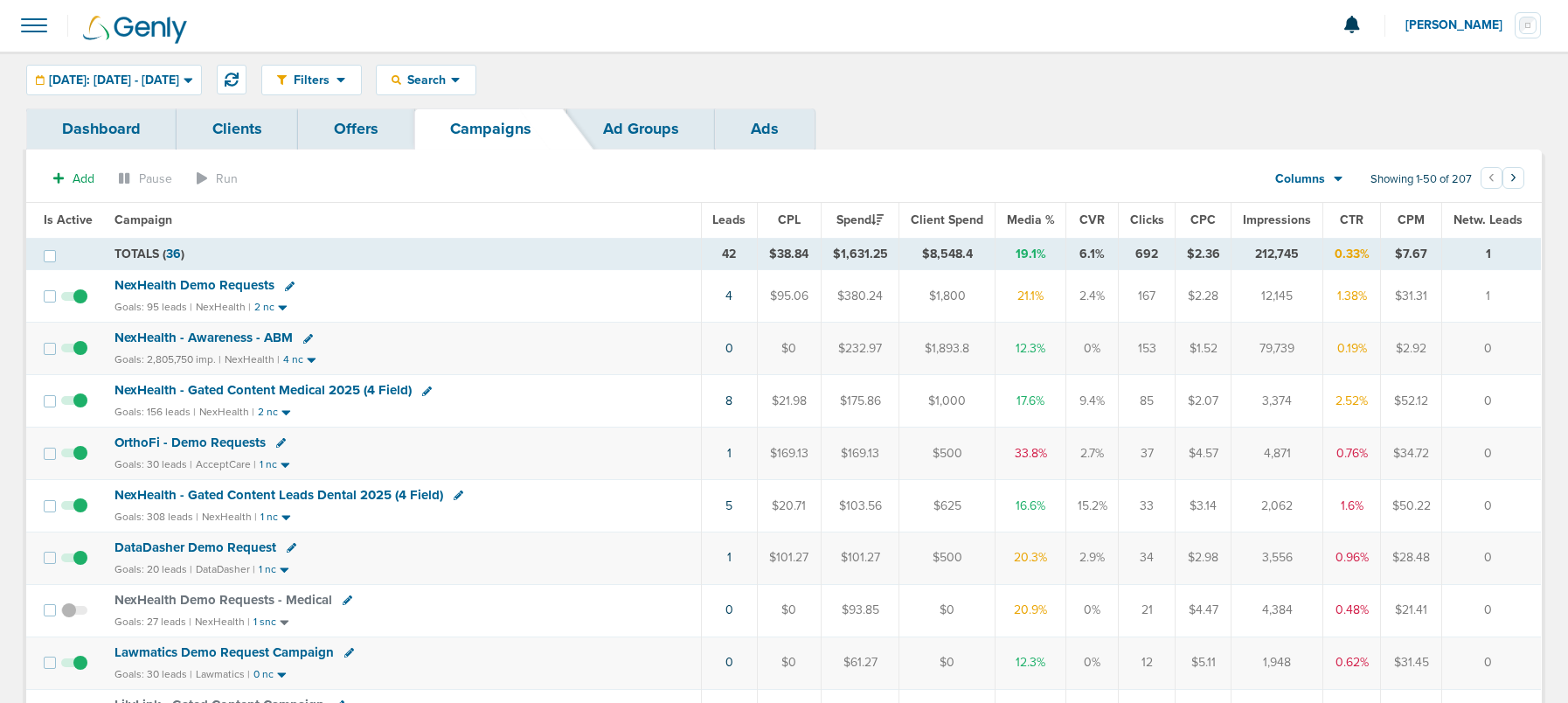
scroll to position [6, 0]
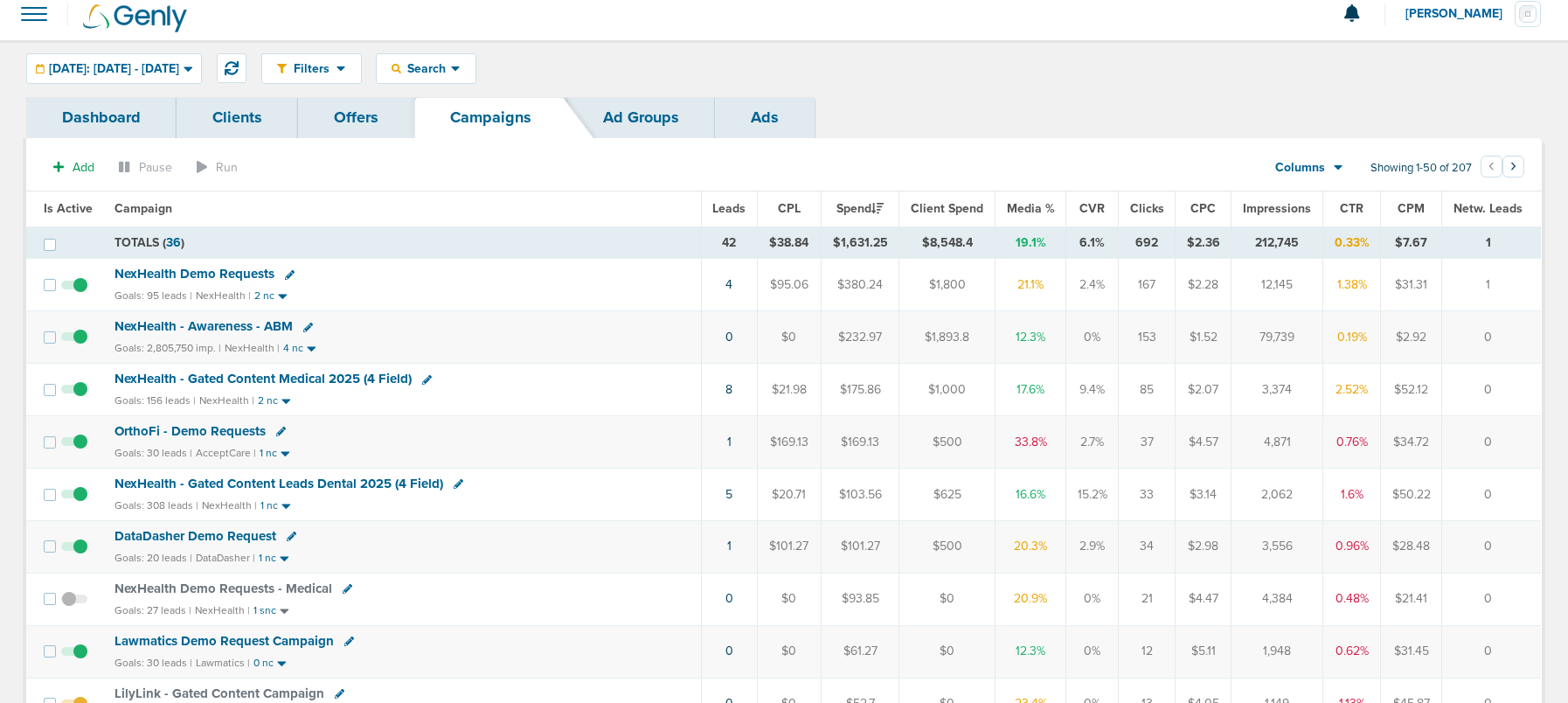
click at [289, 541] on icon at bounding box center [291, 536] width 9 height 9
select select
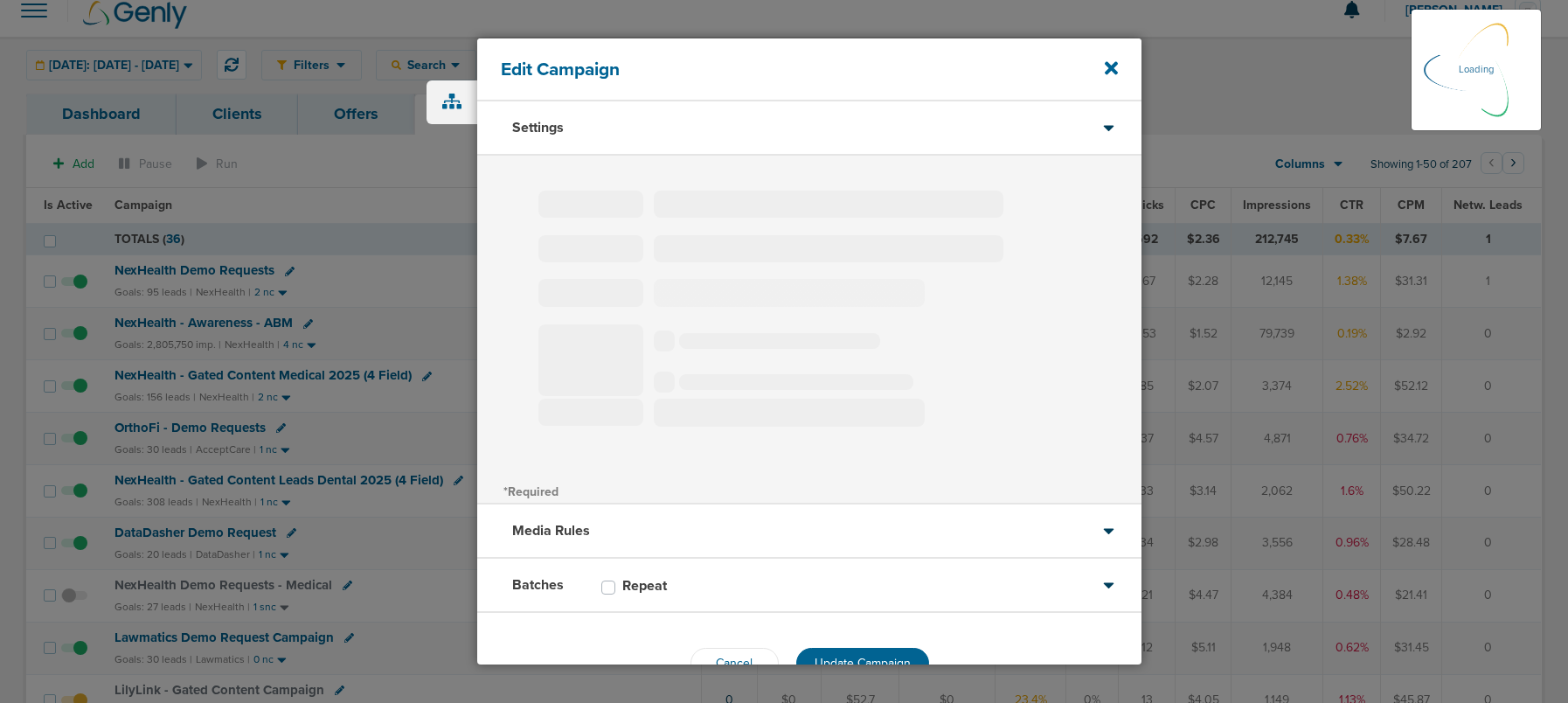
scroll to position [18, 0]
type input "DataDasher Demo Request"
select select "Leads"
radio input "true"
select select "readOnly"
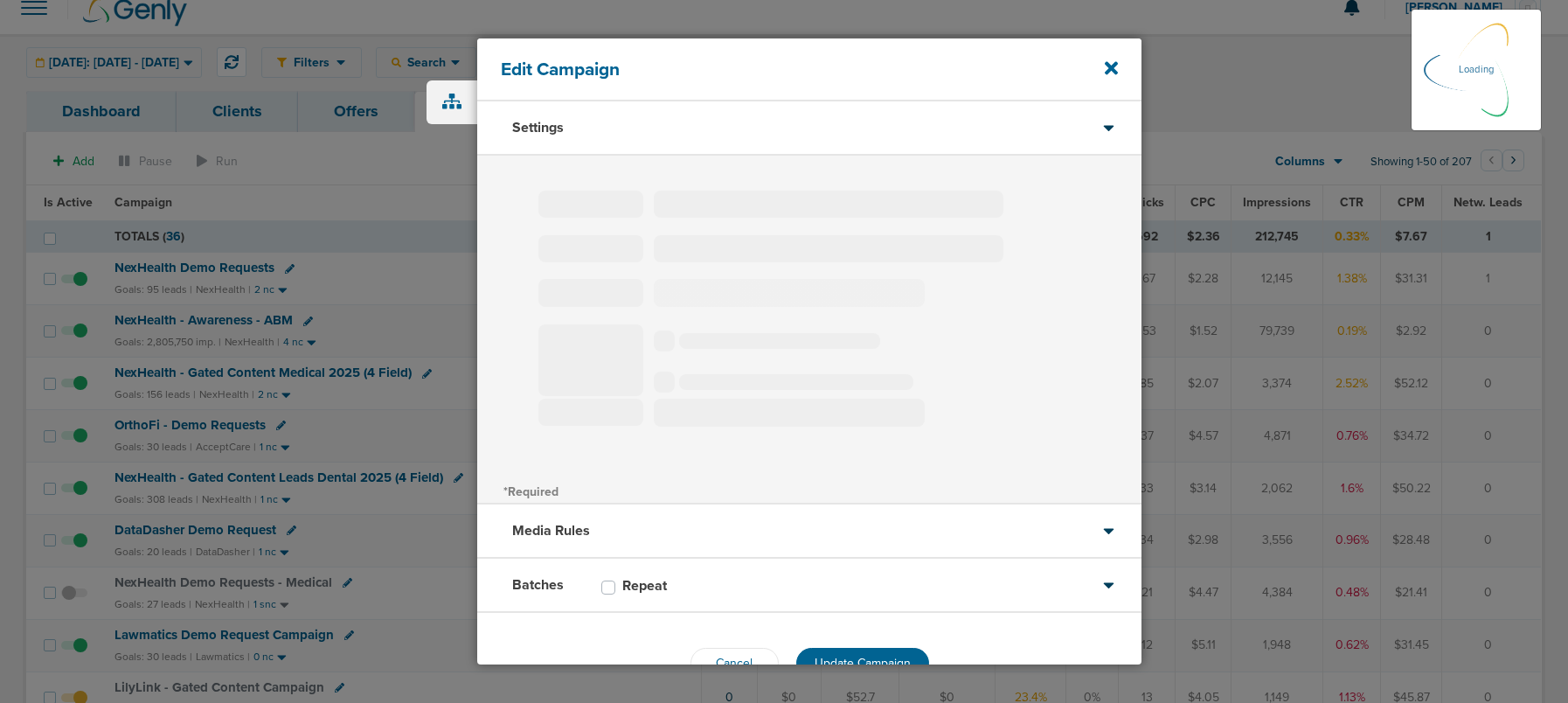
select select "1"
select select "2"
select select "3"
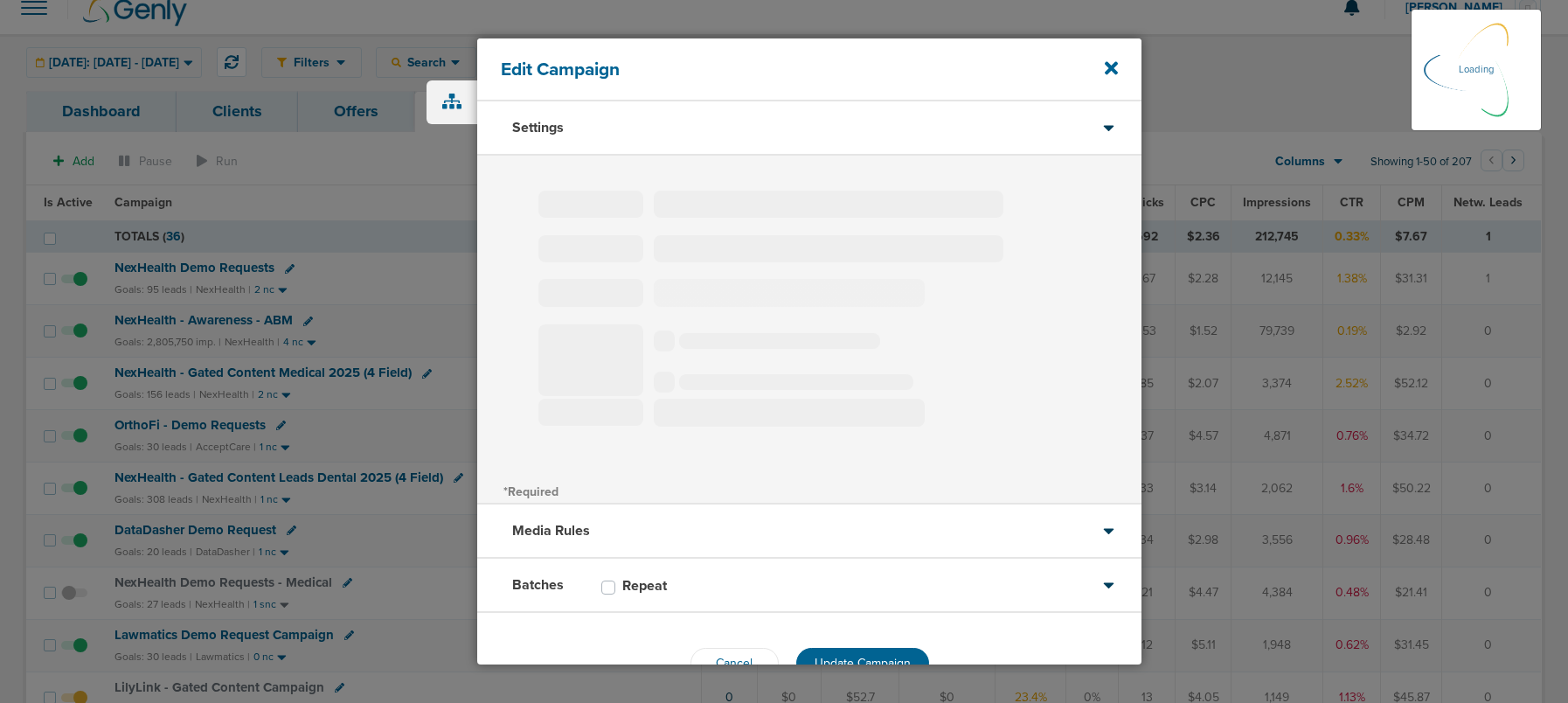
select select "3"
select select "5"
select select "6"
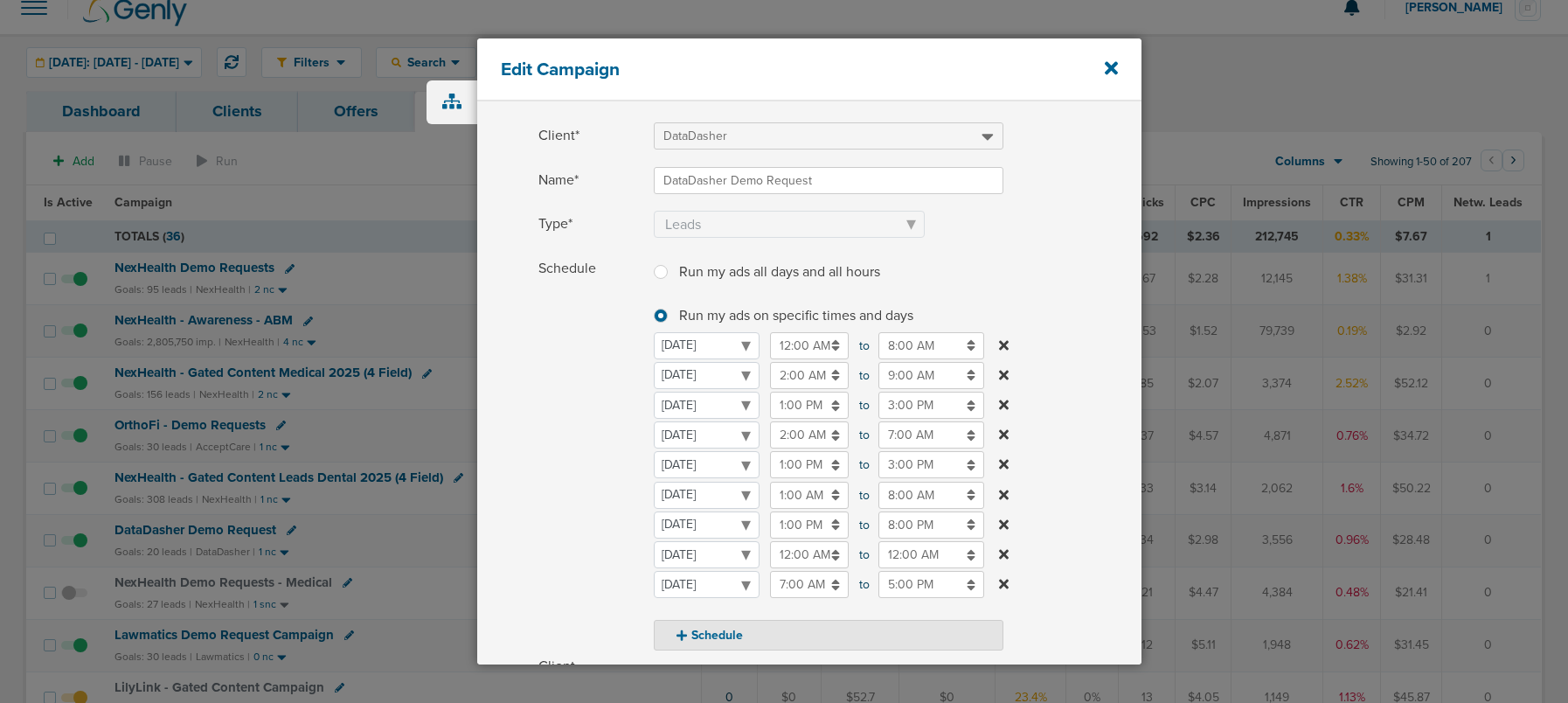
scroll to position [85, 0]
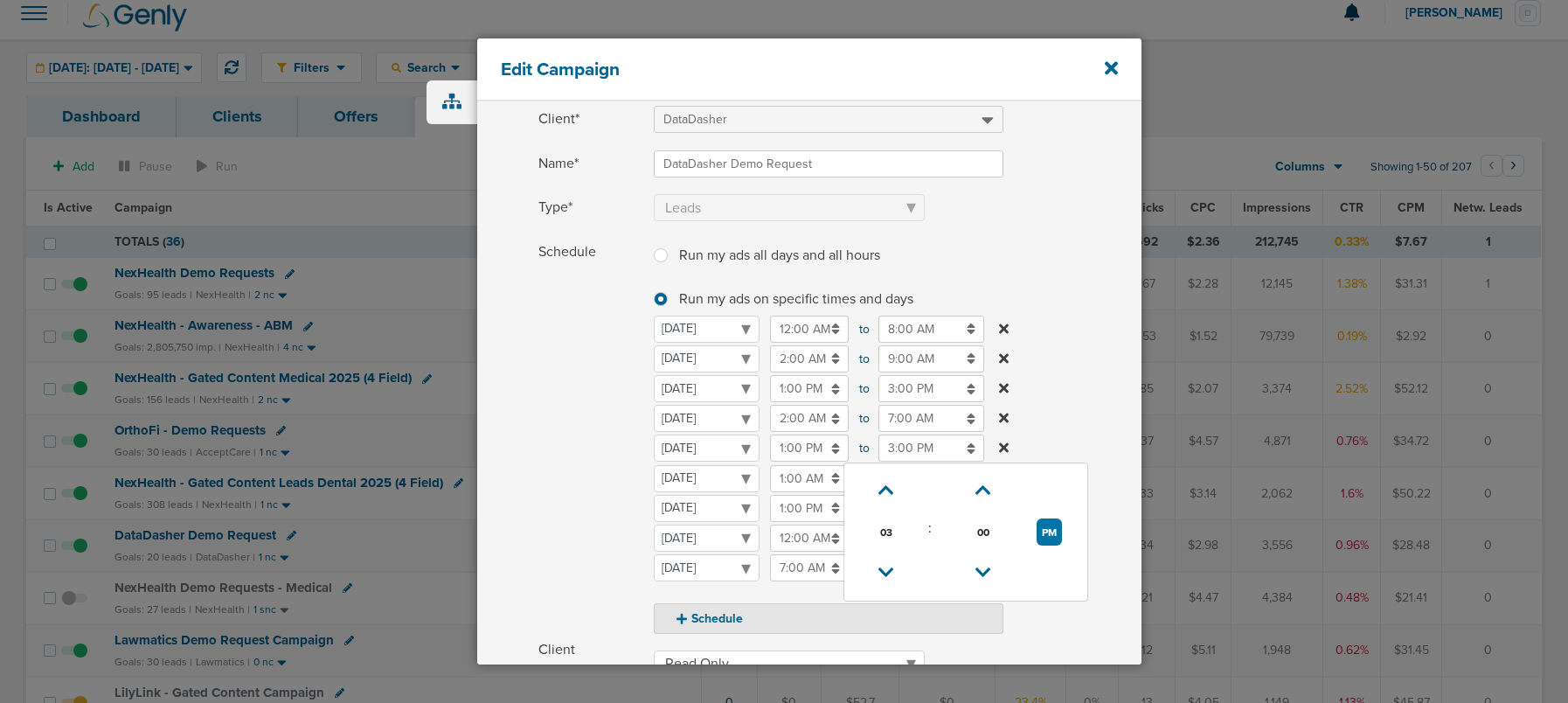
click at [914, 449] on input "3:00 PM" at bounding box center [931, 448] width 106 height 27
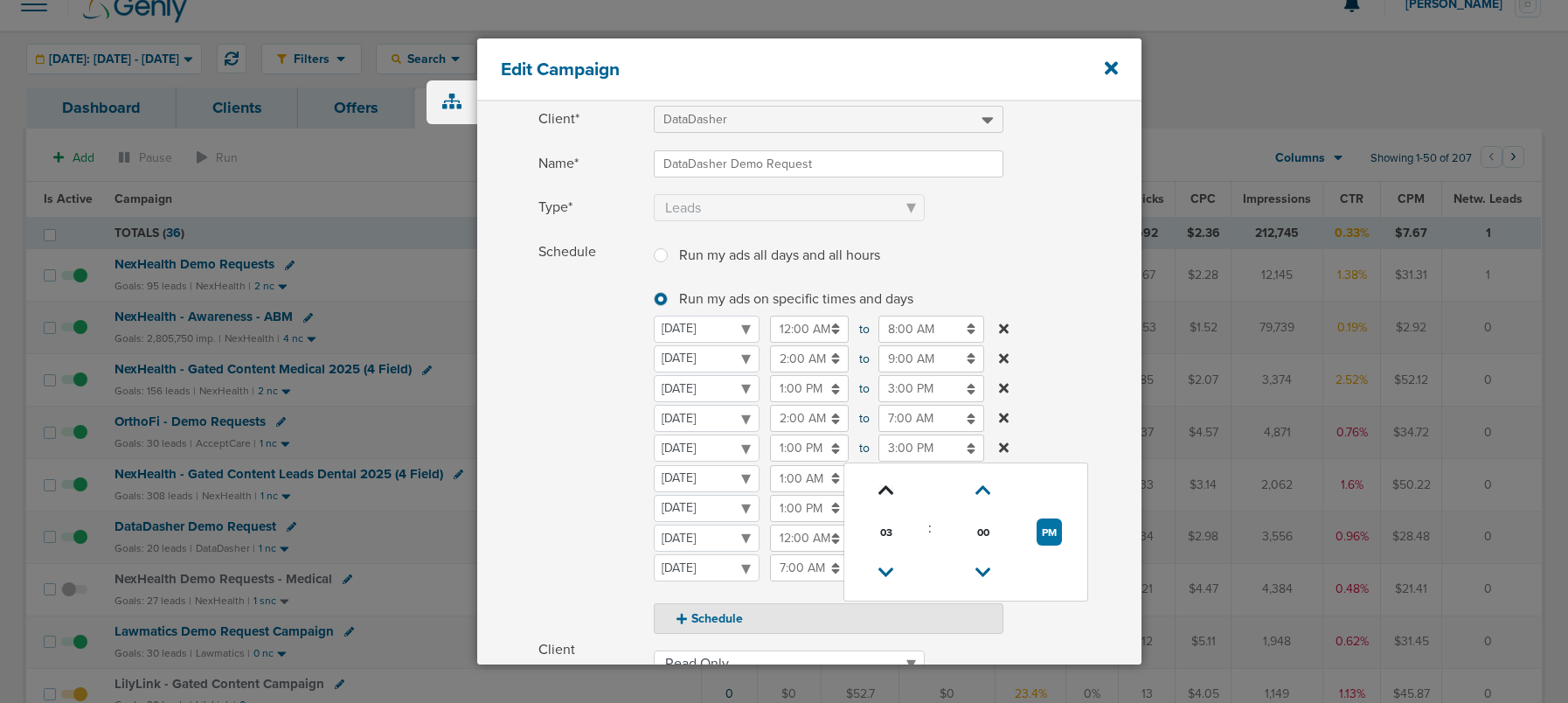
scroll to position [19, 0]
click at [884, 487] on icon at bounding box center [886, 492] width 16 height 10
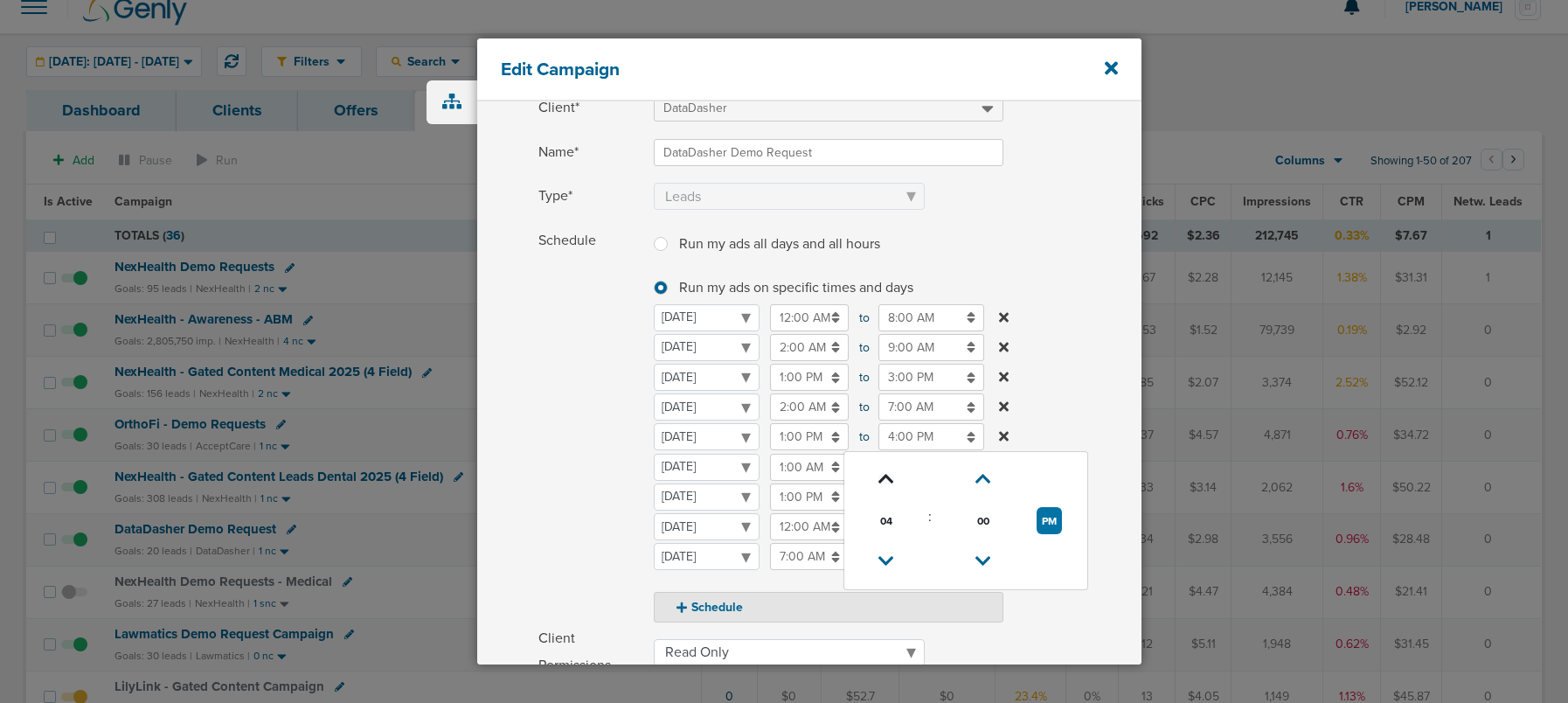
click at [884, 484] on icon at bounding box center [886, 478] width 16 height 10
click at [884, 483] on icon at bounding box center [886, 477] width 16 height 10
click at [884, 486] on link at bounding box center [886, 475] width 30 height 27
type input "8:00 PM"
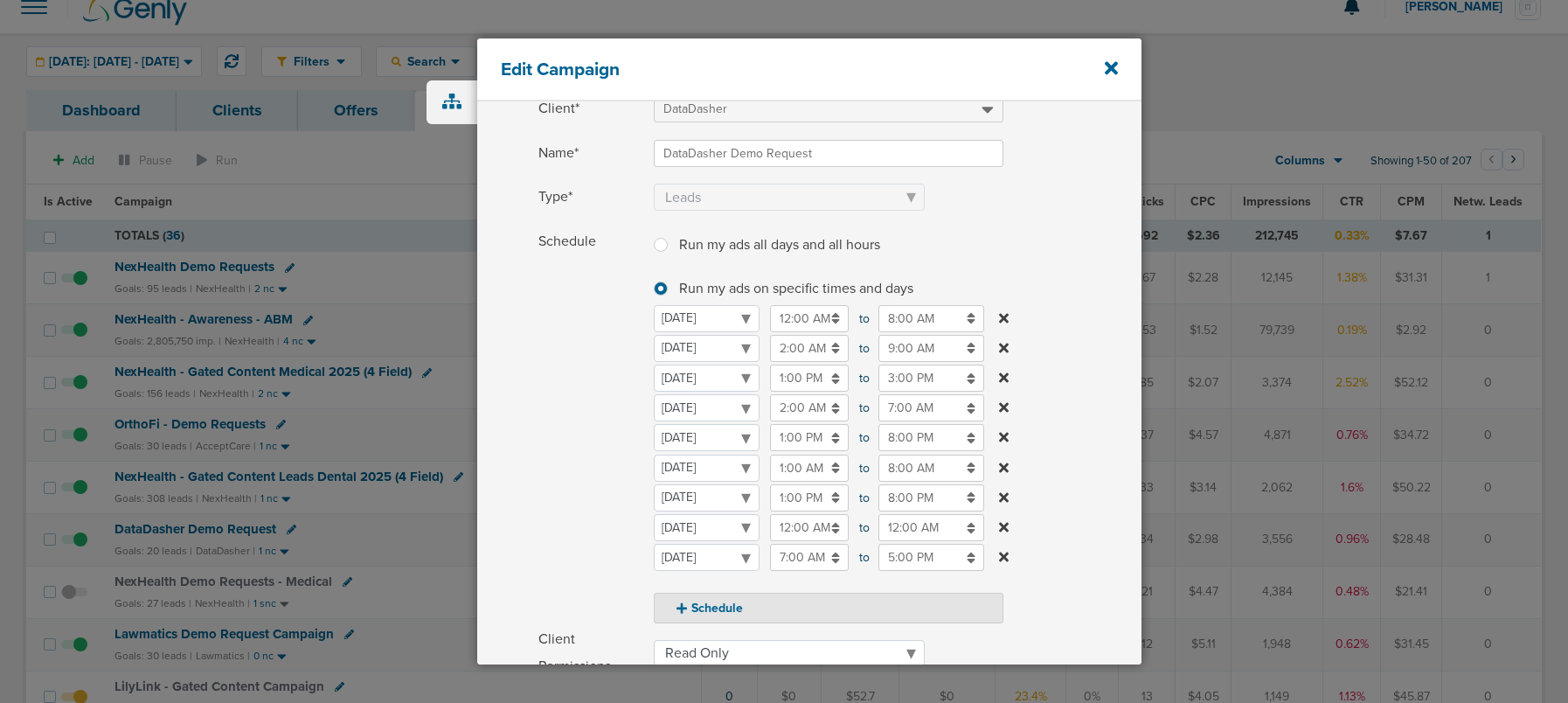
click at [603, 467] on span "Schedule" at bounding box center [591, 425] width 105 height 396
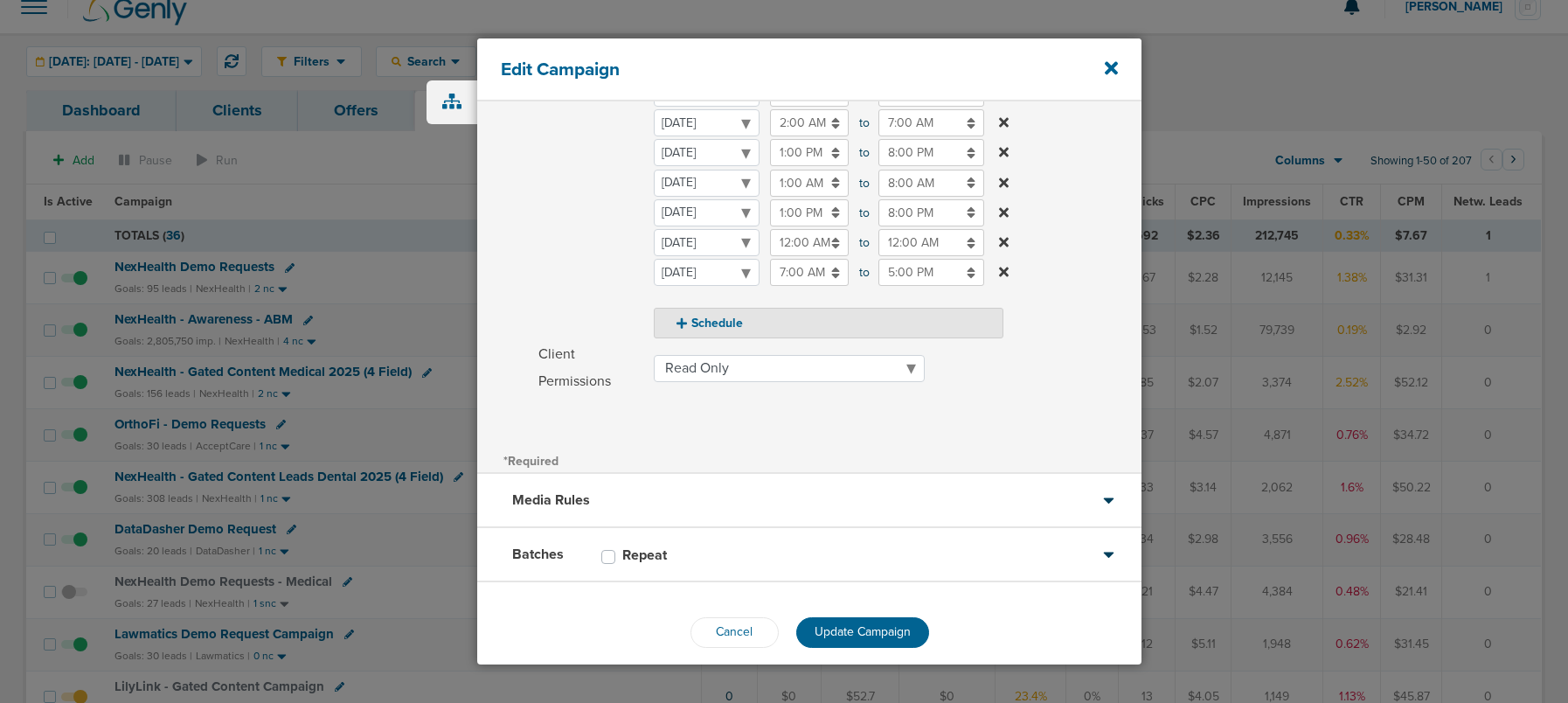
scroll to position [399, 0]
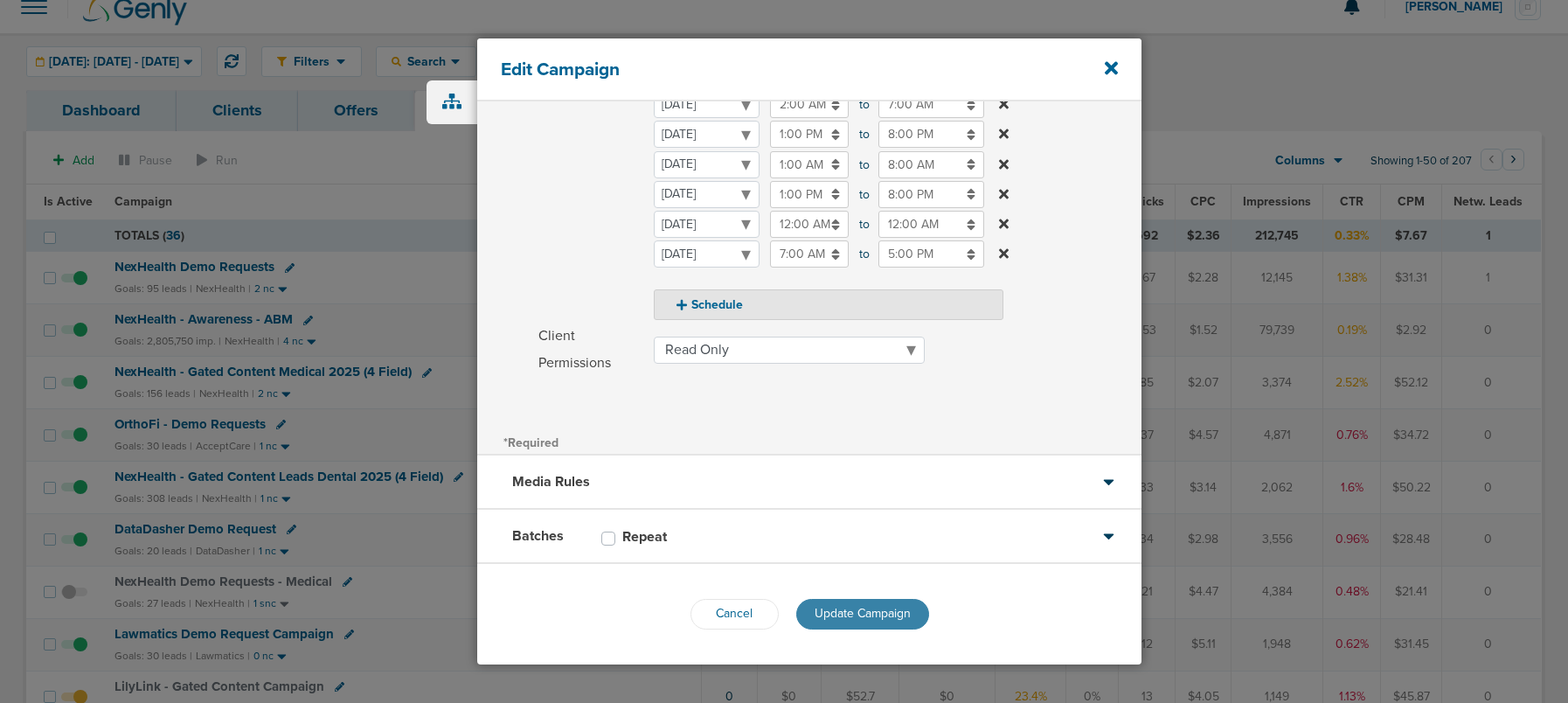
click at [838, 612] on span "Update Campaign" at bounding box center [862, 613] width 97 height 15
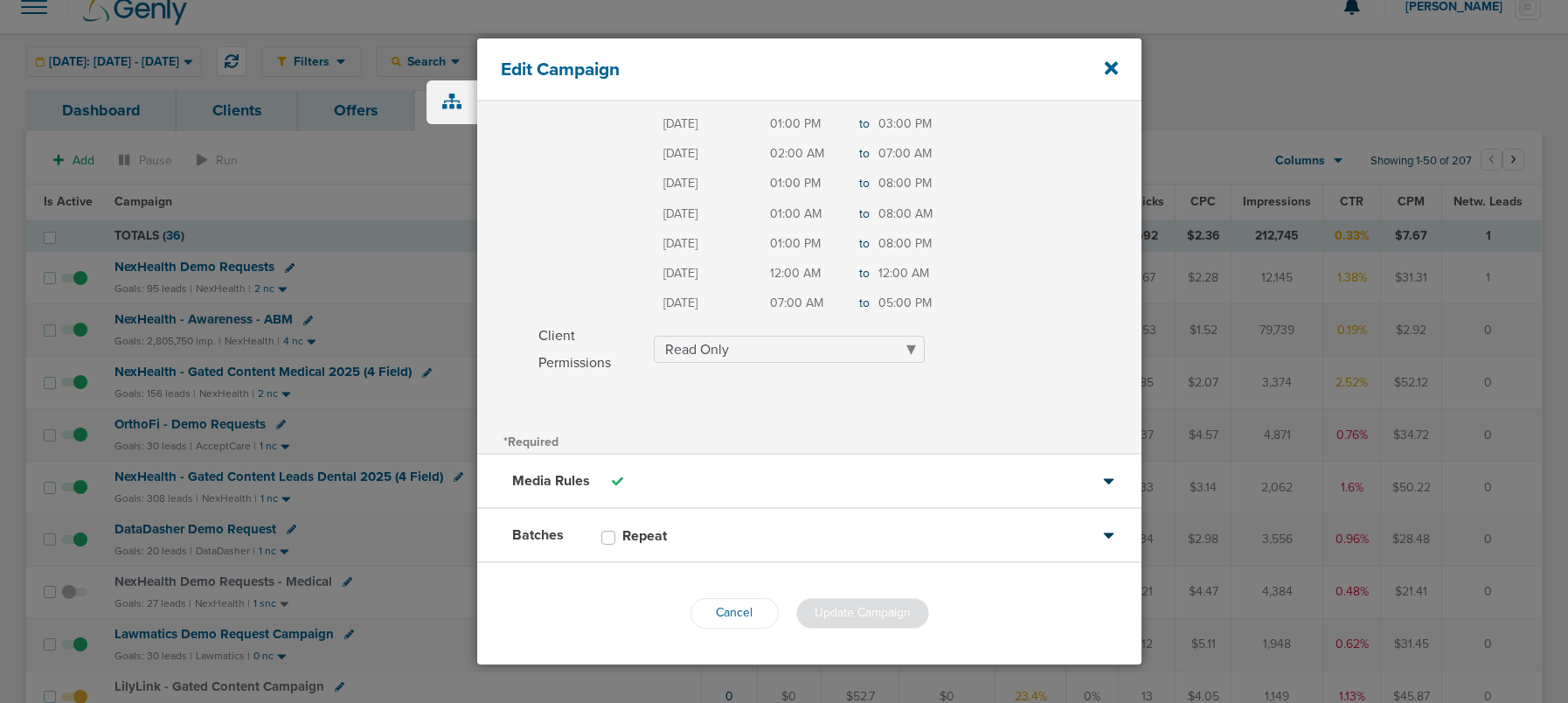
scroll to position [345, 0]
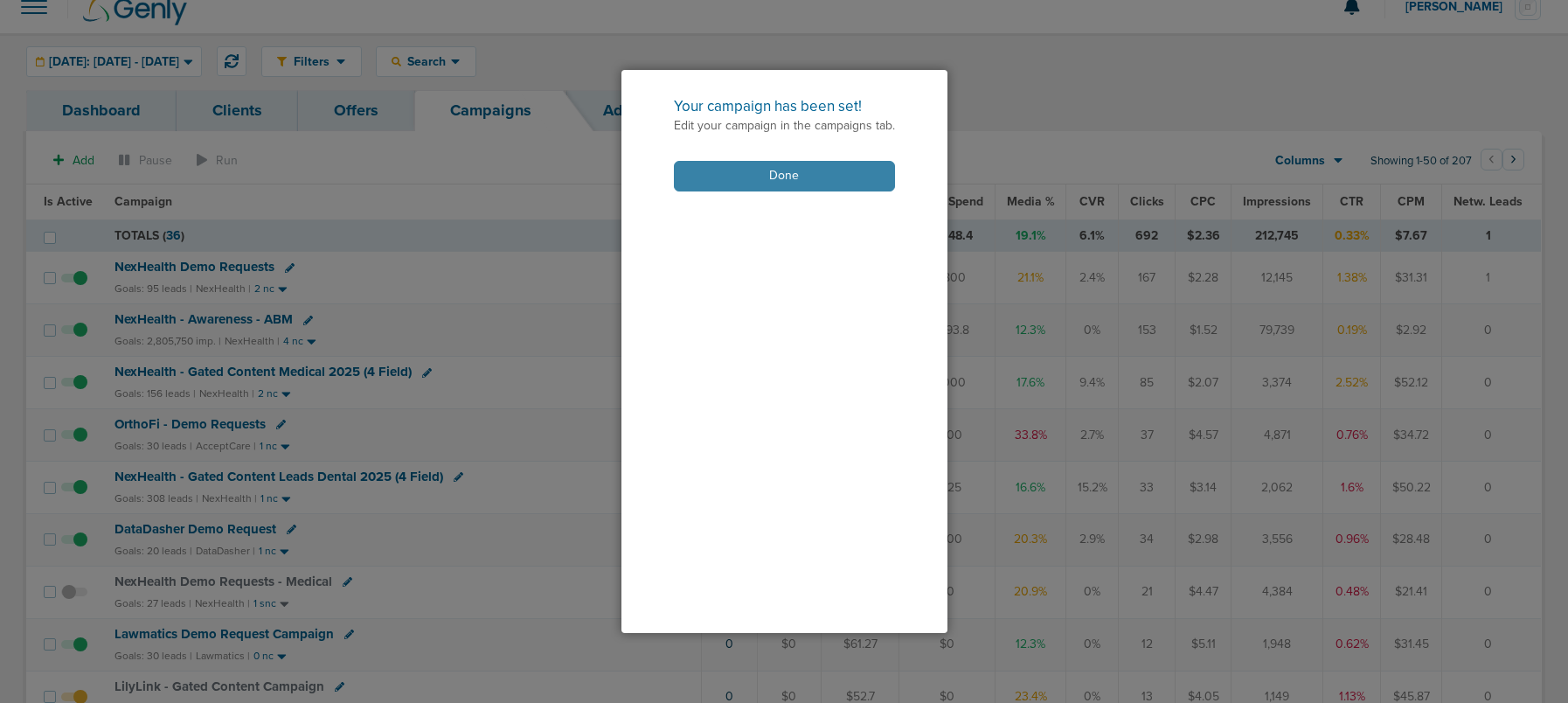
click at [718, 182] on button "Done" at bounding box center [784, 176] width 222 height 30
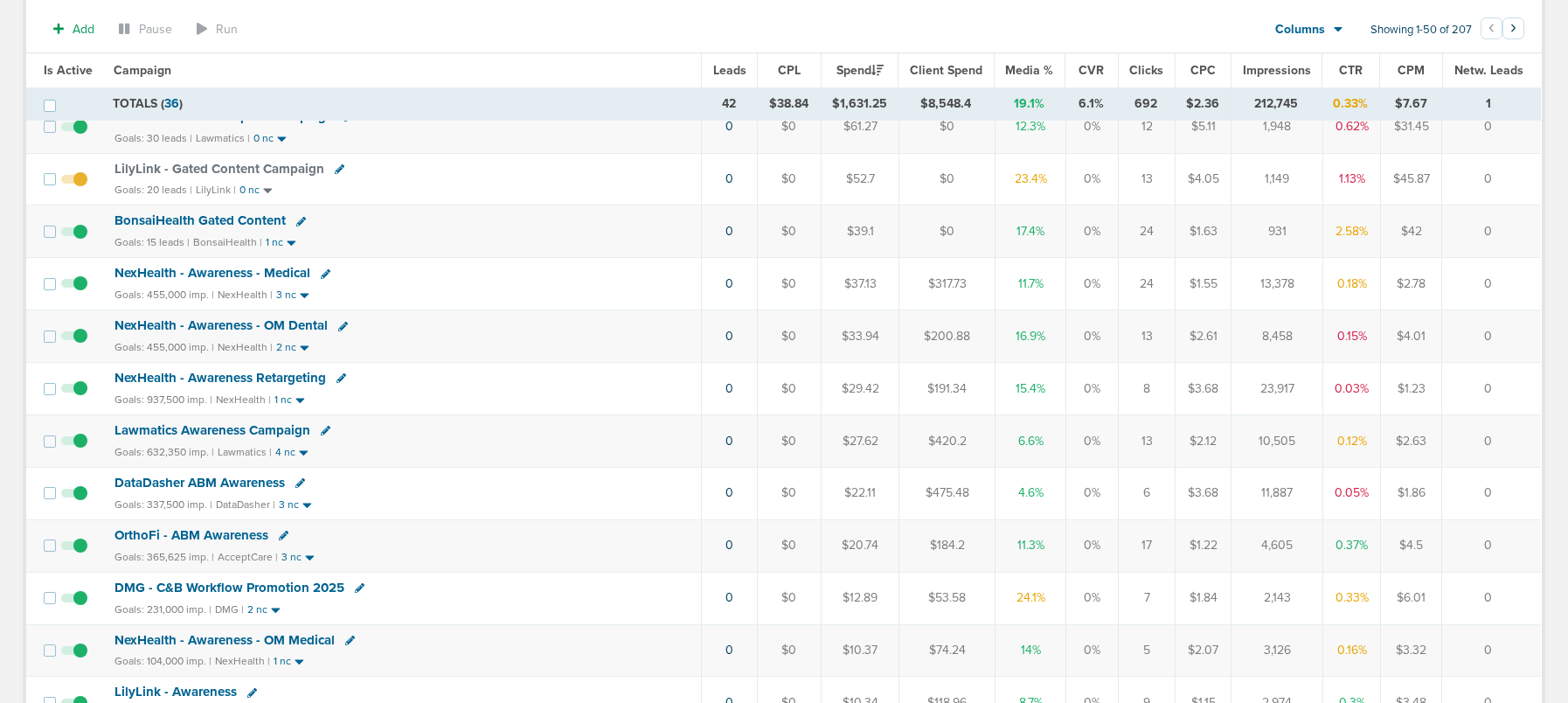
scroll to position [663, 0]
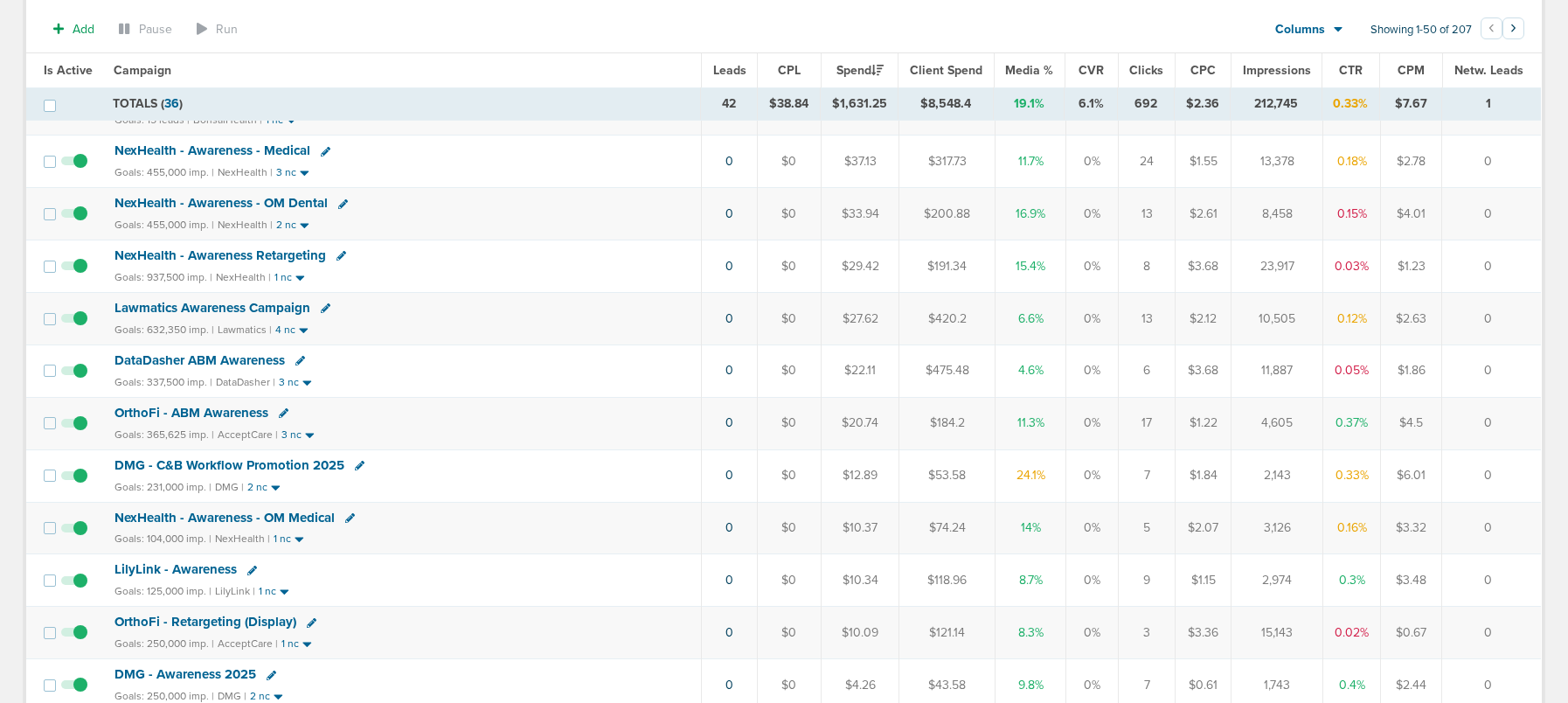
click at [290, 460] on span "DMG - C&B Workflow Promotion 2025" at bounding box center [230, 464] width 230 height 16
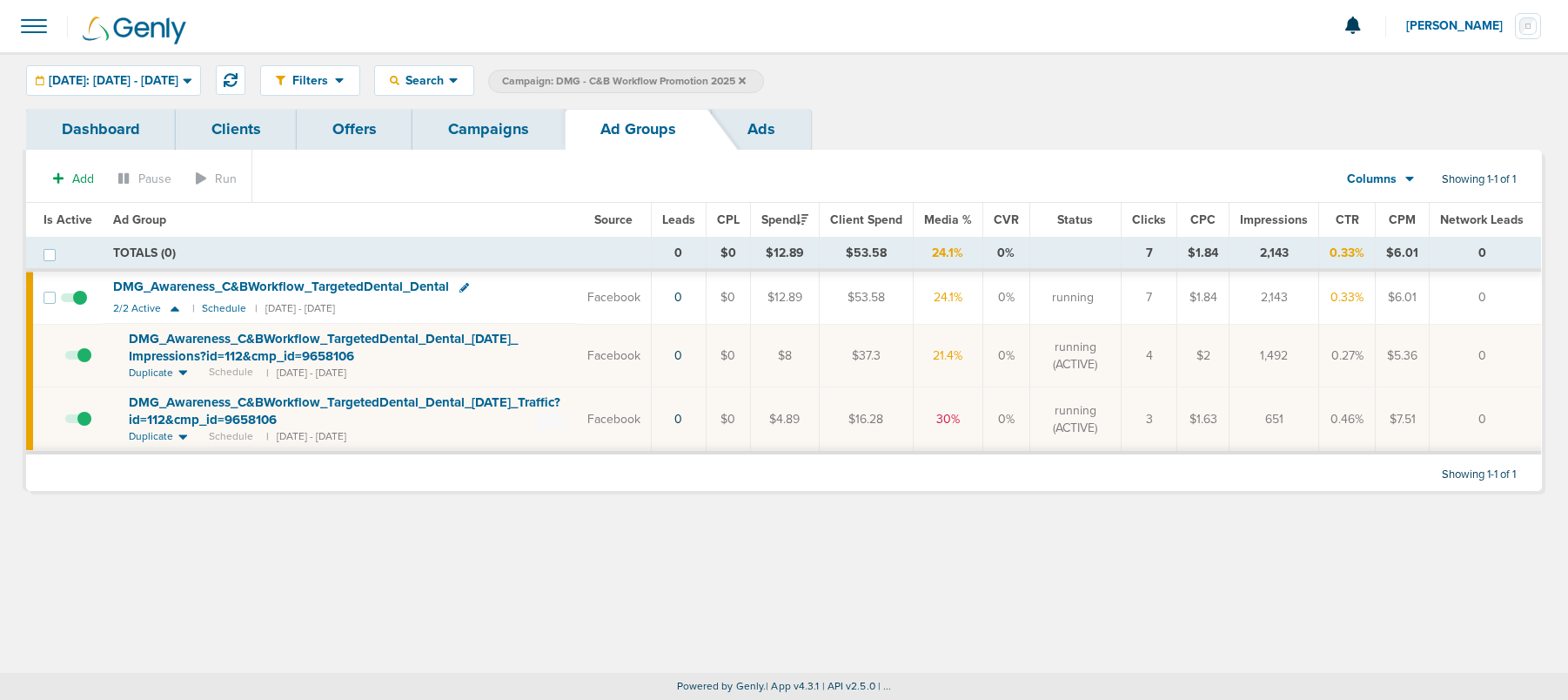
click at [523, 129] on link "Campaigns" at bounding box center [489, 129] width 152 height 41
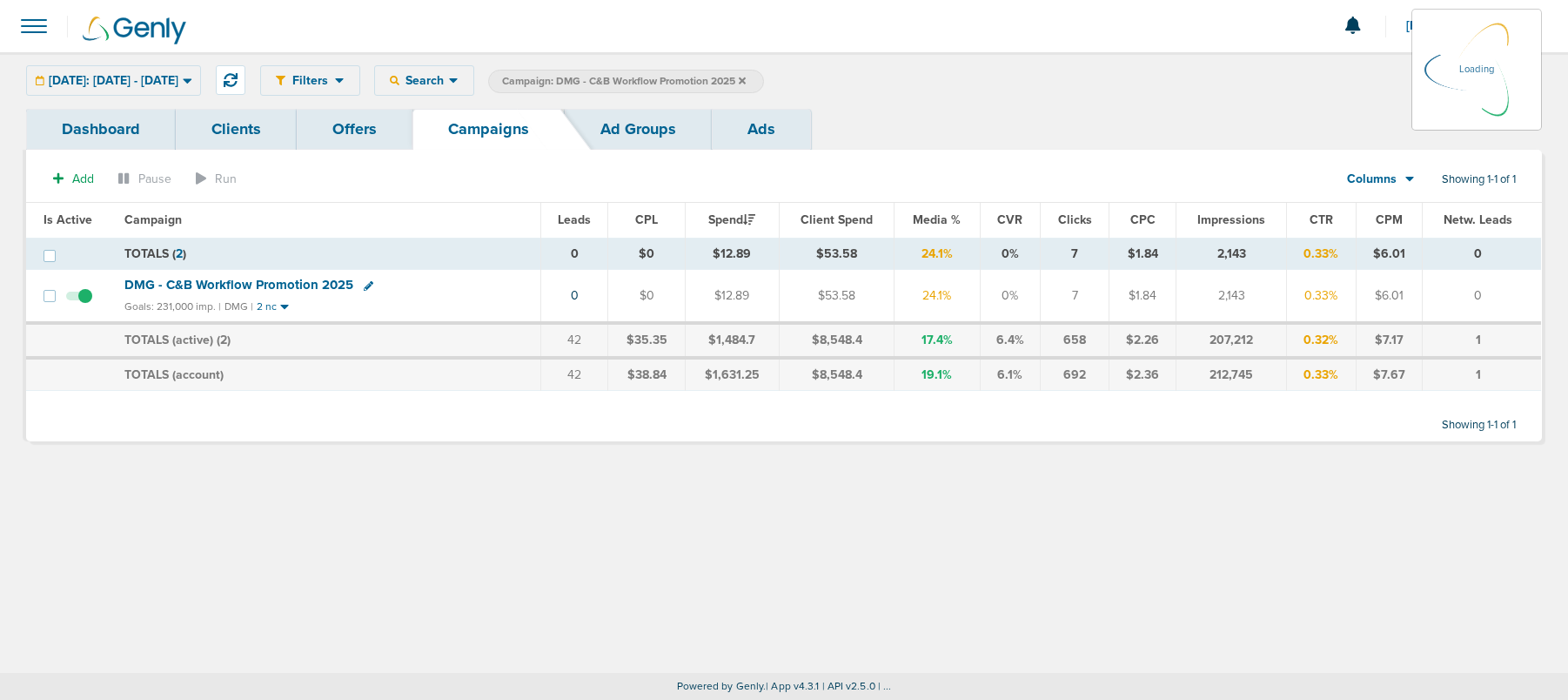
click at [746, 78] on icon at bounding box center [742, 81] width 7 height 7
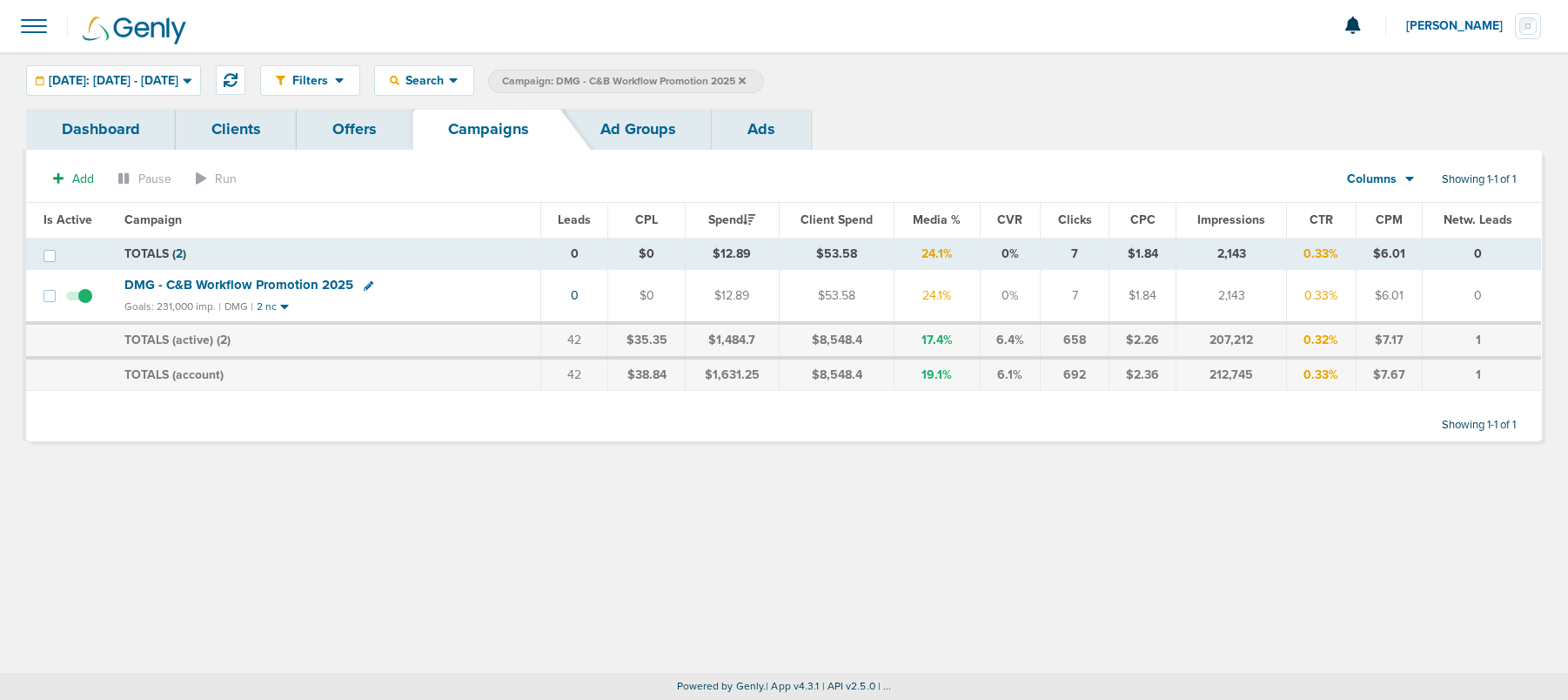
click at [746, 81] on icon at bounding box center [742, 81] width 7 height 7
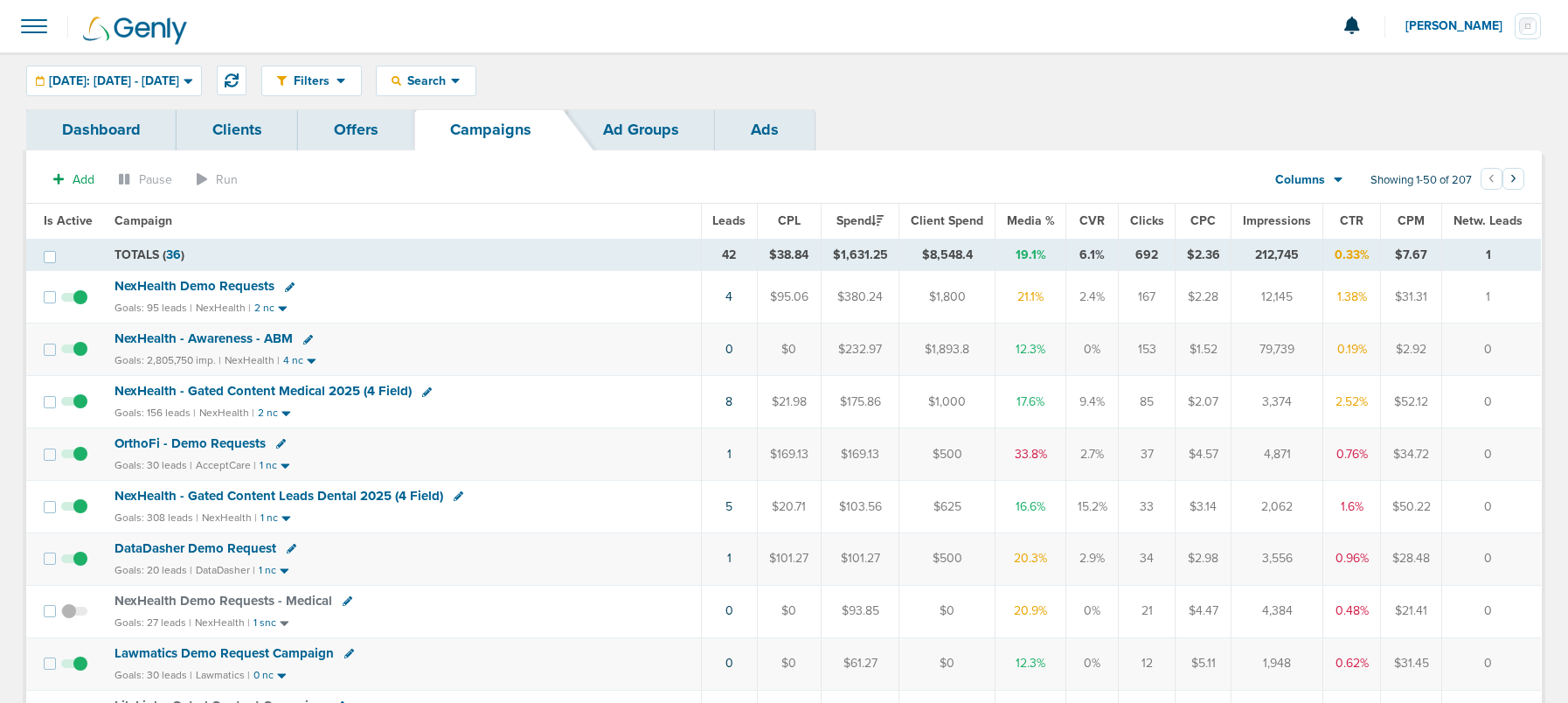
click at [286, 287] on icon at bounding box center [290, 287] width 9 height 9
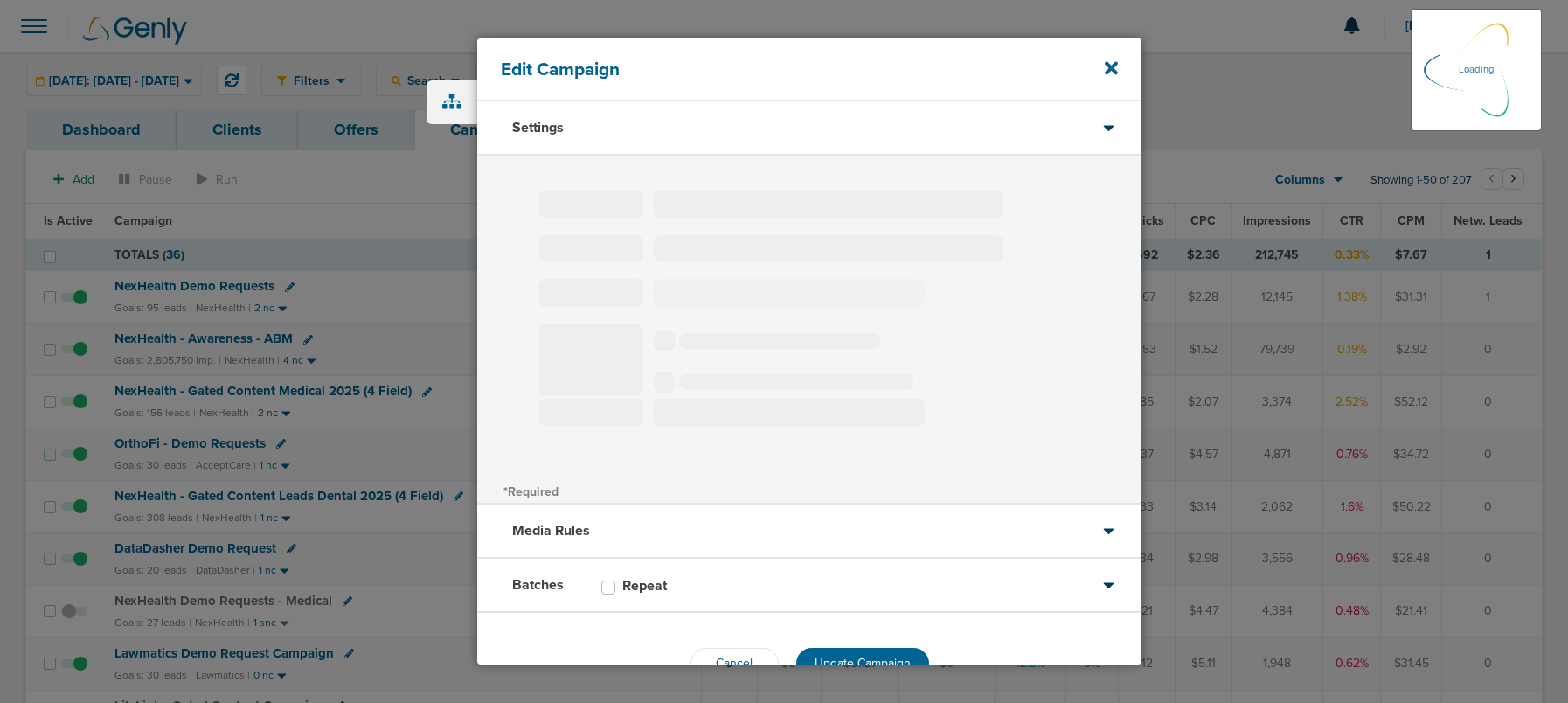
scroll to position [4, 0]
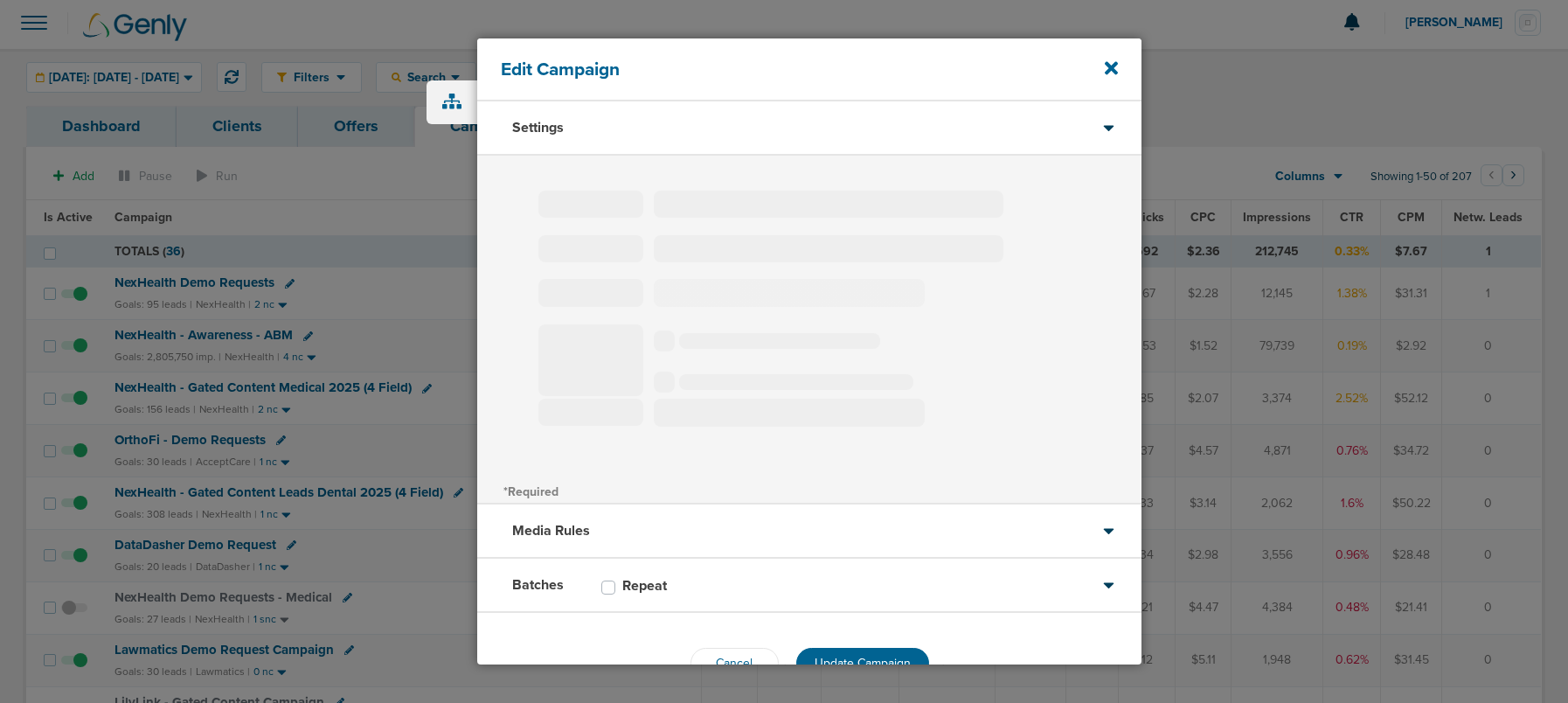
type input "NexHealth Demo Requests"
select select "Leads"
radio input "true"
select select "readWrite"
checkbox input "true"
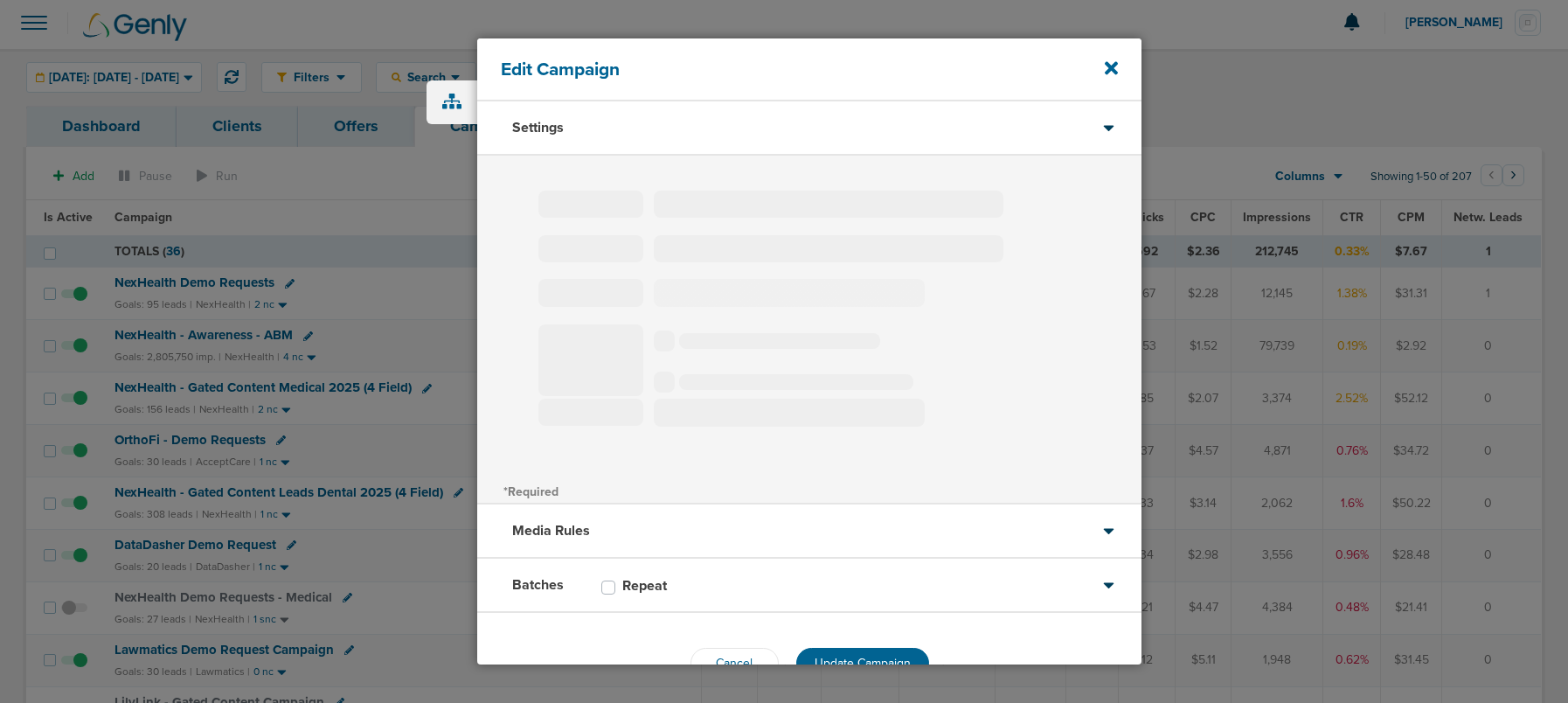
select select "1"
select select "2"
select select "3"
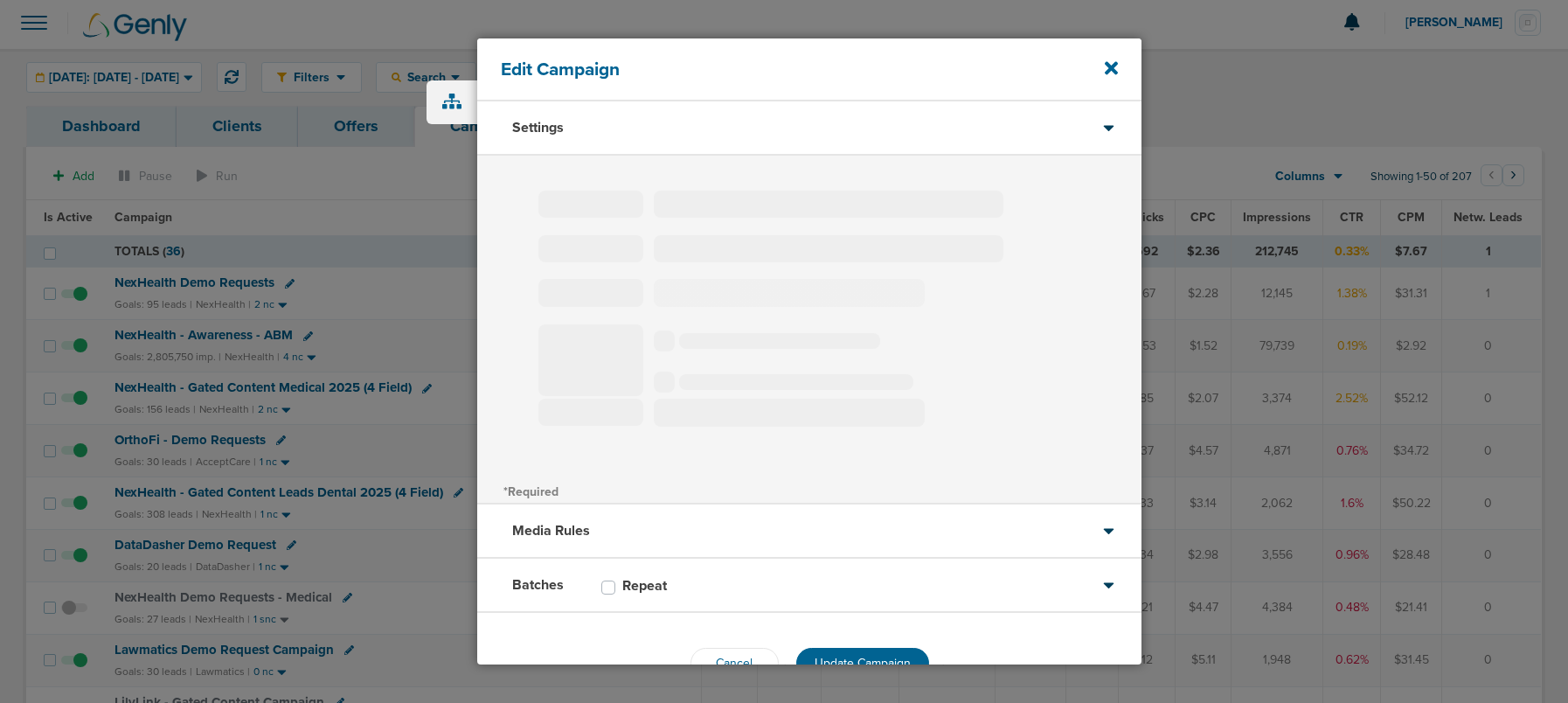
select select "4"
select select "6"
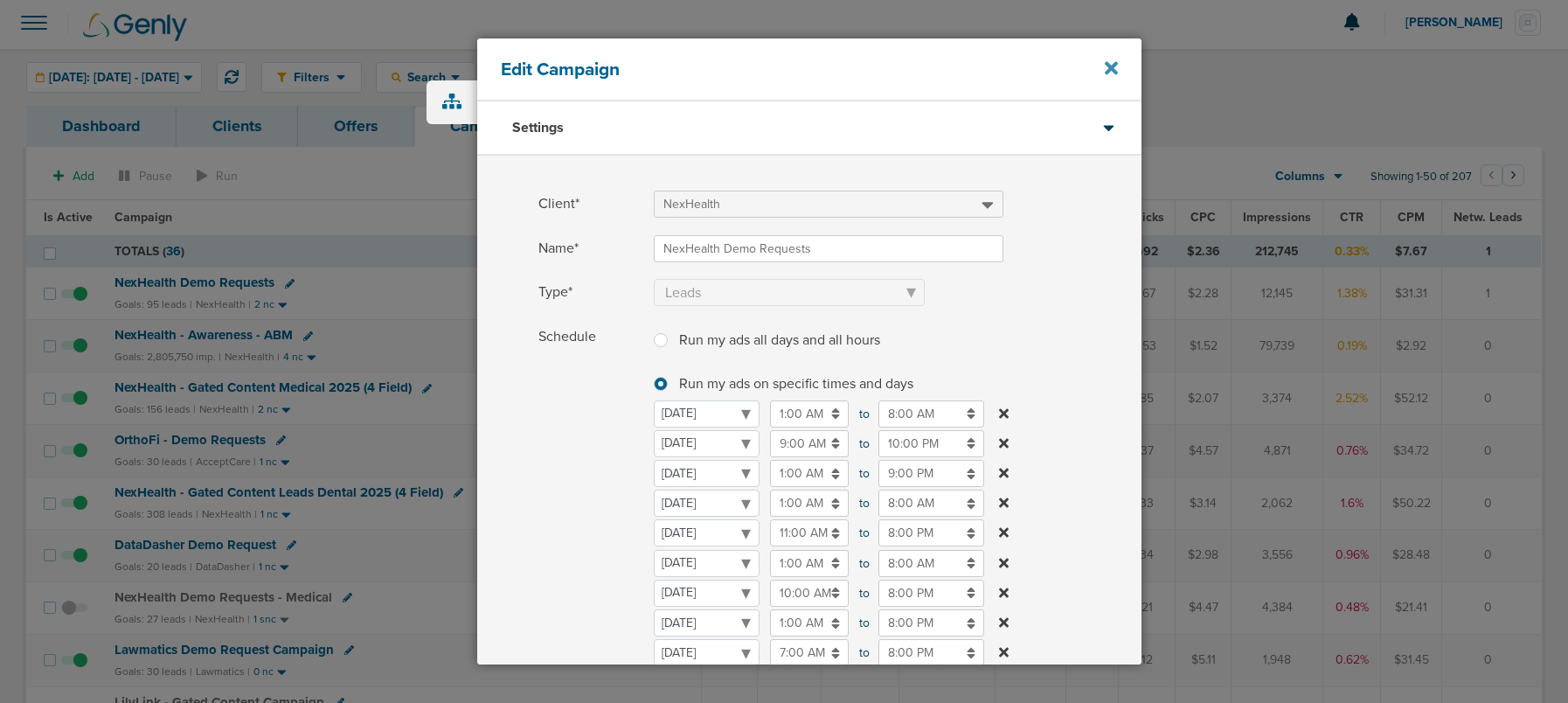
scroll to position [0, 0]
click at [1113, 66] on icon at bounding box center [1111, 68] width 13 height 13
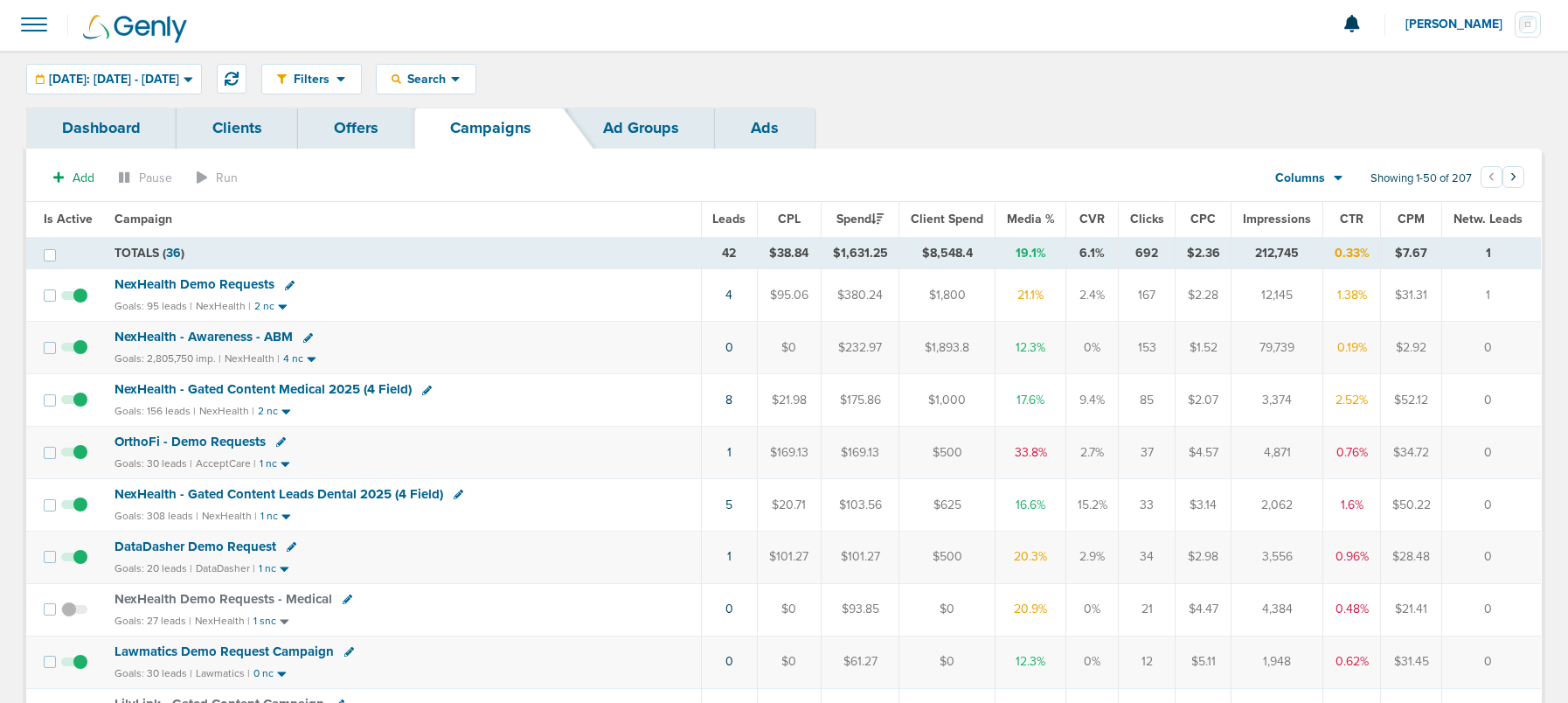
click at [173, 282] on span "NexHealth Demo Requests" at bounding box center [195, 284] width 160 height 16
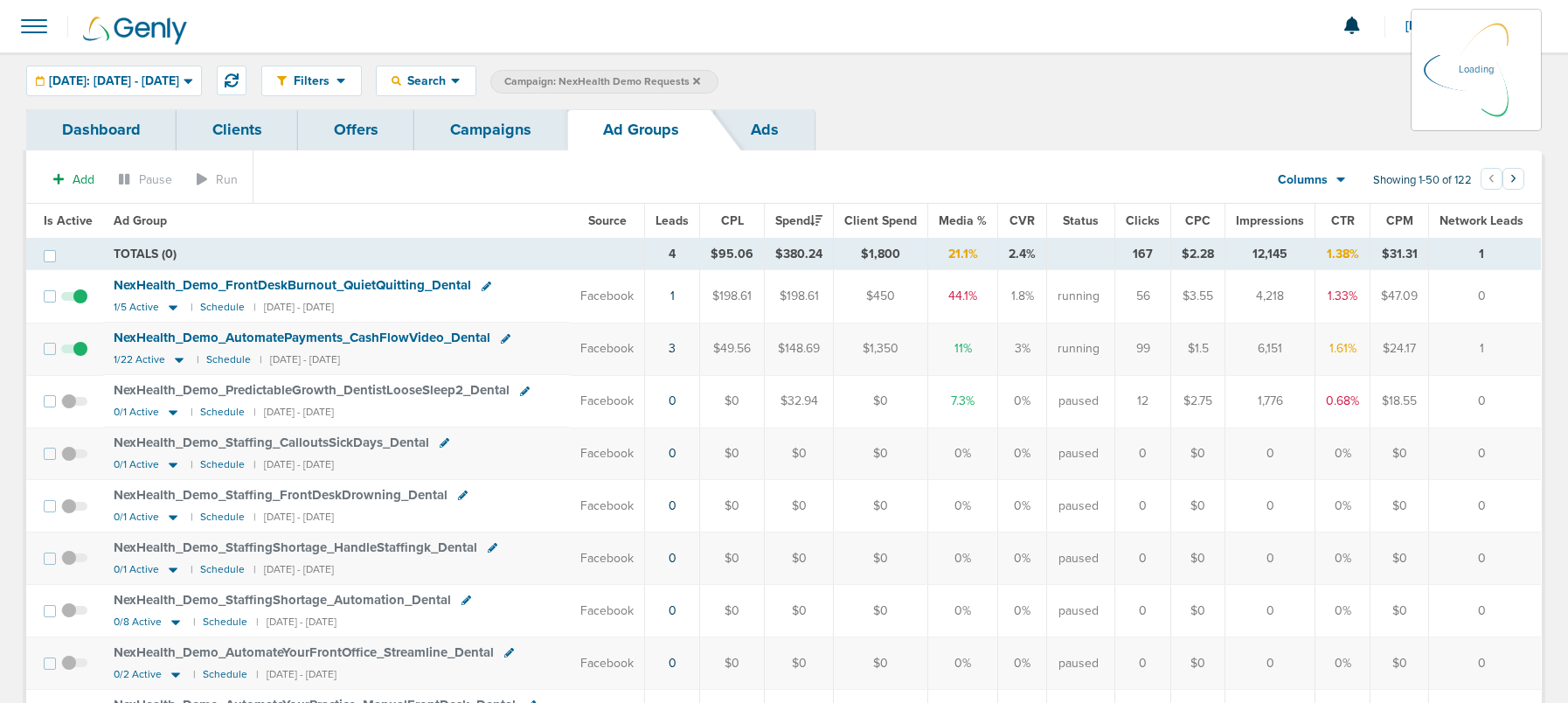
scroll to position [2, 0]
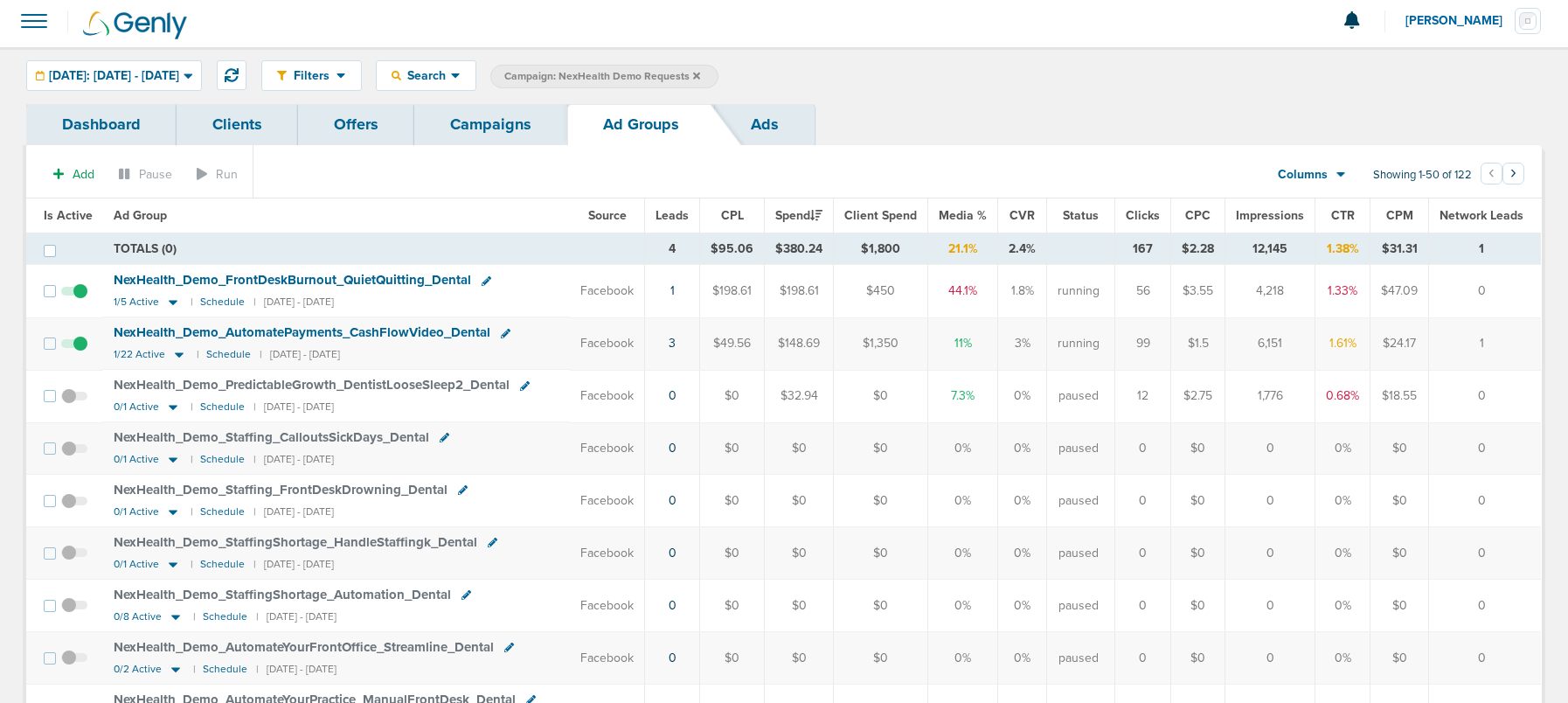
click at [182, 303] on div "1/5 Active | Schedule | 09/23/2025 - 10/02/2025" at bounding box center [224, 301] width 221 height 15
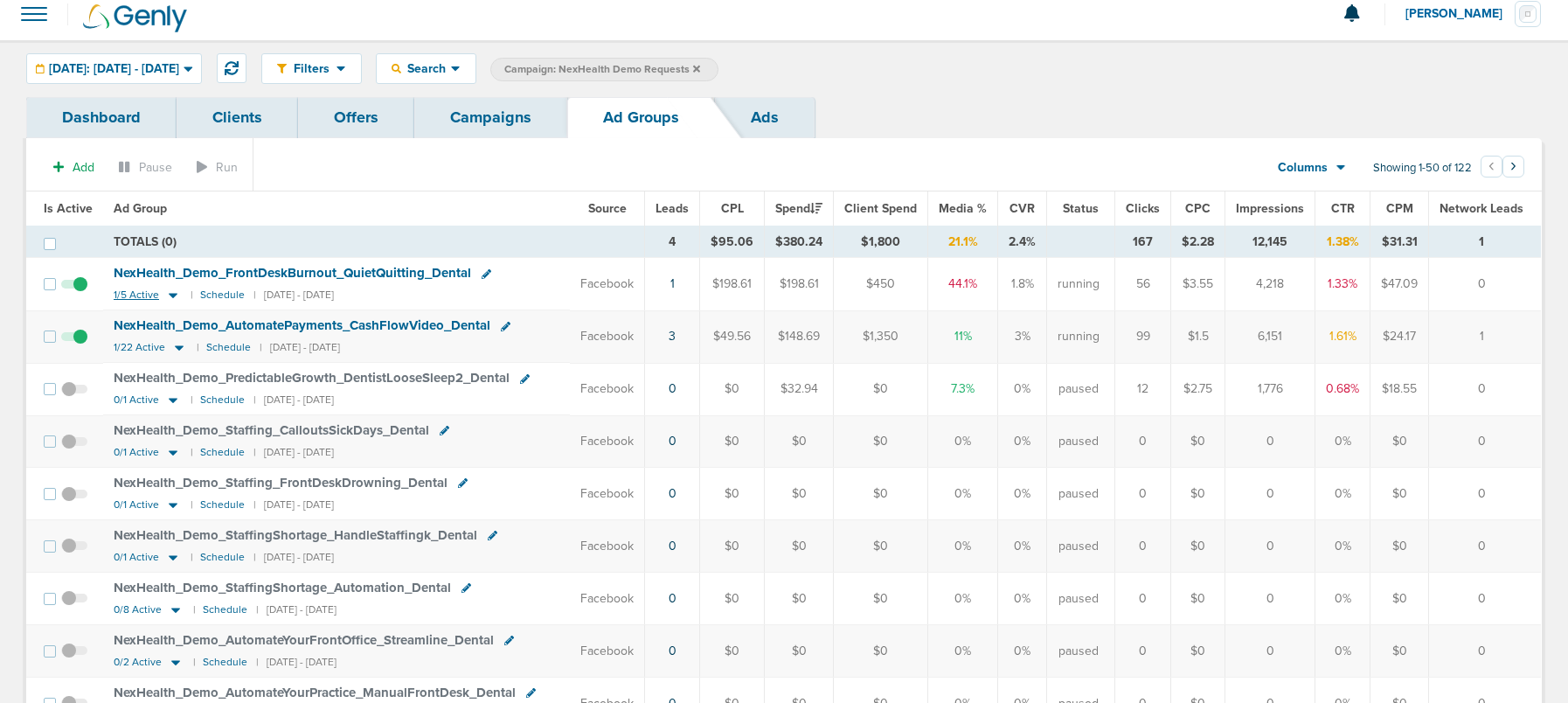
click at [169, 294] on icon at bounding box center [174, 297] width 9 height 6
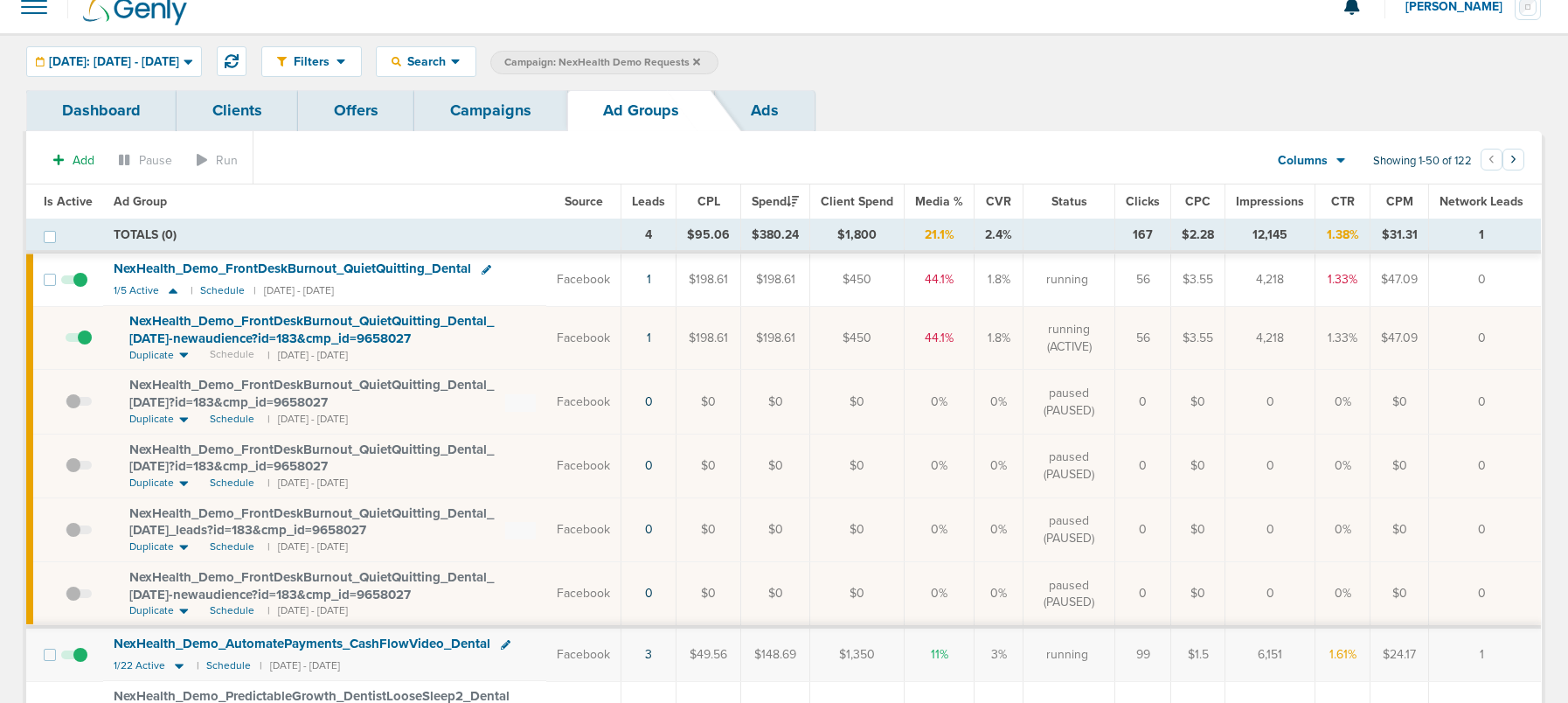
scroll to position [17, 0]
click at [85, 347] on span at bounding box center [78, 347] width 27 height 0
click at [65, 344] on input "checkbox" at bounding box center [65, 344] width 0 height 0
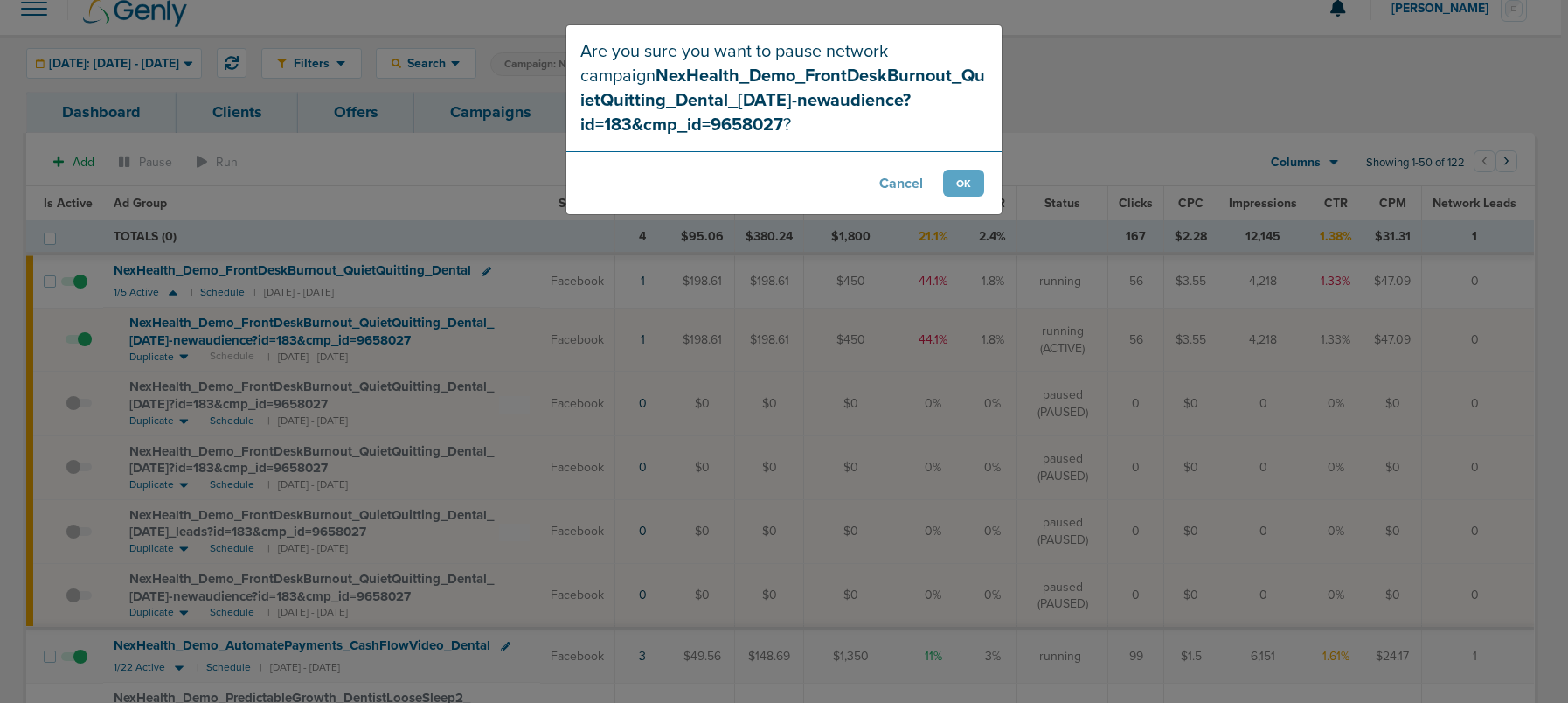
scroll to position [26, 0]
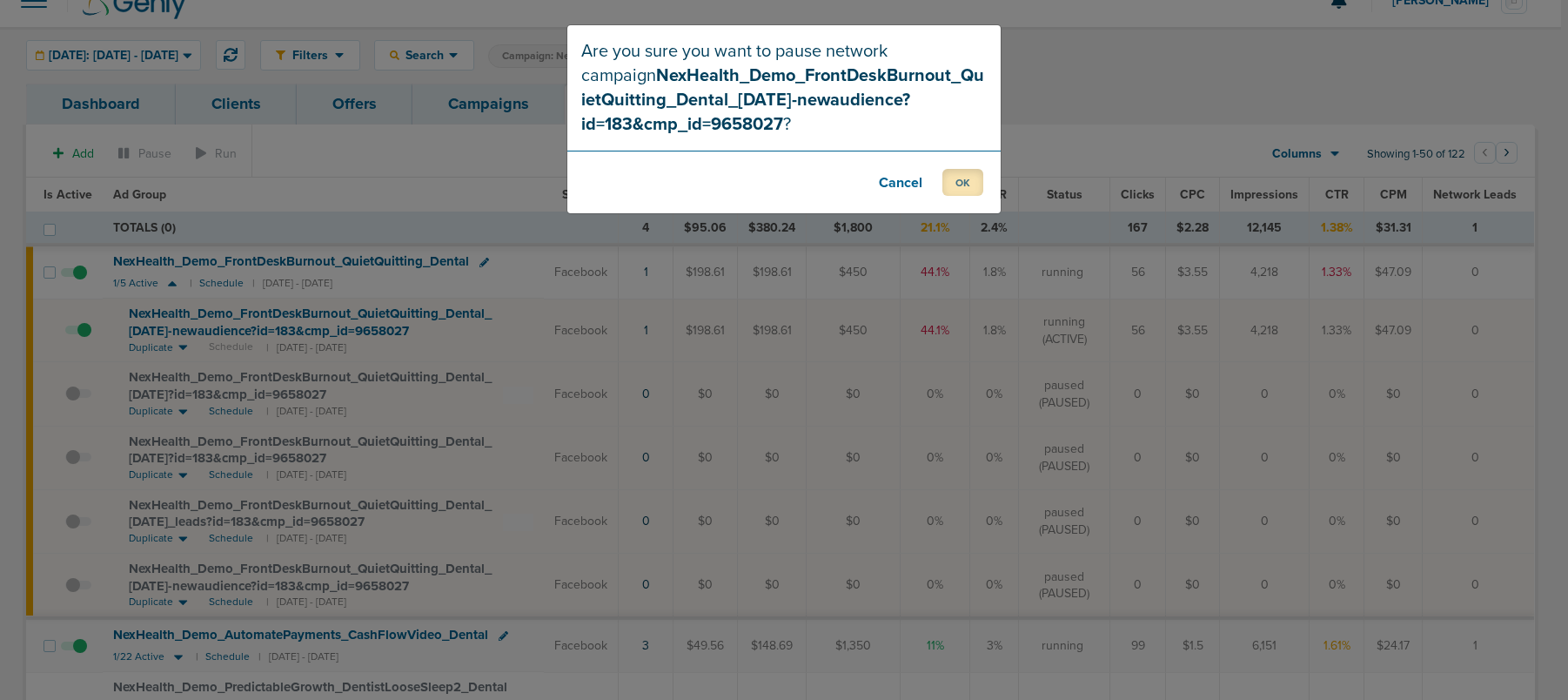
click at [968, 179] on button "OK" at bounding box center [962, 181] width 41 height 27
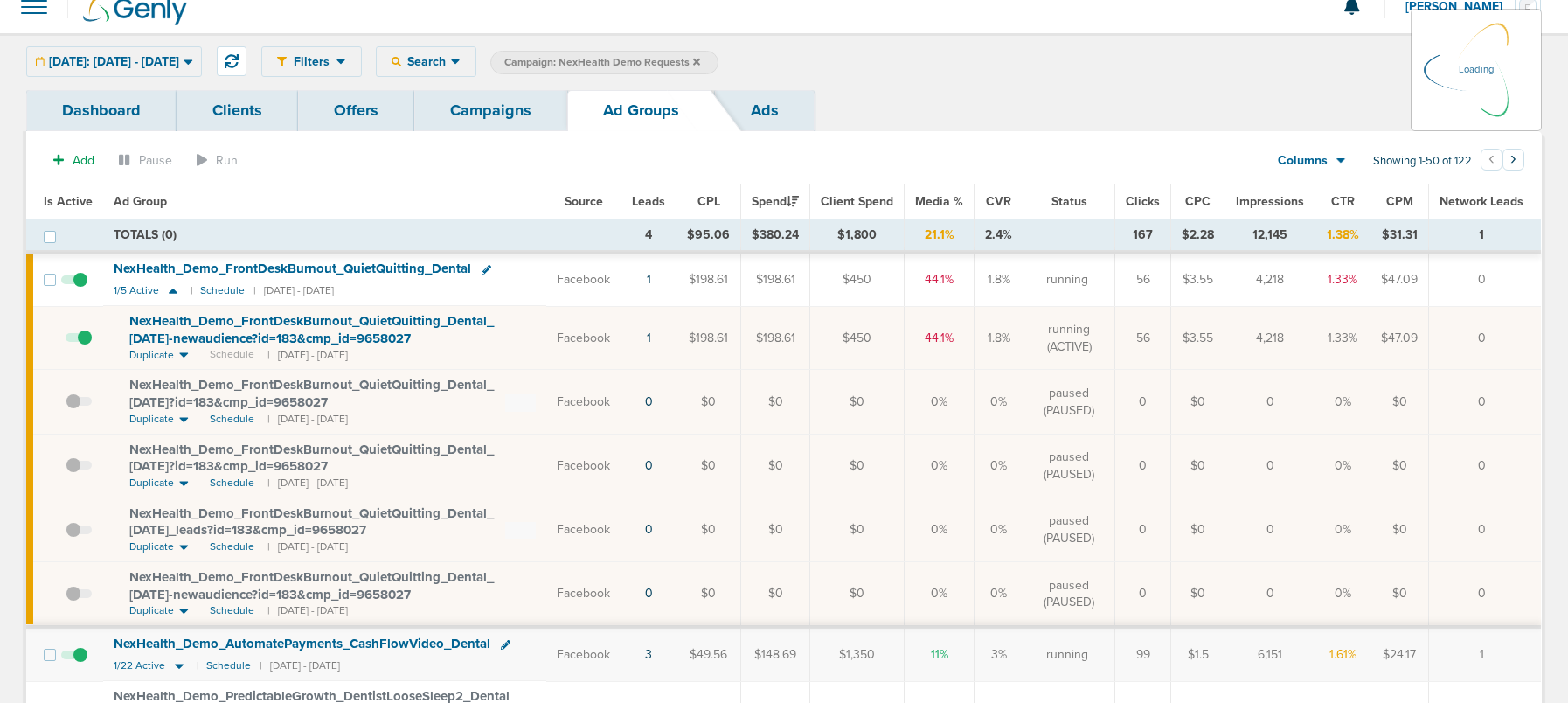
scroll to position [21, 0]
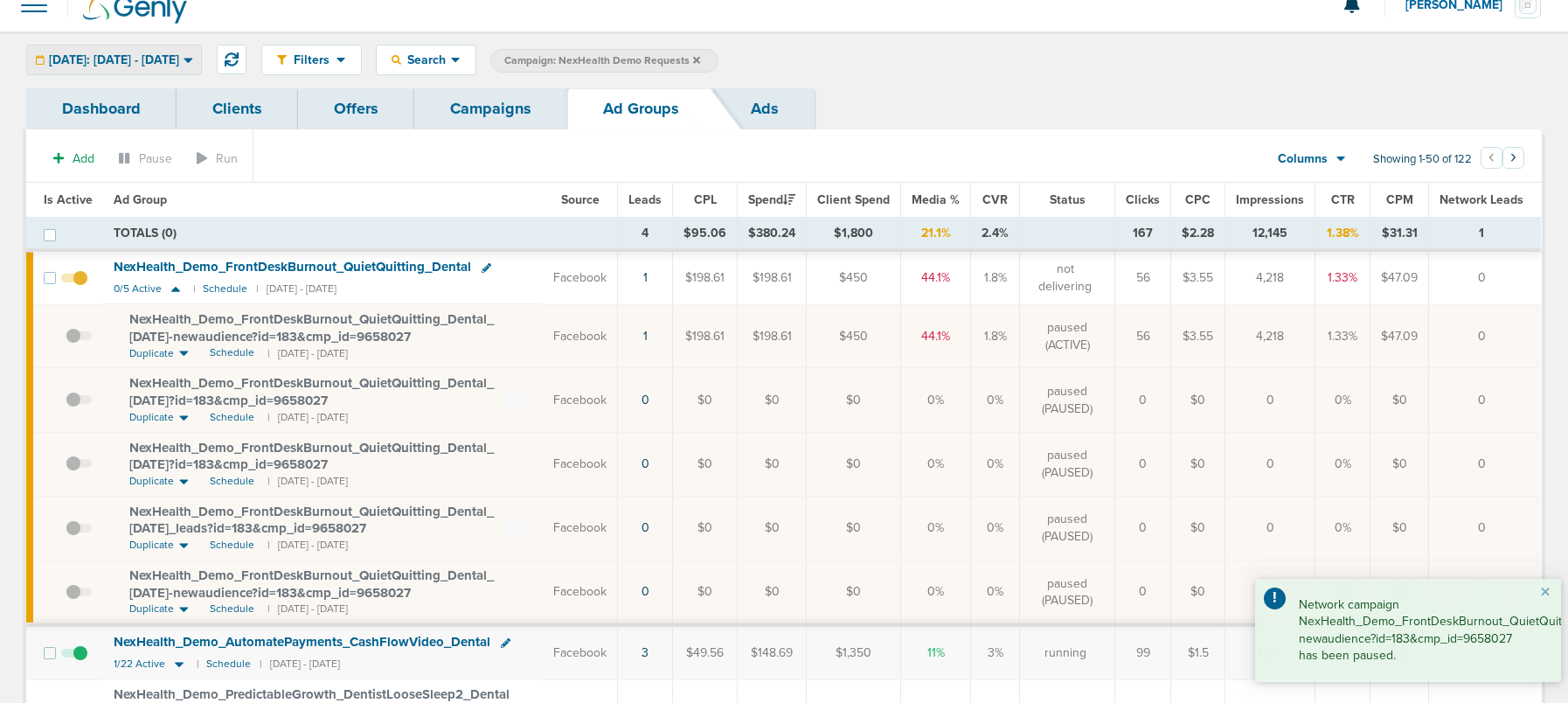
click at [167, 49] on div "[DATE]: [DATE] - [DATE]" at bounding box center [113, 59] width 174 height 28
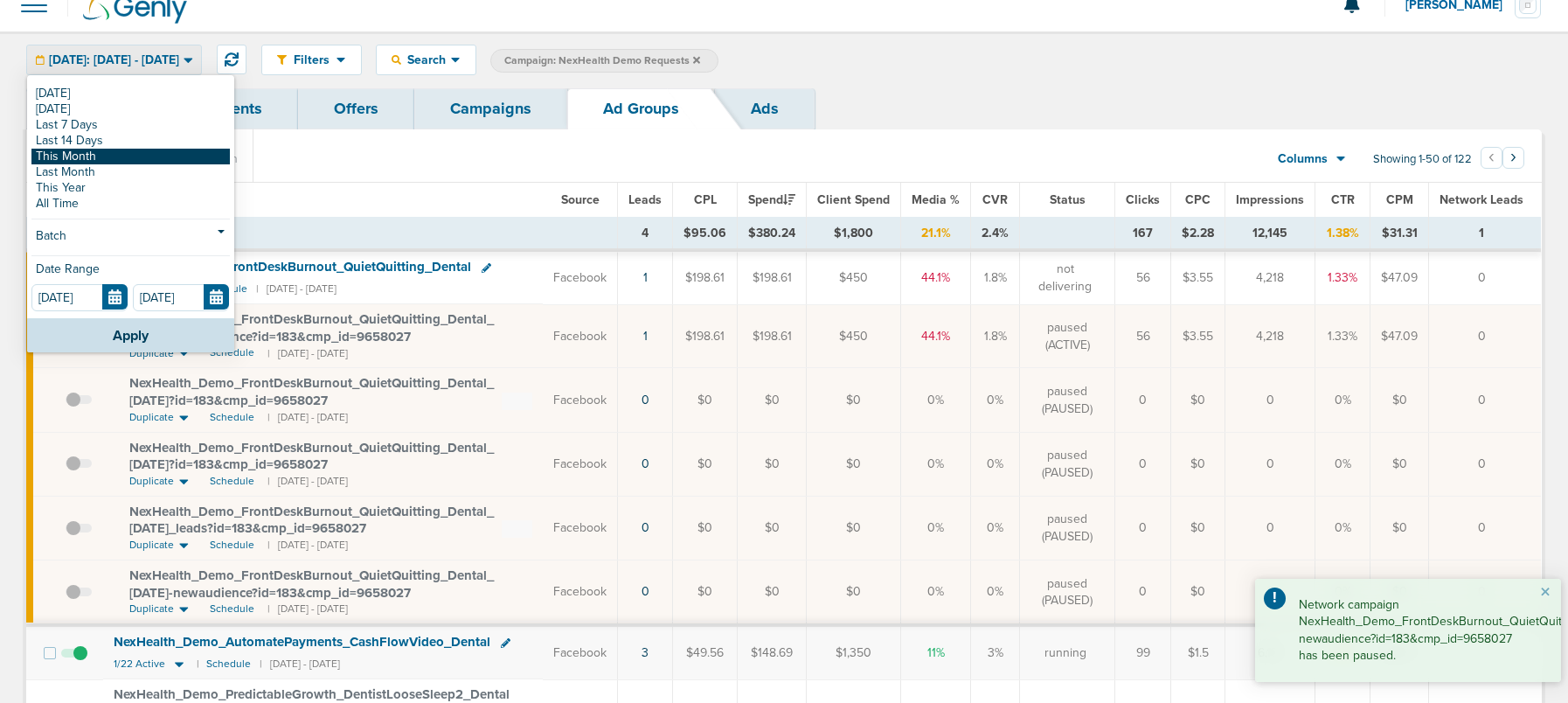
click at [106, 156] on link "This Month" at bounding box center [131, 156] width 199 height 16
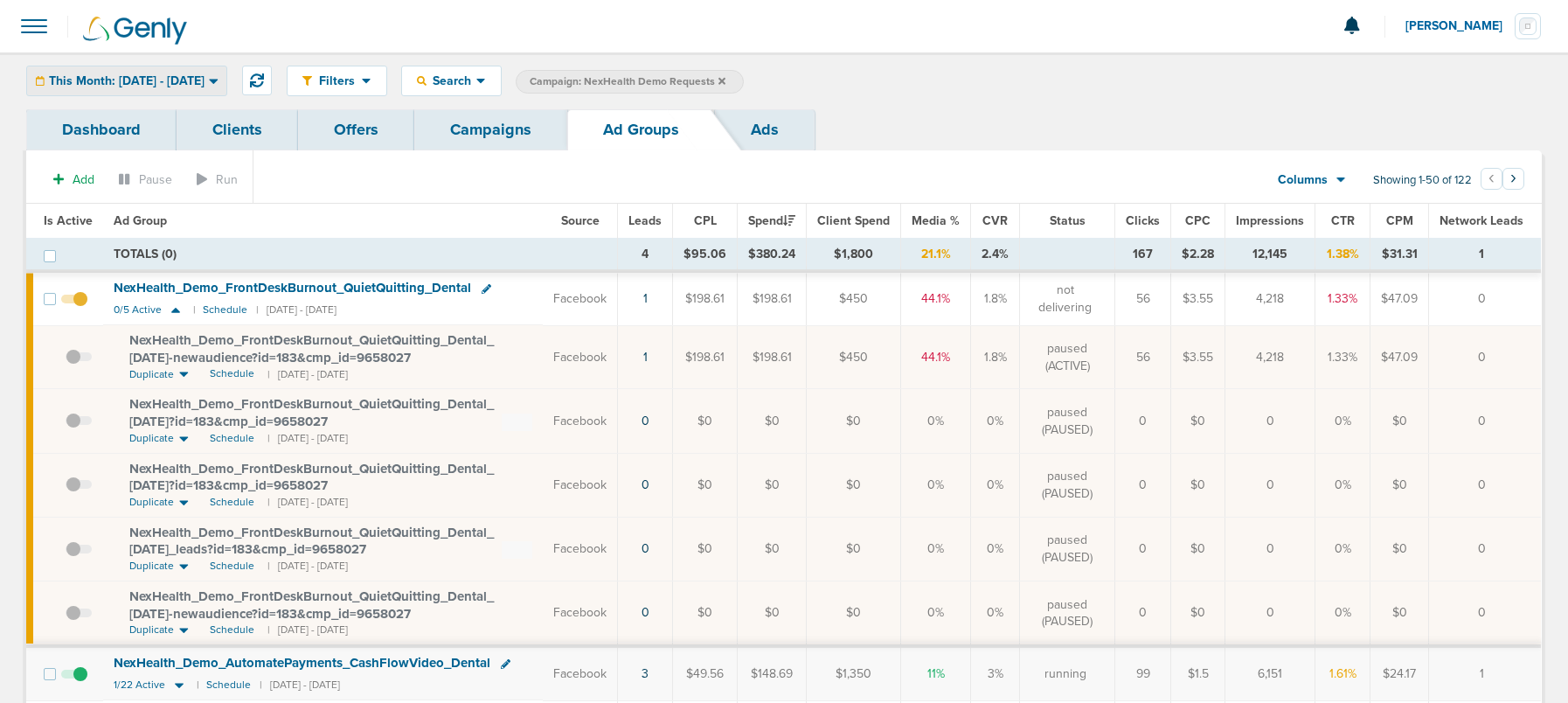
drag, startPoint x: 114, startPoint y: 71, endPoint x: 109, endPoint y: 93, distance: 22.6
click at [114, 74] on div "This Month: 10.01.2025 - 10.31.2025" at bounding box center [126, 80] width 199 height 28
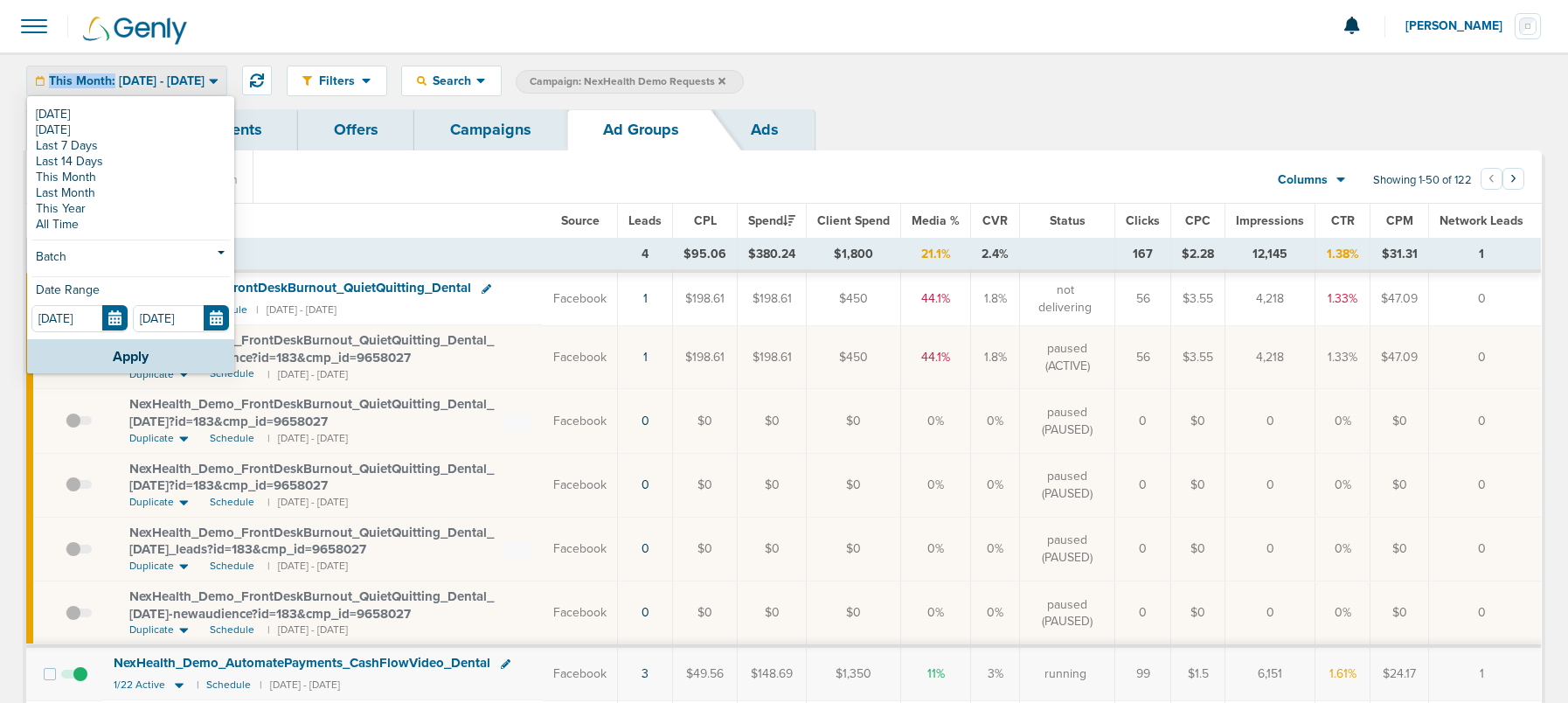
drag, startPoint x: 93, startPoint y: 161, endPoint x: 113, endPoint y: 202, distance: 45.6
click at [93, 161] on link "Last 14 Days" at bounding box center [131, 161] width 199 height 16
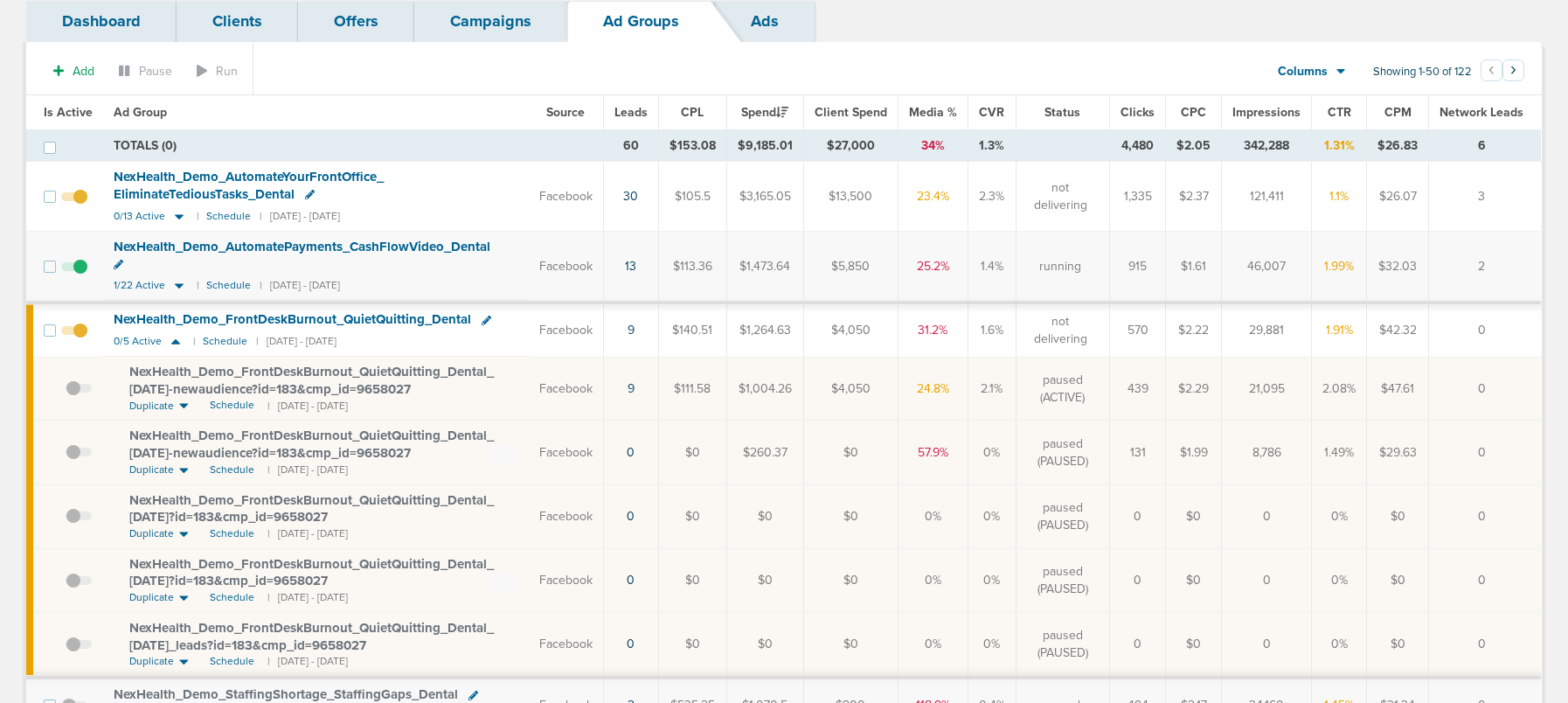
scroll to position [148, 0]
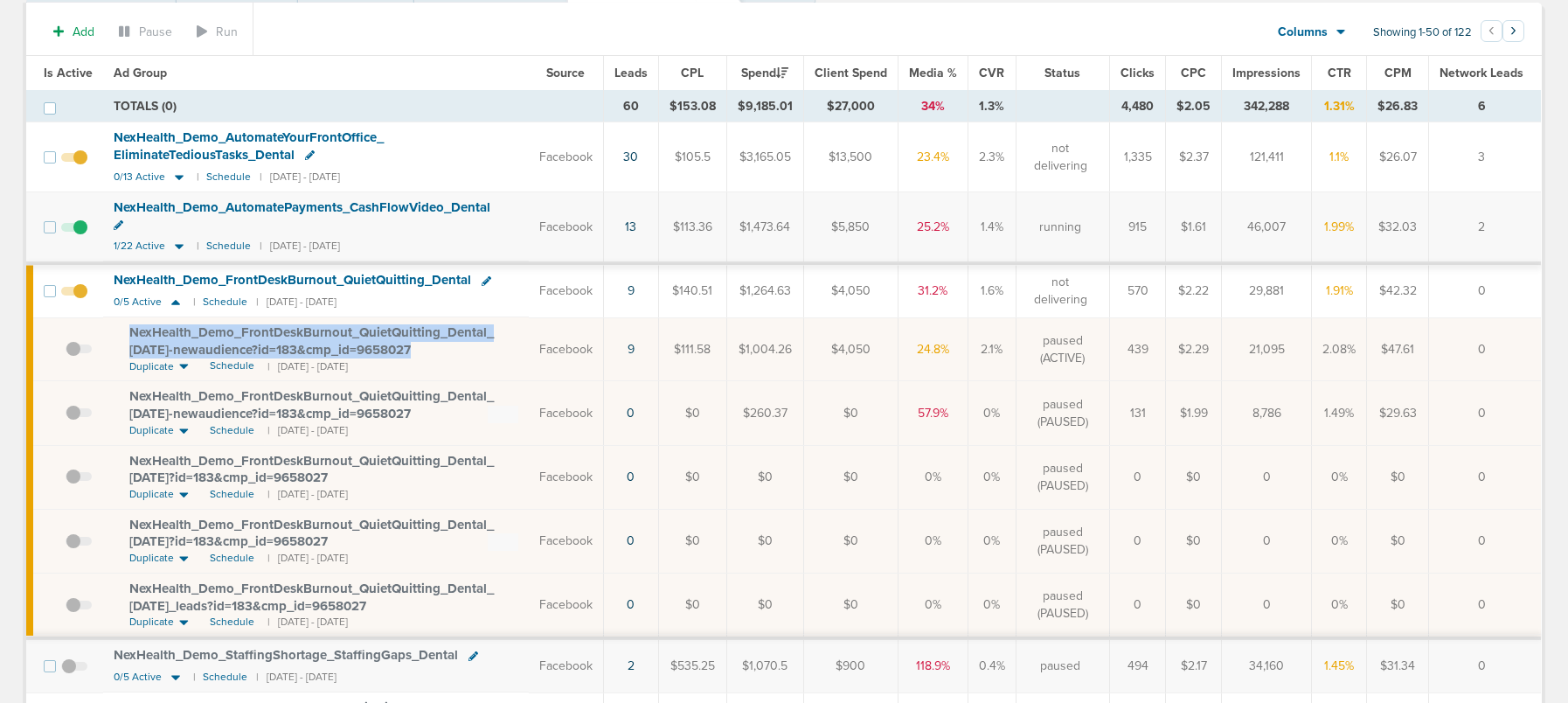
drag, startPoint x: 121, startPoint y: 311, endPoint x: 436, endPoint y: 333, distance: 315.8
click at [436, 333] on td "NexHealth_ Demo_ FrontDeskBurnout_ QuietQuitting_ Dental_ 09.22.25-newaudience?…" at bounding box center [315, 348] width 426 height 63
copy span "NexHealth_ Demo_ FrontDeskBurnout_ QuietQuitting_ Dental_ 09.22.25-newaudience?…"
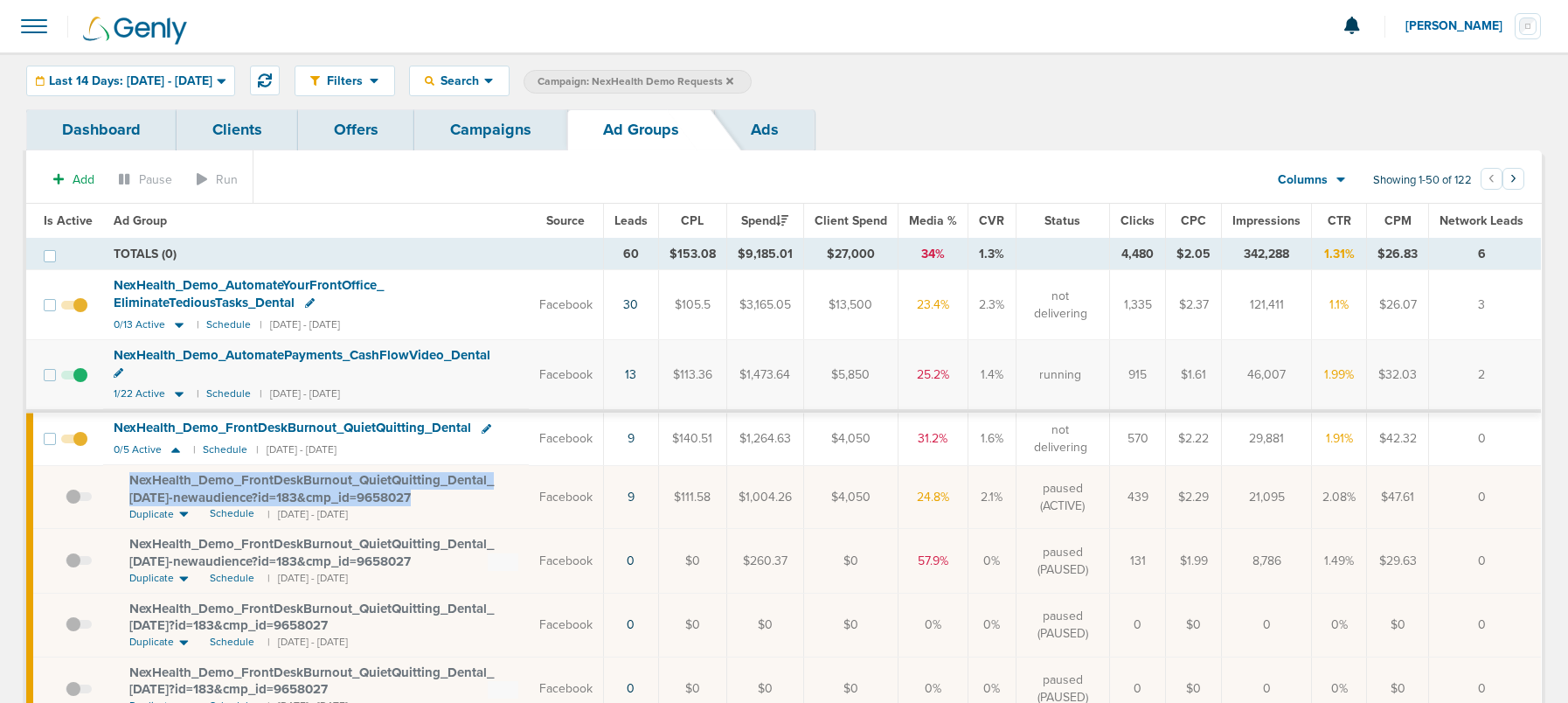
click at [477, 134] on link "Campaigns" at bounding box center [491, 130] width 153 height 41
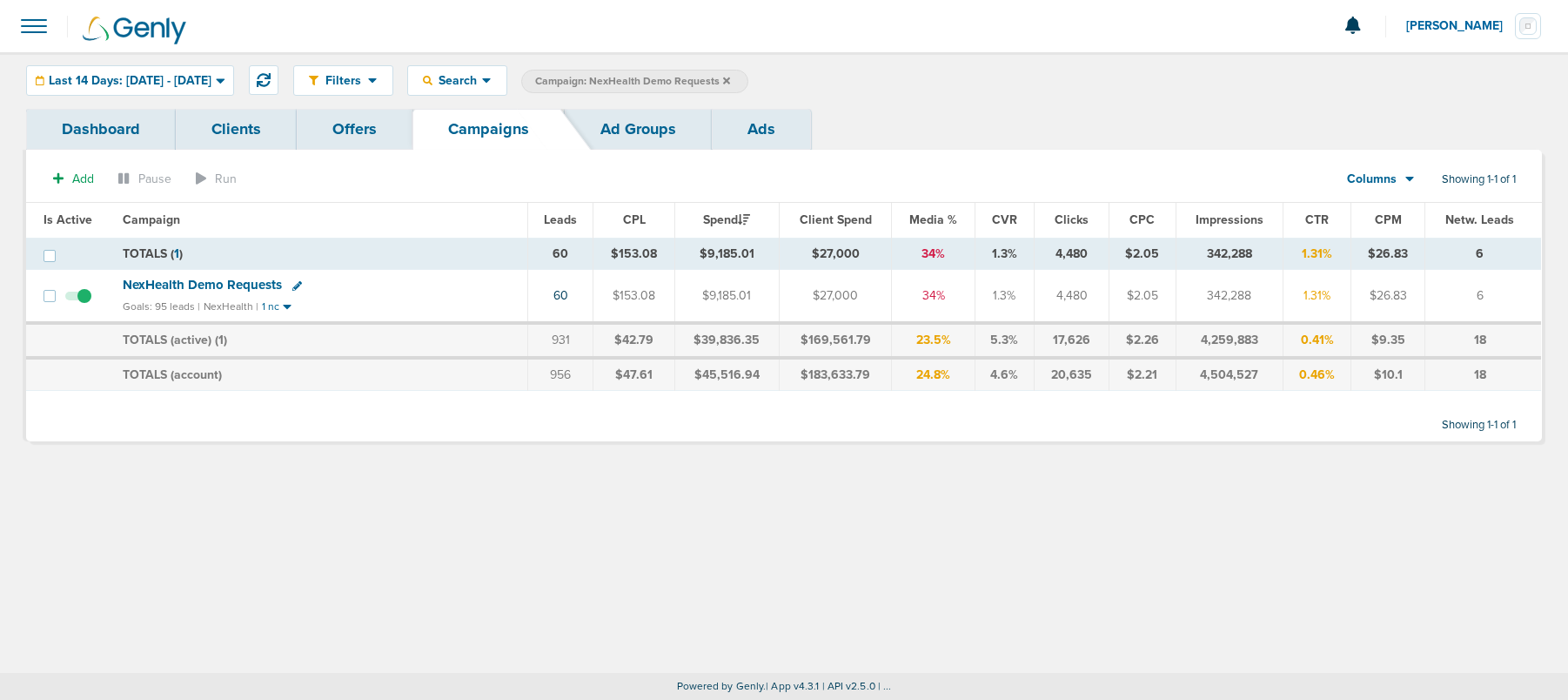
click at [730, 78] on icon at bounding box center [726, 81] width 7 height 7
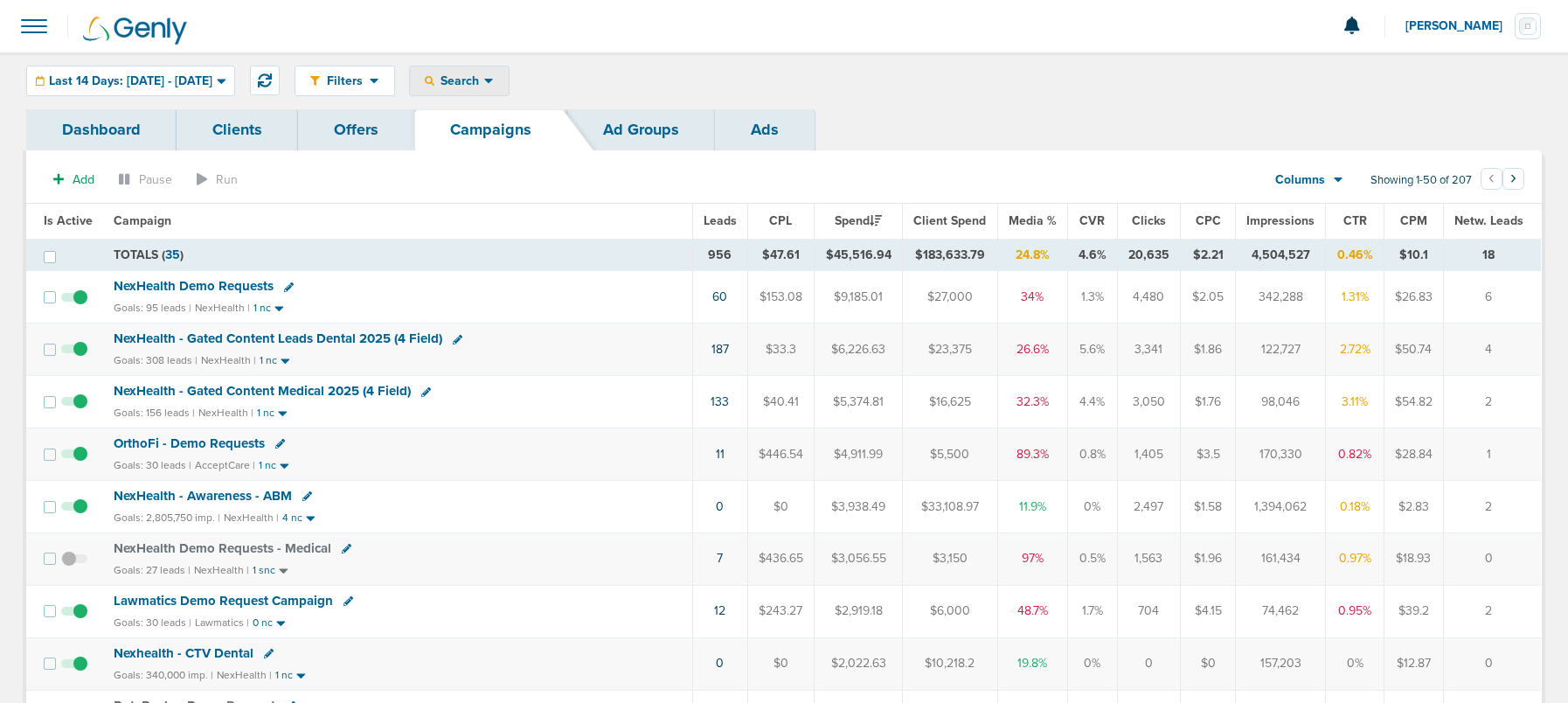
drag, startPoint x: 490, startPoint y: 76, endPoint x: 508, endPoint y: 79, distance: 18.2
click at [484, 76] on span "Search" at bounding box center [460, 81] width 50 height 15
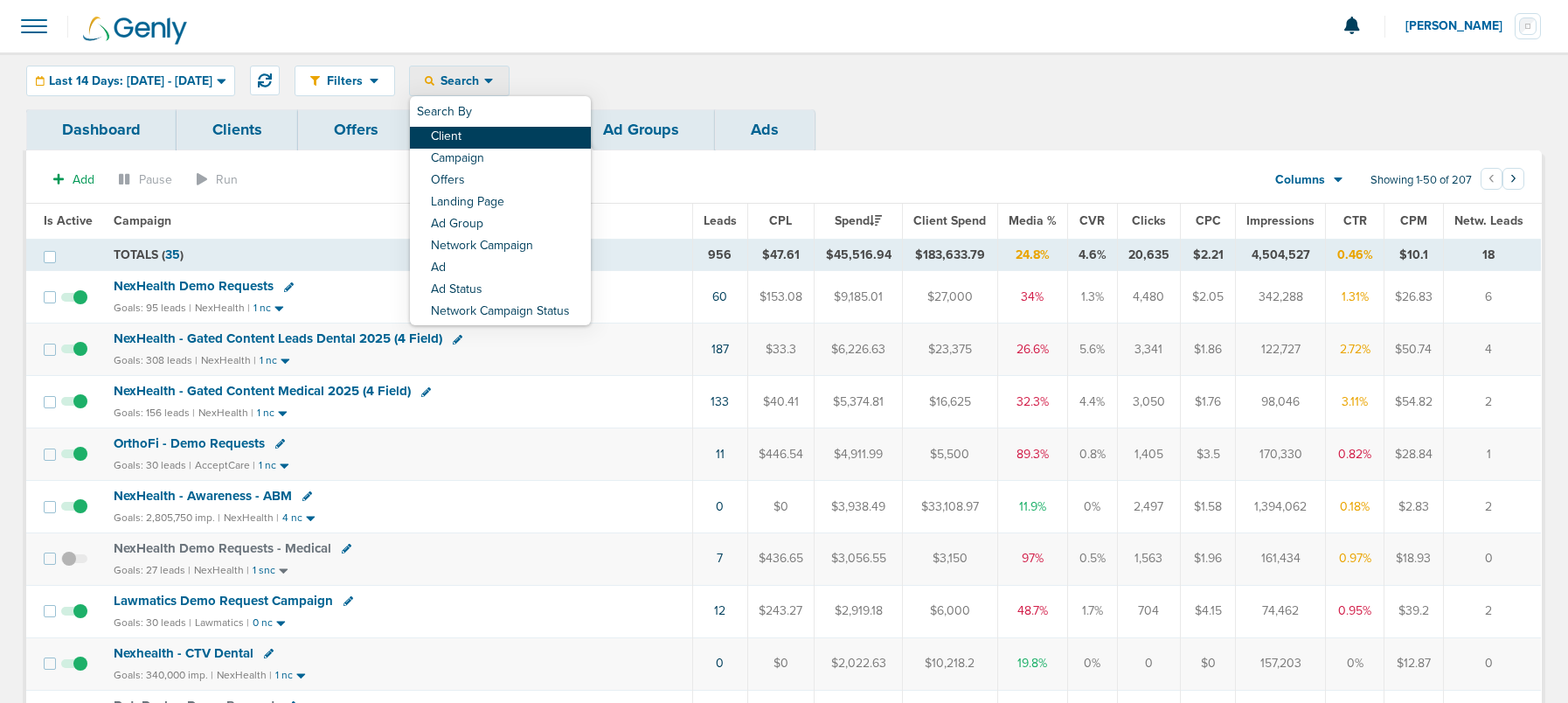
click at [508, 139] on link "Client" at bounding box center [500, 138] width 181 height 22
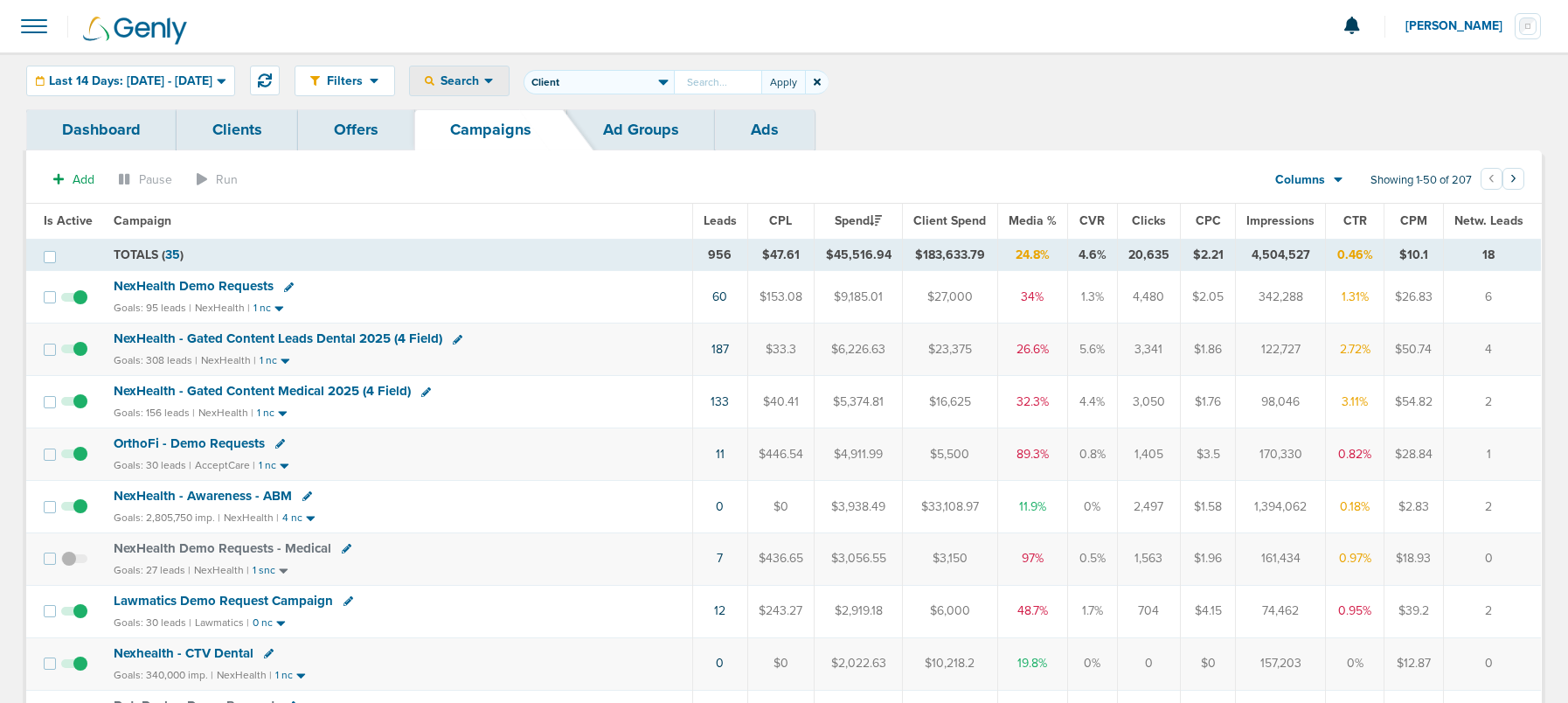
type input "O"
type input "Accept"
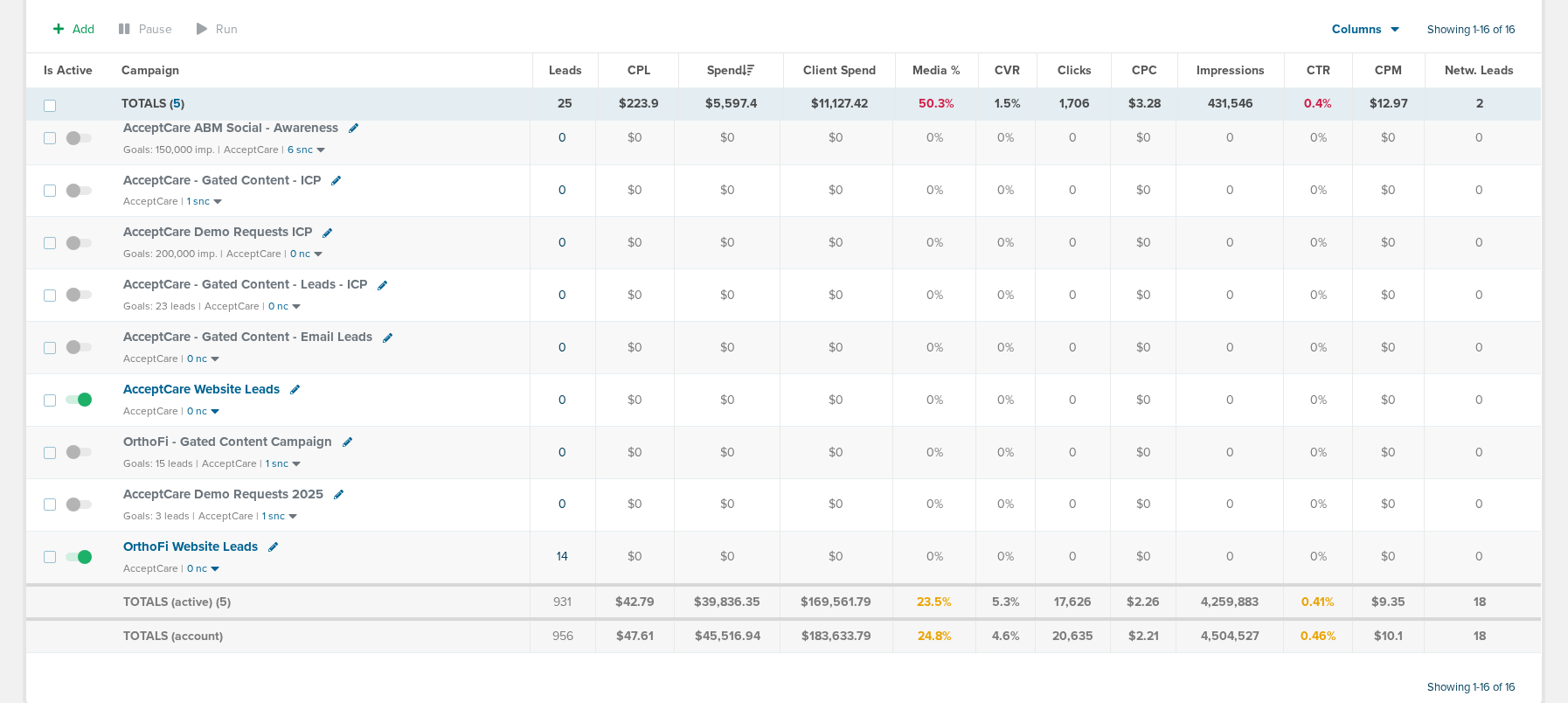
scroll to position [575, 0]
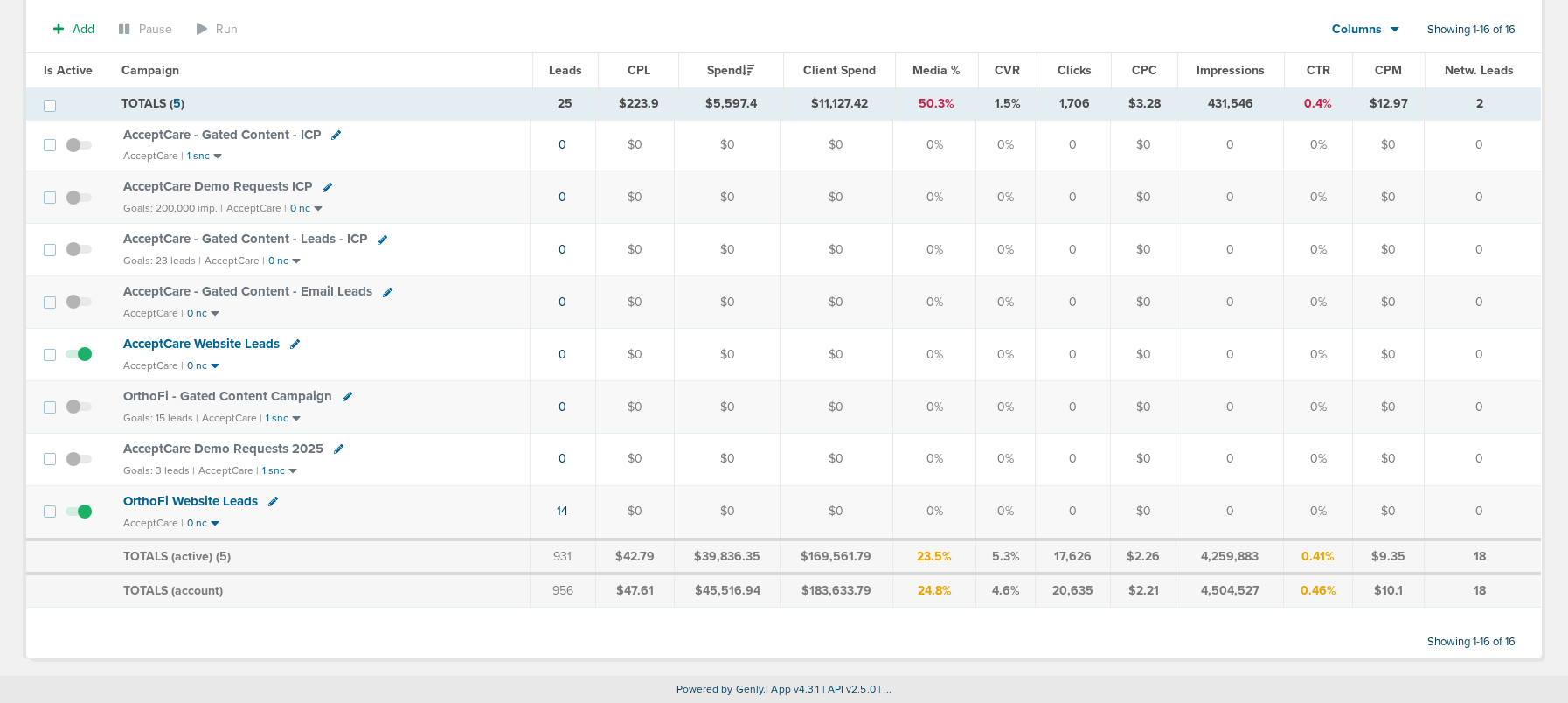
click at [343, 397] on icon at bounding box center [347, 396] width 9 height 9
select select
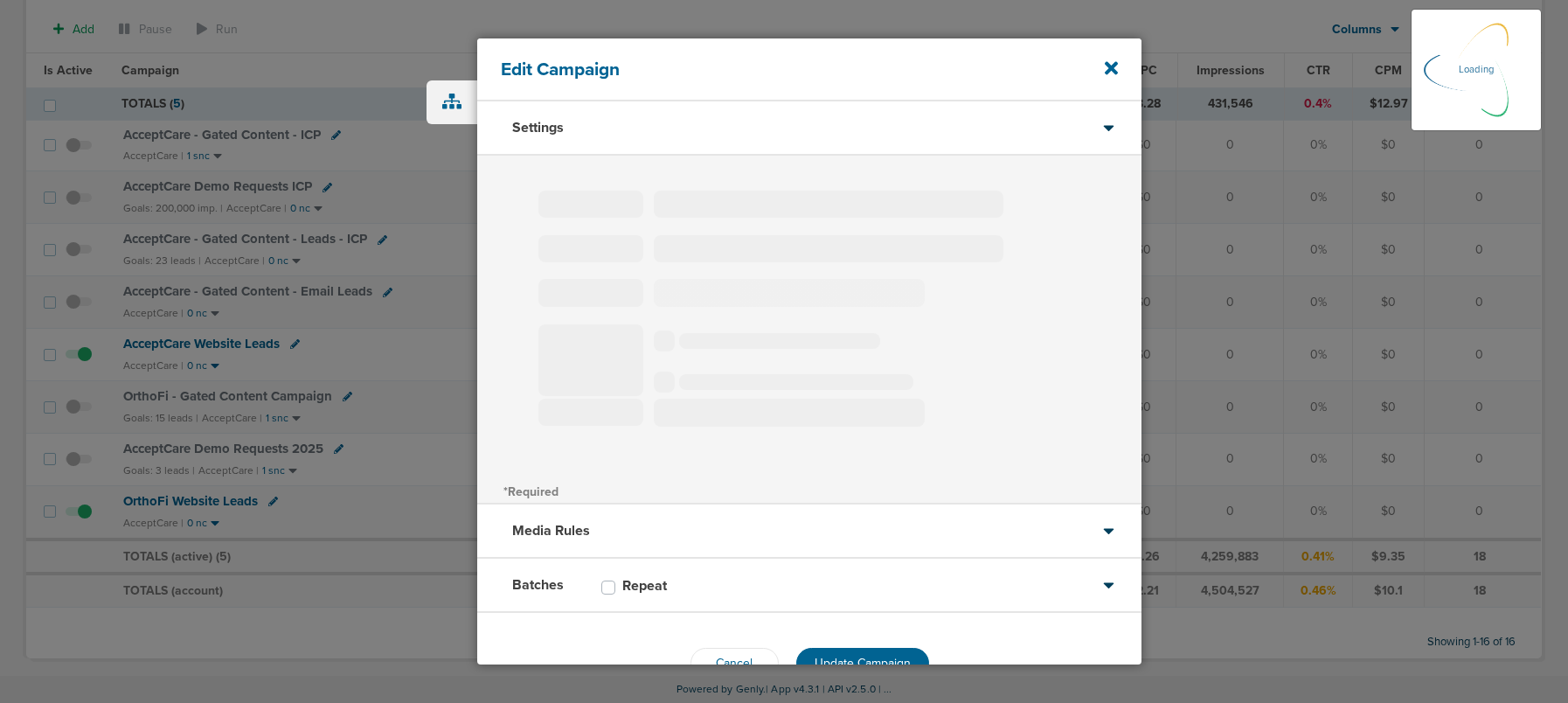
type input "OrthoFi - Gated Content Campaign"
select select "Leads"
radio input "true"
select select "readWrite"
select select "1"
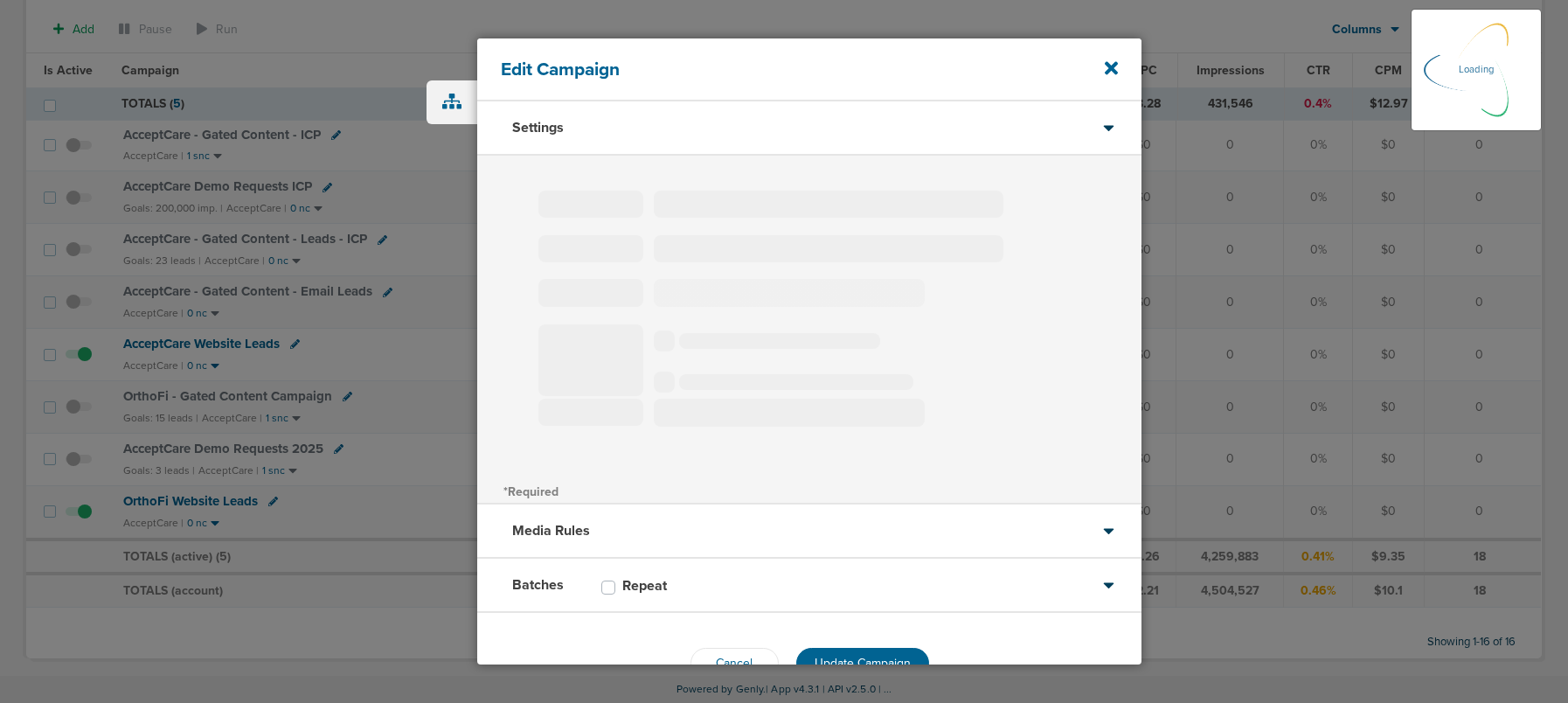
select select "2"
select select "3"
select select "4"
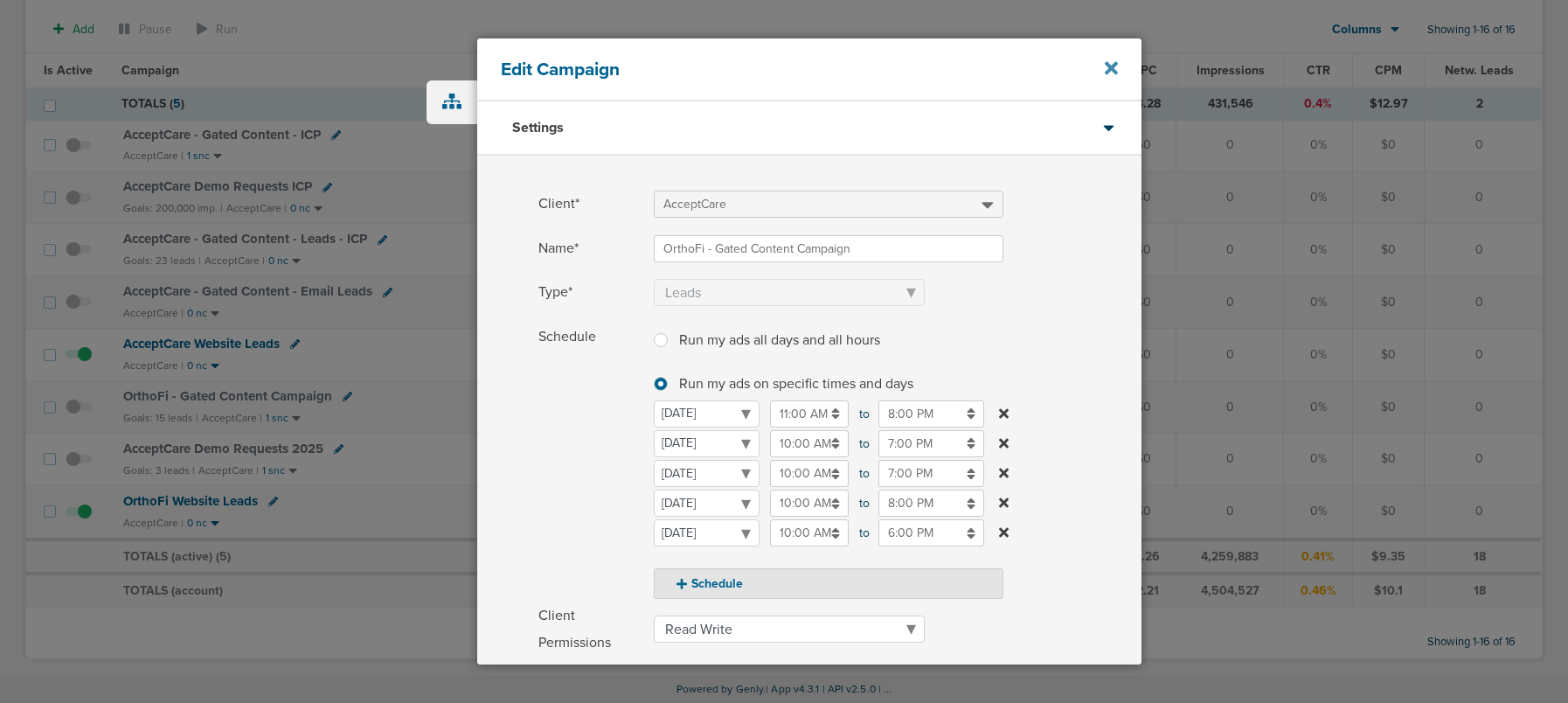
click at [1108, 66] on icon at bounding box center [1111, 68] width 13 height 13
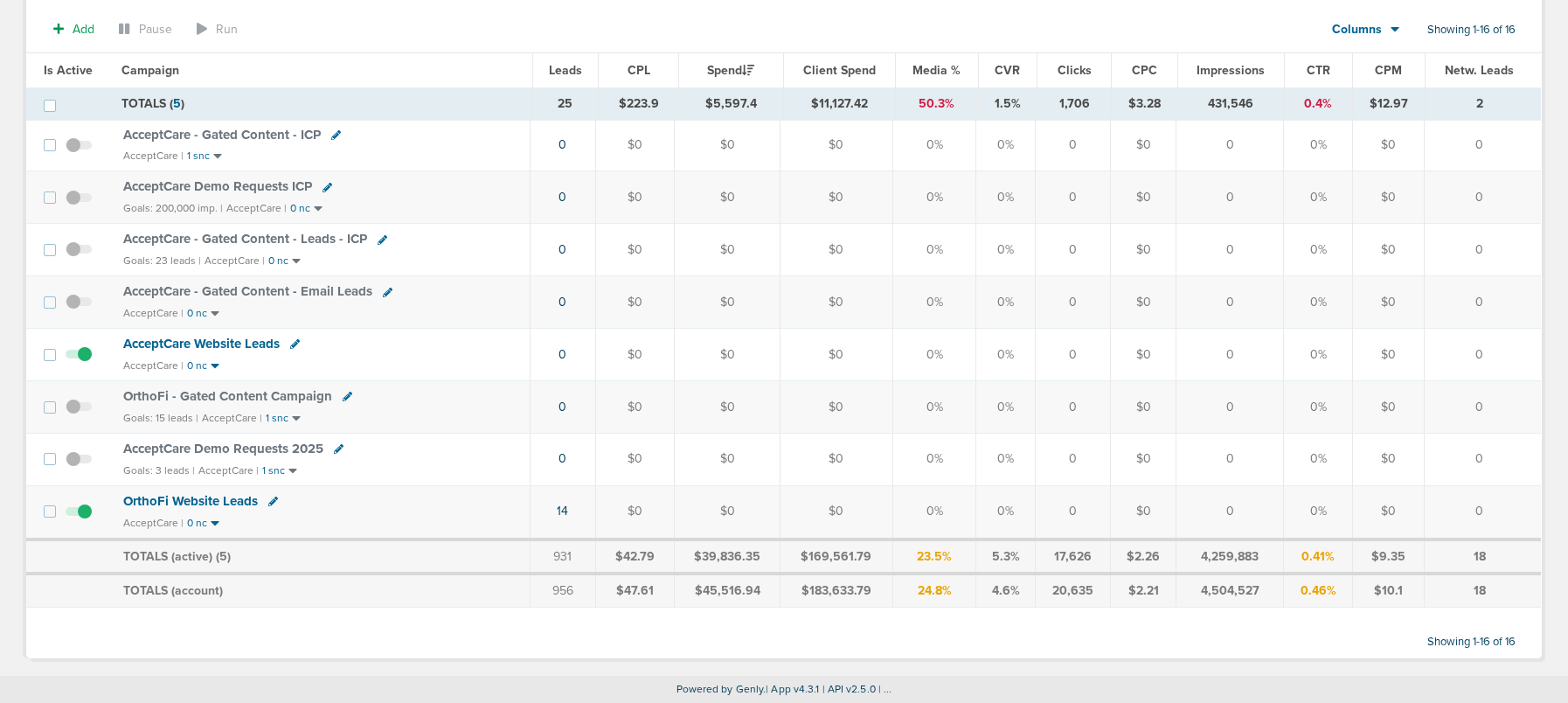
click at [71, 415] on span at bounding box center [78, 415] width 27 height 0
click at [79, 411] on input "checkbox" at bounding box center [79, 411] width 0 height 0
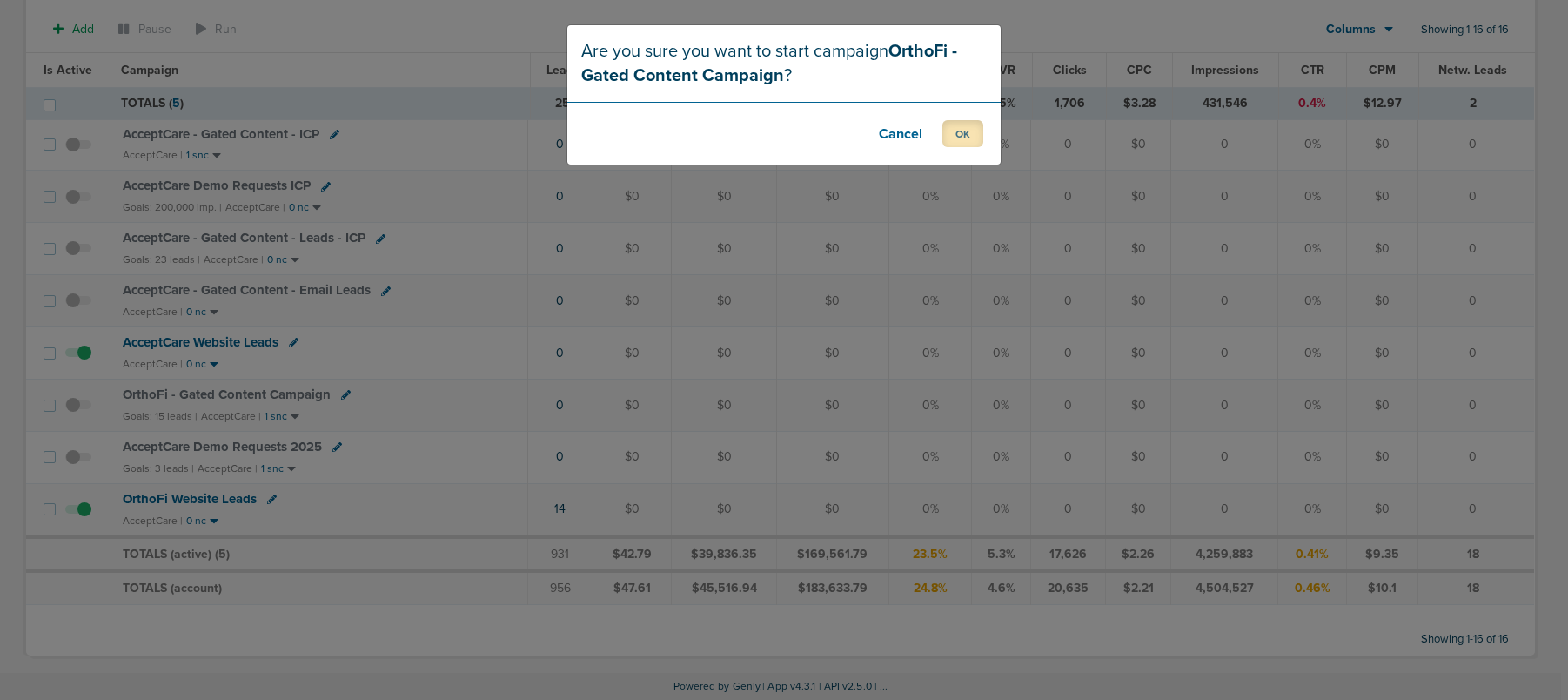
click at [958, 139] on button "OK" at bounding box center [962, 133] width 41 height 27
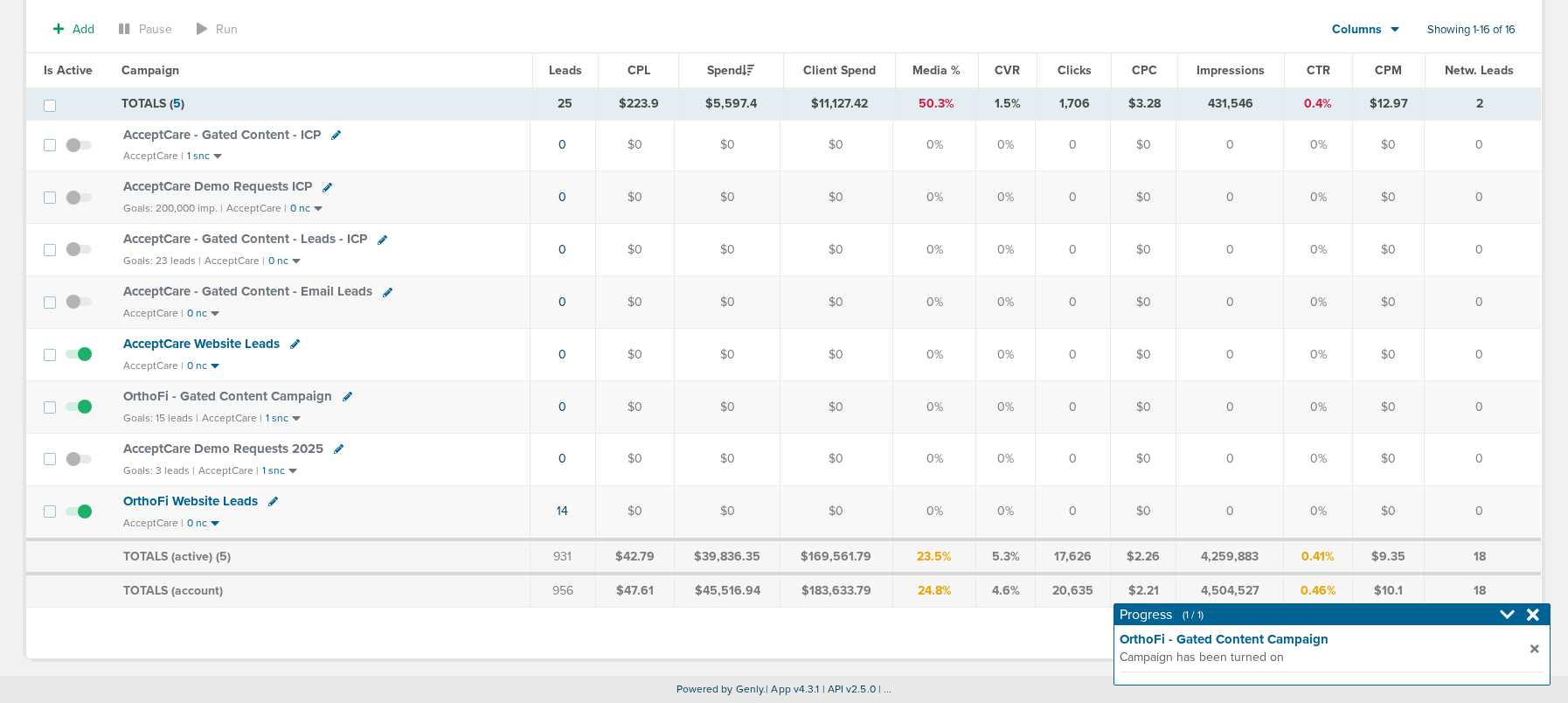
click at [216, 396] on span "OrthoFi - Gated Content Campaign" at bounding box center [227, 395] width 209 height 16
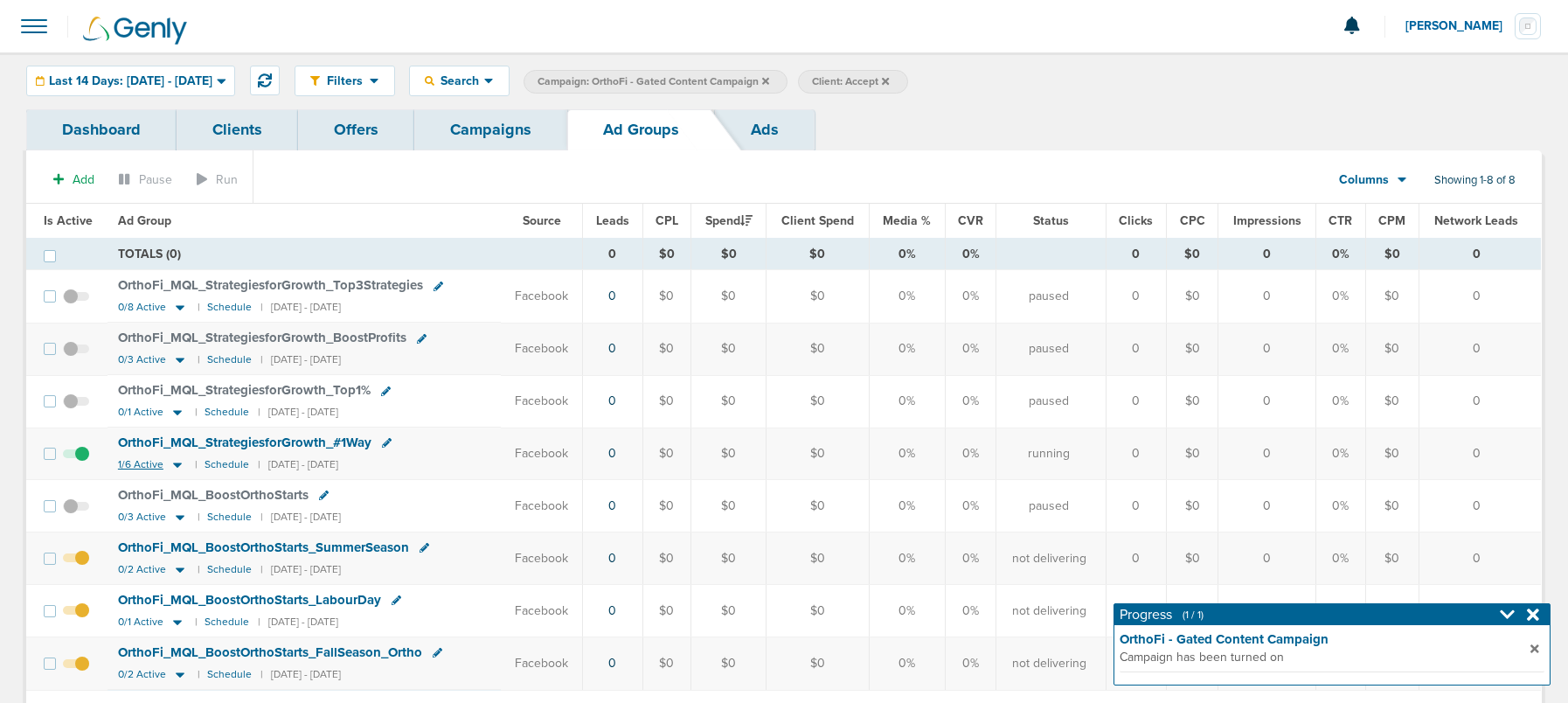
click at [173, 462] on icon at bounding box center [177, 464] width 17 height 15
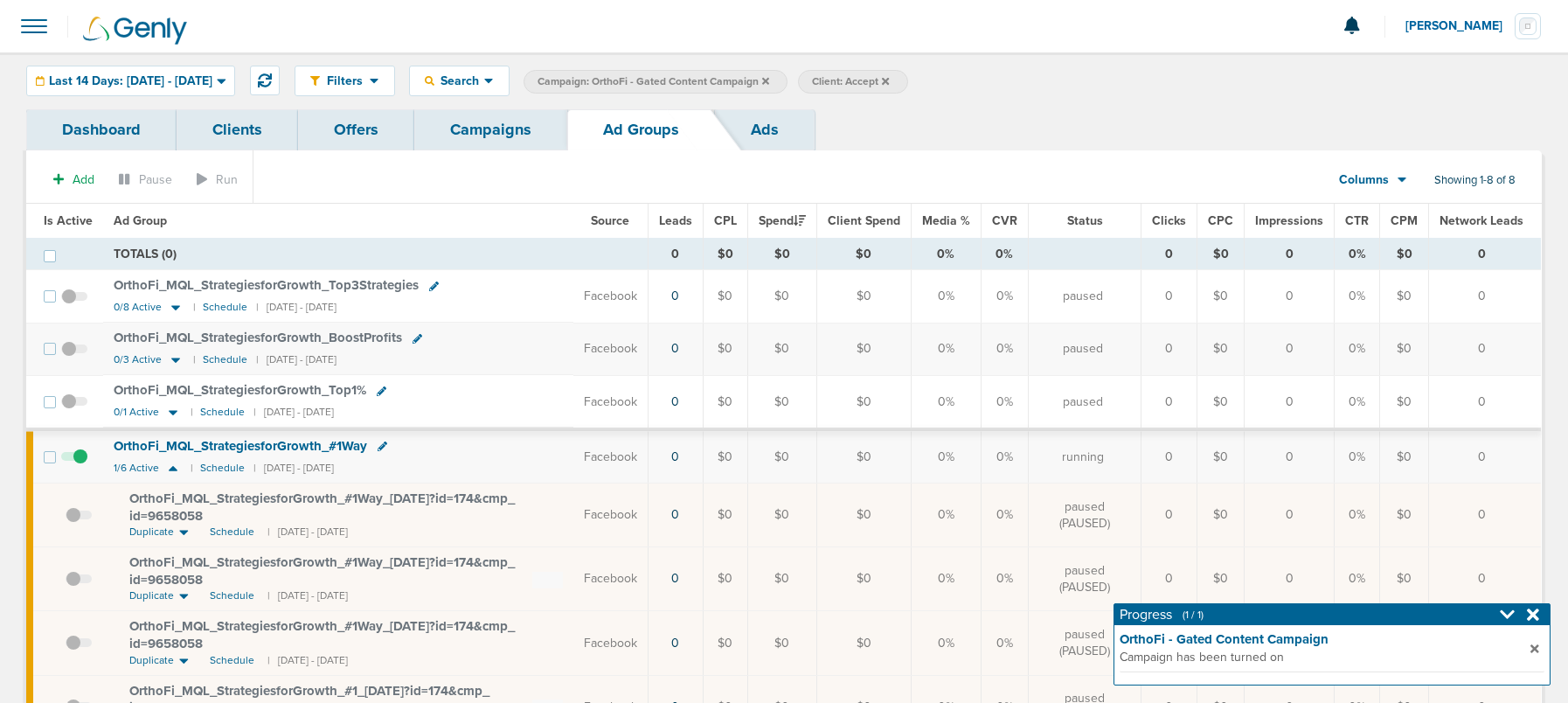
click at [507, 122] on link "Campaigns" at bounding box center [491, 130] width 153 height 41
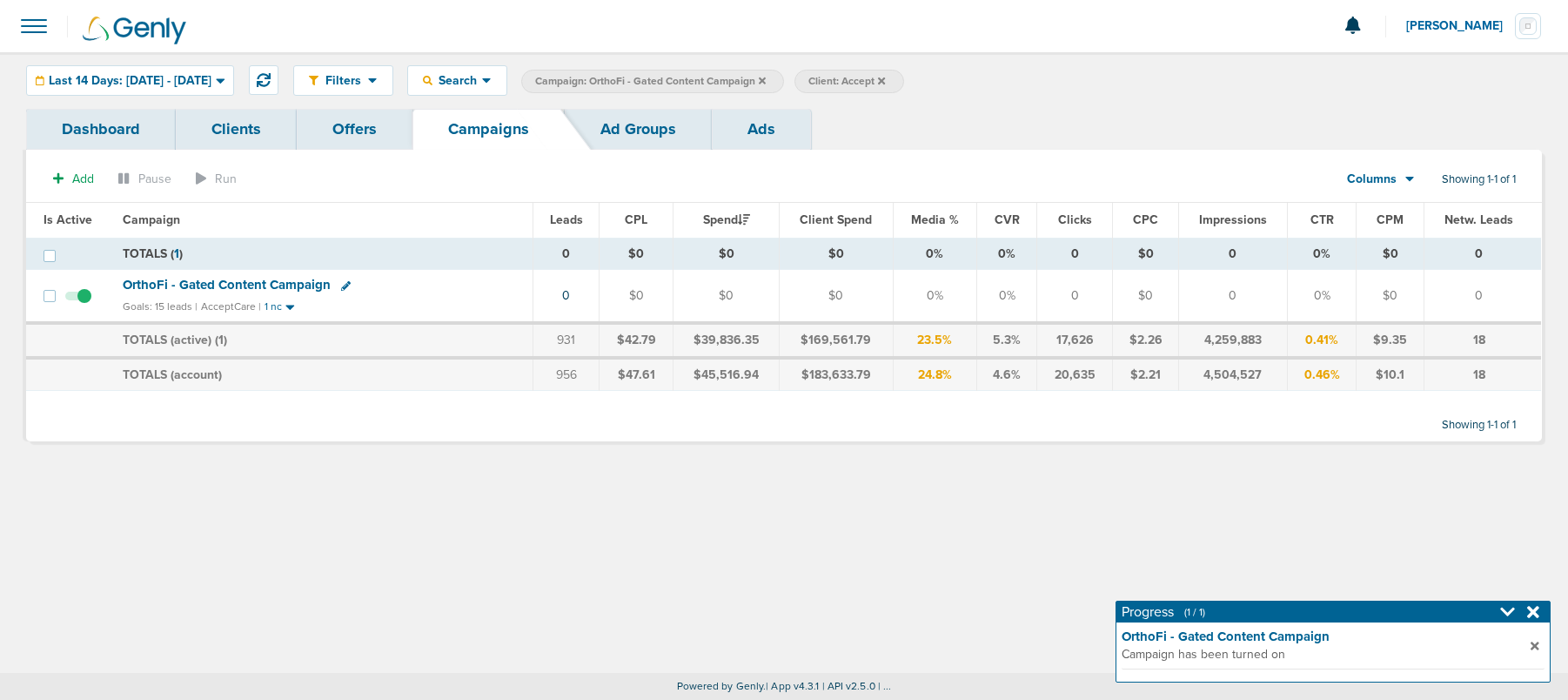
click at [784, 79] on label "Campaign: OrthoFi - Gated Content Campaign" at bounding box center [652, 81] width 263 height 24
click at [766, 80] on icon at bounding box center [762, 81] width 7 height 7
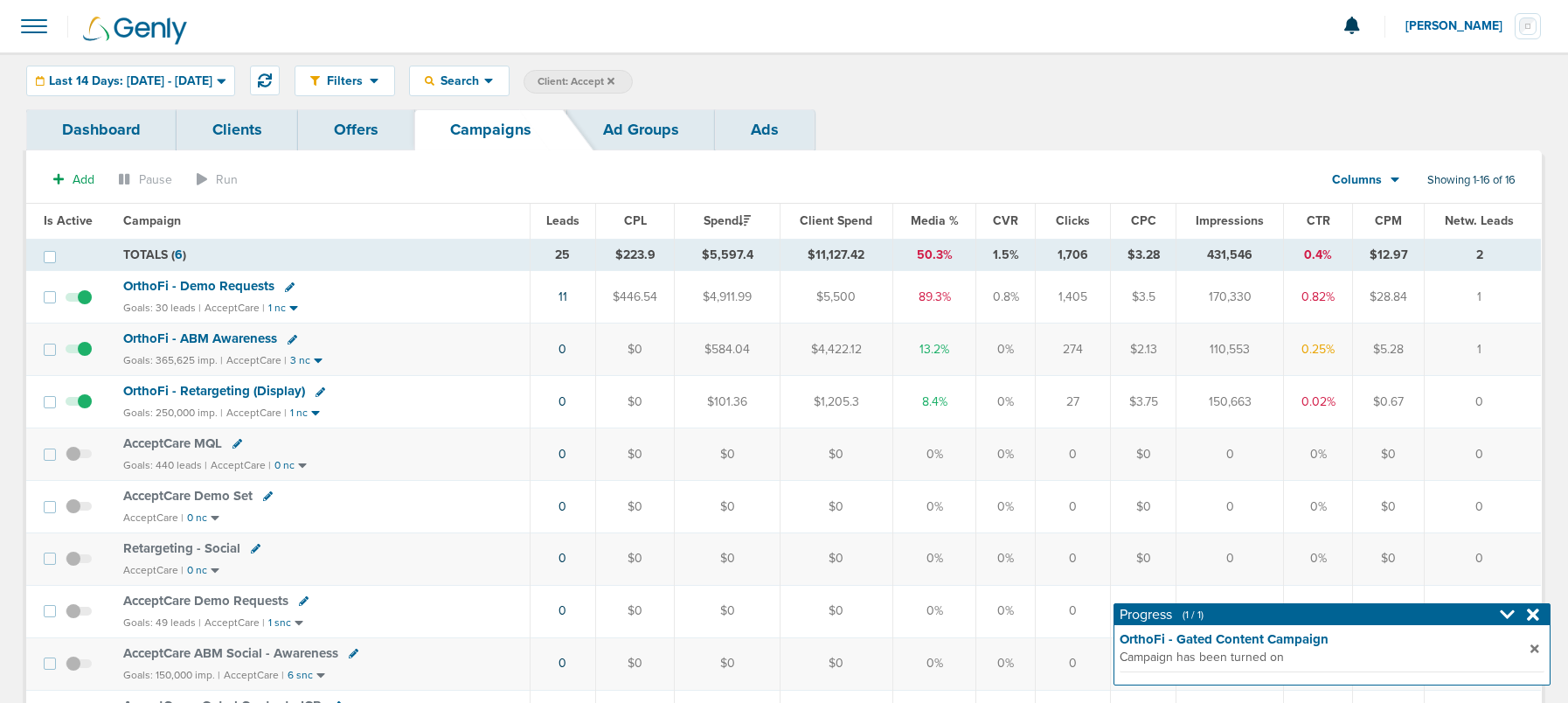
click at [615, 80] on icon at bounding box center [611, 81] width 7 height 7
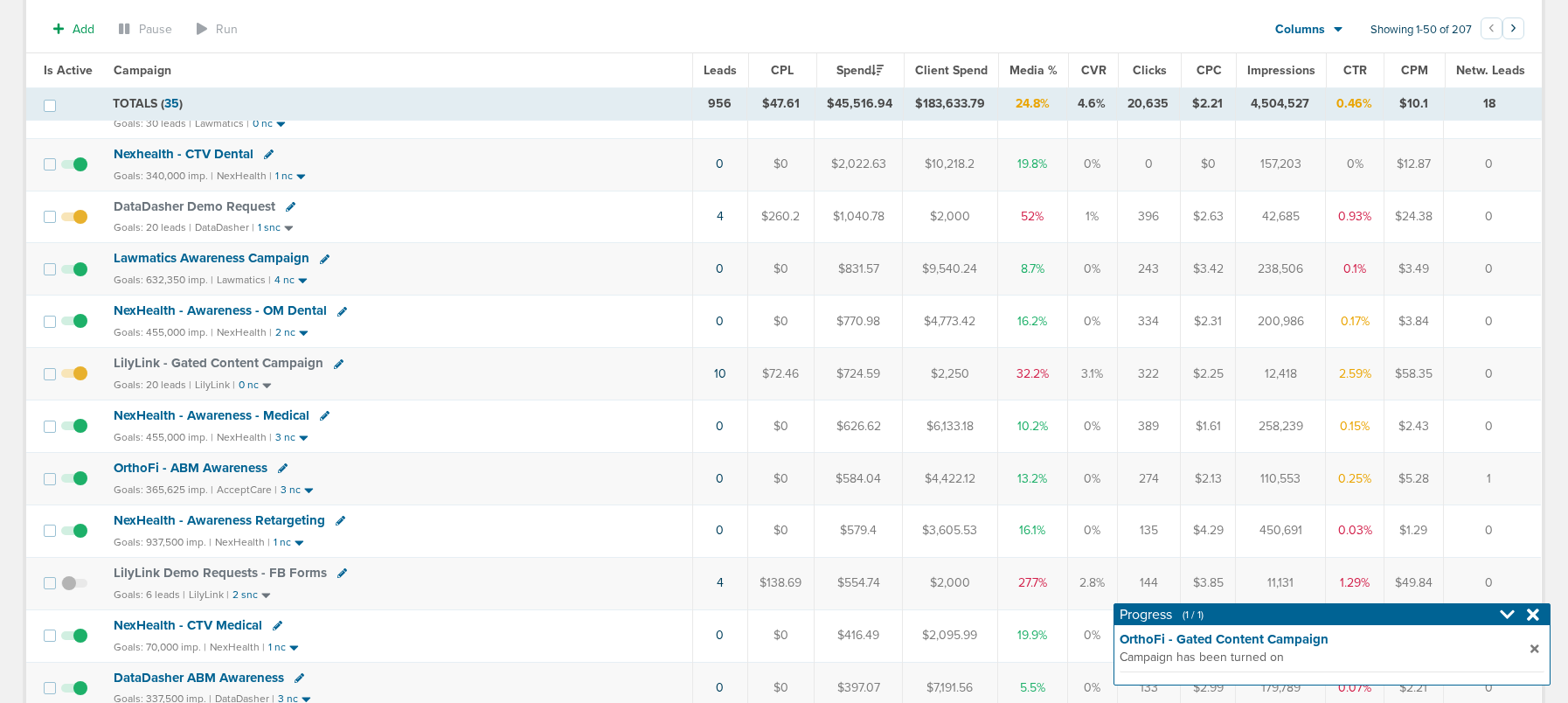
scroll to position [580, 0]
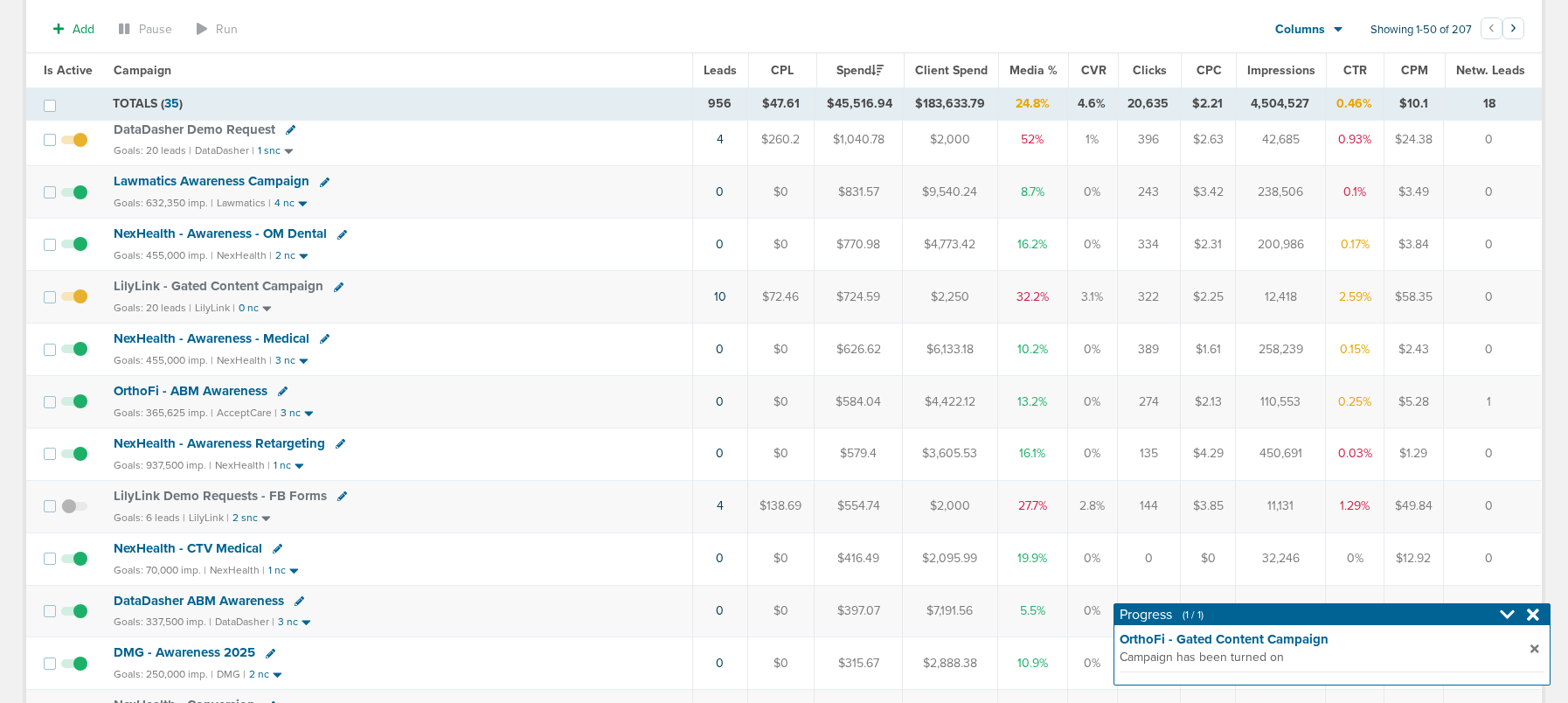
click at [337, 496] on icon at bounding box center [342, 495] width 9 height 9
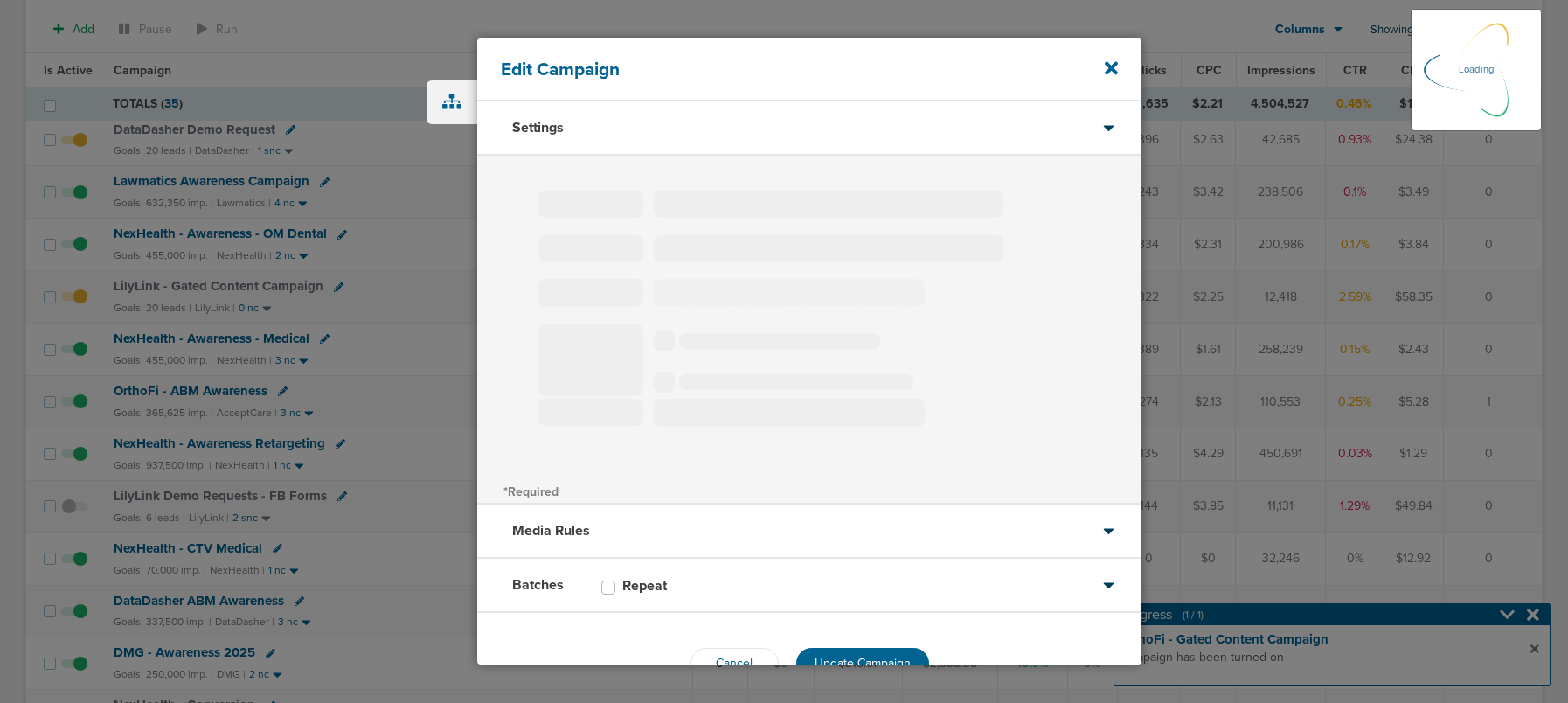
type input "LilyLink Demo Requests - FB Forms"
select select "Leads"
radio input "true"
select select "readOnly"
select select "1"
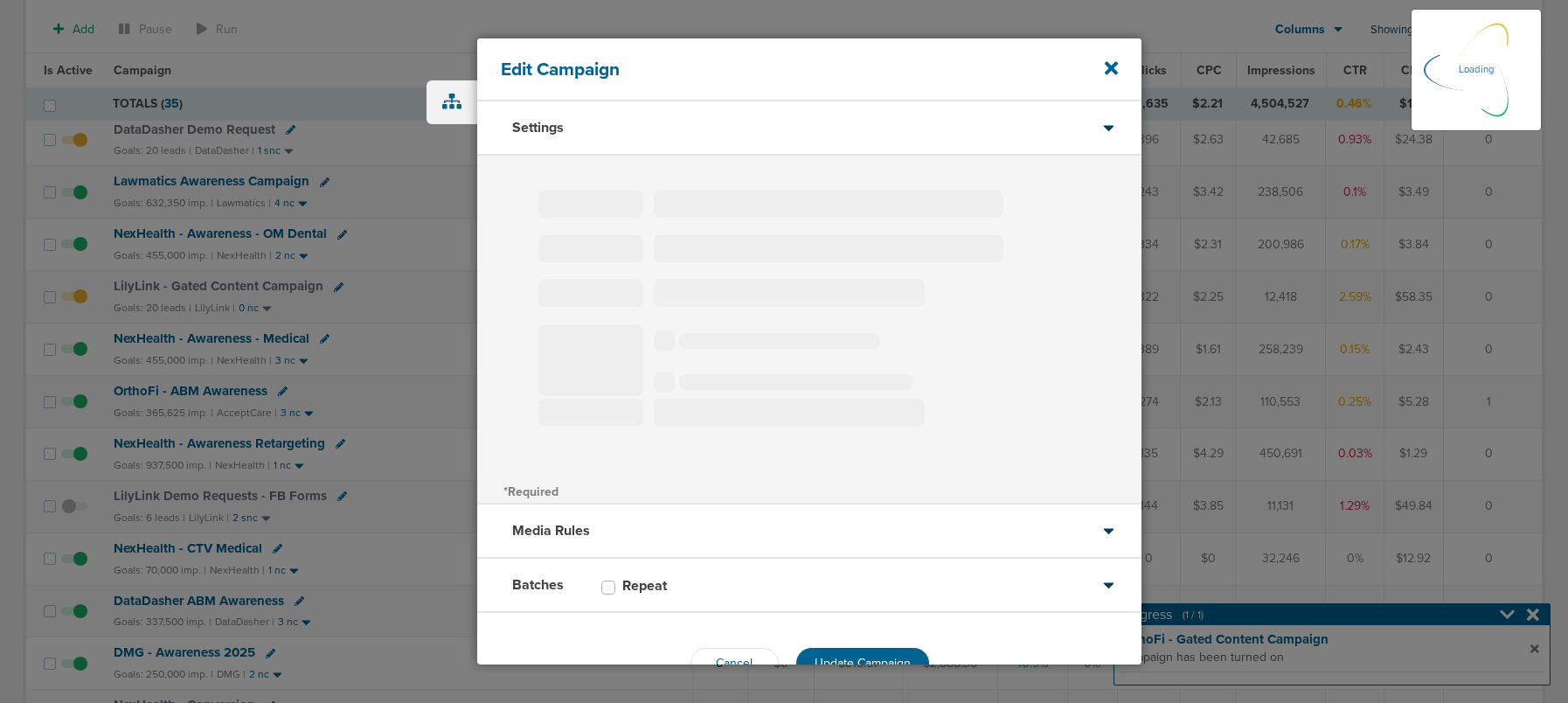
select select "2"
select select "3"
select select "6"
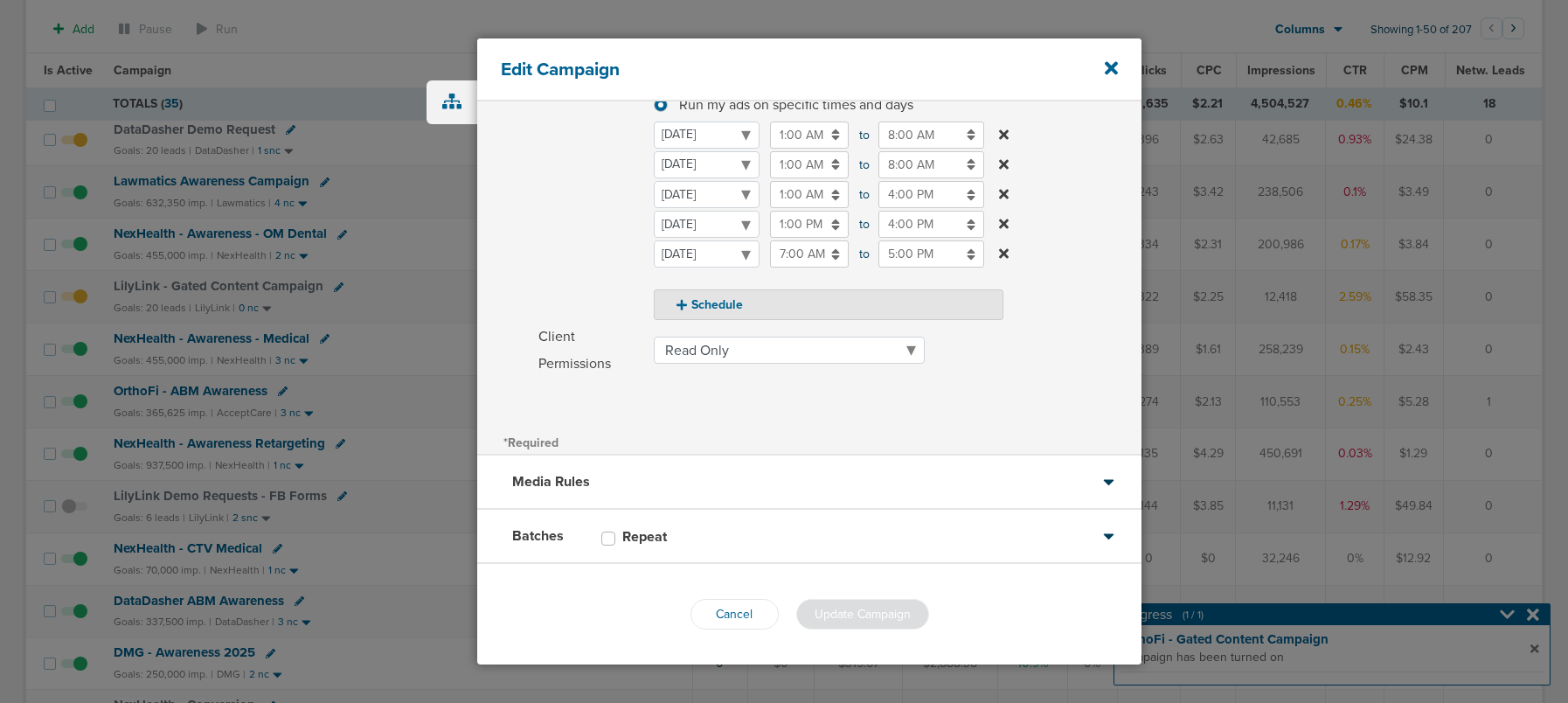
click at [726, 554] on div "Batches Repeat" at bounding box center [809, 536] width 665 height 54
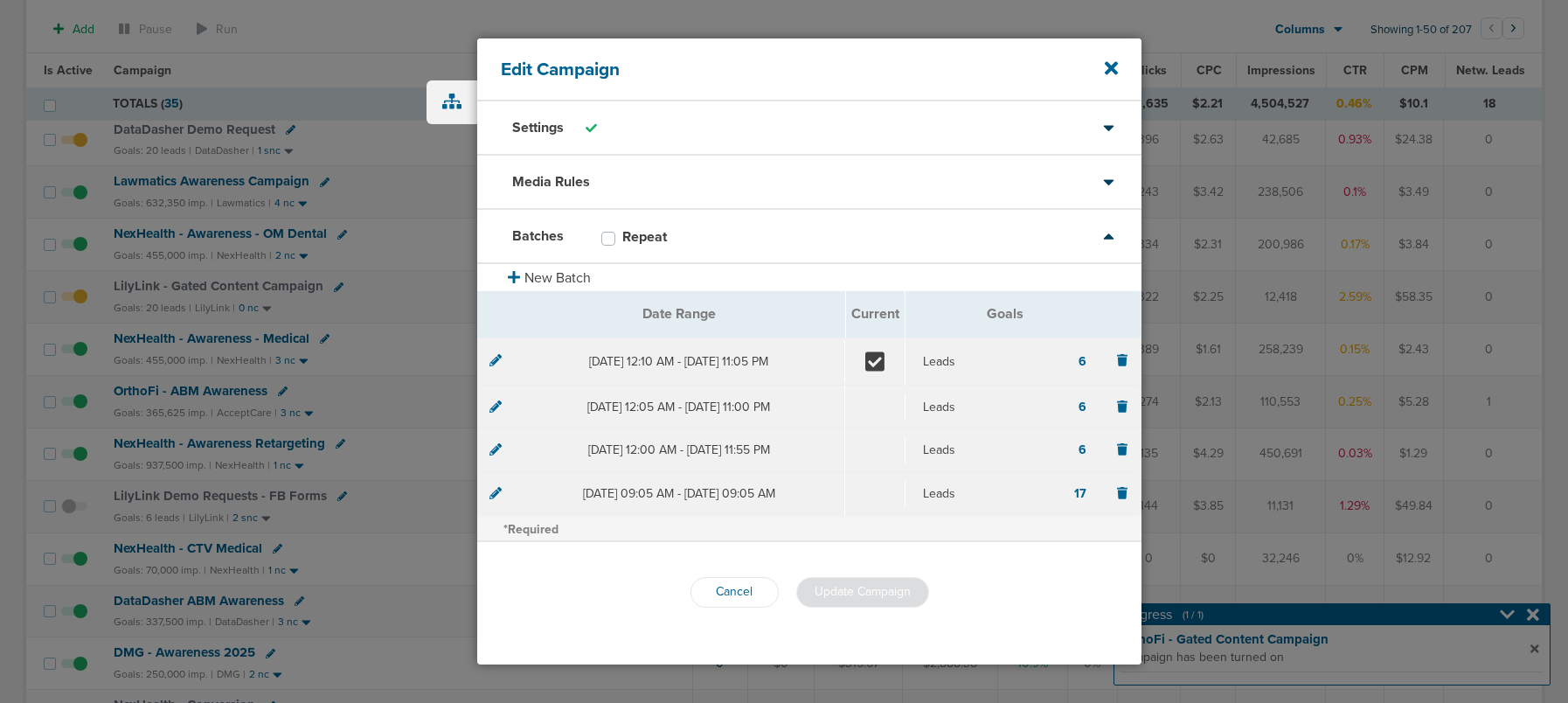
click at [495, 359] on icon at bounding box center [495, 359] width 12 height 12
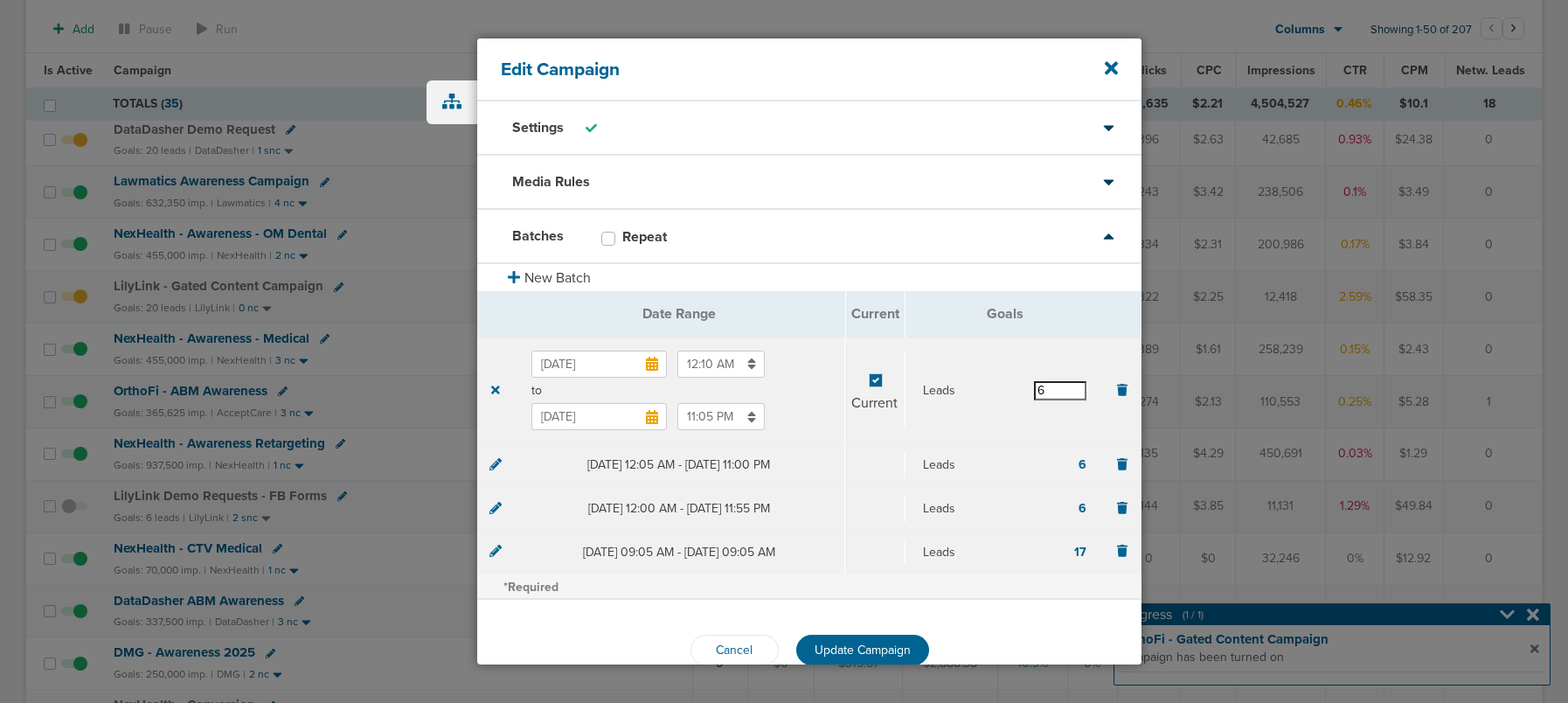
drag, startPoint x: 1063, startPoint y: 386, endPoint x: 939, endPoint y: 379, distance: 124.2
click at [939, 379] on div "Leads 6" at bounding box center [1005, 390] width 199 height 45
type input "12"
click at [1003, 368] on div "Leads 12" at bounding box center [1005, 390] width 199 height 45
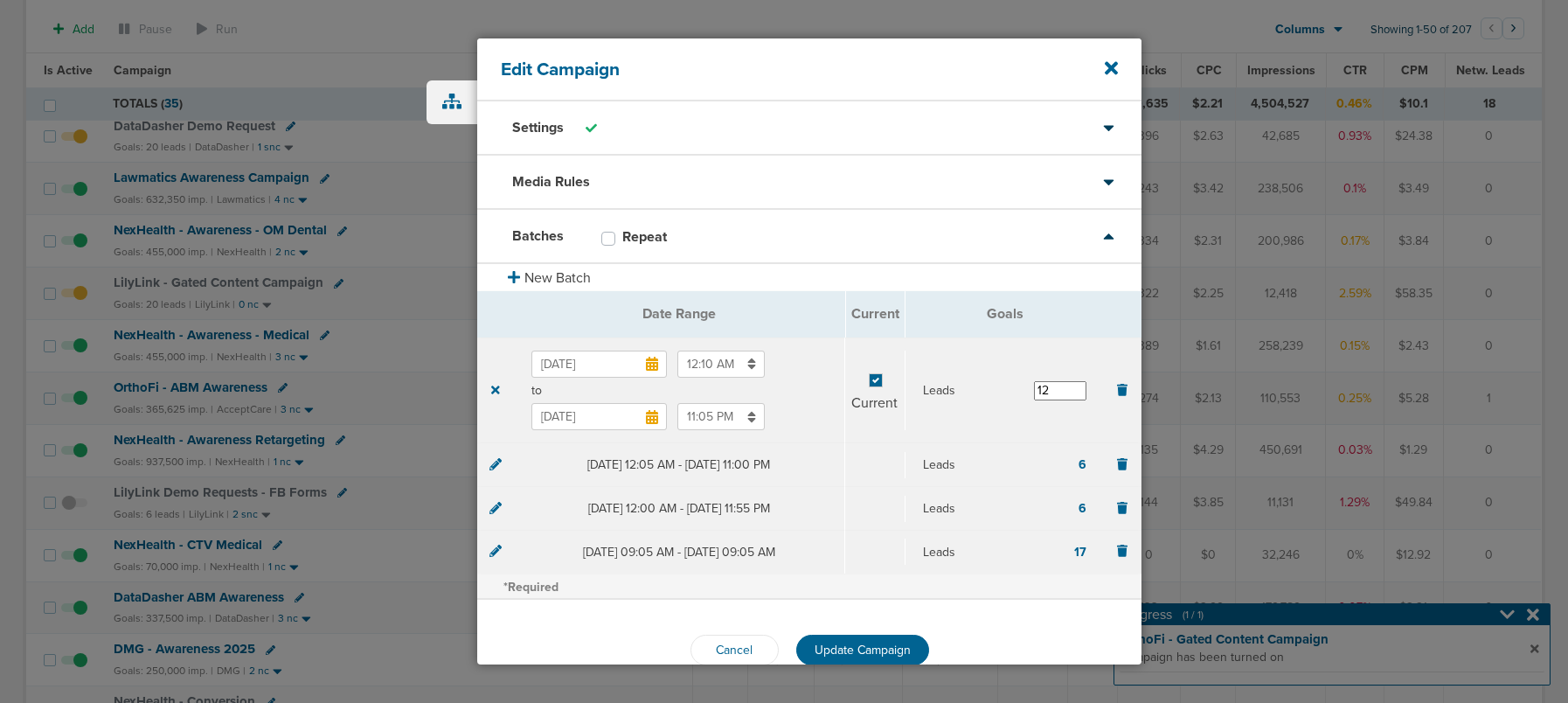
click at [861, 645] on span "Update Campaign" at bounding box center [862, 650] width 97 height 15
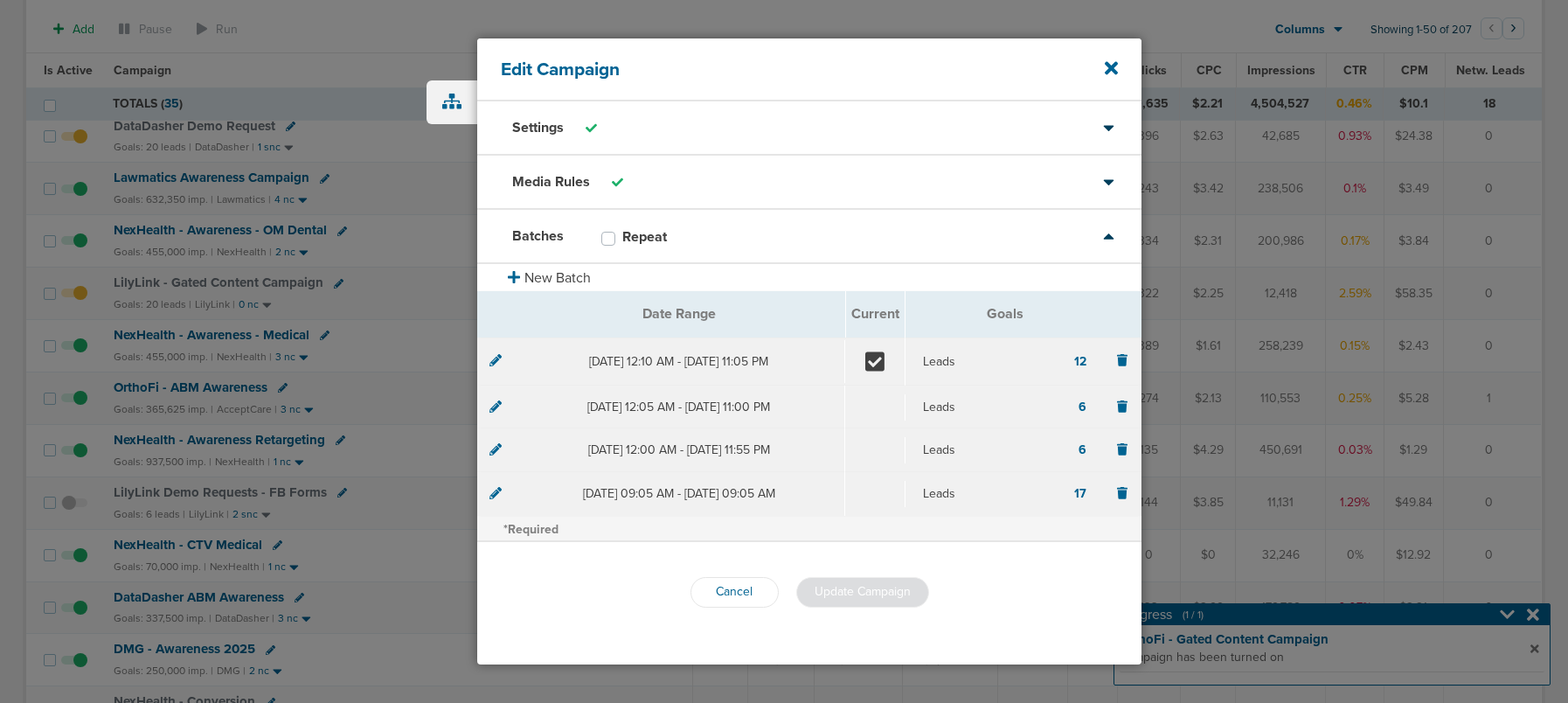
scroll to position [592, 0]
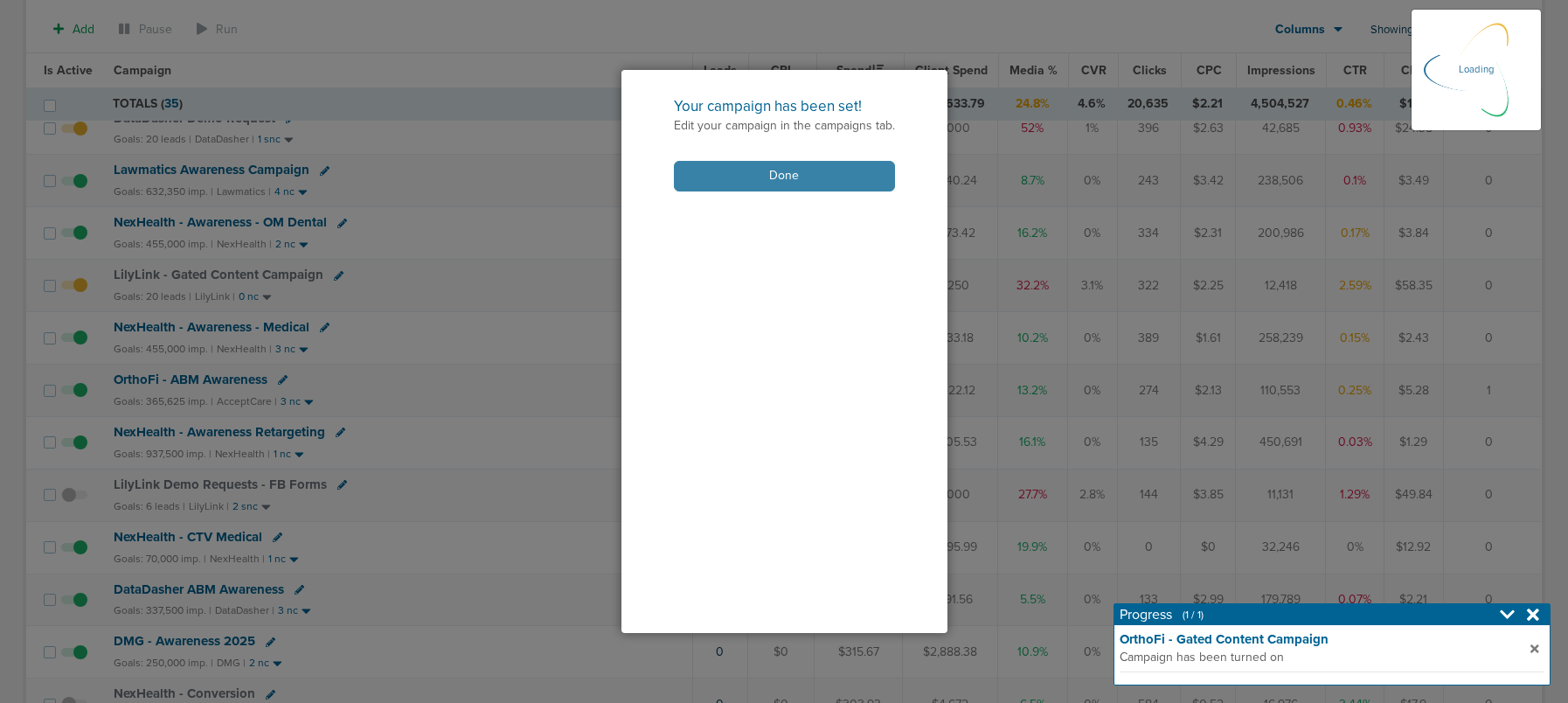
drag, startPoint x: 786, startPoint y: 172, endPoint x: 777, endPoint y: 178, distance: 10.8
click at [786, 173] on button "Done" at bounding box center [784, 176] width 222 height 30
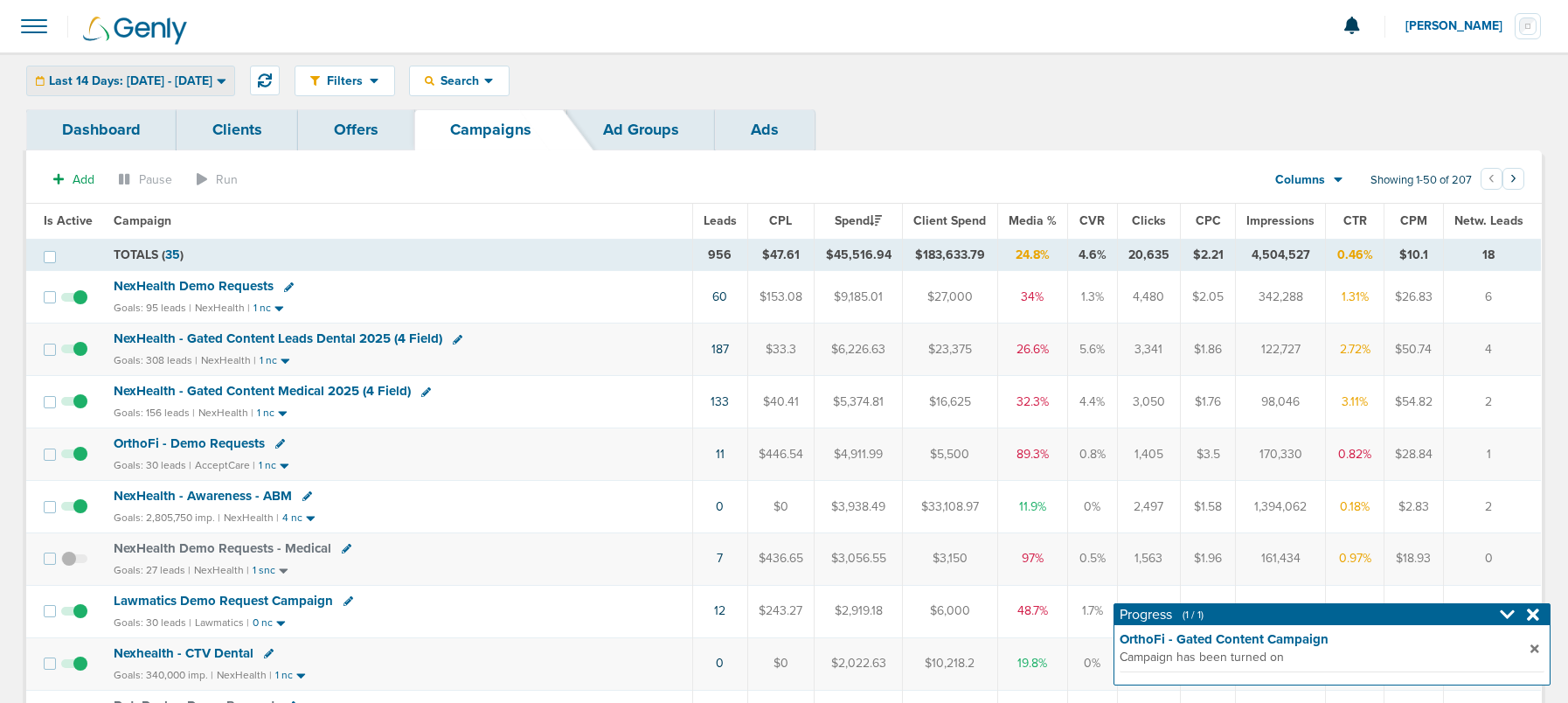
click at [157, 77] on span "Last 14 Days: 09.17.2025 - 10.01.2025" at bounding box center [131, 81] width 164 height 12
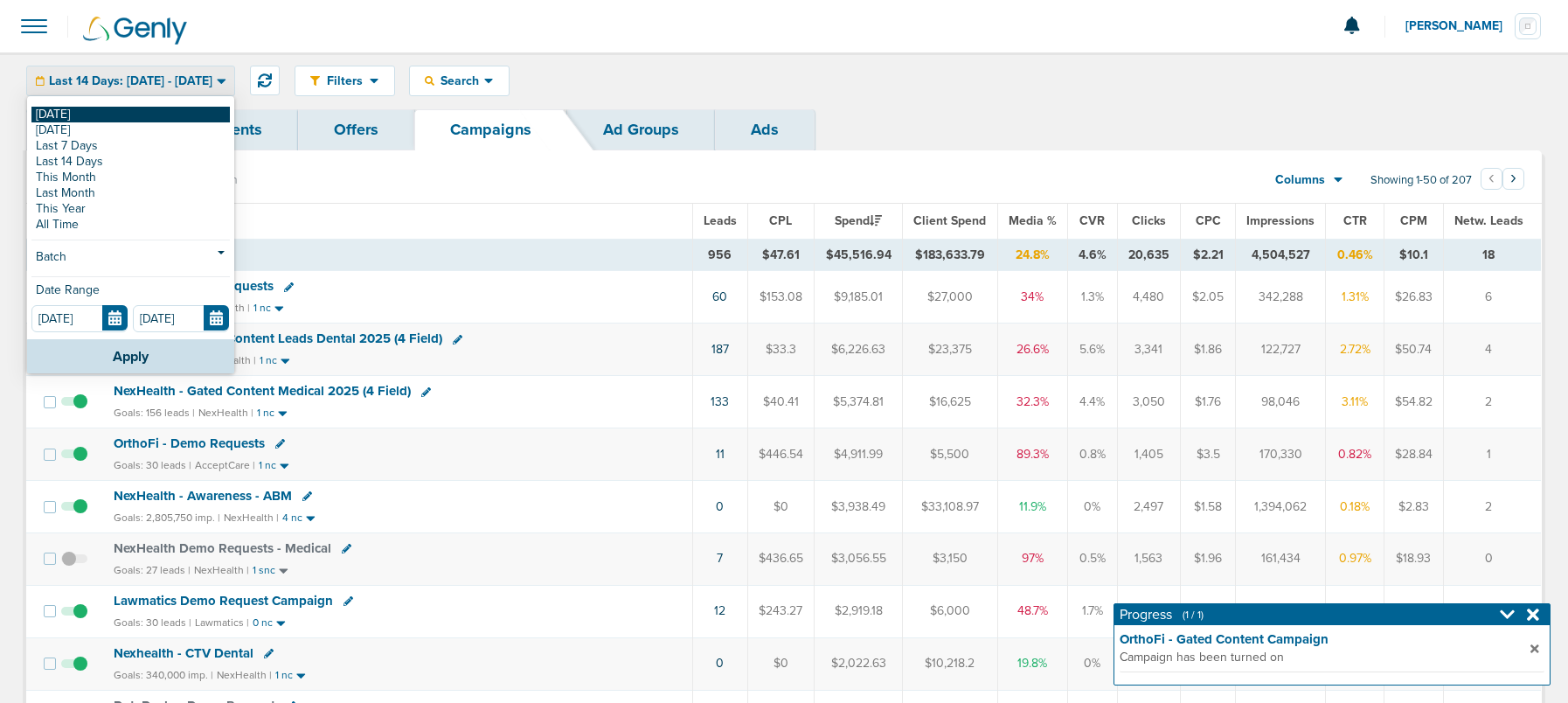
click at [116, 108] on link "[DATE]" at bounding box center [131, 114] width 199 height 16
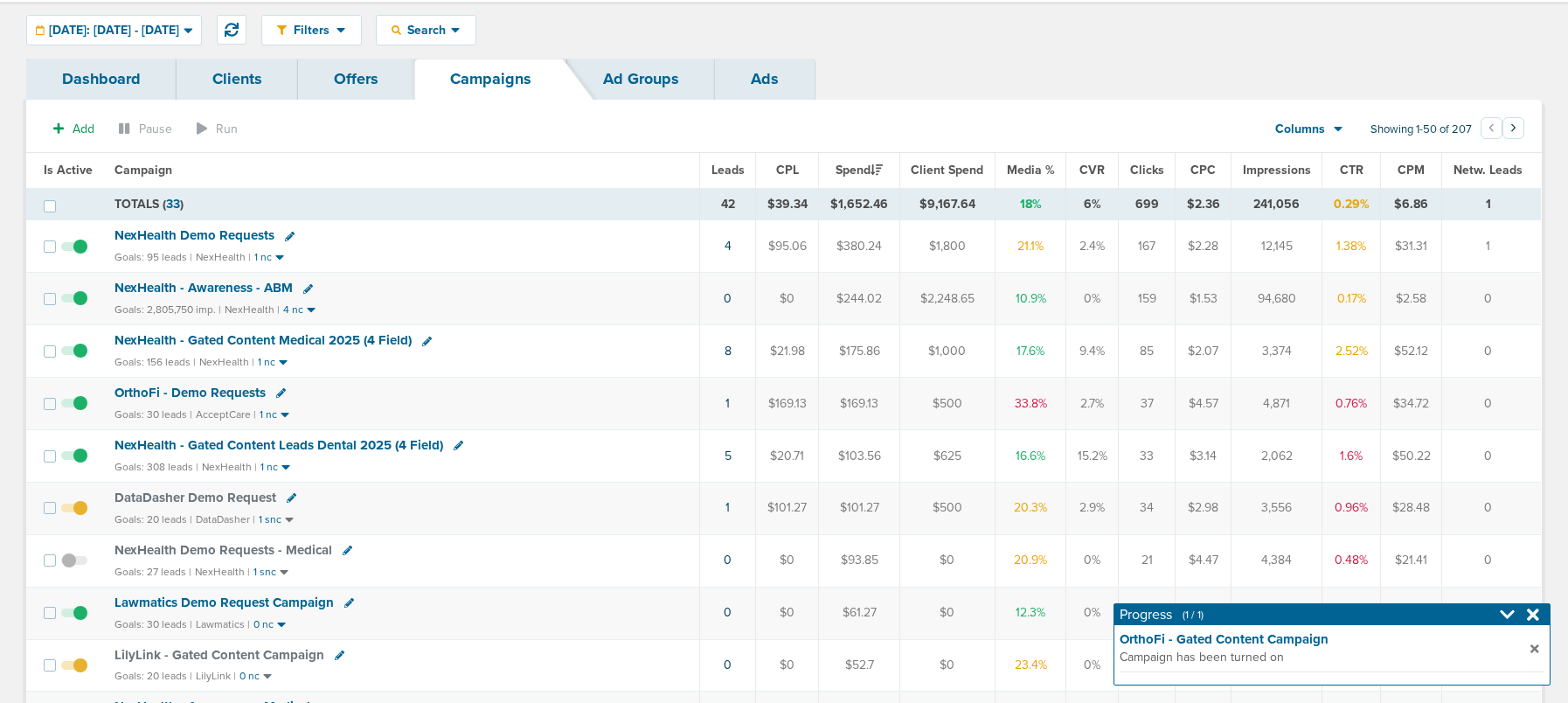
scroll to position [17, 0]
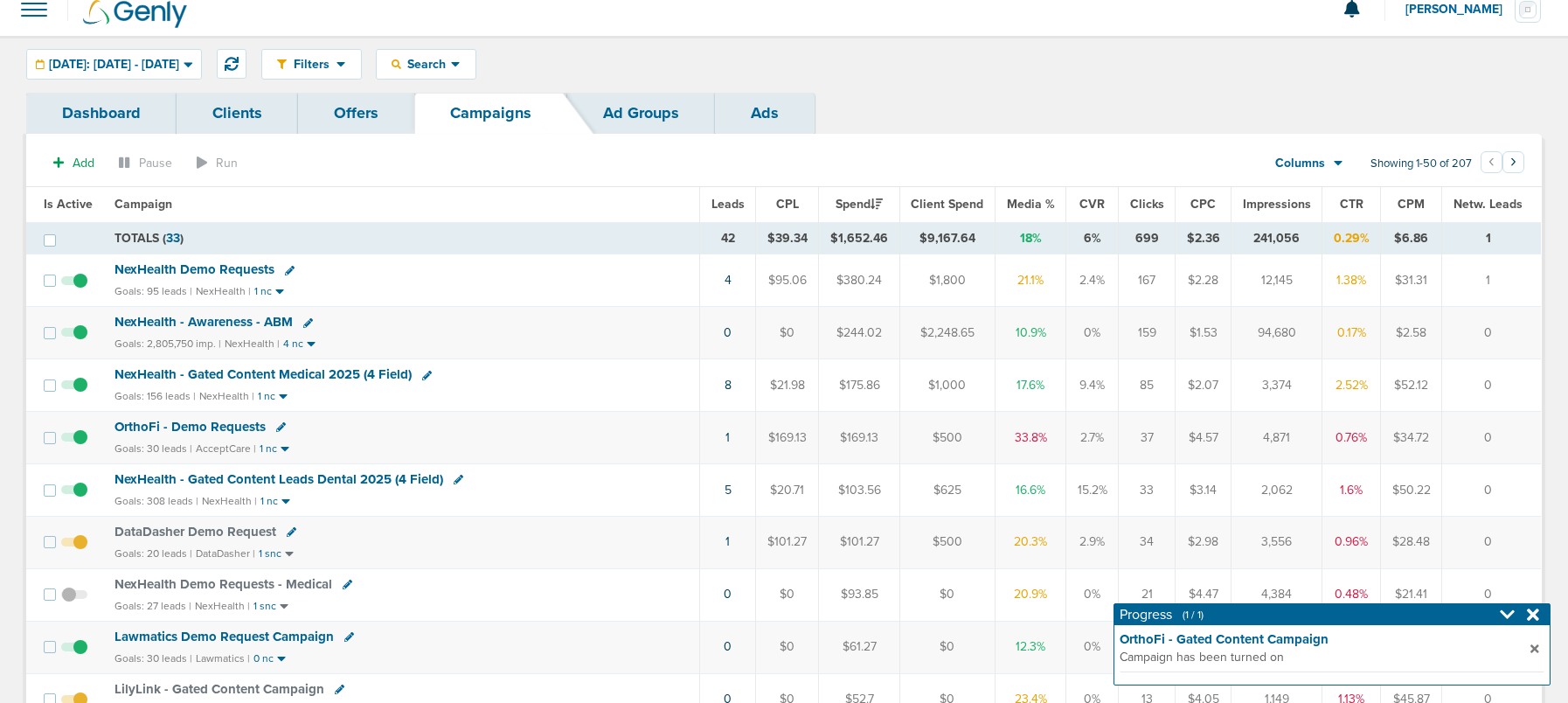
click at [208, 268] on span "NexHealth Demo Requests" at bounding box center [195, 268] width 160 height 16
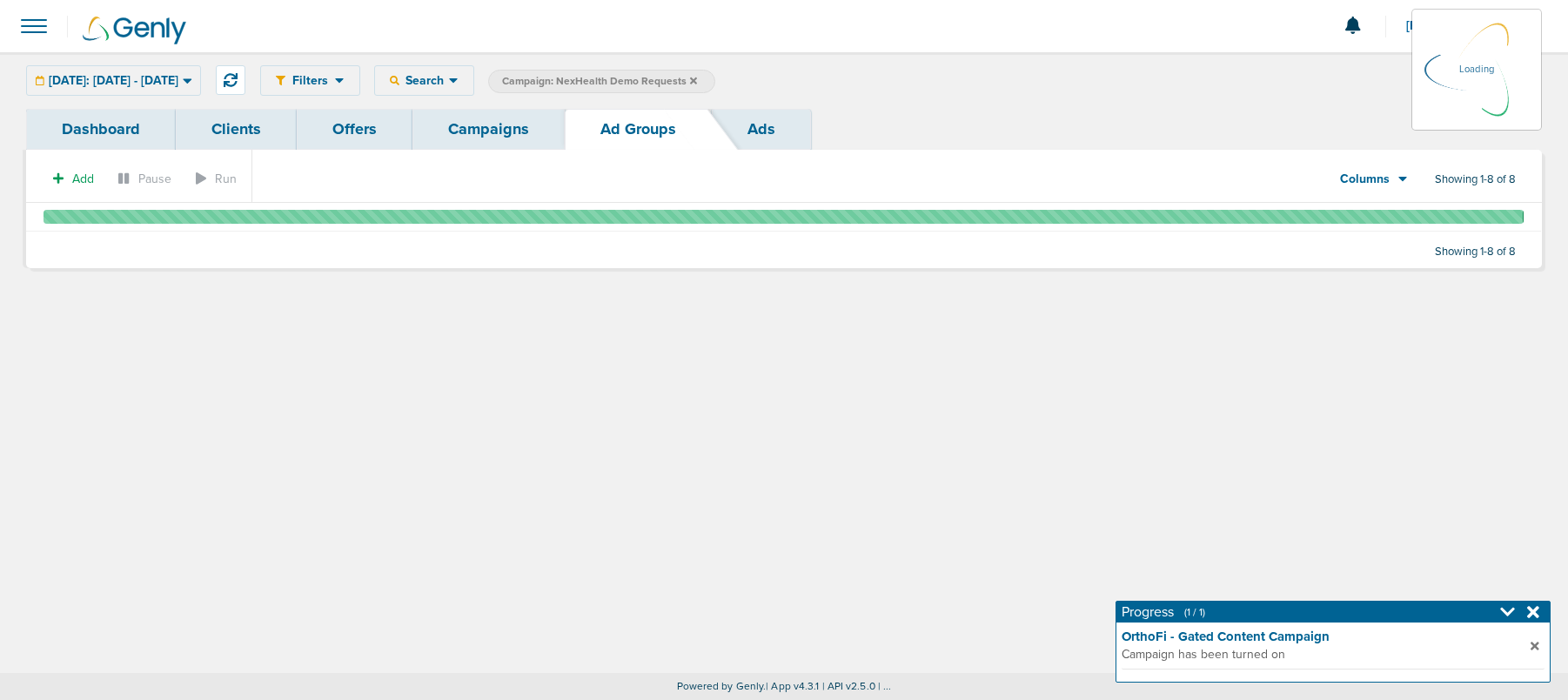
click at [140, 78] on div "Today: 10.01.2025 - 10.01.2025 Today Yesterday Last 7 Days Last 14 Days This Mo…" at bounding box center [113, 80] width 175 height 30
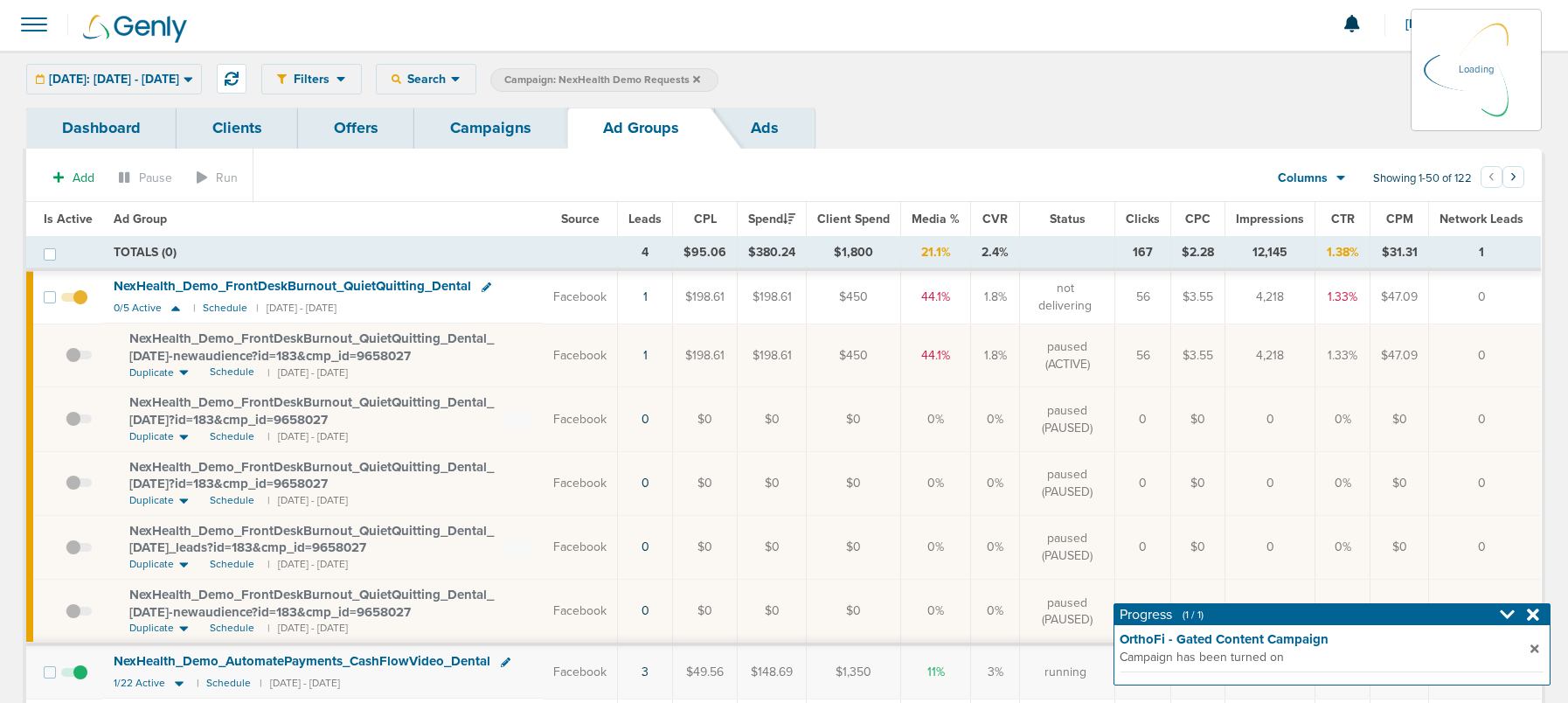
click at [128, 78] on div "Today: 10.01.2025 - 10.01.2025 Today Yesterday Last 7 Days Last 14 Days This Mo…" at bounding box center [114, 78] width 176 height 30
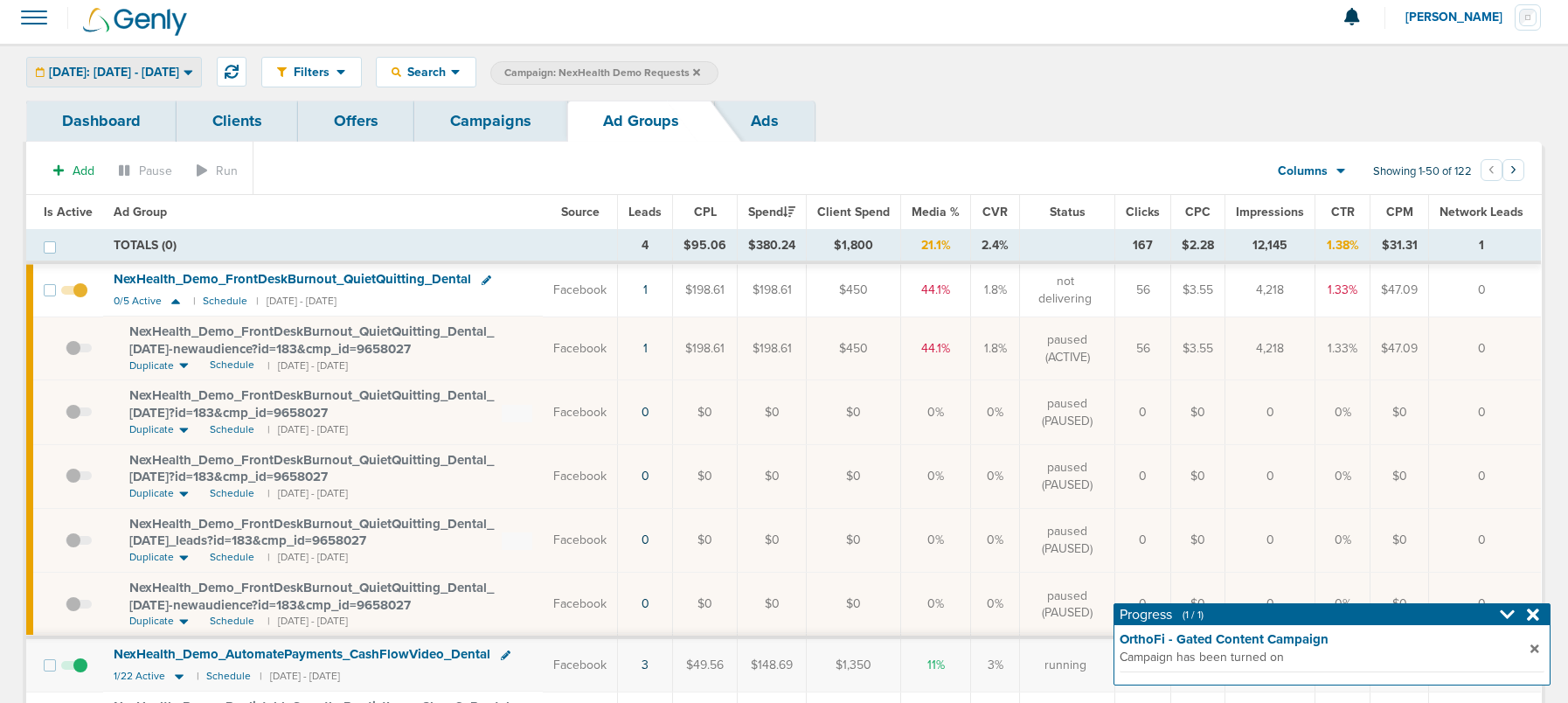
click at [179, 69] on span "[DATE]: [DATE] - [DATE]" at bounding box center [114, 72] width 131 height 12
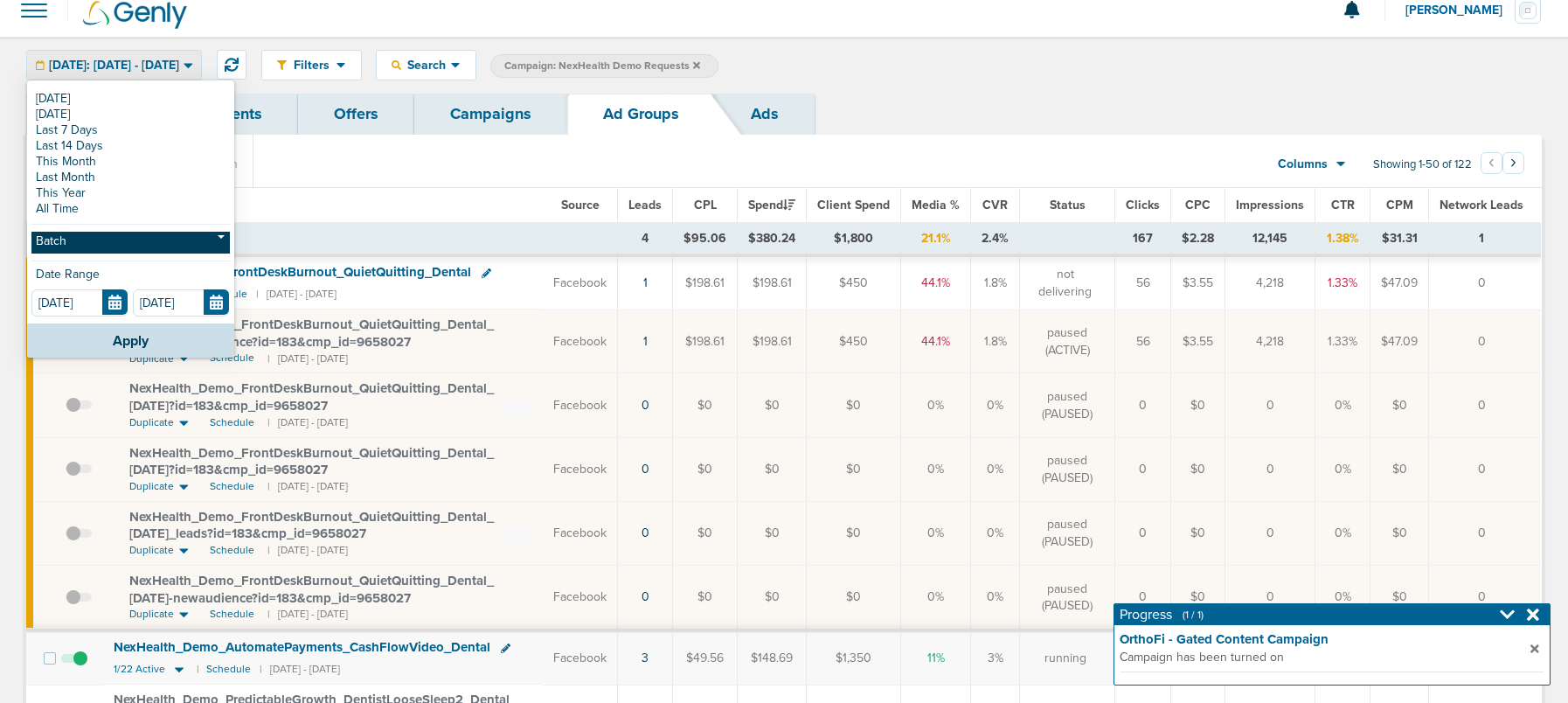
click at [102, 241] on link "Batch" at bounding box center [131, 243] width 199 height 22
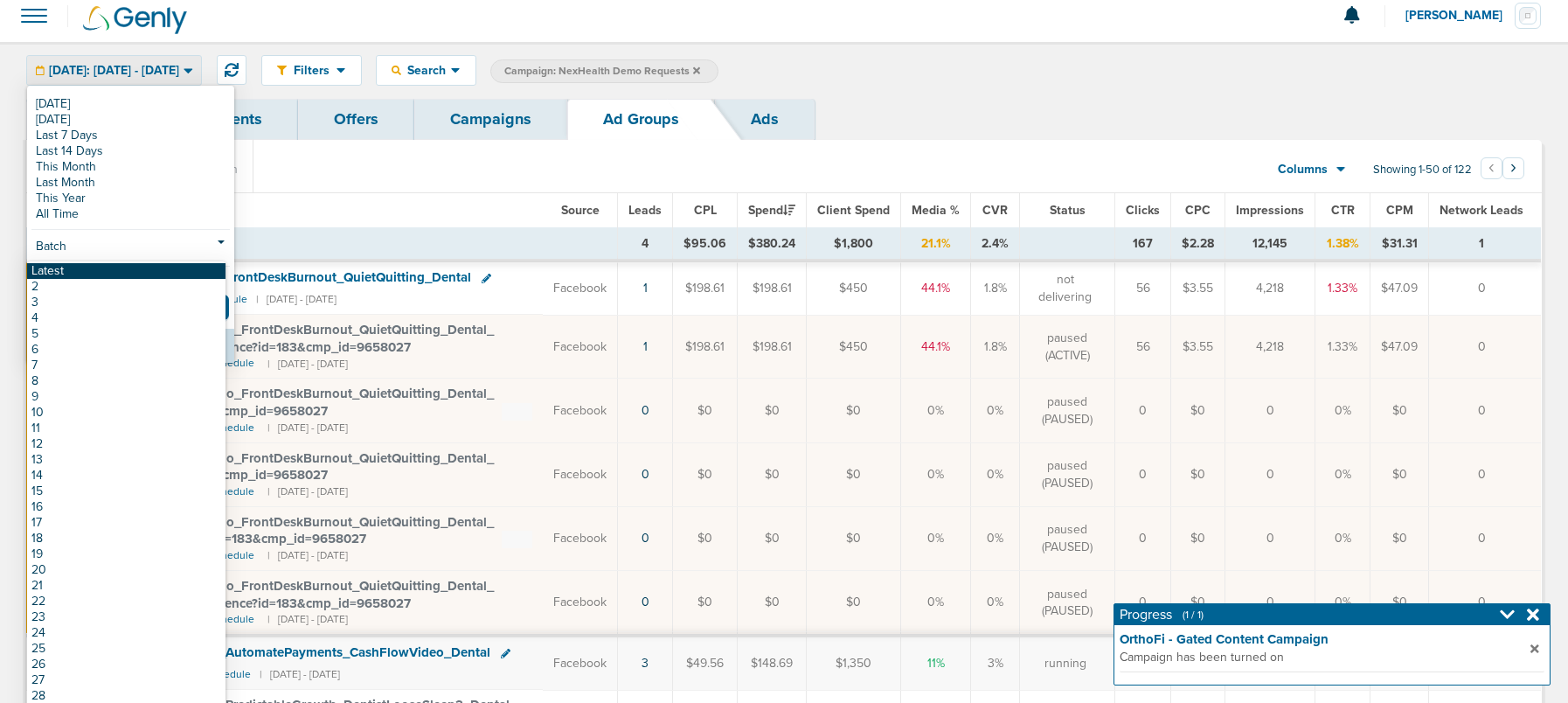
click at [107, 269] on link "Latest" at bounding box center [126, 270] width 199 height 16
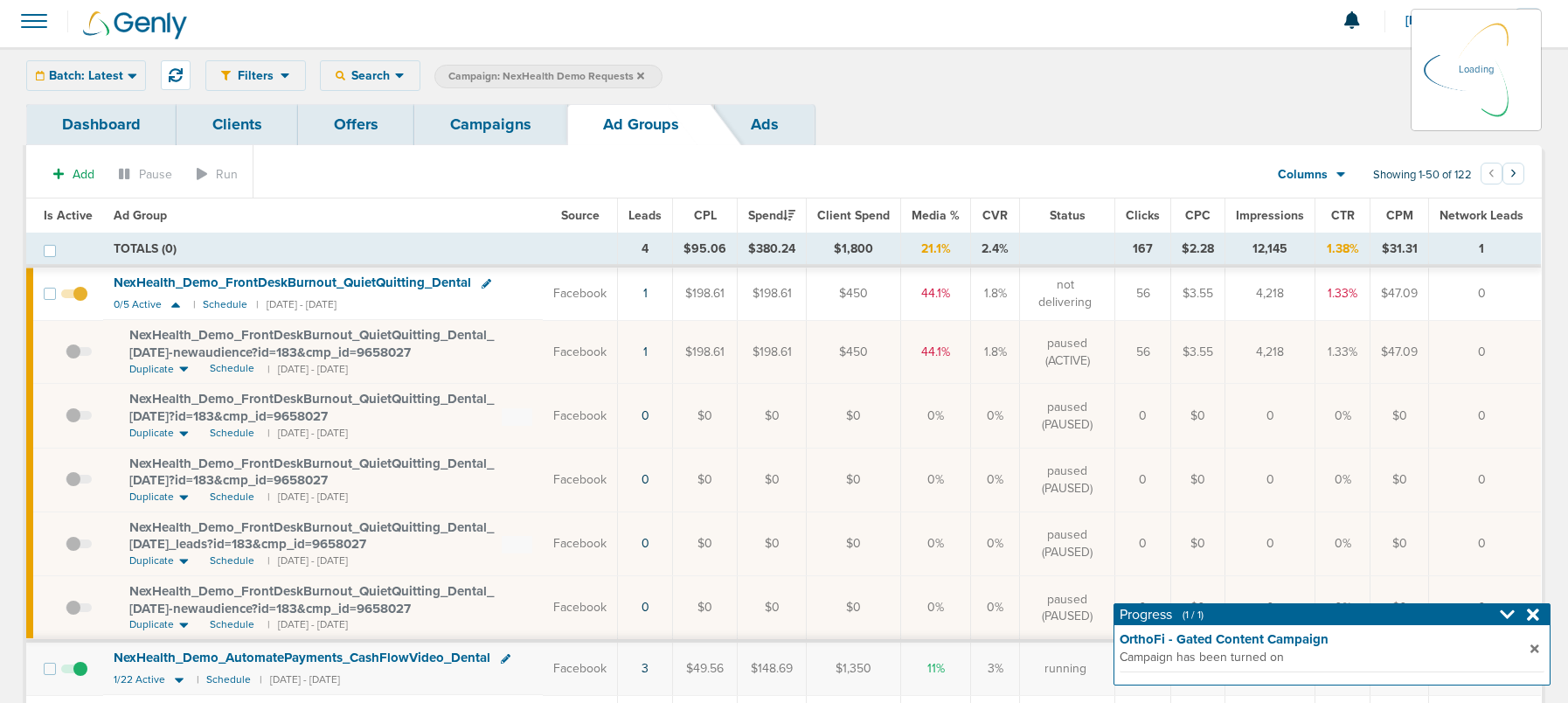
scroll to position [3, 0]
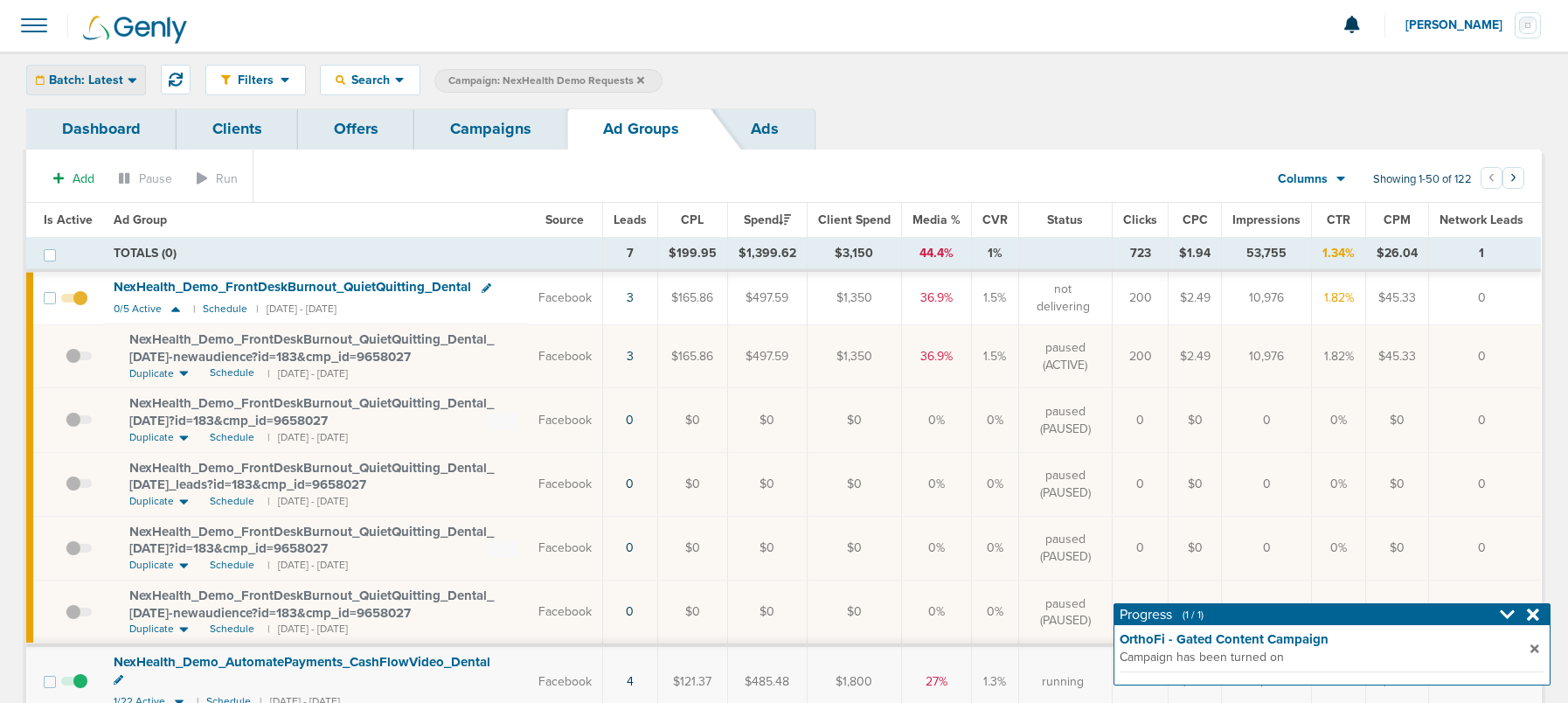
click at [96, 70] on div "Batch: Latest" at bounding box center [85, 79] width 118 height 28
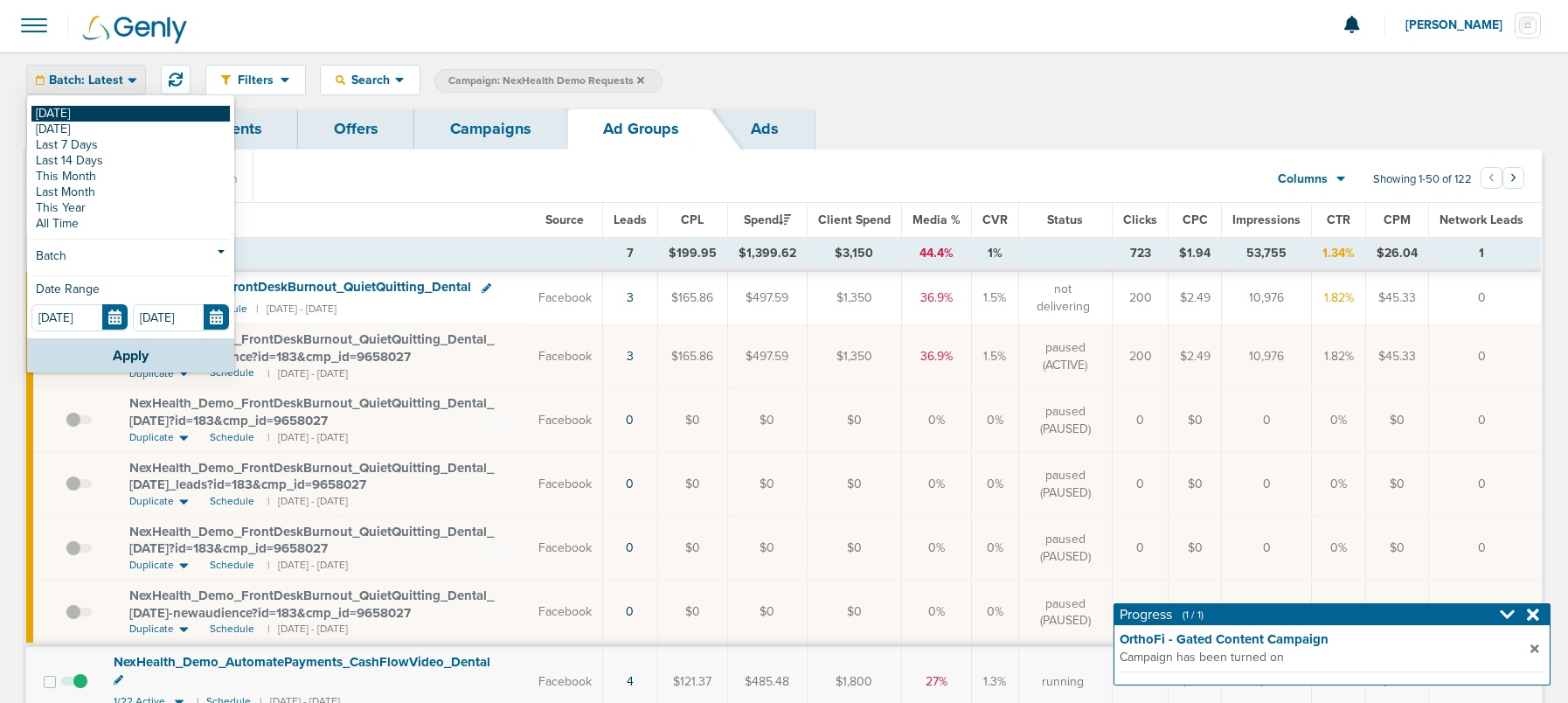
click at [95, 106] on link "[DATE]" at bounding box center [131, 113] width 199 height 16
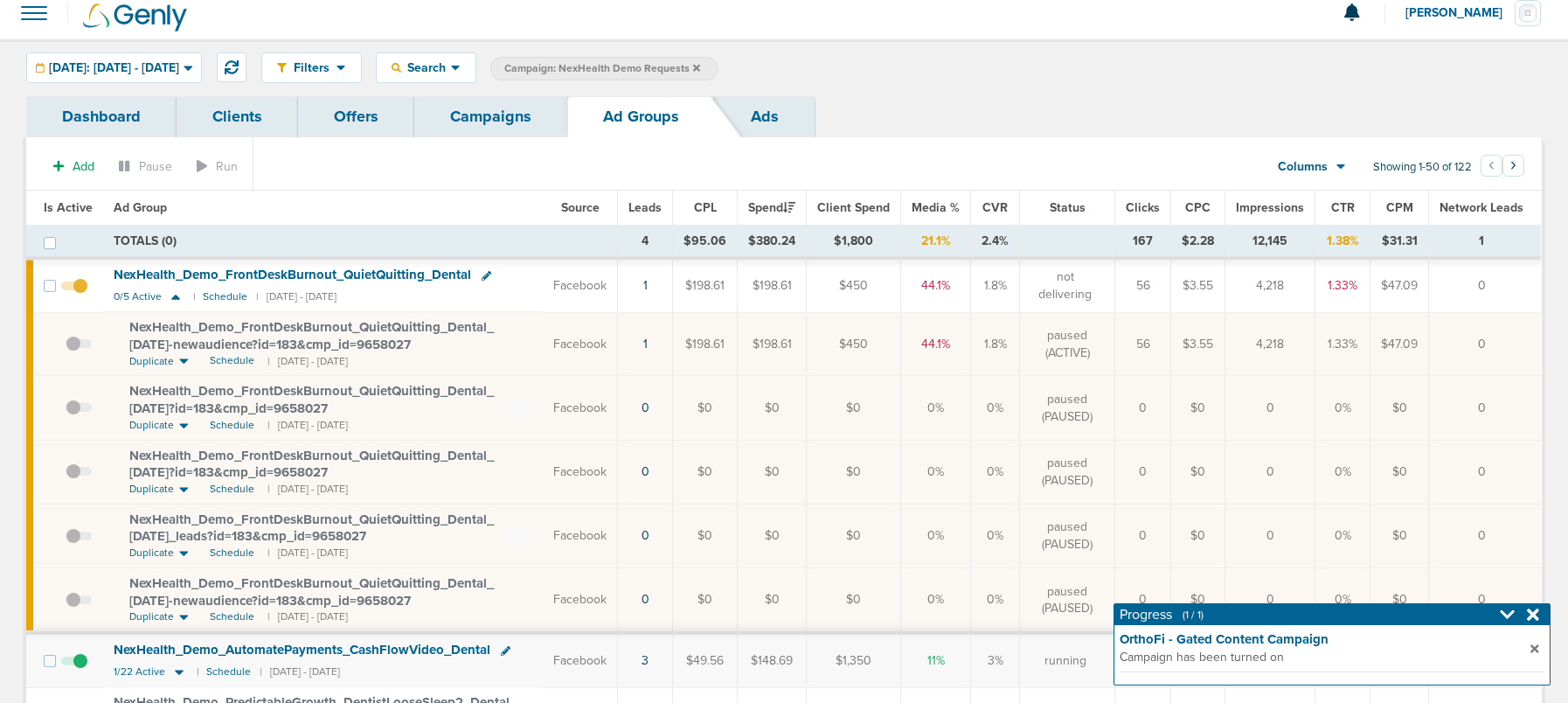
scroll to position [17, 0]
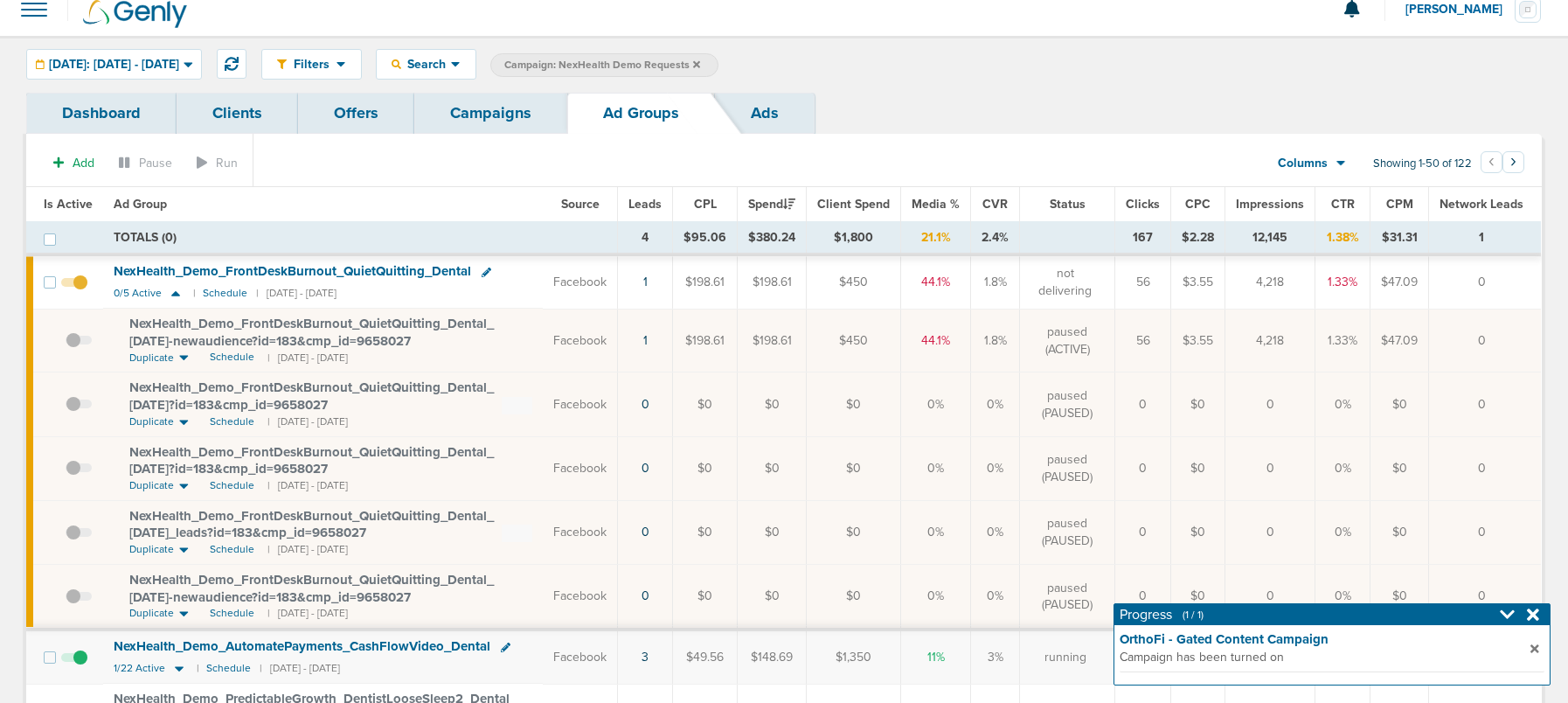
click at [482, 114] on link "Campaigns" at bounding box center [491, 113] width 153 height 41
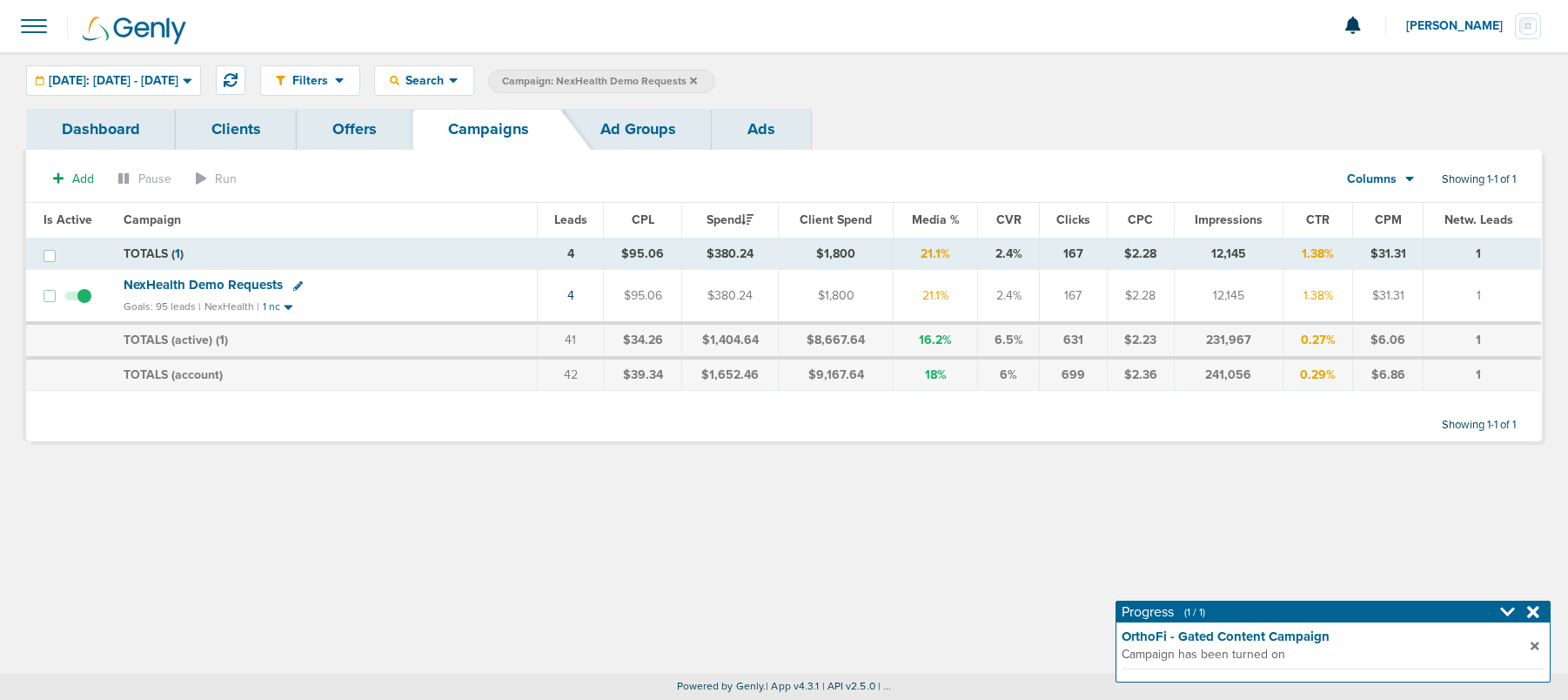
click at [697, 76] on icon at bounding box center [693, 81] width 7 height 10
